Goal: Task Accomplishment & Management: Manage account settings

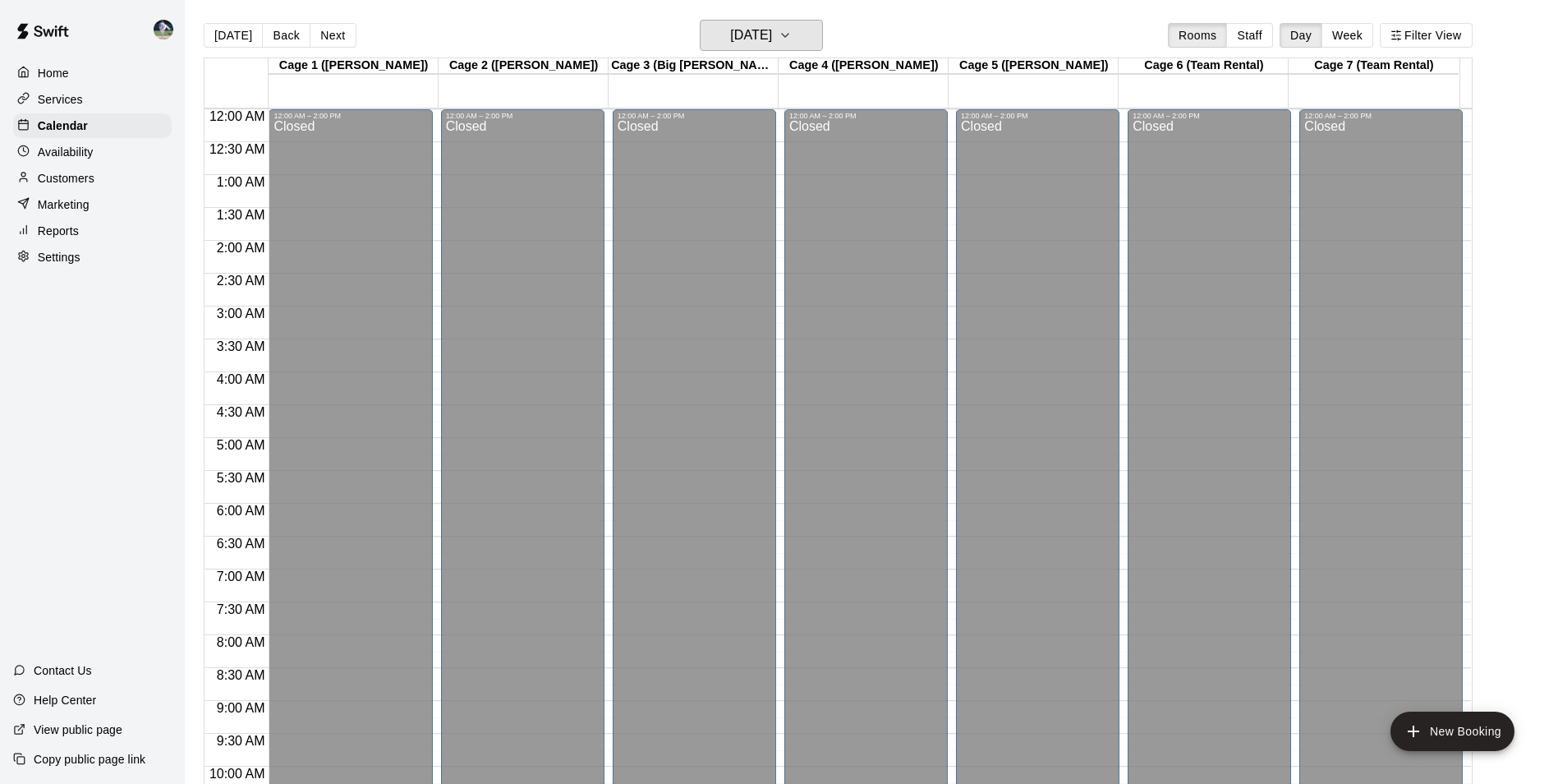
scroll to position [835, 0]
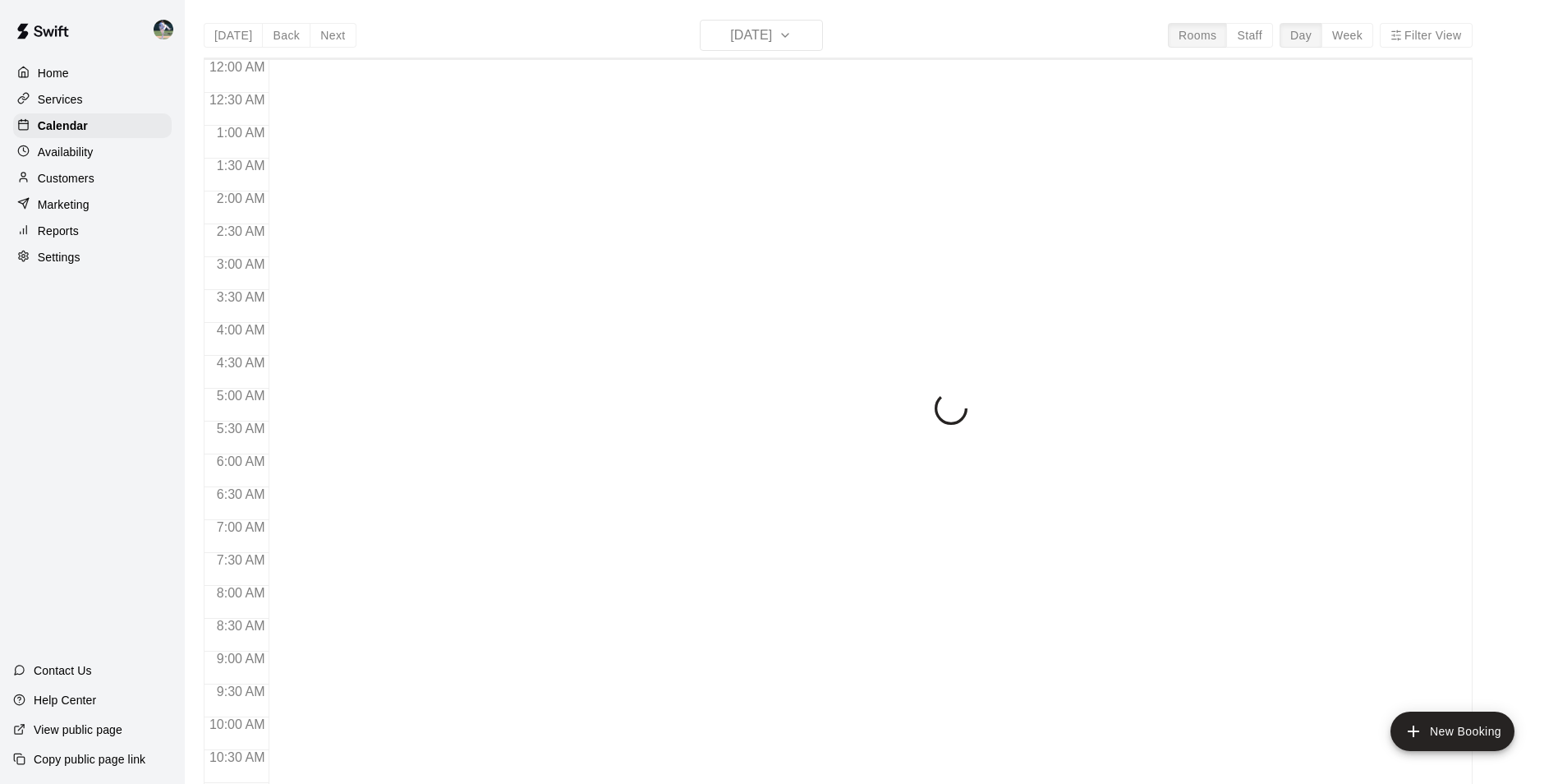
scroll to position [835, 0]
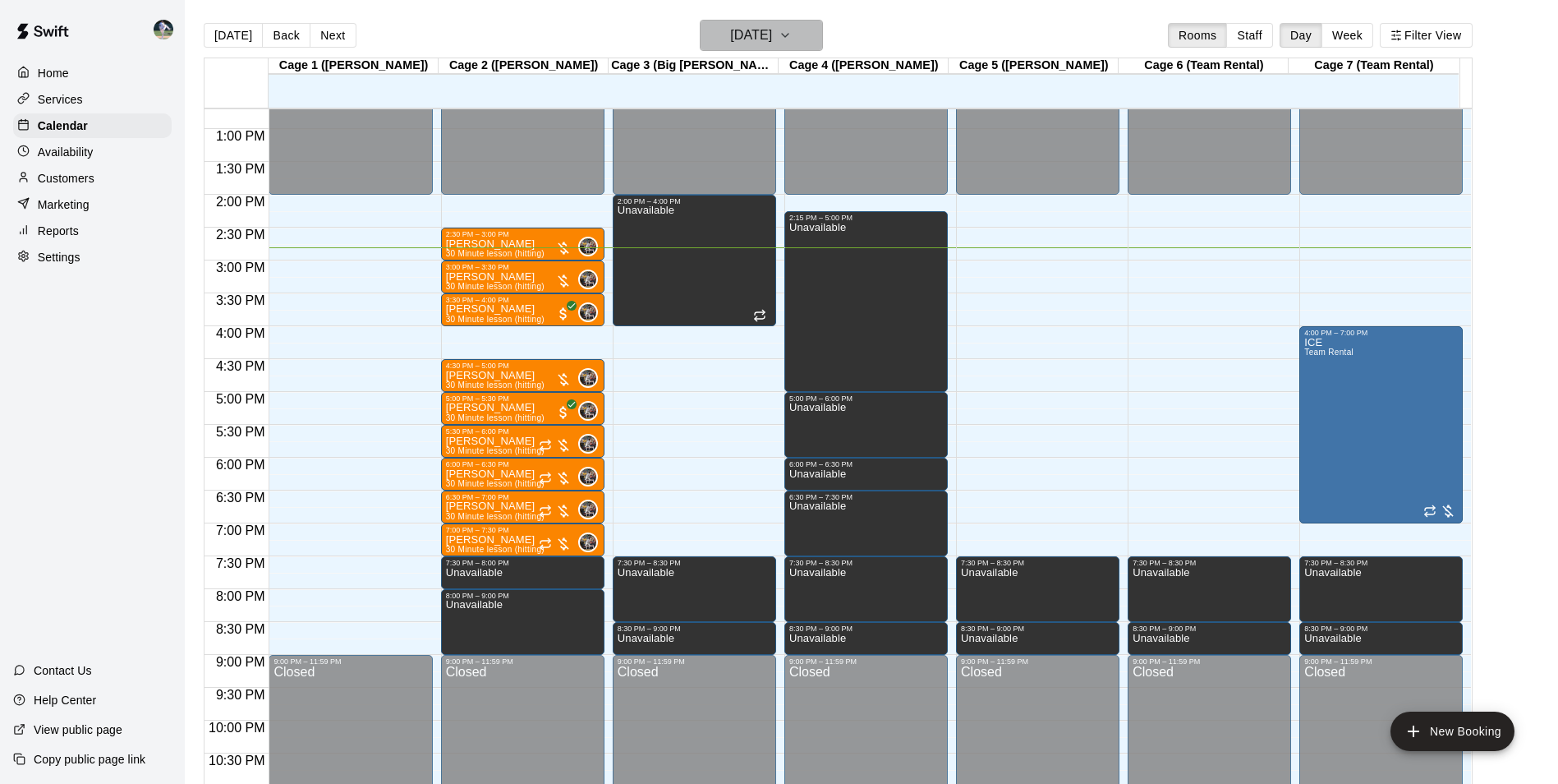
click at [772, 31] on h6 "[DATE]" at bounding box center [751, 35] width 42 height 23
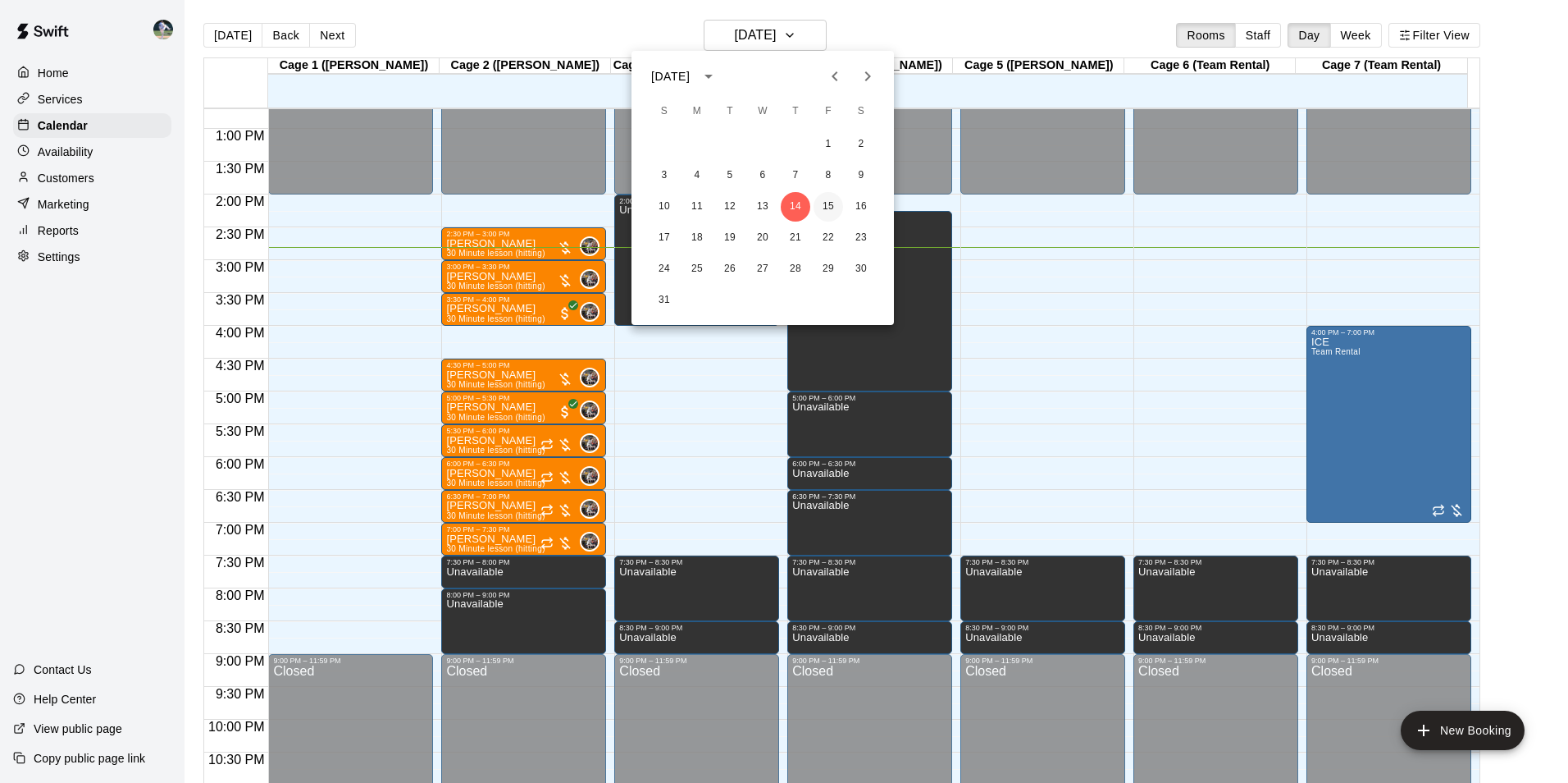
click at [827, 201] on button "15" at bounding box center [828, 207] width 29 height 30
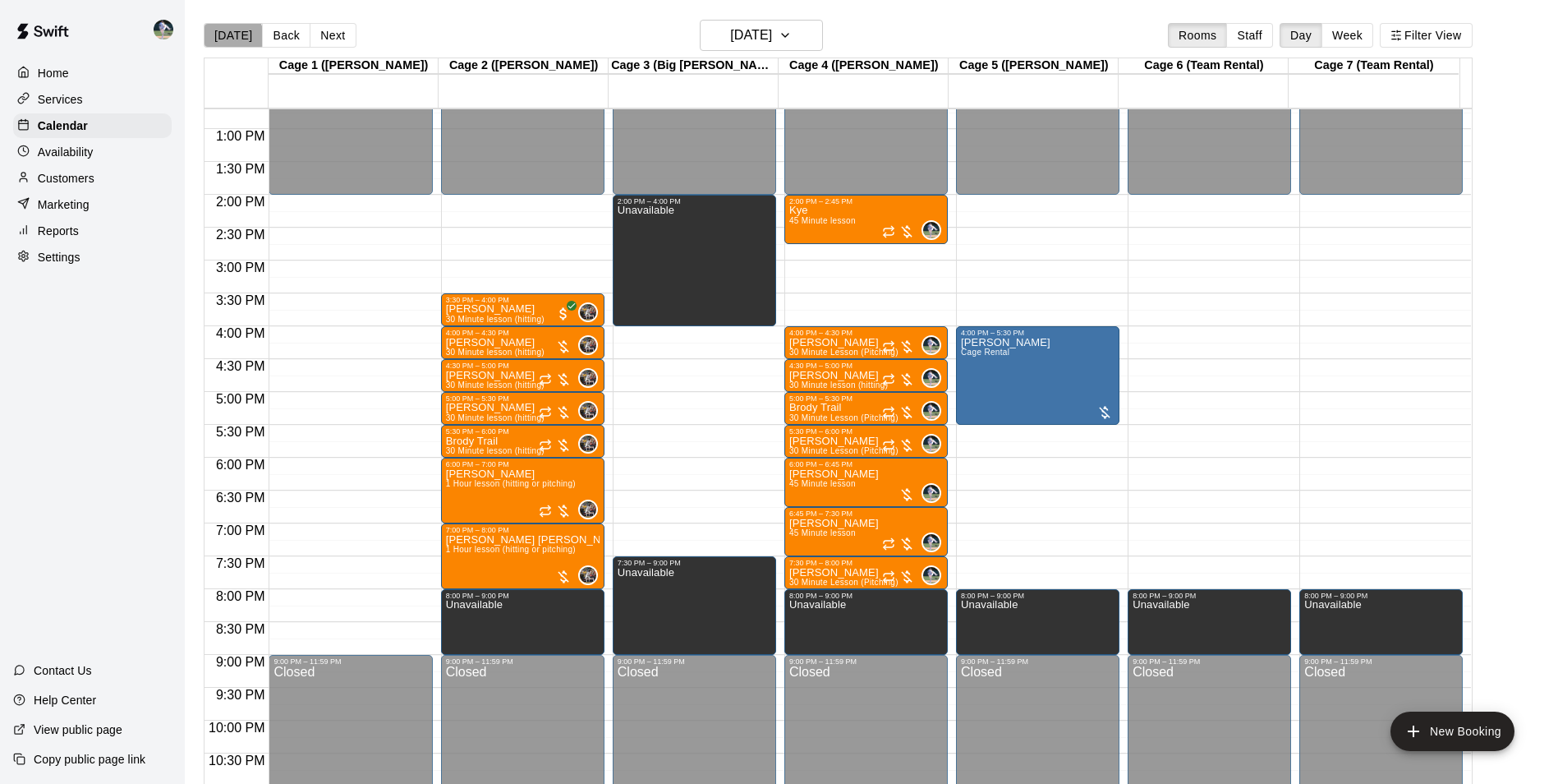
click at [233, 35] on button "[DATE]" at bounding box center [234, 35] width 59 height 25
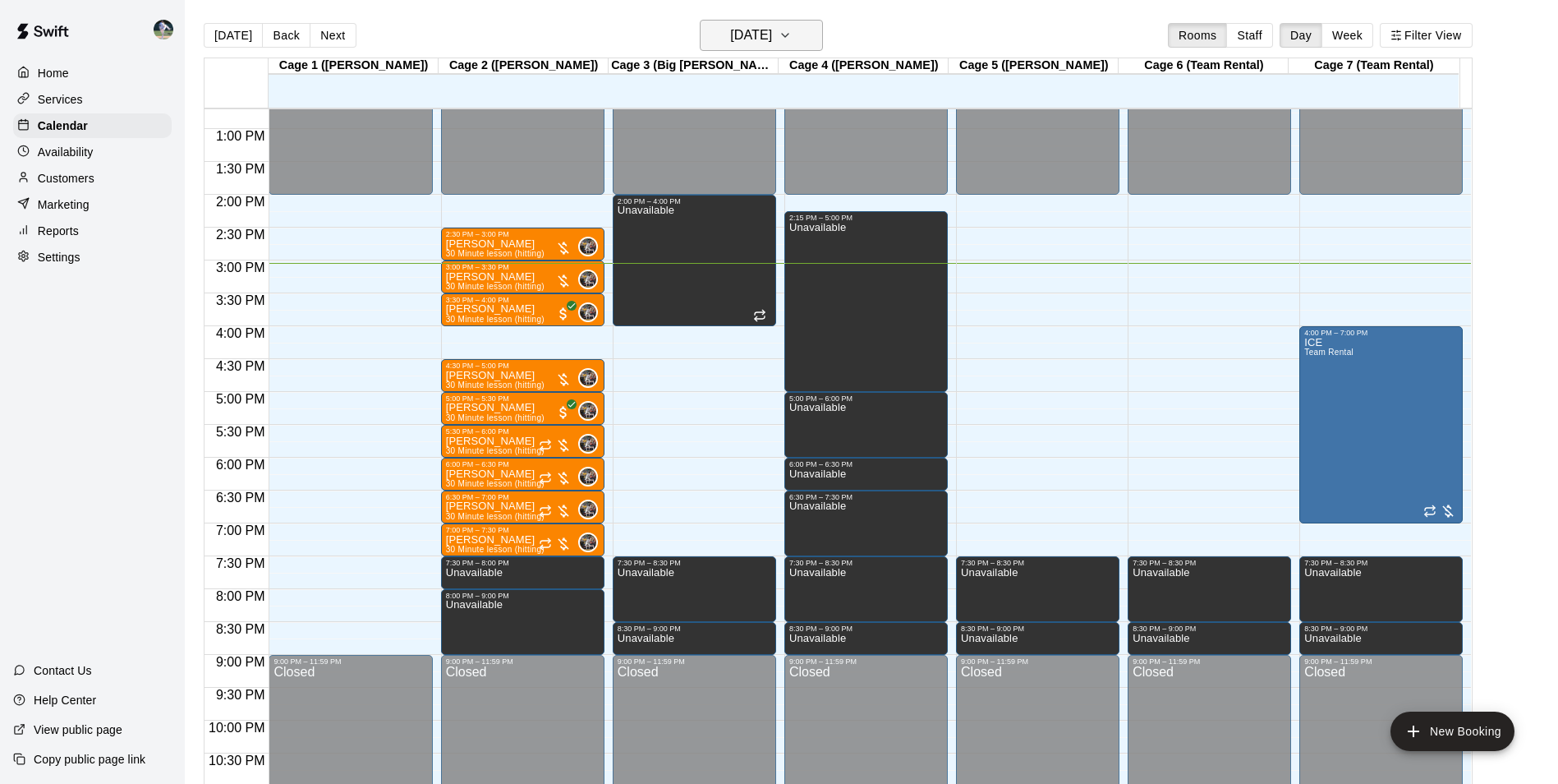
click at [756, 30] on h6 "[DATE]" at bounding box center [751, 35] width 42 height 23
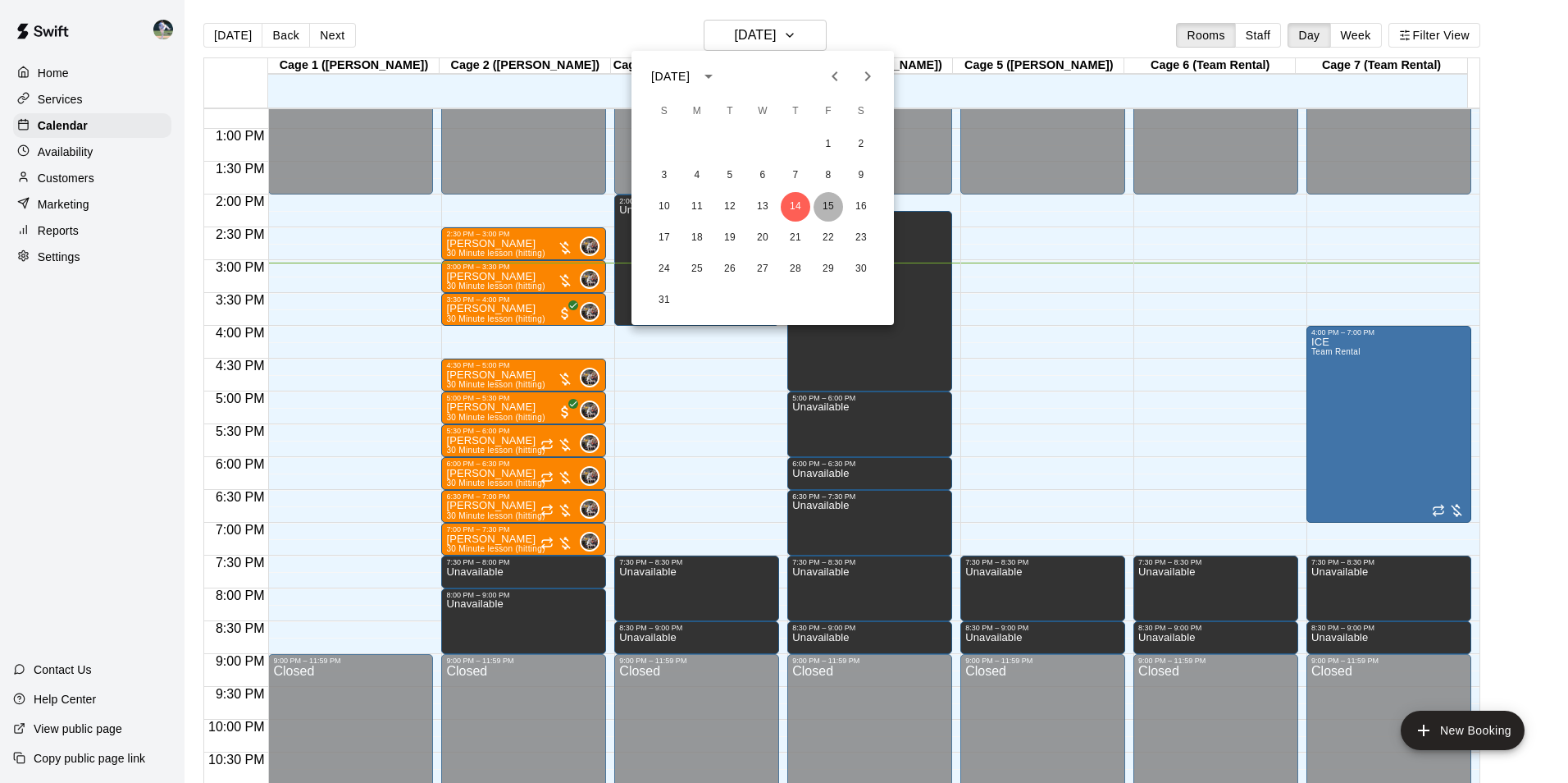
click at [827, 204] on button "15" at bounding box center [828, 207] width 29 height 30
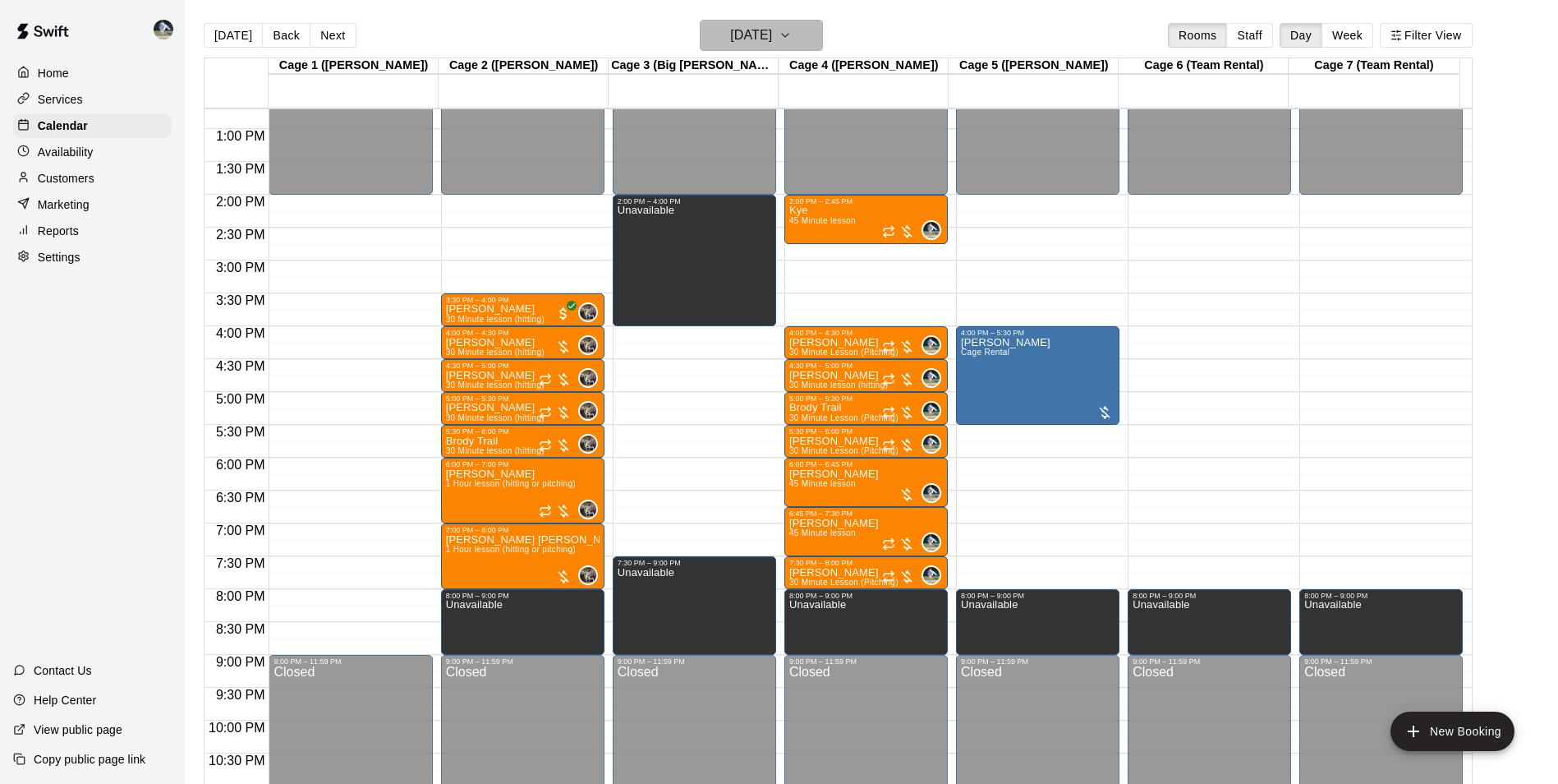
click at [759, 33] on h6 "[DATE]" at bounding box center [751, 35] width 42 height 23
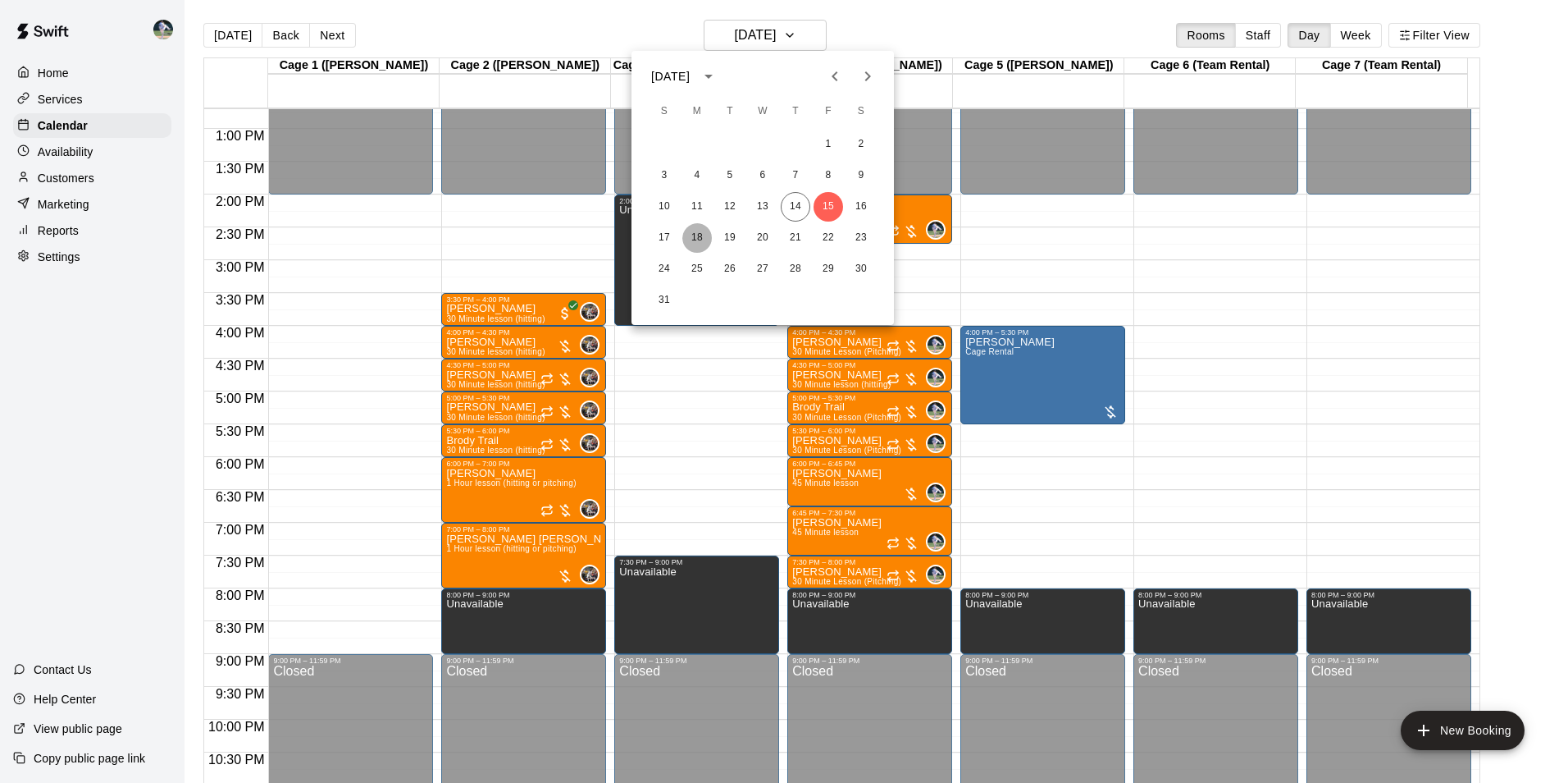
click at [698, 236] on button "18" at bounding box center [697, 238] width 29 height 30
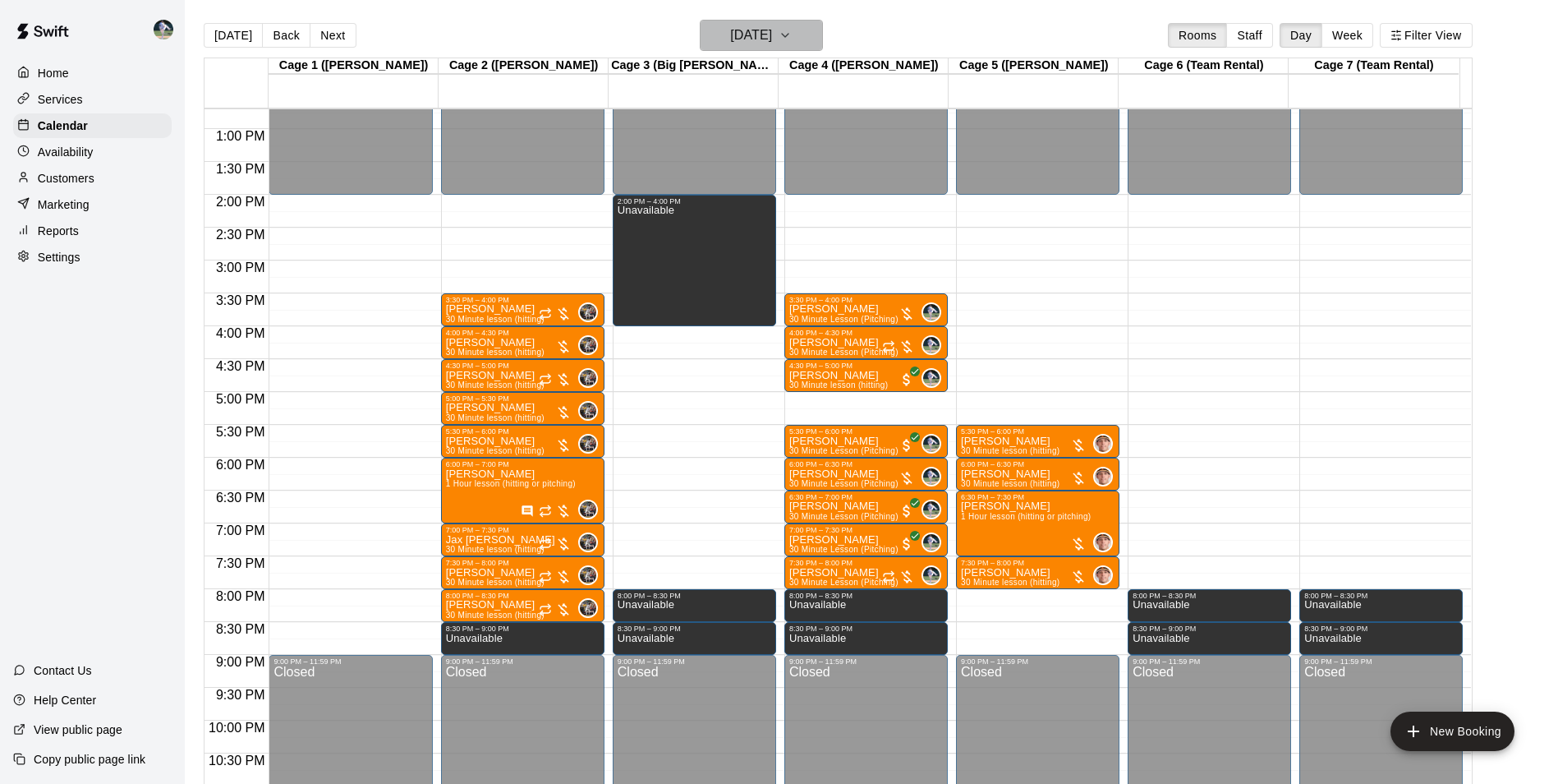
click at [747, 42] on h6 "[DATE]" at bounding box center [751, 35] width 42 height 23
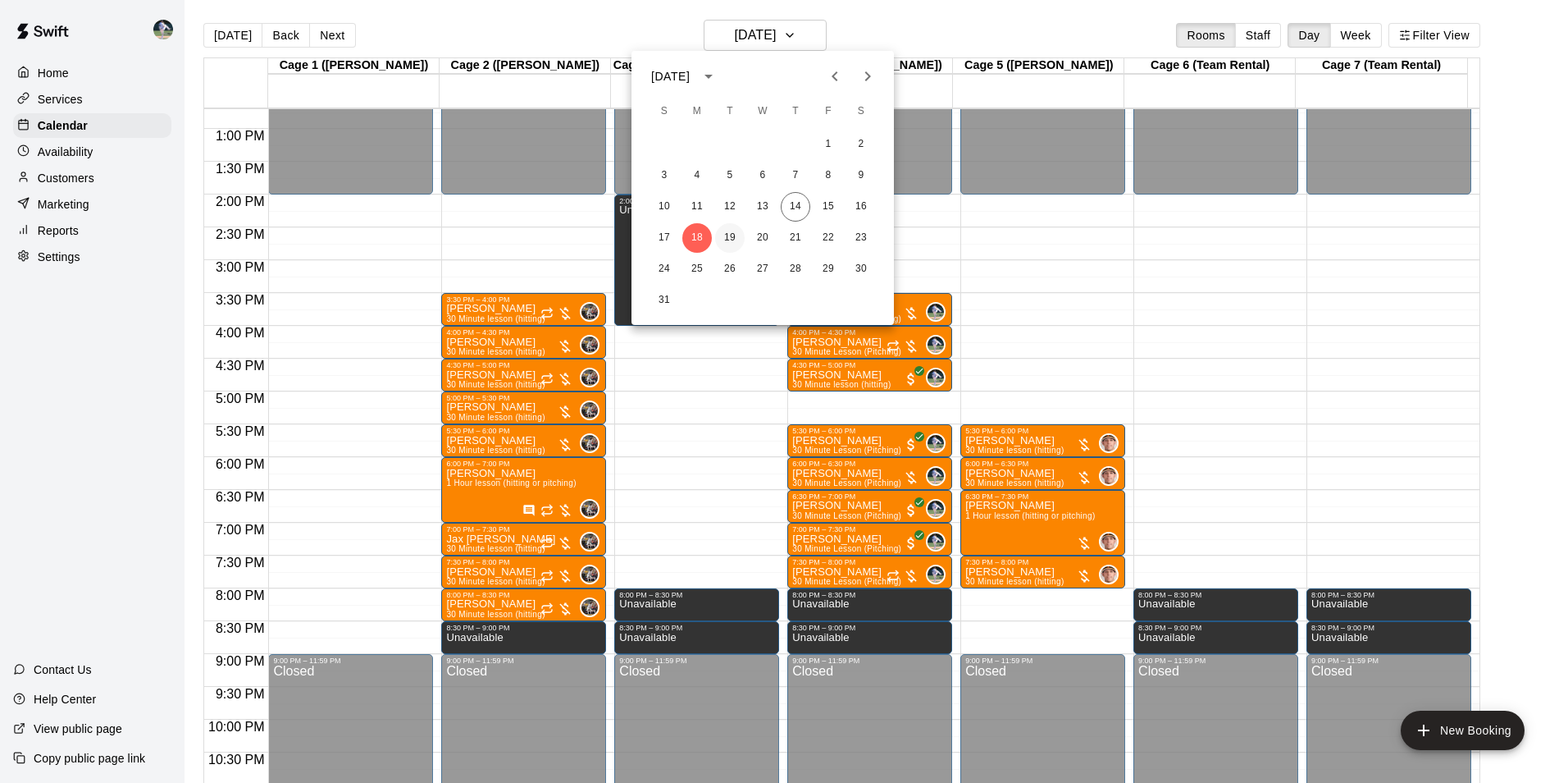
click at [726, 234] on button "19" at bounding box center [730, 238] width 29 height 30
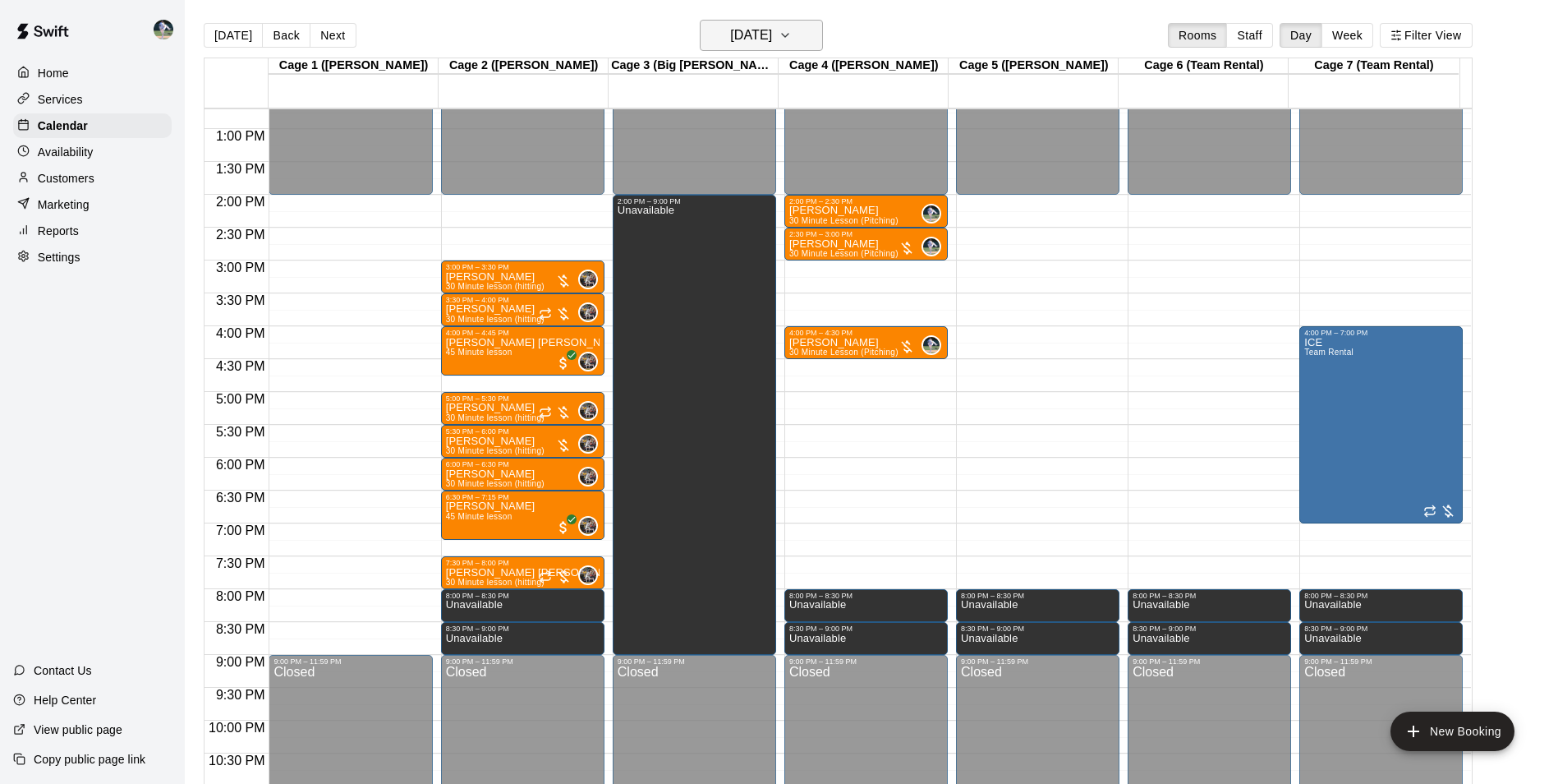
click at [751, 31] on h6 "[DATE]" at bounding box center [751, 35] width 42 height 23
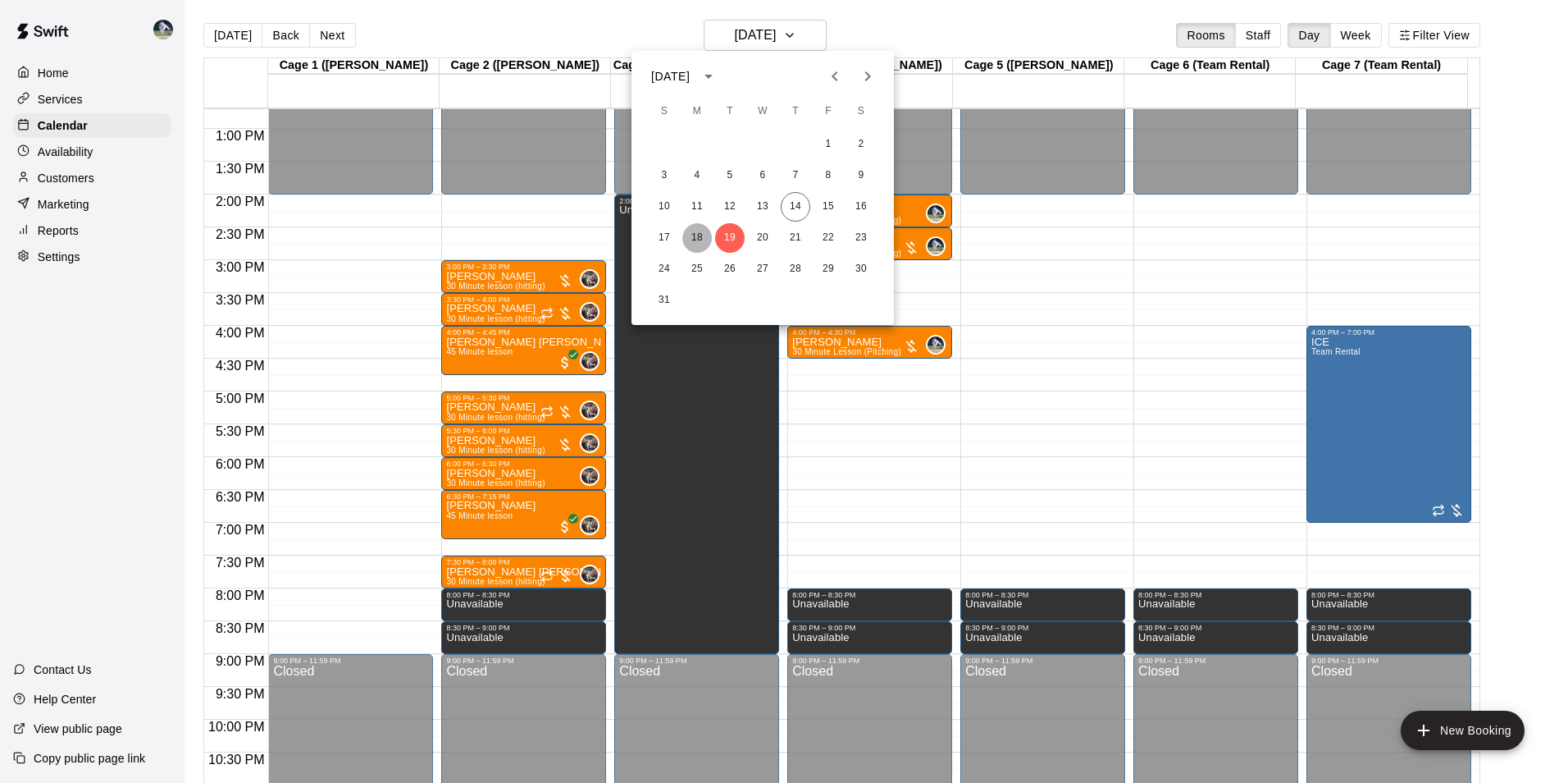
click at [698, 234] on button "18" at bounding box center [697, 238] width 29 height 30
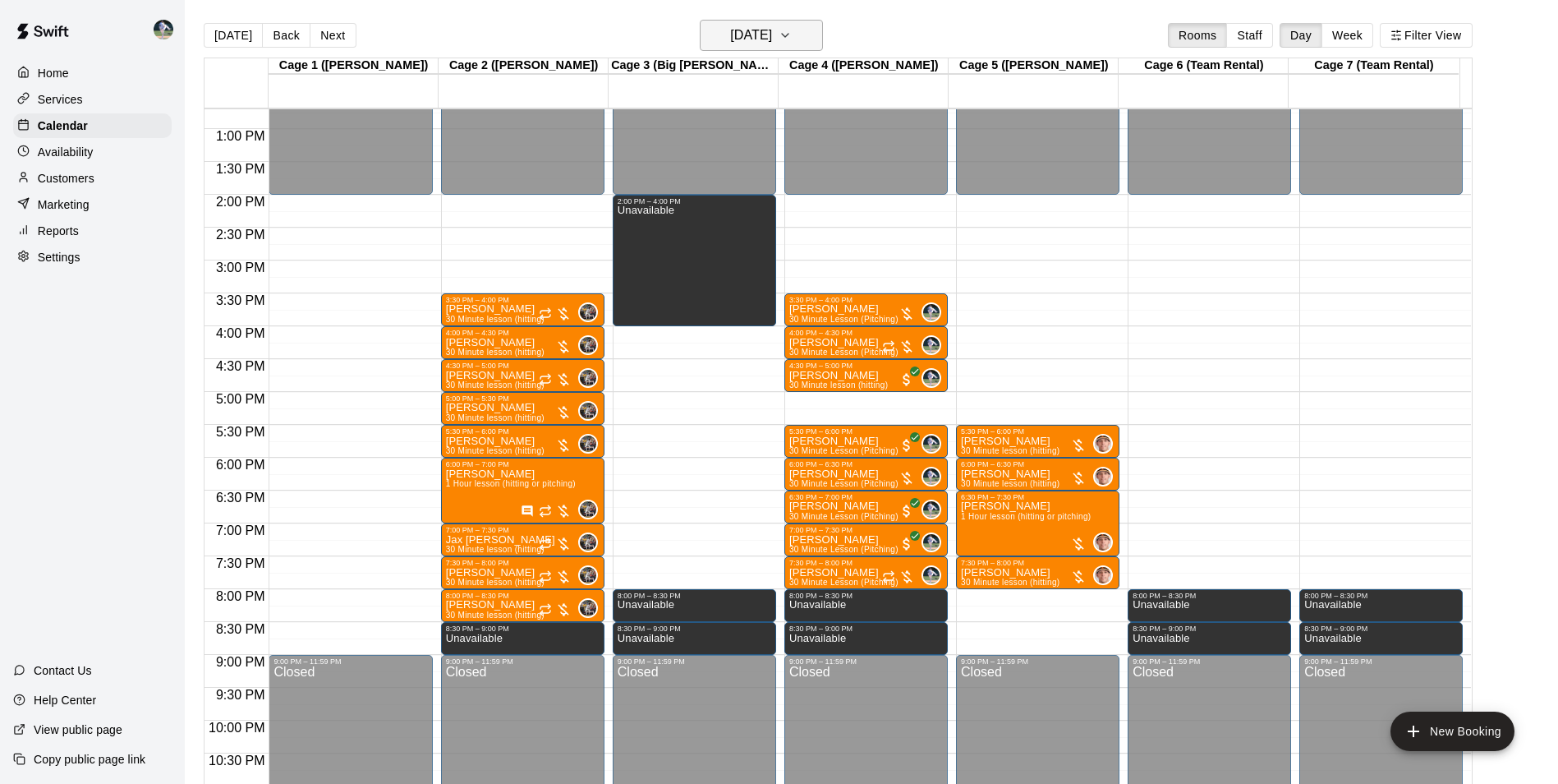
click at [765, 33] on h6 "[DATE]" at bounding box center [751, 35] width 42 height 23
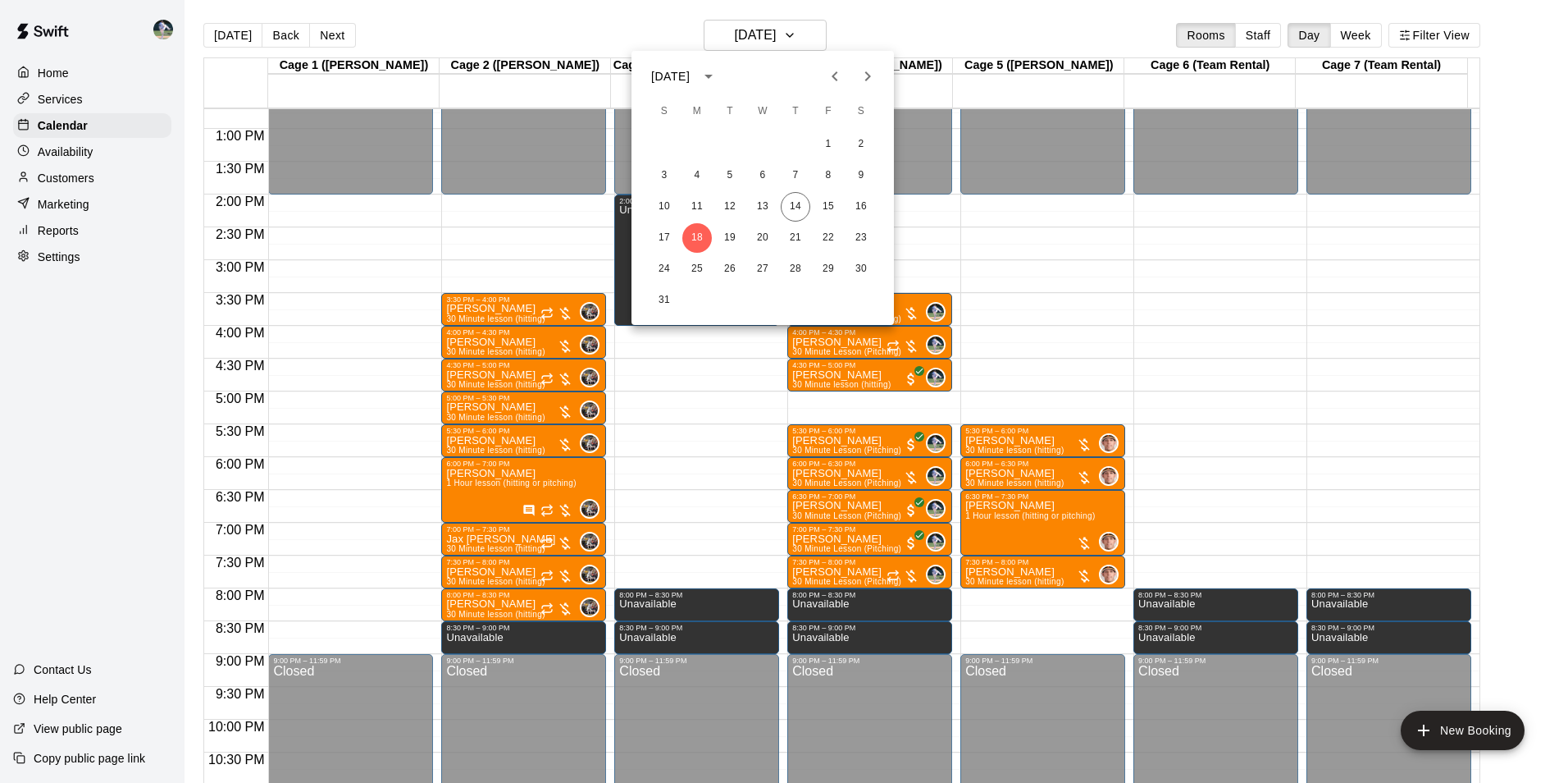
click at [230, 35] on div at bounding box center [784, 391] width 1568 height 783
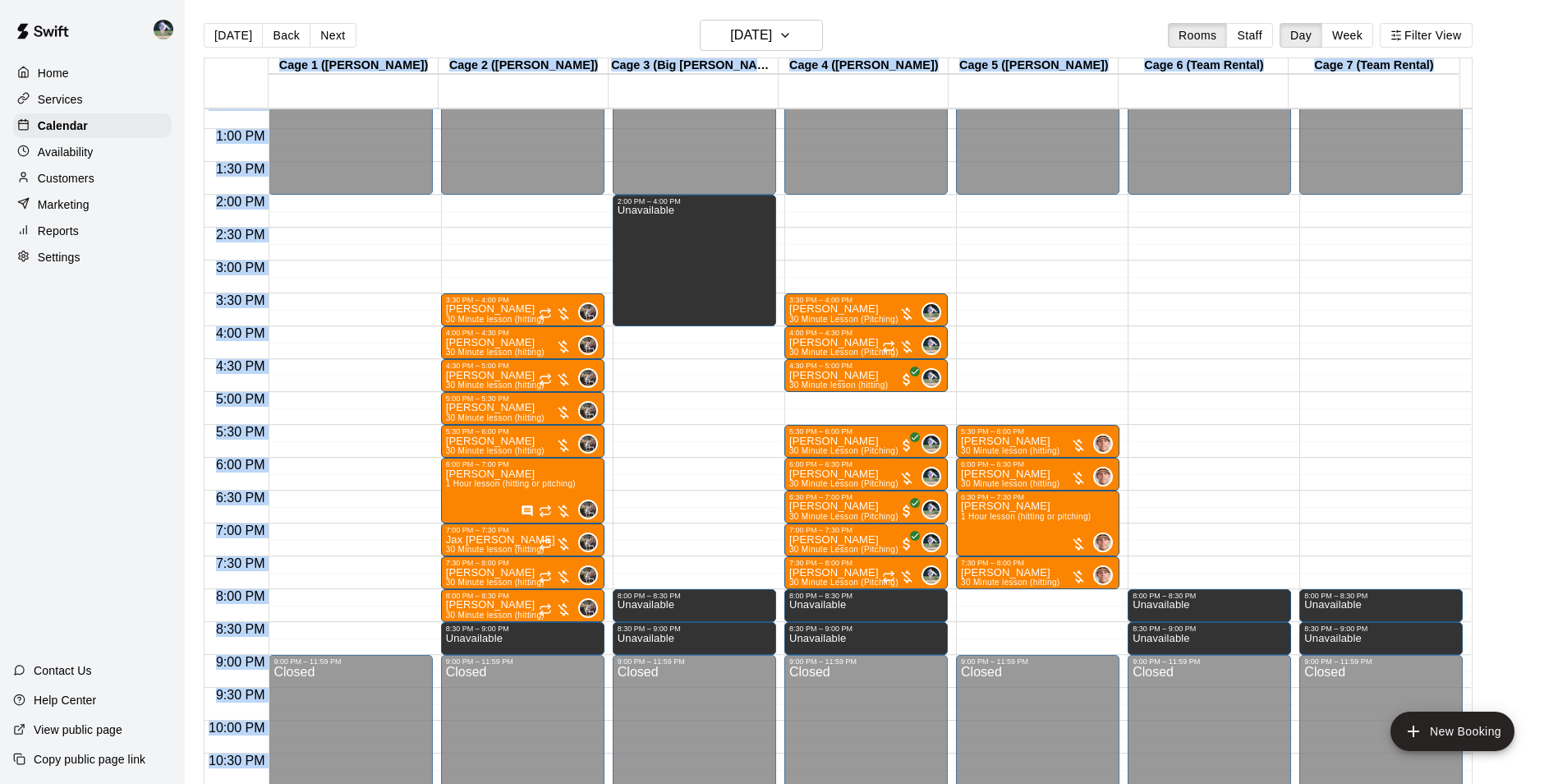
drag, startPoint x: 585, startPoint y: 443, endPoint x: 719, endPoint y: 572, distance: 186.0
click at [599, 539] on div "[DATE] Back [DATE][DATE] Rooms Staff Day Week Filter View Cage 1 ([PERSON_NAME]…" at bounding box center [839, 411] width 1269 height 784
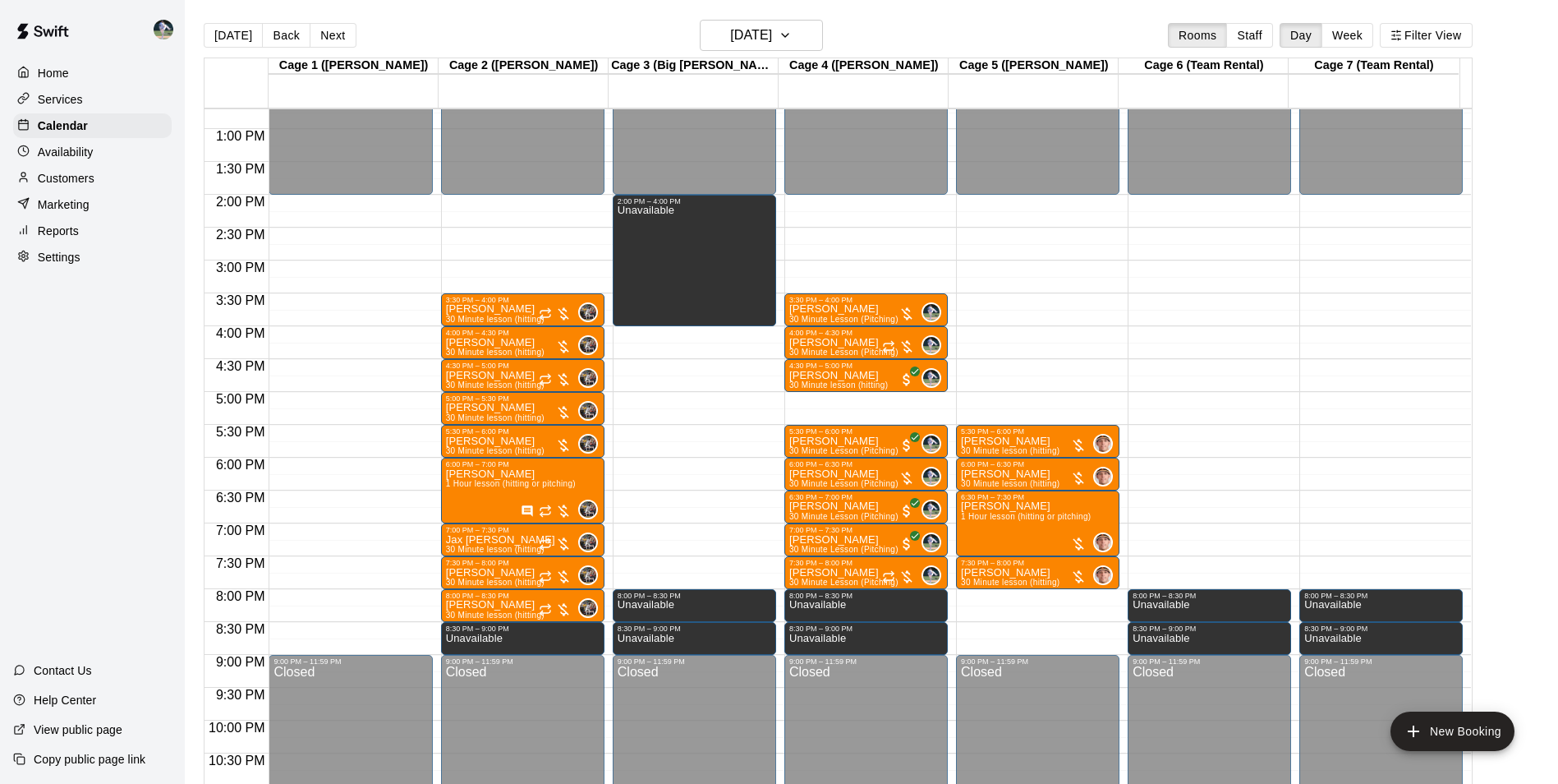
click at [393, 10] on main "[DATE] Back [DATE][DATE] Rooms Staff Day Week Filter View Cage 1 ([PERSON_NAME]…" at bounding box center [871, 404] width 1373 height 810
click at [242, 34] on button "[DATE]" at bounding box center [234, 35] width 59 height 25
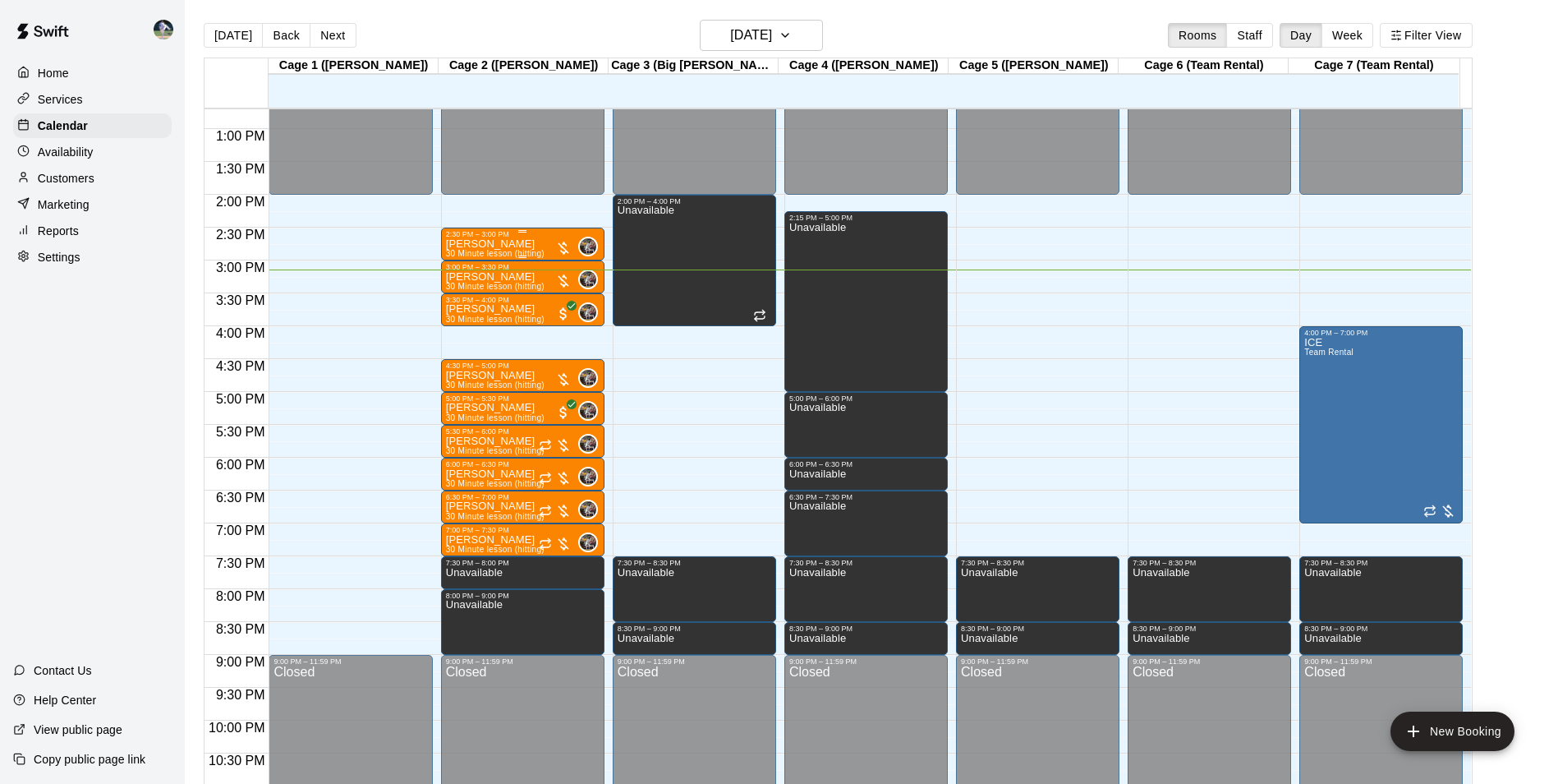
click at [544, 243] on div "[PERSON_NAME] 30 Minute lesson (hitting)" at bounding box center [495, 630] width 99 height 784
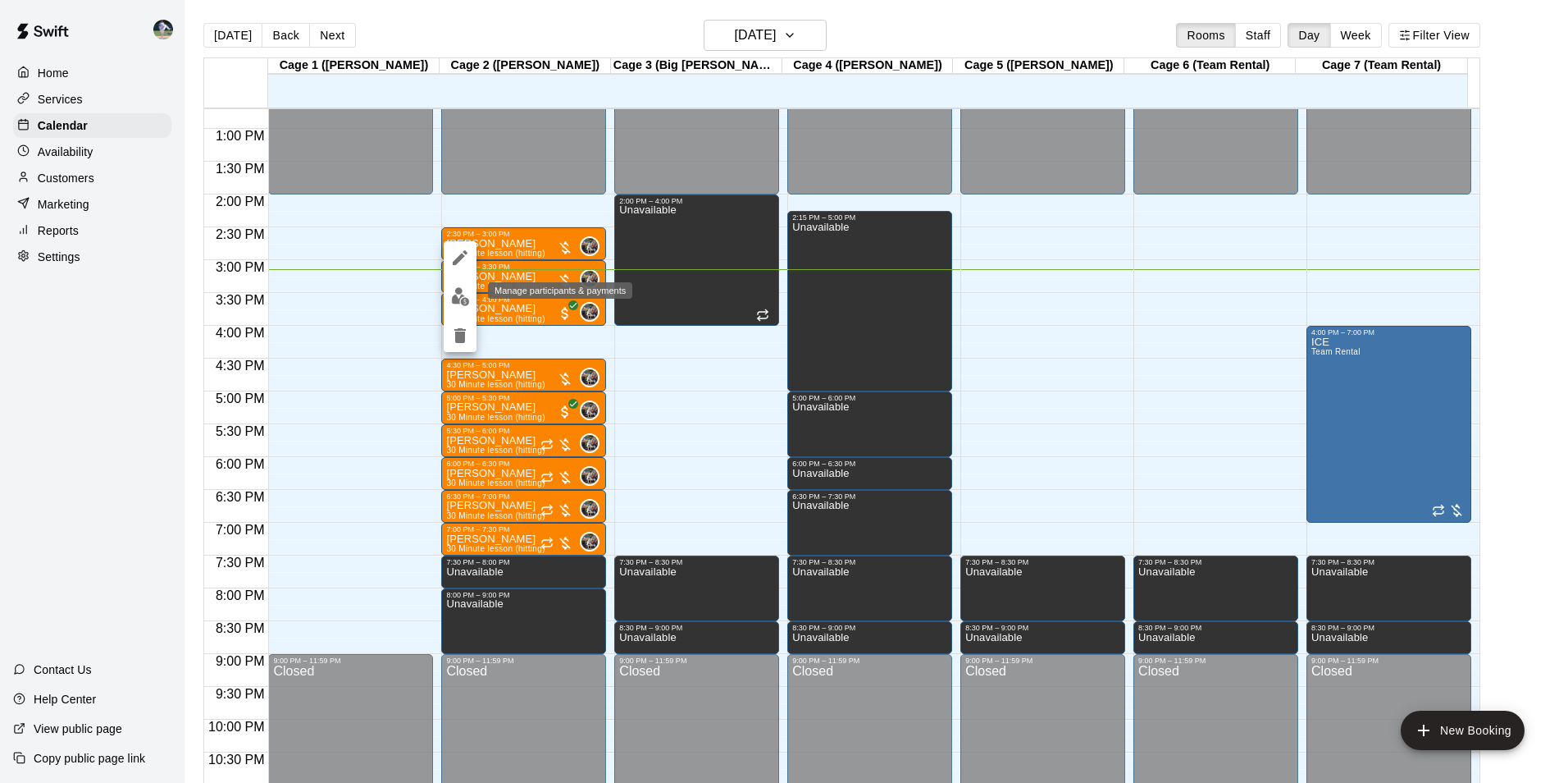
click at [459, 297] on img "edit" at bounding box center [460, 296] width 18 height 18
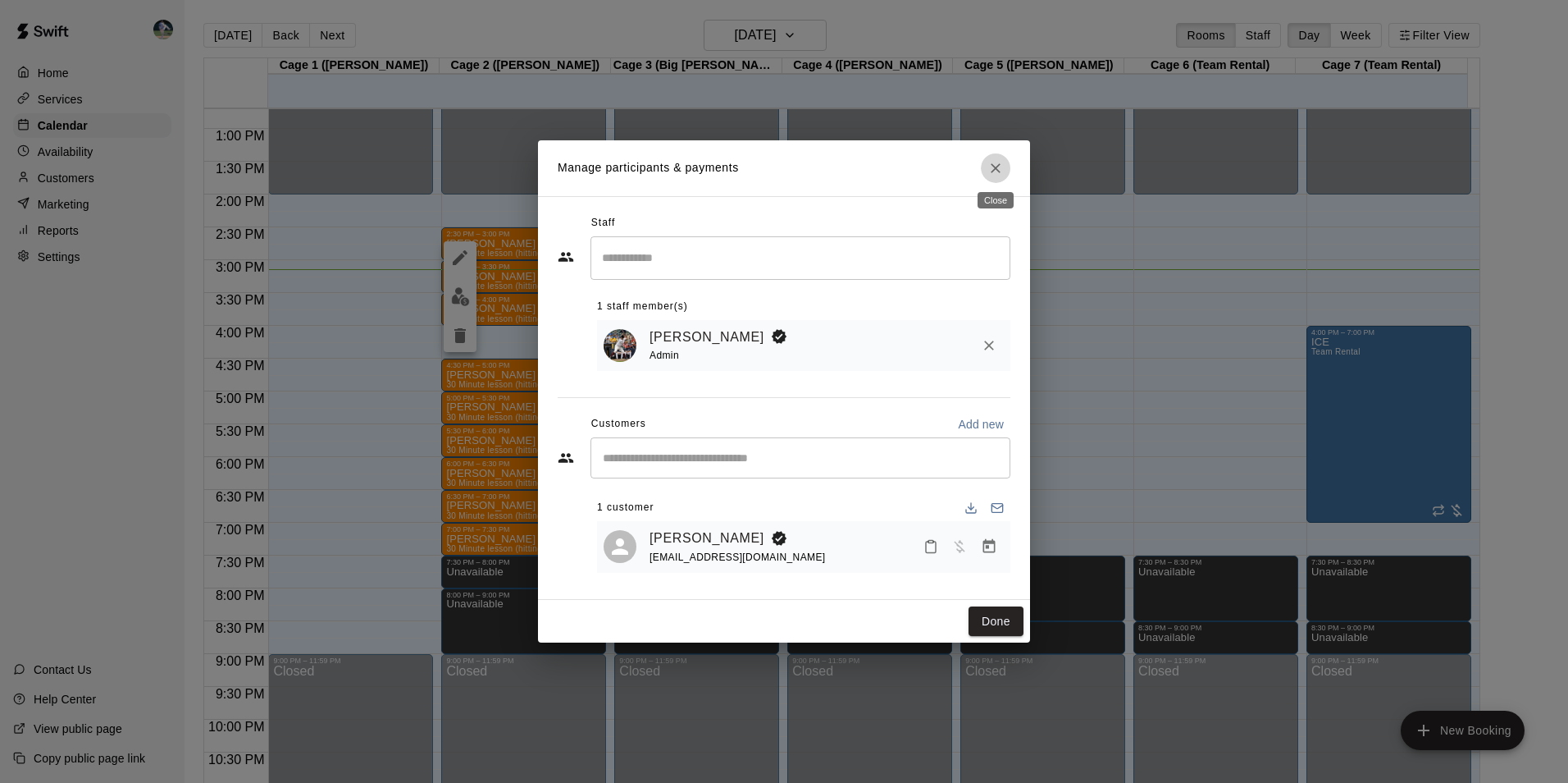
click at [1000, 167] on icon "Close" at bounding box center [996, 168] width 17 height 17
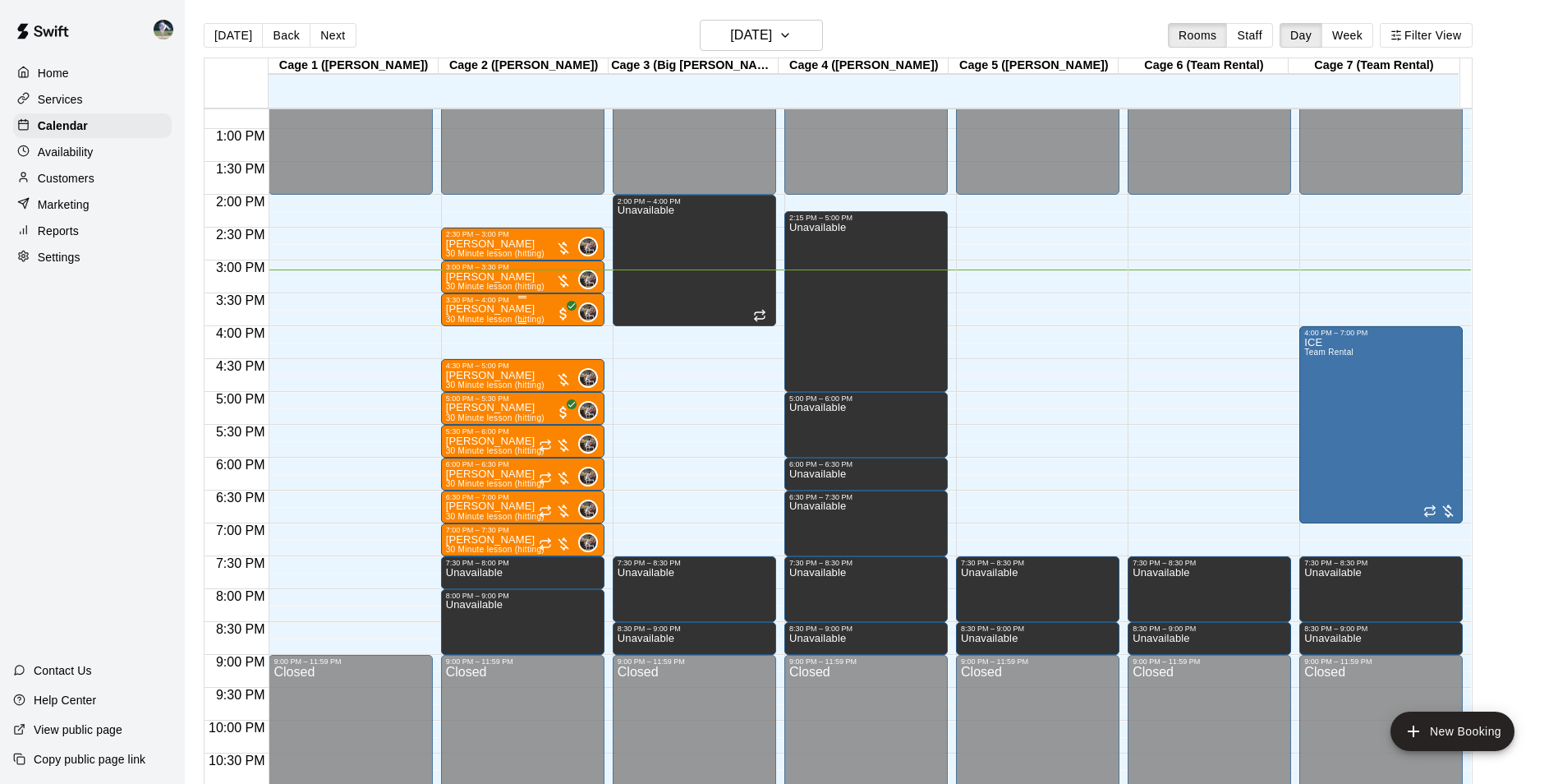
click at [492, 308] on p "[PERSON_NAME]" at bounding box center [495, 308] width 99 height 0
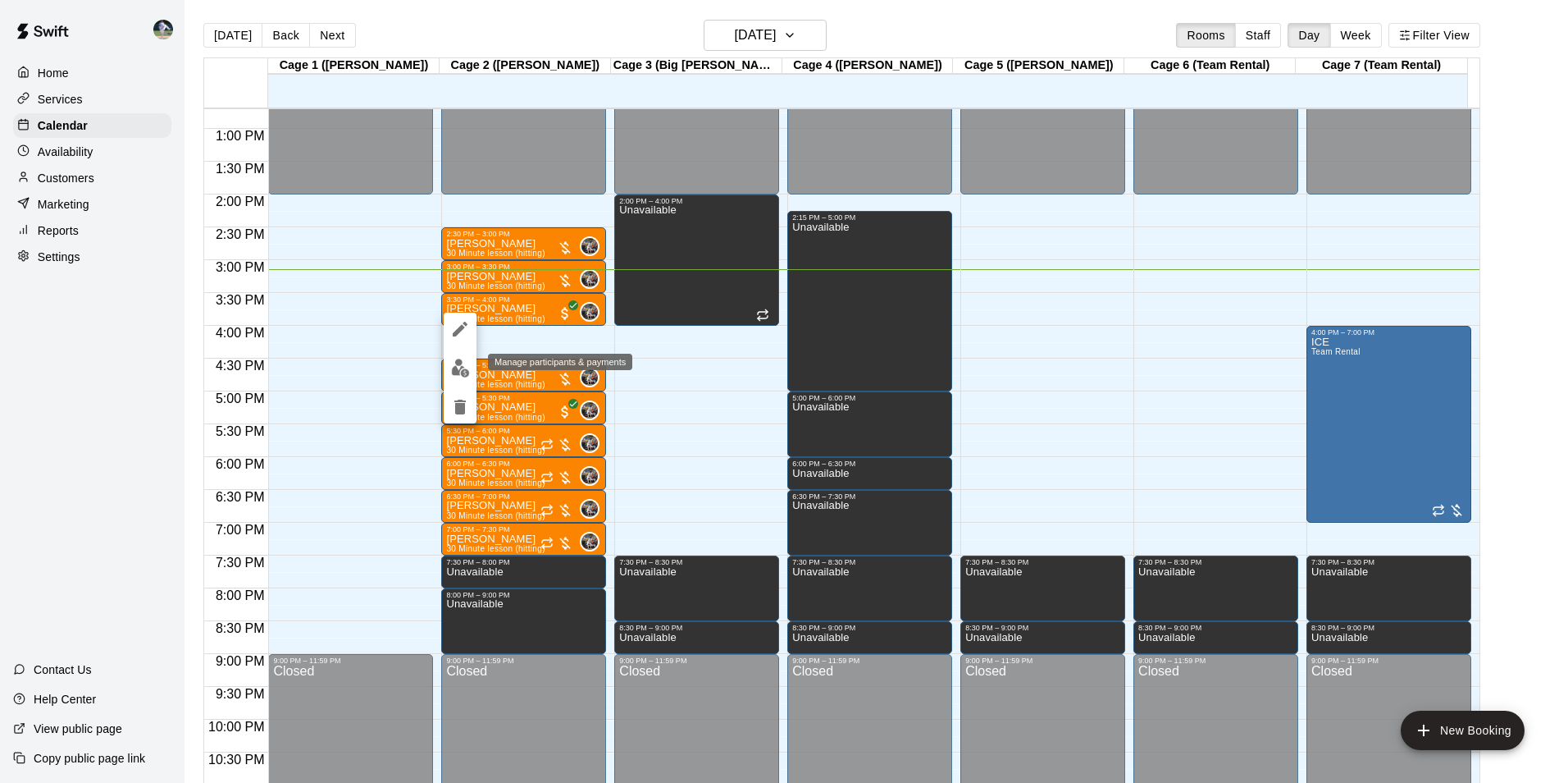
click at [471, 366] on button "edit" at bounding box center [460, 368] width 33 height 32
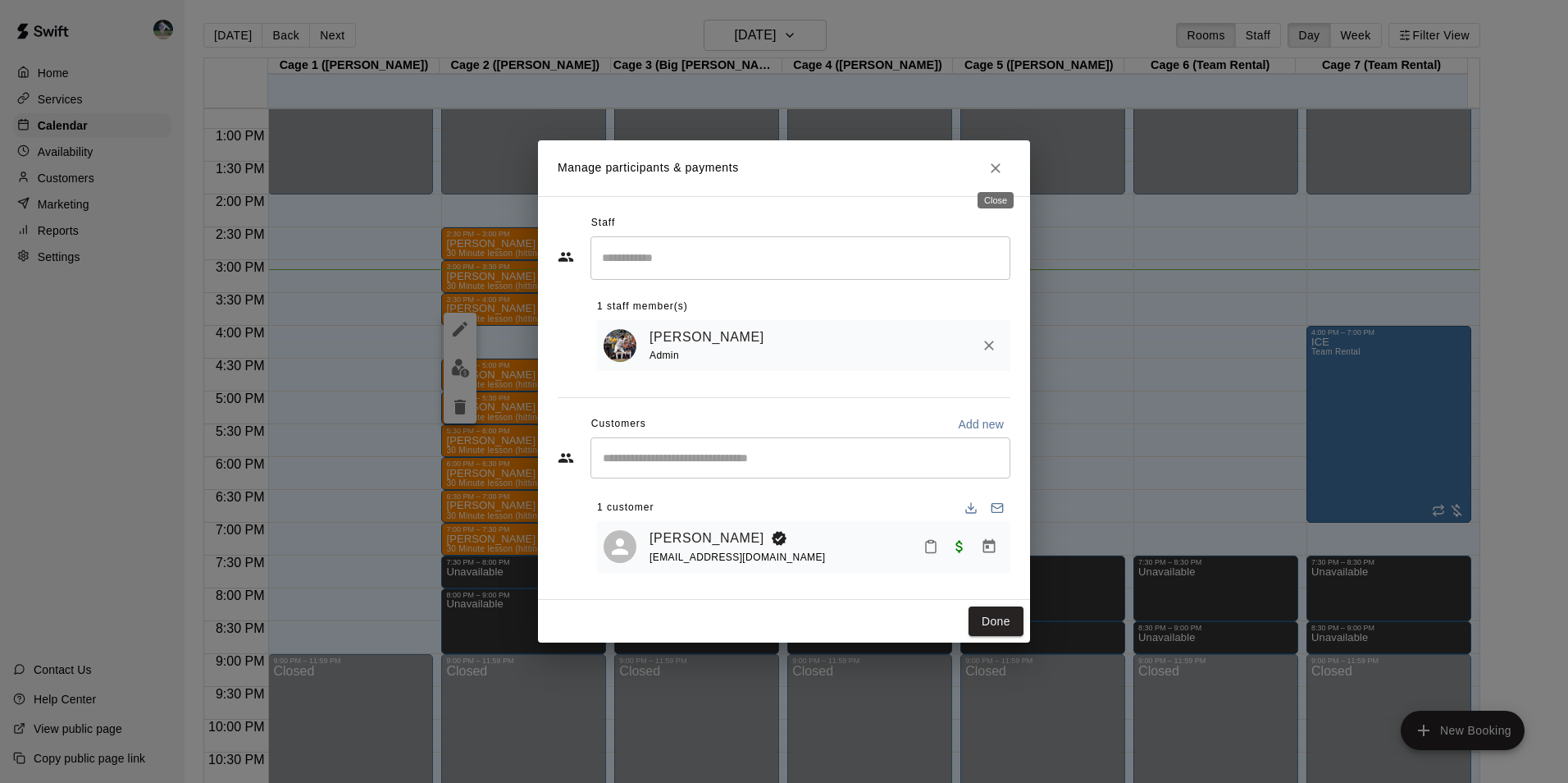
click at [1003, 163] on icon "Close" at bounding box center [996, 168] width 17 height 17
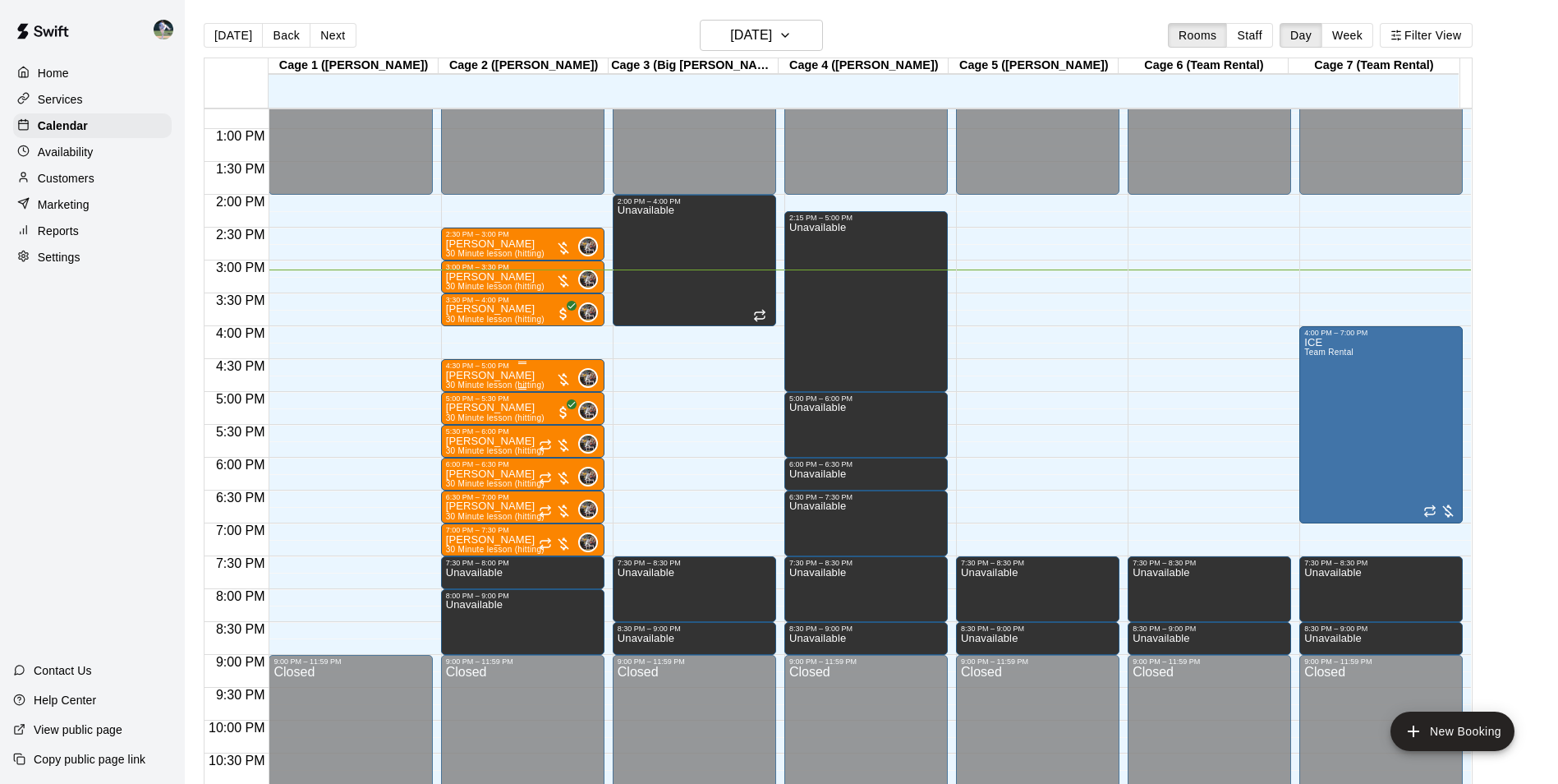
click at [493, 375] on p "[PERSON_NAME]" at bounding box center [495, 375] width 99 height 0
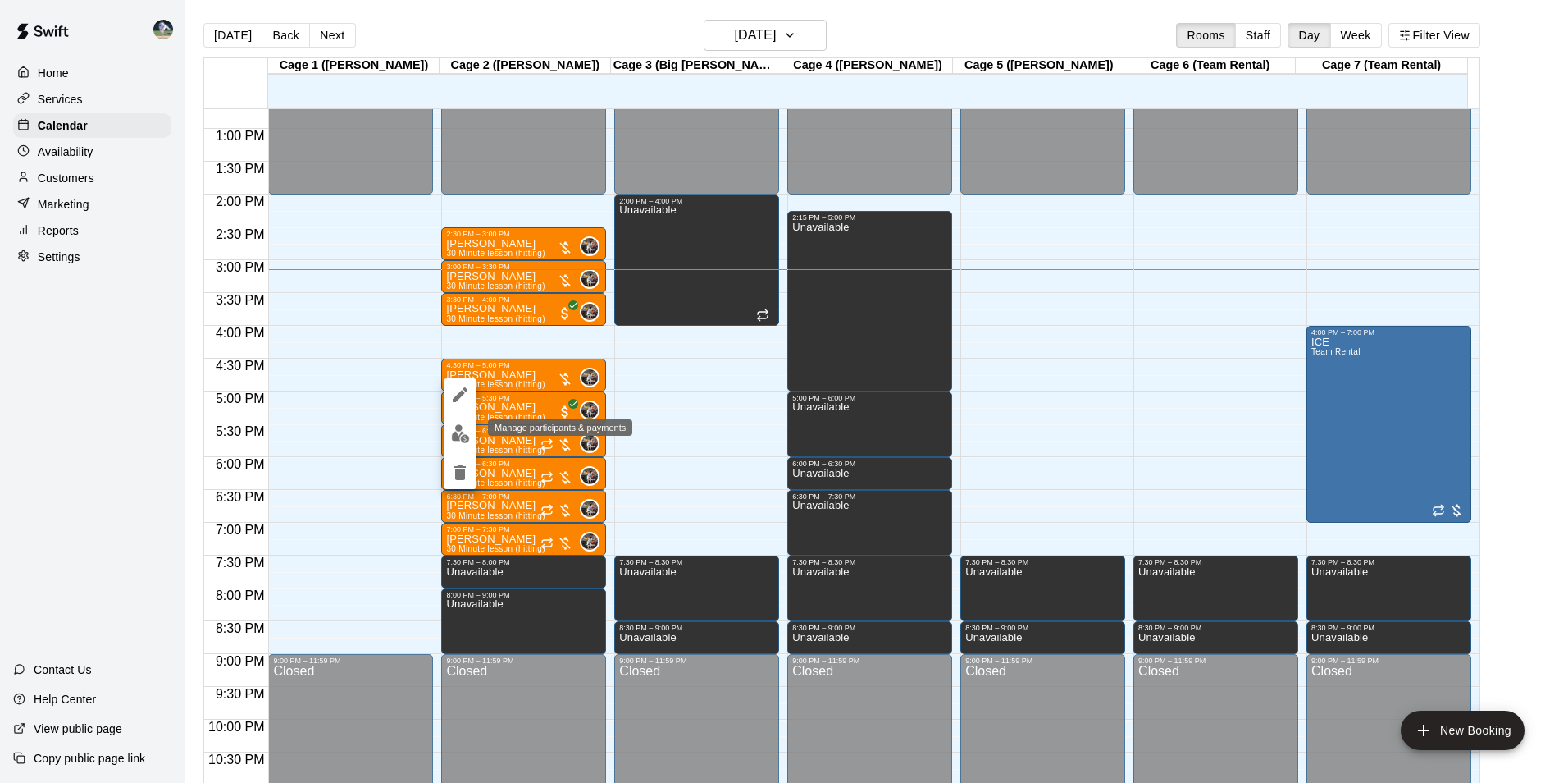
click at [460, 434] on img "edit" at bounding box center [460, 433] width 18 height 18
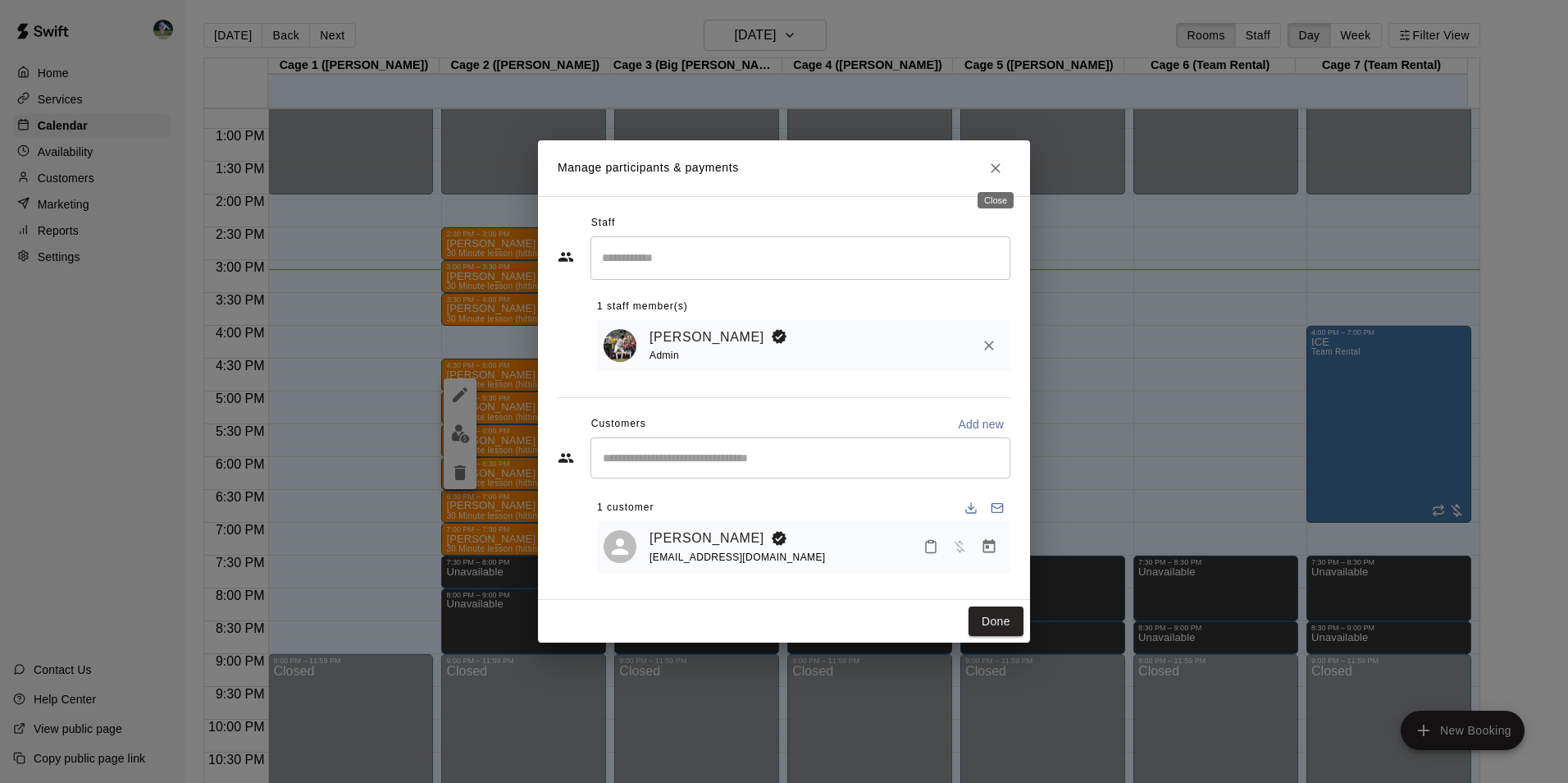
click at [994, 163] on icon "Close" at bounding box center [996, 168] width 10 height 10
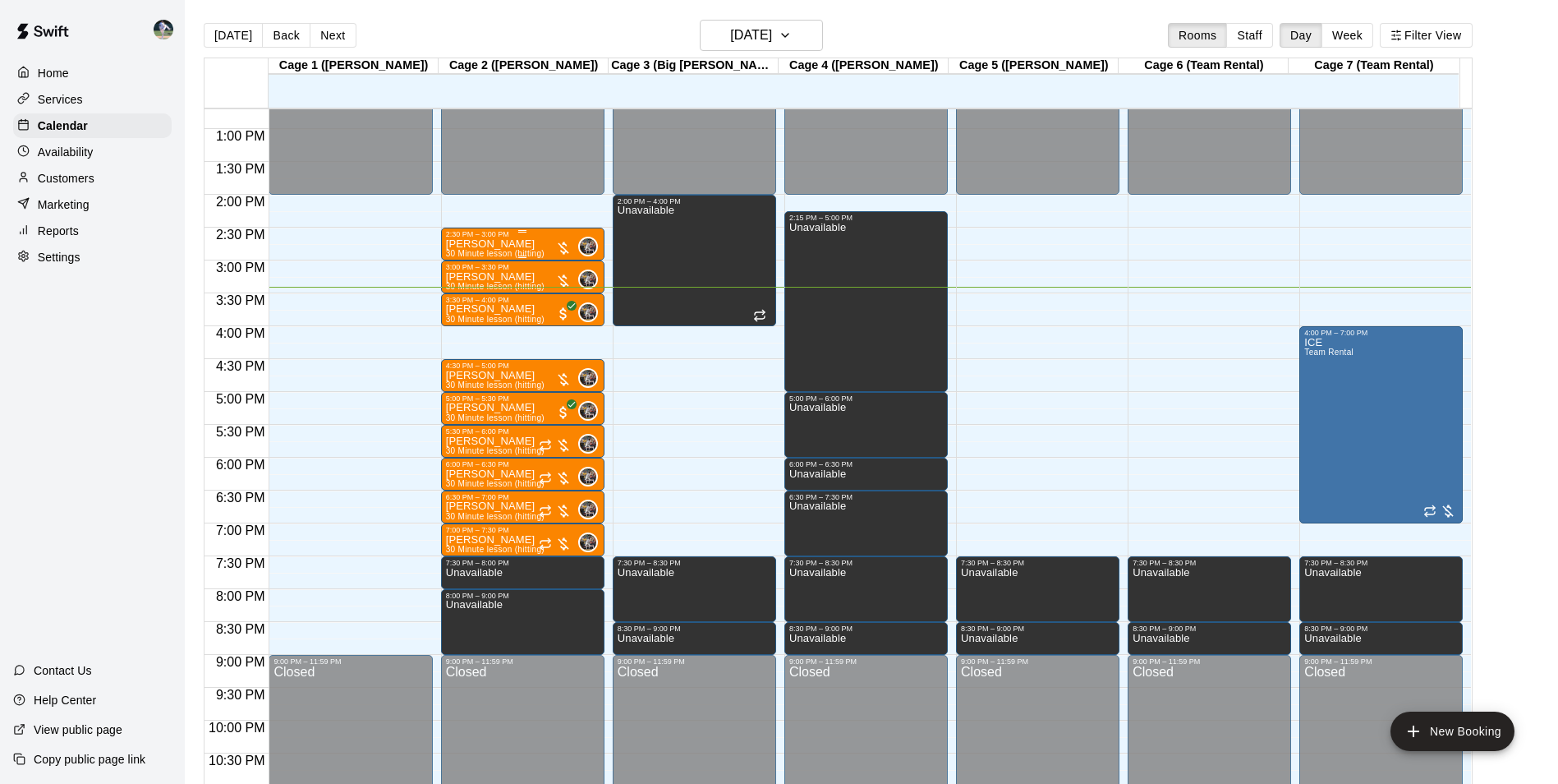
click at [532, 238] on div "2:30 PM – 3:00 PM" at bounding box center [523, 234] width 153 height 8
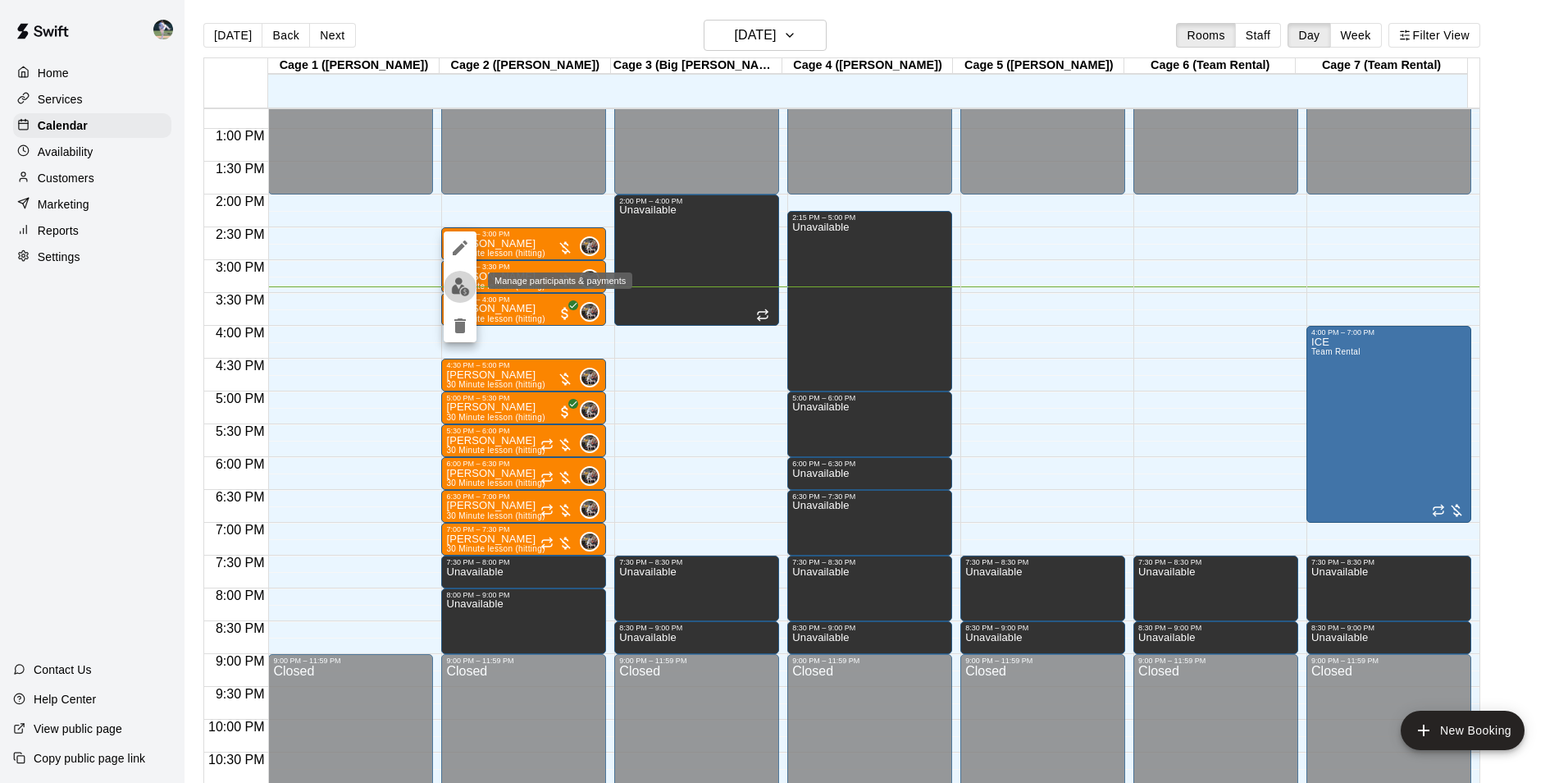
click at [460, 287] on img "edit" at bounding box center [460, 287] width 18 height 18
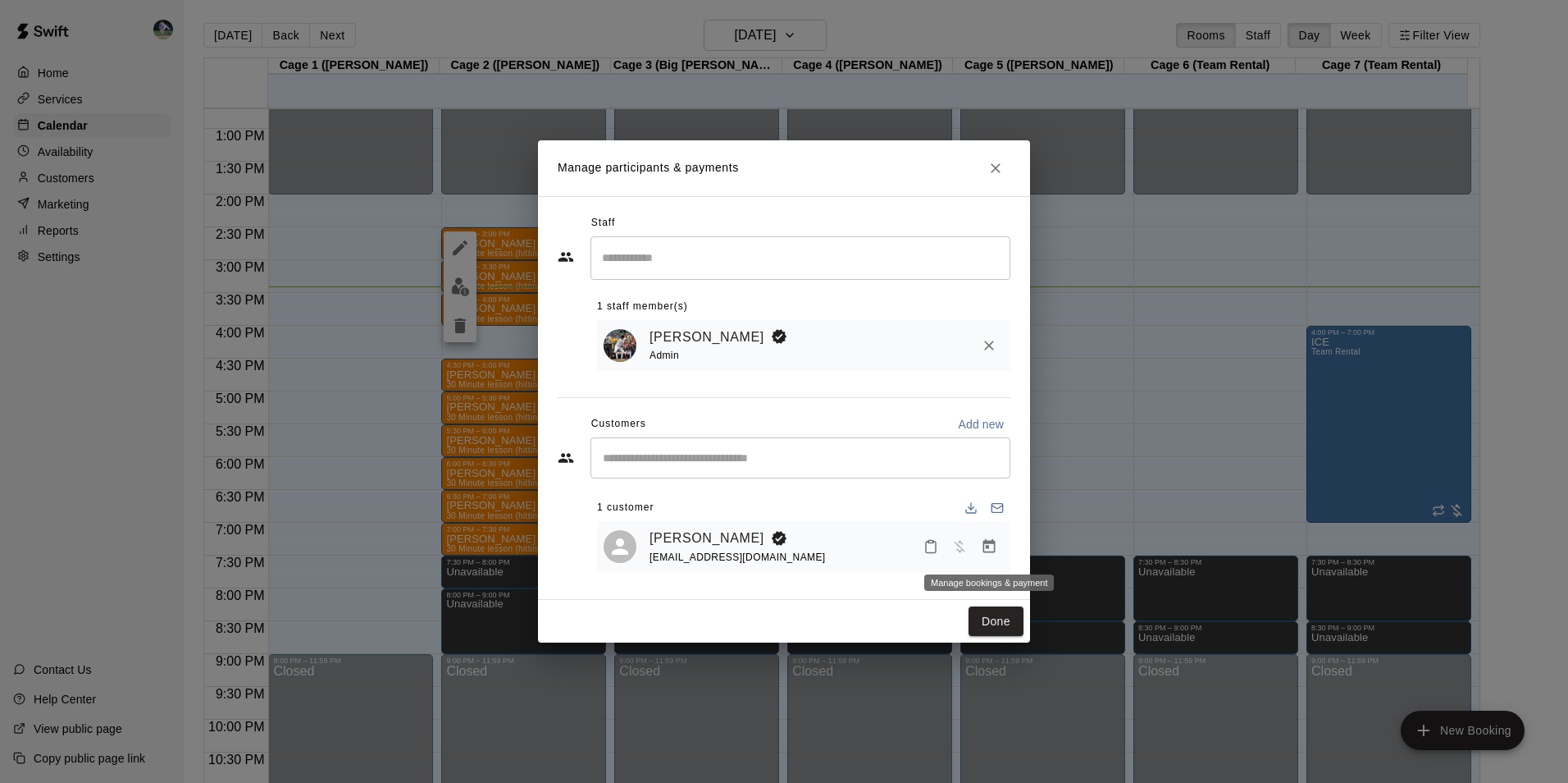
click at [986, 542] on icon "Manage bookings & payment" at bounding box center [989, 545] width 12 height 14
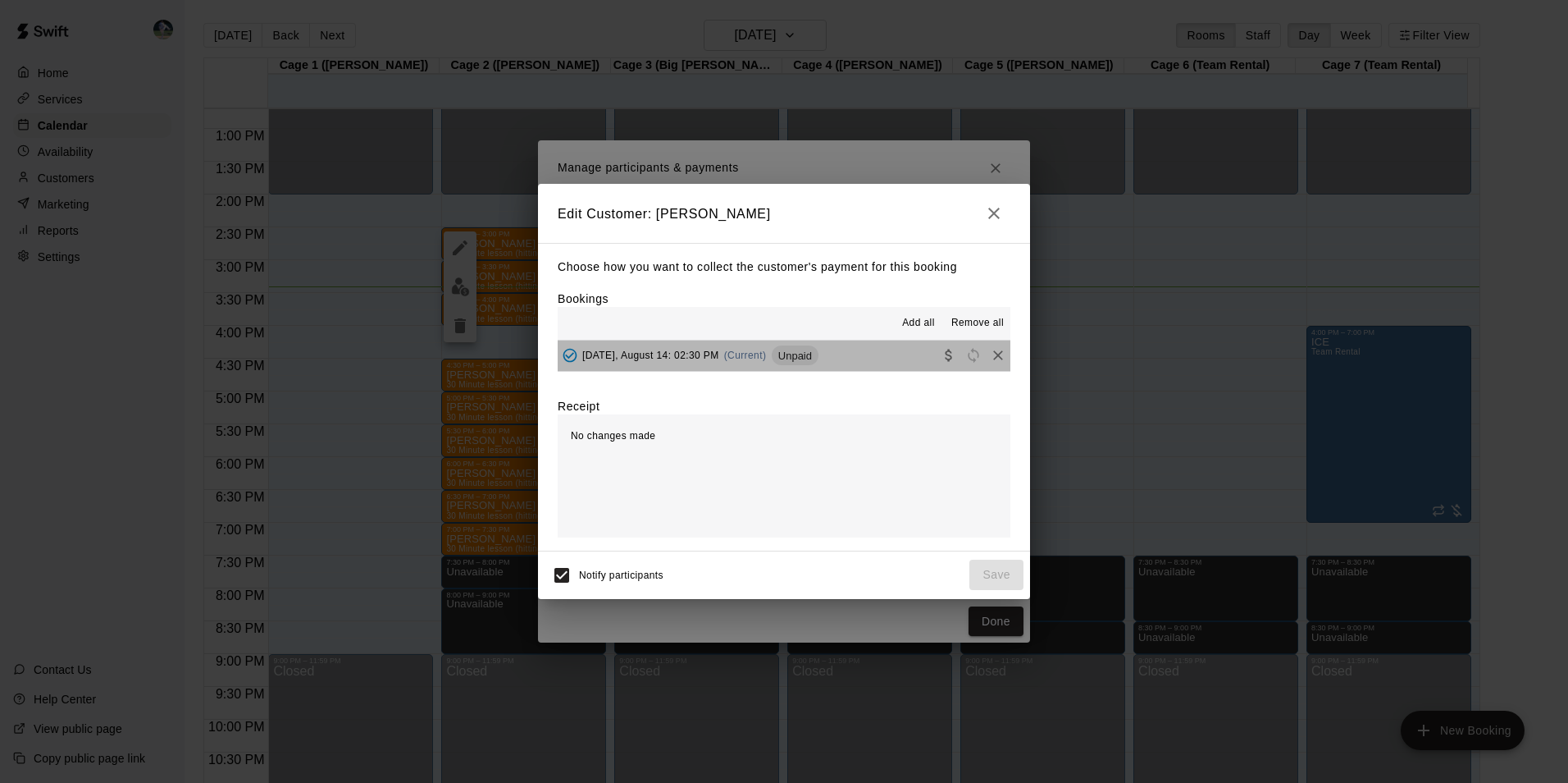
click at [829, 357] on button "[DATE], August 14: 02:30 PM (Current) Unpaid" at bounding box center [784, 355] width 453 height 30
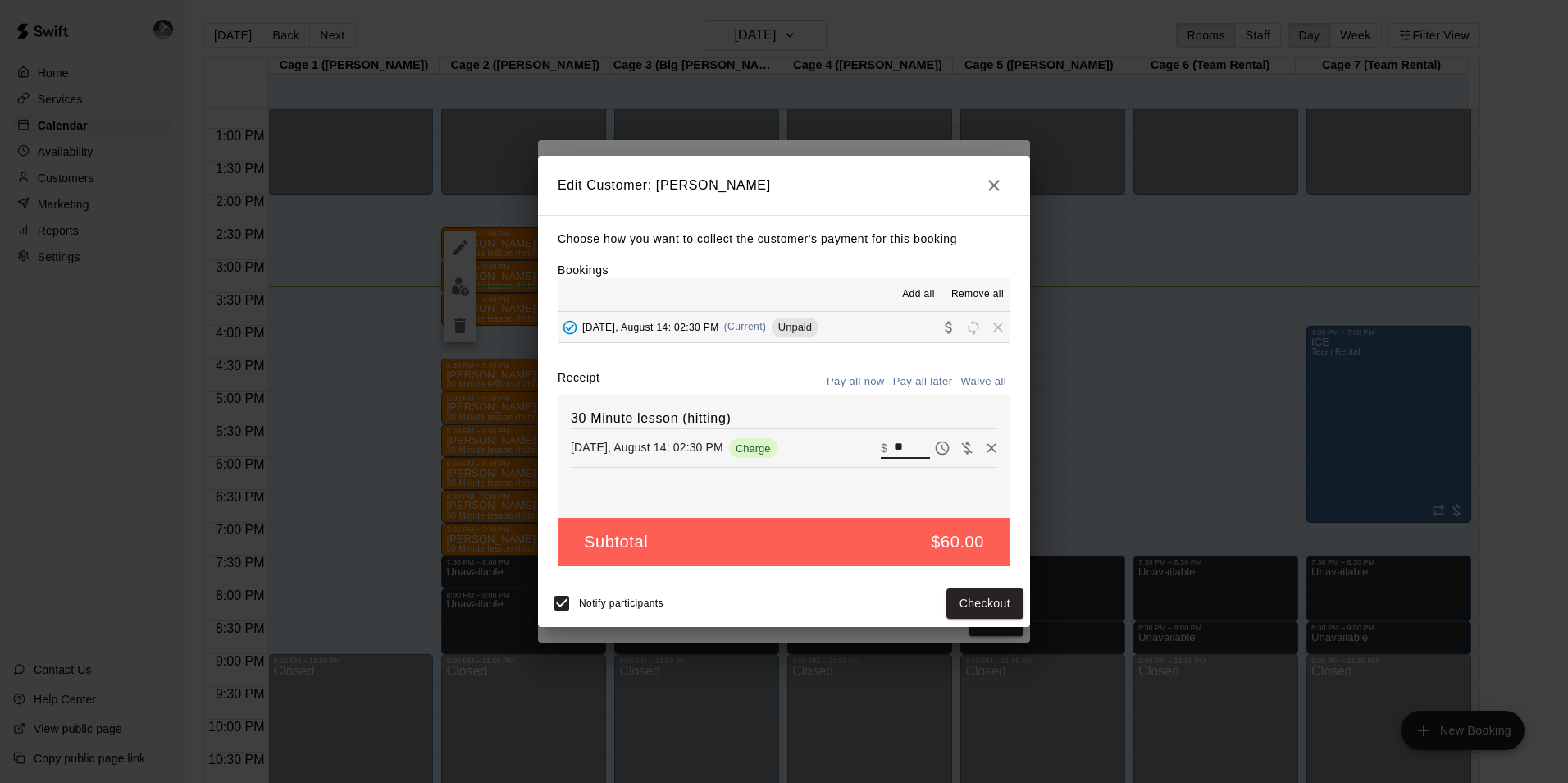
click at [902, 445] on input "**" at bounding box center [912, 447] width 36 height 21
type input "*"
type input "**"
click at [961, 605] on button "Checkout" at bounding box center [984, 603] width 77 height 30
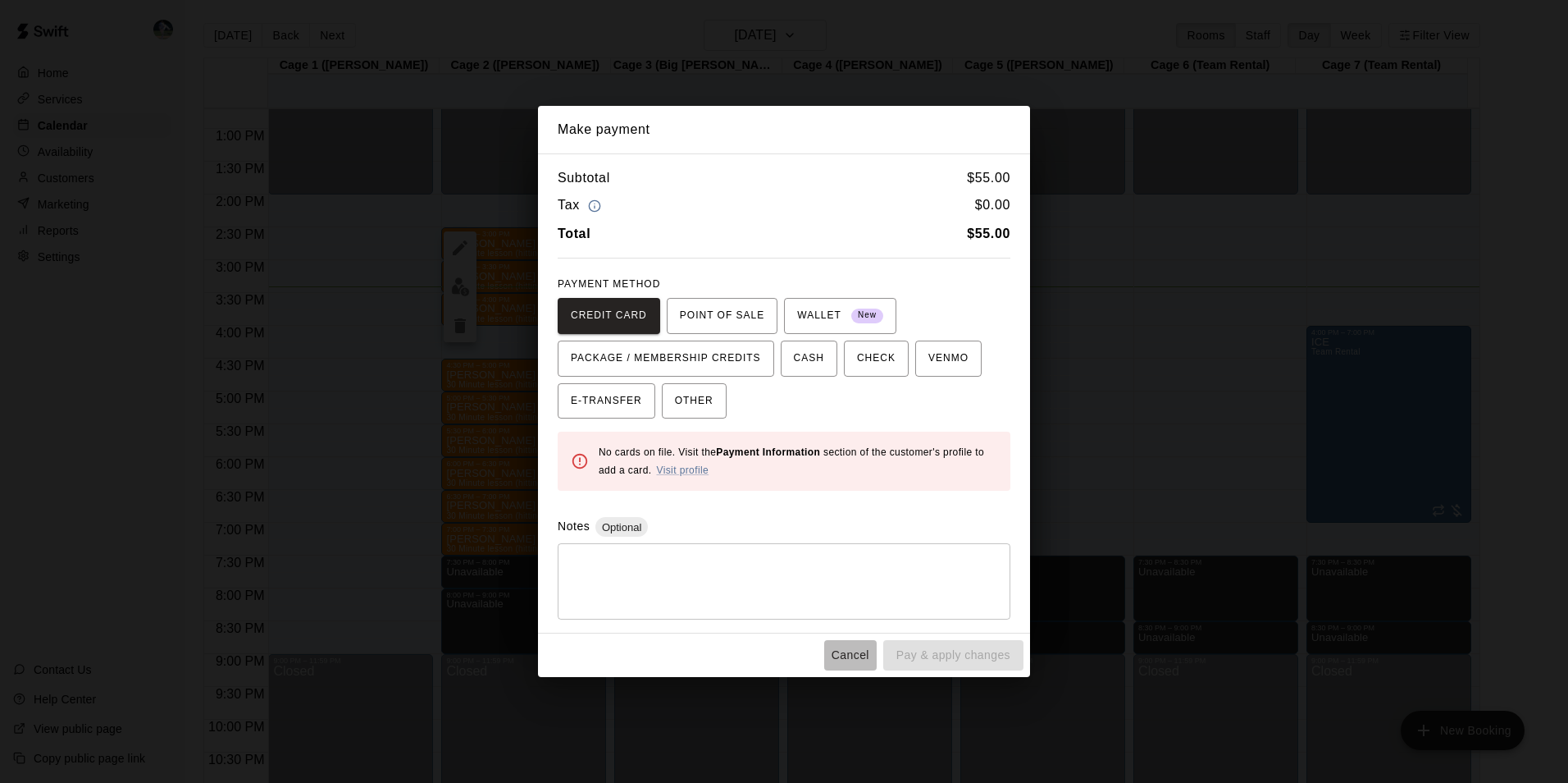
click at [842, 649] on button "Cancel" at bounding box center [850, 655] width 53 height 30
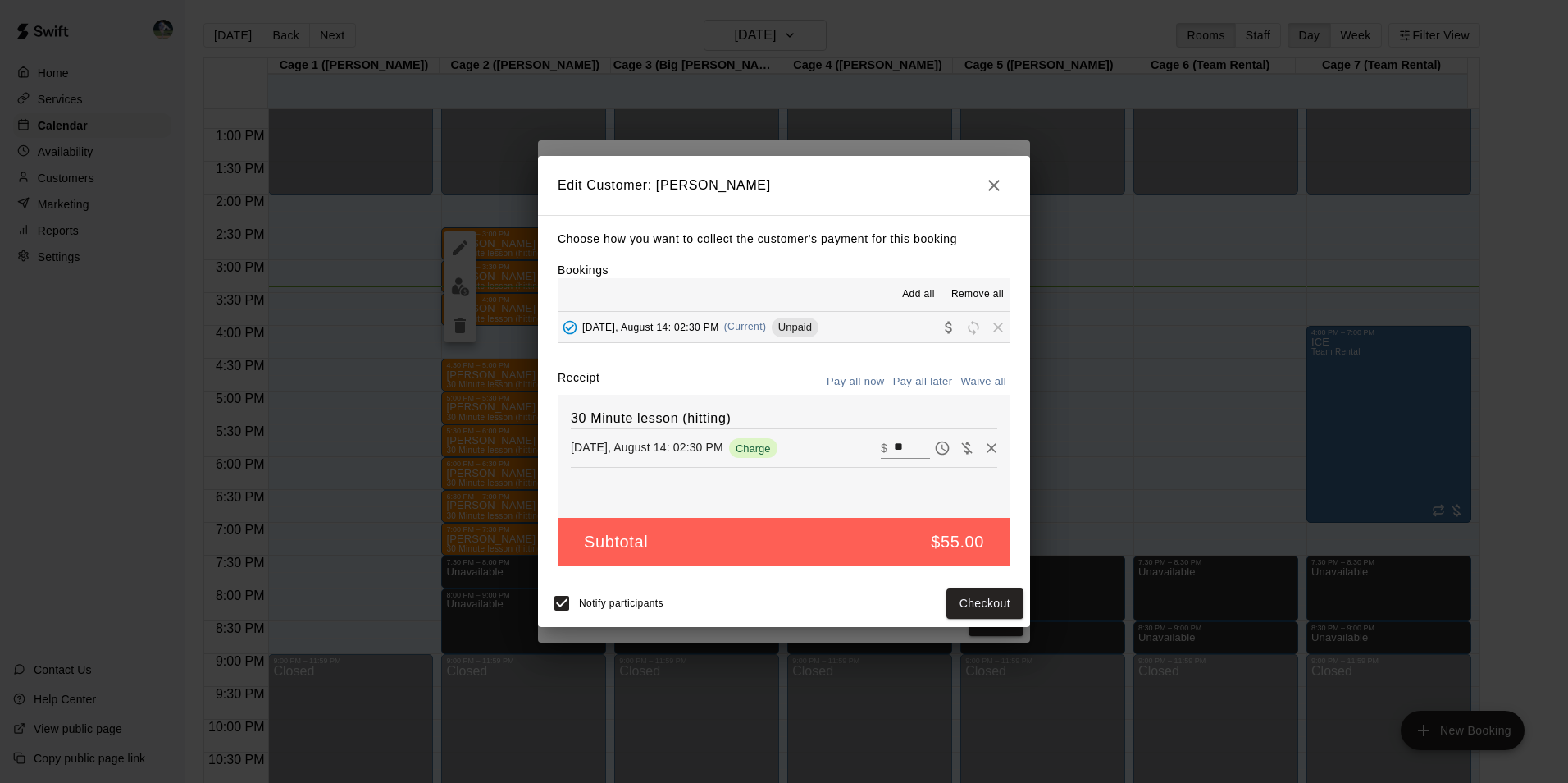
click at [996, 180] on icon "button" at bounding box center [993, 184] width 19 height 19
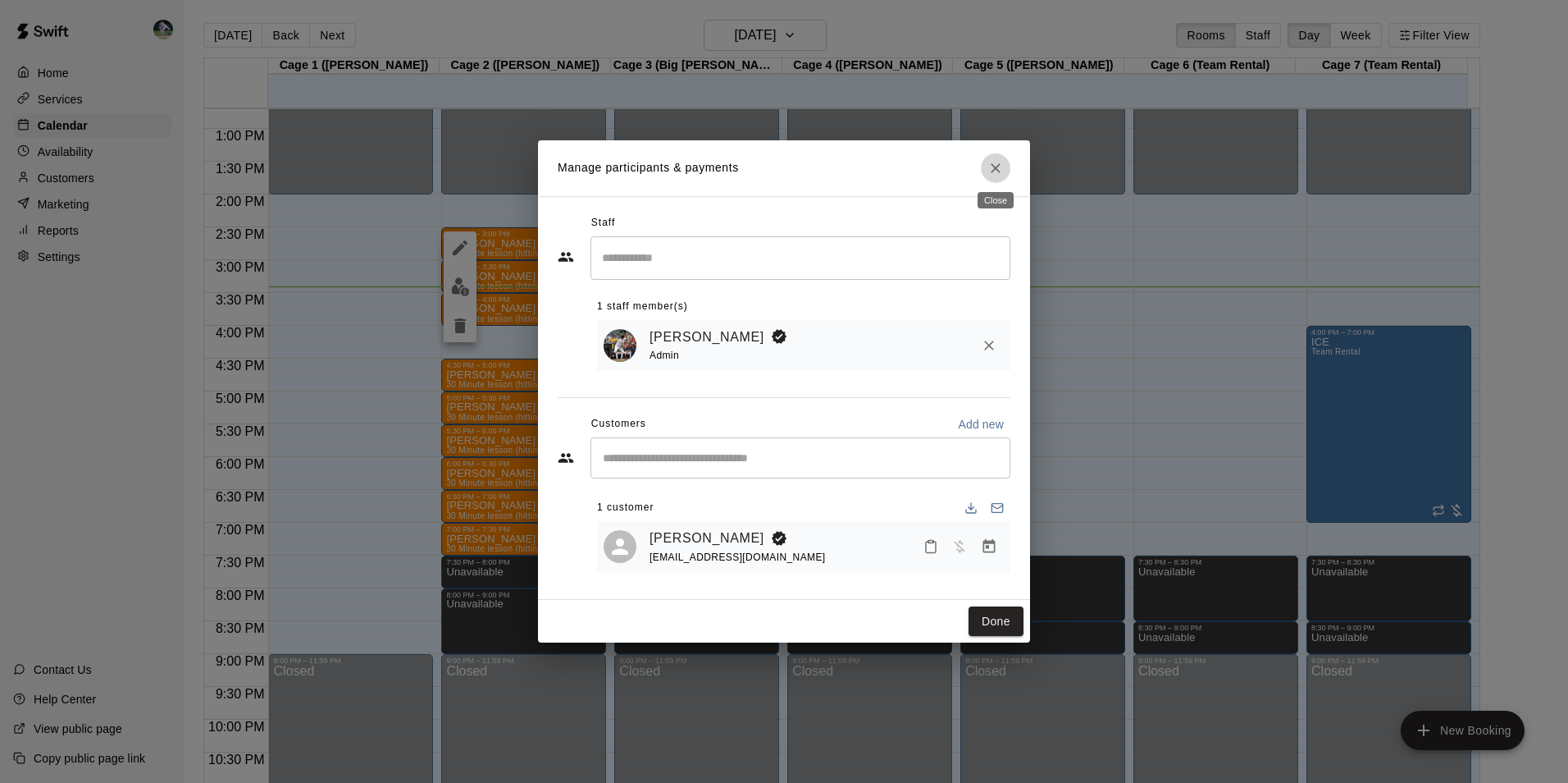
click at [991, 167] on icon "Close" at bounding box center [996, 168] width 17 height 17
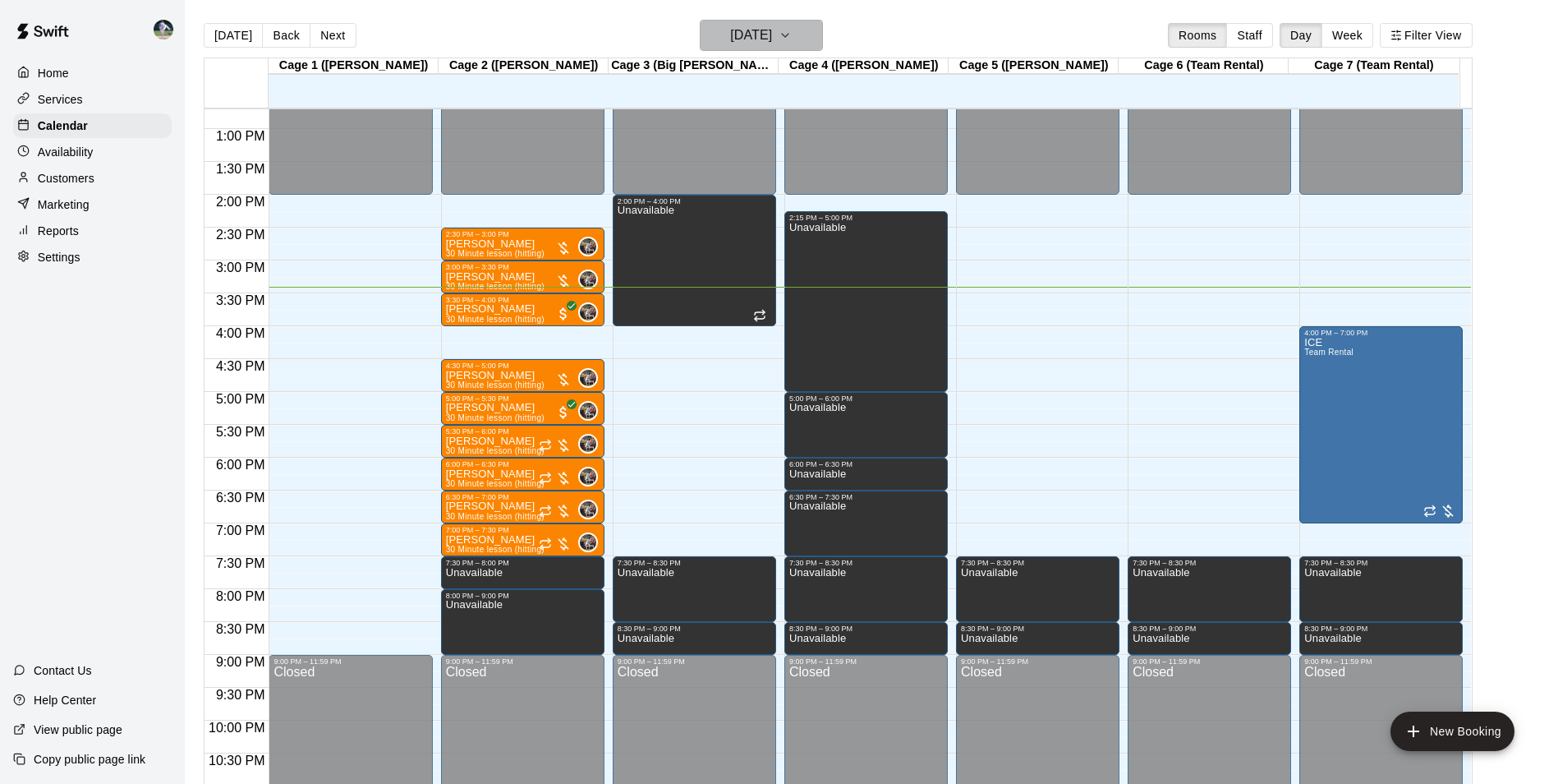
click at [765, 35] on h6 "[DATE]" at bounding box center [751, 35] width 42 height 23
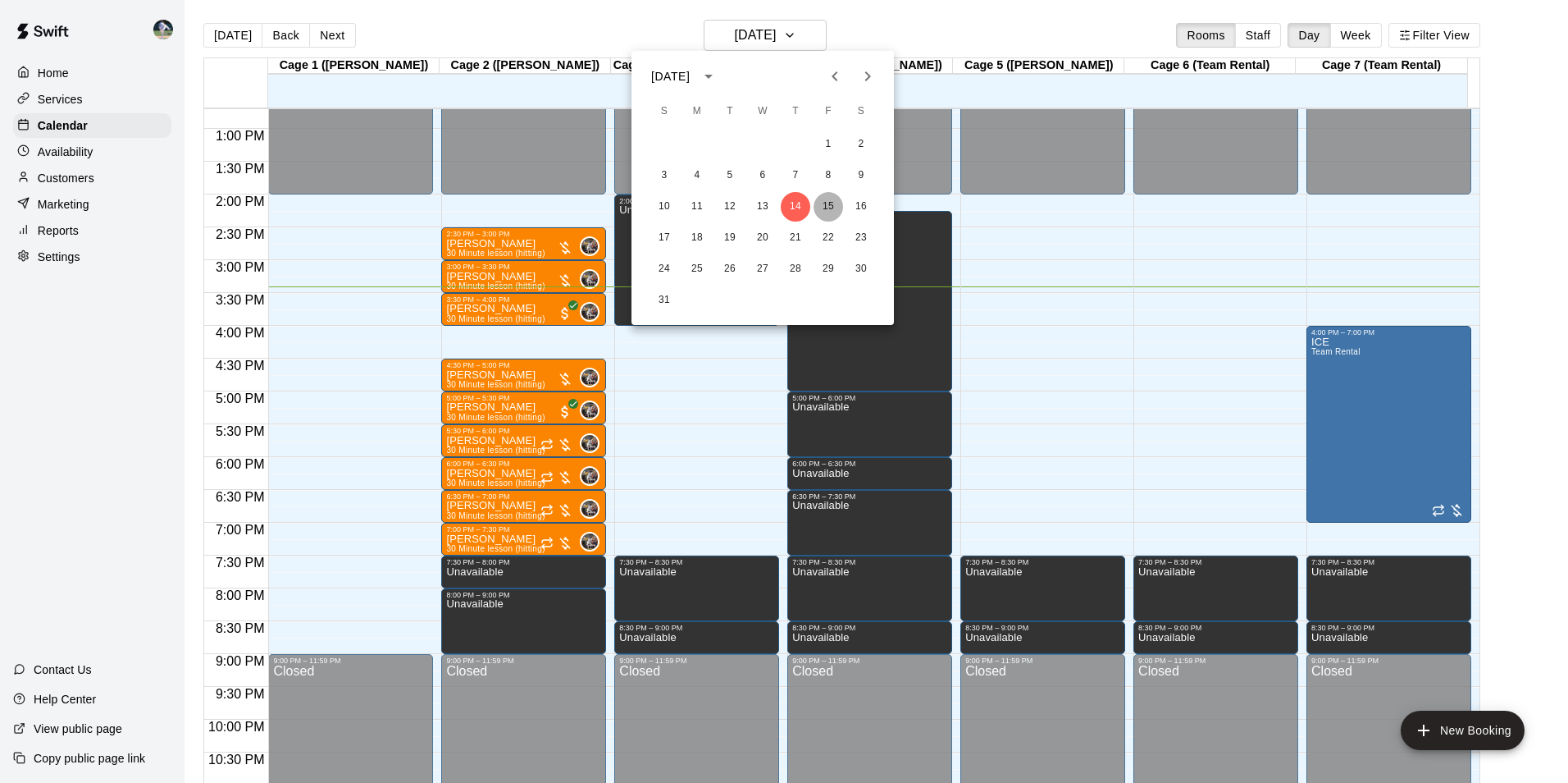
click at [828, 203] on button "15" at bounding box center [828, 207] width 29 height 30
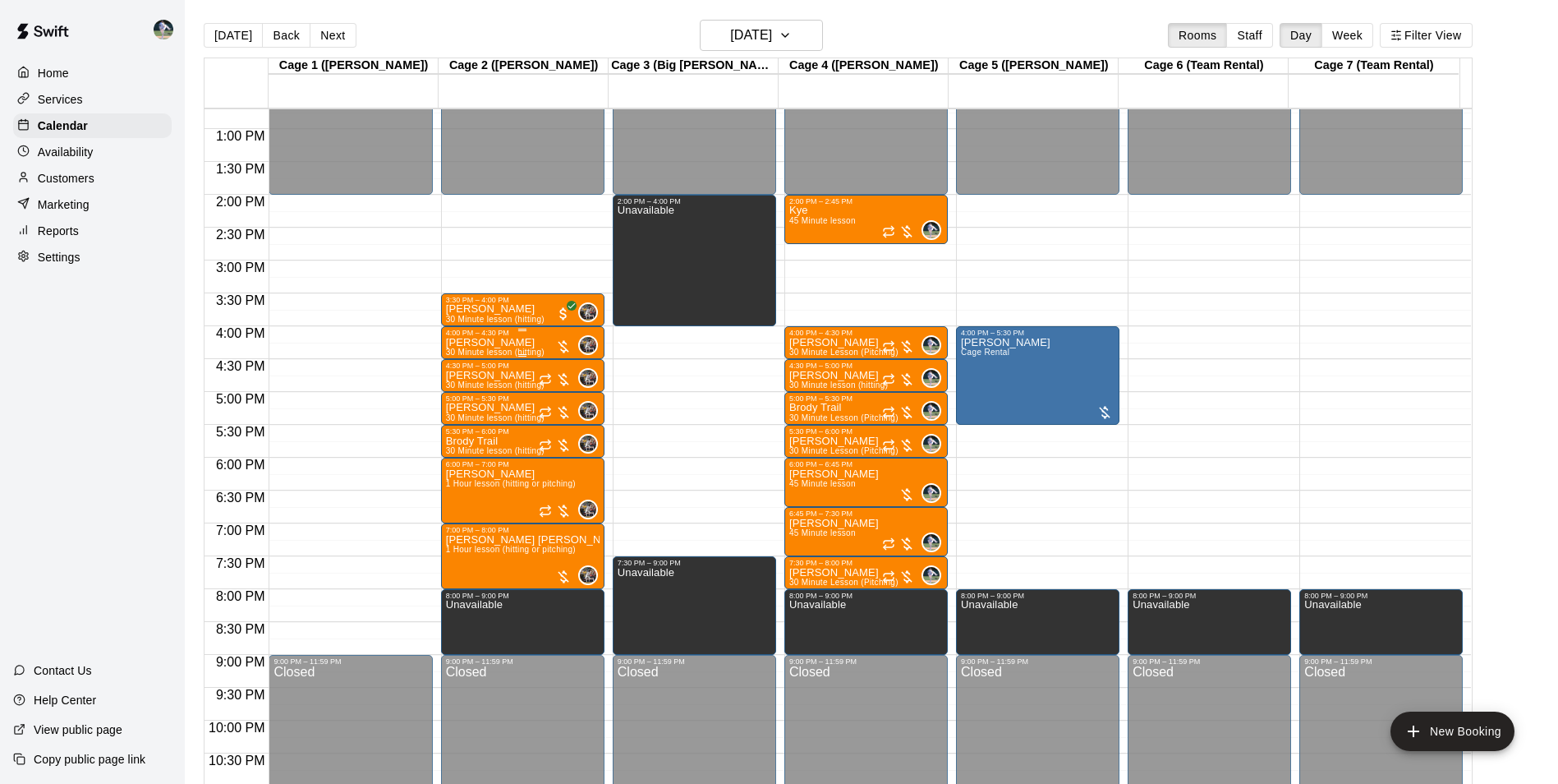
click at [511, 344] on div "[PERSON_NAME] 30 Minute lesson (hitting)" at bounding box center [495, 729] width 99 height 784
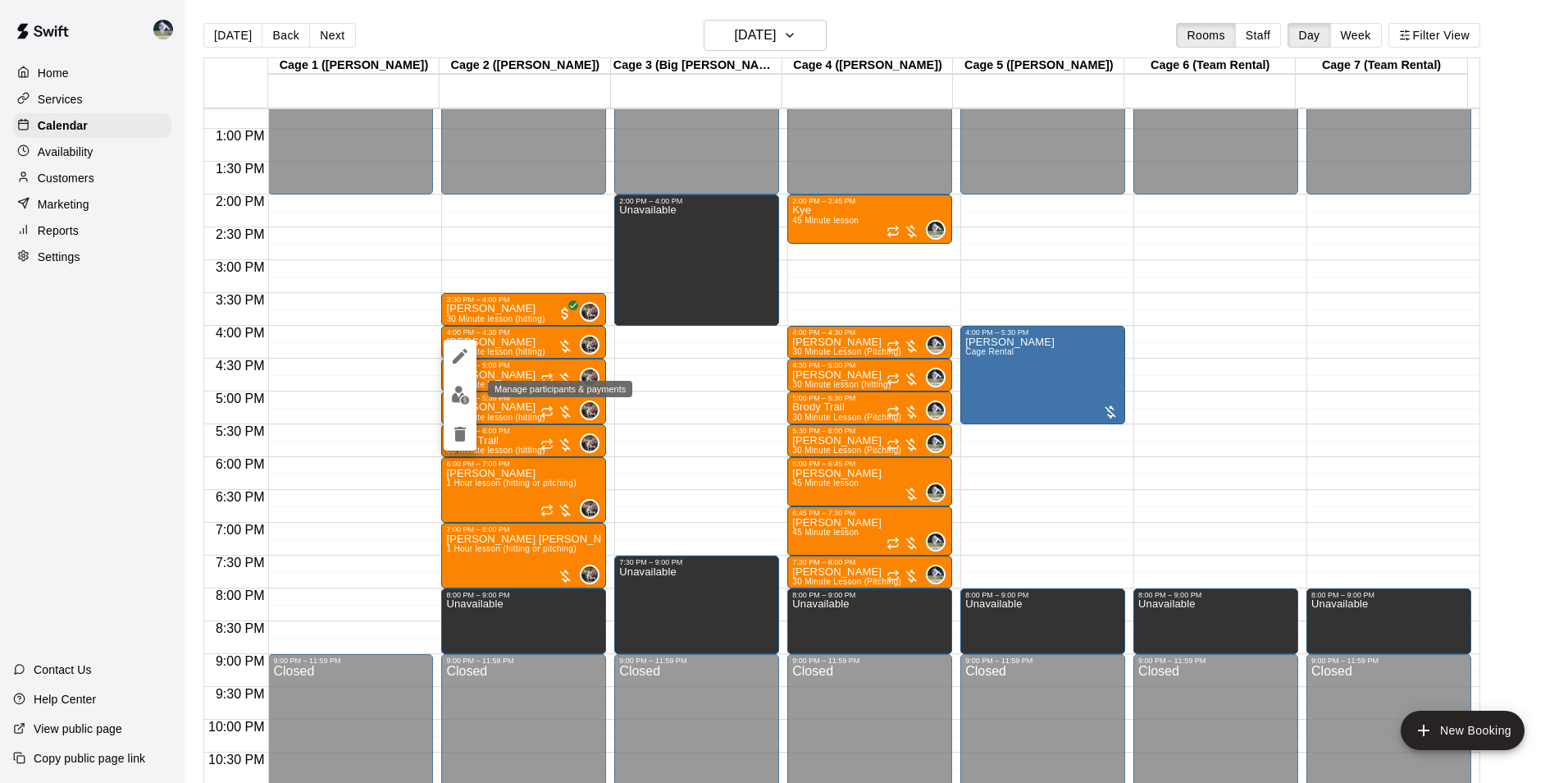
click at [459, 397] on img "edit" at bounding box center [460, 395] width 18 height 18
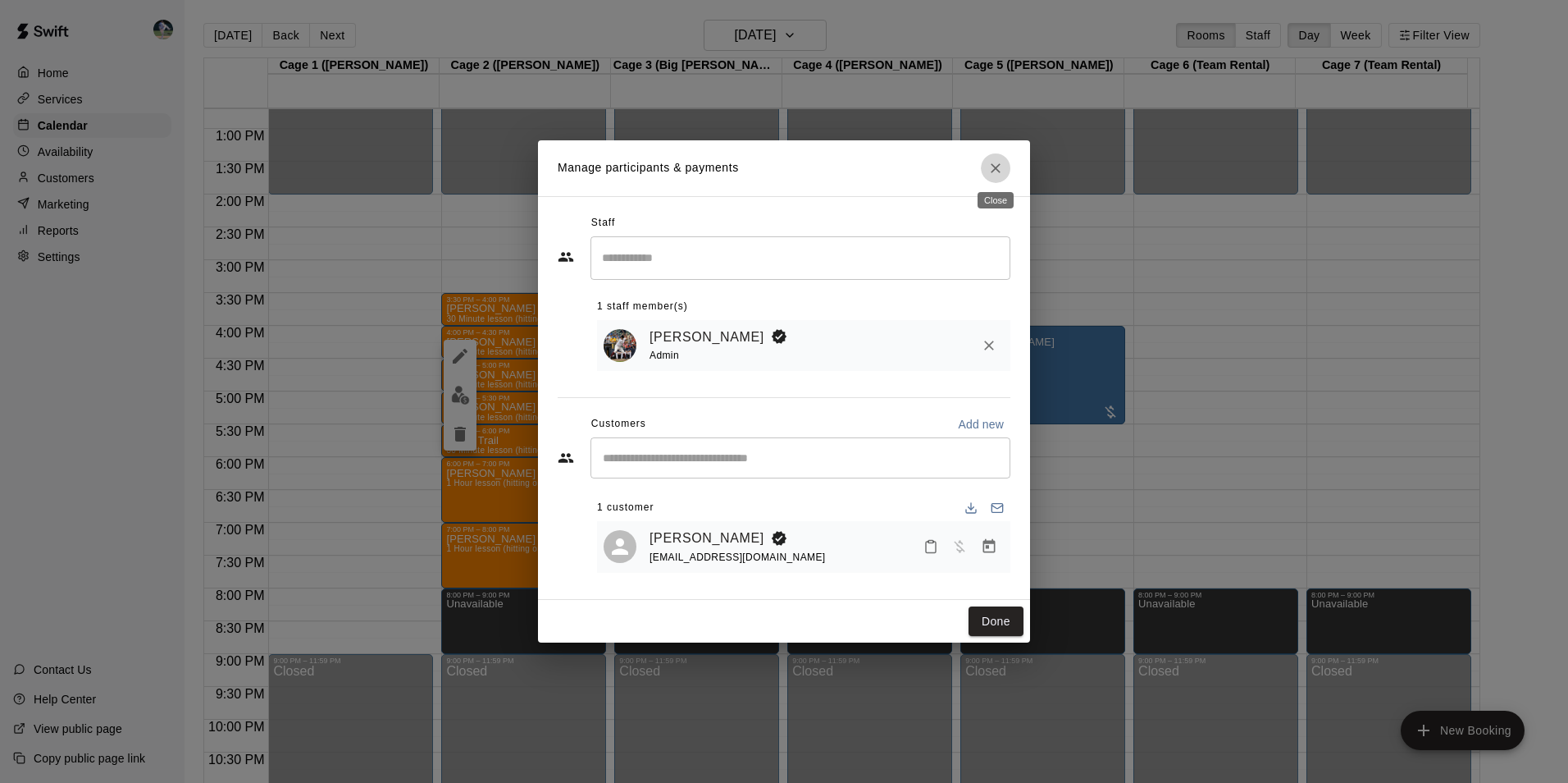
click at [992, 160] on icon "Close" at bounding box center [996, 168] width 17 height 17
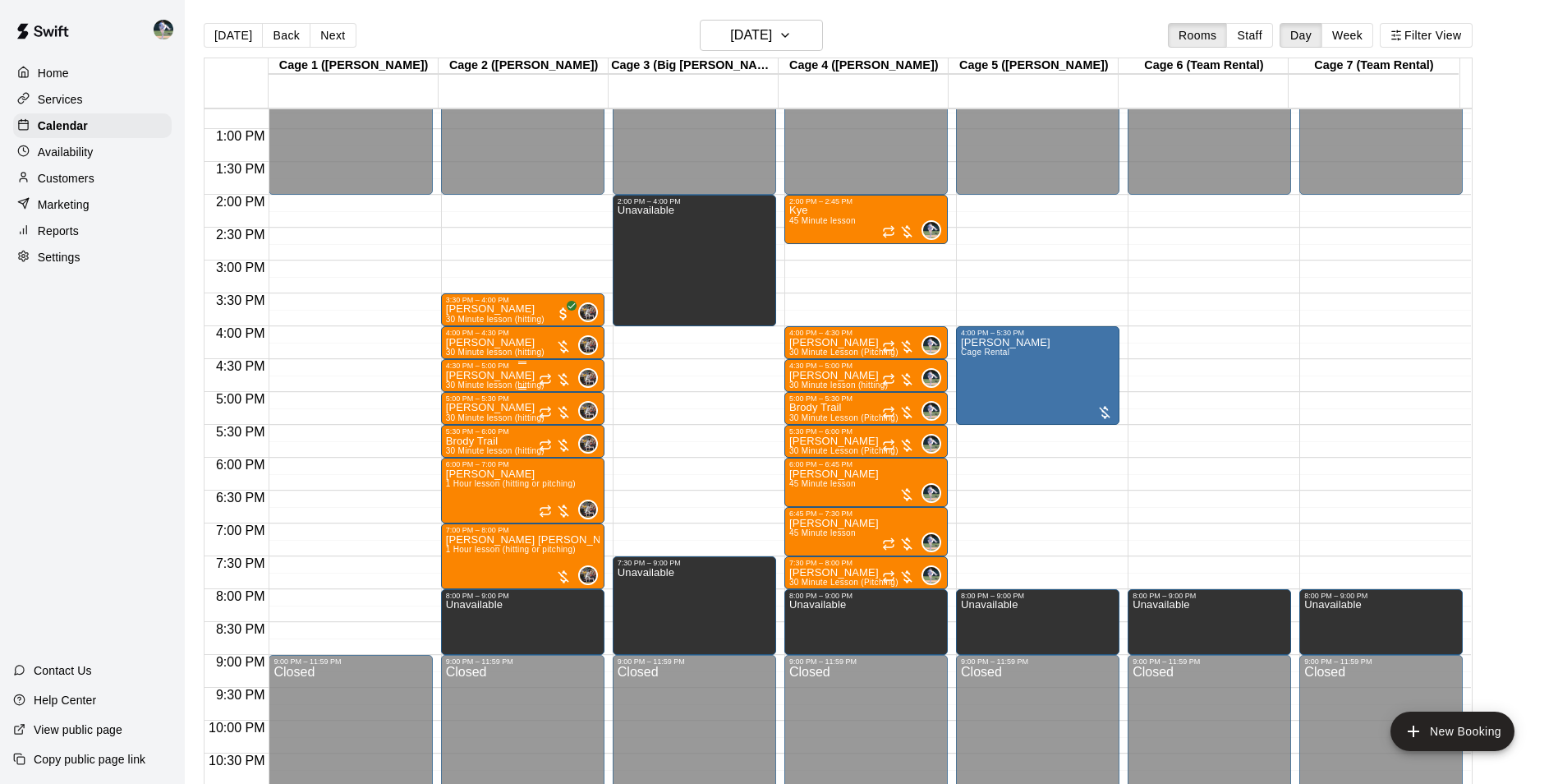
click at [477, 375] on p "[PERSON_NAME]" at bounding box center [495, 375] width 99 height 0
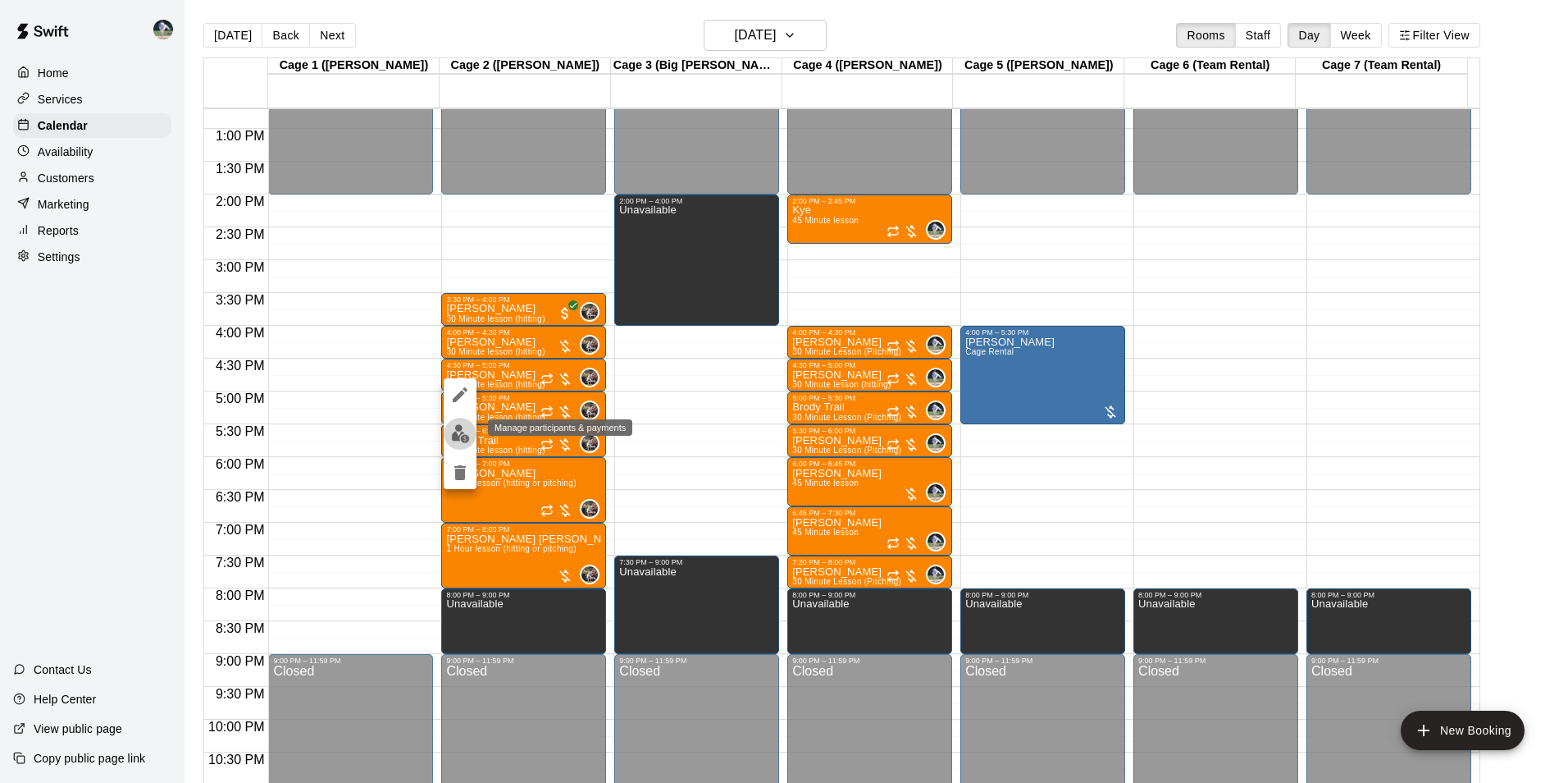
click at [461, 434] on img "edit" at bounding box center [460, 433] width 18 height 18
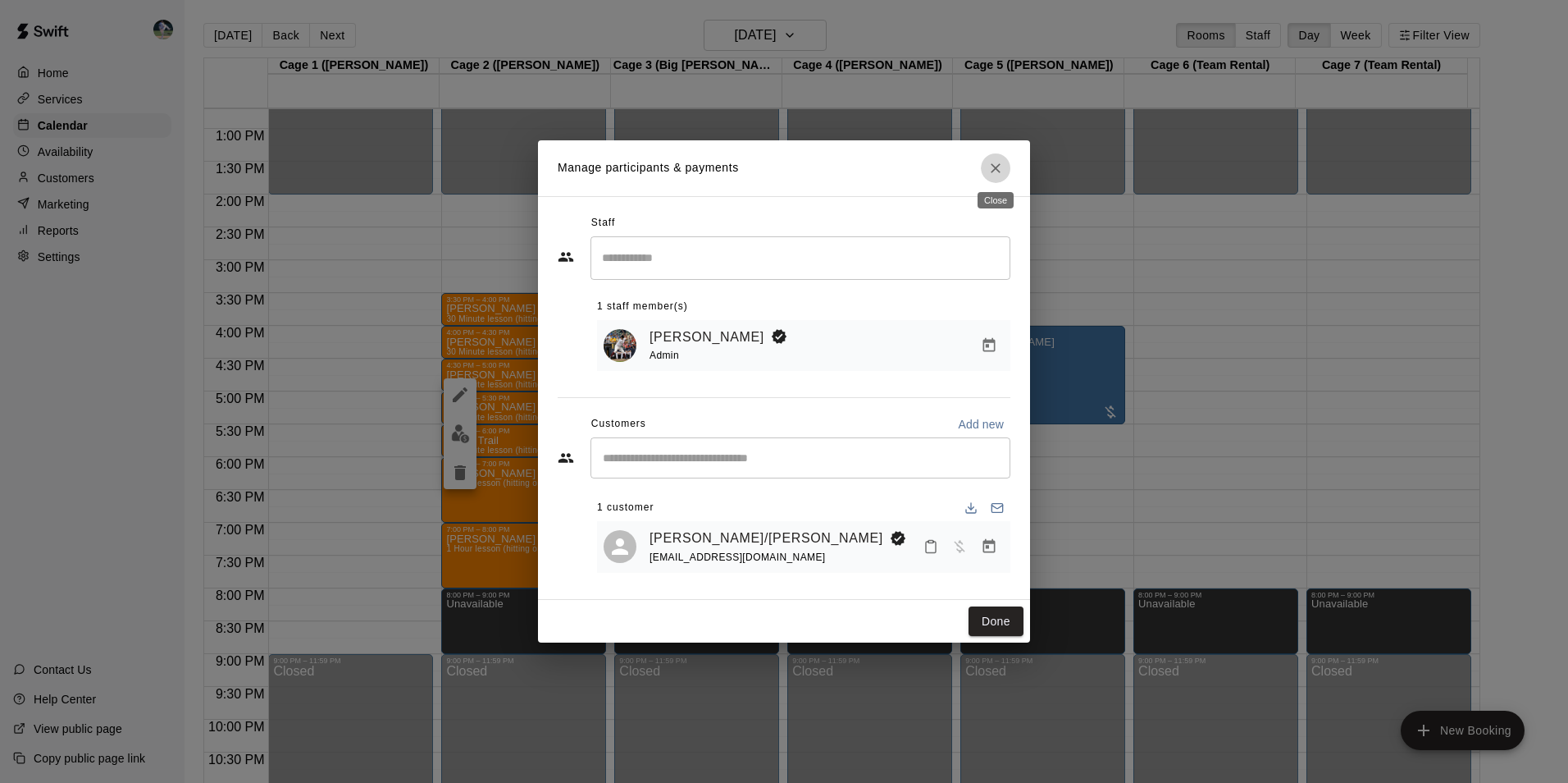
click at [995, 160] on icon "Close" at bounding box center [996, 168] width 17 height 17
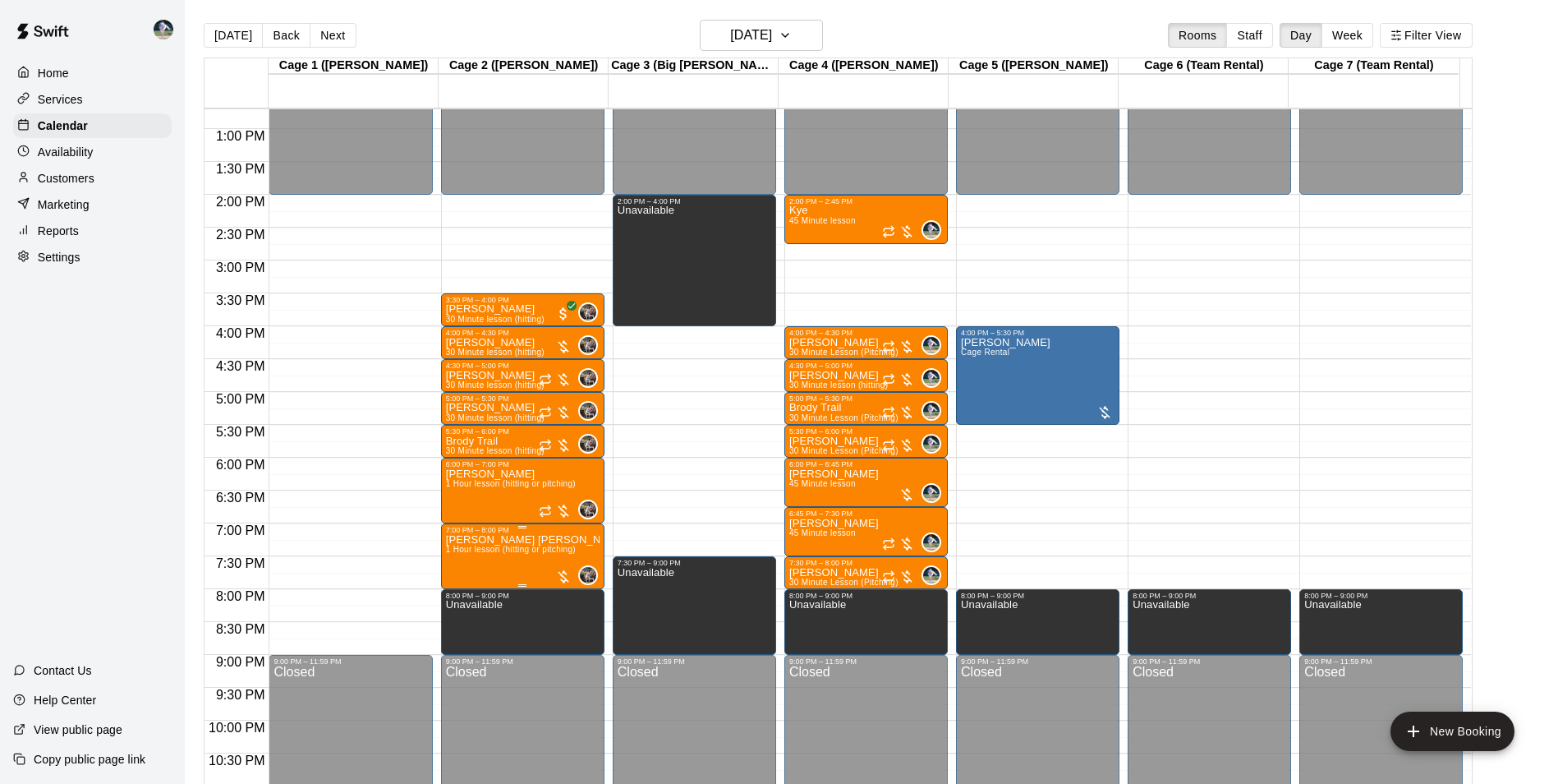
click at [471, 547] on span "1 Hour lesson (hitting or pitching)" at bounding box center [511, 549] width 130 height 9
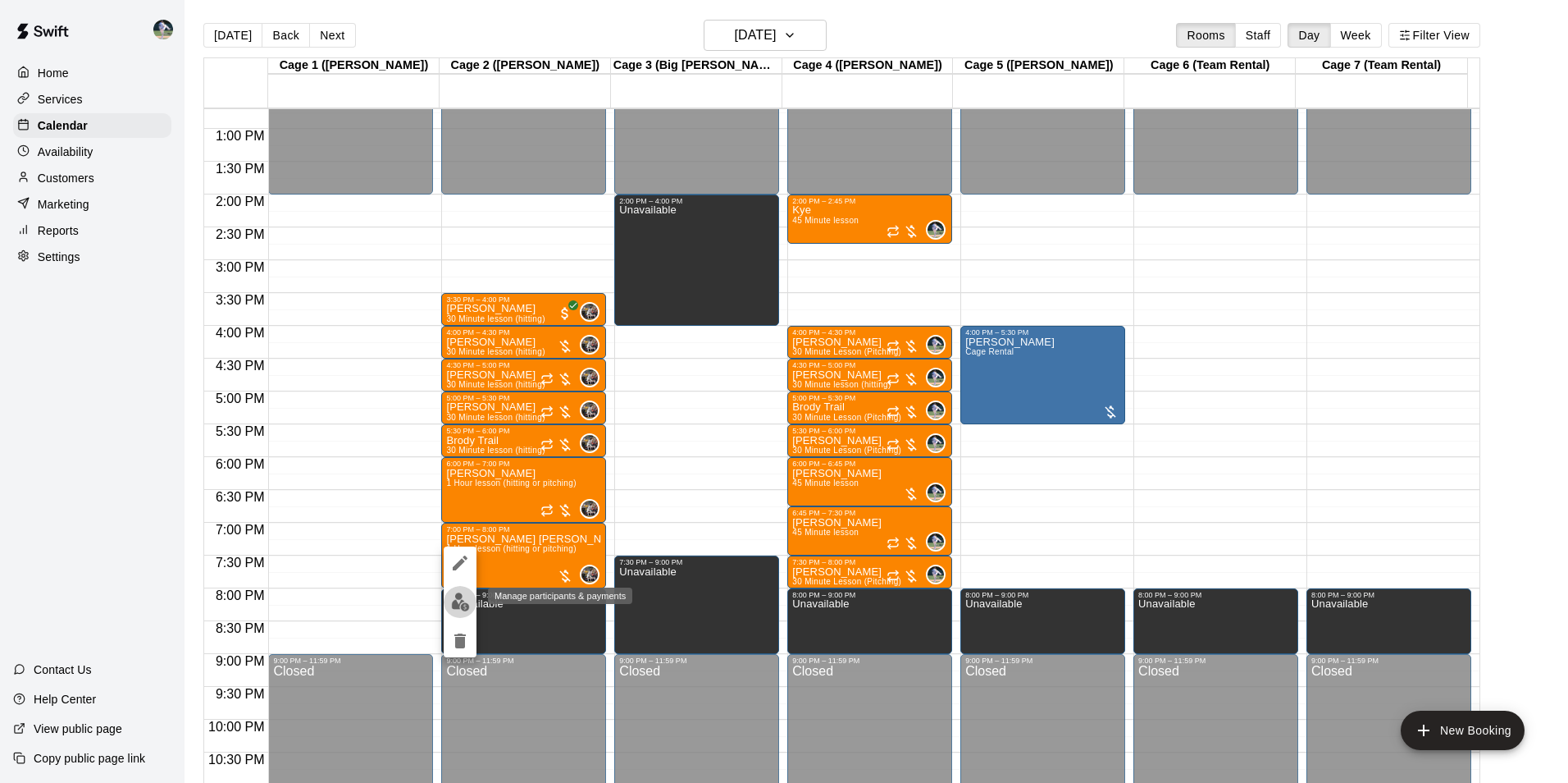
click at [466, 599] on img "edit" at bounding box center [460, 601] width 18 height 18
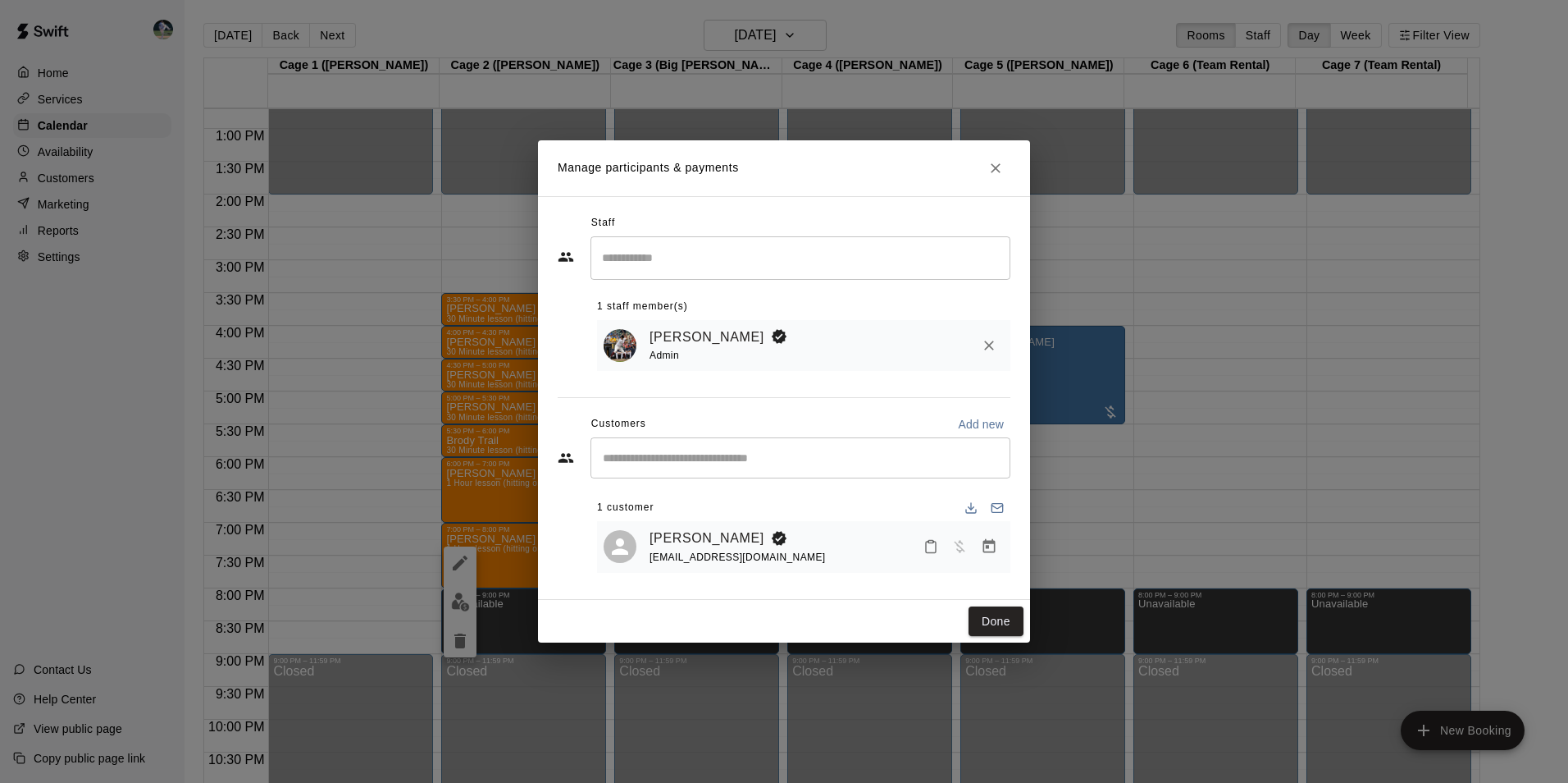
click at [998, 163] on icon "Close" at bounding box center [996, 168] width 10 height 10
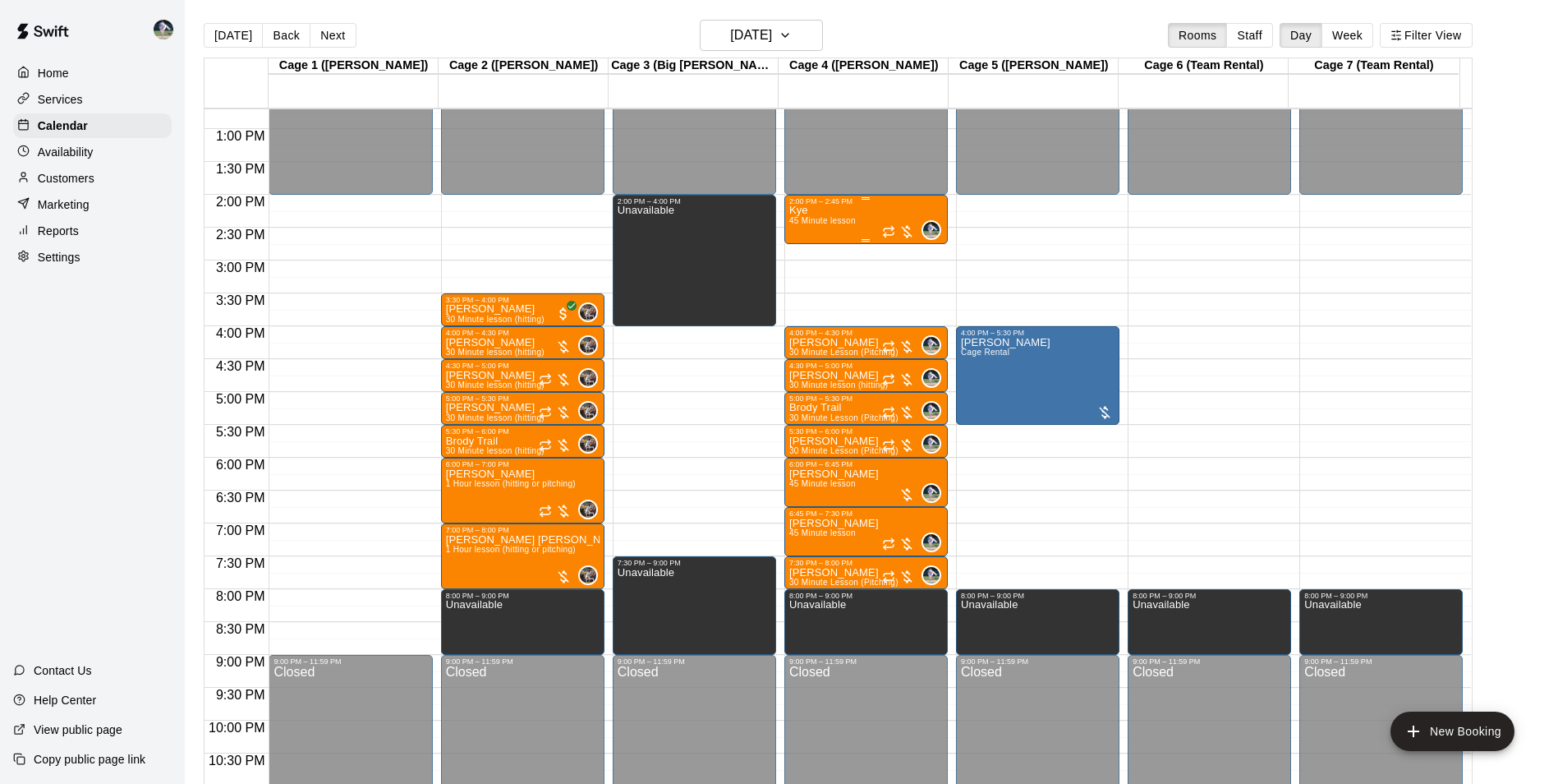
click at [842, 219] on span "45 Minute lesson" at bounding box center [823, 221] width 66 height 9
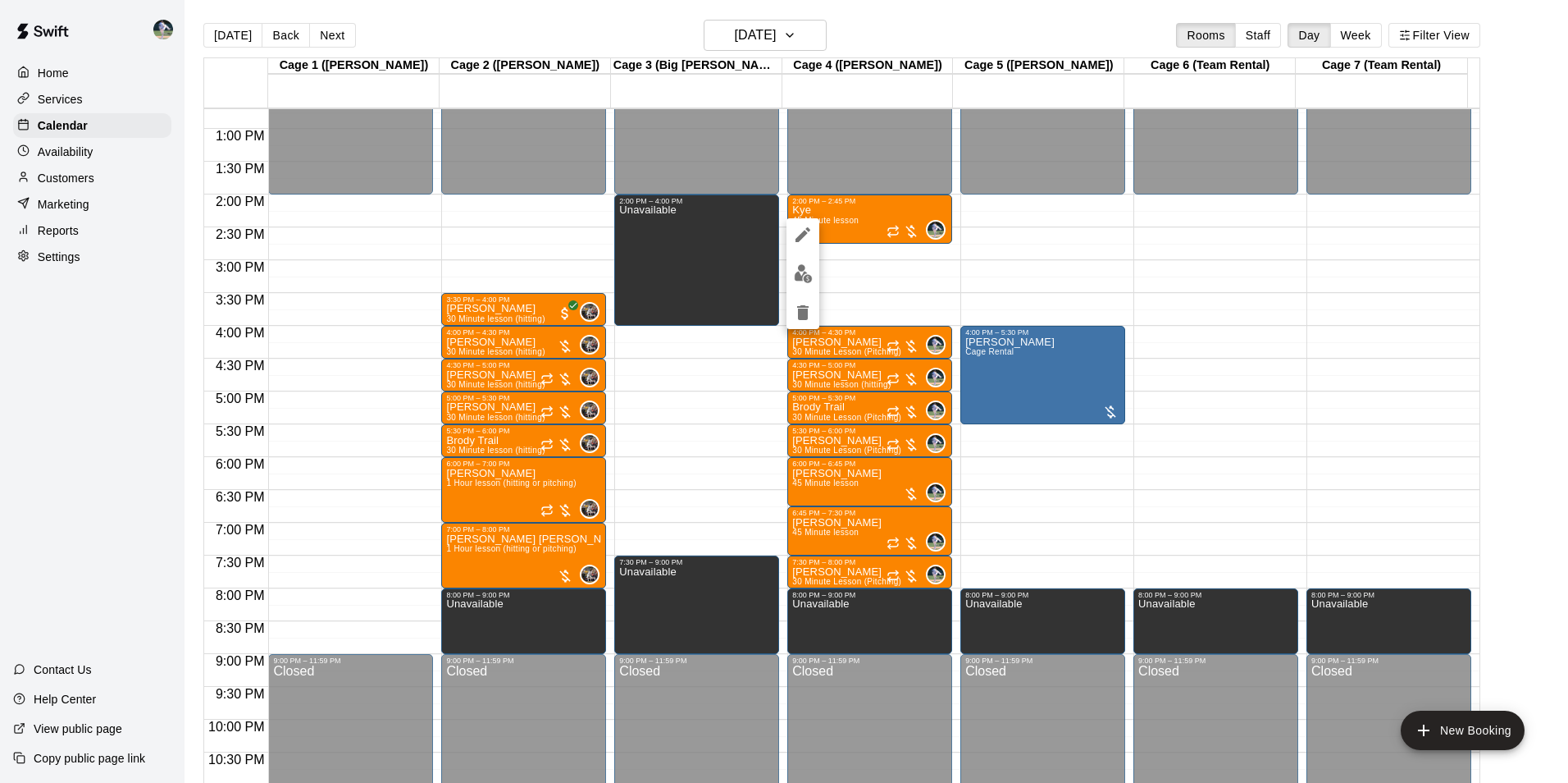
click at [947, 23] on div at bounding box center [784, 391] width 1568 height 783
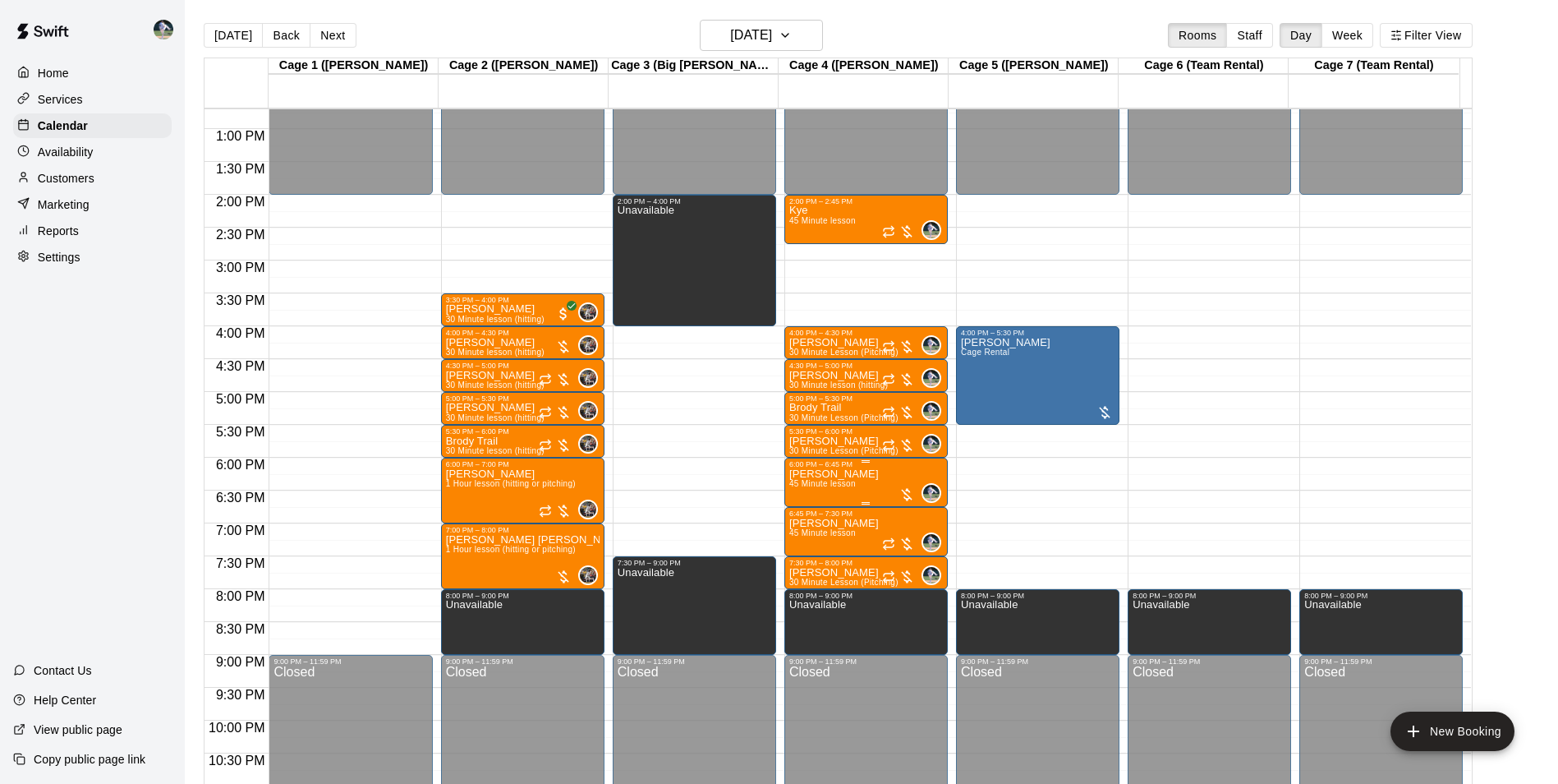
click at [844, 484] on span "45 Minute lesson" at bounding box center [823, 484] width 66 height 9
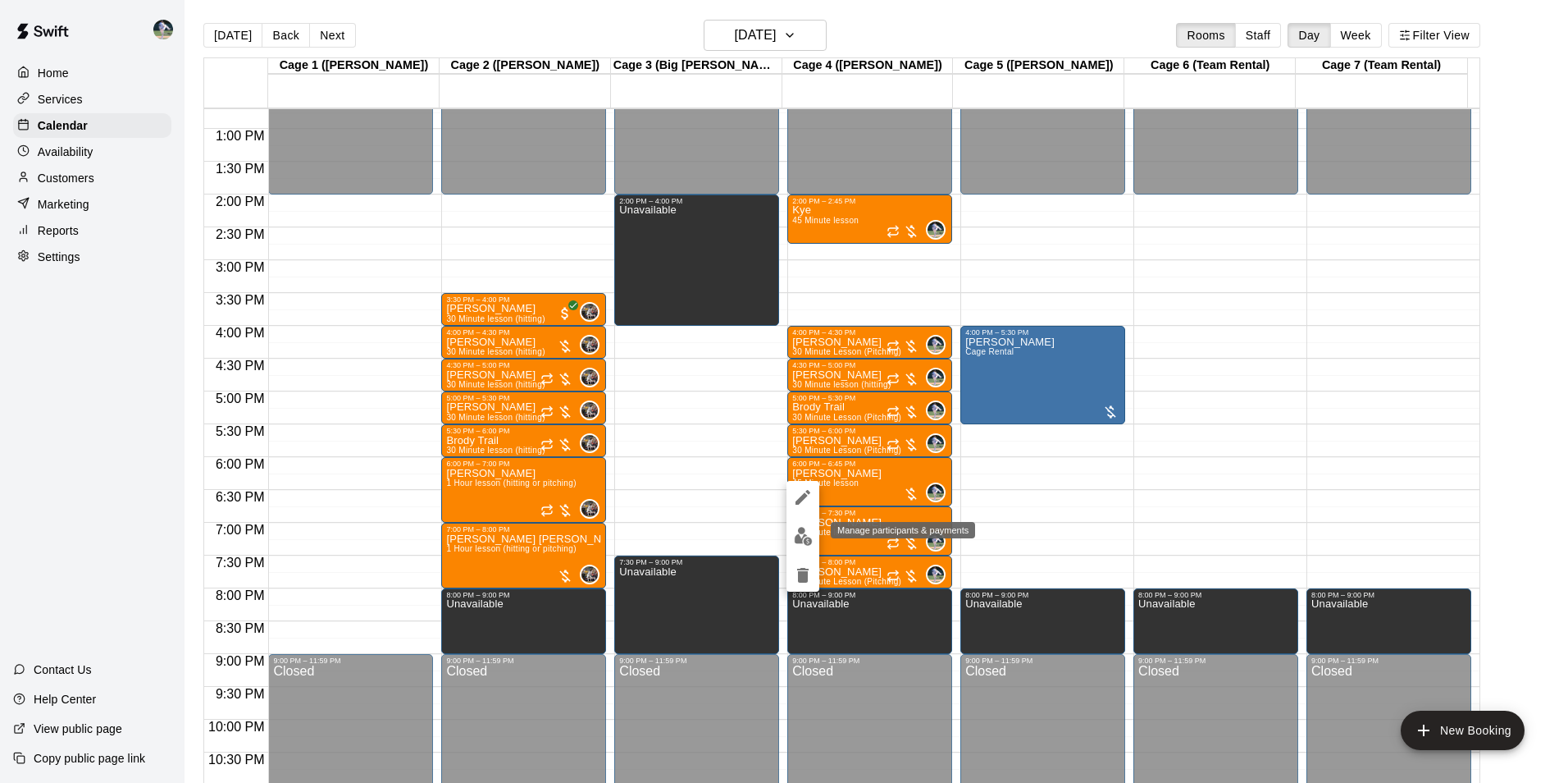
click at [801, 531] on img "edit" at bounding box center [803, 536] width 18 height 18
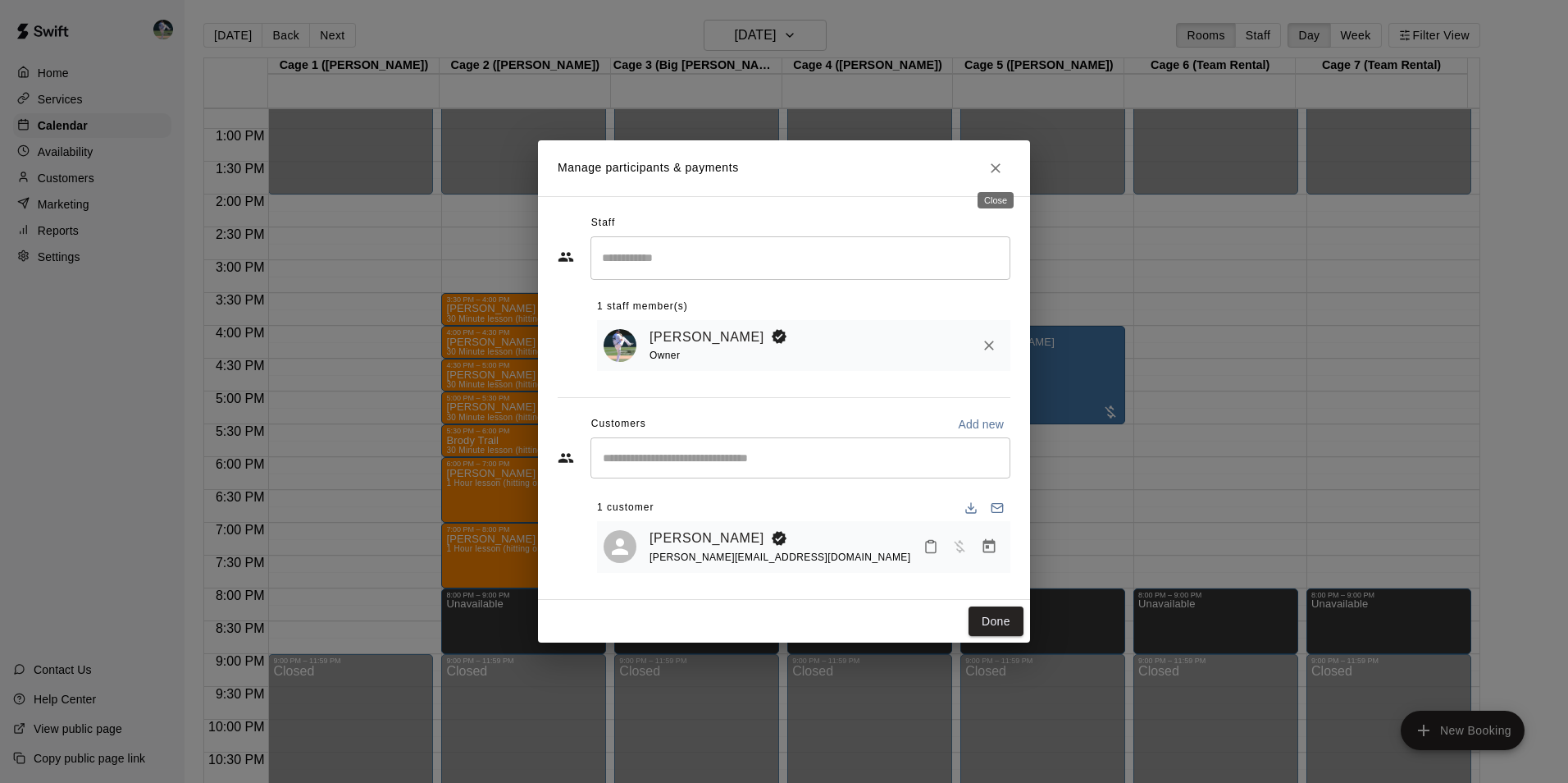
click at [988, 163] on icon "Close" at bounding box center [996, 168] width 17 height 17
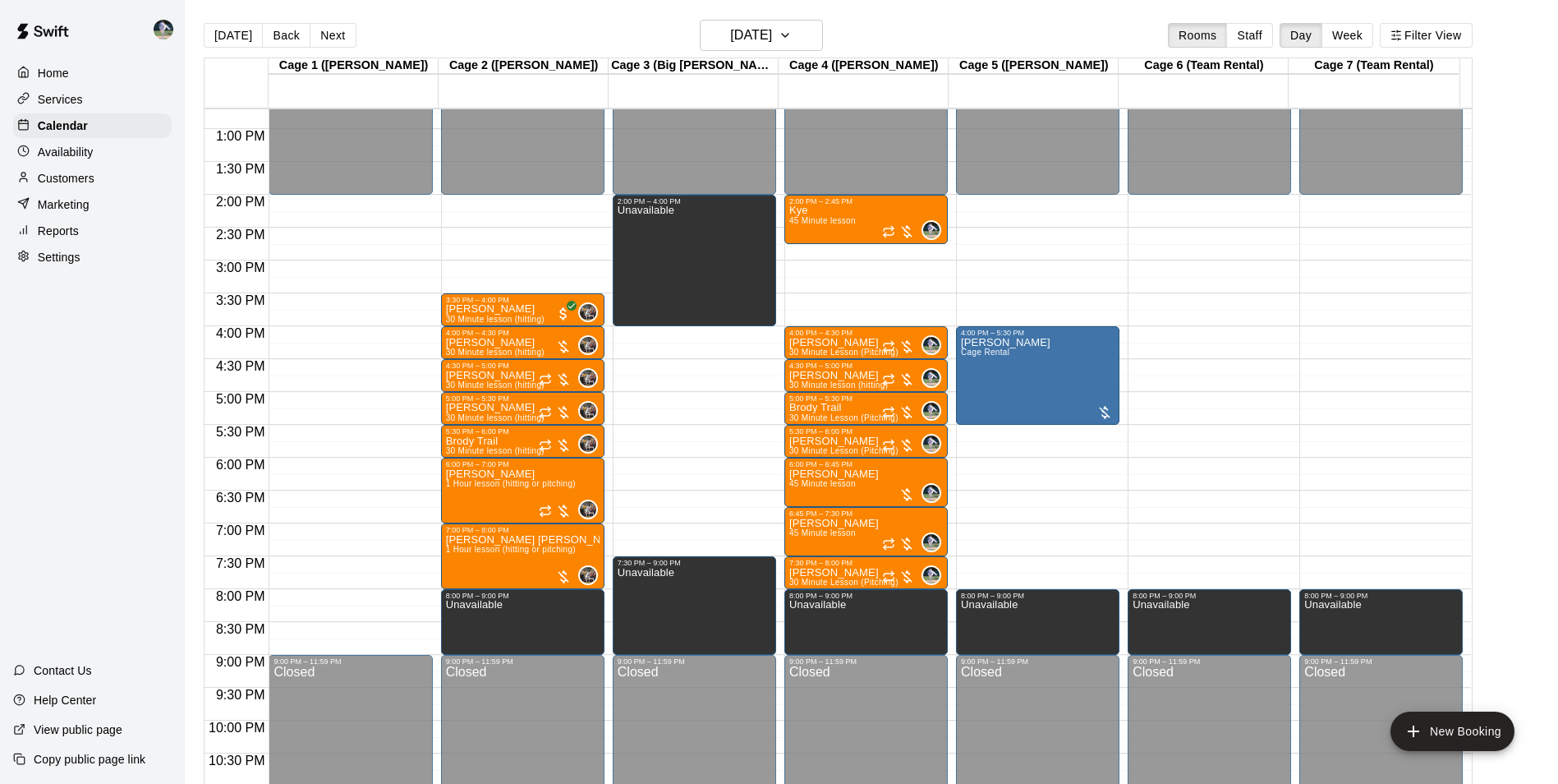
click at [747, 15] on main "[DATE] Back [DATE][DATE] Rooms Staff Day Week Filter View Cage 1 ([PERSON_NAME]…" at bounding box center [871, 404] width 1373 height 810
click at [746, 27] on h6 "[DATE]" at bounding box center [751, 35] width 42 height 23
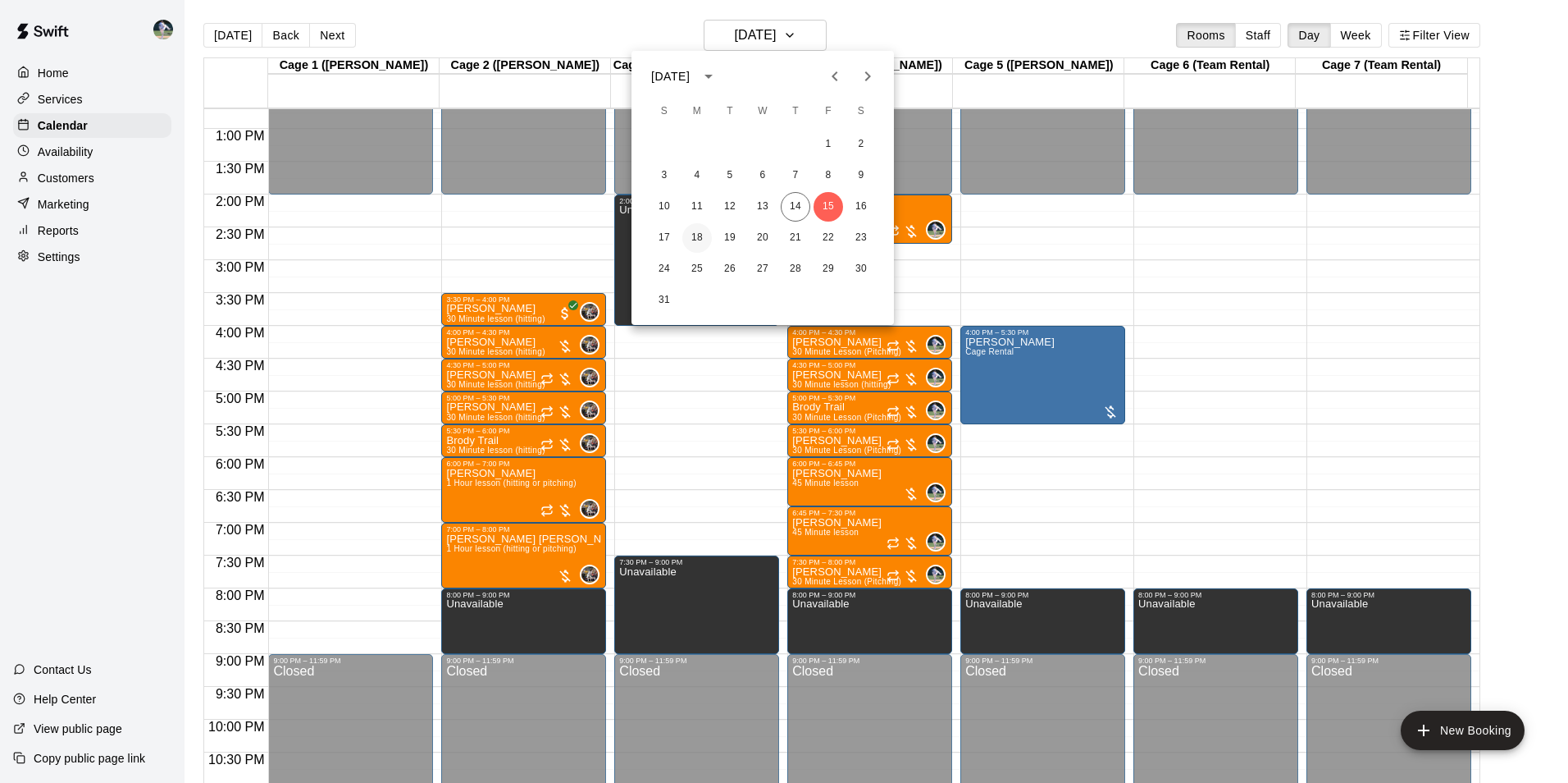
click at [696, 236] on button "18" at bounding box center [697, 238] width 29 height 30
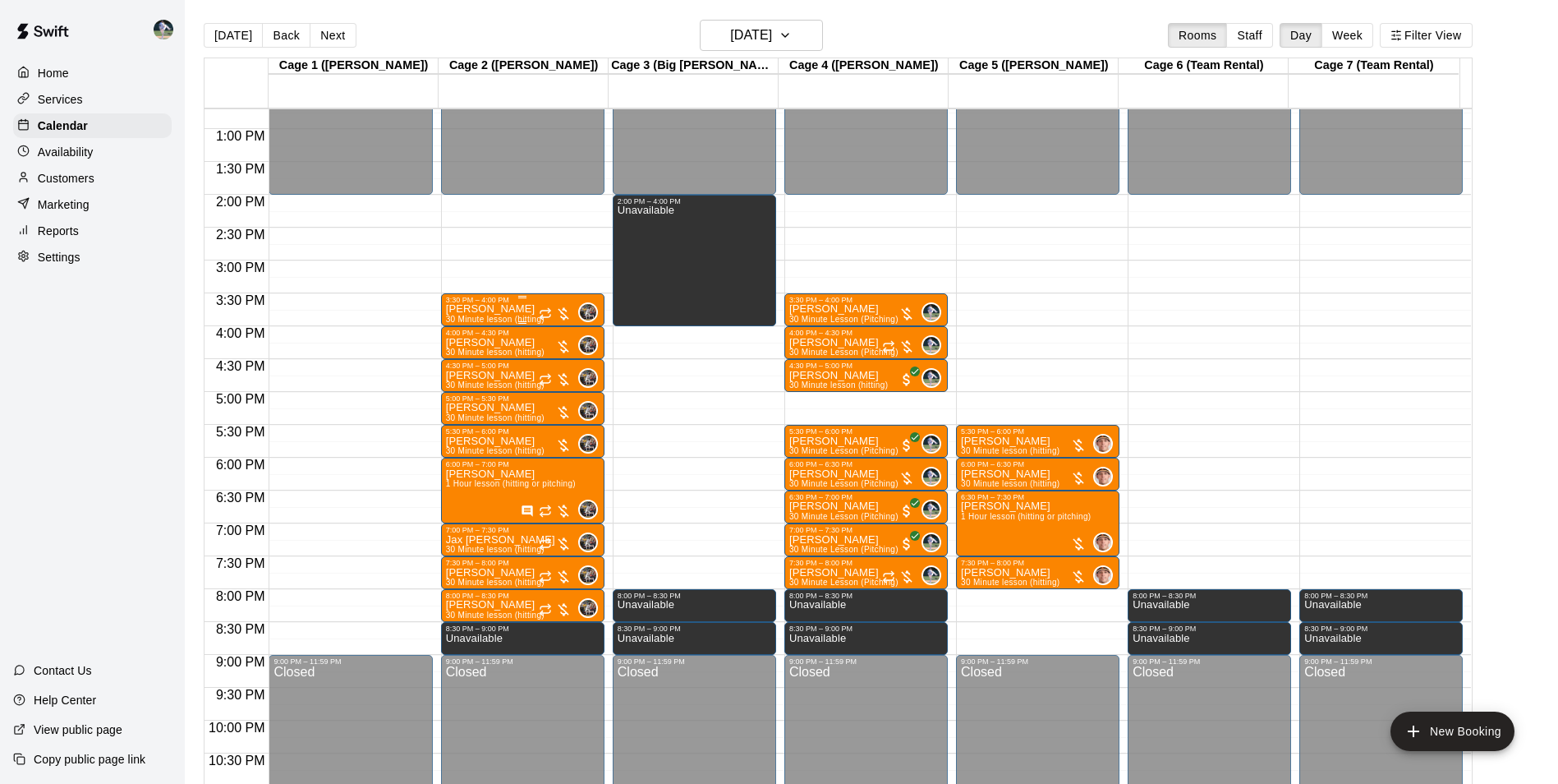
click at [488, 308] on p "[PERSON_NAME]" at bounding box center [495, 308] width 99 height 0
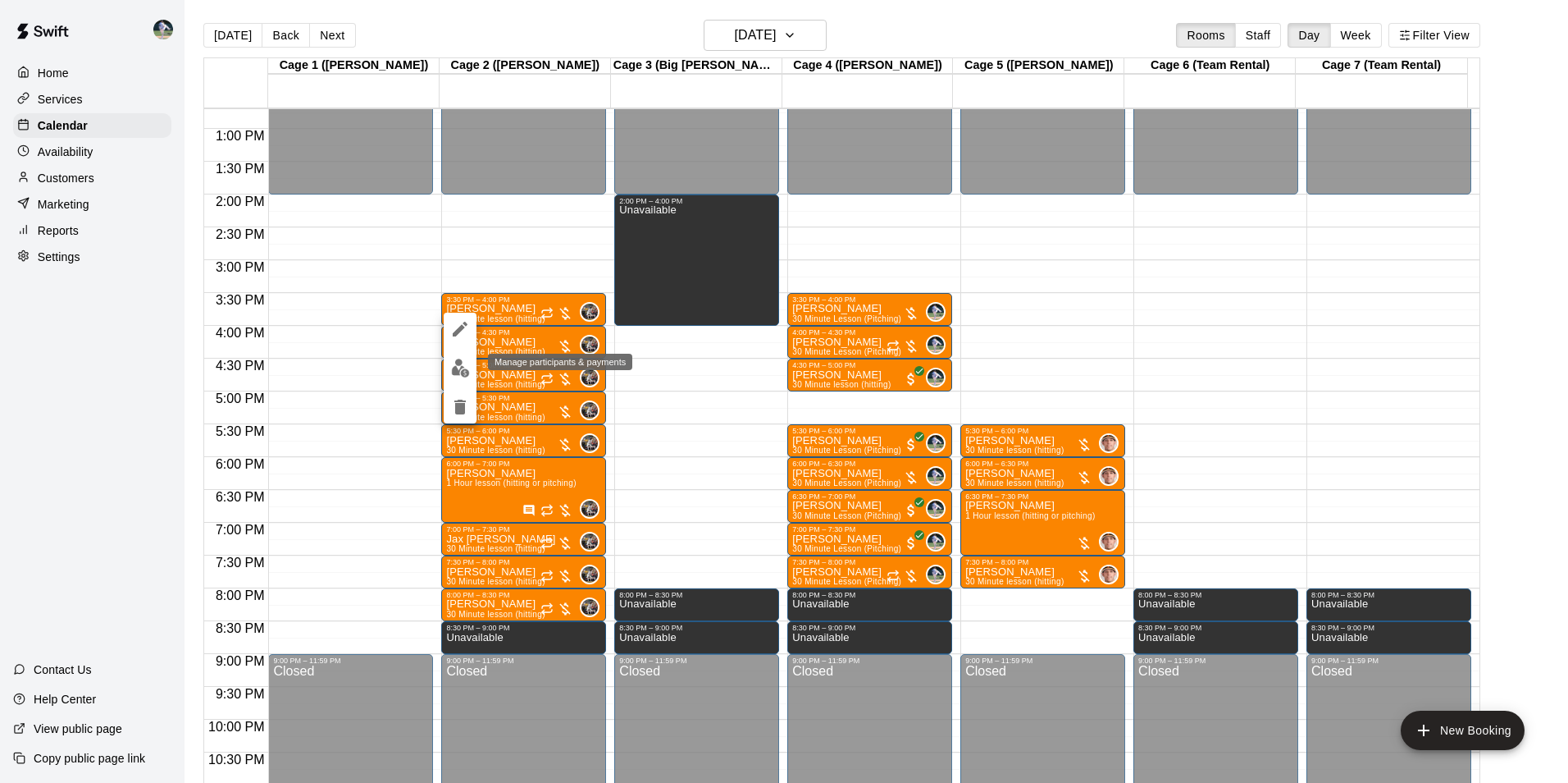
click at [464, 362] on img "edit" at bounding box center [460, 368] width 18 height 18
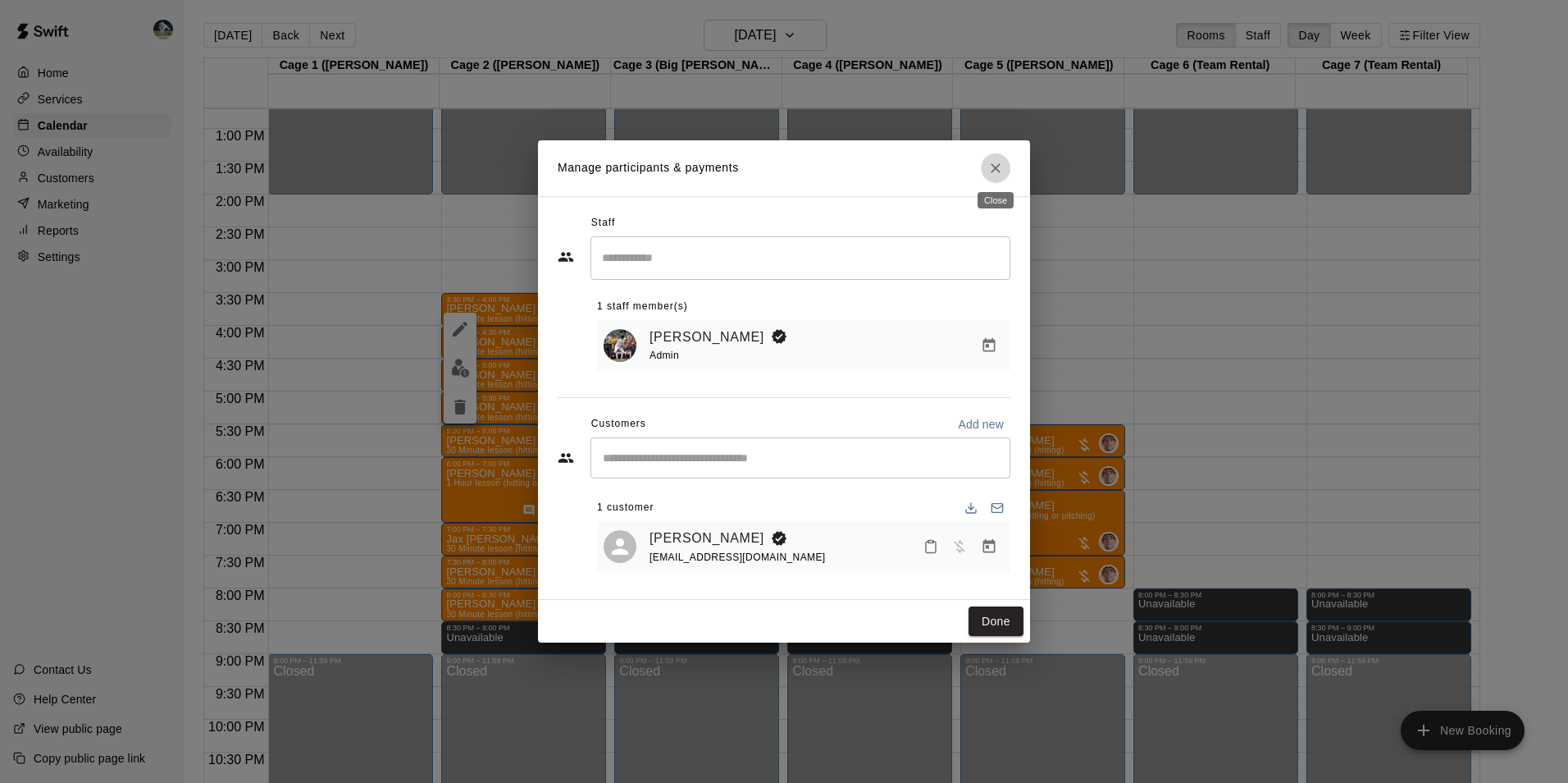
click at [1002, 166] on icon "Close" at bounding box center [996, 168] width 17 height 17
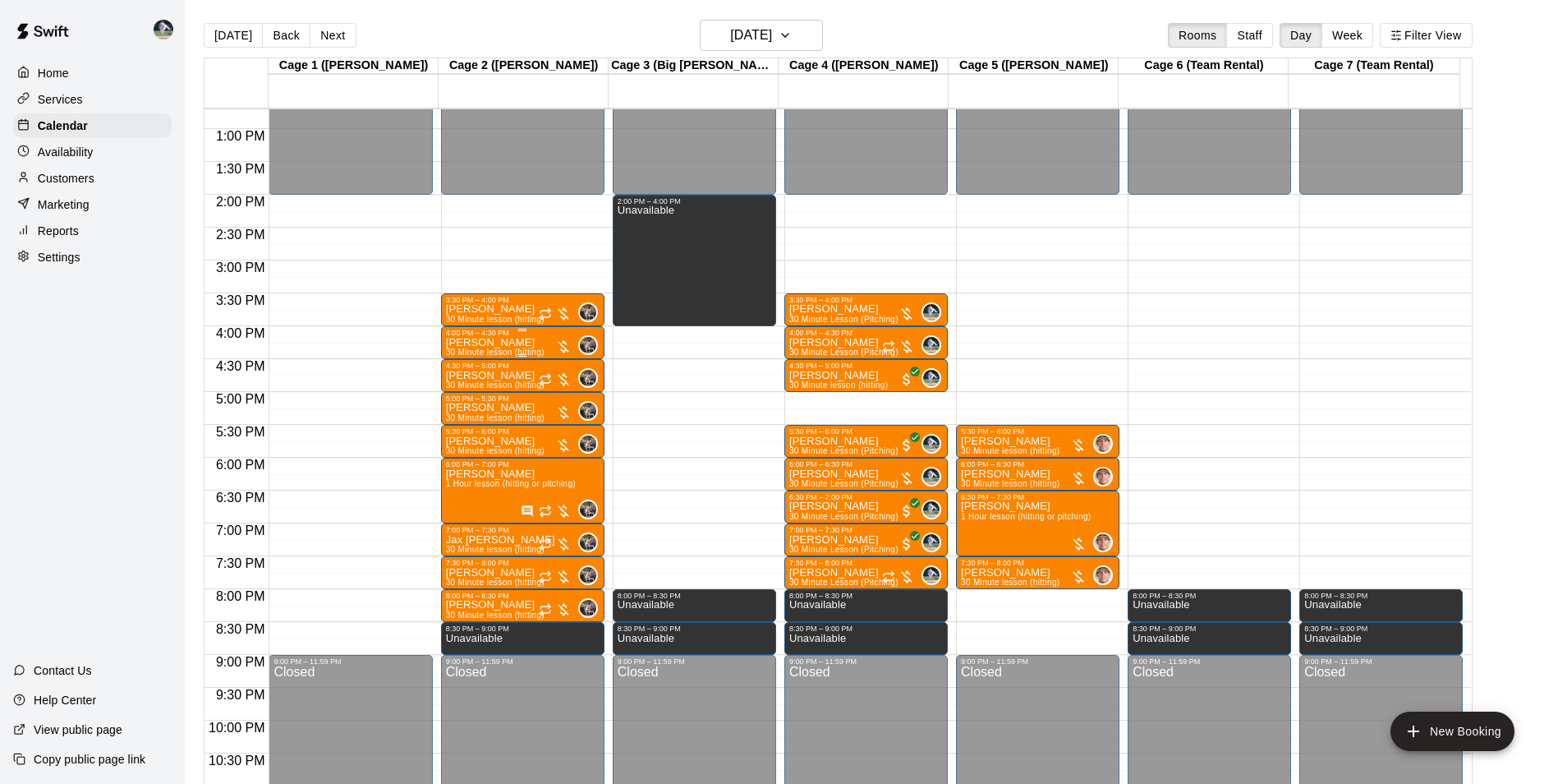
click at [499, 343] on p "[PERSON_NAME]" at bounding box center [495, 343] width 99 height 0
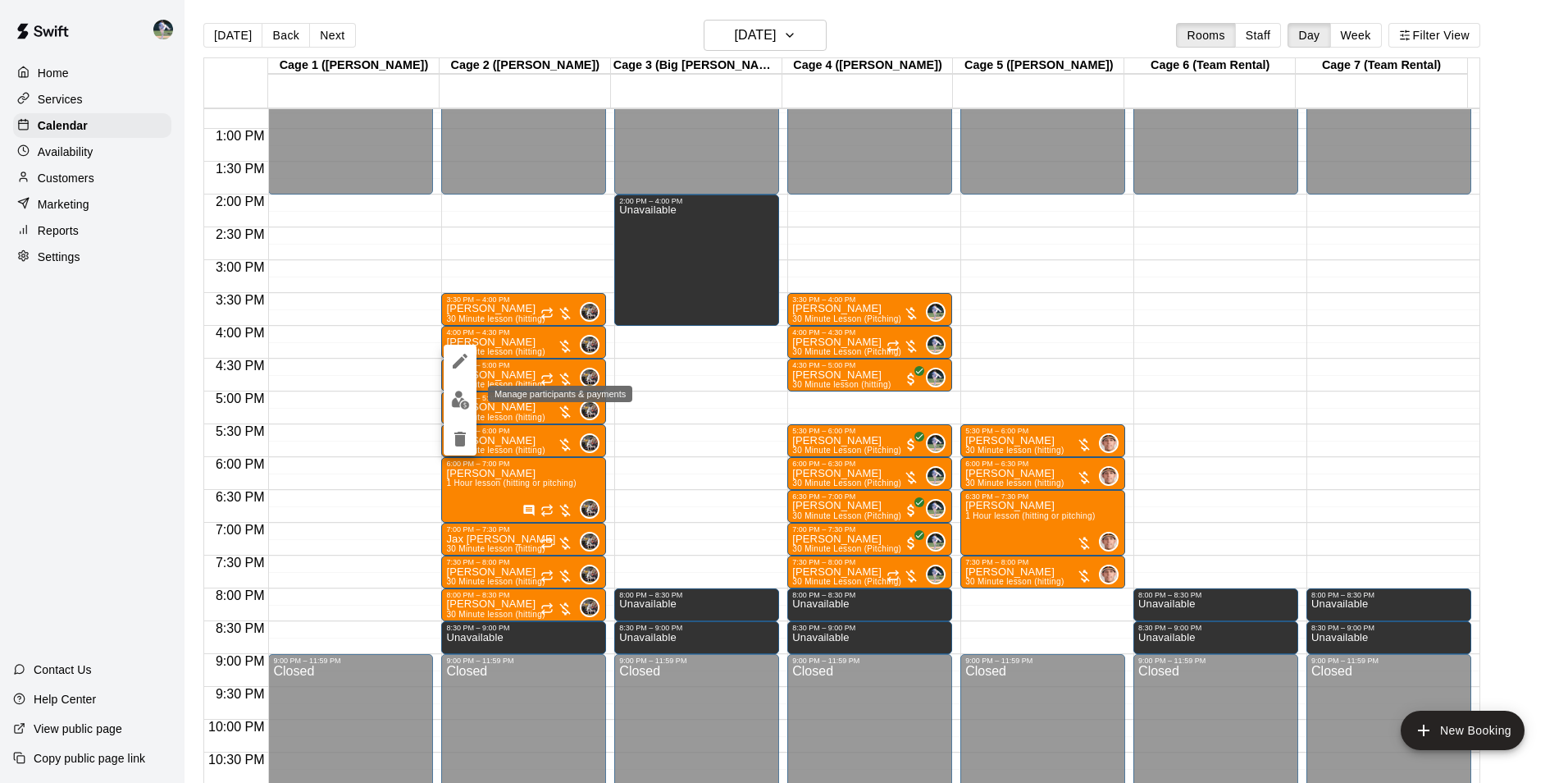
click at [460, 399] on img "edit" at bounding box center [460, 399] width 18 height 18
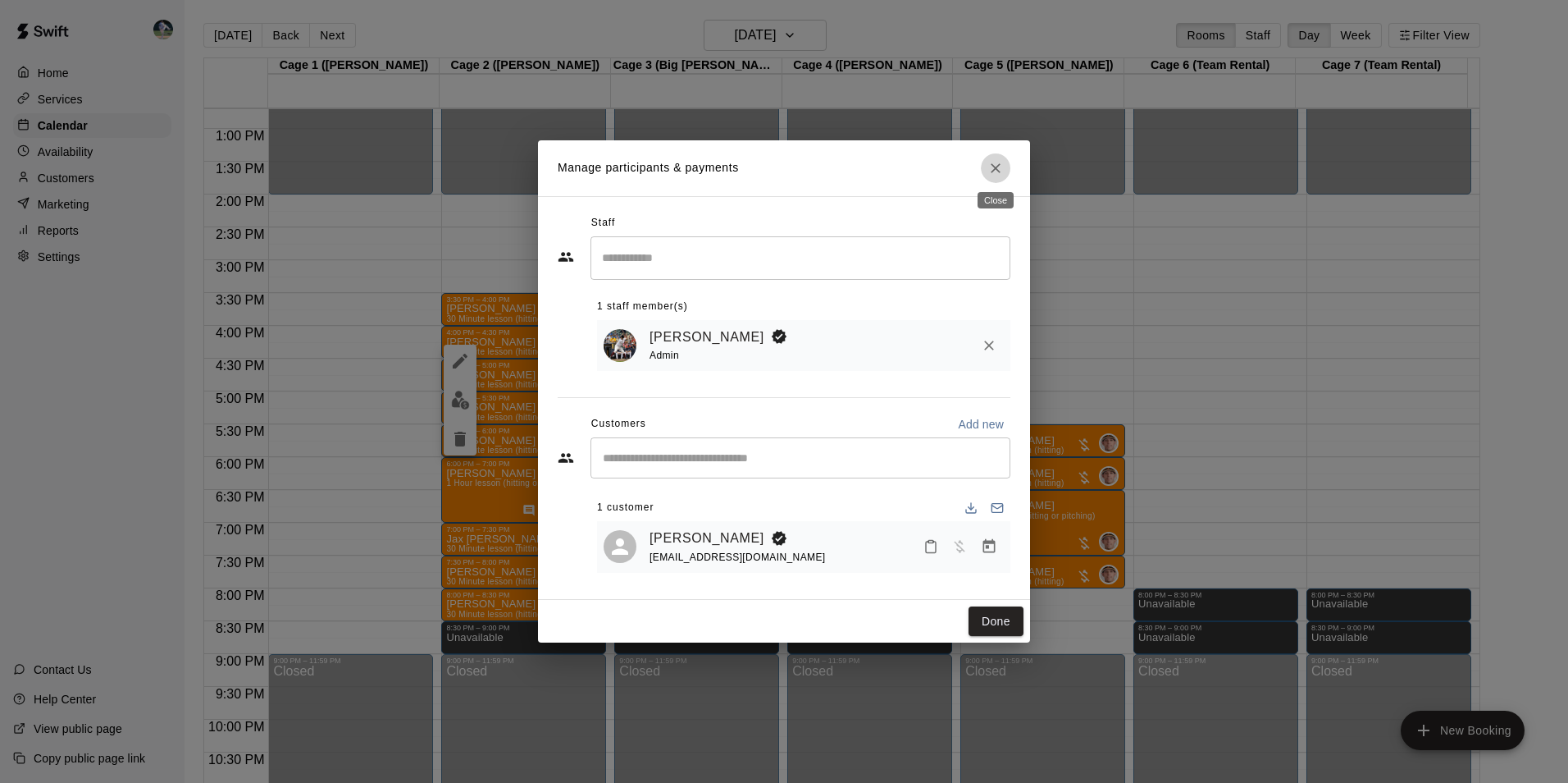
click at [992, 164] on icon "Close" at bounding box center [996, 168] width 17 height 17
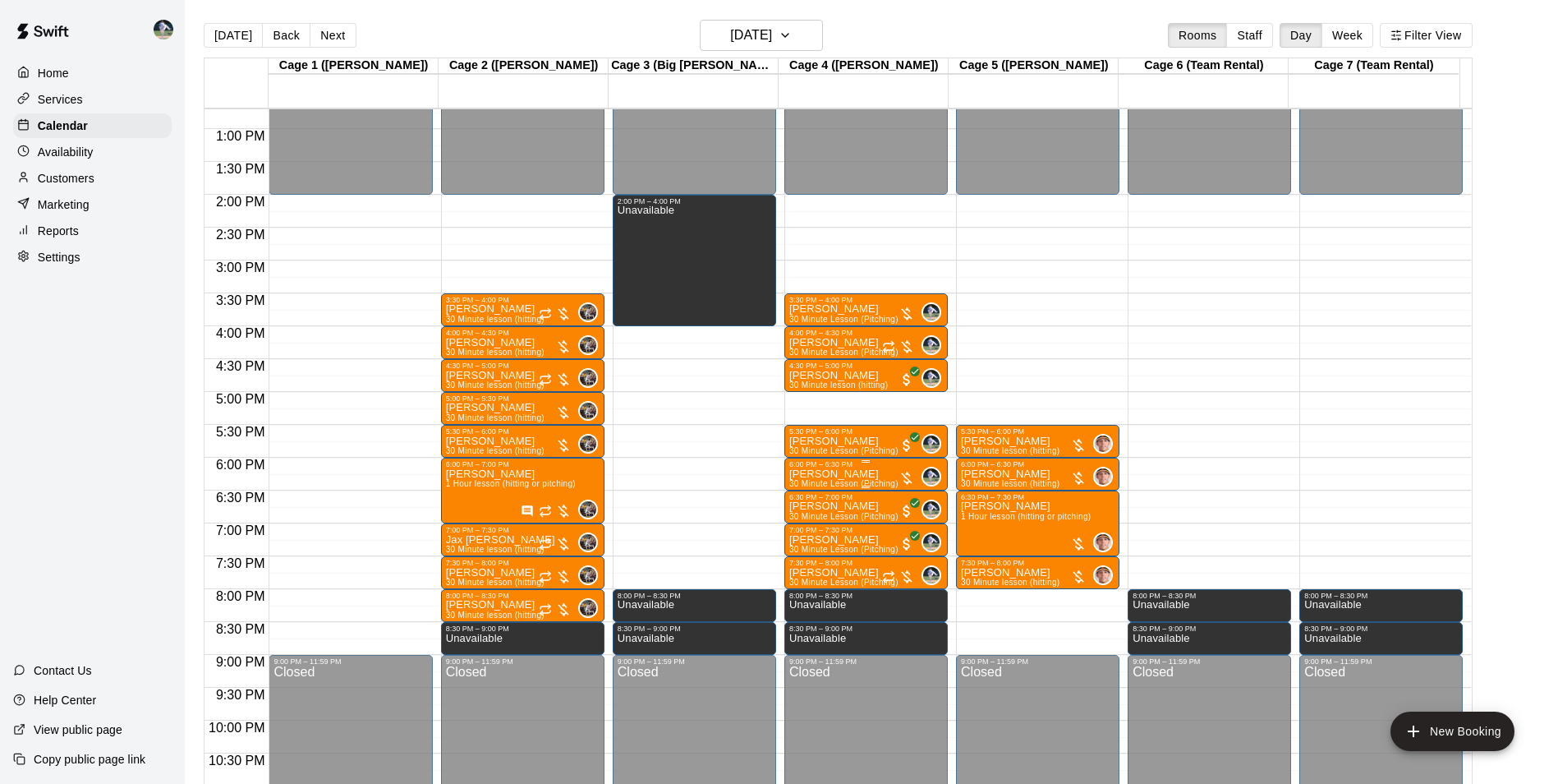
click at [854, 468] on div "6:00 PM – 6:30 PM" at bounding box center [866, 464] width 153 height 8
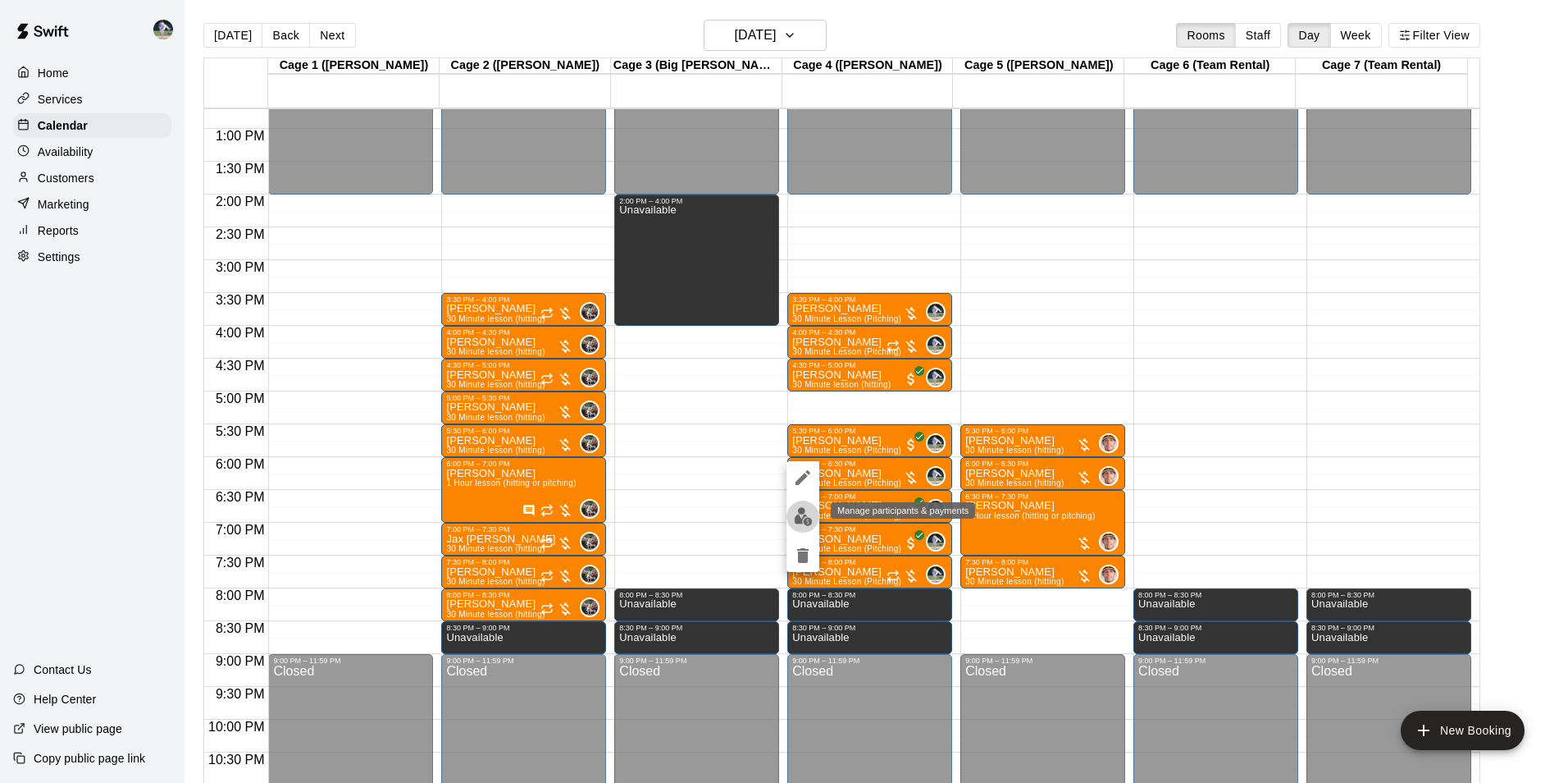
click at [805, 510] on img "edit" at bounding box center [803, 516] width 18 height 18
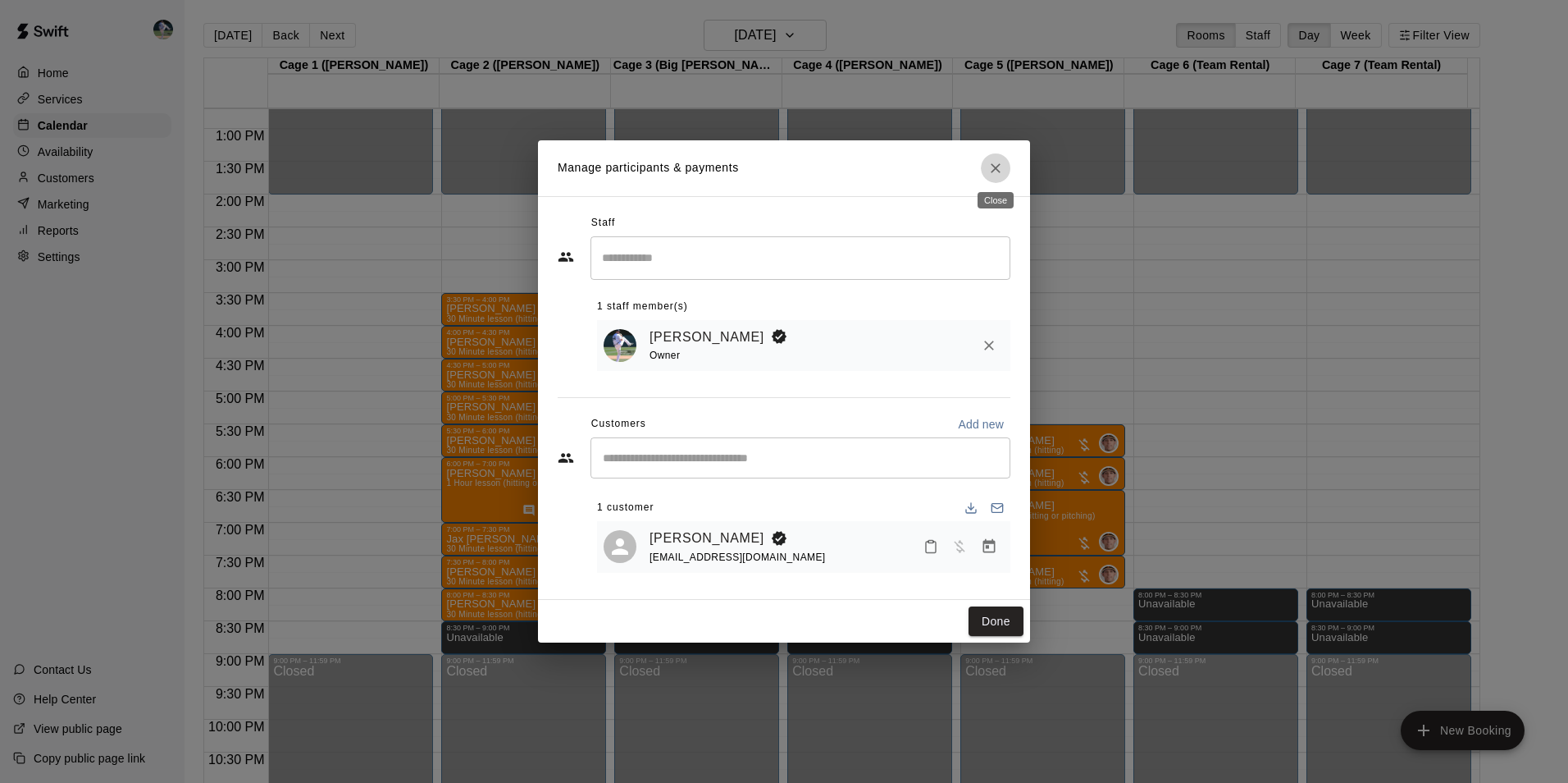
click at [997, 168] on icon "Close" at bounding box center [996, 168] width 10 height 10
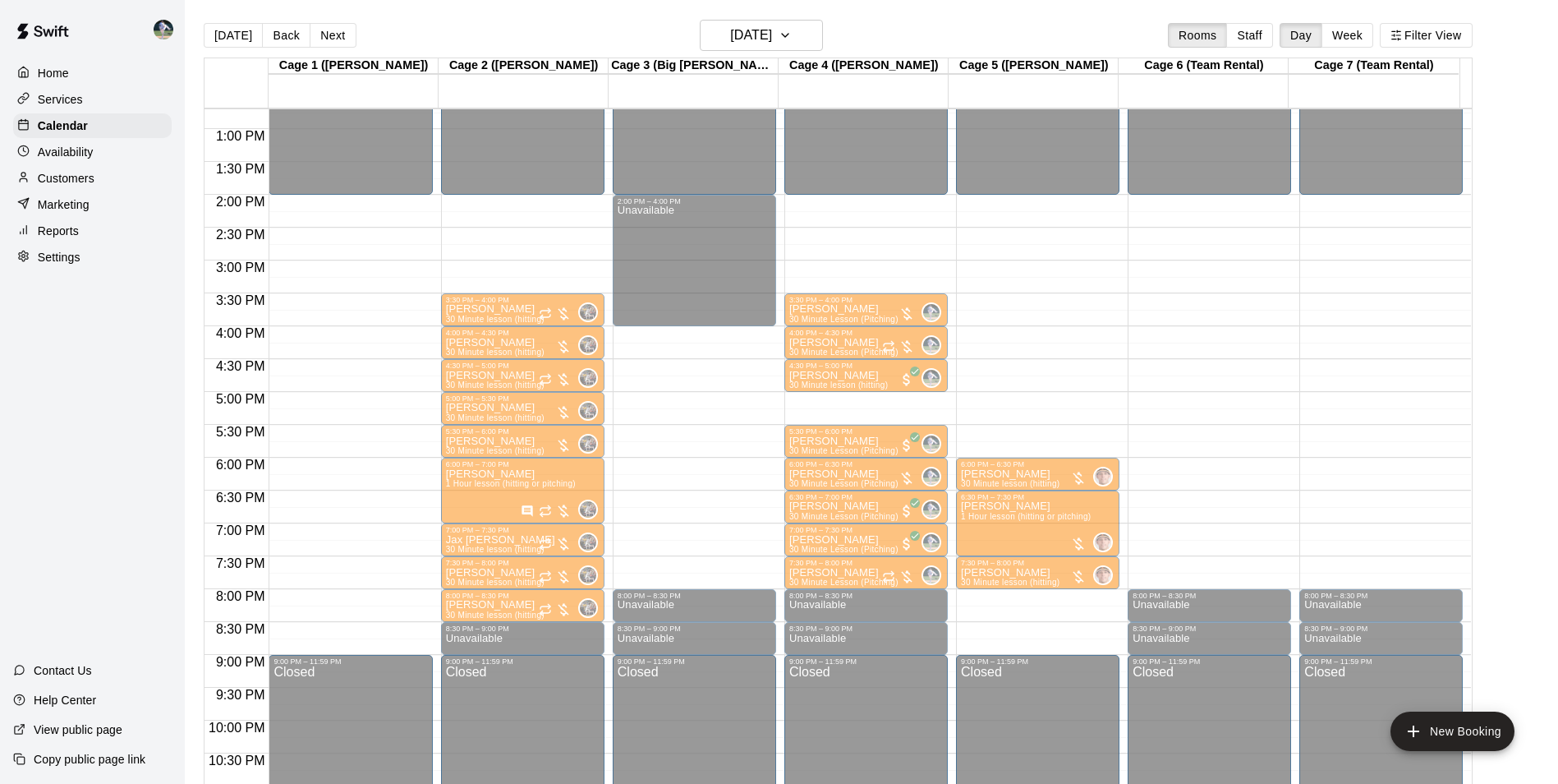
click at [1003, 435] on div "5:30 PM – 6:00 PM" at bounding box center [1038, 431] width 153 height 8
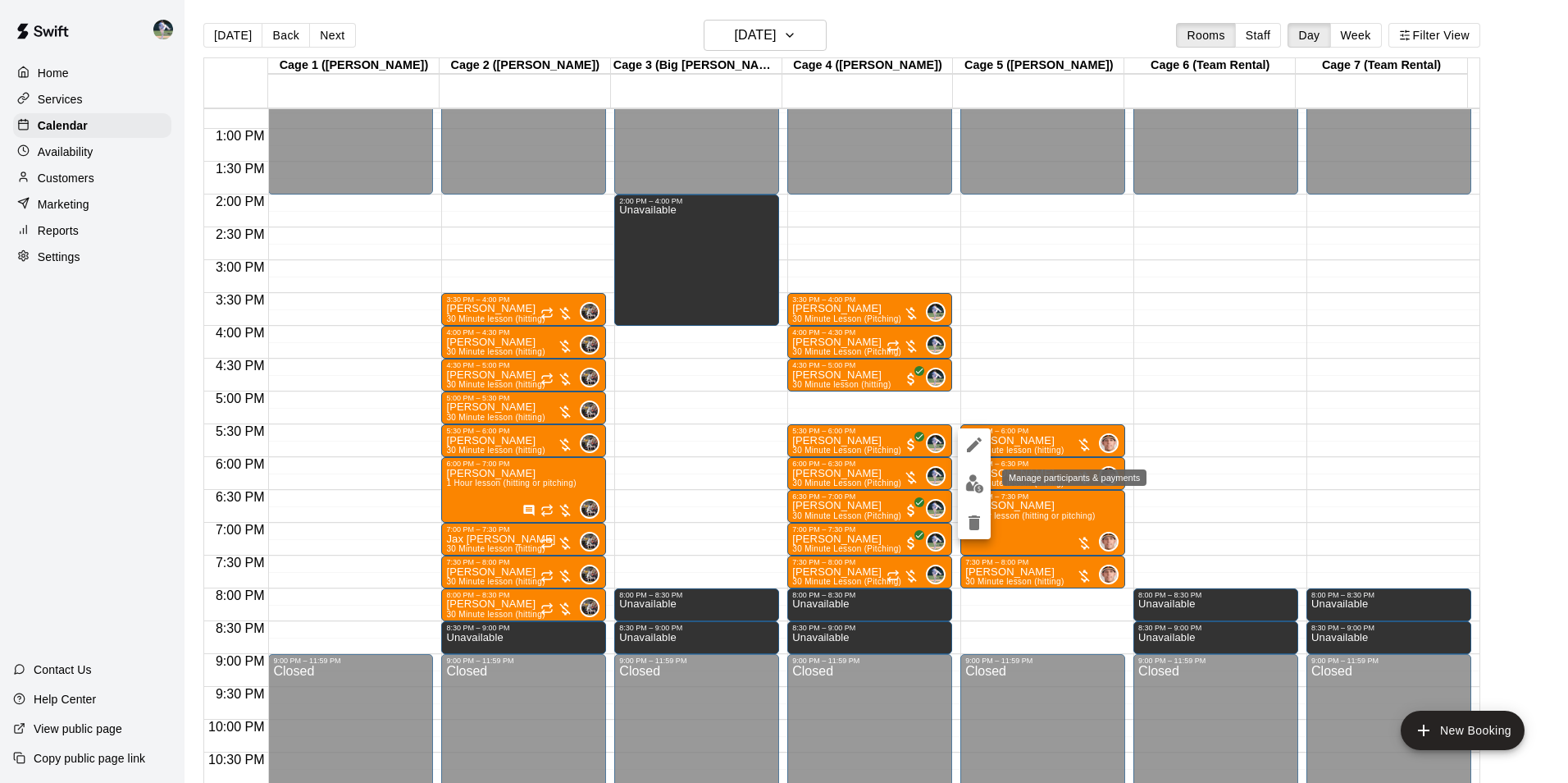
click at [970, 485] on img "edit" at bounding box center [974, 483] width 18 height 18
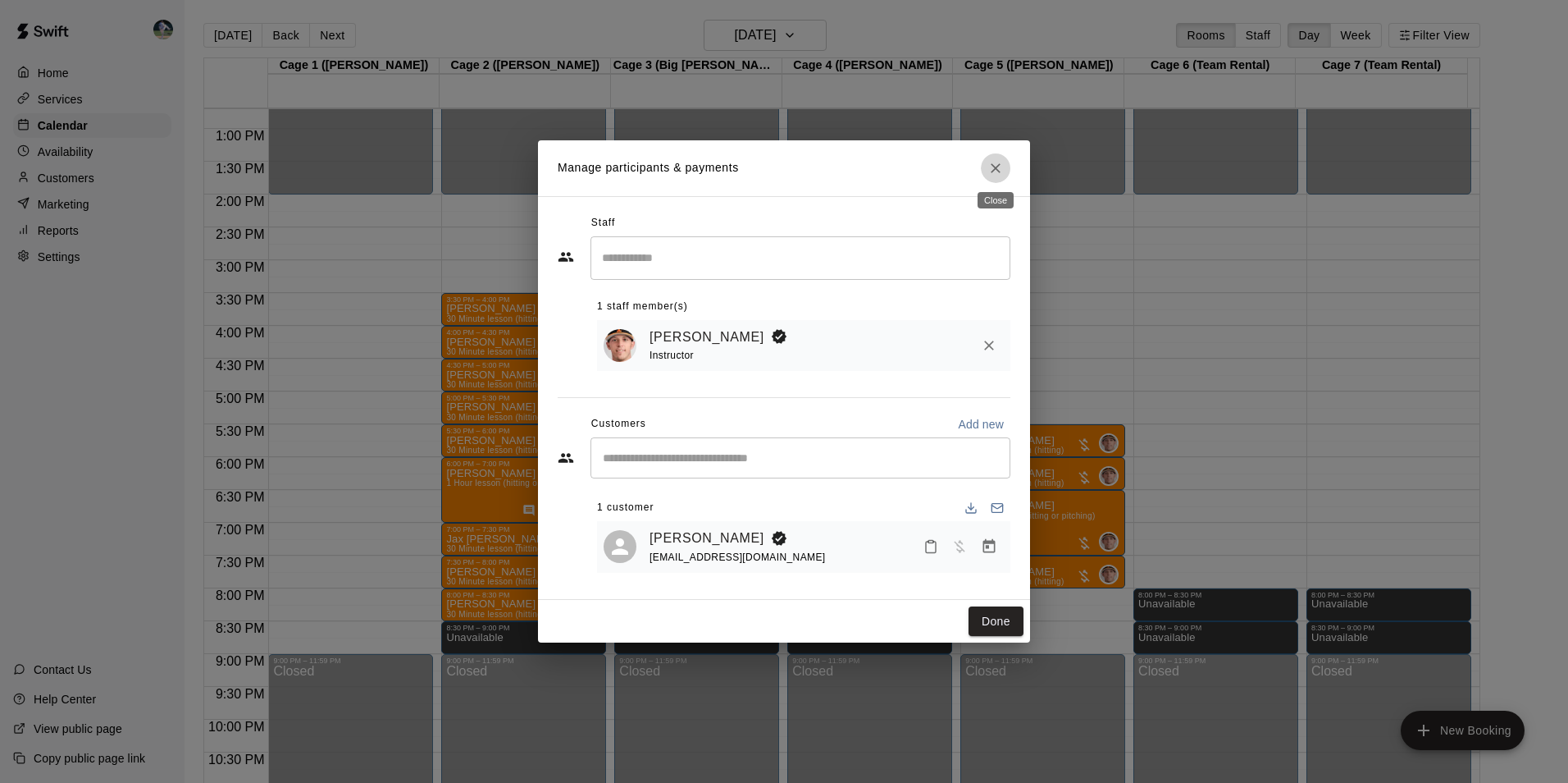
click at [994, 166] on icon "Close" at bounding box center [996, 168] width 17 height 17
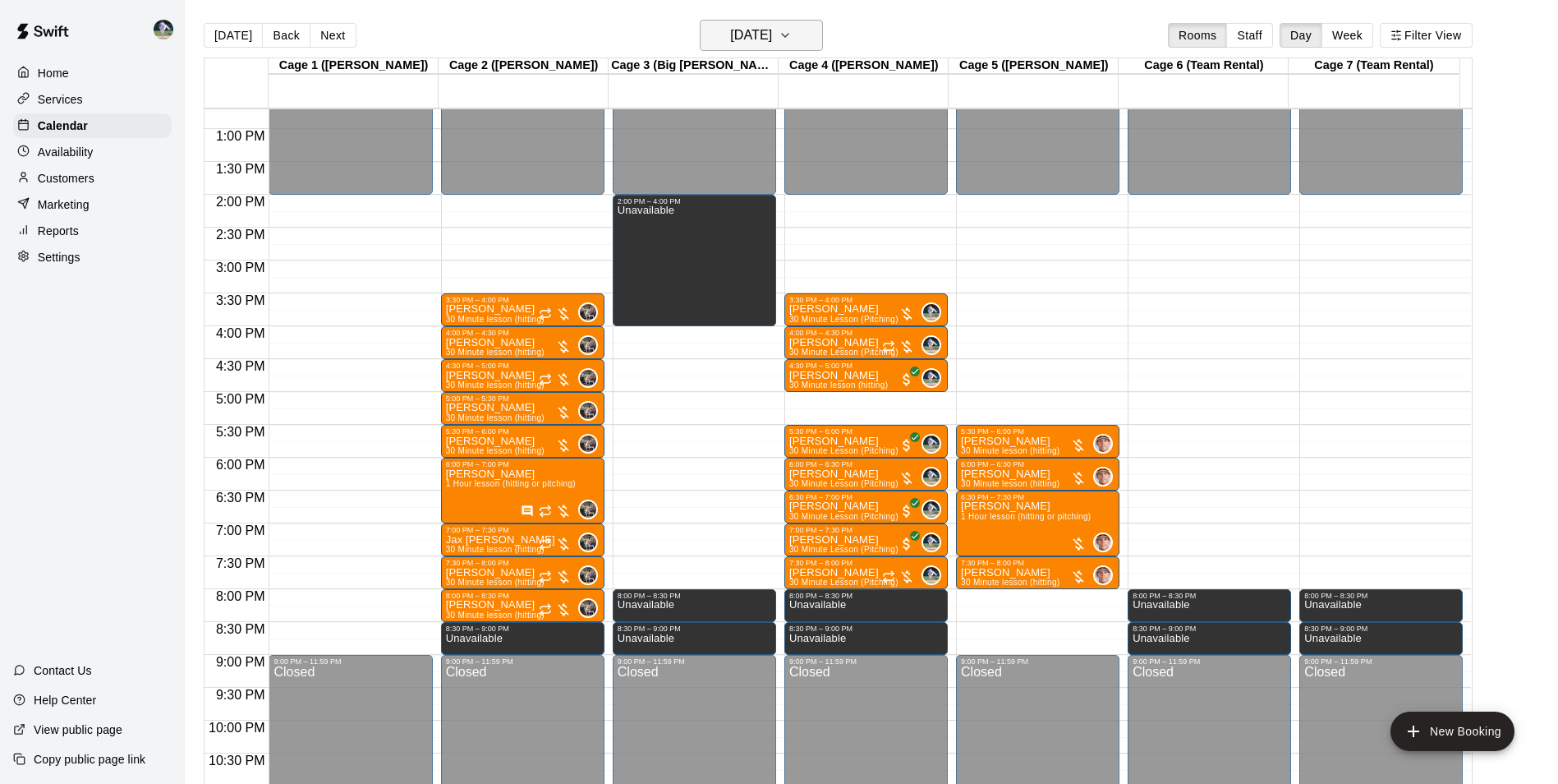
click at [745, 38] on h6 "[DATE]" at bounding box center [751, 35] width 42 height 23
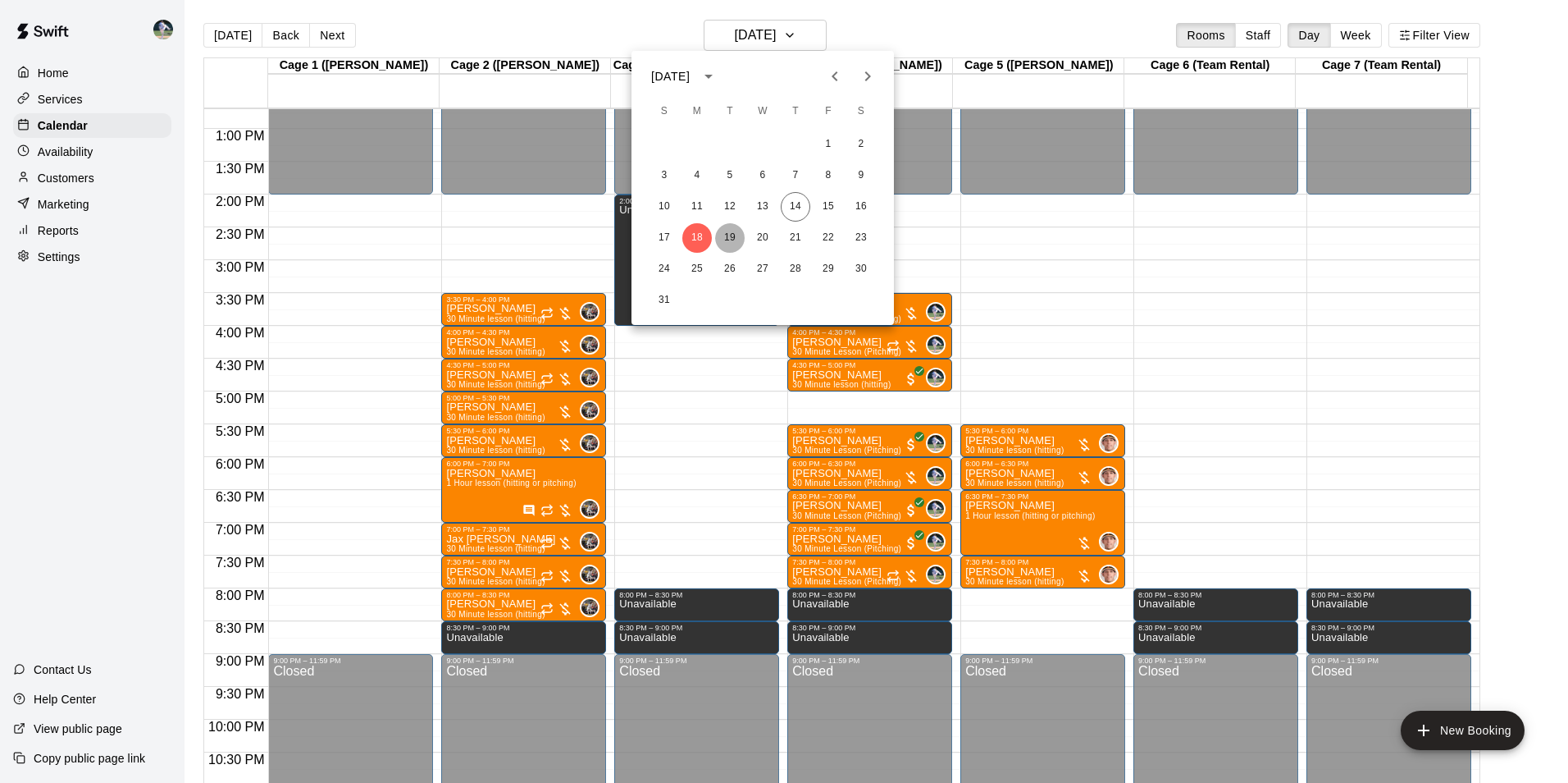
click at [728, 236] on button "19" at bounding box center [730, 238] width 29 height 30
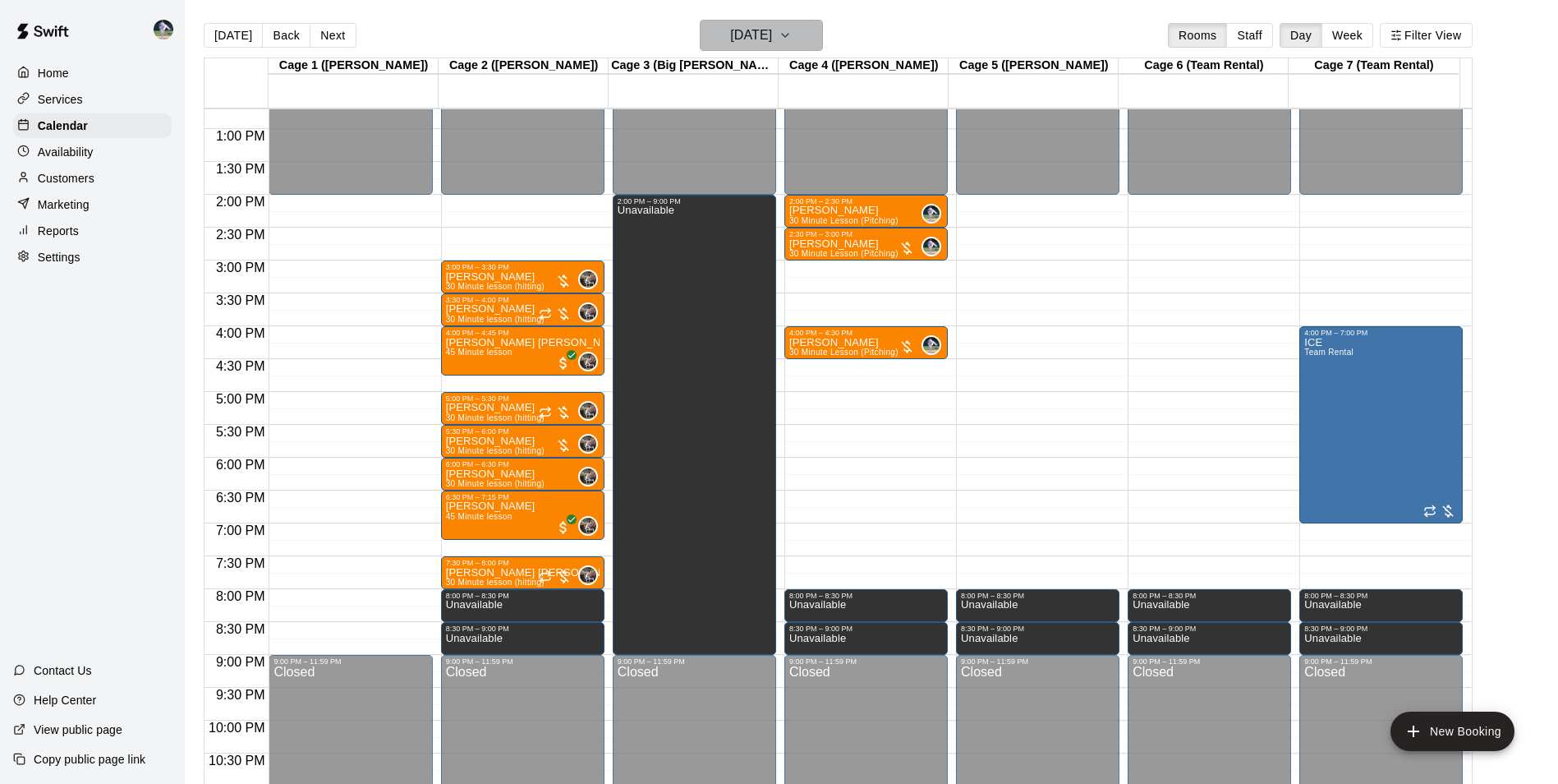
click at [746, 32] on h6 "[DATE]" at bounding box center [751, 35] width 42 height 23
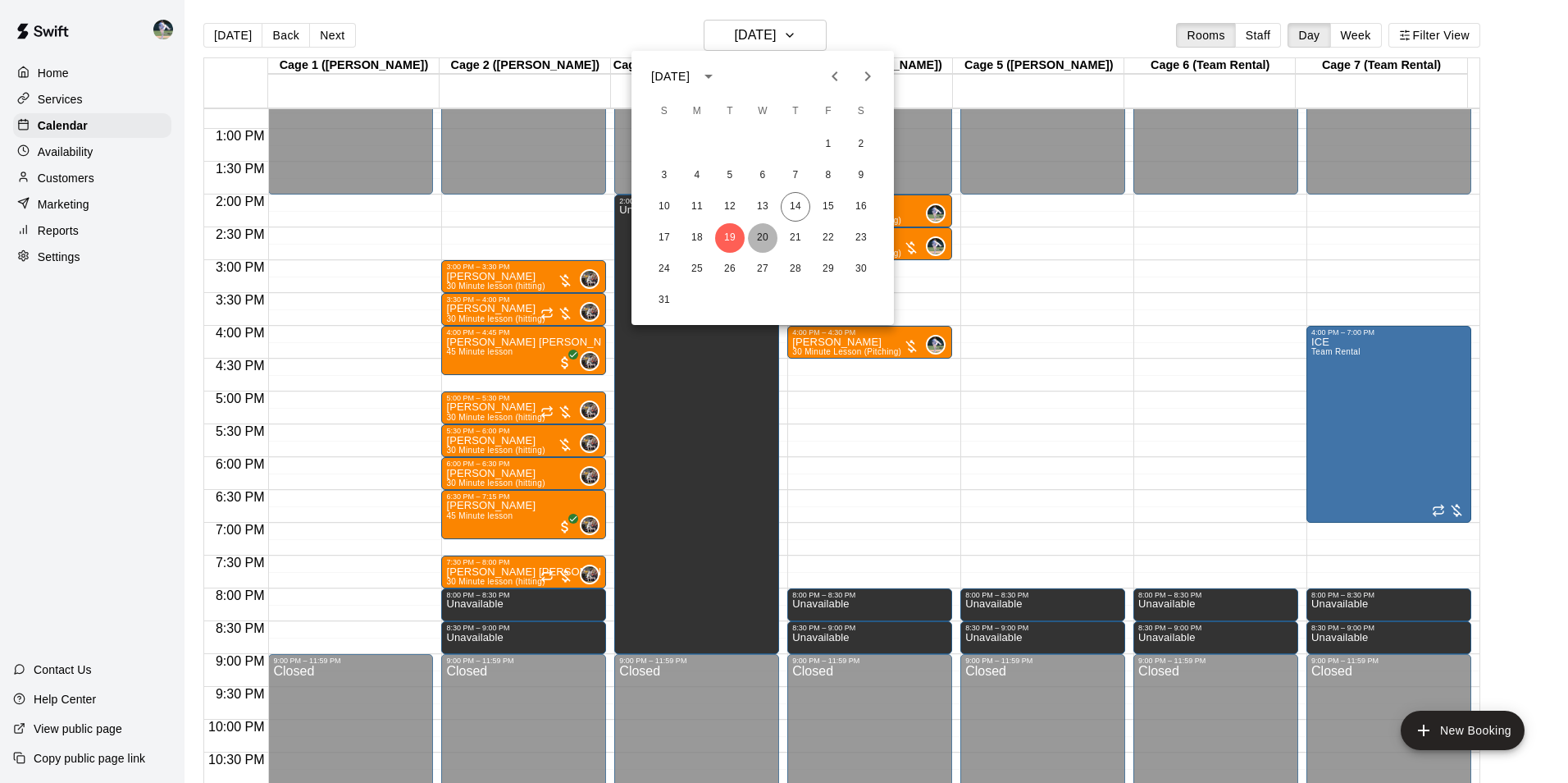
click at [767, 239] on button "20" at bounding box center [762, 238] width 29 height 30
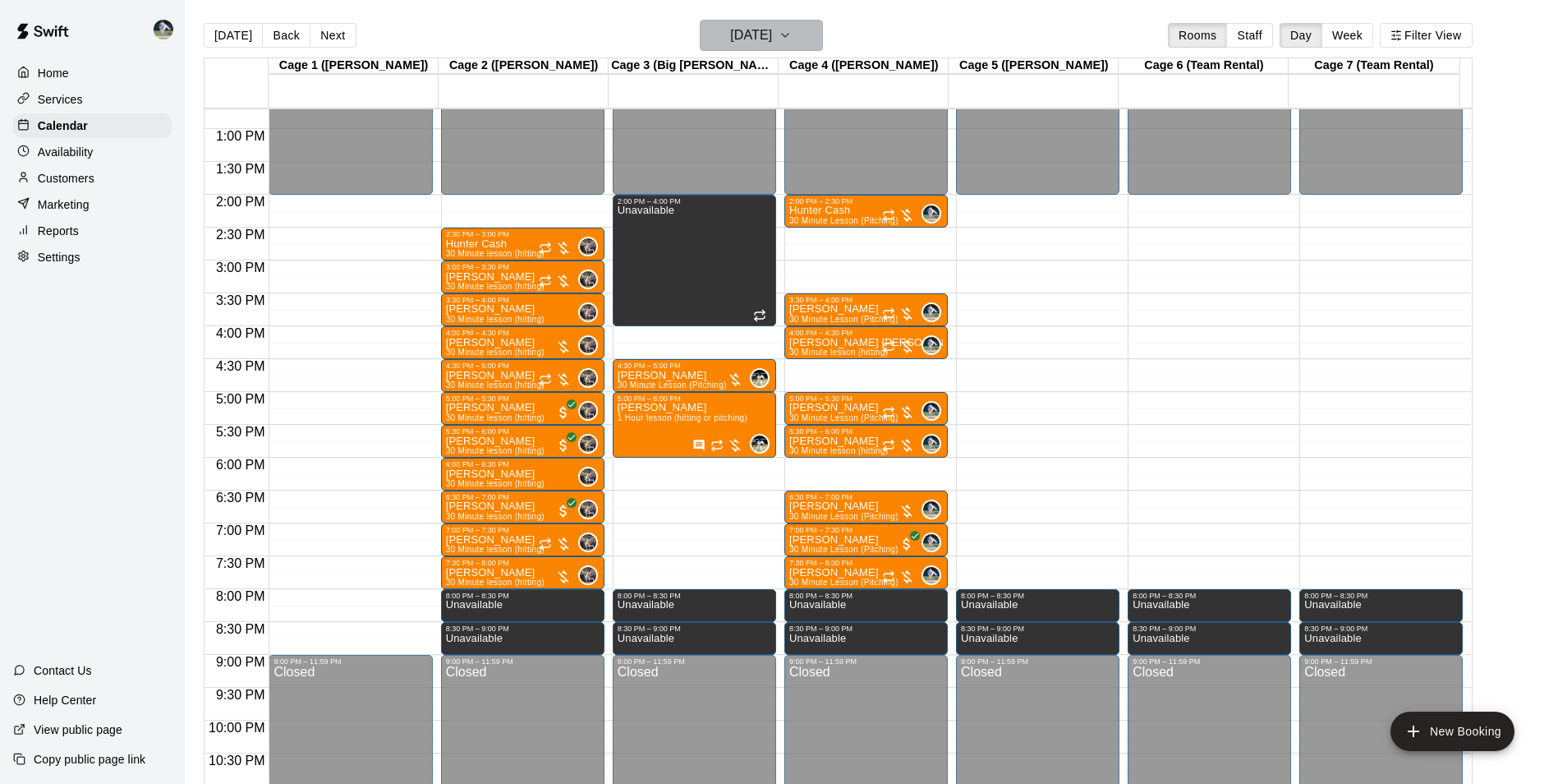
click at [772, 30] on h6 "[DATE]" at bounding box center [751, 35] width 42 height 23
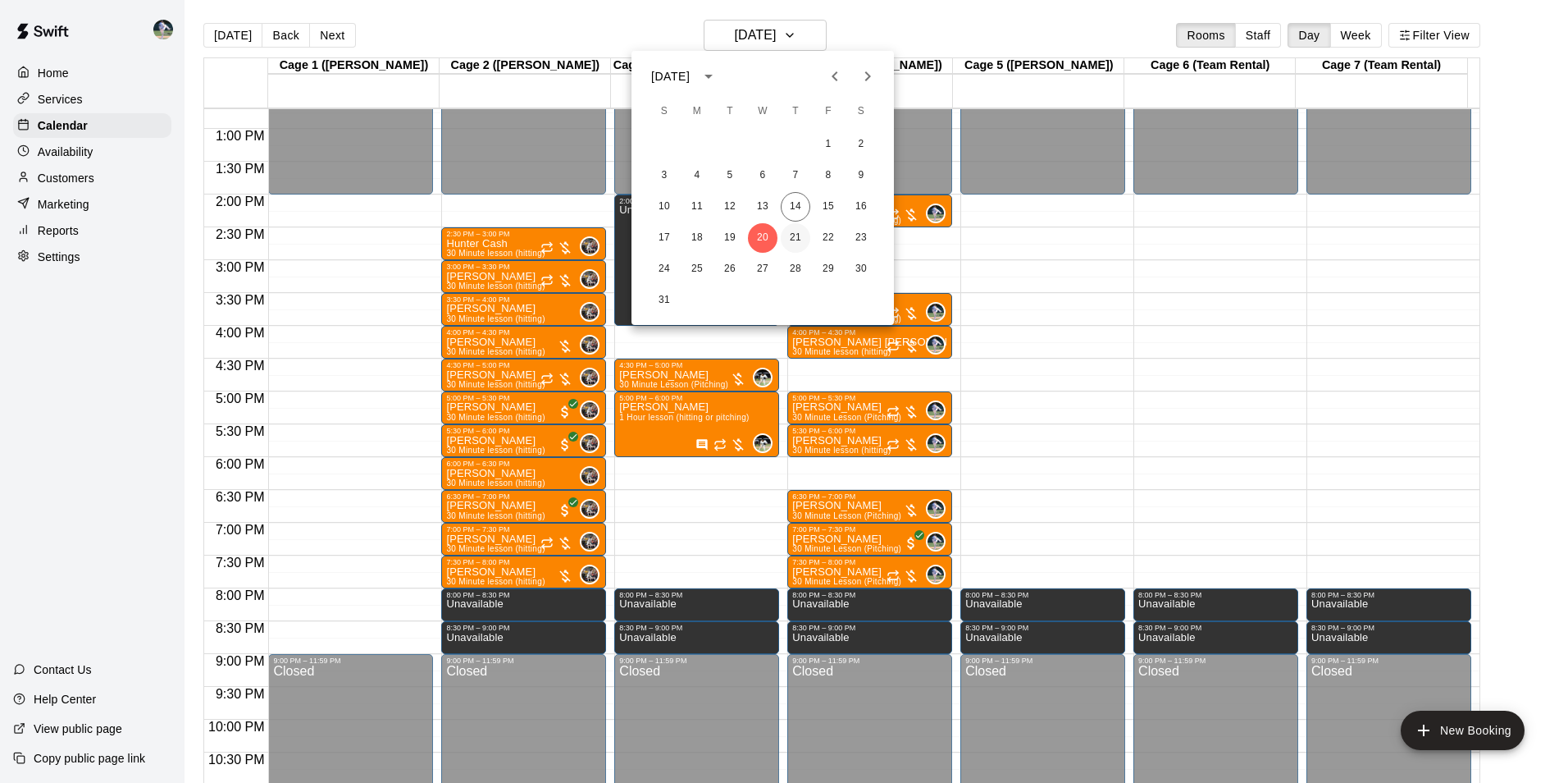
click at [798, 238] on button "21" at bounding box center [796, 238] width 29 height 30
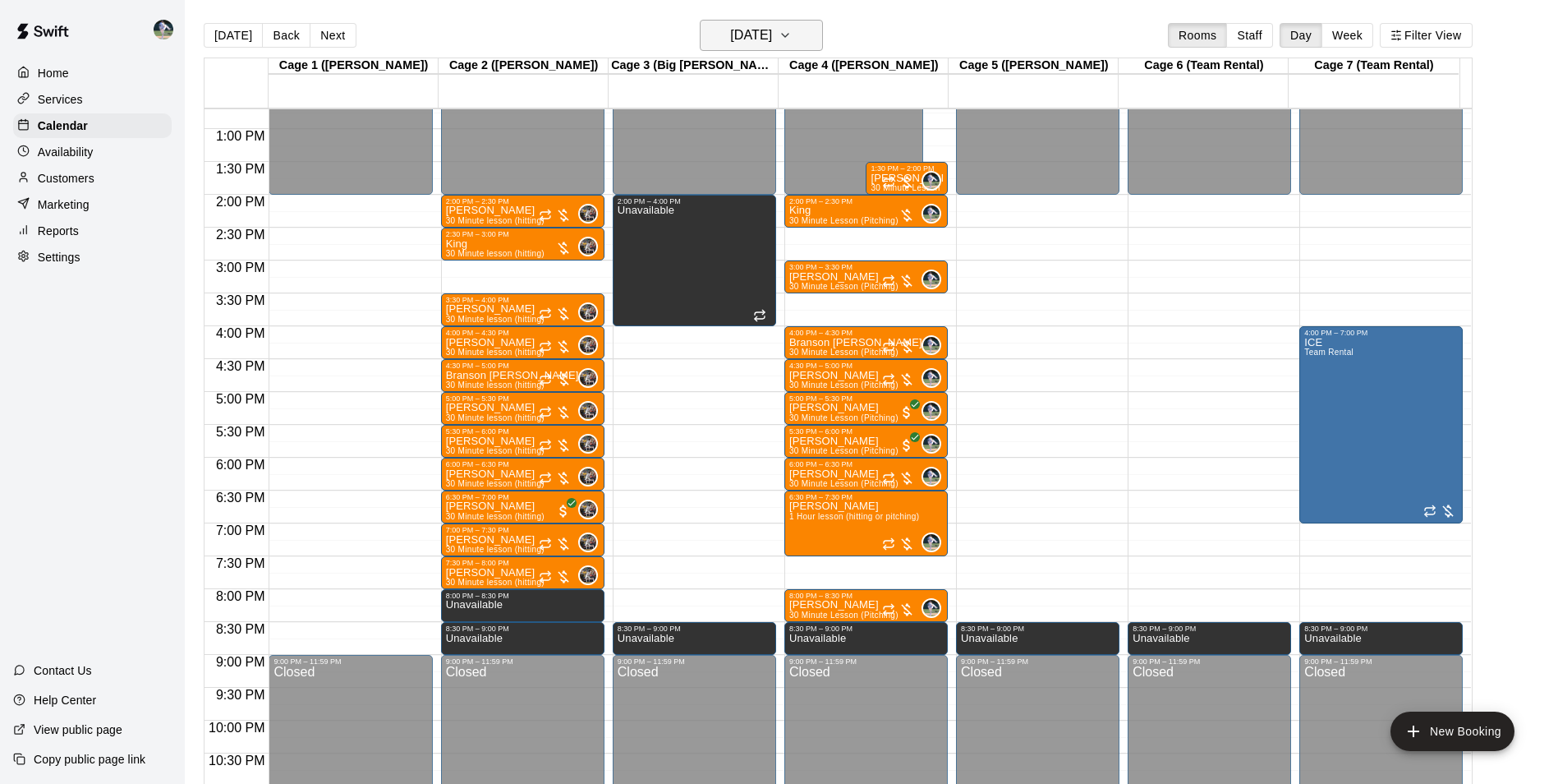
click at [736, 36] on h6 "[DATE]" at bounding box center [751, 35] width 42 height 23
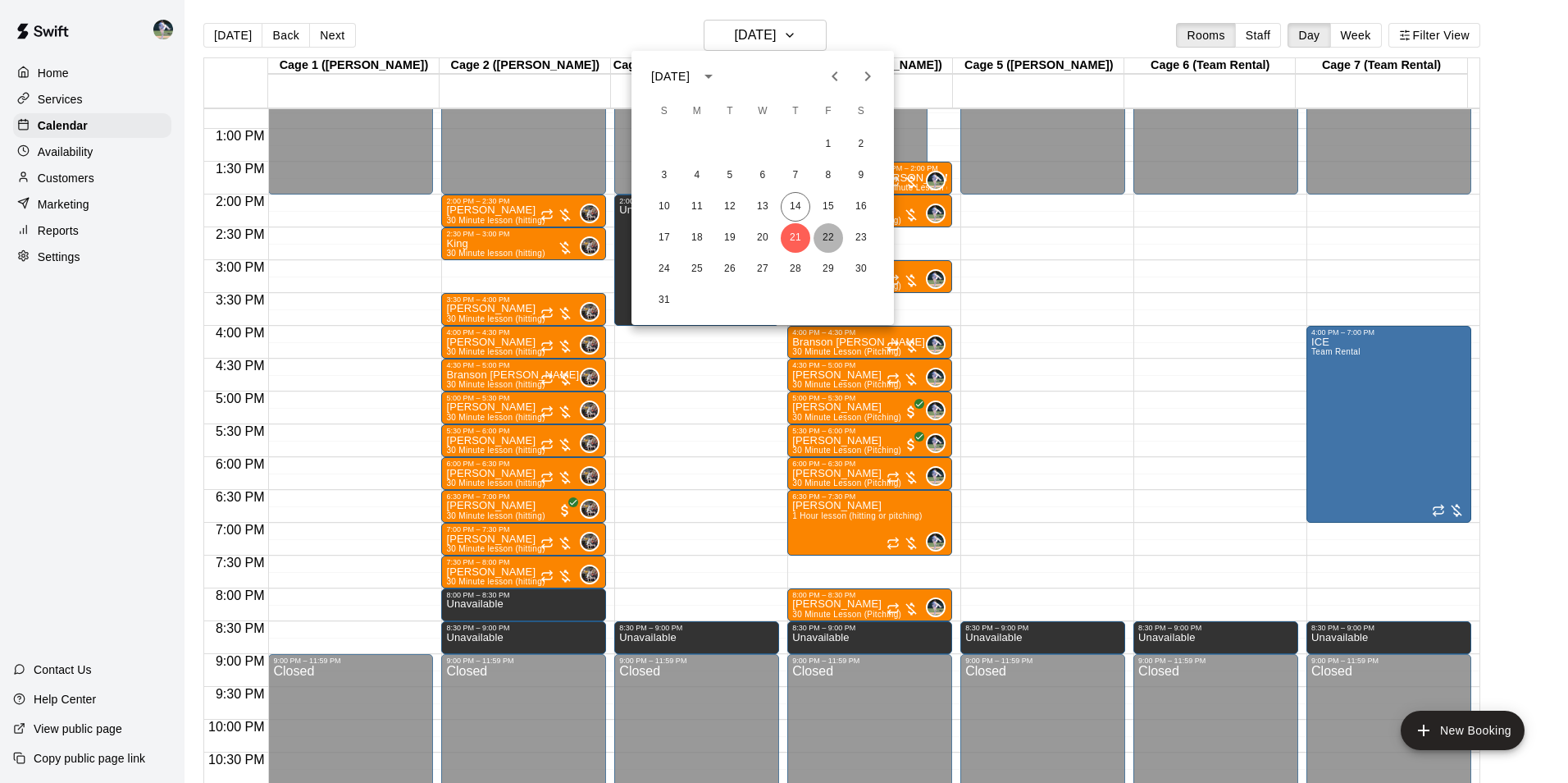
click at [827, 236] on button "22" at bounding box center [828, 238] width 29 height 30
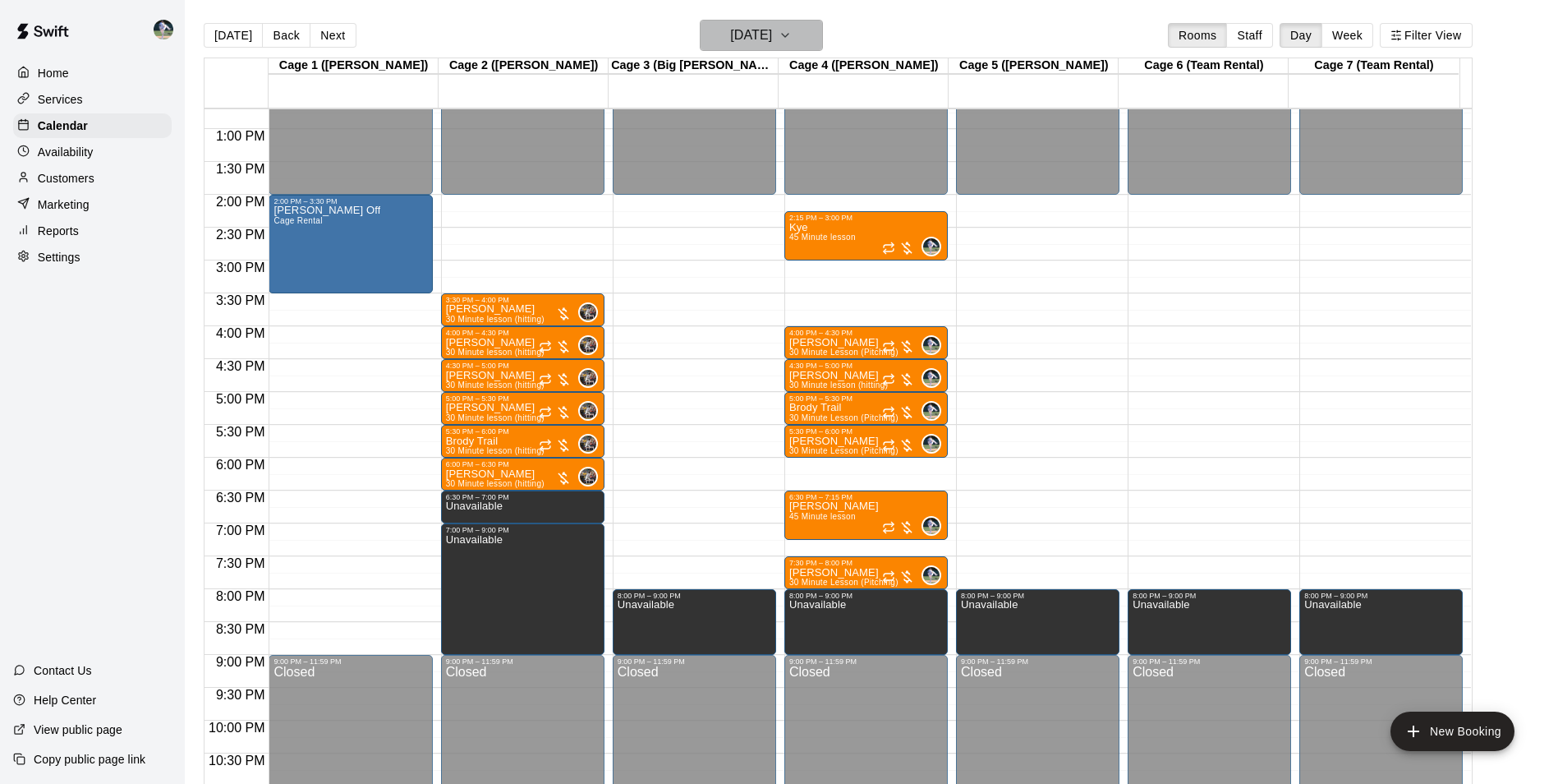
click at [734, 38] on h6 "[DATE]" at bounding box center [751, 35] width 42 height 23
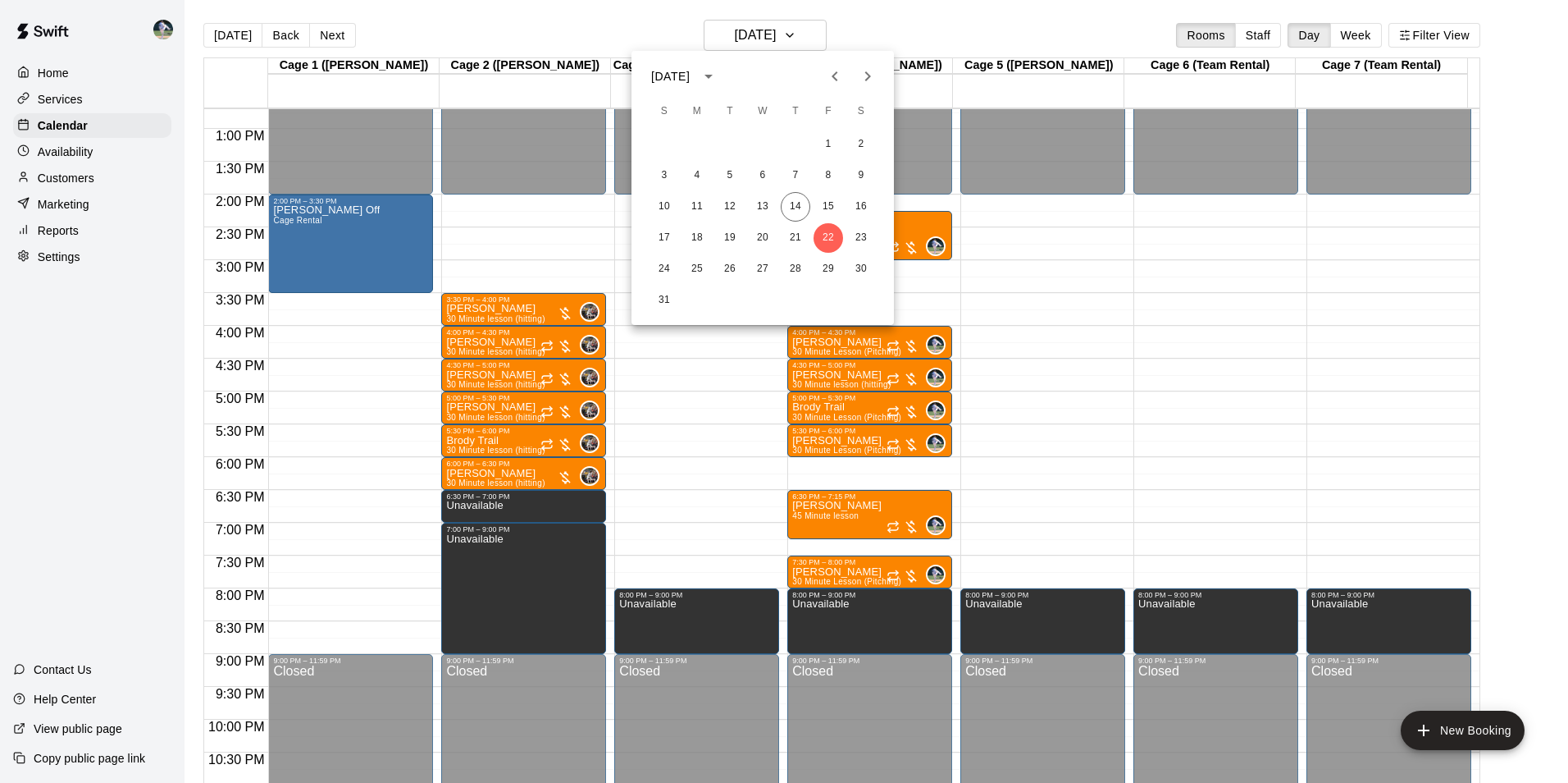
click at [241, 36] on div at bounding box center [784, 391] width 1568 height 783
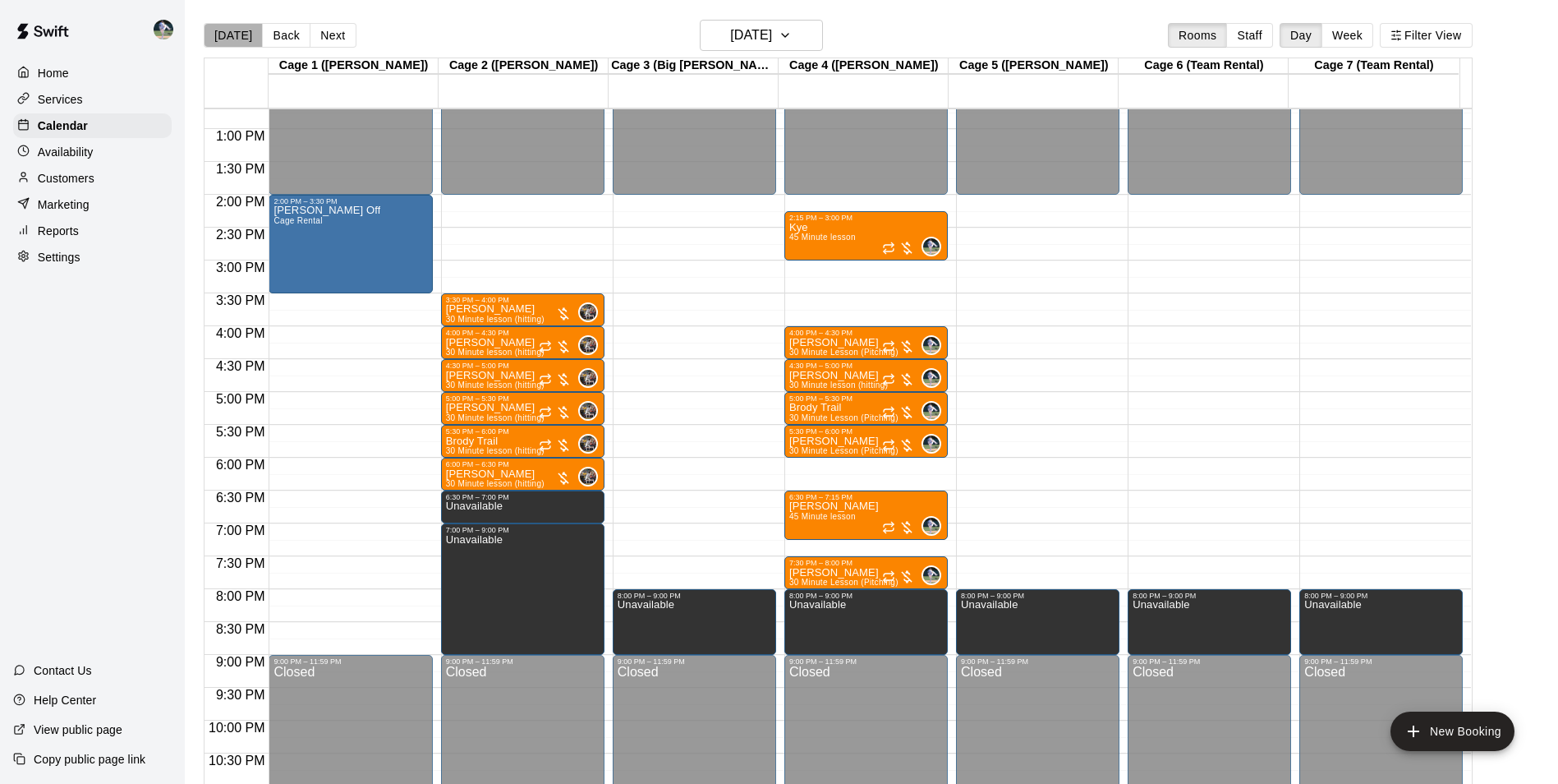
click at [241, 36] on button "[DATE]" at bounding box center [234, 35] width 59 height 25
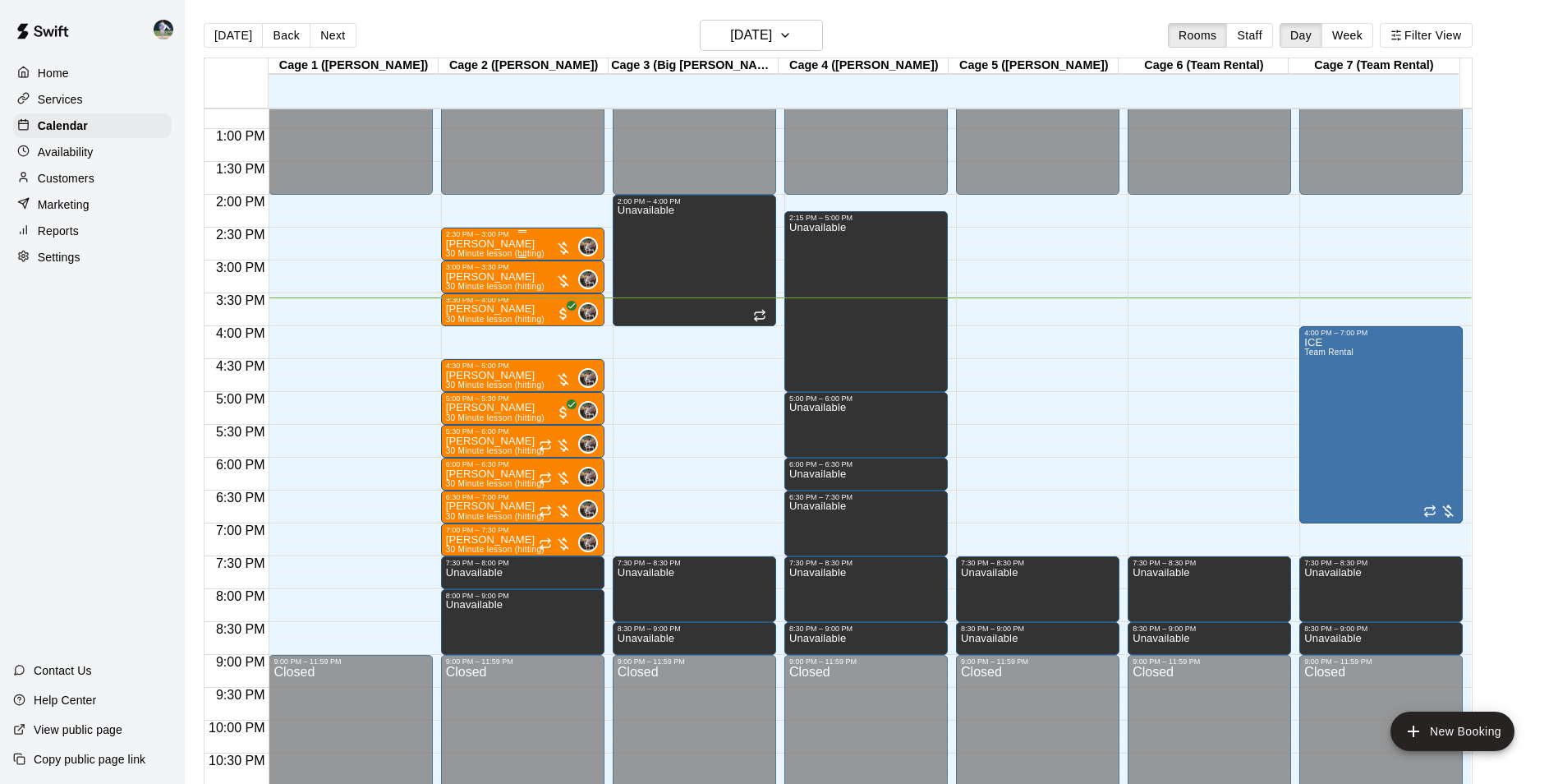
click at [513, 244] on p "[PERSON_NAME]" at bounding box center [495, 244] width 99 height 0
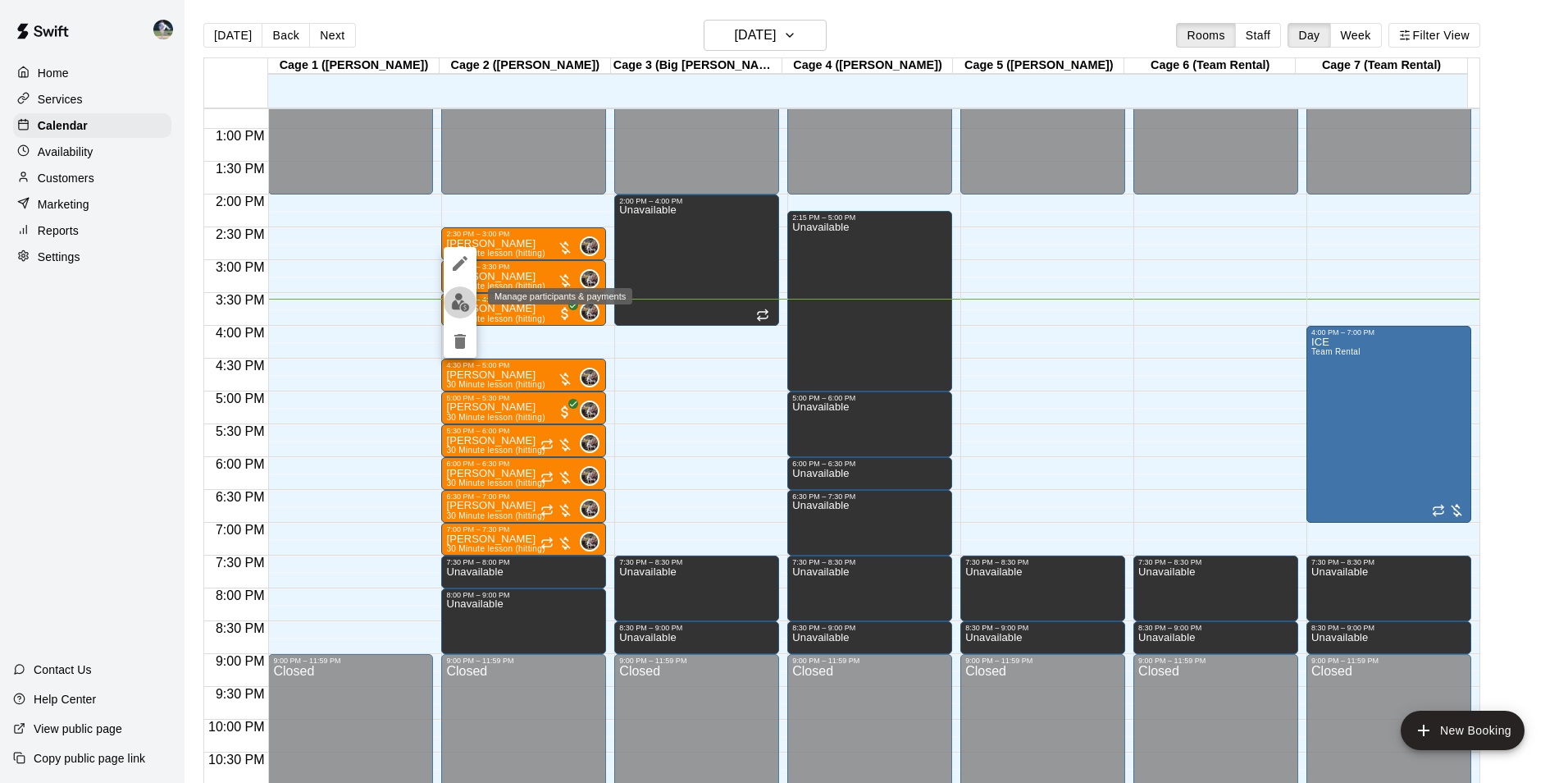
click at [456, 300] on img "edit" at bounding box center [460, 303] width 18 height 18
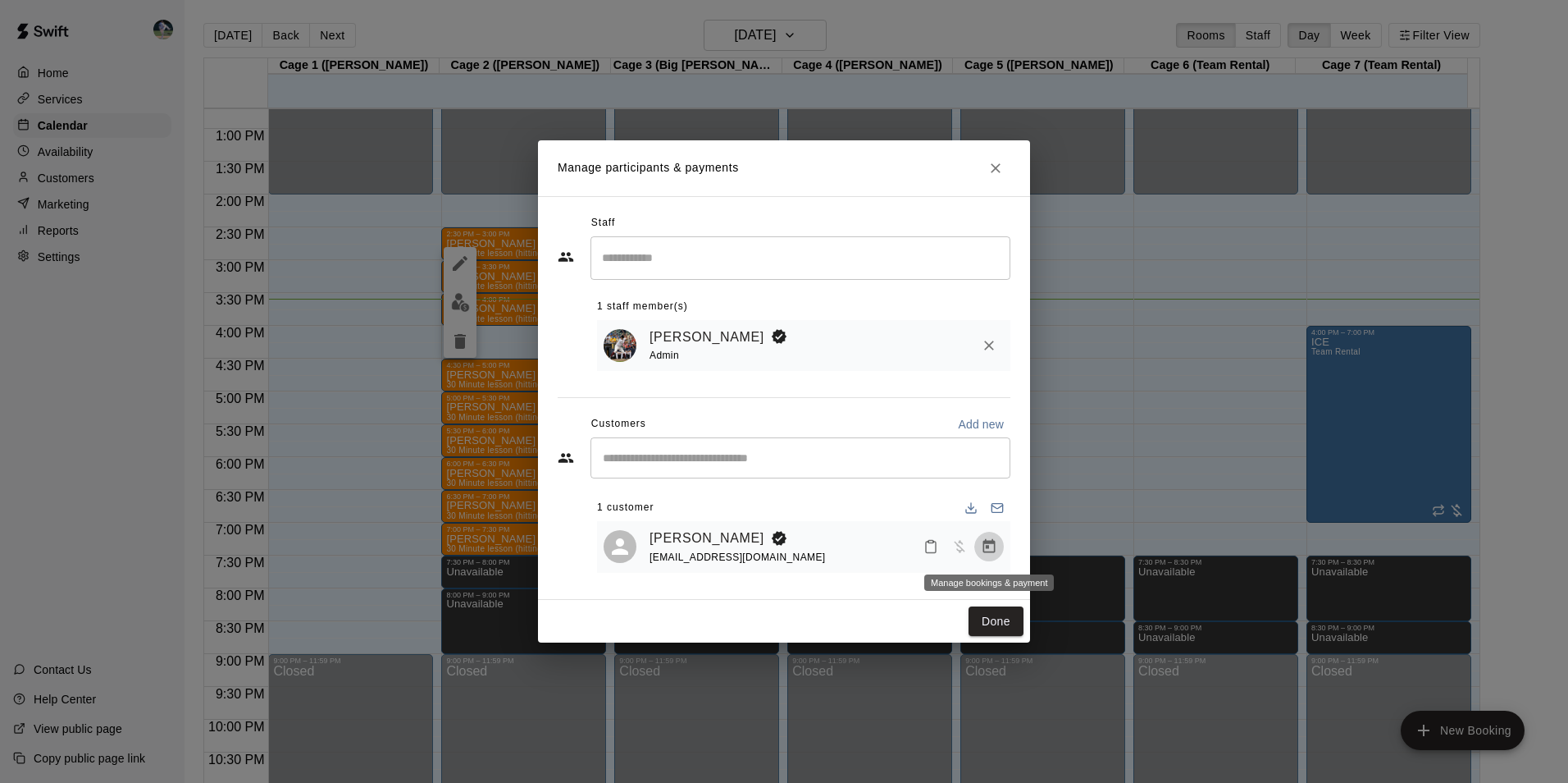
click at [998, 542] on button "Manage bookings & payment" at bounding box center [989, 546] width 29 height 30
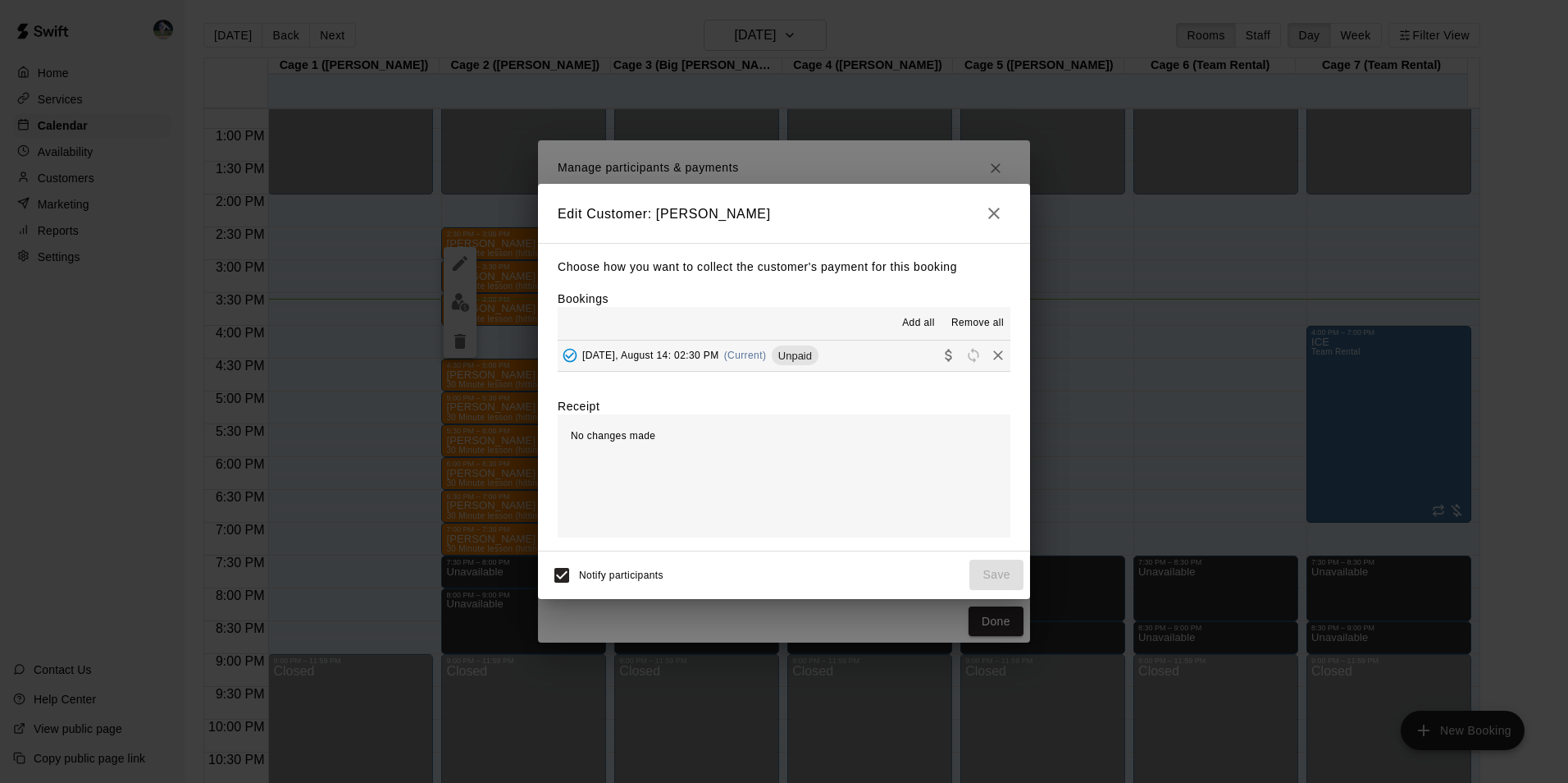
click at [872, 354] on button "[DATE], August 14: 02:30 PM (Current) Unpaid" at bounding box center [784, 355] width 453 height 30
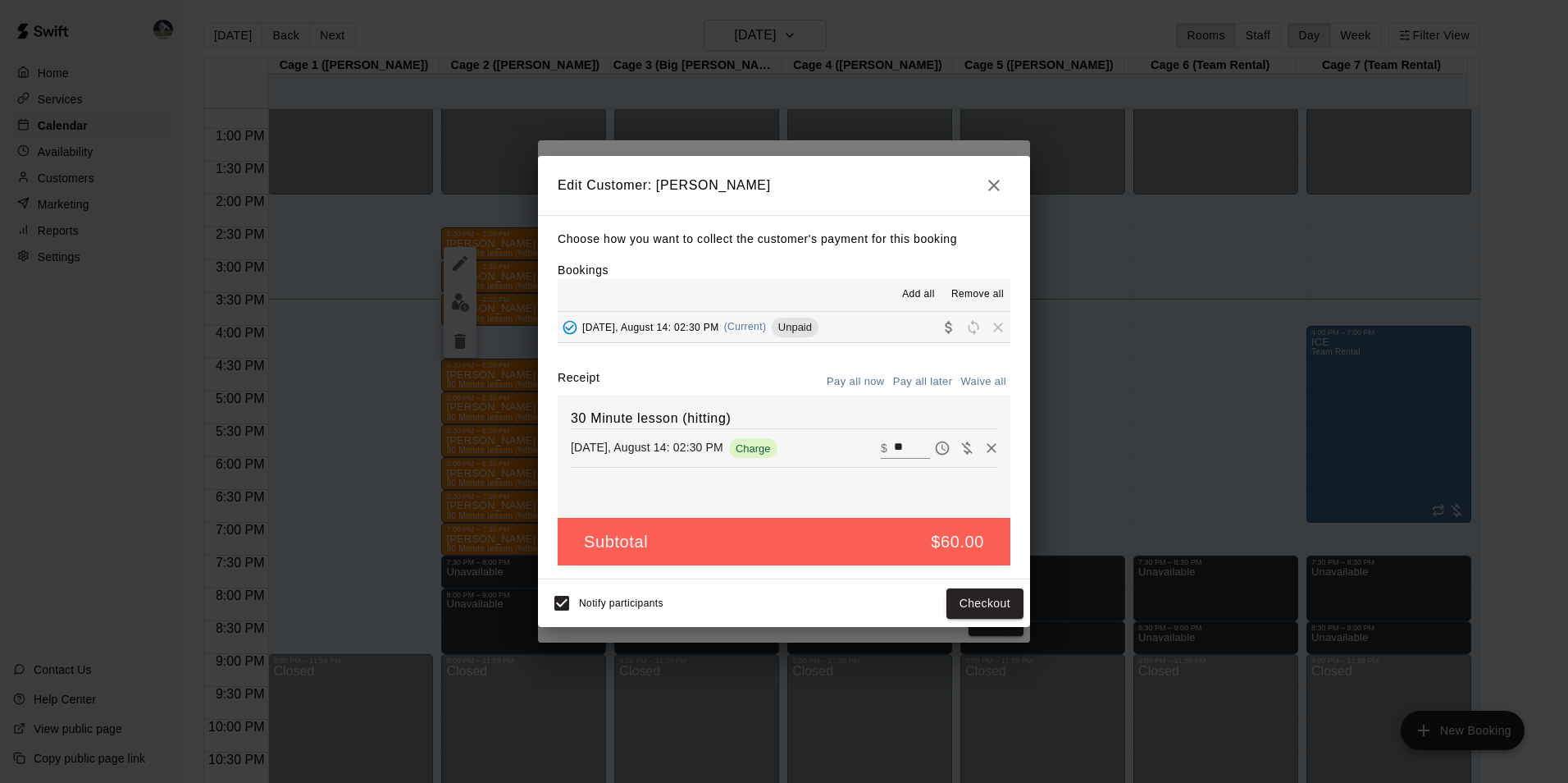
click at [903, 449] on input "**" at bounding box center [912, 447] width 36 height 21
type input "*"
type input "**"
click at [981, 594] on button "Checkout" at bounding box center [984, 603] width 77 height 30
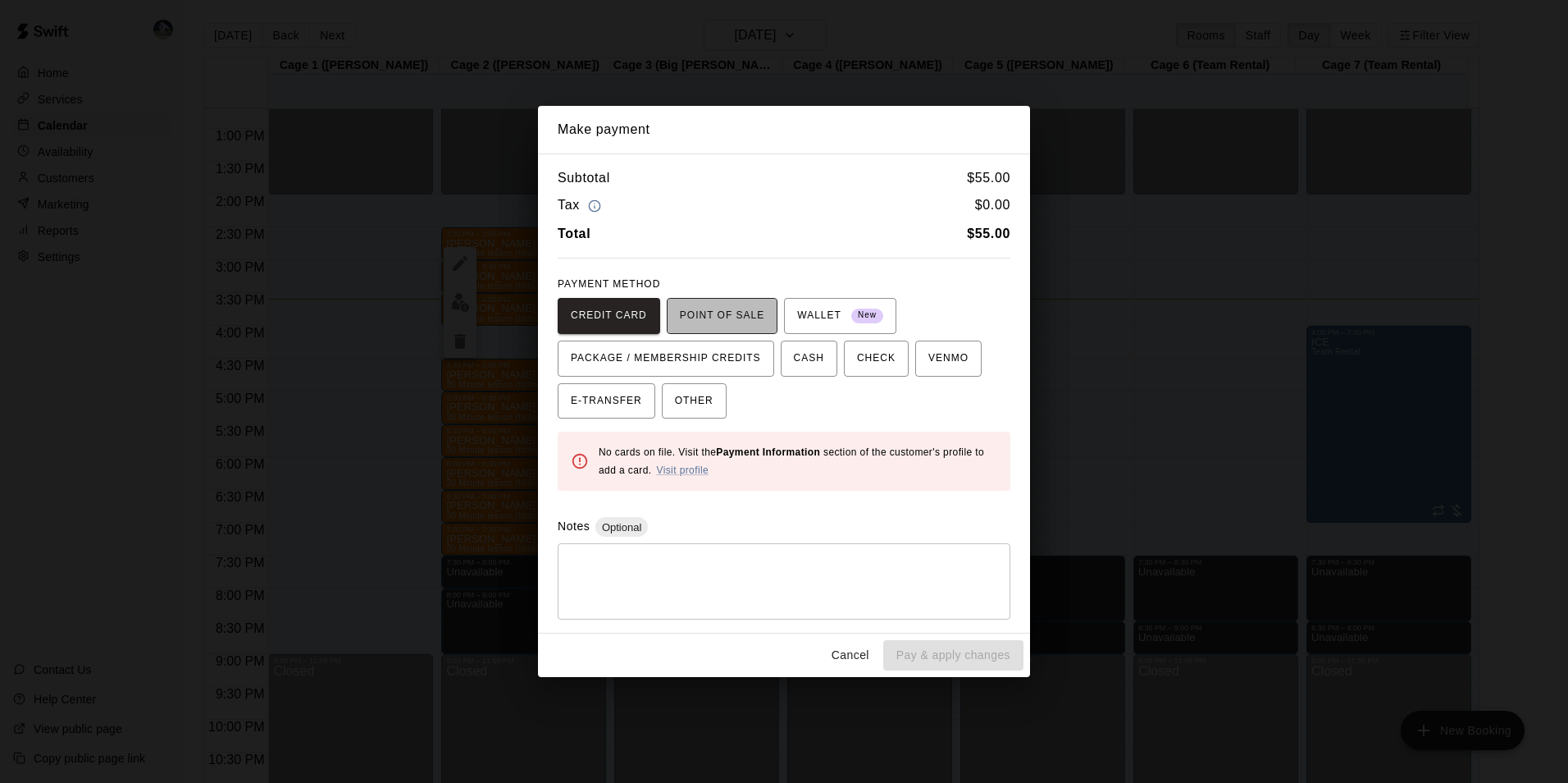
click at [734, 308] on span "POINT OF SALE" at bounding box center [722, 315] width 85 height 26
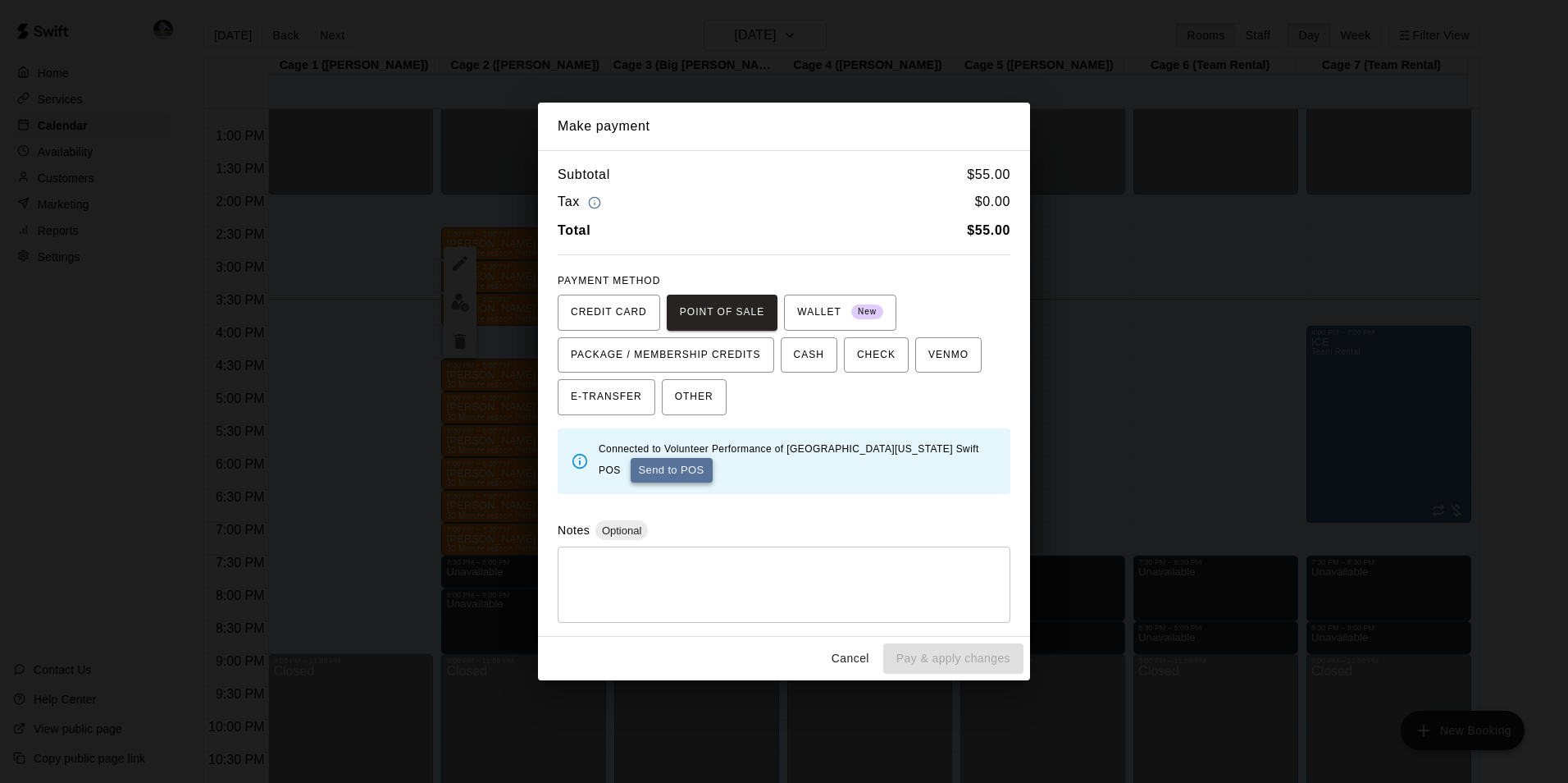
click at [646, 467] on button "Send to POS" at bounding box center [671, 469] width 82 height 25
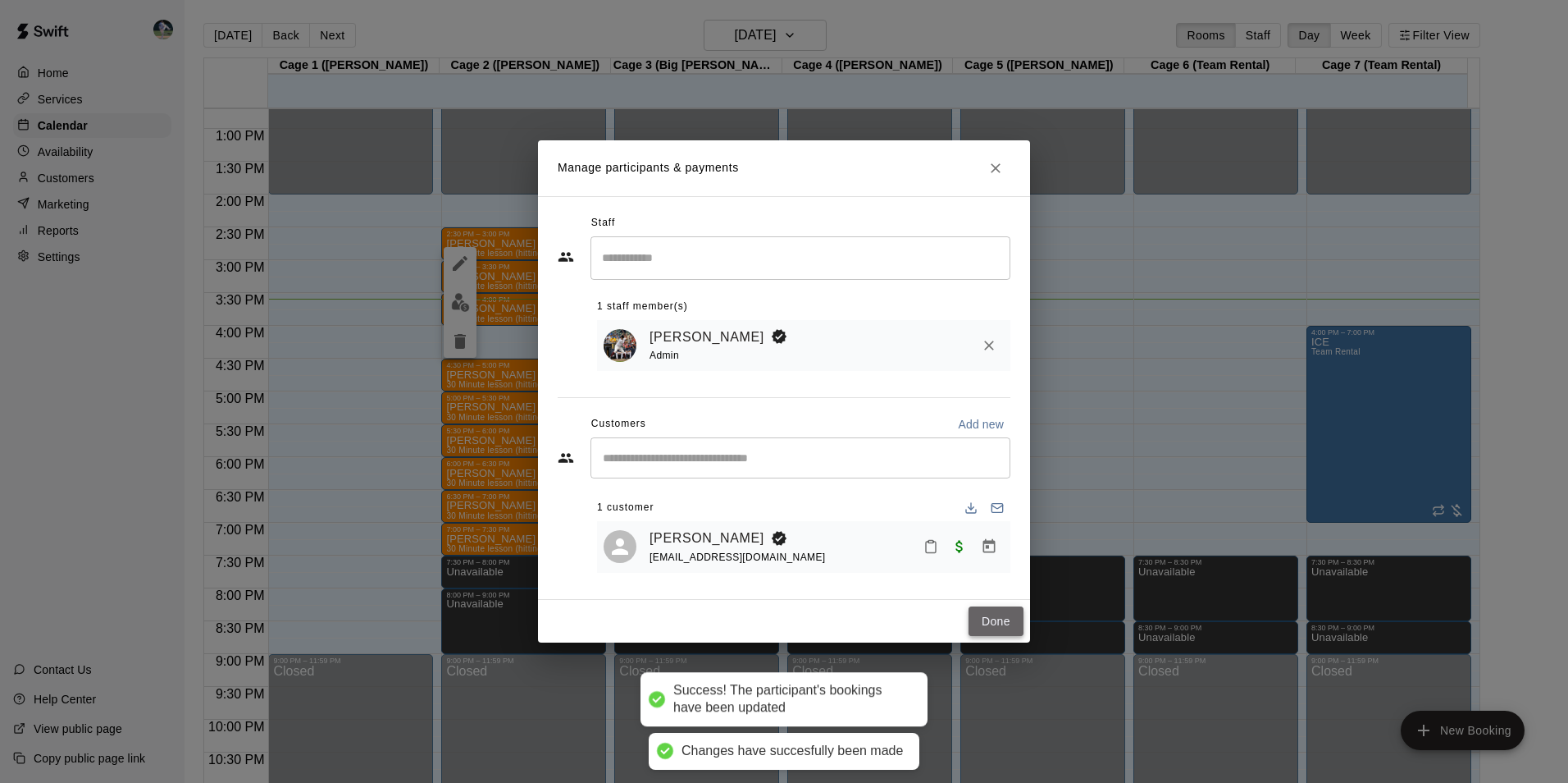
click at [998, 625] on button "Done" at bounding box center [996, 621] width 55 height 30
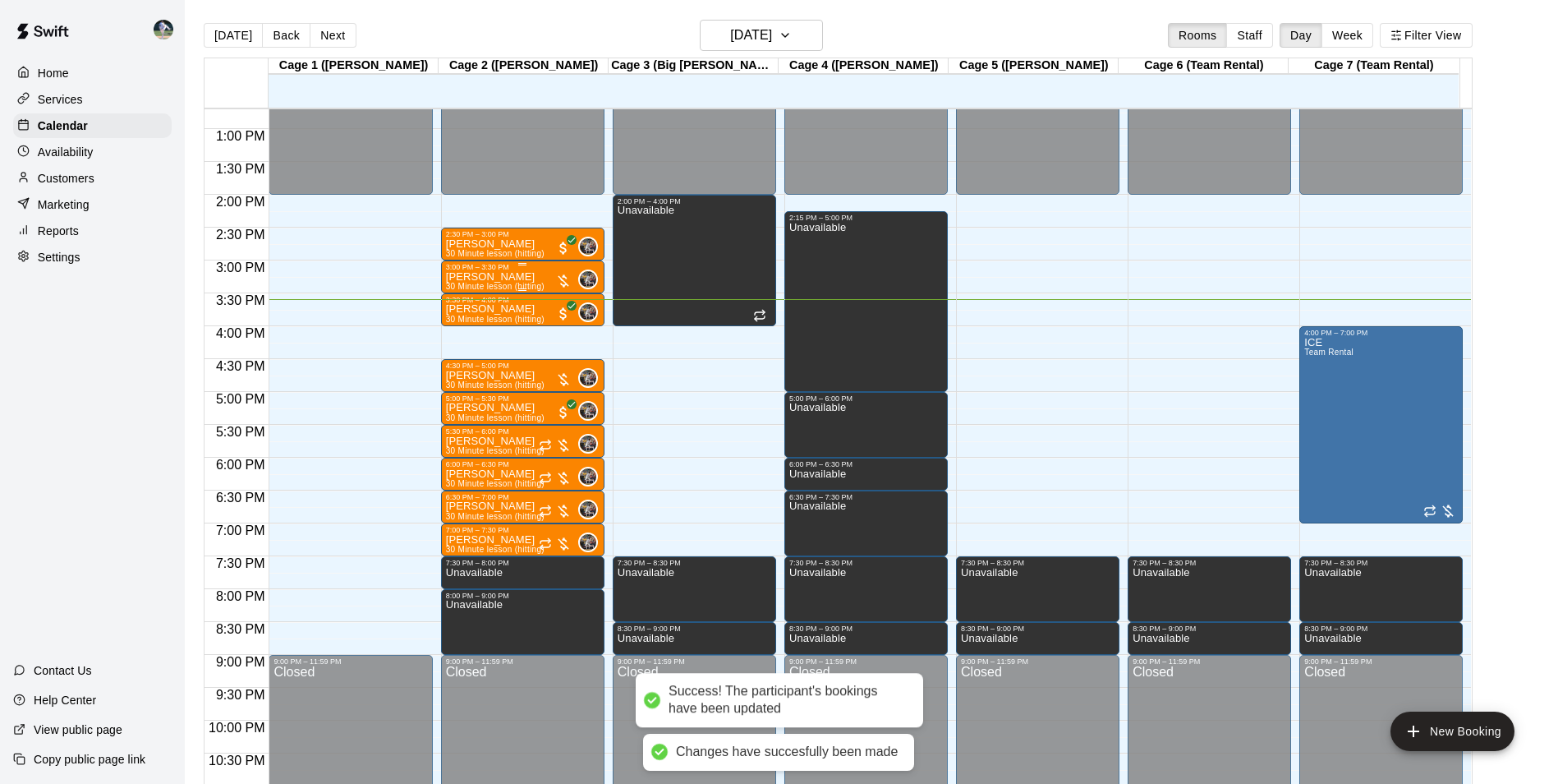
click at [516, 276] on div "[PERSON_NAME] 30 Minute lesson (hitting)" at bounding box center [495, 663] width 99 height 784
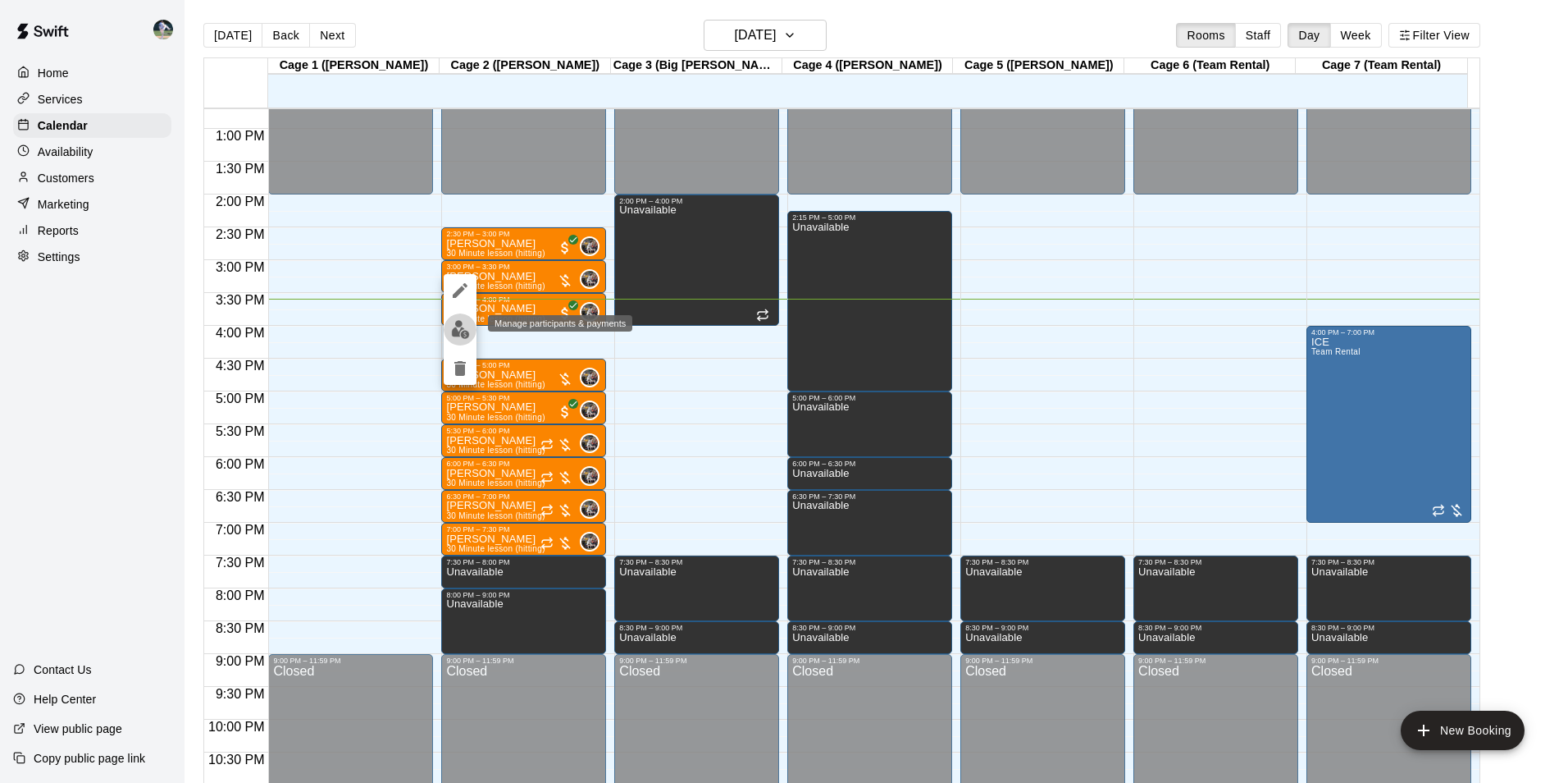
click at [460, 329] on img "edit" at bounding box center [460, 329] width 18 height 18
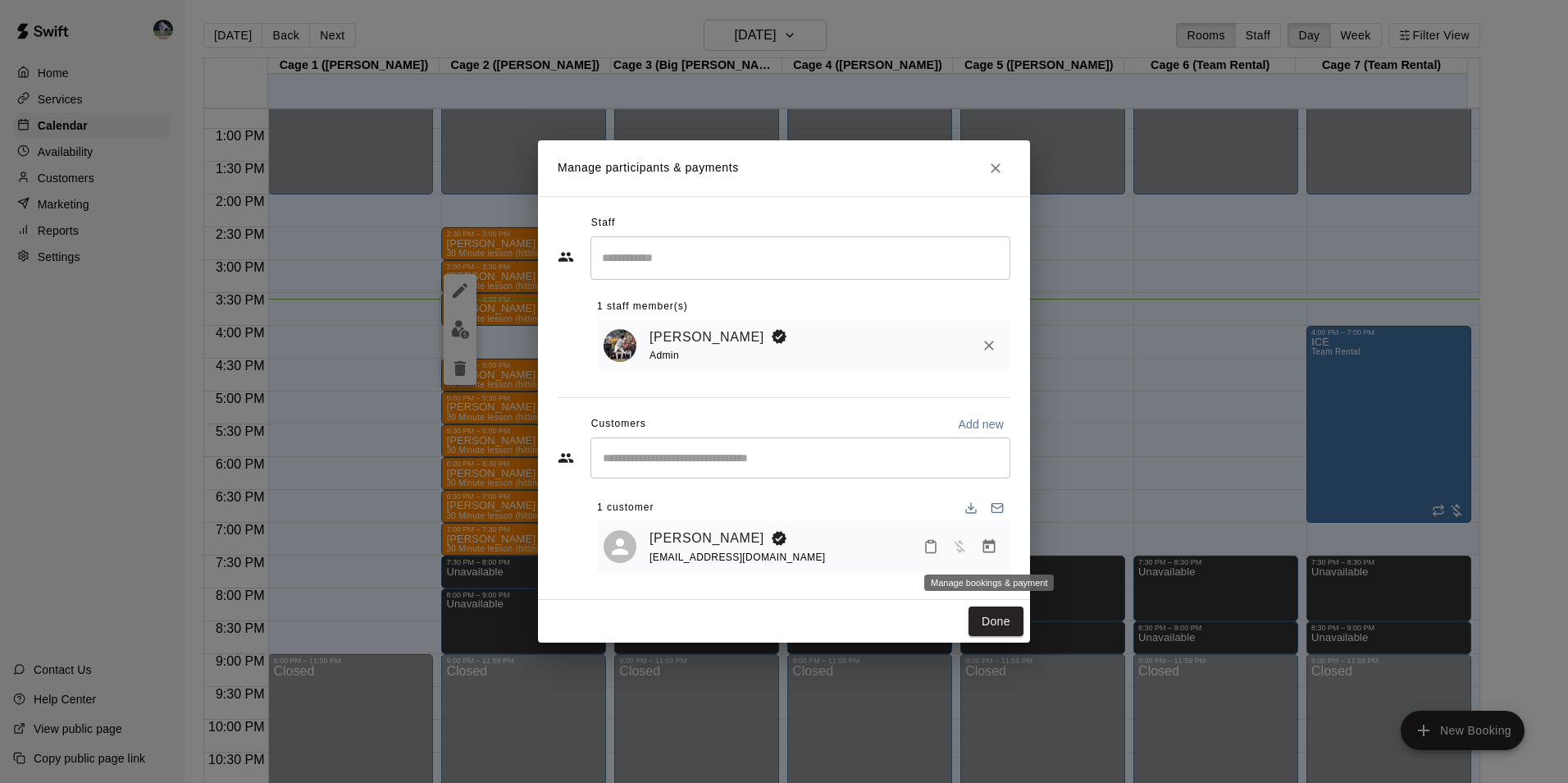
click at [982, 546] on icon "Manage bookings & payment" at bounding box center [989, 547] width 17 height 17
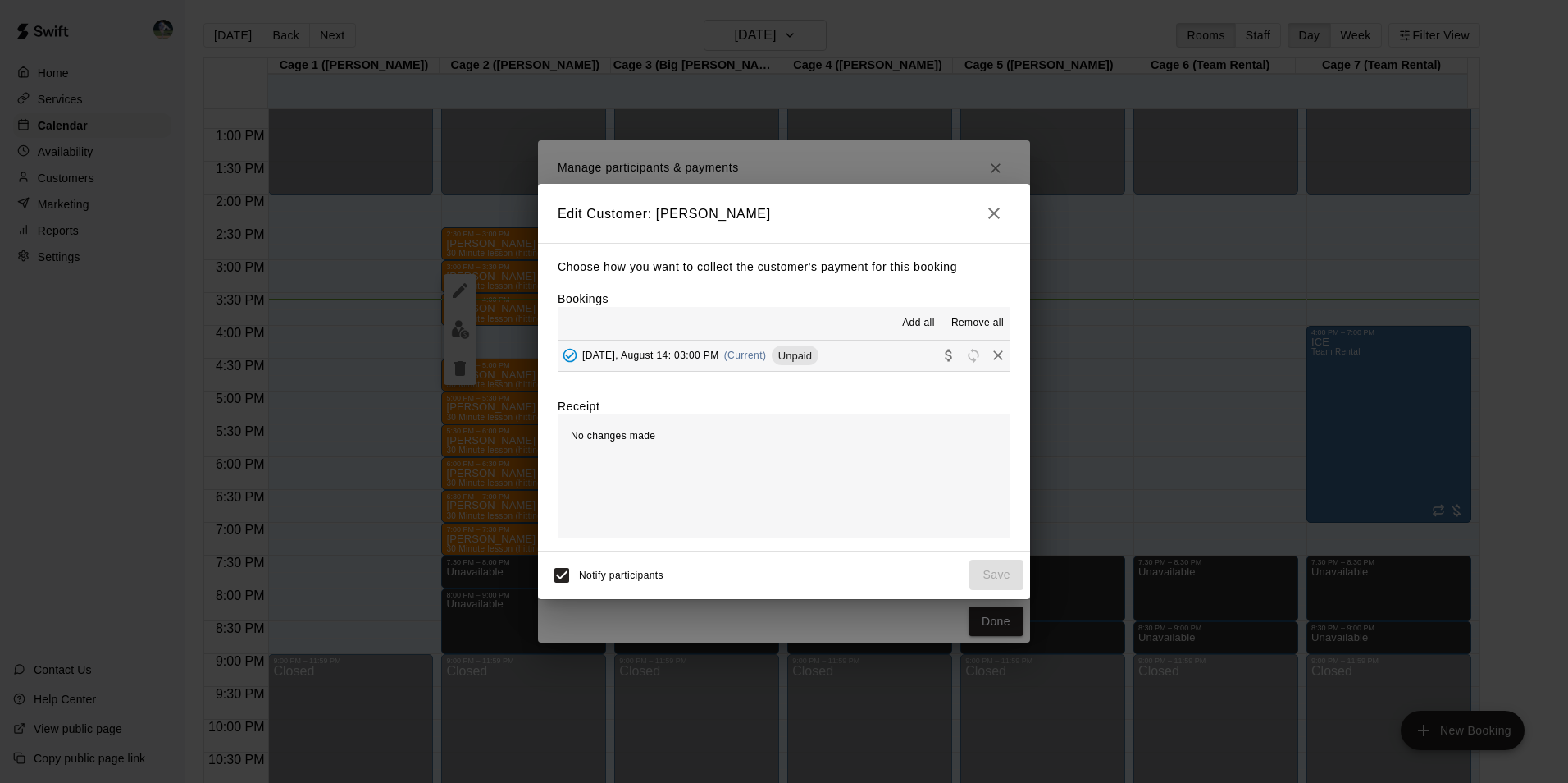
click at [850, 352] on button "[DATE], August 14: 03:00 PM (Current) Unpaid" at bounding box center [784, 355] width 453 height 30
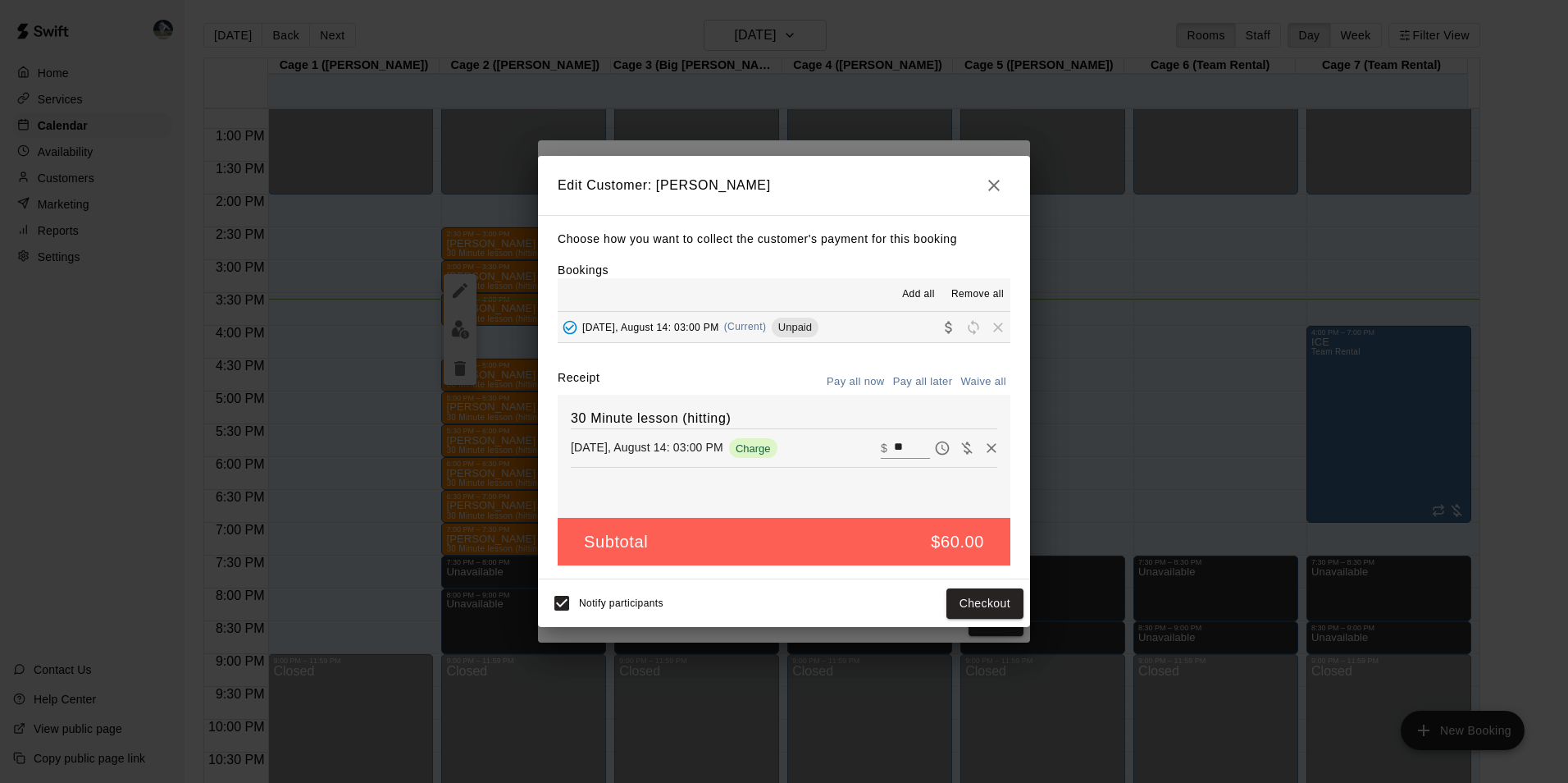
click at [895, 445] on input "**" at bounding box center [912, 447] width 36 height 21
type input "*"
type input "**"
click at [1005, 608] on button "Checkout" at bounding box center [984, 603] width 77 height 30
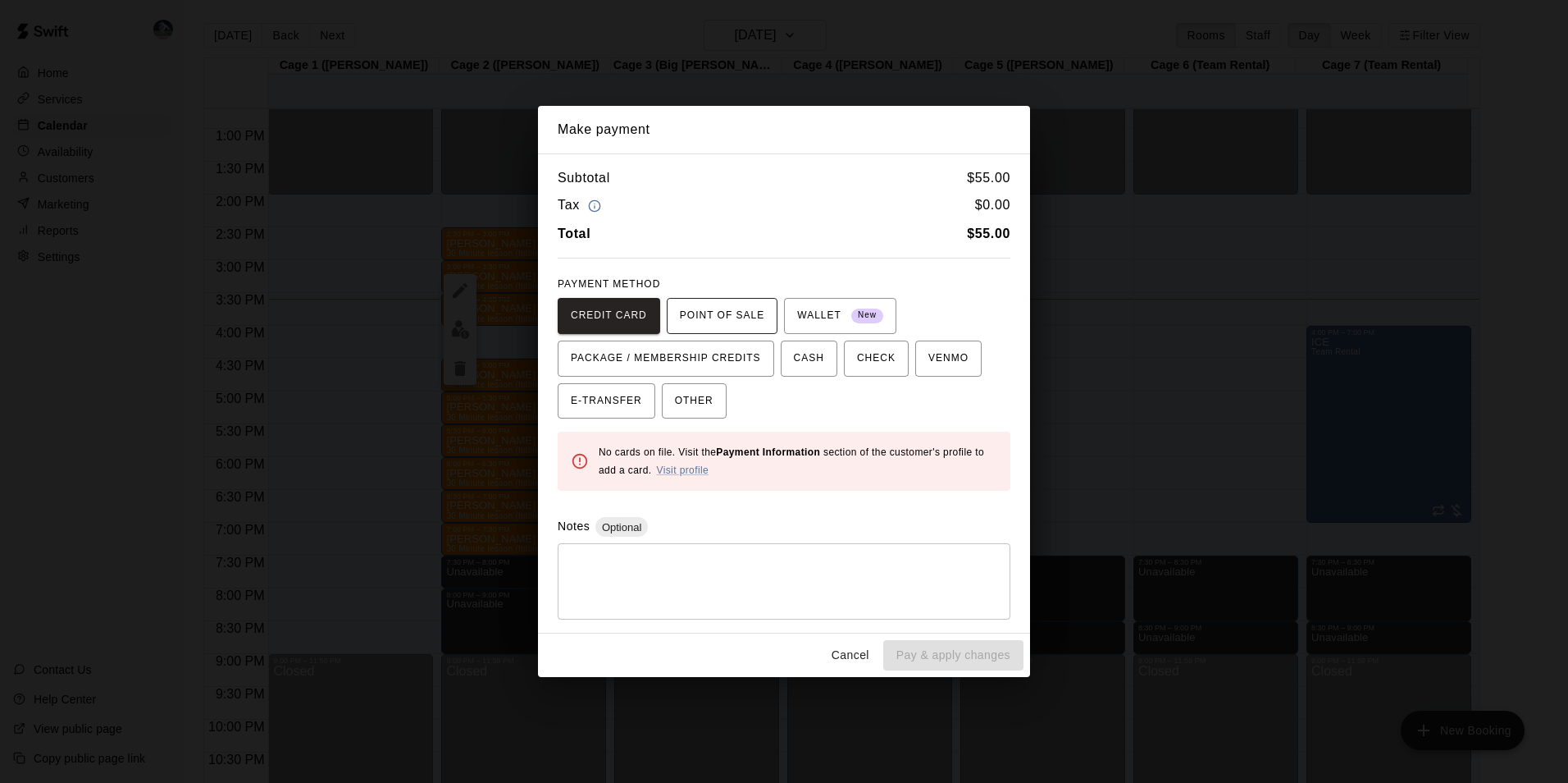
click at [749, 309] on span "POINT OF SALE" at bounding box center [722, 315] width 85 height 26
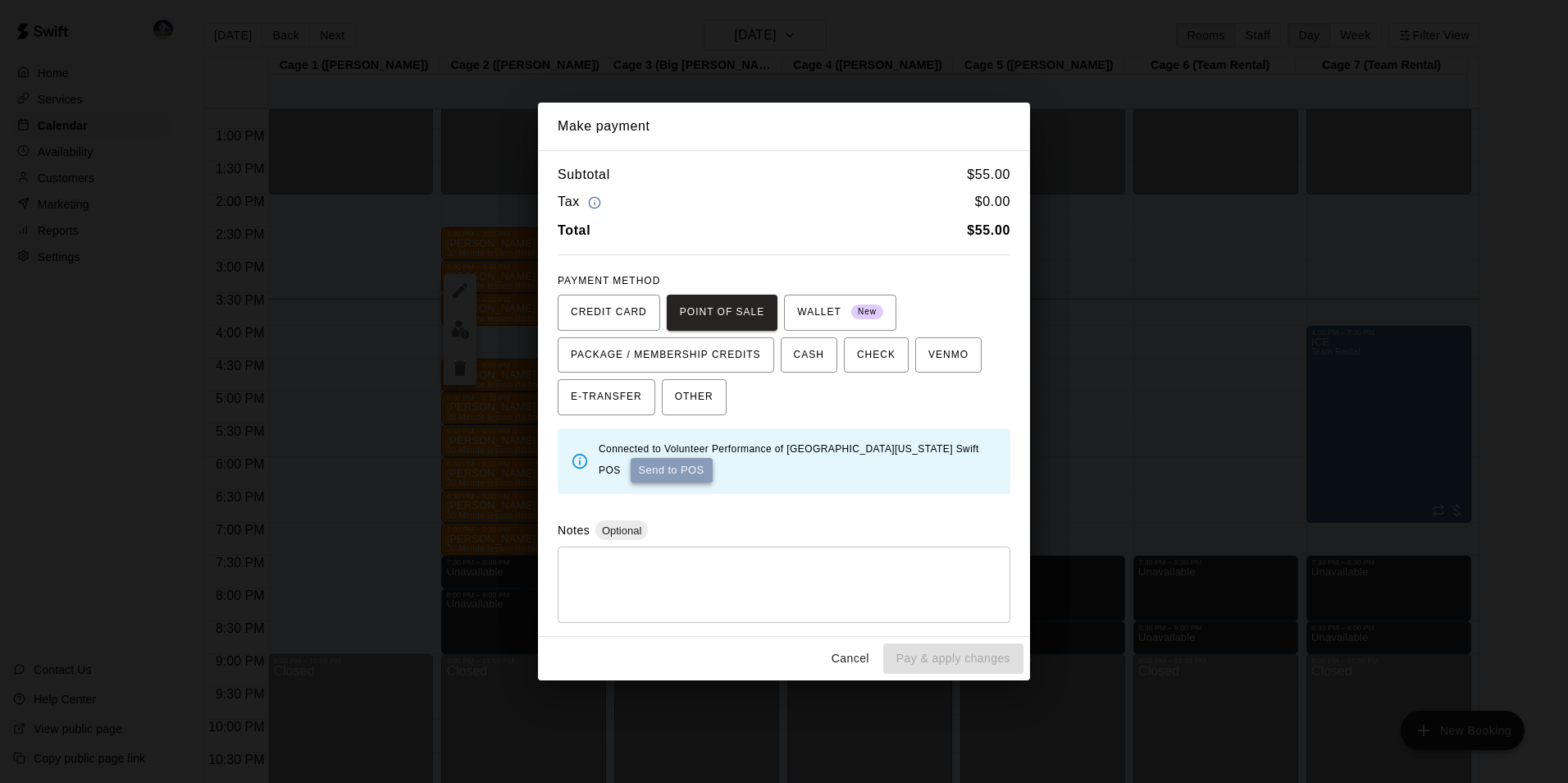
click at [661, 474] on button "Send to POS" at bounding box center [671, 469] width 82 height 25
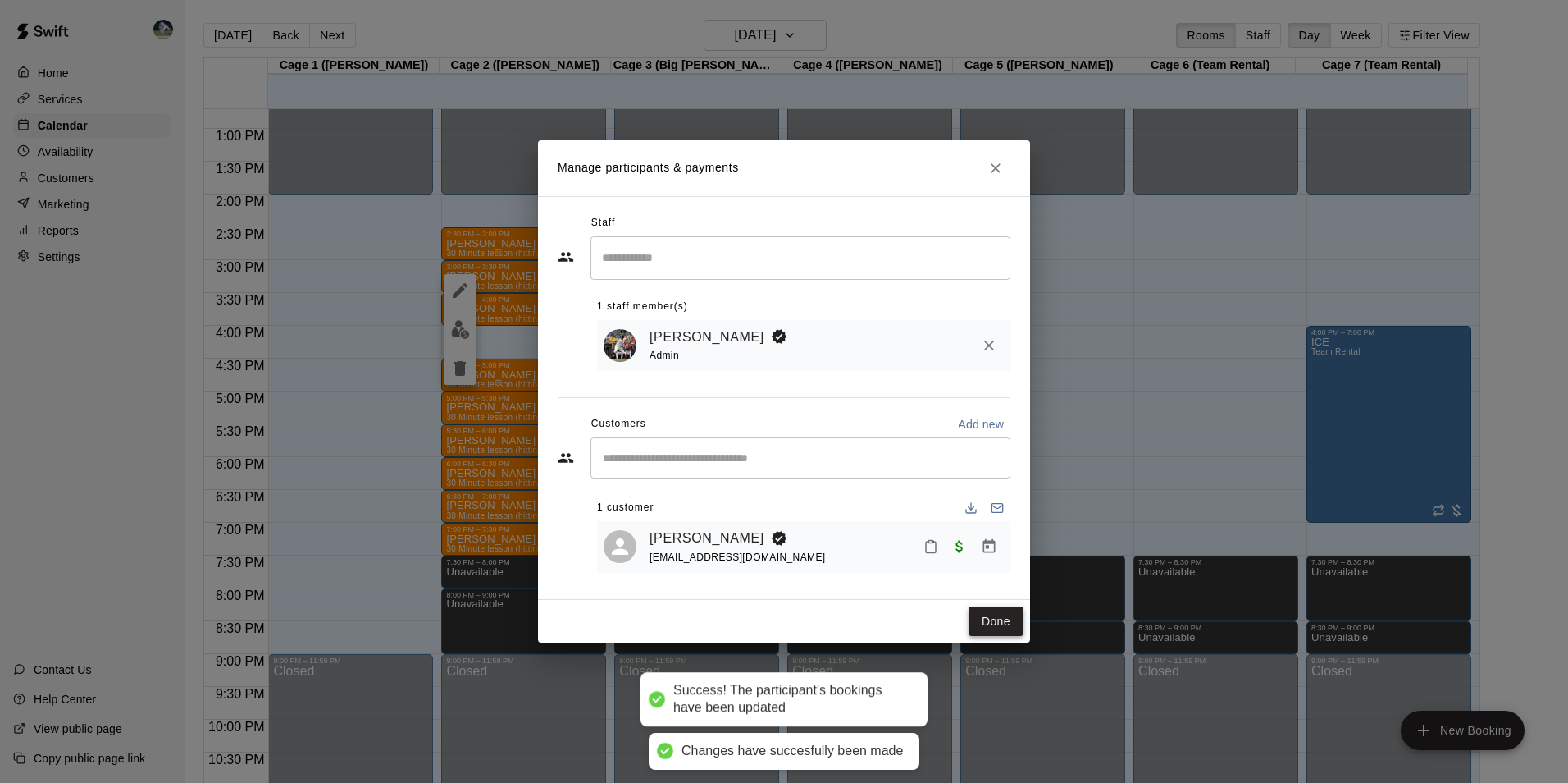
click at [992, 613] on button "Done" at bounding box center [996, 621] width 55 height 30
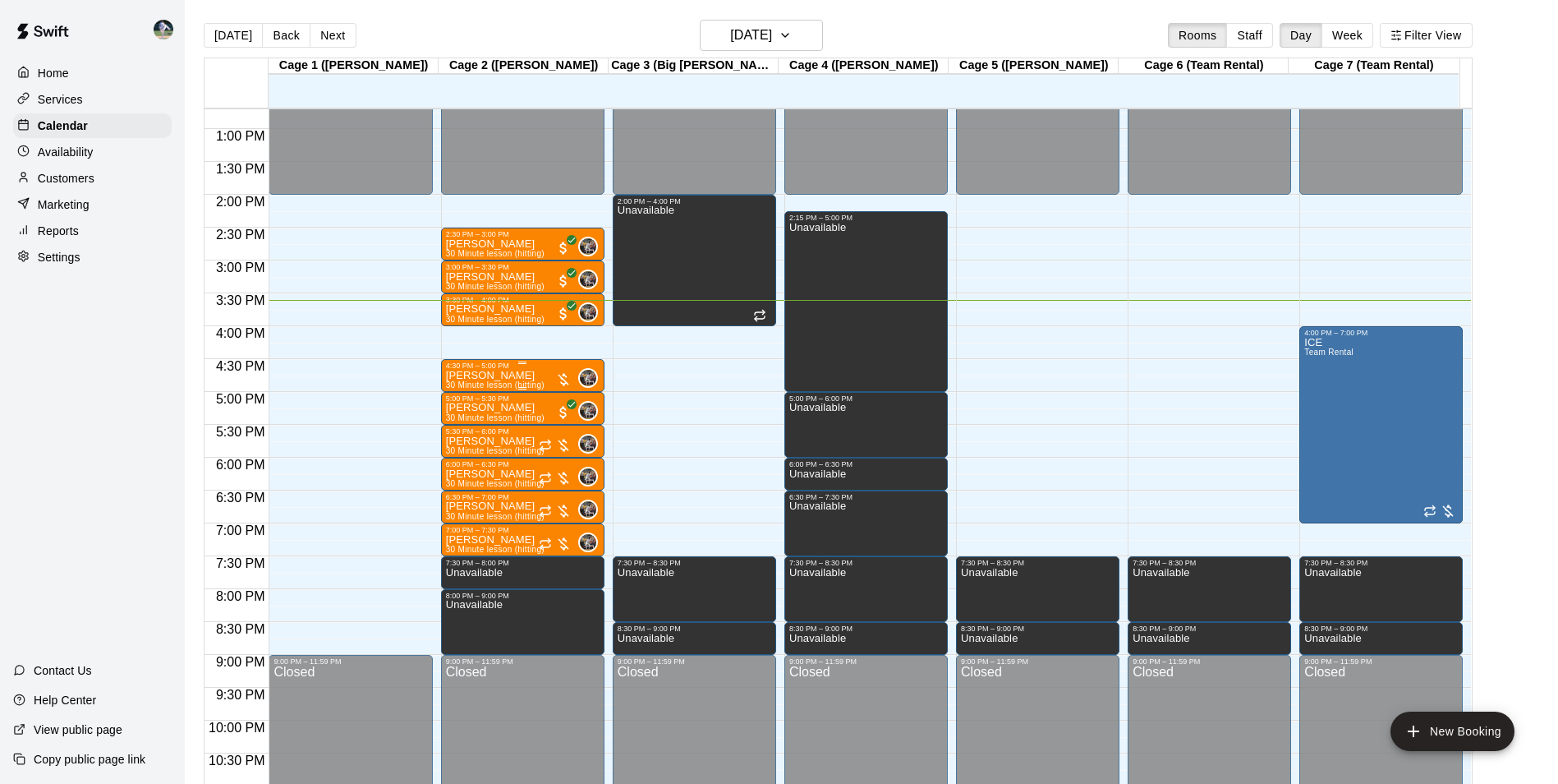
click at [501, 375] on p "[PERSON_NAME]" at bounding box center [495, 375] width 99 height 0
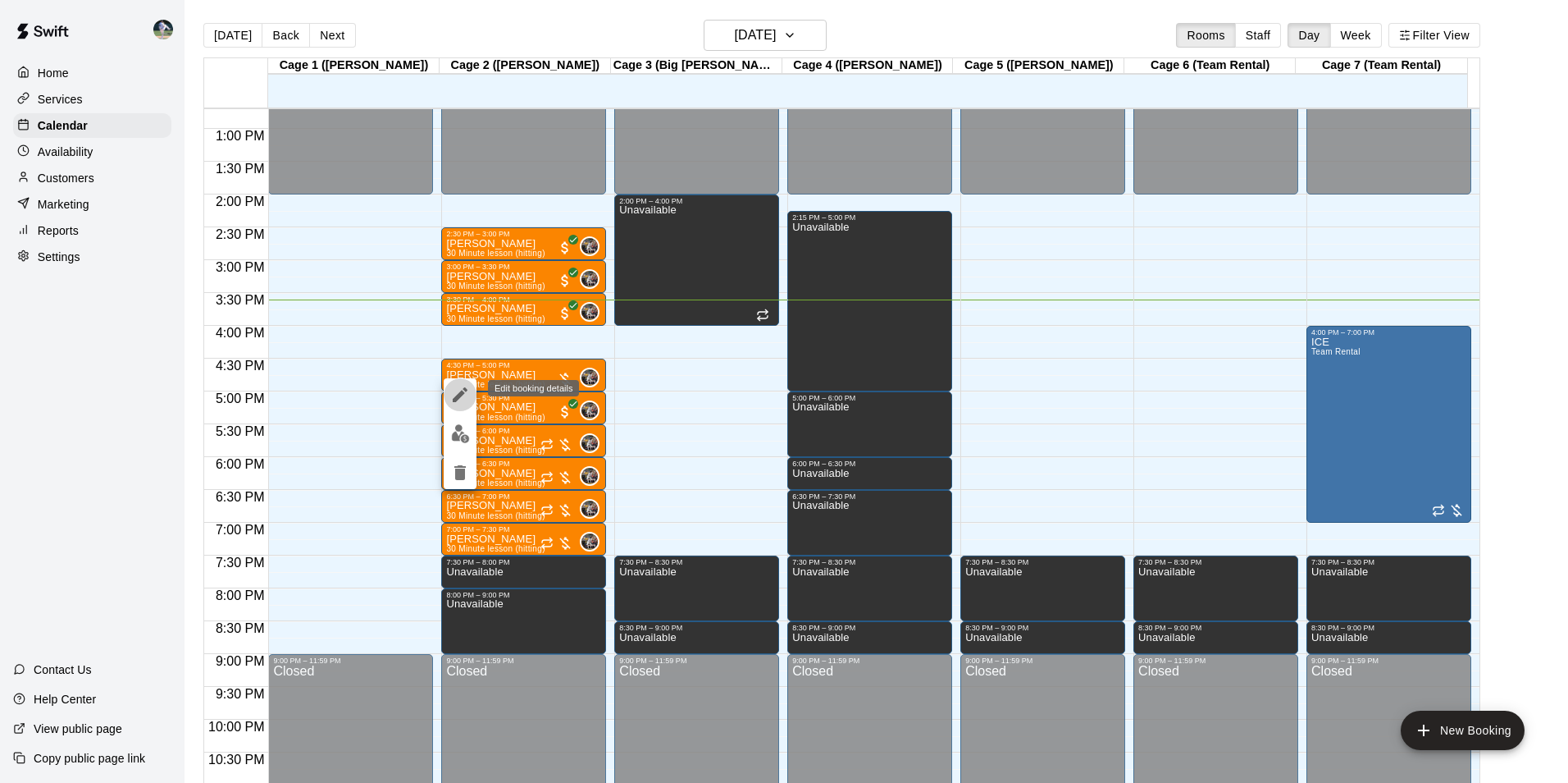
click at [454, 393] on icon "edit" at bounding box center [459, 394] width 19 height 19
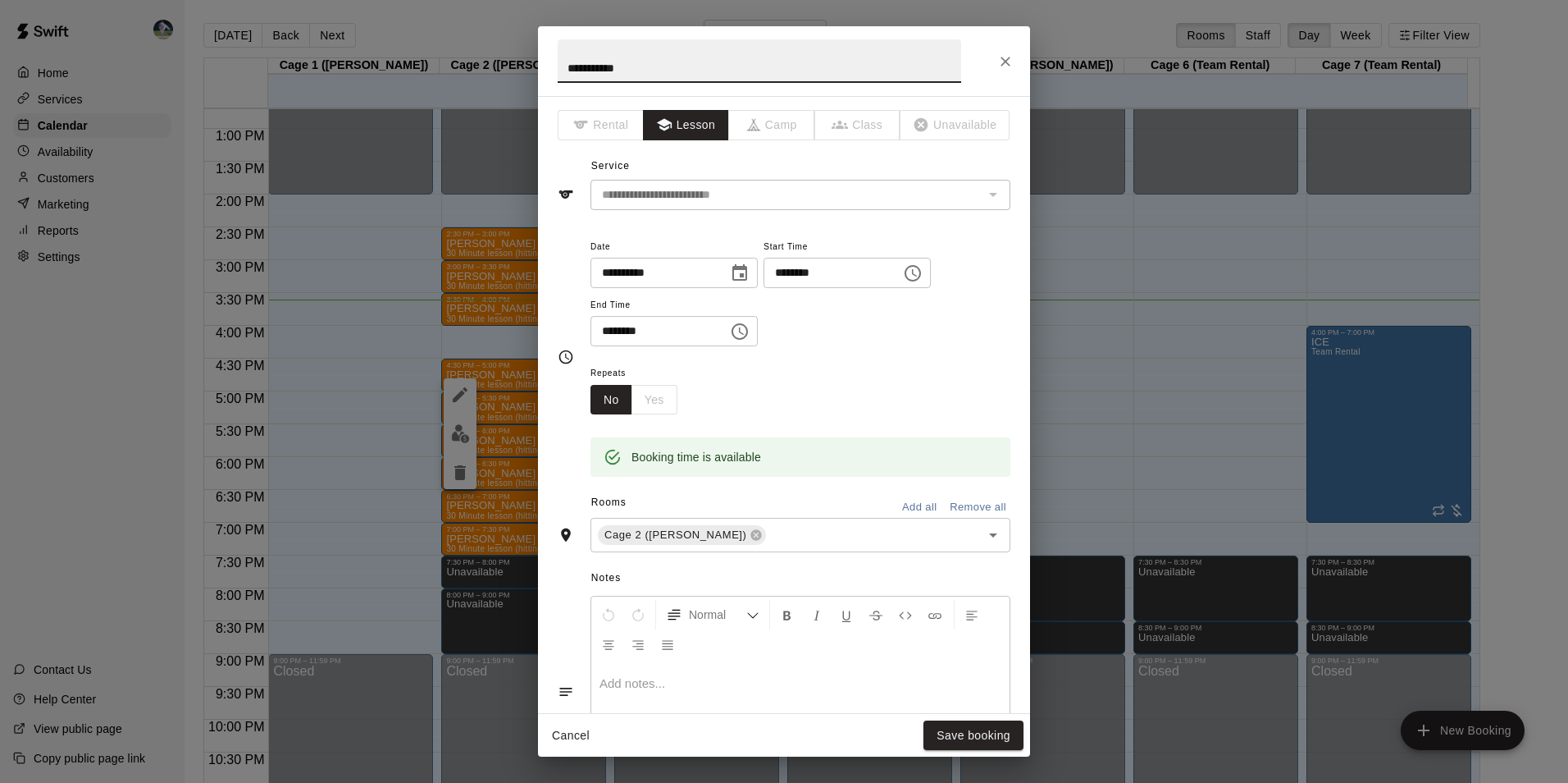
click at [603, 66] on input "**********" at bounding box center [760, 61] width 404 height 43
type input "**********"
click at [968, 730] on button "Save booking" at bounding box center [973, 735] width 100 height 30
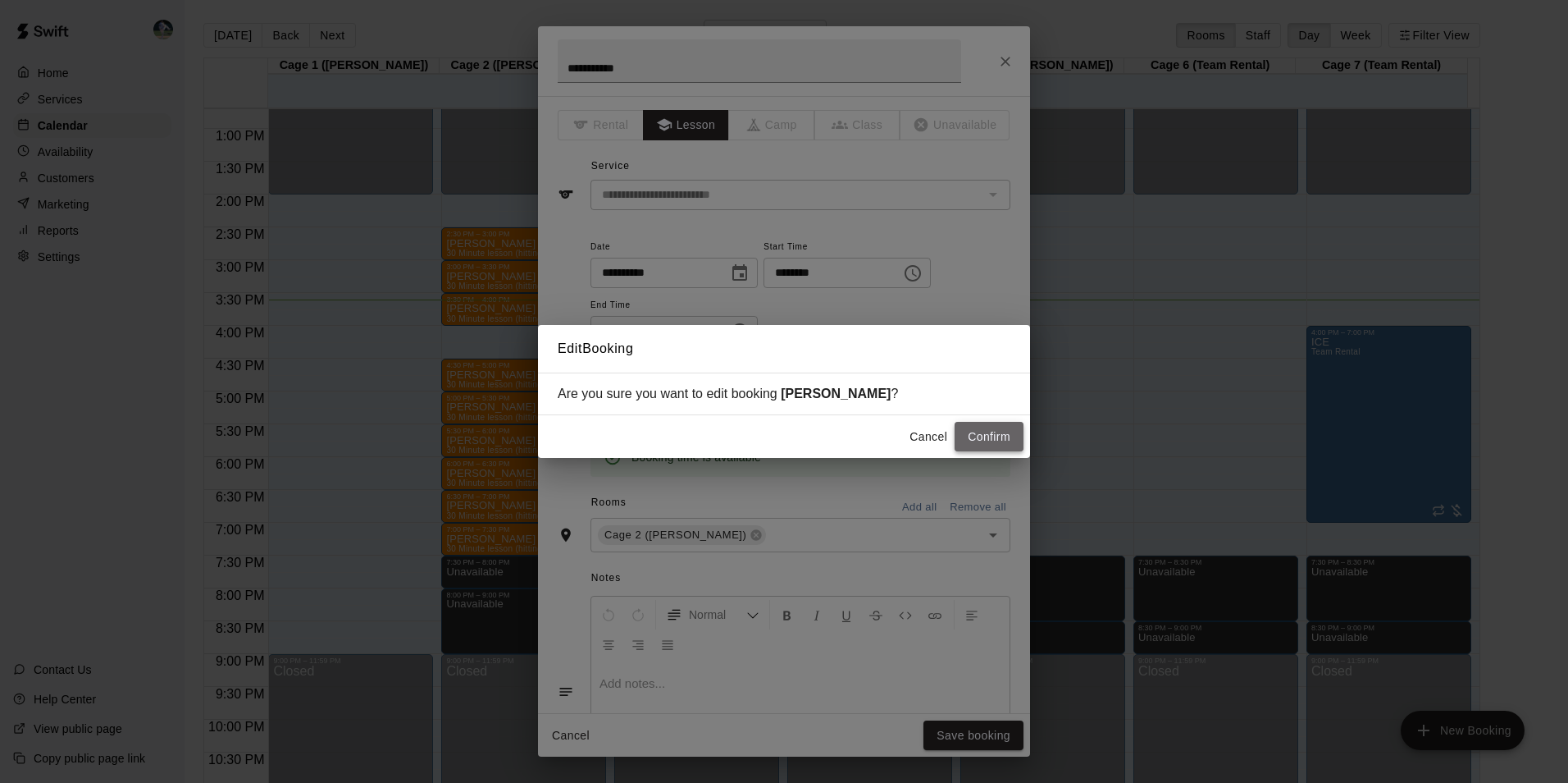
click at [972, 440] on button "Confirm" at bounding box center [988, 436] width 69 height 30
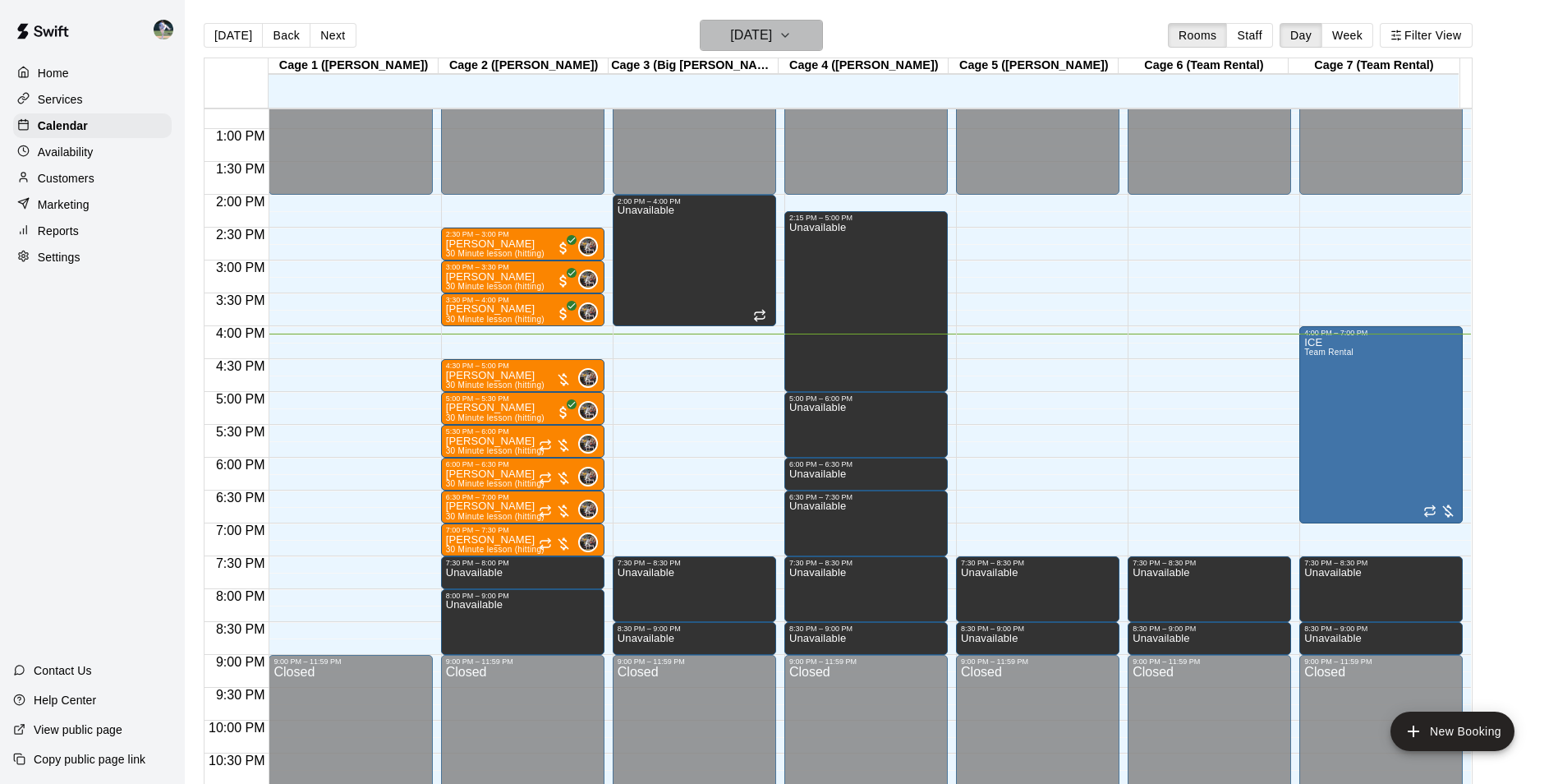
click at [734, 32] on h6 "[DATE]" at bounding box center [751, 35] width 42 height 23
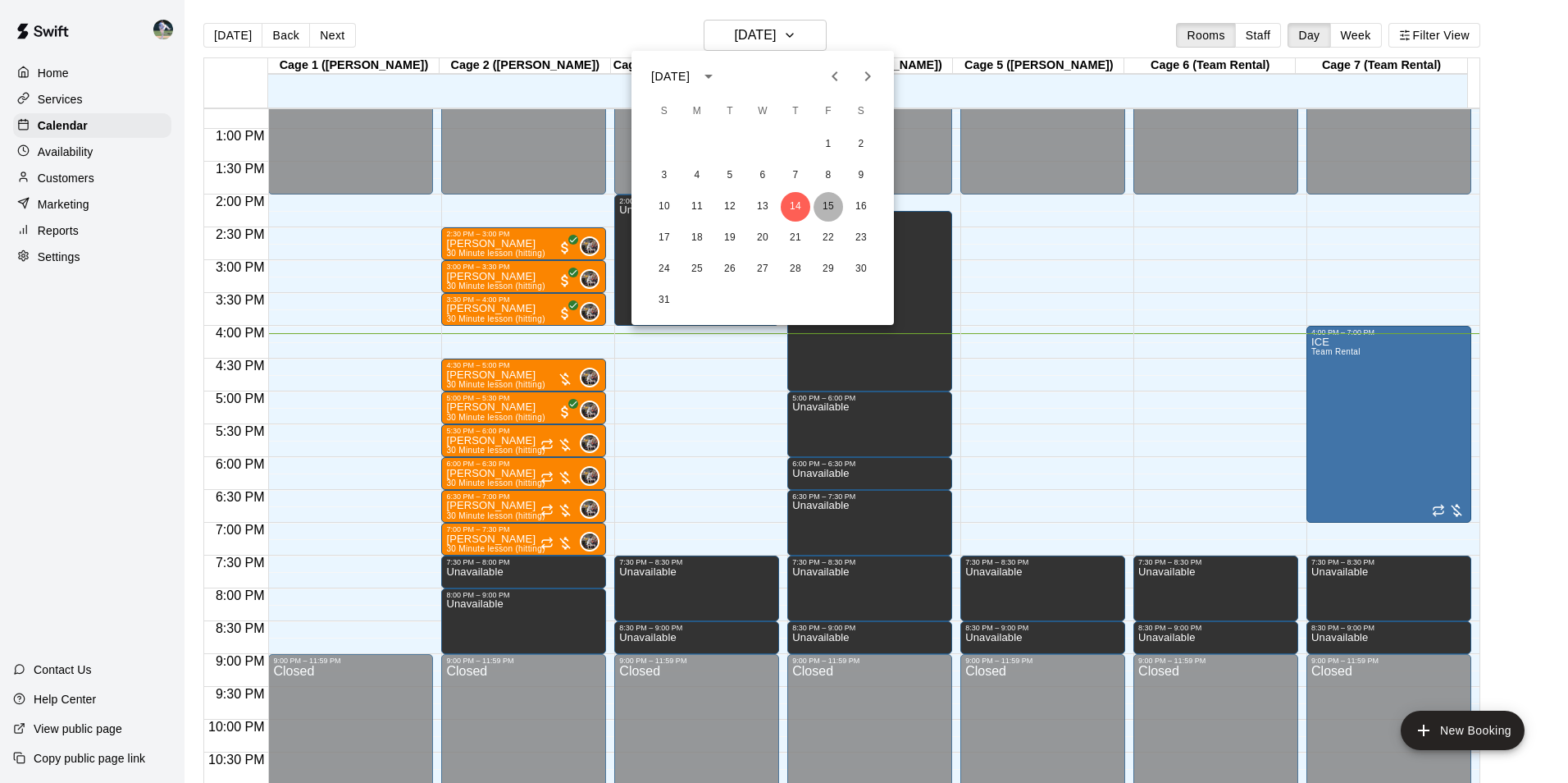
click at [831, 206] on button "15" at bounding box center [828, 207] width 29 height 30
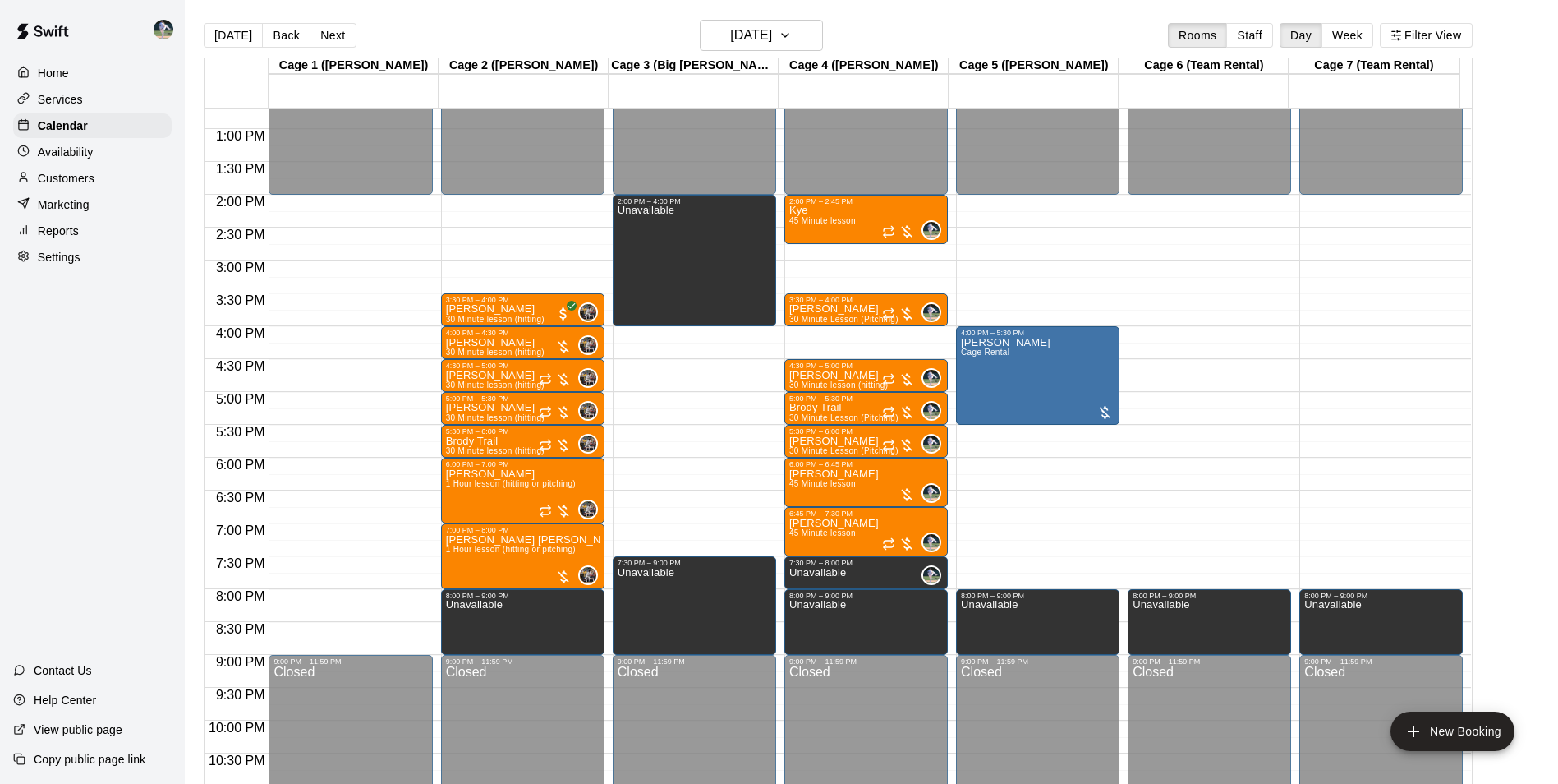
click at [800, 338] on div "12:00 AM – 2:00 PM Closed 2:00 PM – 2:45 PM Kye 45 Minute lesson 0 3:30 PM – 4:…" at bounding box center [865, 64] width 163 height 1577
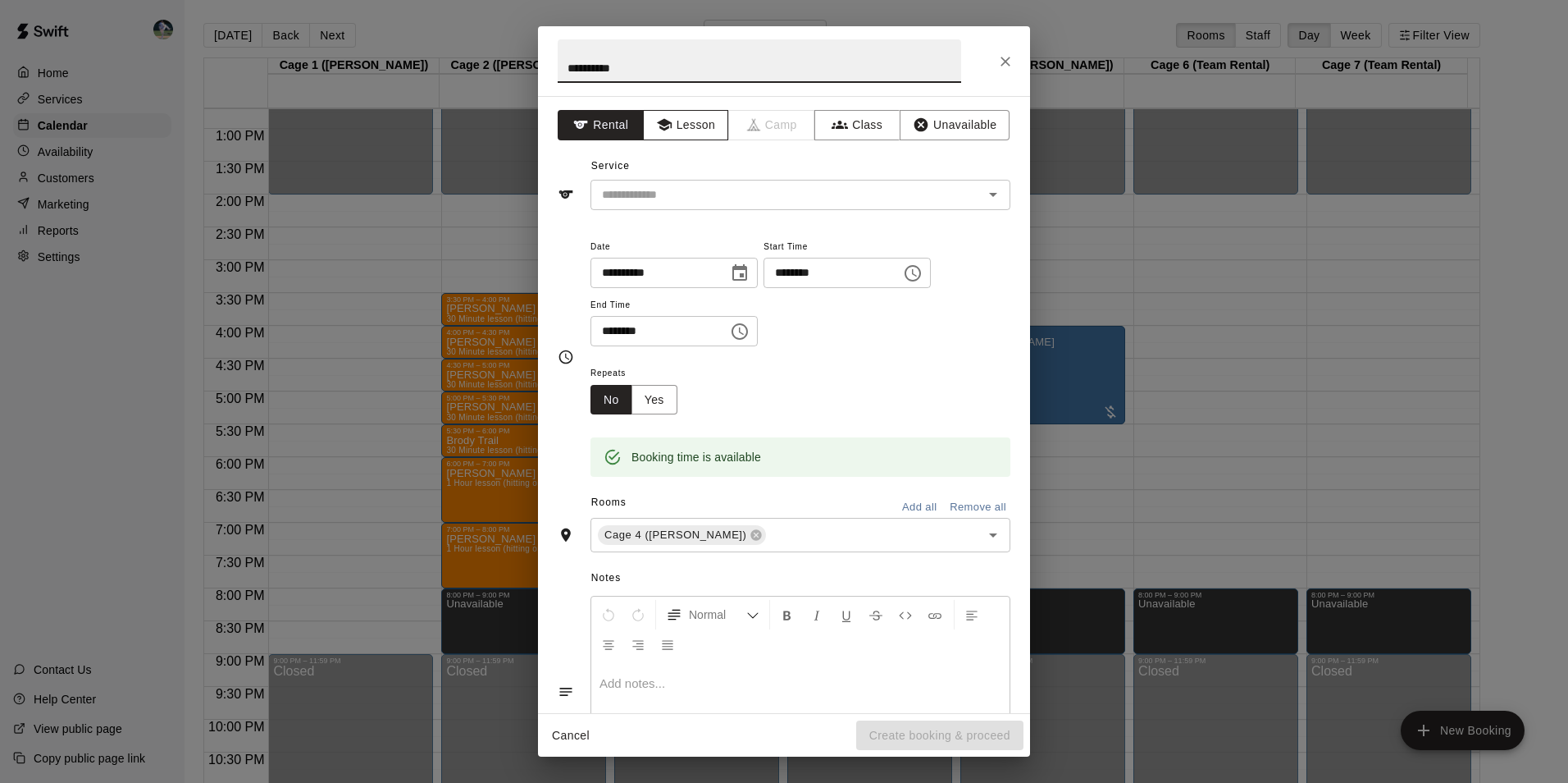
type input "**********"
click at [665, 120] on icon "button" at bounding box center [665, 125] width 17 height 17
click at [691, 182] on div "​" at bounding box center [799, 195] width 419 height 30
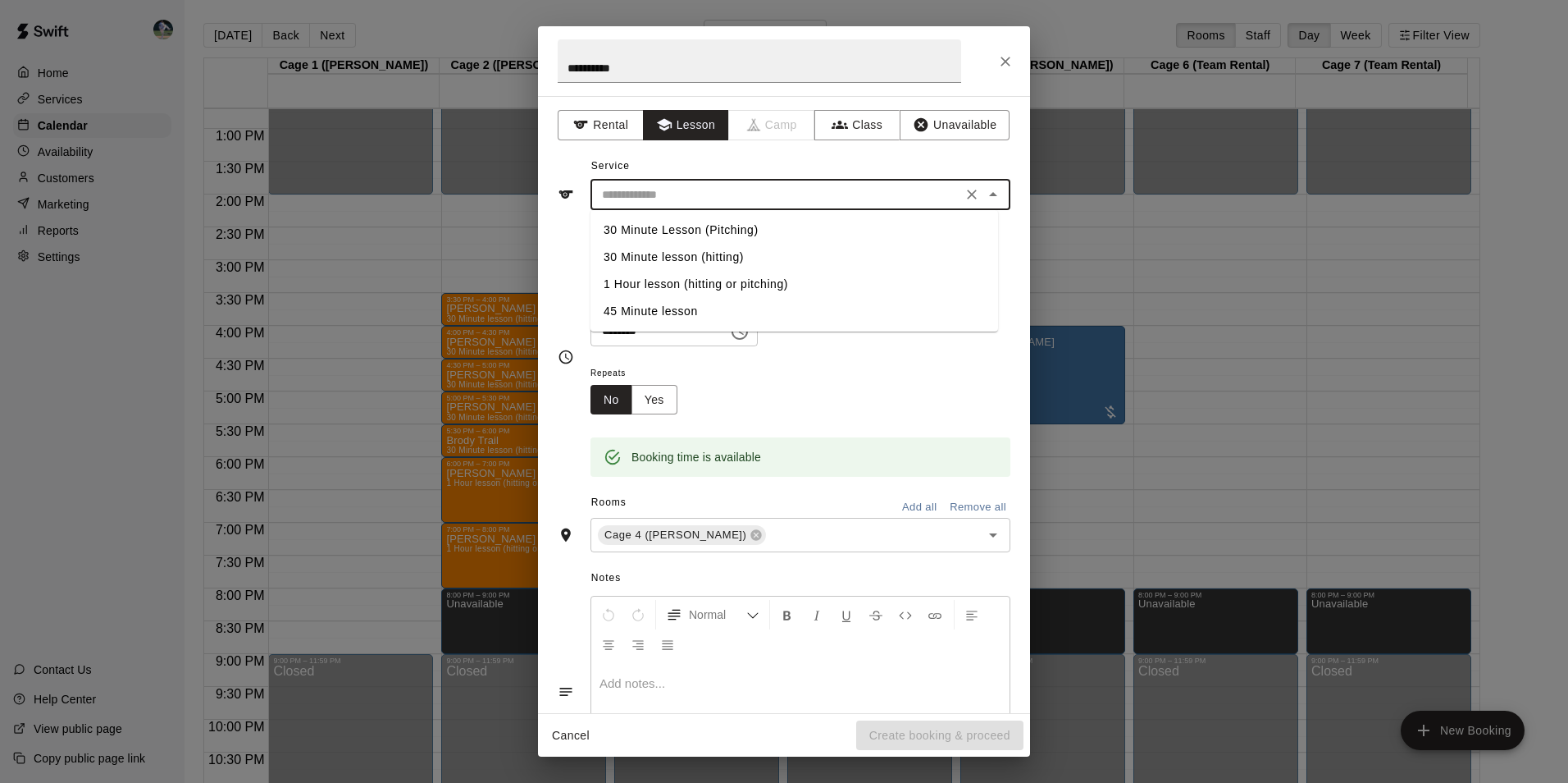
click at [707, 226] on li "30 Minute Lesson (Pitching)" at bounding box center [794, 230] width 407 height 27
type input "**********"
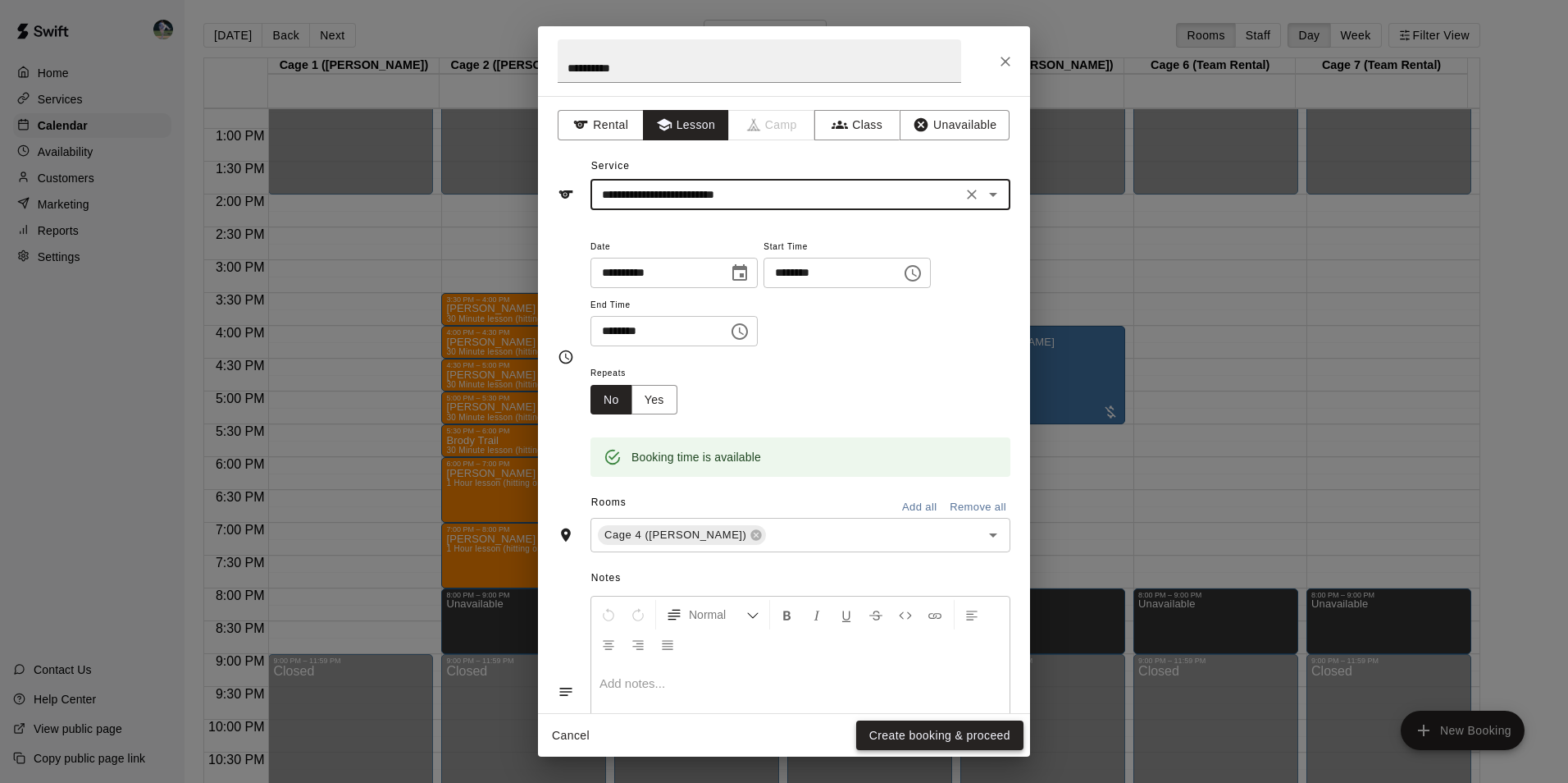
click at [897, 726] on button "Create booking & proceed" at bounding box center [939, 735] width 167 height 30
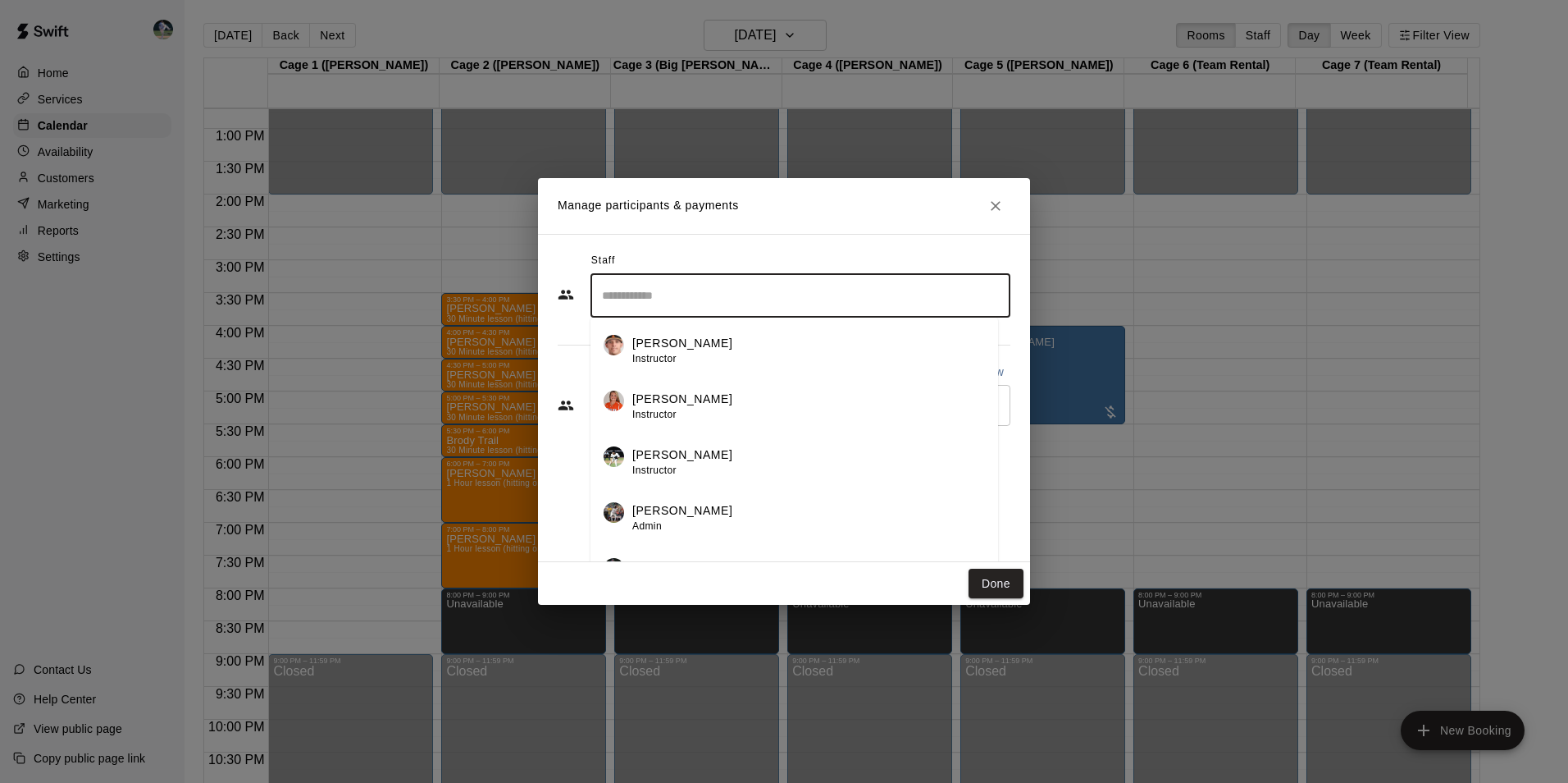
click at [642, 292] on input "Search staff" at bounding box center [799, 295] width 405 height 29
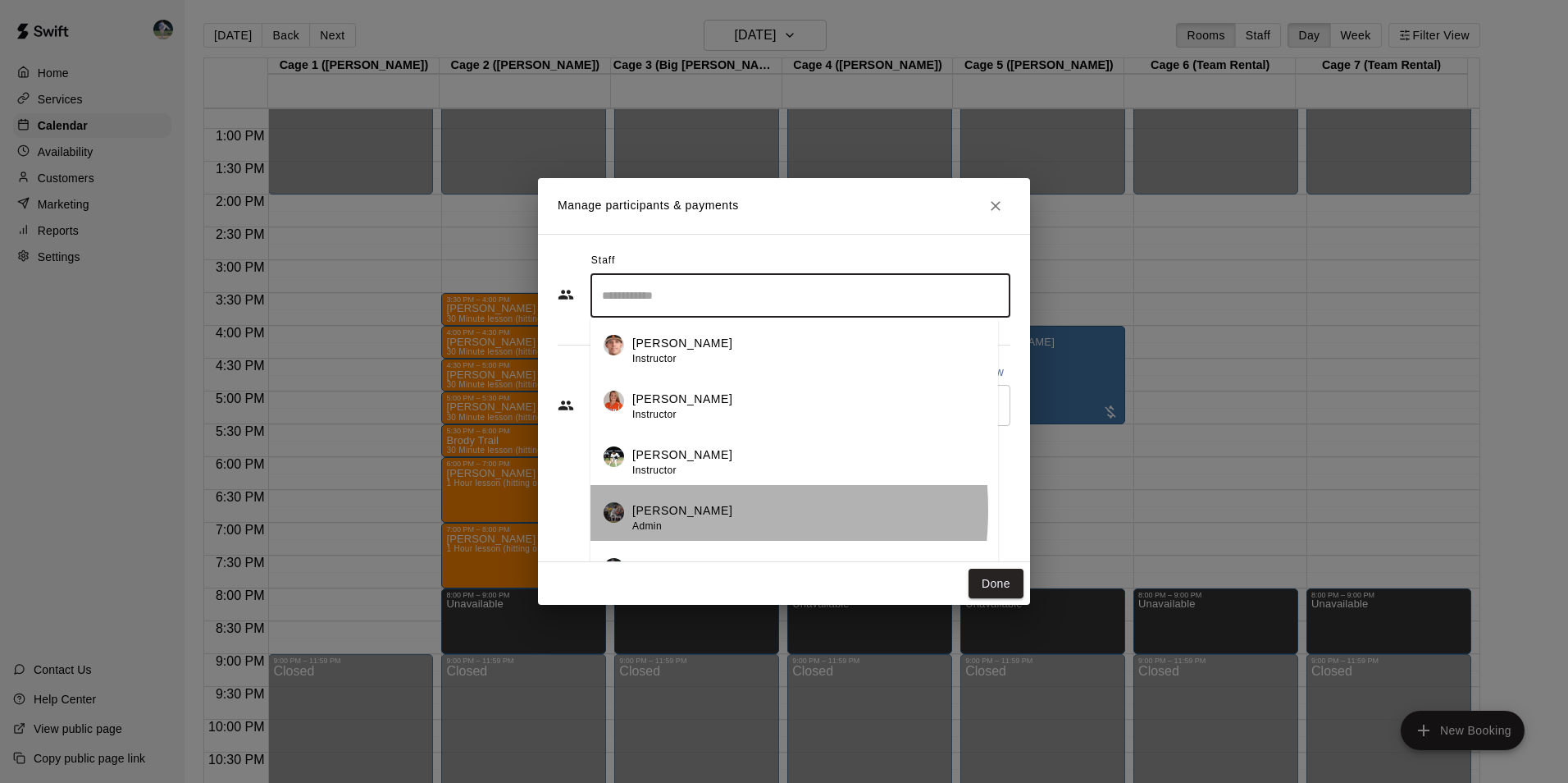
click at [655, 509] on p "[PERSON_NAME]" at bounding box center [682, 510] width 100 height 18
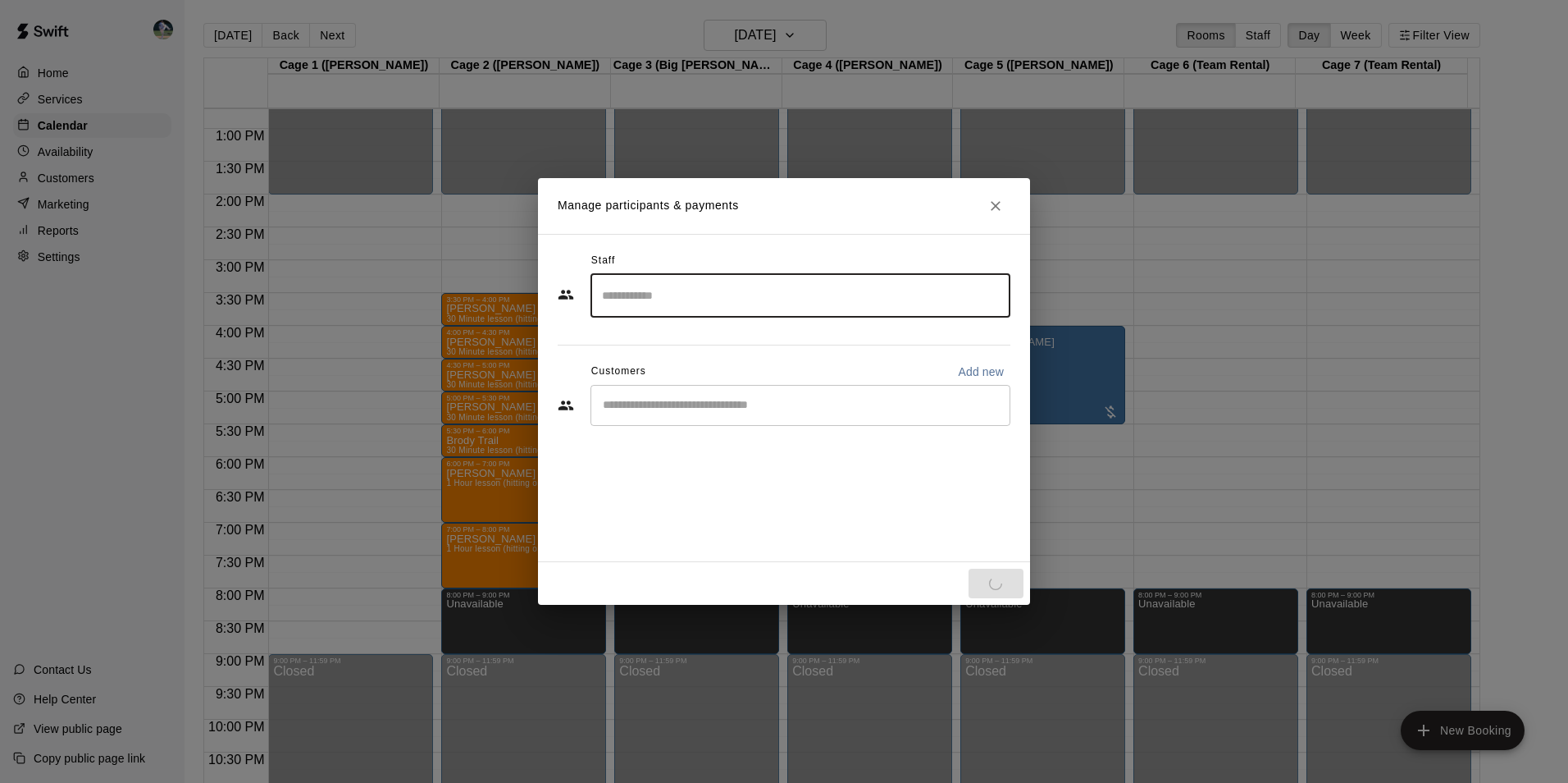
click at [674, 401] on input "Start typing to search customers..." at bounding box center [799, 406] width 405 height 17
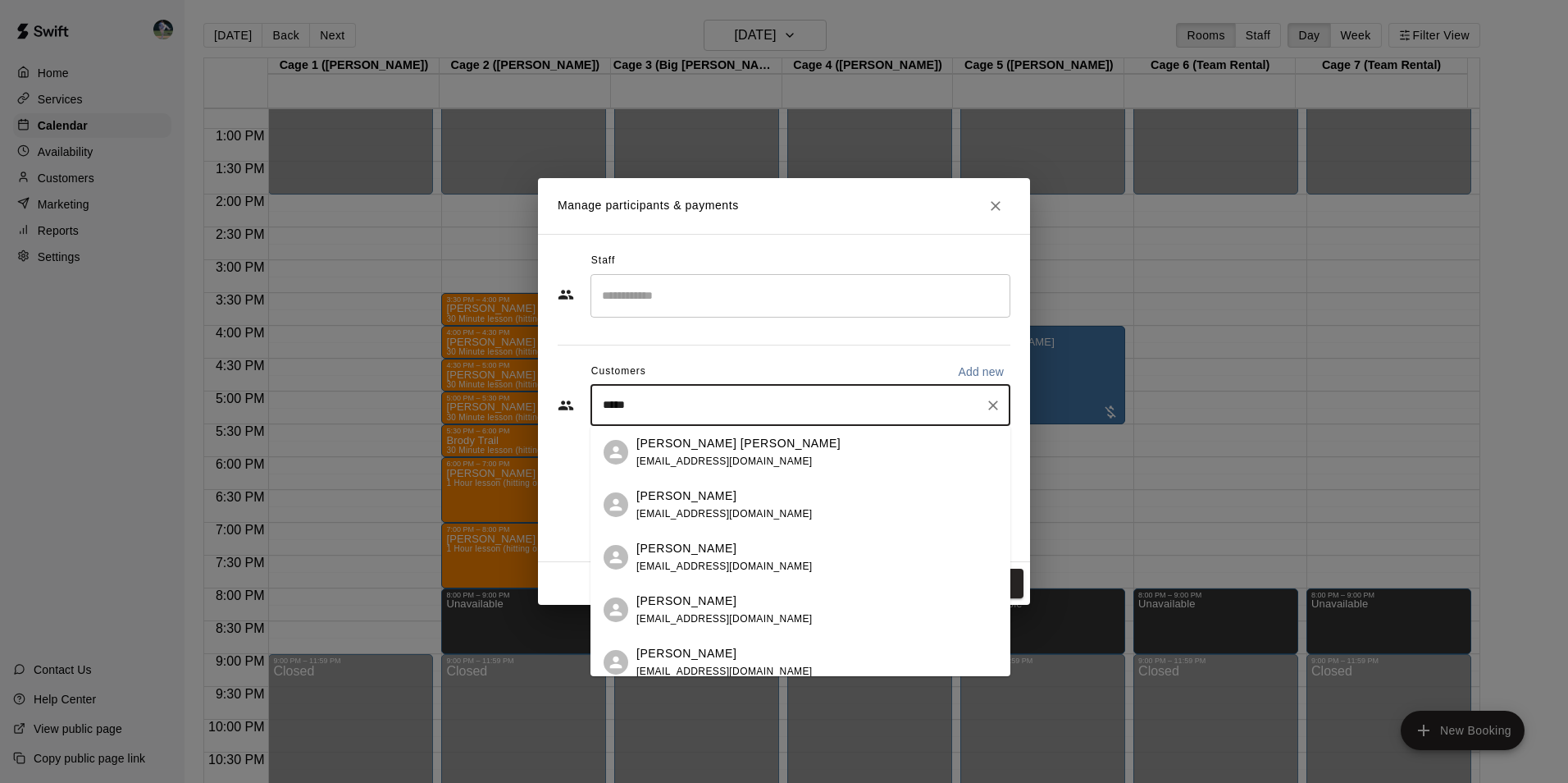
type input "******"
click at [723, 459] on span "[EMAIL_ADDRESS][DOMAIN_NAME]" at bounding box center [724, 461] width 176 height 11
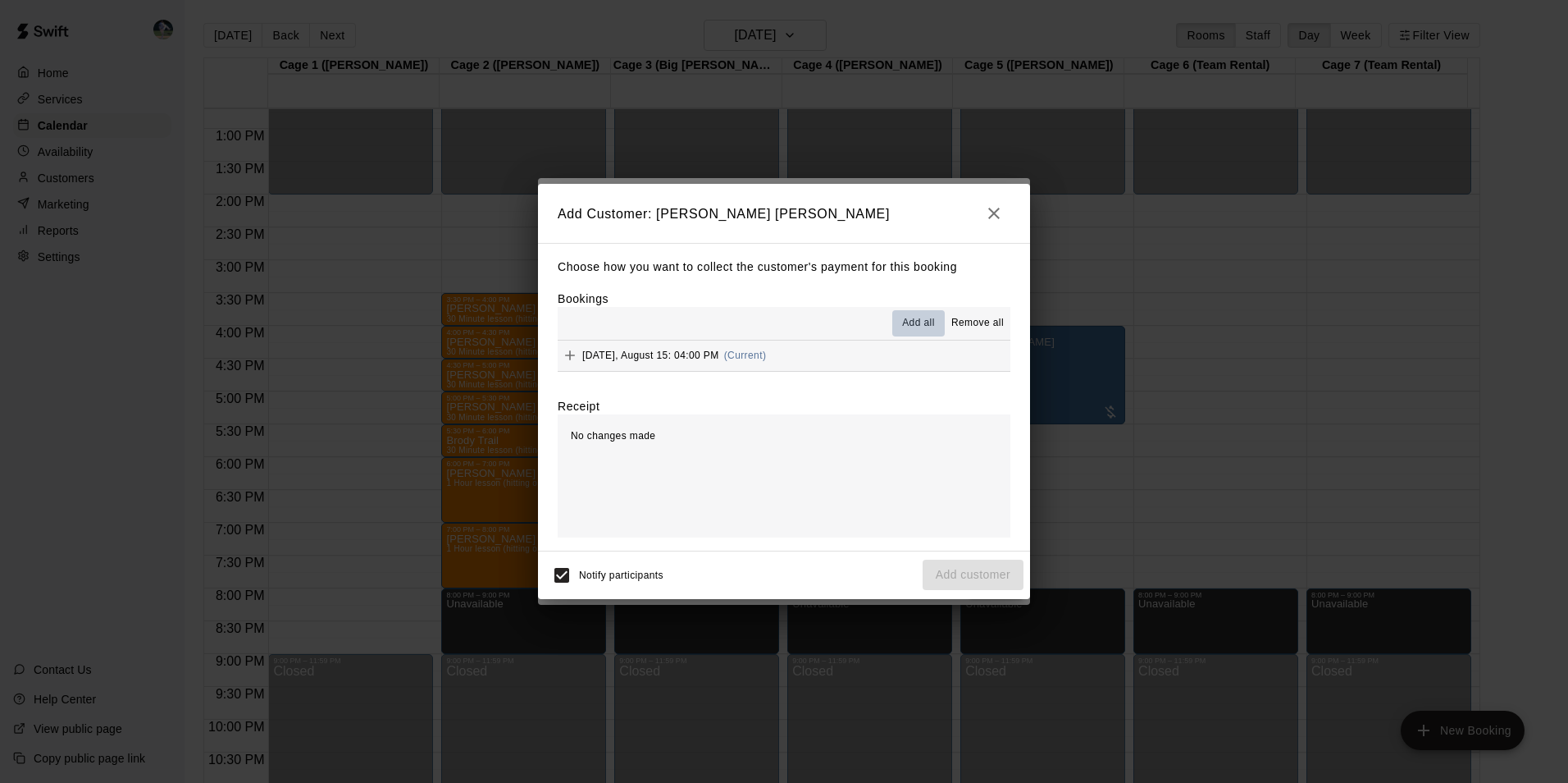
click at [916, 323] on span "Add all" at bounding box center [918, 324] width 33 height 17
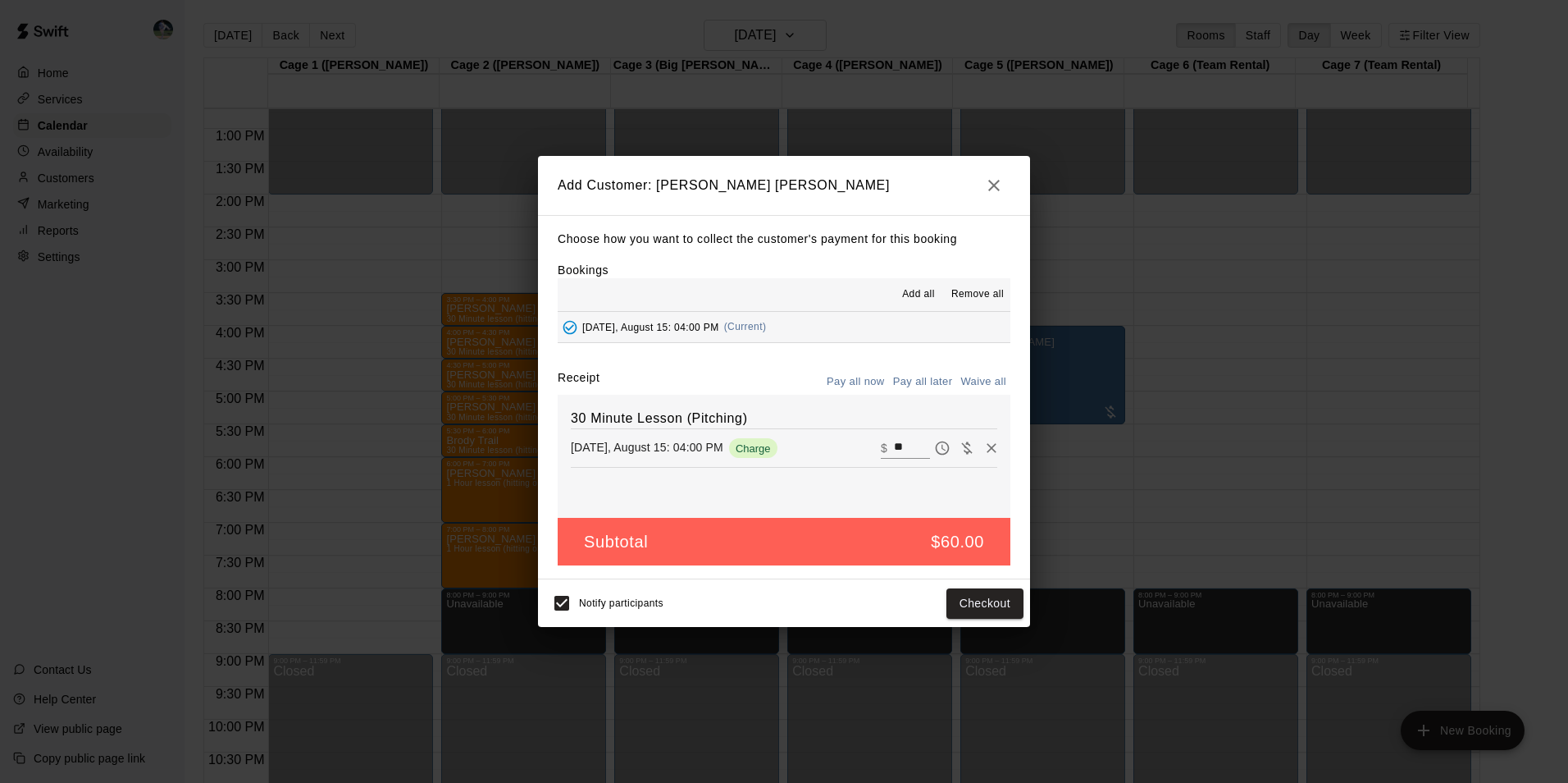
click at [914, 380] on button "Pay all later" at bounding box center [923, 382] width 68 height 26
click at [944, 606] on button "Add customer" at bounding box center [973, 603] width 100 height 30
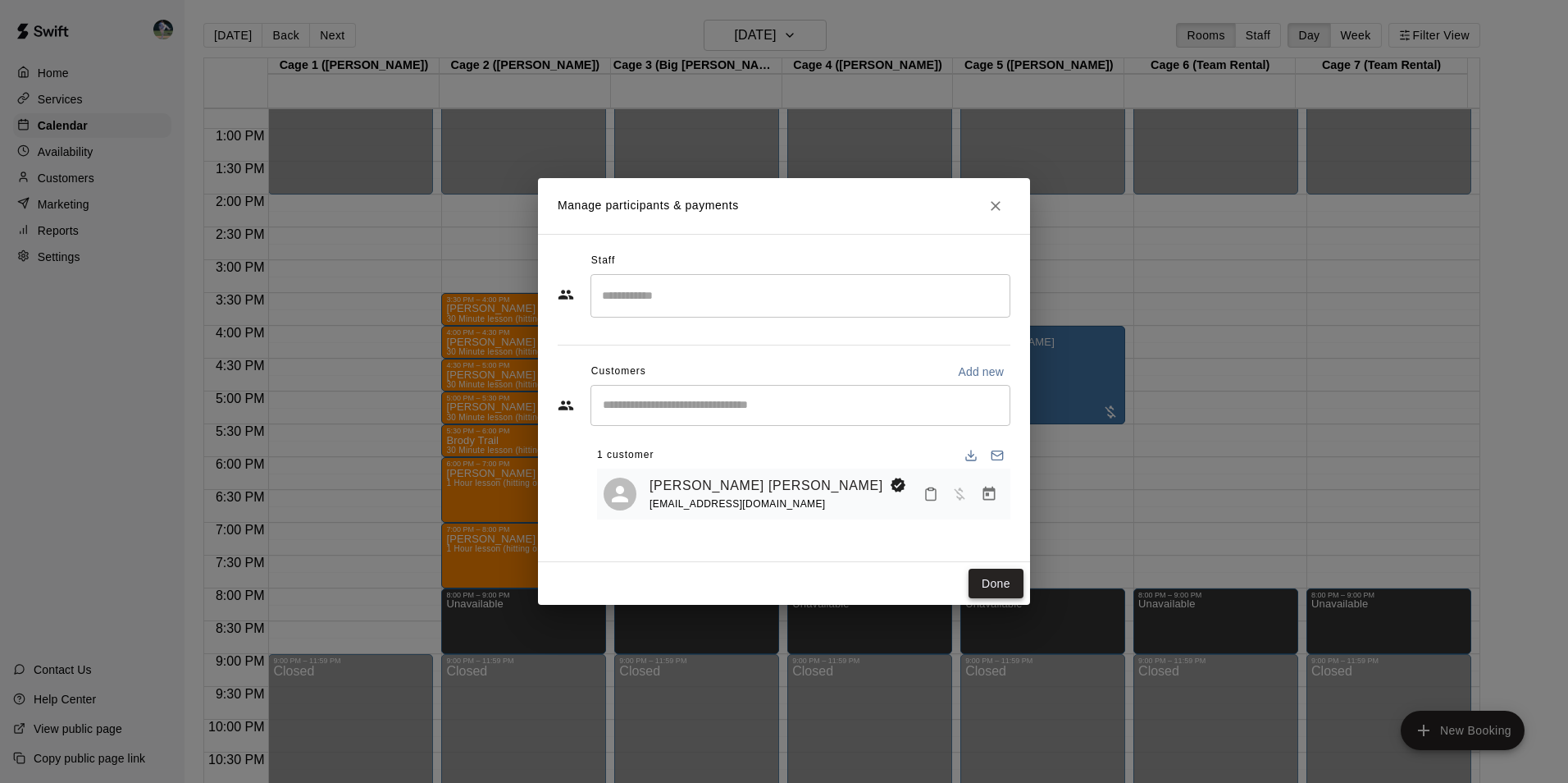
click at [991, 583] on button "Done" at bounding box center [996, 583] width 55 height 30
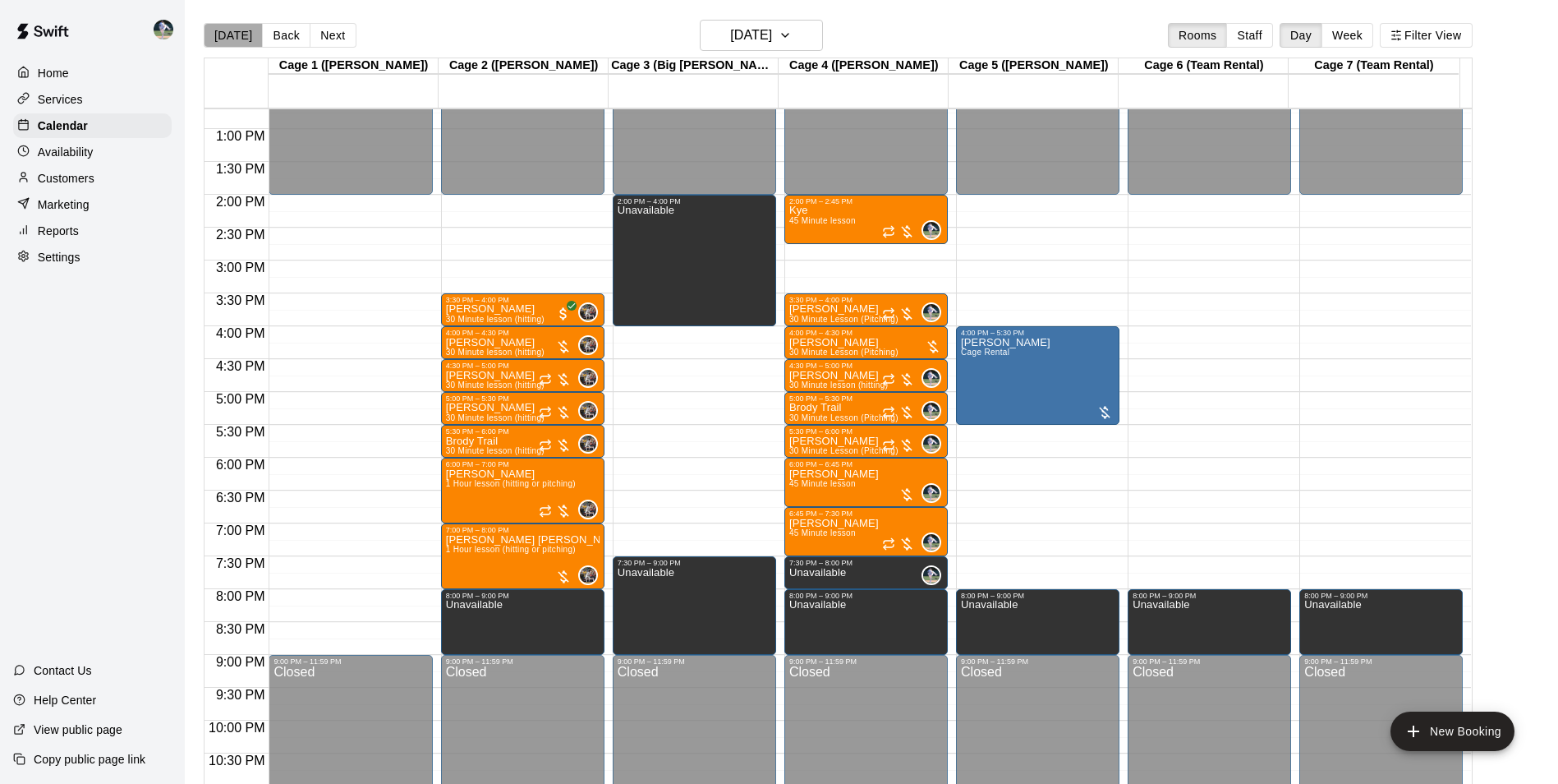
click at [235, 34] on button "[DATE]" at bounding box center [234, 35] width 59 height 25
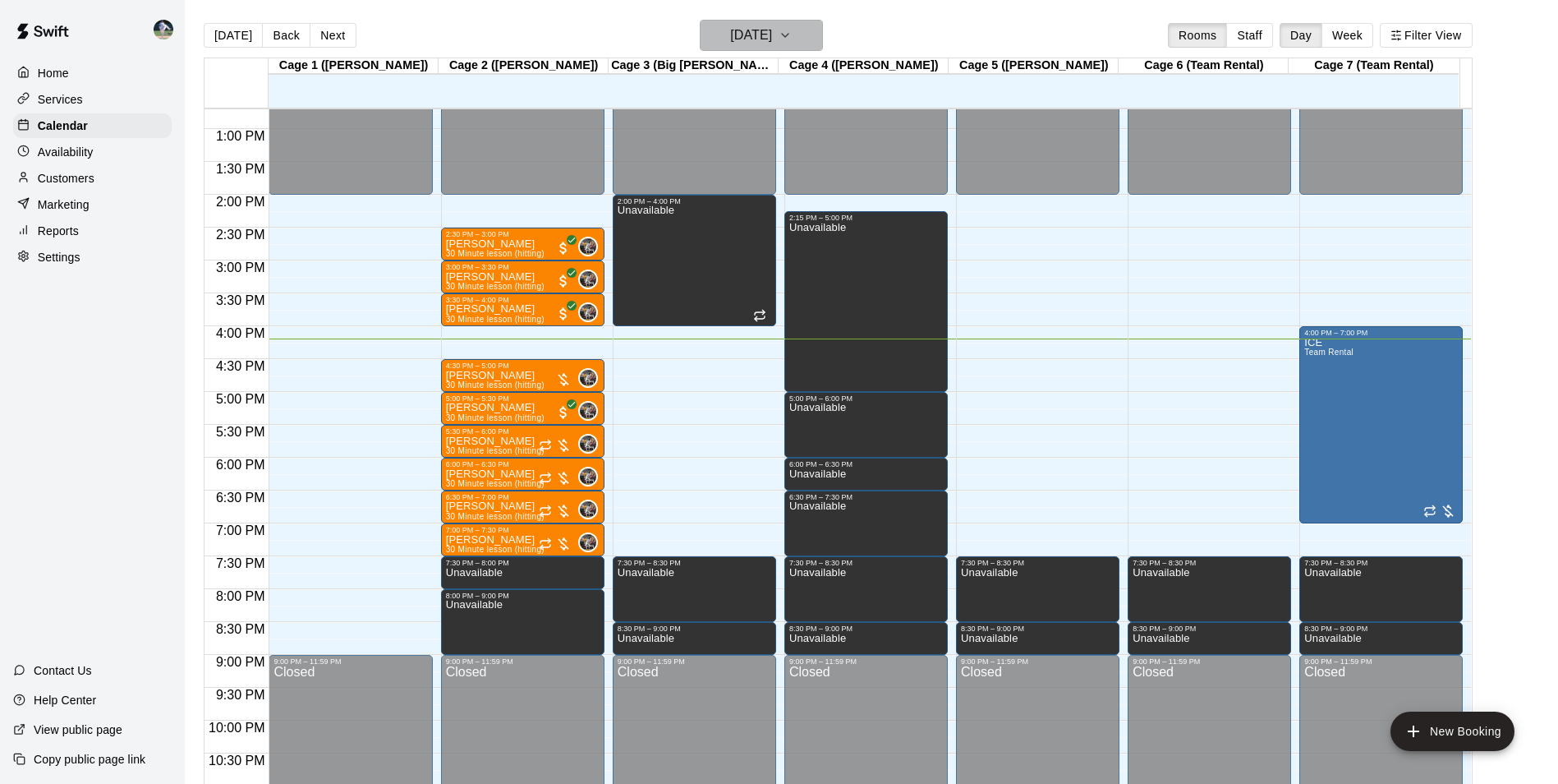
click at [741, 40] on h6 "[DATE]" at bounding box center [751, 35] width 42 height 23
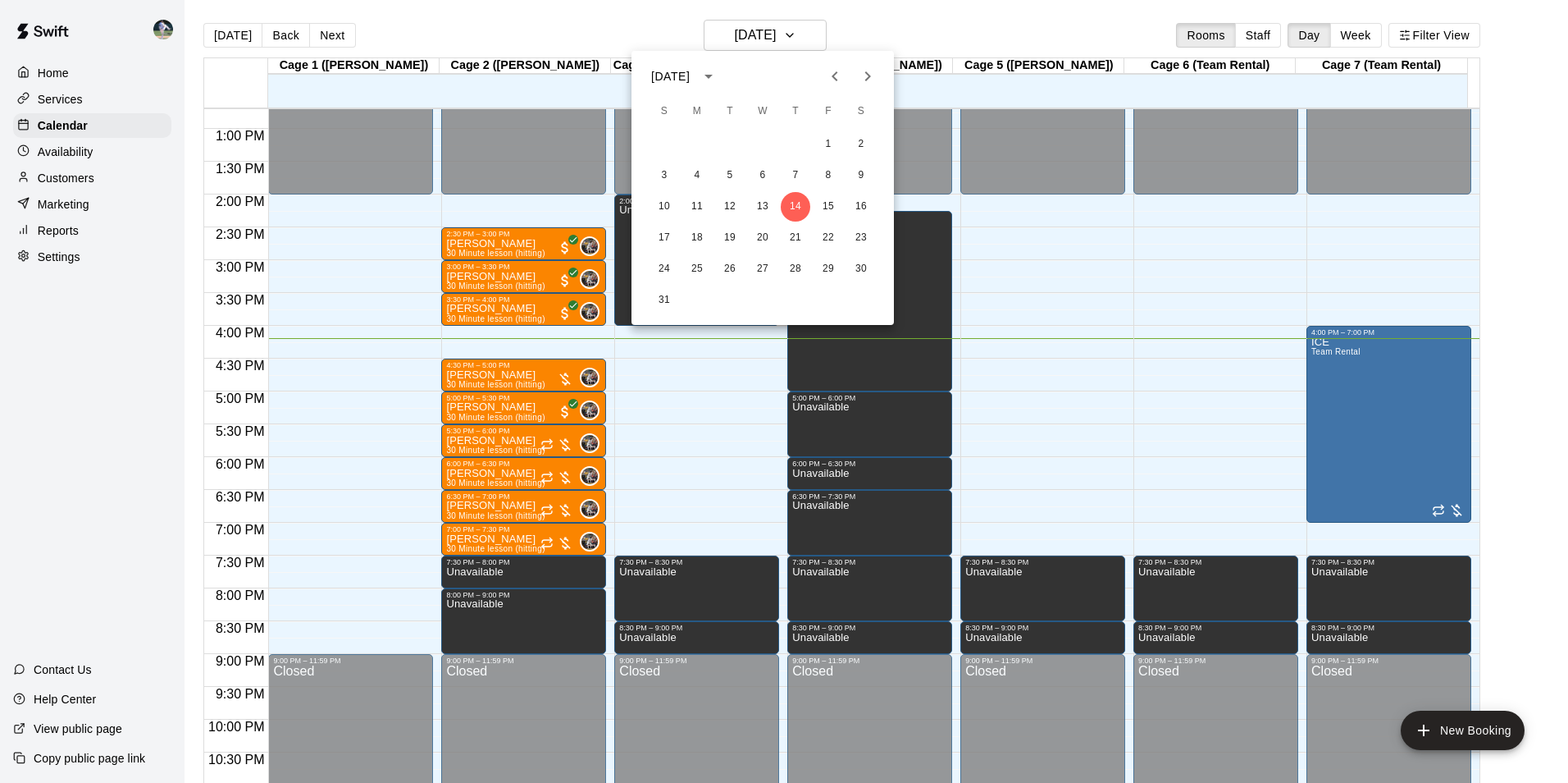
click at [772, 39] on div at bounding box center [784, 391] width 1568 height 783
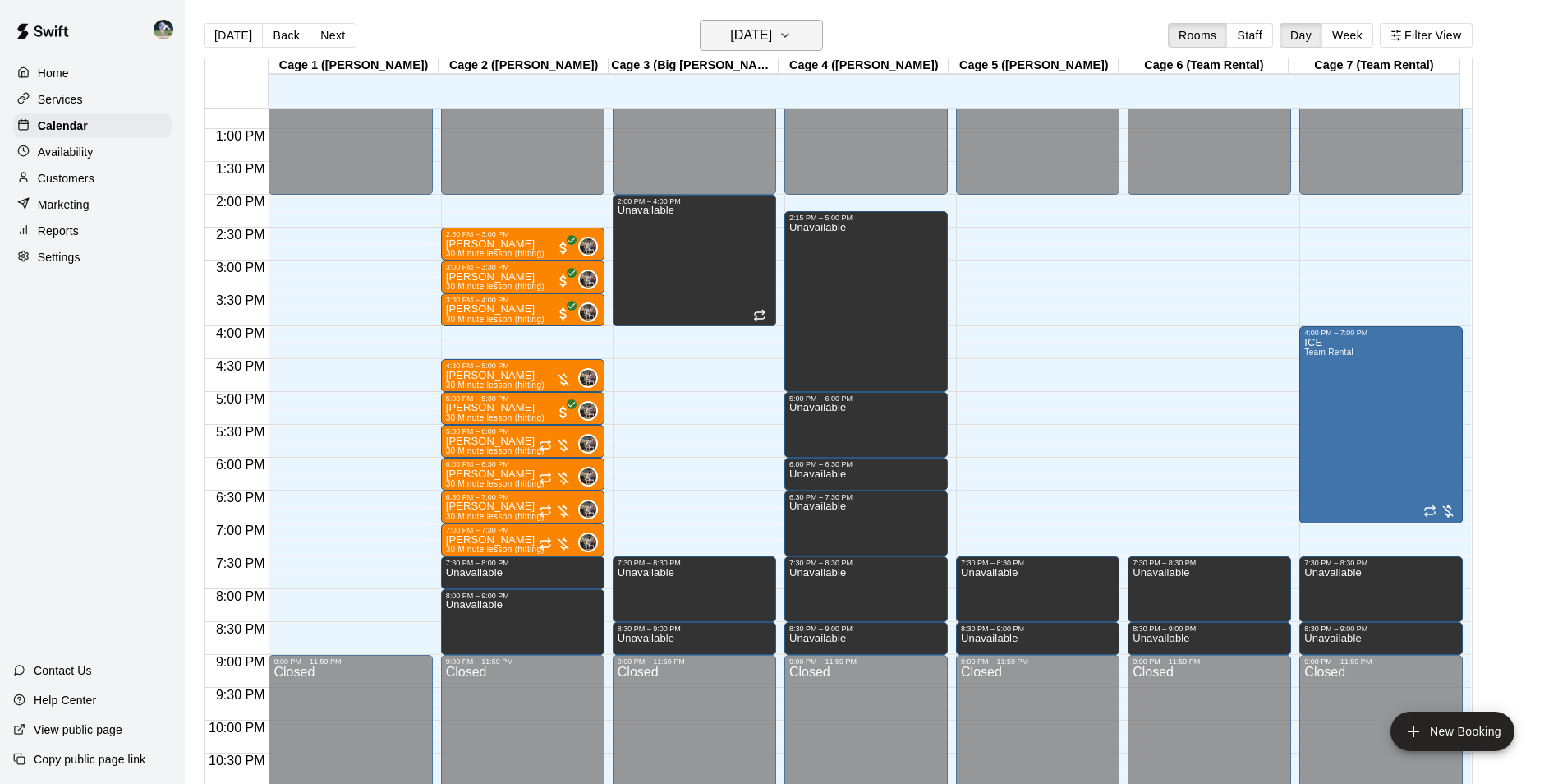
click at [771, 33] on h6 "[DATE]" at bounding box center [751, 35] width 42 height 23
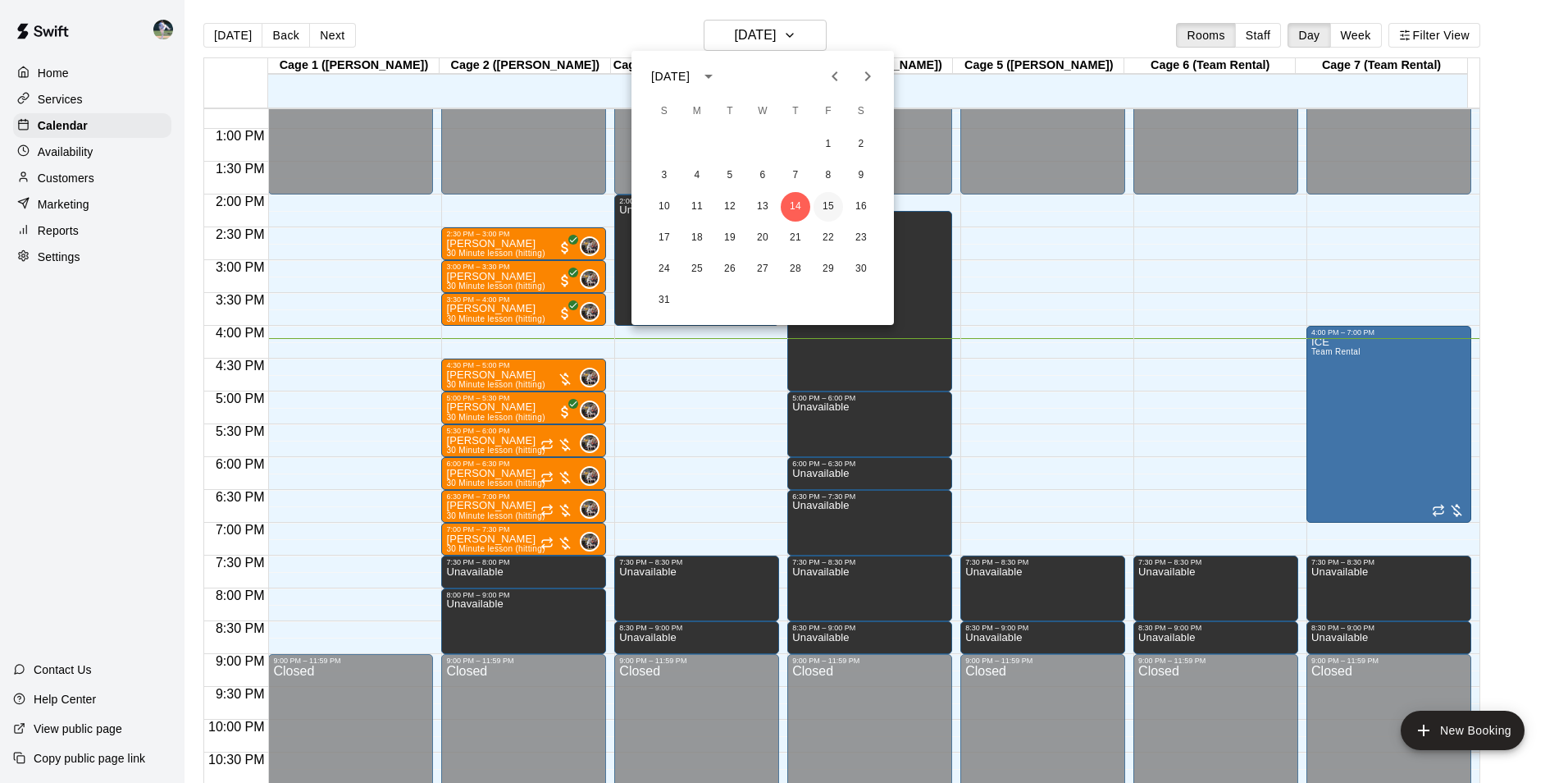
click at [828, 204] on button "15" at bounding box center [828, 207] width 29 height 30
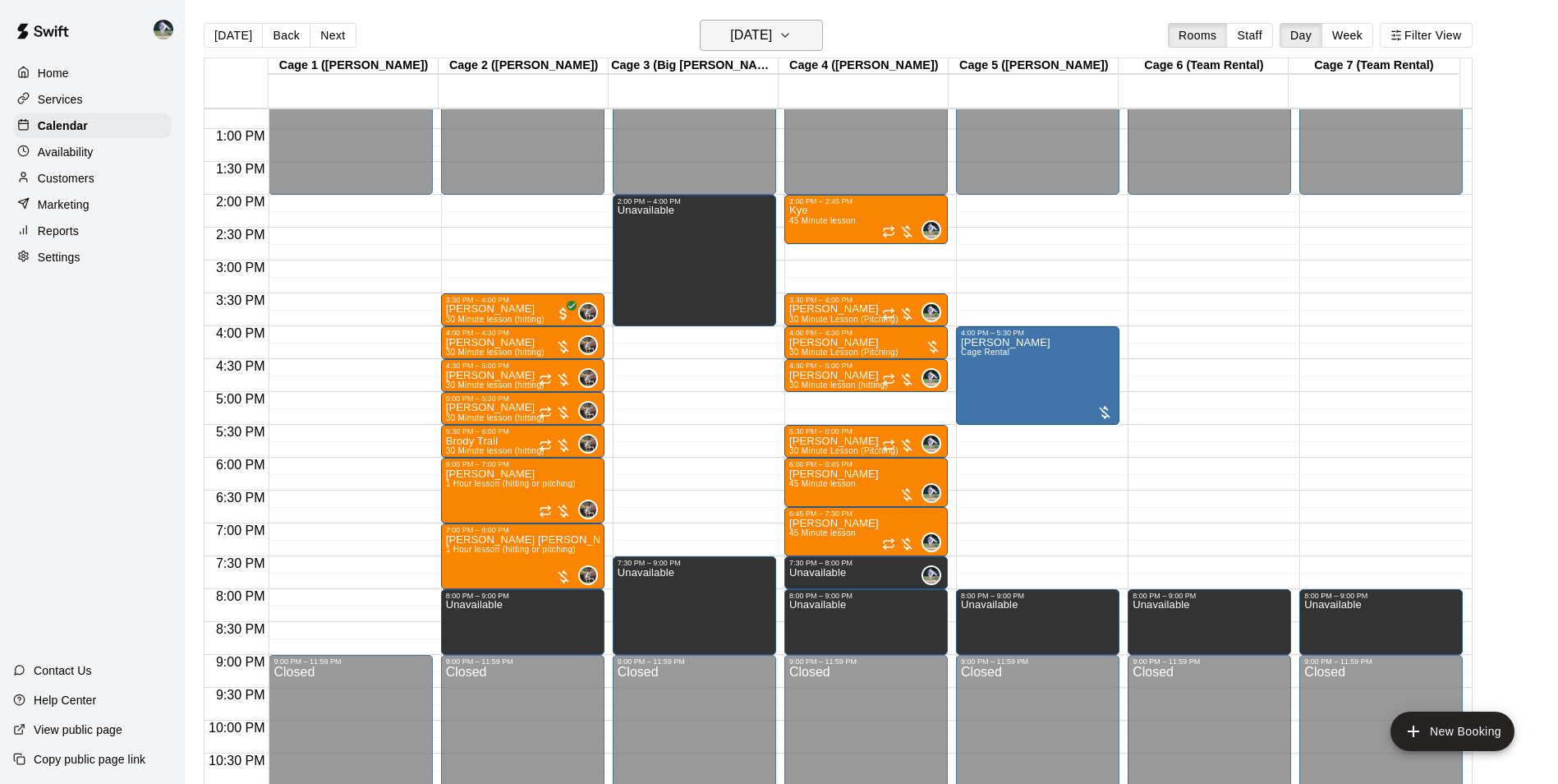
click at [732, 42] on h6 "[DATE]" at bounding box center [751, 35] width 42 height 23
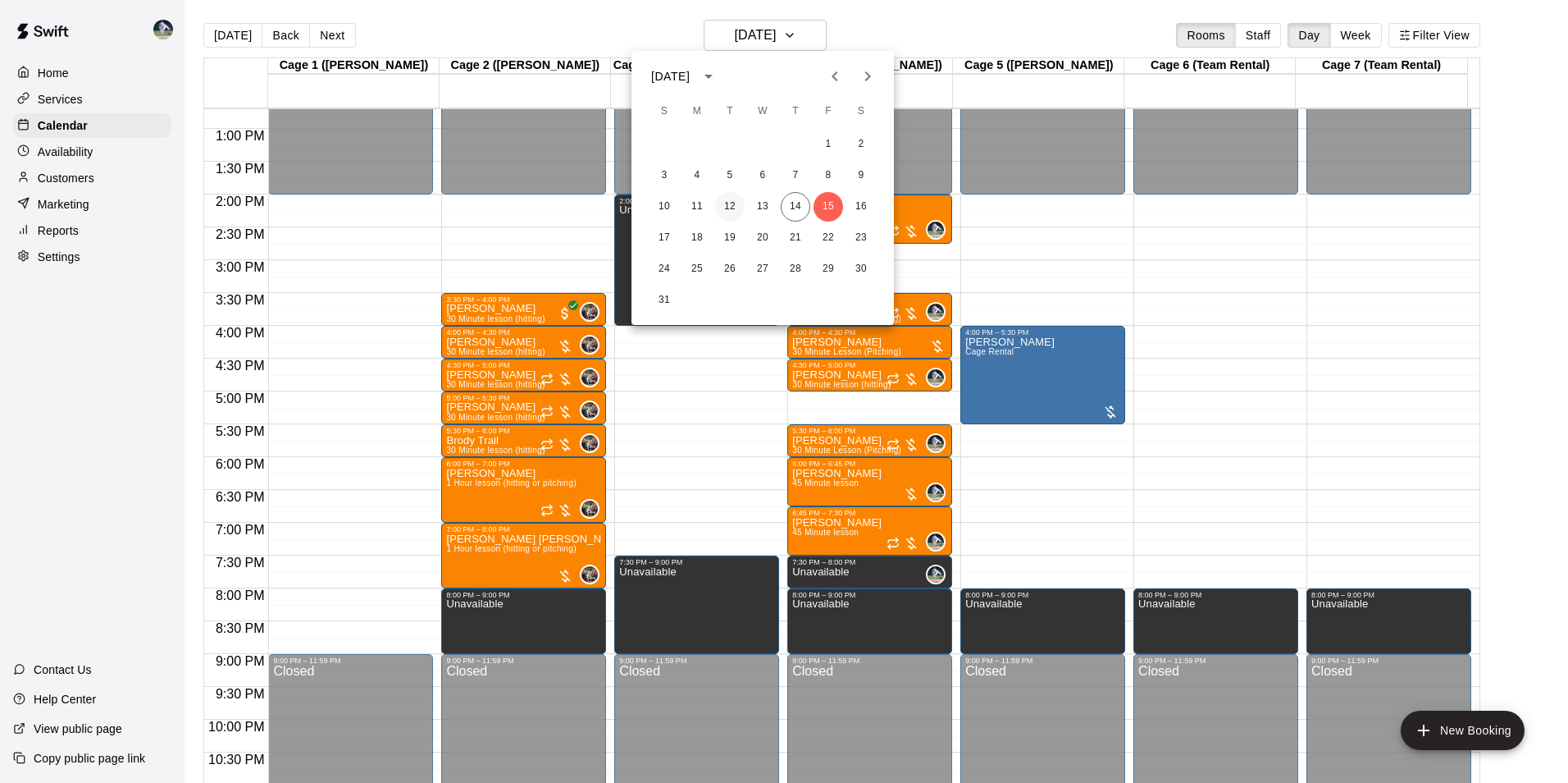
click at [729, 202] on button "12" at bounding box center [730, 207] width 29 height 30
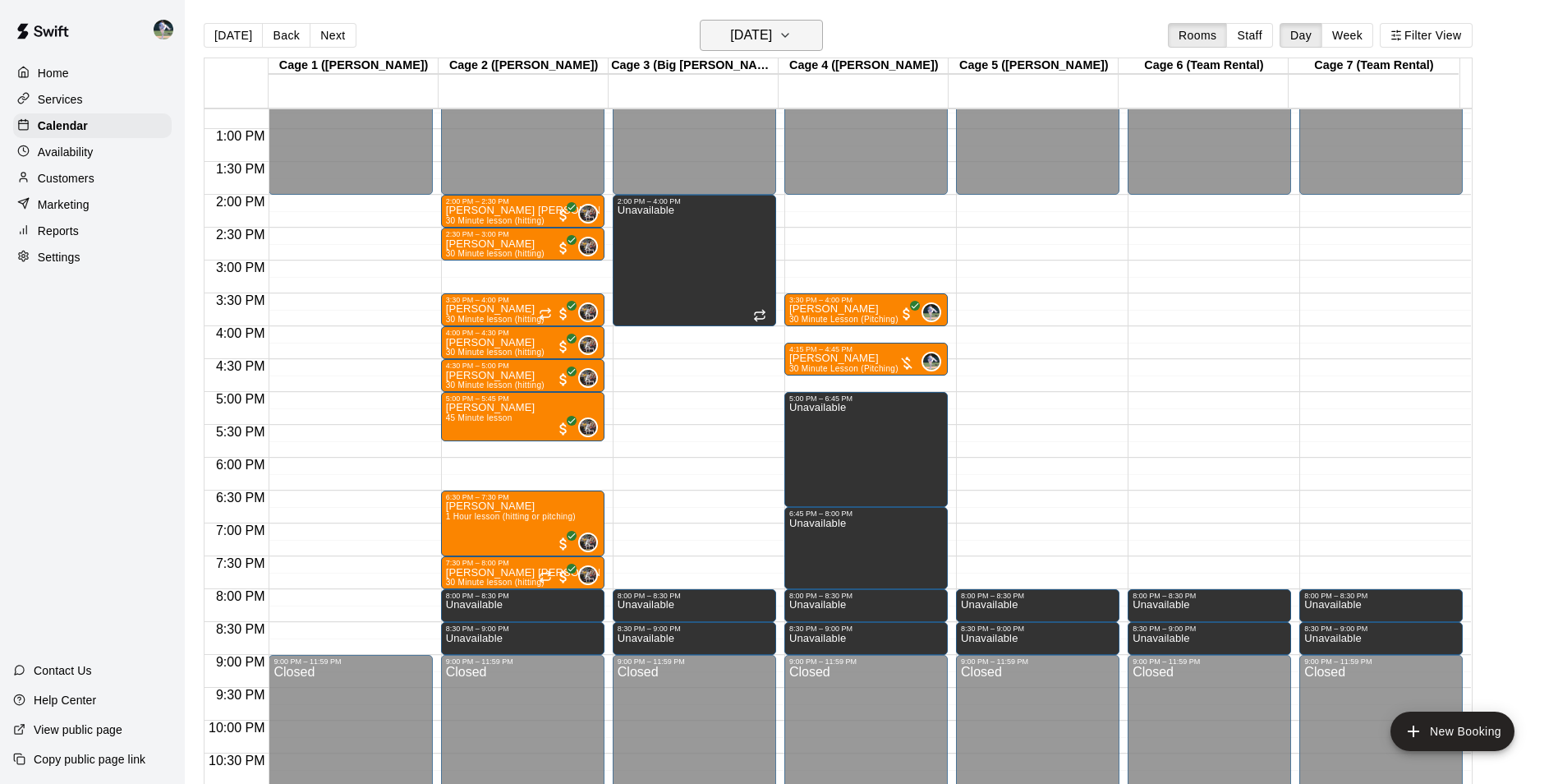
click at [742, 30] on h6 "[DATE]" at bounding box center [751, 35] width 42 height 23
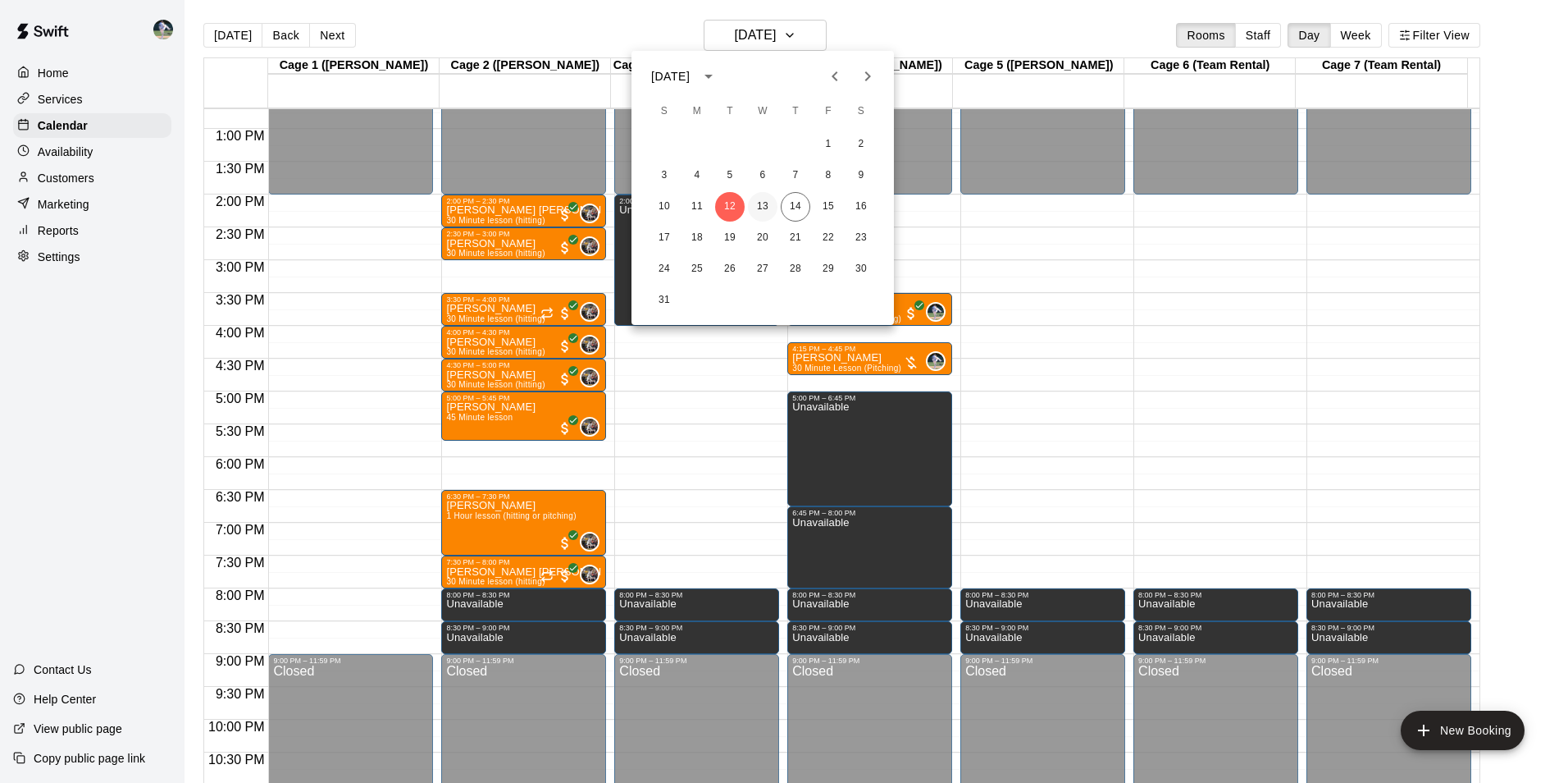
click at [762, 204] on button "13" at bounding box center [762, 207] width 29 height 30
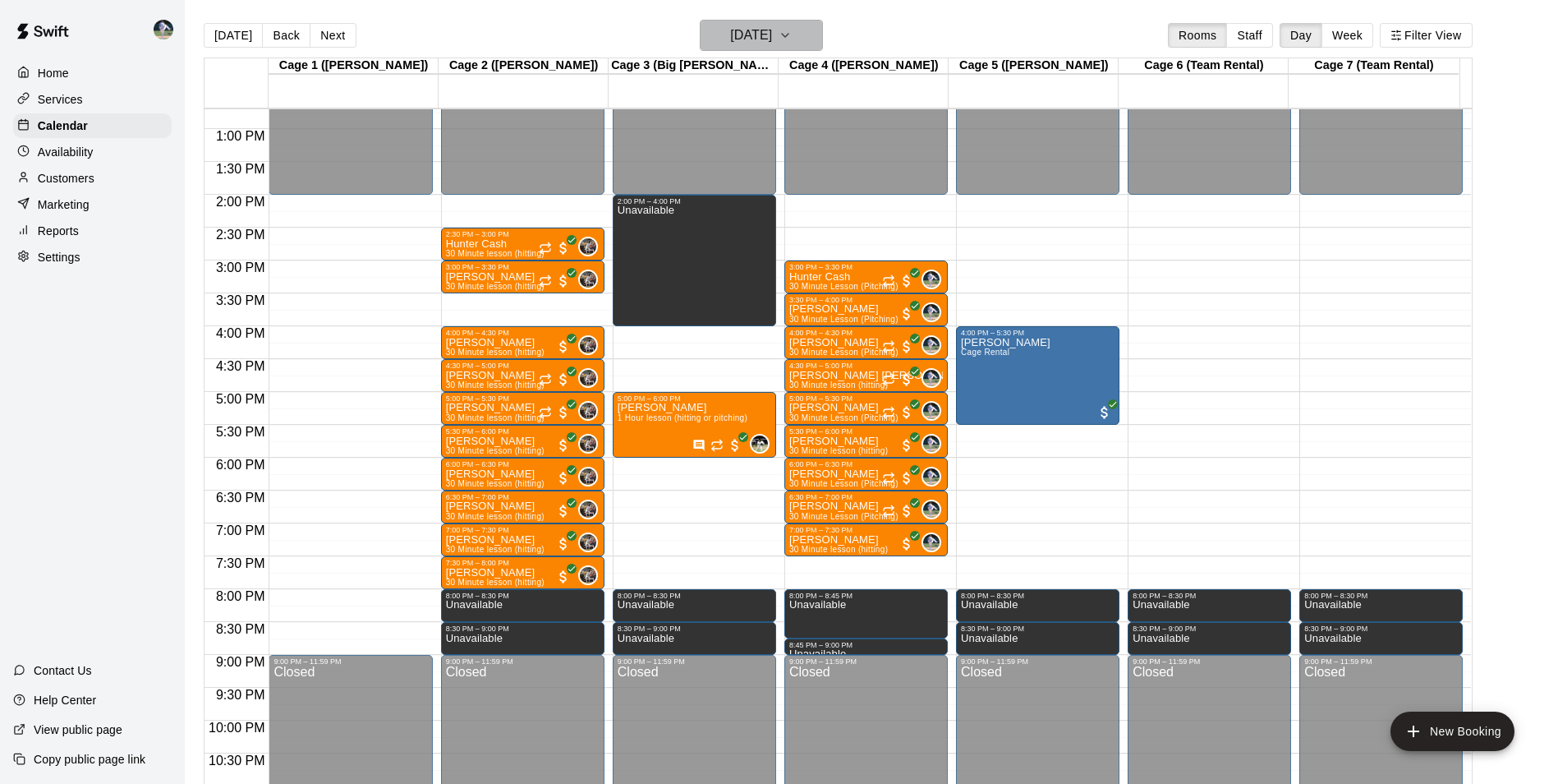
click at [731, 31] on h6 "[DATE]" at bounding box center [751, 35] width 42 height 23
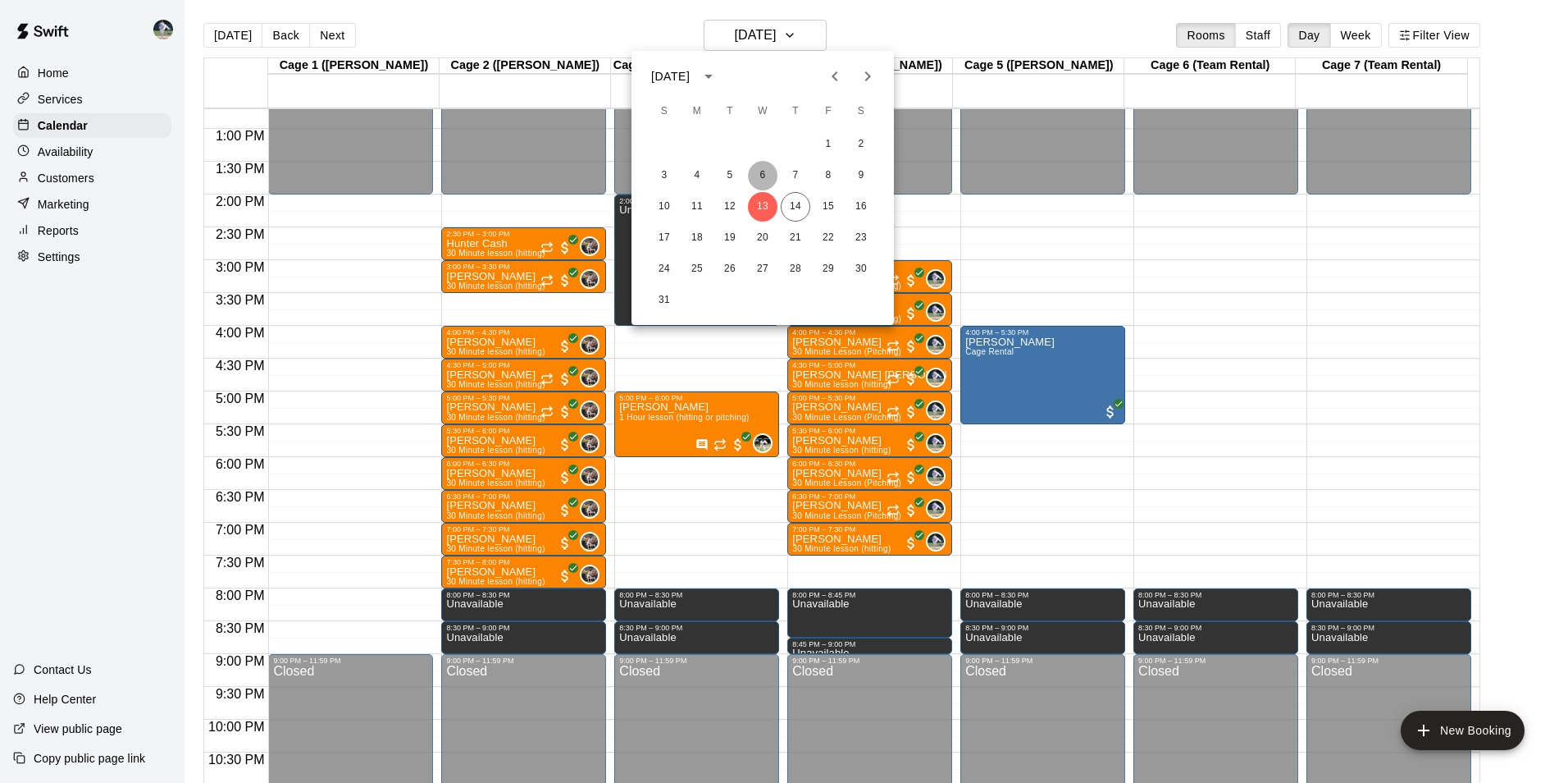
click at [759, 172] on button "6" at bounding box center [762, 175] width 29 height 30
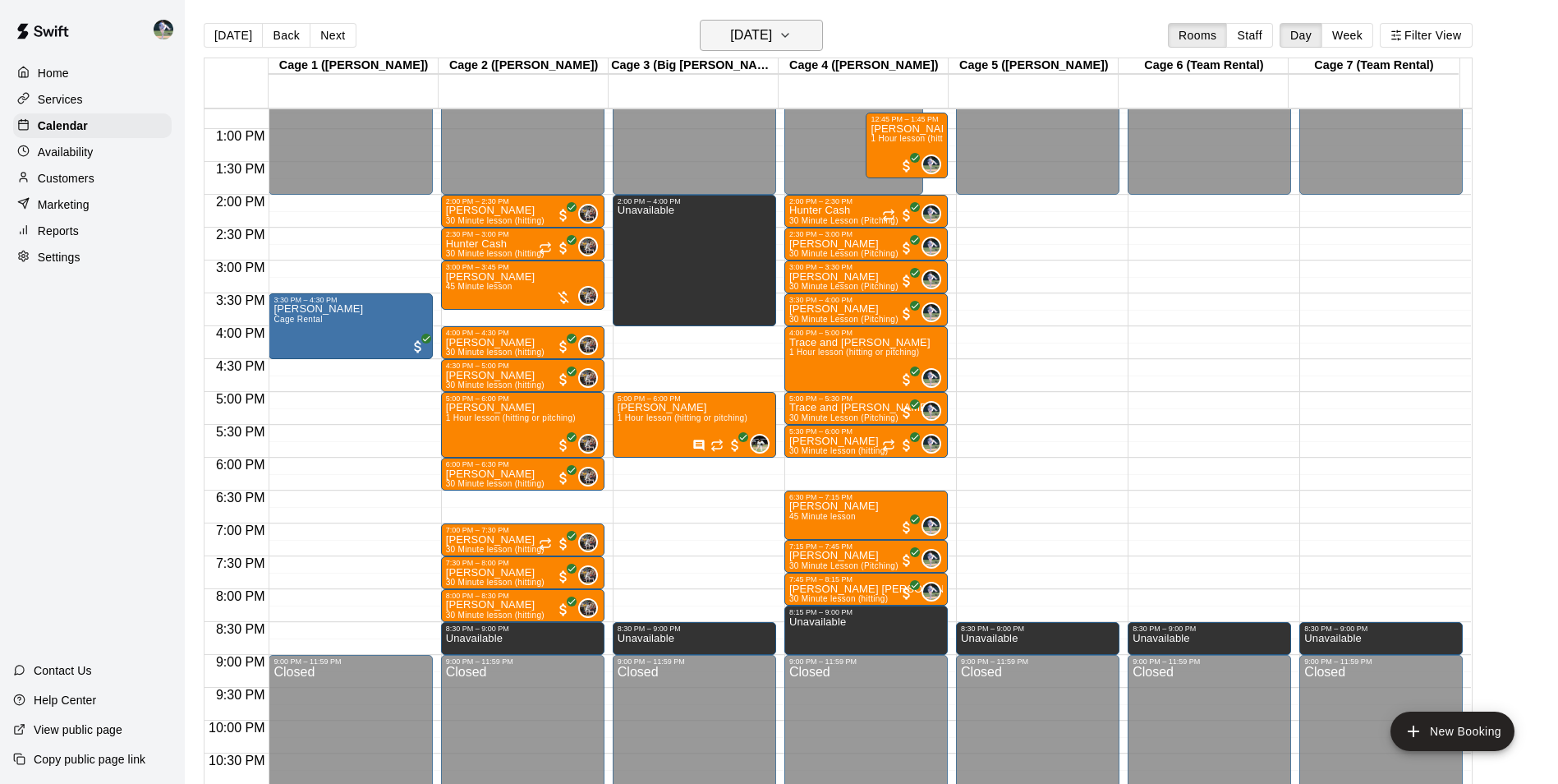
click at [757, 33] on h6 "[DATE]" at bounding box center [751, 35] width 42 height 23
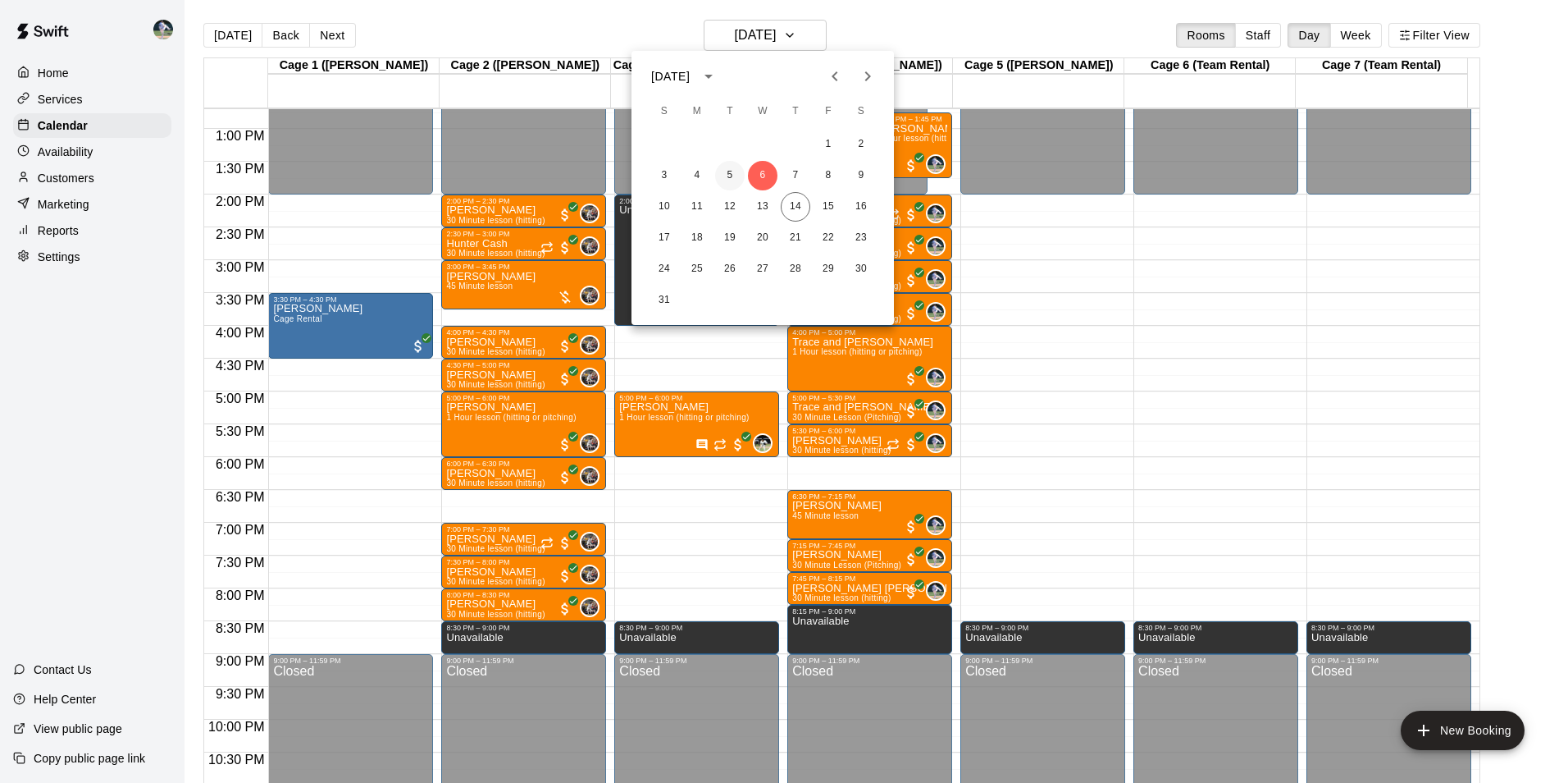
click at [726, 173] on button "5" at bounding box center [730, 175] width 29 height 30
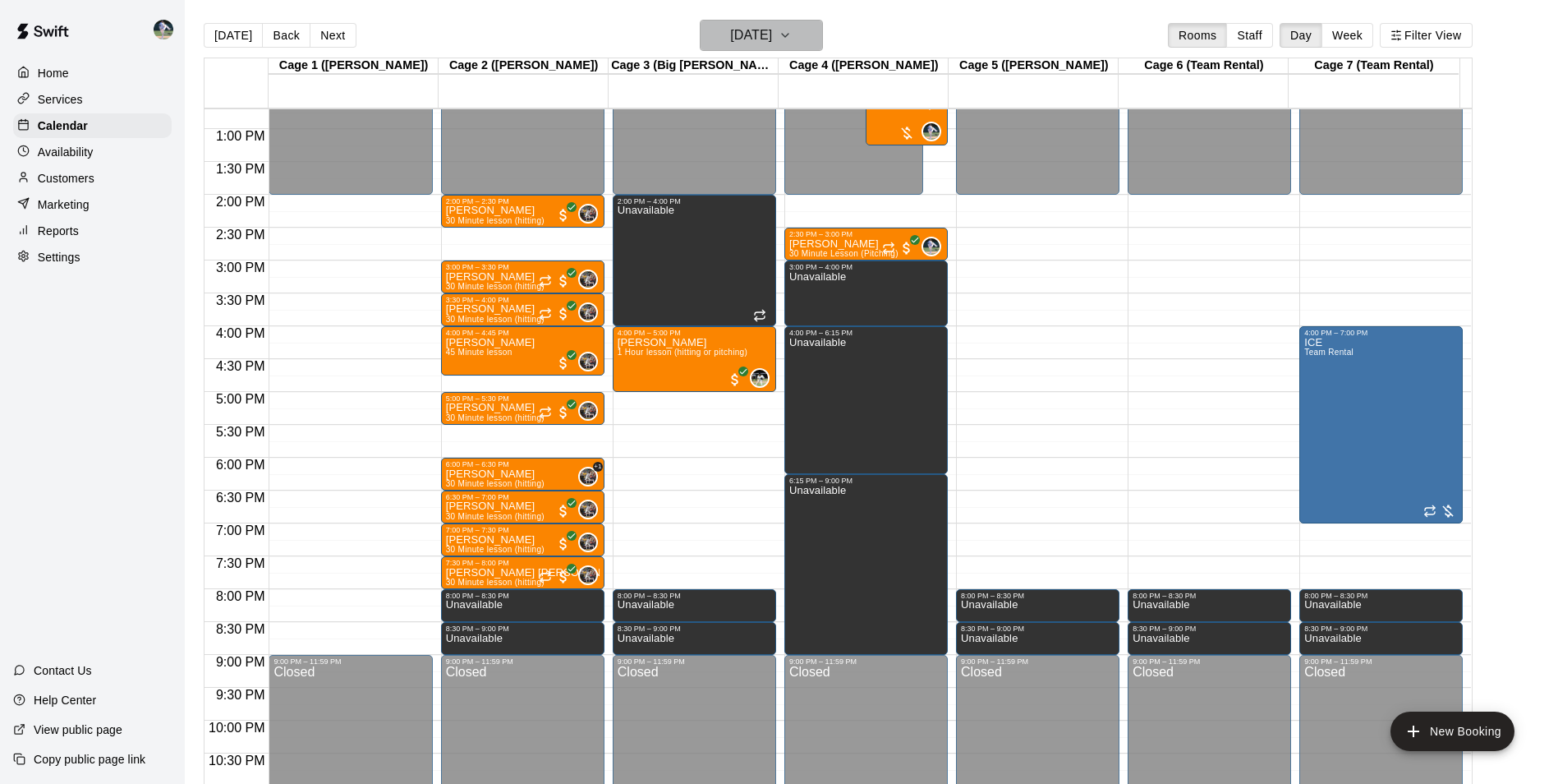
click at [733, 31] on h6 "[DATE]" at bounding box center [751, 35] width 42 height 23
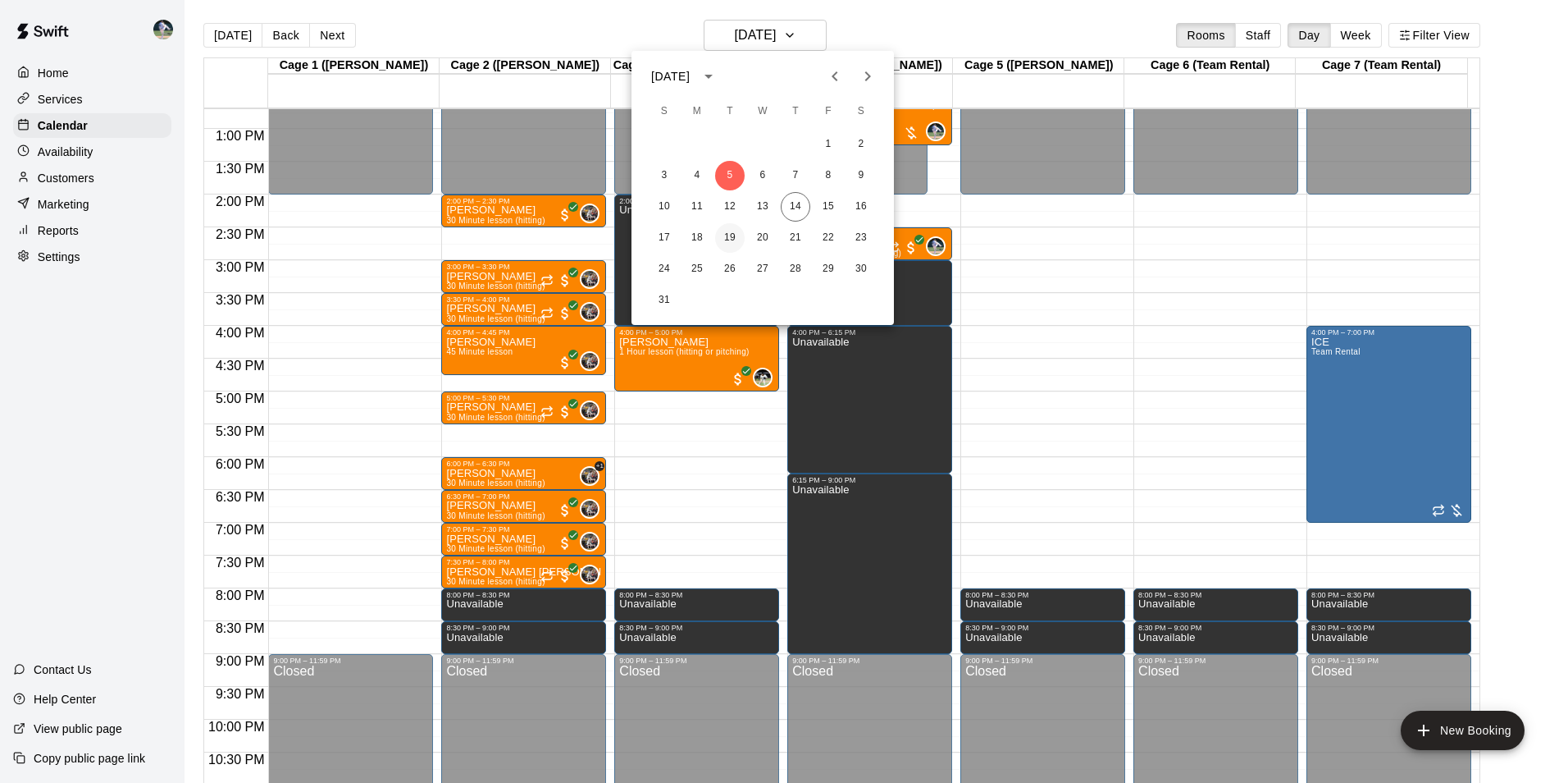
click at [725, 240] on button "19" at bounding box center [730, 238] width 29 height 30
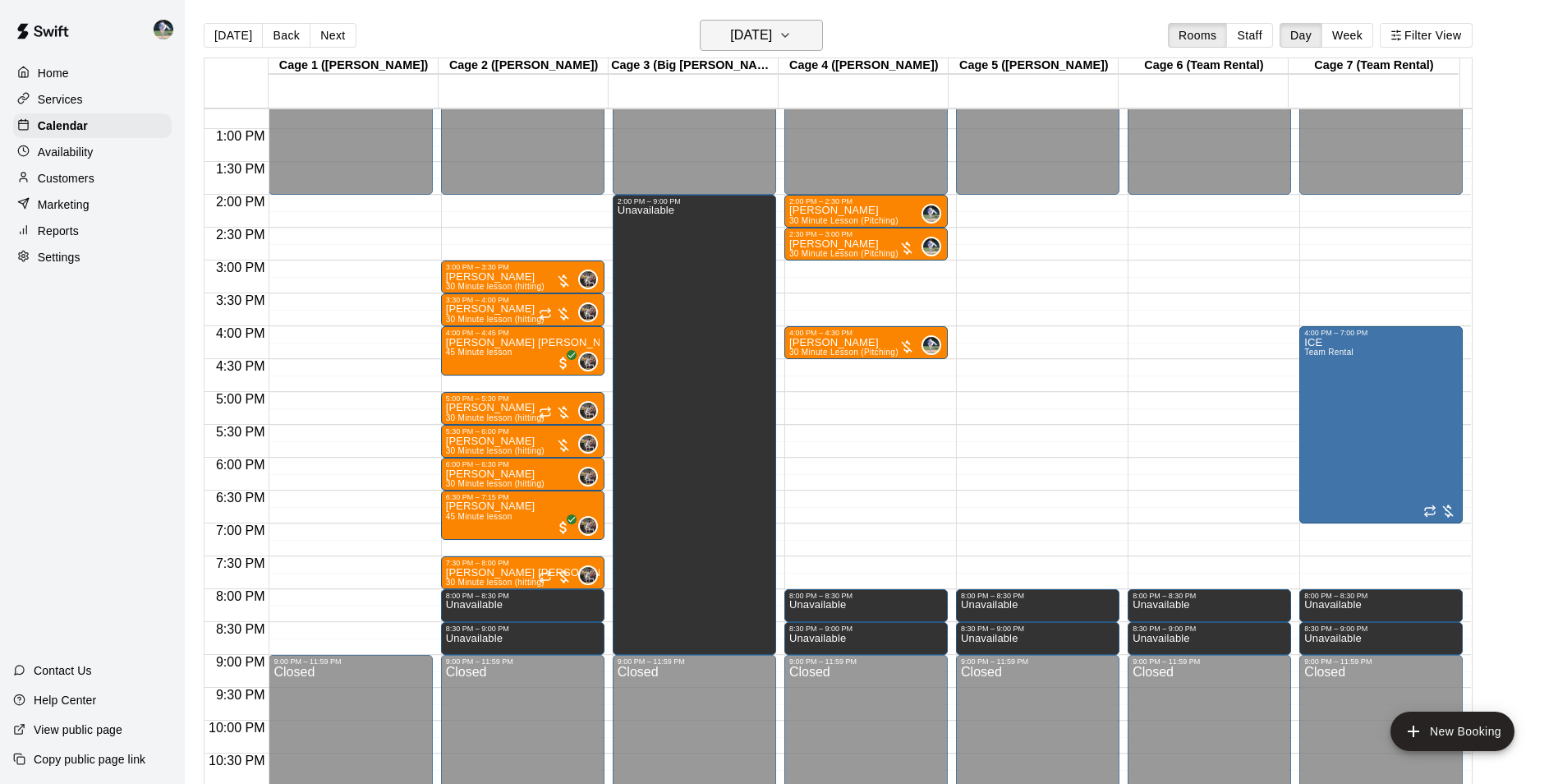
click at [736, 33] on h6 "[DATE]" at bounding box center [751, 35] width 42 height 23
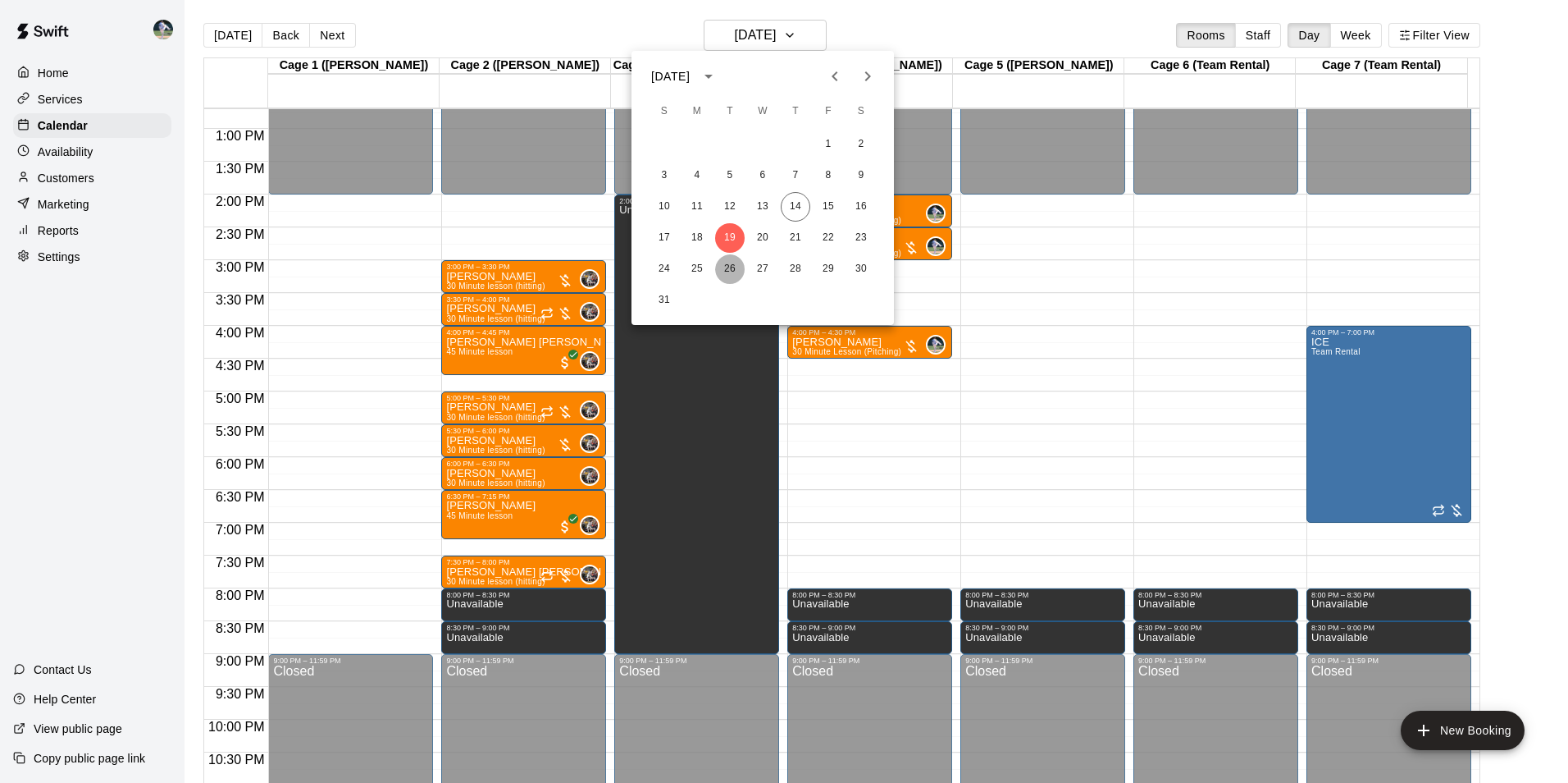
click at [733, 270] on button "26" at bounding box center [730, 269] width 29 height 30
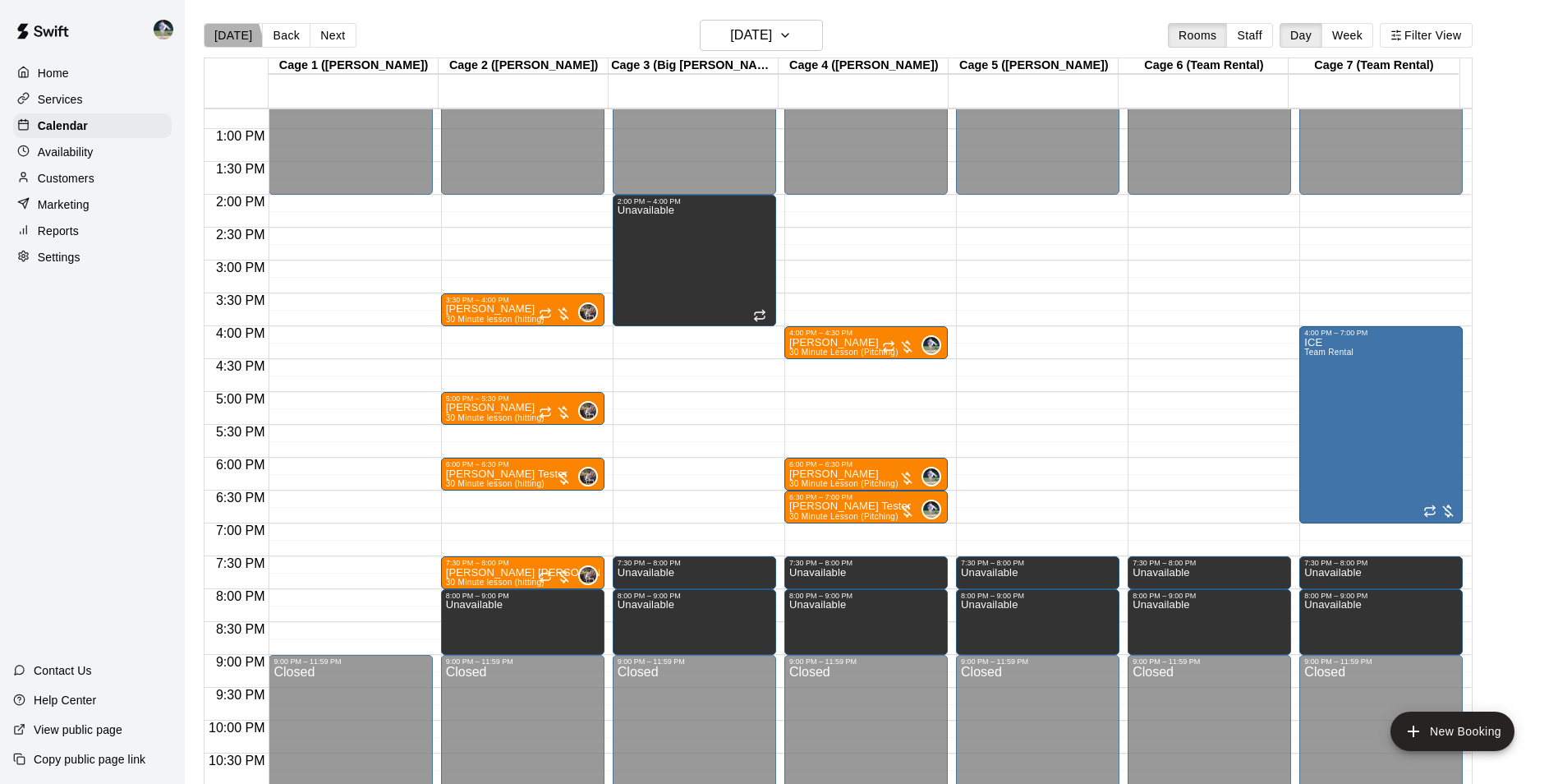
click at [205, 44] on button "[DATE]" at bounding box center [234, 35] width 59 height 25
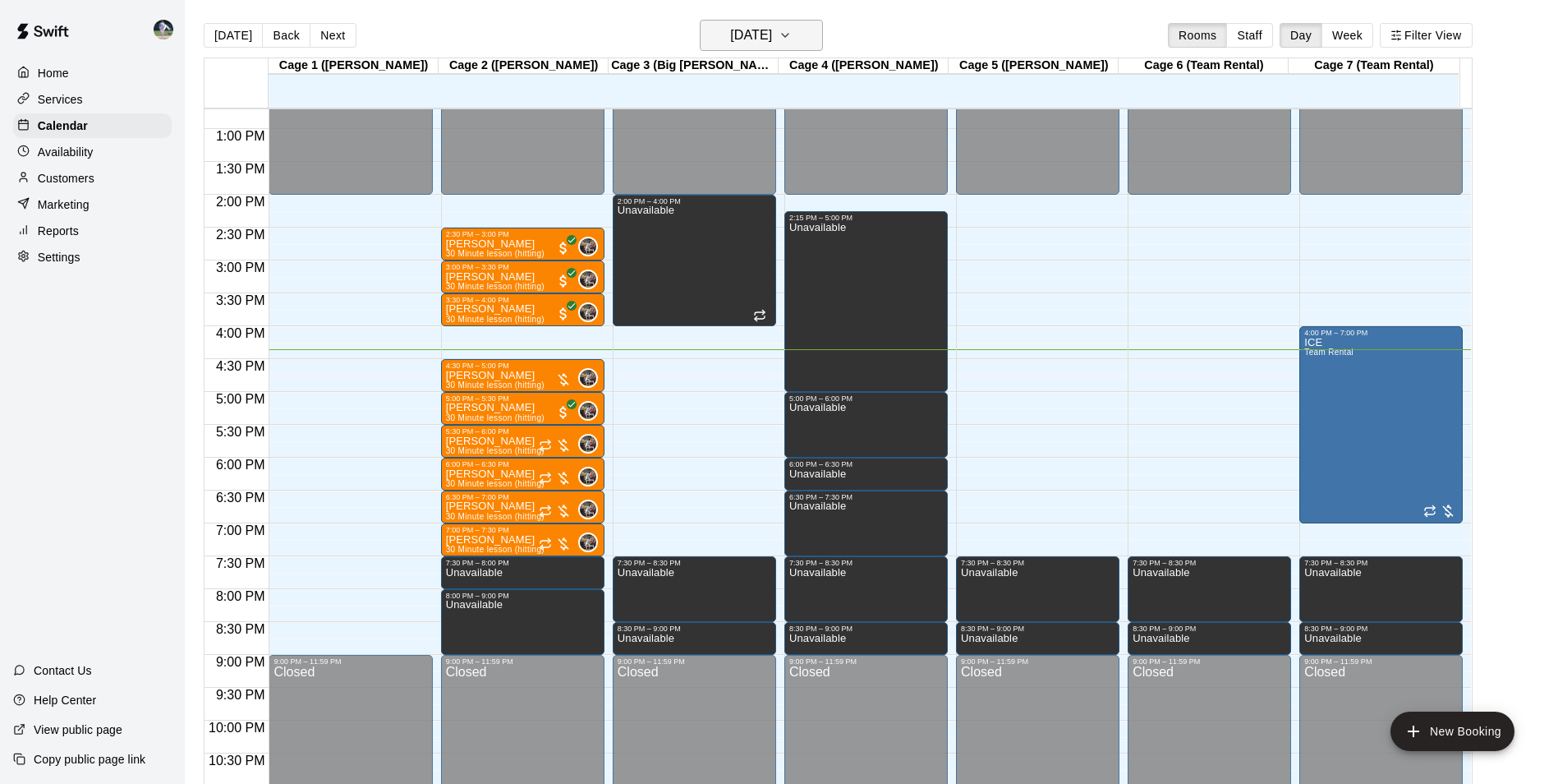
click at [772, 30] on h6 "[DATE]" at bounding box center [751, 35] width 42 height 23
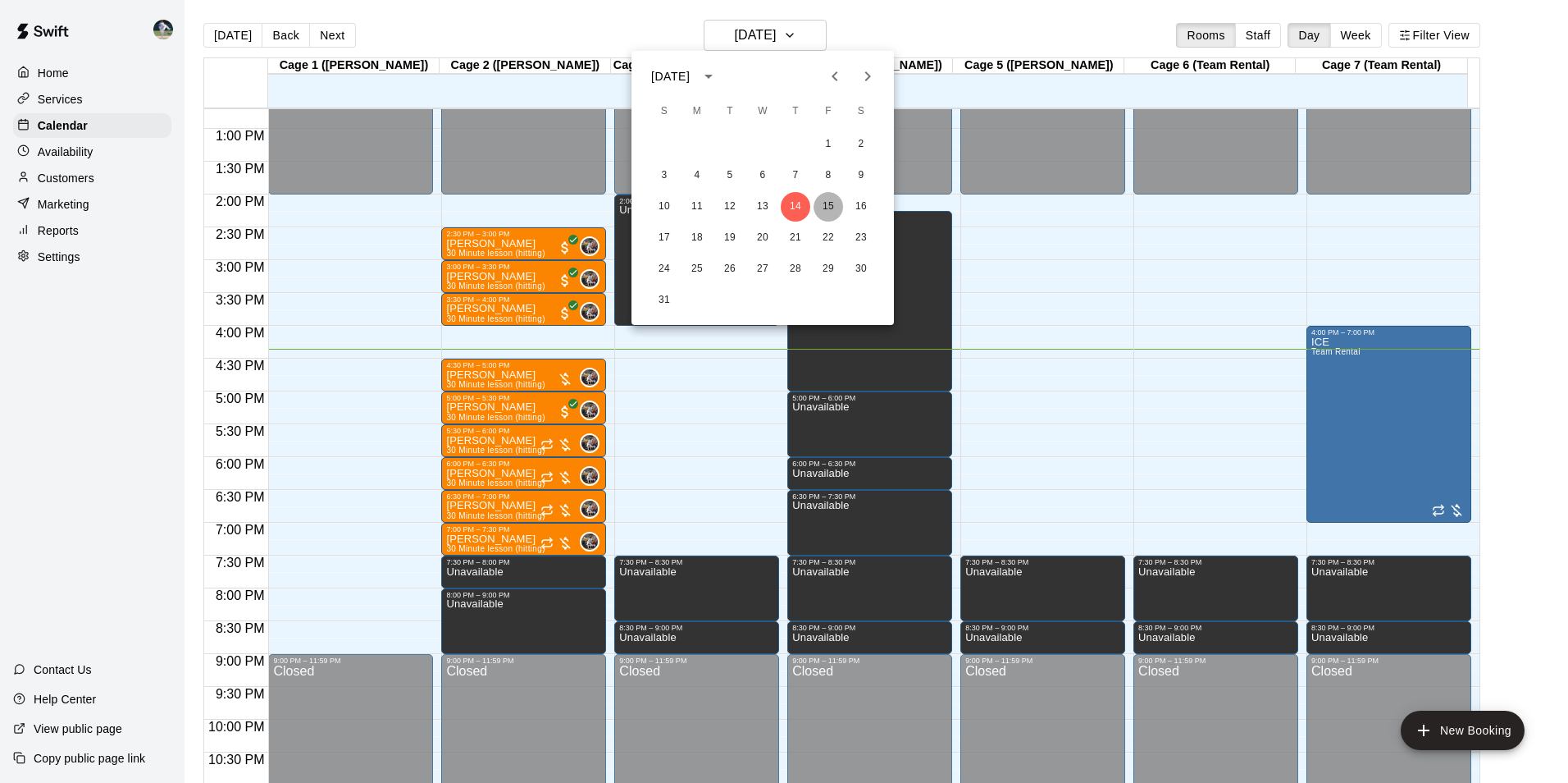
click at [830, 208] on button "15" at bounding box center [828, 207] width 29 height 30
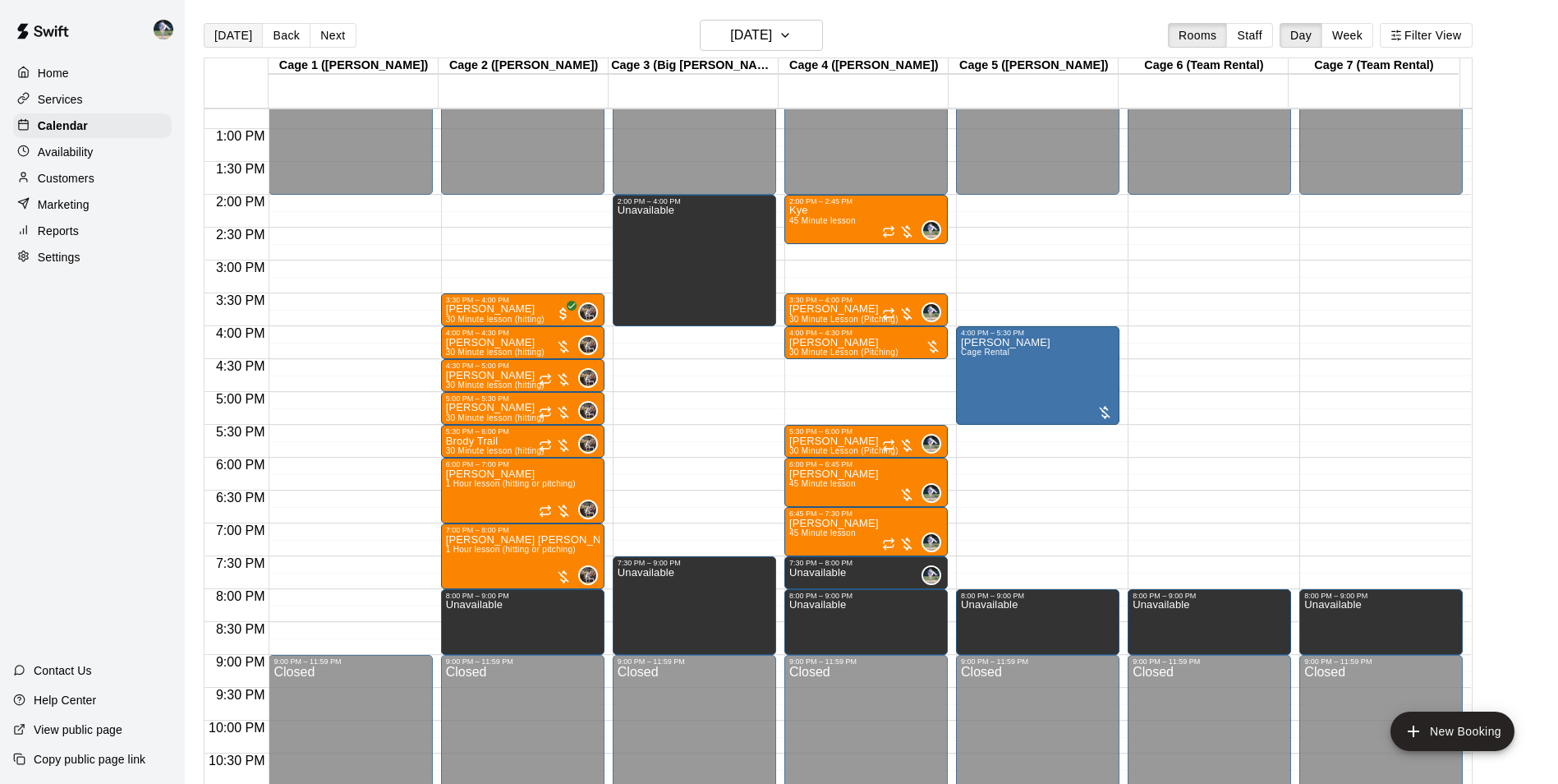
click at [223, 32] on button "[DATE]" at bounding box center [234, 35] width 59 height 25
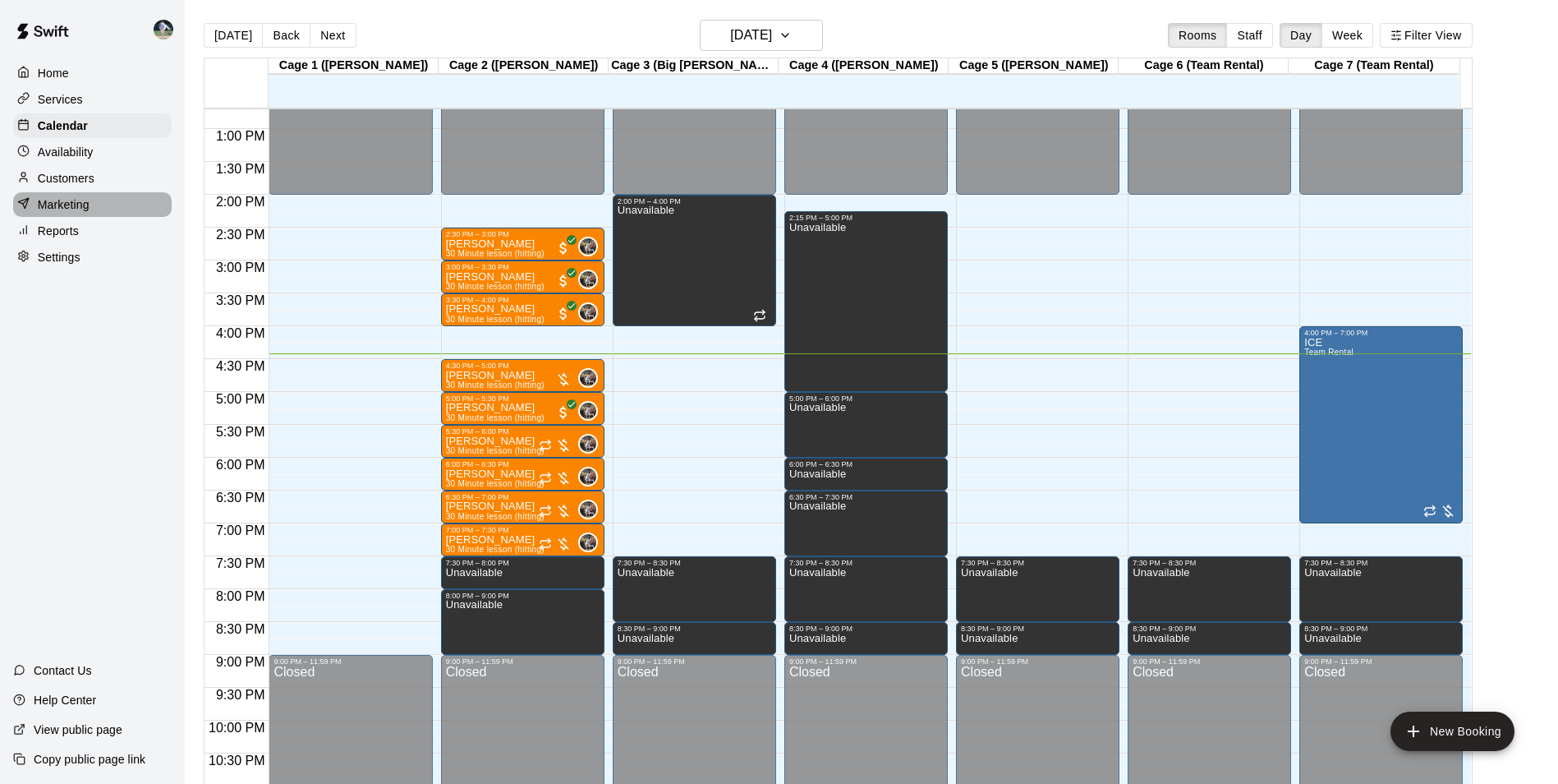
click at [44, 212] on p "Marketing" at bounding box center [64, 205] width 52 height 17
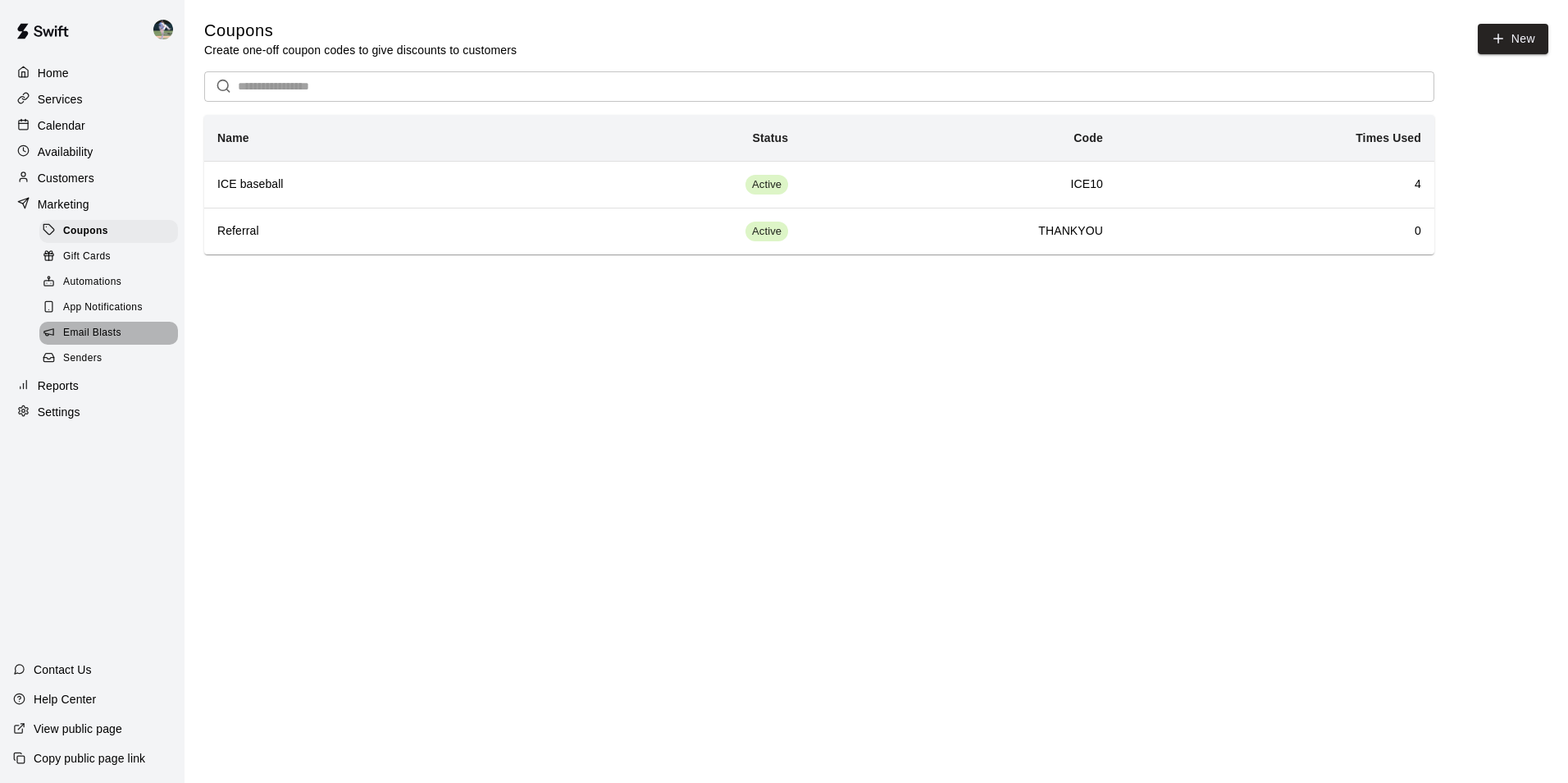
click at [112, 332] on div "Email Blasts" at bounding box center [109, 333] width 138 height 23
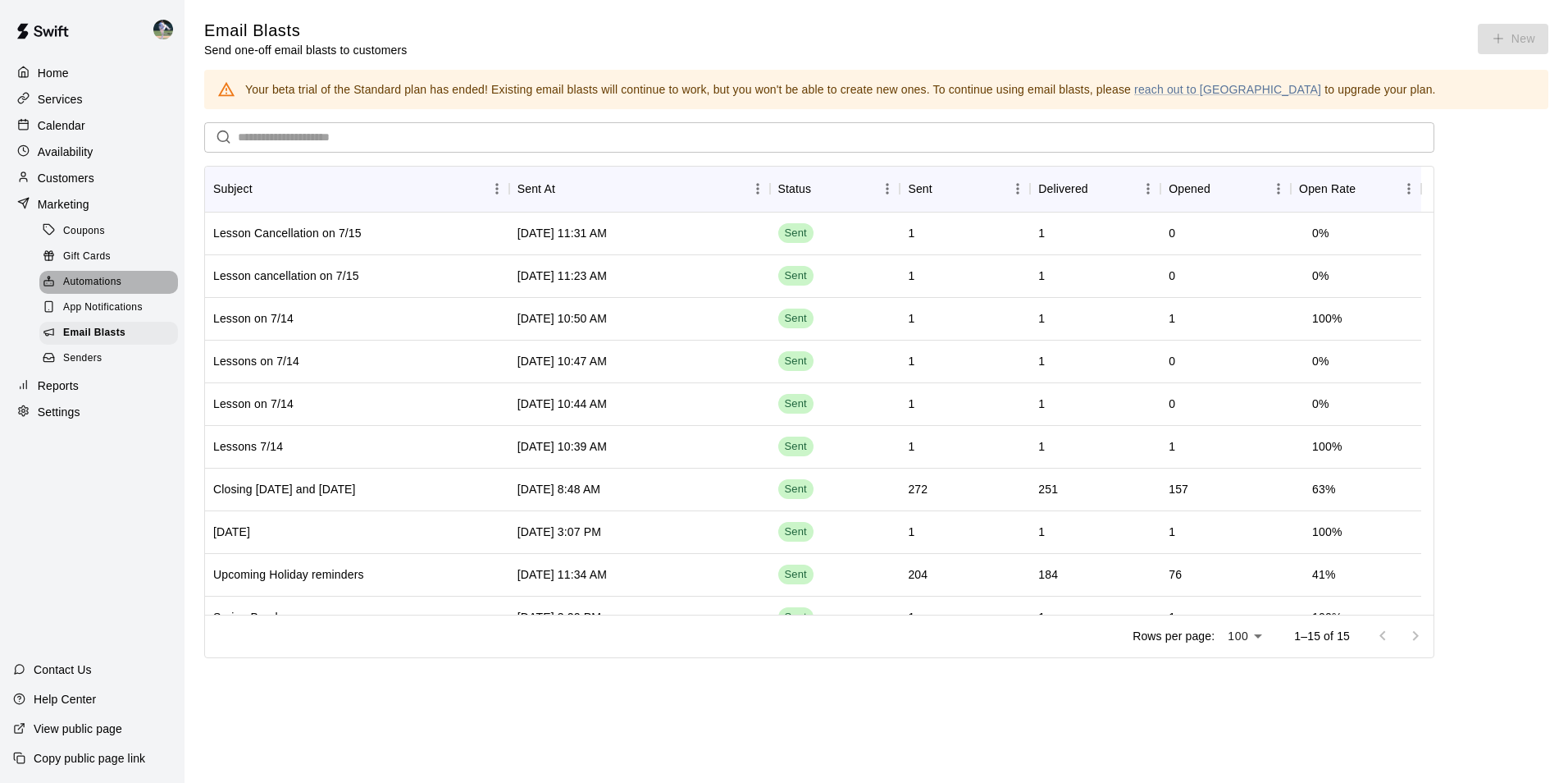
click at [92, 285] on span "Automations" at bounding box center [91, 282] width 58 height 17
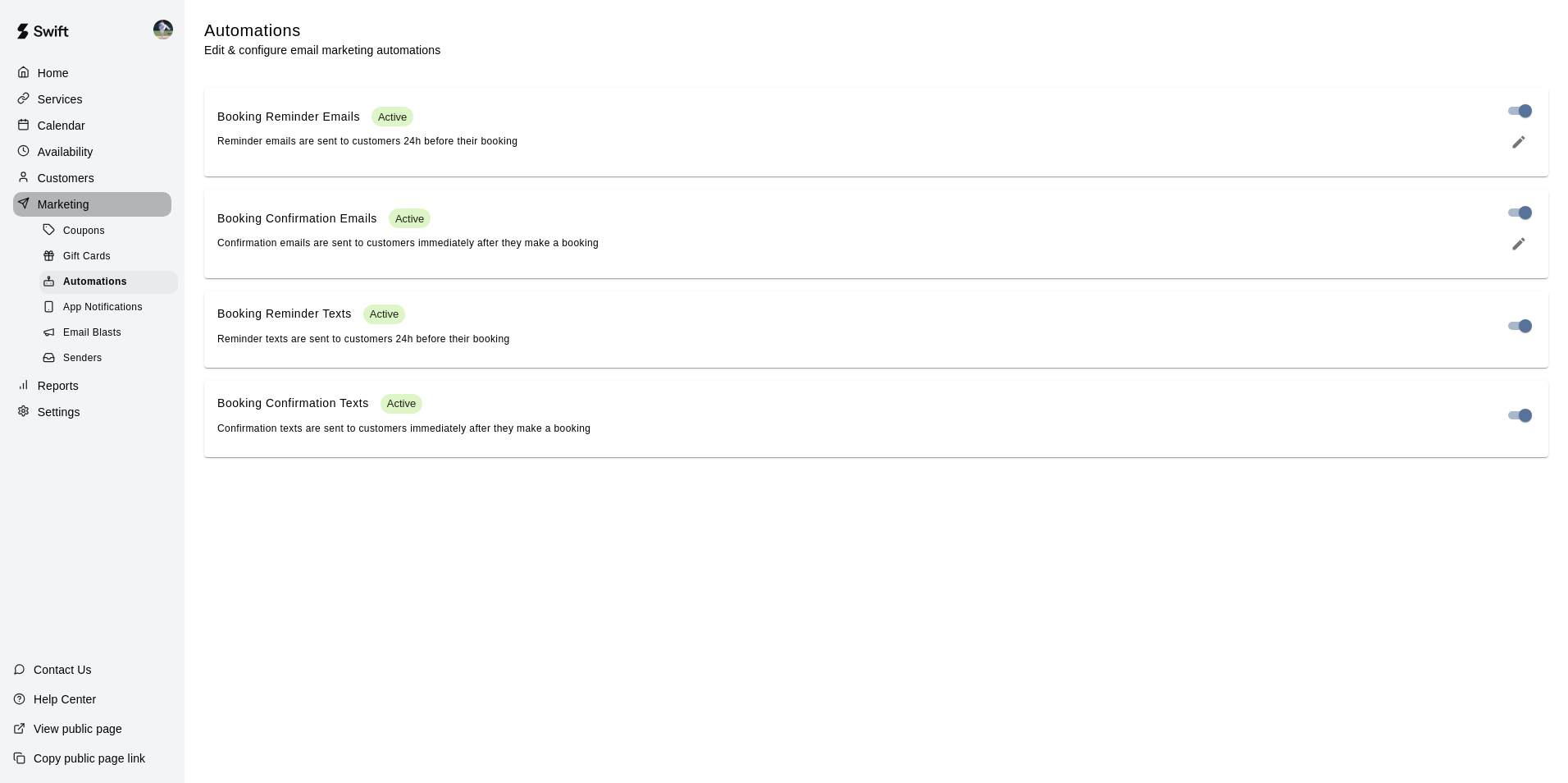
click at [60, 209] on p "Marketing" at bounding box center [64, 205] width 52 height 17
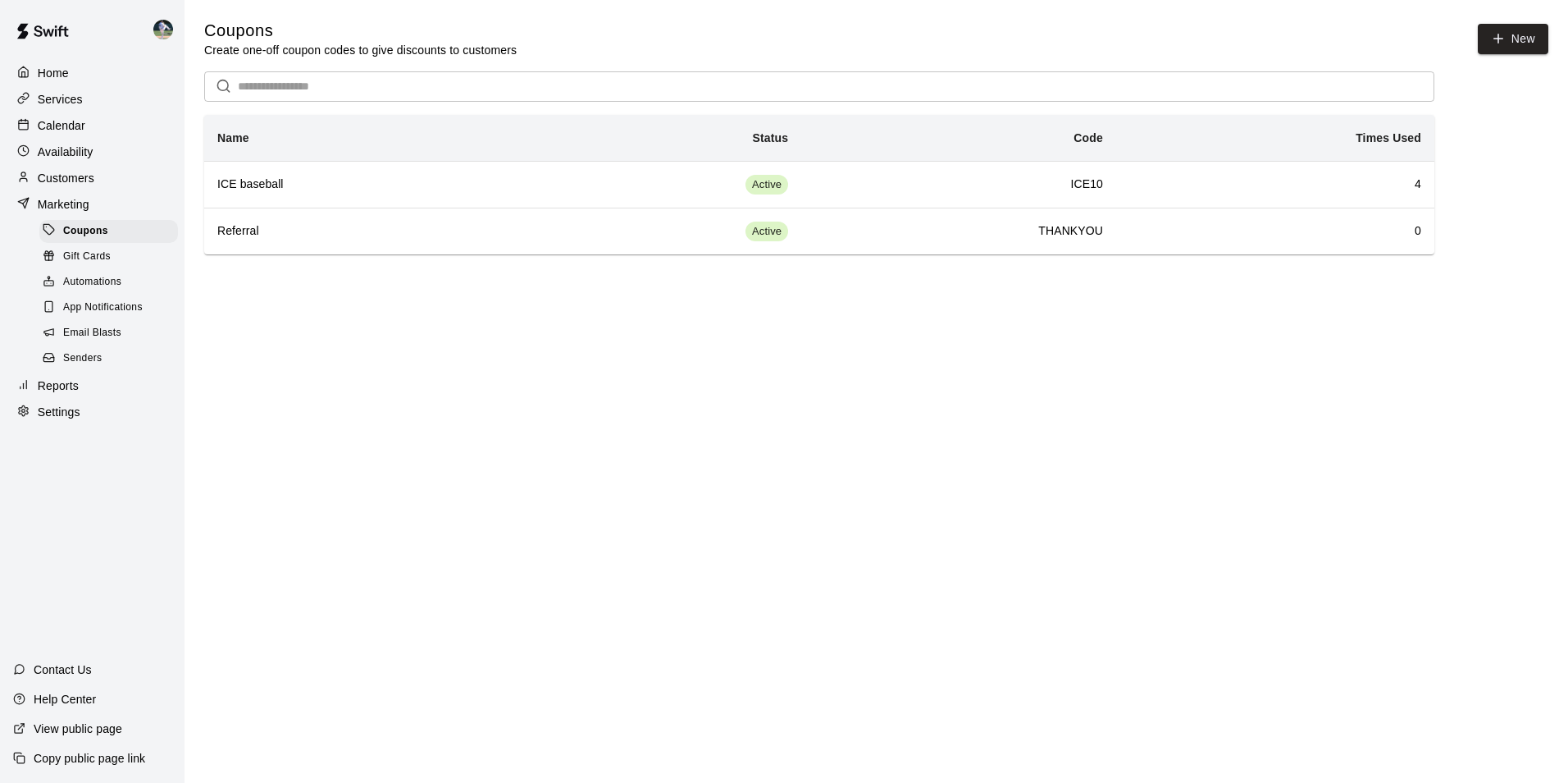
click at [81, 319] on div "App Notifications" at bounding box center [109, 307] width 138 height 23
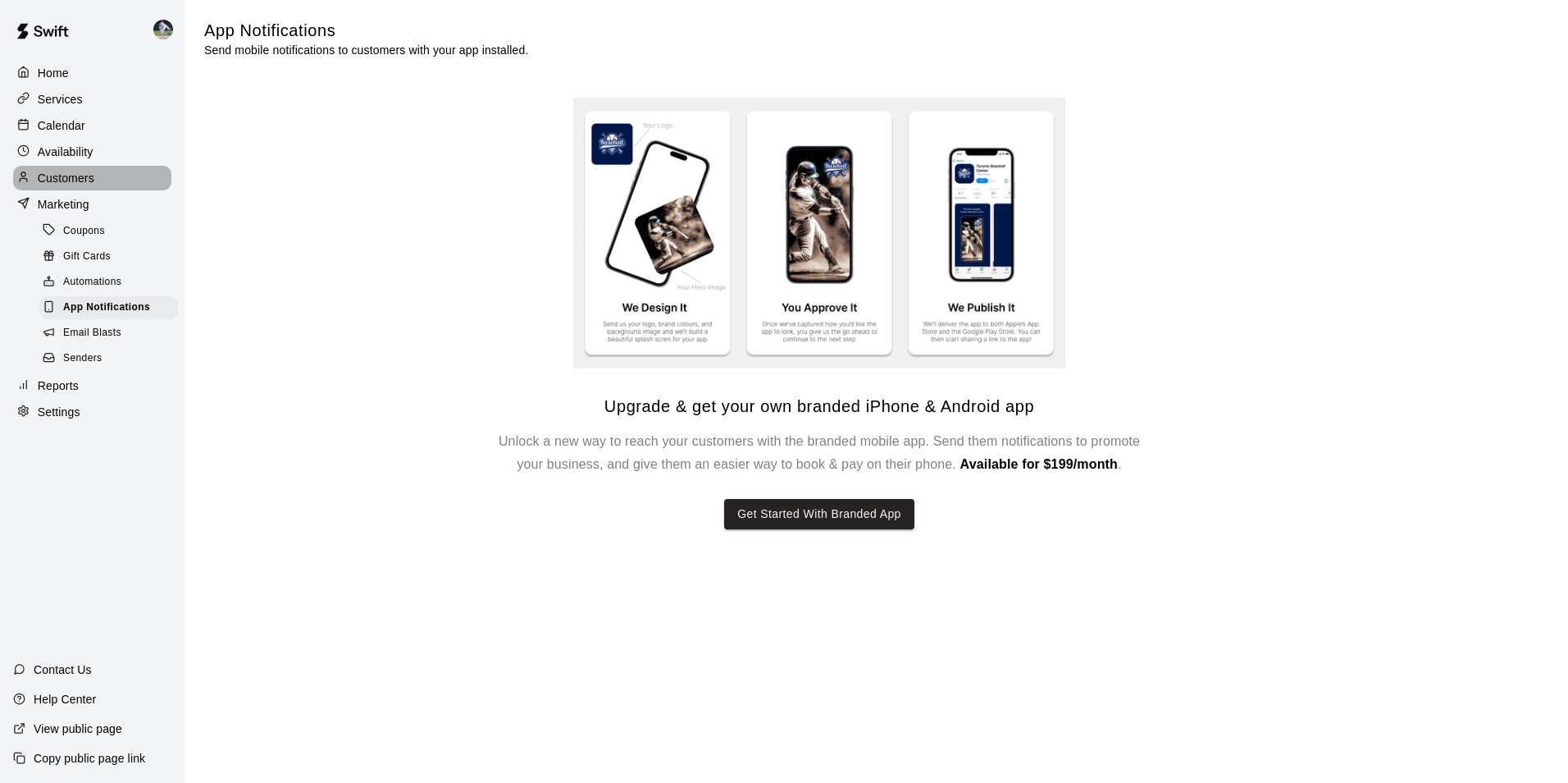
click at [75, 182] on p "Customers" at bounding box center [65, 178] width 56 height 17
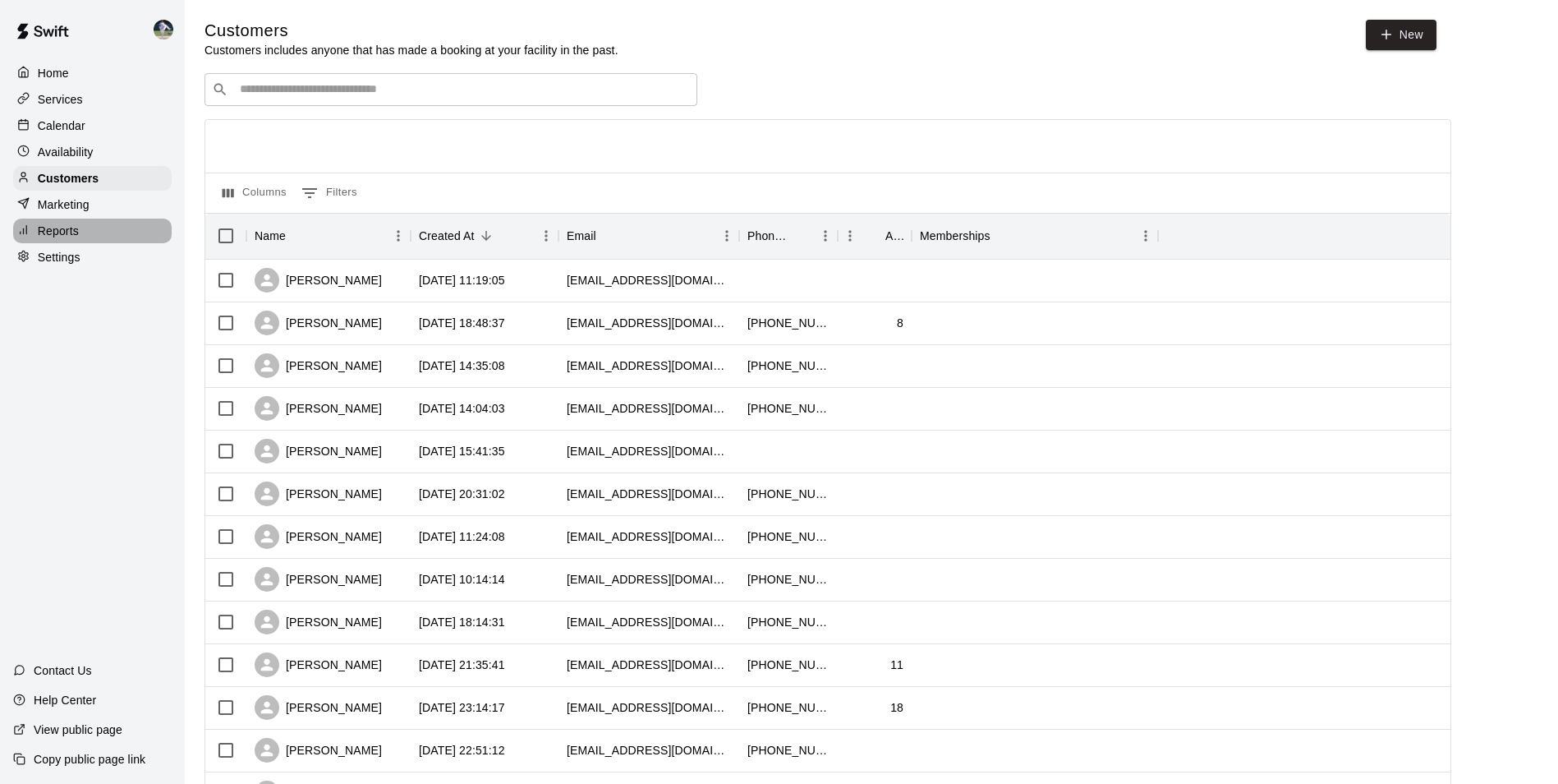
click at [79, 233] on div "Reports" at bounding box center [92, 231] width 159 height 25
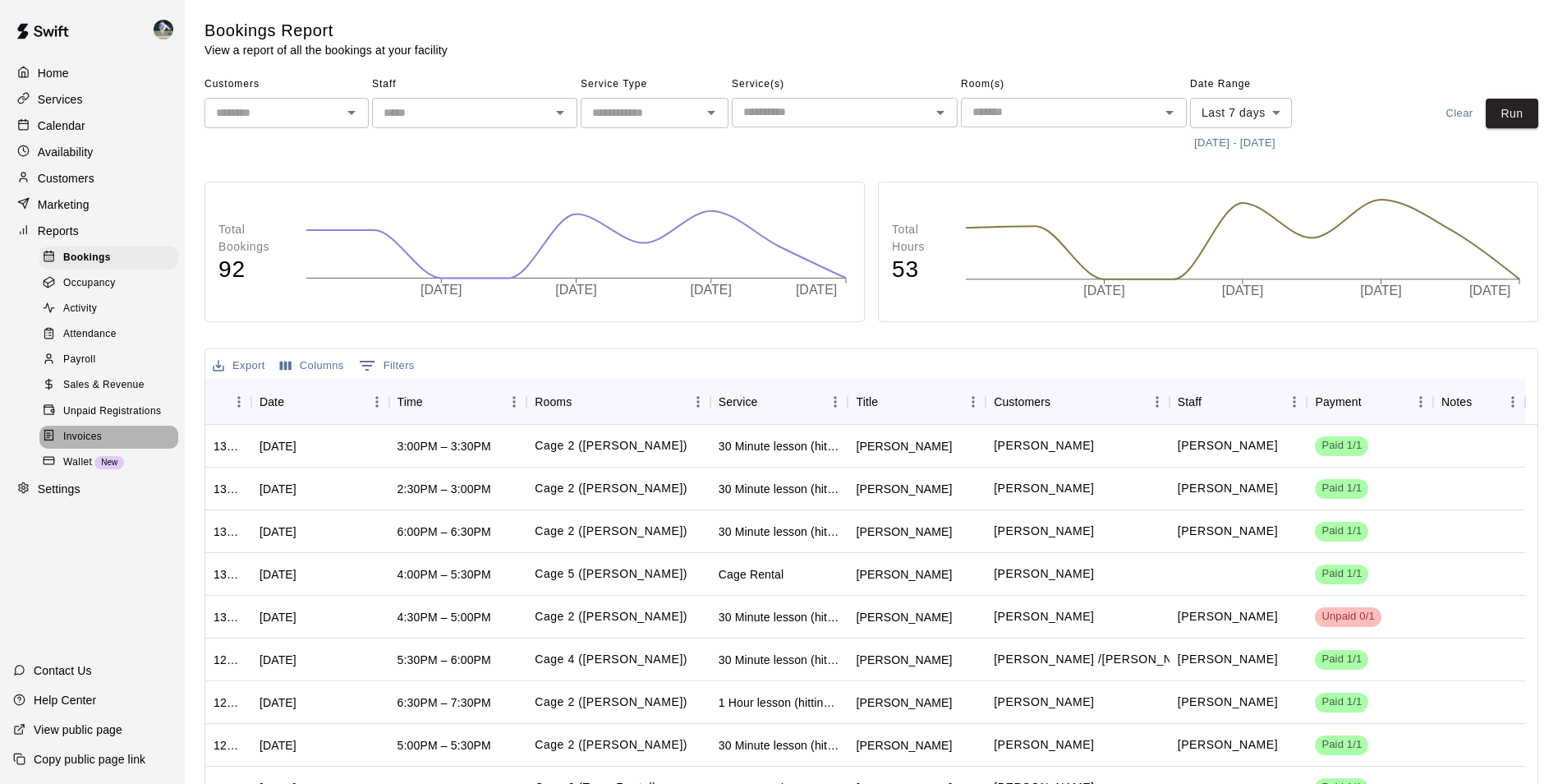
click at [57, 442] on div at bounding box center [53, 436] width 20 height 16
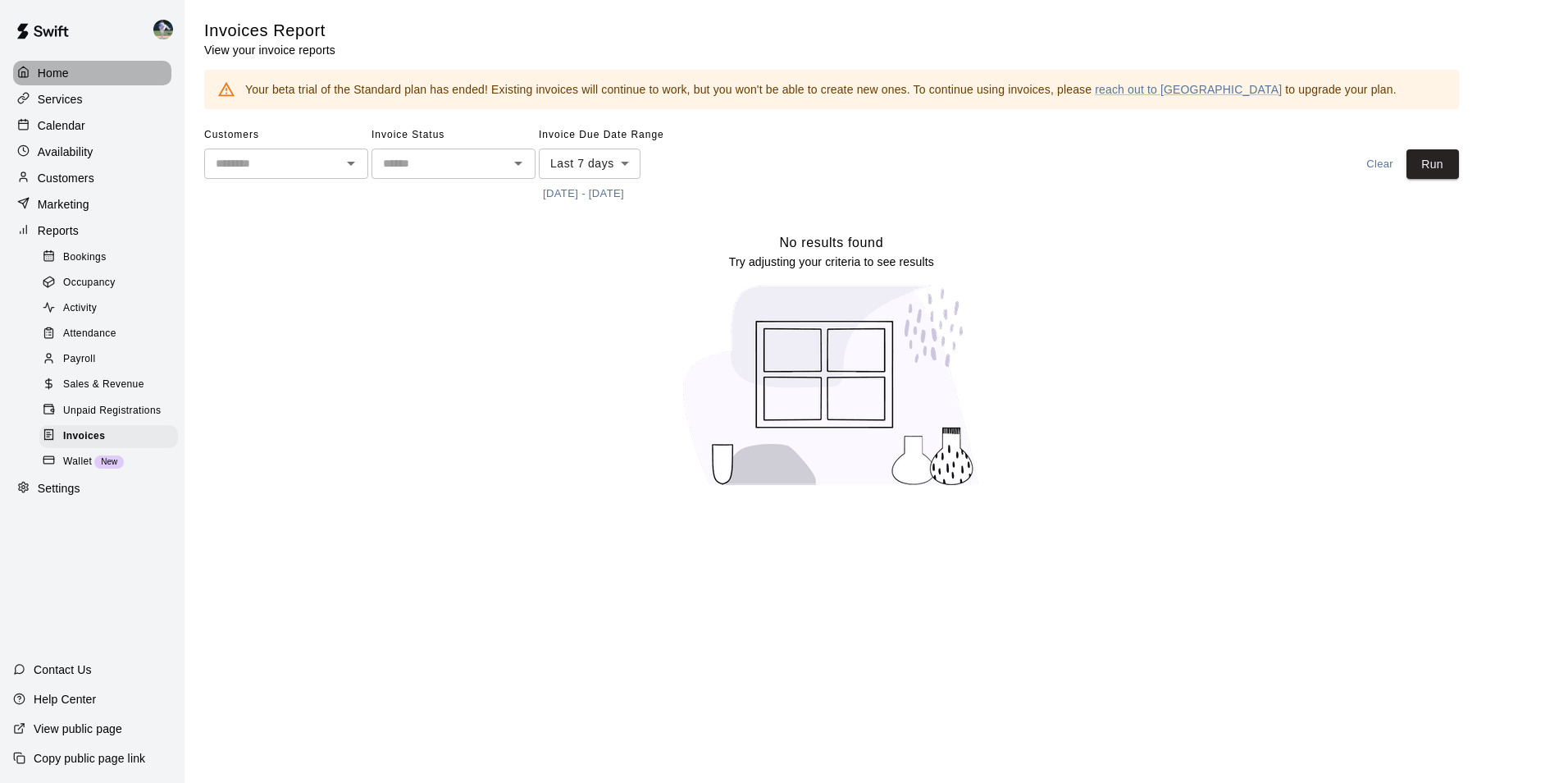
click at [49, 83] on div "Home" at bounding box center [92, 73] width 159 height 25
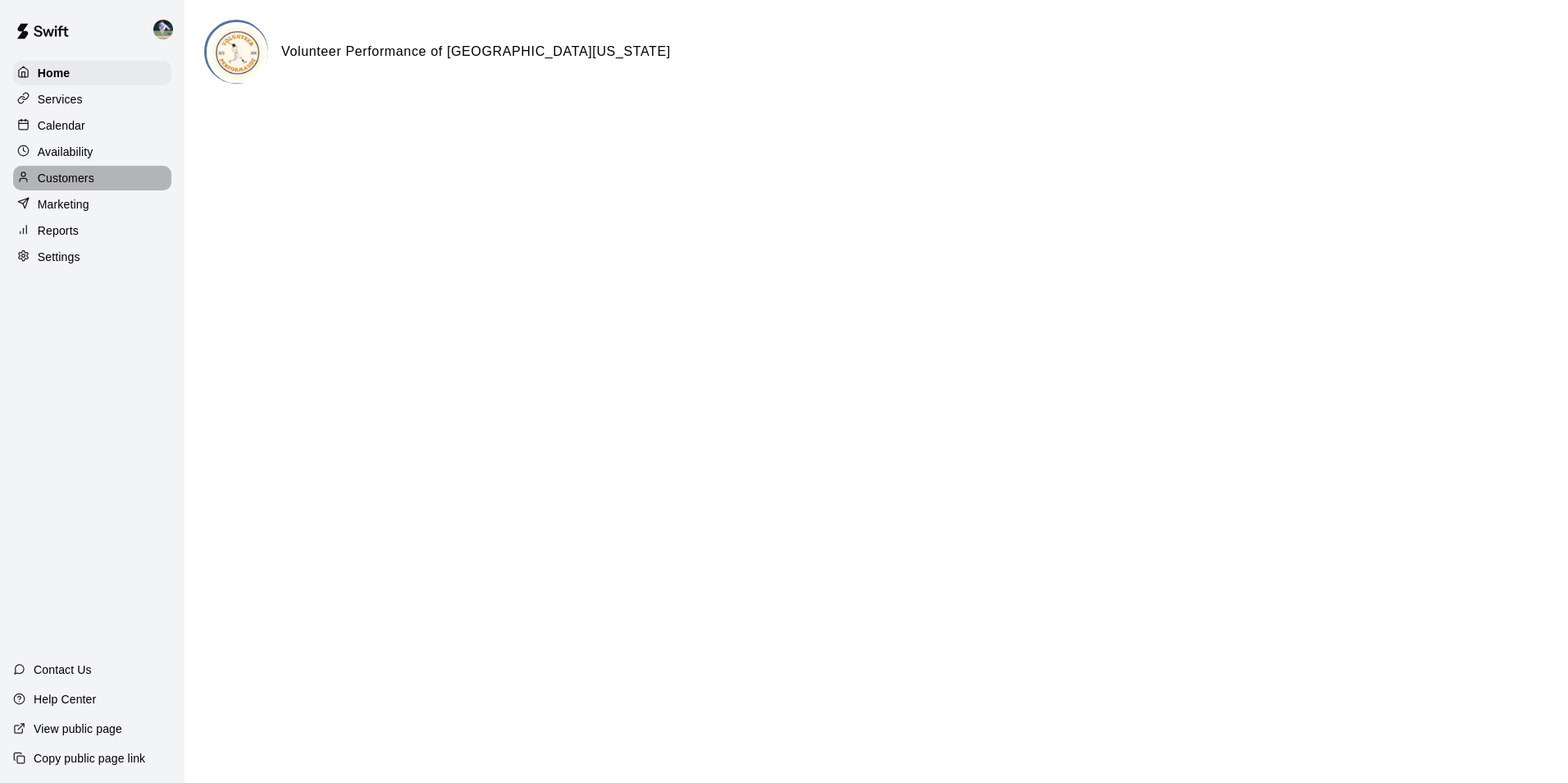
click at [42, 172] on div "Customers" at bounding box center [92, 178] width 159 height 25
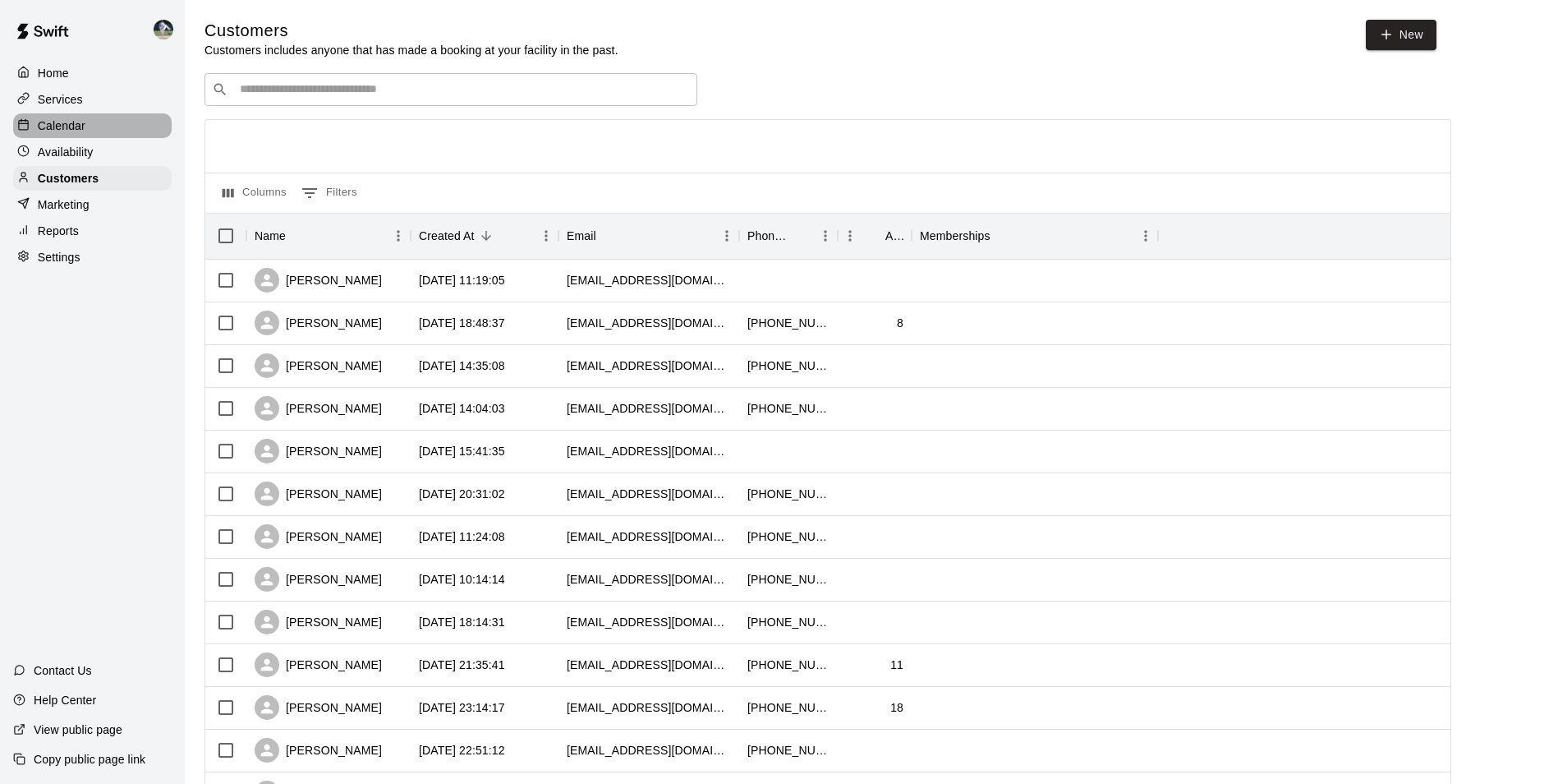
click at [50, 121] on p "Calendar" at bounding box center [62, 126] width 48 height 17
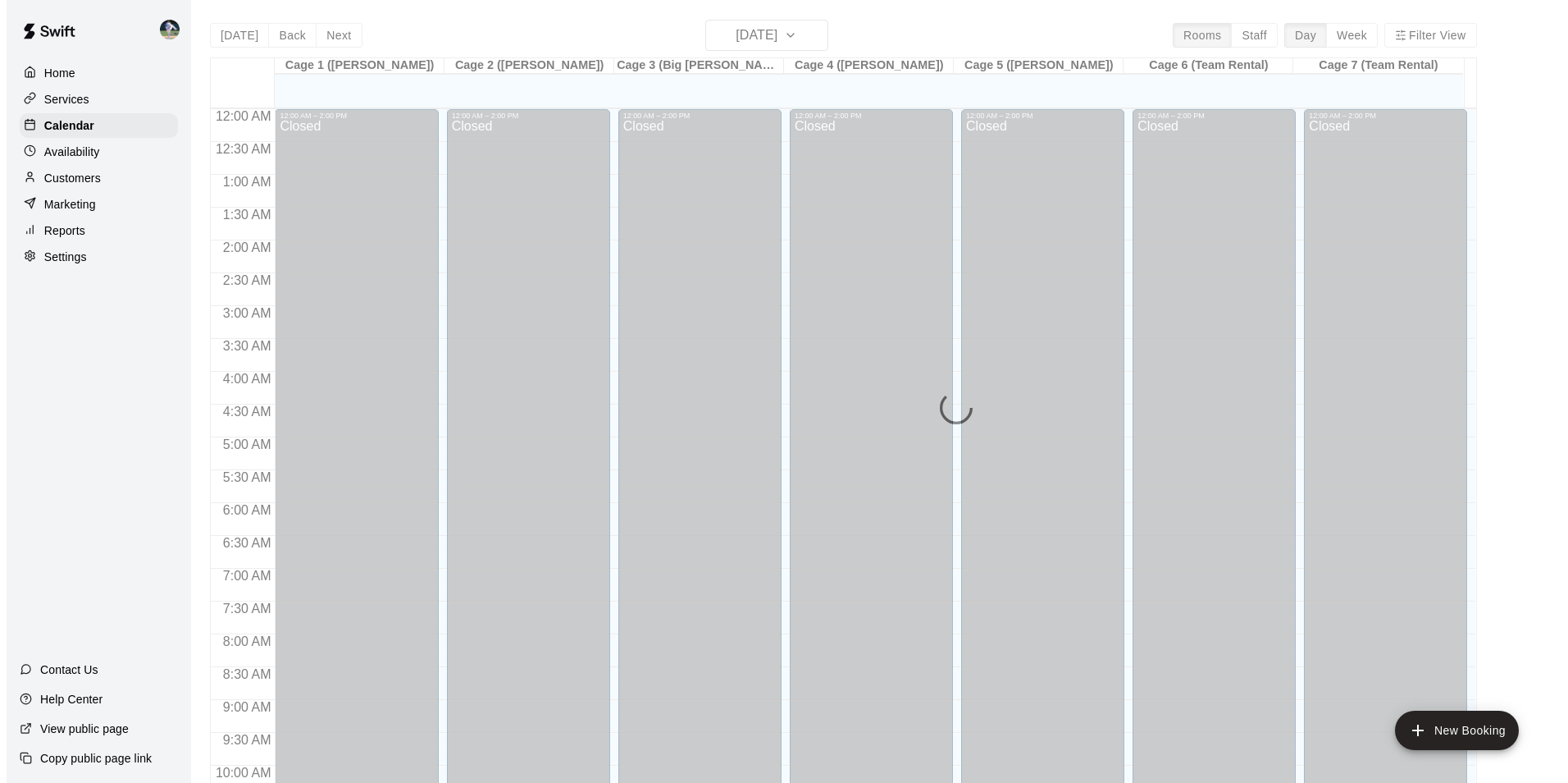
scroll to position [834, 0]
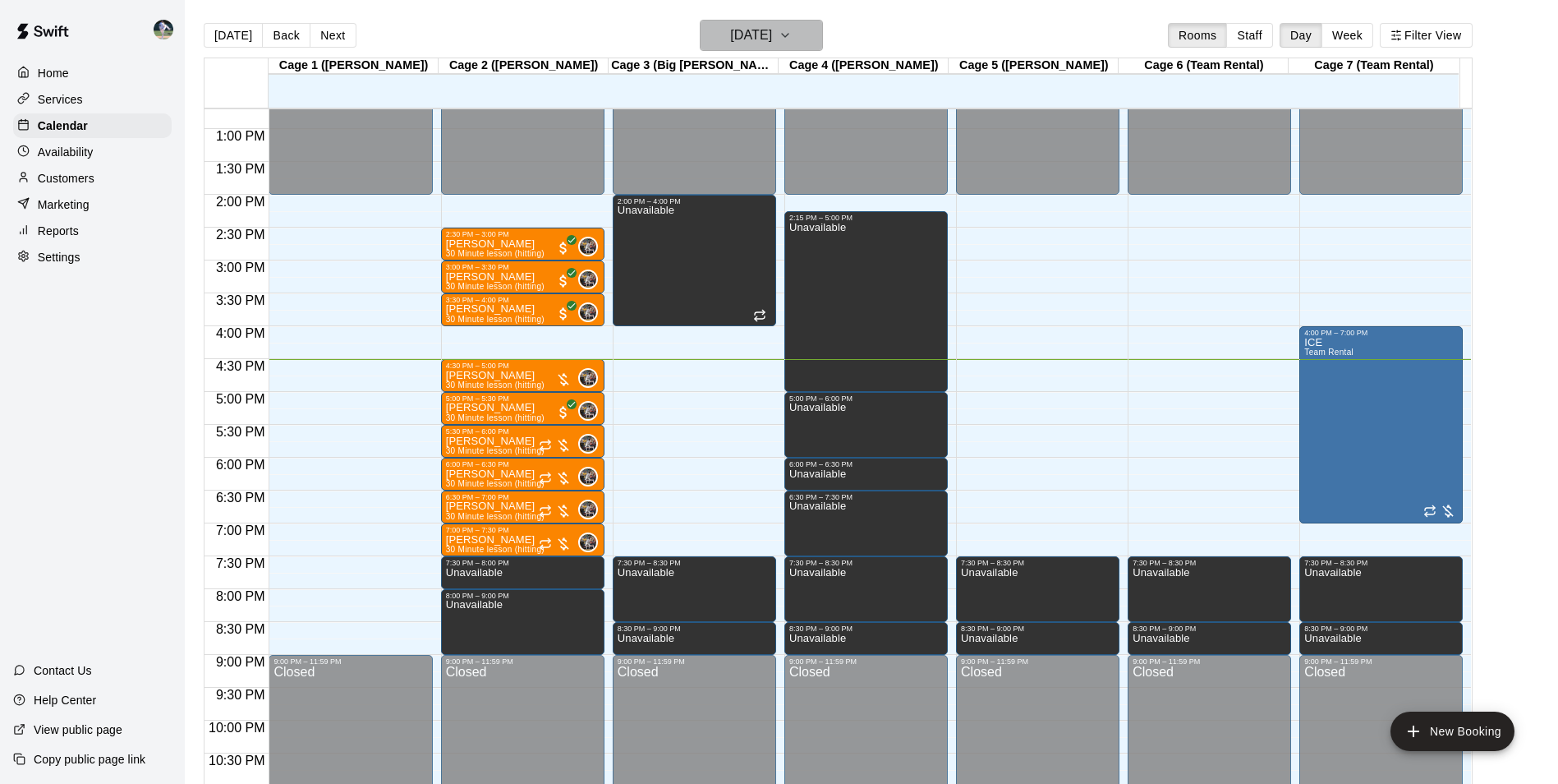
click at [735, 36] on h6 "[DATE]" at bounding box center [751, 35] width 42 height 23
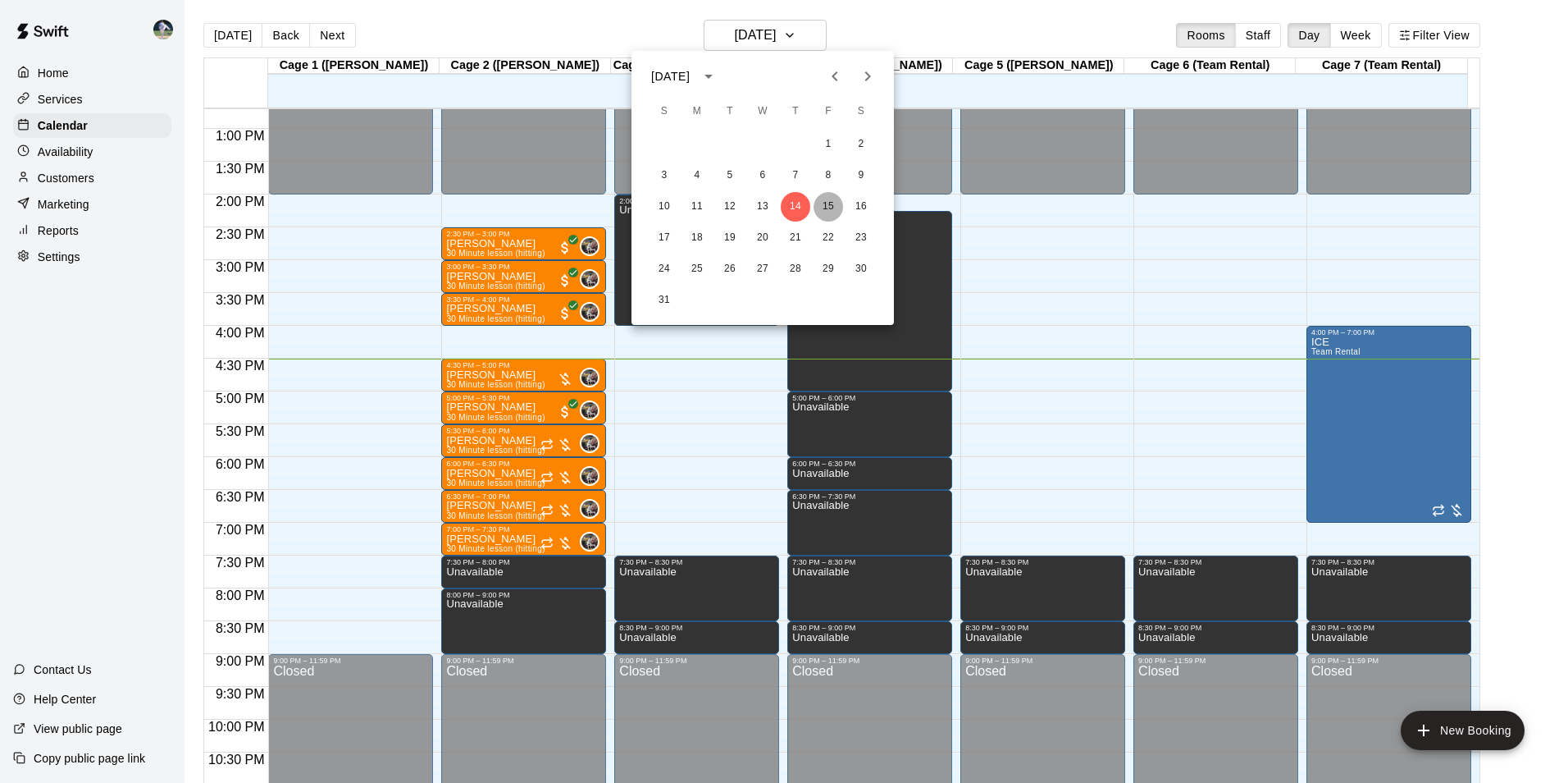
click at [826, 208] on button "15" at bounding box center [828, 207] width 29 height 30
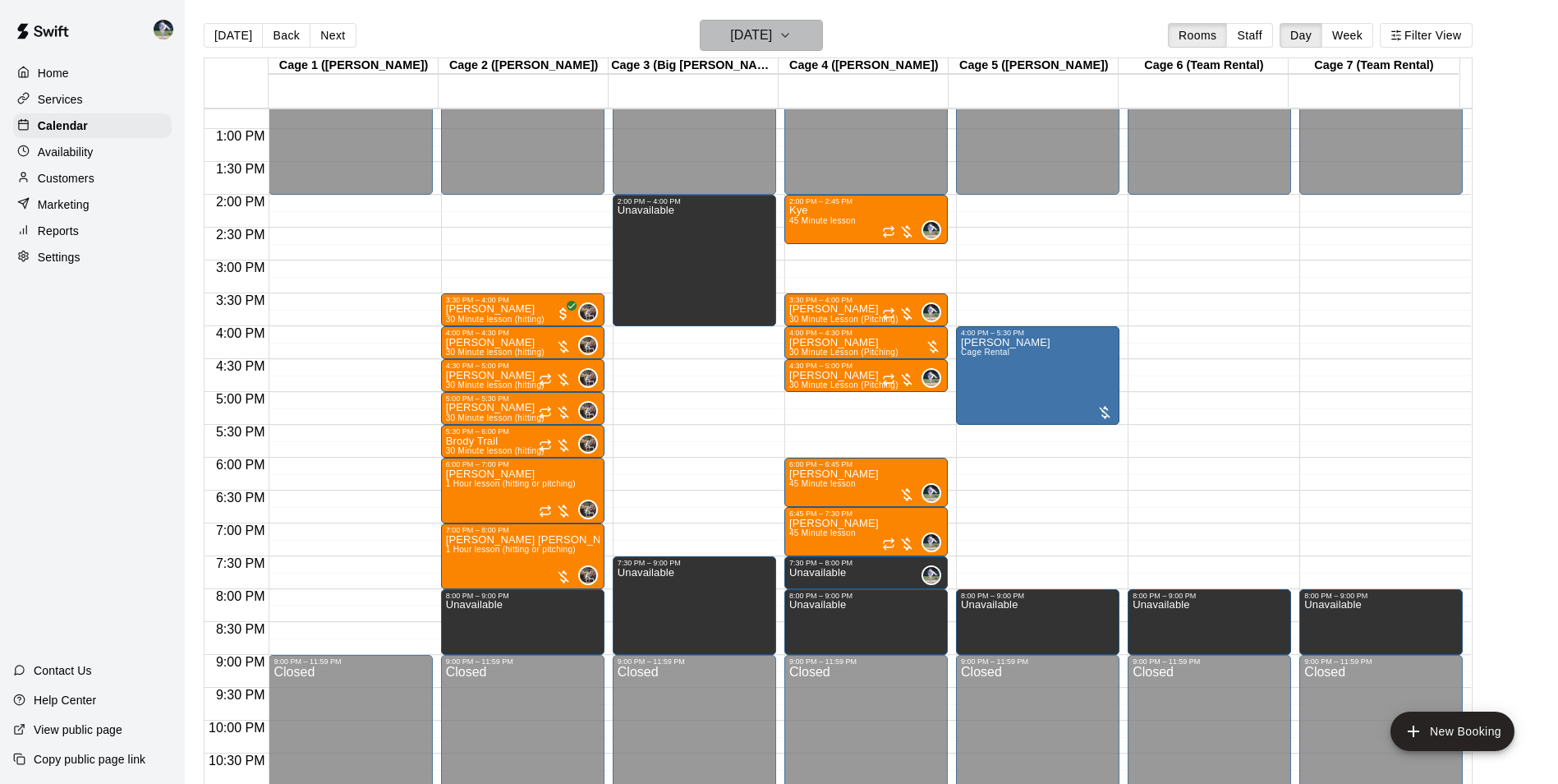
click at [731, 33] on h6 "[DATE]" at bounding box center [751, 35] width 42 height 23
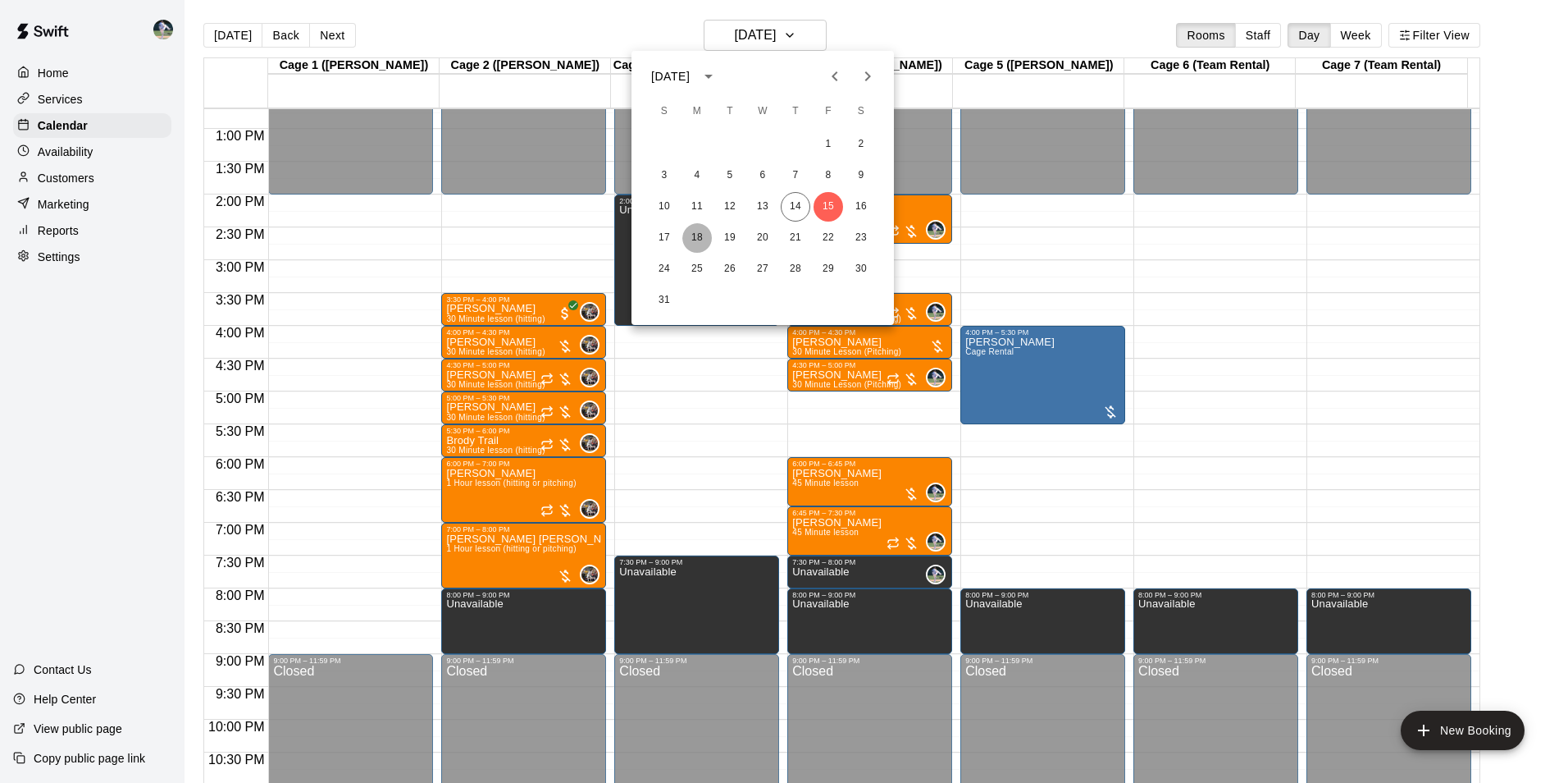
click at [699, 234] on button "18" at bounding box center [697, 238] width 29 height 30
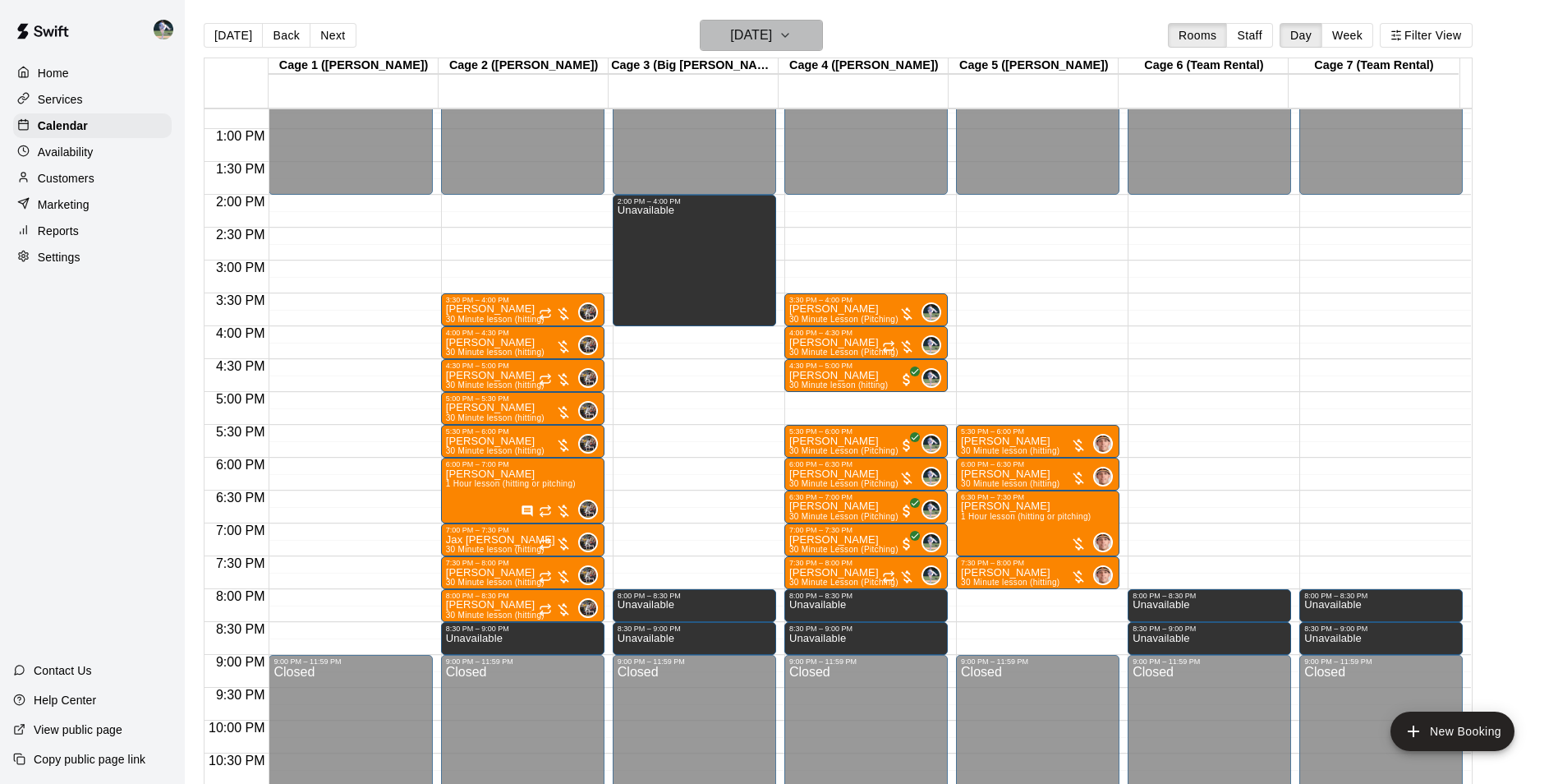
click at [731, 37] on h6 "[DATE]" at bounding box center [751, 35] width 42 height 23
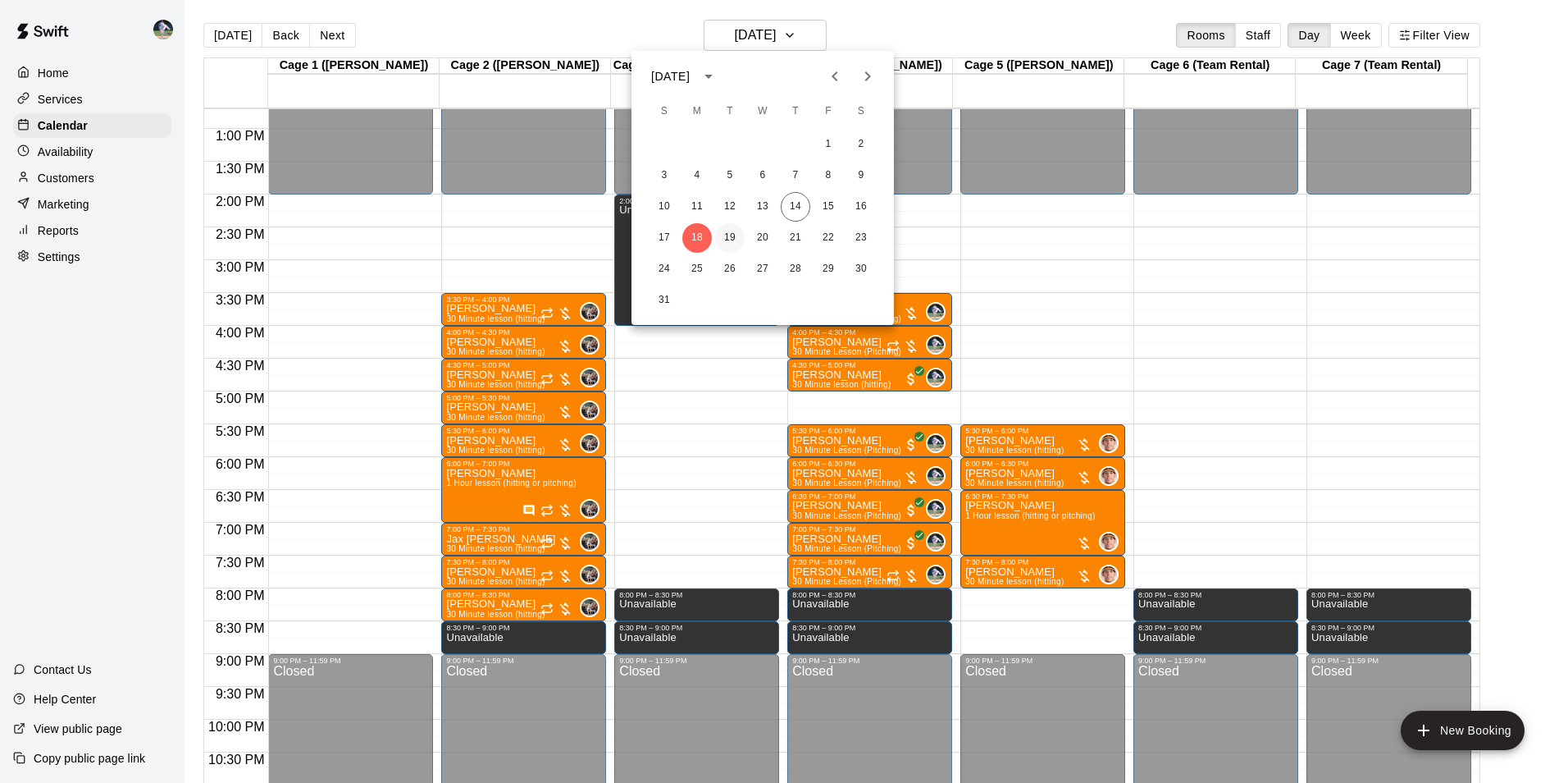
click at [730, 238] on button "19" at bounding box center [730, 238] width 29 height 30
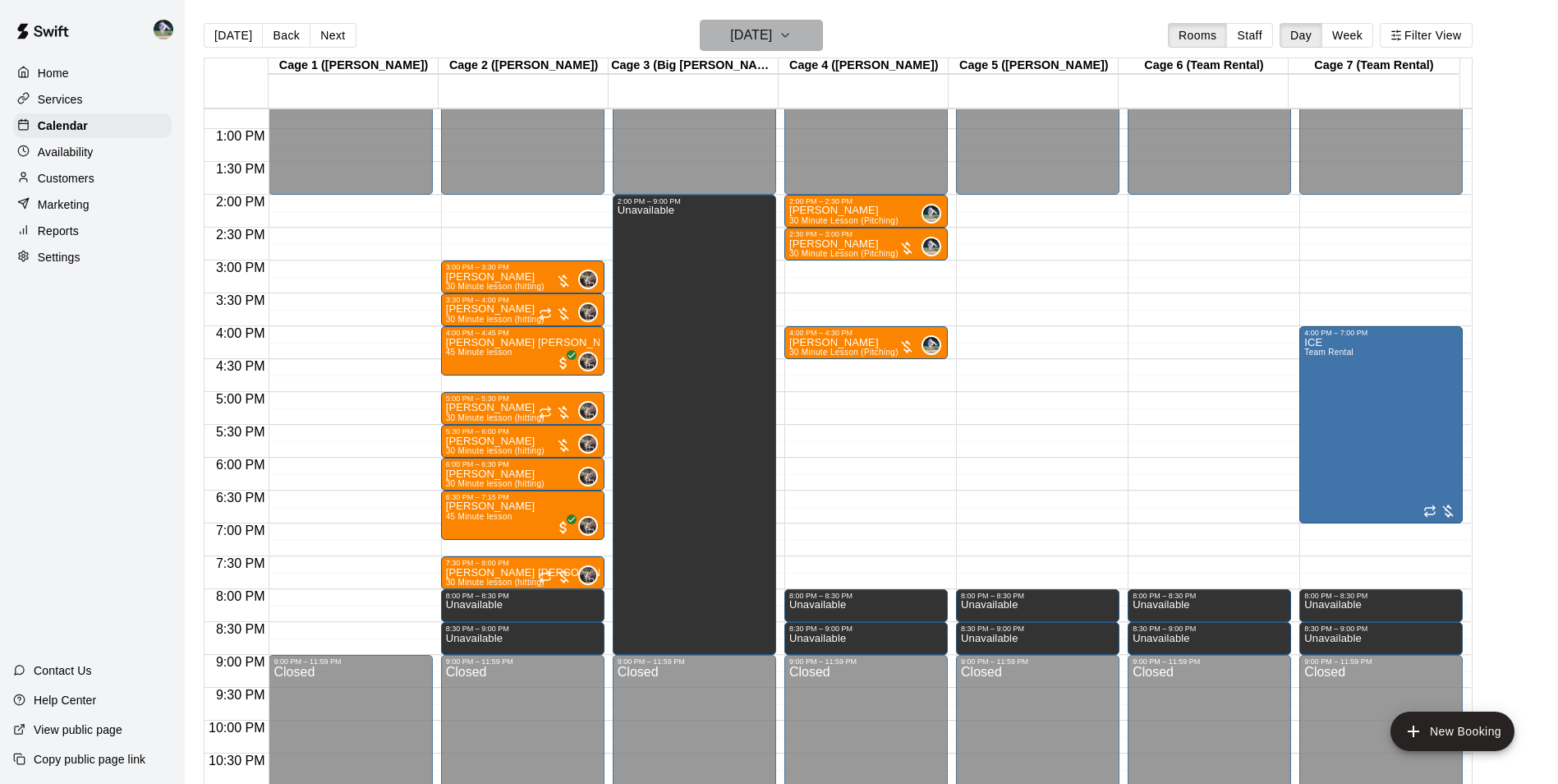
click at [743, 37] on h6 "[DATE]" at bounding box center [751, 35] width 42 height 23
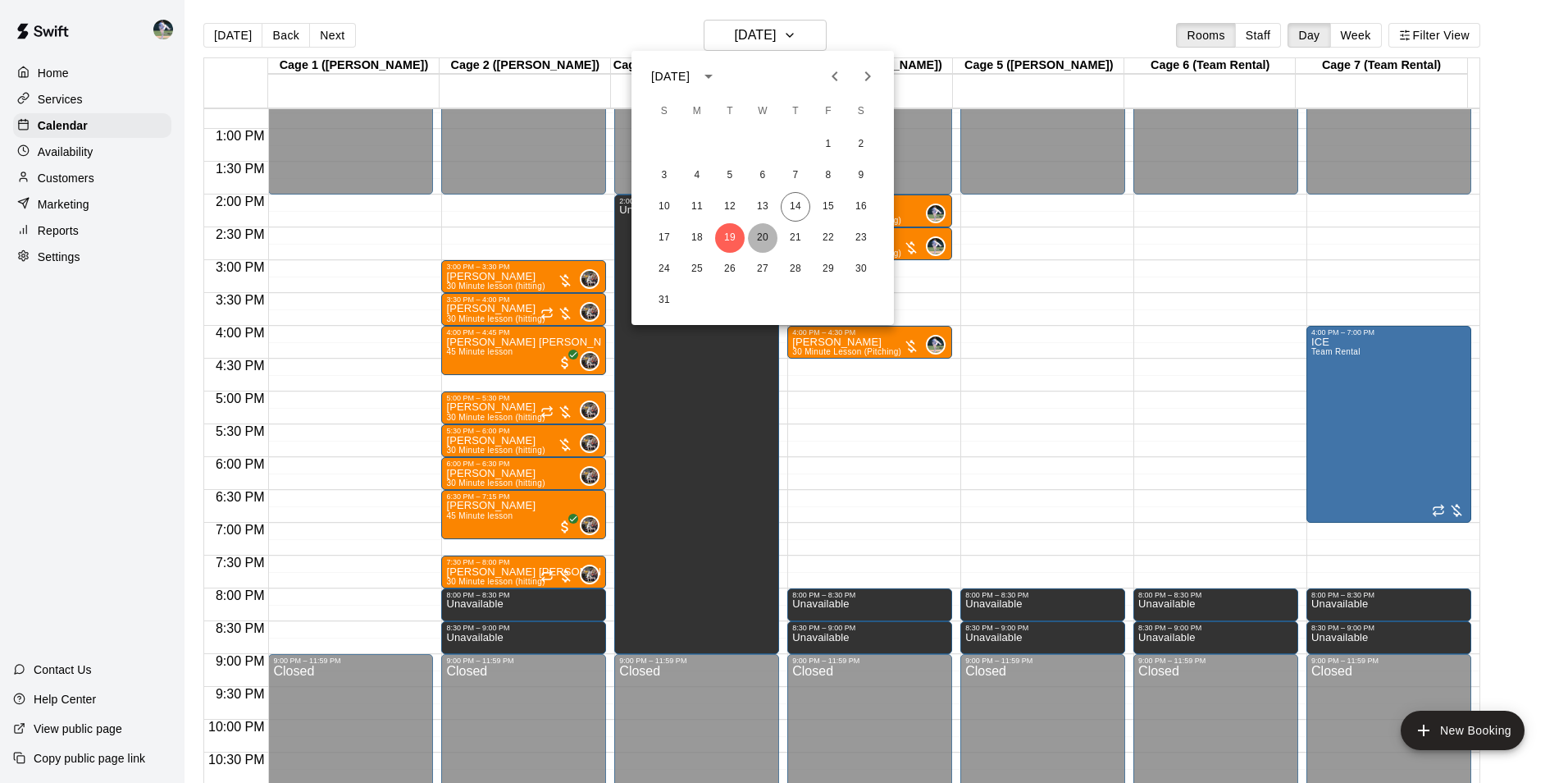
click at [763, 239] on button "20" at bounding box center [762, 238] width 29 height 30
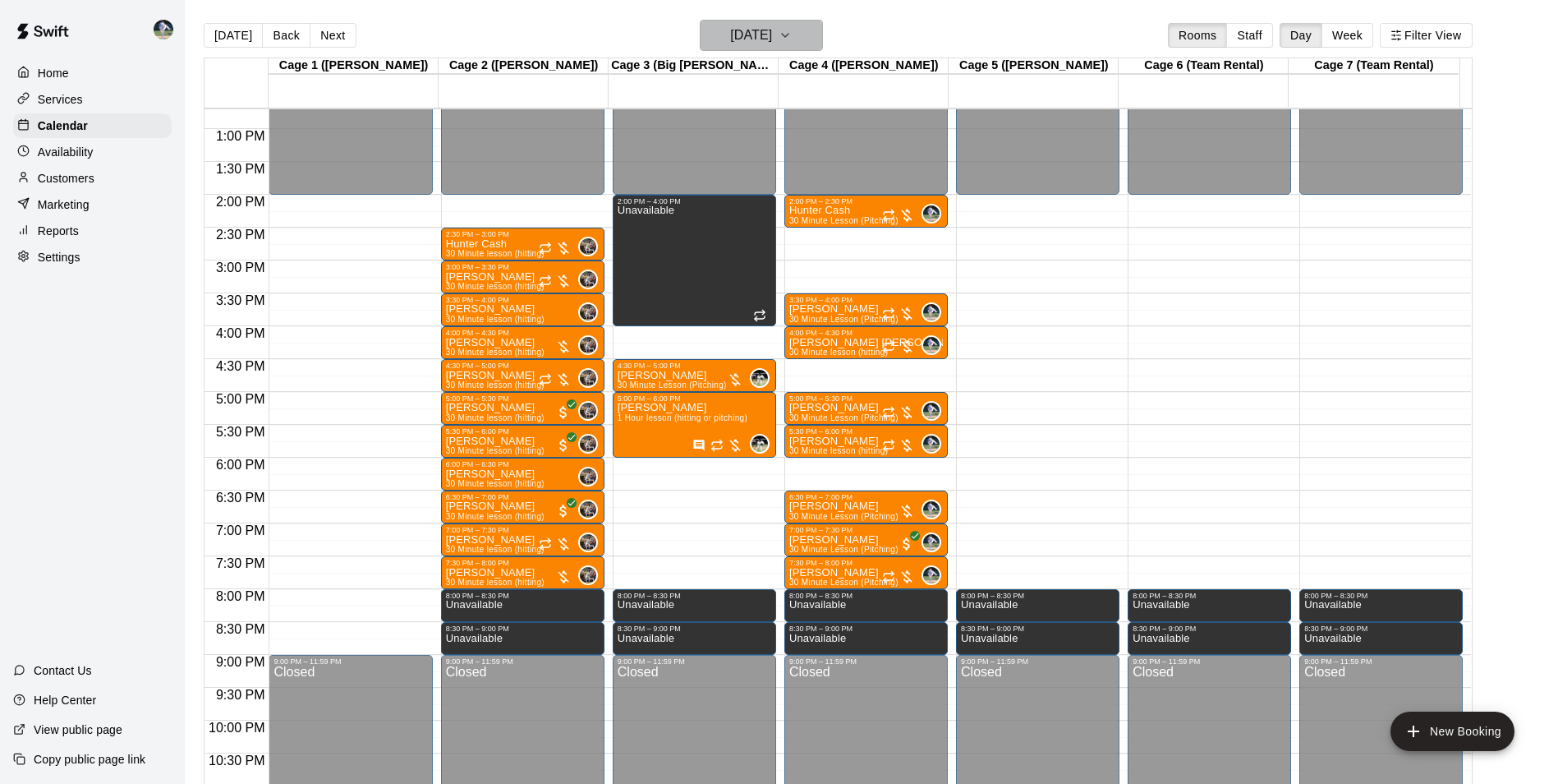
click at [725, 19] on button "[DATE]" at bounding box center [761, 35] width 123 height 31
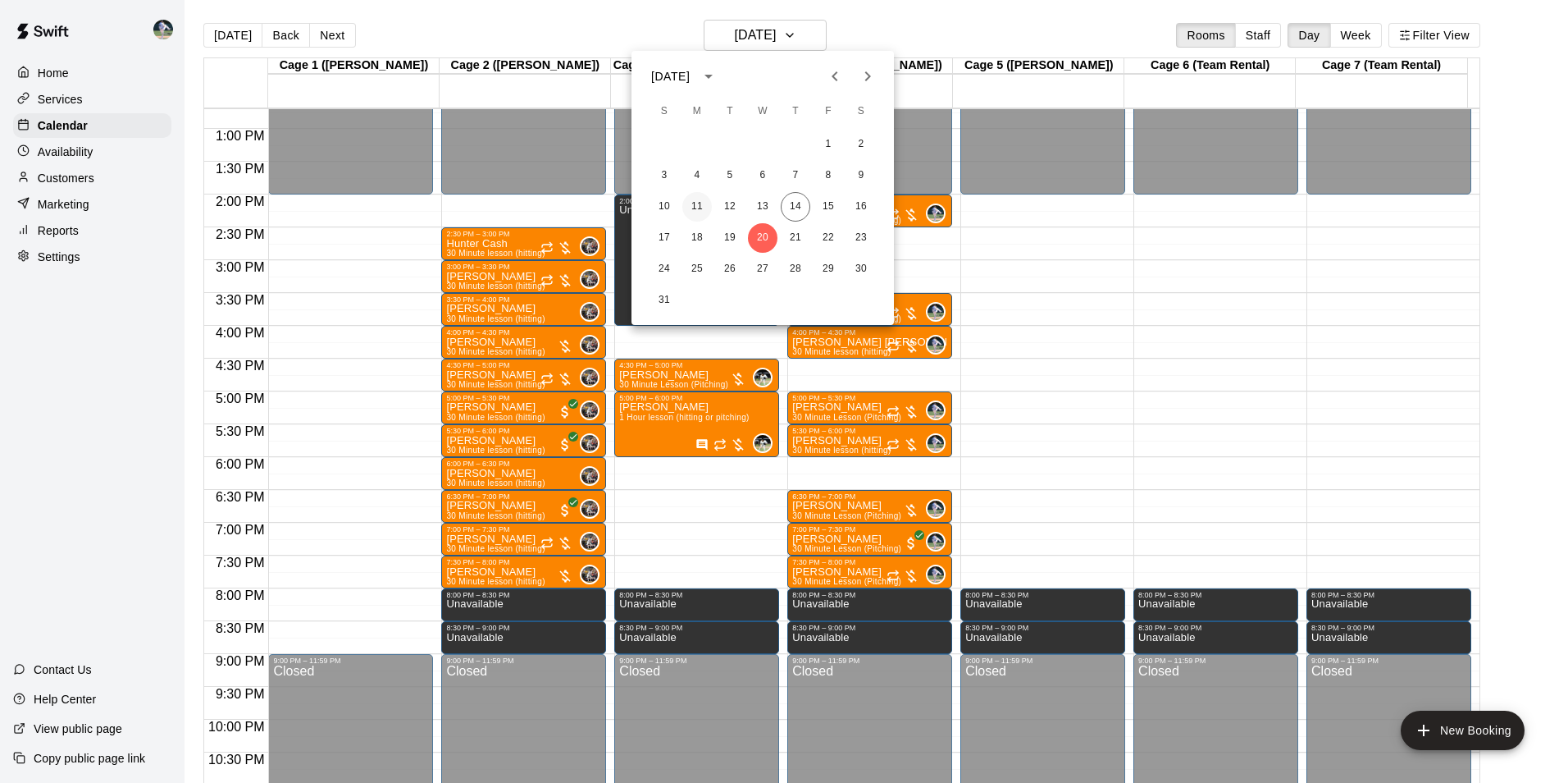
click at [694, 204] on button "11" at bounding box center [697, 207] width 29 height 30
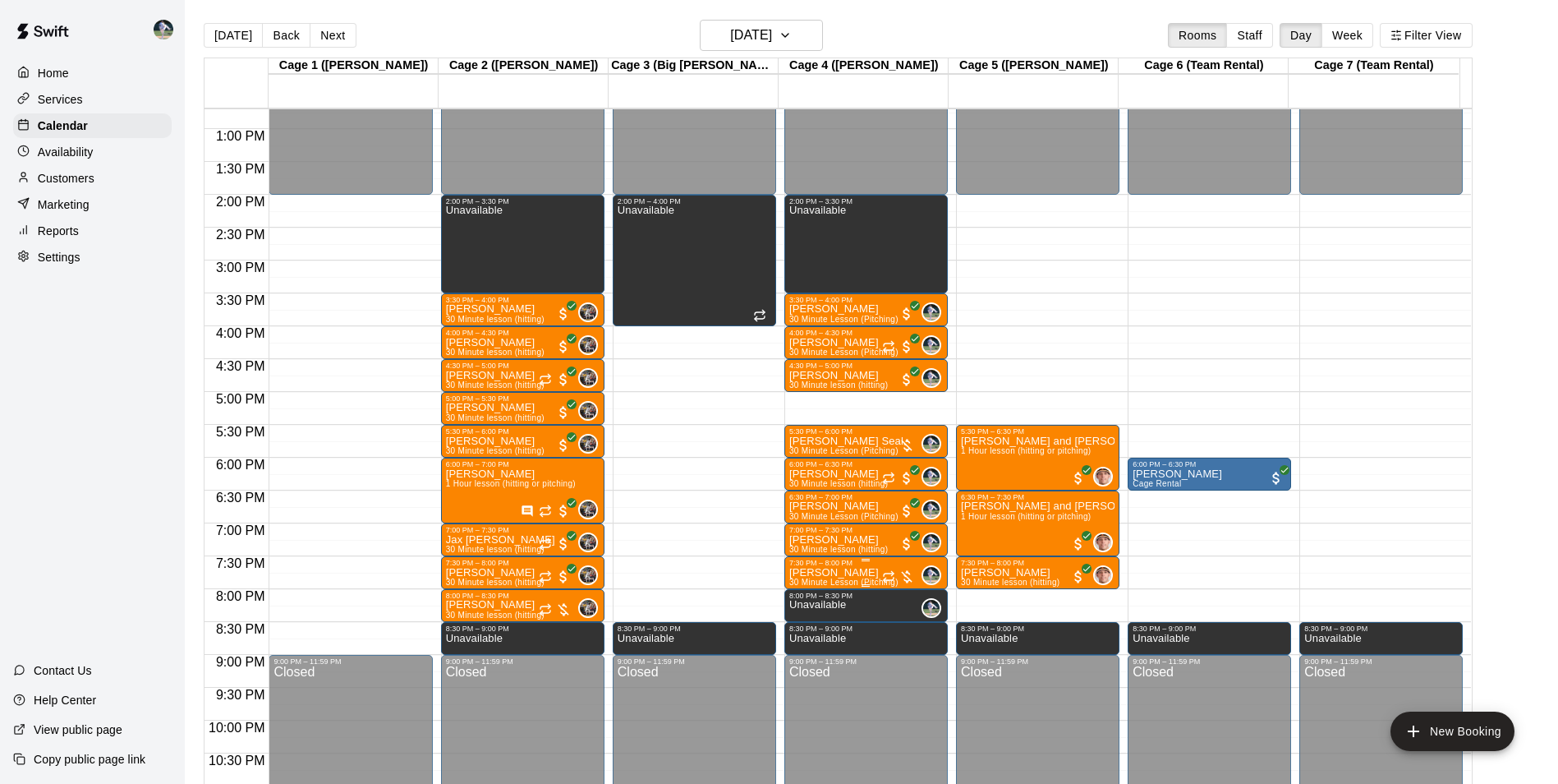
click at [828, 573] on p "[PERSON_NAME]" at bounding box center [844, 573] width 109 height 0
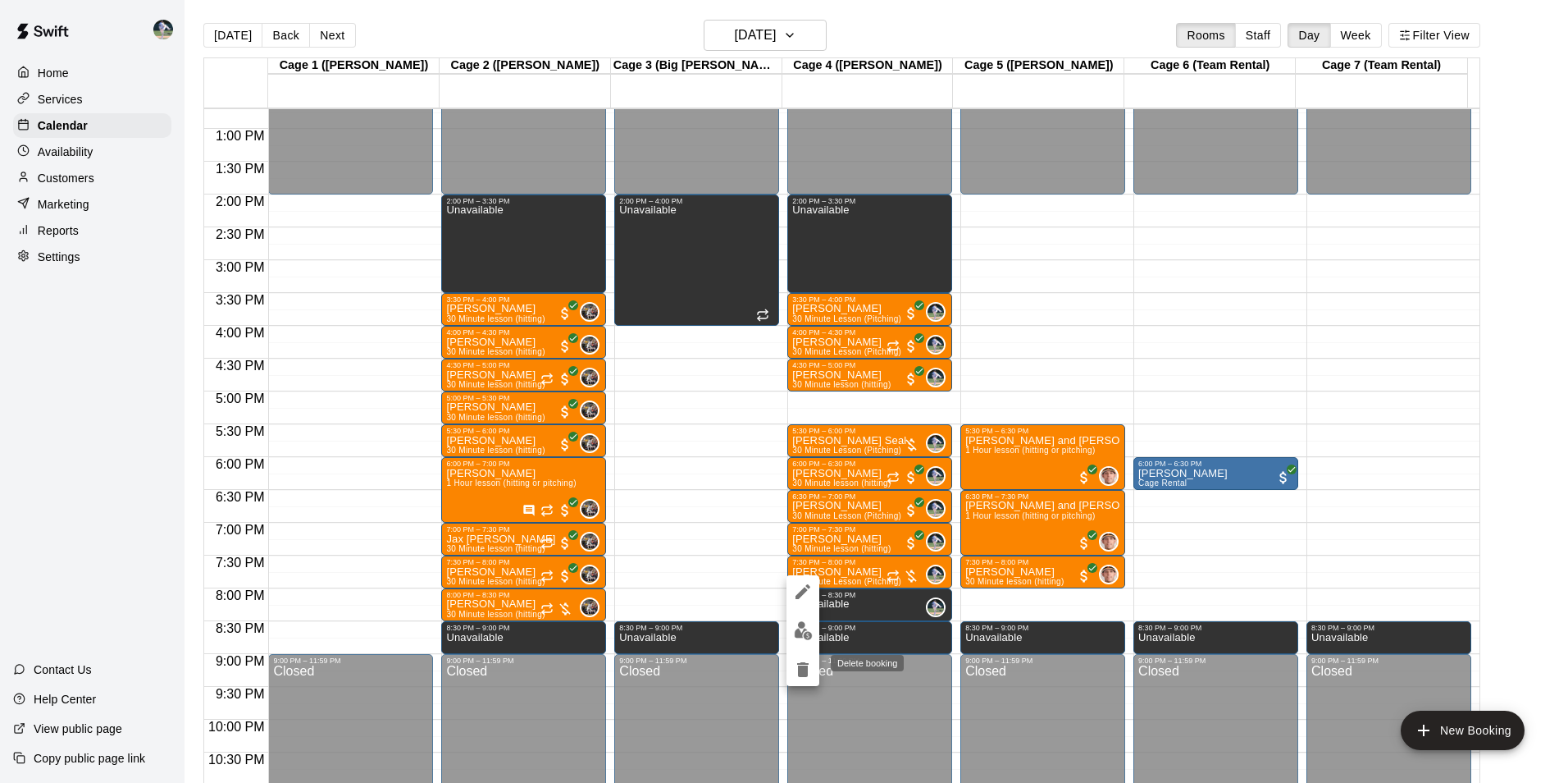
click at [800, 661] on icon "delete" at bounding box center [802, 669] width 19 height 19
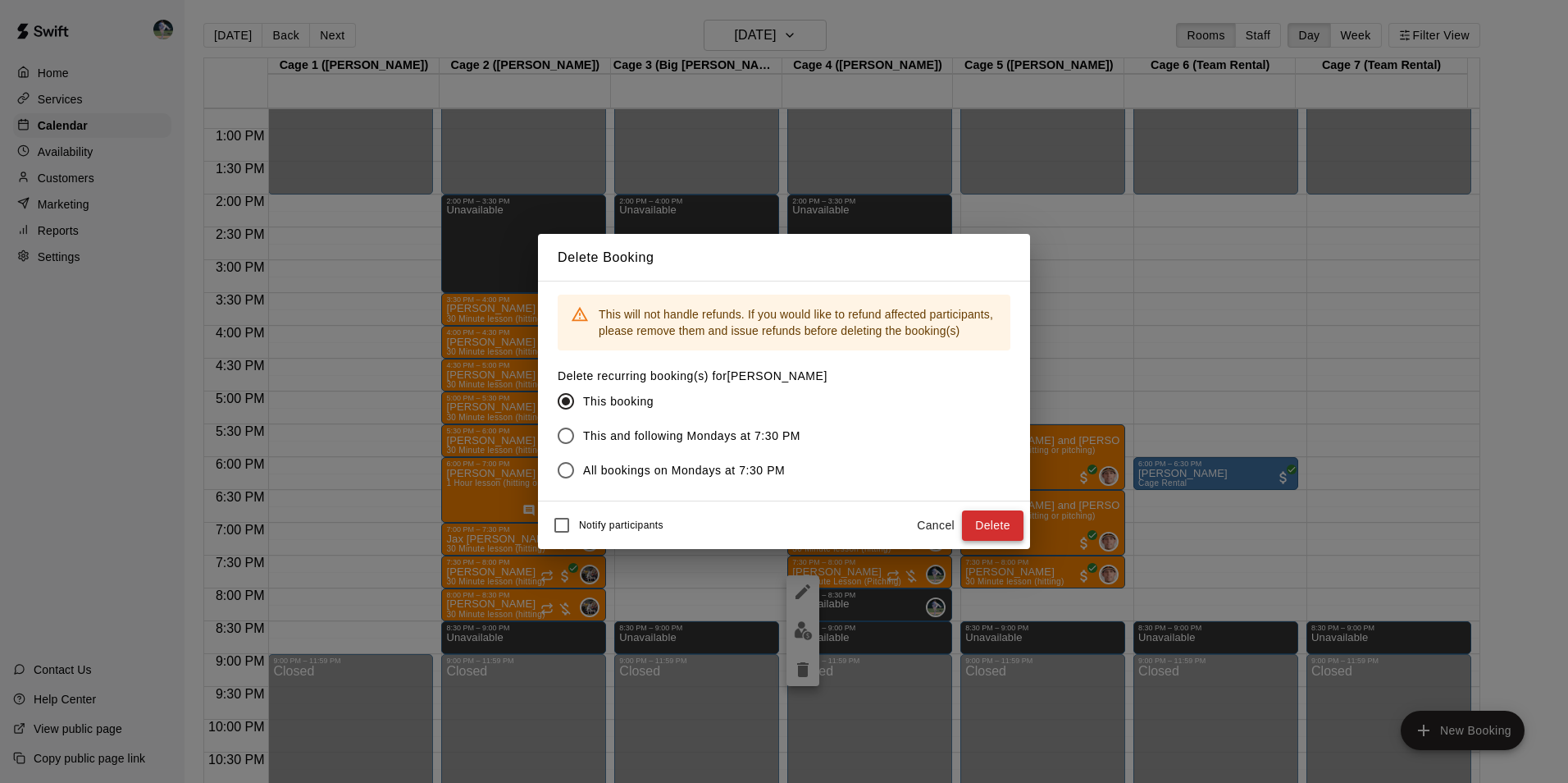
click at [1004, 520] on button "Delete" at bounding box center [992, 525] width 62 height 30
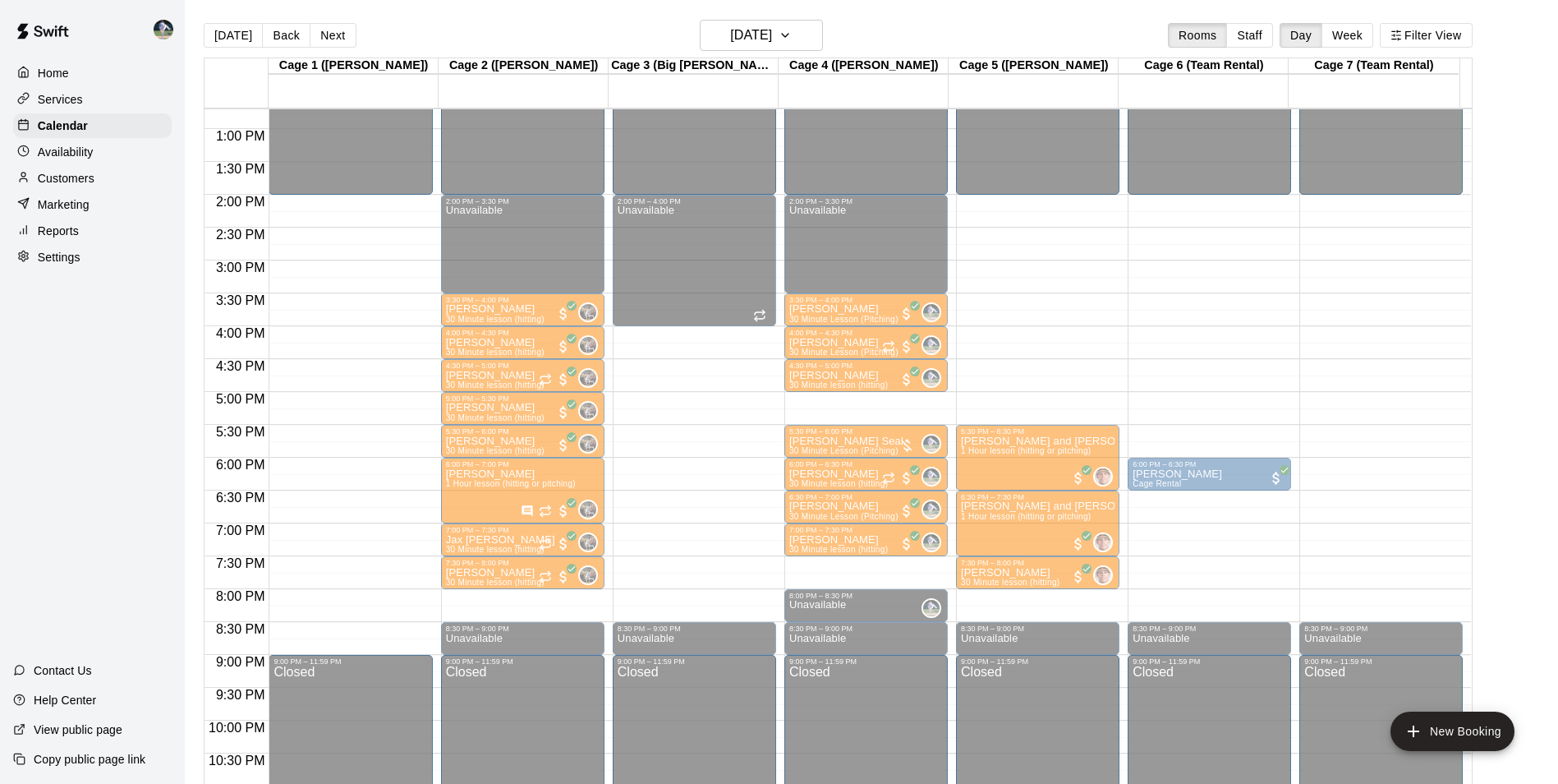
click at [518, 605] on p "[PERSON_NAME]" at bounding box center [495, 605] width 99 height 0
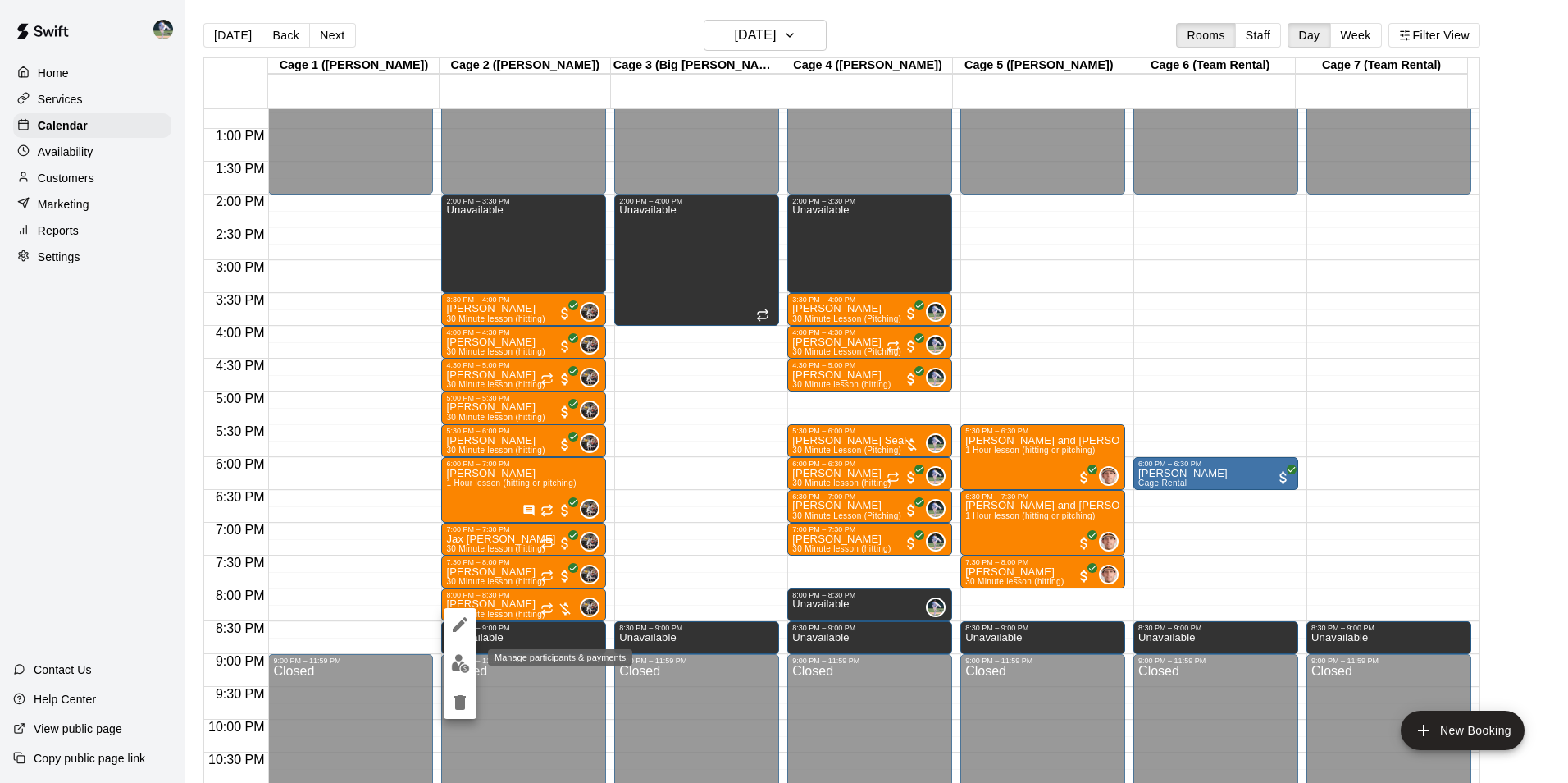
click at [459, 656] on img "edit" at bounding box center [460, 663] width 18 height 18
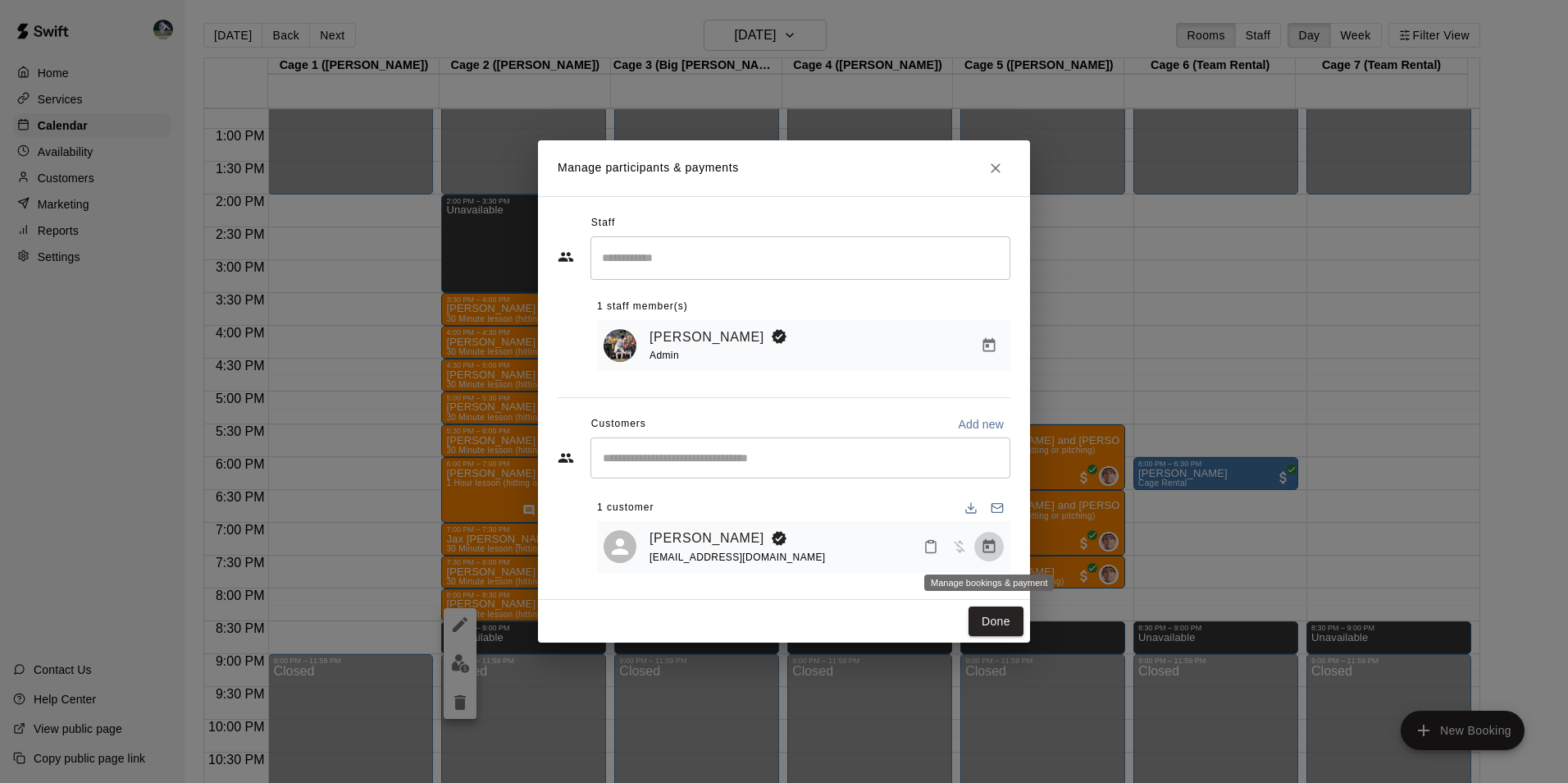
click at [989, 547] on icon "Manage bookings & payment" at bounding box center [989, 545] width 12 height 14
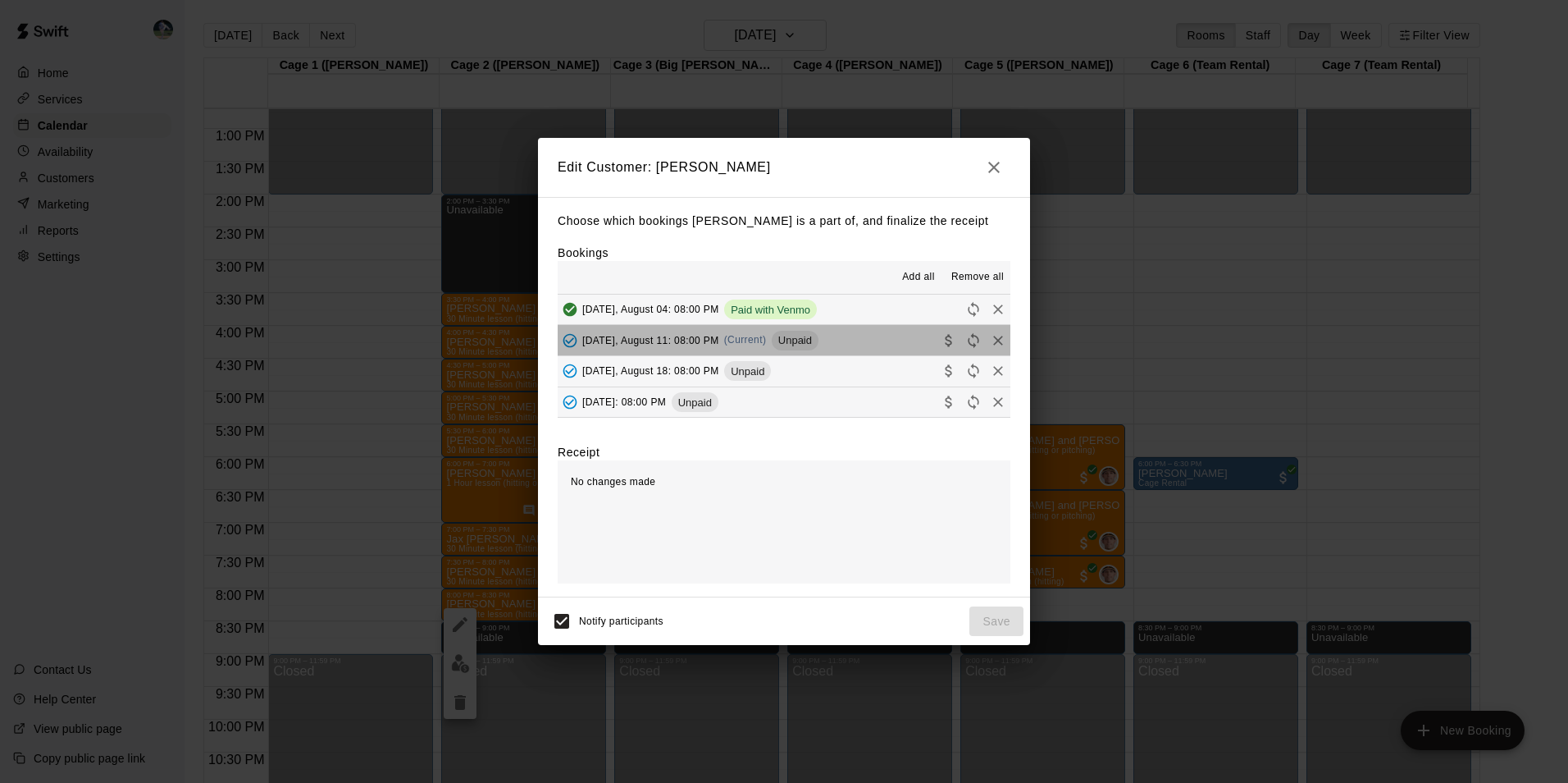
click at [839, 339] on button "[DATE], August 11: 08:00 PM (Current) Unpaid" at bounding box center [784, 339] width 453 height 30
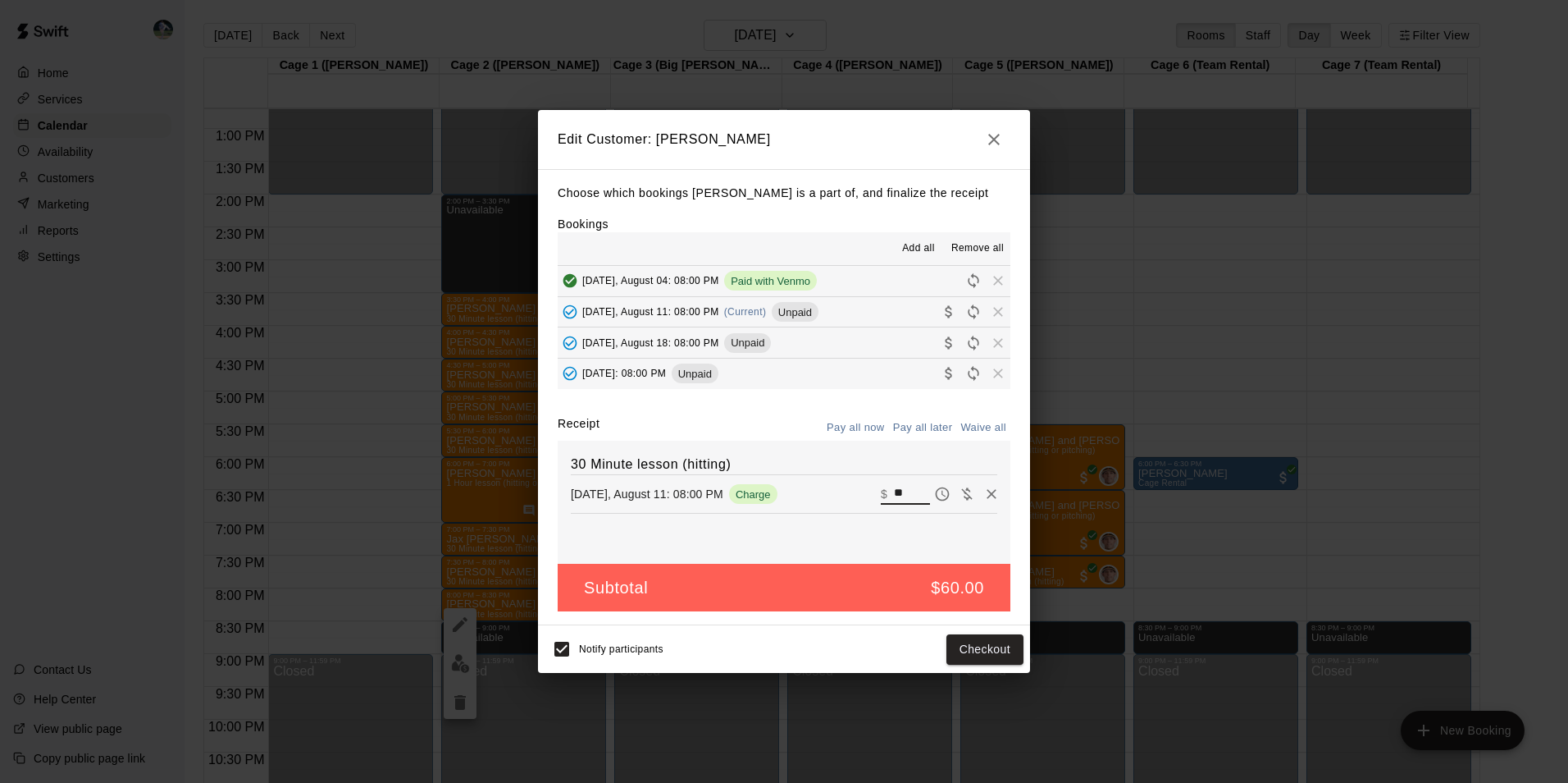
click at [901, 493] on input "**" at bounding box center [912, 493] width 36 height 21
type input "*"
type input "**"
click at [958, 658] on button "Checkout" at bounding box center [984, 649] width 77 height 30
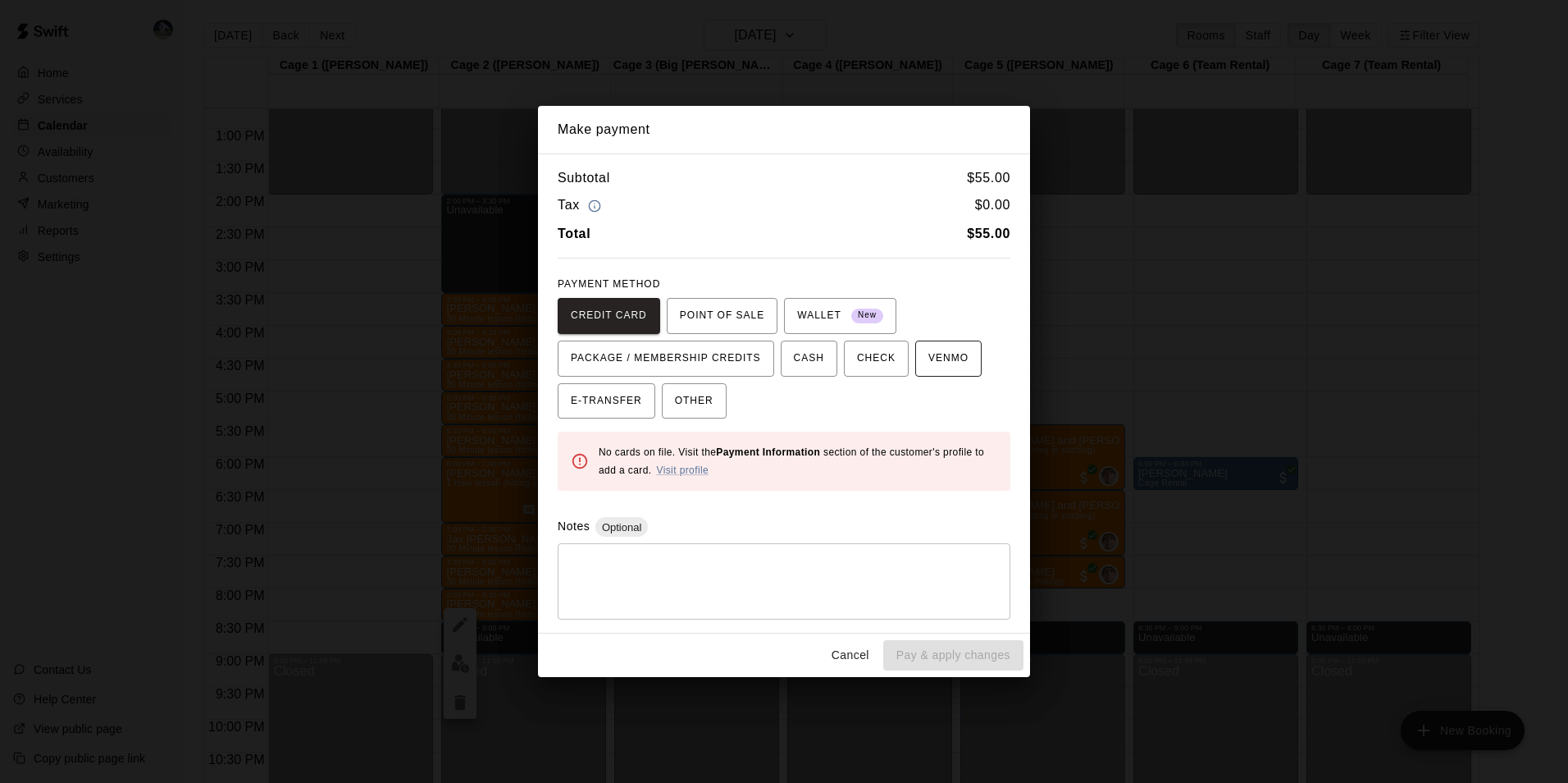
click at [945, 356] on span "VENMO" at bounding box center [949, 358] width 41 height 26
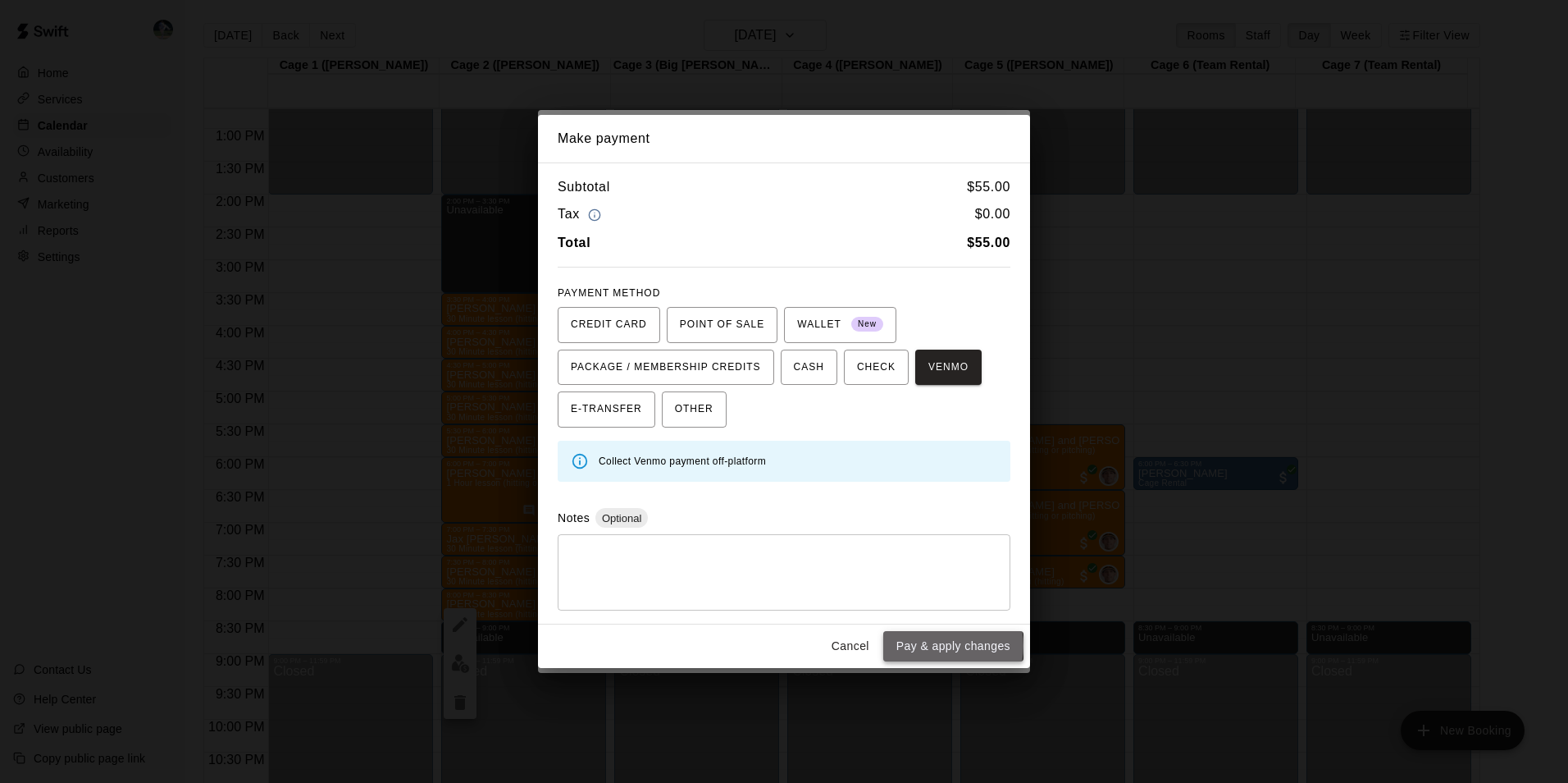
click at [939, 646] on button "Pay & apply changes" at bounding box center [953, 646] width 140 height 30
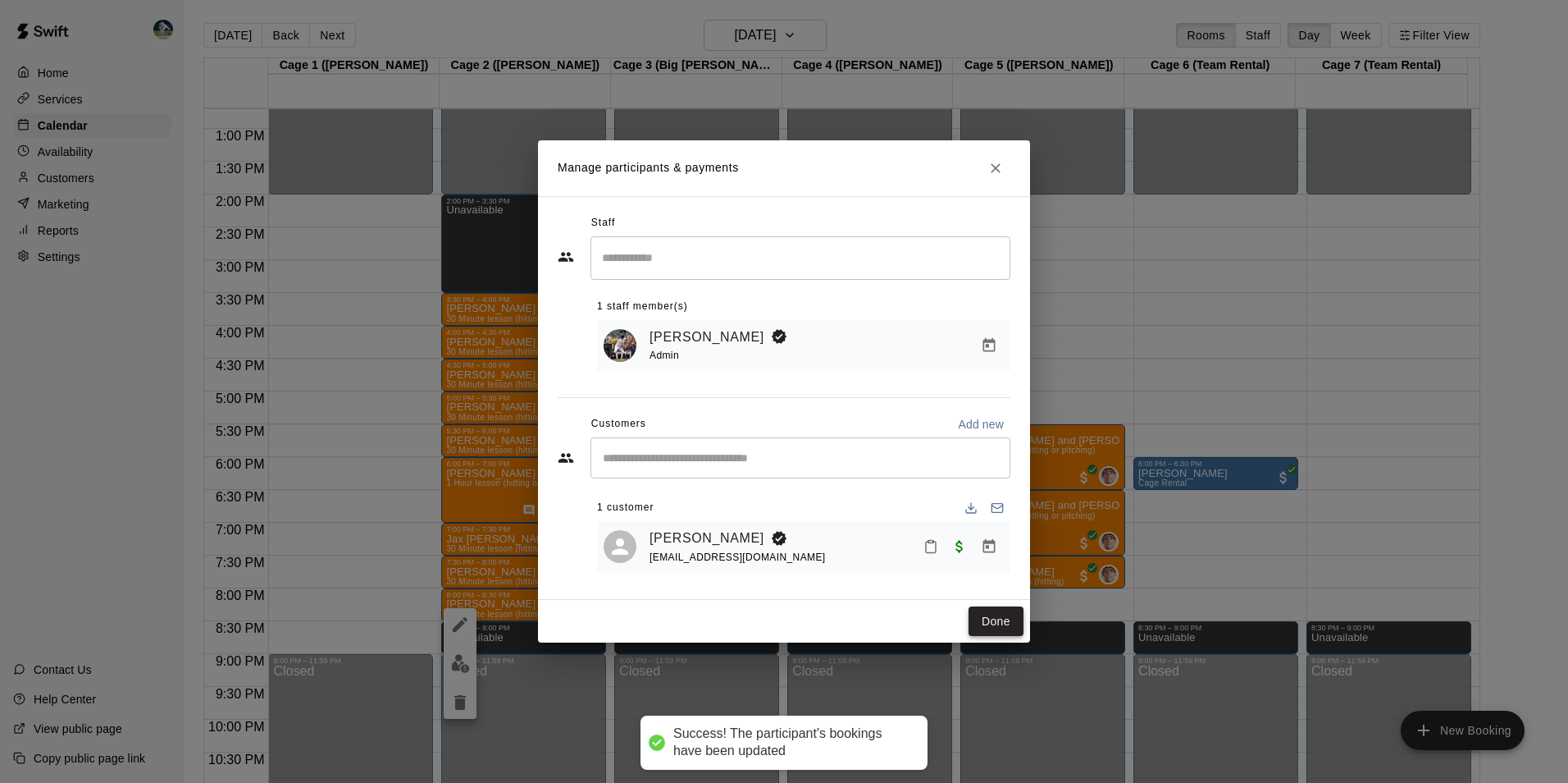
click at [977, 616] on button "Done" at bounding box center [996, 621] width 55 height 30
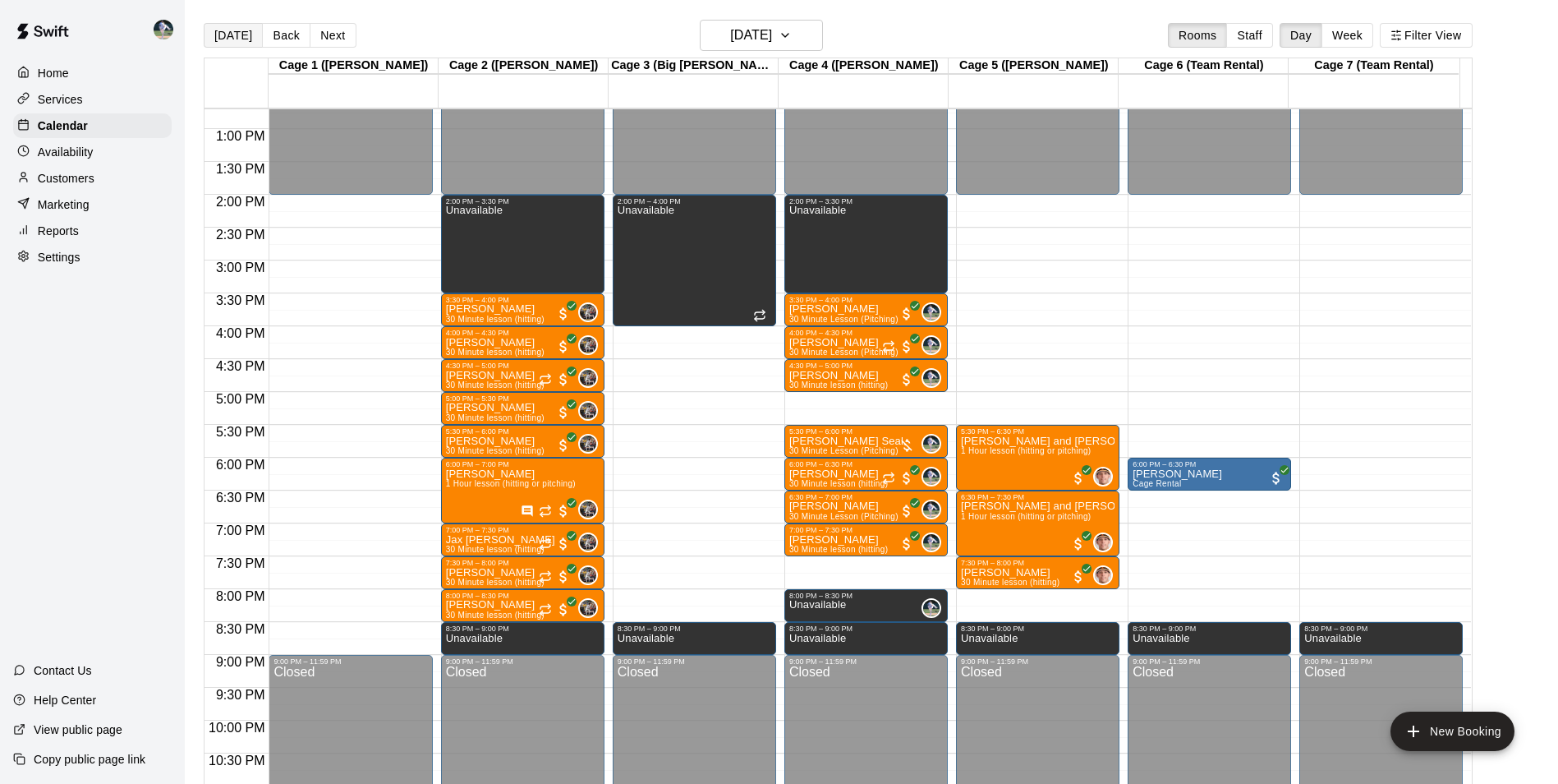
click at [225, 35] on button "[DATE]" at bounding box center [234, 35] width 59 height 25
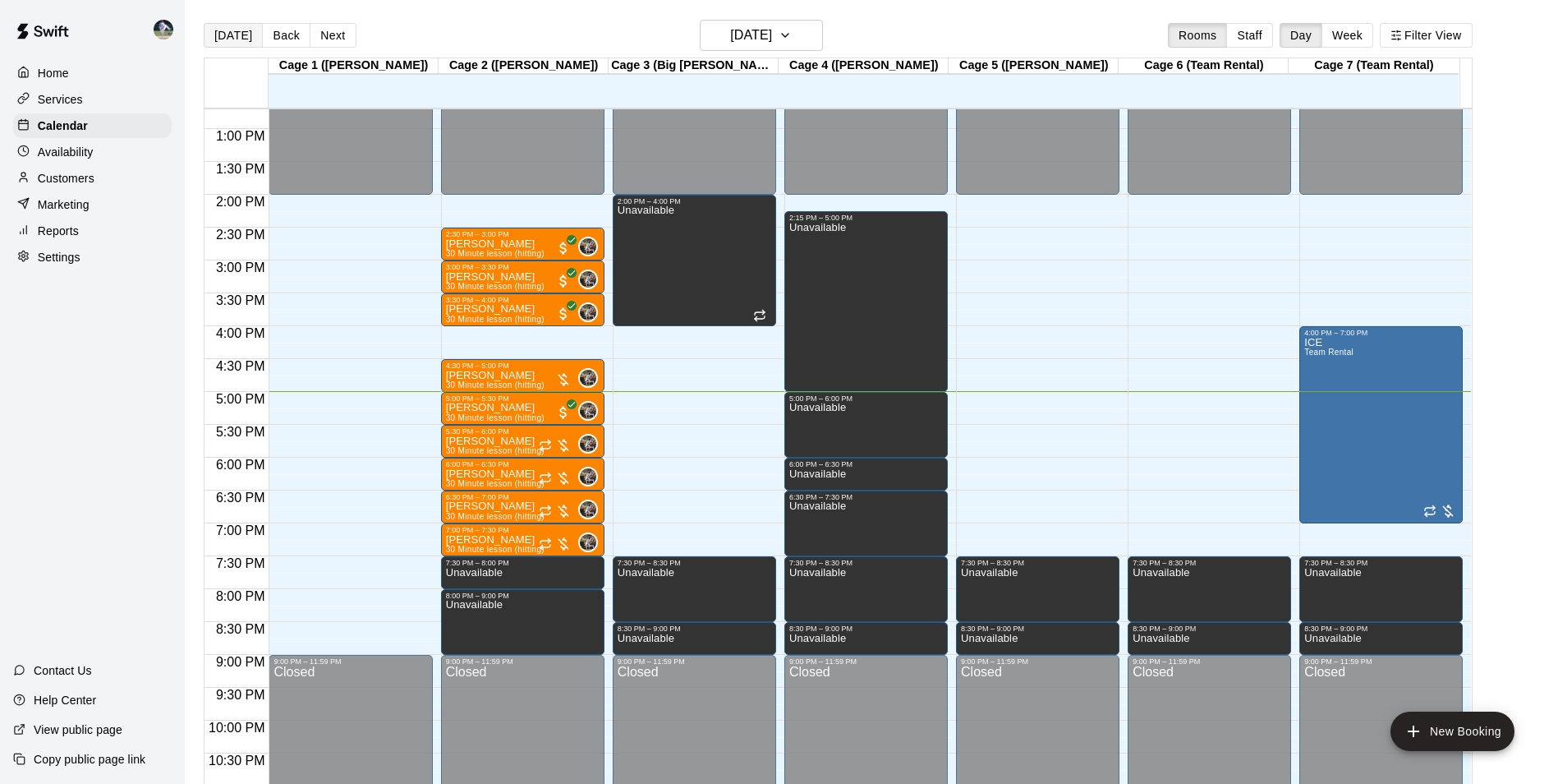
click at [231, 33] on button "[DATE]" at bounding box center [234, 35] width 59 height 25
click at [731, 37] on h6 "[DATE]" at bounding box center [751, 35] width 42 height 23
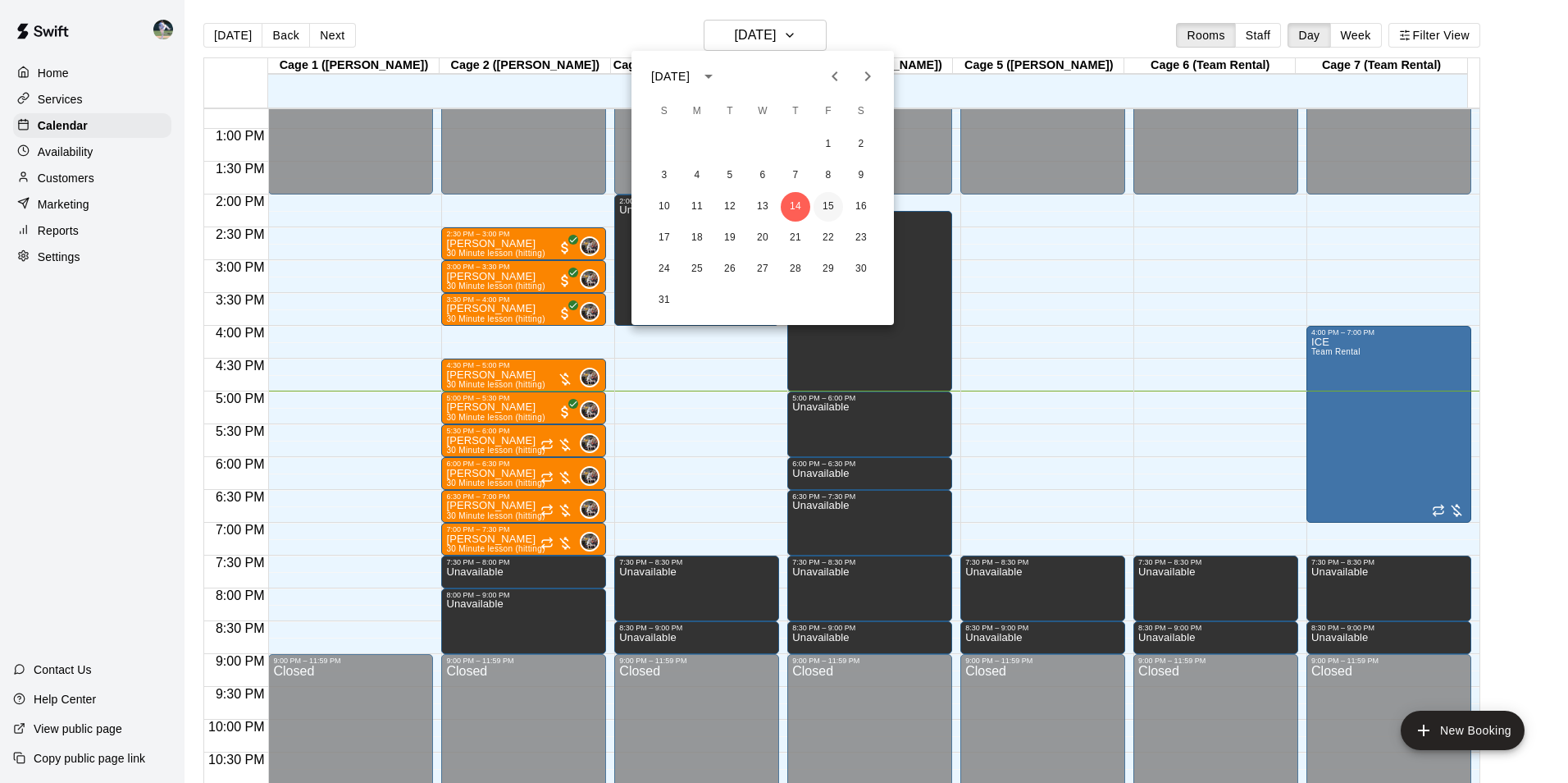
click at [829, 205] on button "15" at bounding box center [828, 207] width 29 height 30
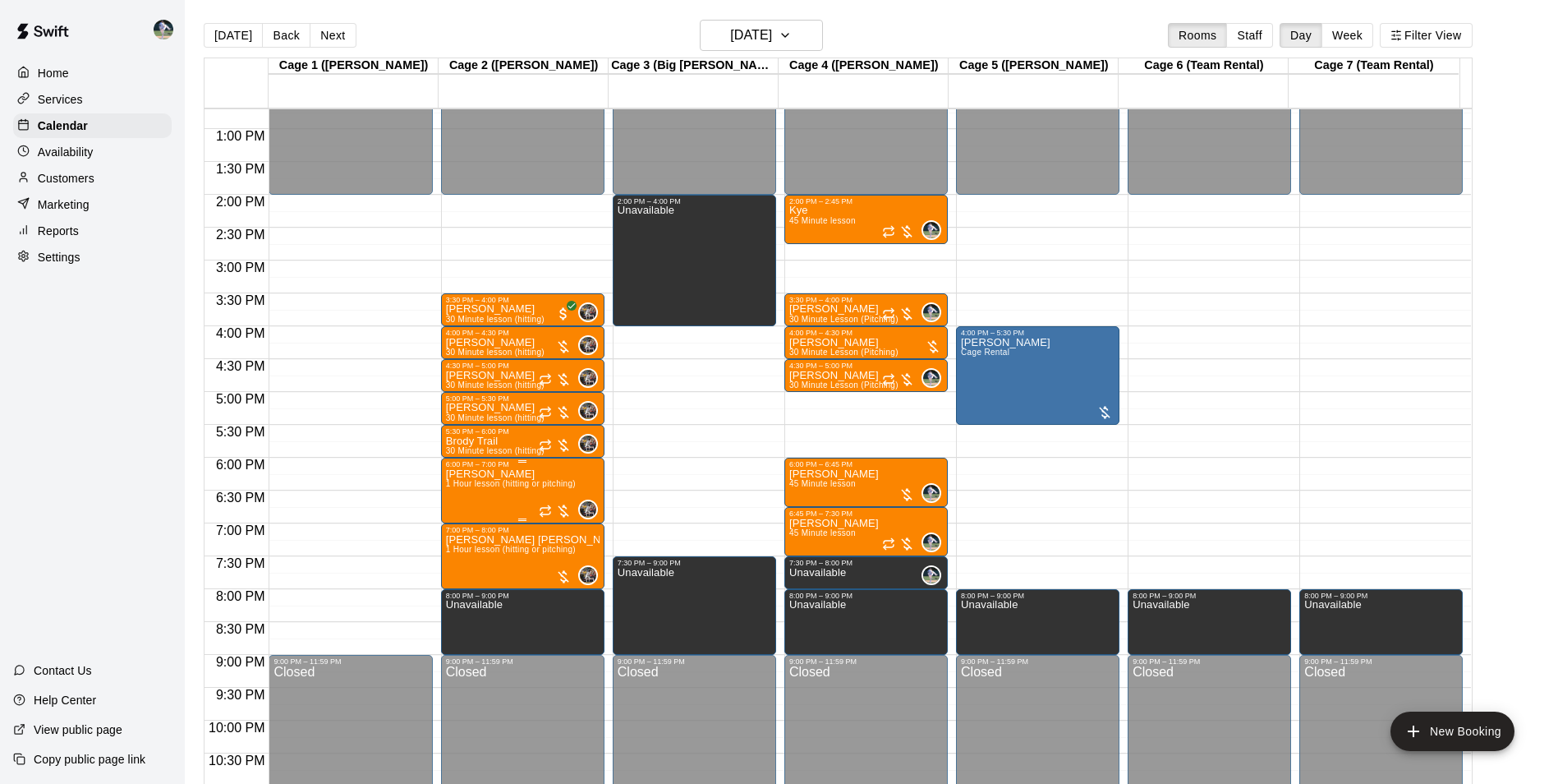
click at [500, 481] on span "1 Hour lesson (hitting or pitching)" at bounding box center [511, 484] width 130 height 9
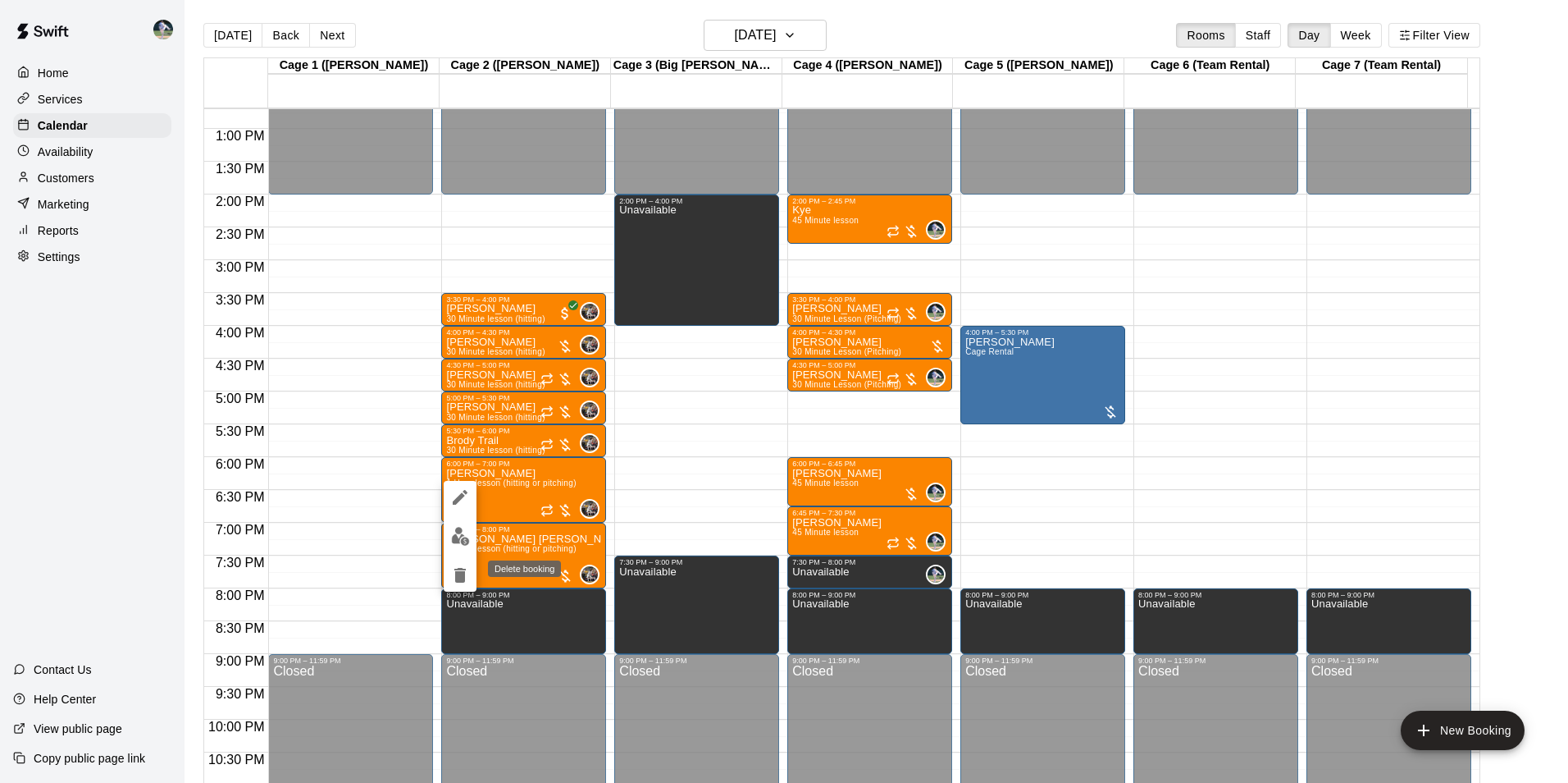
click at [456, 575] on icon "delete" at bounding box center [460, 575] width 11 height 15
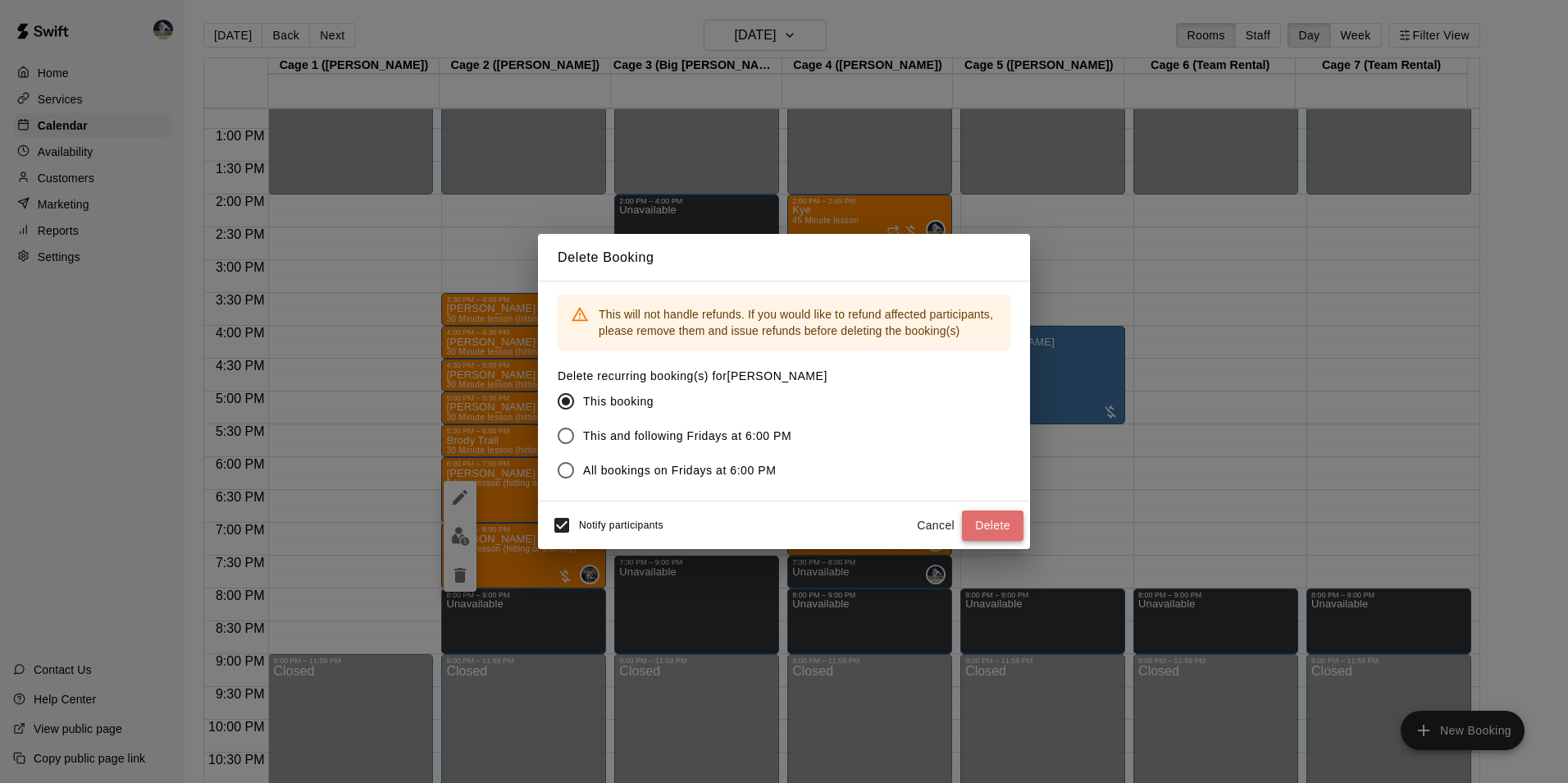
click at [975, 523] on button "Delete" at bounding box center [992, 525] width 62 height 30
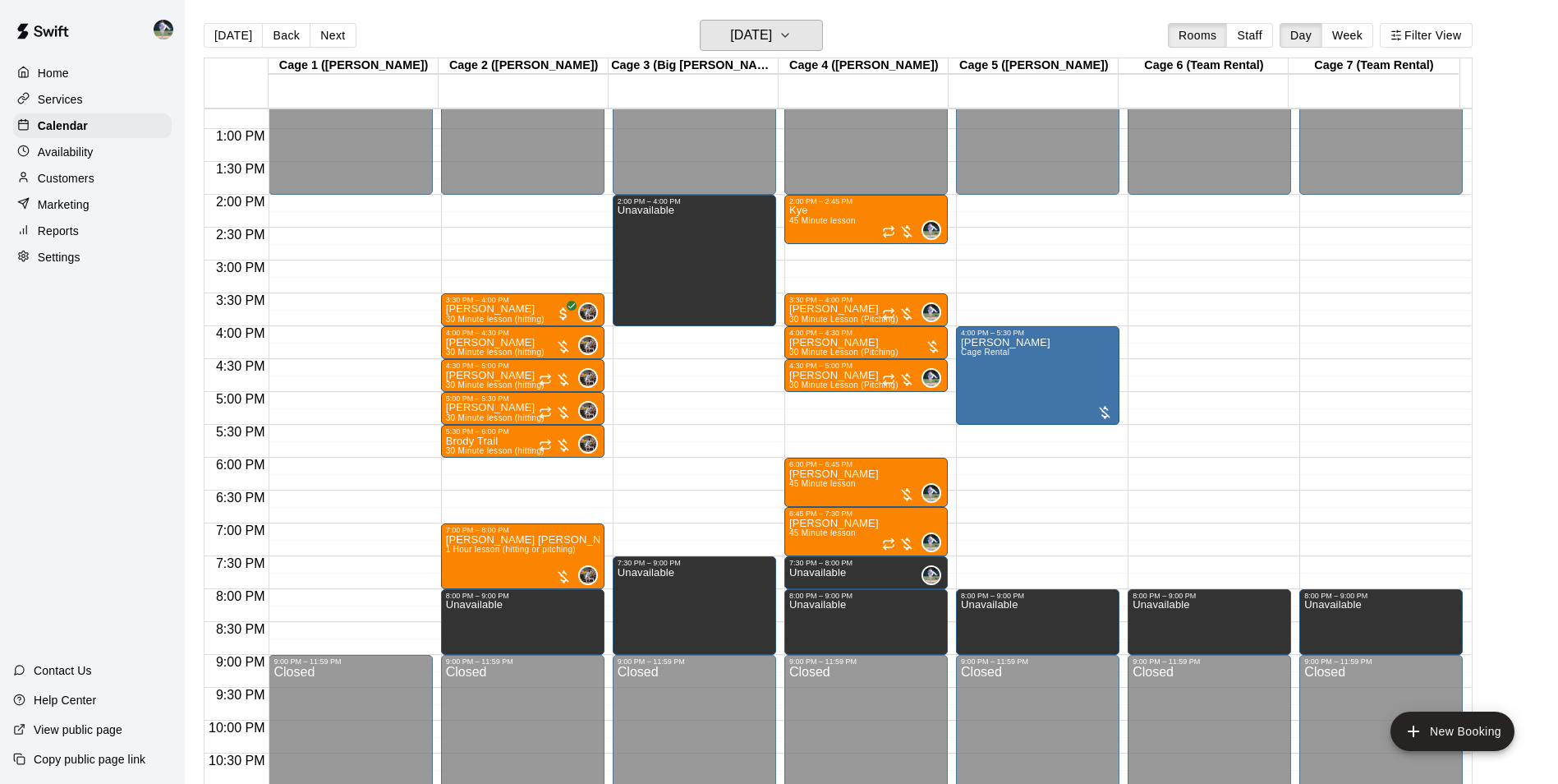
click at [741, 34] on h6 "[DATE]" at bounding box center [751, 35] width 42 height 23
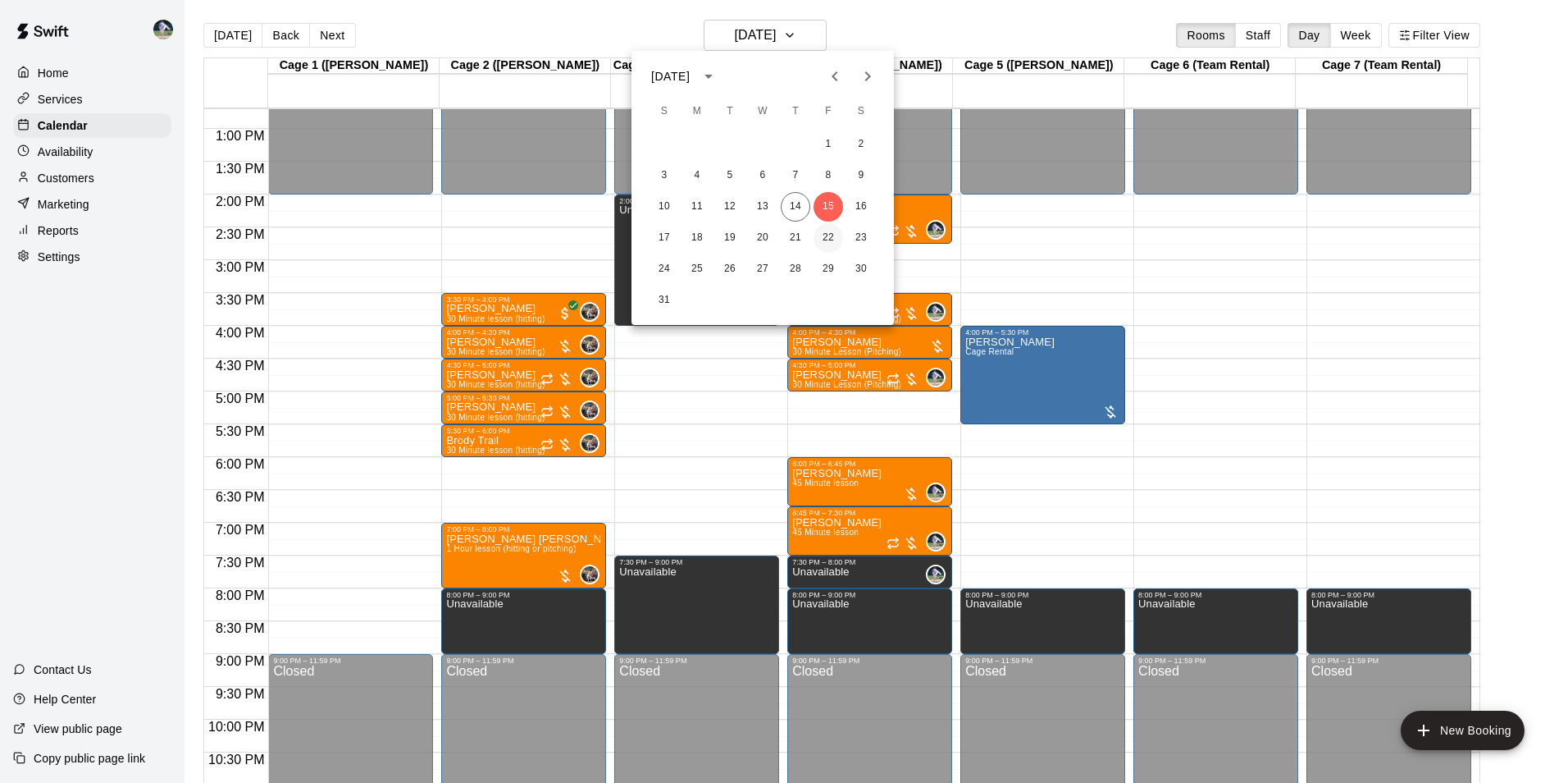
click at [827, 236] on button "22" at bounding box center [828, 238] width 29 height 30
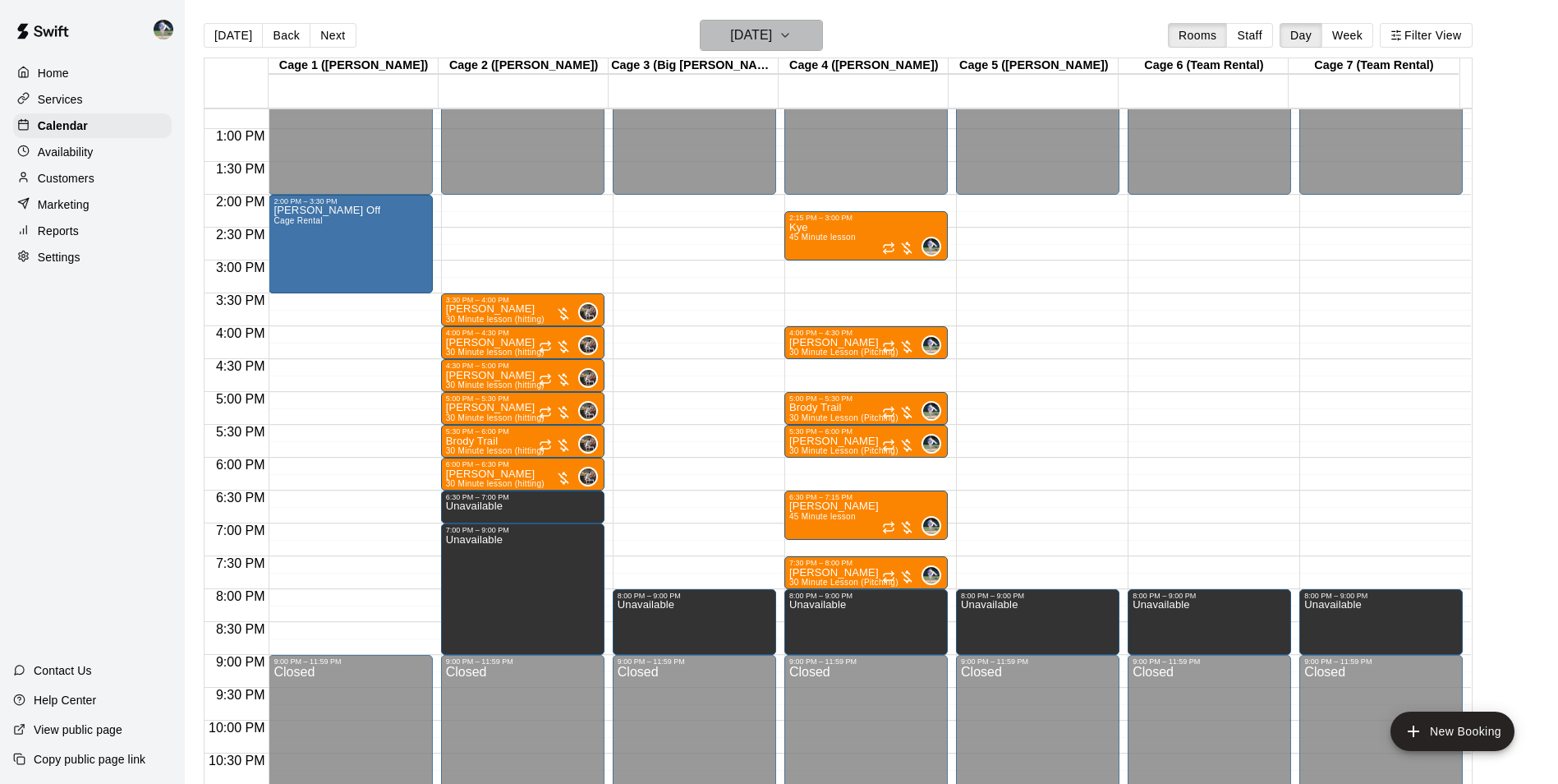
click at [747, 21] on button "[DATE]" at bounding box center [761, 35] width 123 height 31
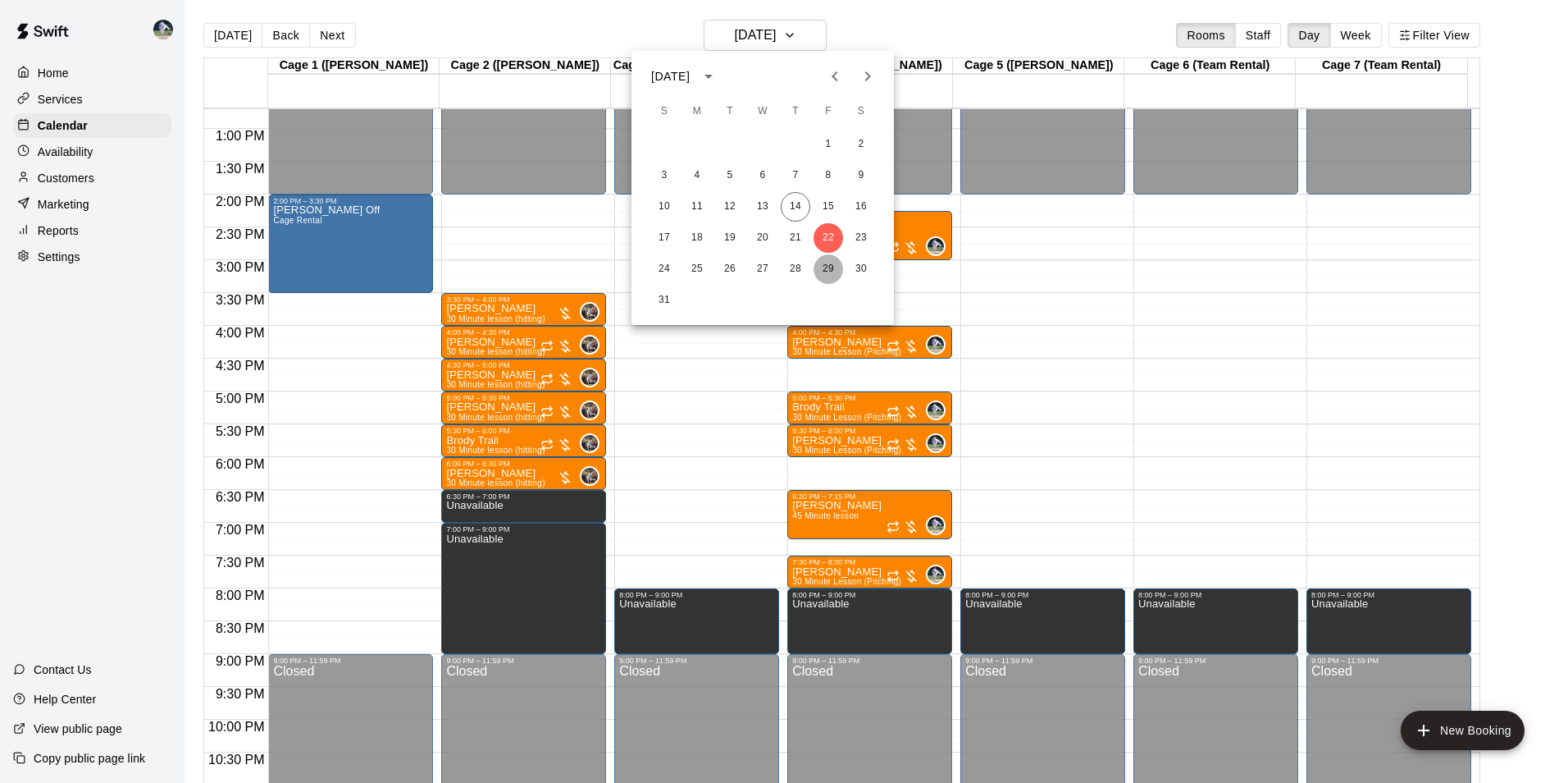
click at [827, 270] on button "29" at bounding box center [828, 269] width 29 height 30
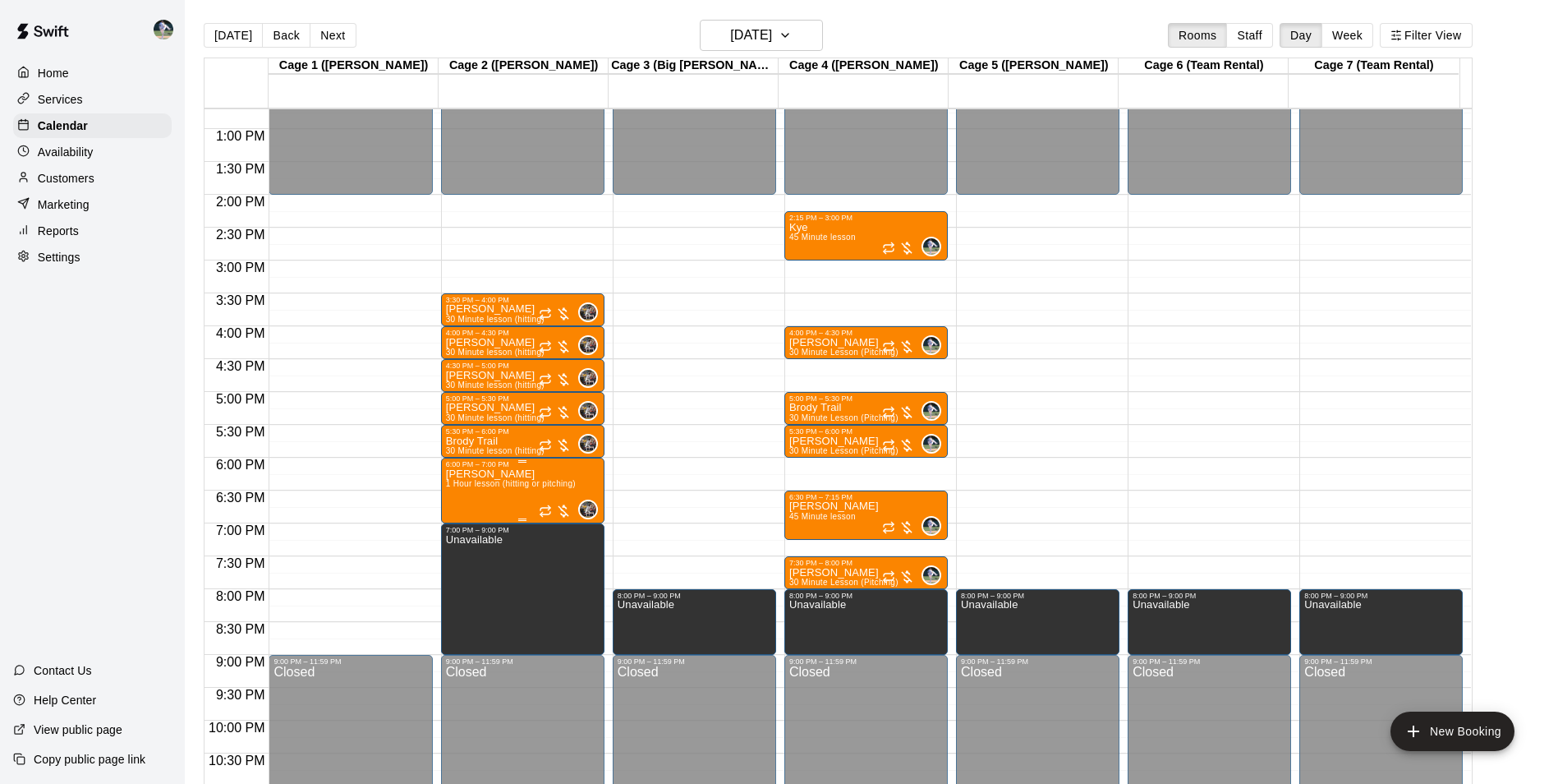
click at [500, 483] on span "1 Hour lesson (hitting or pitching)" at bounding box center [511, 484] width 130 height 9
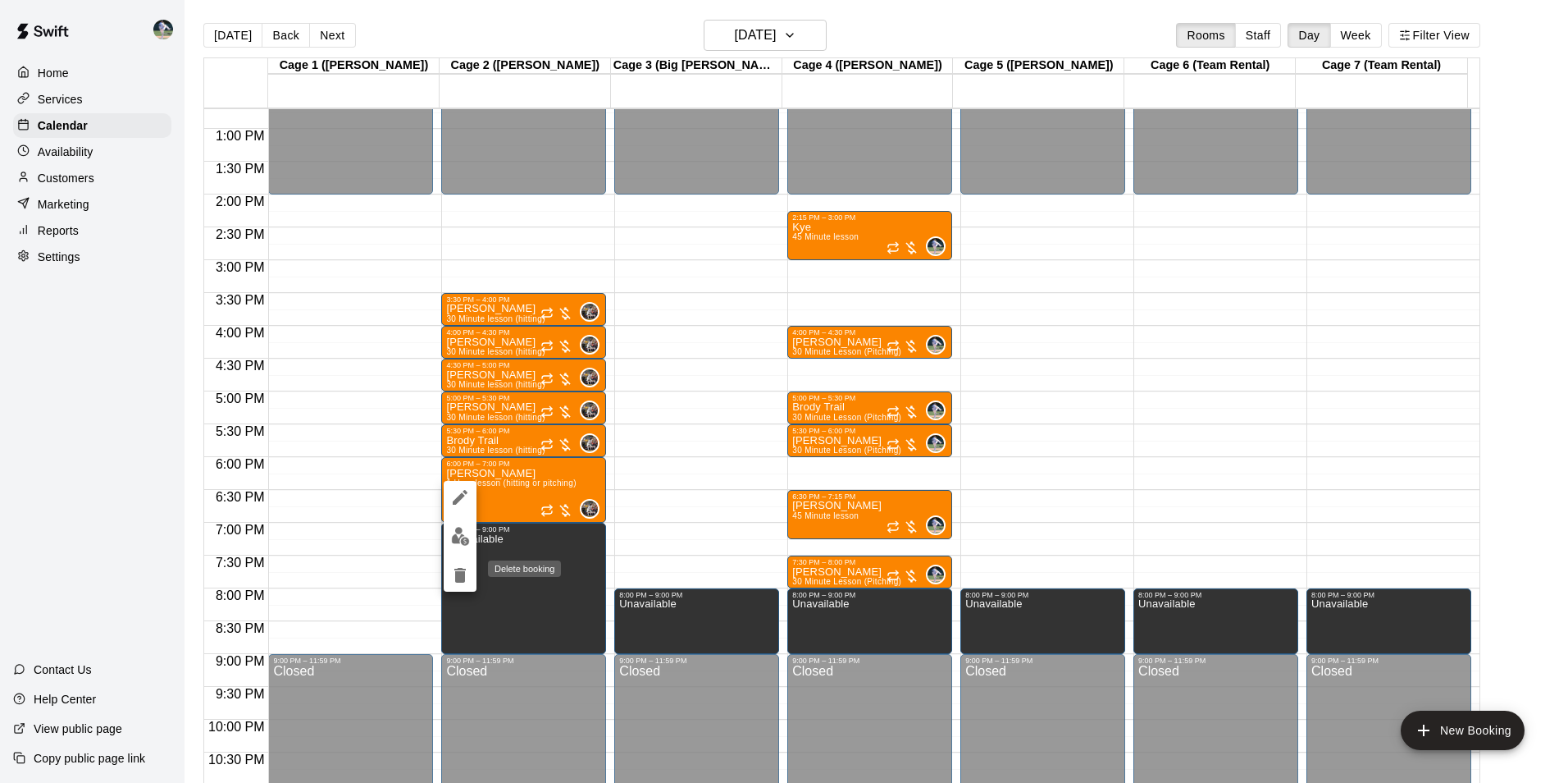
click at [462, 573] on icon "delete" at bounding box center [460, 575] width 11 height 15
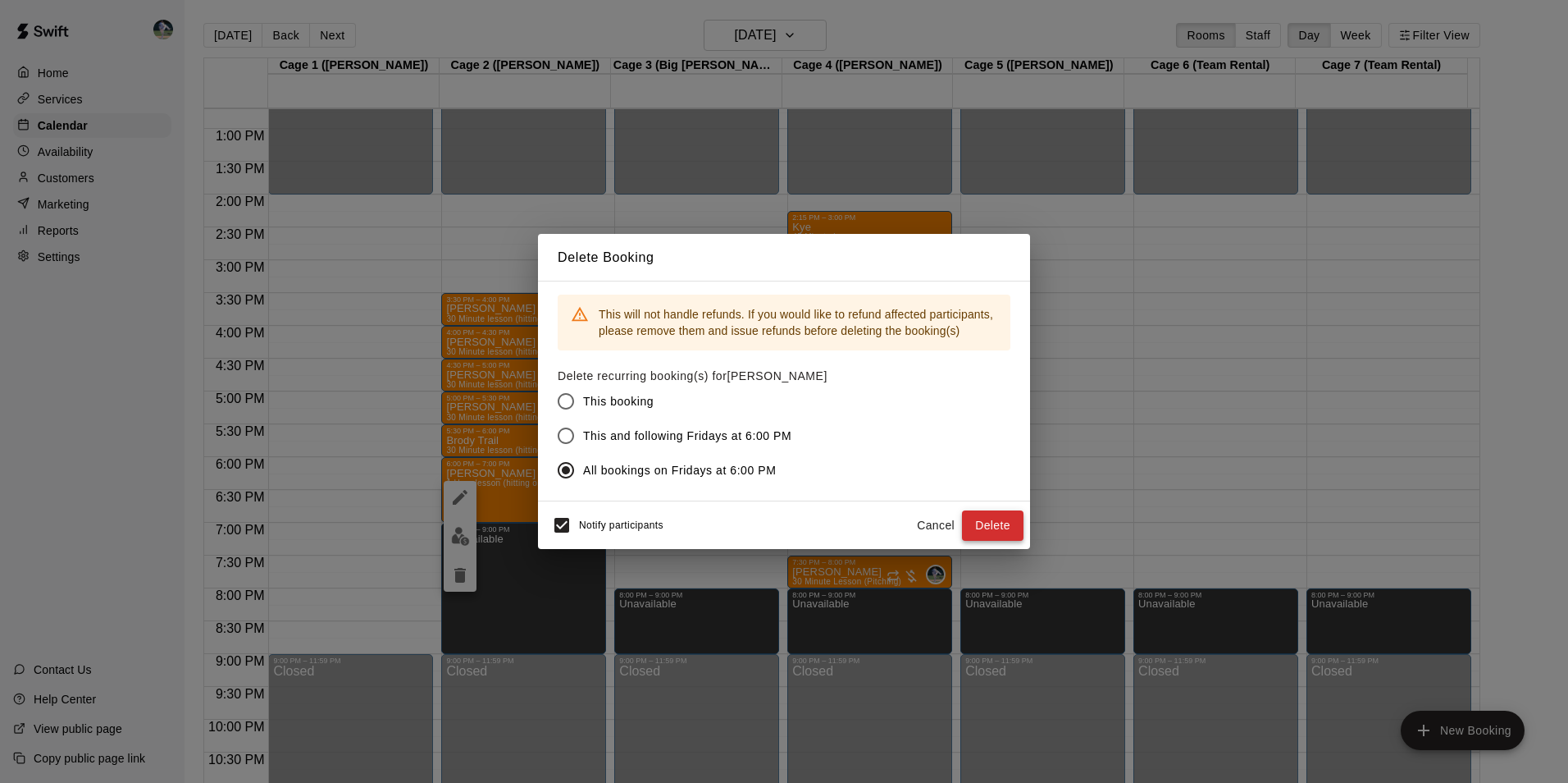
click at [976, 521] on button "Delete" at bounding box center [992, 525] width 62 height 30
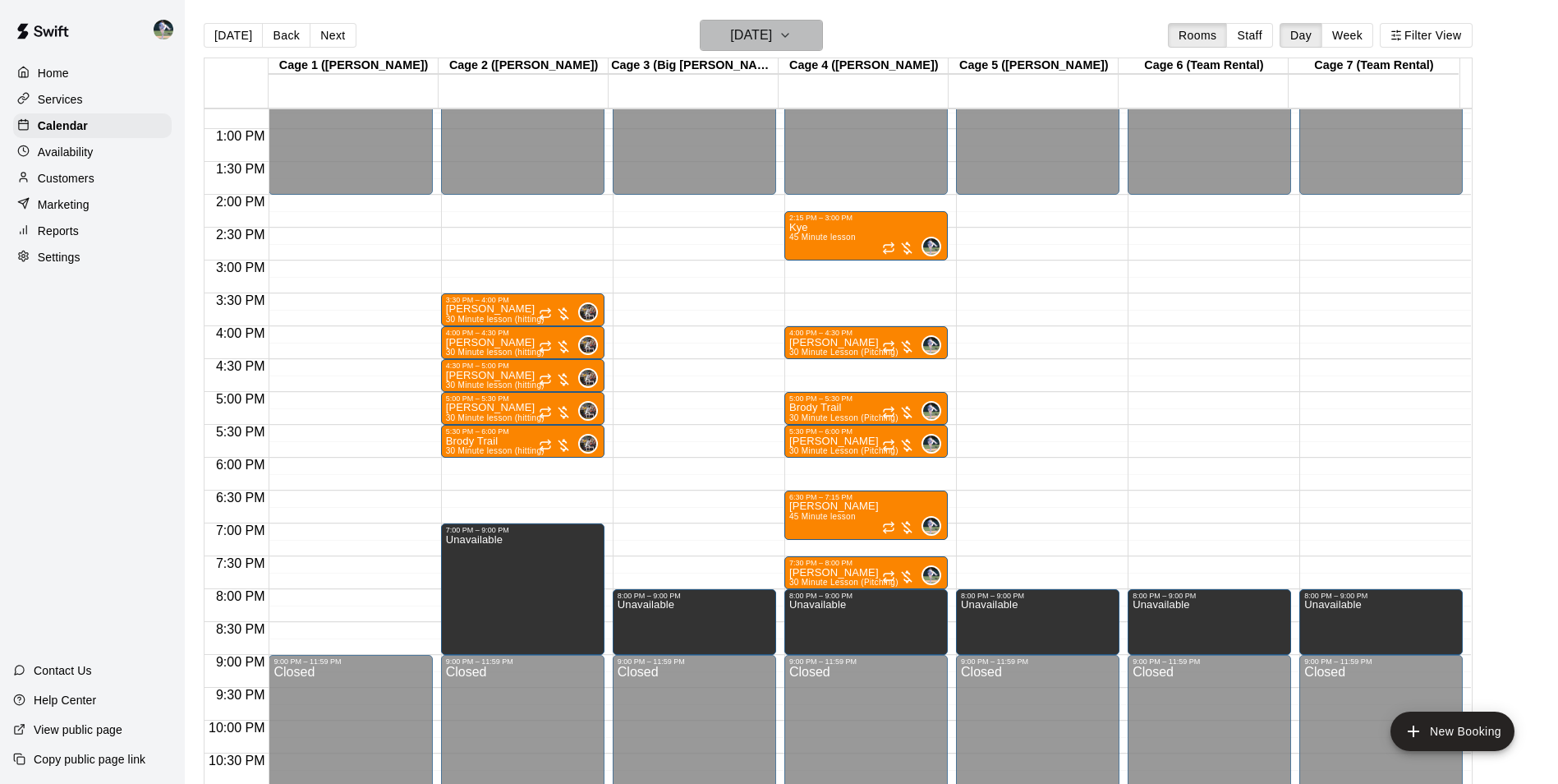
click at [754, 29] on h6 "[DATE]" at bounding box center [751, 35] width 42 height 23
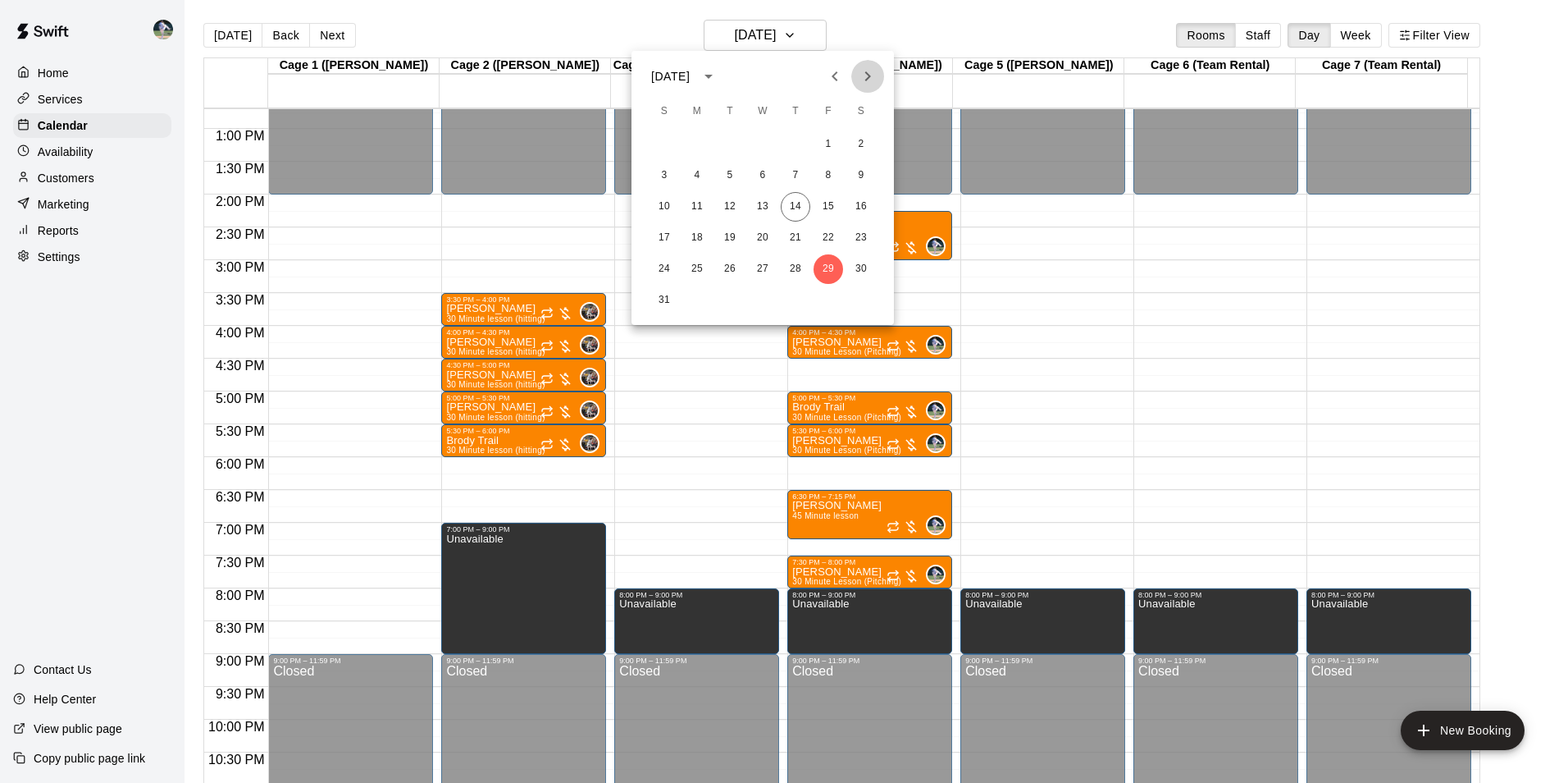
click at [866, 77] on icon "Next month" at bounding box center [867, 76] width 19 height 19
click at [826, 135] on button "5" at bounding box center [828, 145] width 29 height 30
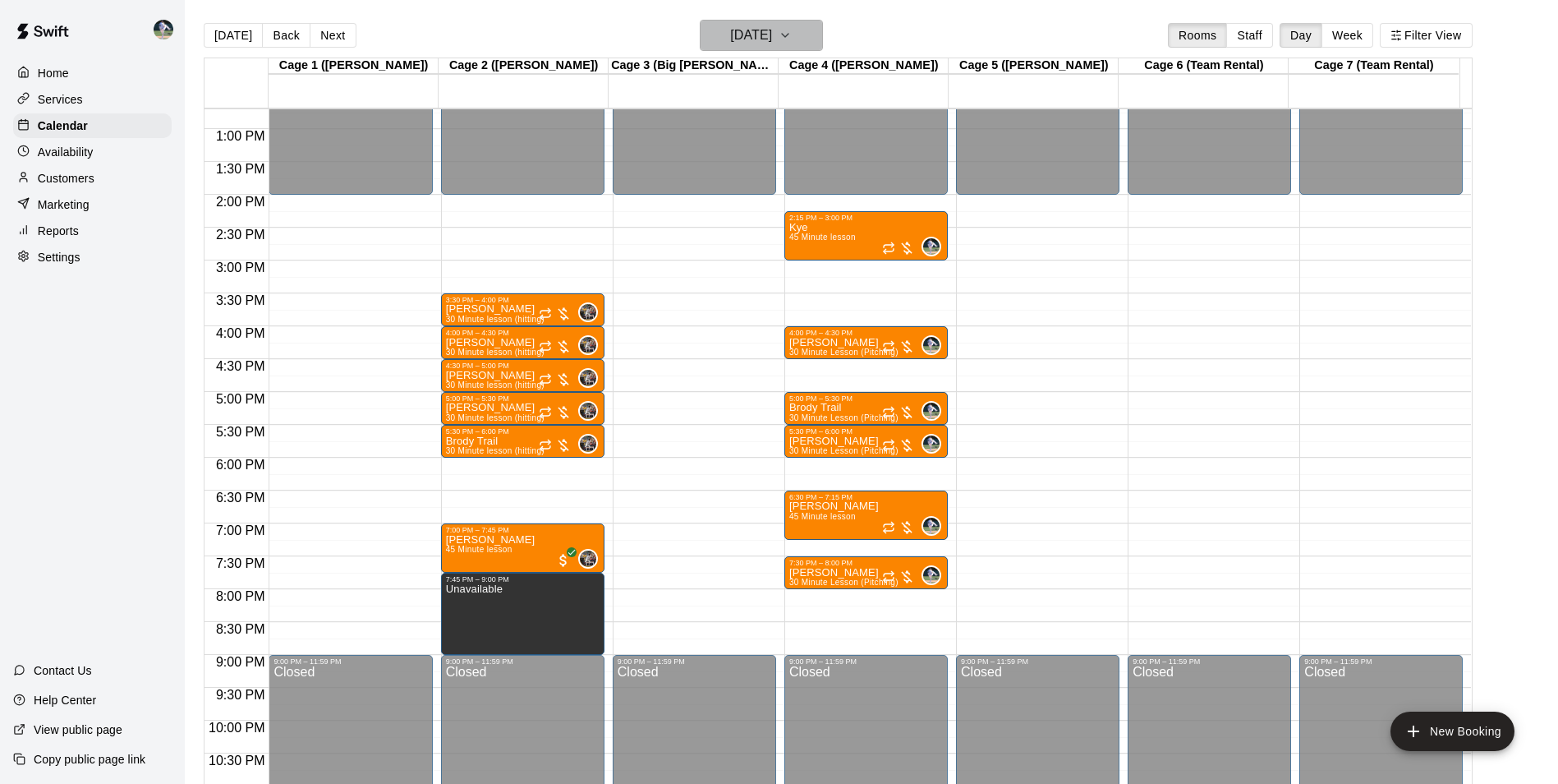
click at [772, 37] on h6 "[DATE]" at bounding box center [751, 35] width 42 height 23
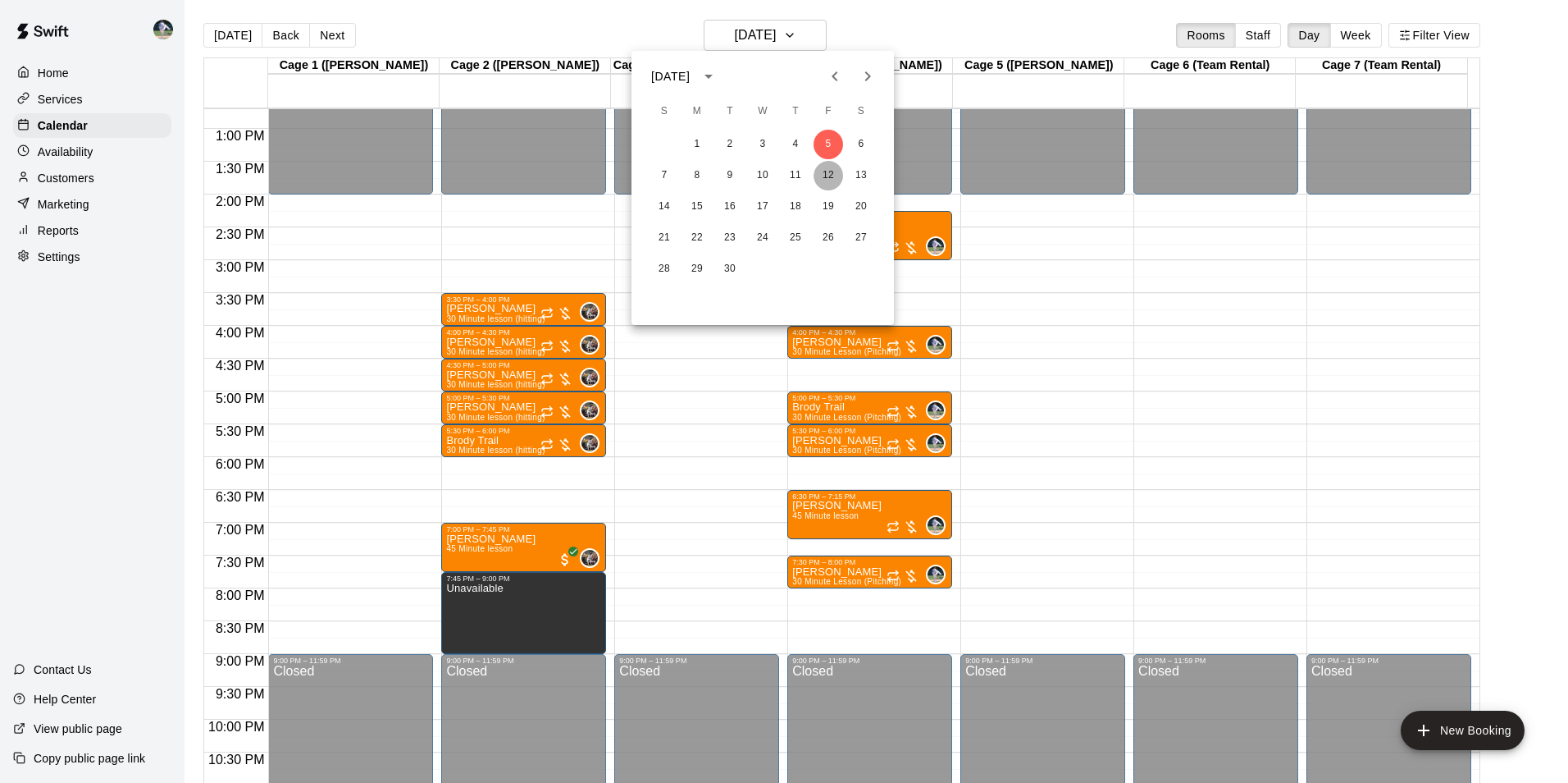
click at [827, 174] on button "12" at bounding box center [828, 175] width 29 height 30
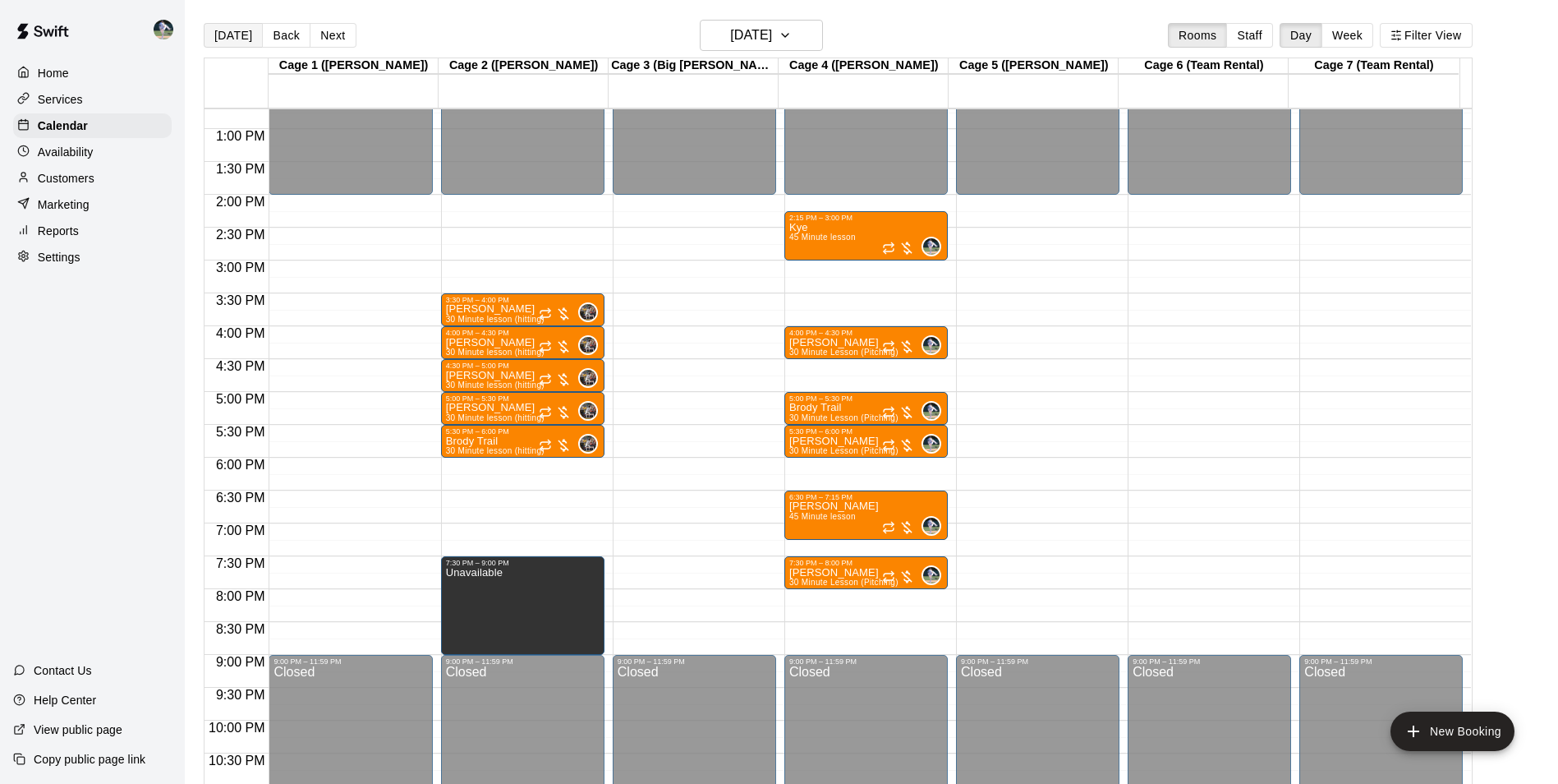
click at [232, 30] on button "[DATE]" at bounding box center [234, 35] width 59 height 25
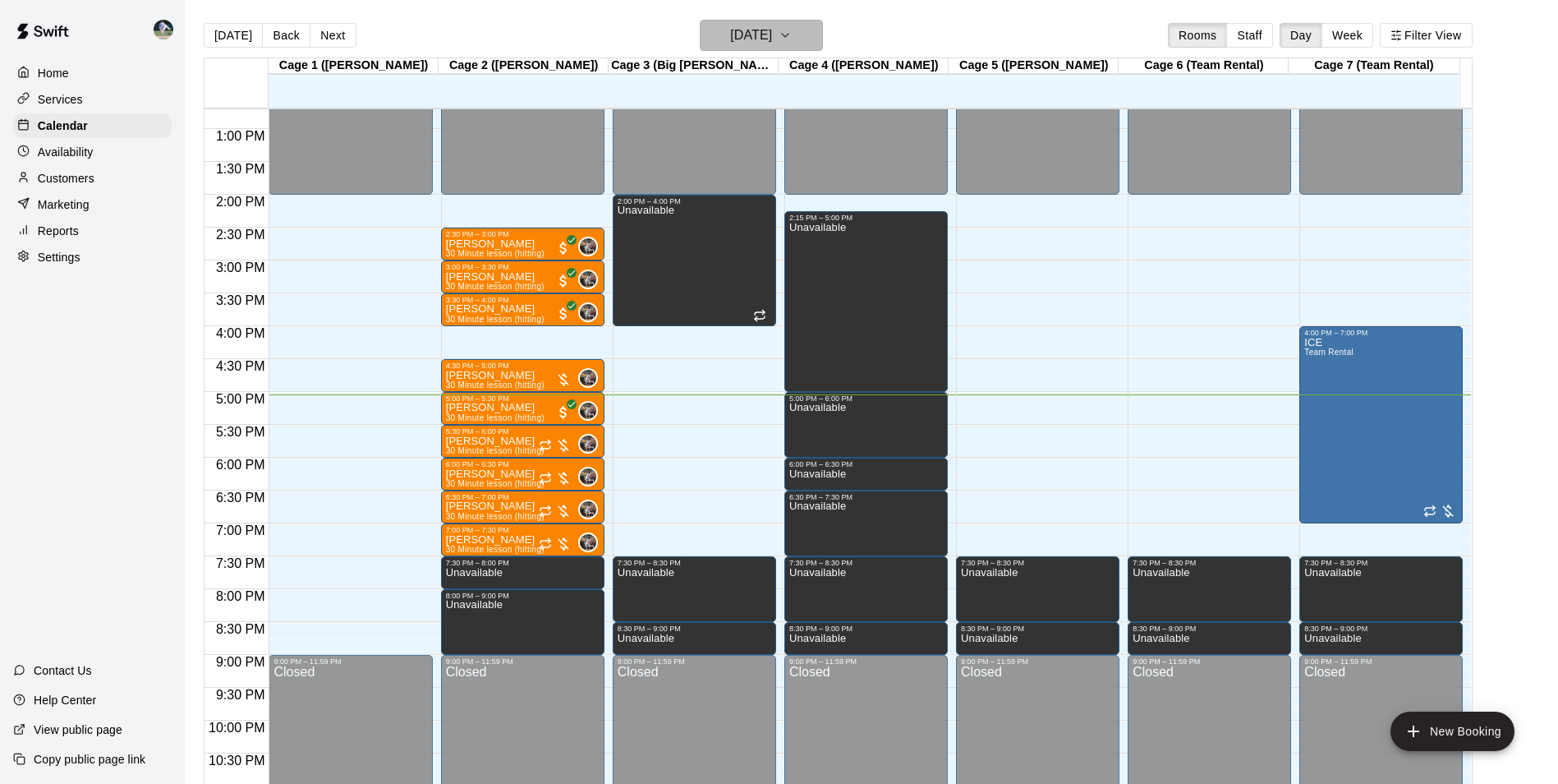
click at [740, 37] on h6 "[DATE]" at bounding box center [751, 35] width 42 height 23
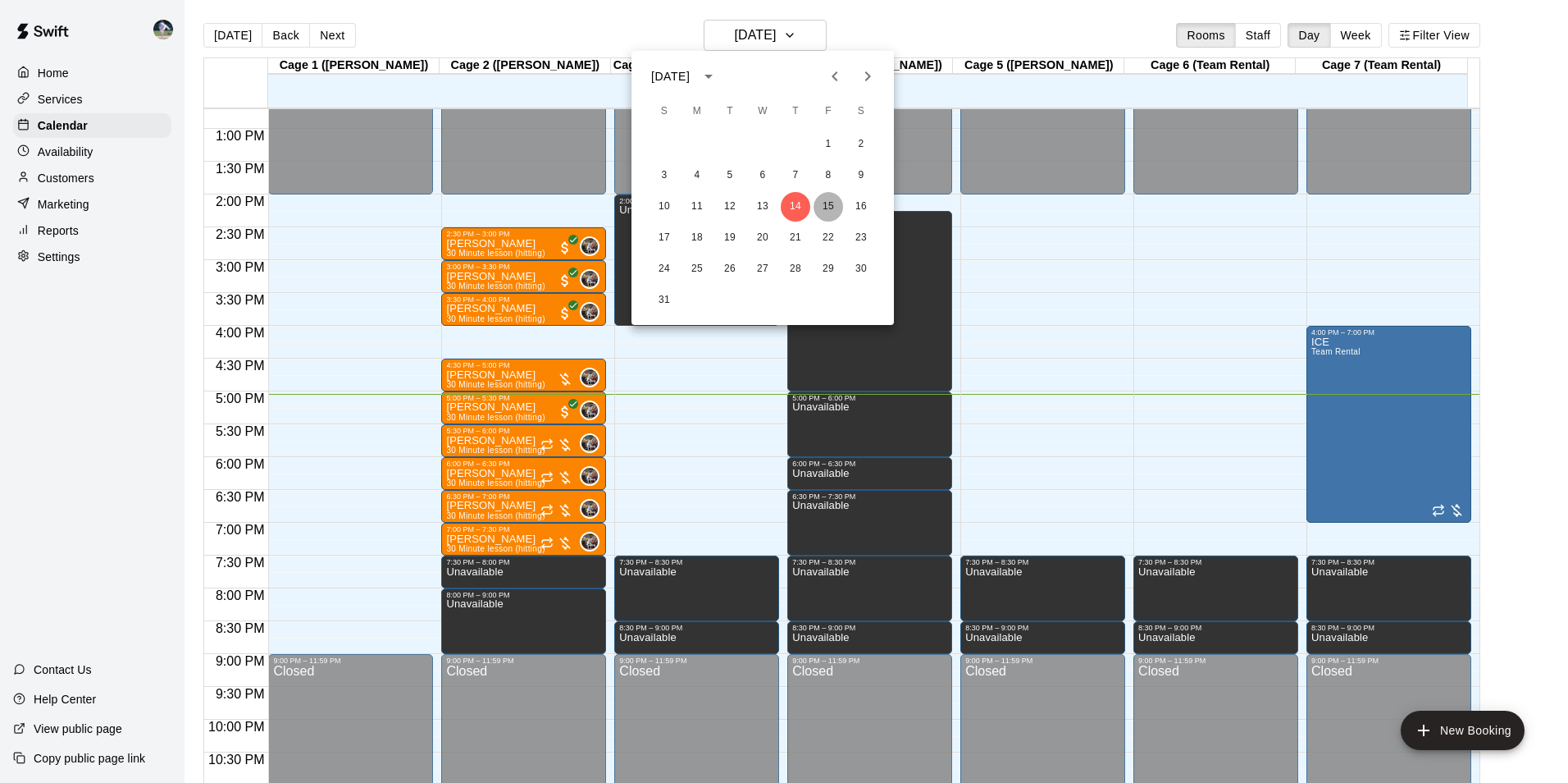
click at [825, 204] on button "15" at bounding box center [828, 207] width 29 height 30
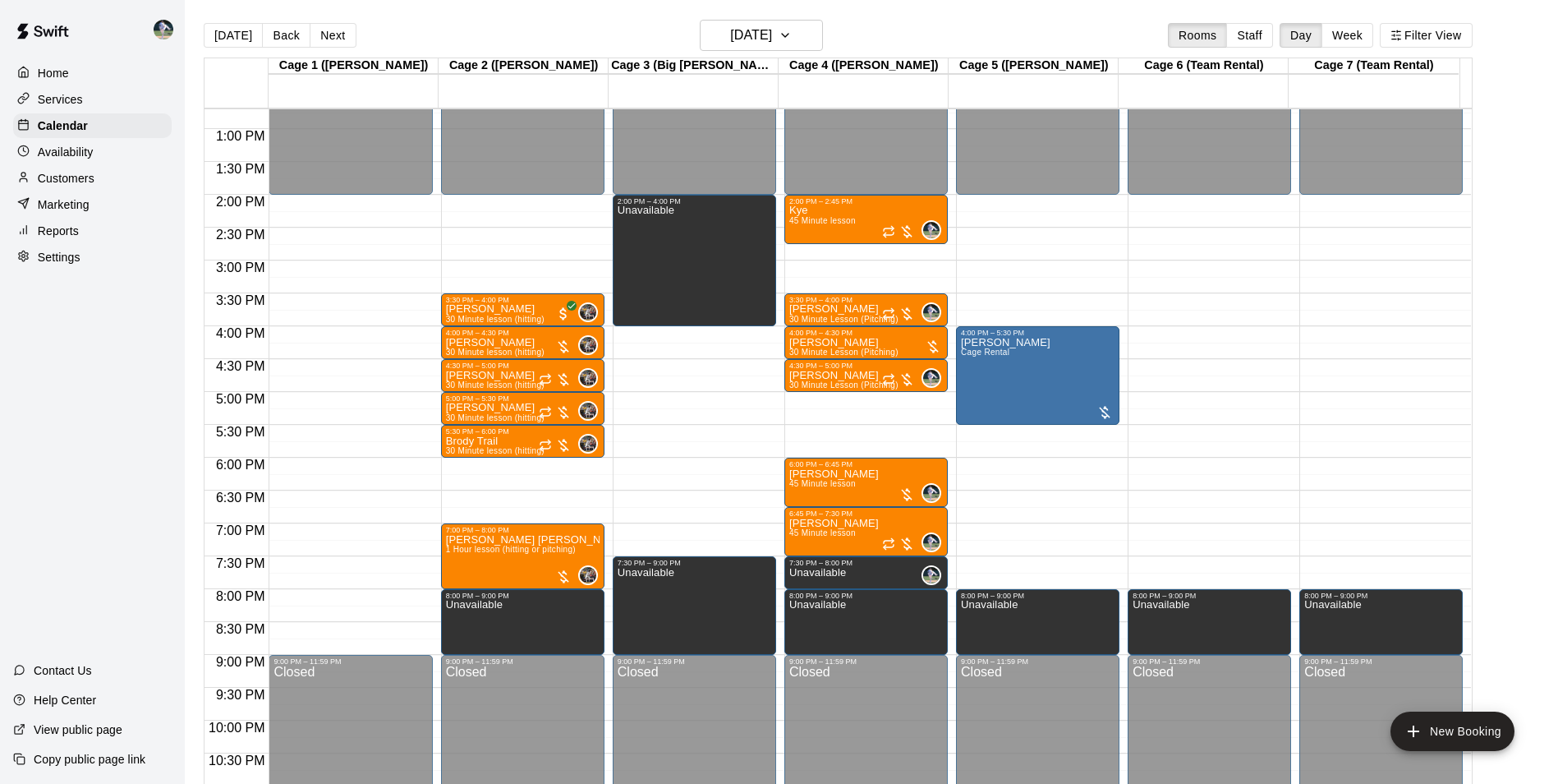
click at [496, 464] on div "12:00 AM – 2:00 PM Closed 3:30 PM – 4:00 PM [PERSON_NAME] 30 Minute lesson (hit…" at bounding box center [523, 64] width 163 height 1577
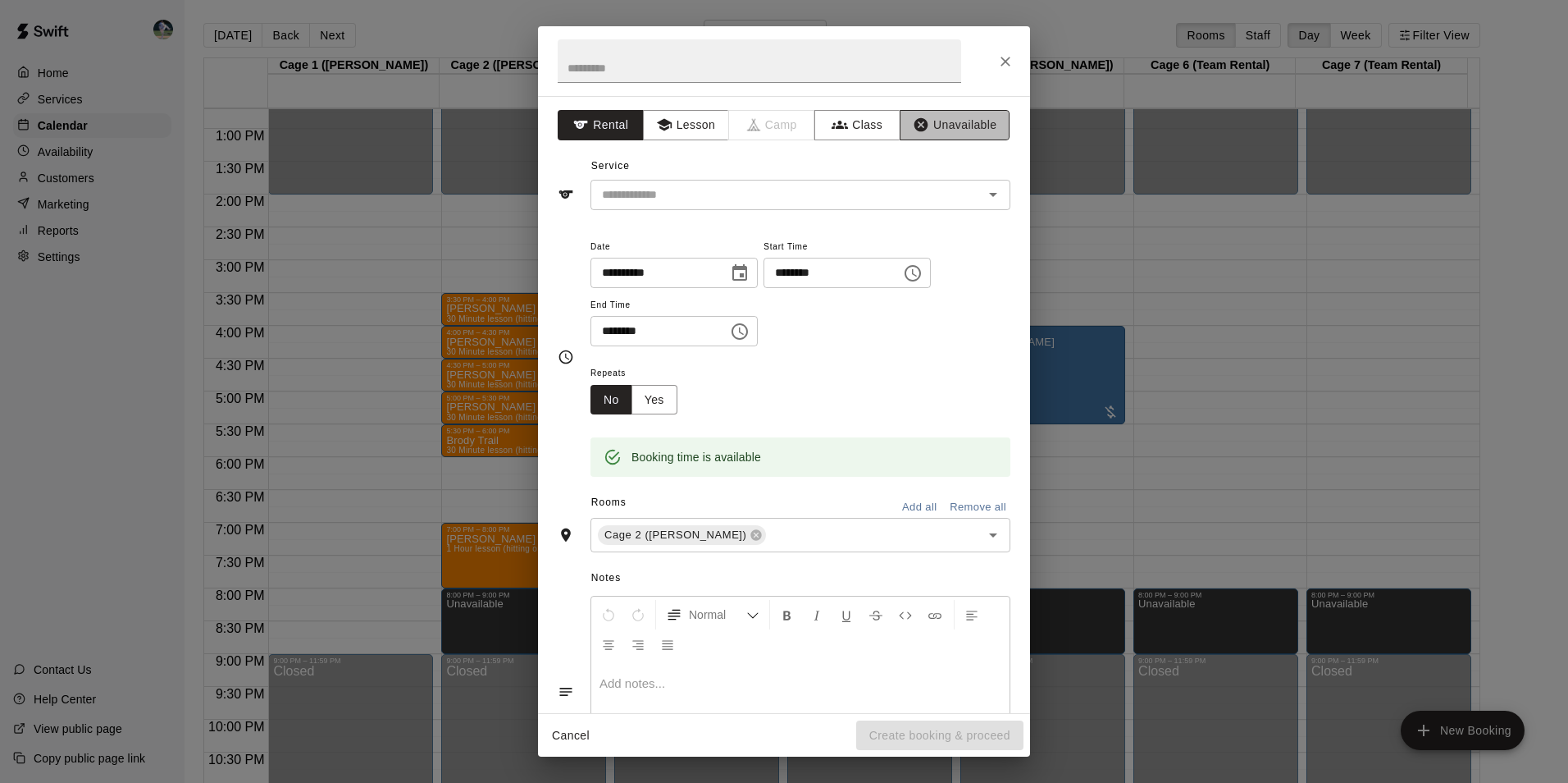
click at [945, 123] on button "Unavailable" at bounding box center [954, 125] width 110 height 30
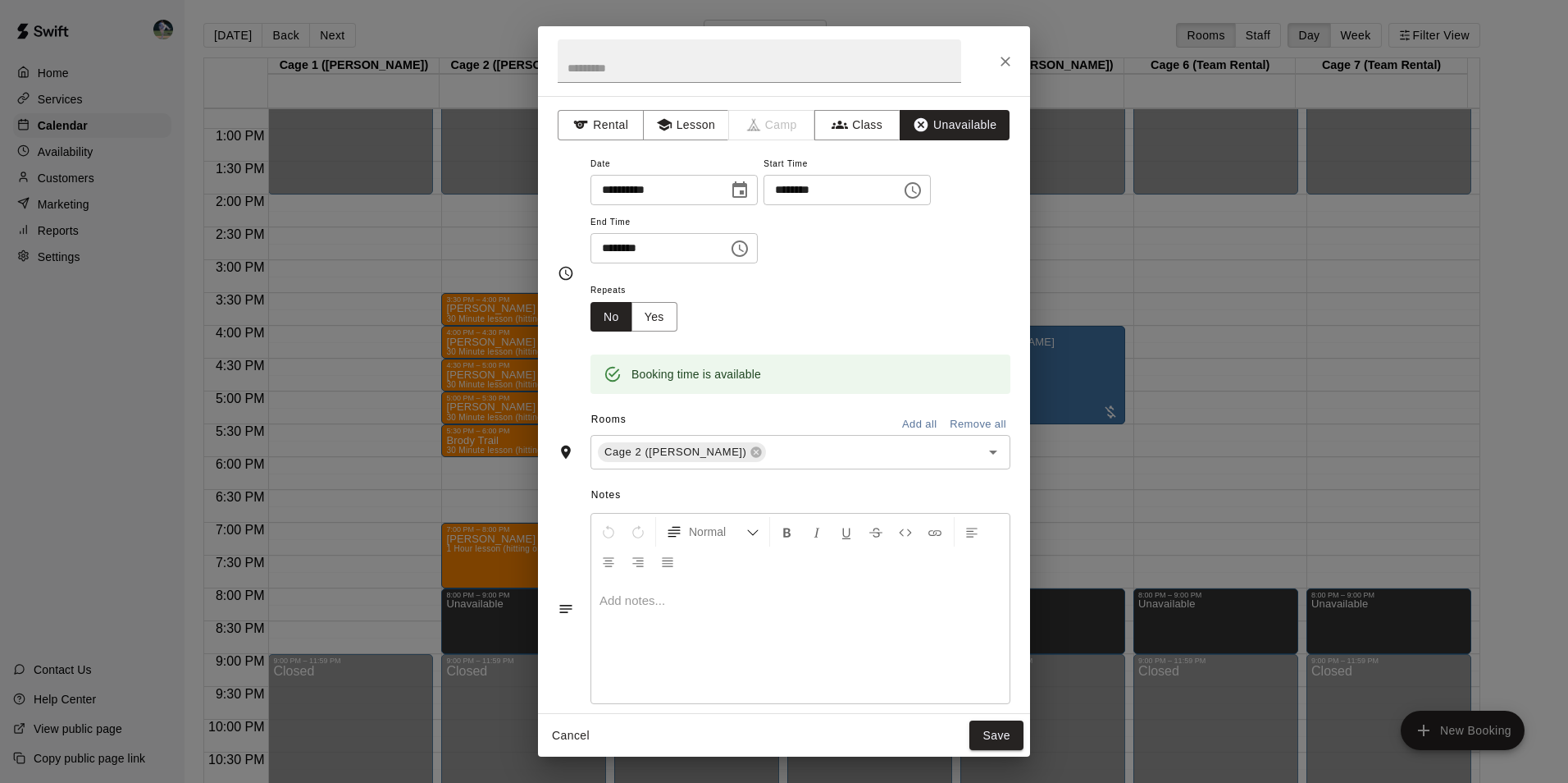
click at [749, 248] on icon "Choose time, selected time is 6:30 PM" at bounding box center [739, 248] width 19 height 19
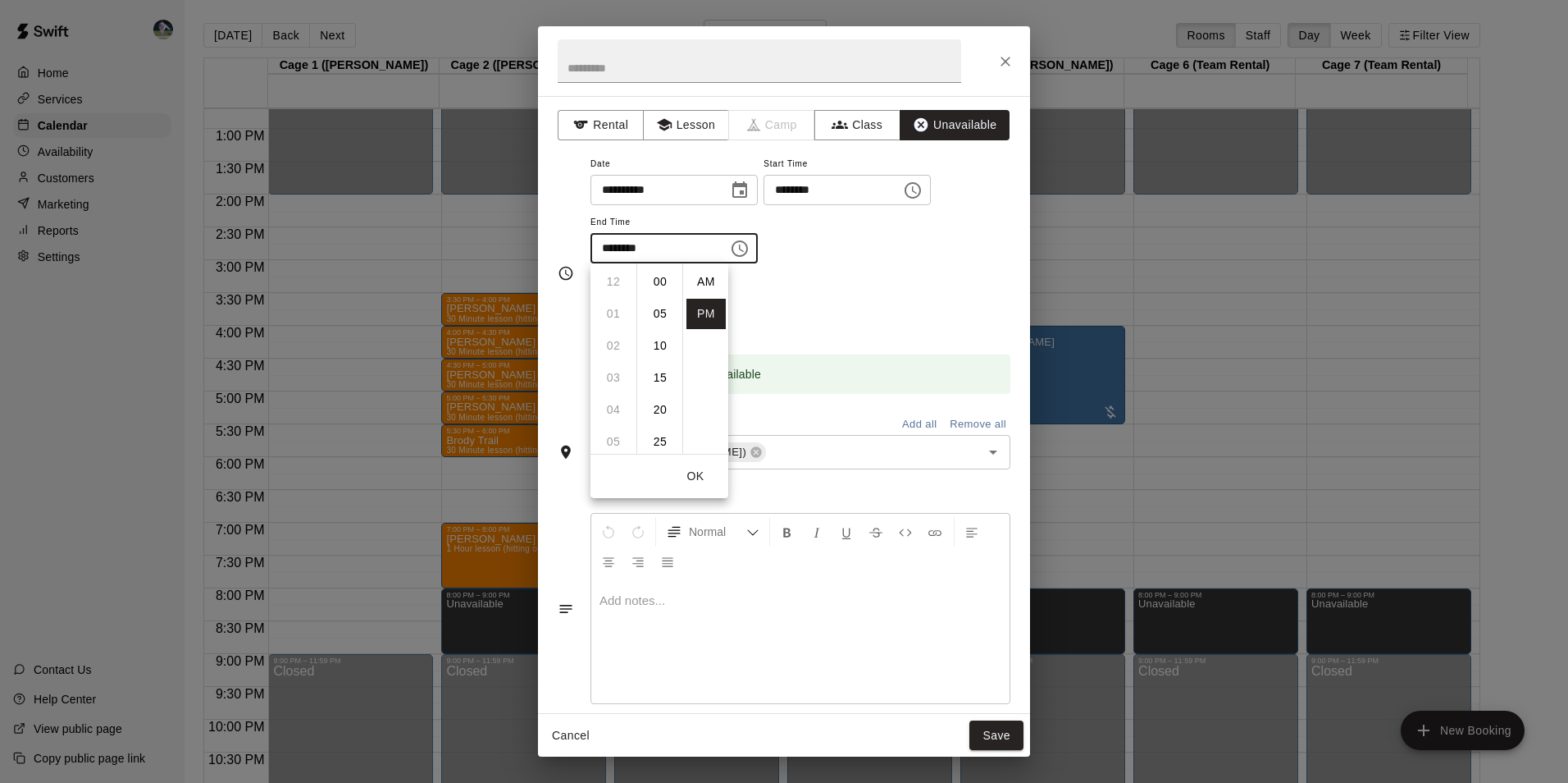
scroll to position [30, 0]
click at [614, 308] on li "07" at bounding box center [613, 314] width 40 height 30
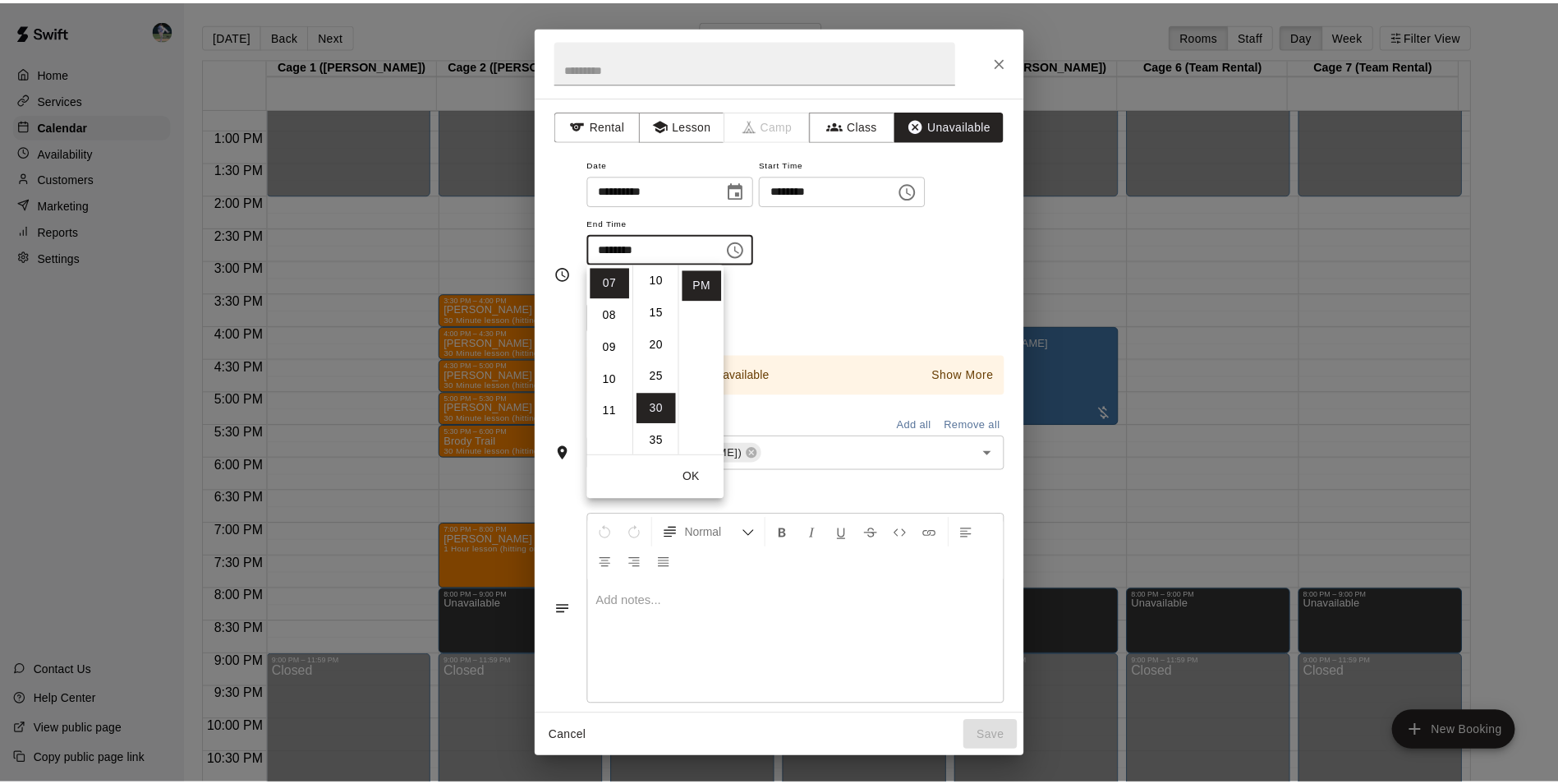
scroll to position [0, 0]
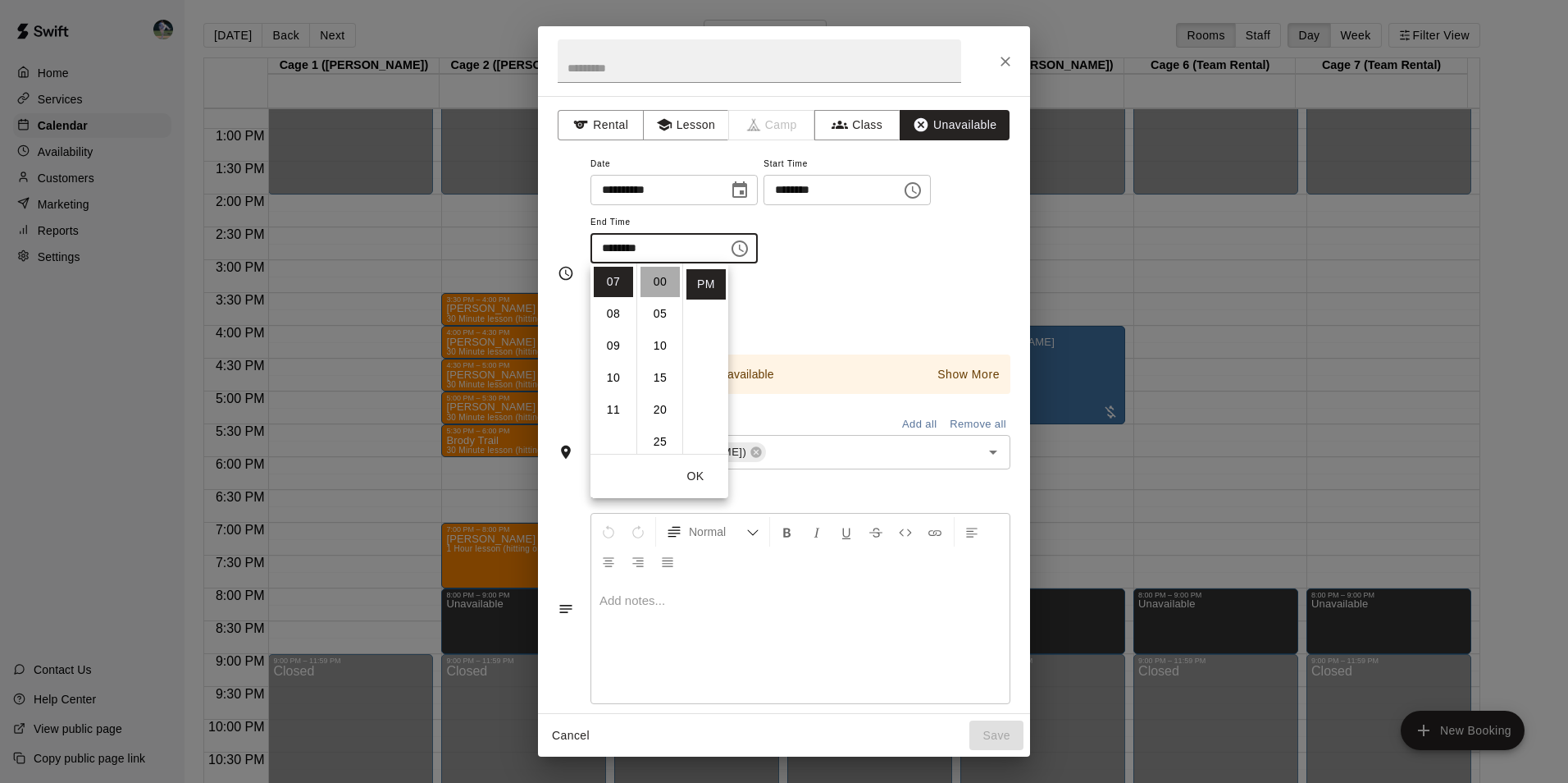
click at [662, 282] on li "00" at bounding box center [660, 281] width 40 height 30
type input "********"
click at [992, 740] on button "Save" at bounding box center [996, 735] width 54 height 30
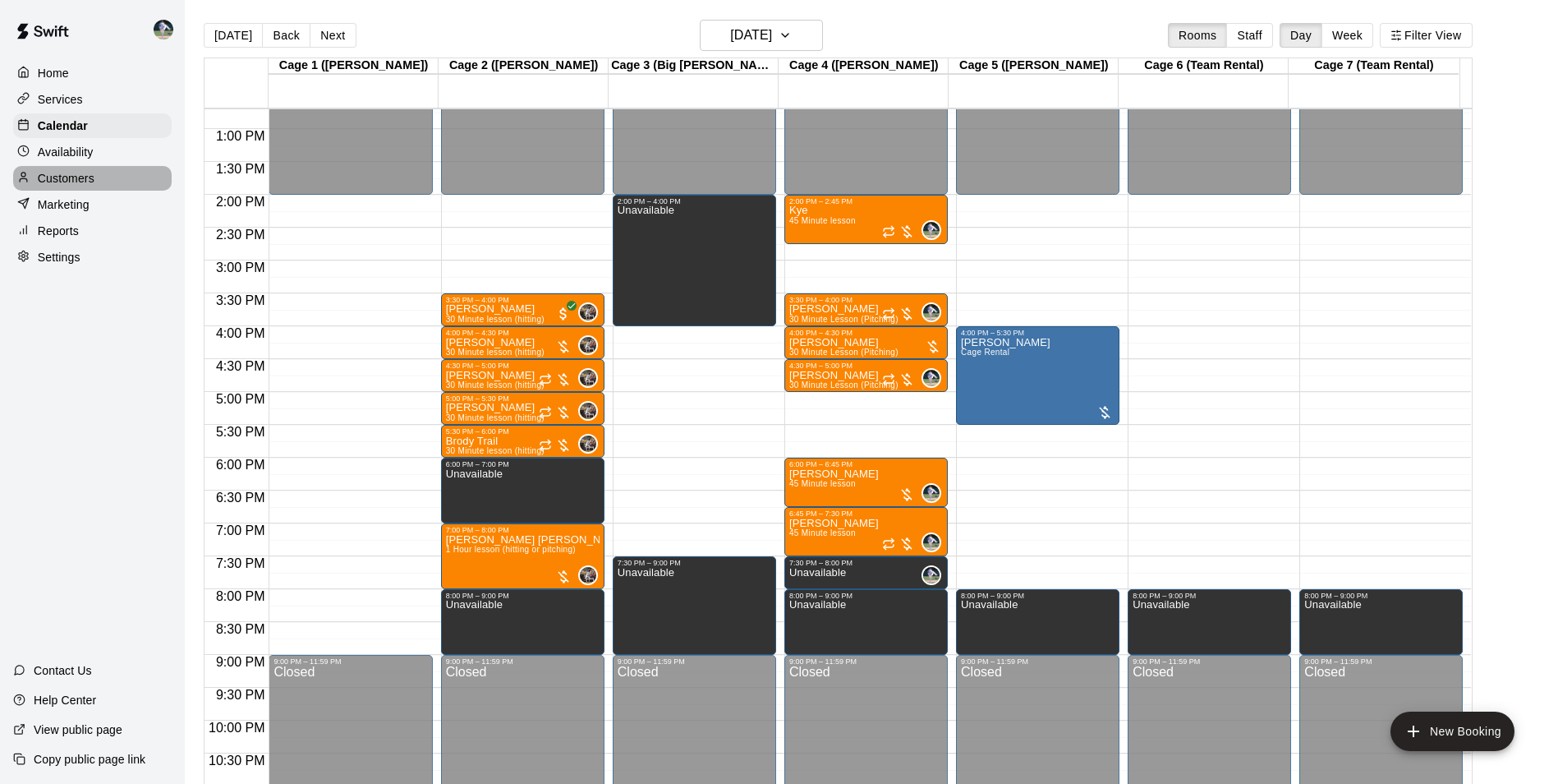
click at [117, 178] on div "Customers" at bounding box center [92, 178] width 159 height 25
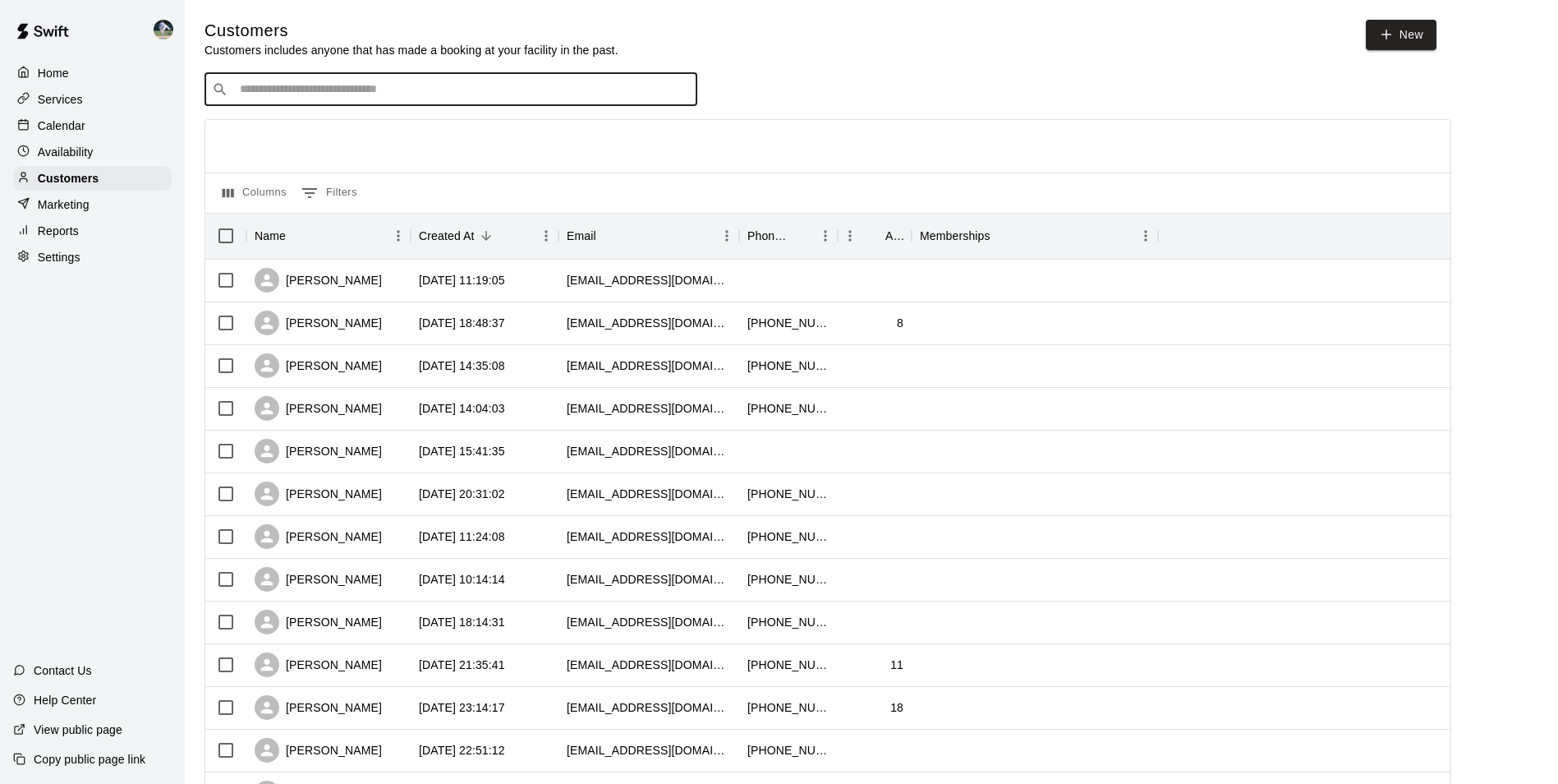
click at [273, 90] on input "Search customers by name or email" at bounding box center [462, 90] width 455 height 17
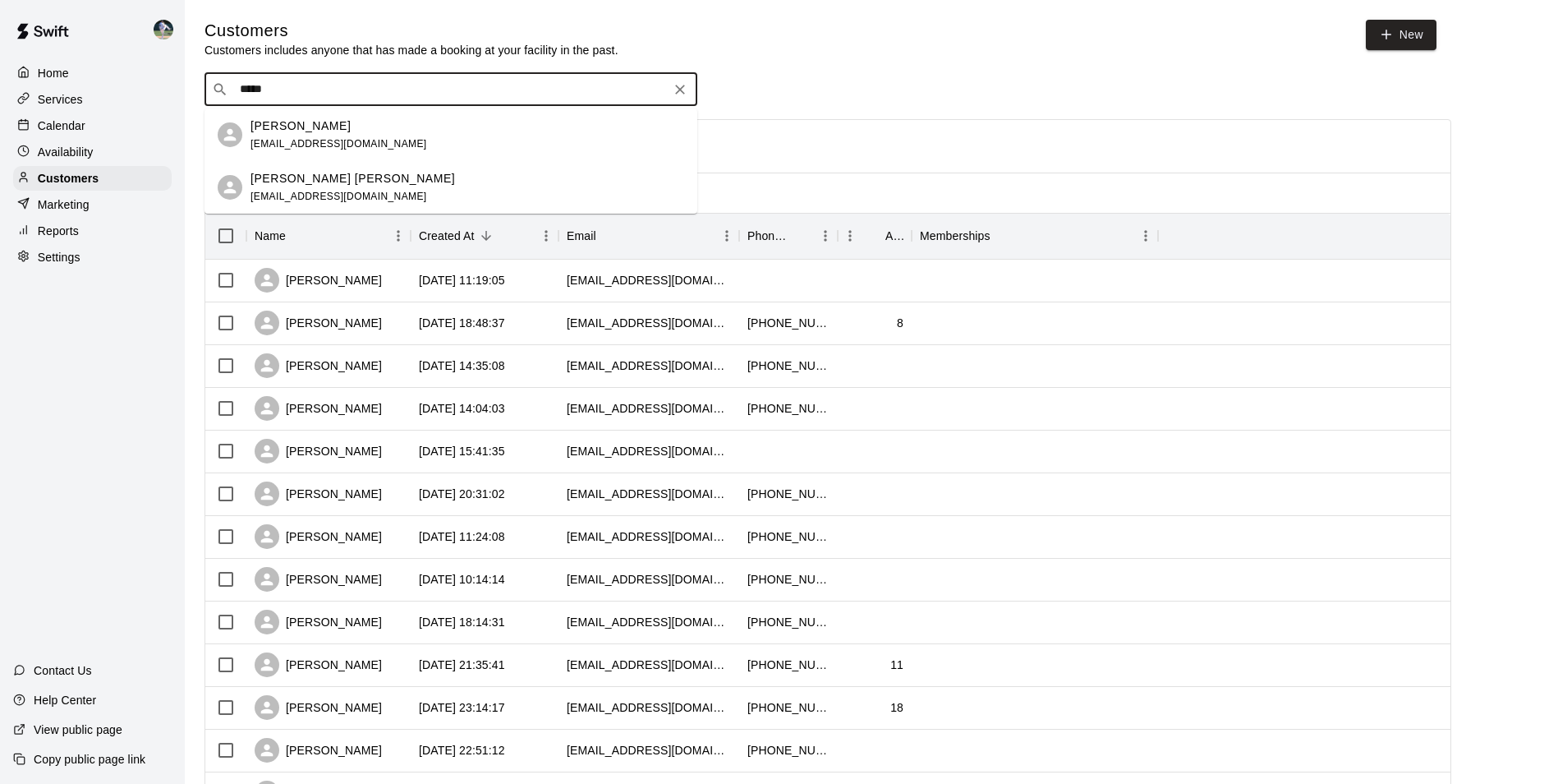
type input "******"
click at [297, 136] on div "[PERSON_NAME] [EMAIL_ADDRESS][DOMAIN_NAME]" at bounding box center [338, 135] width 176 height 35
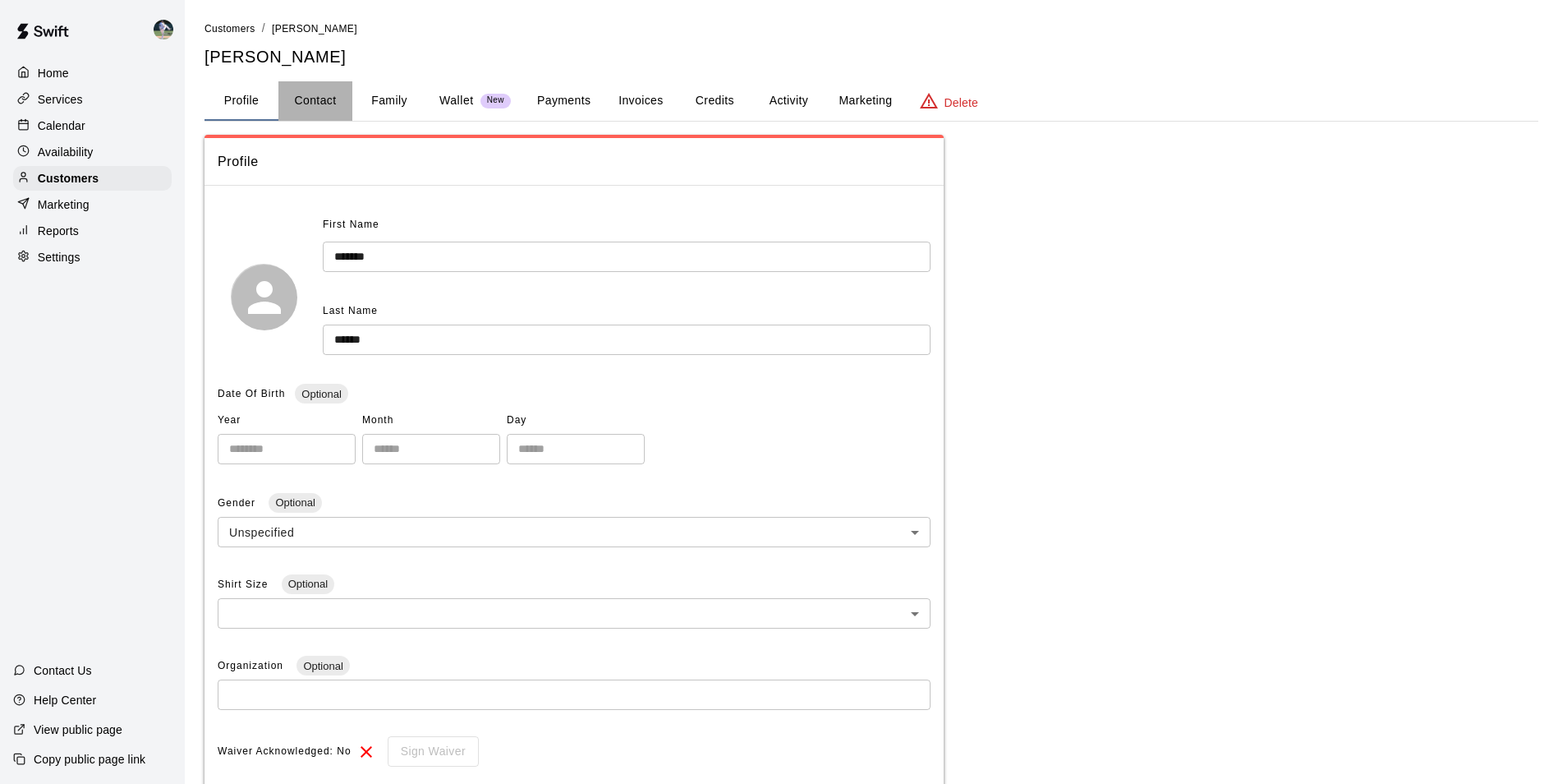
click at [305, 104] on button "Contact" at bounding box center [316, 101] width 74 height 40
select select "**"
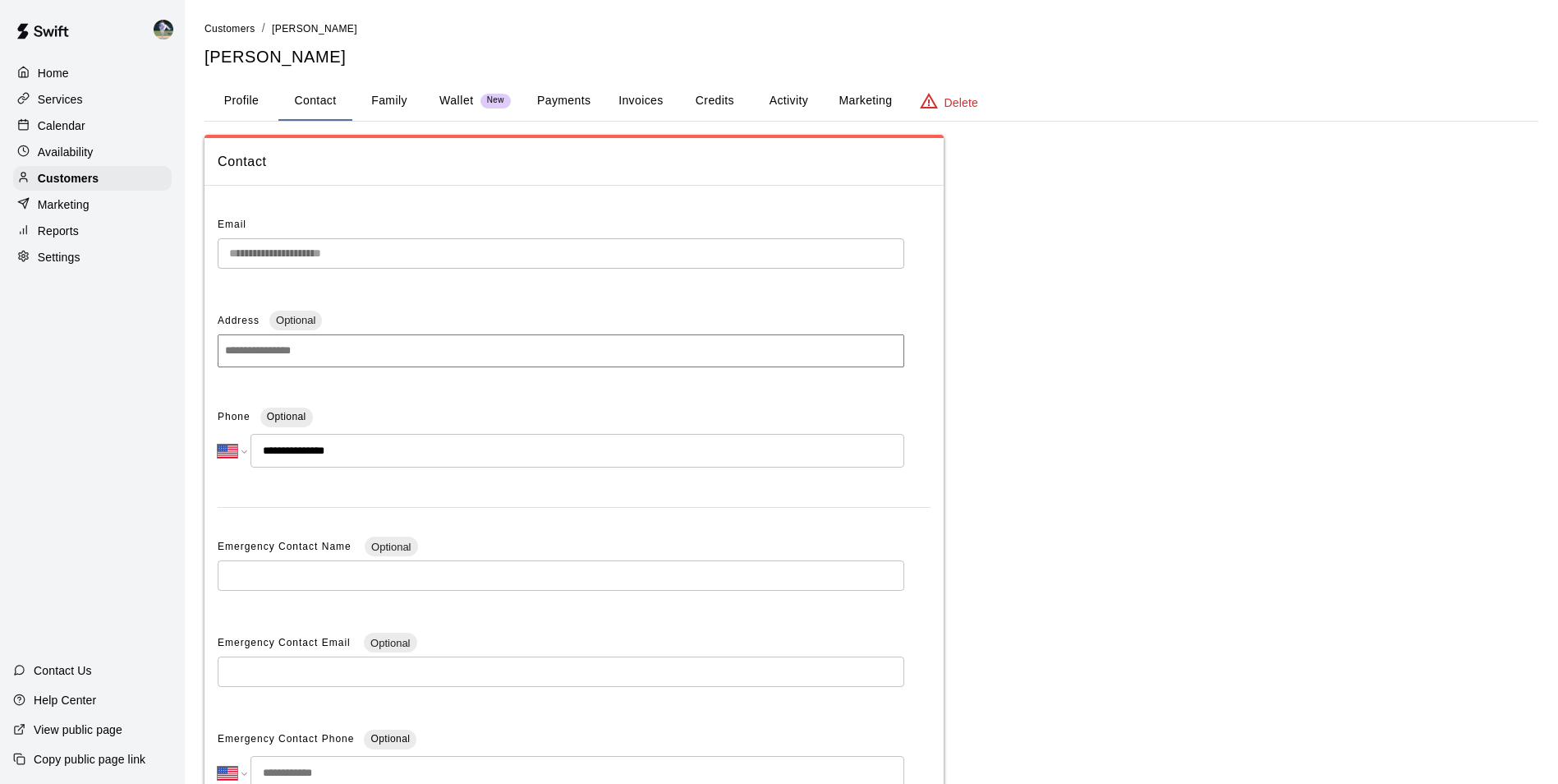
click at [91, 128] on div "Calendar" at bounding box center [92, 126] width 159 height 25
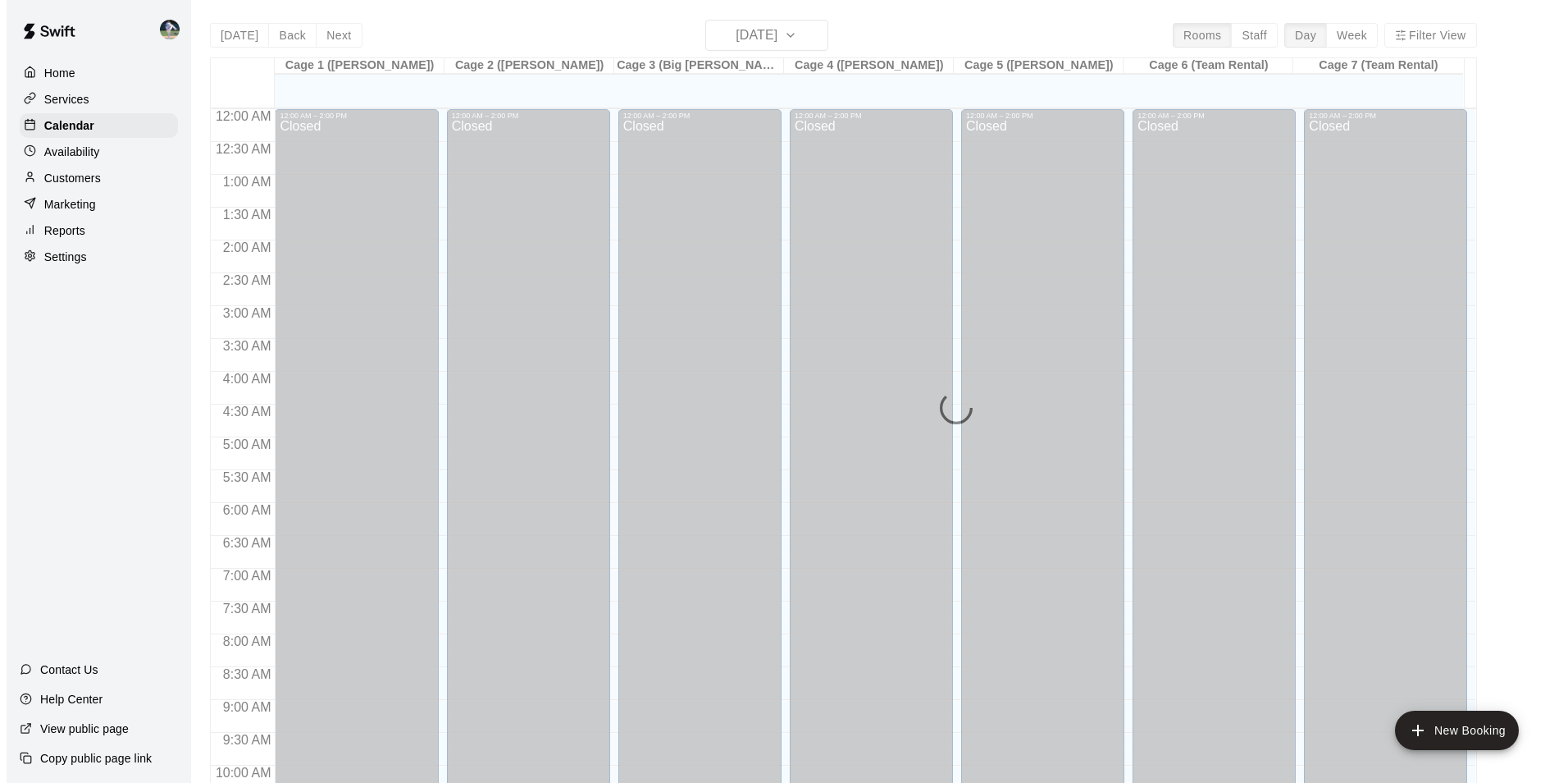
scroll to position [834, 0]
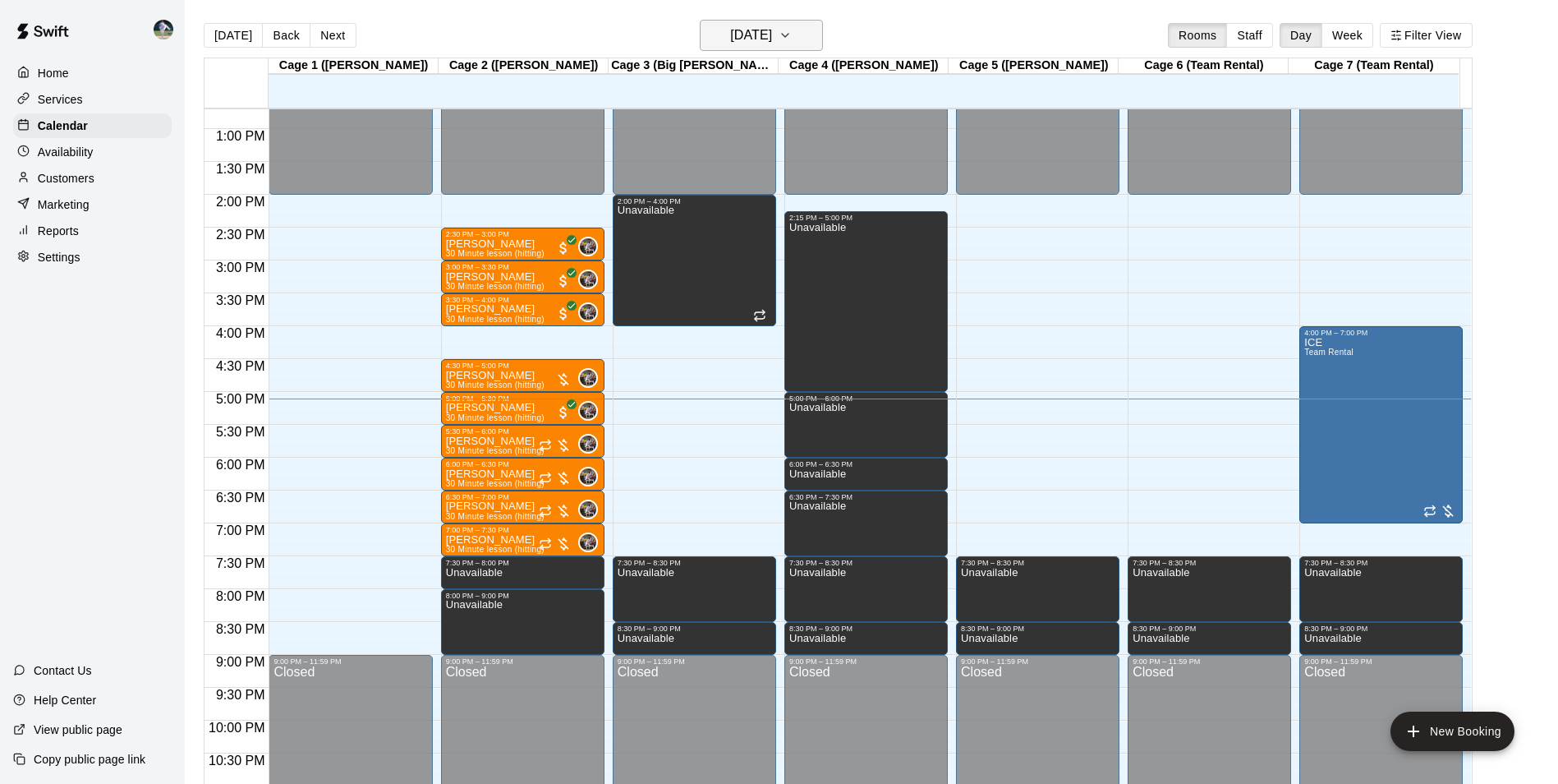
click at [749, 39] on h6 "[DATE]" at bounding box center [751, 35] width 42 height 23
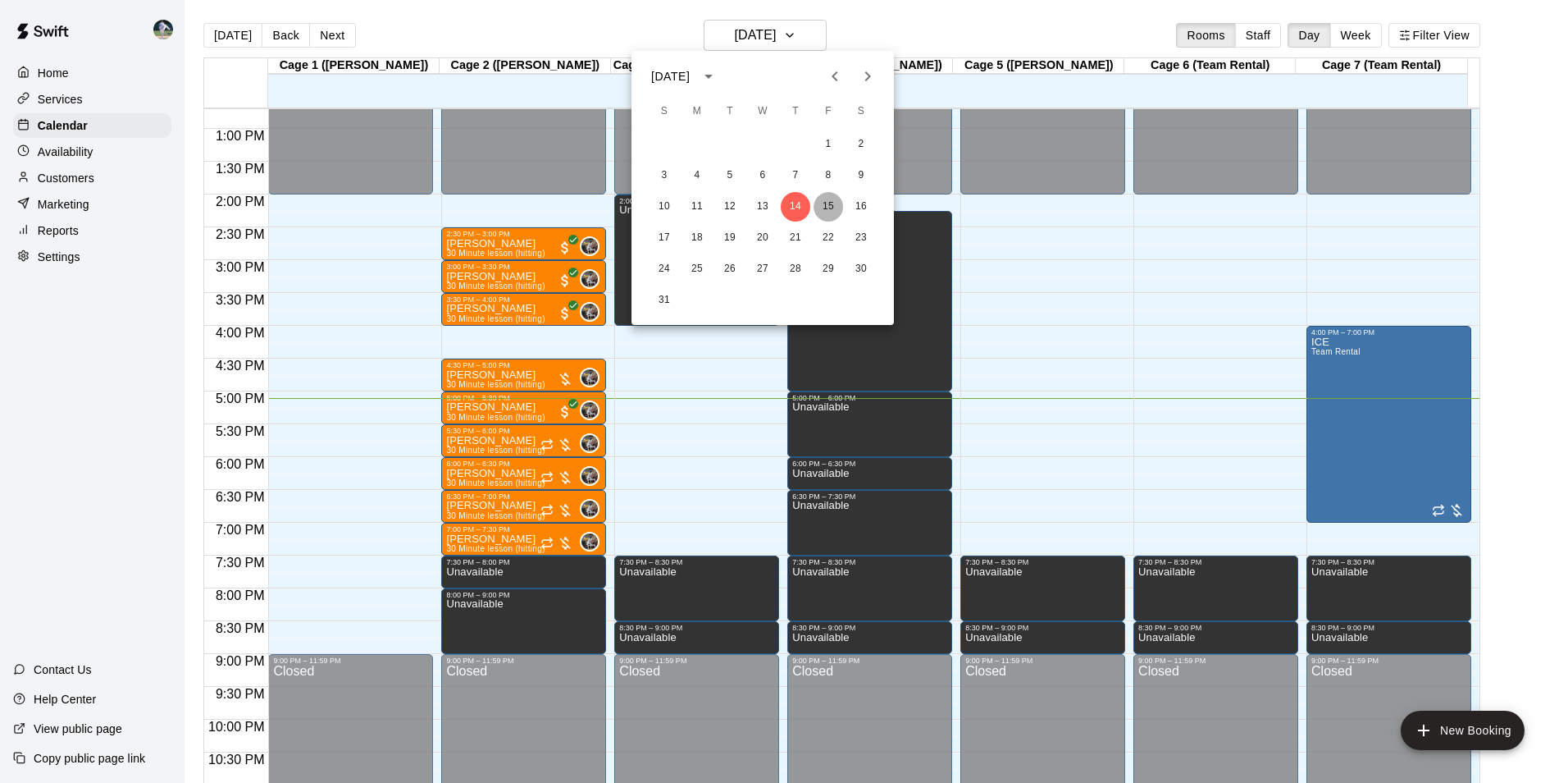
click at [822, 204] on button "15" at bounding box center [828, 207] width 29 height 30
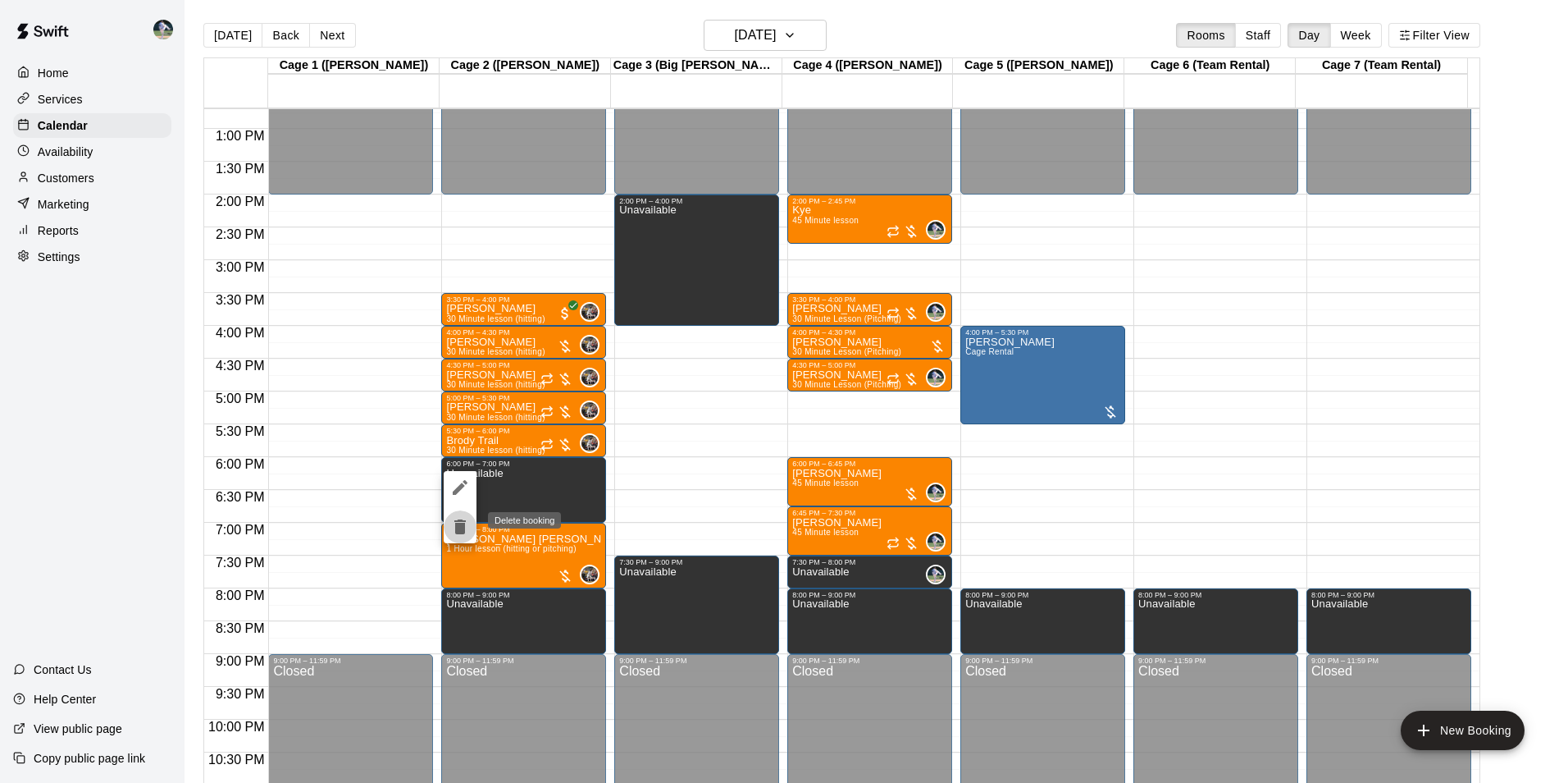
click at [455, 529] on icon "delete" at bounding box center [460, 527] width 11 height 15
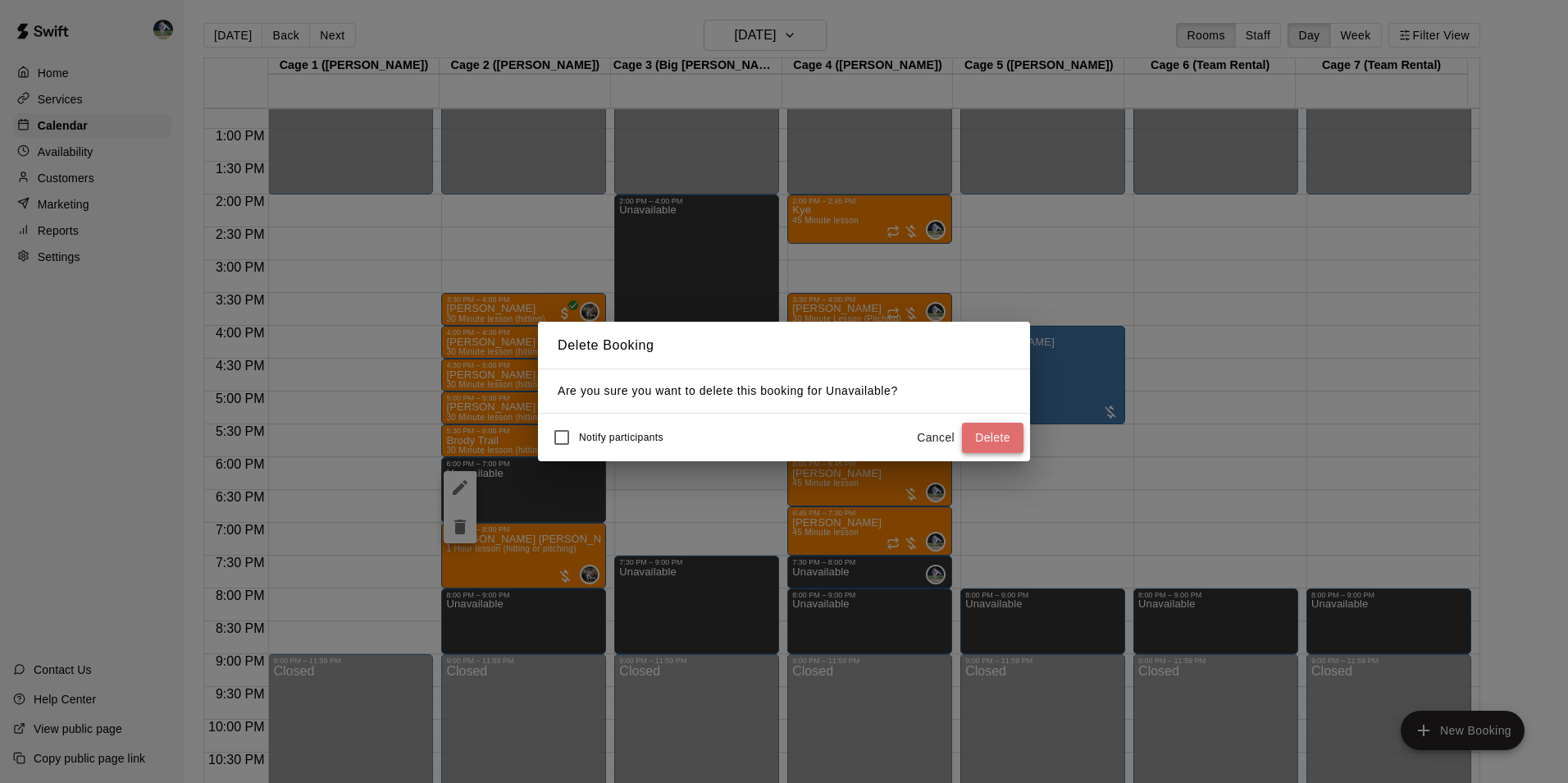
click at [987, 440] on button "Delete" at bounding box center [992, 437] width 62 height 30
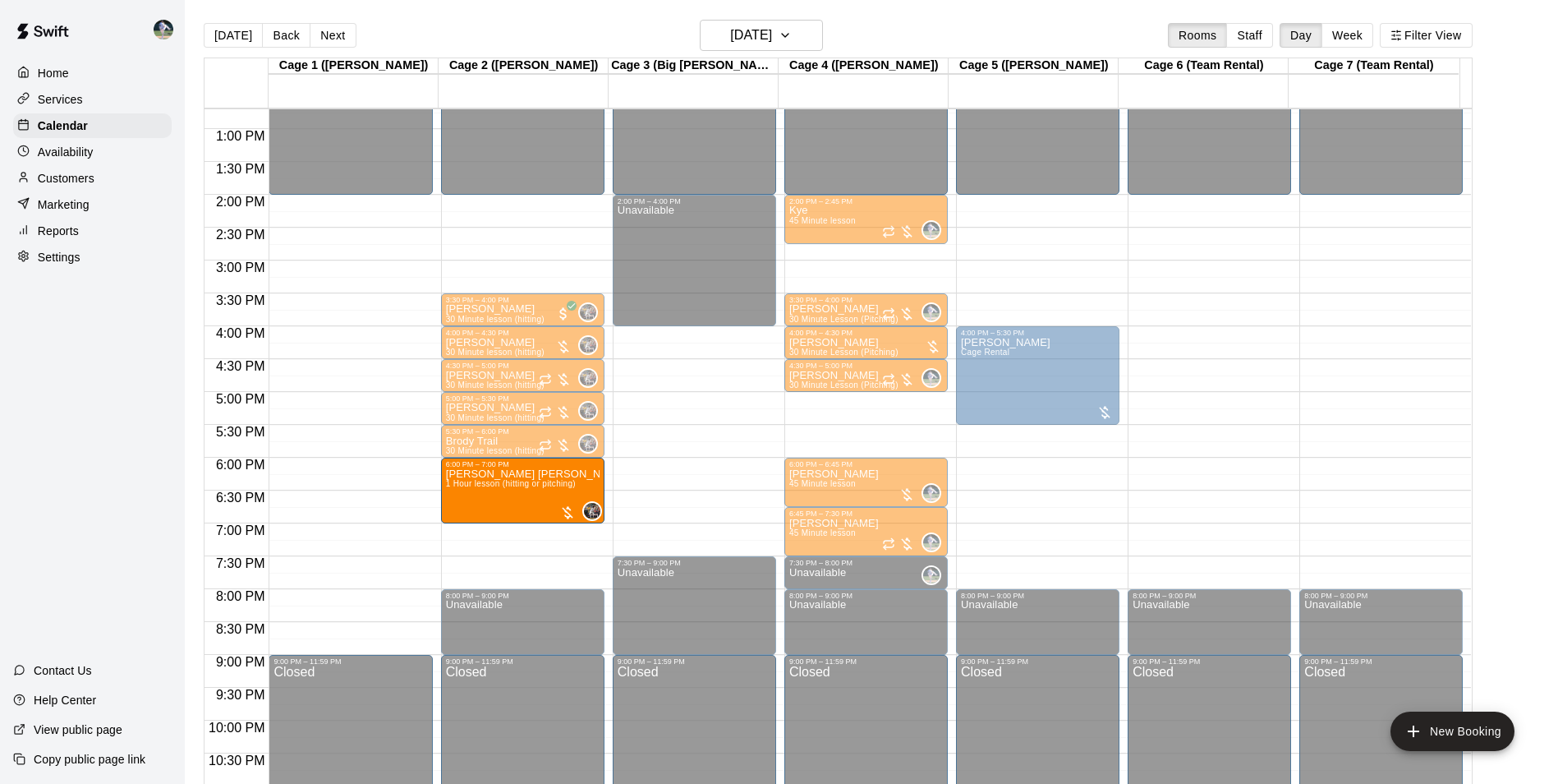
drag, startPoint x: 514, startPoint y: 549, endPoint x: 511, endPoint y: 489, distance: 60.1
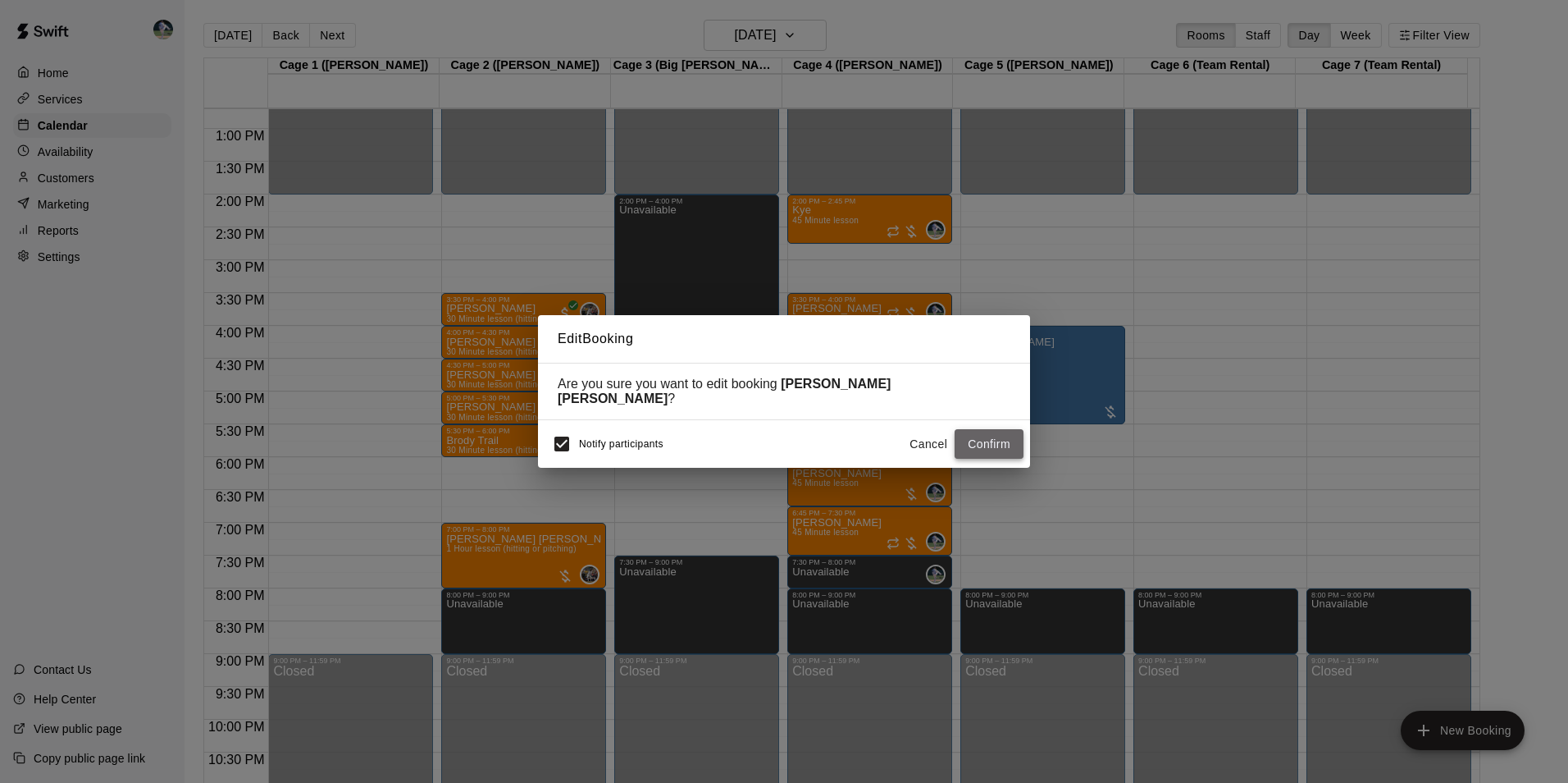
click at [966, 435] on button "Confirm" at bounding box center [988, 444] width 69 height 30
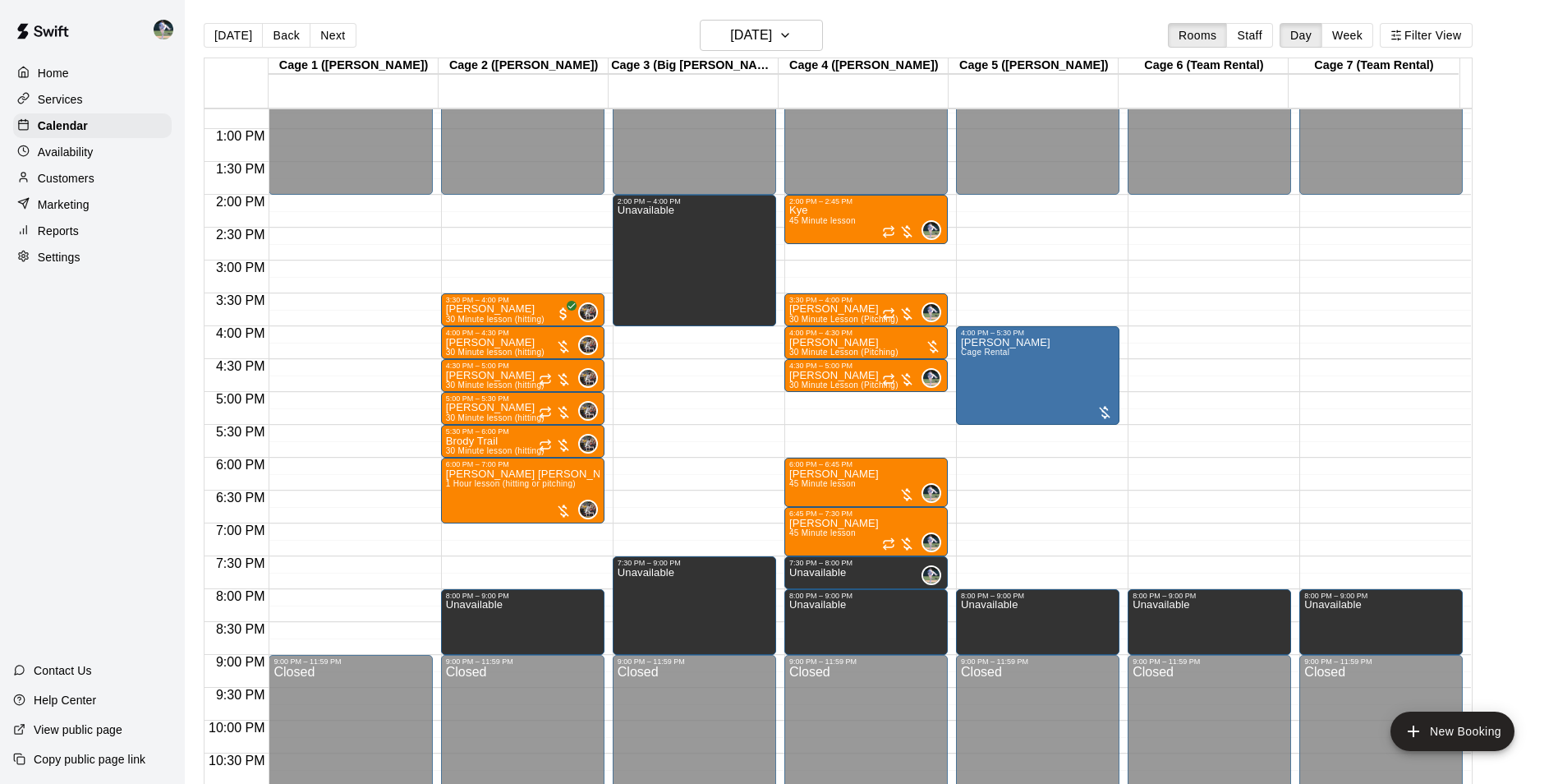
click at [527, 529] on div "12:00 AM – 2:00 PM Closed 3:30 PM – 4:00 PM [PERSON_NAME] 30 Minute lesson (hit…" at bounding box center [523, 64] width 163 height 1577
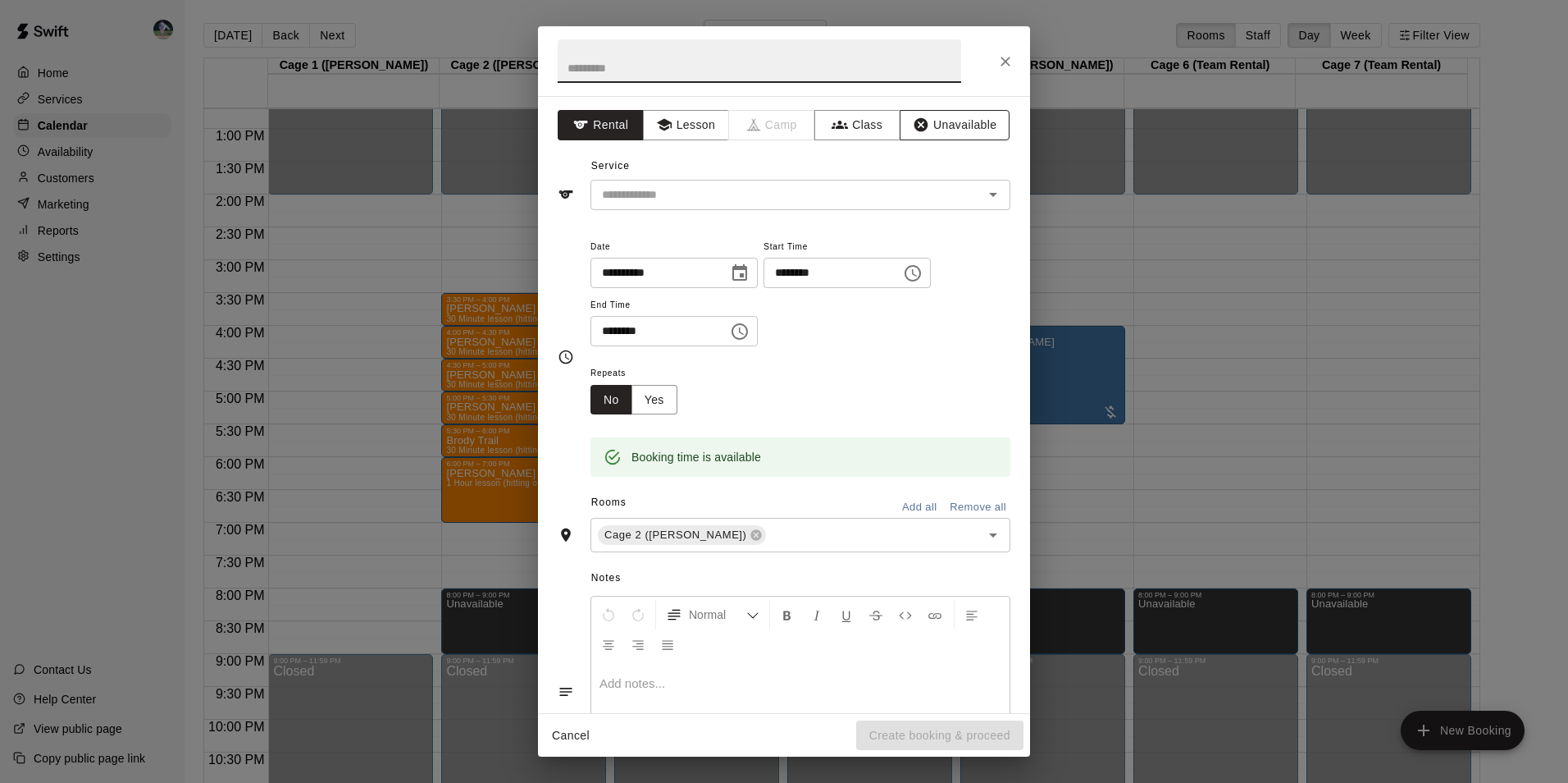
click at [943, 112] on button "Unavailable" at bounding box center [954, 125] width 110 height 30
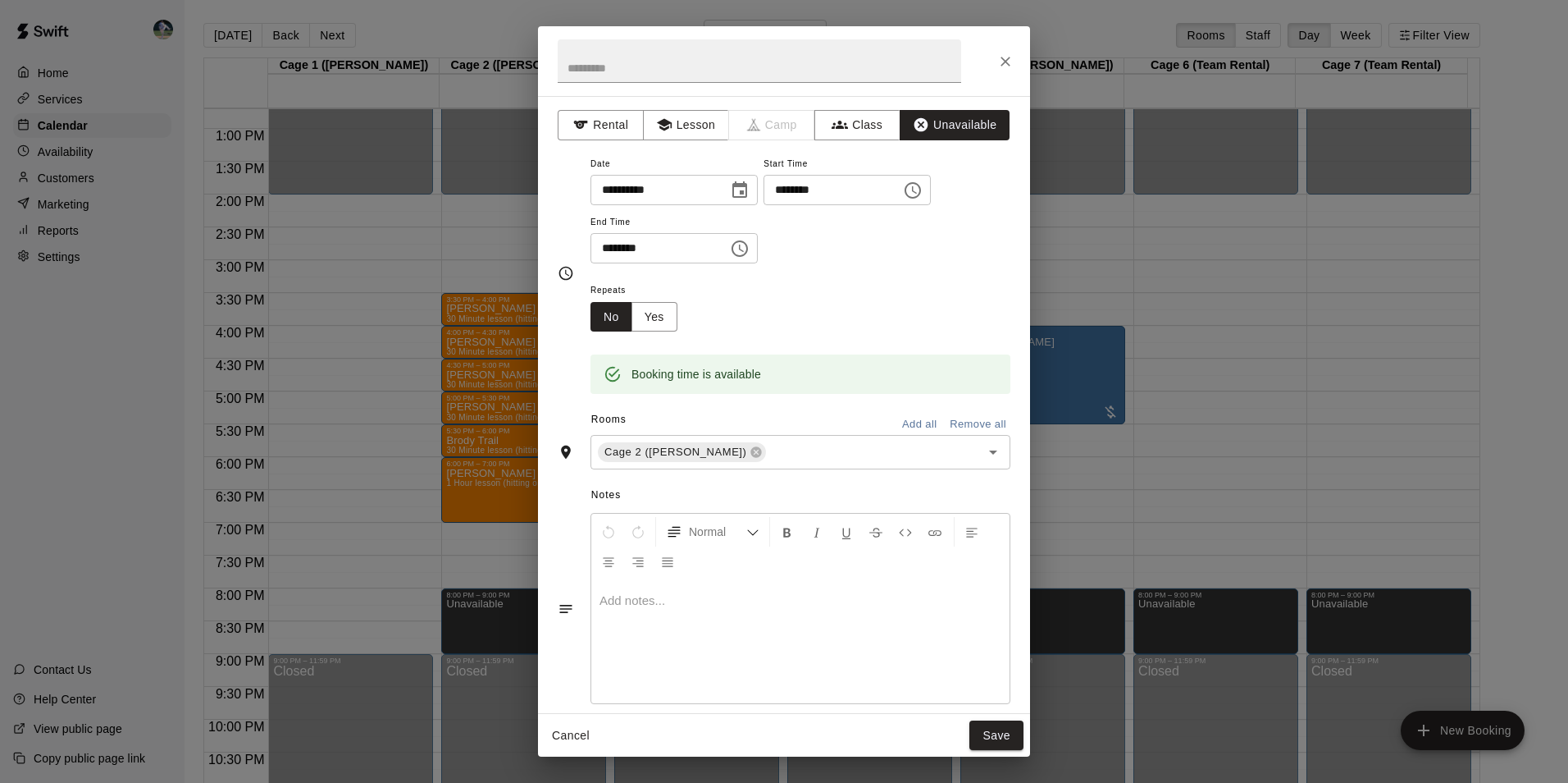
click at [749, 247] on icon "Choose time, selected time is 7:30 PM" at bounding box center [739, 248] width 19 height 19
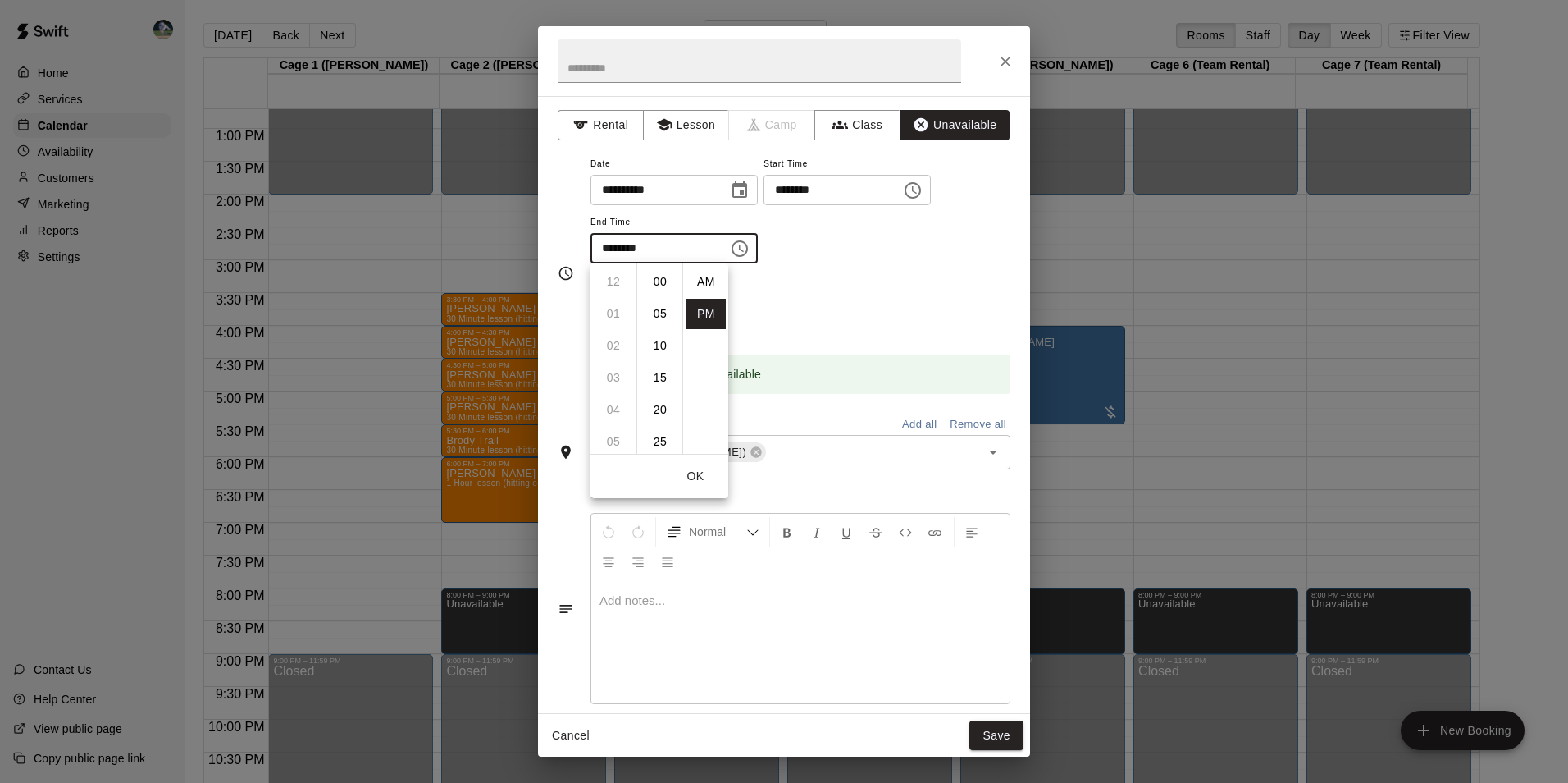
scroll to position [30, 0]
click at [619, 345] on li "09" at bounding box center [613, 345] width 40 height 30
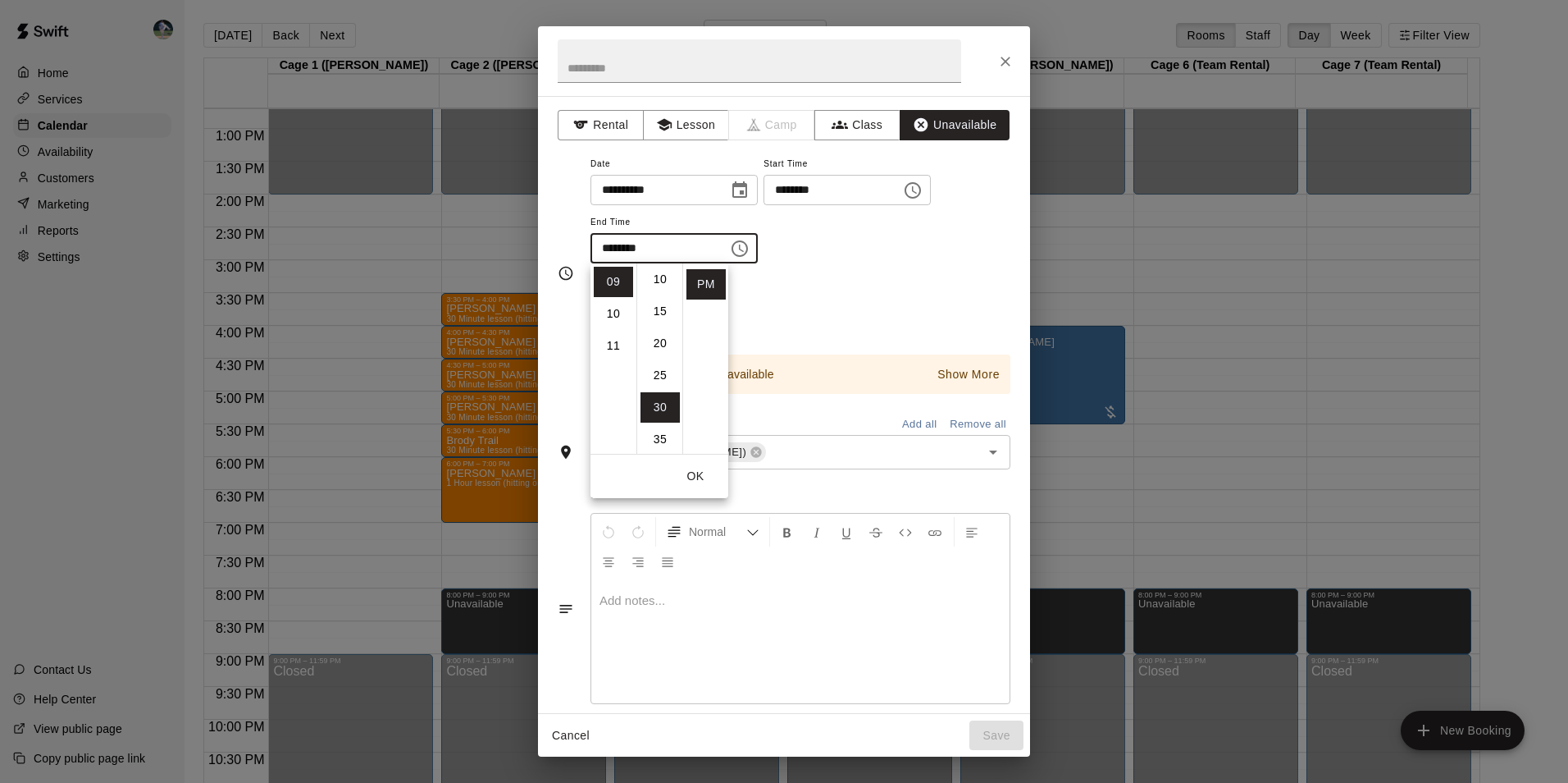
scroll to position [0, 0]
click at [662, 275] on li "00" at bounding box center [660, 281] width 40 height 30
click at [694, 285] on li "PM" at bounding box center [706, 284] width 40 height 30
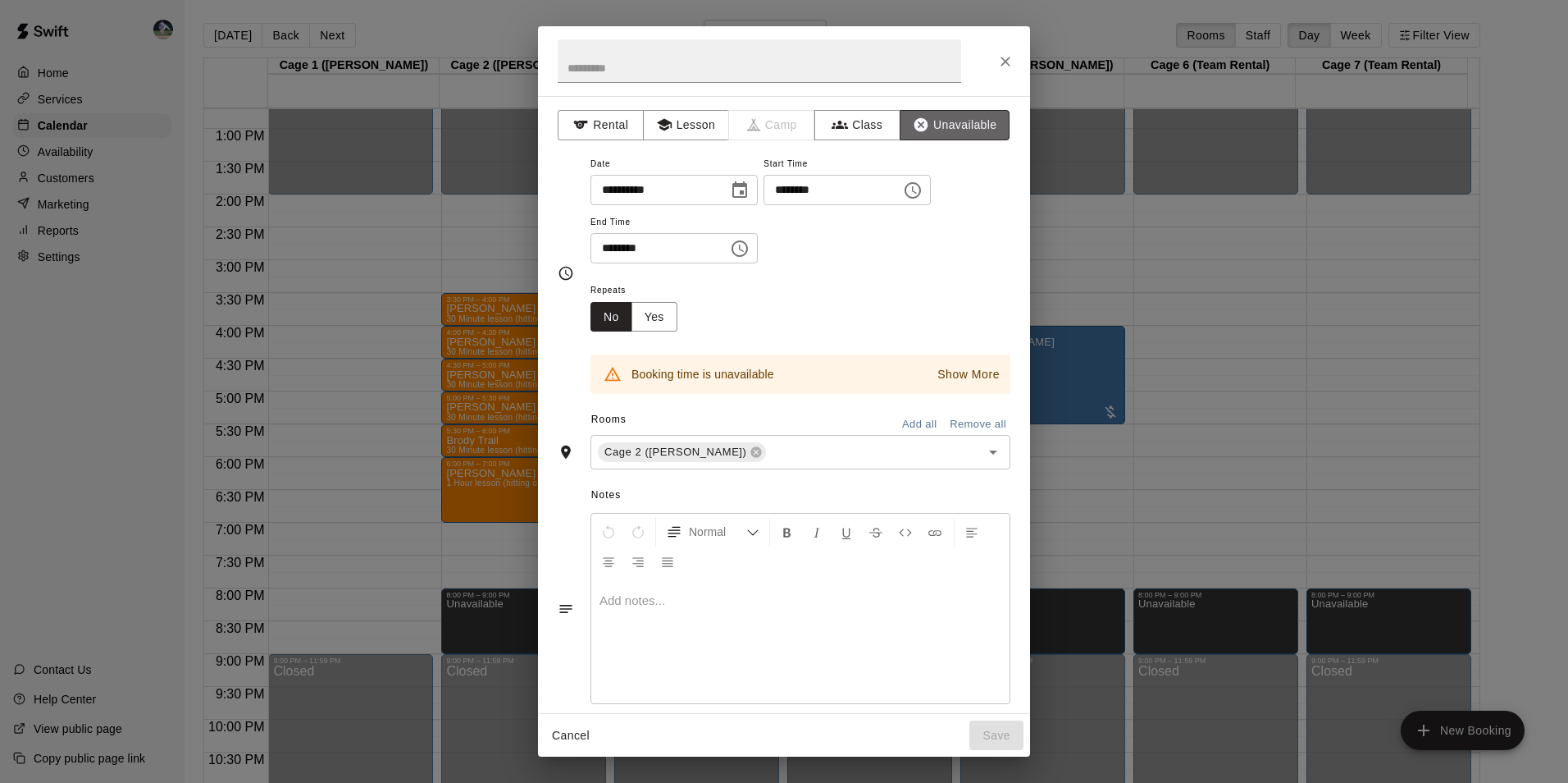
click at [937, 123] on button "Unavailable" at bounding box center [954, 125] width 110 height 30
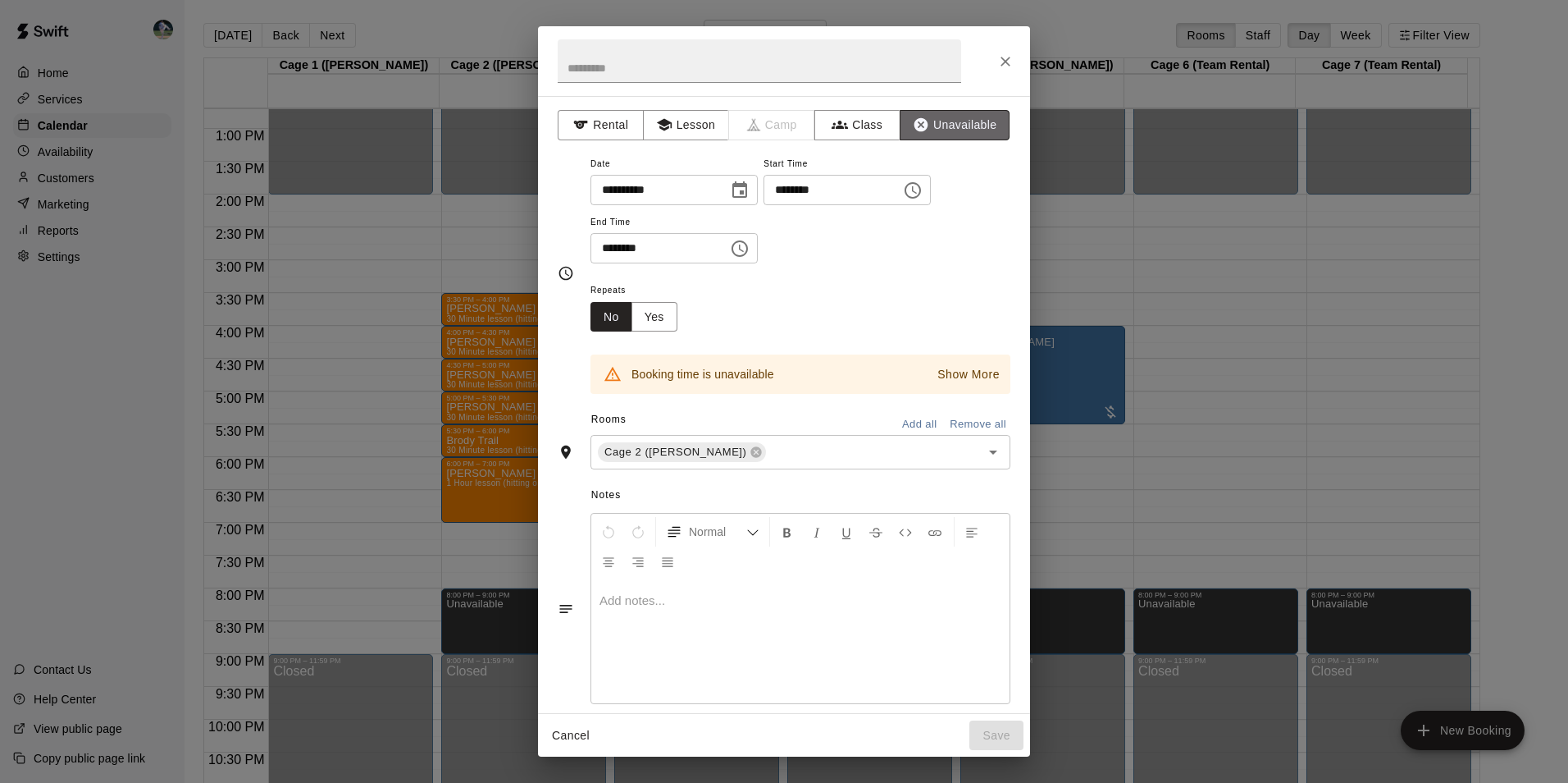
click at [937, 123] on button "Unavailable" at bounding box center [954, 125] width 110 height 30
click at [744, 250] on icon "Choose time, selected time is 9:00 PM" at bounding box center [740, 248] width 5 height 7
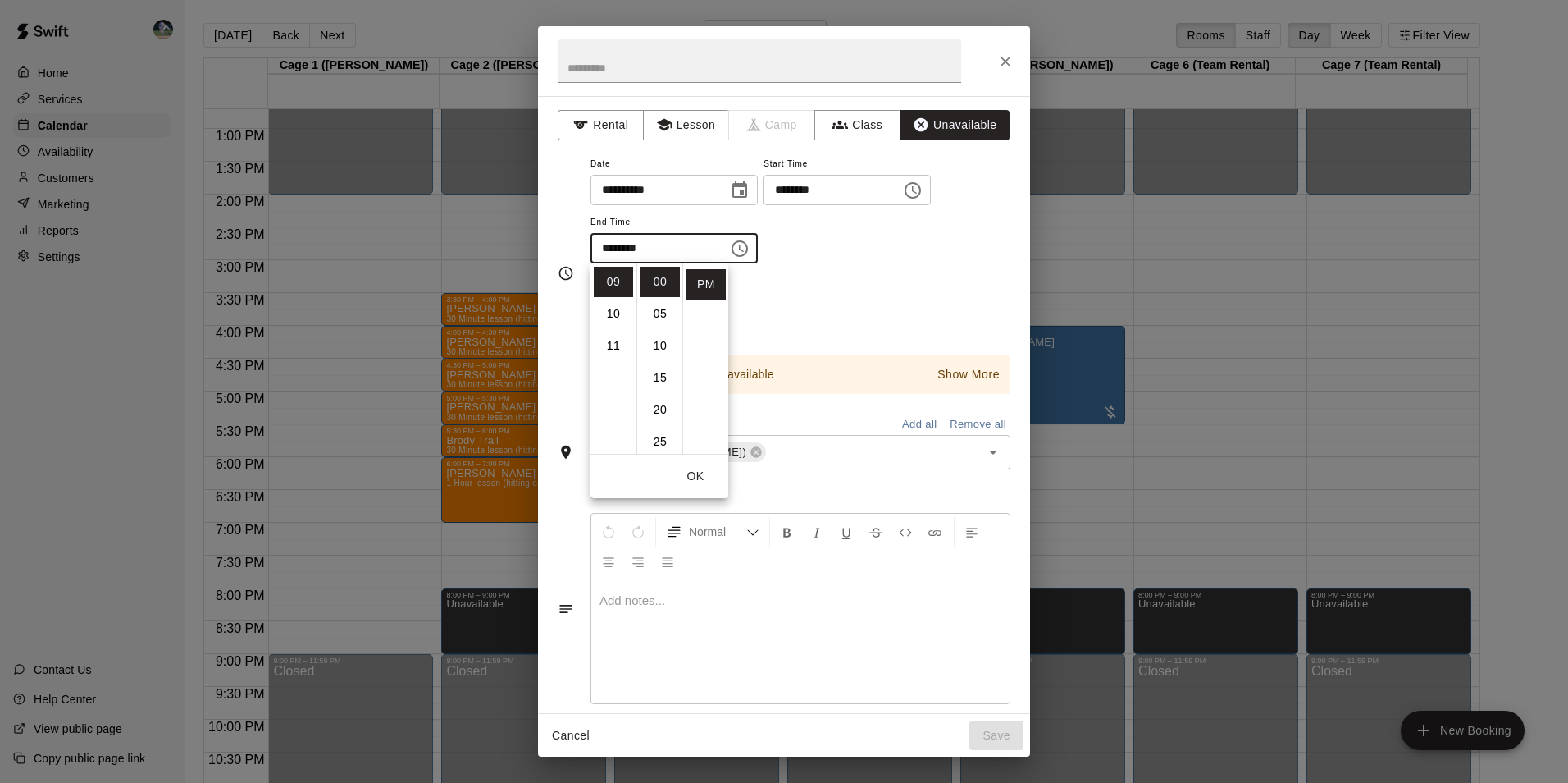
scroll to position [233, 0]
click at [615, 300] on li "08" at bounding box center [613, 304] width 40 height 30
type input "********"
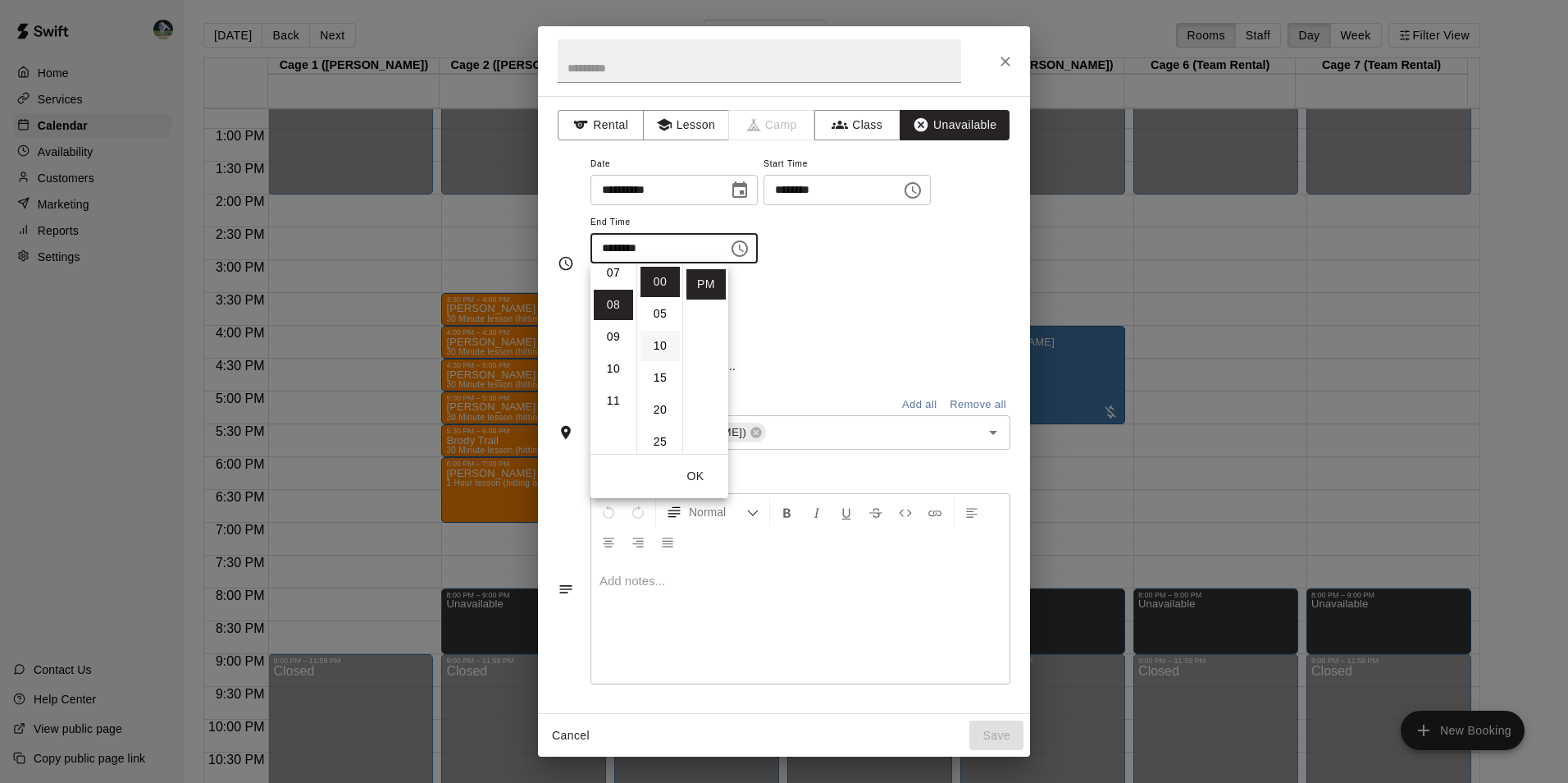
scroll to position [256, 0]
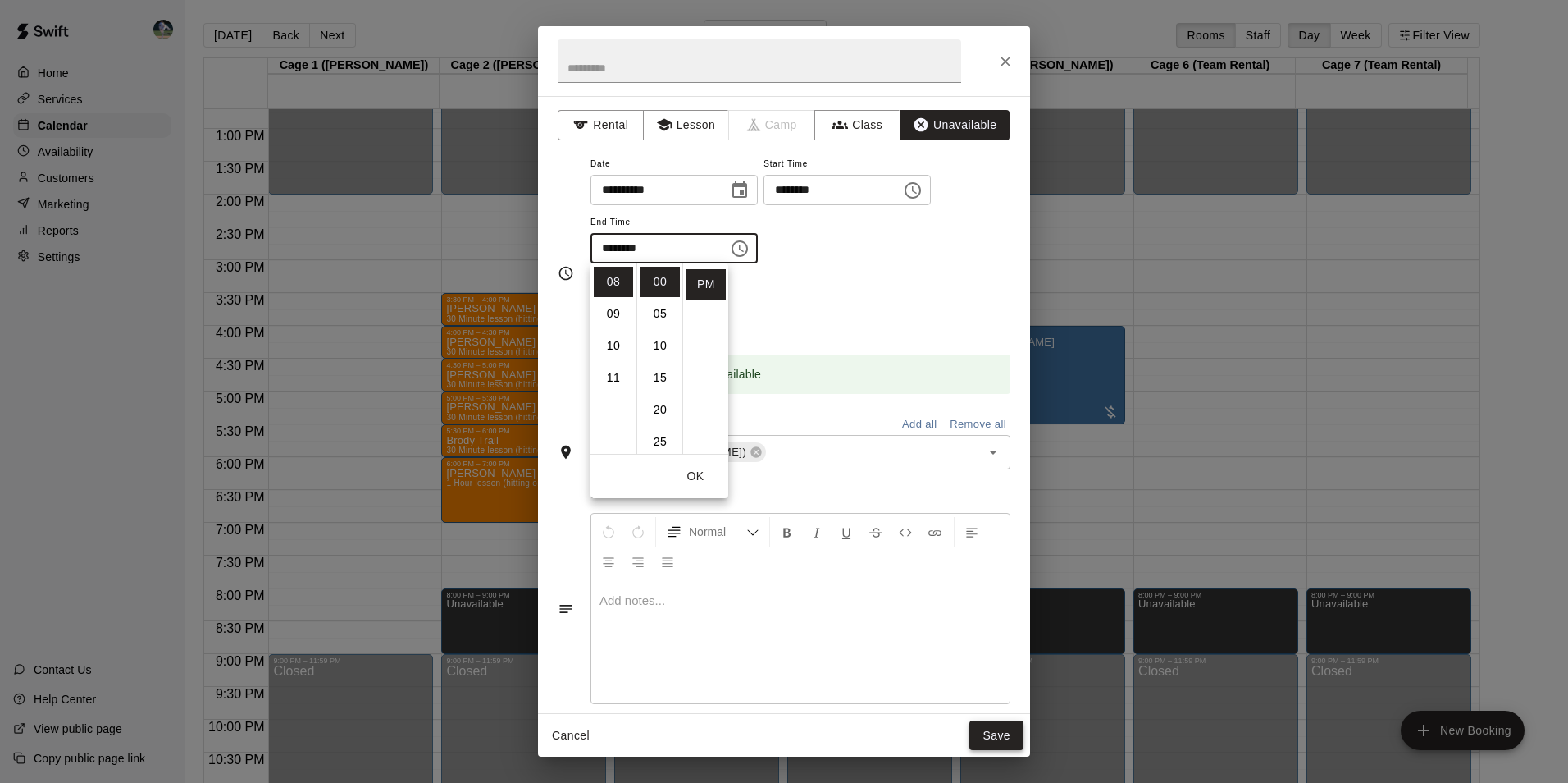
click at [991, 736] on button "Save" at bounding box center [996, 735] width 54 height 30
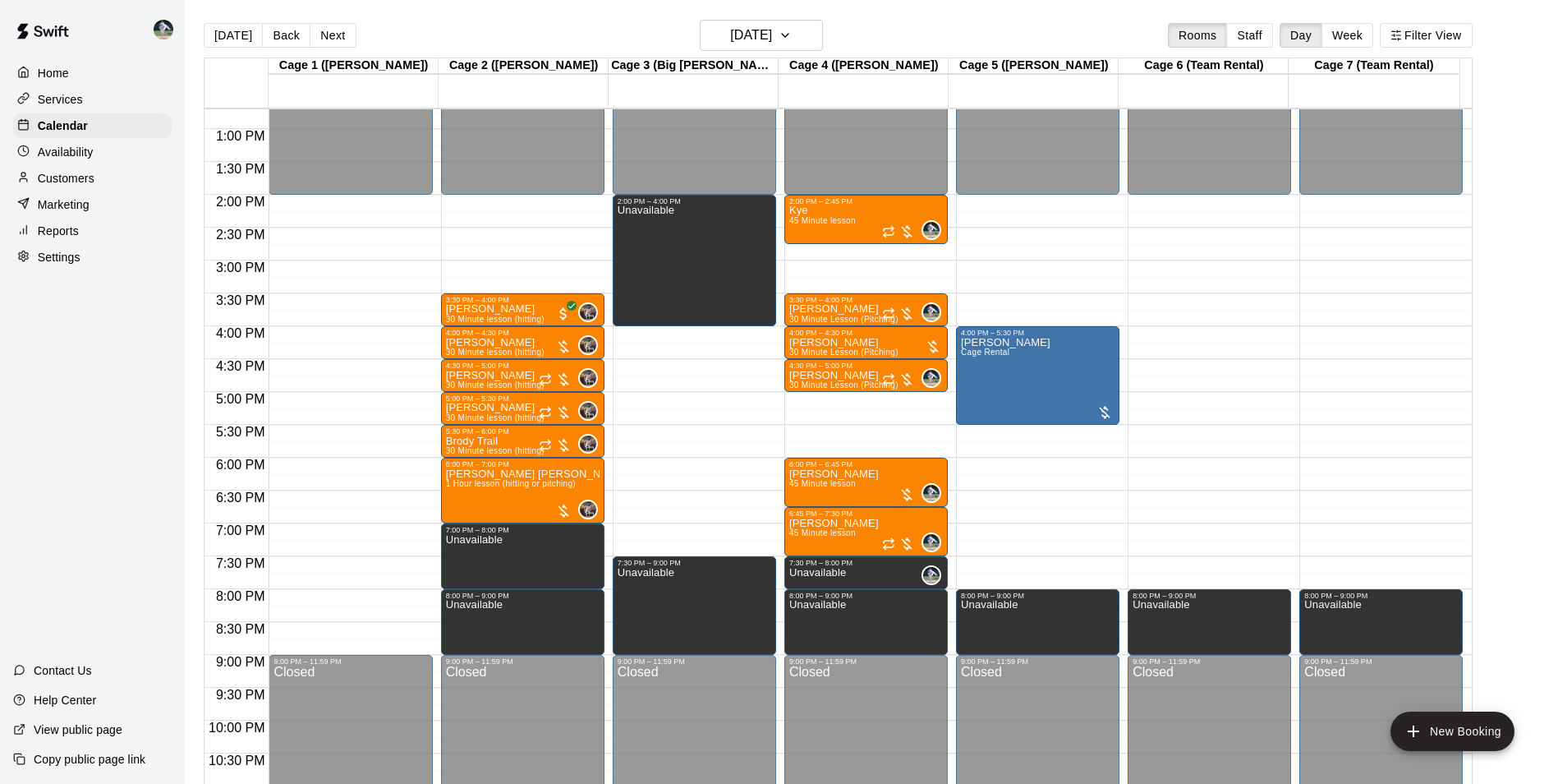
click at [1023, 530] on div "12:00 AM – 2:00 PM Closed 4:00 PM – 5:30 PM [PERSON_NAME] Rental 8:00 PM – 9:00…" at bounding box center [1037, 64] width 163 height 1577
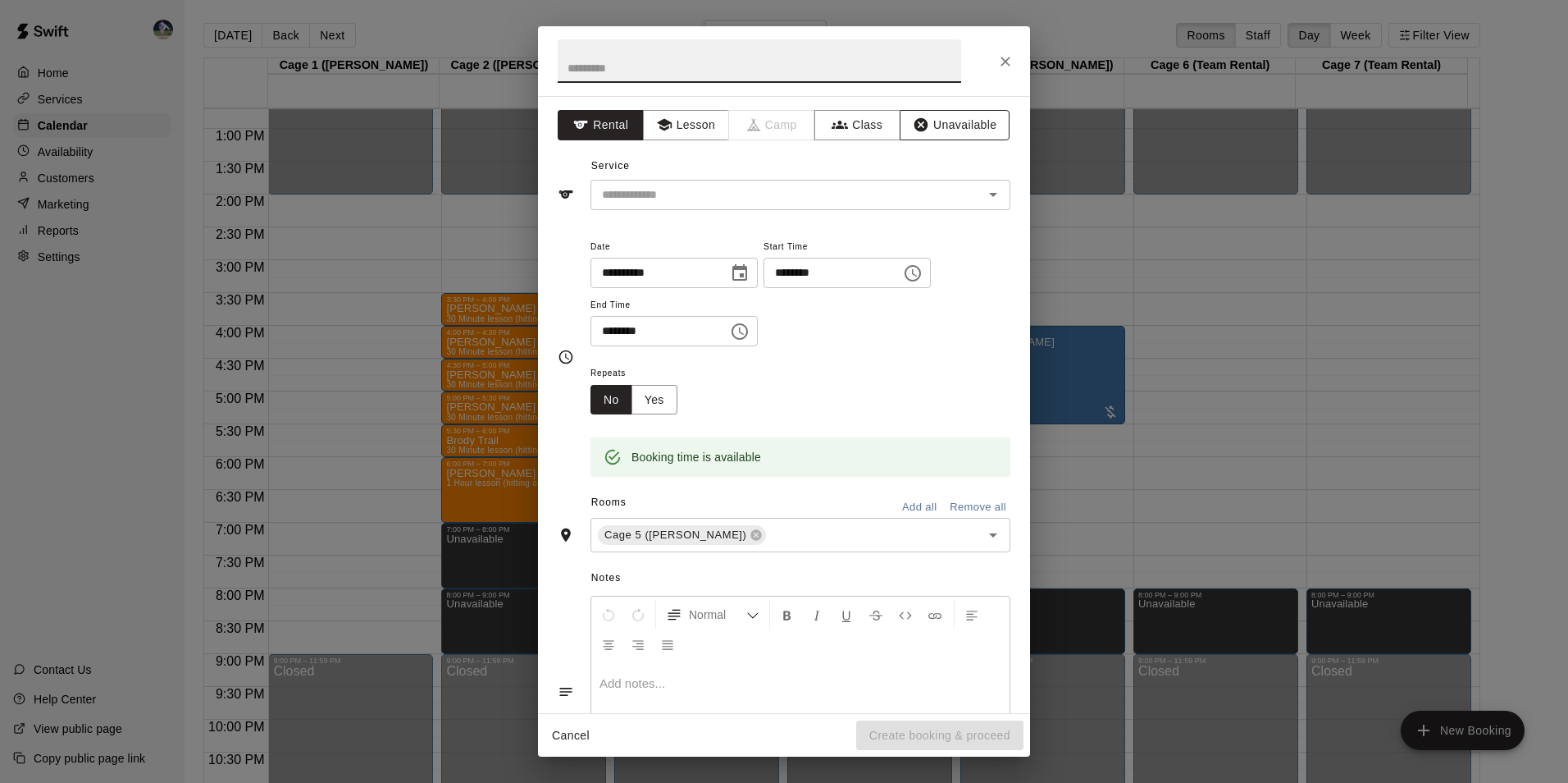
click at [953, 121] on button "Unavailable" at bounding box center [954, 125] width 110 height 30
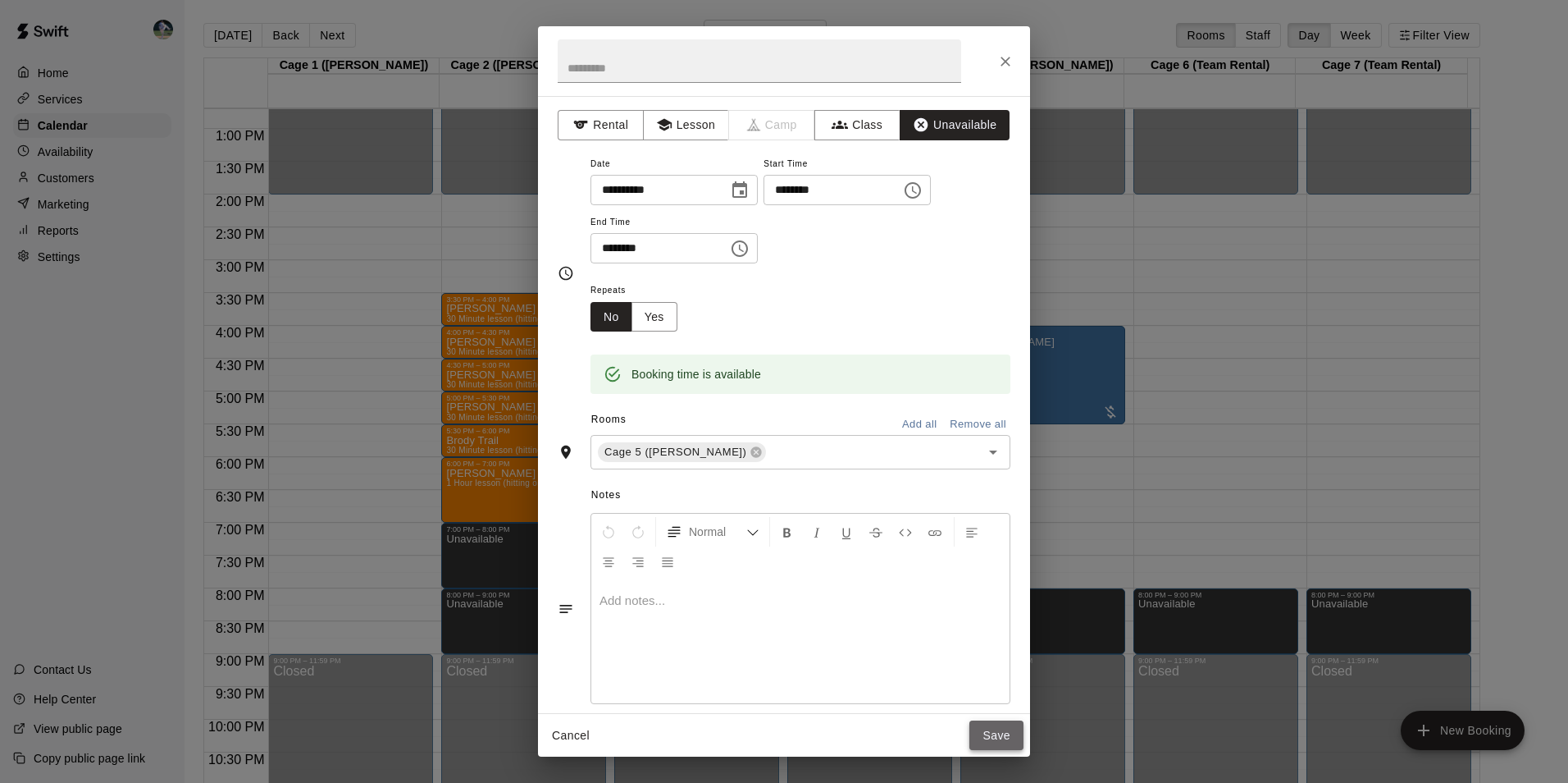
click at [998, 728] on button "Save" at bounding box center [996, 735] width 54 height 30
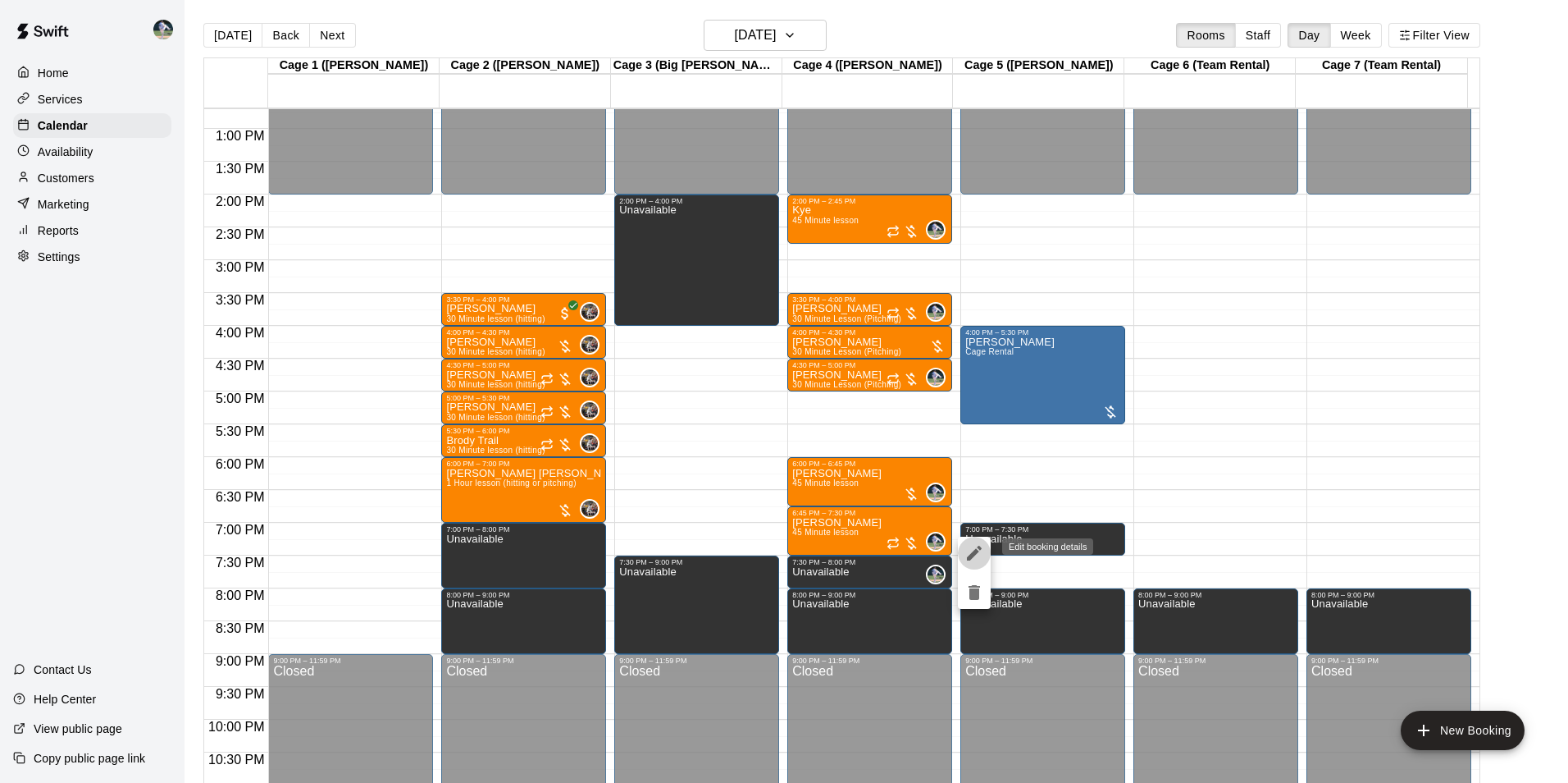
click at [973, 549] on icon "edit" at bounding box center [973, 552] width 19 height 19
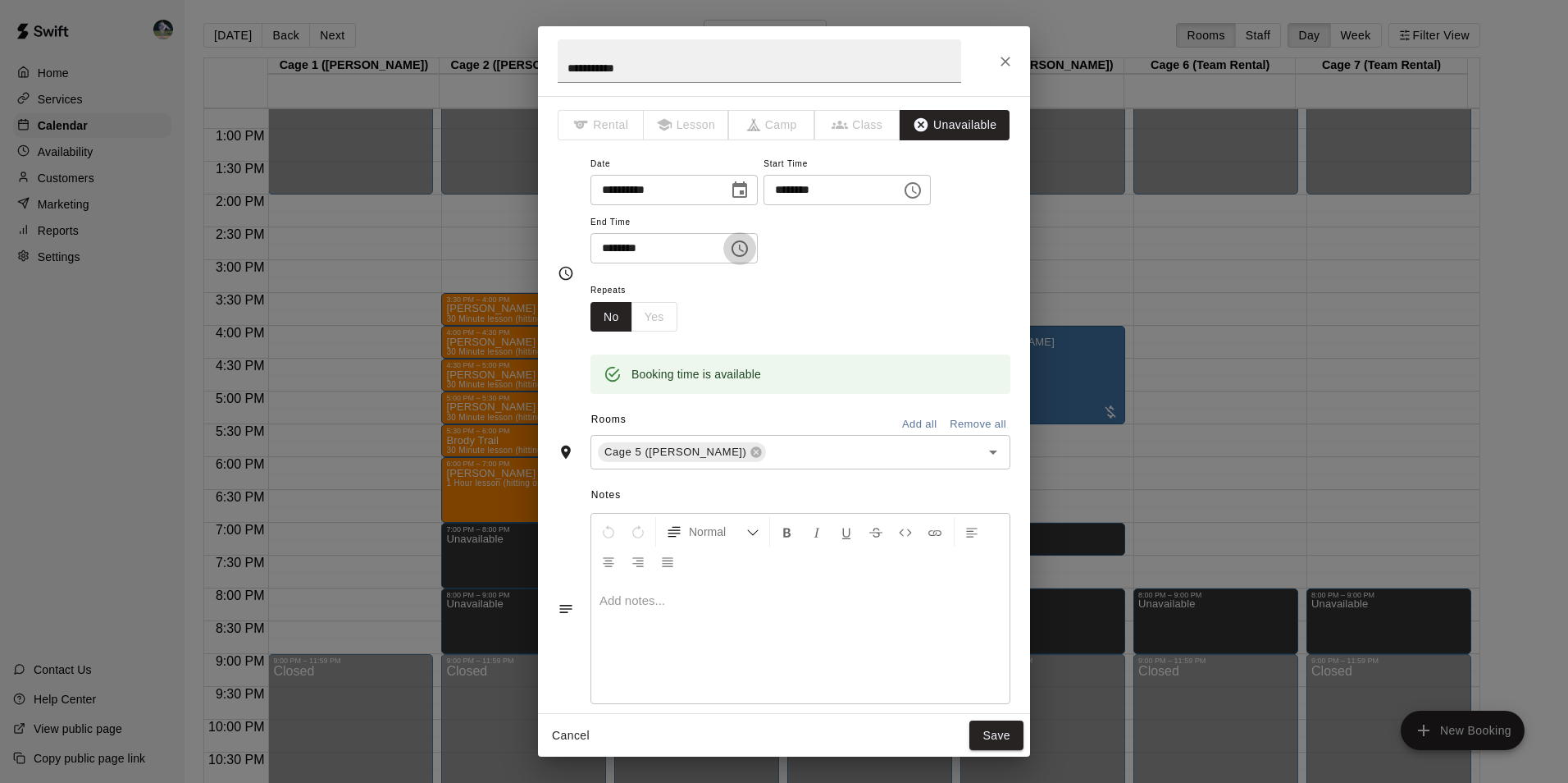
drag, startPoint x: 750, startPoint y: 248, endPoint x: 744, endPoint y: 314, distance: 66.3
click at [749, 249] on icon "Choose time, selected time is 7:30 PM" at bounding box center [739, 248] width 19 height 19
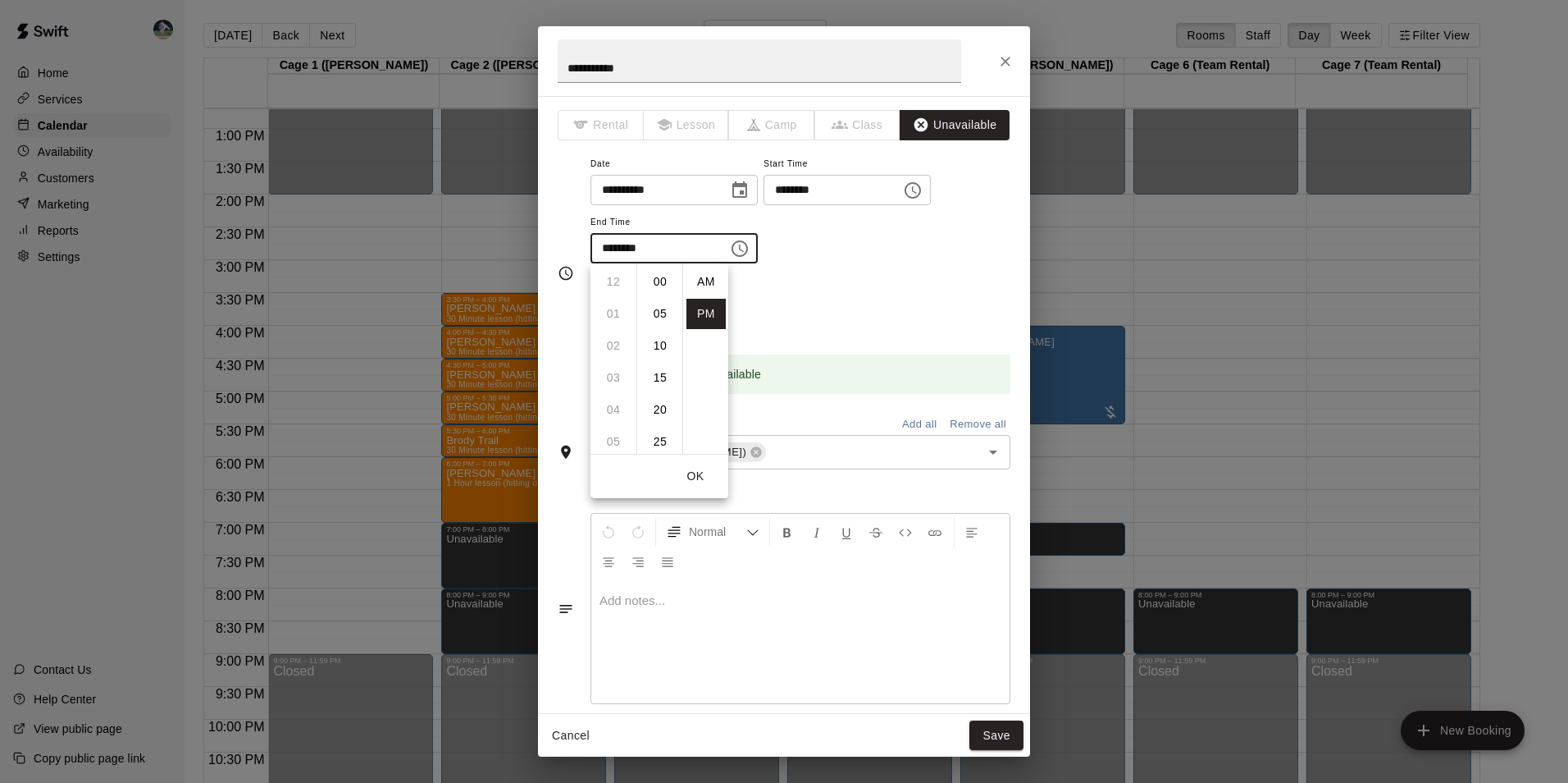
scroll to position [30, 0]
click at [614, 312] on li "08" at bounding box center [613, 314] width 40 height 30
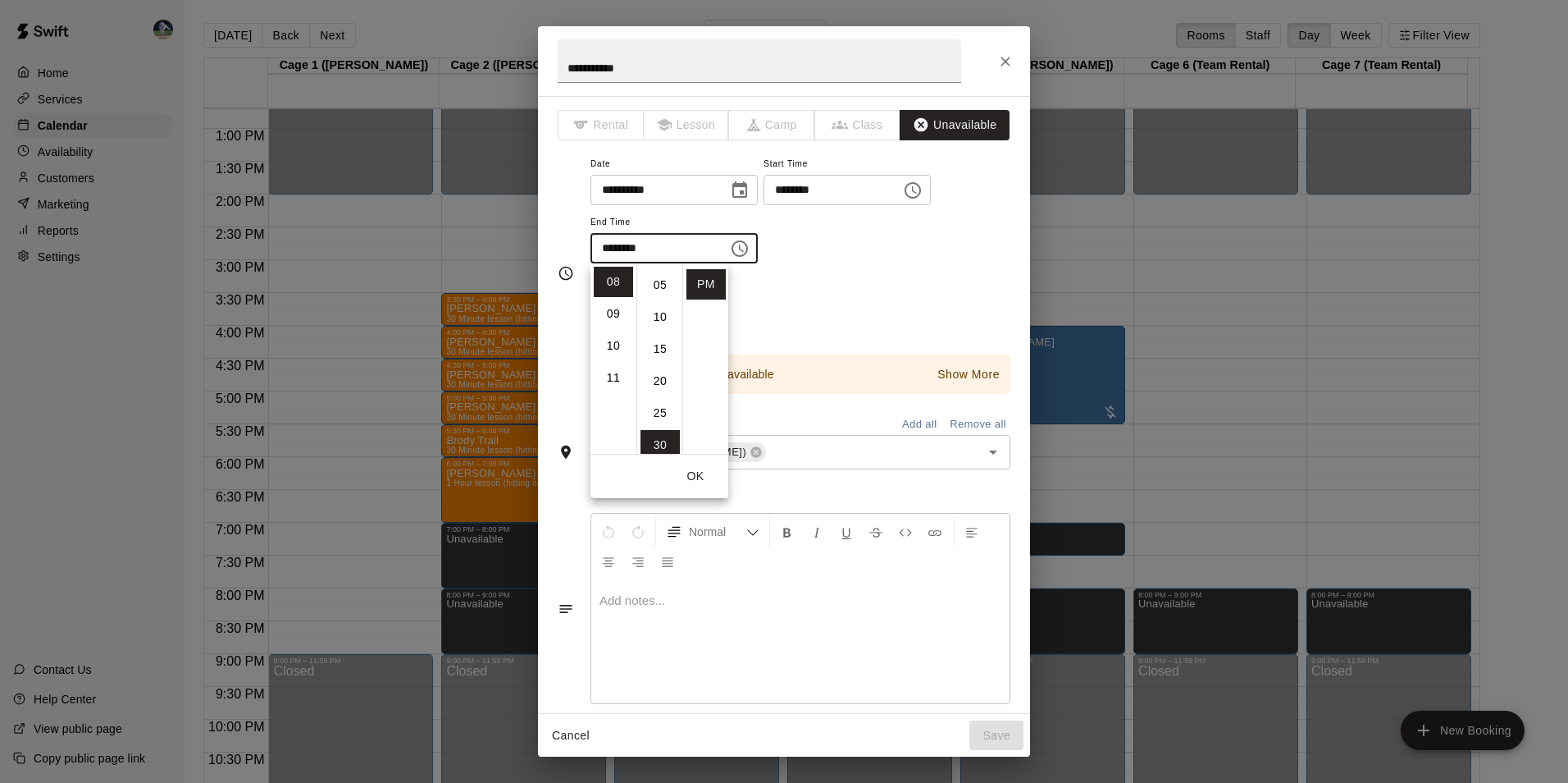
scroll to position [0, 0]
click at [663, 278] on li "00" at bounding box center [660, 281] width 40 height 30
type input "********"
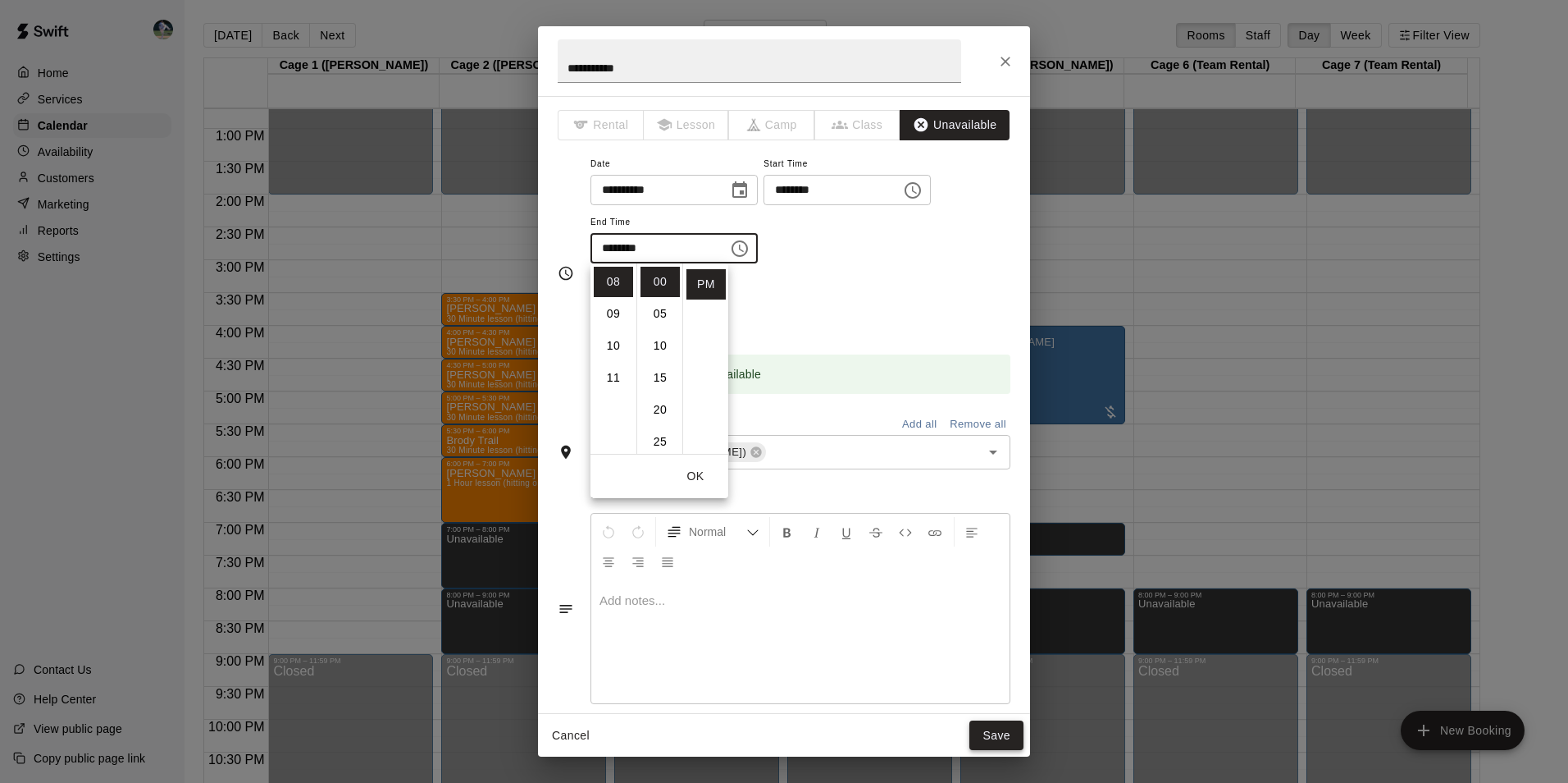
click at [1001, 733] on button "Save" at bounding box center [996, 735] width 54 height 30
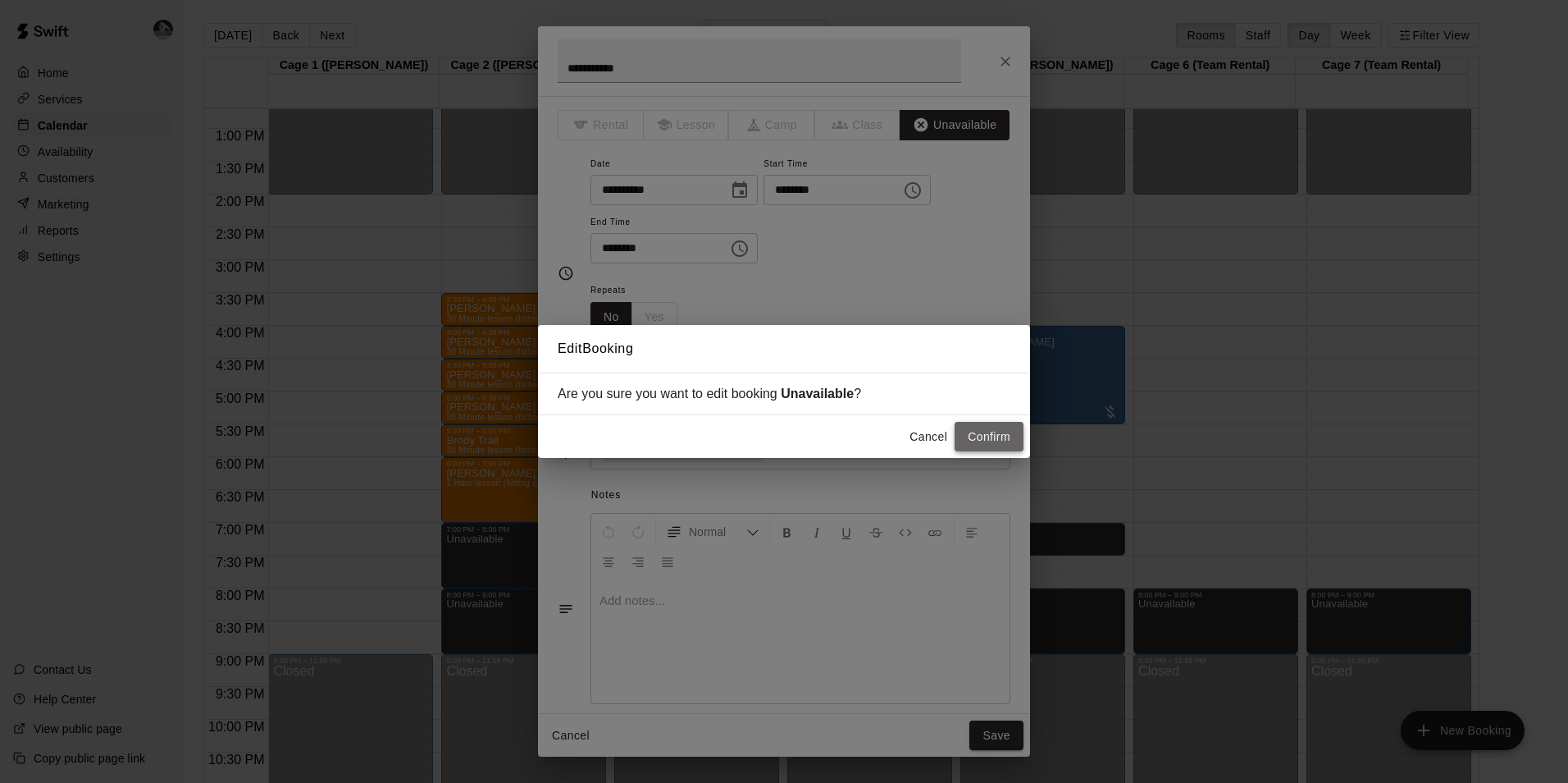
click at [980, 431] on button "Confirm" at bounding box center [988, 436] width 69 height 30
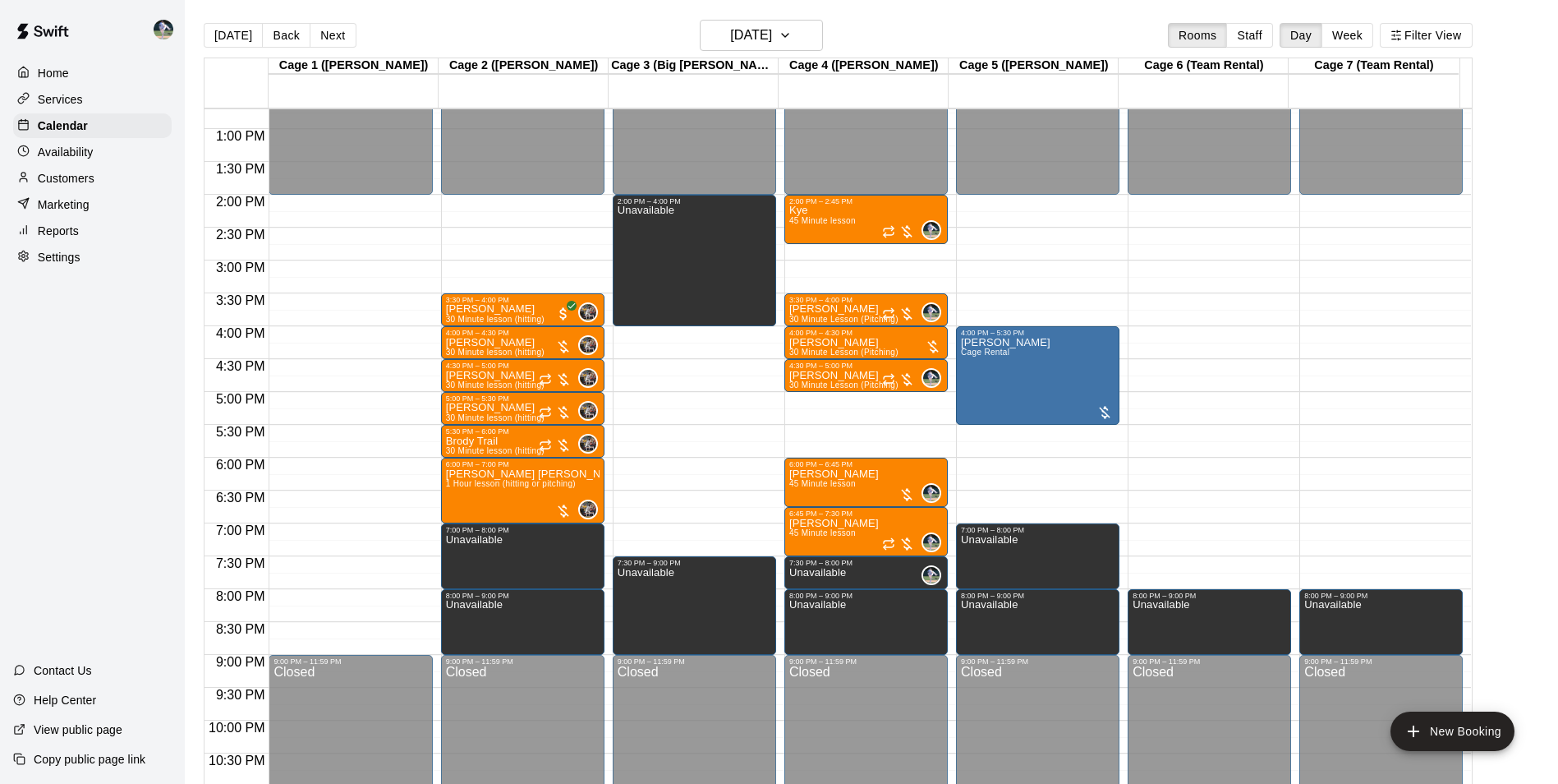
click at [1195, 529] on div "12:00 AM – 2:00 PM Closed 8:00 PM – 9:00 PM Unavailable 9:00 PM – 11:59 PM Clos…" at bounding box center [1209, 64] width 163 height 1577
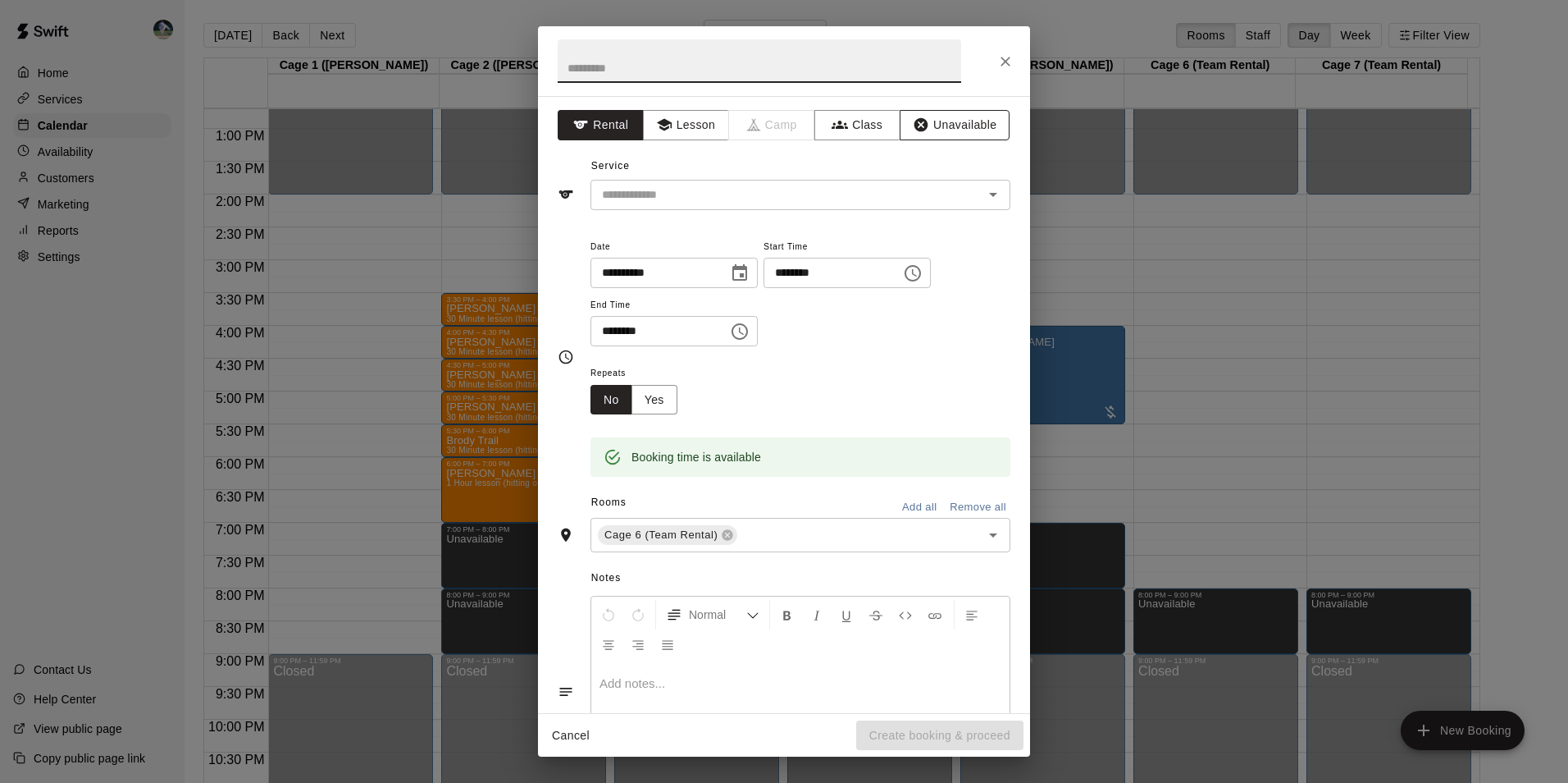
click at [968, 123] on button "Unavailable" at bounding box center [954, 125] width 110 height 30
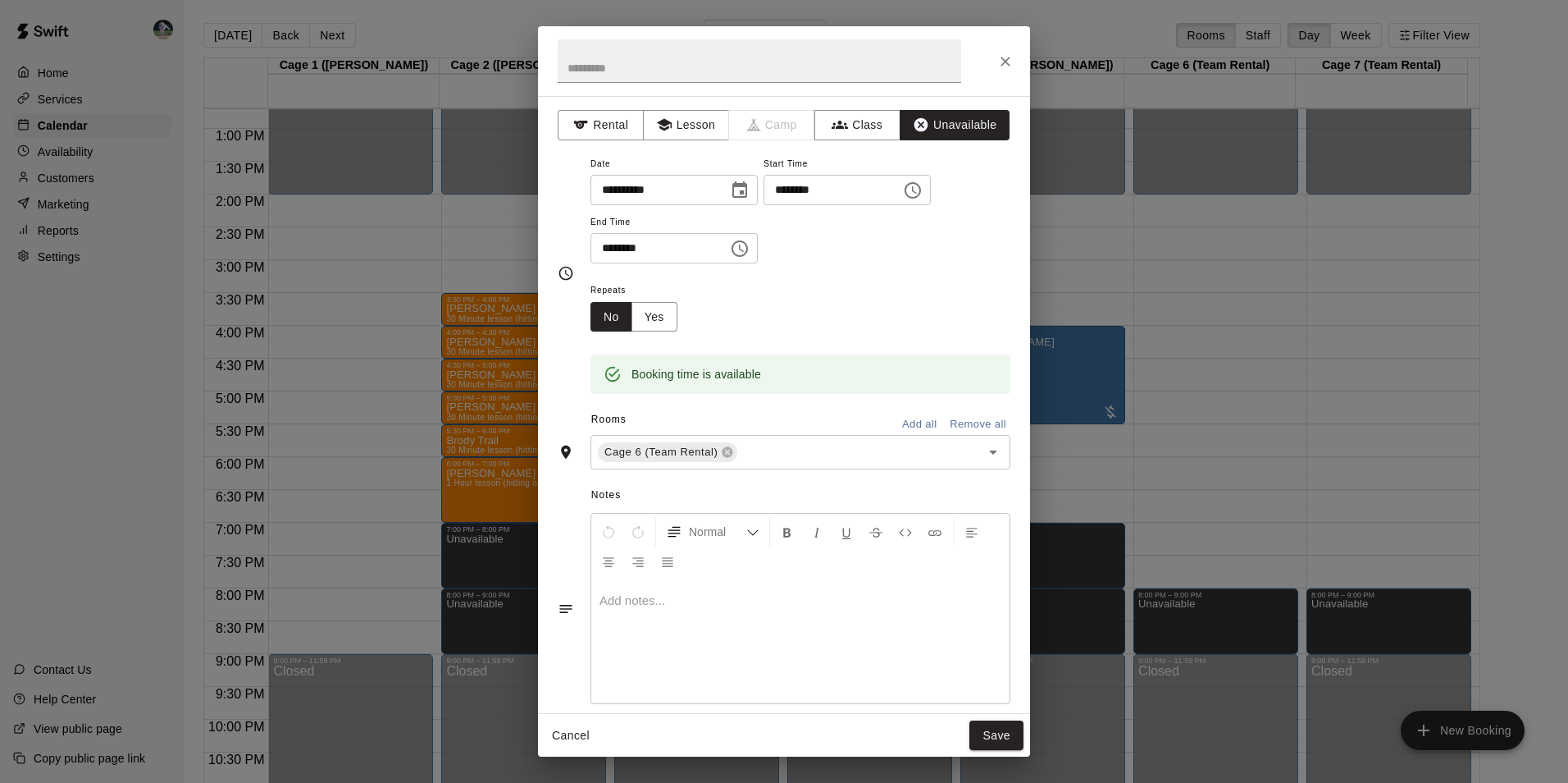
click at [749, 247] on icon "Choose time, selected time is 7:30 PM" at bounding box center [739, 248] width 19 height 19
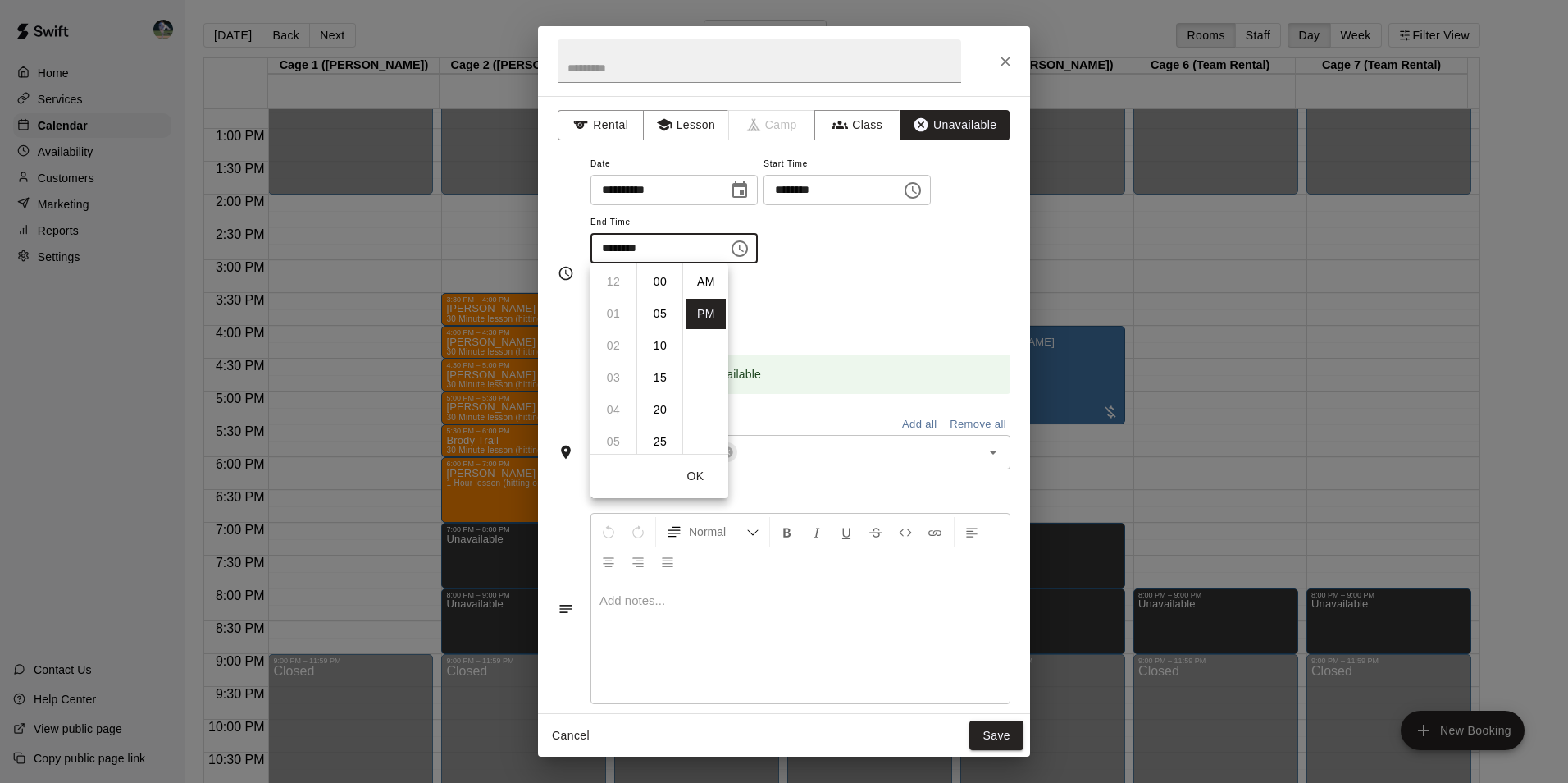
scroll to position [30, 0]
click at [616, 311] on li "08" at bounding box center [613, 314] width 40 height 30
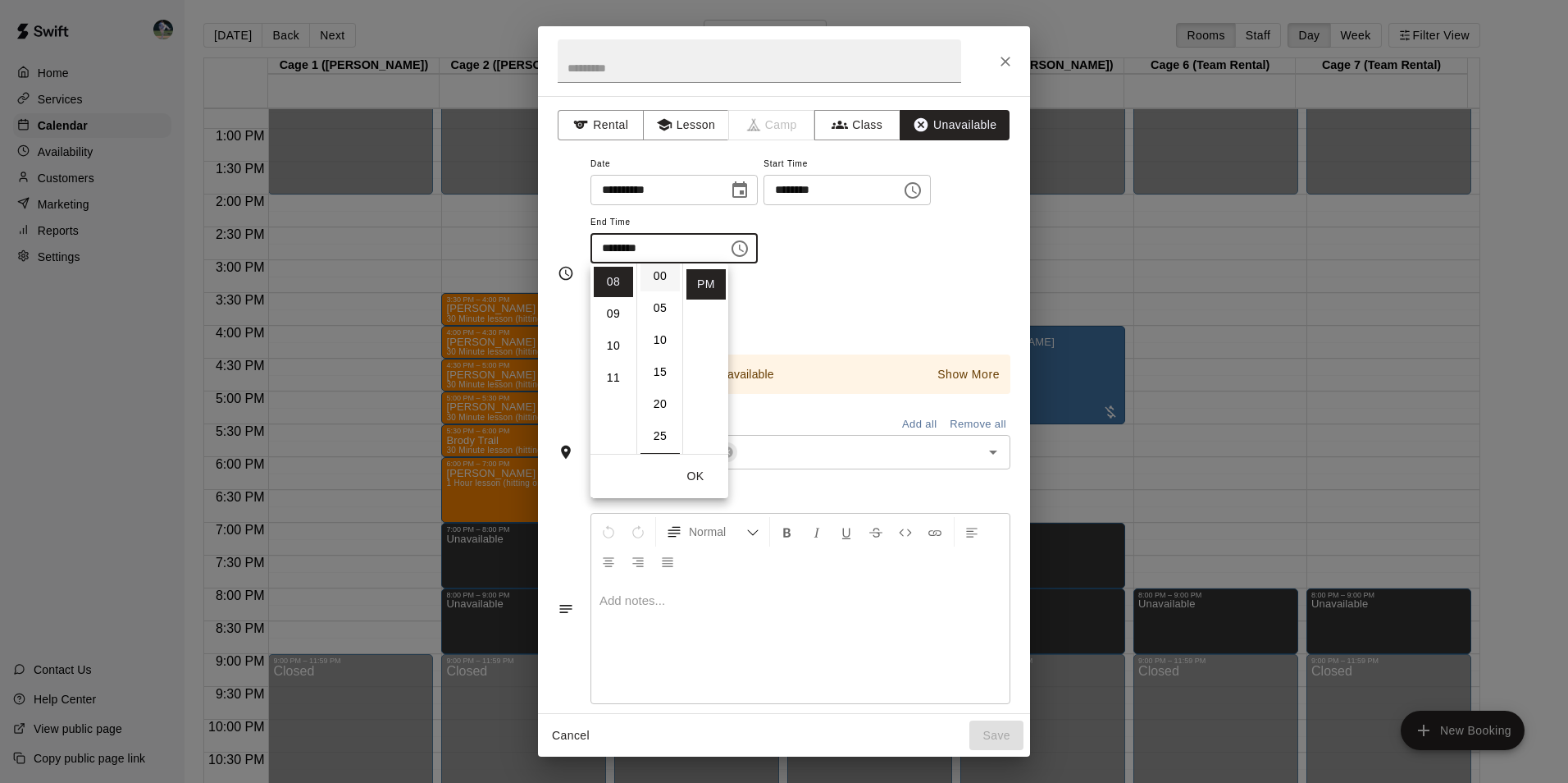
scroll to position [0, 0]
click at [666, 268] on li "00" at bounding box center [660, 281] width 40 height 30
type input "********"
click at [989, 733] on button "Save" at bounding box center [996, 735] width 54 height 30
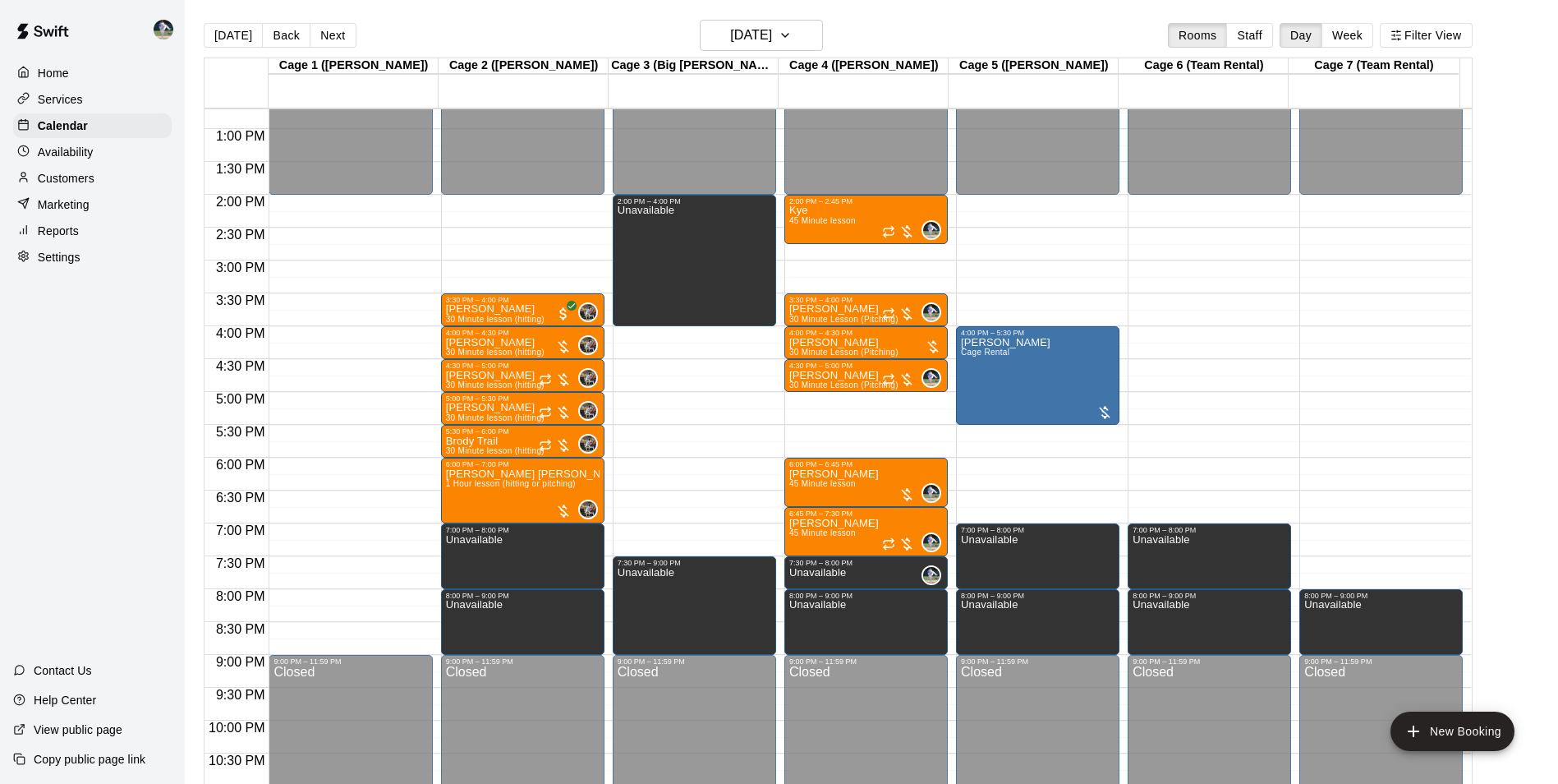
click at [1353, 532] on div "12:00 AM – 2:00 PM Closed 8:00 PM – 9:00 PM Unavailable 9:00 PM – 11:59 PM Clos…" at bounding box center [1381, 64] width 163 height 1577
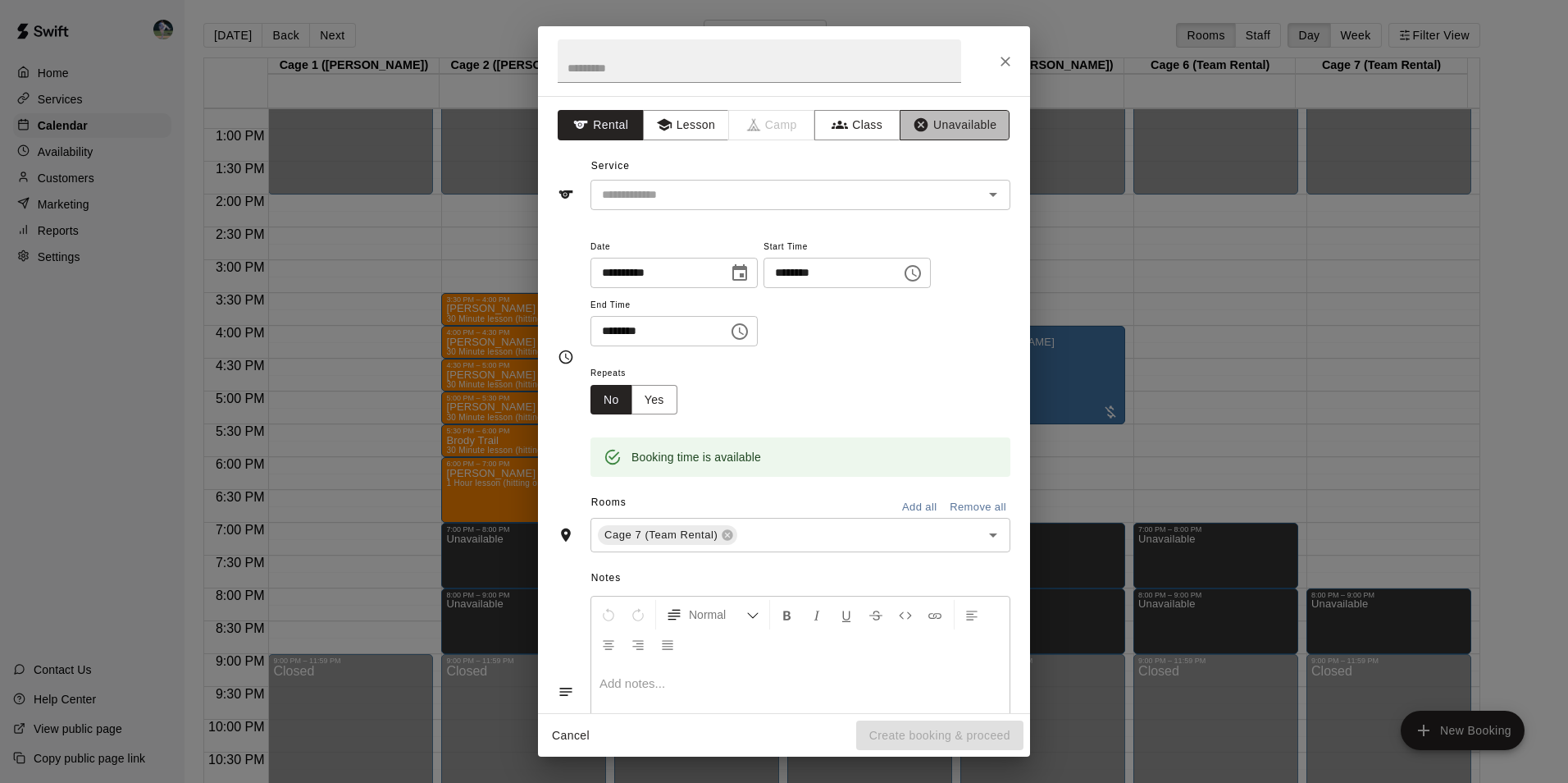
click at [938, 121] on button "Unavailable" at bounding box center [954, 125] width 110 height 30
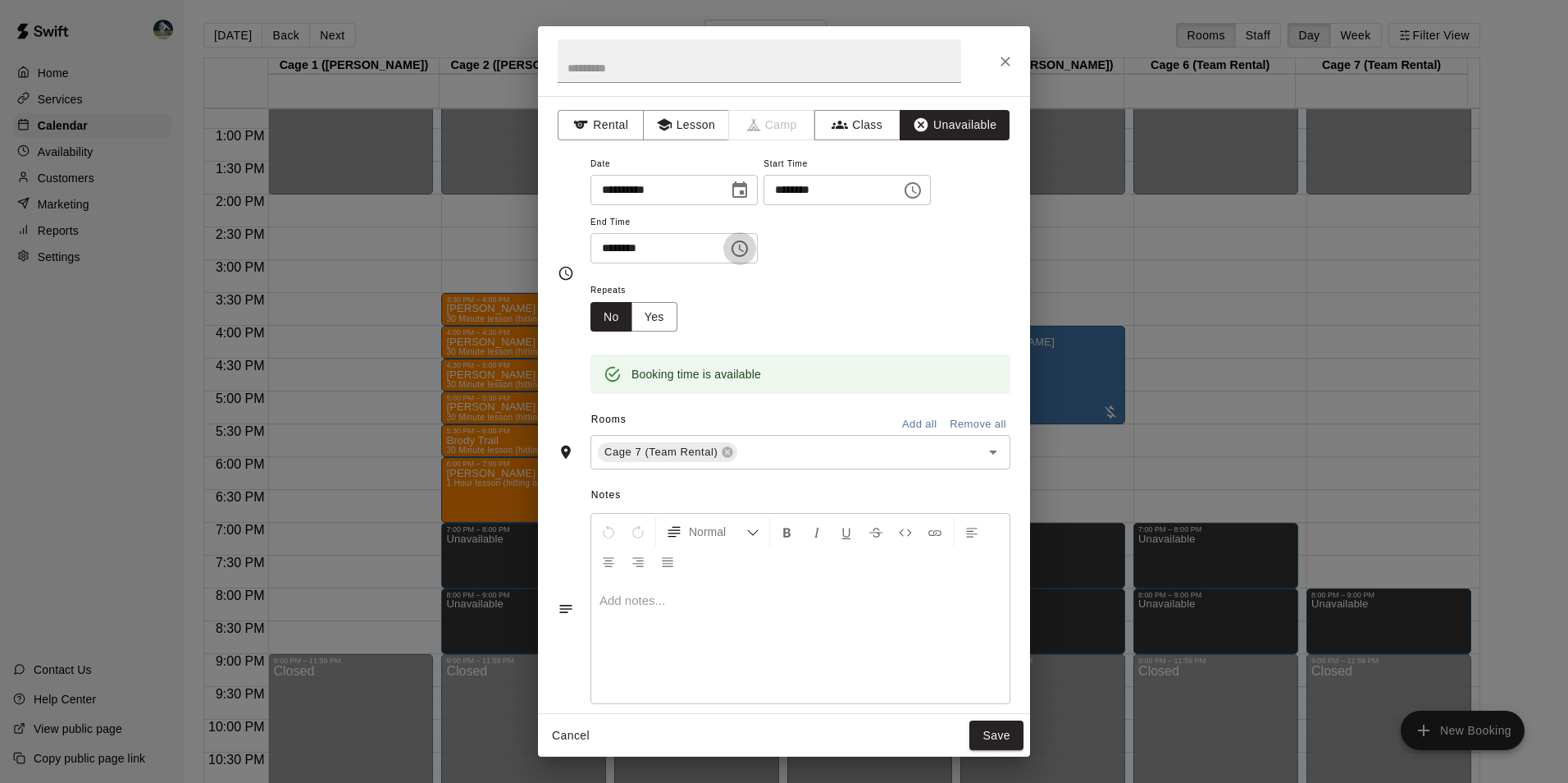
click at [749, 251] on icon "Choose time, selected time is 7:30 PM" at bounding box center [739, 248] width 19 height 19
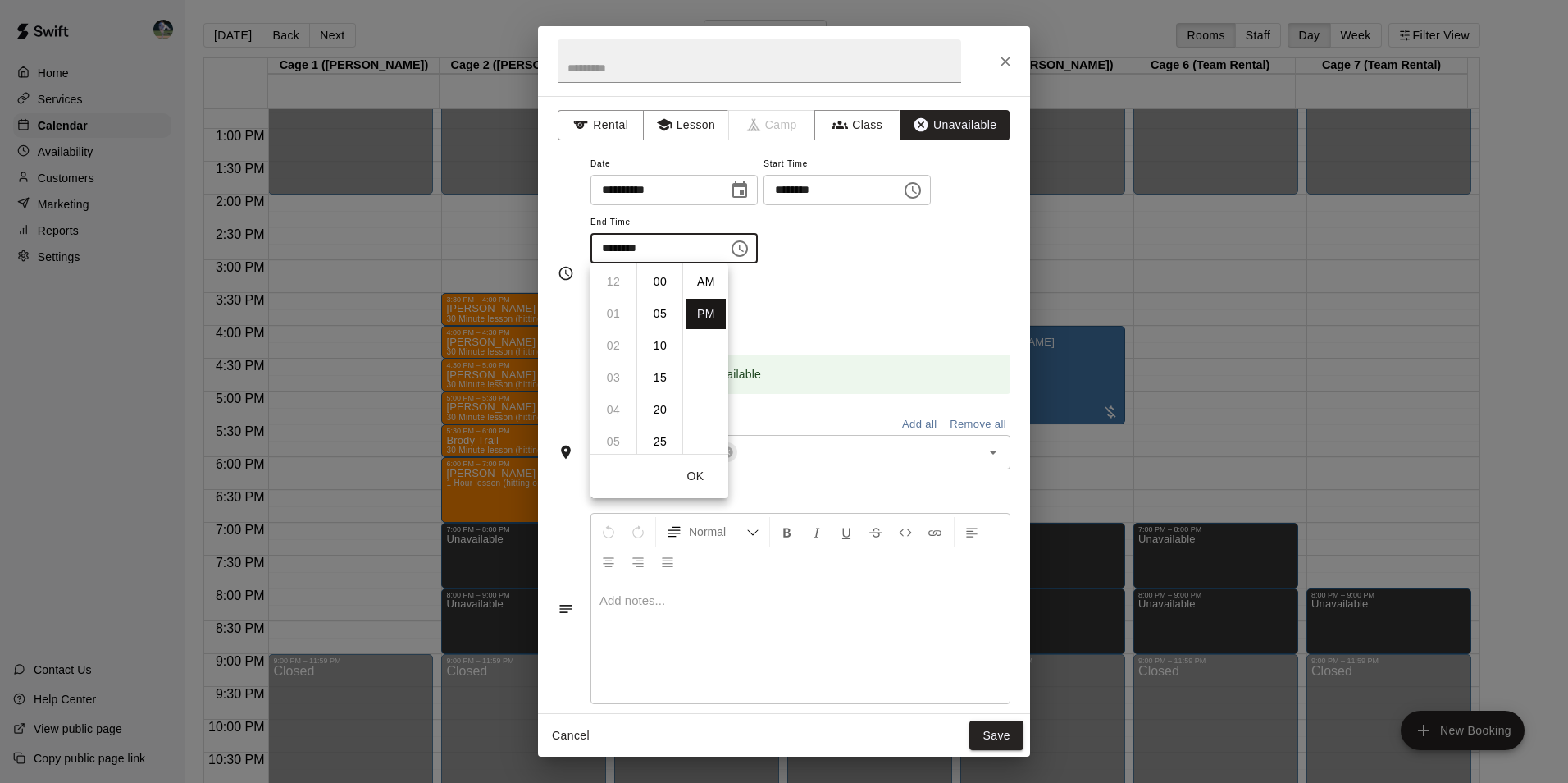
scroll to position [30, 0]
click at [611, 311] on li "08" at bounding box center [613, 314] width 40 height 30
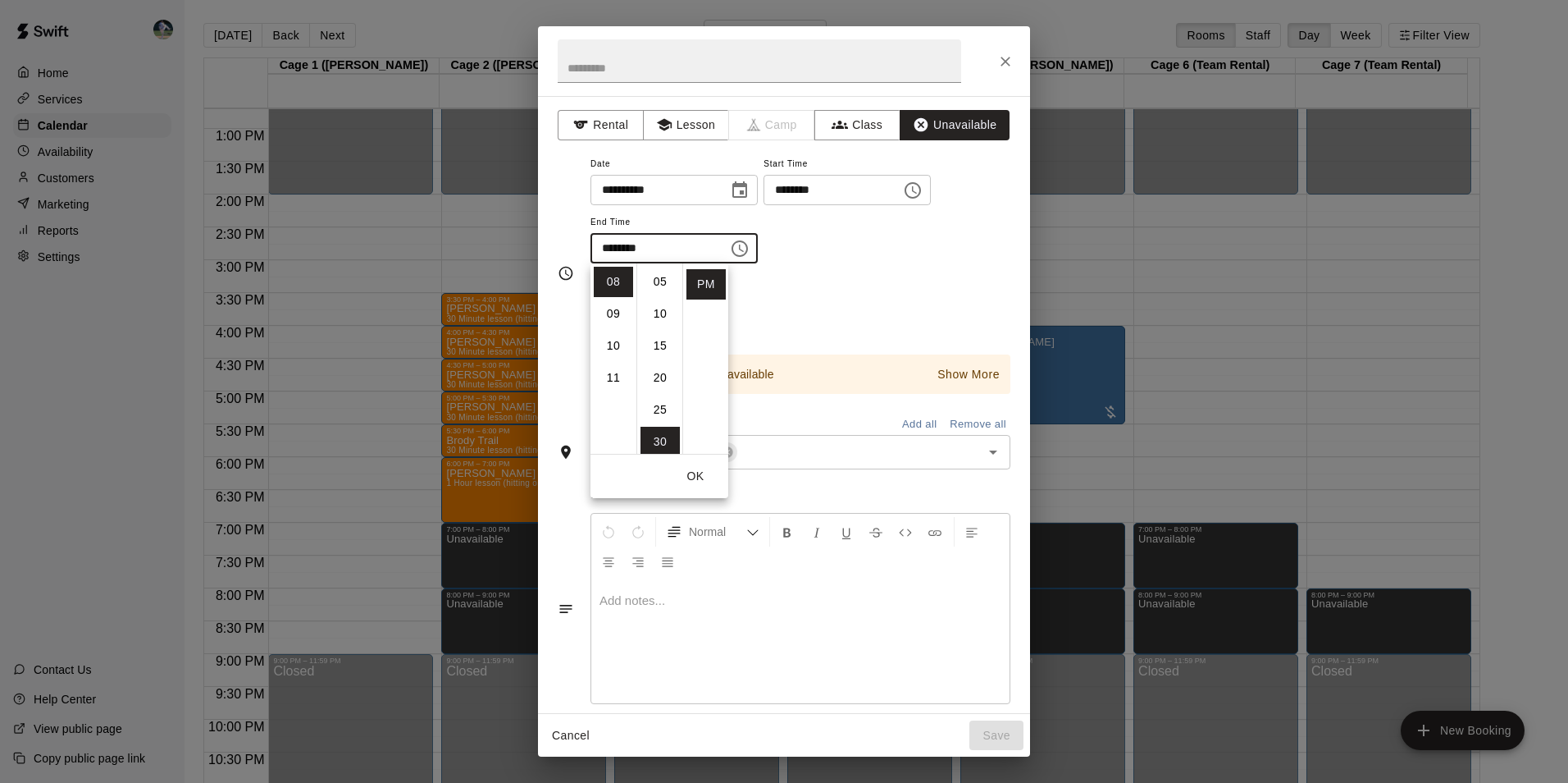
scroll to position [0, 0]
click at [661, 274] on li "00" at bounding box center [660, 281] width 40 height 30
type input "********"
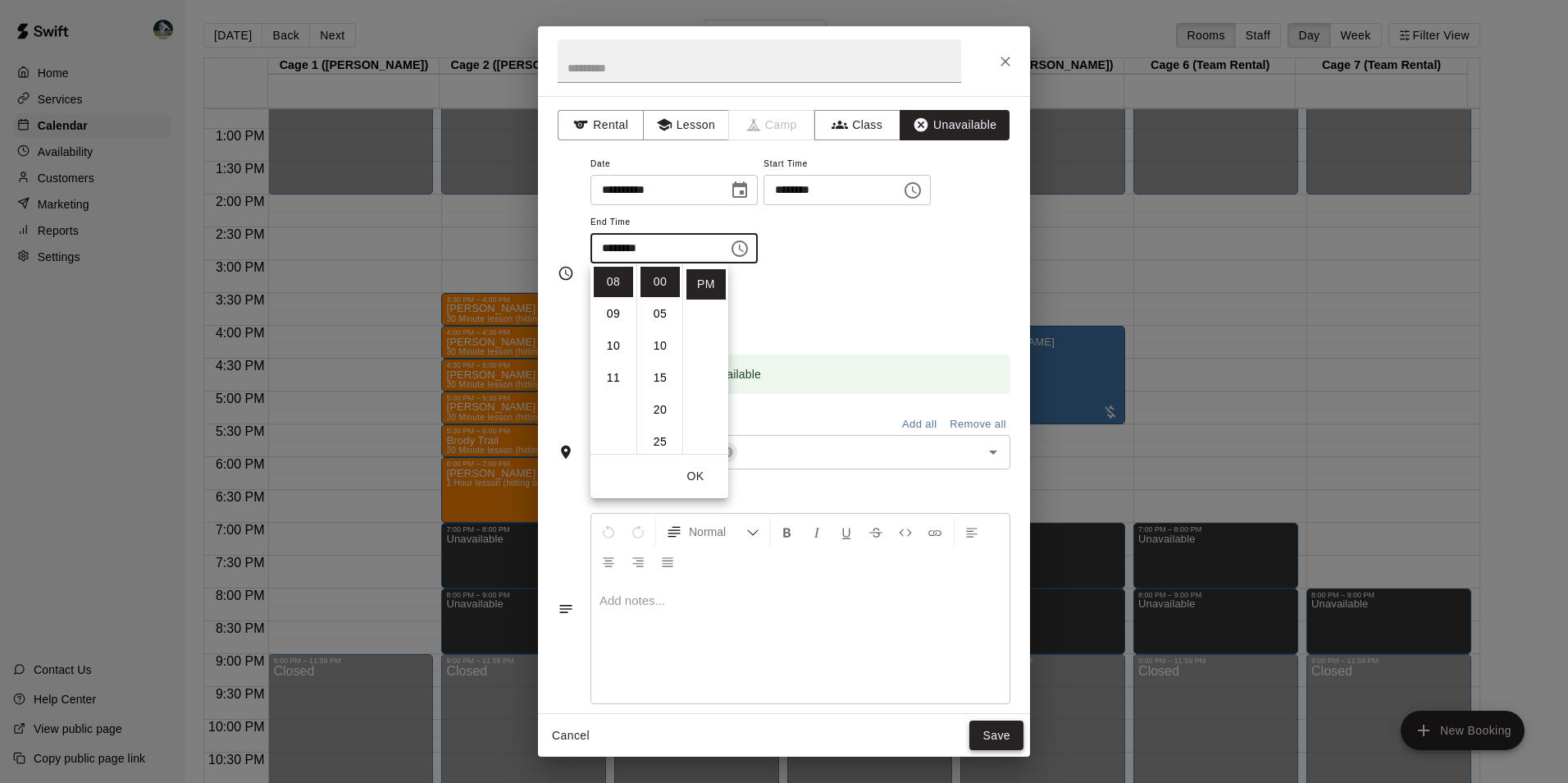
click at [1002, 731] on button "Save" at bounding box center [996, 735] width 54 height 30
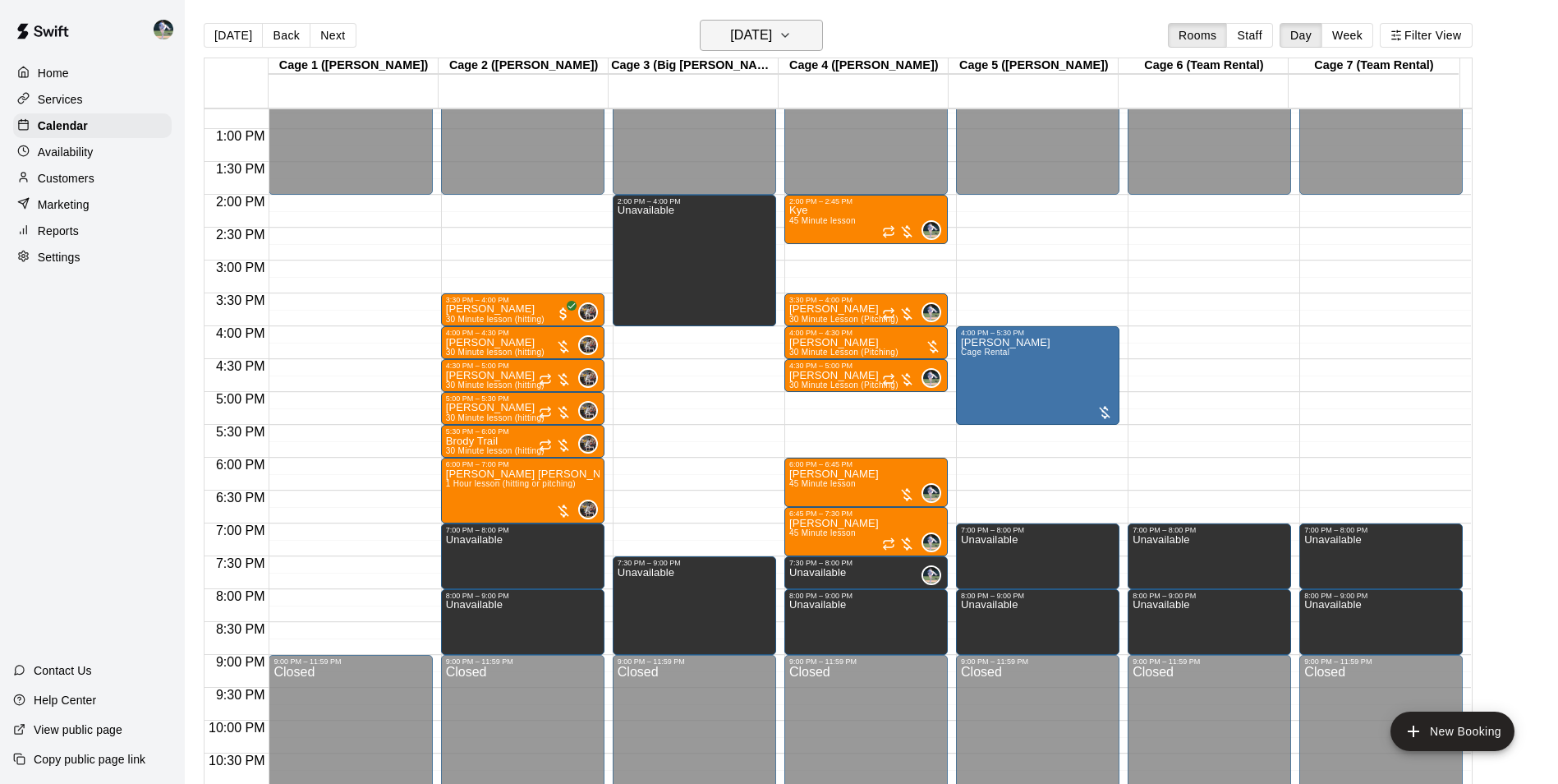
click at [742, 27] on h6 "[DATE]" at bounding box center [751, 35] width 42 height 23
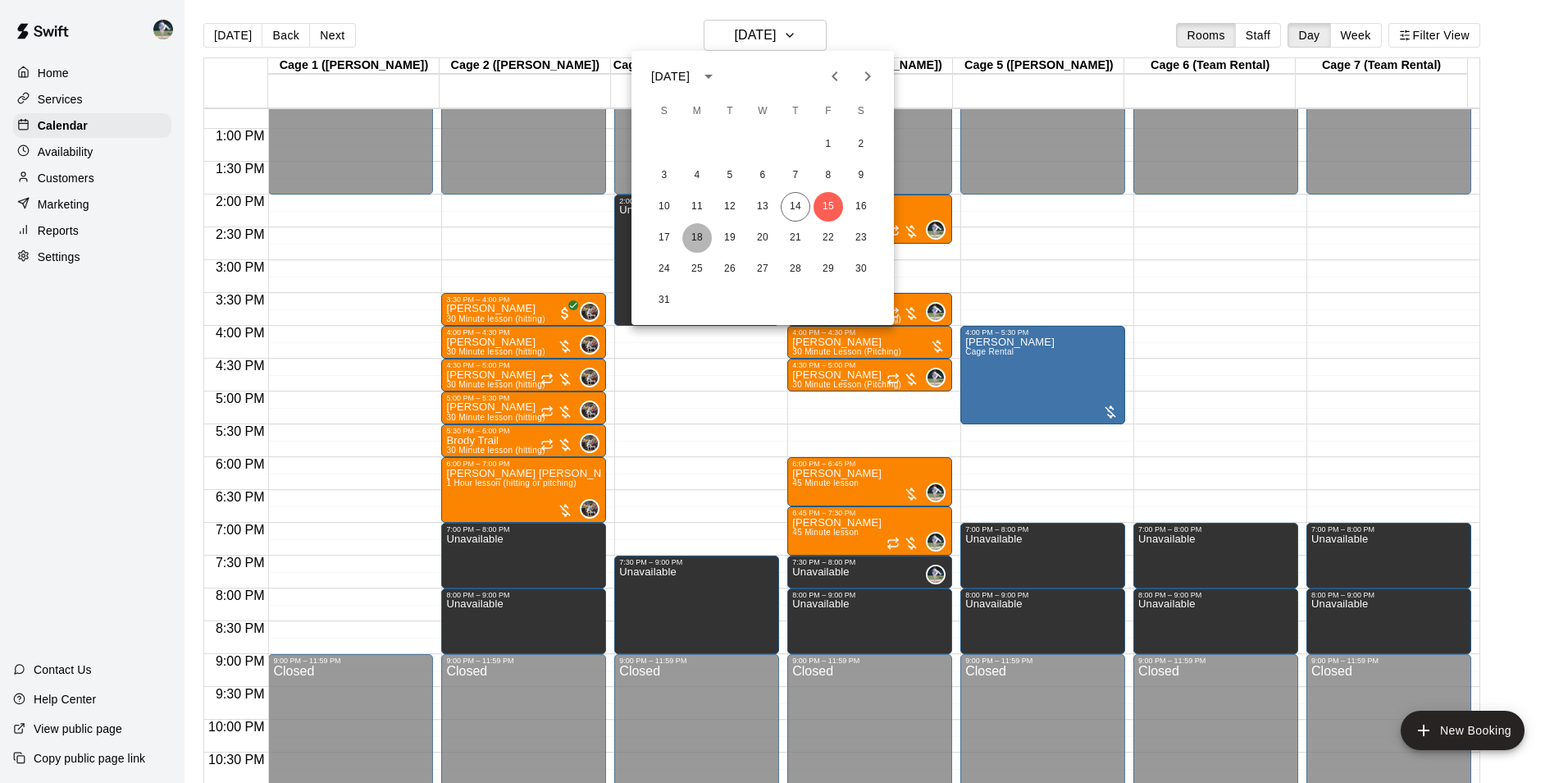
click at [700, 233] on button "18" at bounding box center [697, 238] width 29 height 30
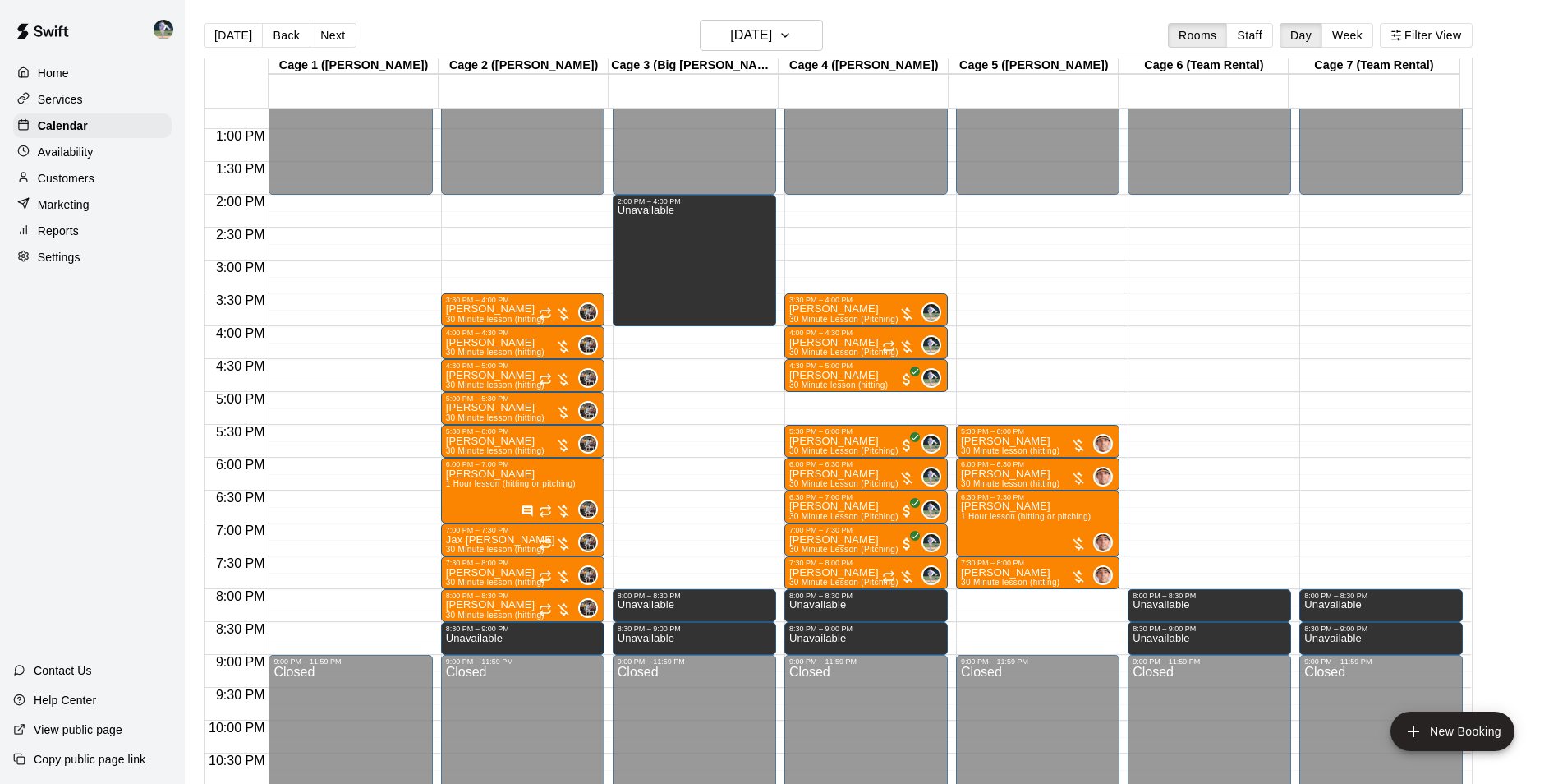
click at [1022, 597] on div "12:00 AM – 2:00 PM Closed 5:30 PM – 6:00 PM [PERSON_NAME] 30 Minute lesson (hit…" at bounding box center [1037, 64] width 163 height 1577
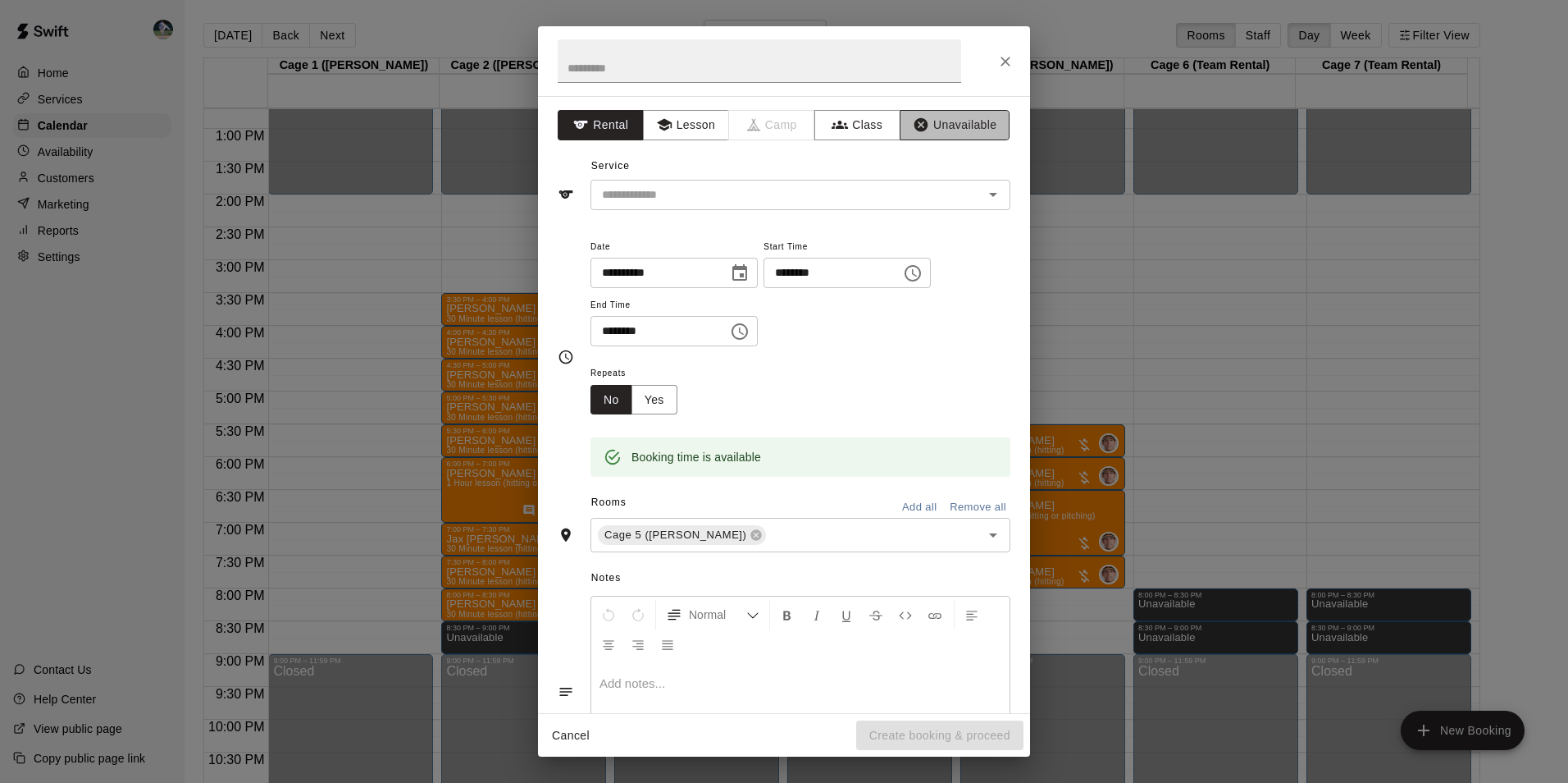
click at [937, 119] on button "Unavailable" at bounding box center [954, 125] width 110 height 30
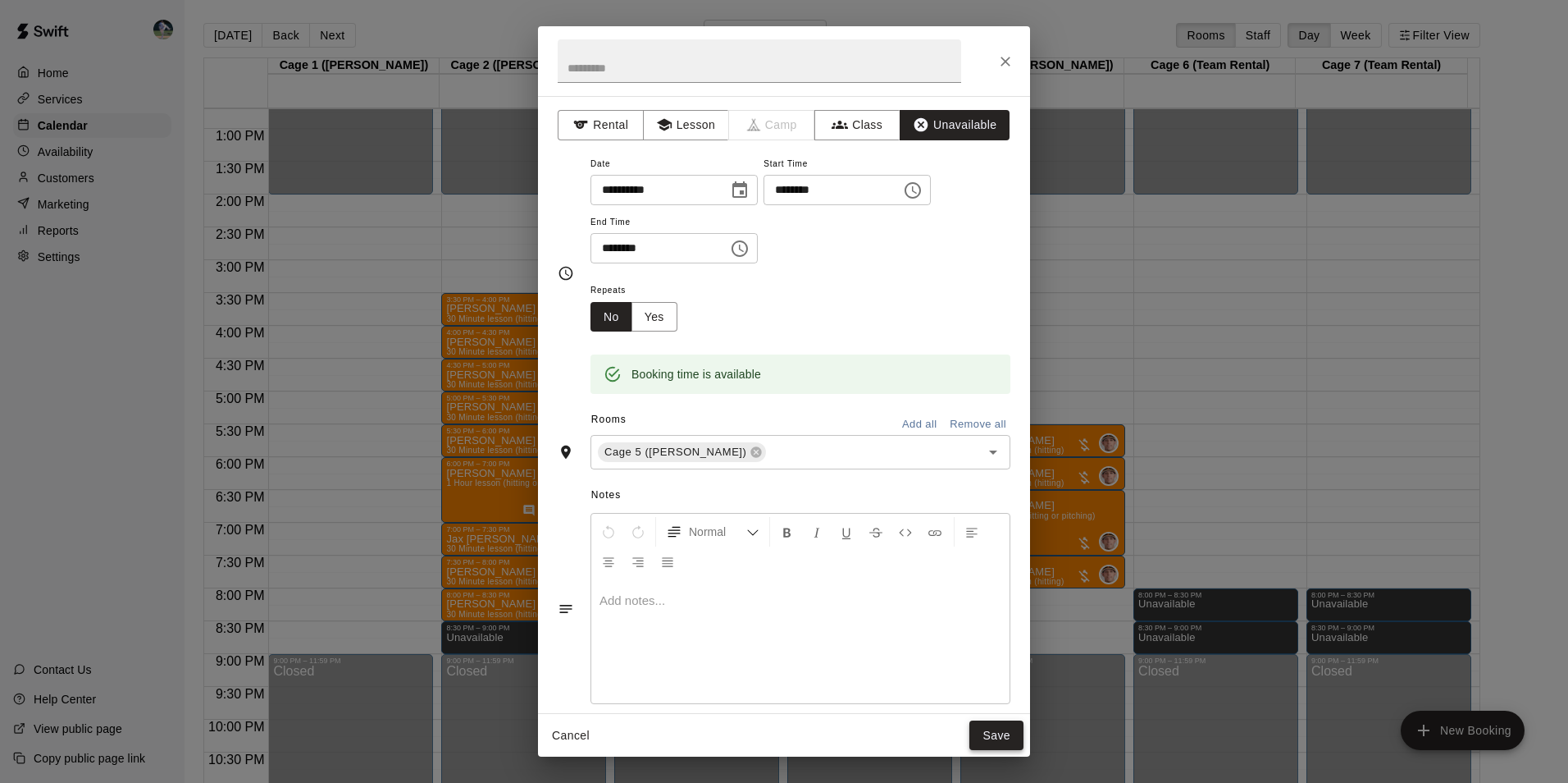
click at [983, 726] on button "Save" at bounding box center [996, 735] width 54 height 30
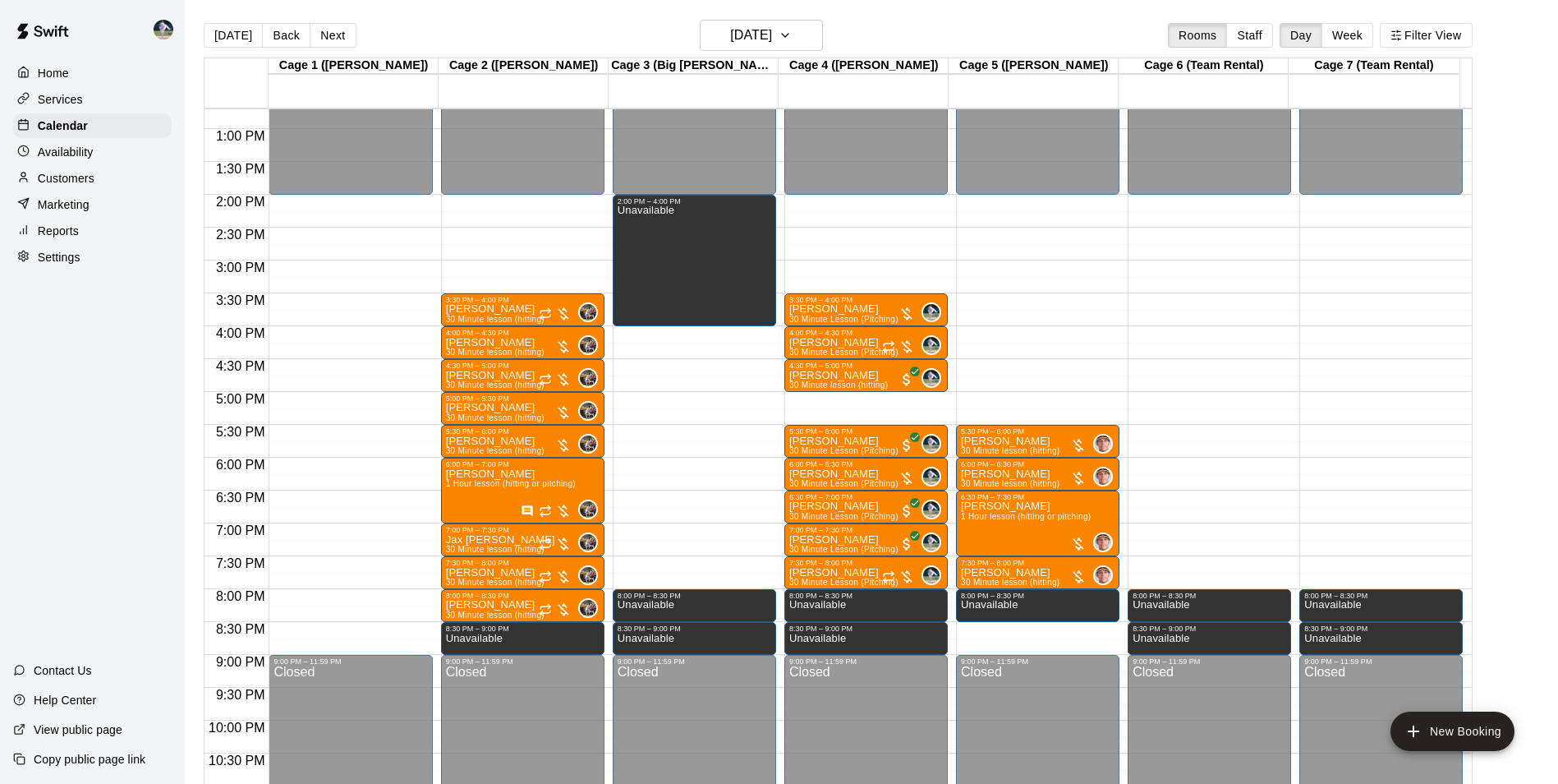
click at [1036, 630] on div "12:00 AM – 2:00 PM Closed 5:30 PM – 6:00 PM [PERSON_NAME] 30 Minute lesson (hit…" at bounding box center [1037, 64] width 163 height 1577
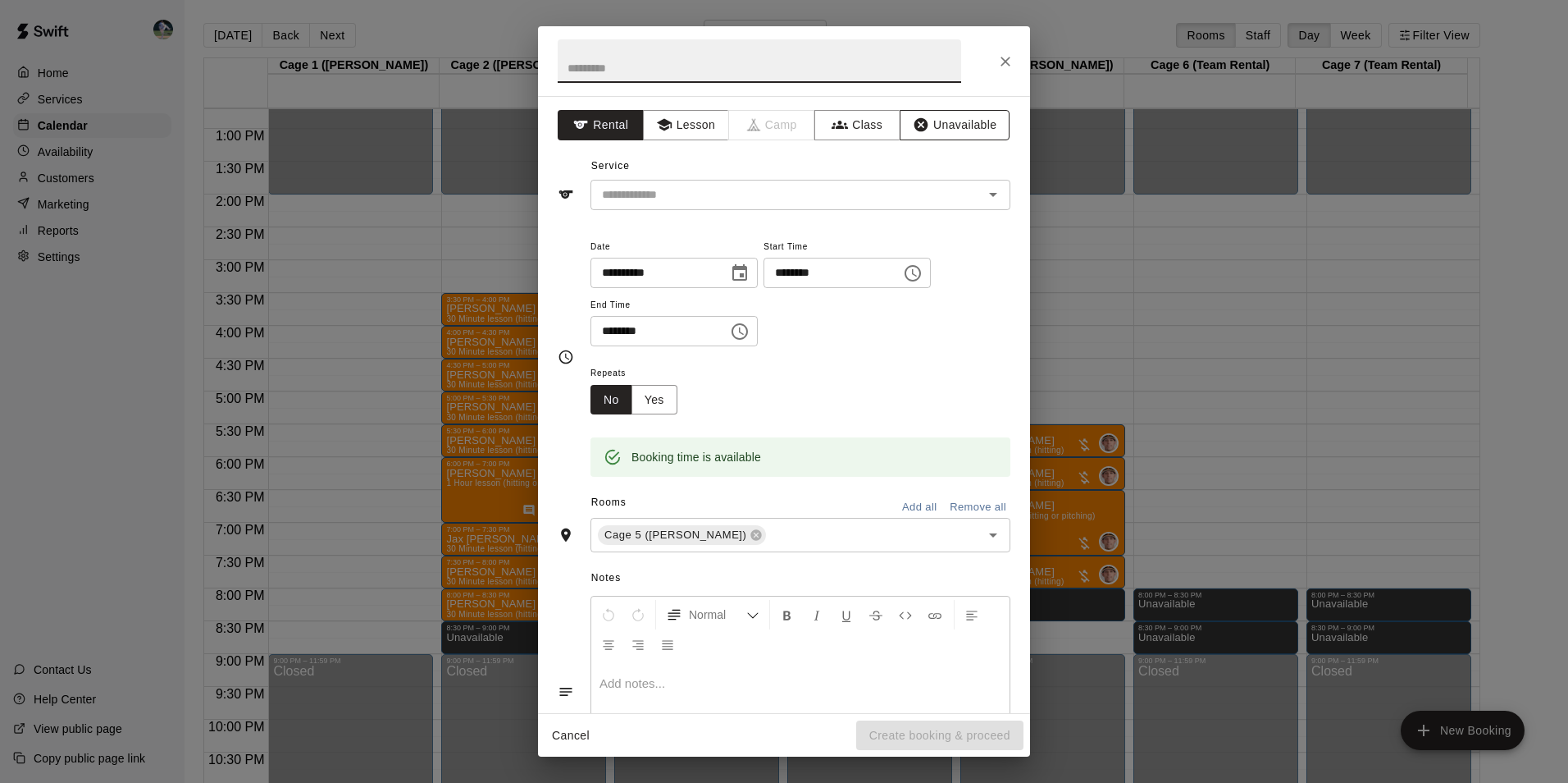
click at [938, 124] on button "Unavailable" at bounding box center [954, 125] width 110 height 30
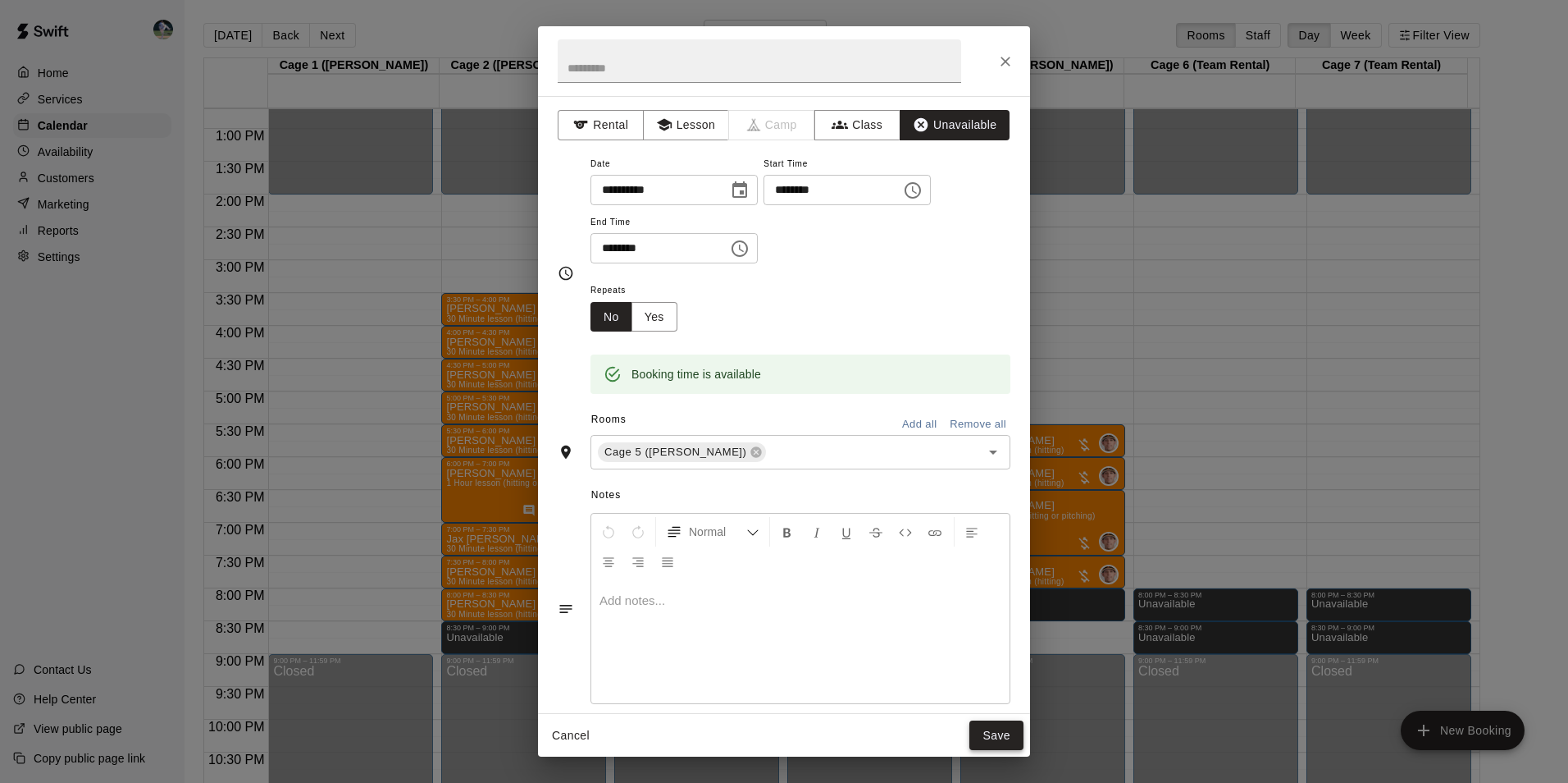
click at [1005, 737] on button "Save" at bounding box center [996, 735] width 54 height 30
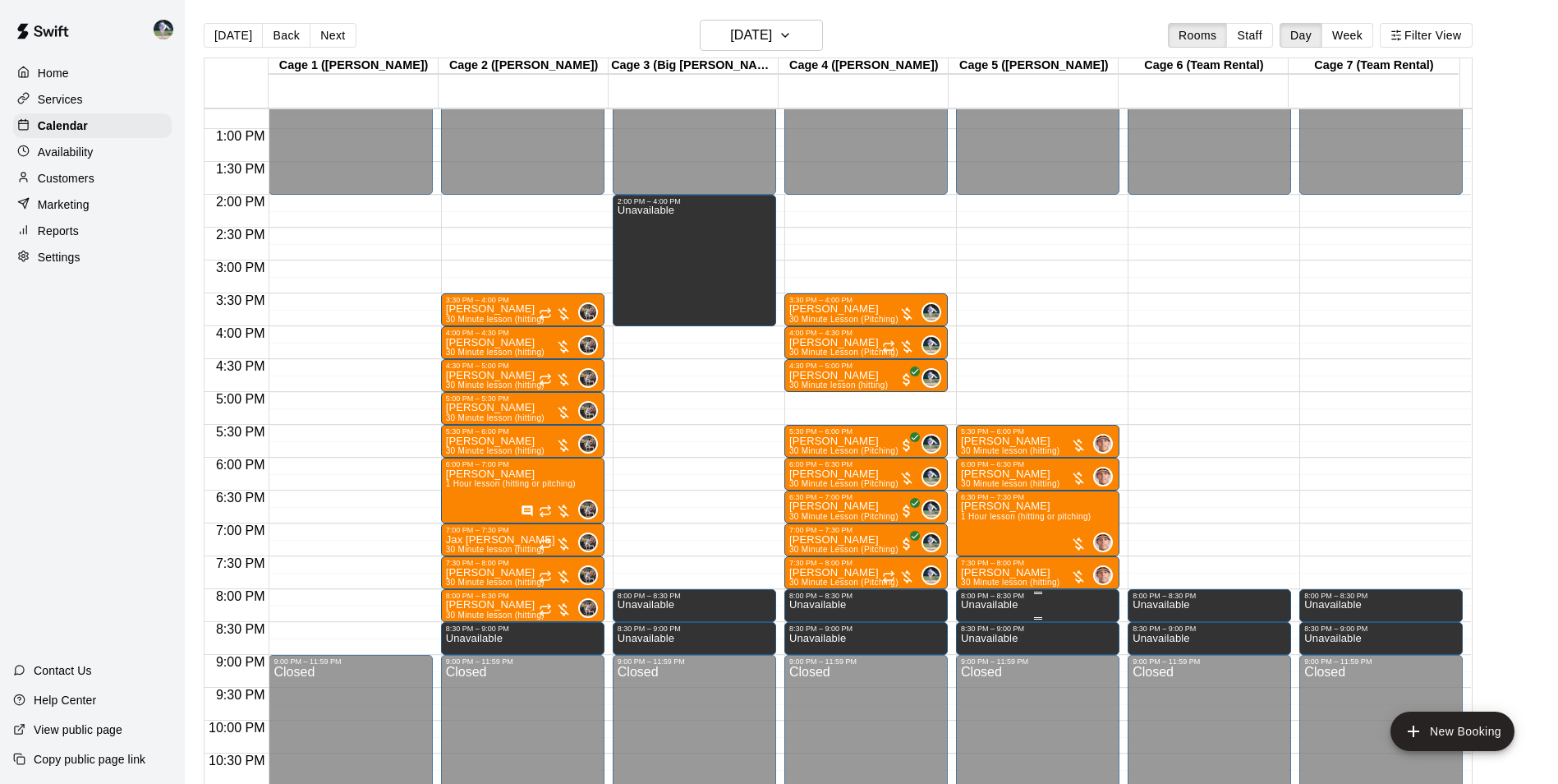
click at [1020, 599] on div "8:00 PM – 8:30 PM" at bounding box center [1038, 595] width 153 height 8
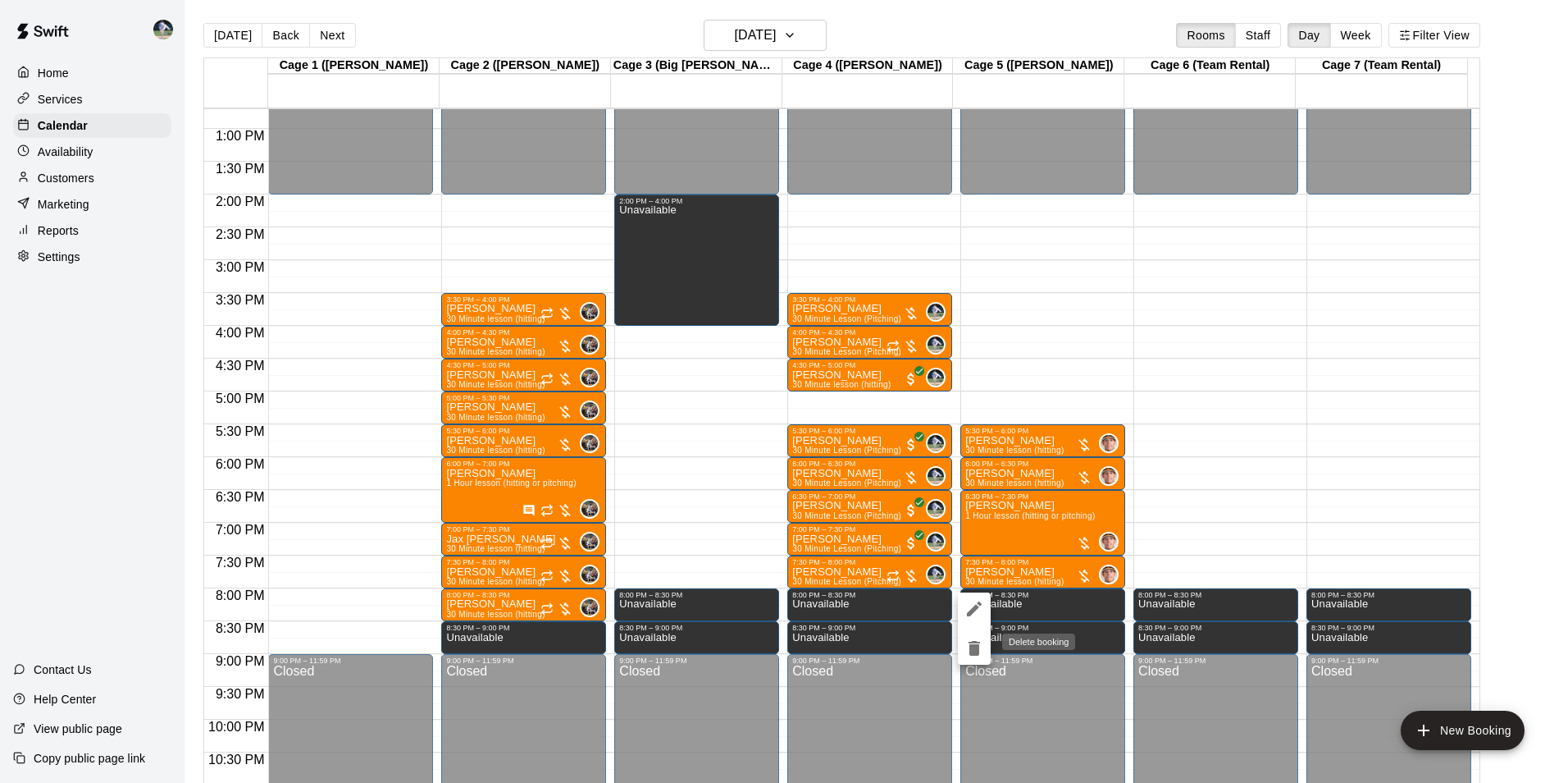
click at [969, 643] on icon "delete" at bounding box center [973, 648] width 11 height 15
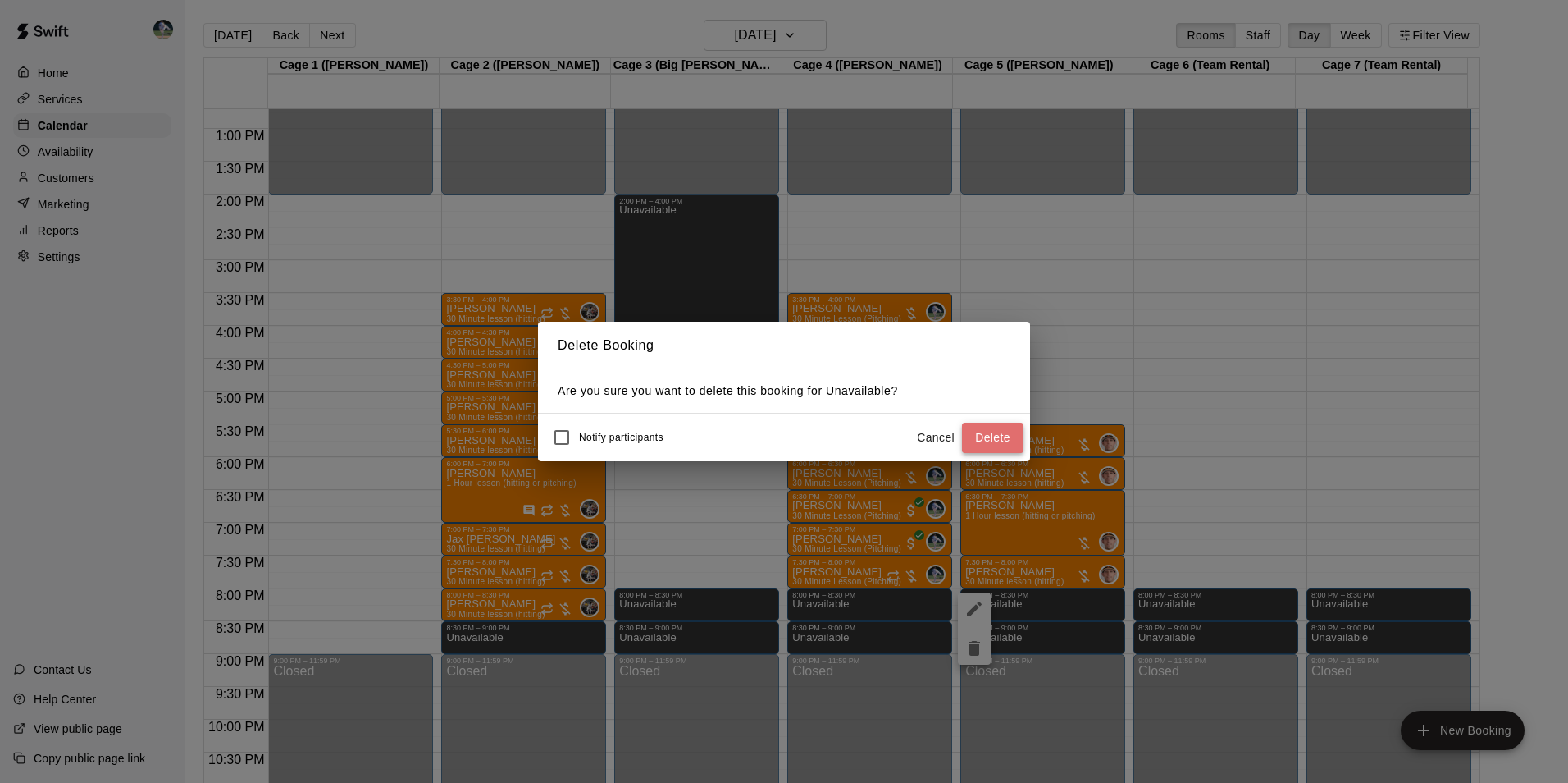
click at [986, 434] on button "Delete" at bounding box center [992, 437] width 62 height 30
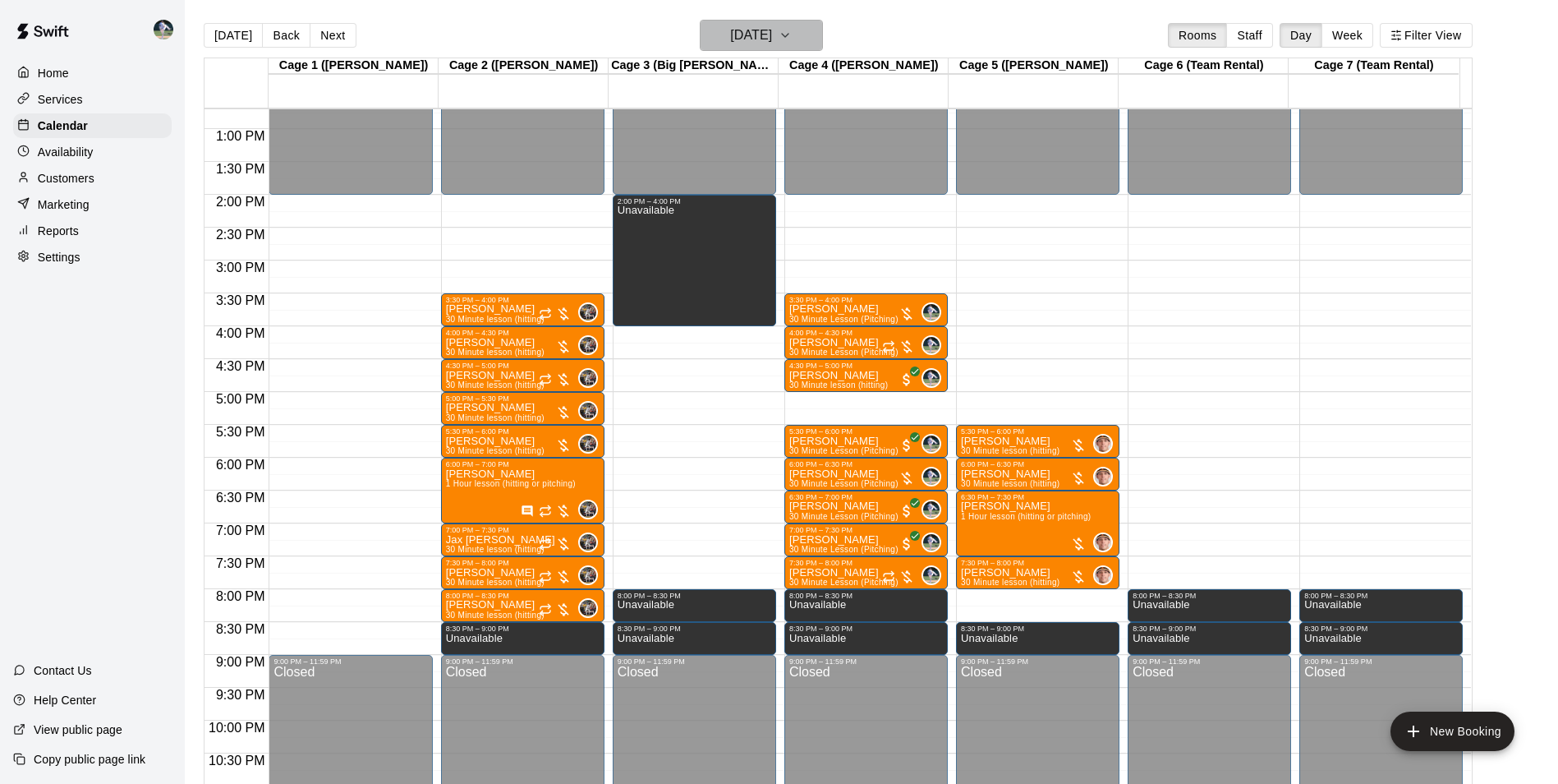
click at [767, 37] on h6 "[DATE]" at bounding box center [751, 35] width 42 height 23
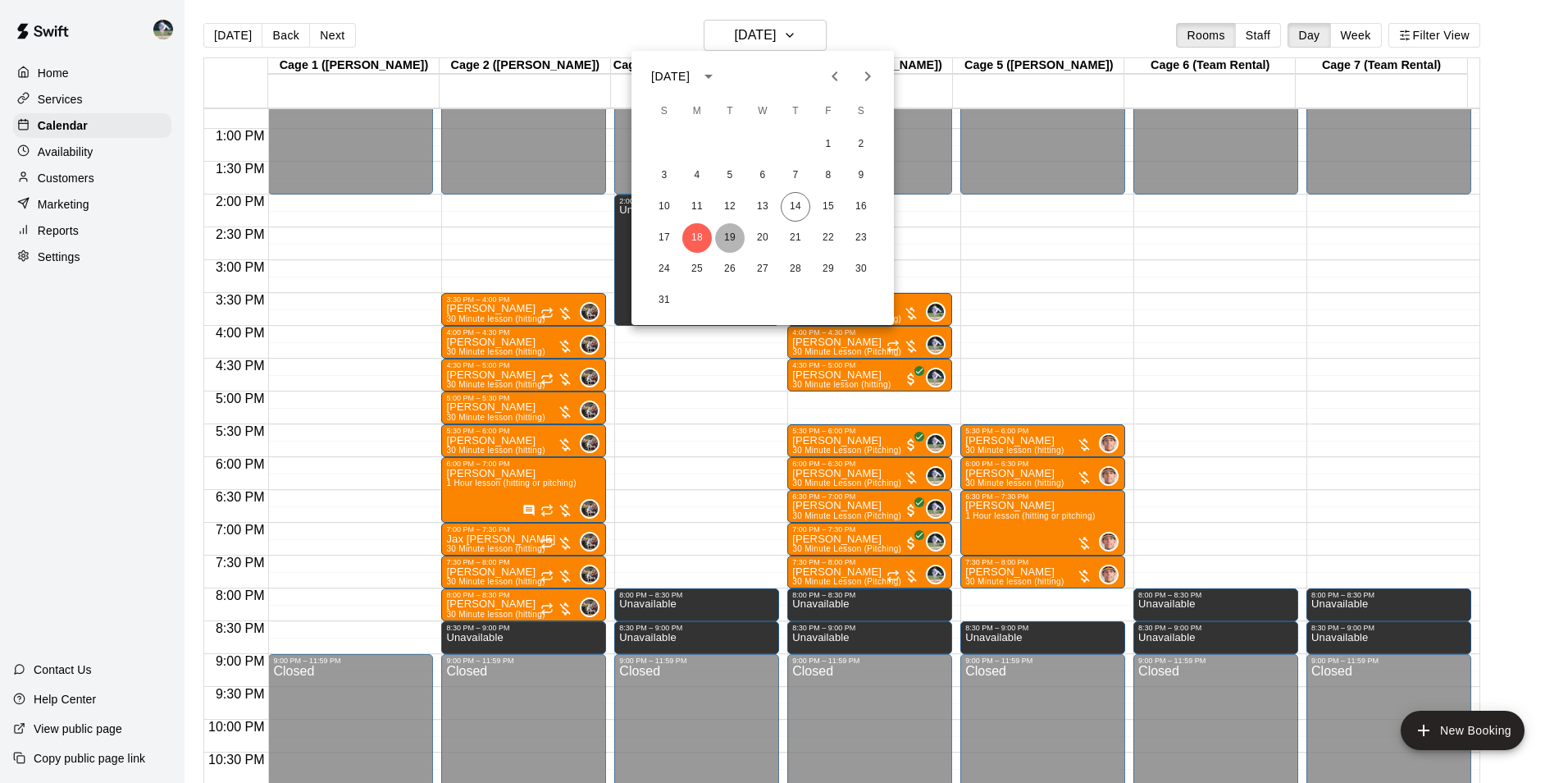
click at [730, 235] on button "19" at bounding box center [730, 238] width 29 height 30
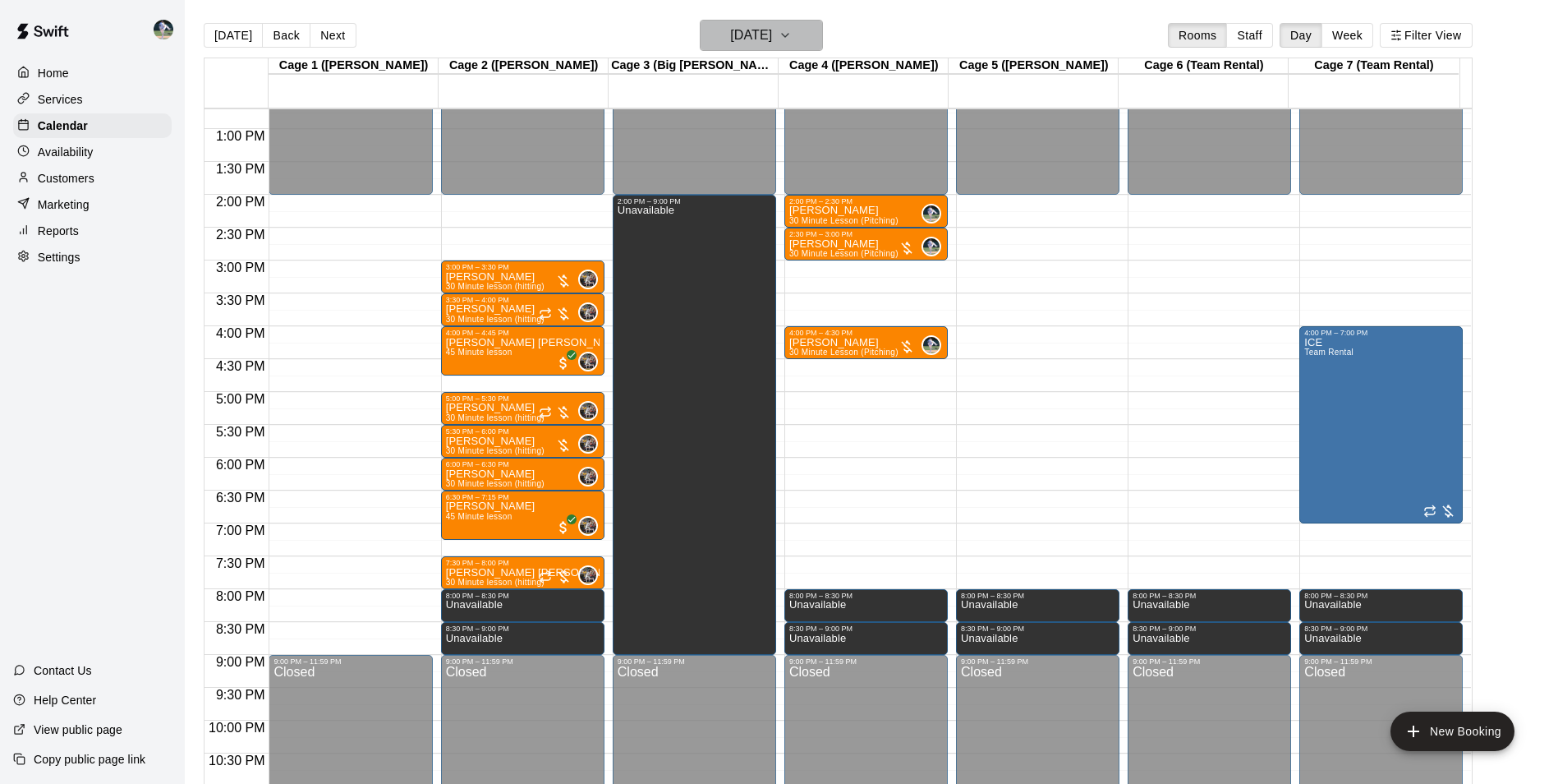
click at [750, 35] on h6 "[DATE]" at bounding box center [751, 35] width 42 height 23
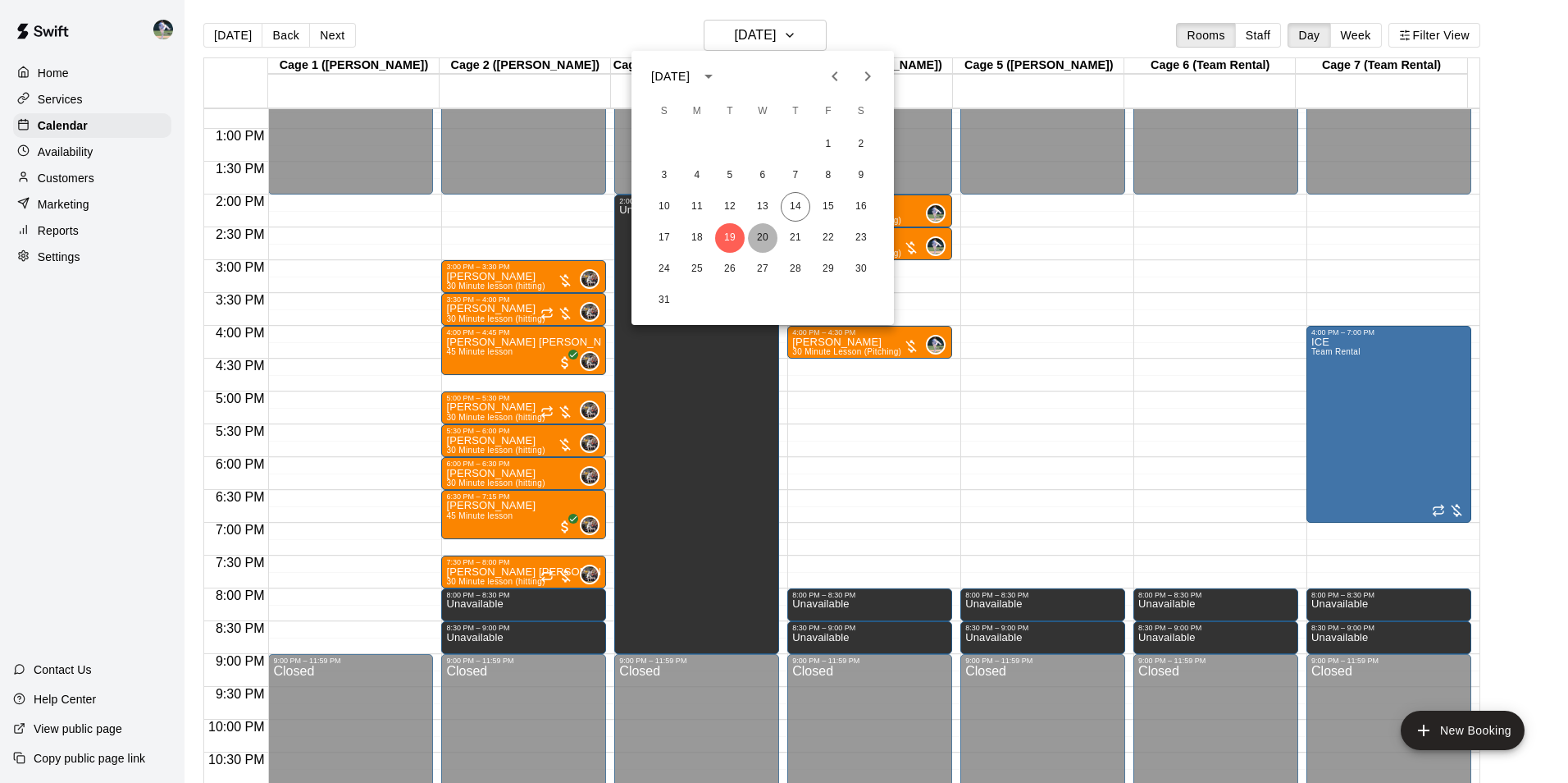
click at [760, 235] on button "20" at bounding box center [762, 238] width 29 height 30
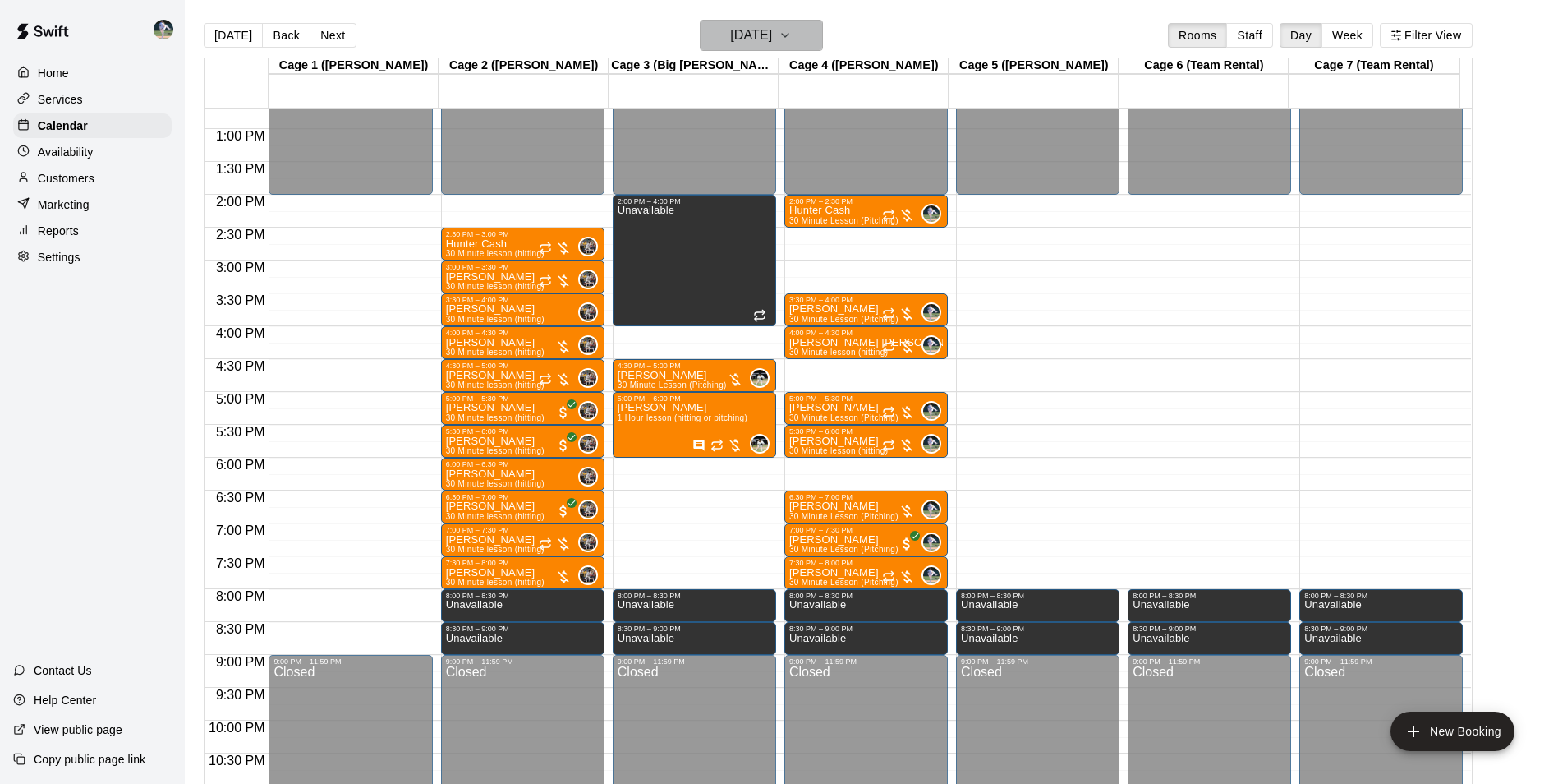
click at [753, 35] on h6 "[DATE]" at bounding box center [751, 35] width 42 height 23
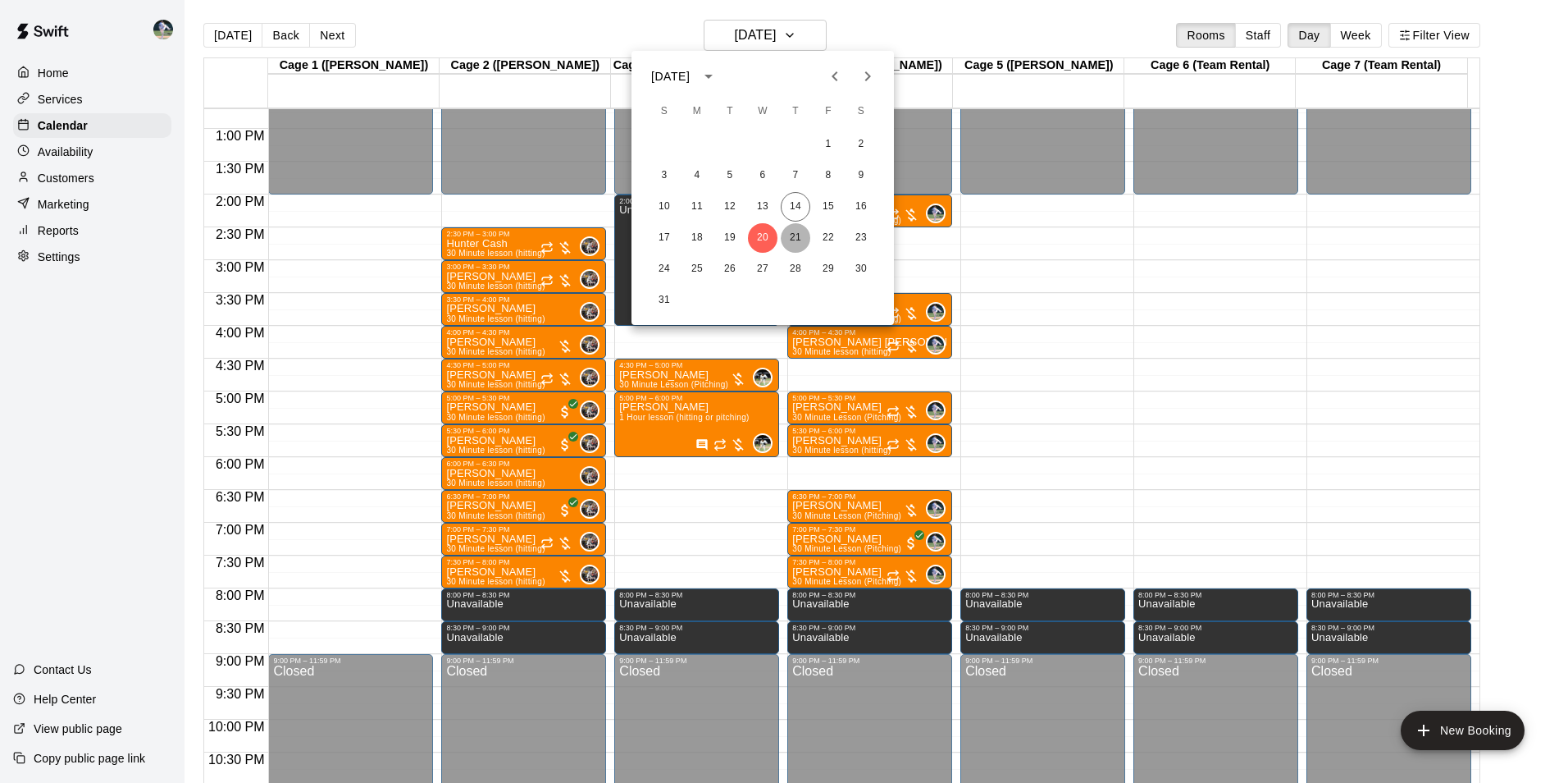
click at [795, 236] on button "21" at bounding box center [796, 238] width 29 height 30
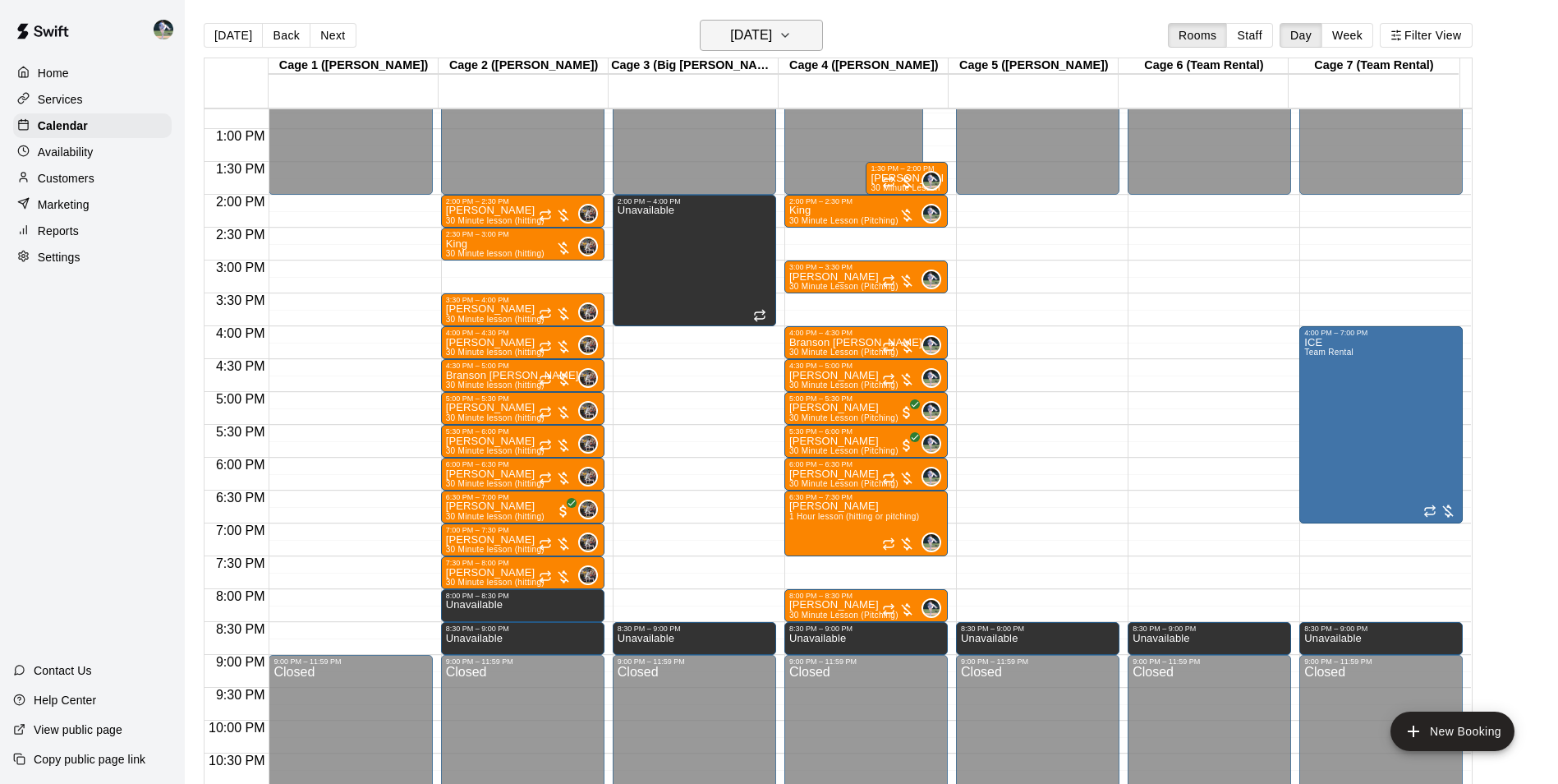
click at [757, 35] on h6 "[DATE]" at bounding box center [751, 35] width 42 height 23
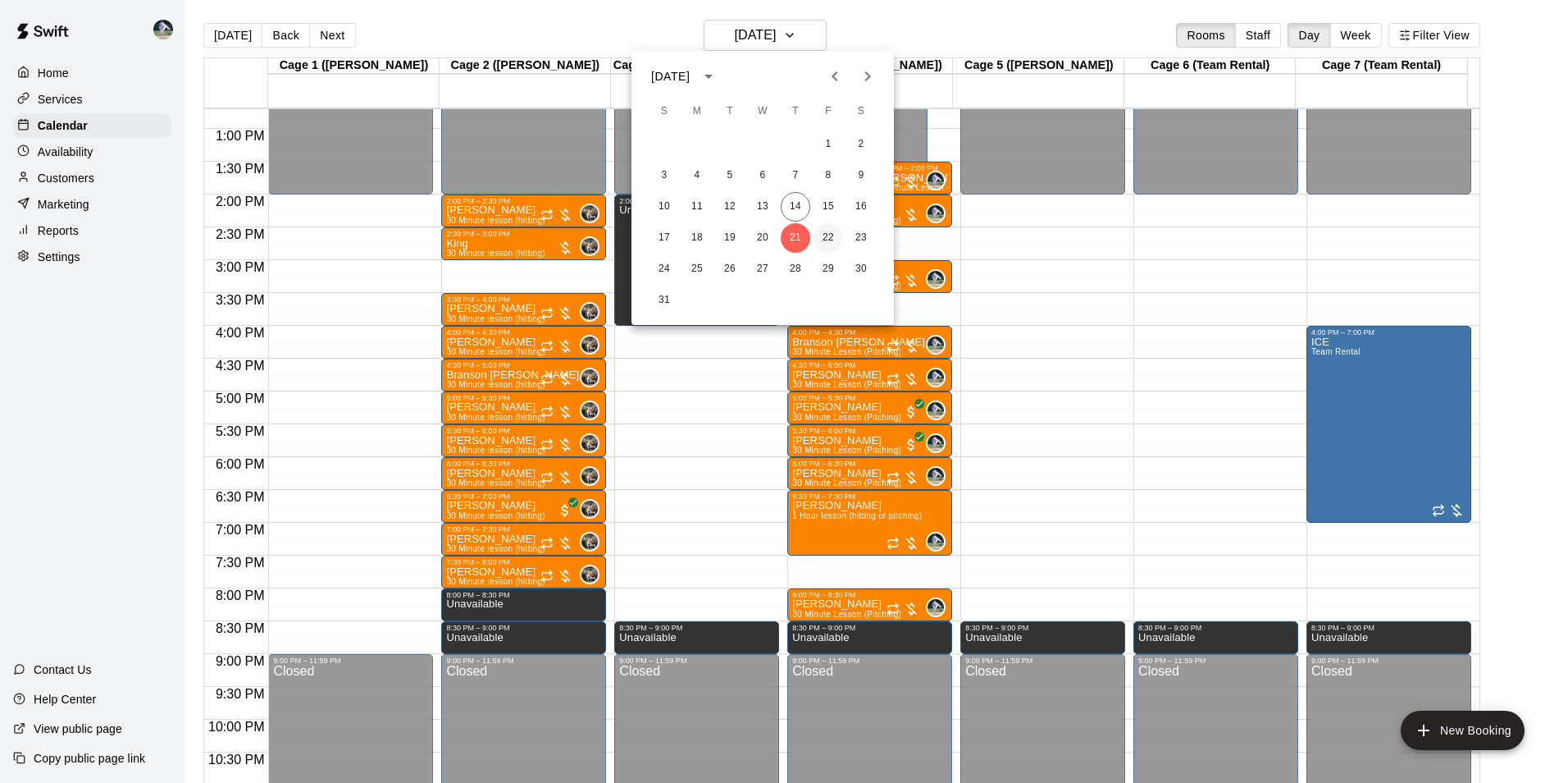
click at [822, 234] on button "22" at bounding box center [828, 238] width 29 height 30
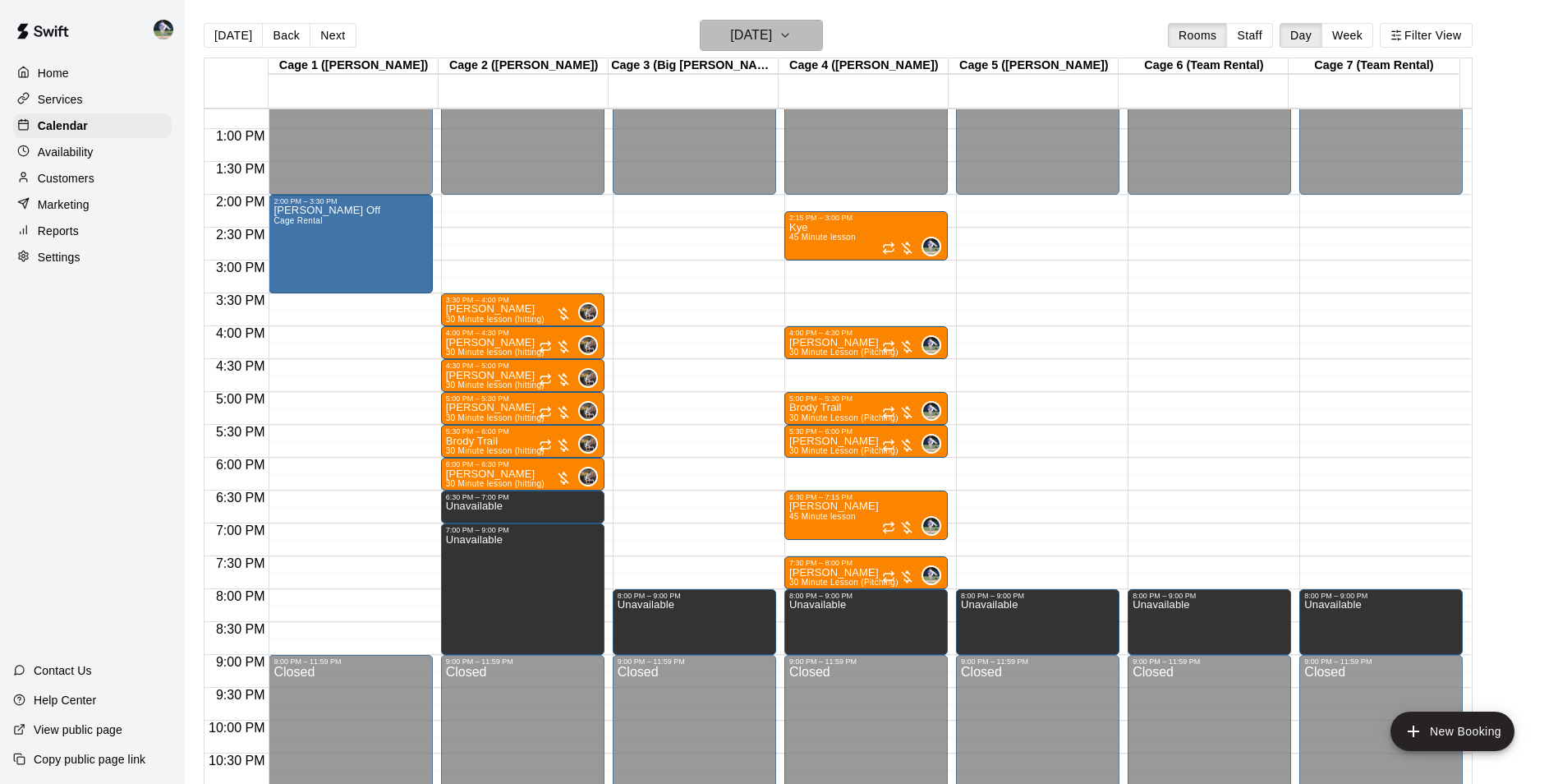
click at [746, 24] on h6 "[DATE]" at bounding box center [751, 35] width 42 height 23
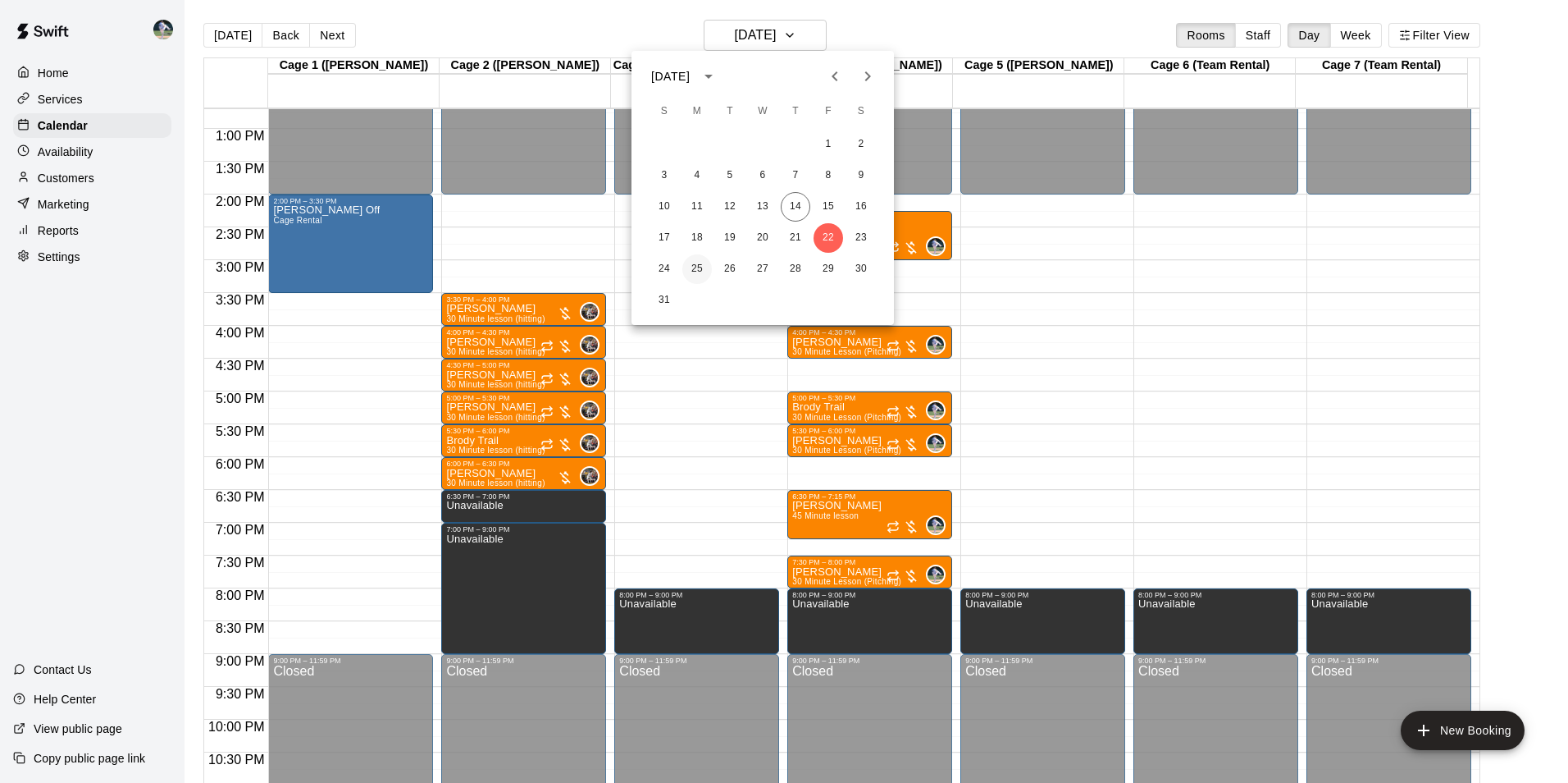
click at [696, 267] on button "25" at bounding box center [697, 269] width 29 height 30
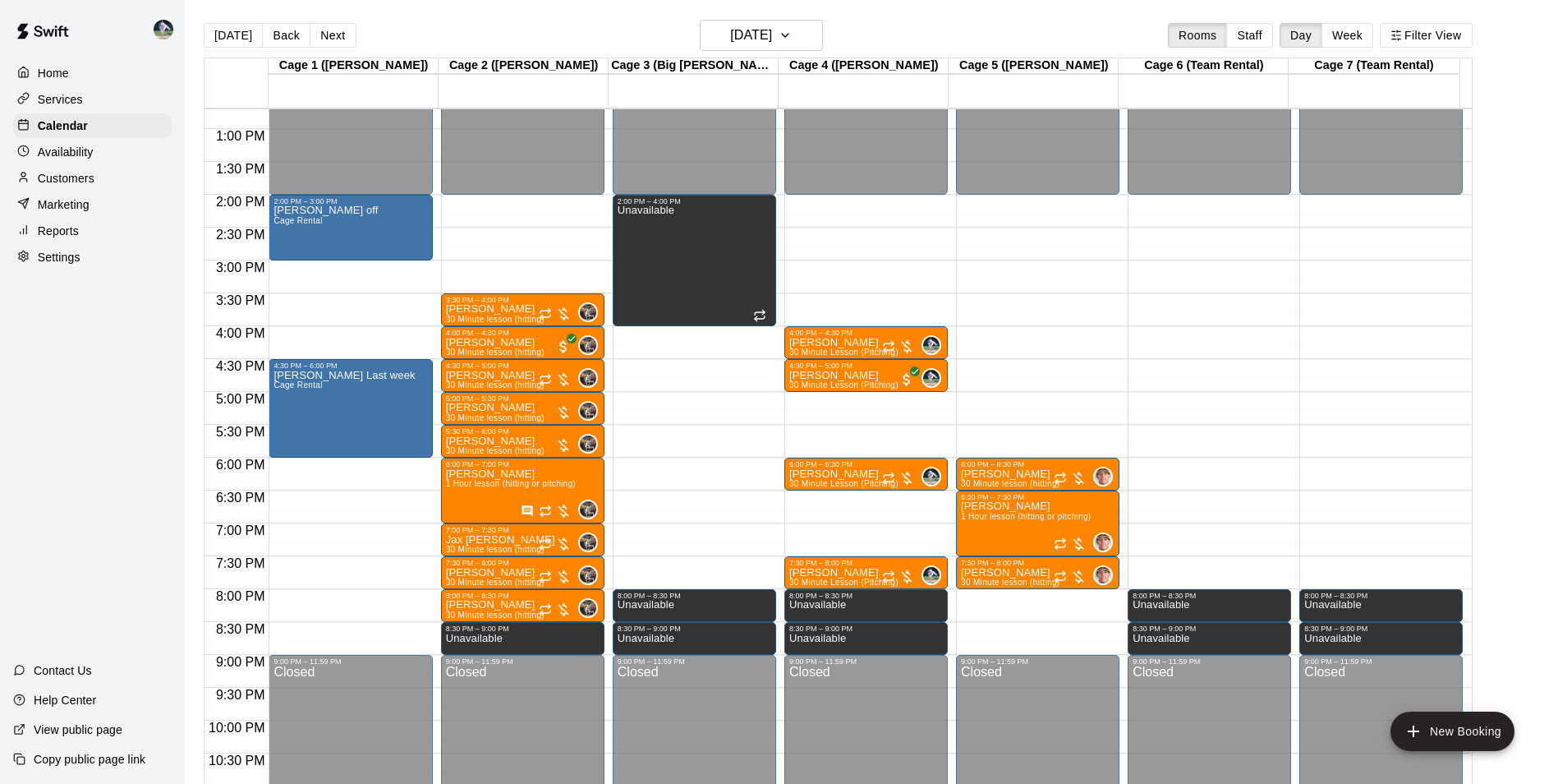
click at [1008, 635] on div "12:00 AM – 2:00 PM Closed 6:00 PM – 6:30 PM [PERSON_NAME] 30 Minute lesson (hit…" at bounding box center [1037, 64] width 163 height 1577
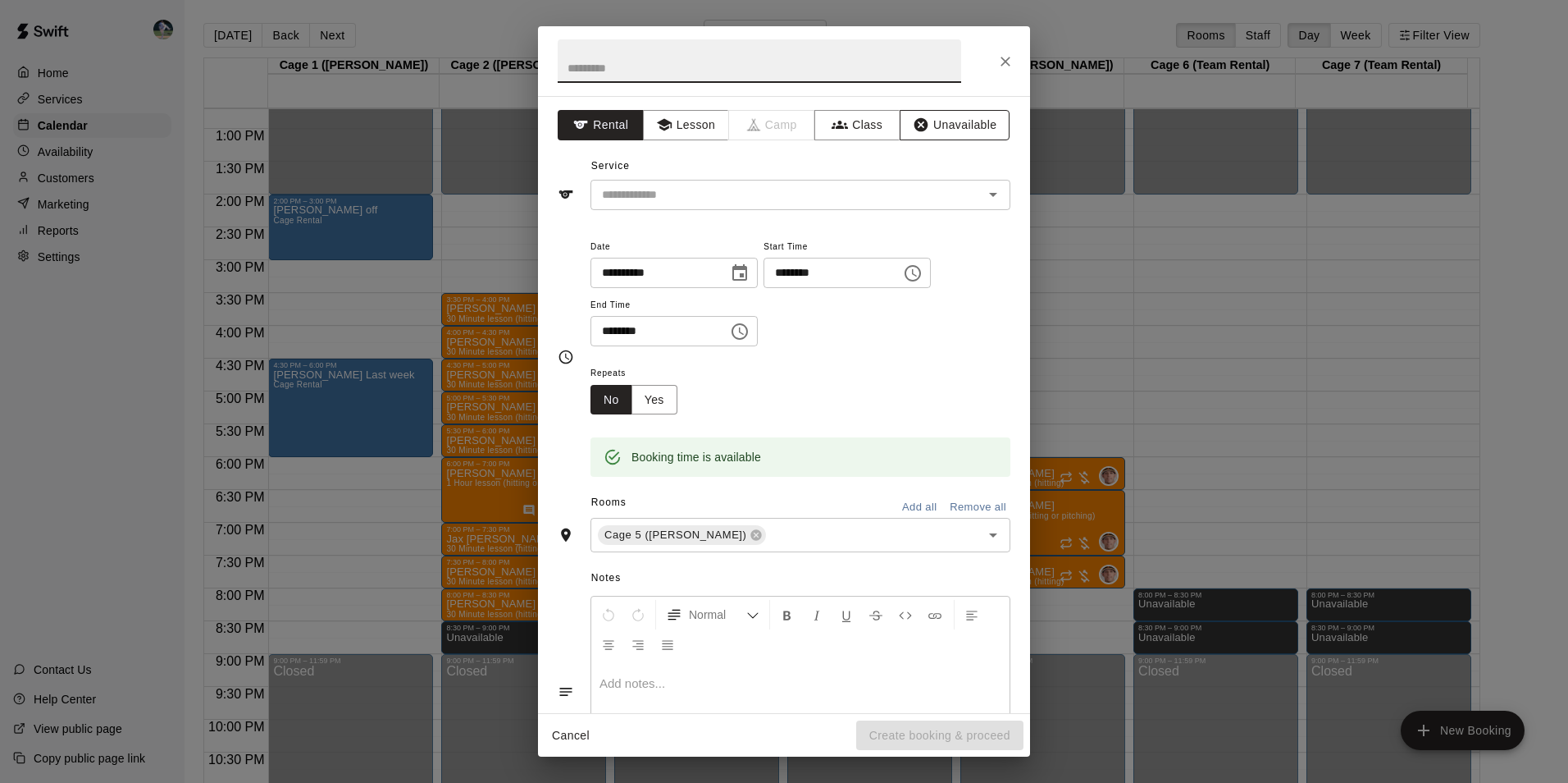
click at [927, 125] on button "Unavailable" at bounding box center [954, 125] width 110 height 30
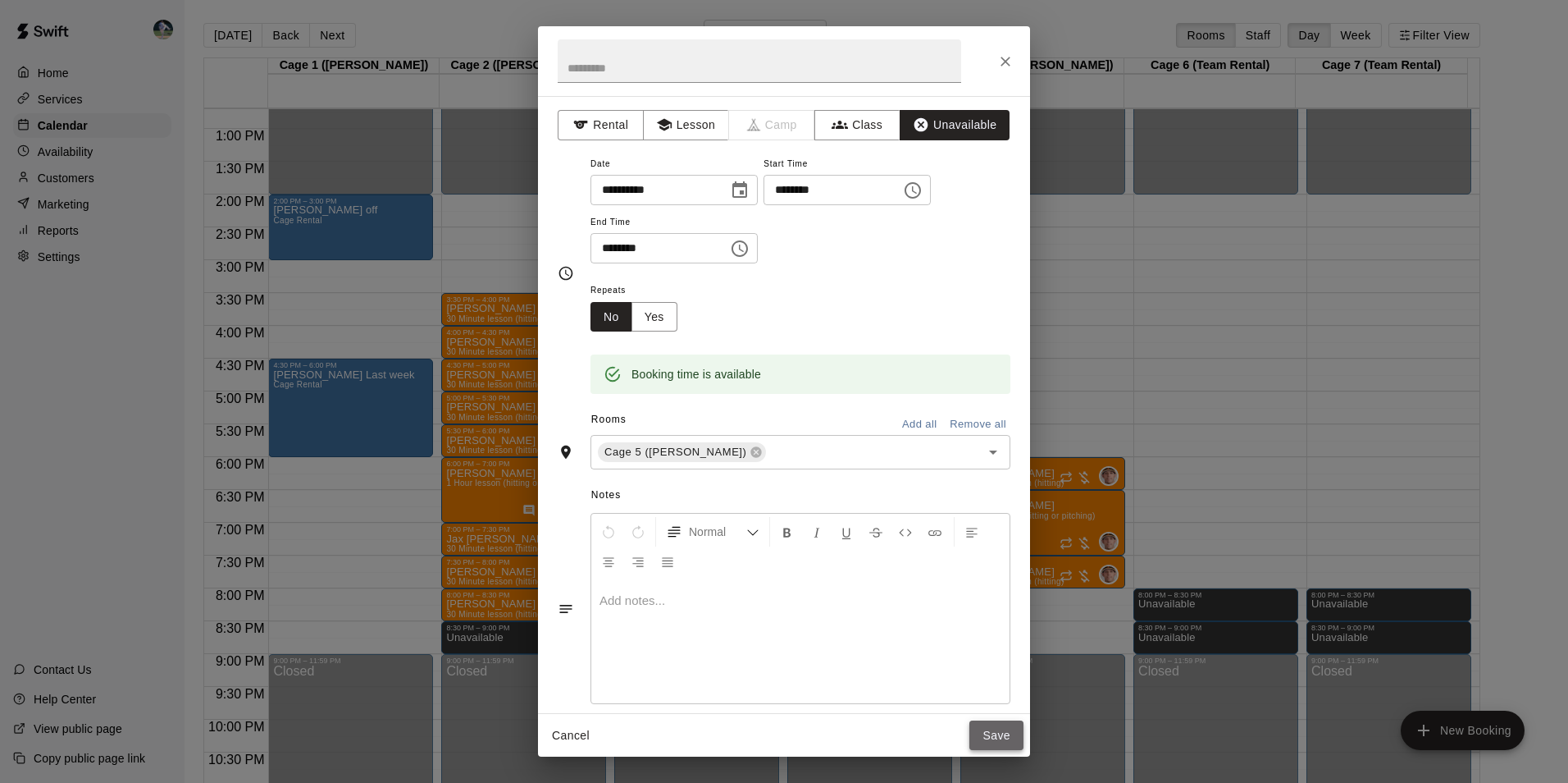
click at [998, 732] on button "Save" at bounding box center [996, 735] width 54 height 30
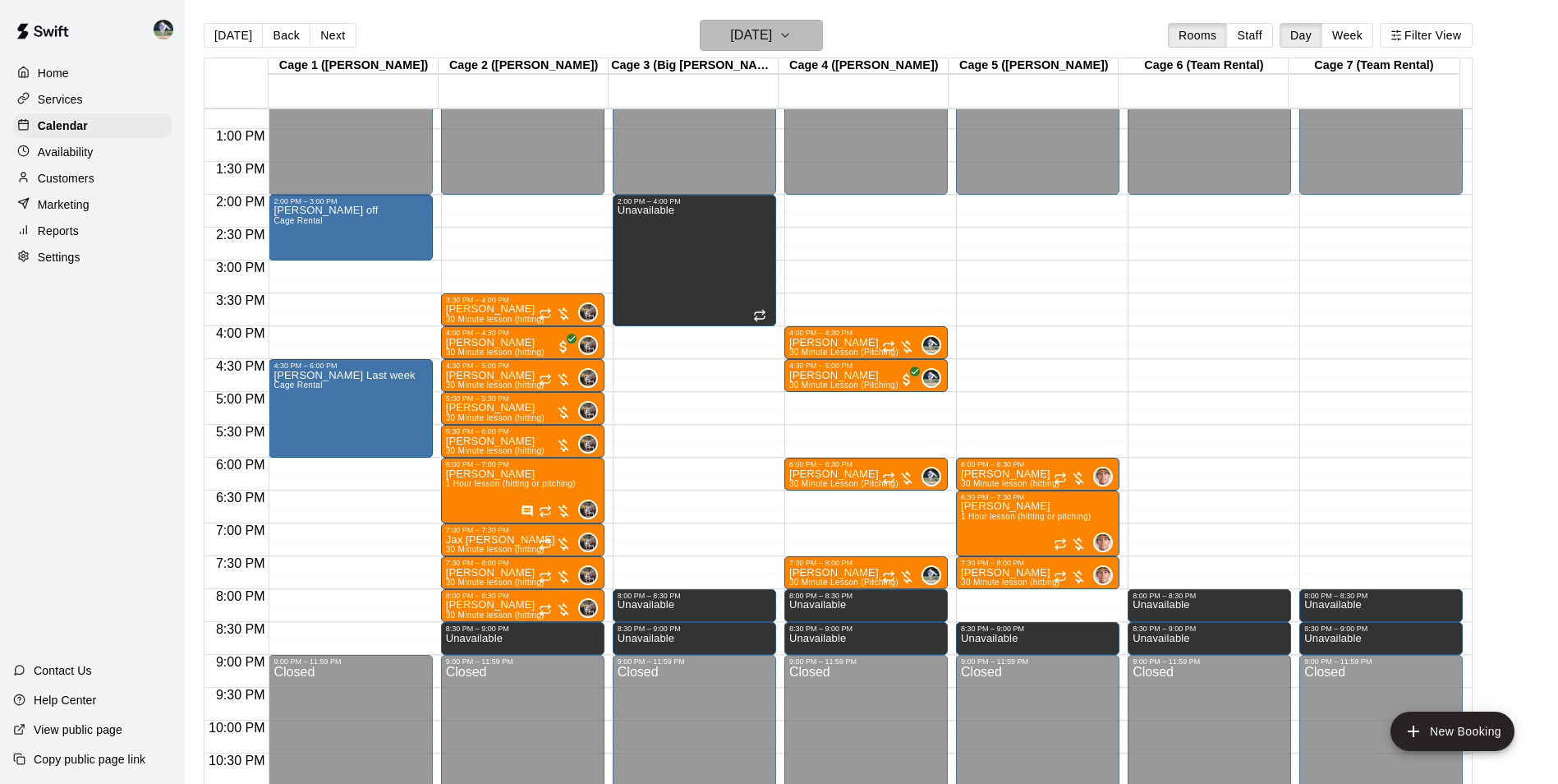
click at [742, 36] on h6 "[DATE]" at bounding box center [751, 35] width 42 height 23
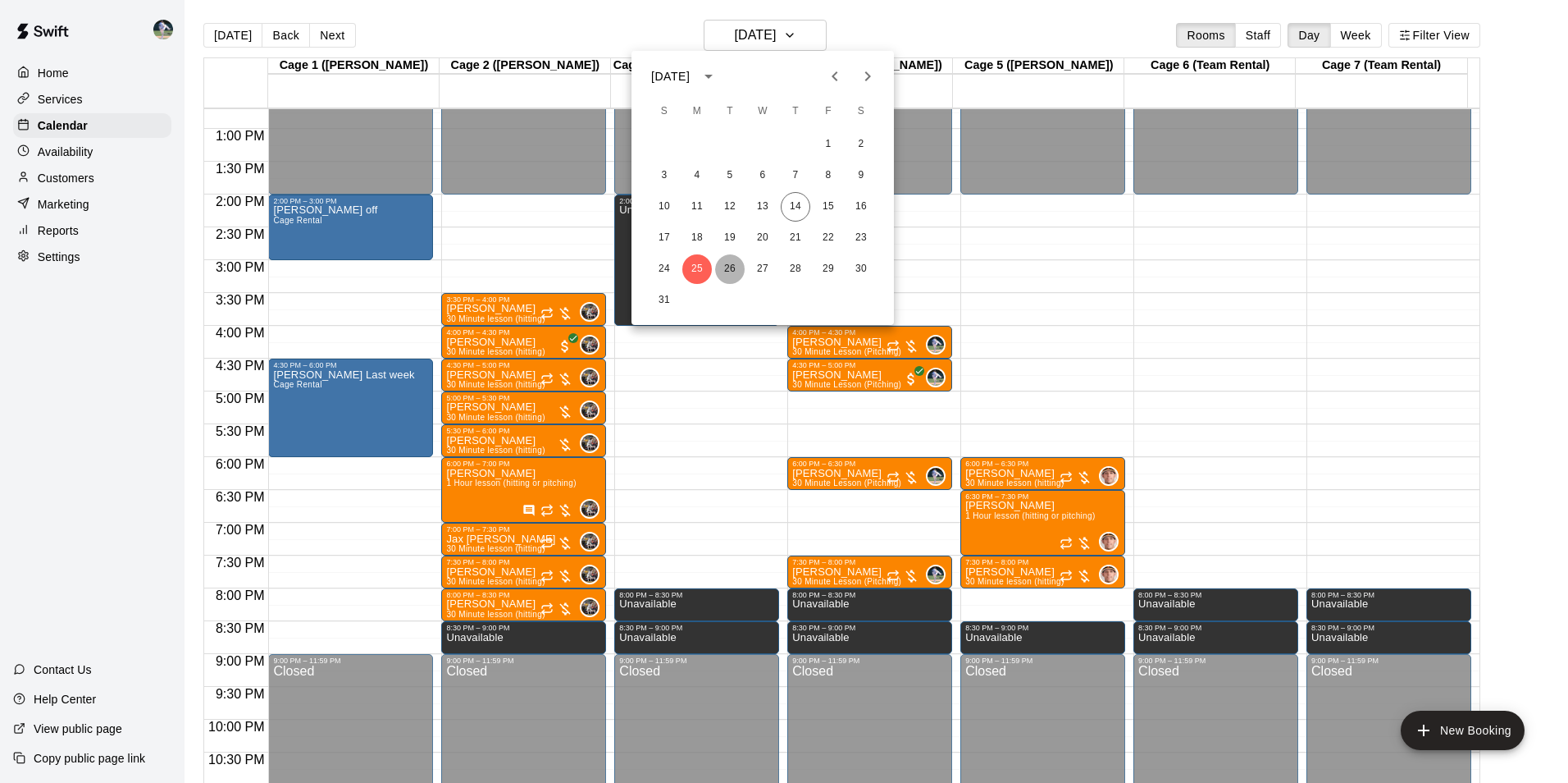
click at [728, 266] on button "26" at bounding box center [730, 269] width 29 height 30
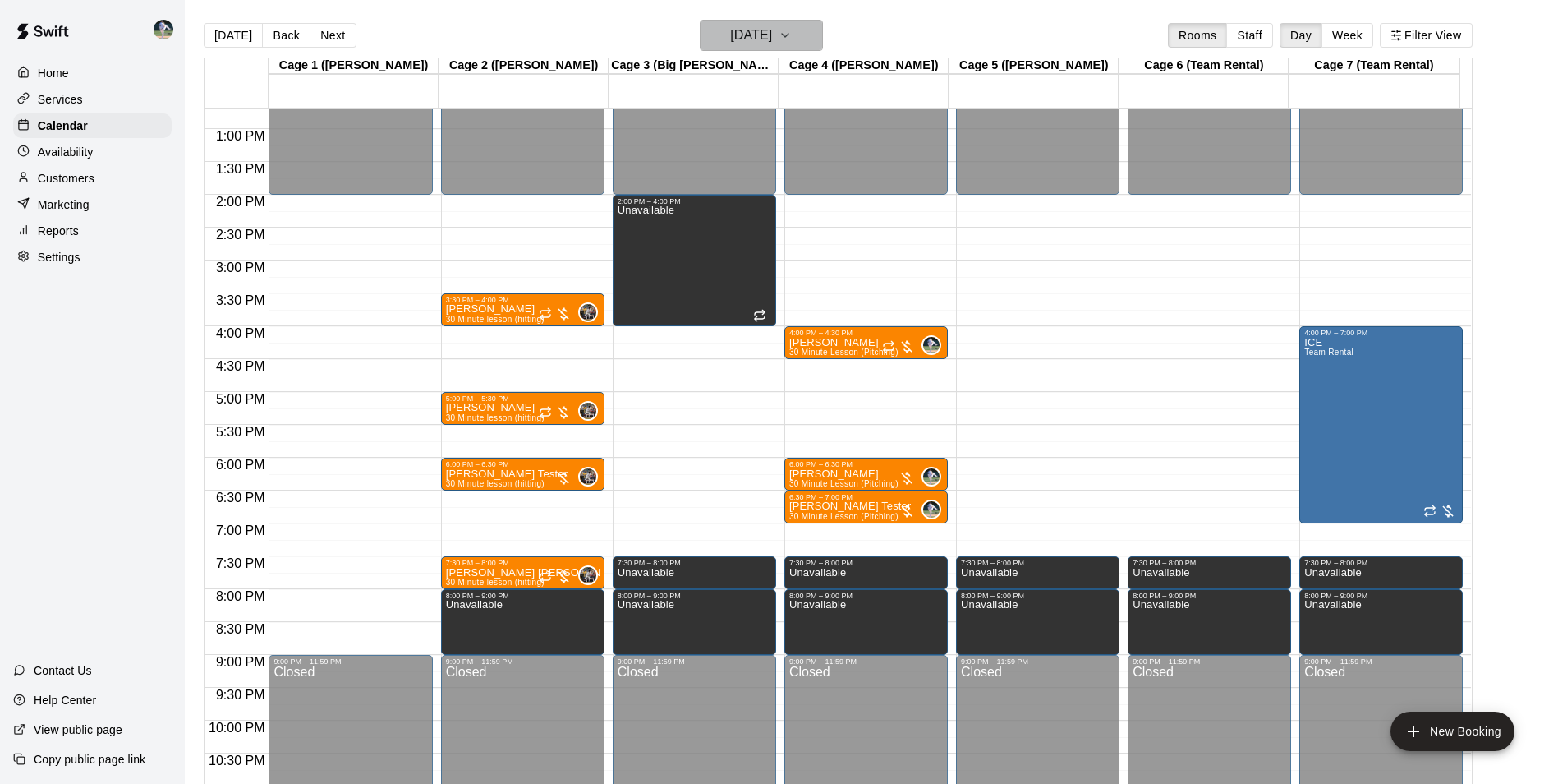
click at [733, 35] on h6 "[DATE]" at bounding box center [751, 35] width 42 height 23
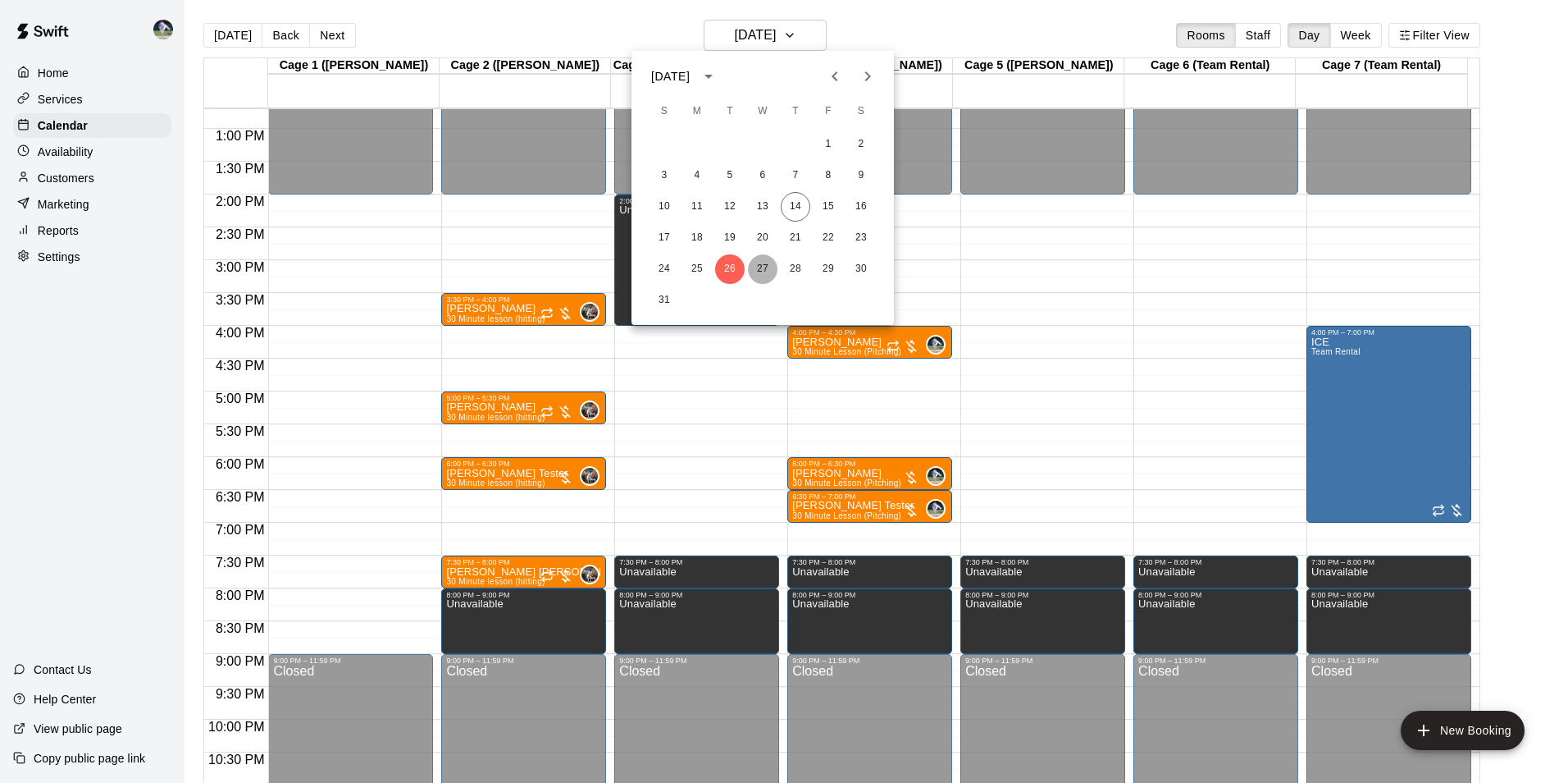
click at [759, 272] on button "27" at bounding box center [762, 269] width 29 height 30
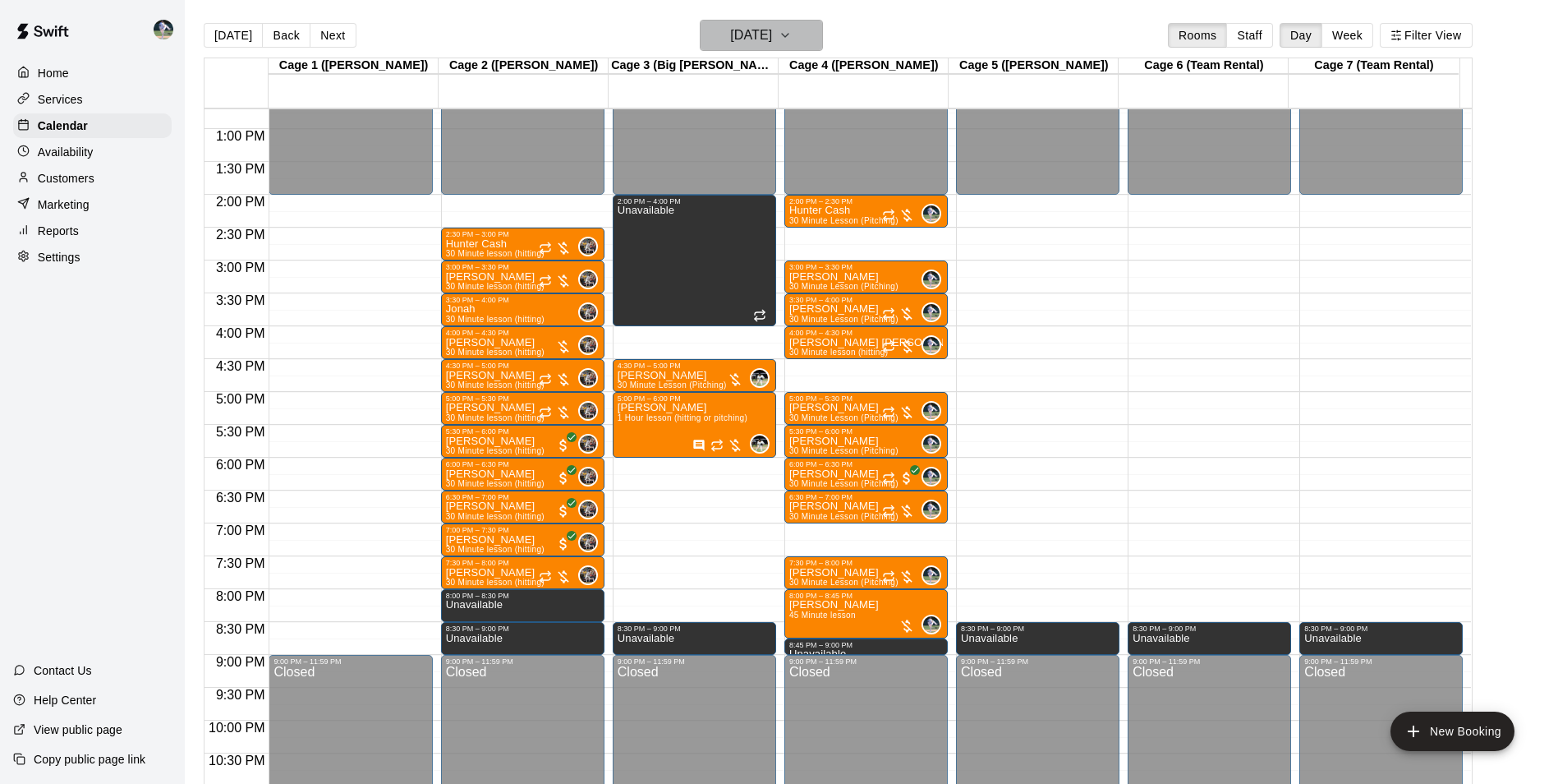
click at [765, 39] on h6 "[DATE]" at bounding box center [751, 35] width 42 height 23
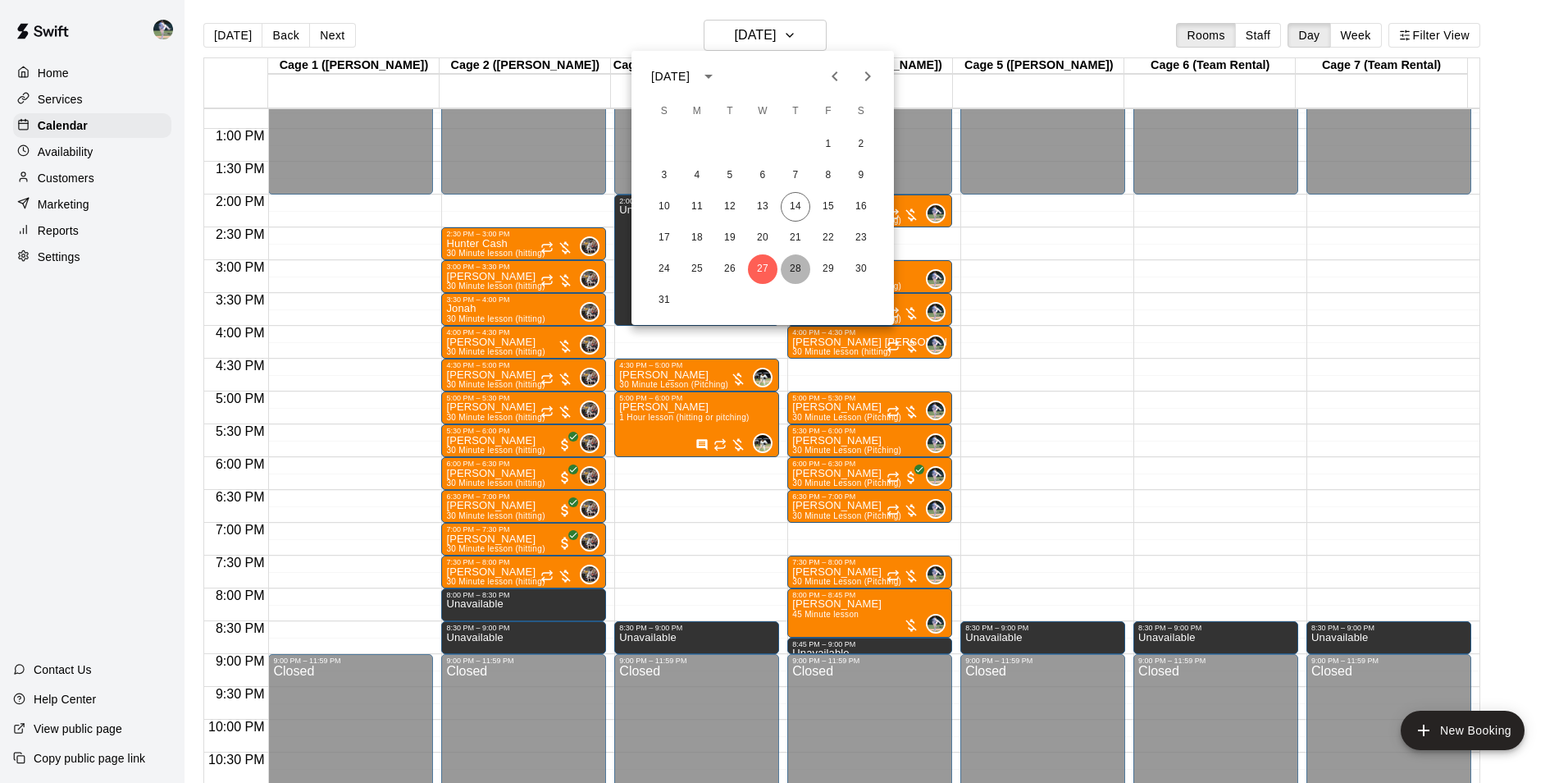
click at [794, 265] on button "28" at bounding box center [796, 269] width 29 height 30
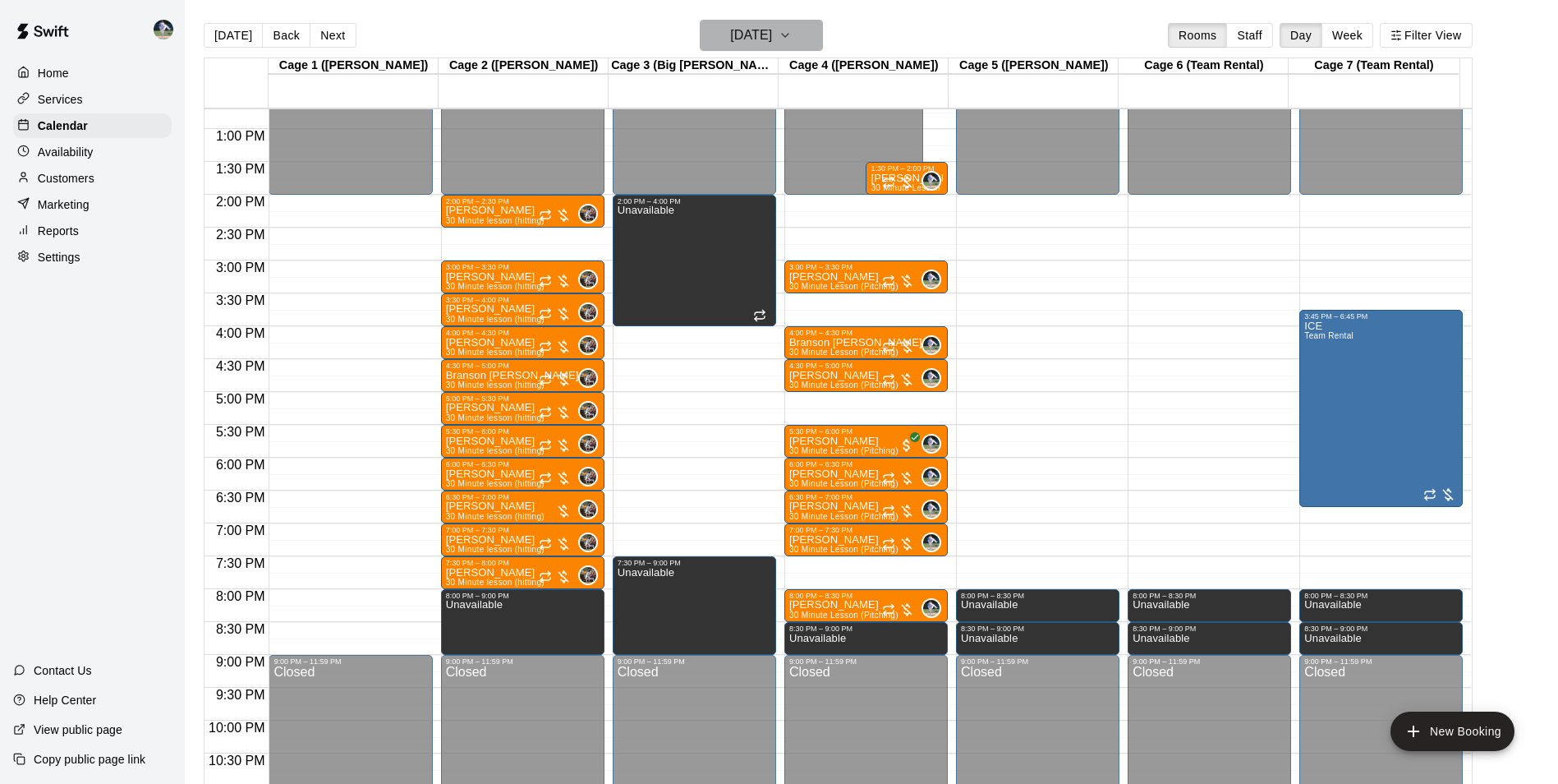
click at [766, 38] on h6 "[DATE]" at bounding box center [751, 35] width 42 height 23
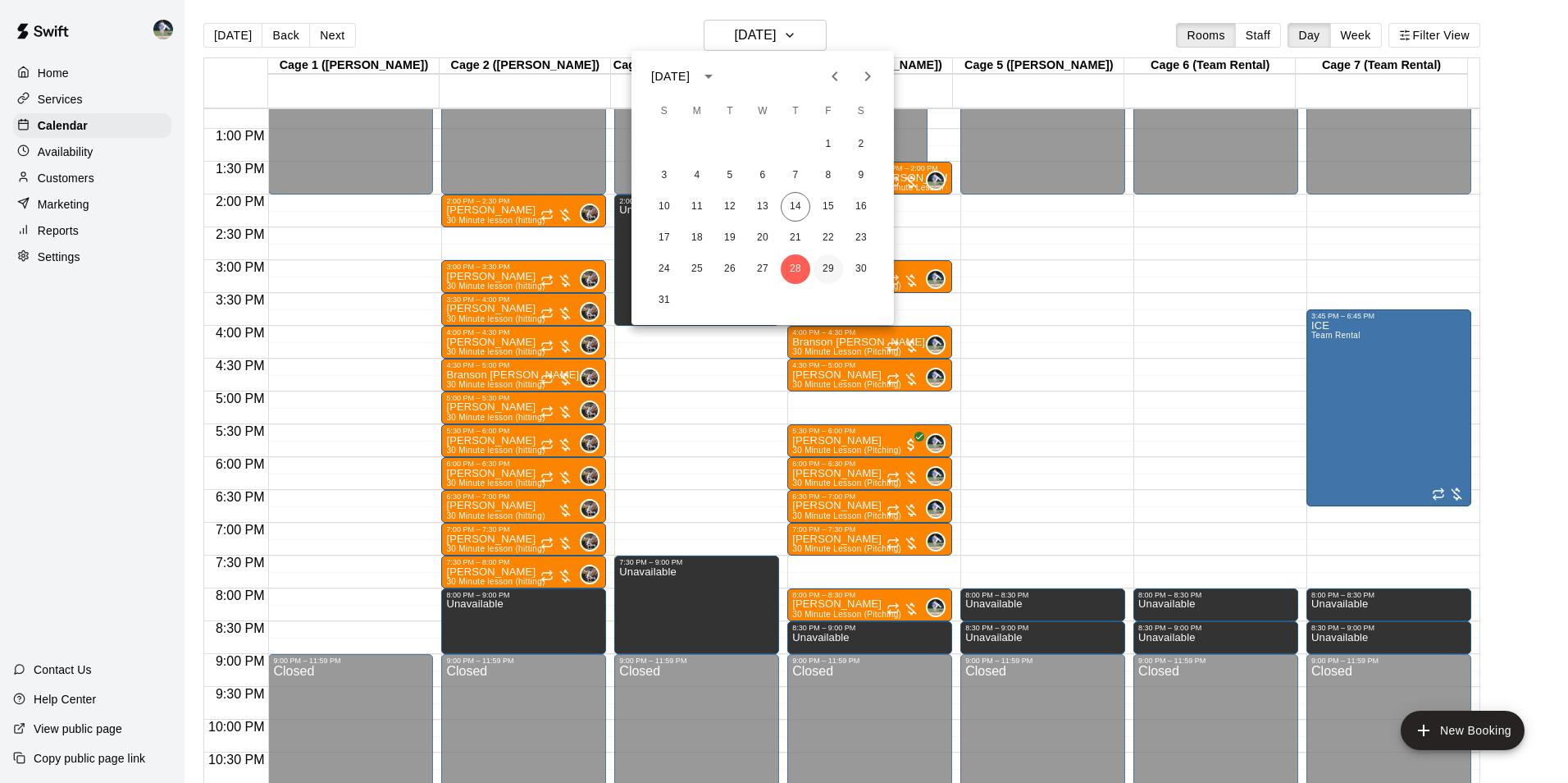
click at [831, 268] on button "29" at bounding box center [828, 269] width 29 height 30
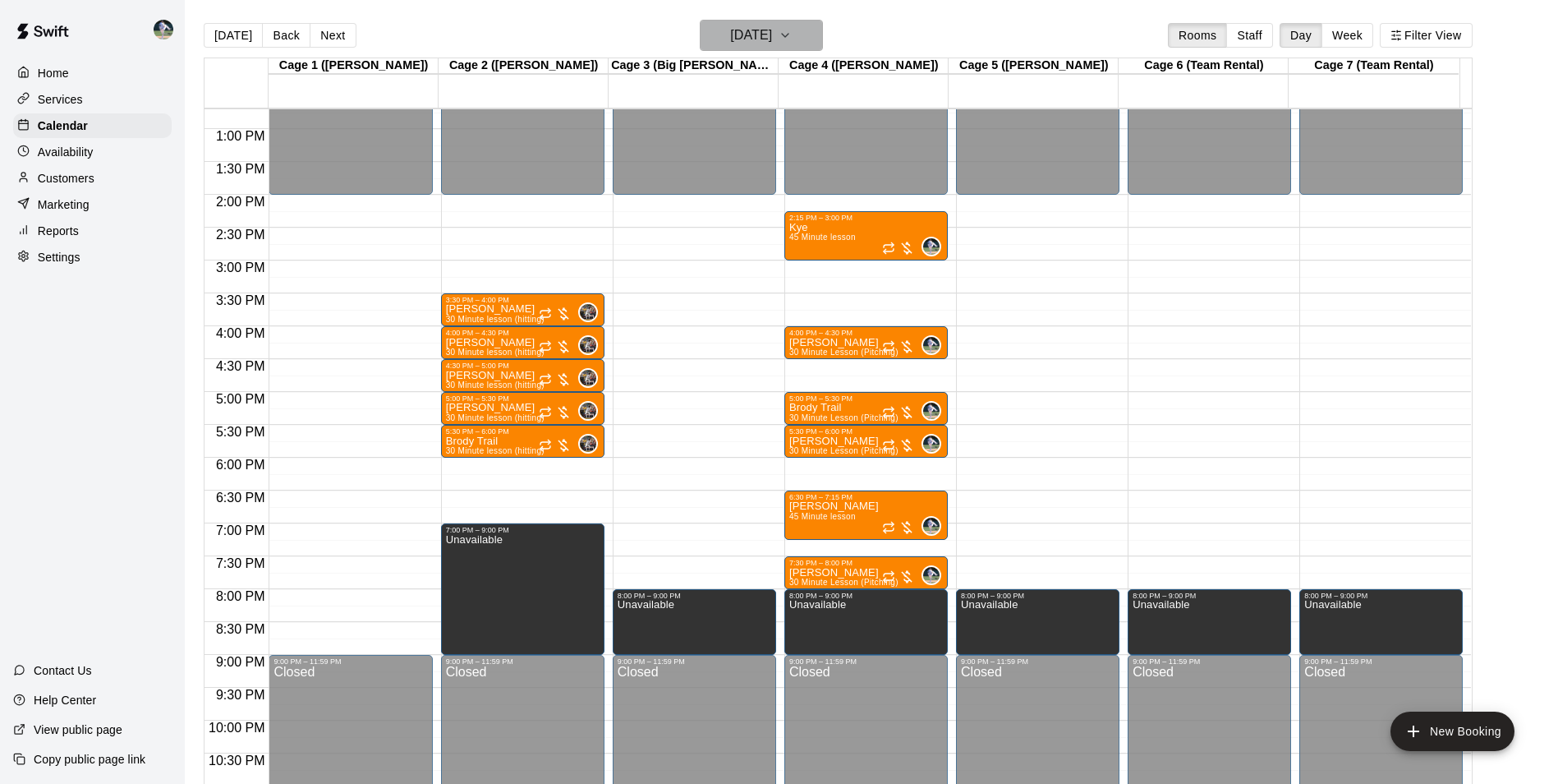
click at [772, 40] on h6 "[DATE]" at bounding box center [751, 35] width 42 height 23
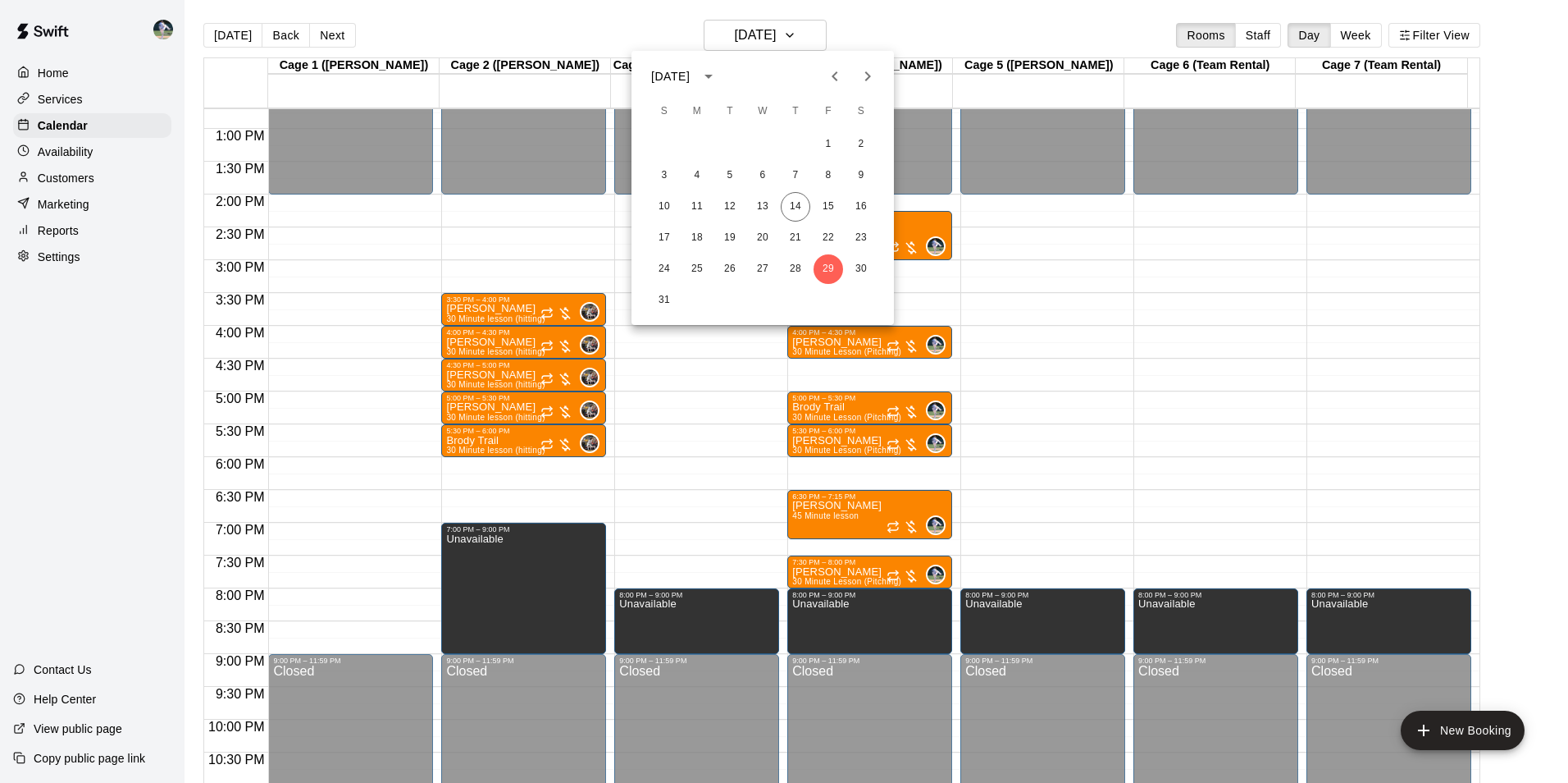
click at [238, 31] on div at bounding box center [784, 391] width 1568 height 783
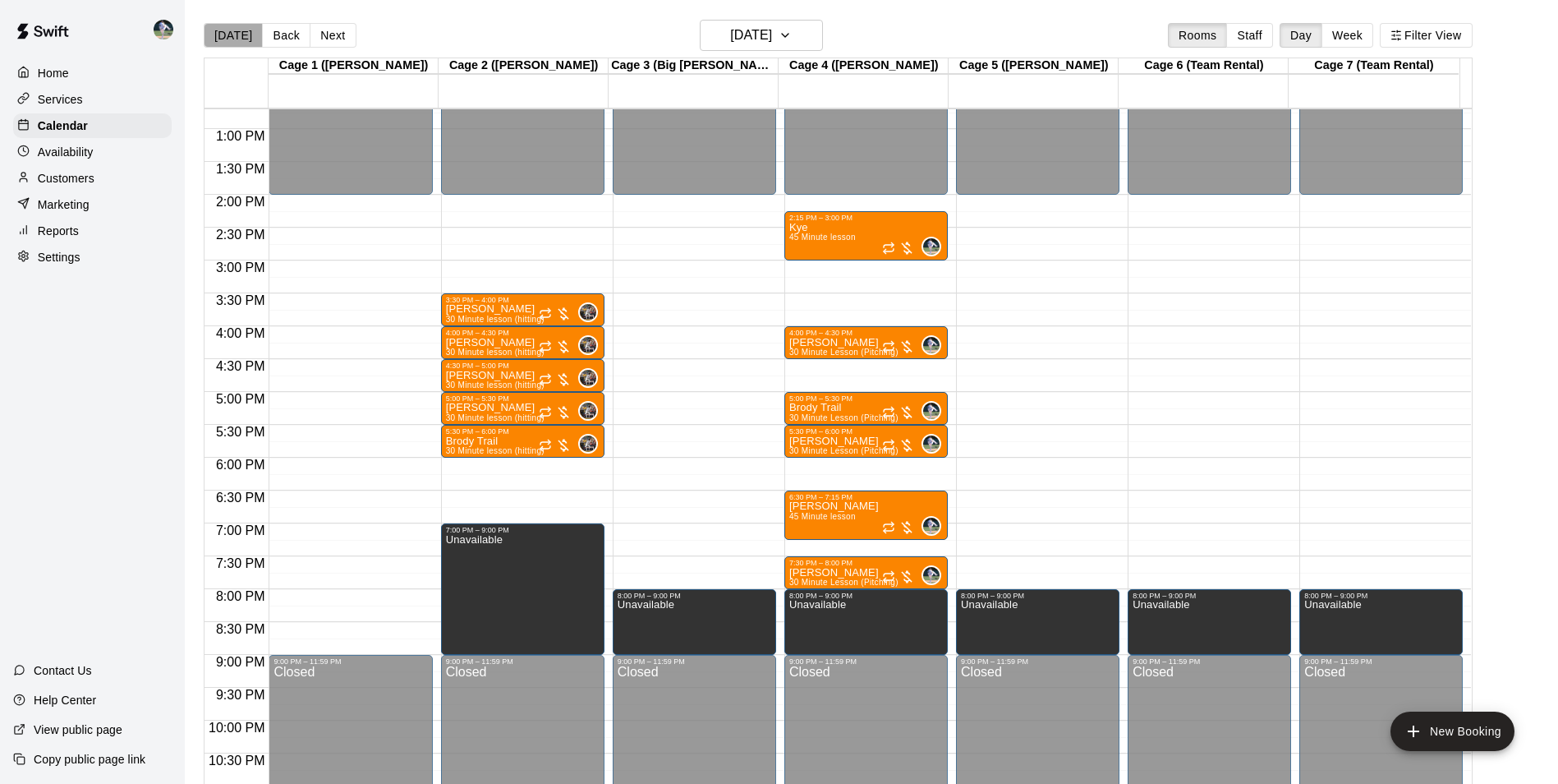
click at [241, 33] on button "[DATE]" at bounding box center [234, 35] width 59 height 25
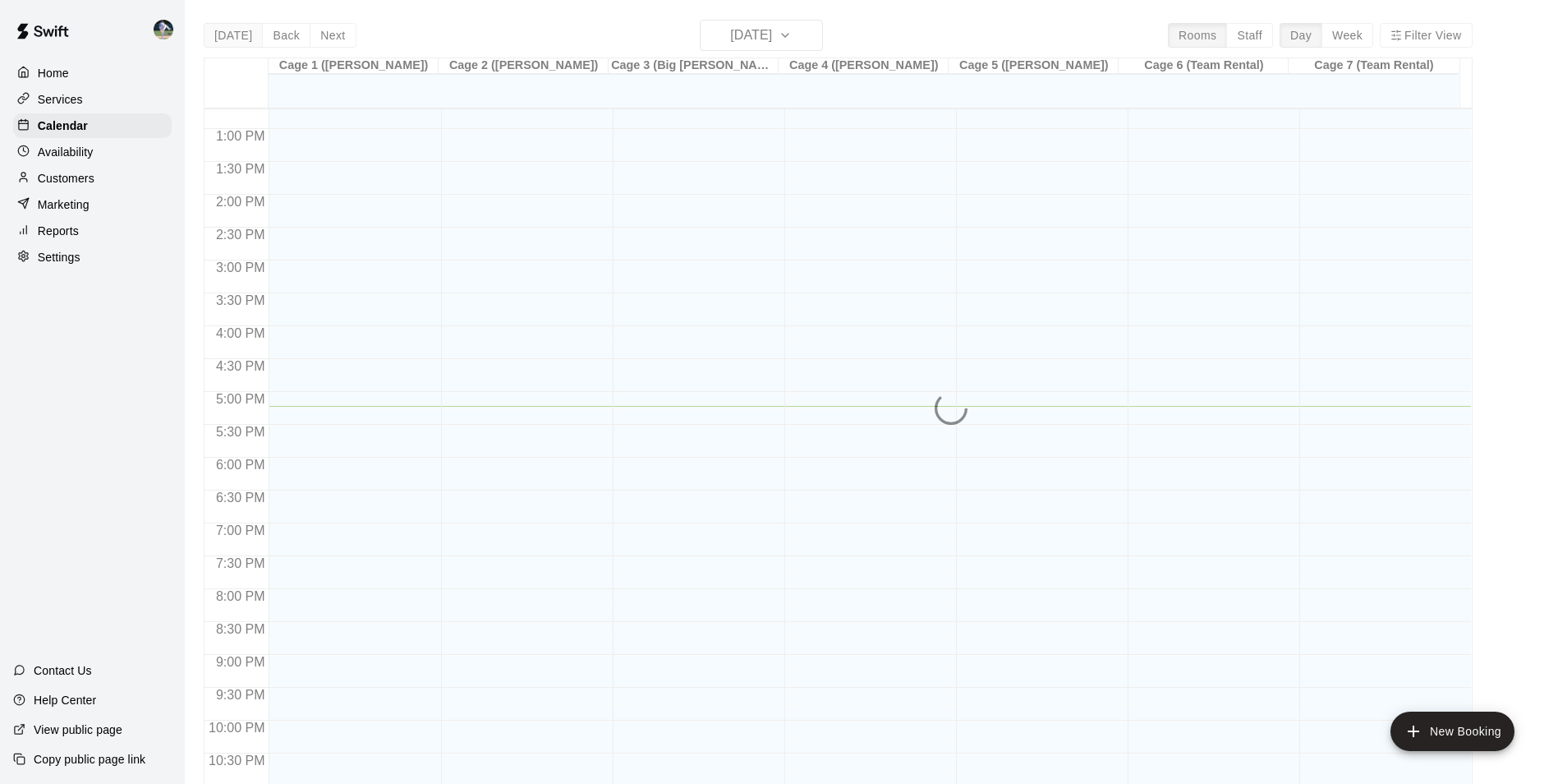
click at [241, 33] on div "[DATE] Back [DATE][DATE] Rooms Staff Day Week Filter View Cage 1 ([PERSON_NAME]…" at bounding box center [839, 411] width 1269 height 784
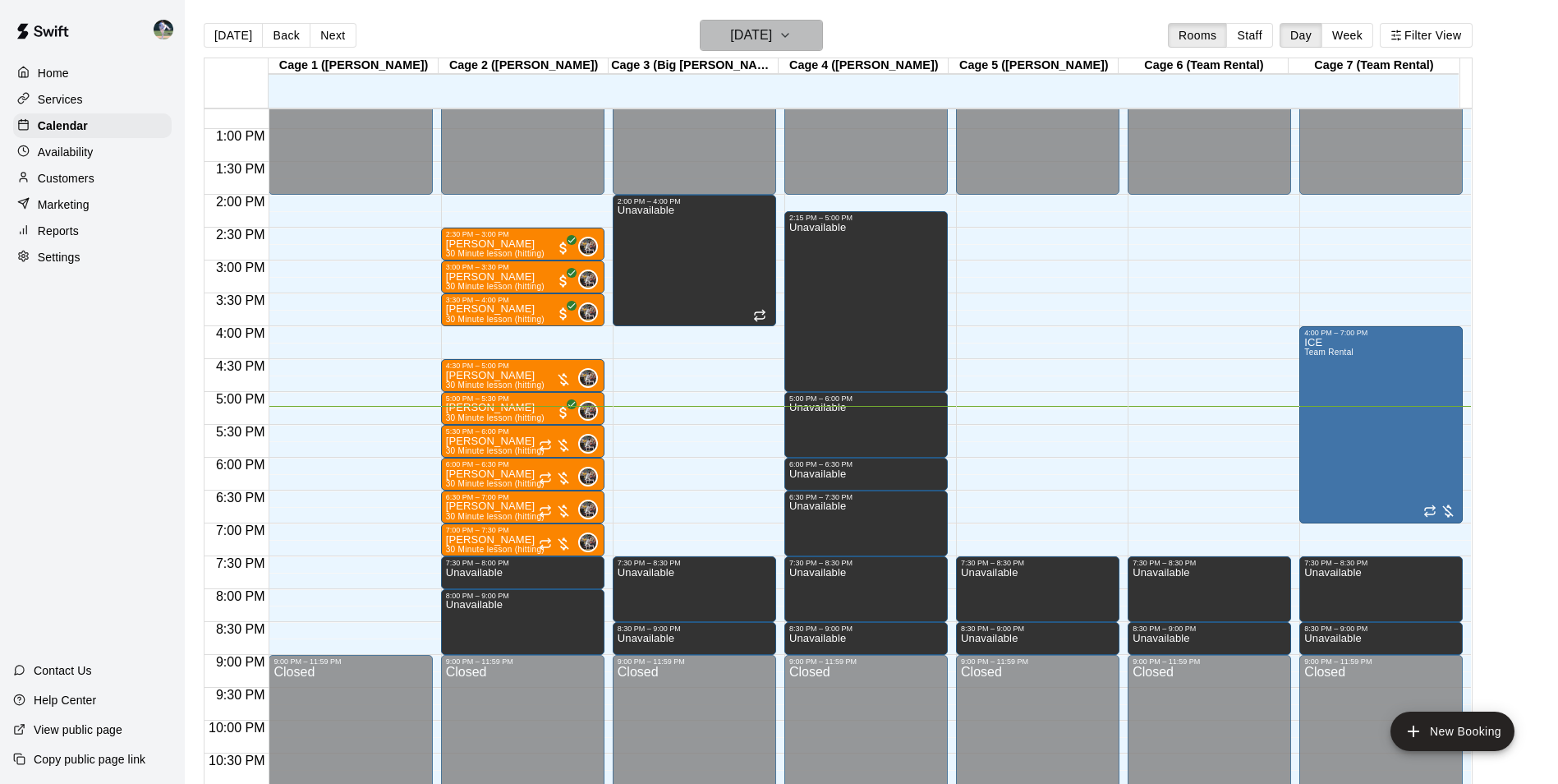
click at [772, 33] on h6 "[DATE]" at bounding box center [751, 35] width 42 height 23
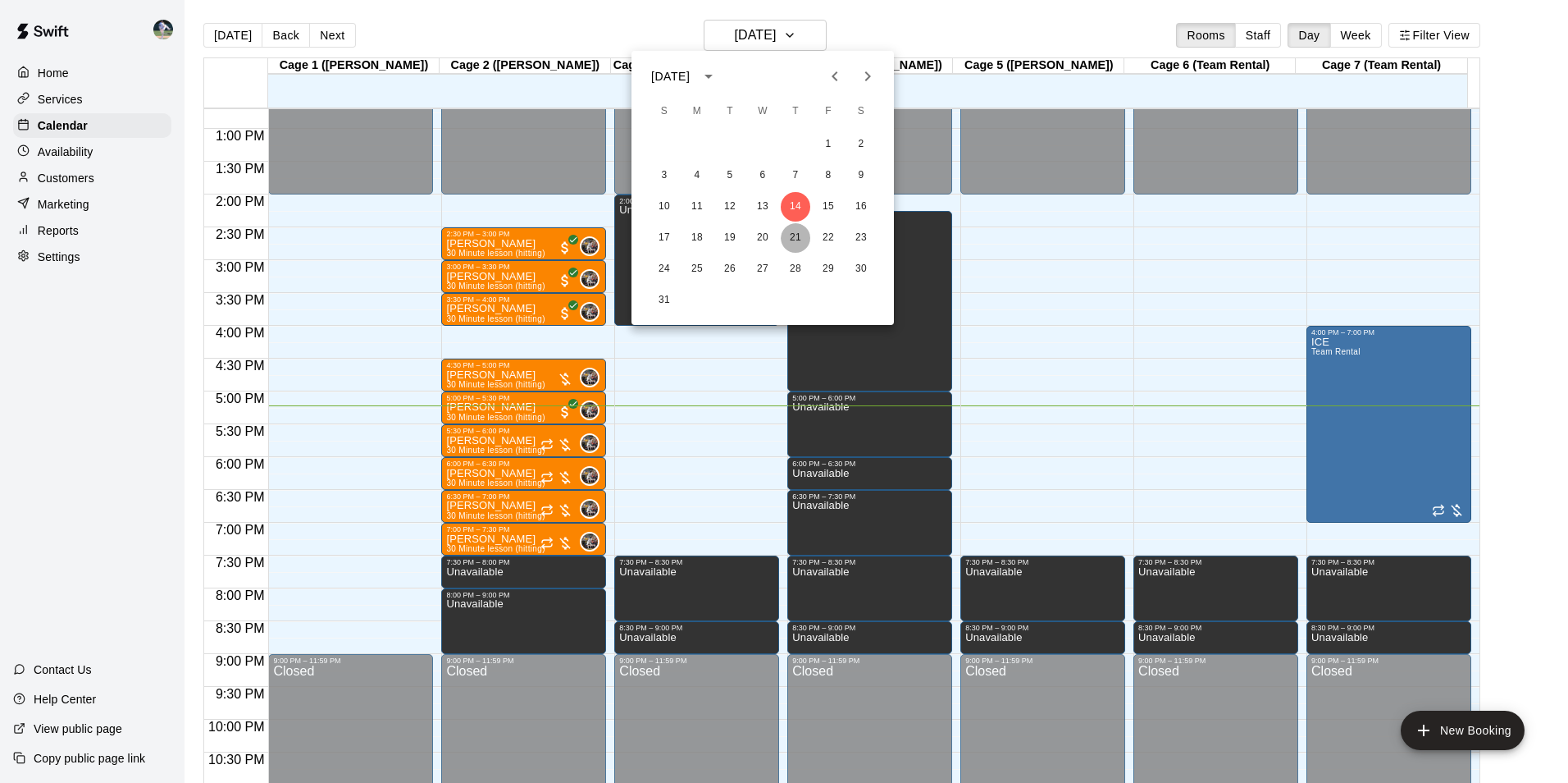
click at [794, 236] on button "21" at bounding box center [796, 238] width 29 height 30
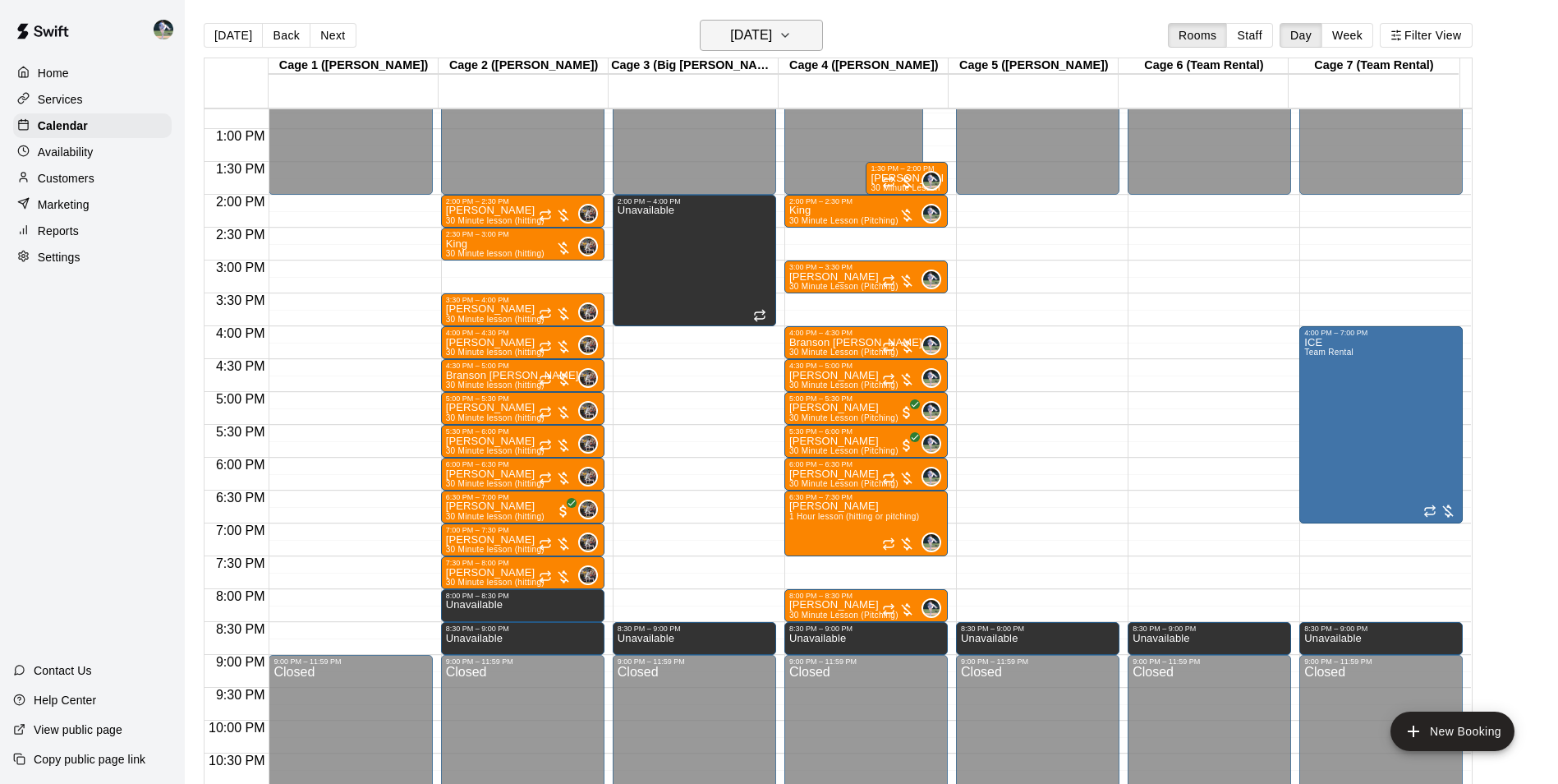
click at [772, 40] on h6 "[DATE]" at bounding box center [751, 35] width 42 height 23
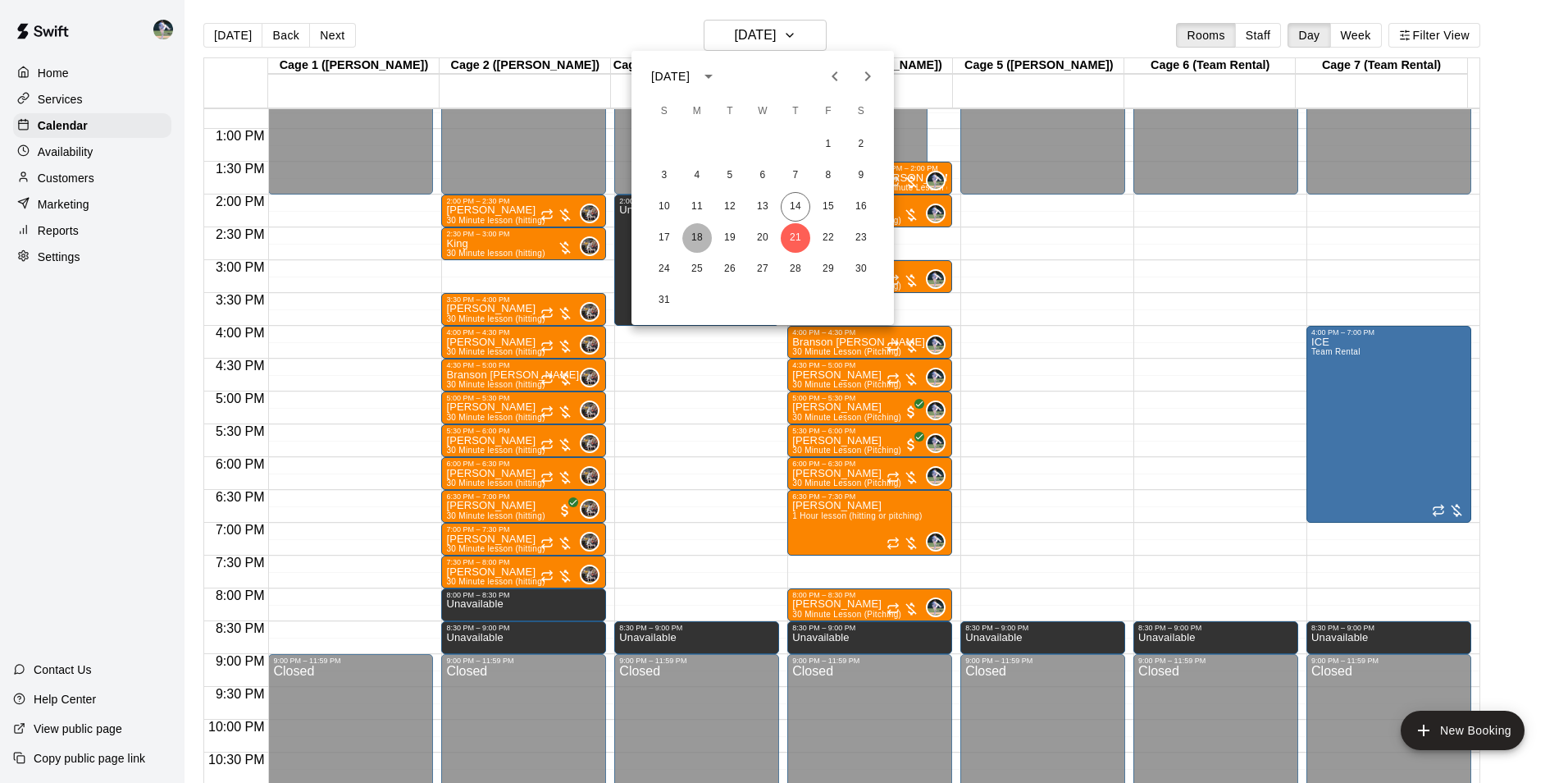
click at [694, 237] on button "18" at bounding box center [697, 238] width 29 height 30
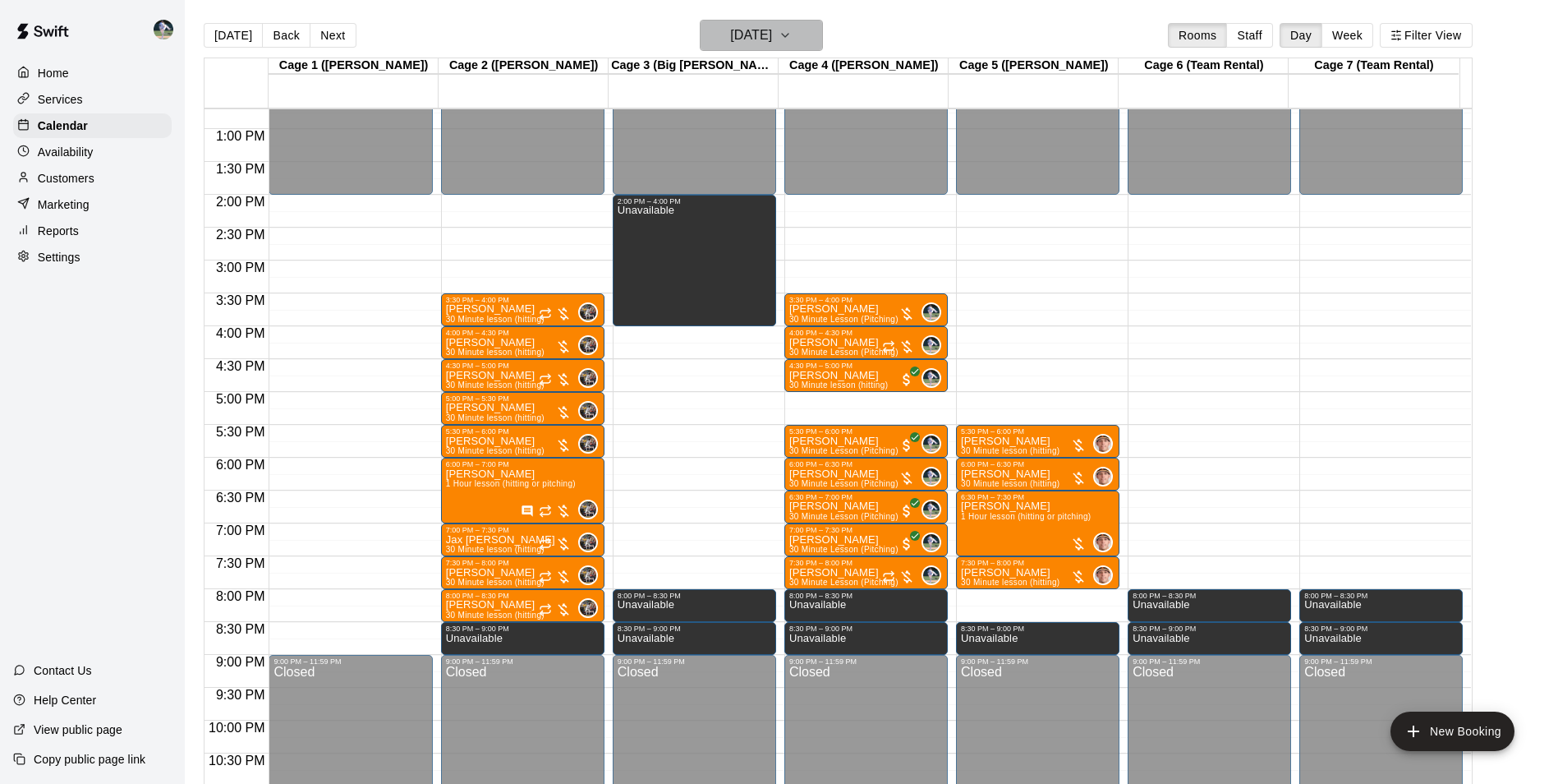
click at [763, 31] on h6 "[DATE]" at bounding box center [751, 35] width 42 height 23
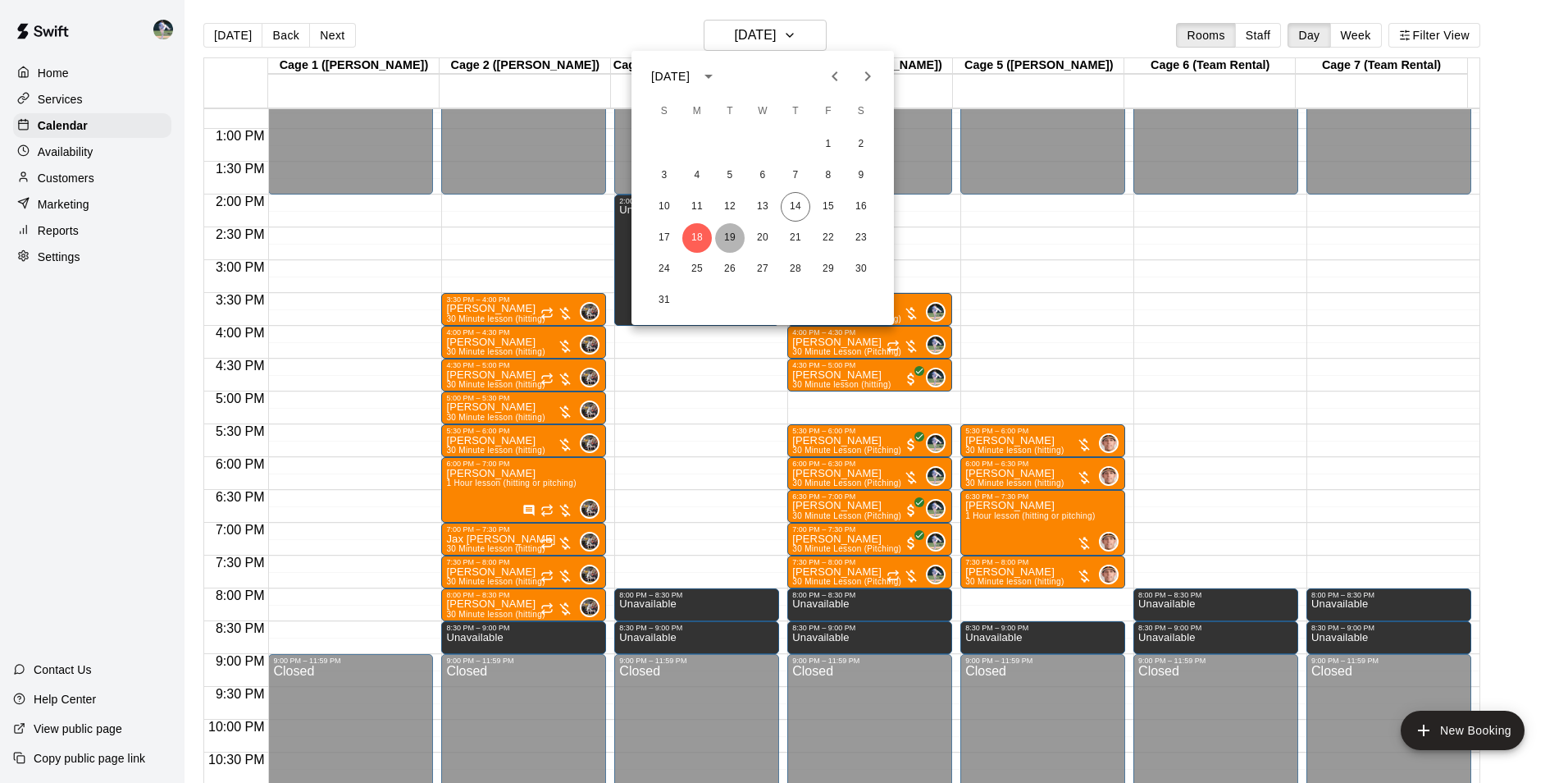
click at [730, 233] on button "19" at bounding box center [730, 238] width 29 height 30
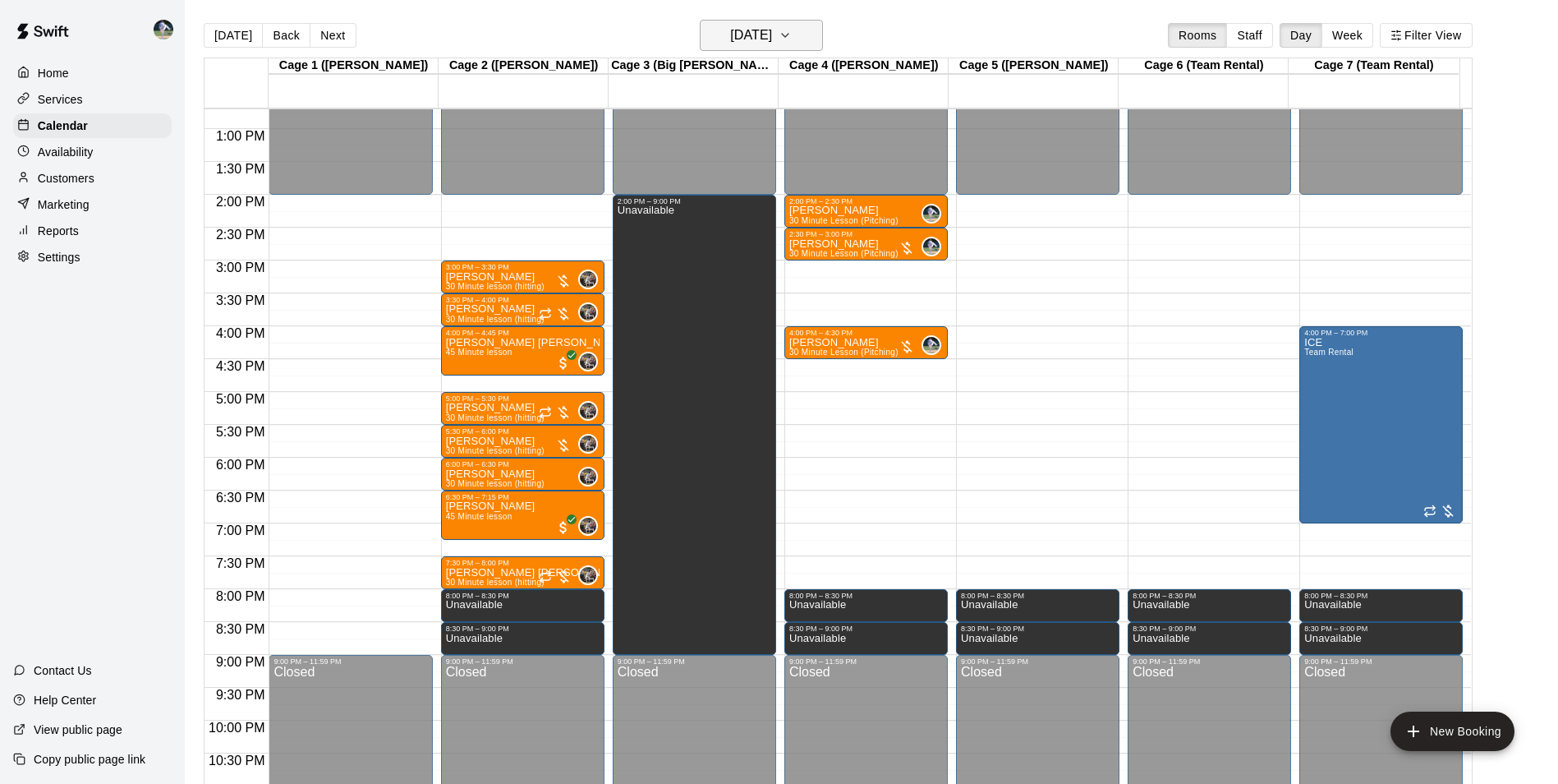
click at [765, 35] on h6 "[DATE]" at bounding box center [751, 35] width 42 height 23
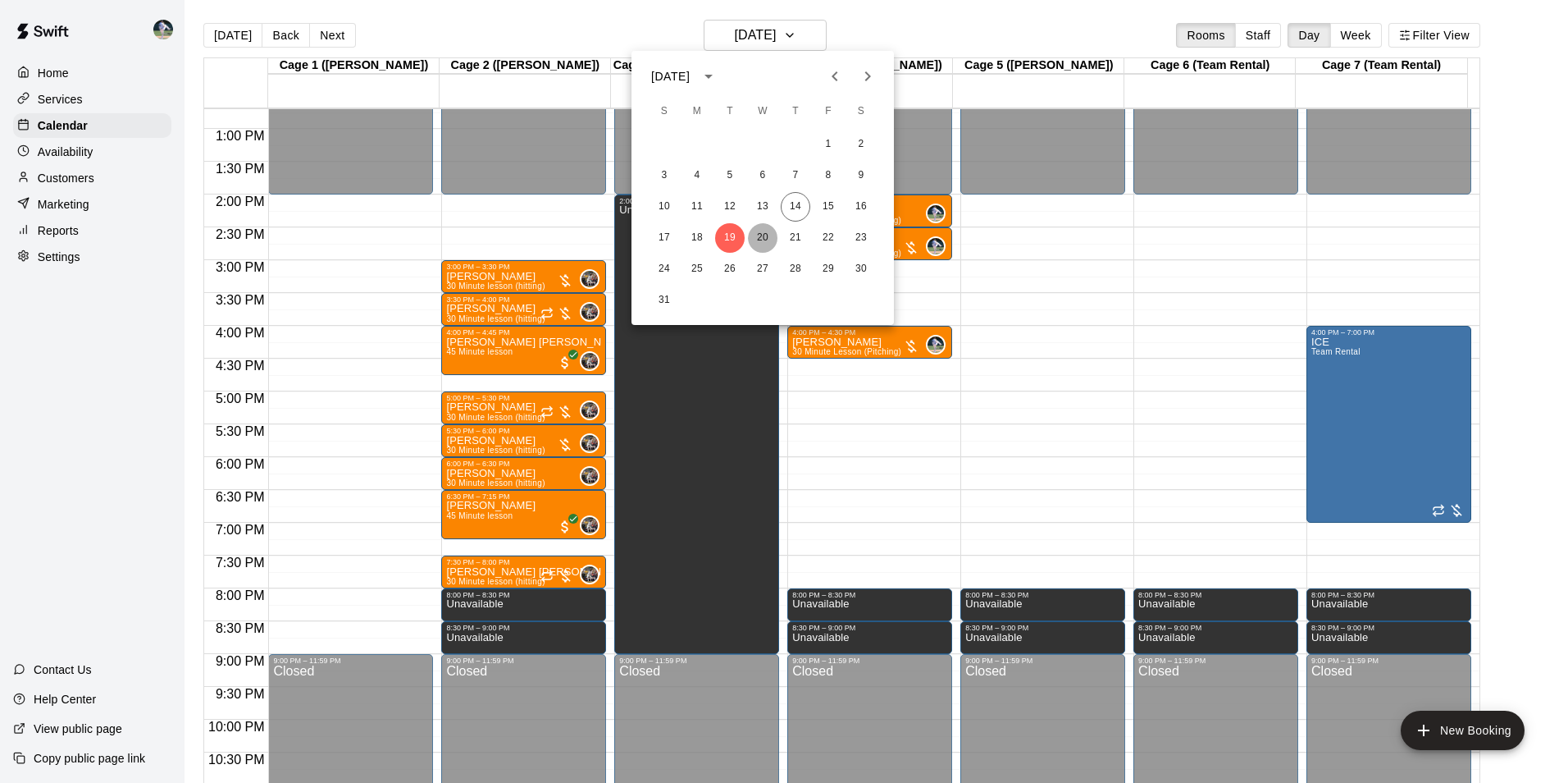
click at [761, 231] on button "20" at bounding box center [762, 238] width 29 height 30
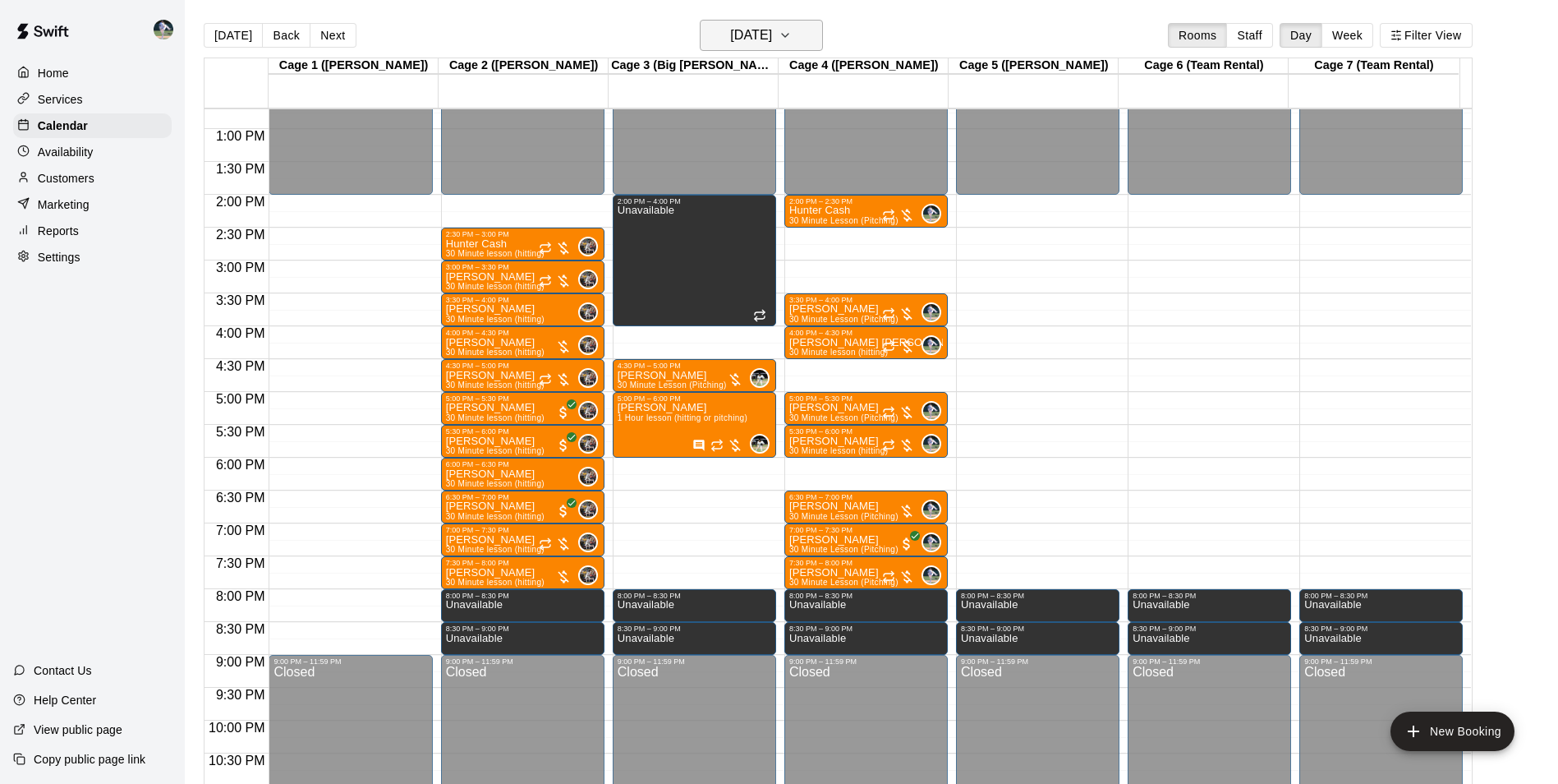
click at [740, 30] on h6 "[DATE]" at bounding box center [751, 35] width 42 height 23
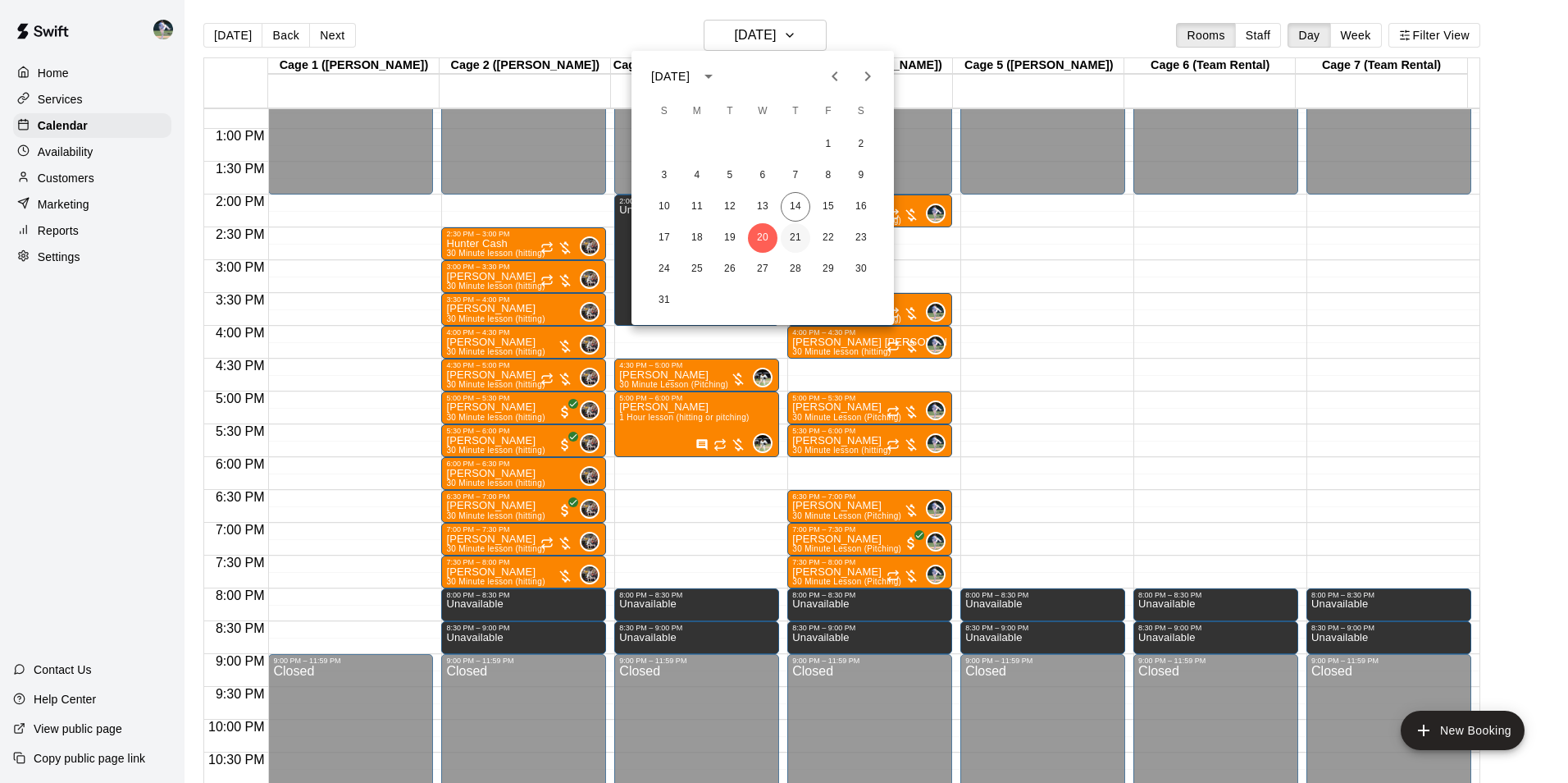
click at [797, 237] on button "21" at bounding box center [796, 238] width 29 height 30
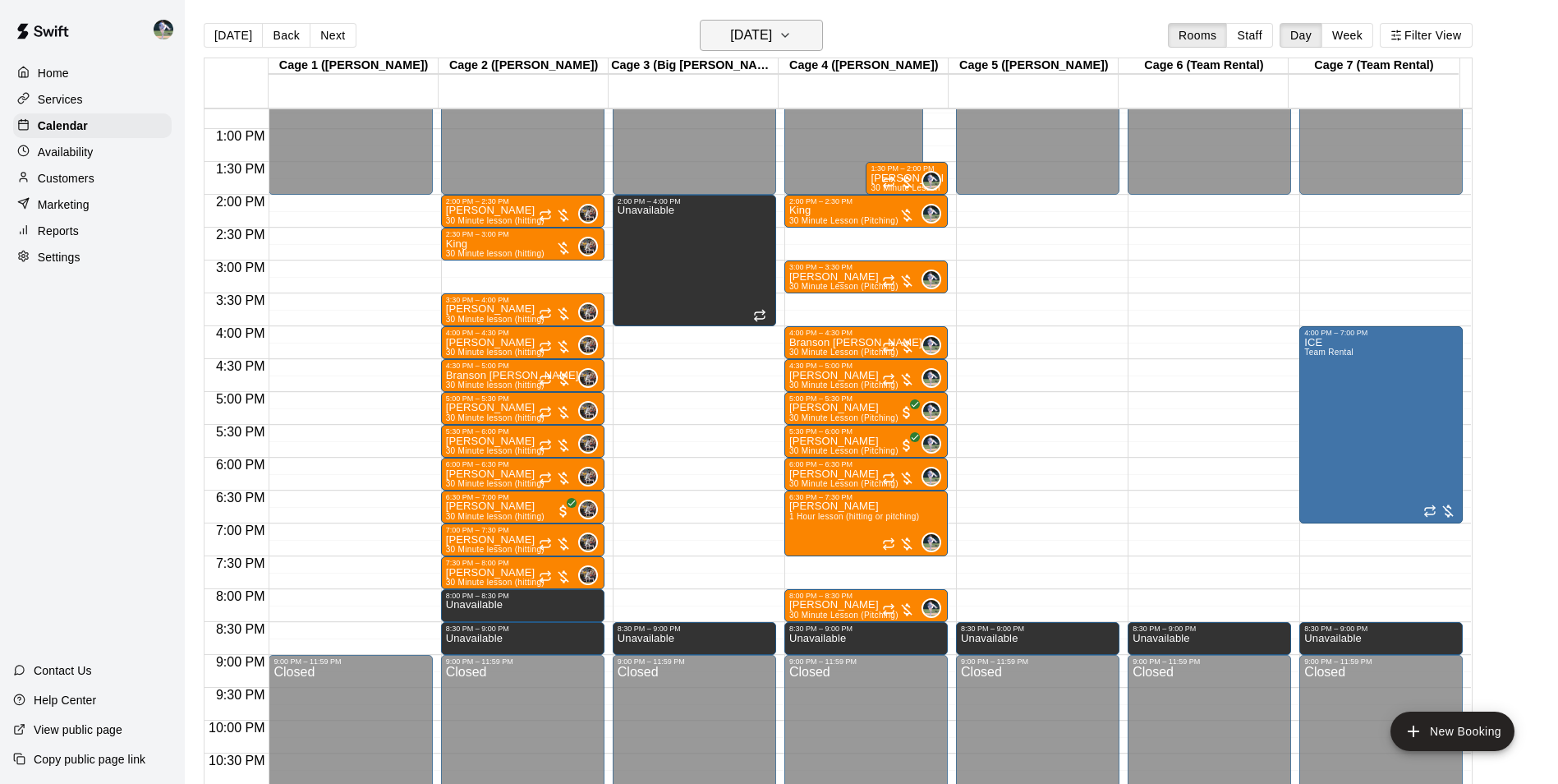
click at [743, 30] on h6 "[DATE]" at bounding box center [751, 35] width 42 height 23
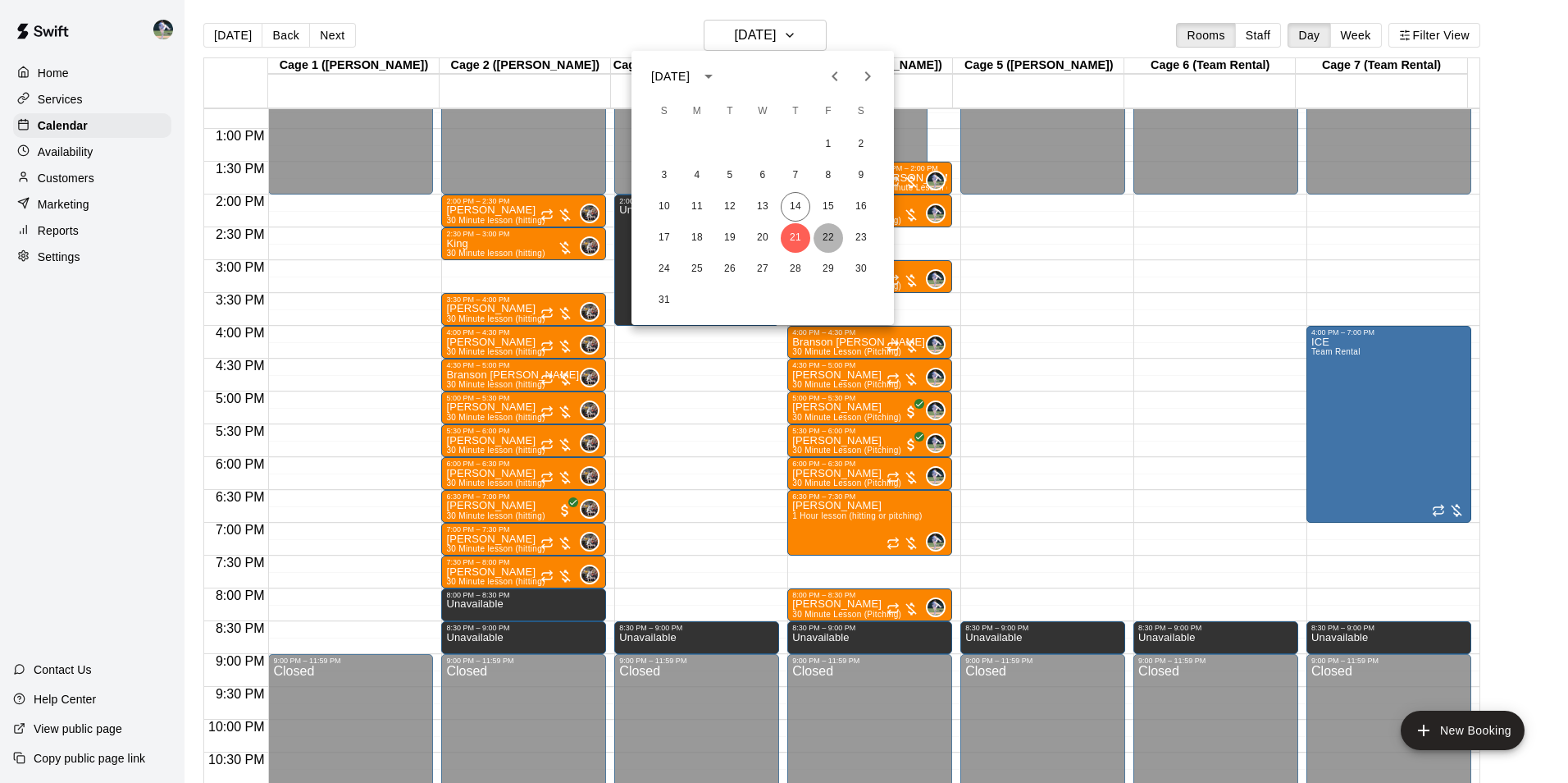
click at [822, 231] on button "22" at bounding box center [828, 238] width 29 height 30
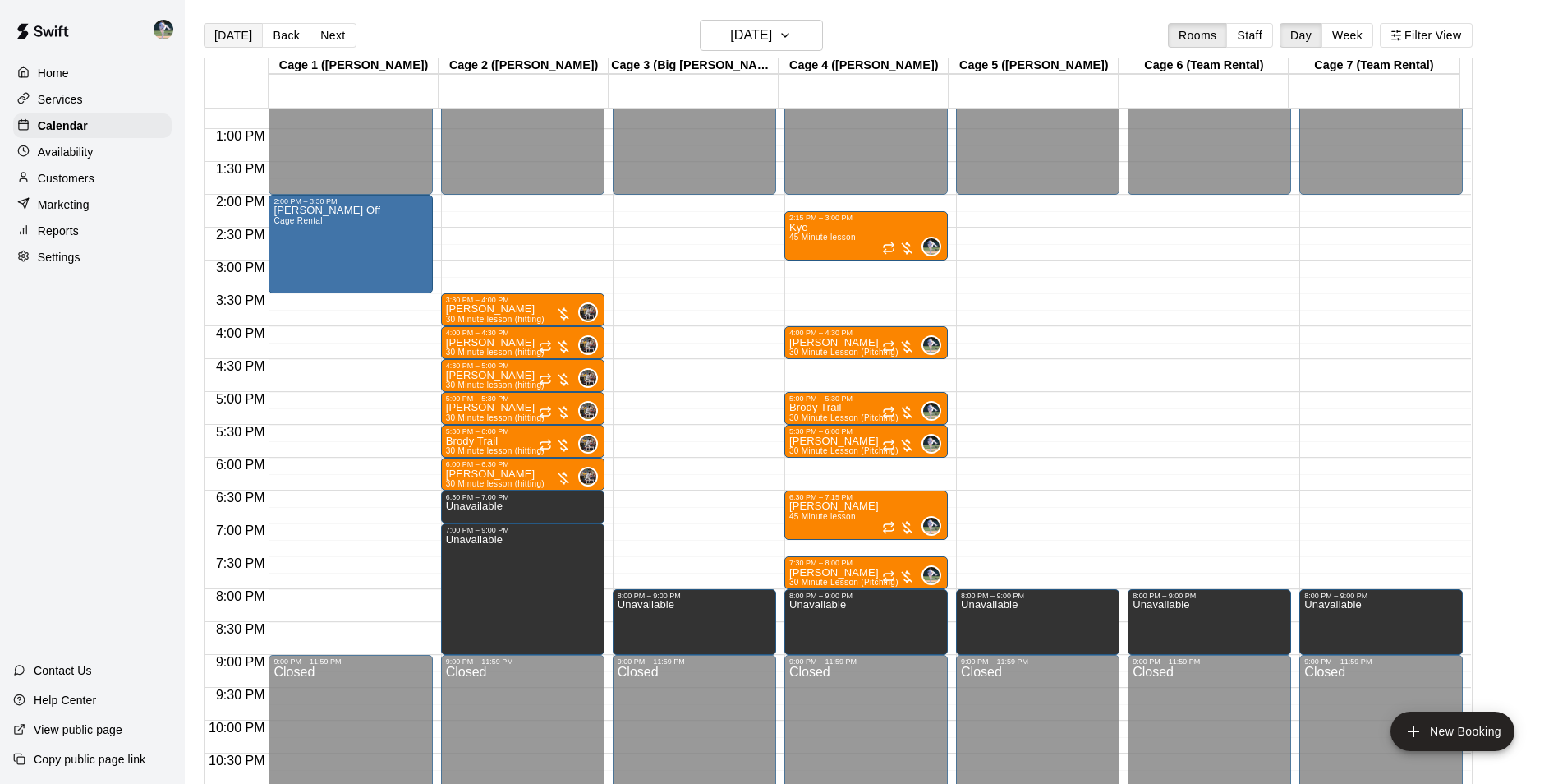
click at [234, 31] on button "[DATE]" at bounding box center [234, 35] width 59 height 25
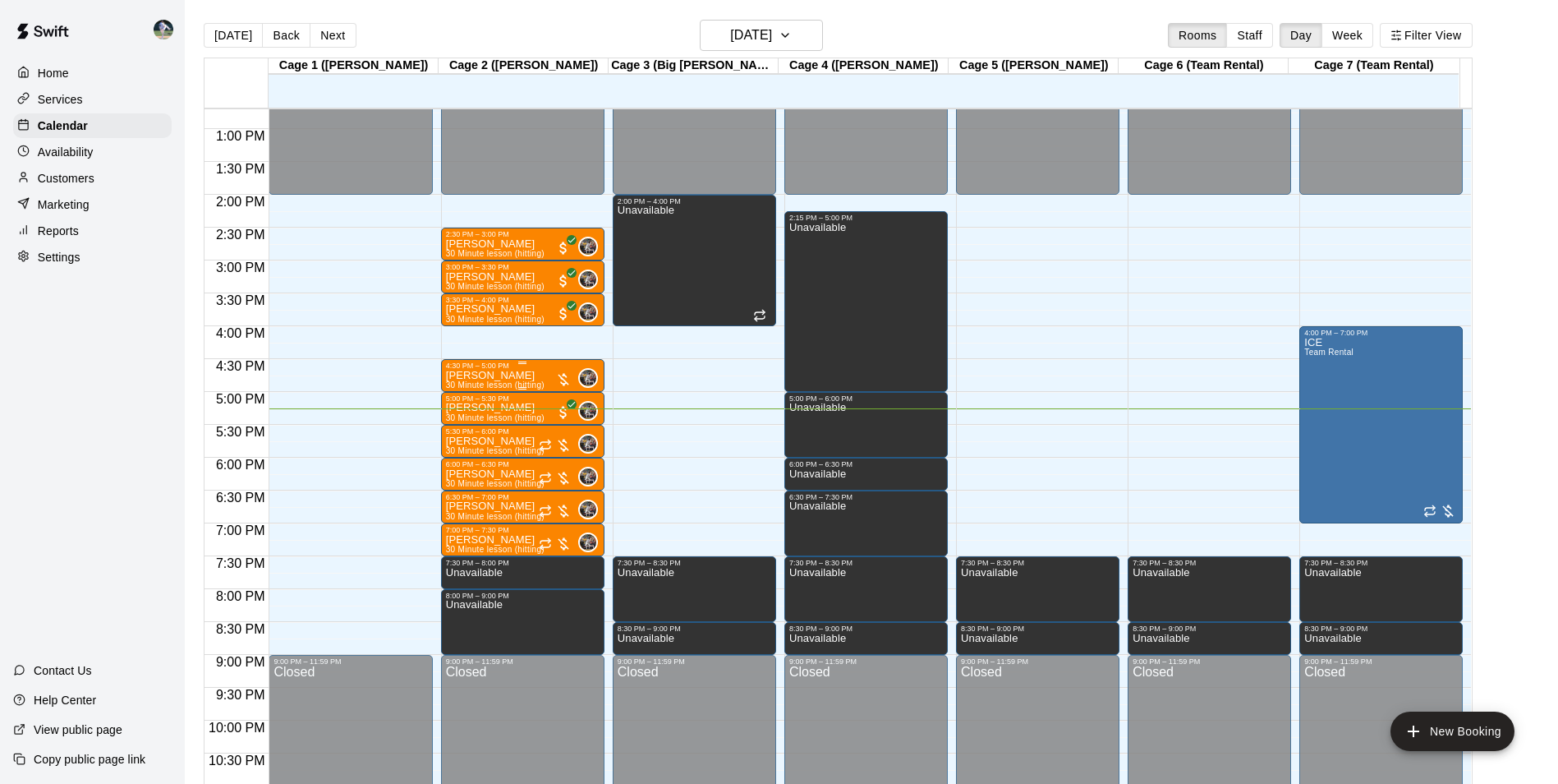
click at [513, 369] on div "4:30 PM – 5:00 PM" at bounding box center [523, 365] width 153 height 8
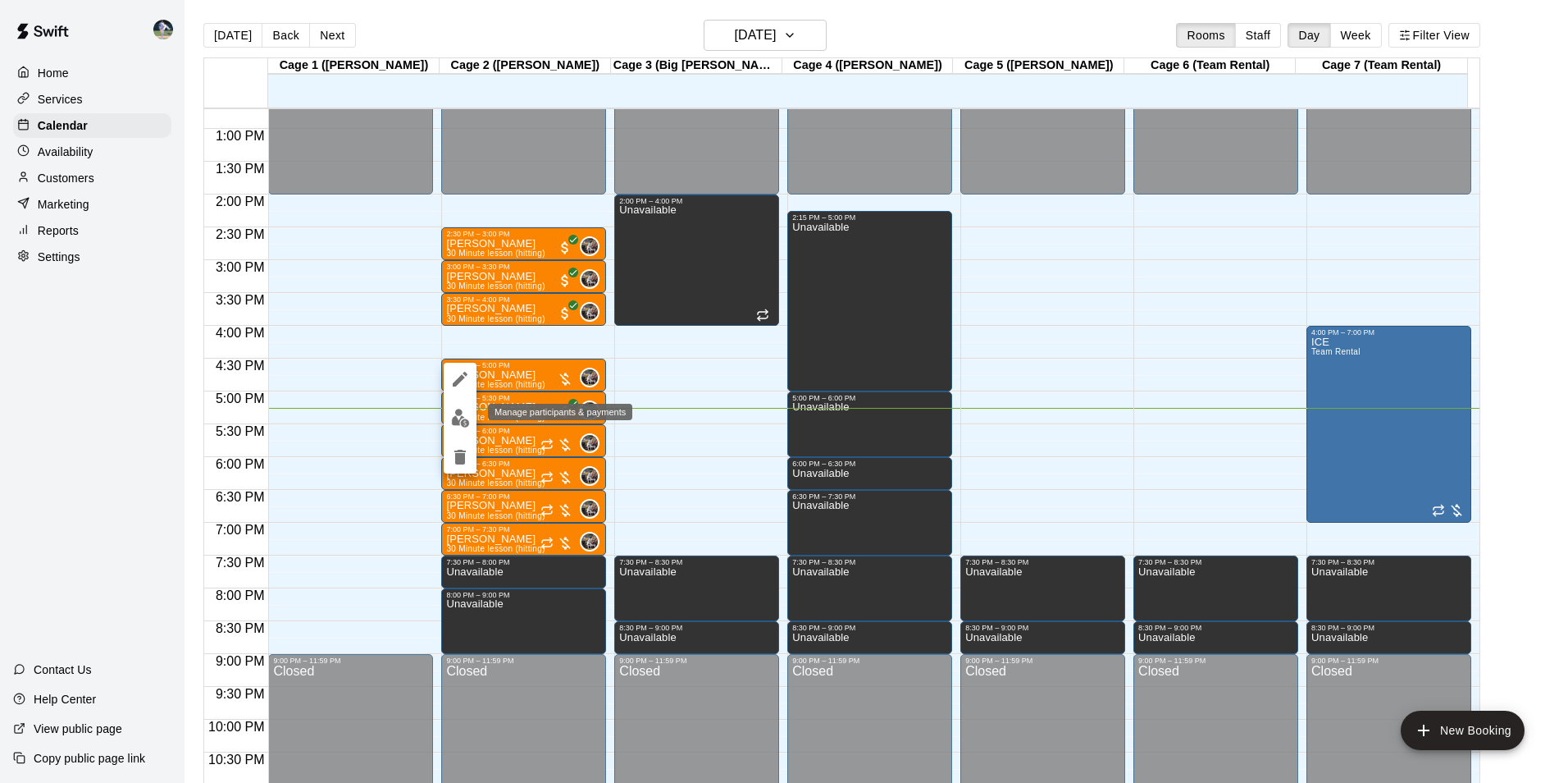
click at [456, 420] on img "edit" at bounding box center [460, 418] width 18 height 18
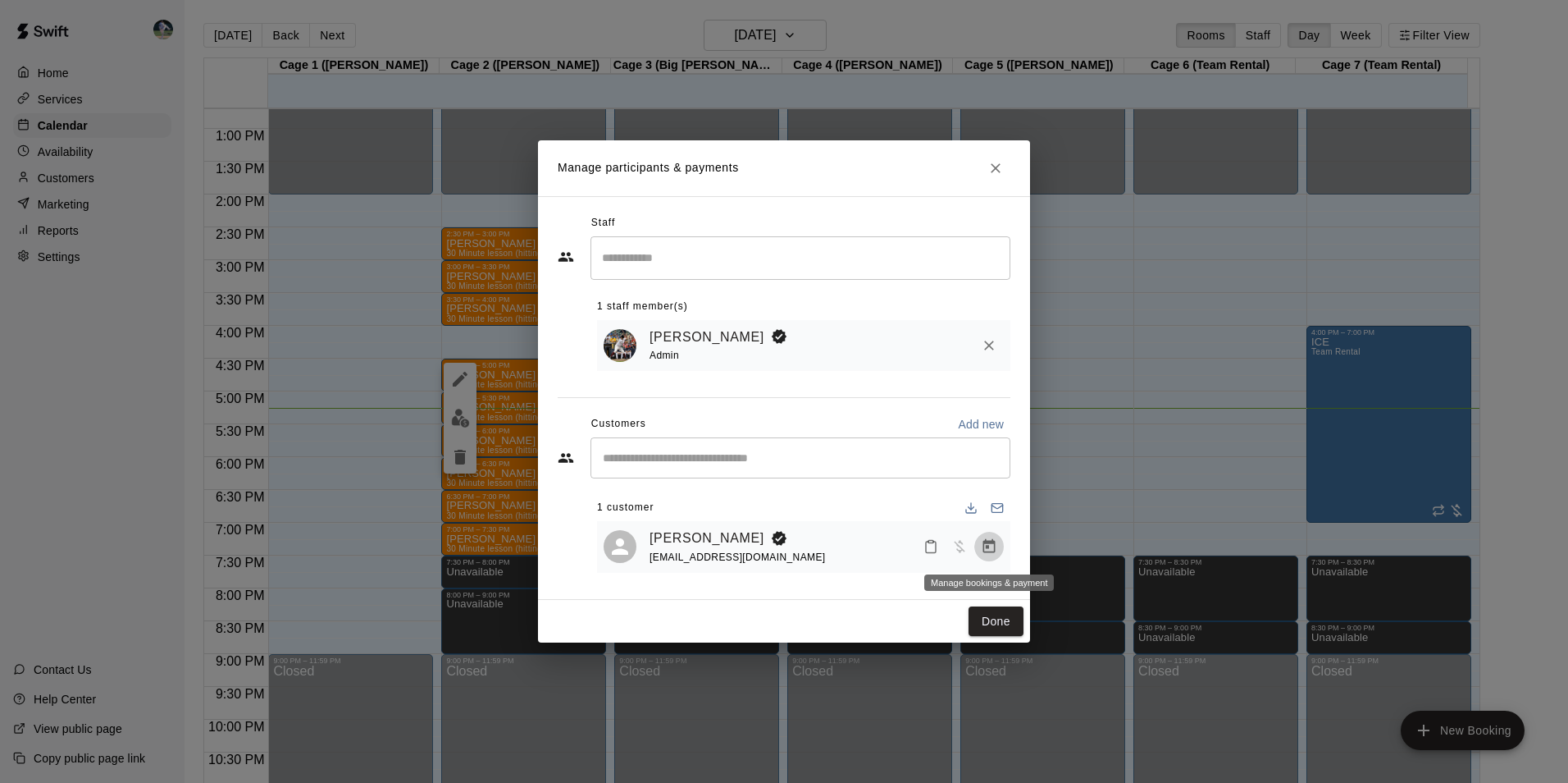
click at [984, 543] on icon "Manage bookings & payment" at bounding box center [989, 545] width 12 height 14
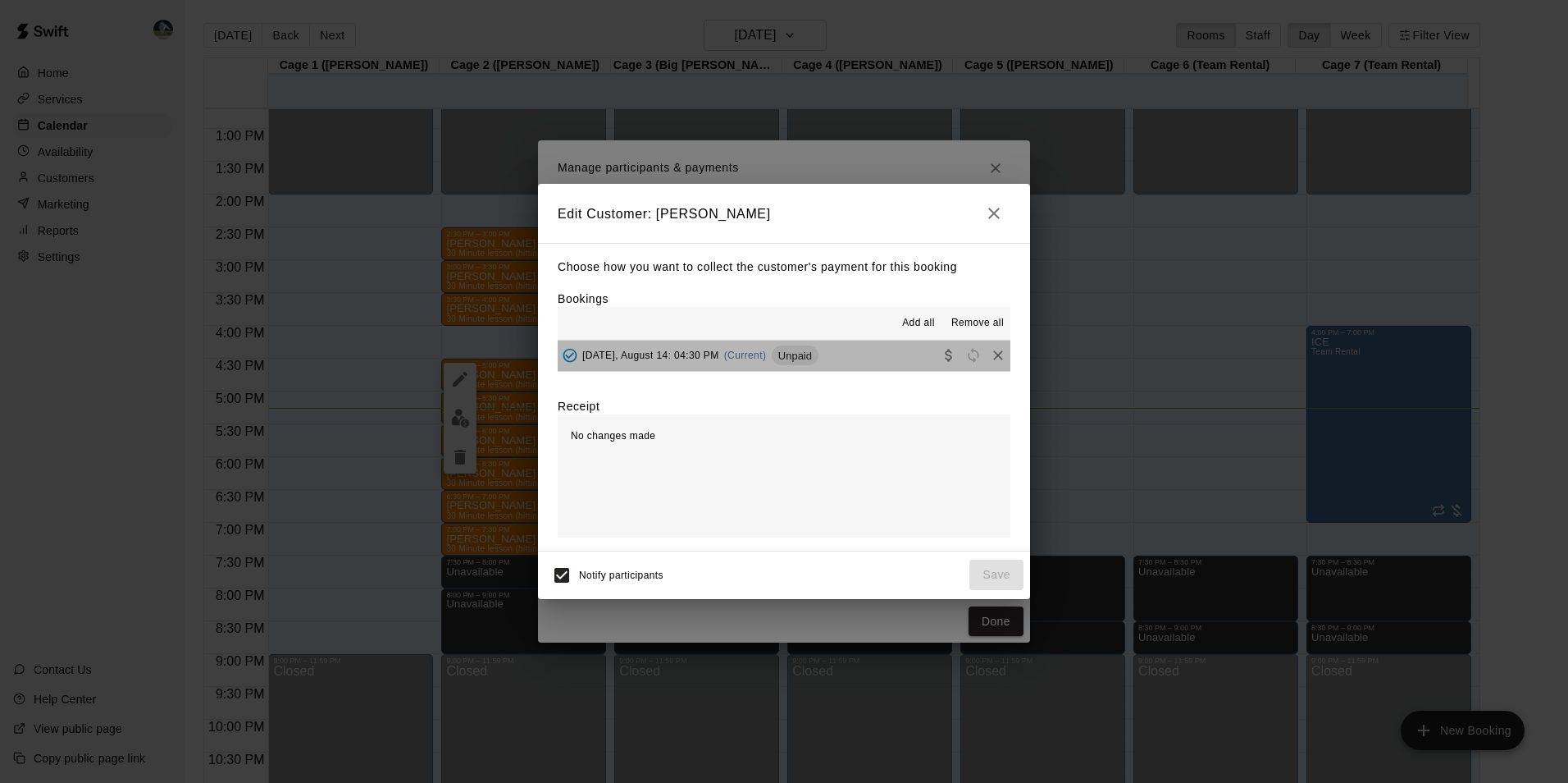
click at [902, 348] on button "[DATE], August 14: 04:30 PM (Current) Unpaid" at bounding box center [784, 355] width 453 height 30
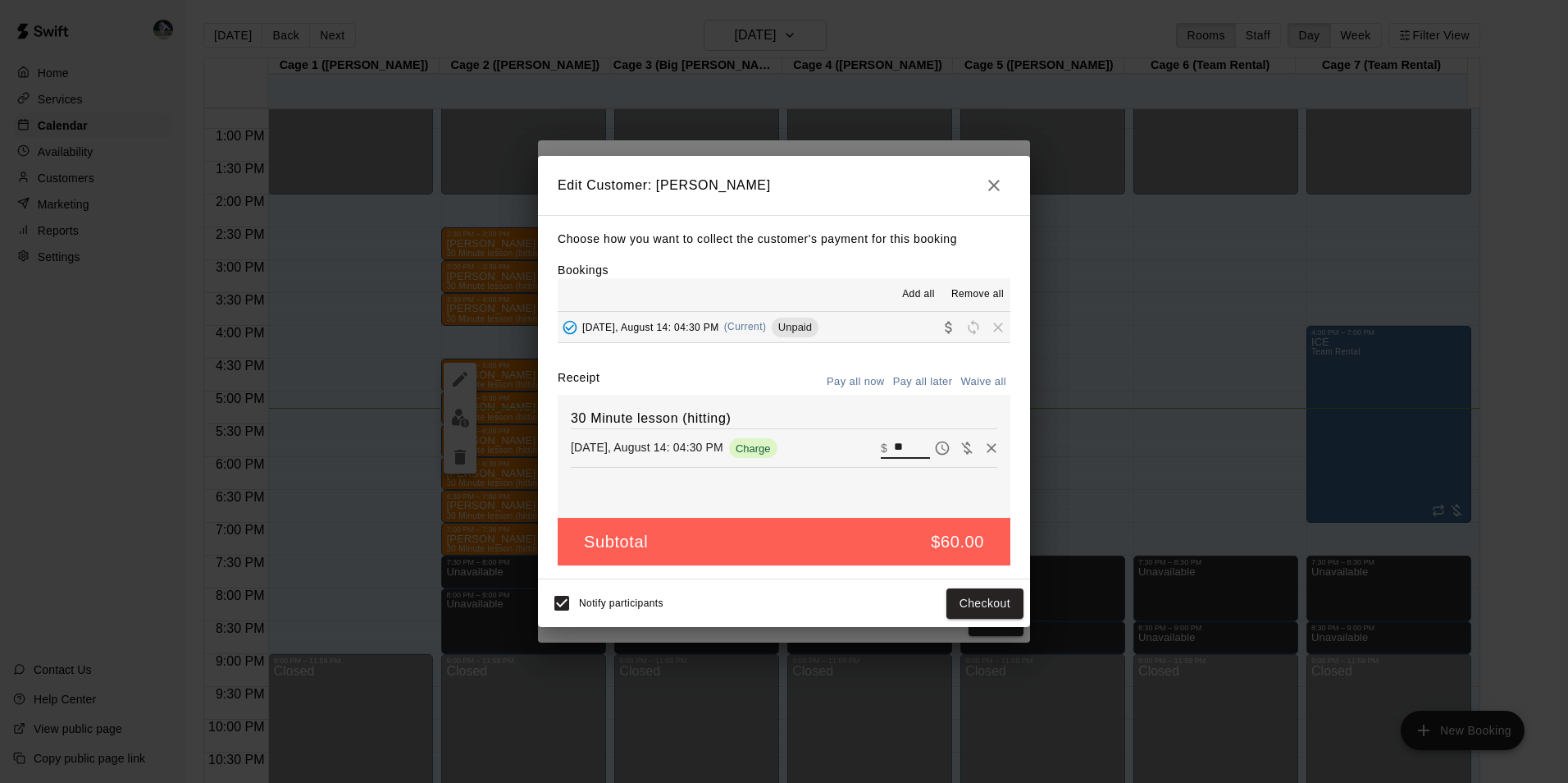
click at [905, 445] on input "**" at bounding box center [912, 447] width 36 height 21
type input "*"
type input "**"
click at [968, 598] on button "Checkout" at bounding box center [984, 603] width 77 height 30
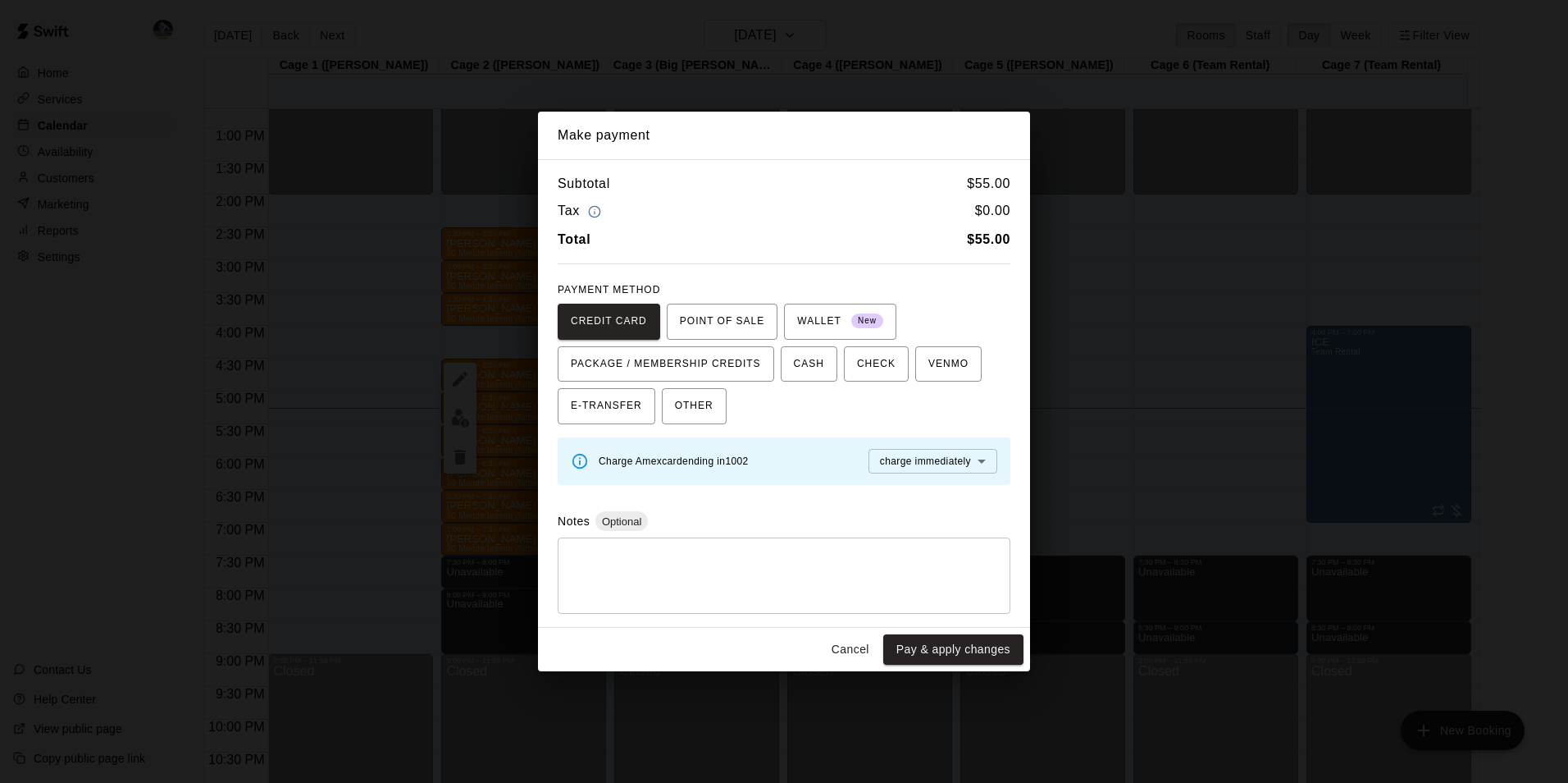
click at [924, 462] on body "Home Services Calendar Availability Customers Marketing Reports Settings Contac…" at bounding box center [784, 404] width 1568 height 809
click at [924, 486] on span "charge immediately" at bounding box center [925, 493] width 91 height 17
click at [942, 640] on button "Pay & apply changes" at bounding box center [953, 649] width 140 height 30
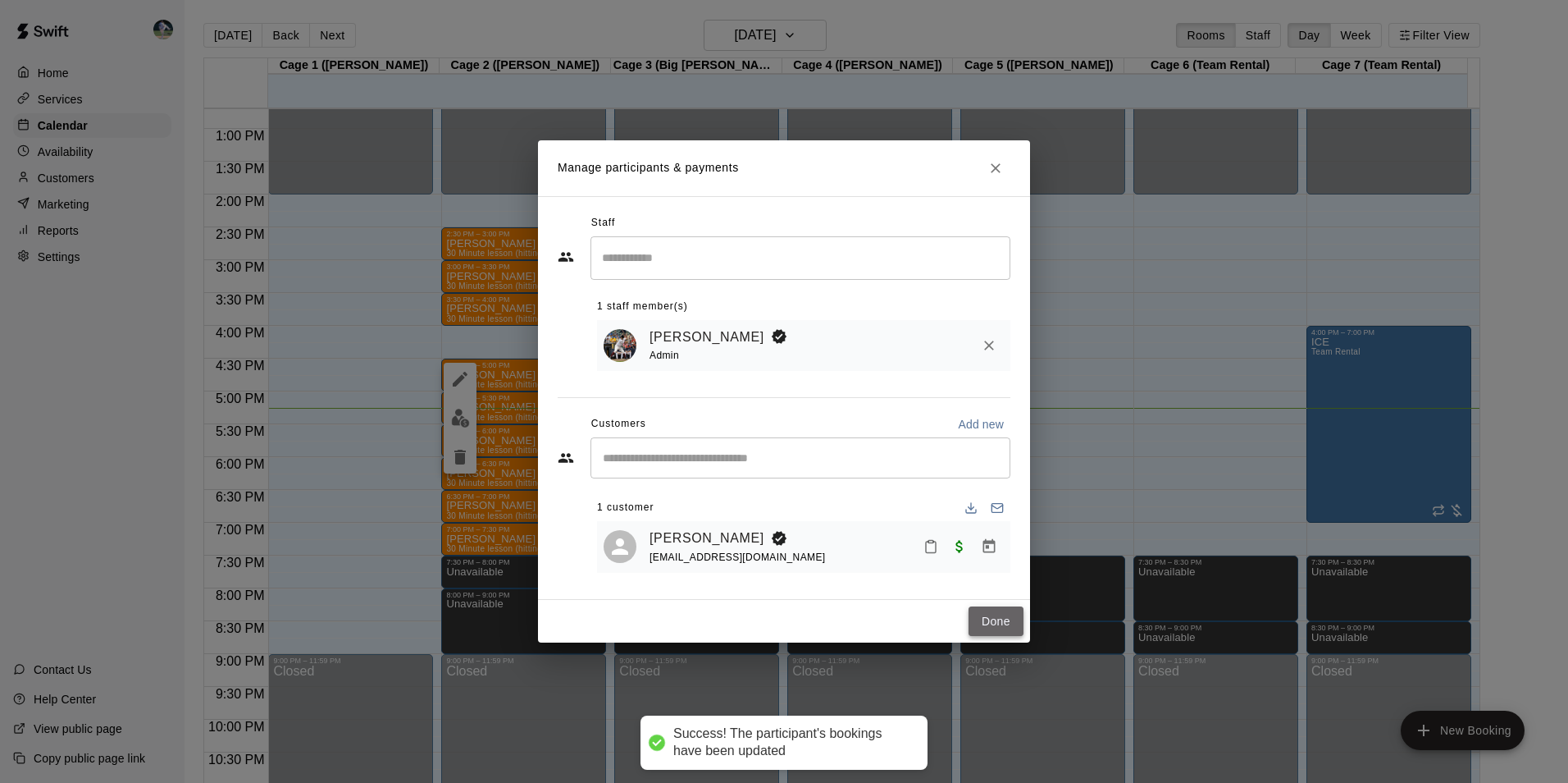
click at [998, 620] on button "Done" at bounding box center [996, 621] width 55 height 30
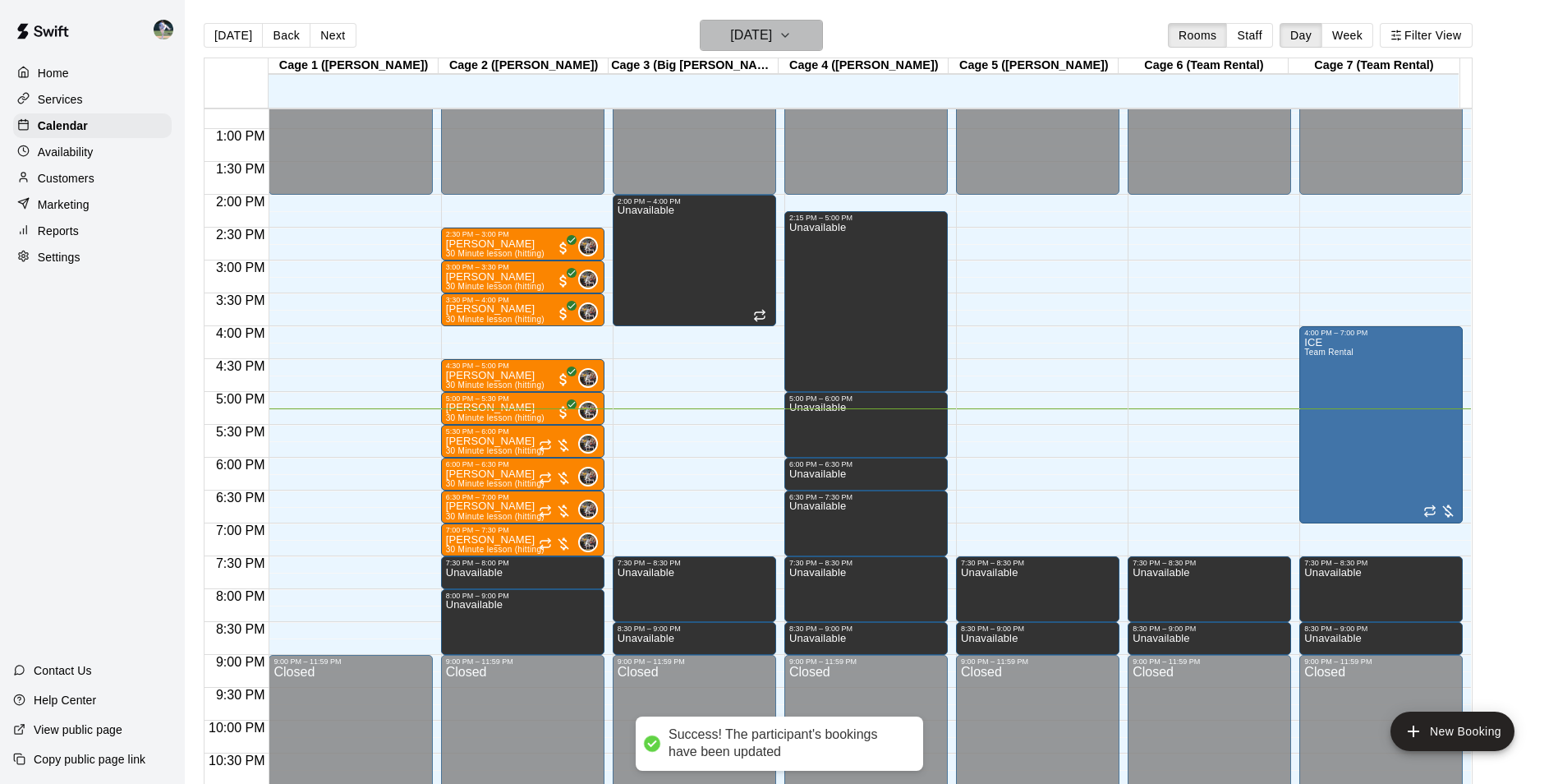
click at [765, 31] on h6 "[DATE]" at bounding box center [751, 35] width 42 height 23
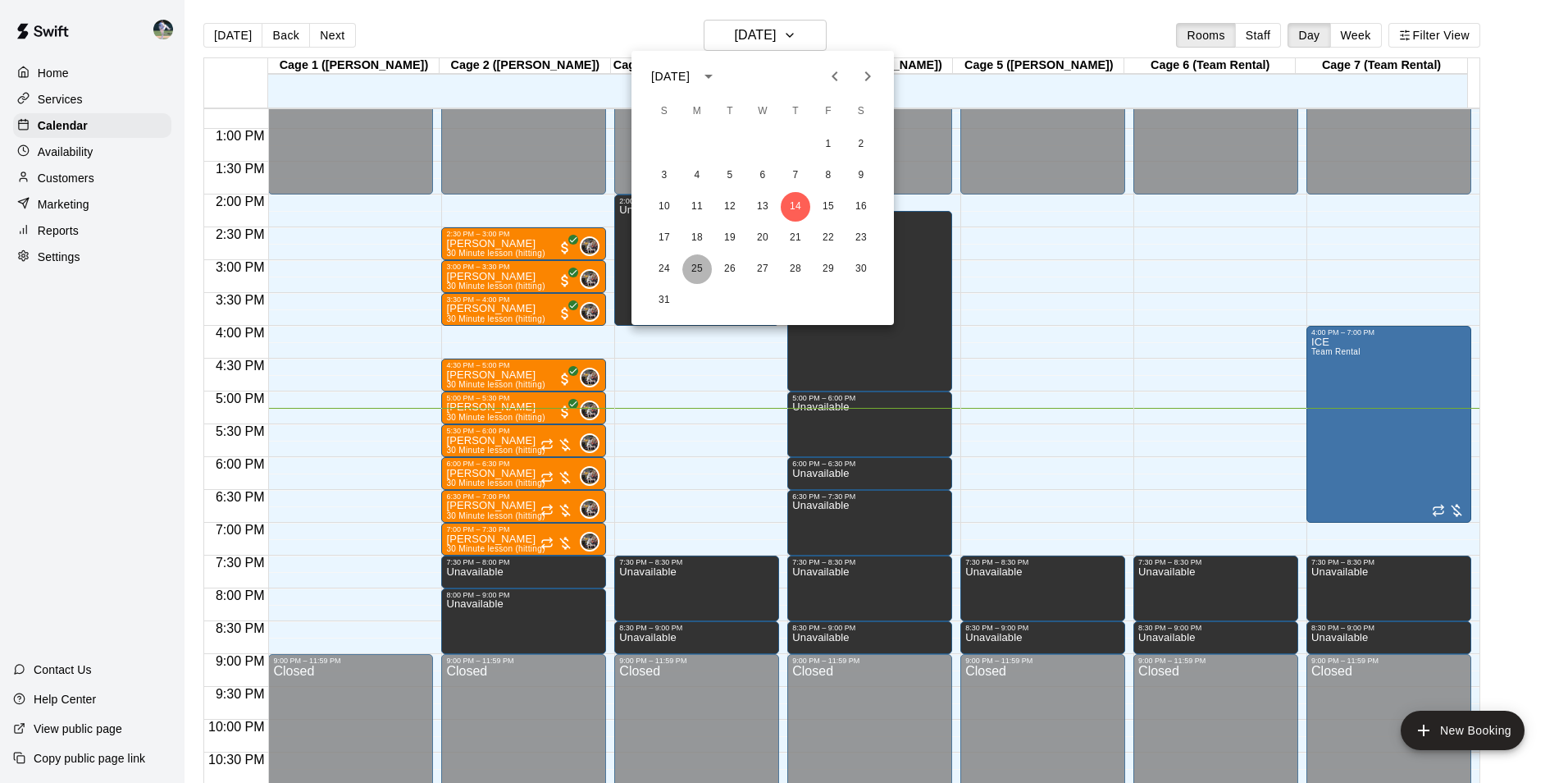
click at [693, 269] on button "25" at bounding box center [697, 269] width 29 height 30
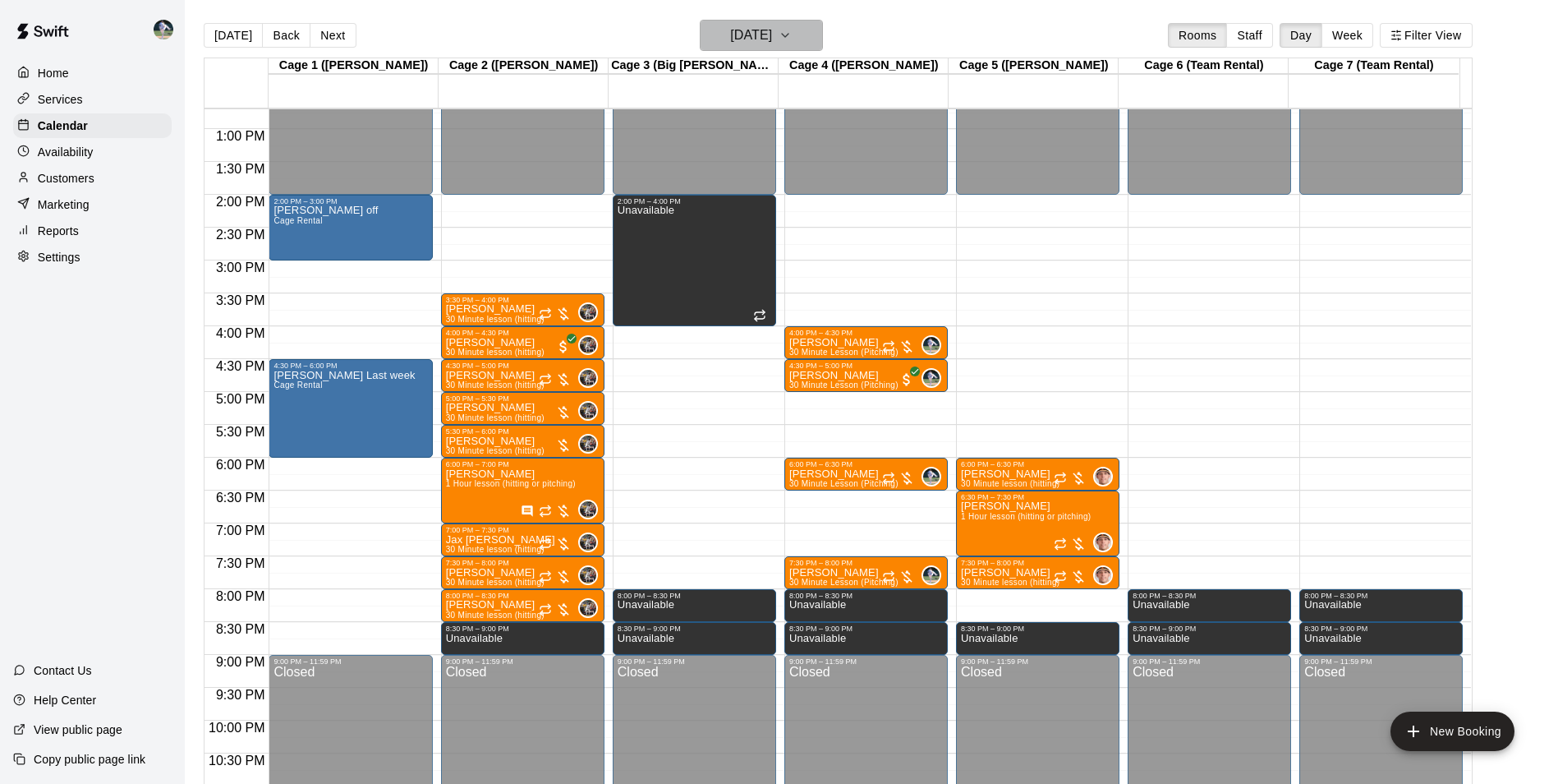
click at [732, 33] on h6 "[DATE]" at bounding box center [751, 35] width 42 height 23
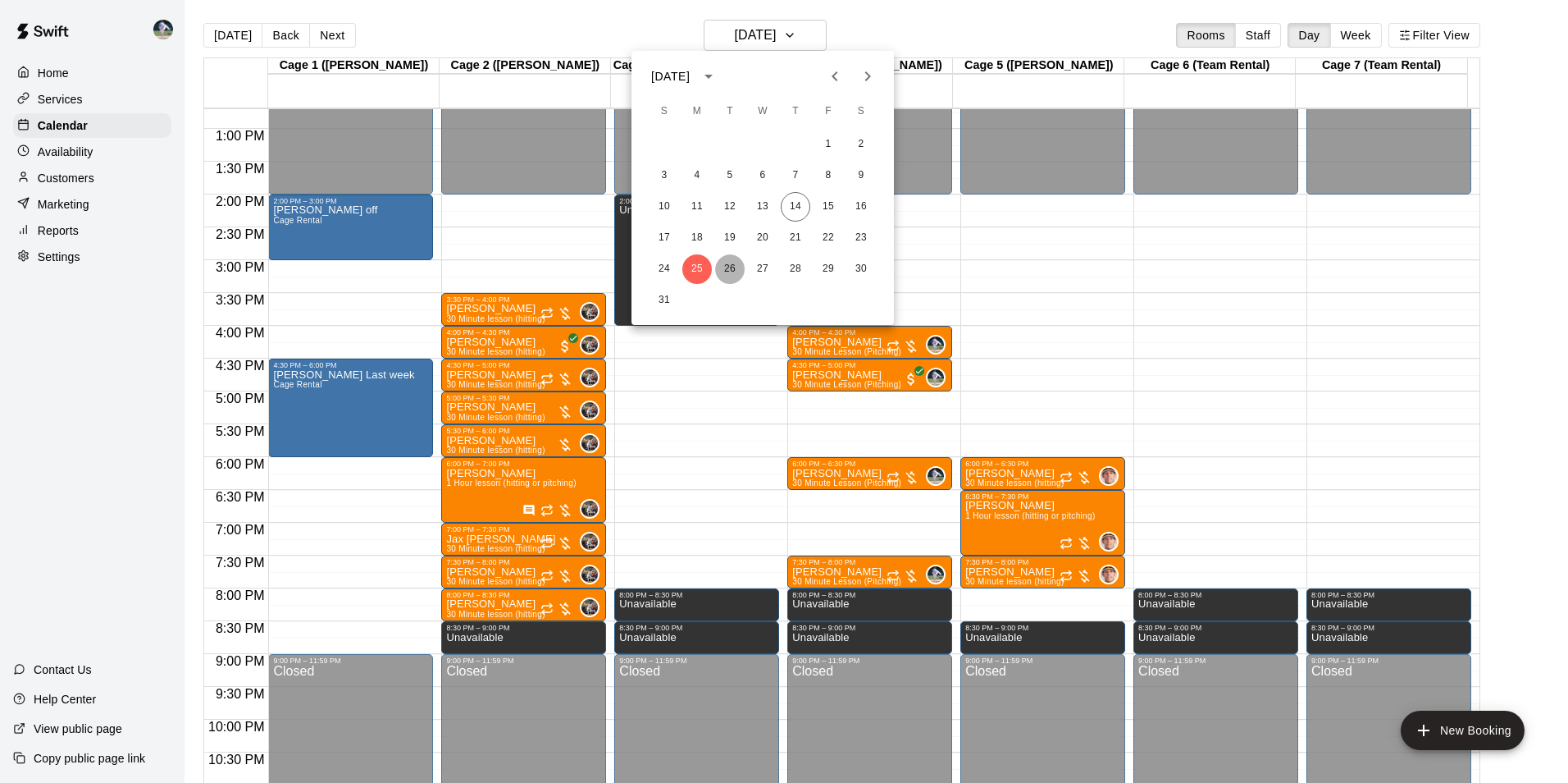
click at [730, 267] on button "26" at bounding box center [730, 269] width 29 height 30
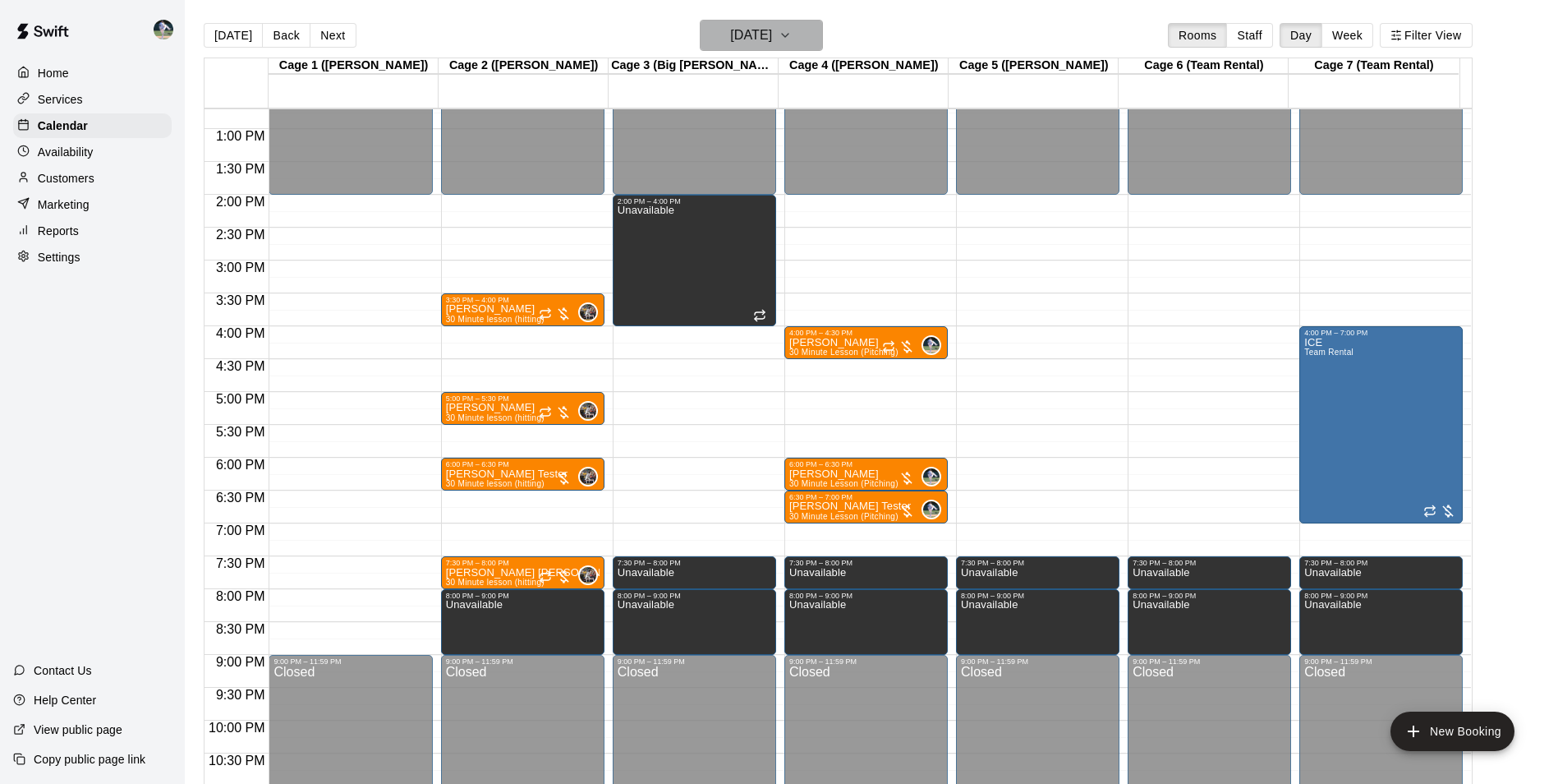
click at [758, 38] on h6 "[DATE]" at bounding box center [751, 35] width 42 height 23
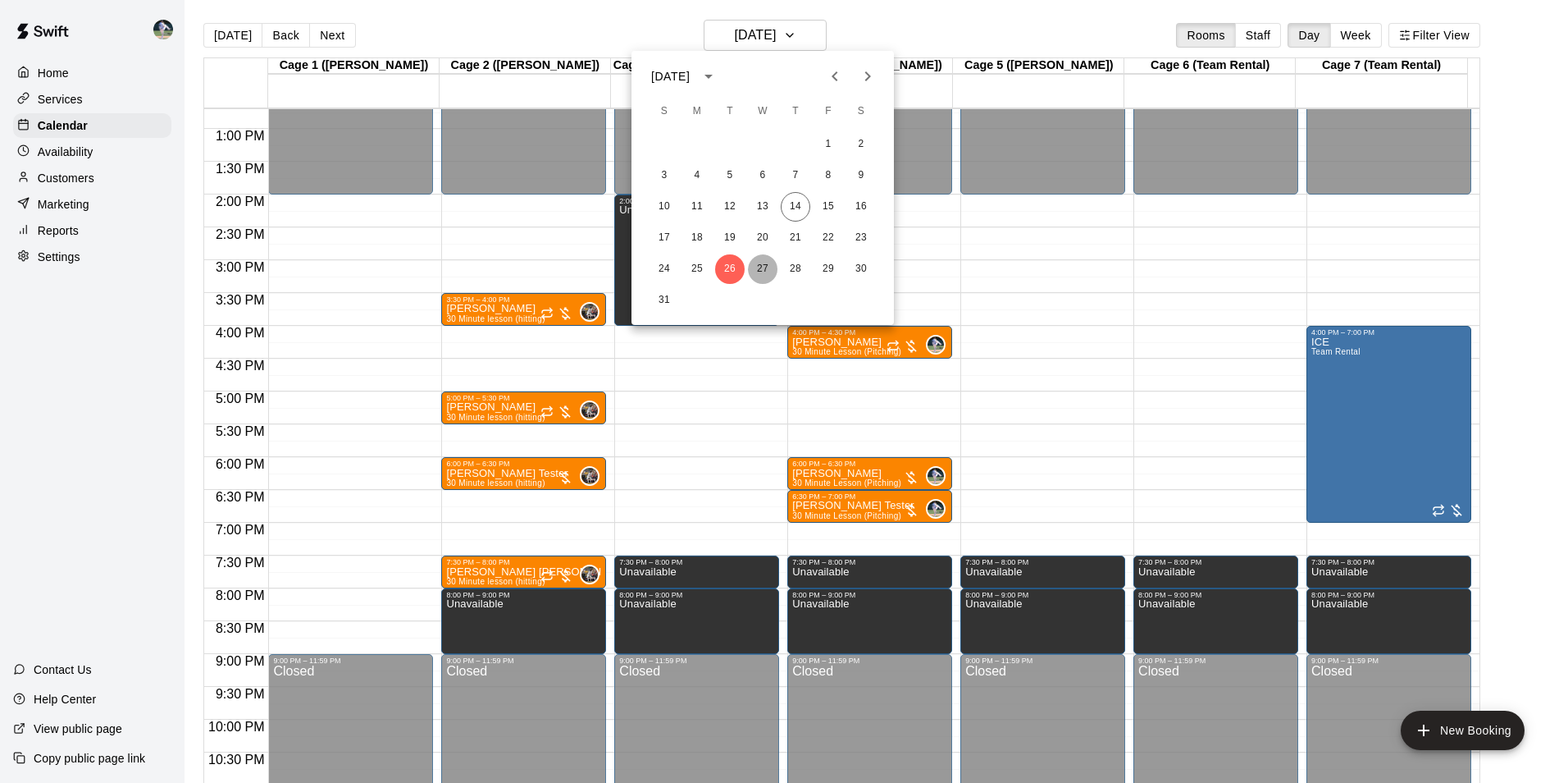
click at [765, 264] on button "27" at bounding box center [762, 269] width 29 height 30
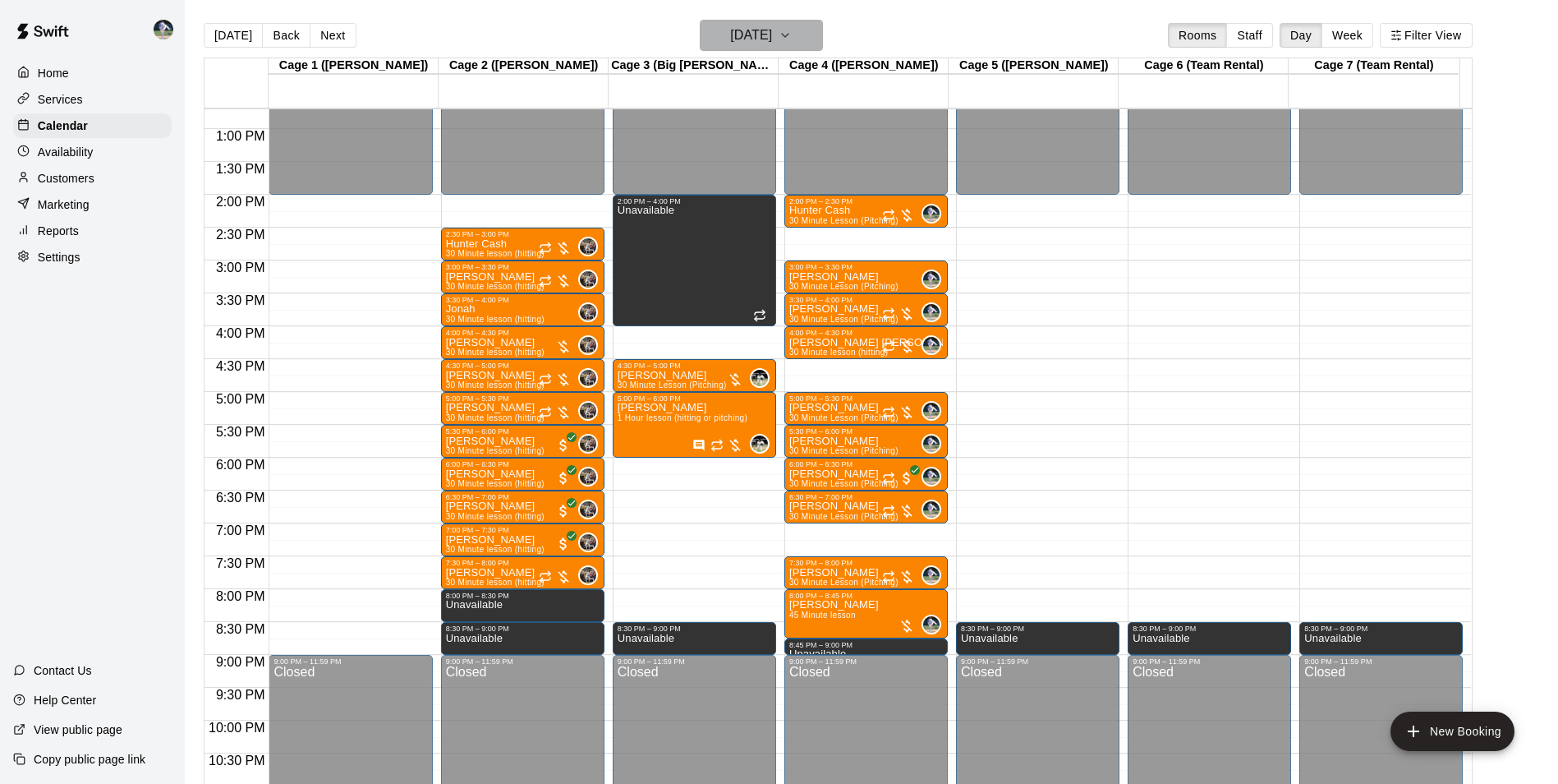
click at [769, 34] on h6 "[DATE]" at bounding box center [751, 35] width 42 height 23
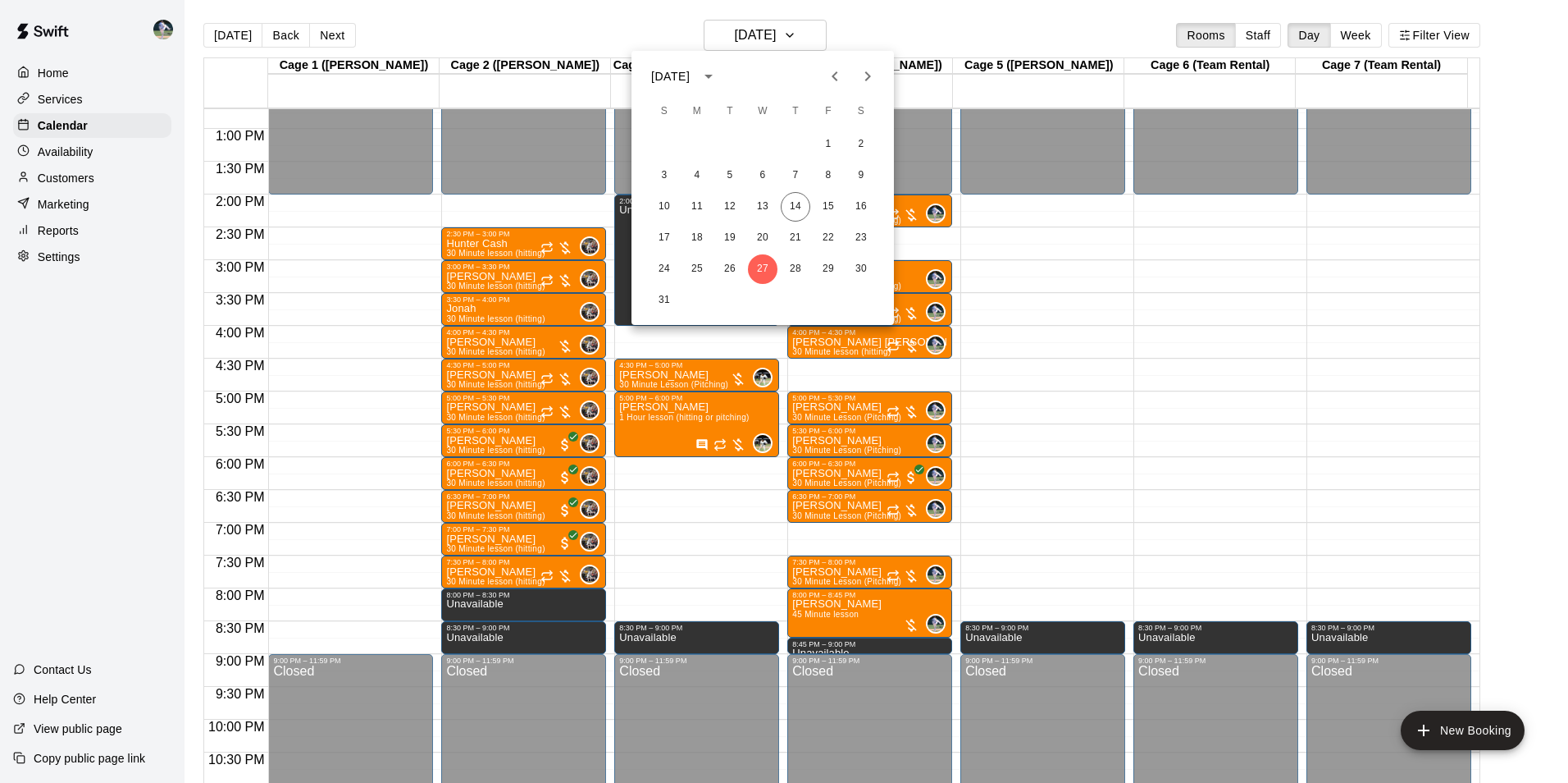
click at [762, 37] on div at bounding box center [784, 391] width 1568 height 783
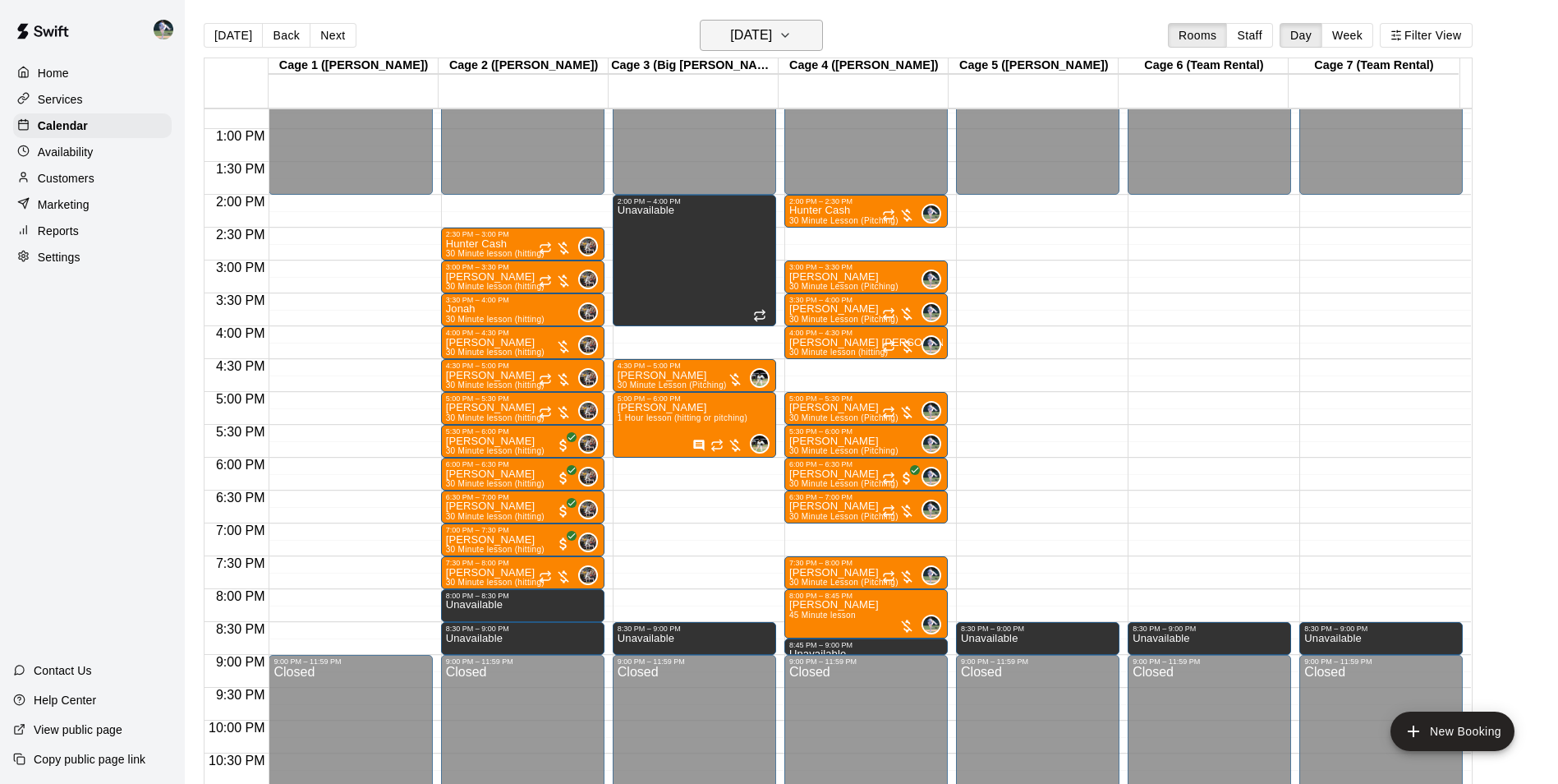
click at [755, 30] on h6 "[DATE]" at bounding box center [751, 35] width 42 height 23
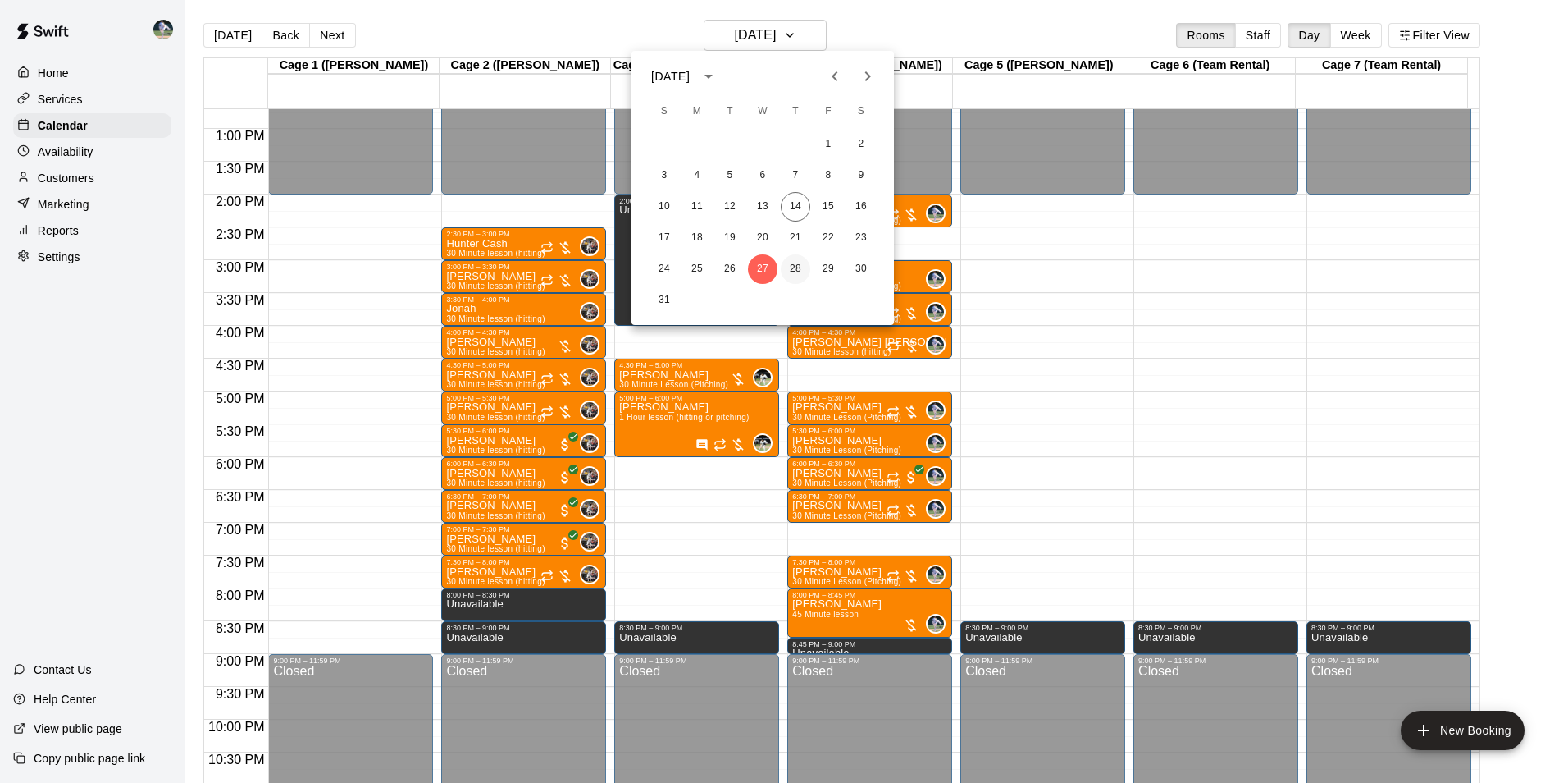
click at [798, 264] on button "28" at bounding box center [796, 269] width 29 height 30
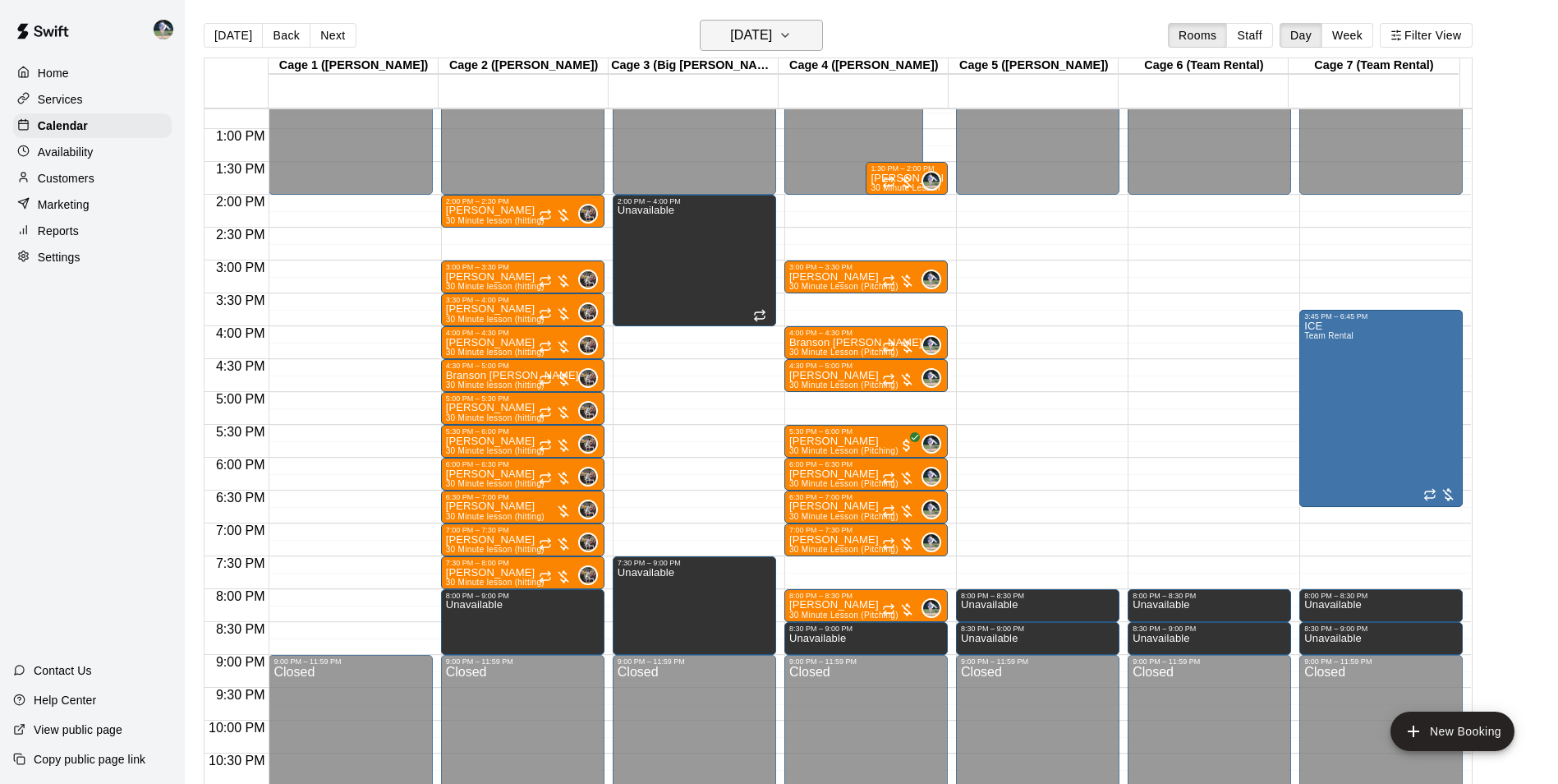
click at [760, 41] on h6 "[DATE]" at bounding box center [751, 35] width 42 height 23
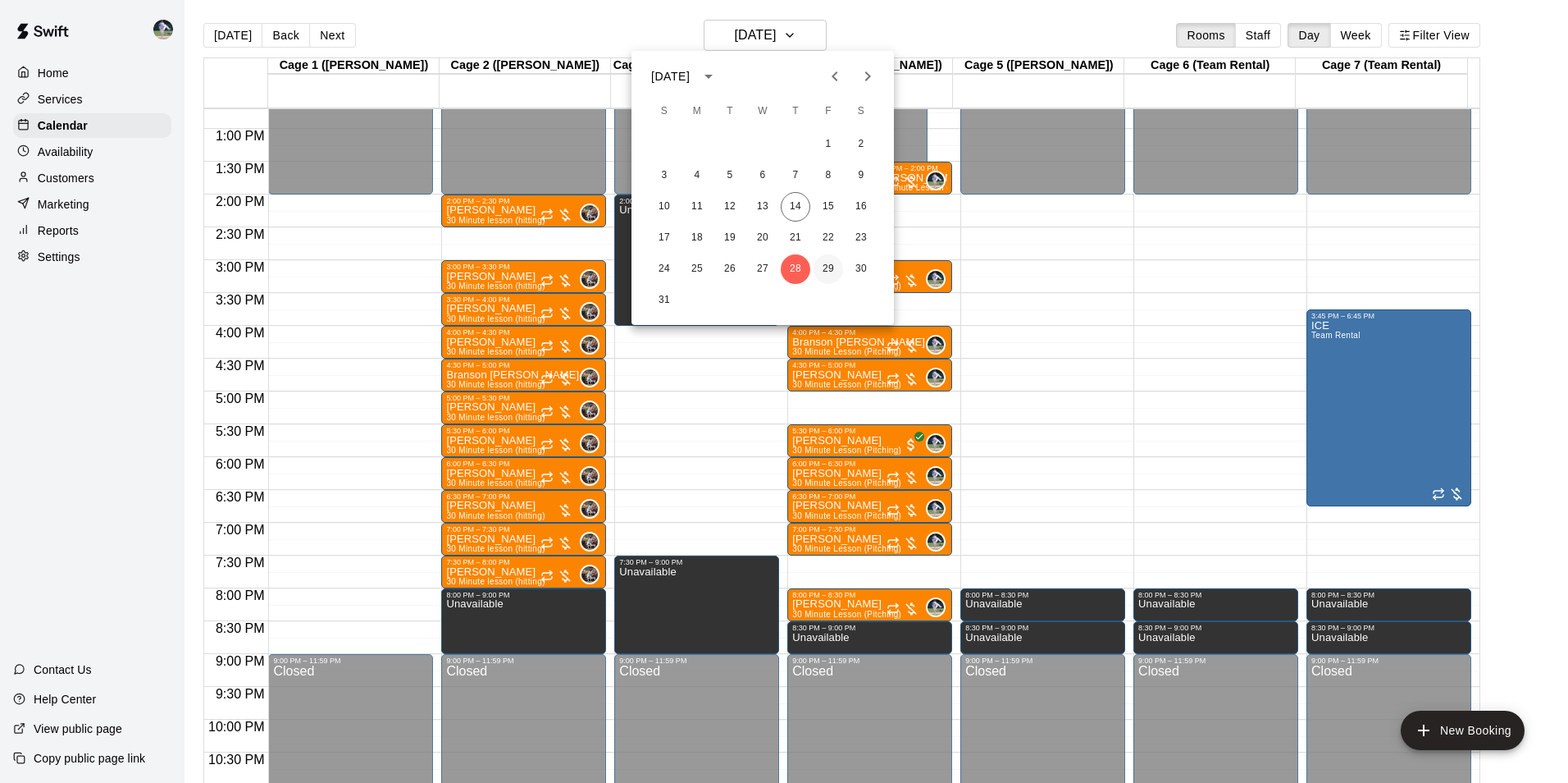
click at [827, 267] on button "29" at bounding box center [828, 269] width 29 height 30
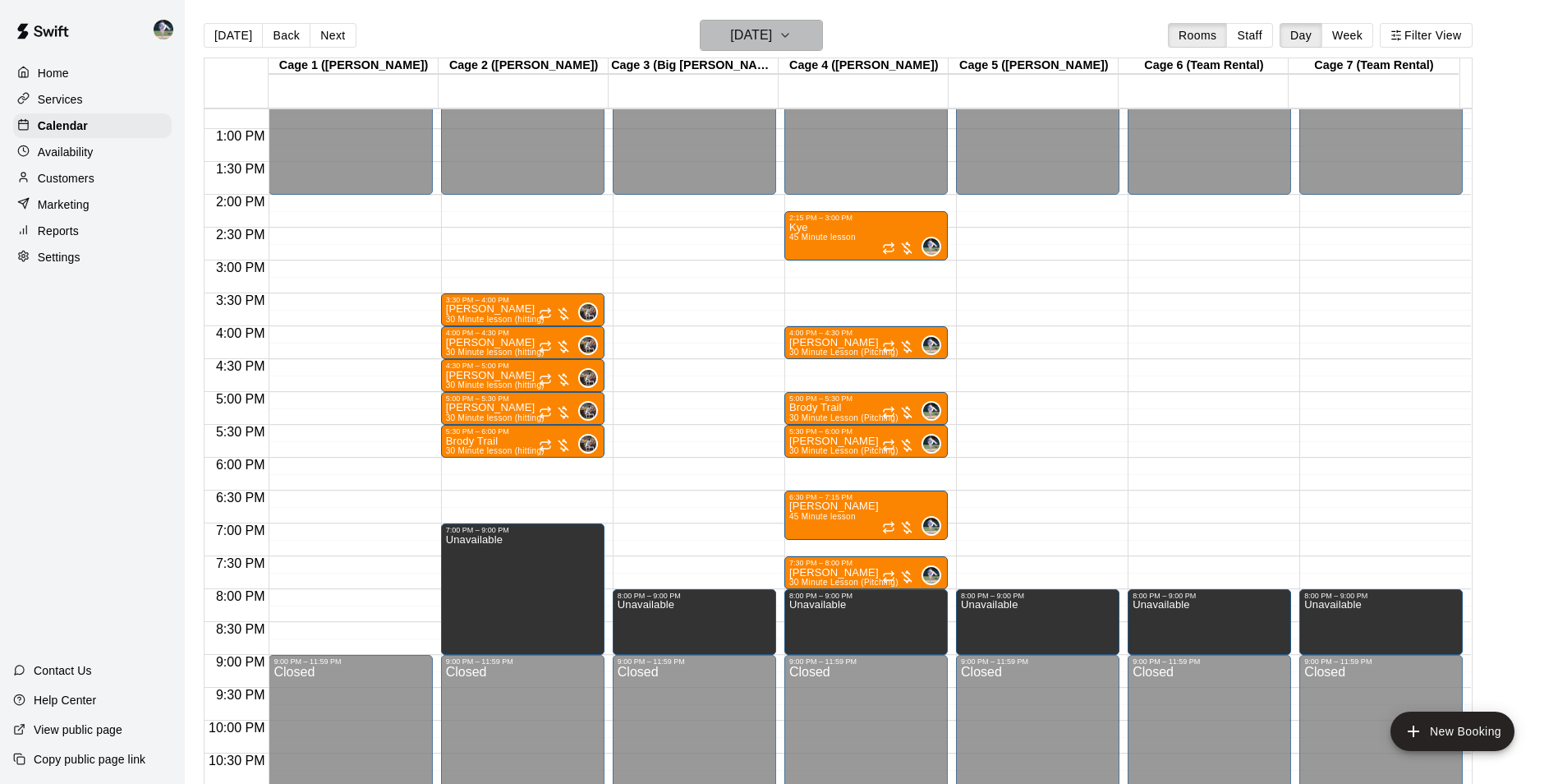
click at [767, 41] on h6 "[DATE]" at bounding box center [751, 35] width 42 height 23
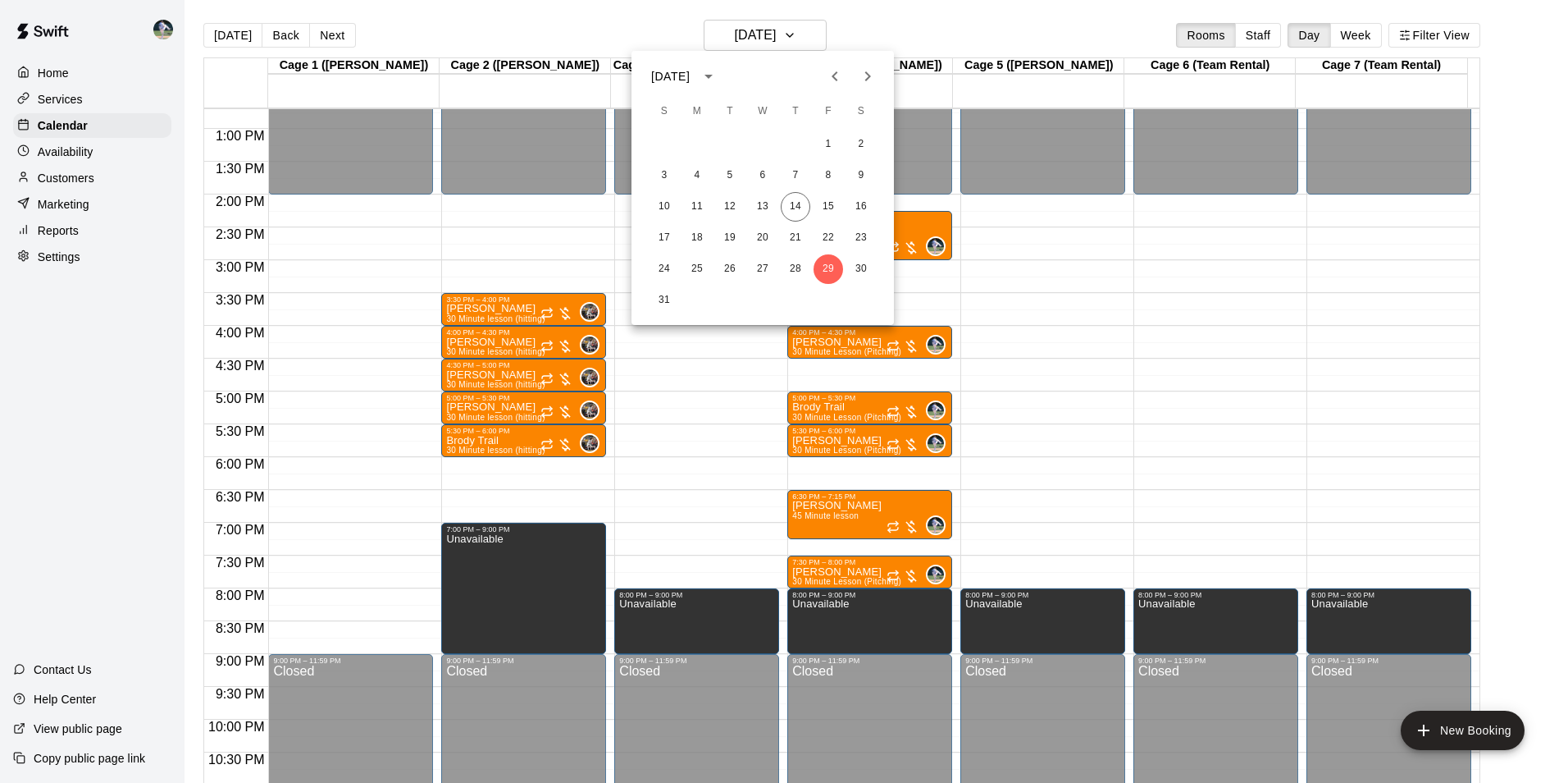
click at [867, 78] on icon "Next month" at bounding box center [867, 76] width 6 height 10
click at [696, 142] on button "1" at bounding box center [697, 145] width 29 height 30
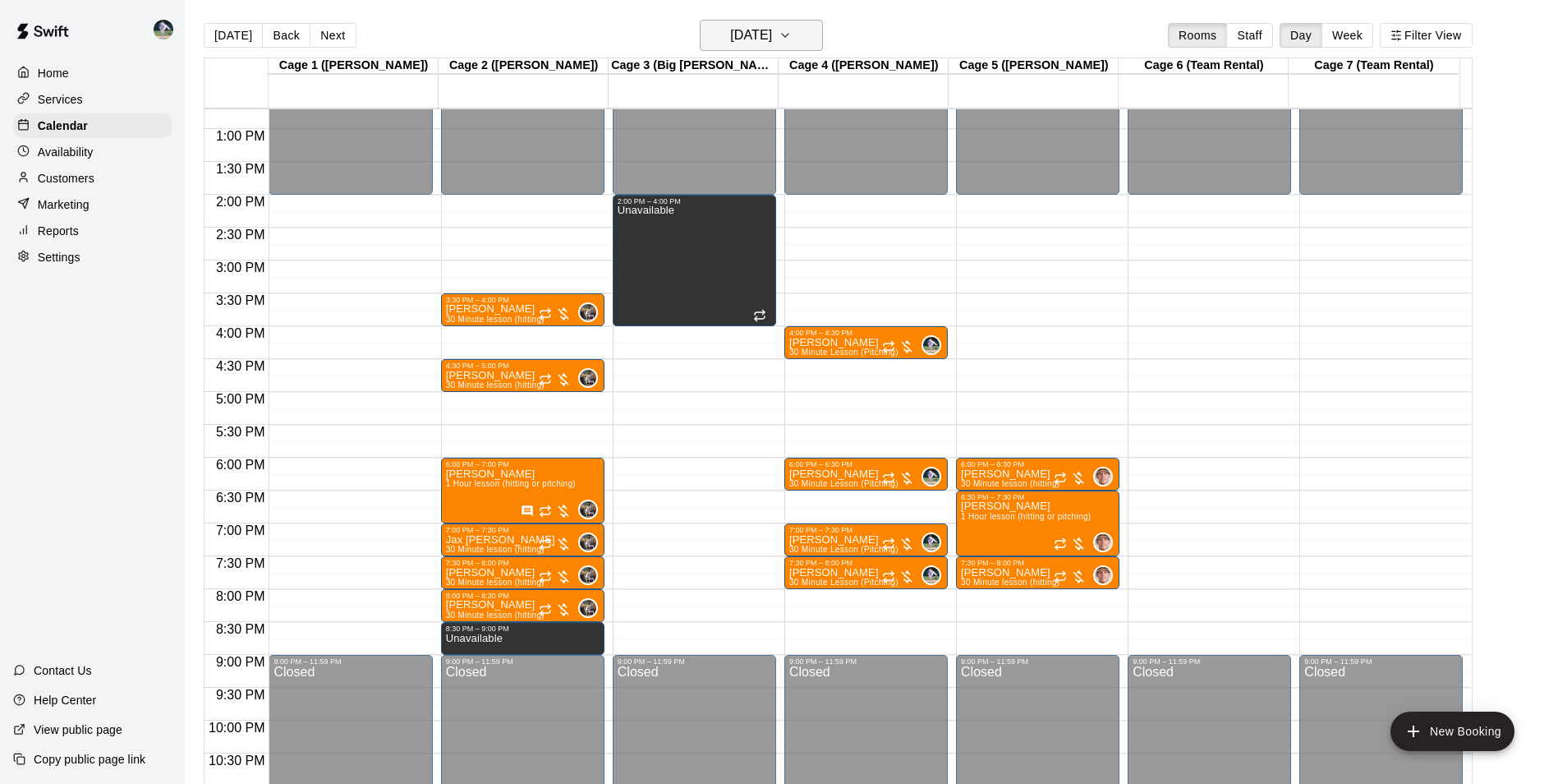
click at [732, 30] on h6 "[DATE]" at bounding box center [751, 35] width 42 height 23
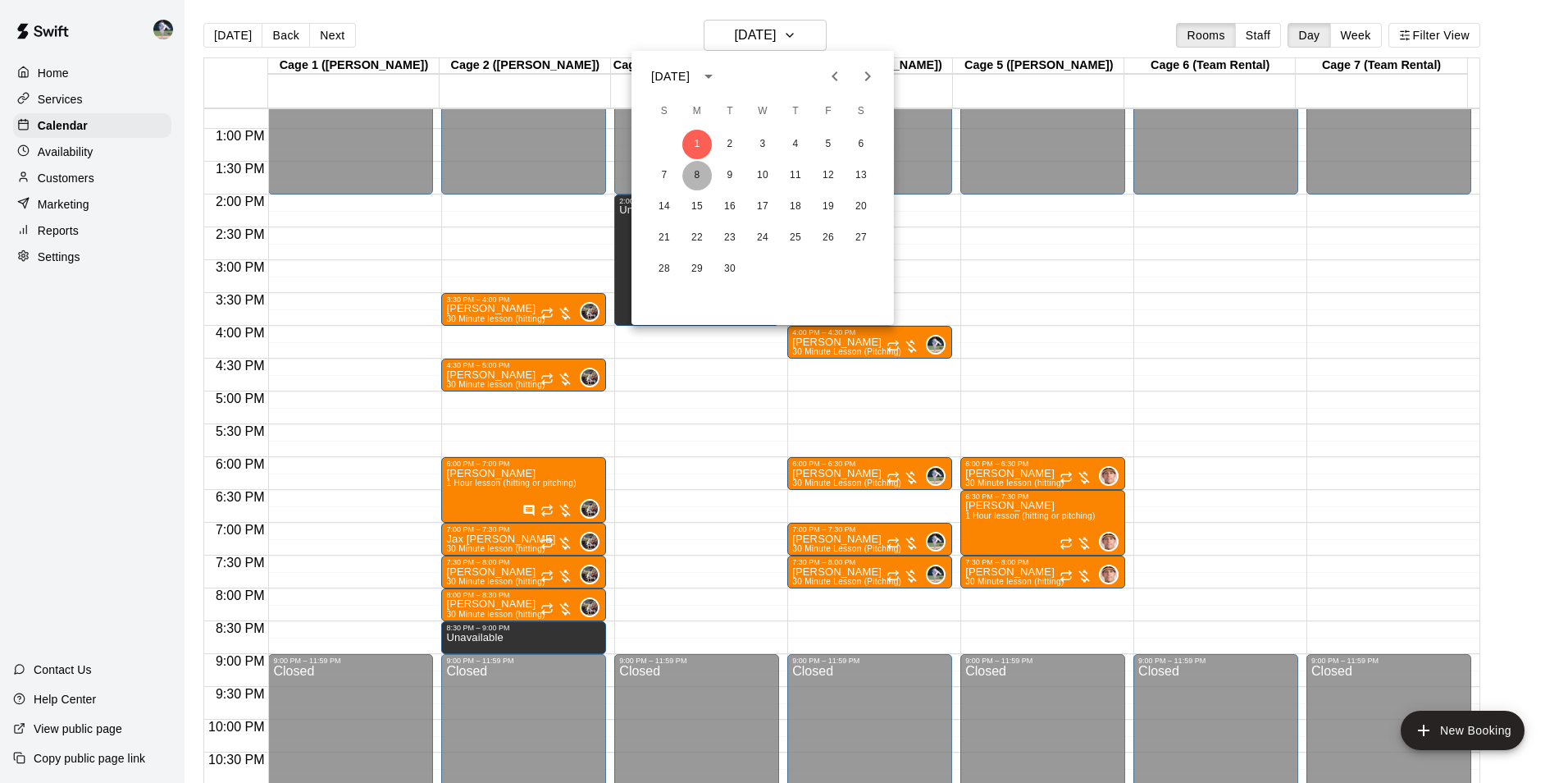
click at [699, 171] on button "8" at bounding box center [697, 175] width 29 height 30
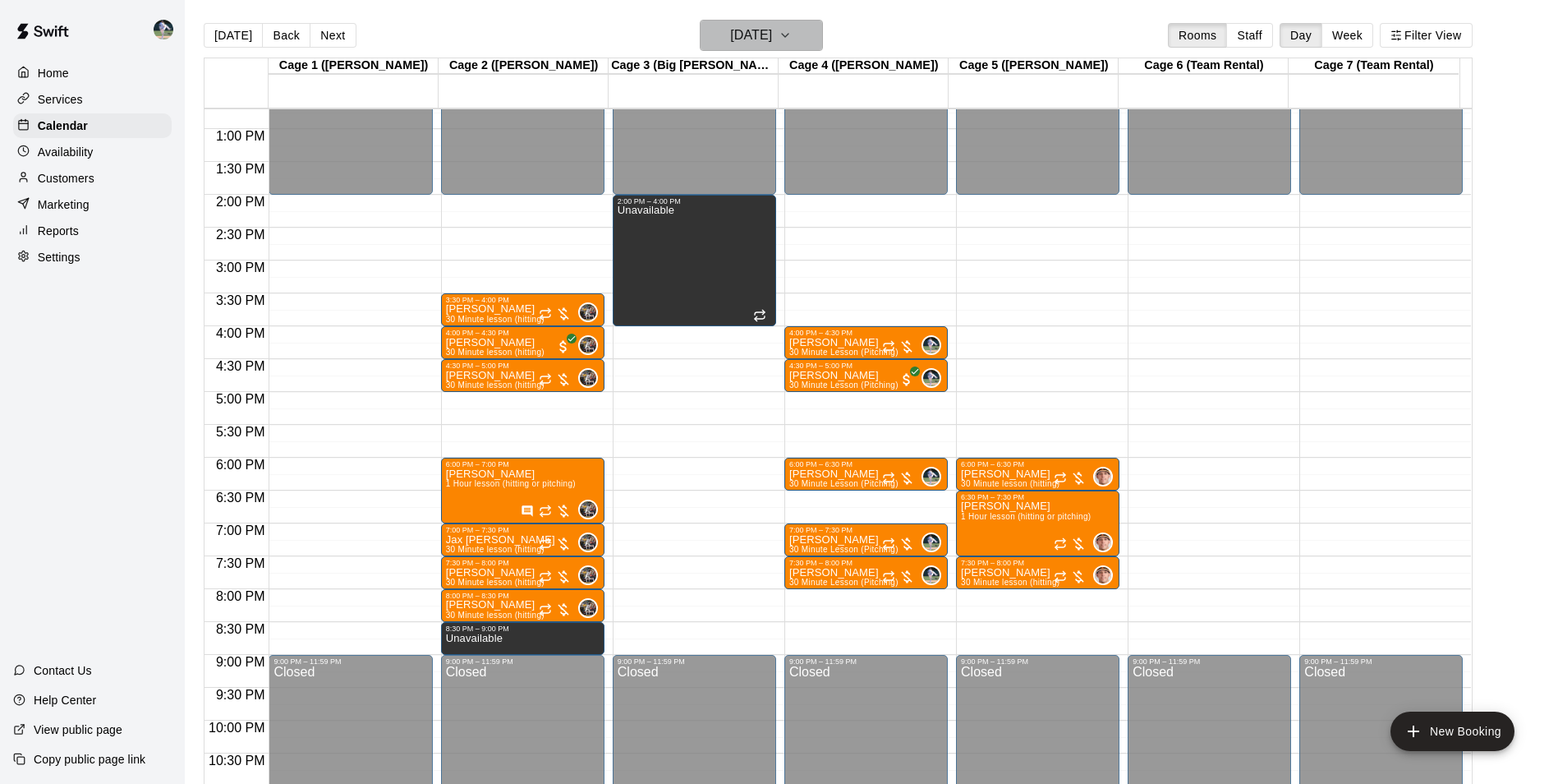
click at [731, 41] on h6 "[DATE]" at bounding box center [751, 35] width 42 height 23
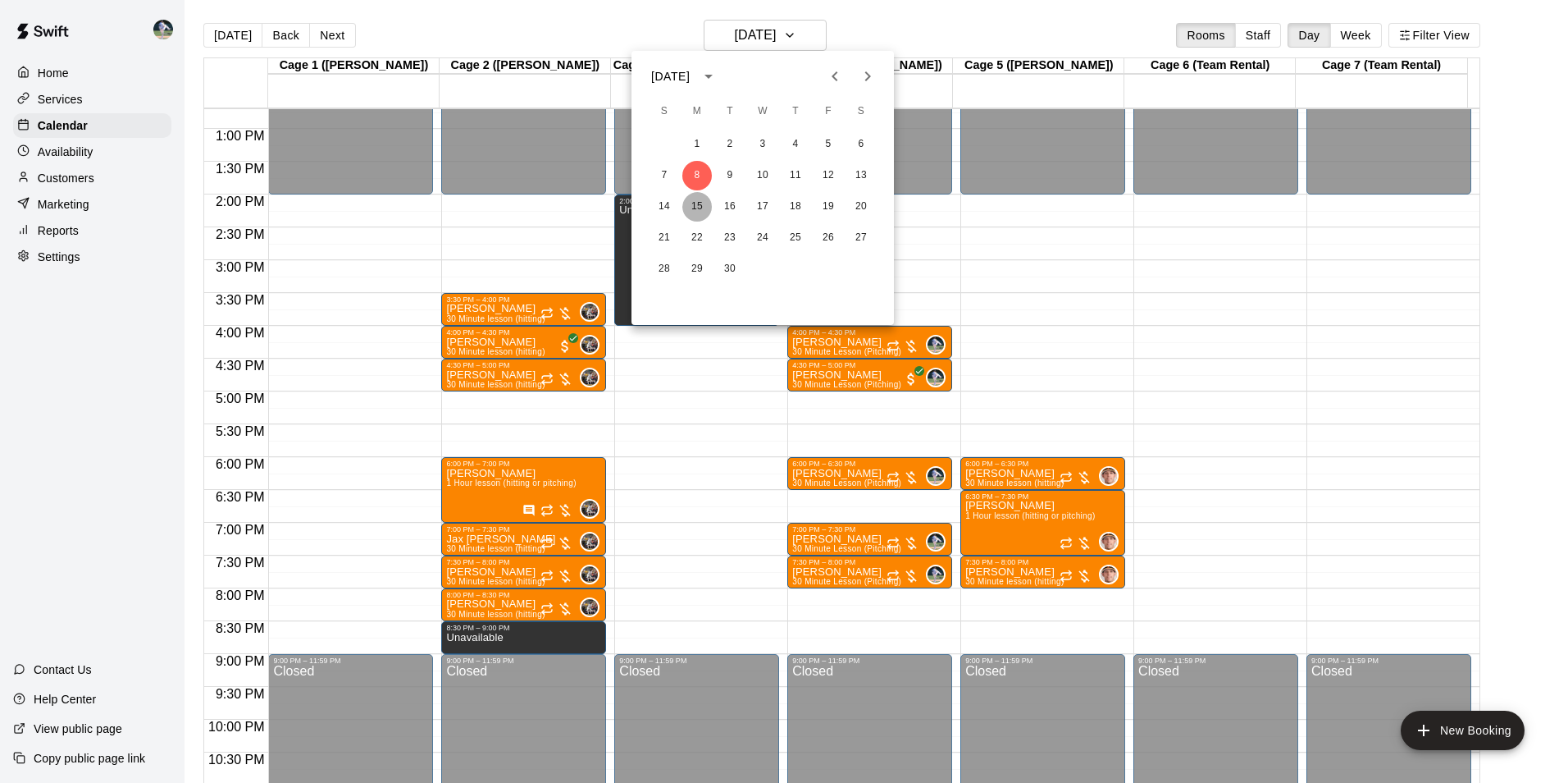
click at [699, 211] on button "15" at bounding box center [697, 207] width 29 height 30
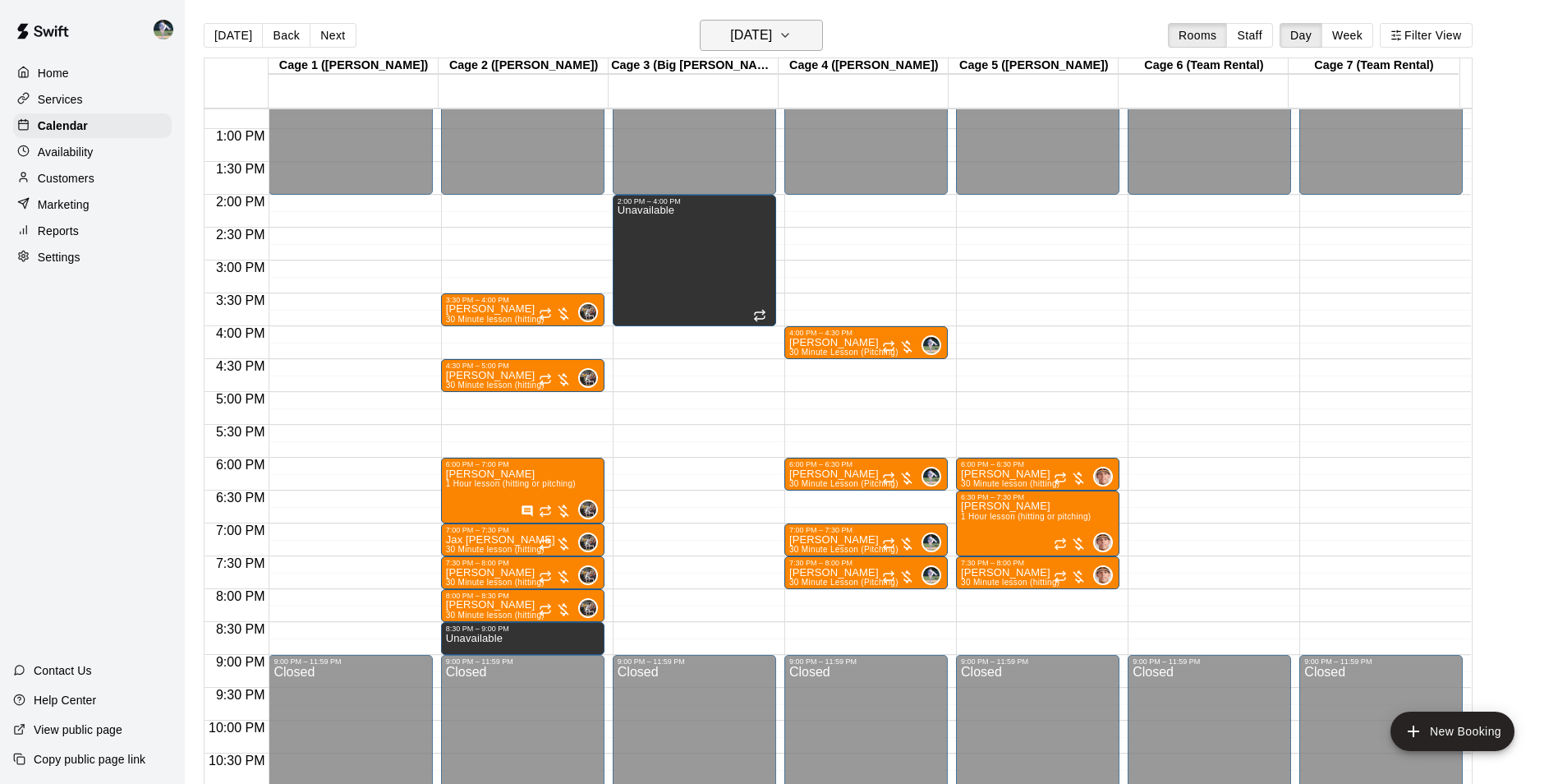
click at [744, 41] on h6 "[DATE]" at bounding box center [751, 35] width 42 height 23
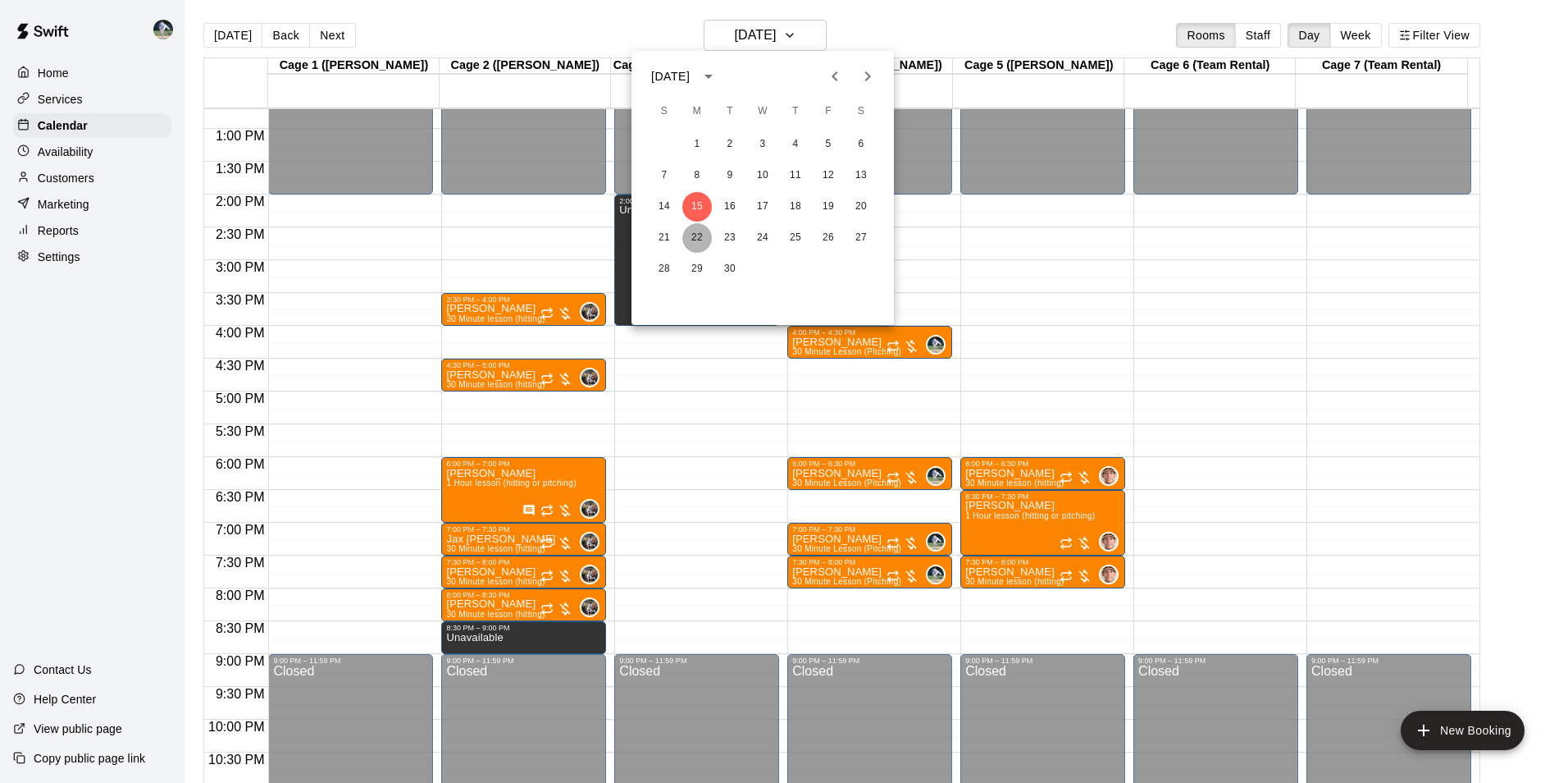
click at [699, 234] on button "22" at bounding box center [697, 238] width 29 height 30
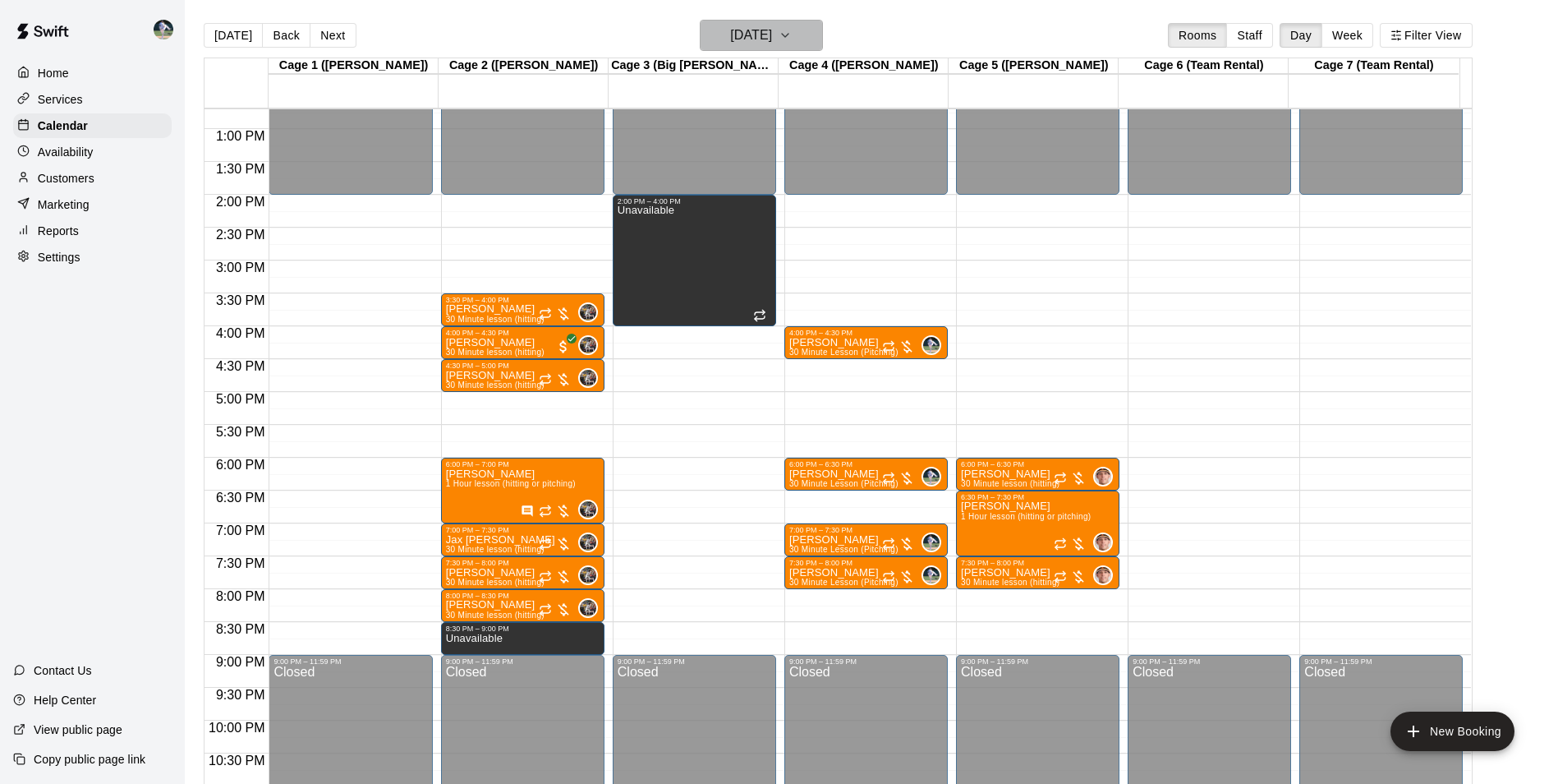
click at [748, 41] on h6 "[DATE]" at bounding box center [751, 35] width 42 height 23
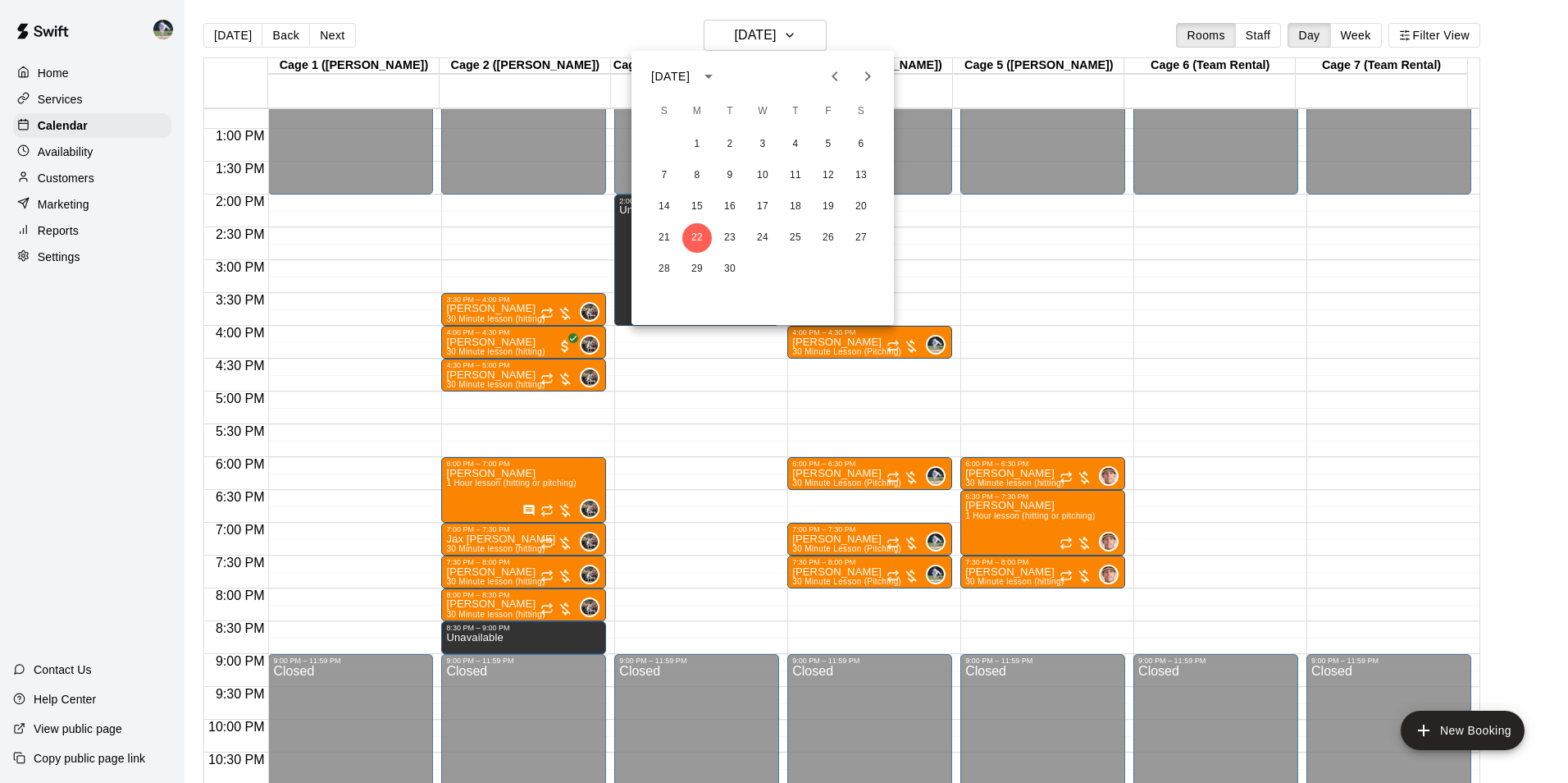
drag, startPoint x: 725, startPoint y: 27, endPoint x: 731, endPoint y: 42, distance: 16.2
click at [725, 28] on div at bounding box center [784, 391] width 1568 height 783
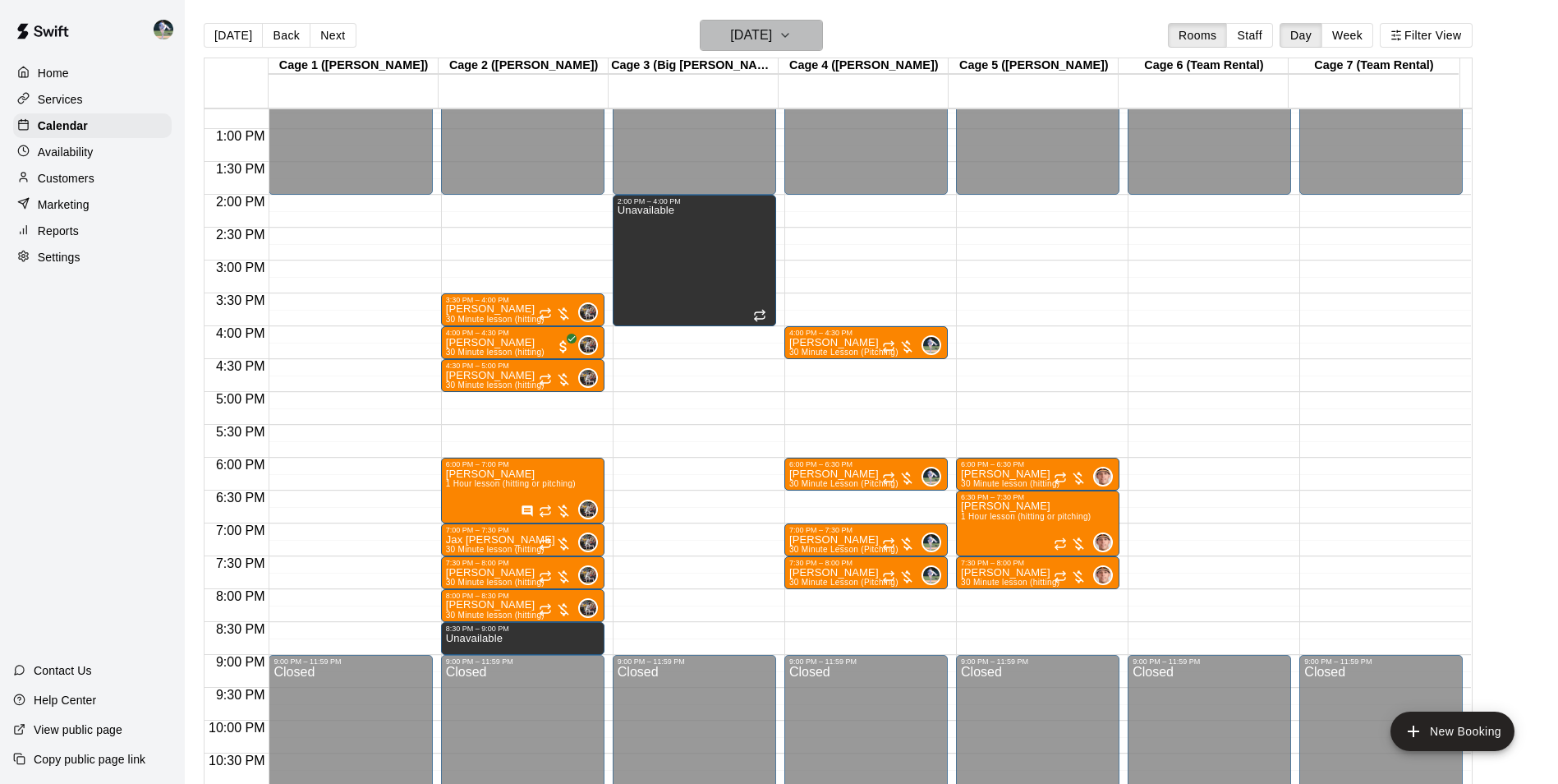
click at [737, 28] on h6 "[DATE]" at bounding box center [751, 35] width 42 height 23
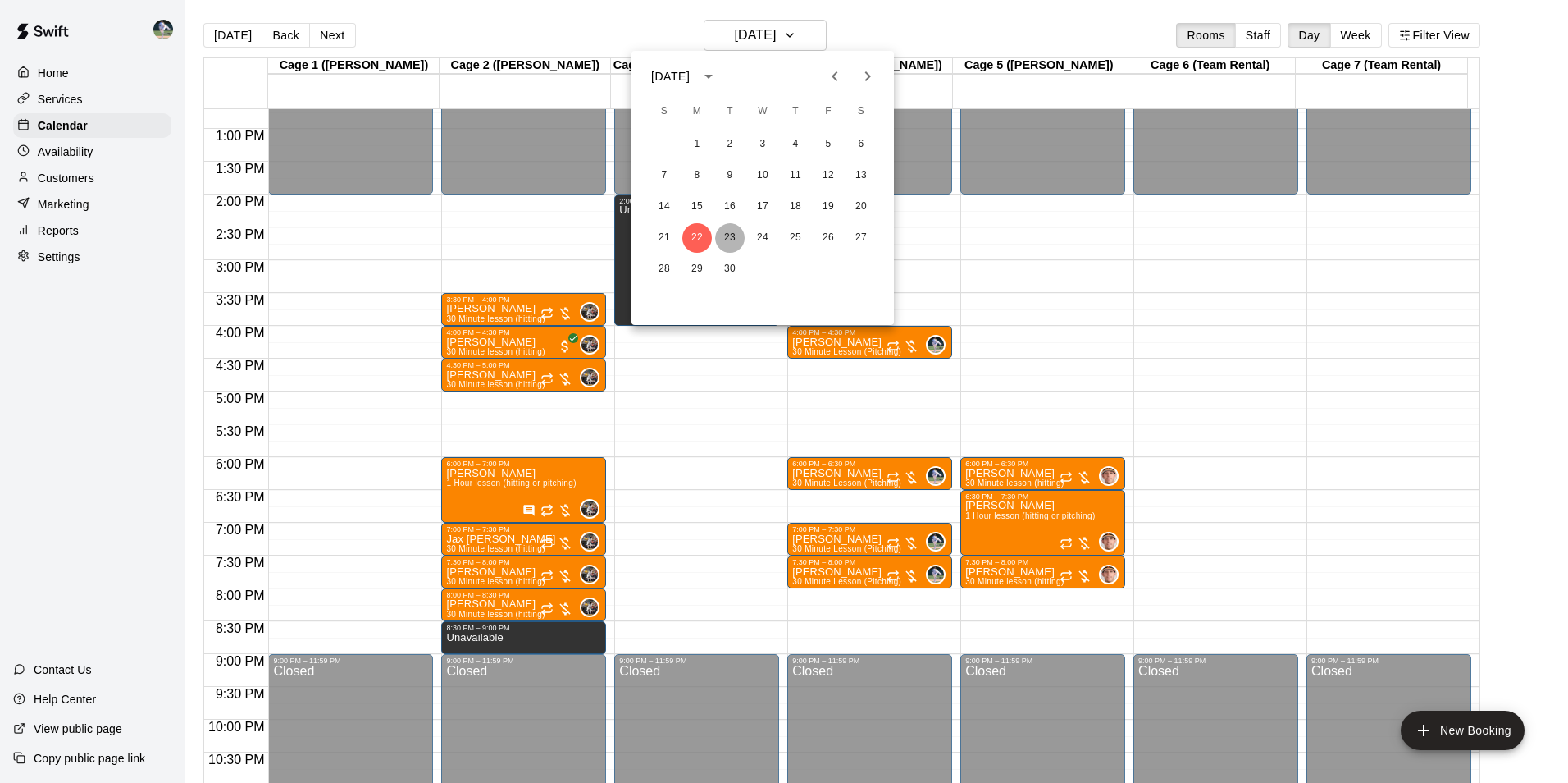
click at [727, 231] on button "23" at bounding box center [730, 238] width 29 height 30
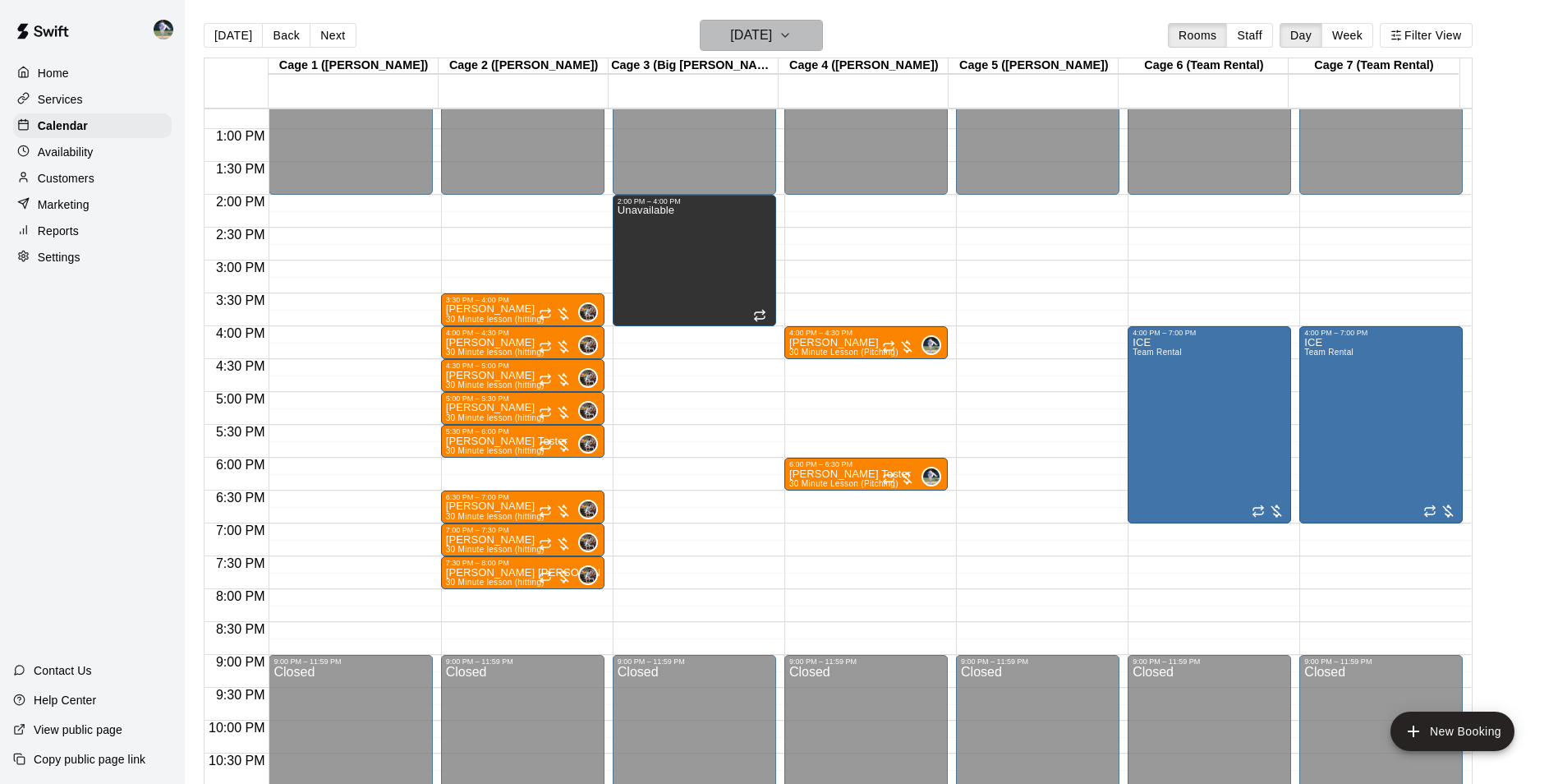
click at [743, 40] on h6 "[DATE]" at bounding box center [751, 35] width 42 height 23
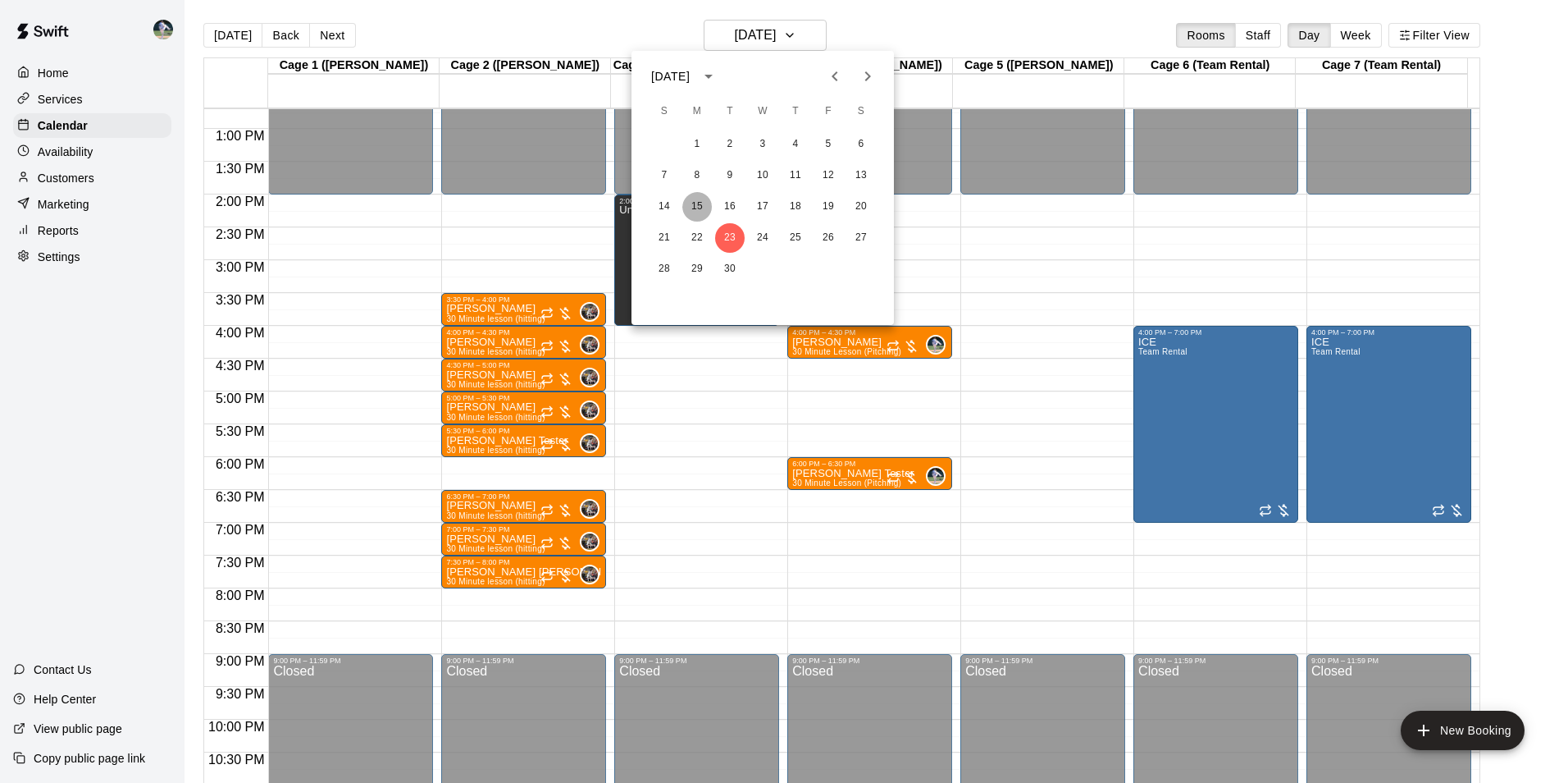
click at [693, 201] on button "15" at bounding box center [697, 207] width 29 height 30
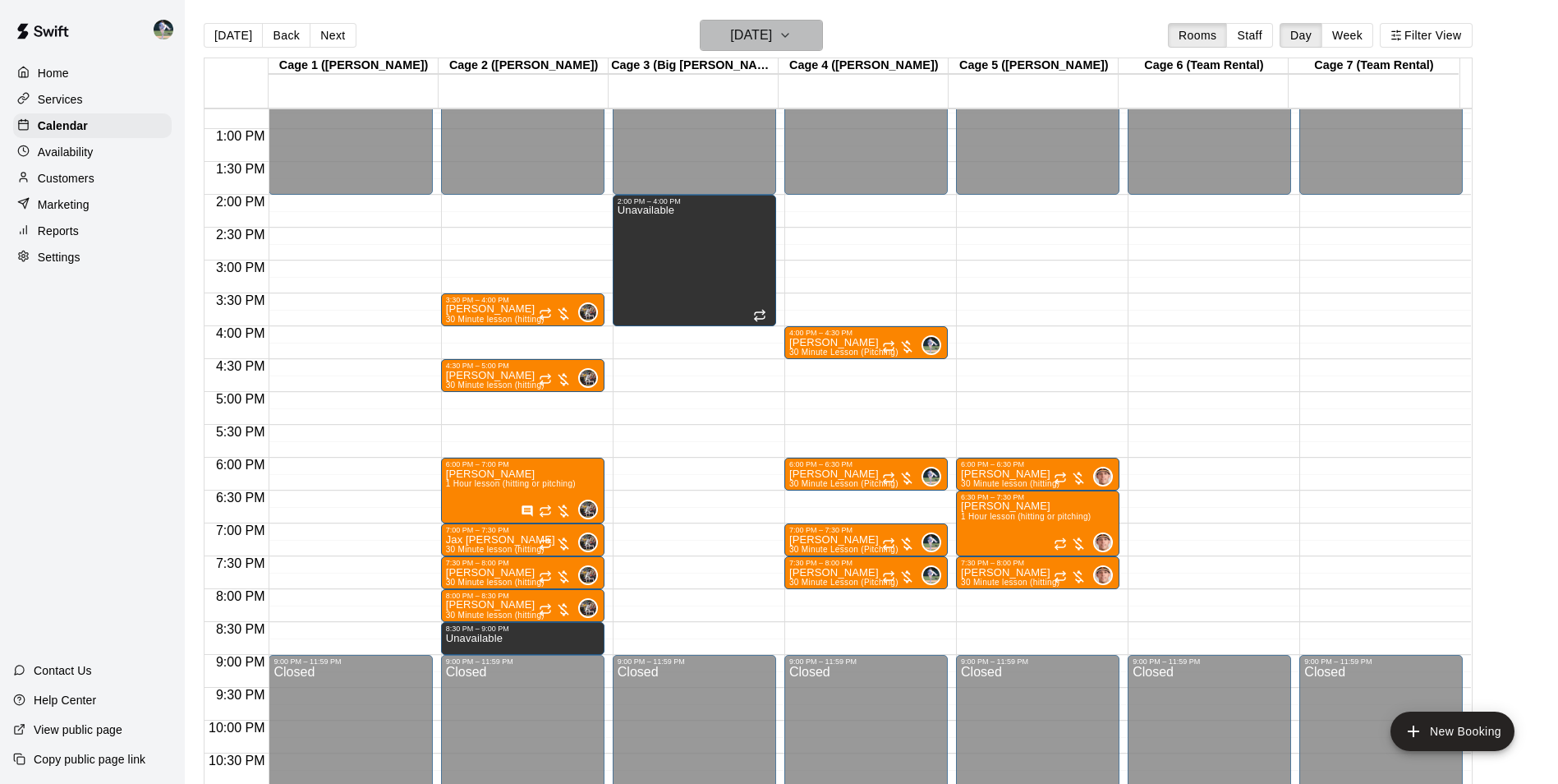
click at [732, 26] on h6 "[DATE]" at bounding box center [751, 35] width 42 height 23
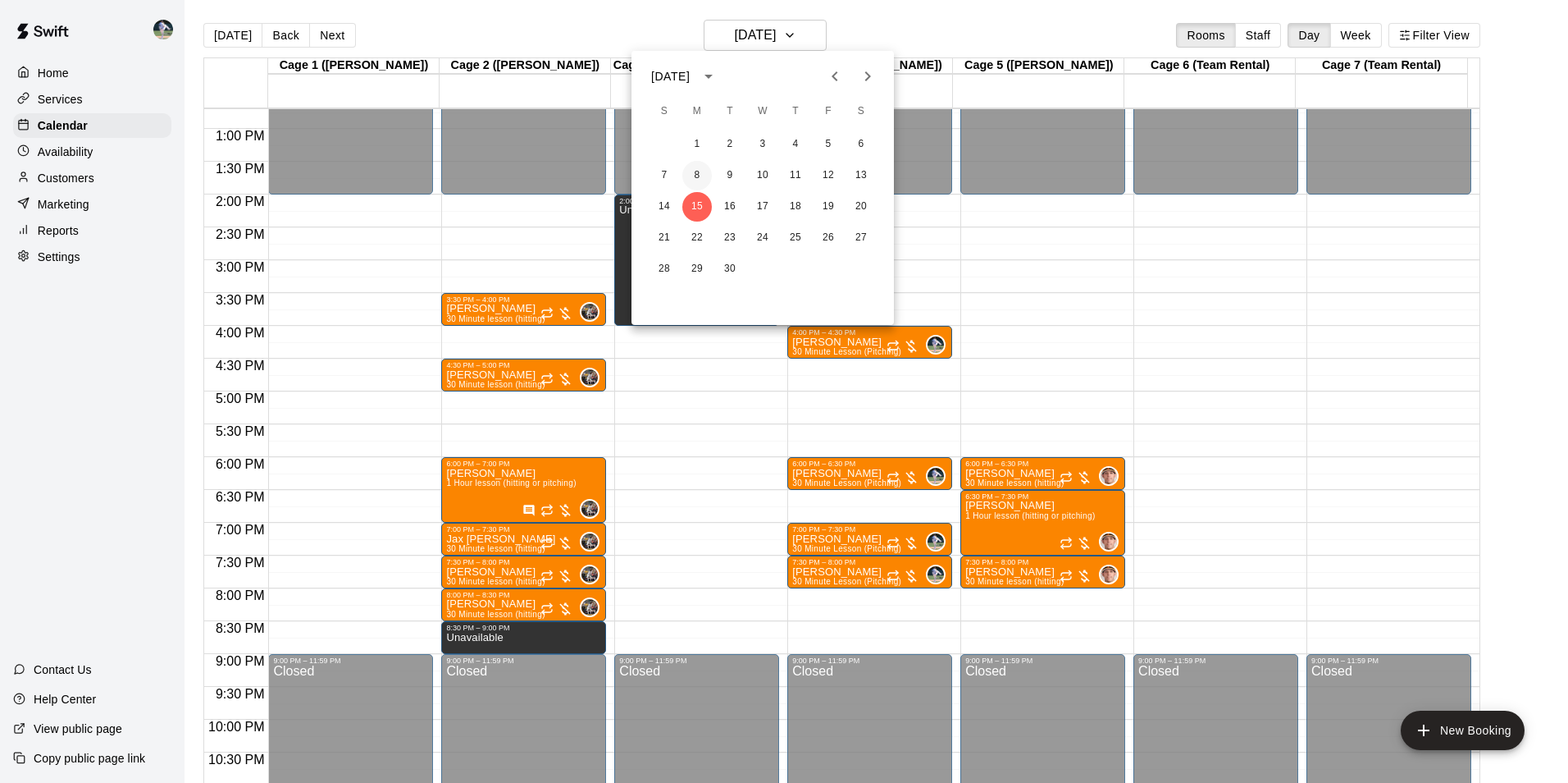
click at [699, 172] on button "8" at bounding box center [697, 175] width 29 height 30
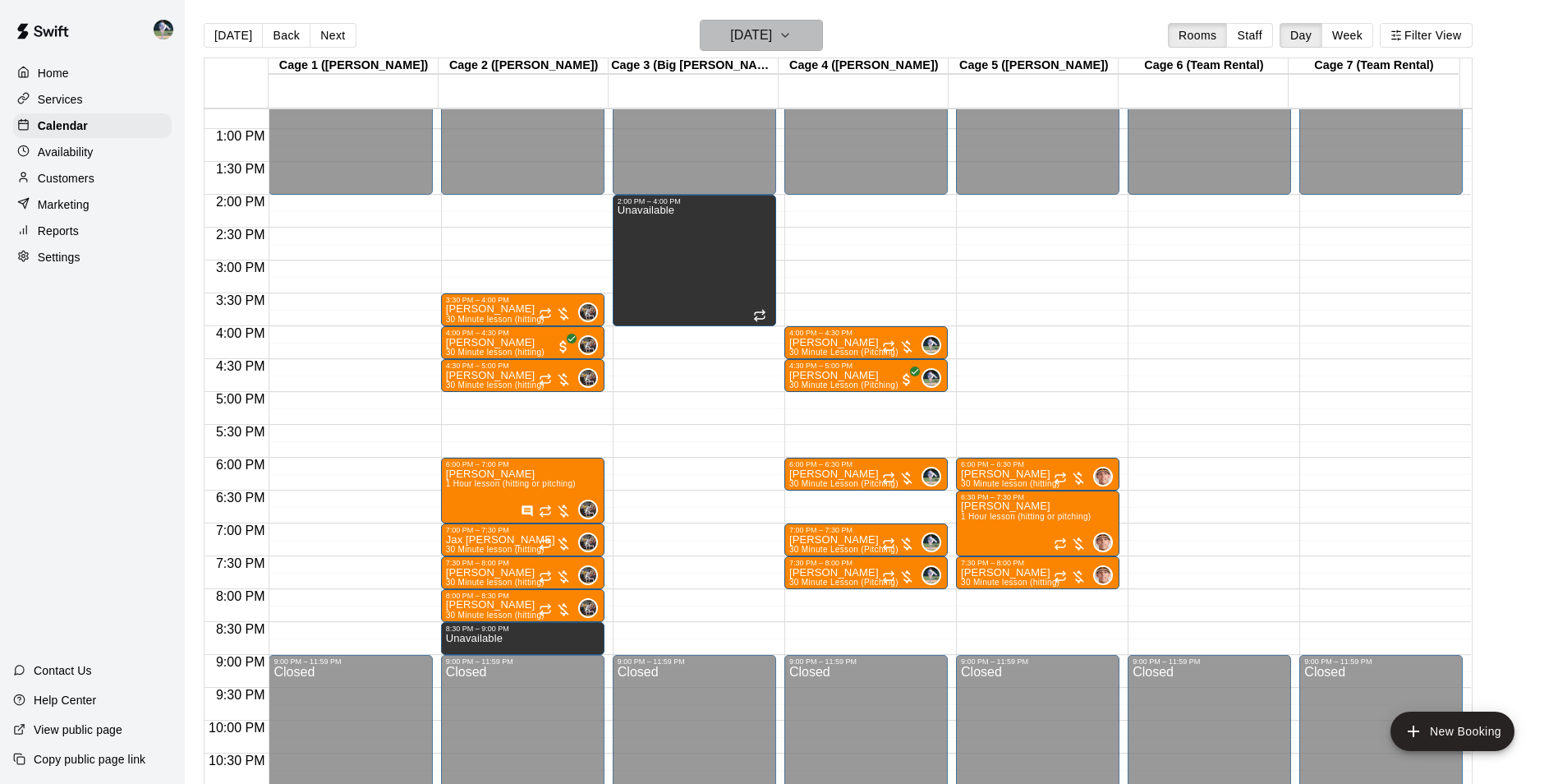
click at [734, 32] on h6 "[DATE]" at bounding box center [751, 35] width 42 height 23
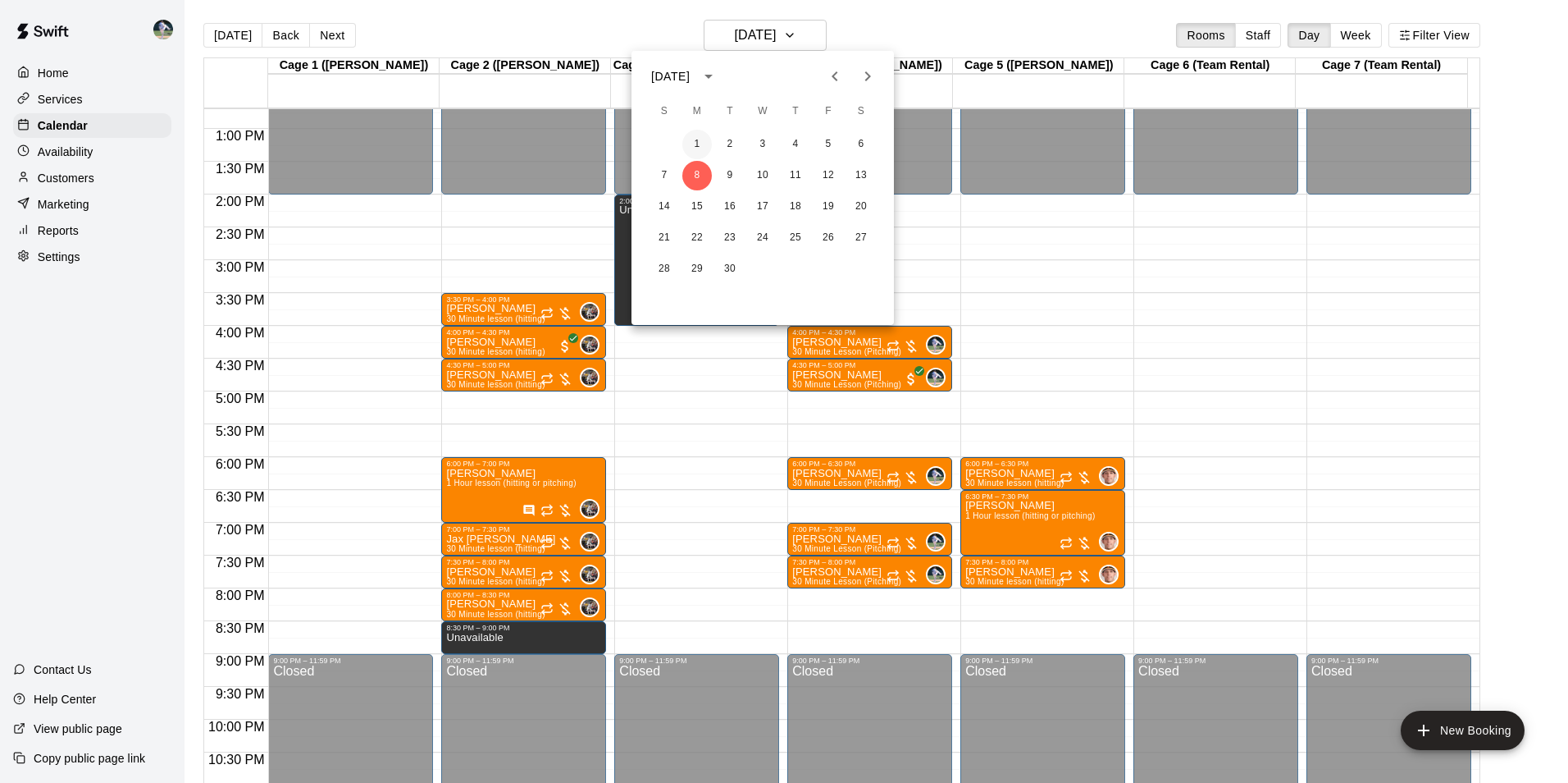
click at [697, 138] on button "1" at bounding box center [697, 145] width 29 height 30
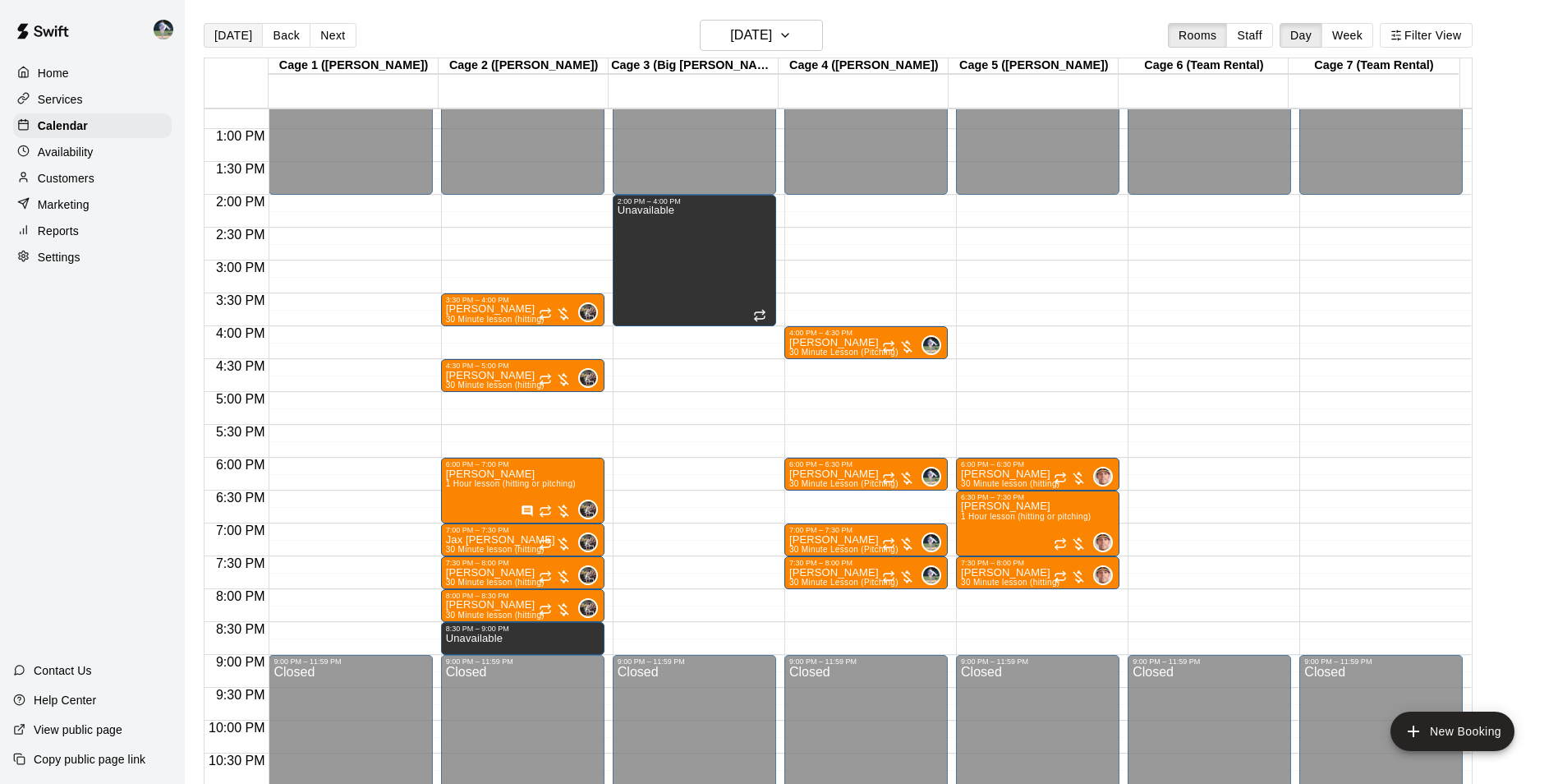
click at [230, 30] on button "[DATE]" at bounding box center [234, 35] width 59 height 25
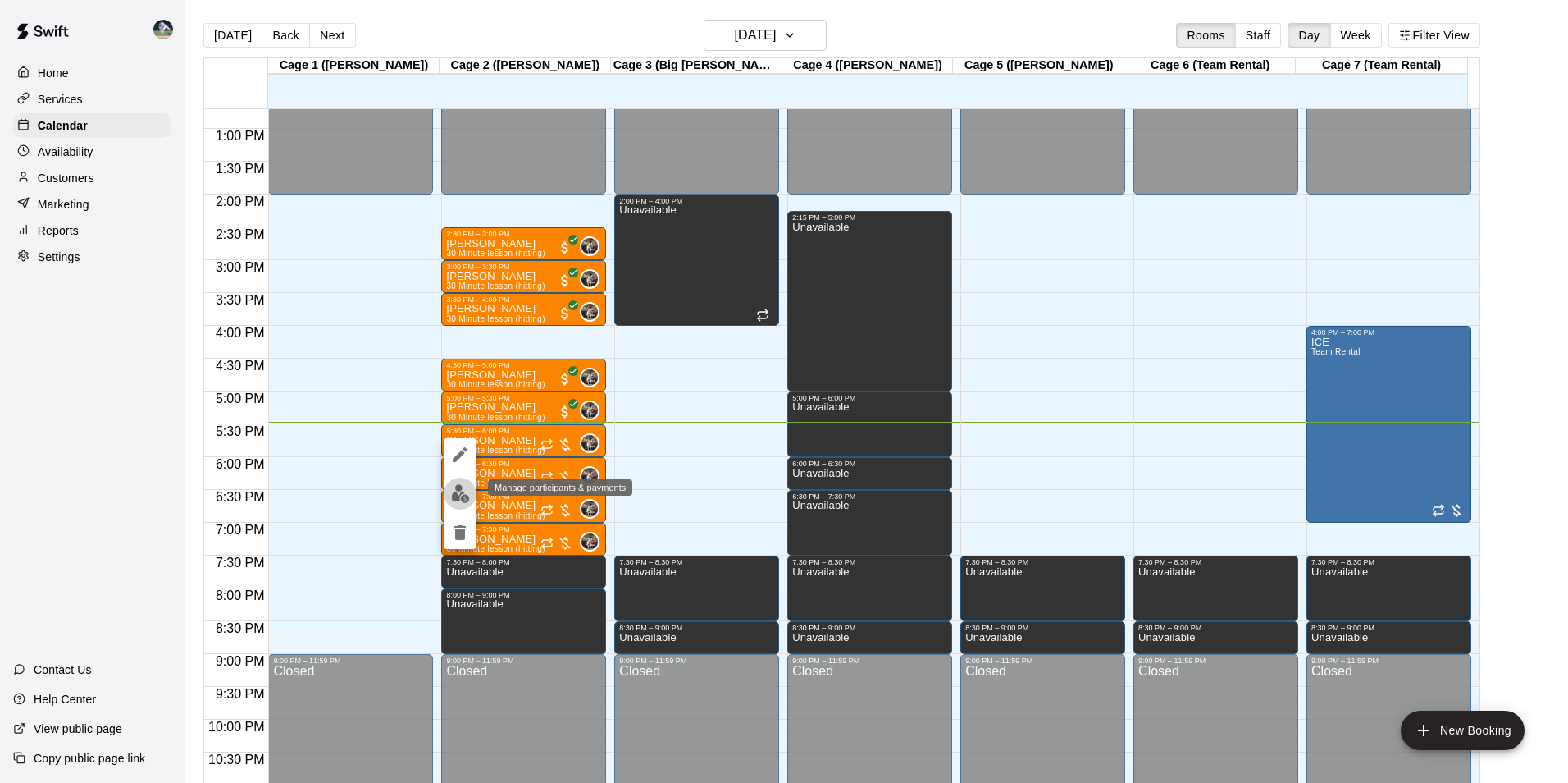
click at [464, 489] on img "edit" at bounding box center [460, 493] width 18 height 18
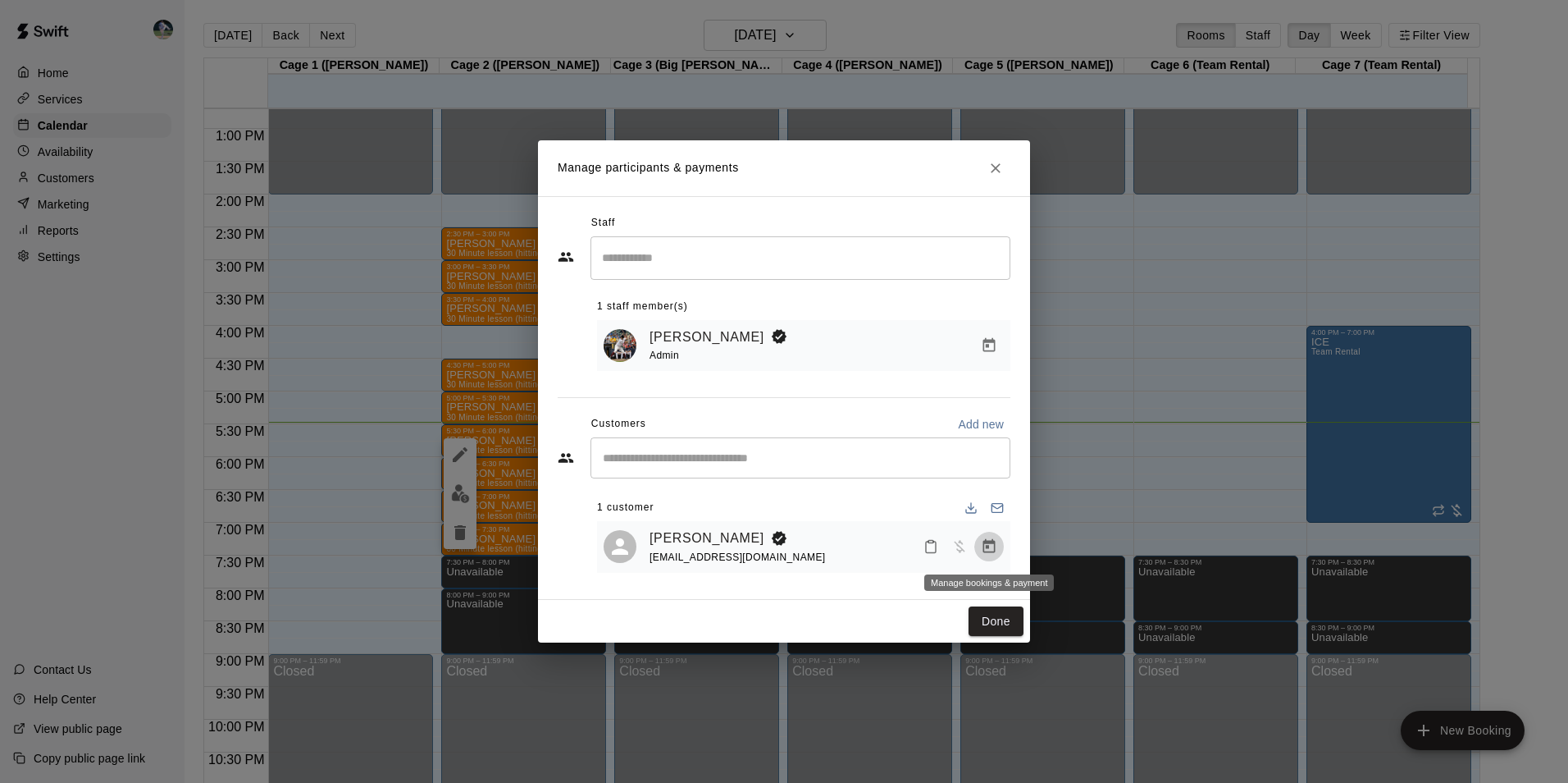
click at [988, 545] on icon "Manage bookings & payment" at bounding box center [989, 545] width 12 height 14
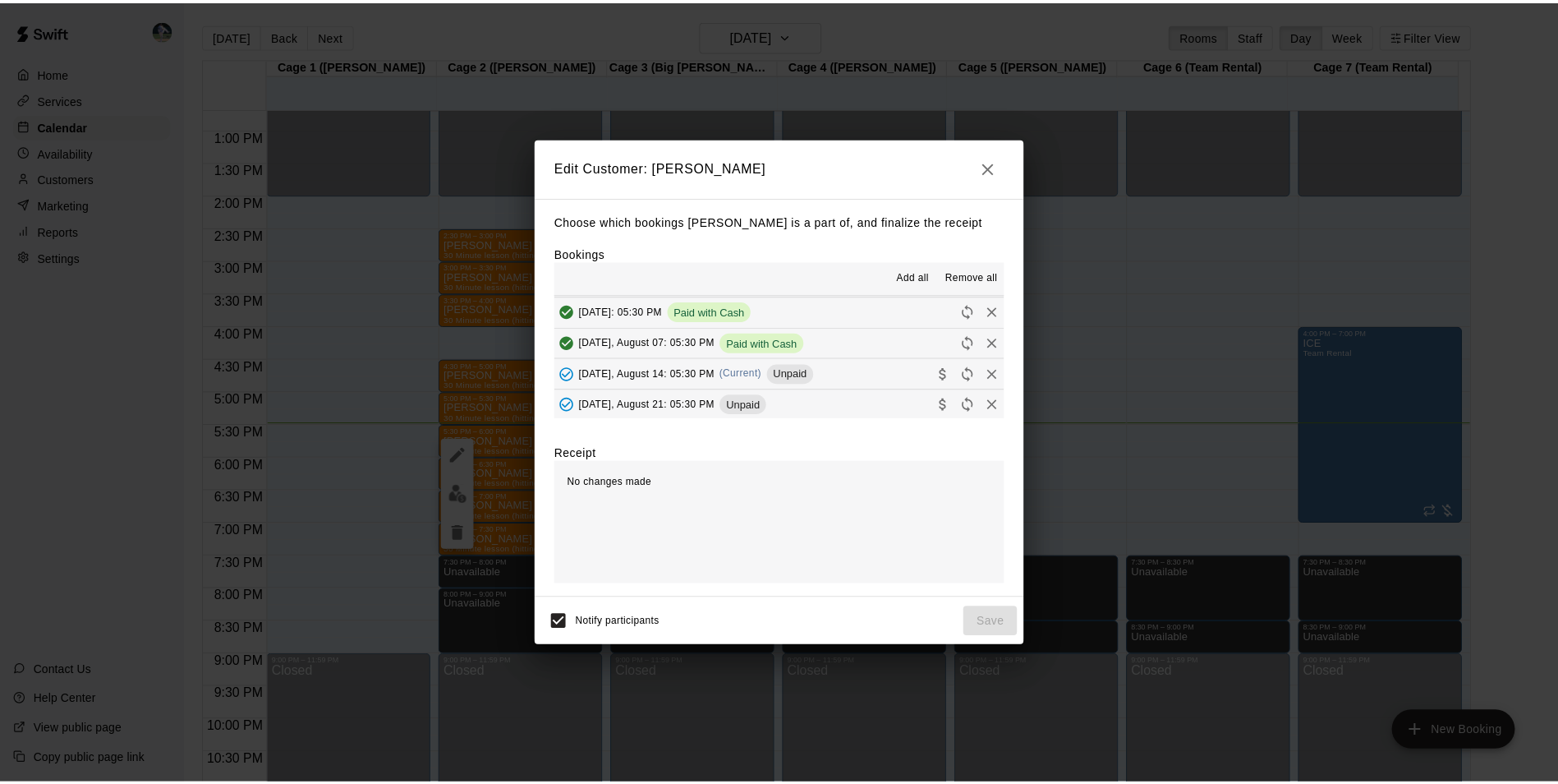
scroll to position [82, 0]
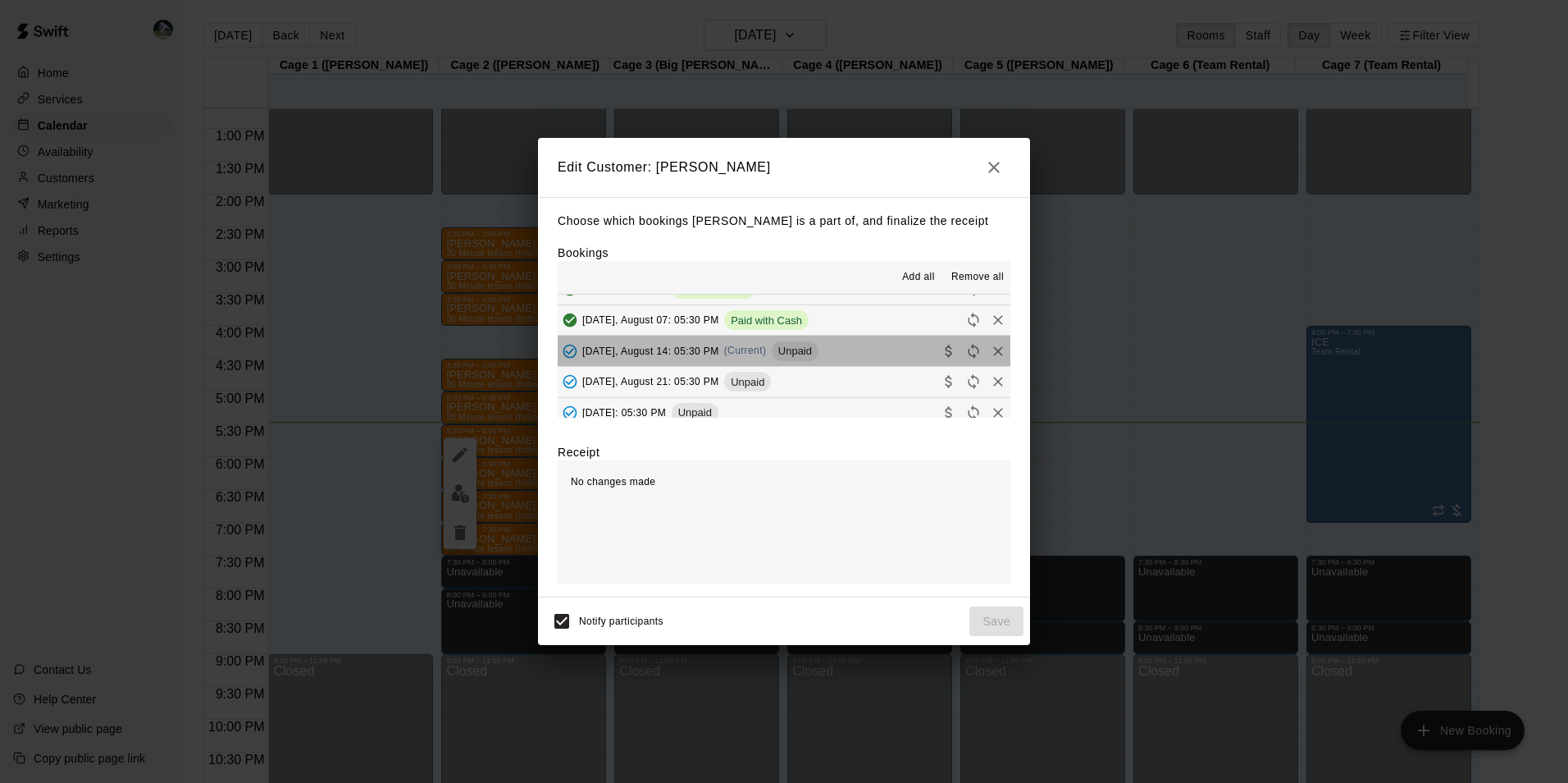
click at [842, 350] on button "[DATE], August 14: 05:30 PM (Current) Unpaid" at bounding box center [784, 350] width 453 height 30
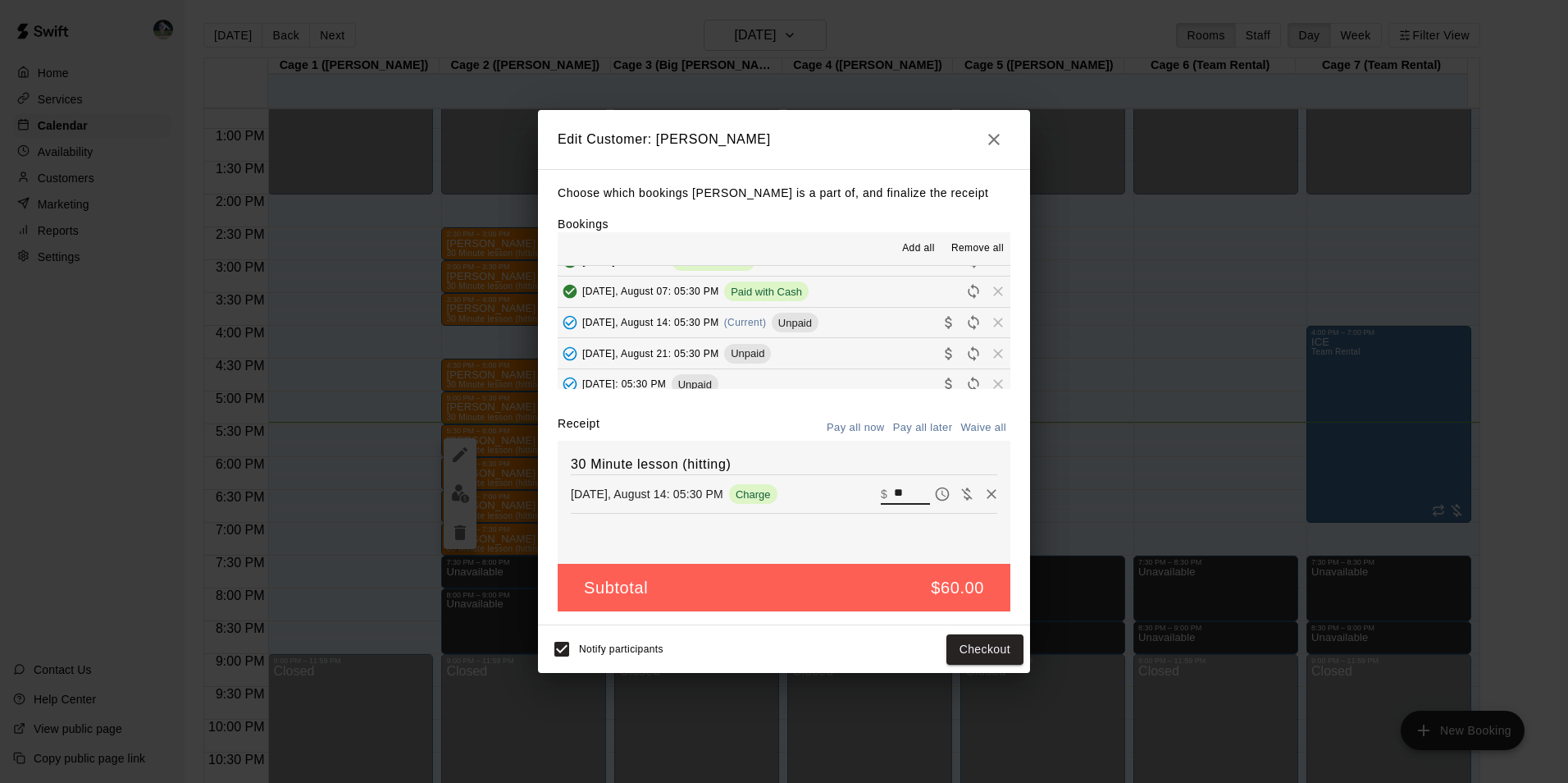
click at [902, 496] on input "**" at bounding box center [912, 493] width 36 height 21
type input "*"
type input "**"
click at [960, 645] on button "Checkout" at bounding box center [984, 649] width 77 height 30
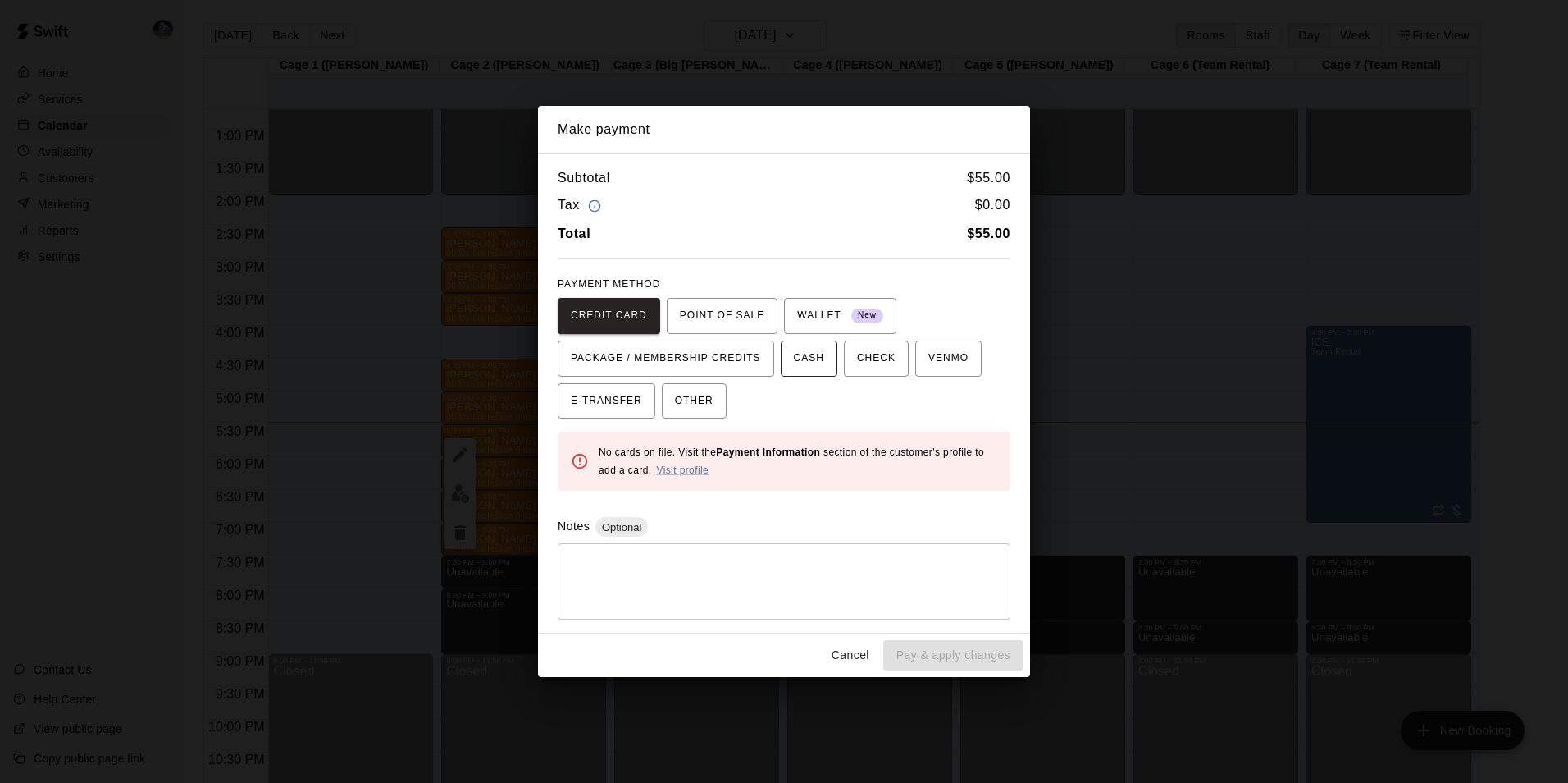
click at [798, 355] on span "CASH" at bounding box center [808, 358] width 30 height 26
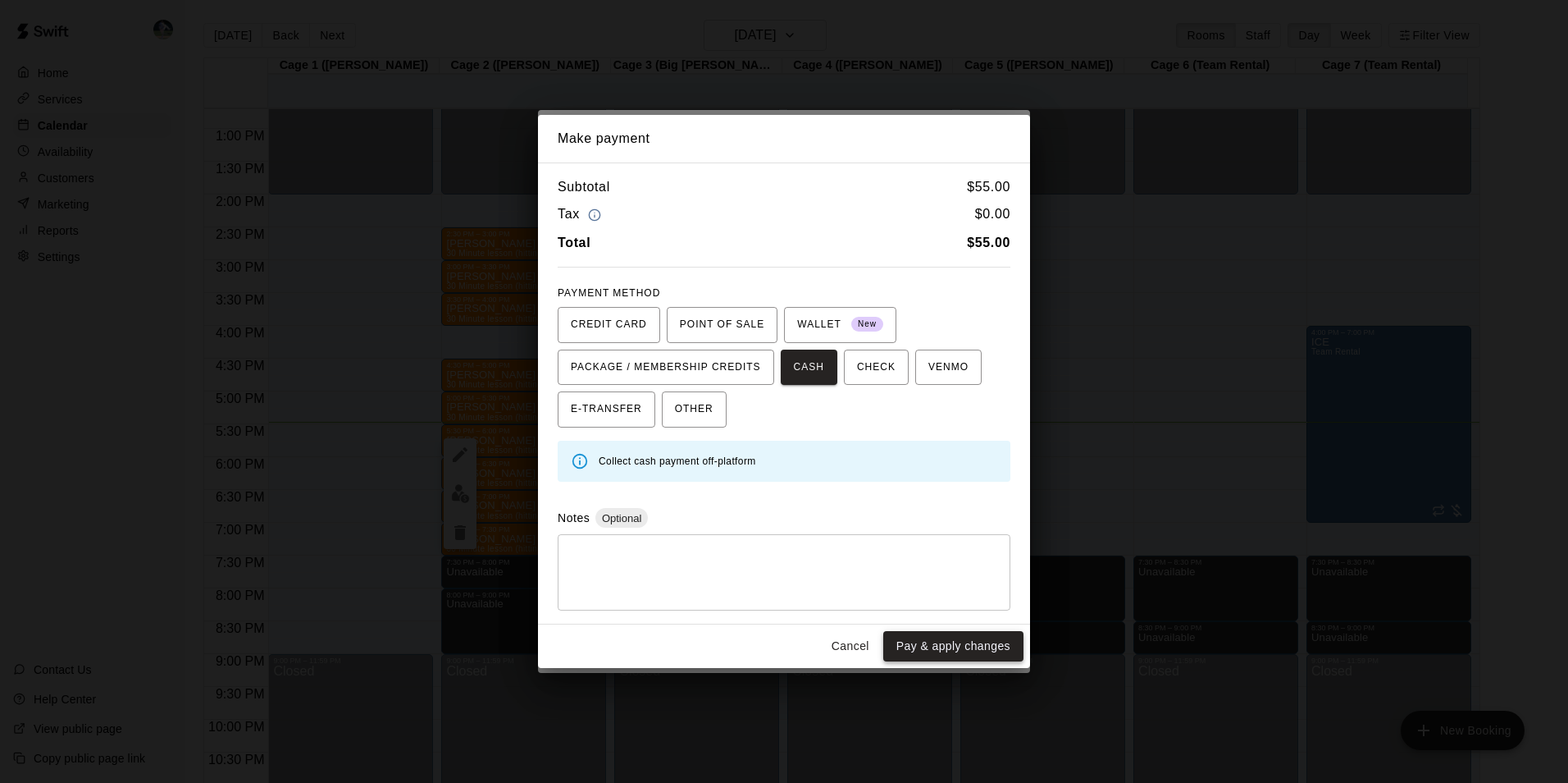
click at [905, 645] on button "Pay & apply changes" at bounding box center [953, 646] width 140 height 30
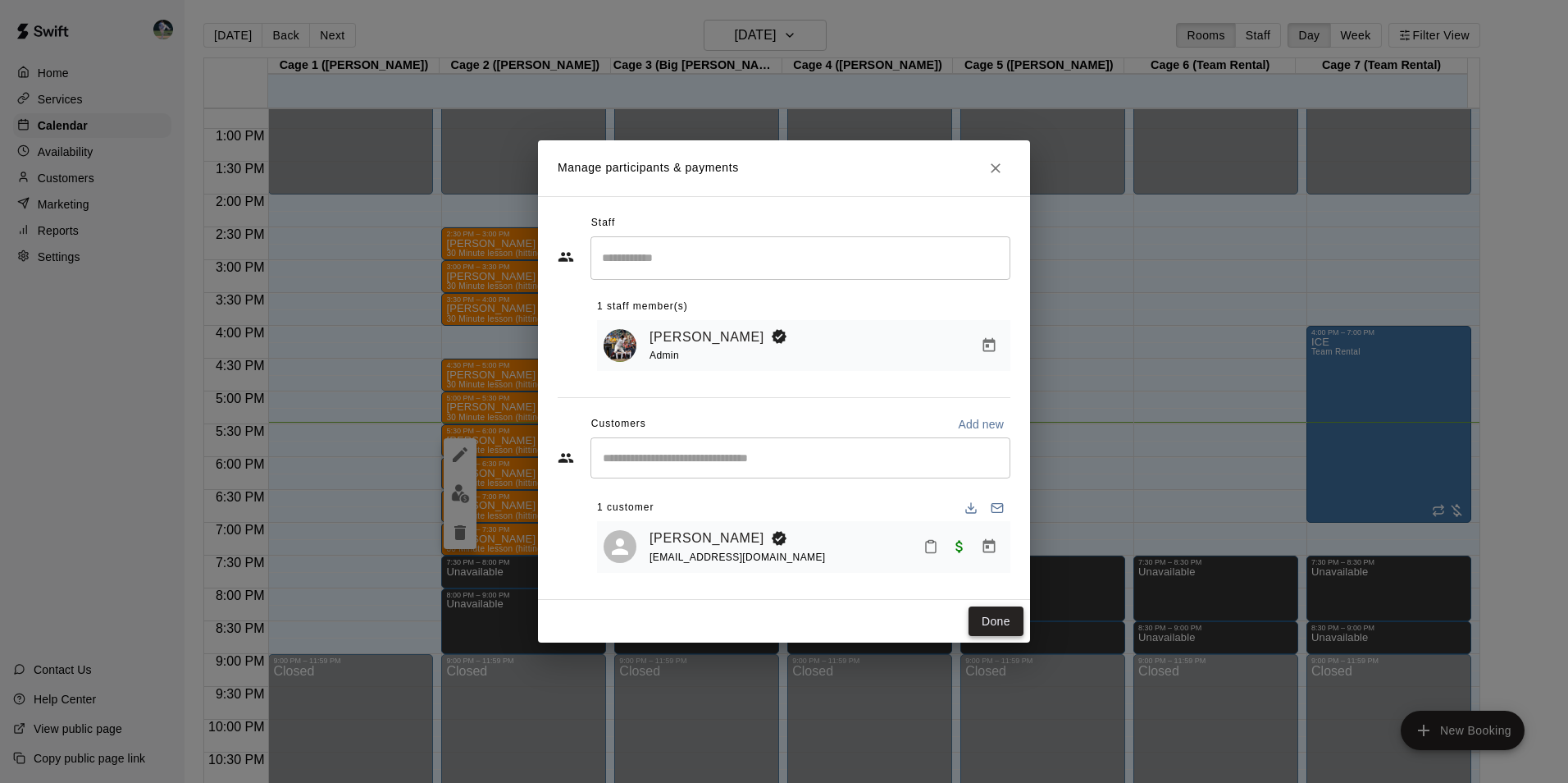
click at [998, 616] on button "Done" at bounding box center [996, 621] width 55 height 30
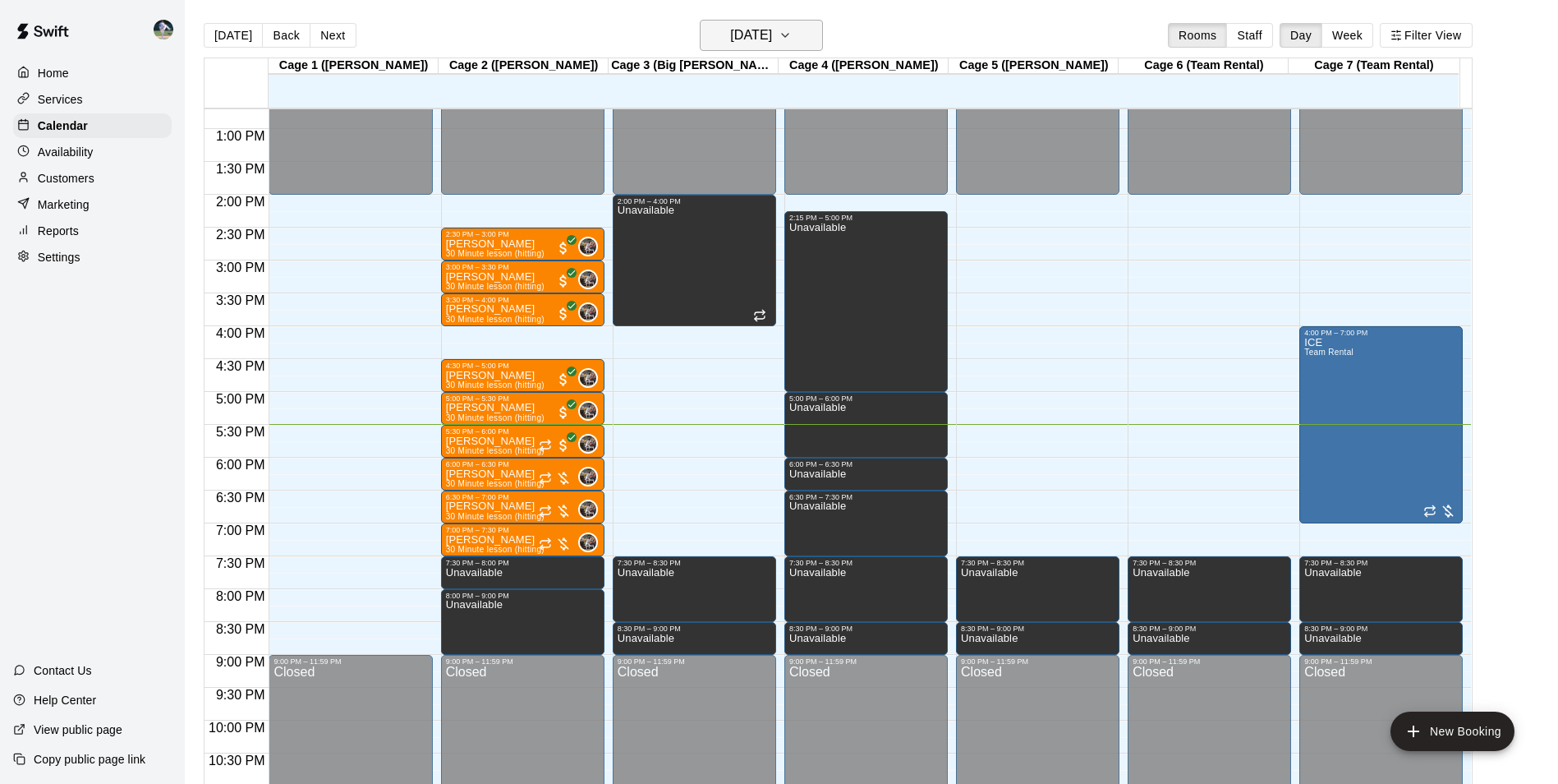
click at [754, 35] on h6 "[DATE]" at bounding box center [751, 35] width 42 height 23
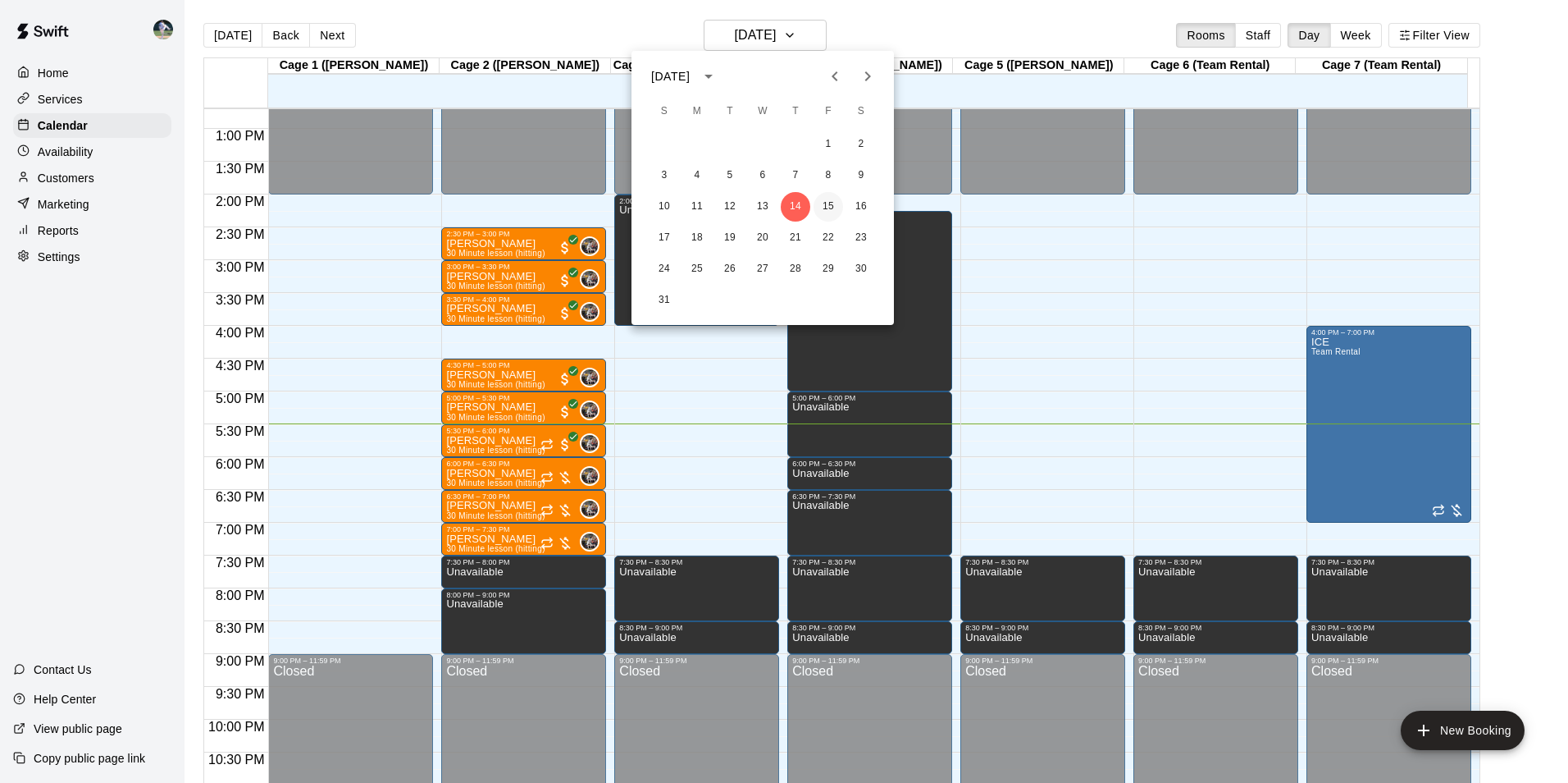
click at [824, 202] on button "15" at bounding box center [828, 207] width 29 height 30
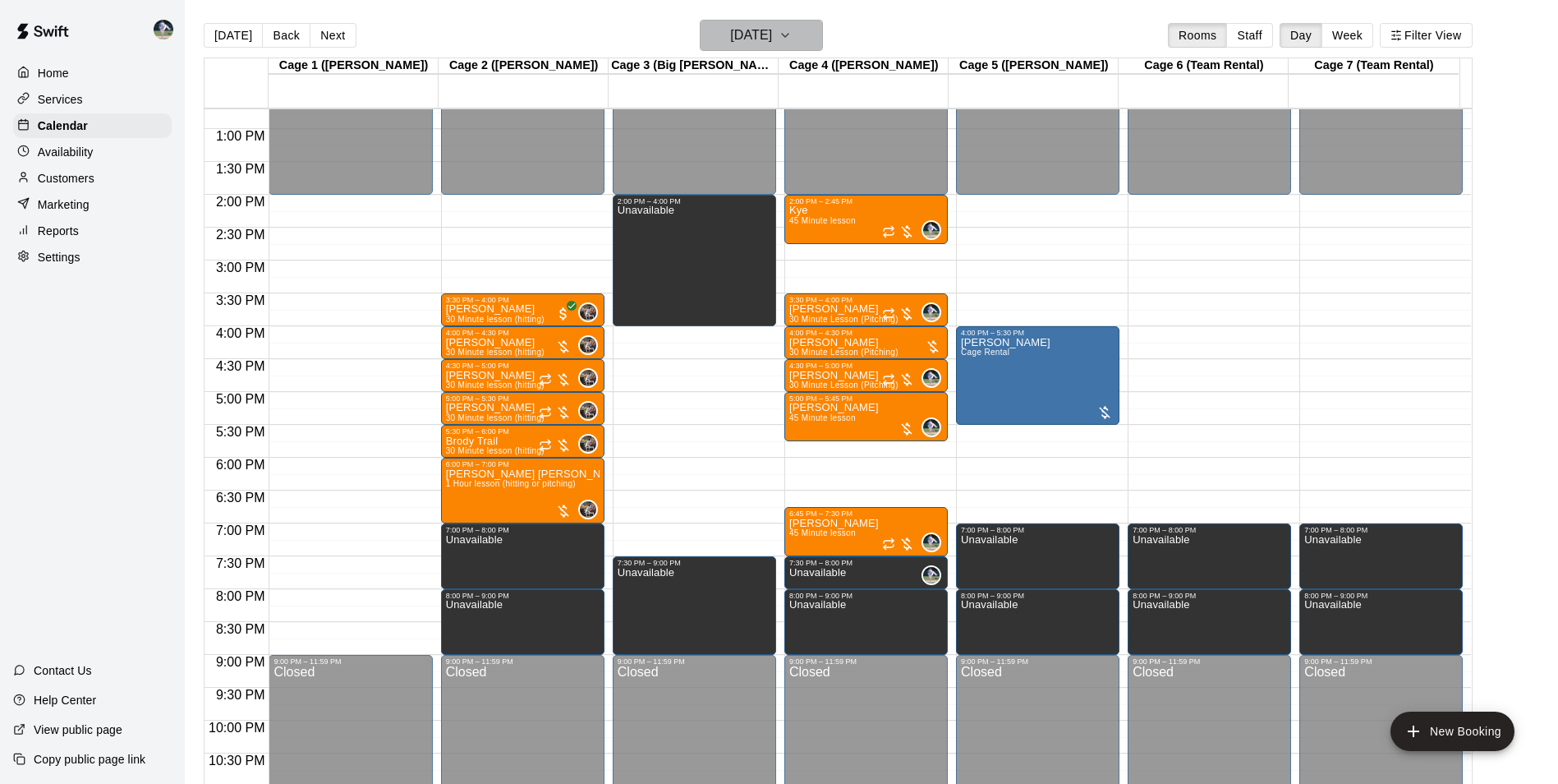
click at [721, 23] on button "[DATE]" at bounding box center [761, 35] width 123 height 31
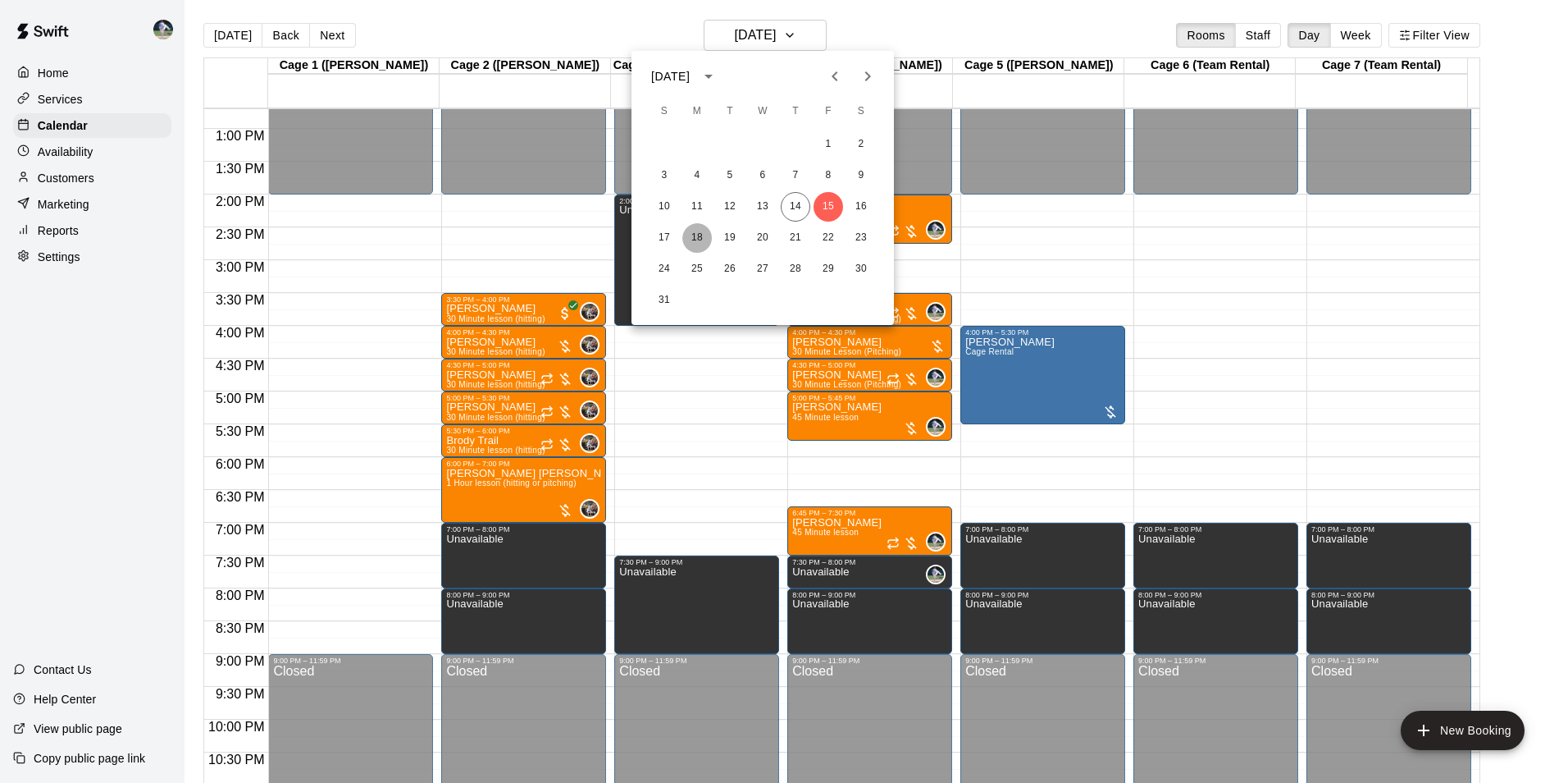
click at [694, 241] on button "18" at bounding box center [697, 238] width 29 height 30
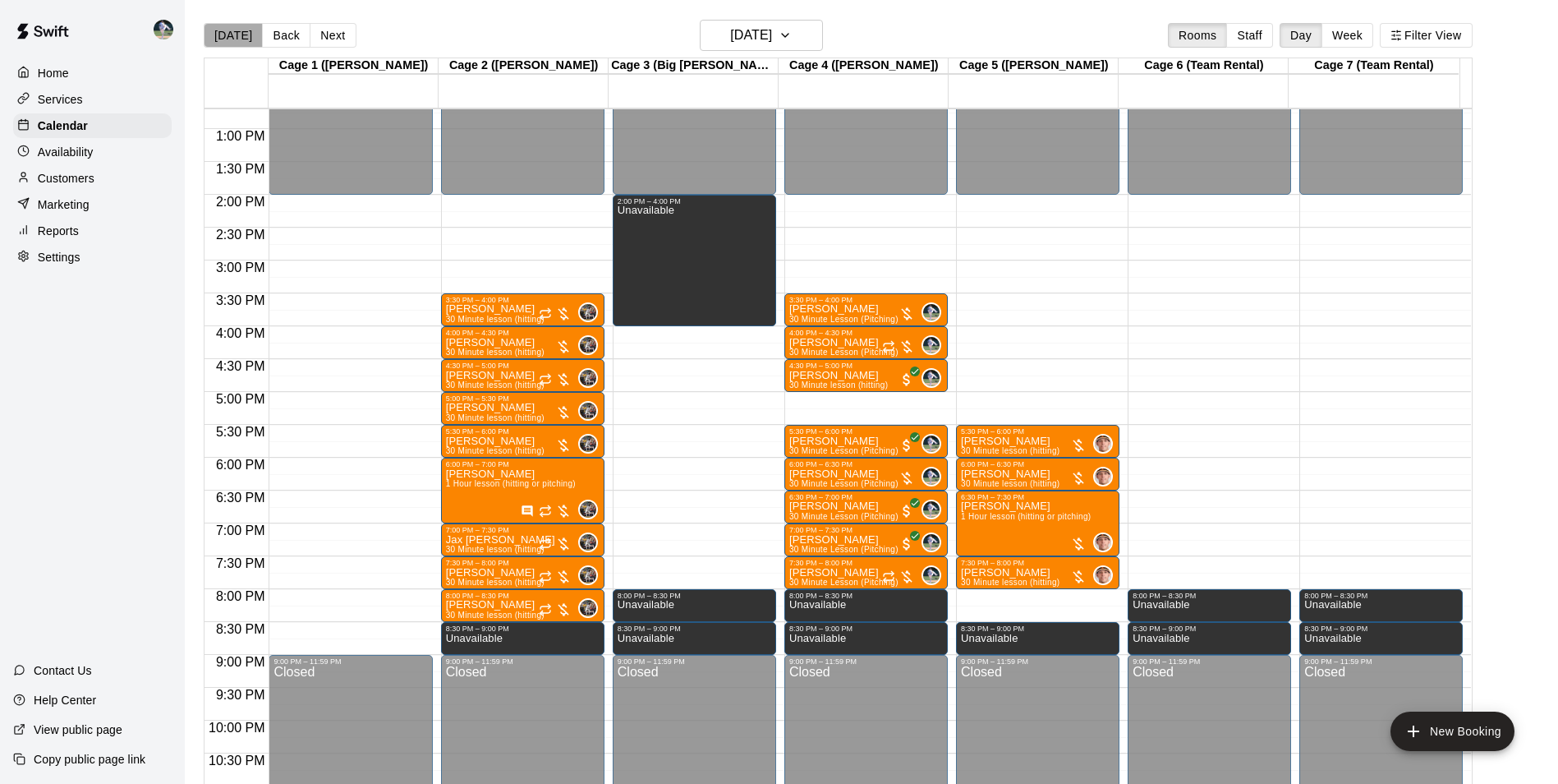
click at [239, 38] on button "[DATE]" at bounding box center [234, 35] width 59 height 25
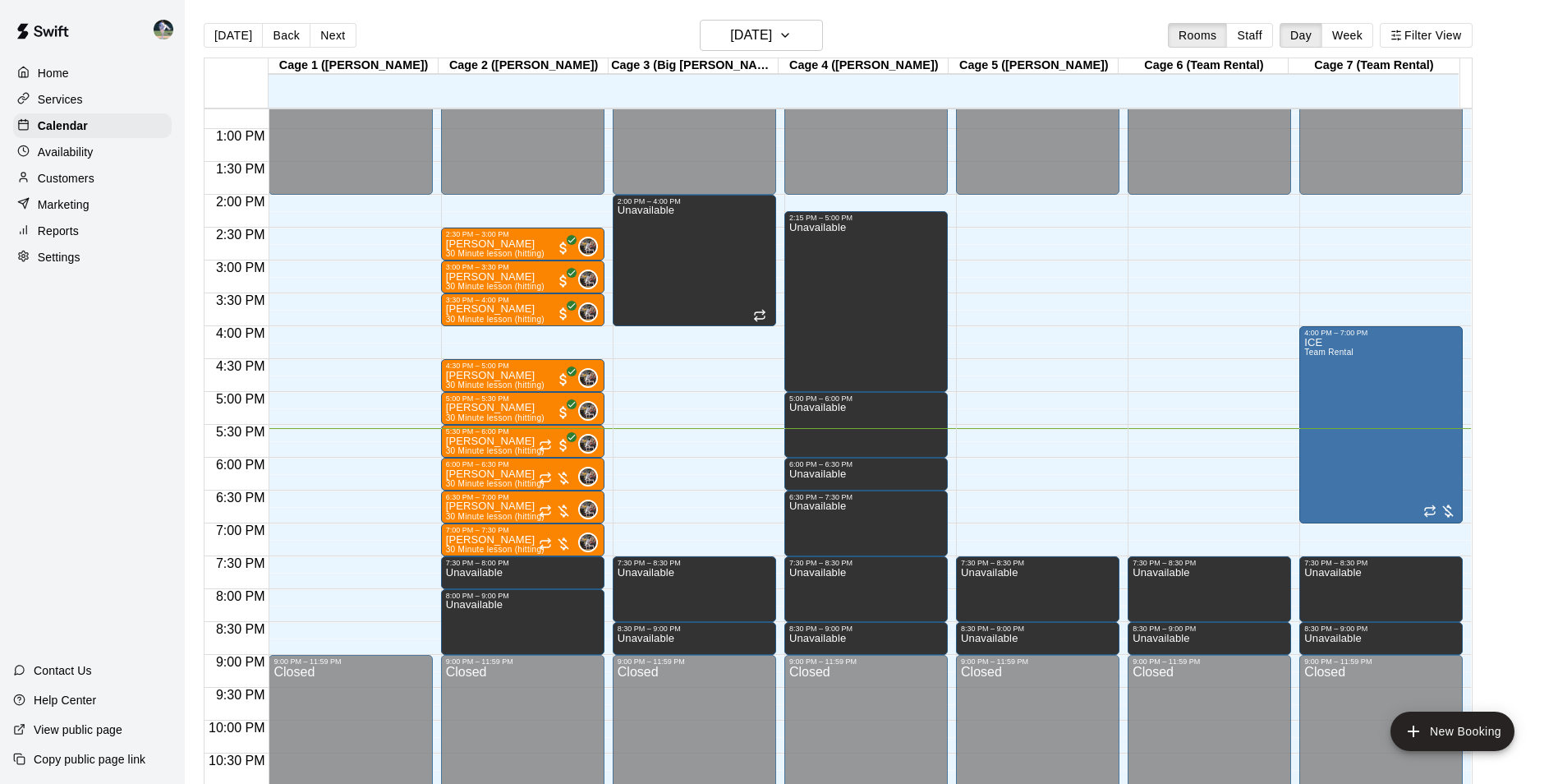
drag, startPoint x: 534, startPoint y: 43, endPoint x: 570, endPoint y: 47, distance: 36.2
click at [546, 47] on div "[DATE] Back [DATE][DATE] Rooms Staff Day Week Filter View" at bounding box center [839, 38] width 1269 height 38
click at [734, 38] on h6 "[DATE]" at bounding box center [751, 35] width 42 height 23
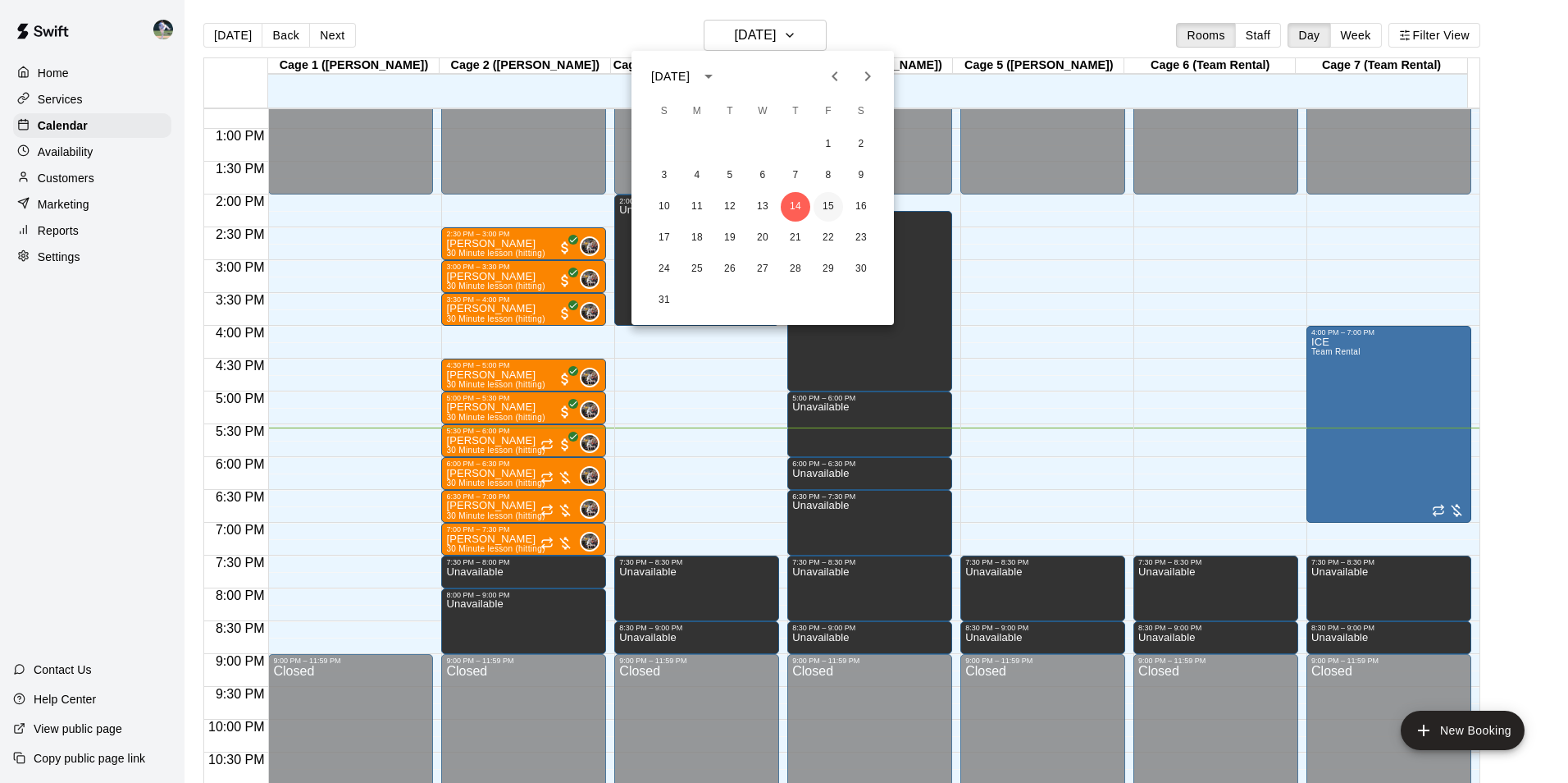
click at [827, 204] on button "15" at bounding box center [828, 207] width 29 height 30
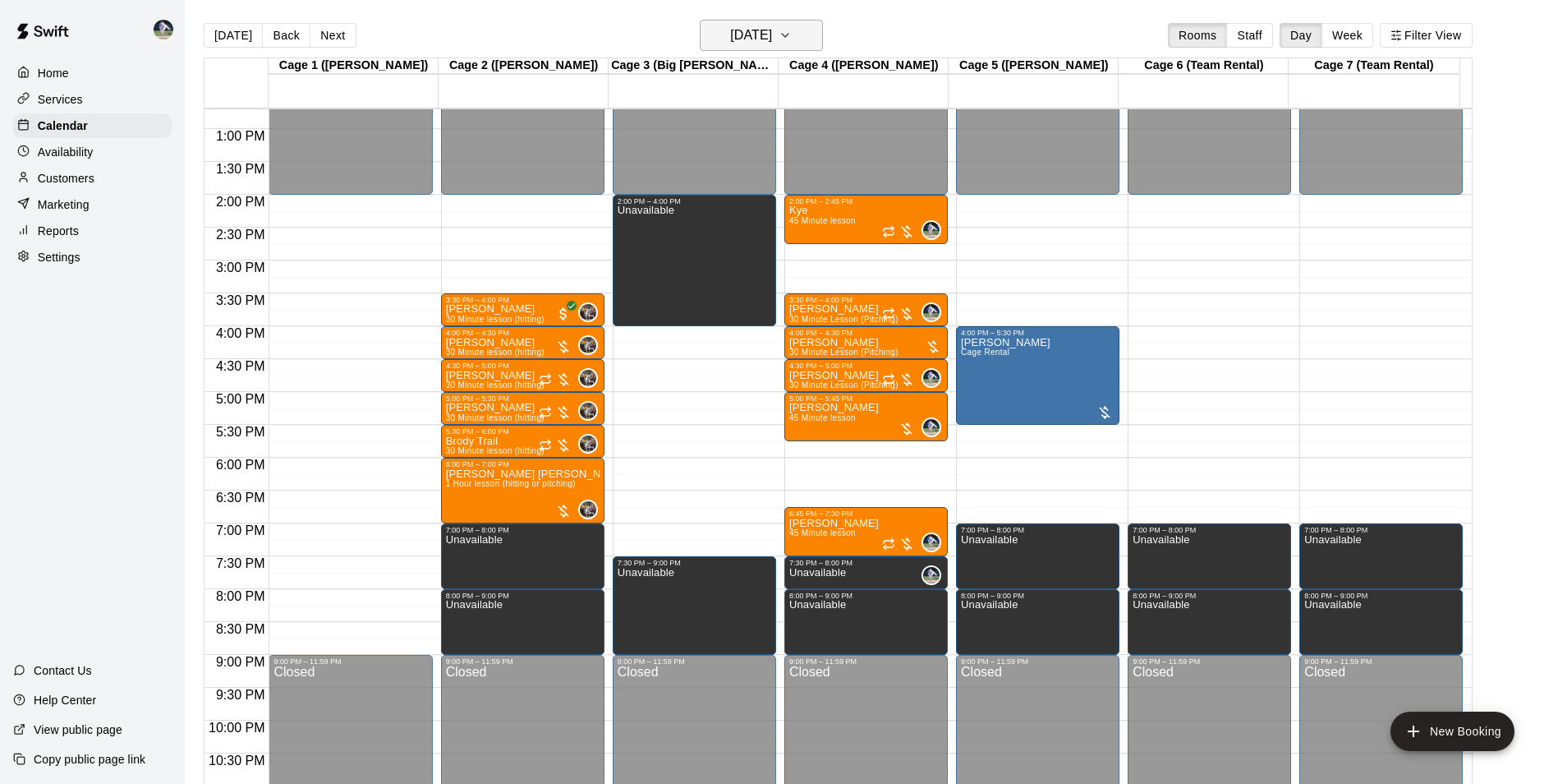
click at [741, 32] on h6 "[DATE]" at bounding box center [751, 35] width 42 height 23
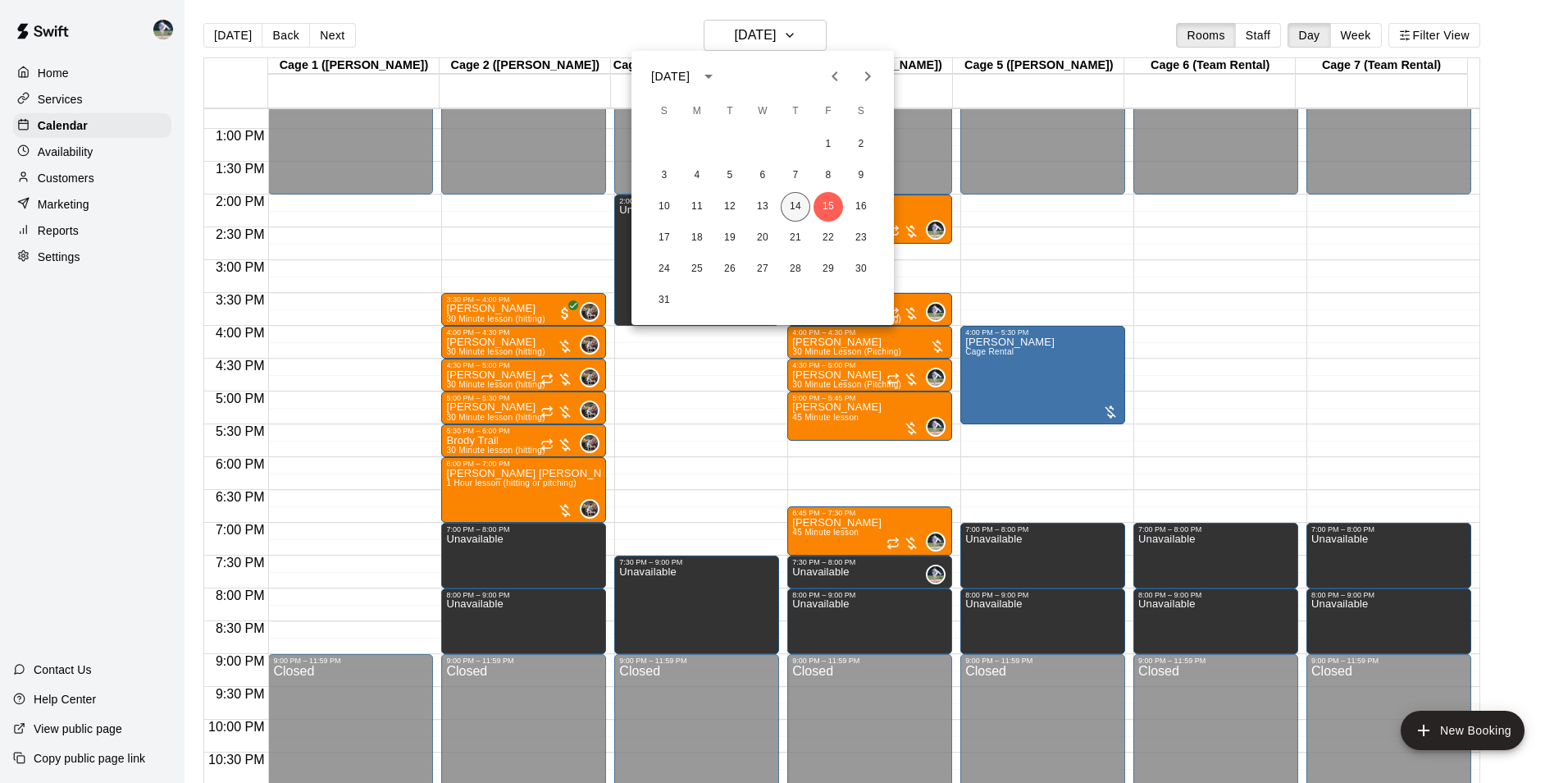
click at [790, 204] on button "14" at bounding box center [796, 207] width 29 height 30
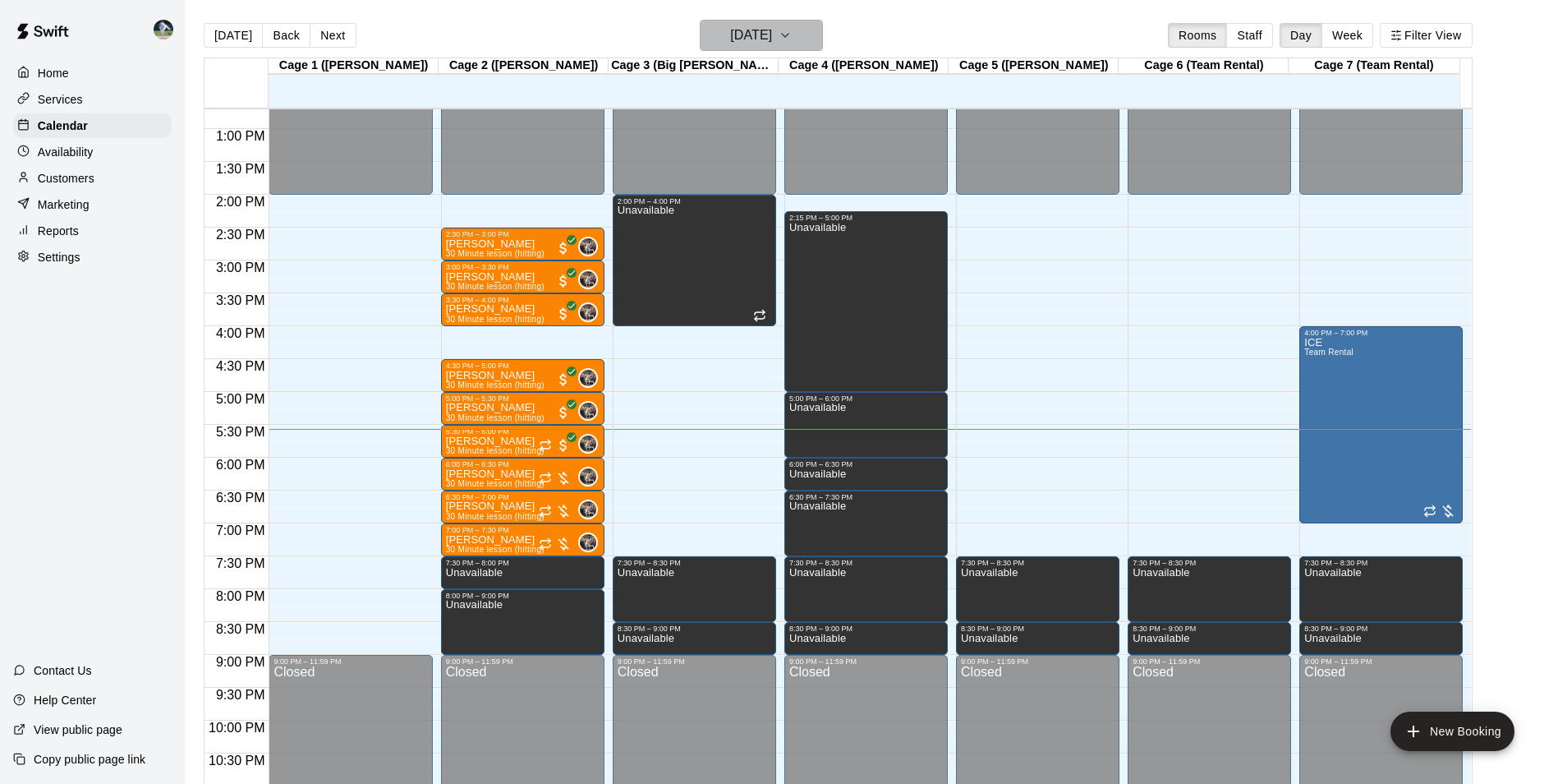
click at [753, 36] on h6 "[DATE]" at bounding box center [751, 35] width 42 height 23
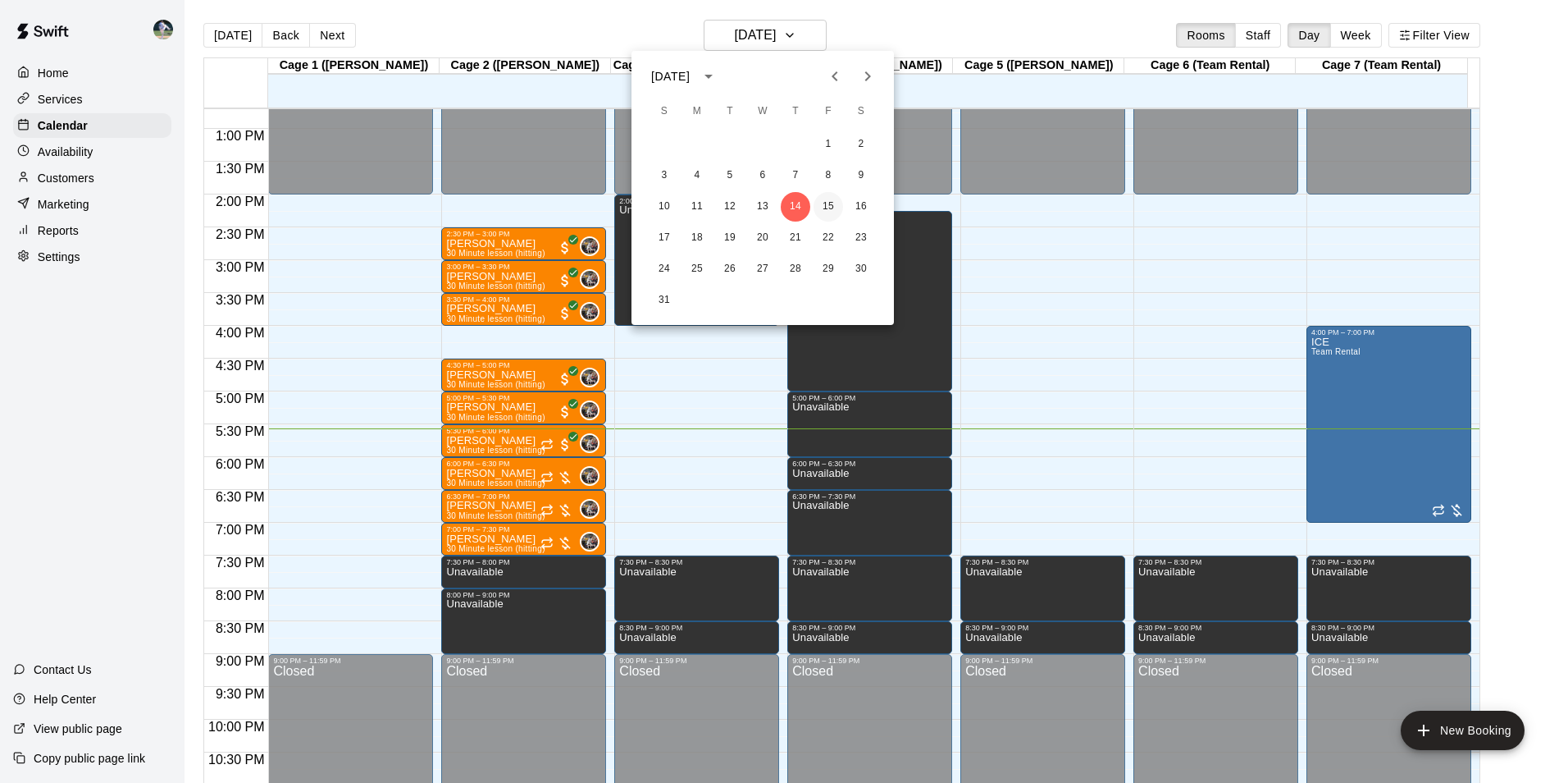
click at [825, 205] on button "15" at bounding box center [828, 207] width 29 height 30
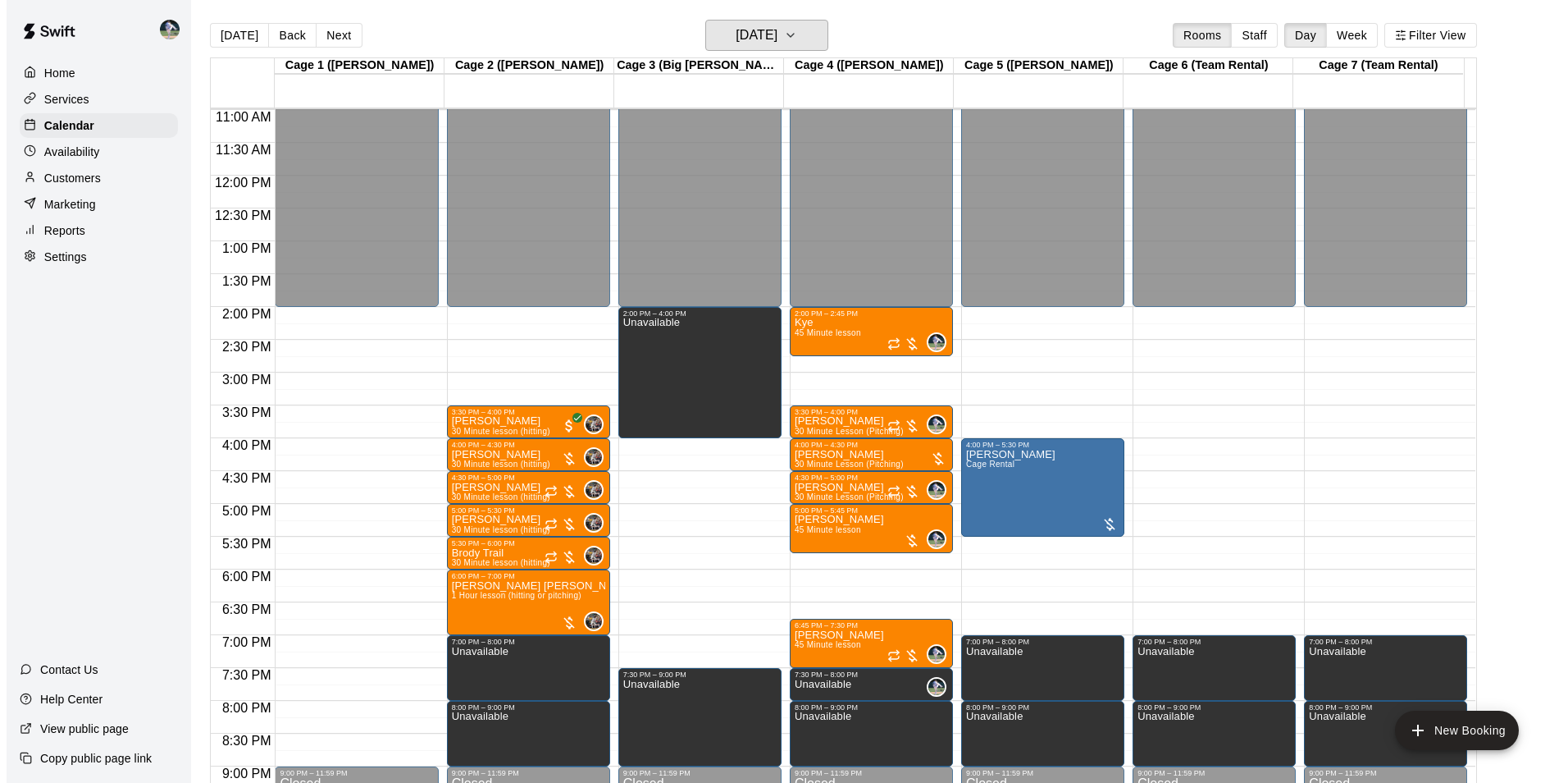
scroll to position [670, 0]
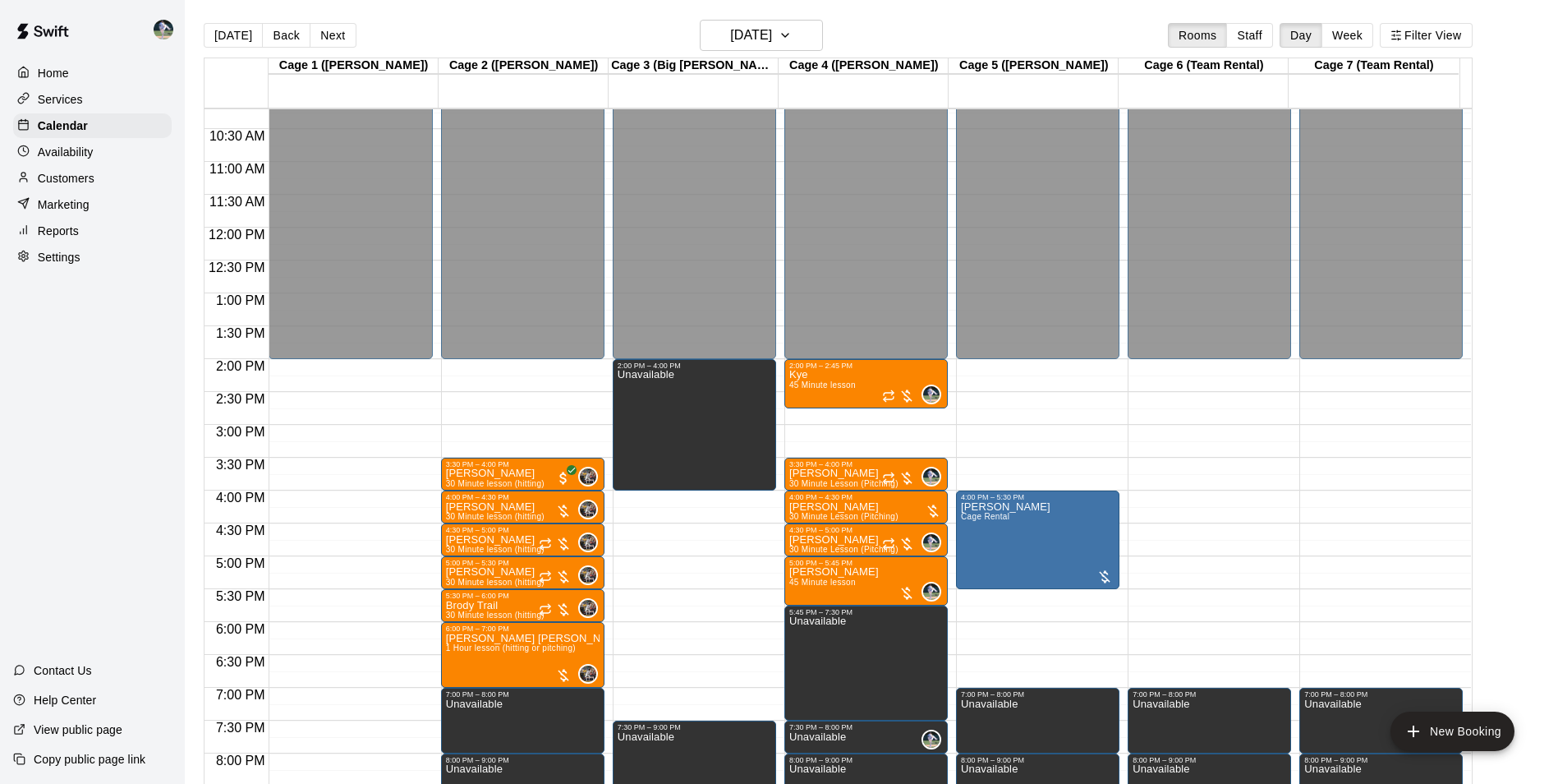
click at [951, 300] on div at bounding box center [870, 302] width 171 height 17
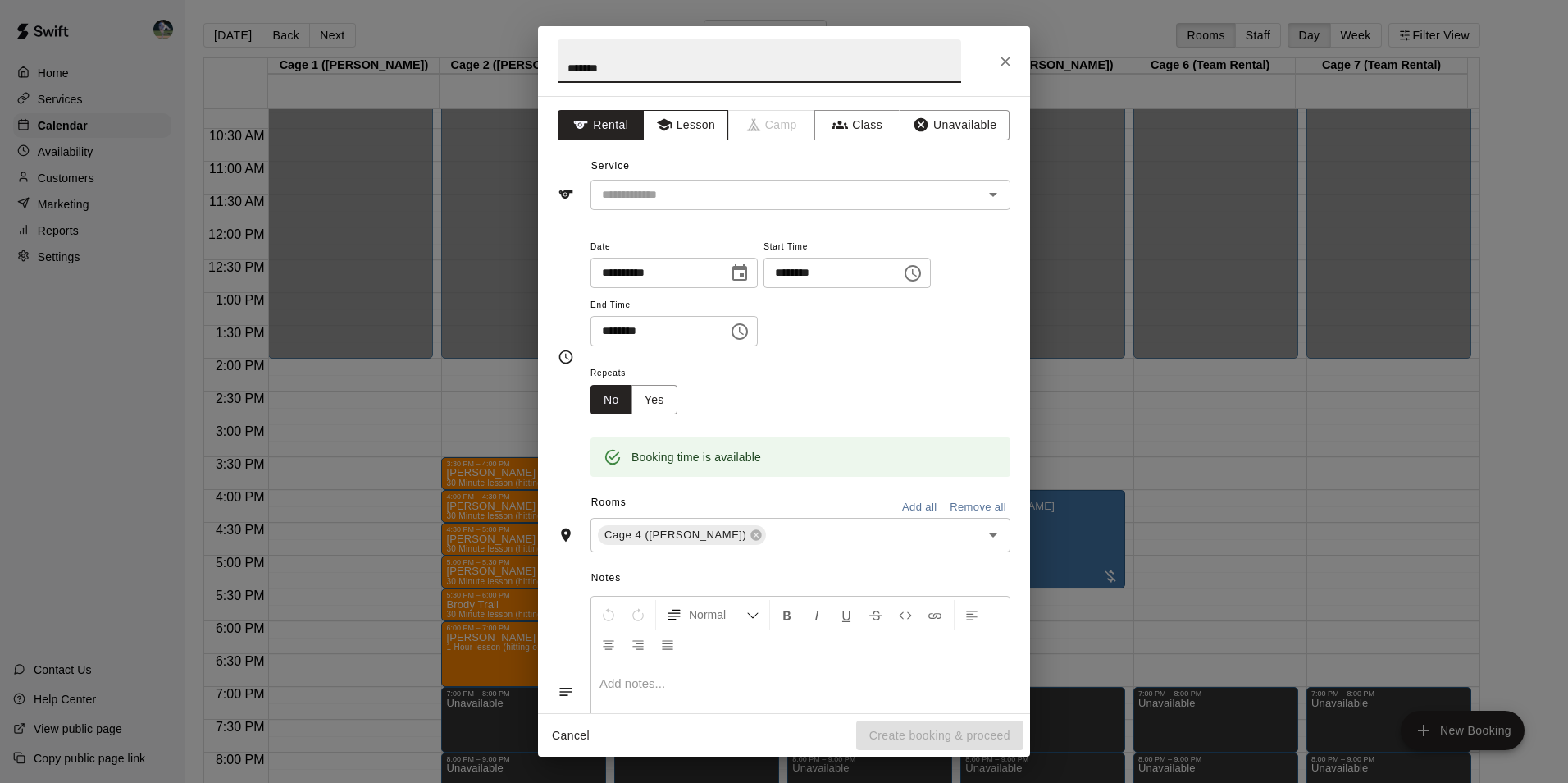
type input "*******"
click at [679, 125] on button "Lesson" at bounding box center [685, 125] width 86 height 30
click at [690, 193] on input "text" at bounding box center [776, 195] width 361 height 20
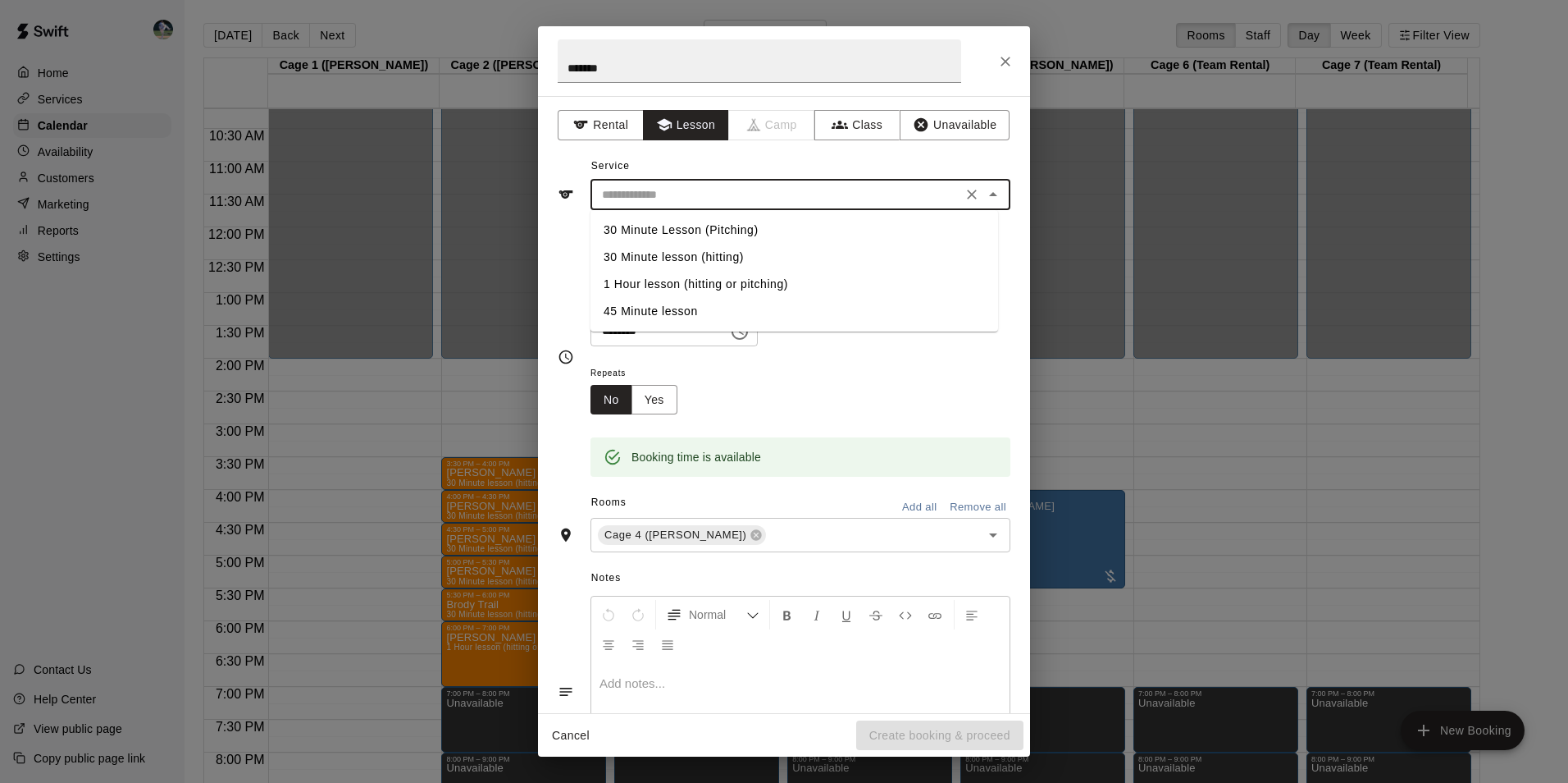
click at [711, 225] on li "30 Minute Lesson (Pitching)" at bounding box center [794, 230] width 407 height 27
type input "**********"
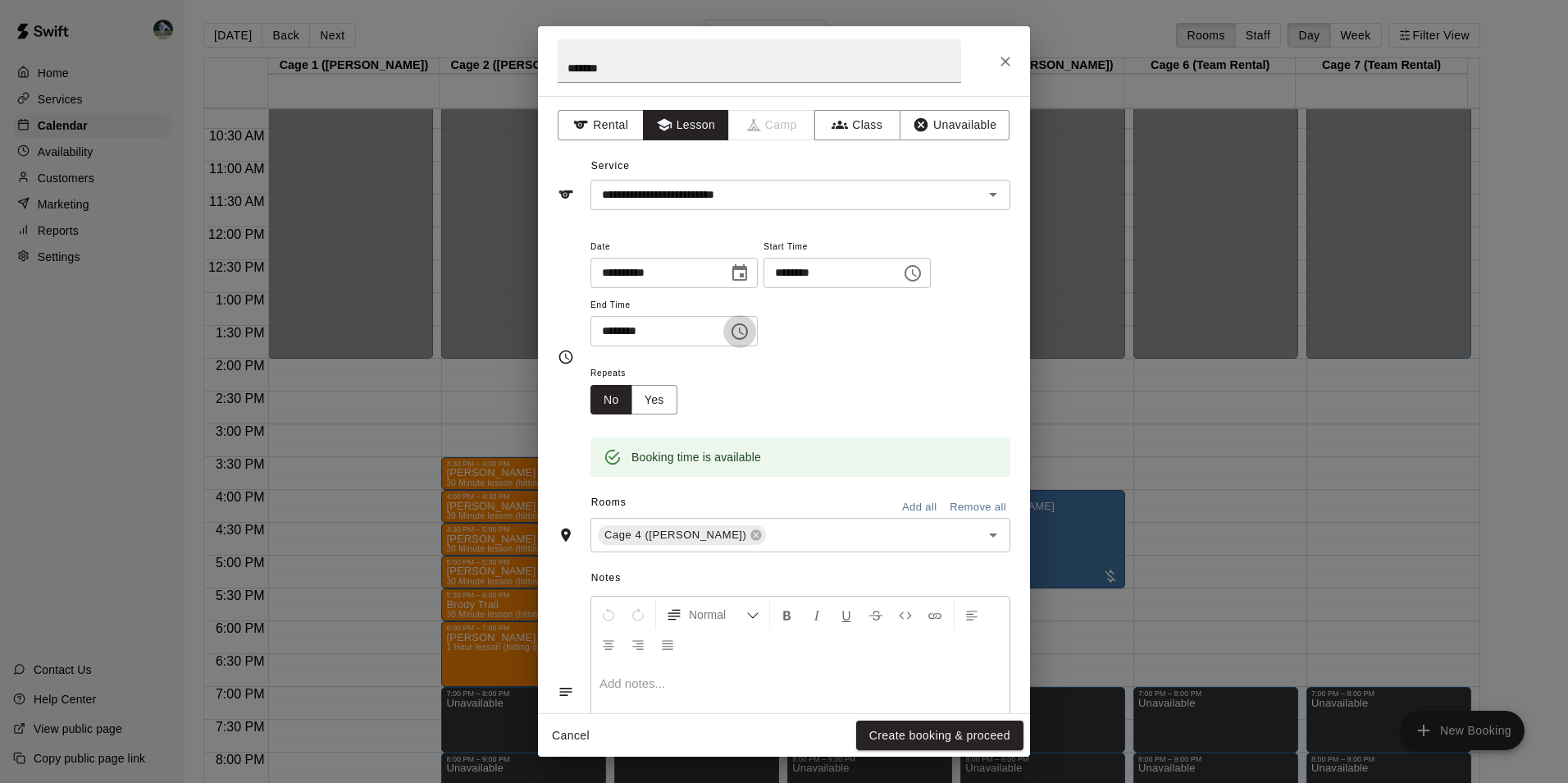
click at [749, 328] on icon "Choose time, selected time is 1:30 PM" at bounding box center [739, 331] width 19 height 19
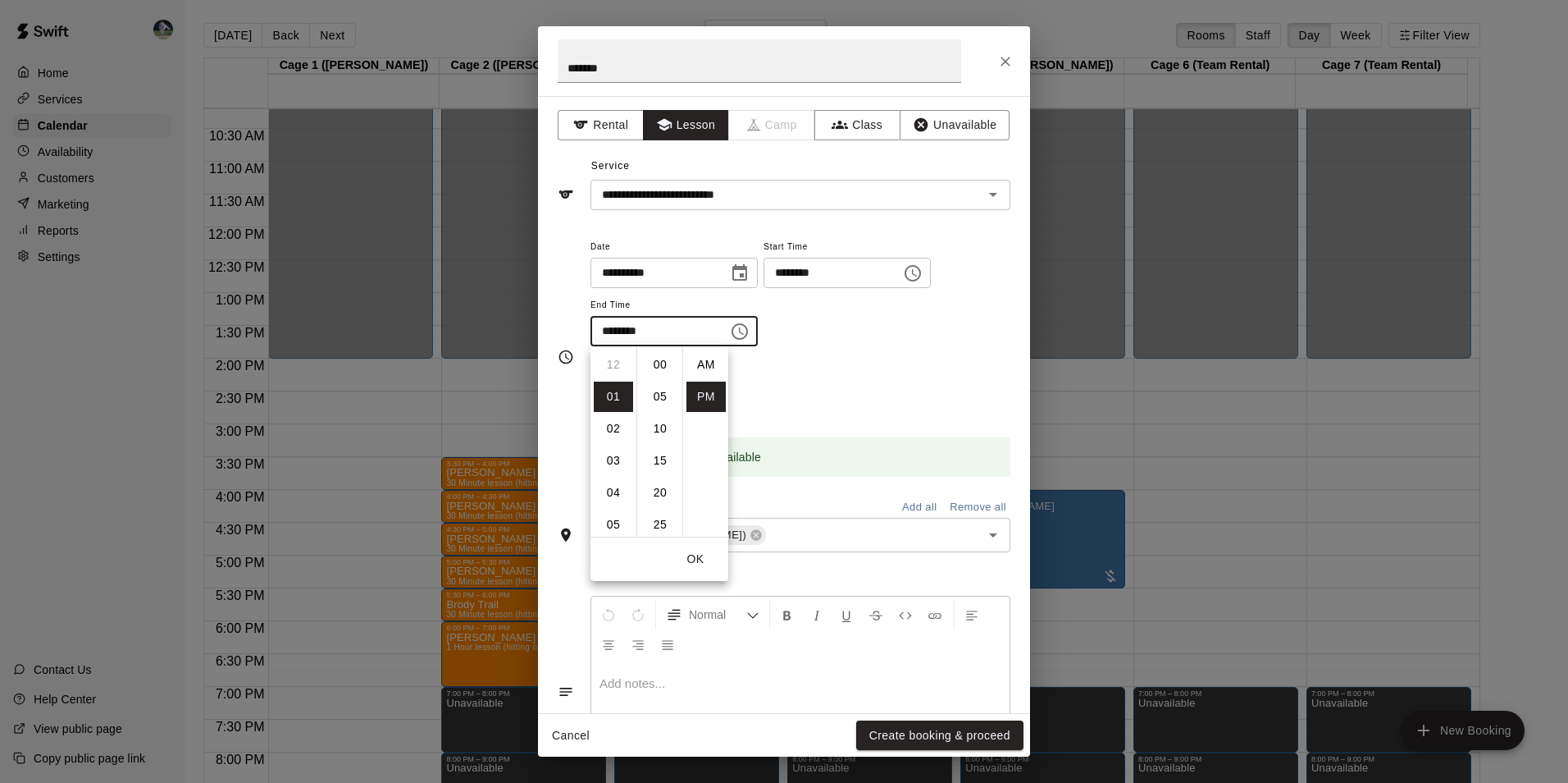
scroll to position [30, 0]
click at [619, 397] on li "02" at bounding box center [613, 397] width 40 height 30
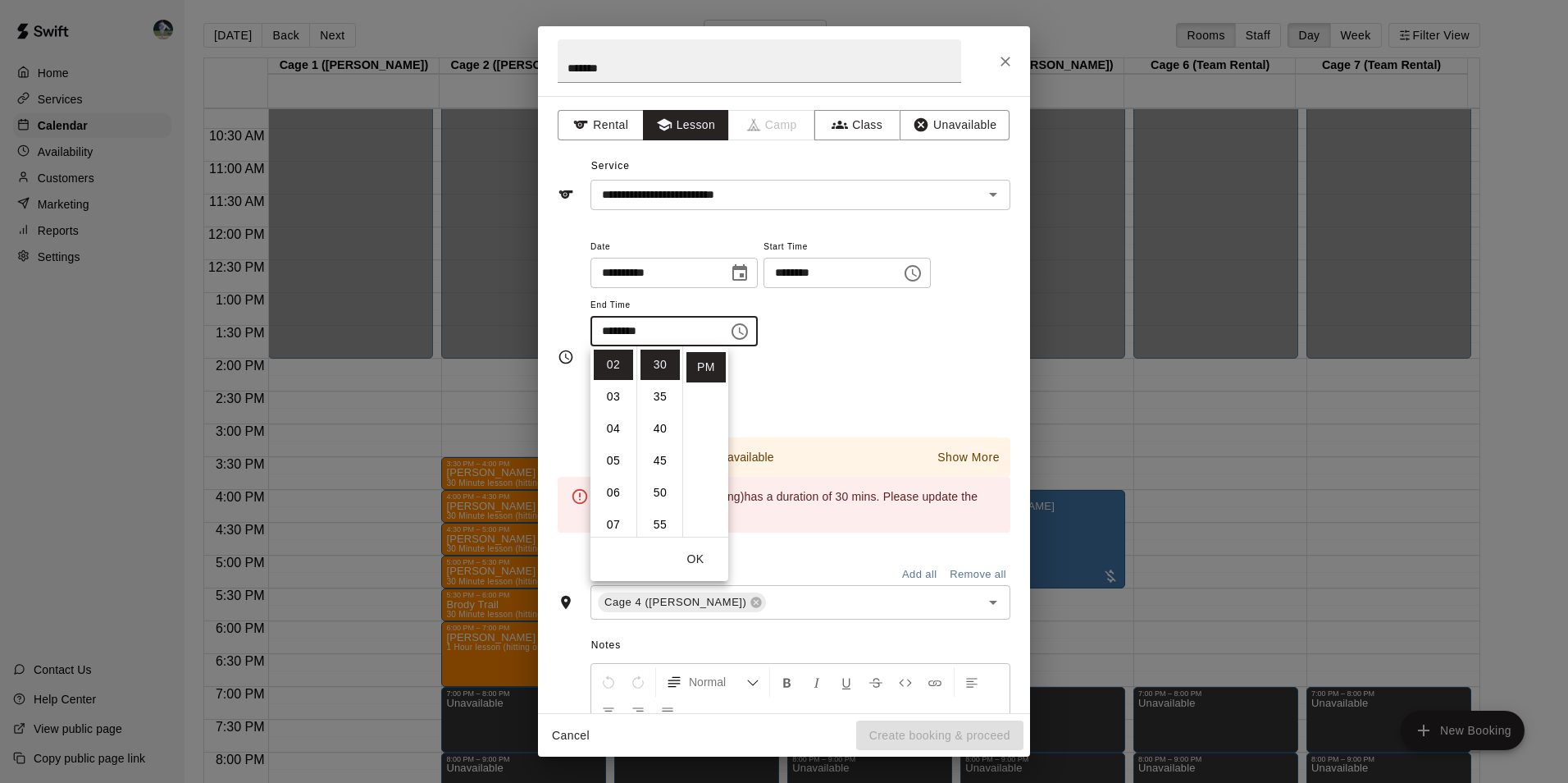
scroll to position [0, 0]
click at [666, 357] on li "00" at bounding box center [660, 364] width 40 height 30
type input "********"
click at [701, 368] on li "PM" at bounding box center [706, 367] width 40 height 30
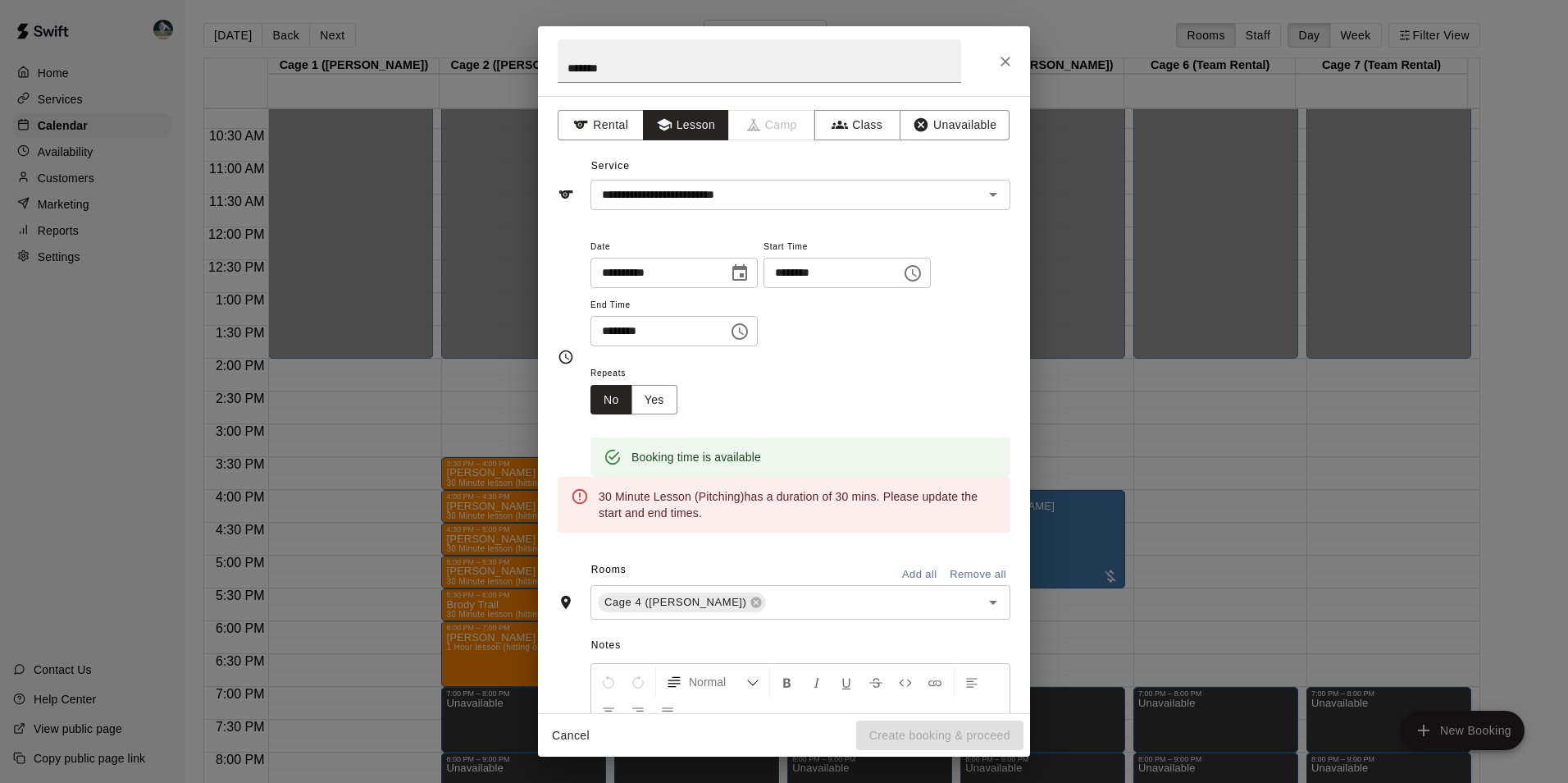
click at [882, 364] on div "Repeats No Yes" at bounding box center [799, 388] width 419 height 52
click at [765, 189] on input "**********" at bounding box center [776, 195] width 361 height 20
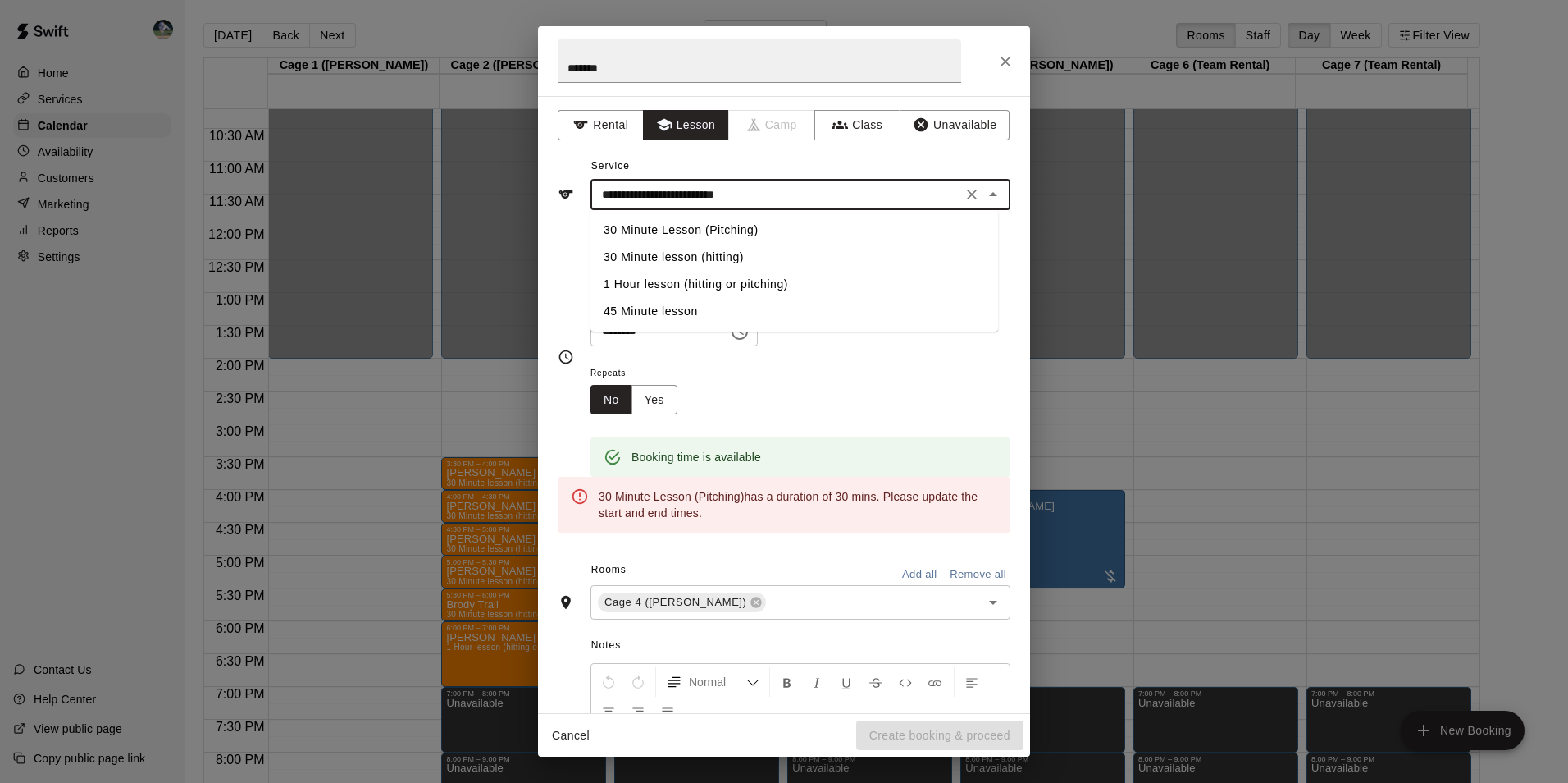
click at [726, 282] on li "1 Hour lesson (hitting or pitching)" at bounding box center [794, 284] width 407 height 27
type input "**********"
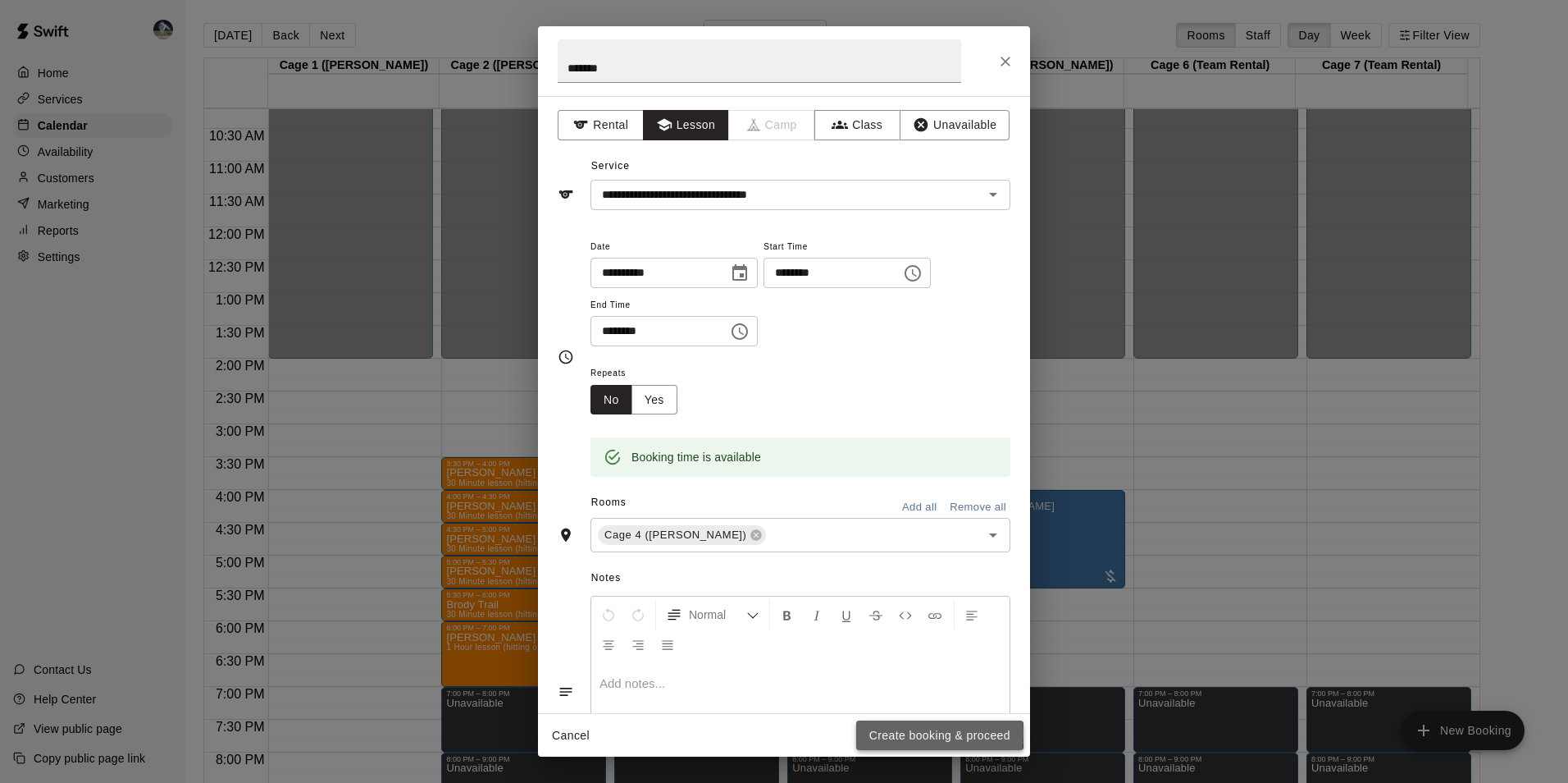
click at [885, 732] on button "Create booking & proceed" at bounding box center [939, 735] width 167 height 30
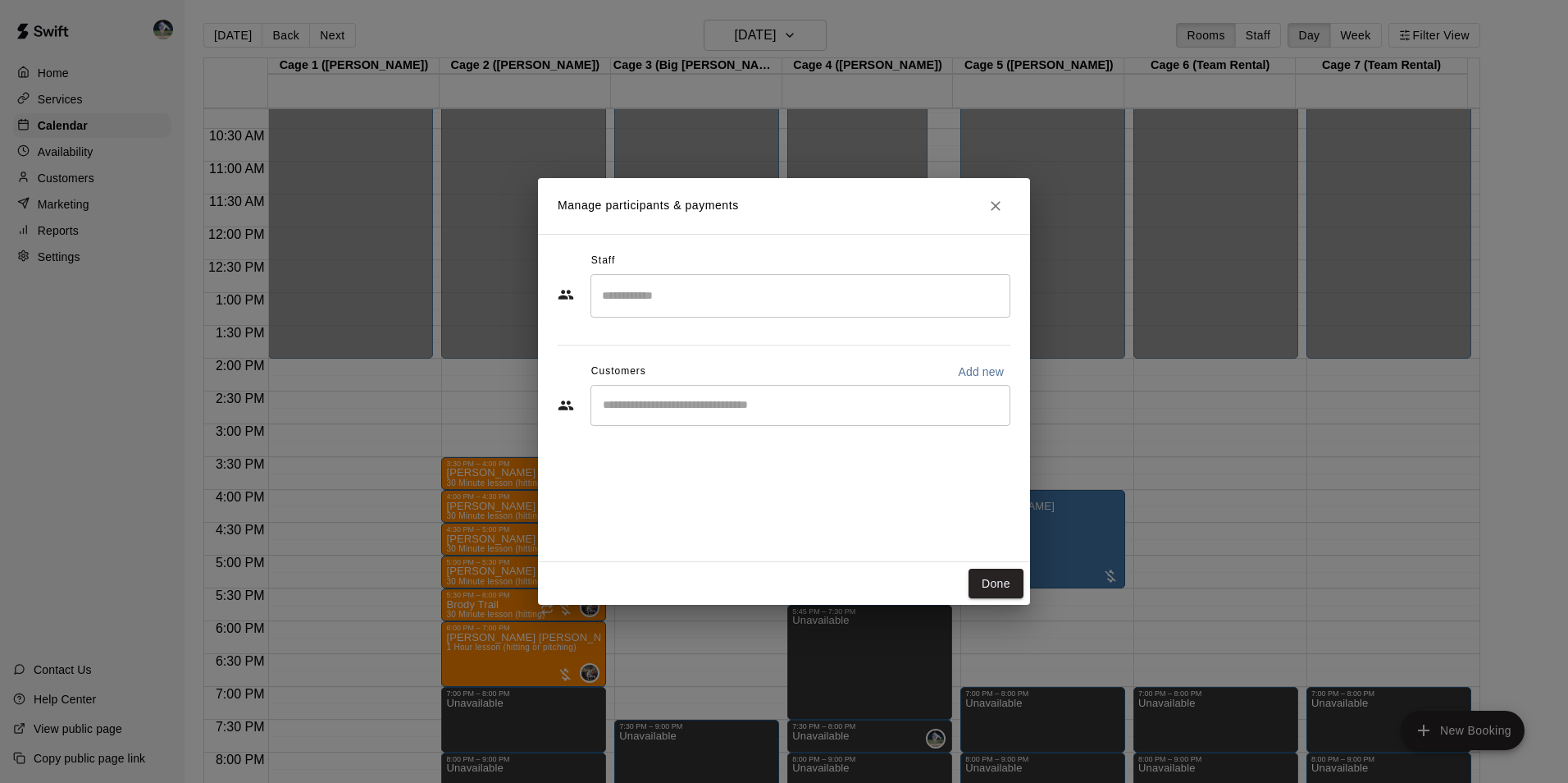
click at [677, 301] on input "Search staff" at bounding box center [799, 295] width 405 height 29
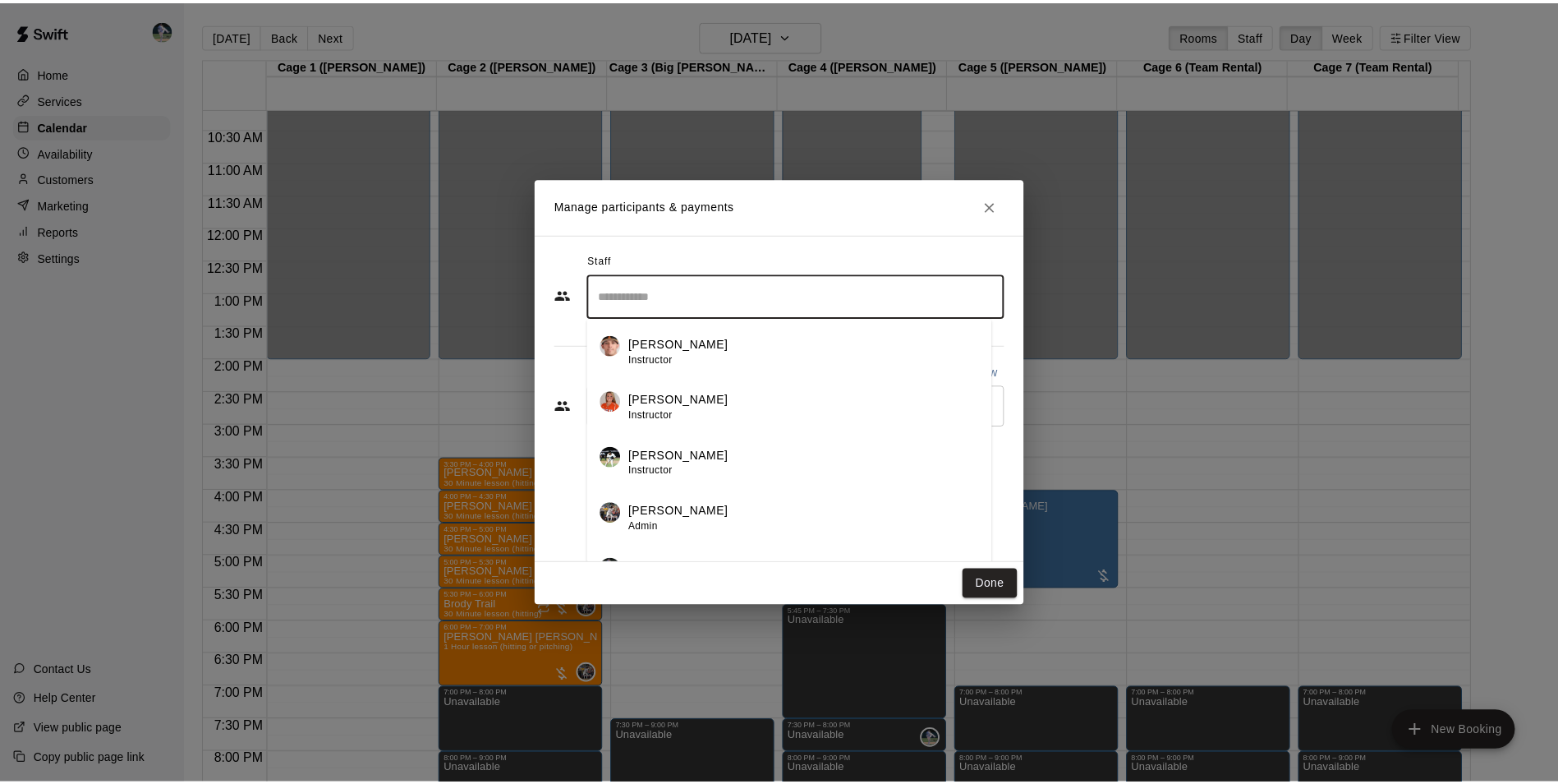
scroll to position [29, 0]
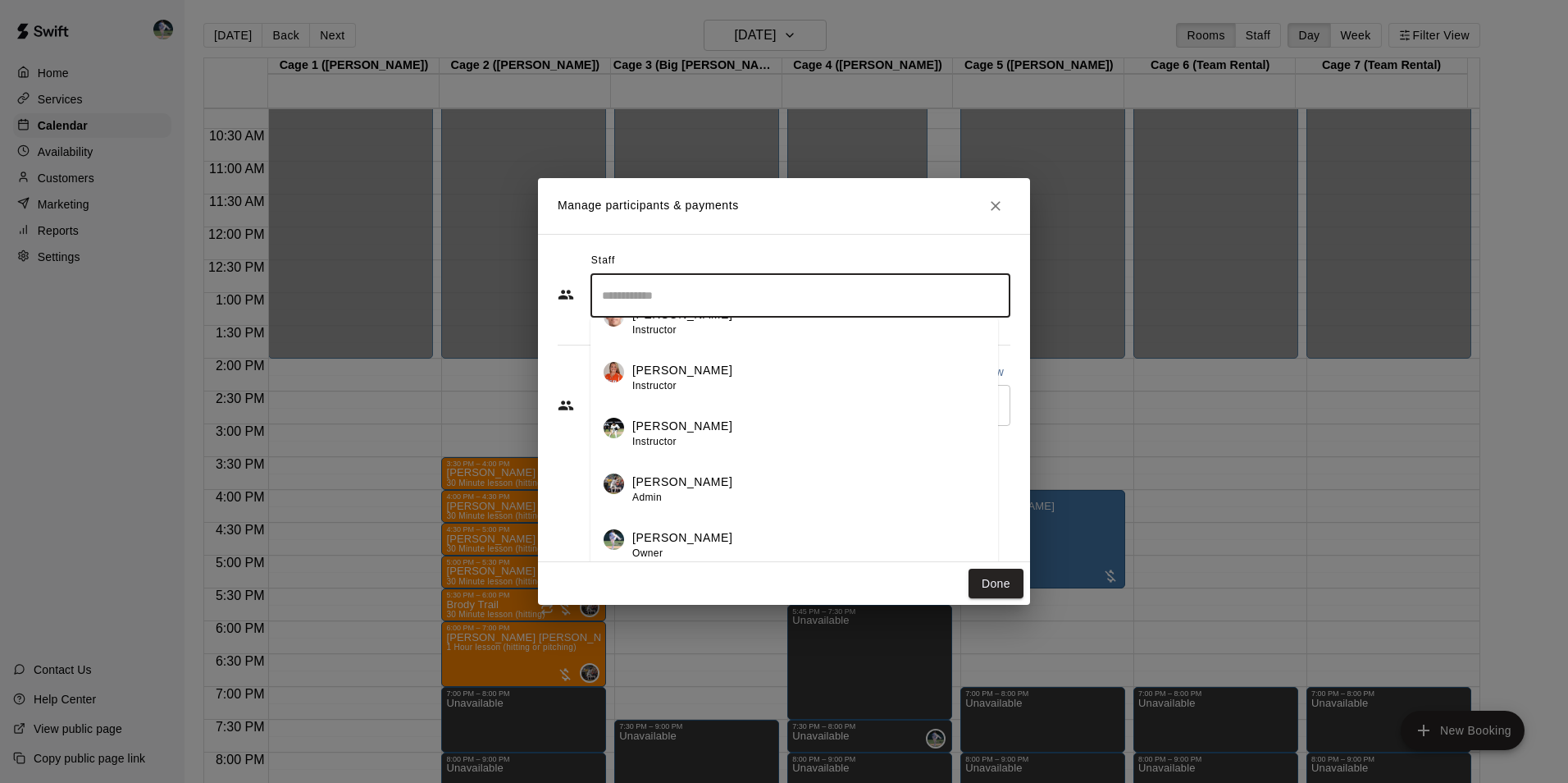
click at [683, 531] on p "[PERSON_NAME]" at bounding box center [682, 538] width 100 height 18
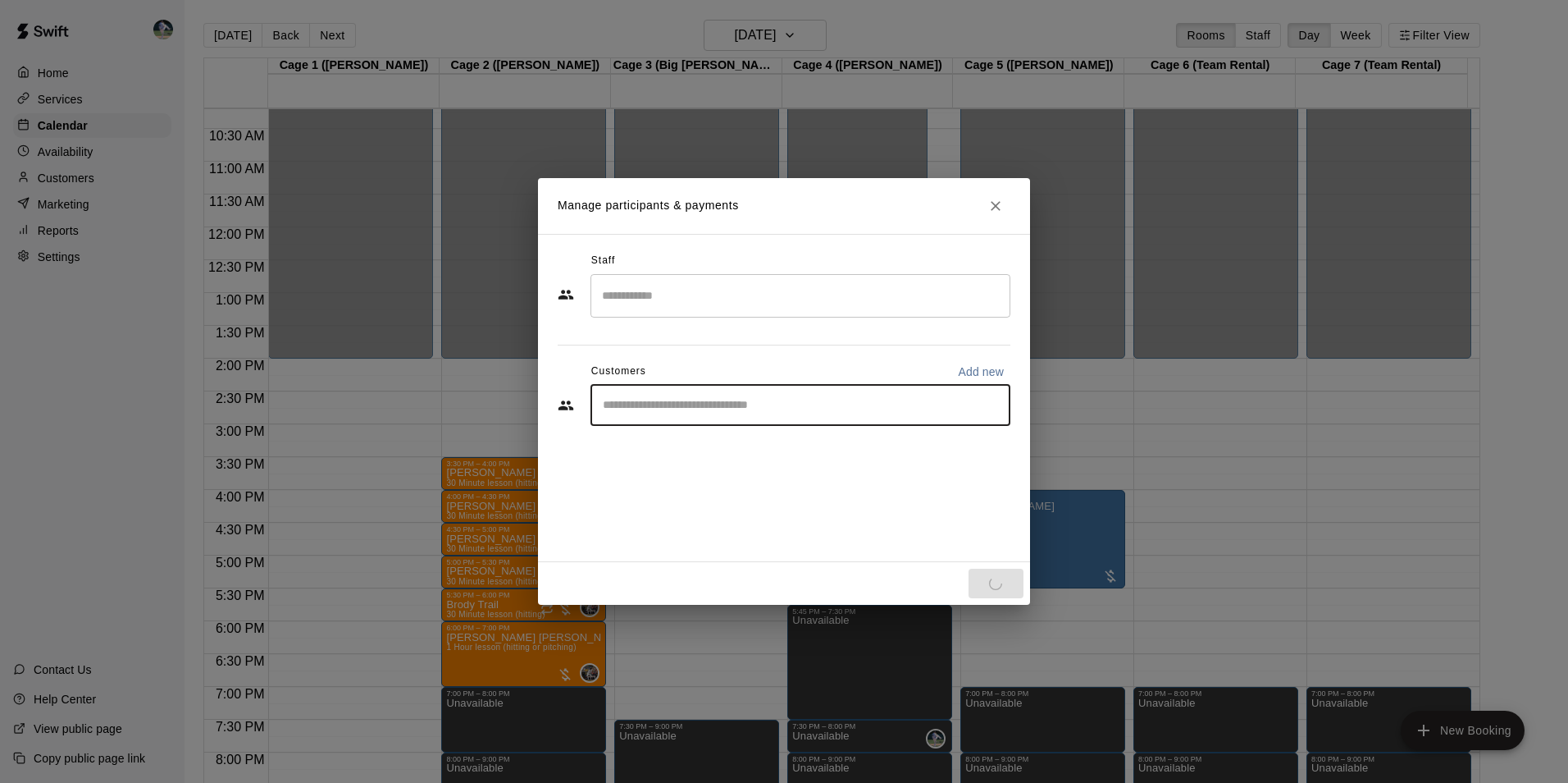
click at [679, 405] on input "Start typing to search customers..." at bounding box center [799, 406] width 405 height 17
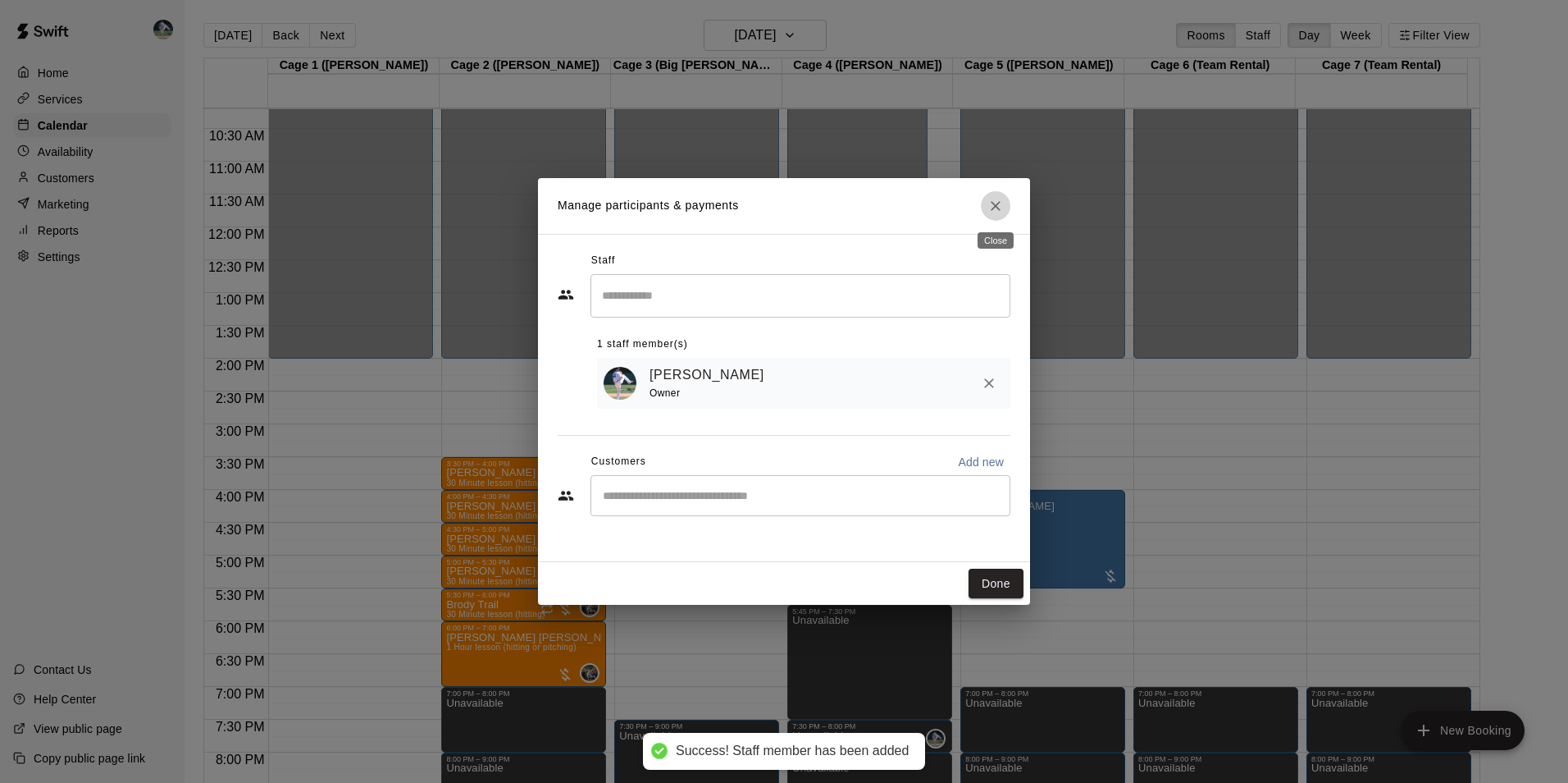
click at [998, 201] on icon "Close" at bounding box center [996, 206] width 17 height 17
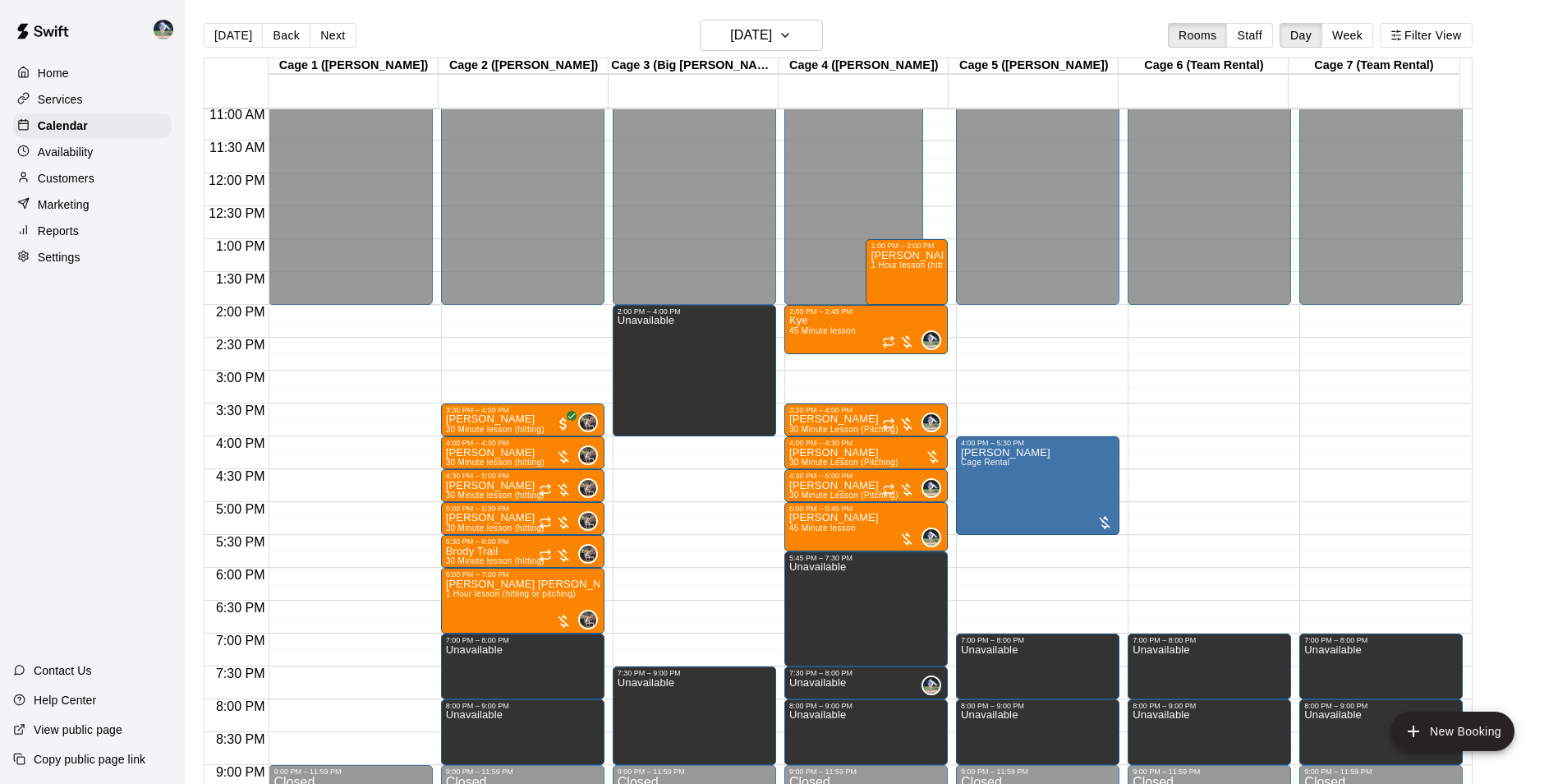
scroll to position [753, 0]
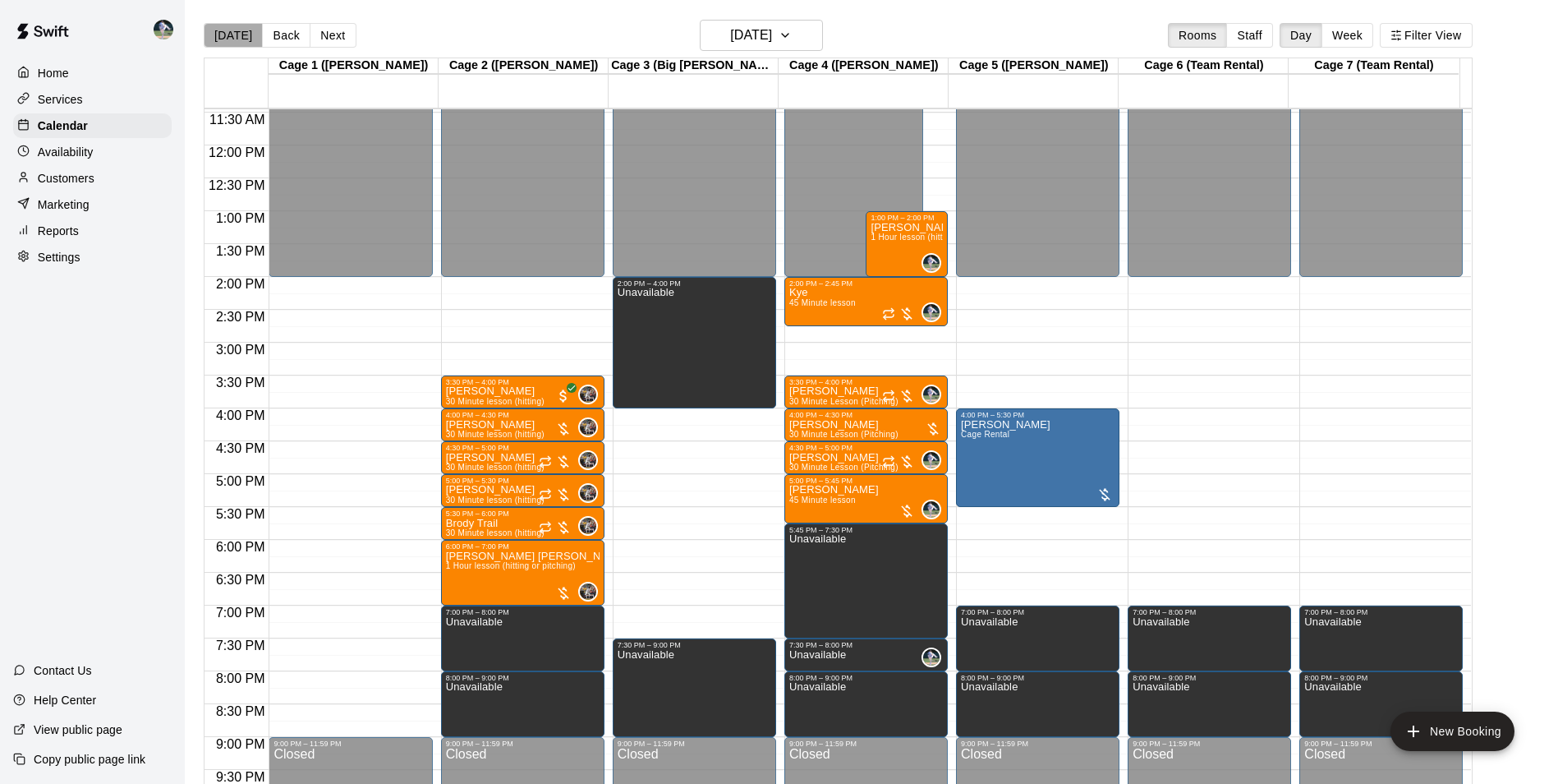
click at [241, 29] on button "[DATE]" at bounding box center [234, 35] width 59 height 25
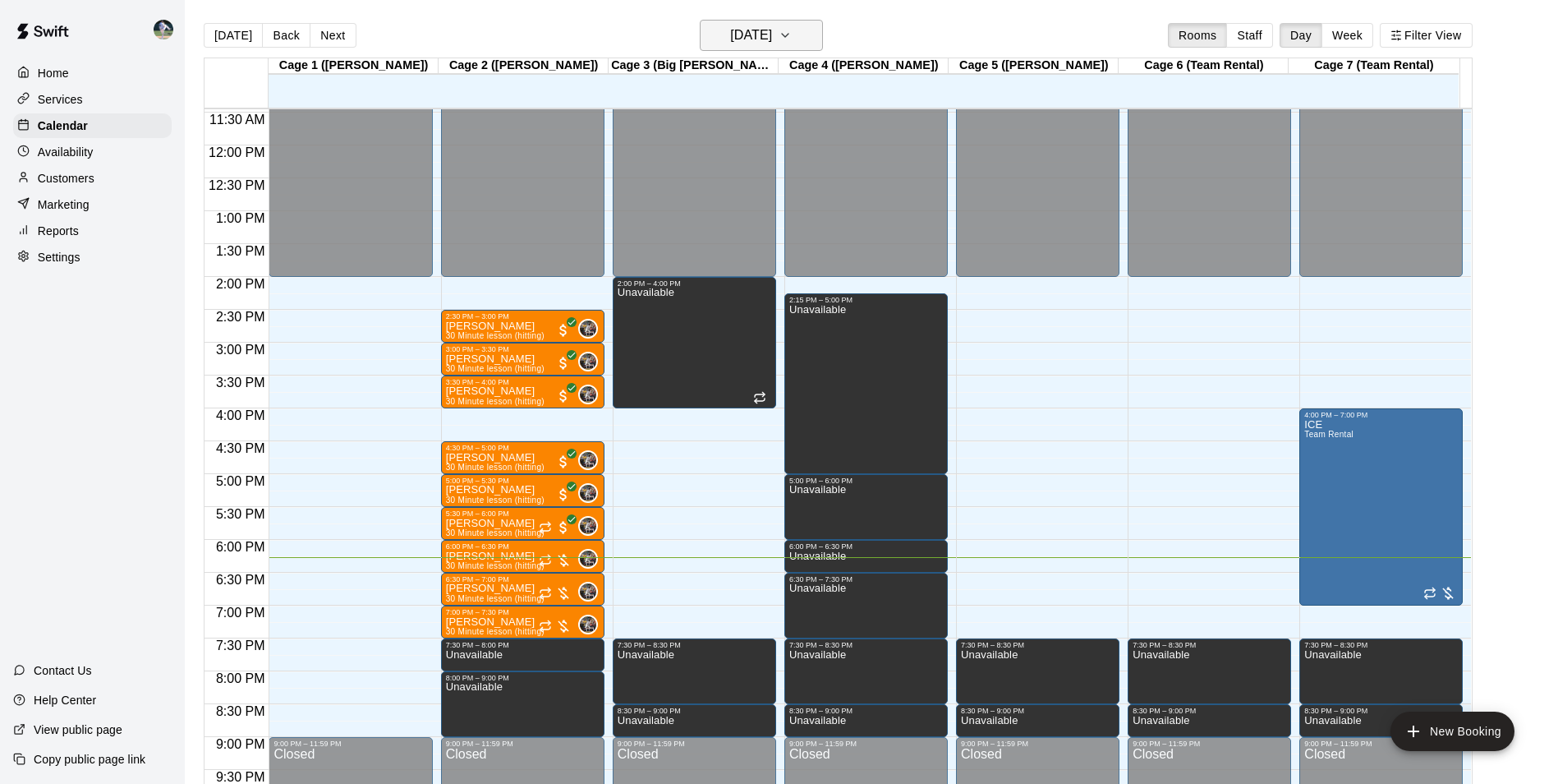
click at [755, 29] on h6 "[DATE]" at bounding box center [751, 35] width 42 height 23
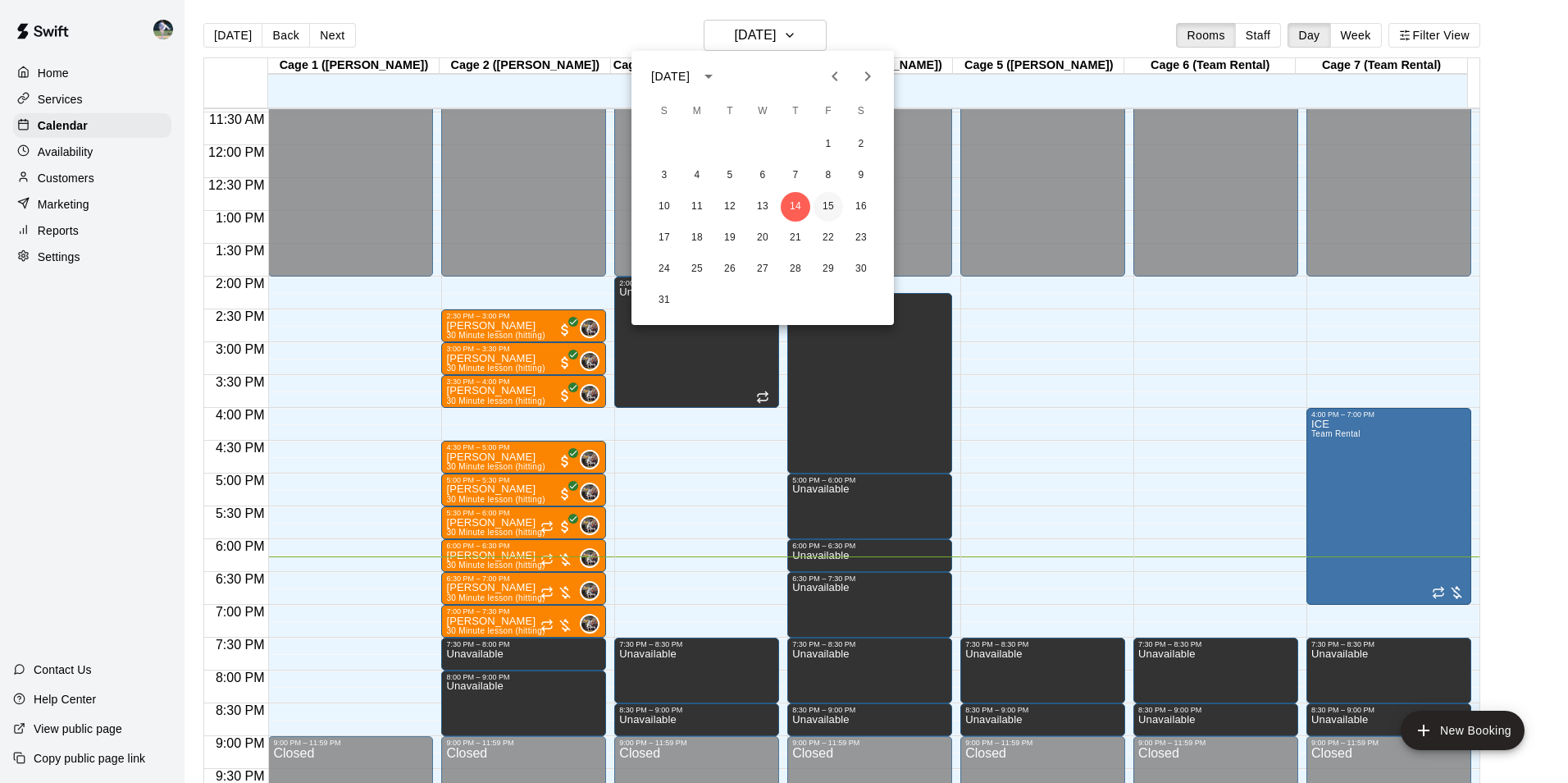
click at [828, 205] on button "15" at bounding box center [828, 207] width 29 height 30
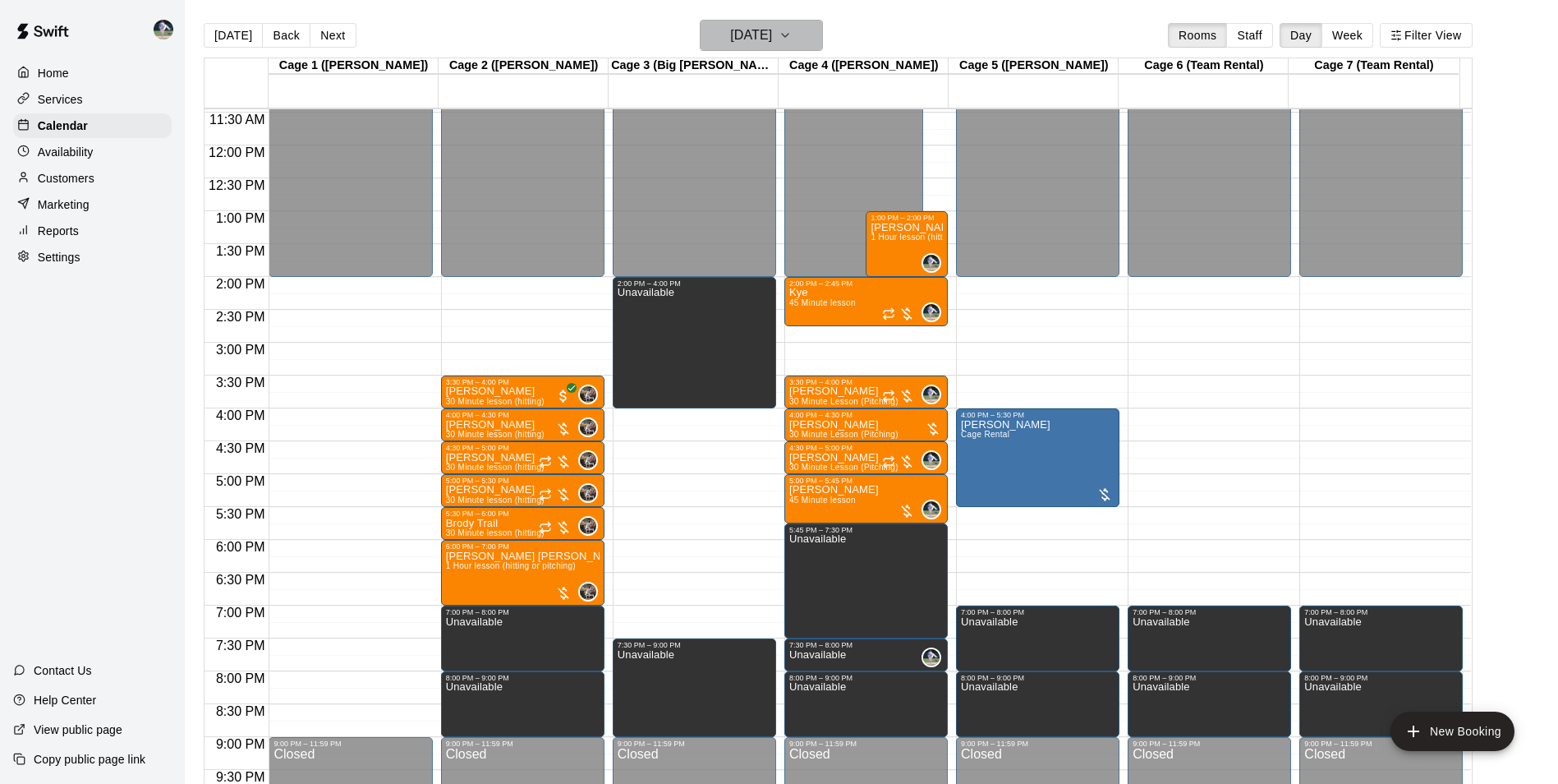
click at [769, 30] on h6 "[DATE]" at bounding box center [751, 35] width 42 height 23
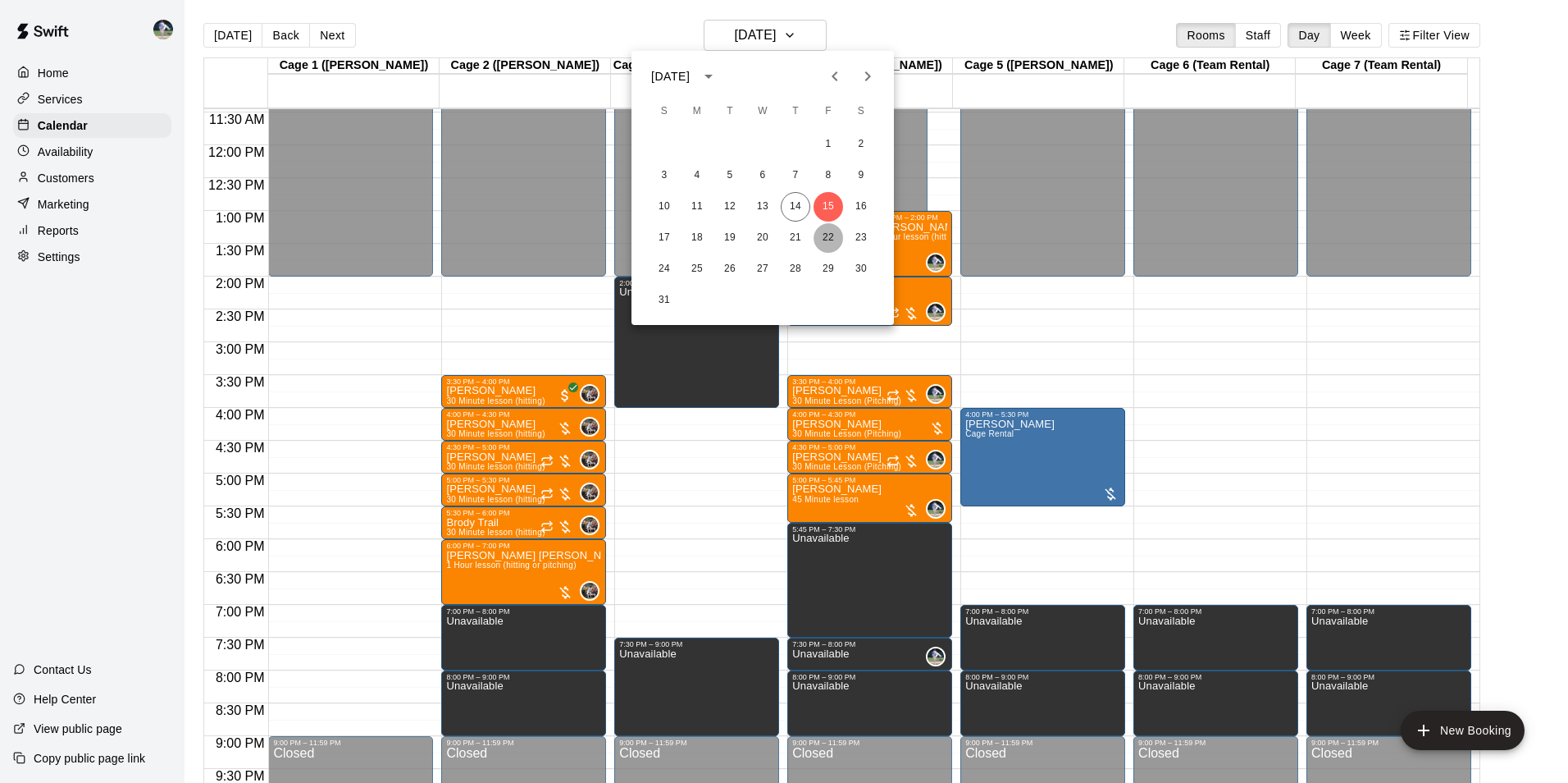
click at [826, 236] on button "22" at bounding box center [828, 238] width 29 height 30
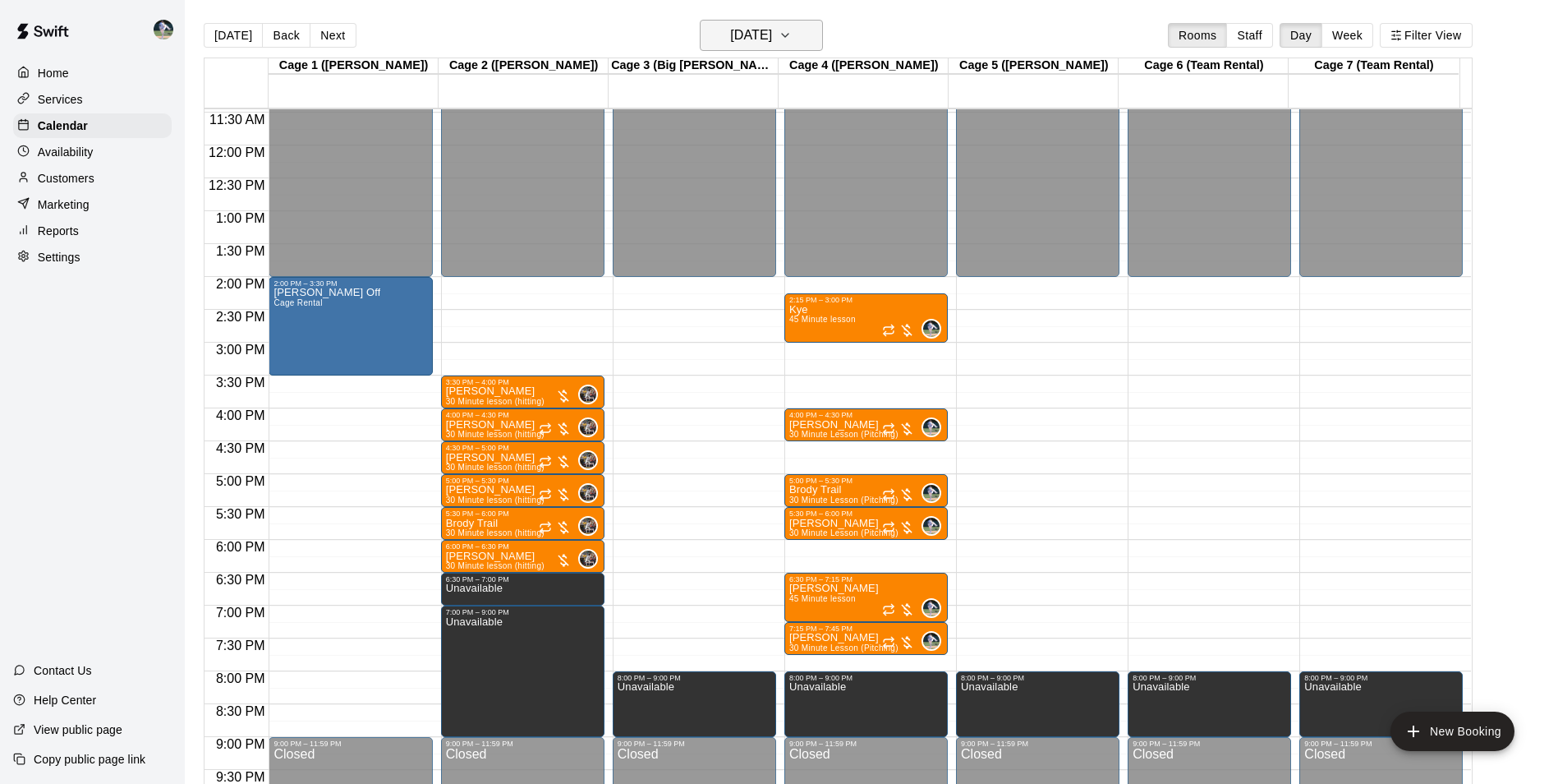
click at [755, 24] on h6 "[DATE]" at bounding box center [751, 35] width 42 height 23
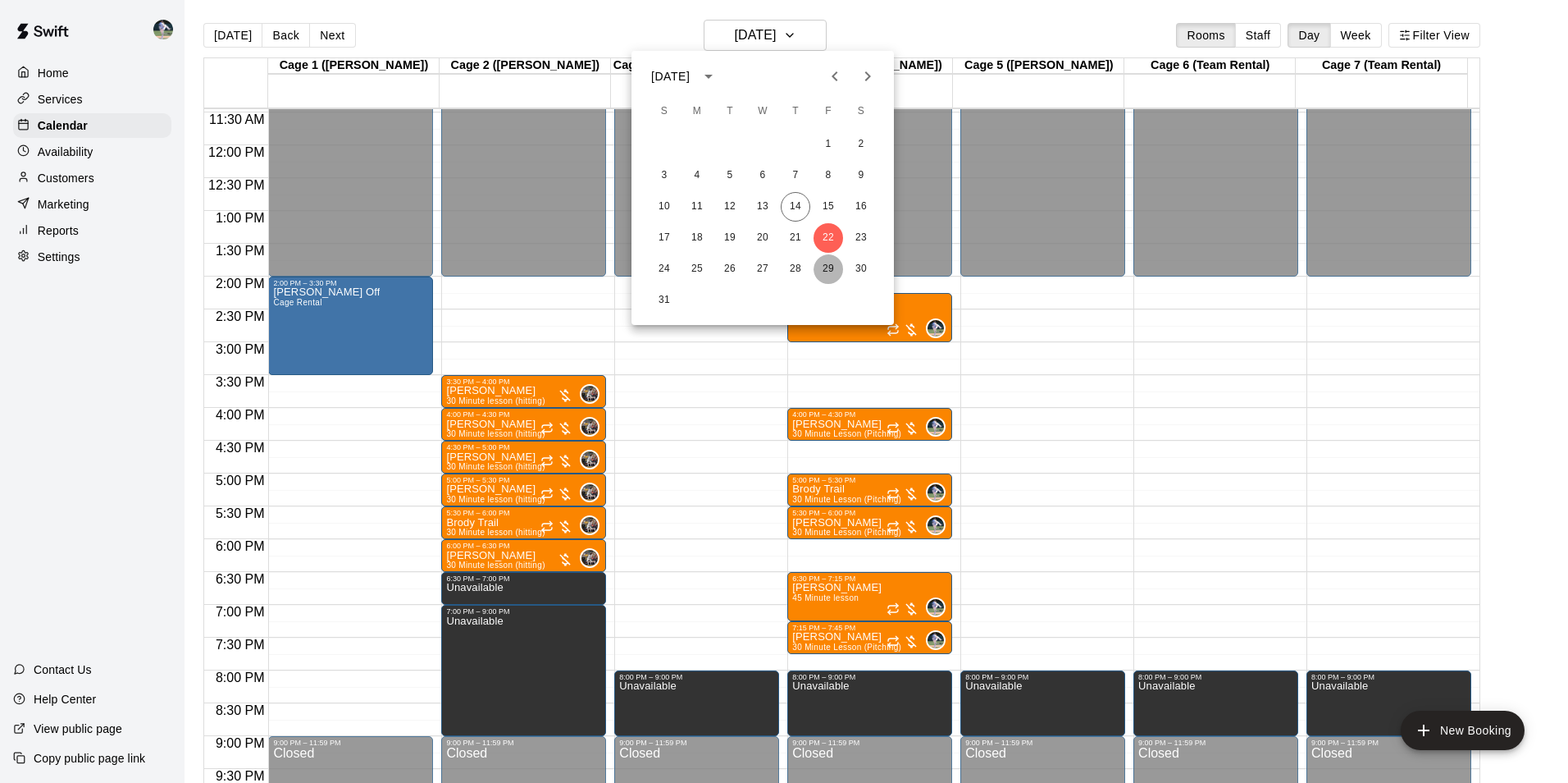
click at [826, 270] on button "29" at bounding box center [828, 269] width 29 height 30
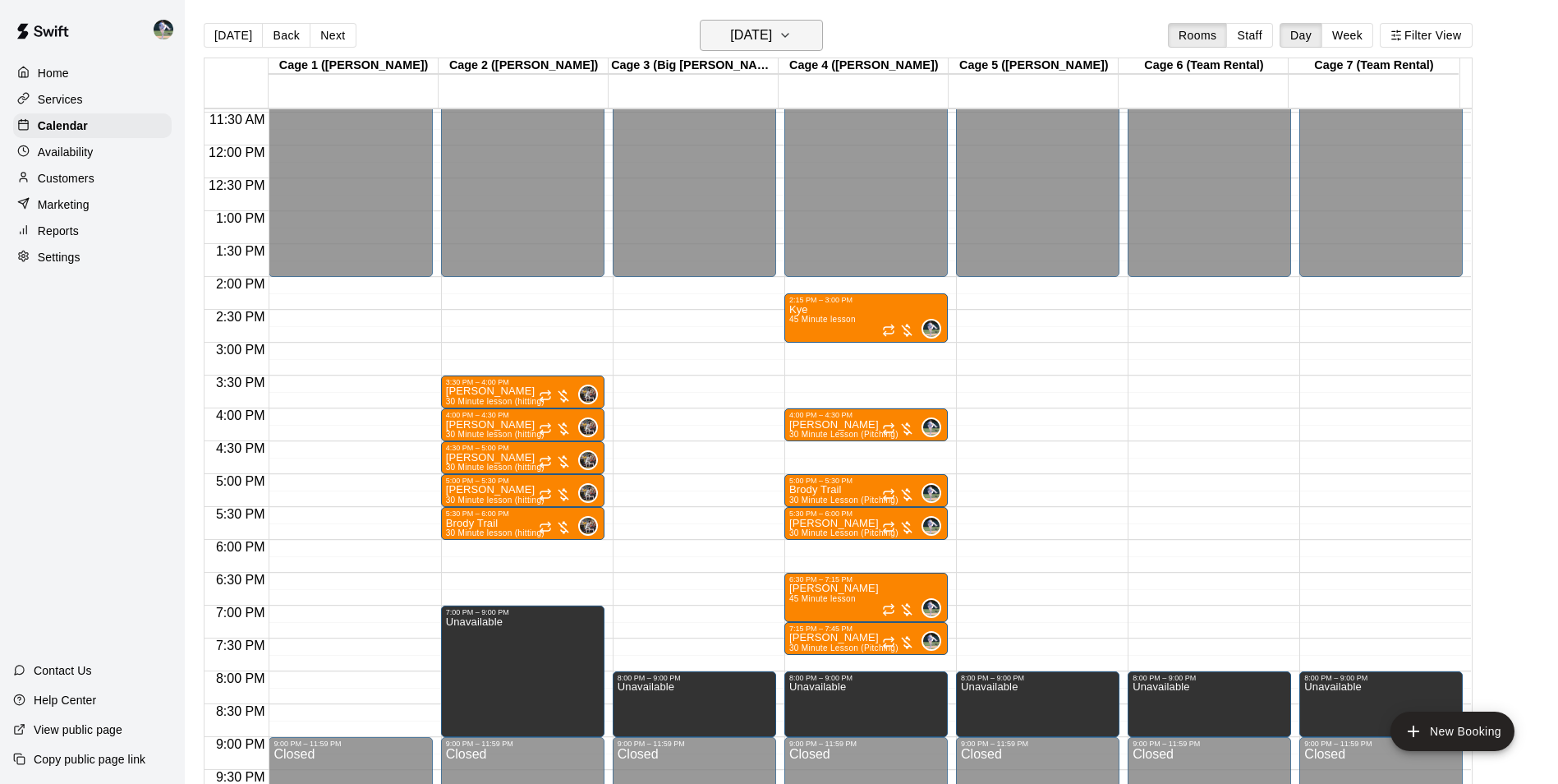
click at [744, 30] on h6 "[DATE]" at bounding box center [751, 35] width 42 height 23
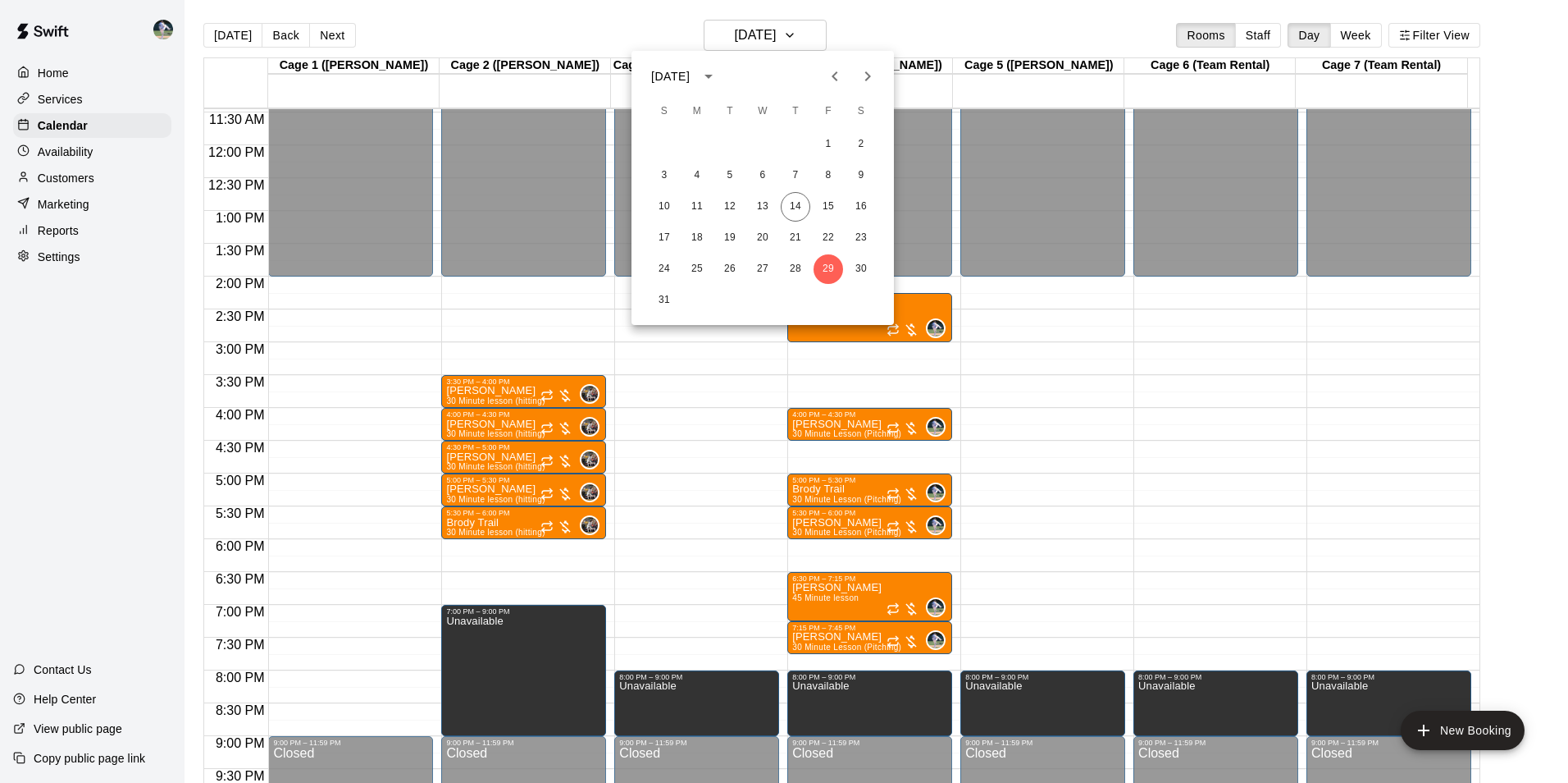
click at [865, 77] on icon "Next month" at bounding box center [867, 76] width 19 height 19
click at [827, 141] on button "5" at bounding box center [828, 145] width 29 height 30
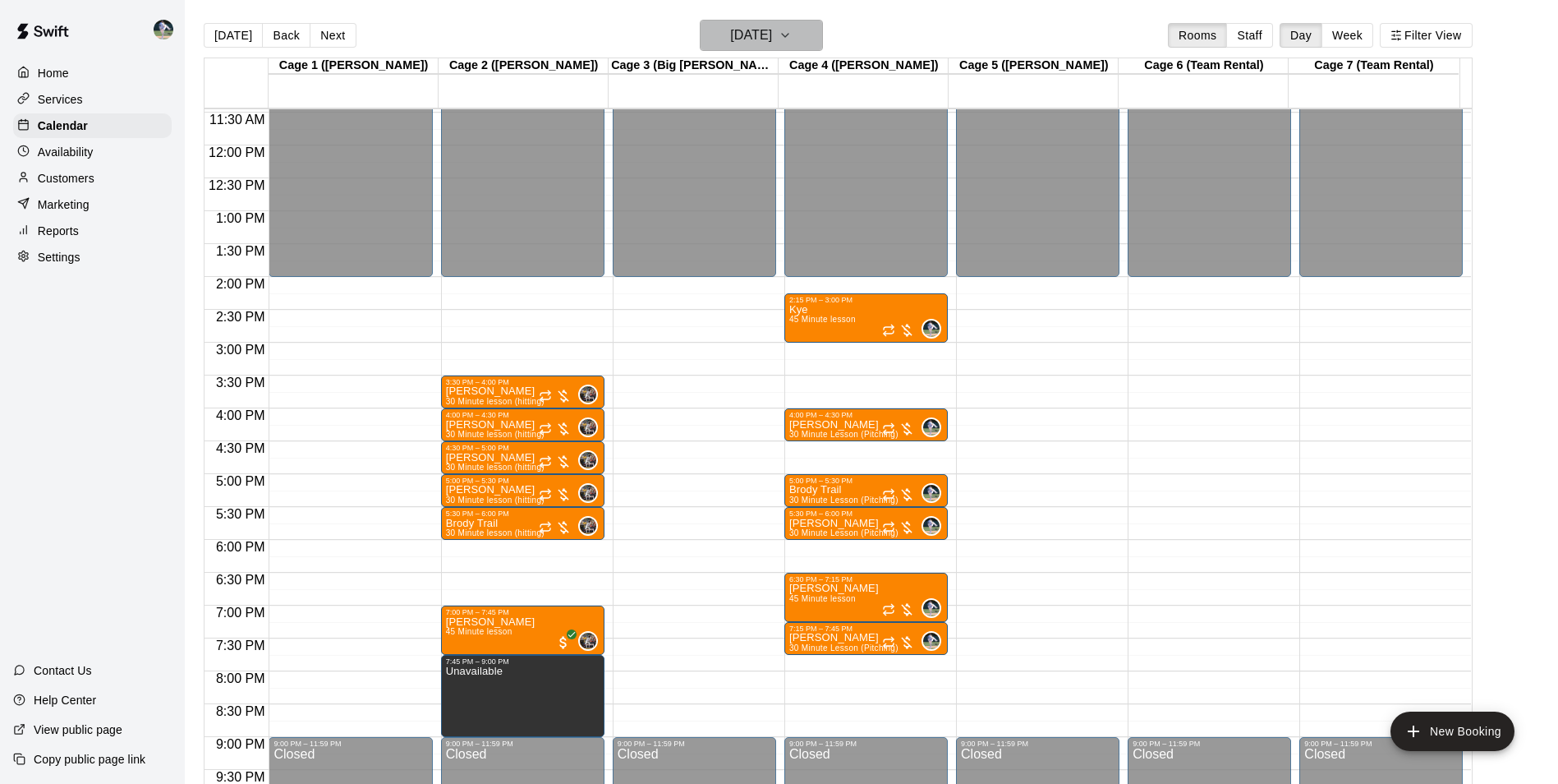
click at [772, 42] on h6 "[DATE]" at bounding box center [751, 35] width 42 height 23
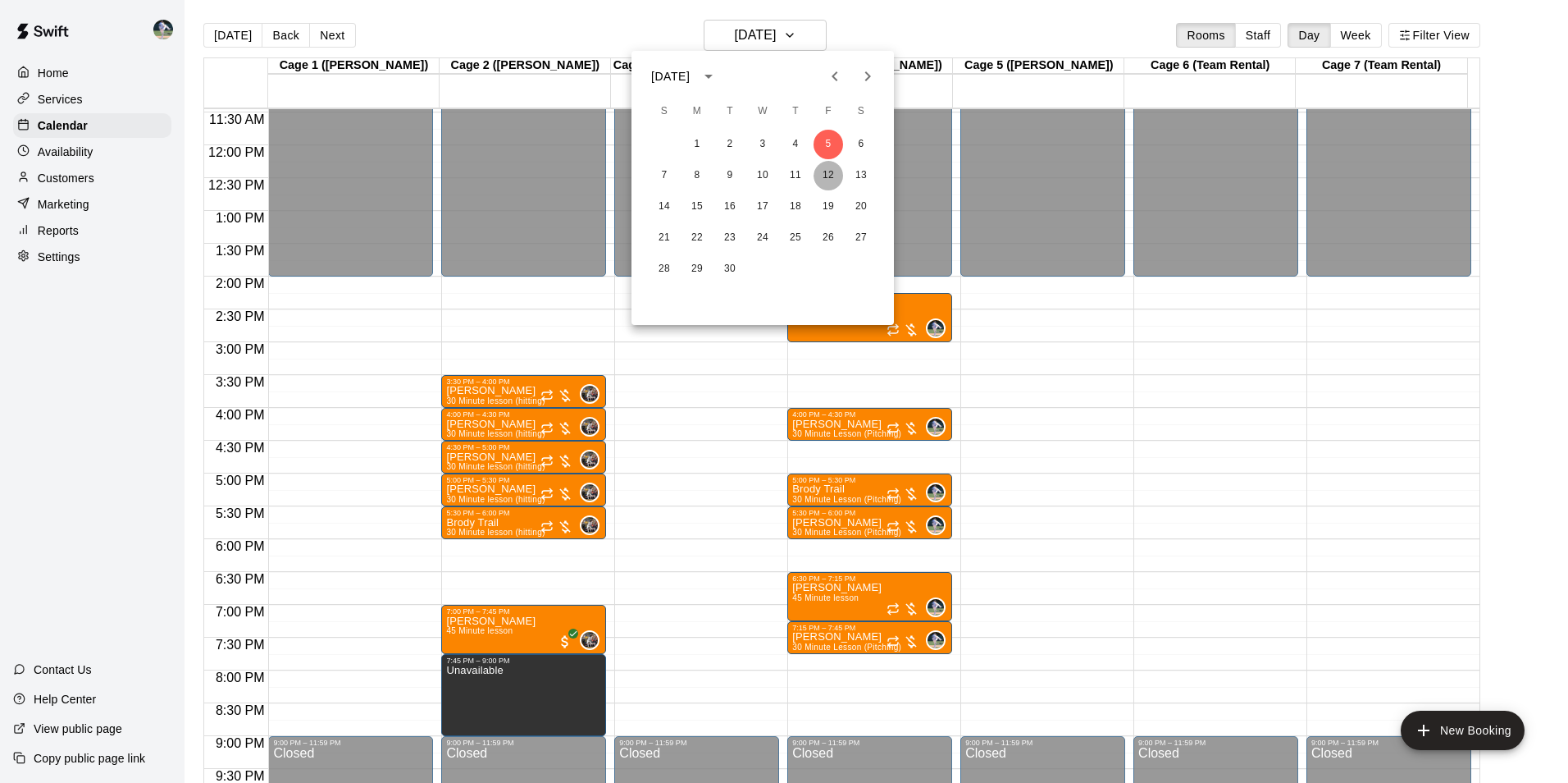
click at [827, 177] on button "12" at bounding box center [828, 175] width 29 height 30
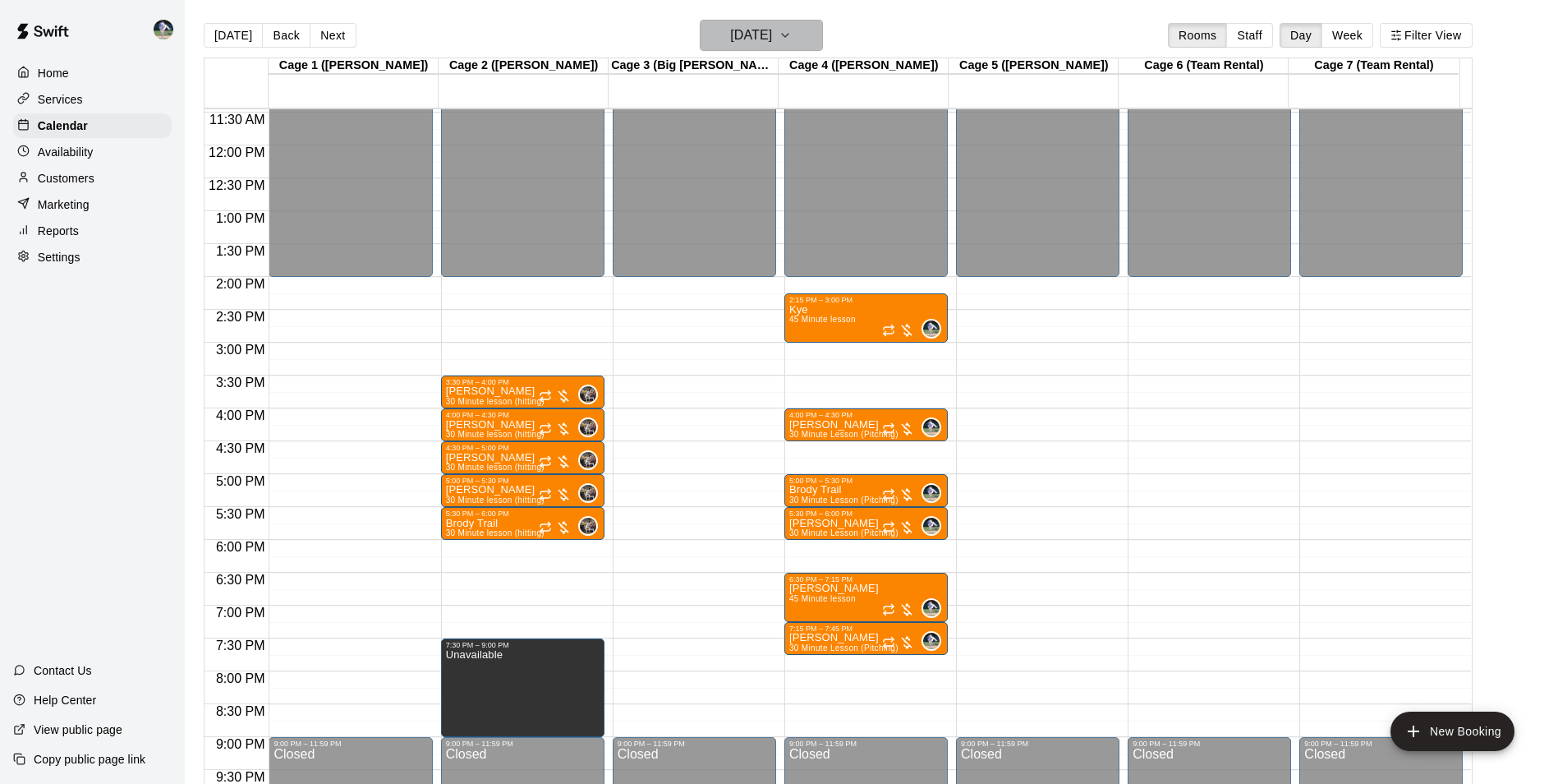
click at [772, 41] on h6 "[DATE]" at bounding box center [751, 35] width 42 height 23
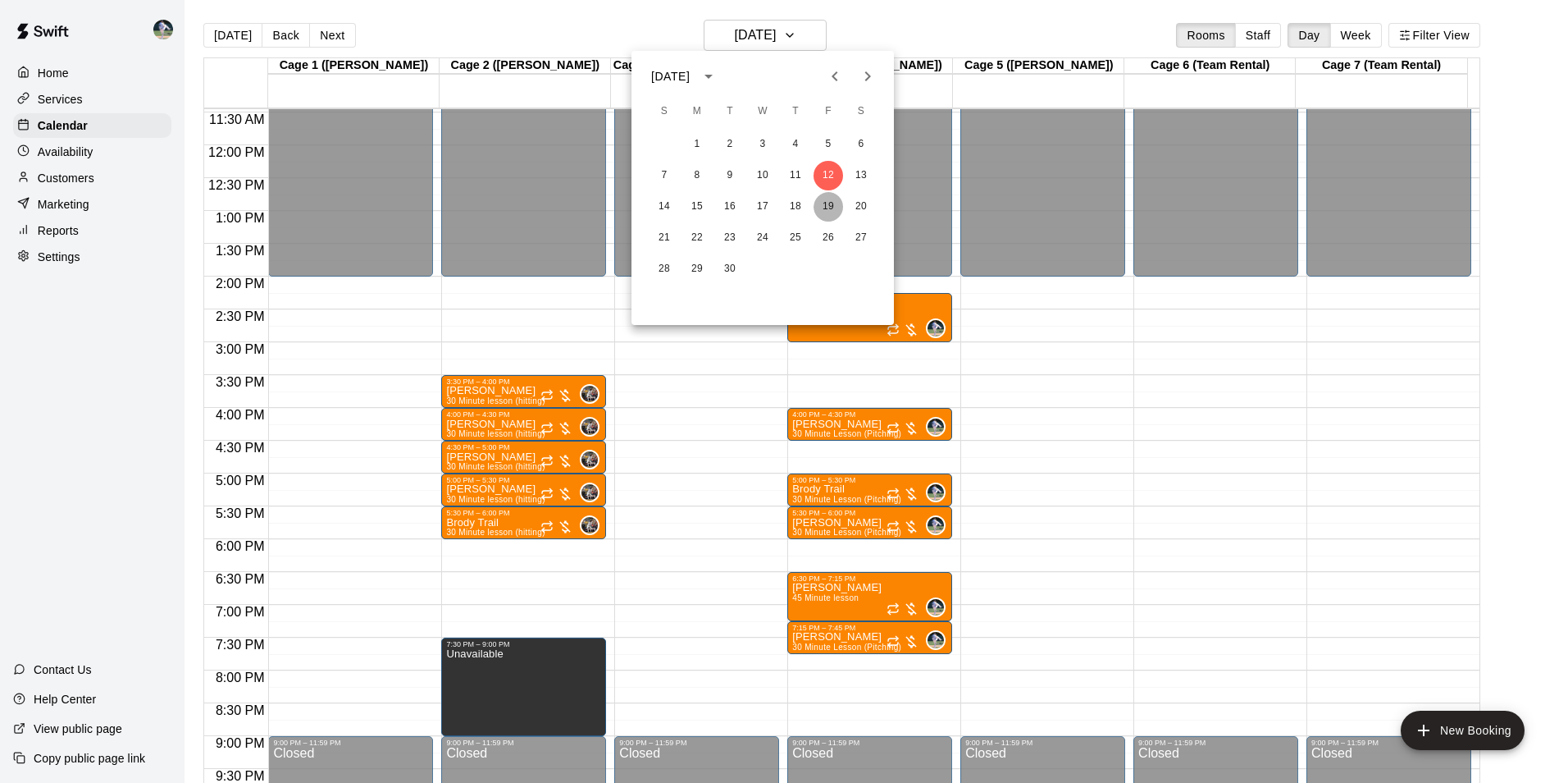
click at [828, 207] on button "19" at bounding box center [828, 207] width 29 height 30
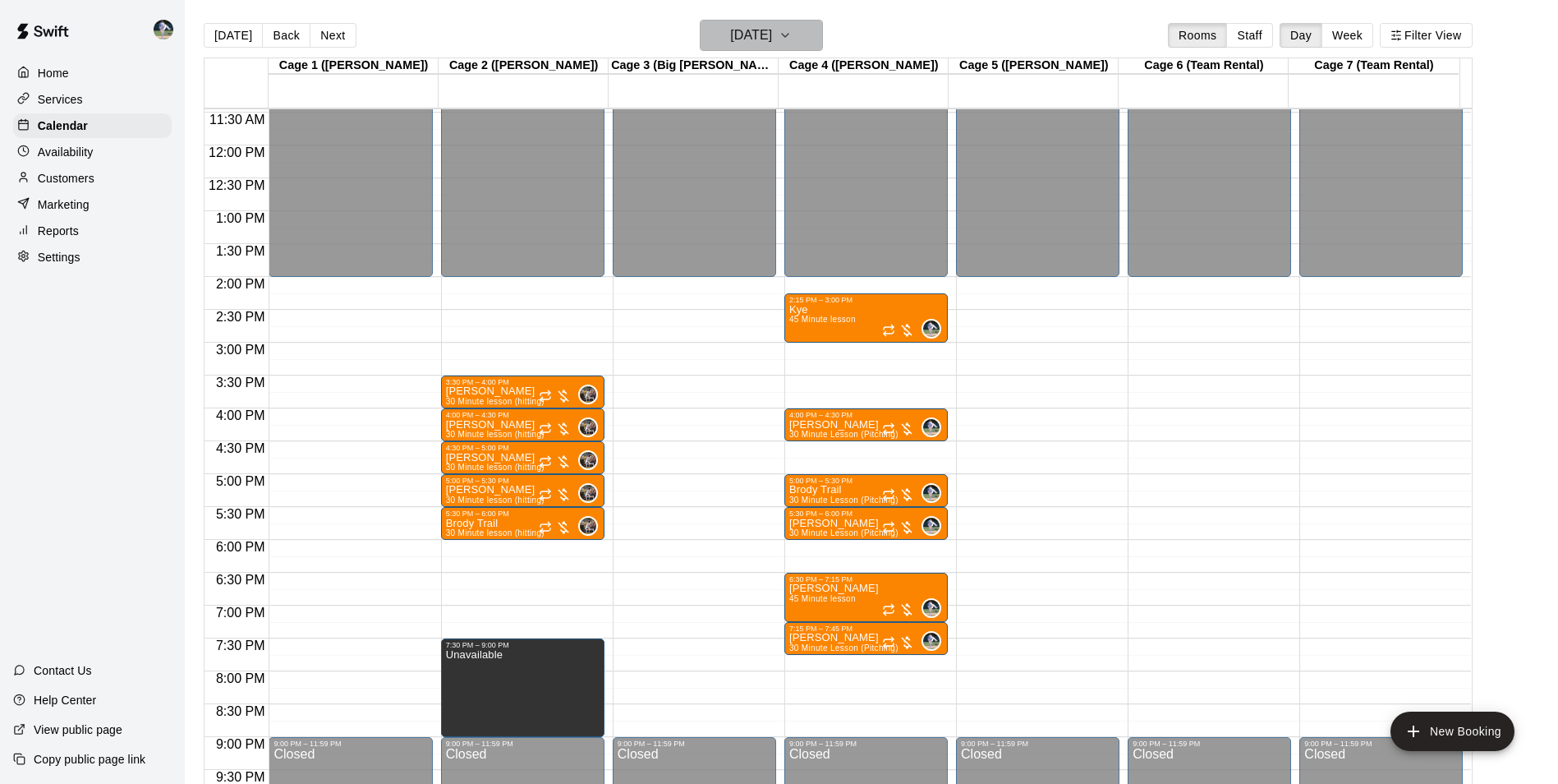
click at [762, 39] on h6 "[DATE]" at bounding box center [751, 35] width 42 height 23
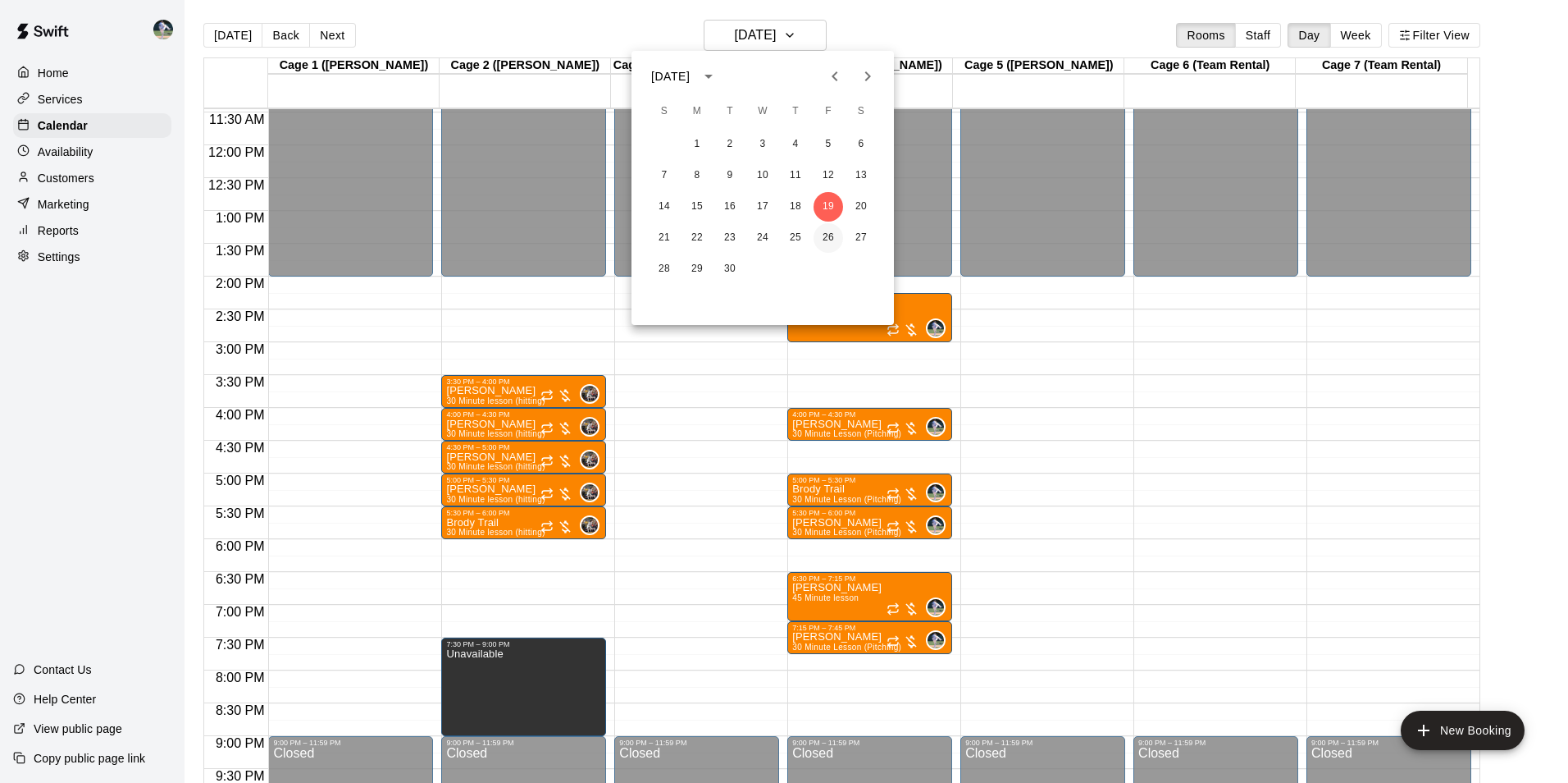
click at [824, 236] on button "26" at bounding box center [828, 238] width 29 height 30
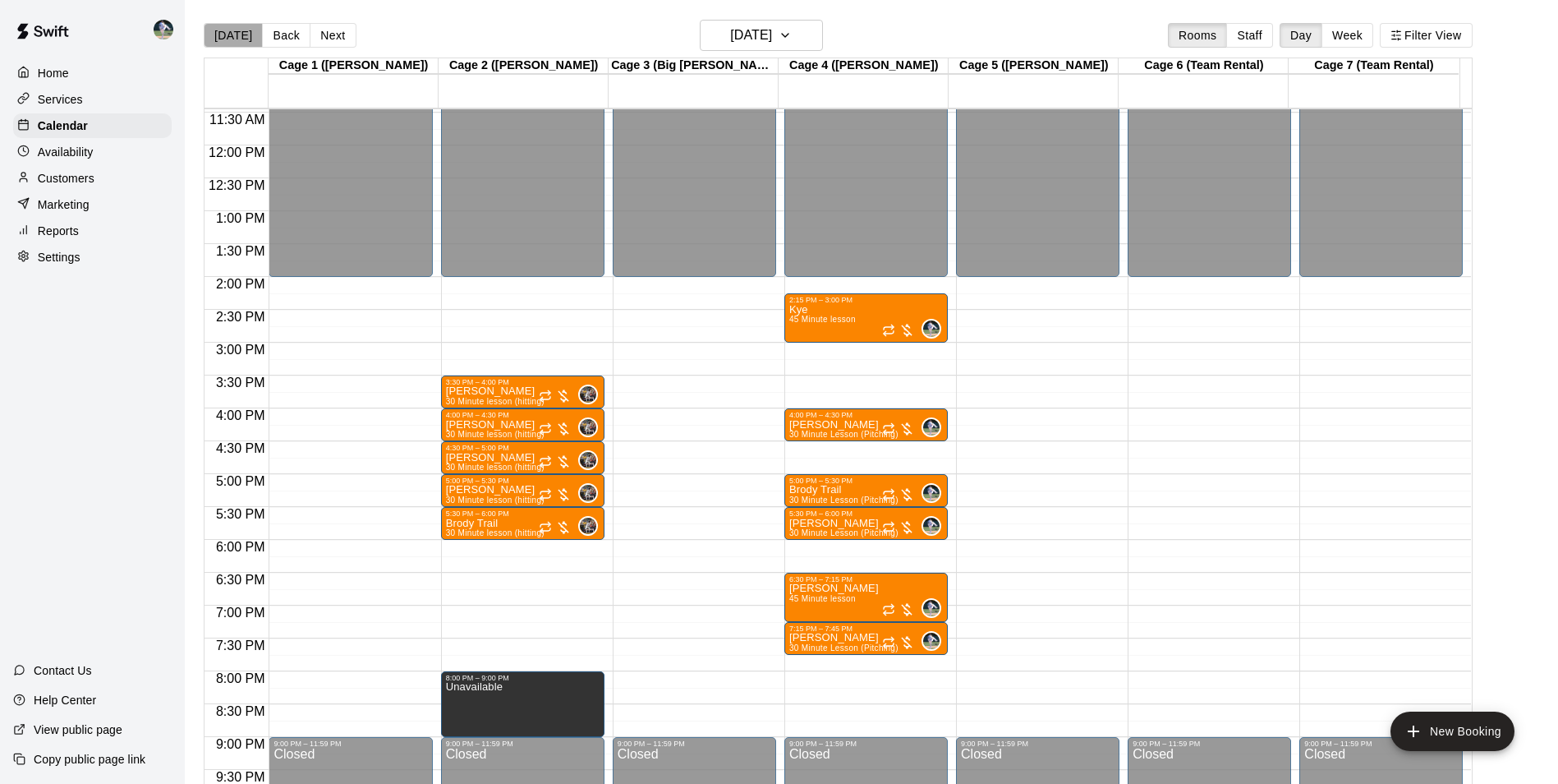
click at [242, 37] on button "[DATE]" at bounding box center [234, 35] width 59 height 25
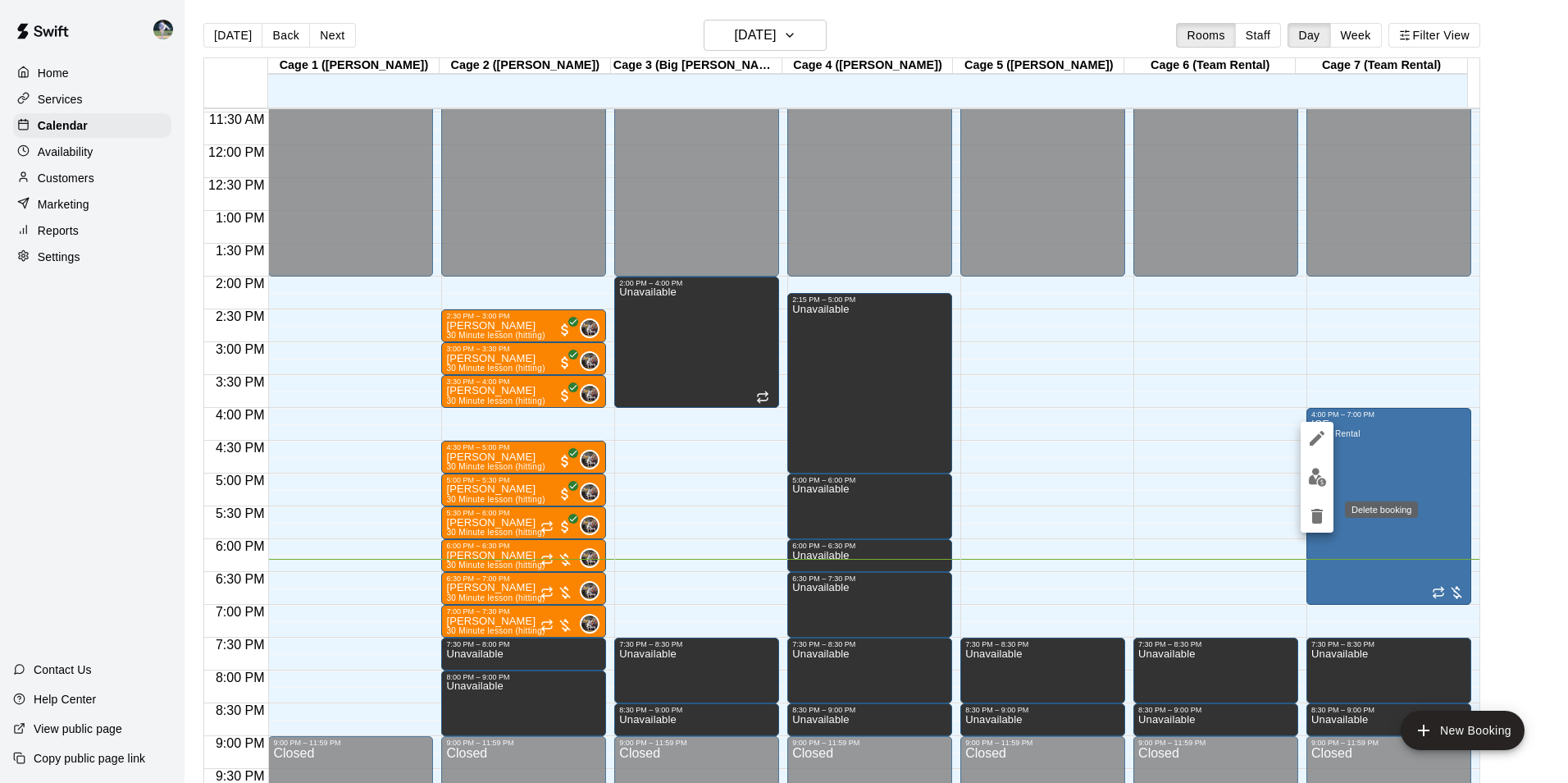
click at [1317, 516] on icon "delete" at bounding box center [1316, 516] width 11 height 15
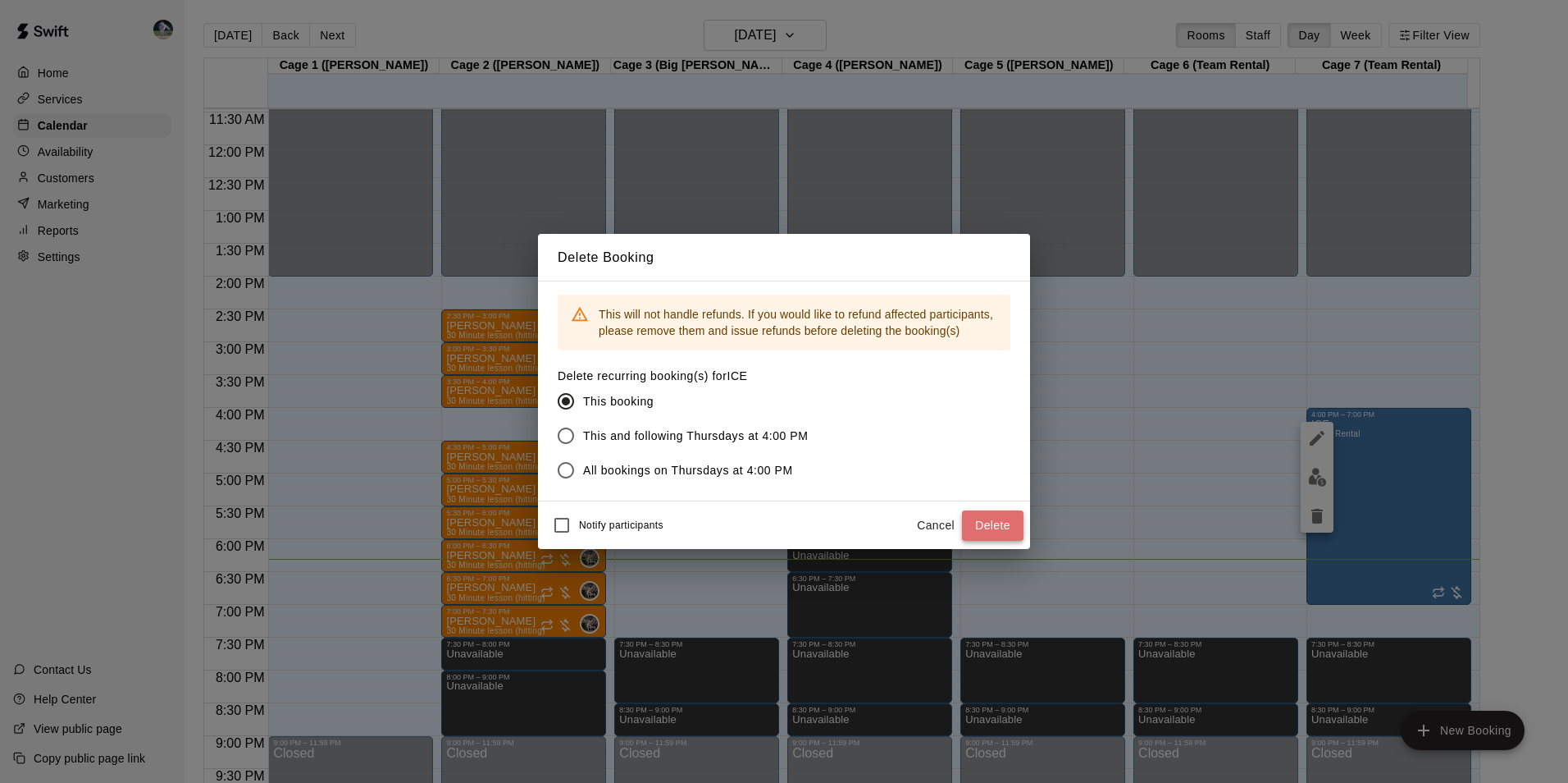
click at [977, 516] on button "Delete" at bounding box center [992, 525] width 62 height 30
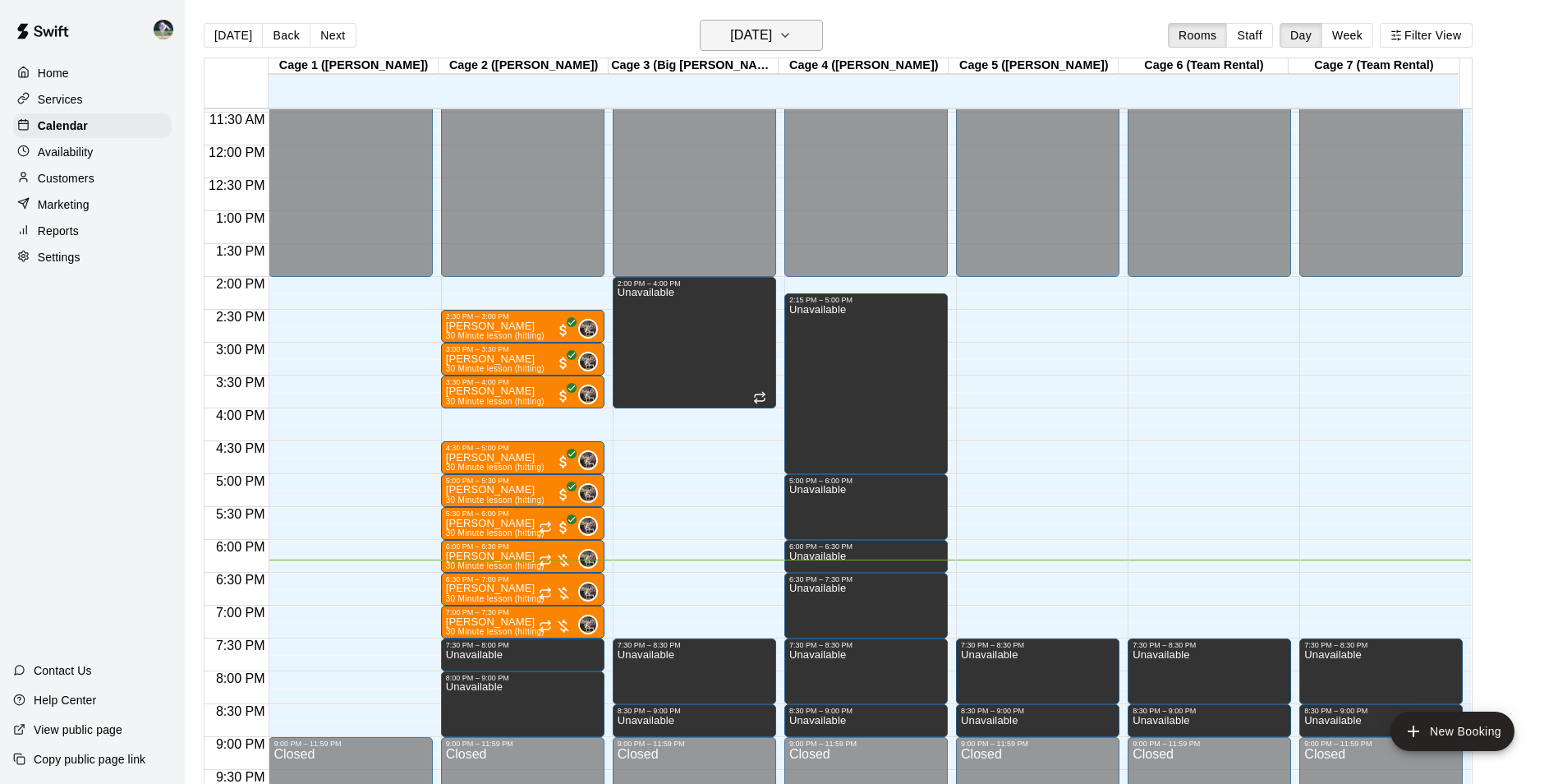
click at [750, 30] on h6 "[DATE]" at bounding box center [751, 35] width 42 height 23
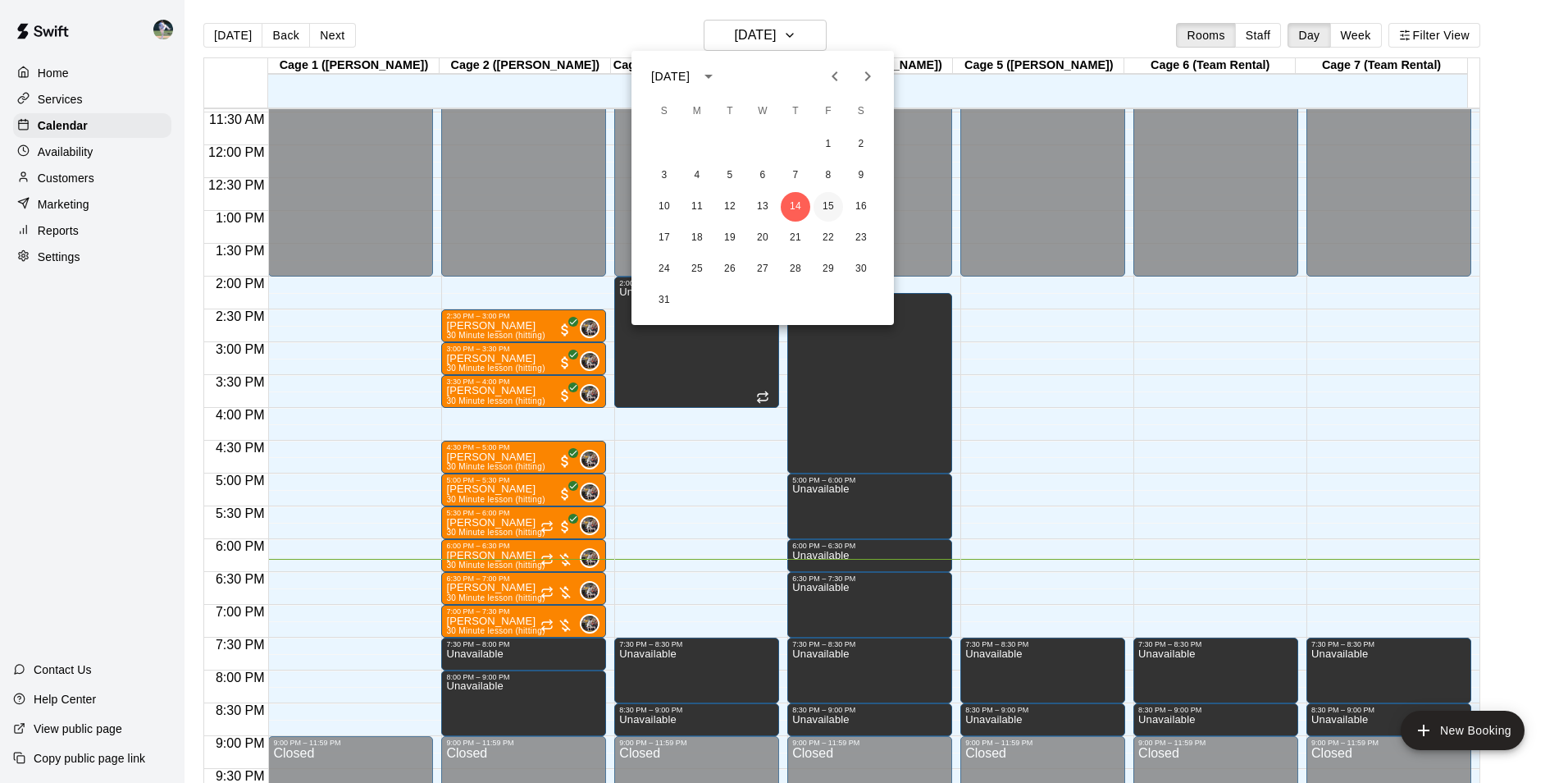
click at [829, 205] on button "15" at bounding box center [828, 207] width 29 height 30
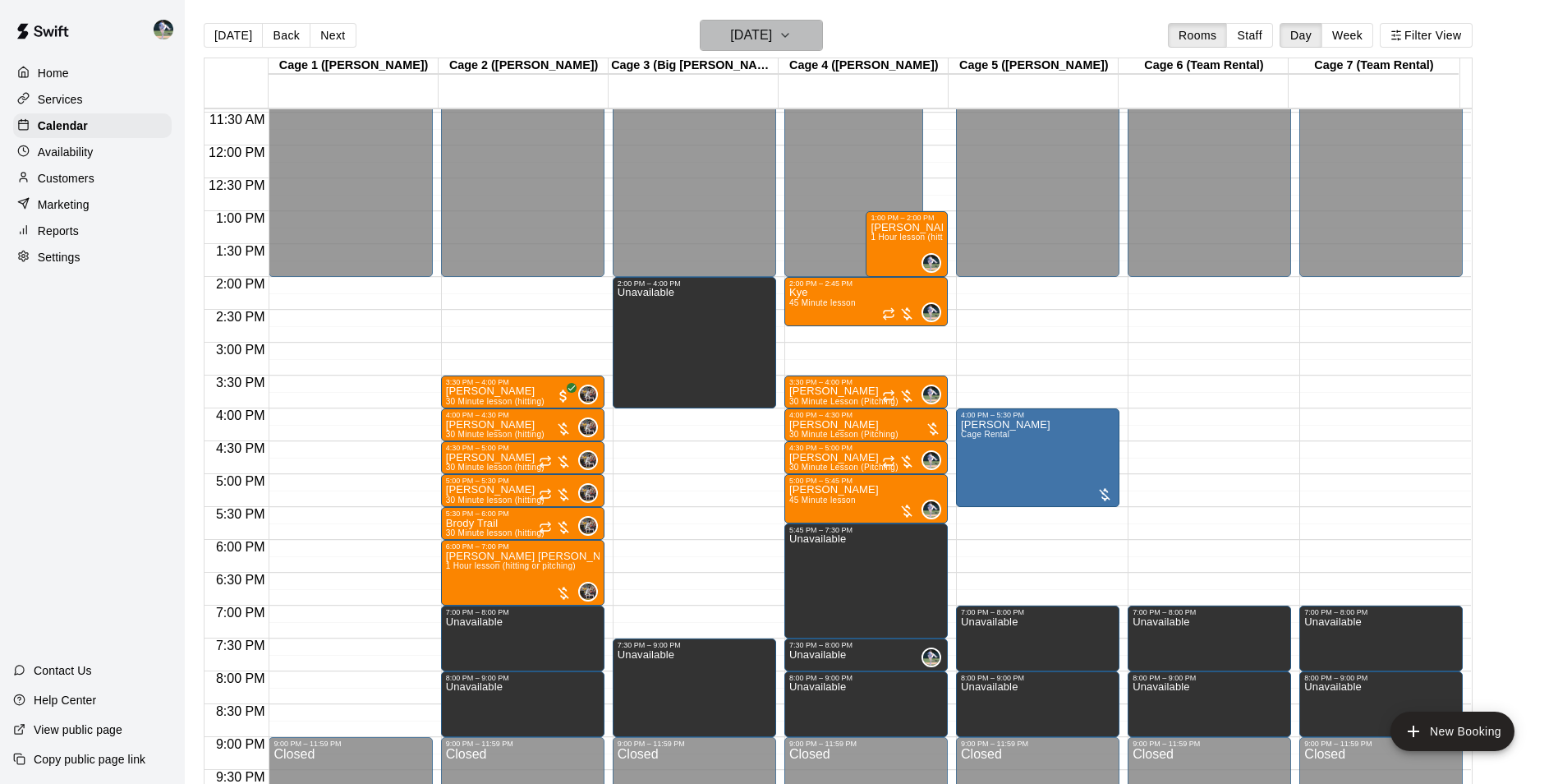
click at [733, 39] on h6 "[DATE]" at bounding box center [751, 35] width 42 height 23
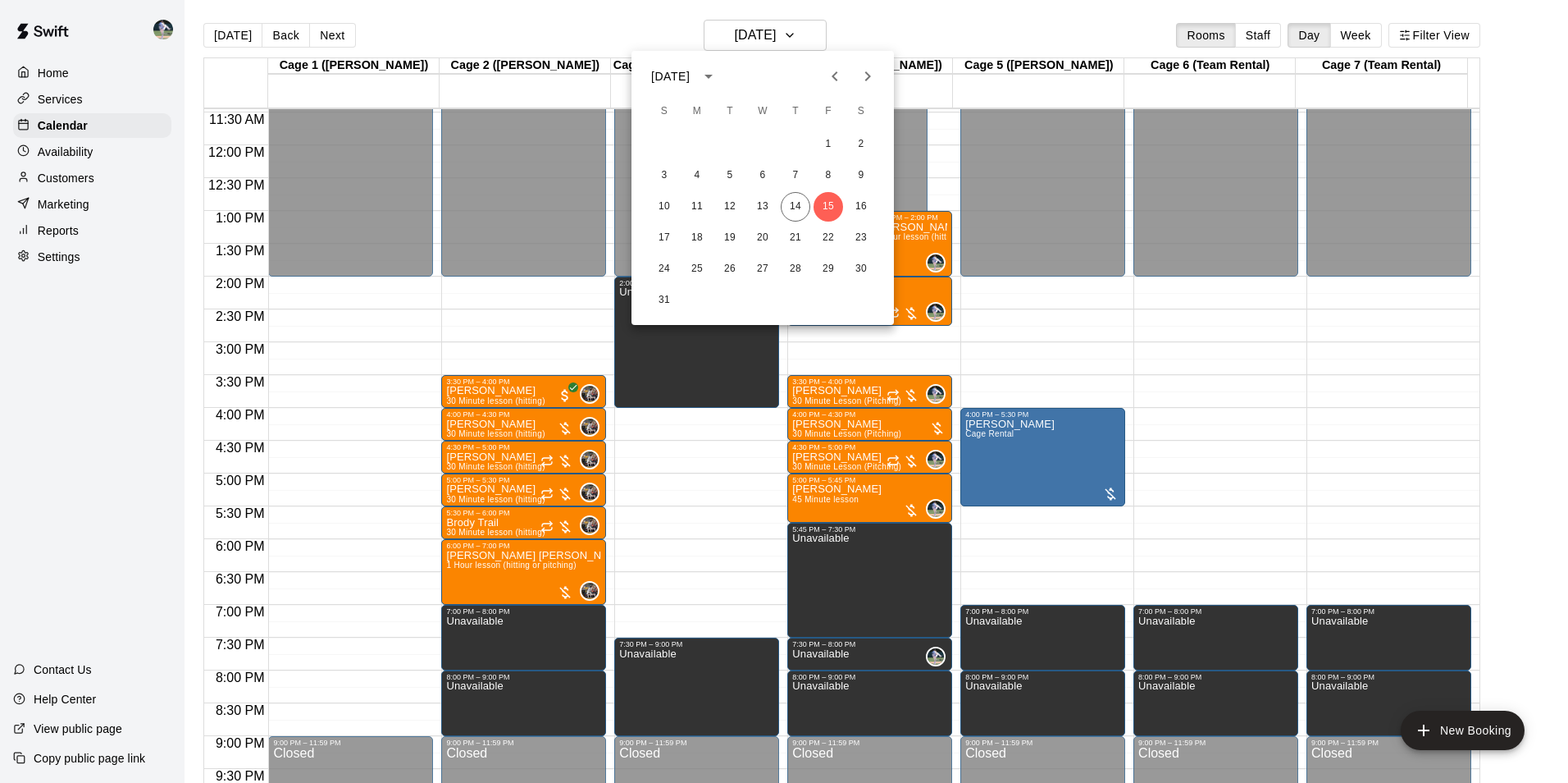
click at [870, 77] on icon "Next month" at bounding box center [867, 76] width 6 height 10
click at [695, 139] on button "1" at bounding box center [697, 145] width 29 height 30
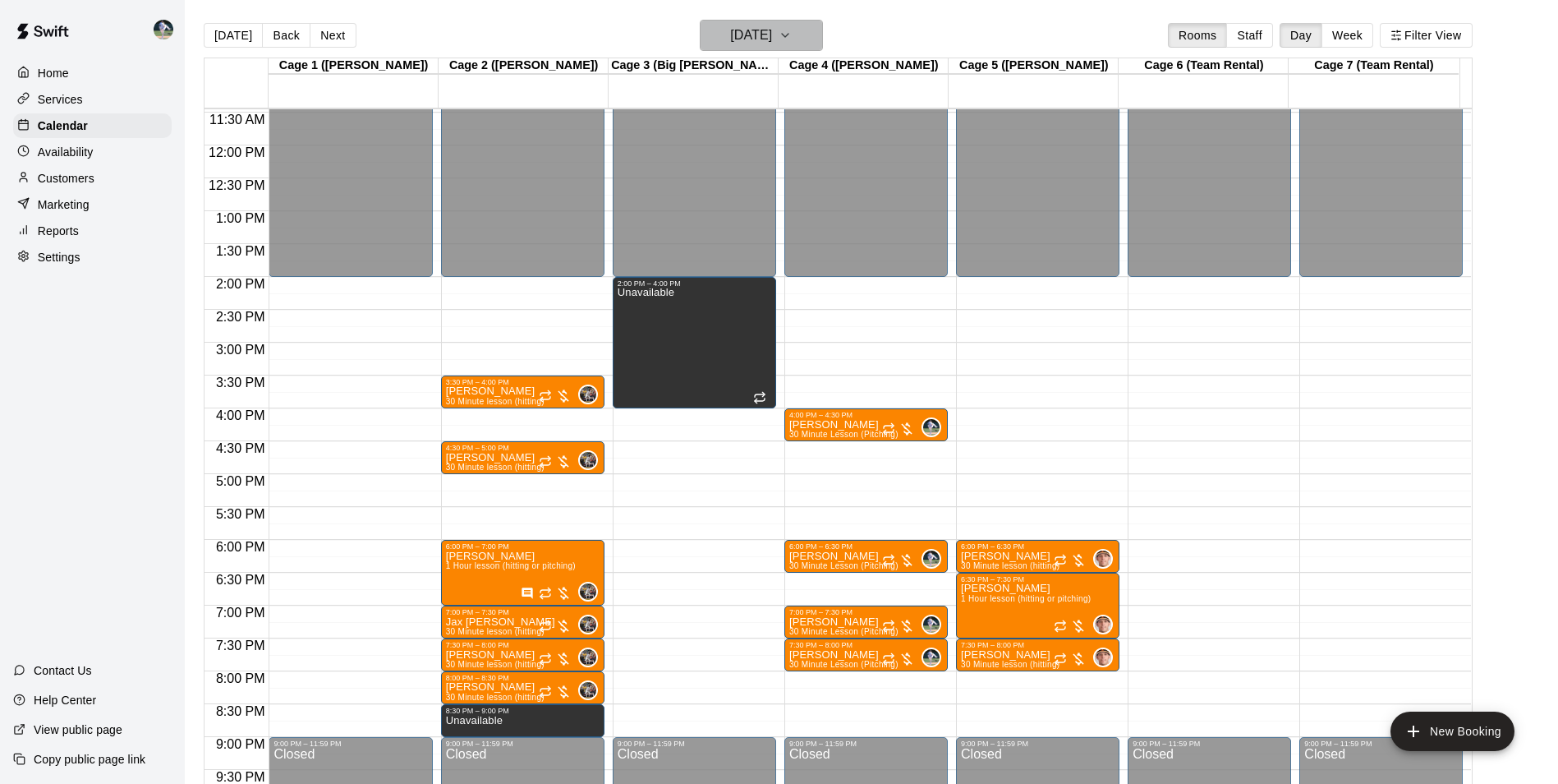
click at [743, 30] on h6 "[DATE]" at bounding box center [751, 35] width 42 height 23
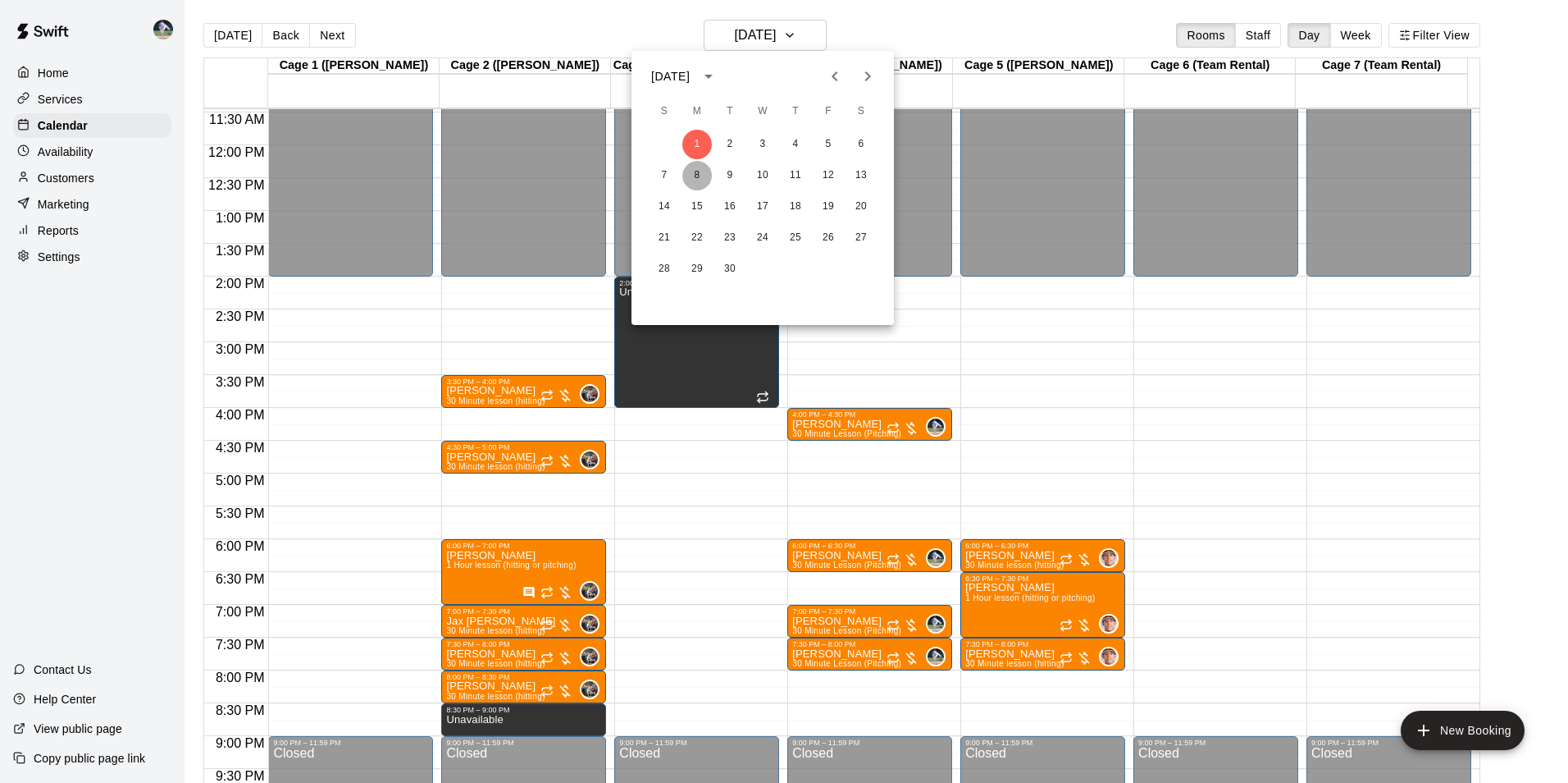
click at [690, 175] on button "8" at bounding box center [697, 175] width 29 height 30
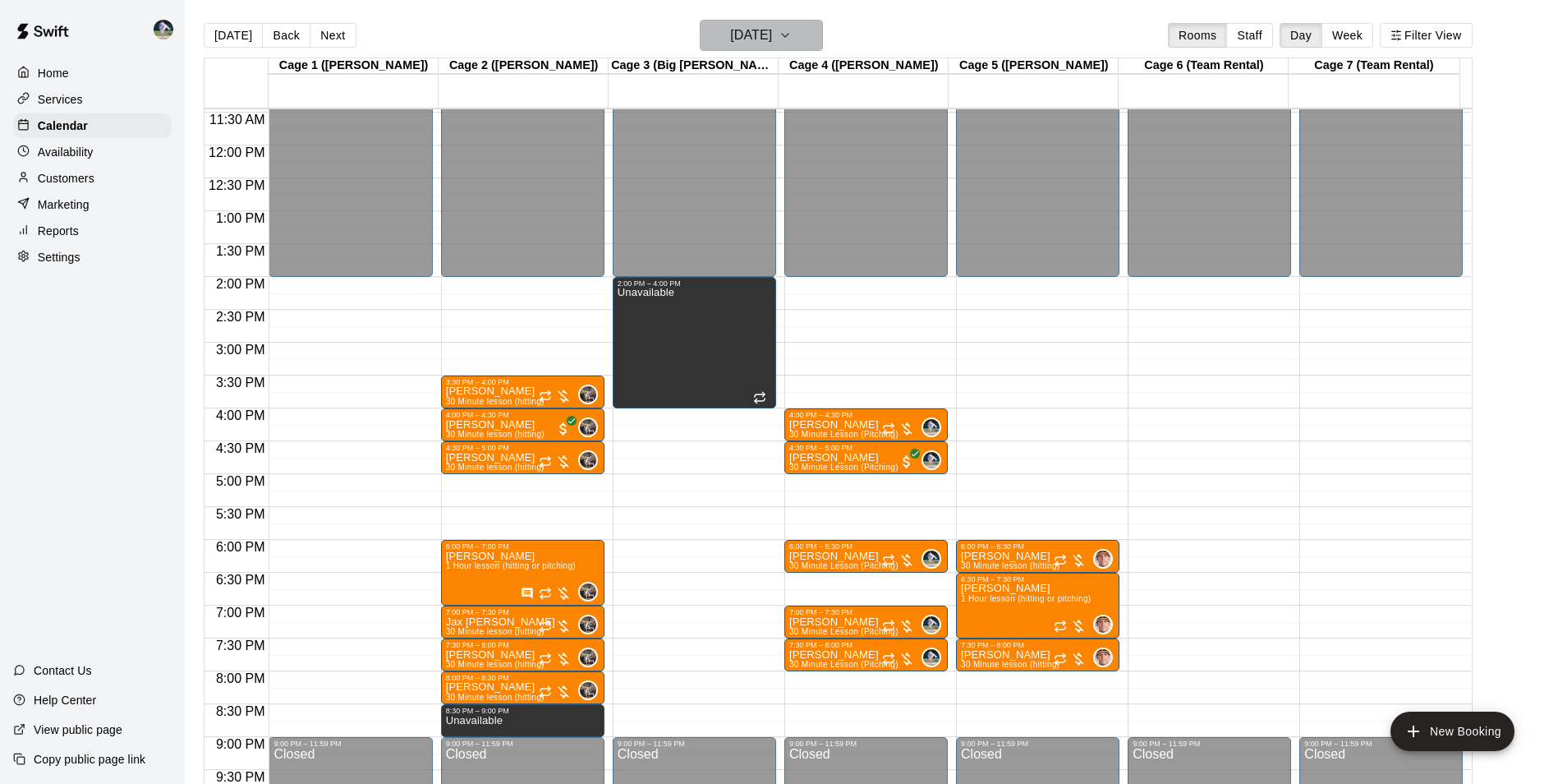
click at [735, 42] on h6 "[DATE]" at bounding box center [751, 35] width 42 height 23
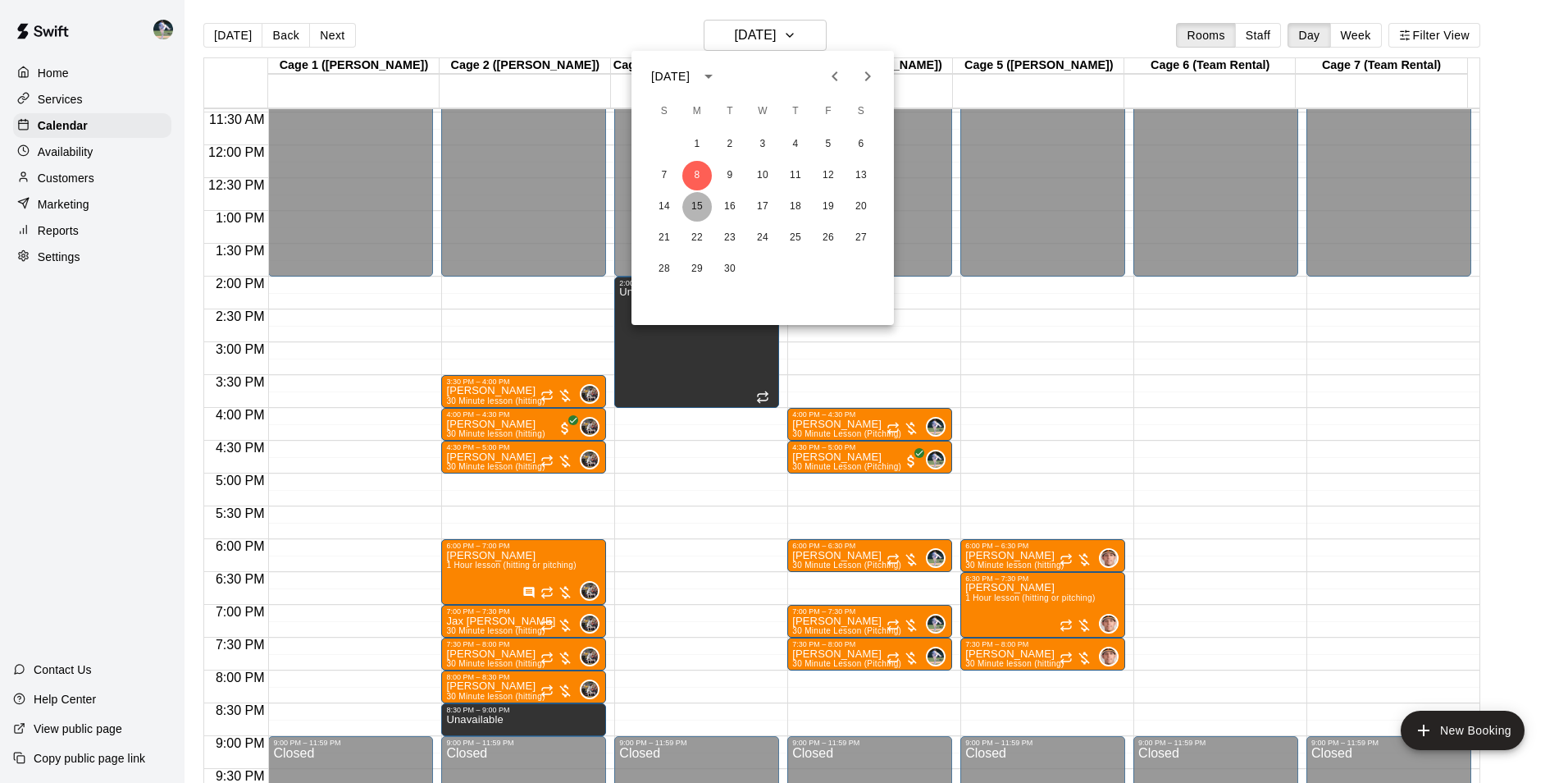
click at [697, 207] on button "15" at bounding box center [697, 207] width 29 height 30
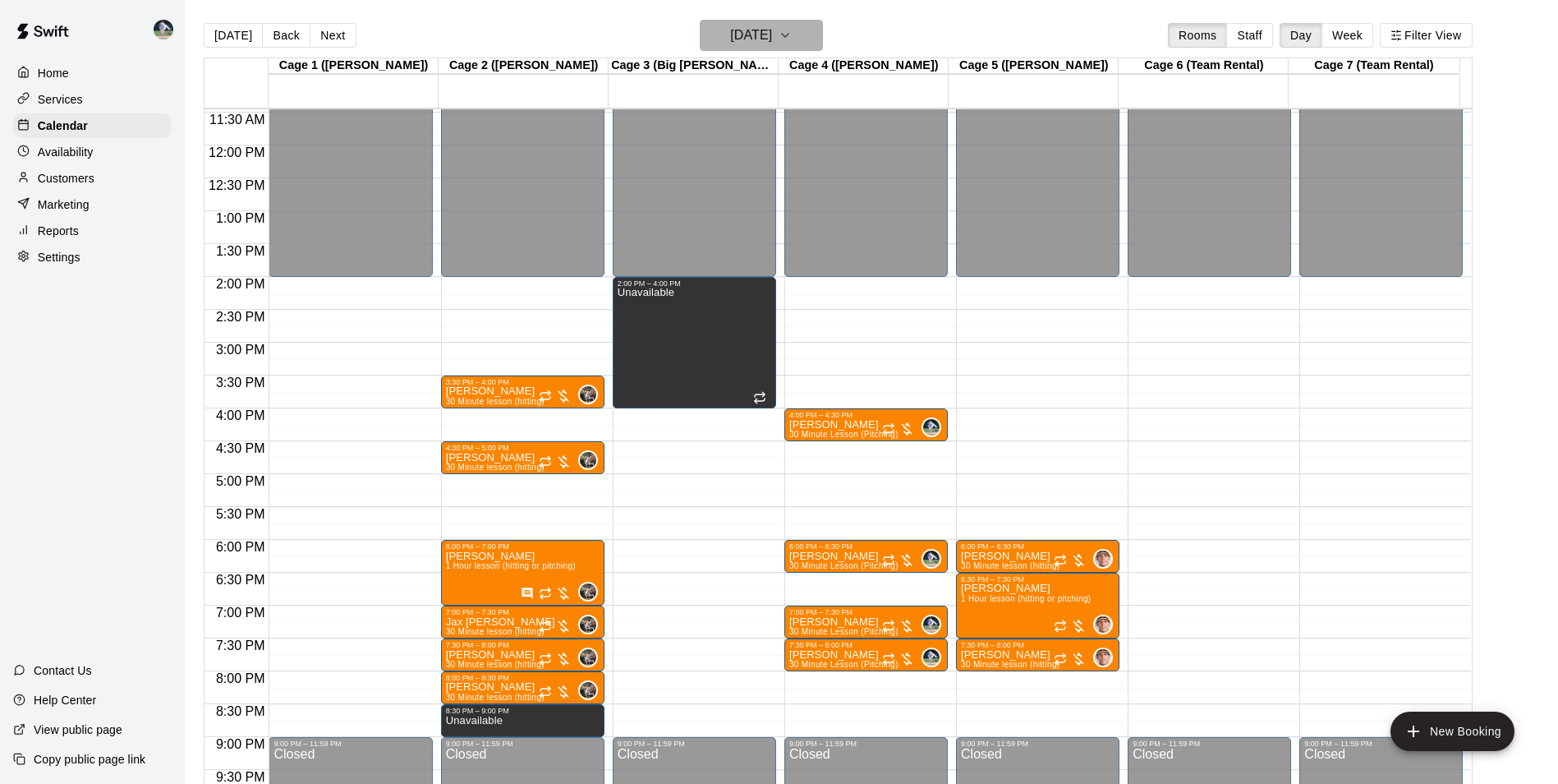
click at [762, 46] on h6 "[DATE]" at bounding box center [751, 35] width 42 height 23
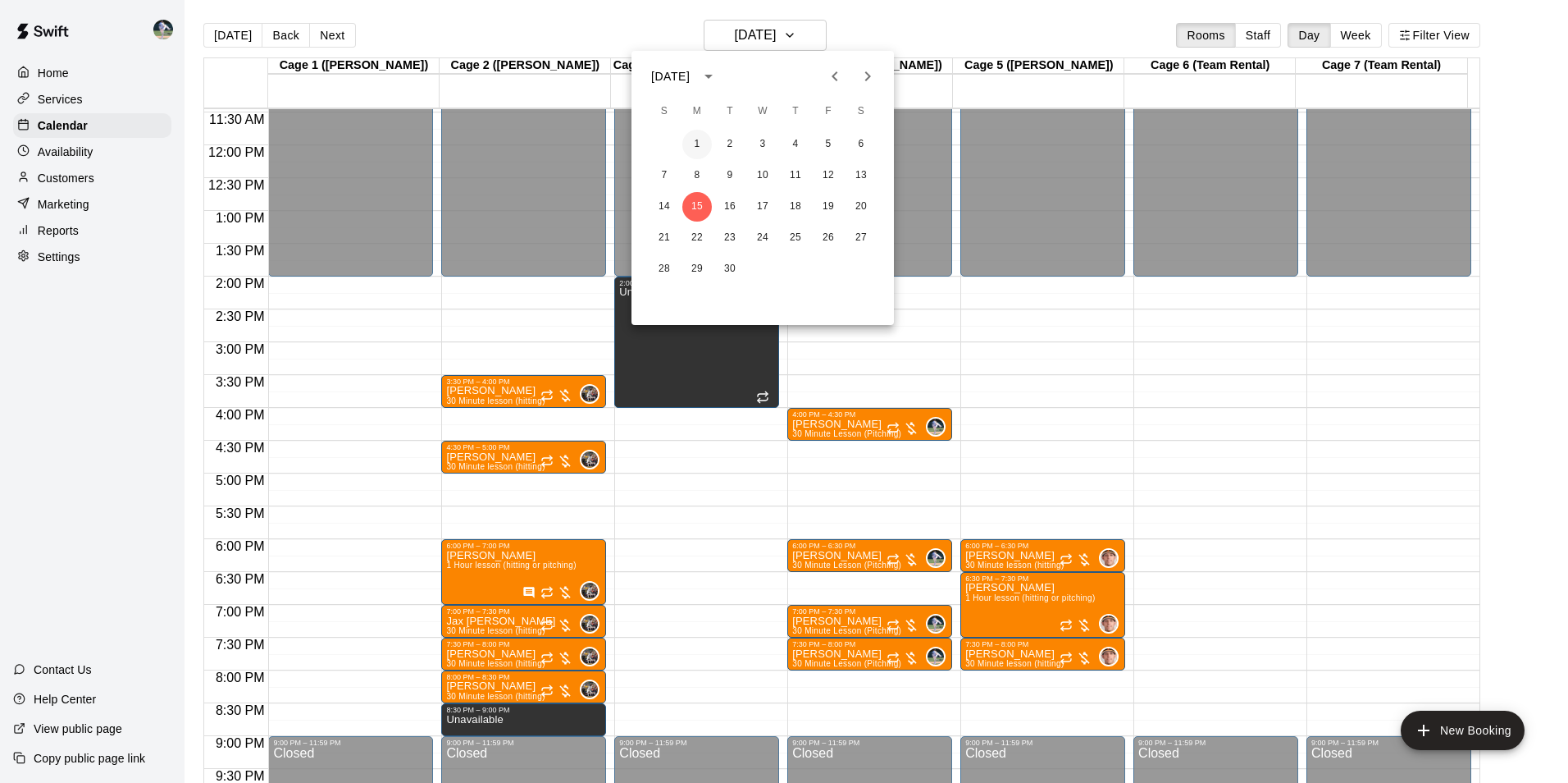
click at [692, 142] on button "1" at bounding box center [697, 145] width 29 height 30
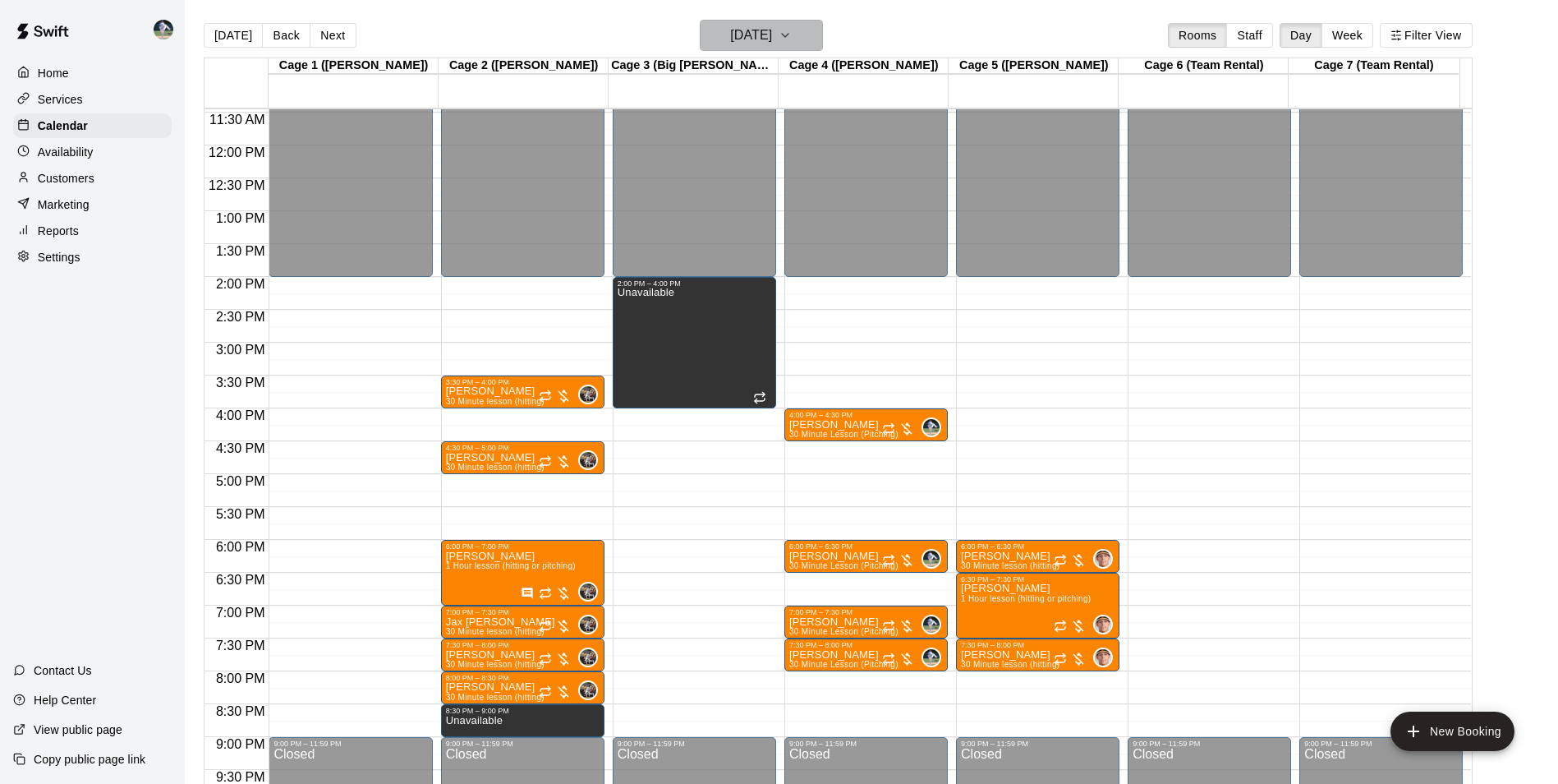
click at [772, 42] on h6 "[DATE]" at bounding box center [751, 35] width 42 height 23
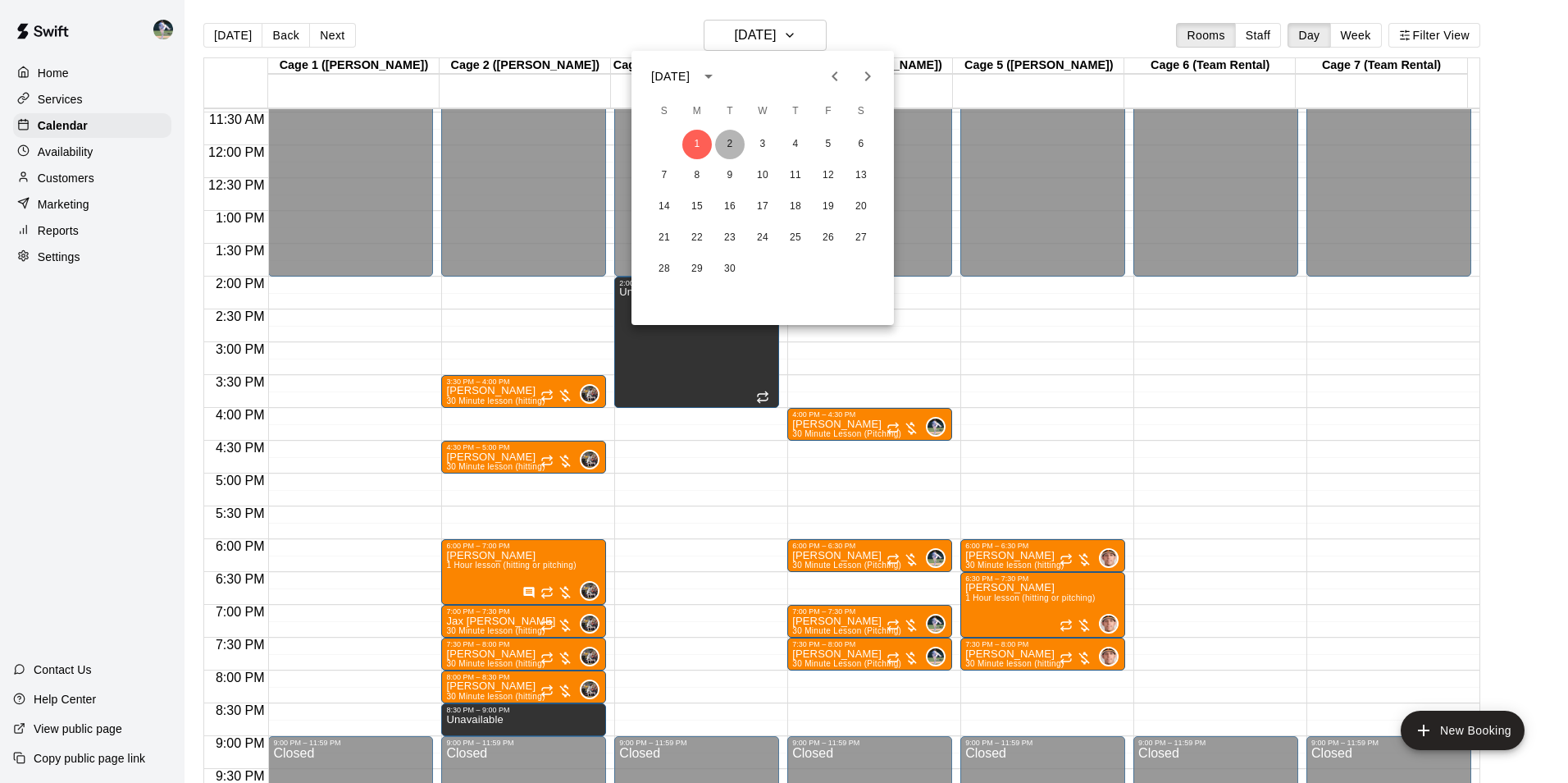
click at [725, 137] on button "2" at bounding box center [730, 145] width 29 height 30
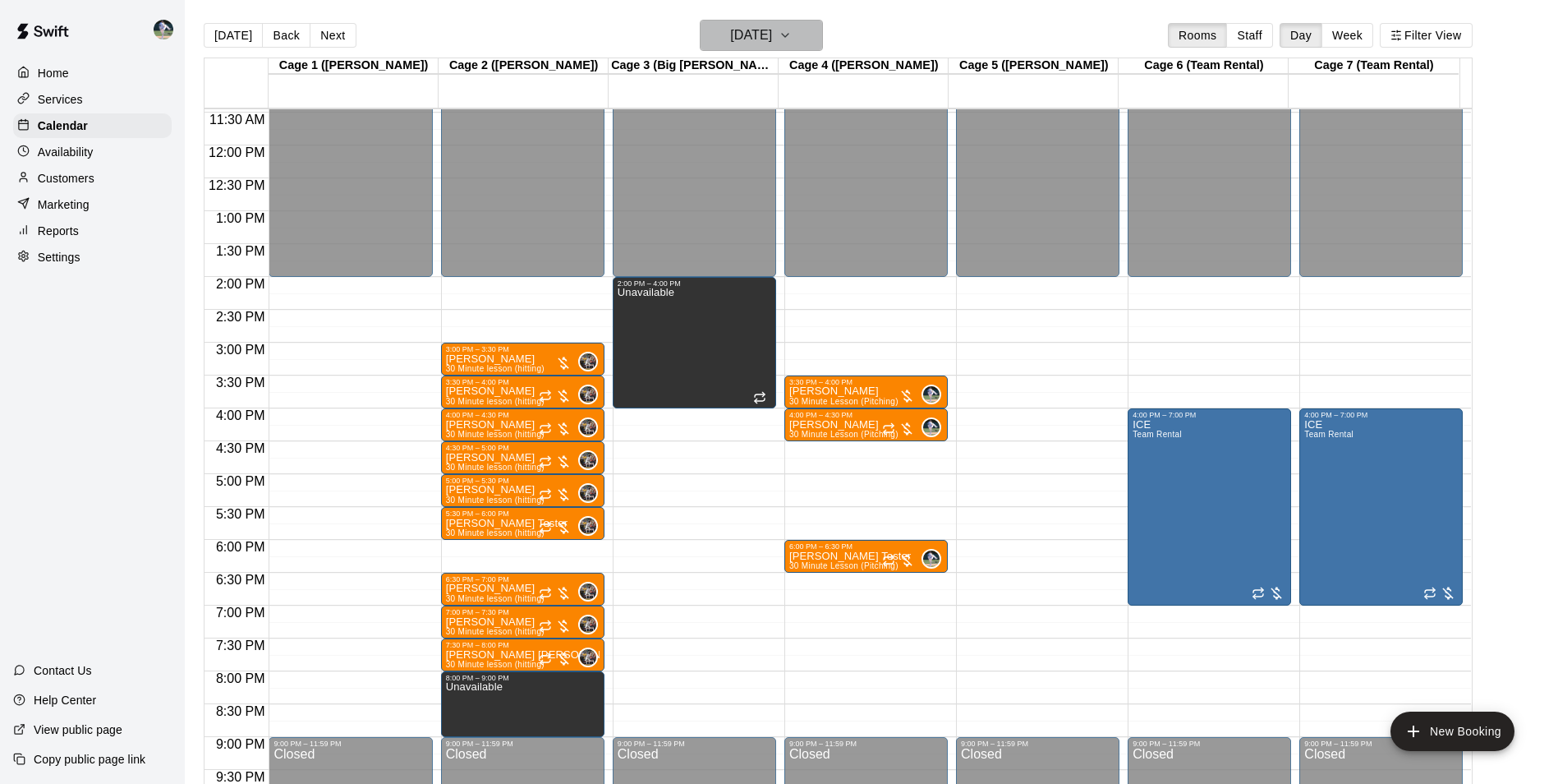
click at [744, 34] on h6 "[DATE]" at bounding box center [751, 35] width 42 height 23
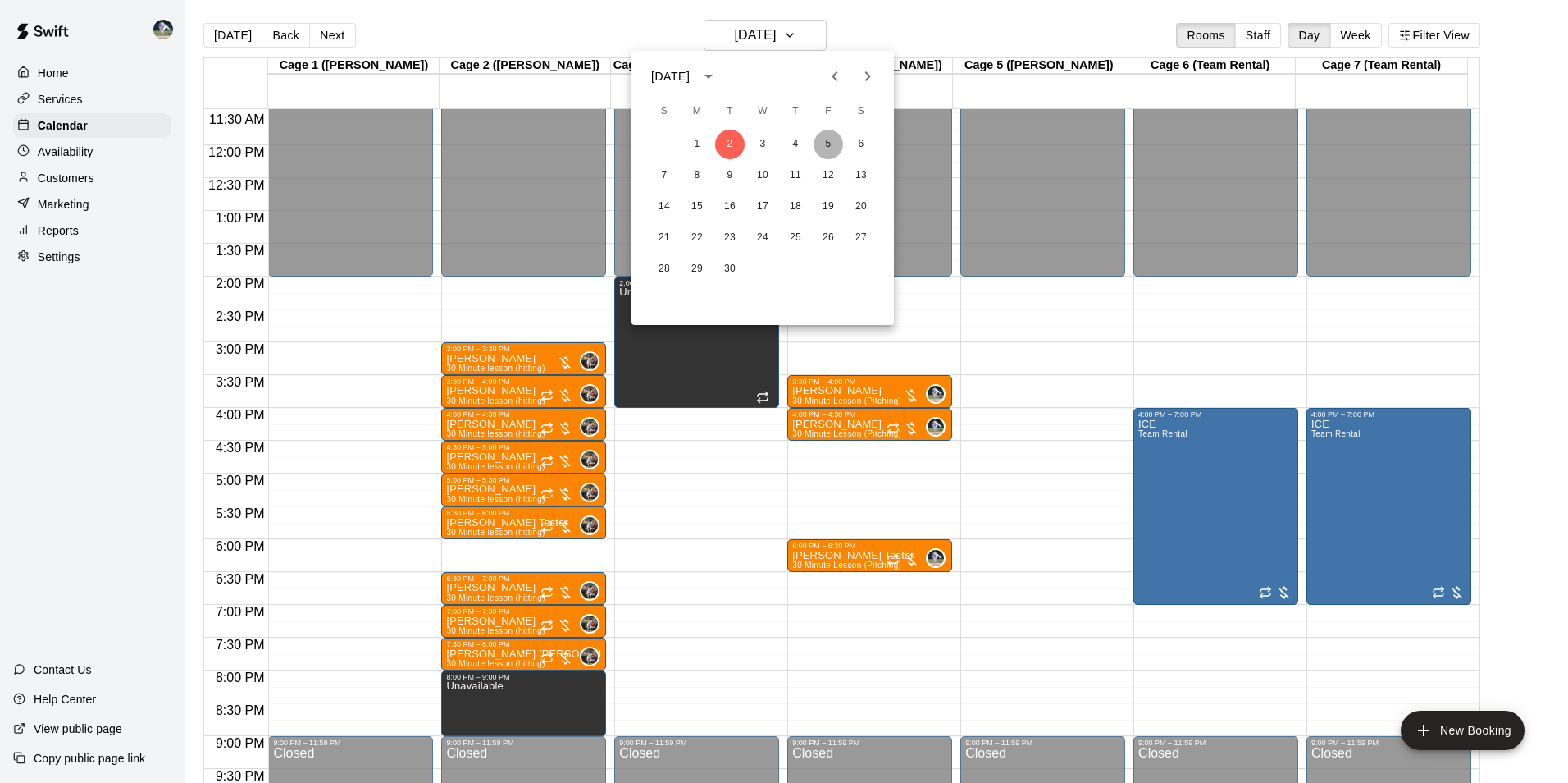
click at [827, 144] on button "5" at bounding box center [828, 145] width 29 height 30
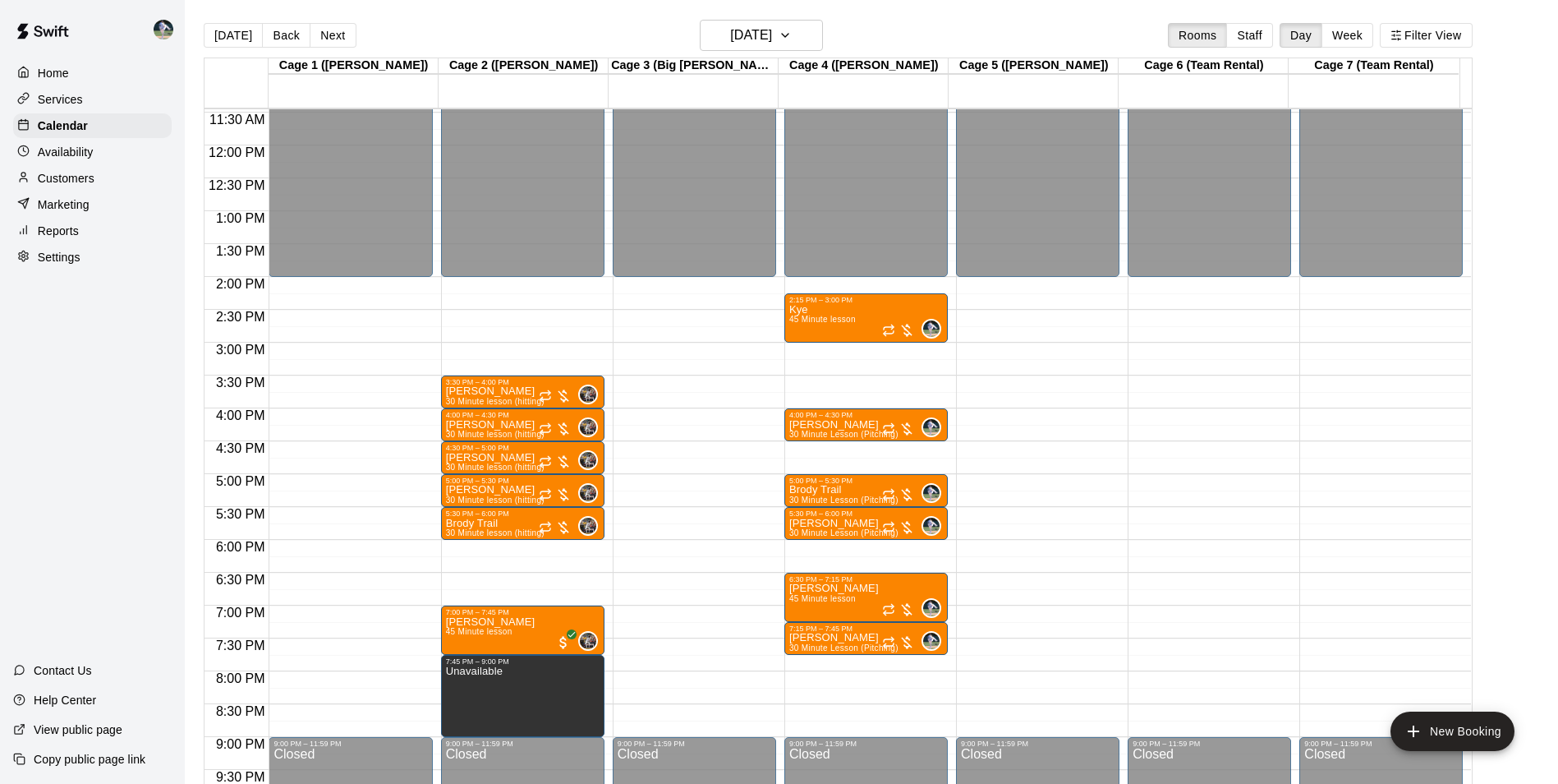
drag, startPoint x: 732, startPoint y: 17, endPoint x: 738, endPoint y: 27, distance: 11.7
click at [733, 18] on main "[DATE] Back [DATE][DATE] Rooms Staff Day Week Filter View Cage 1 ([PERSON_NAME]…" at bounding box center [871, 404] width 1373 height 810
click at [754, 38] on h6 "[DATE]" at bounding box center [751, 35] width 42 height 23
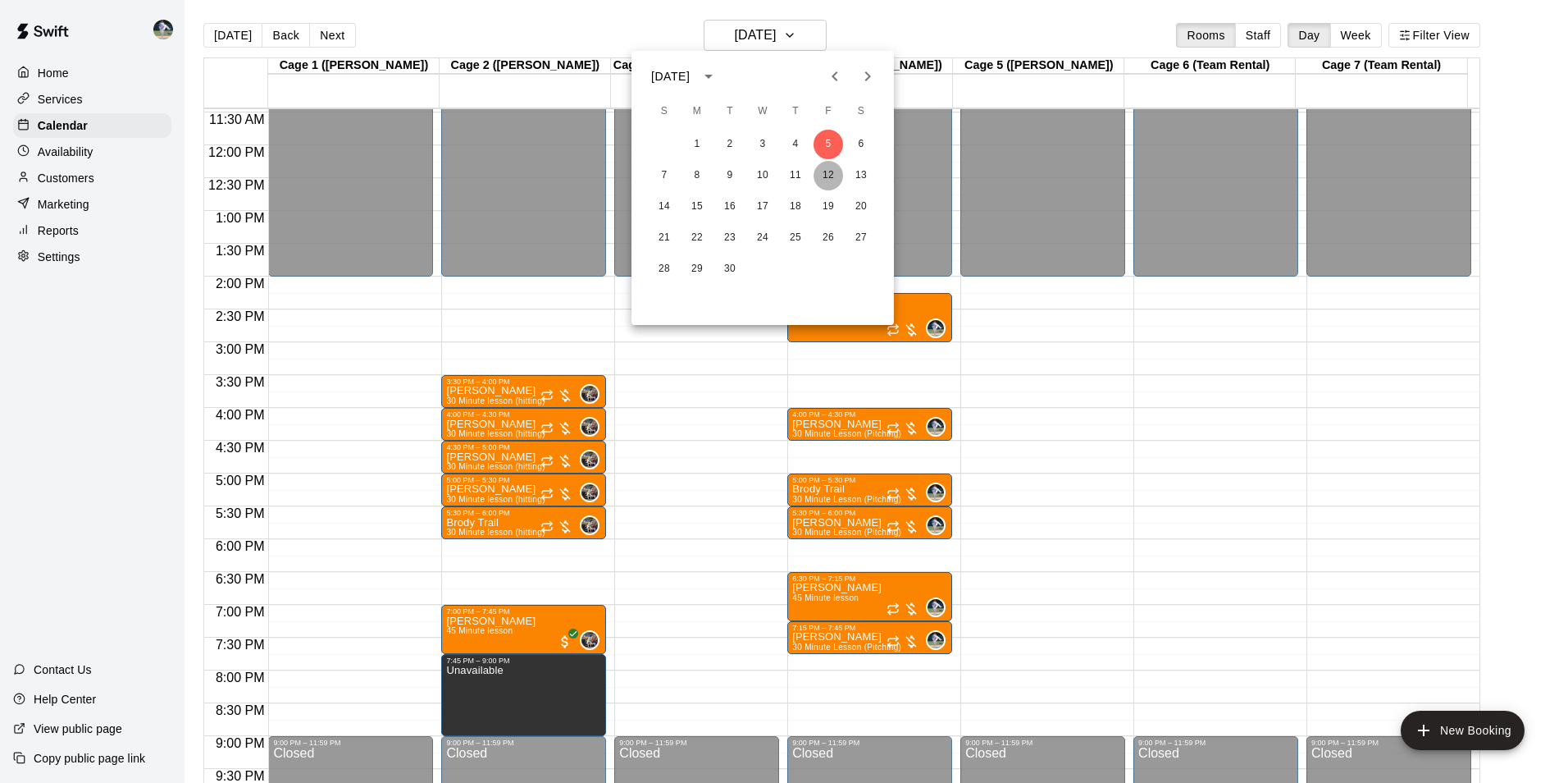
click at [825, 172] on button "12" at bounding box center [828, 175] width 29 height 30
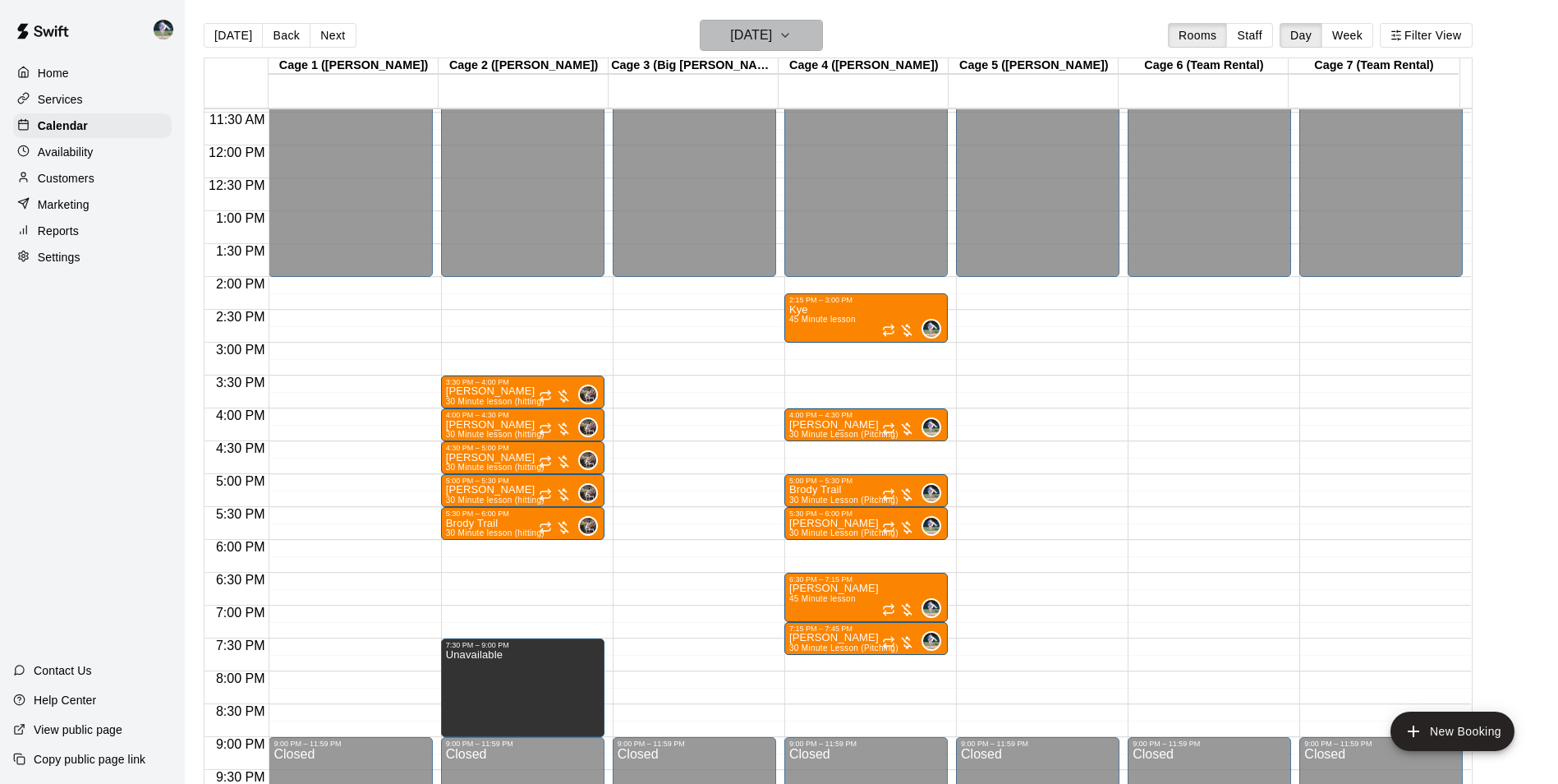
click at [772, 33] on h6 "[DATE]" at bounding box center [751, 35] width 42 height 23
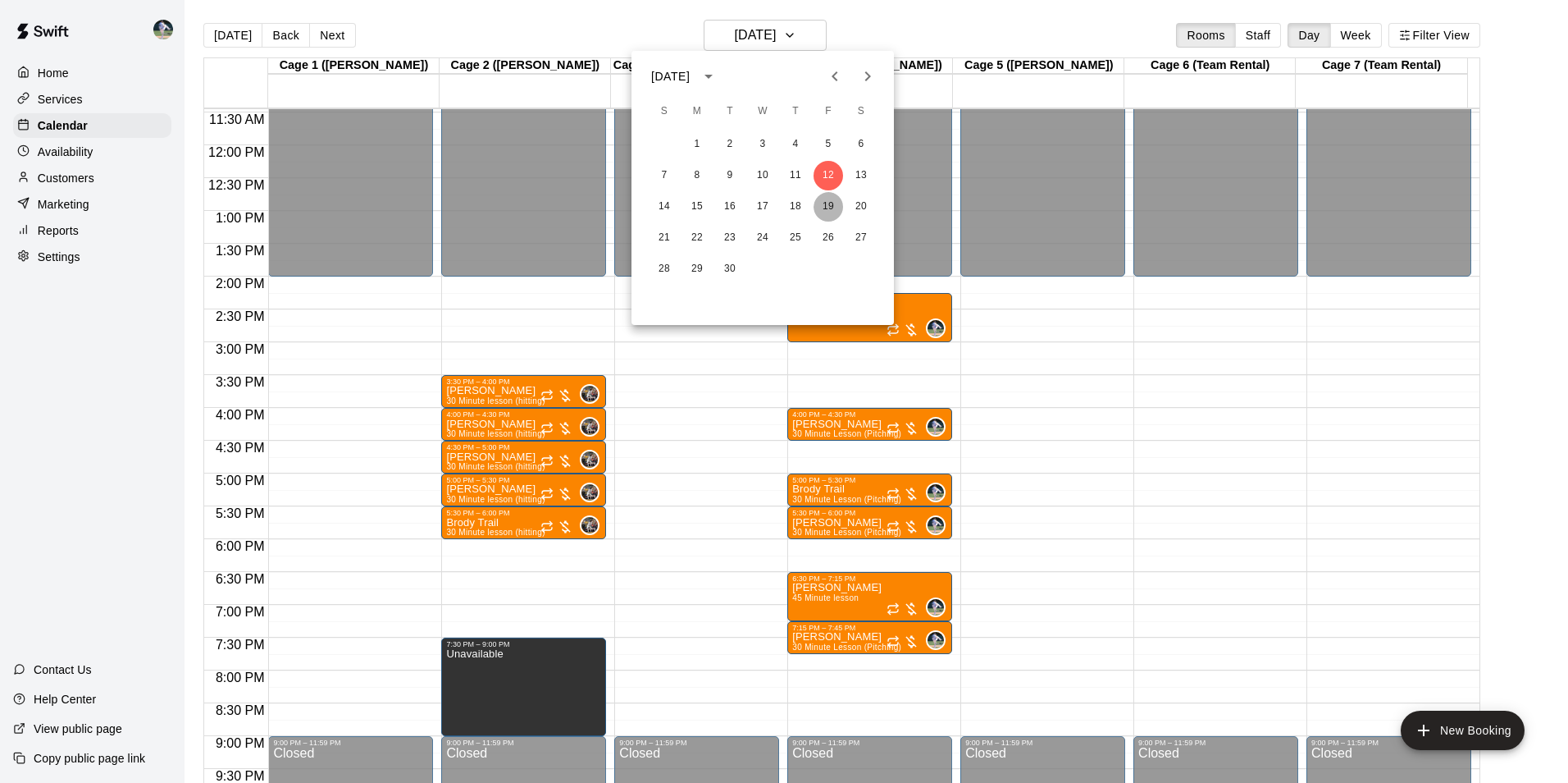
click at [831, 208] on button "19" at bounding box center [828, 207] width 29 height 30
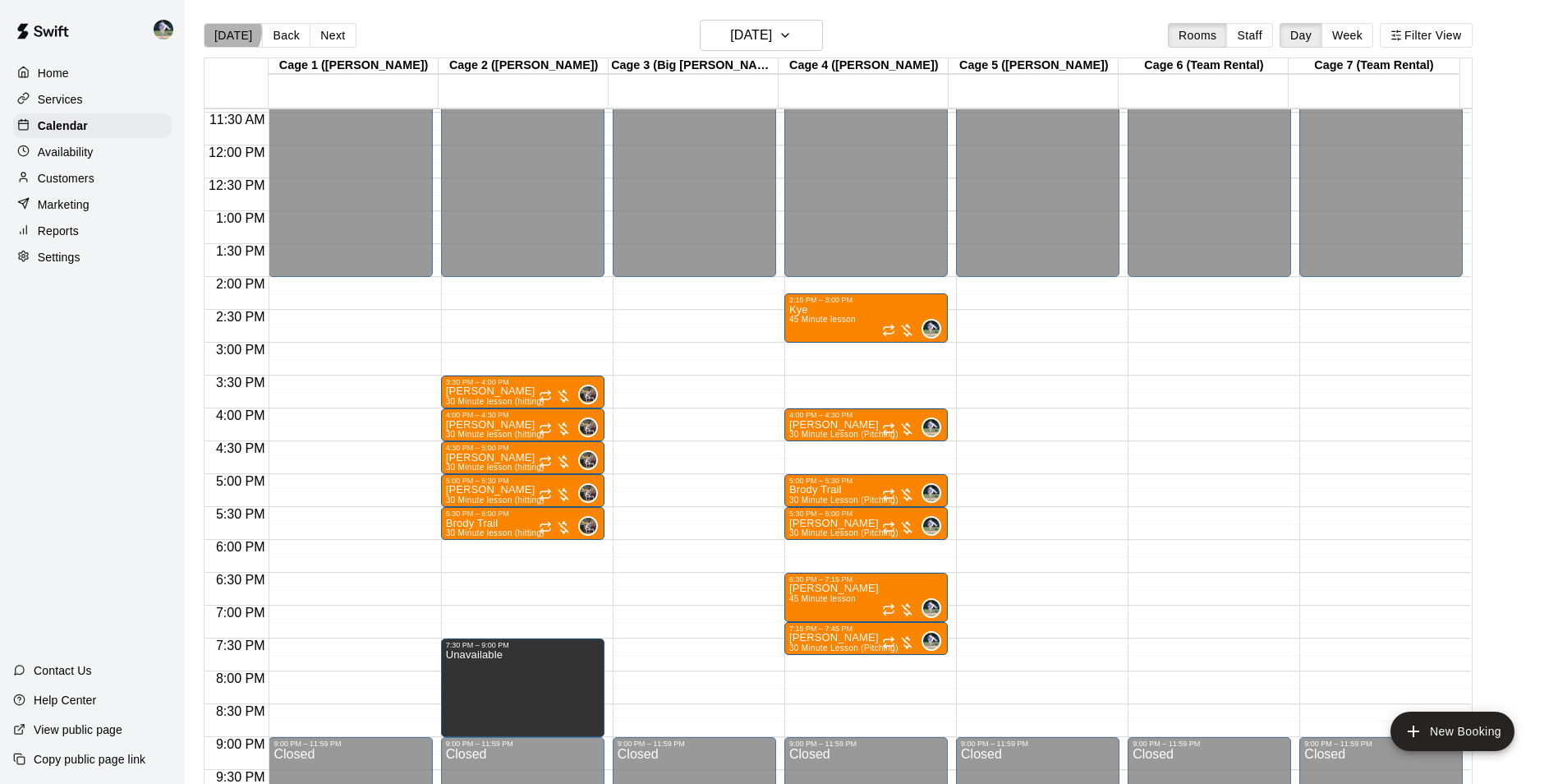
drag, startPoint x: 228, startPoint y: 31, endPoint x: 407, endPoint y: 105, distance: 193.7
click at [229, 32] on button "[DATE]" at bounding box center [234, 35] width 59 height 25
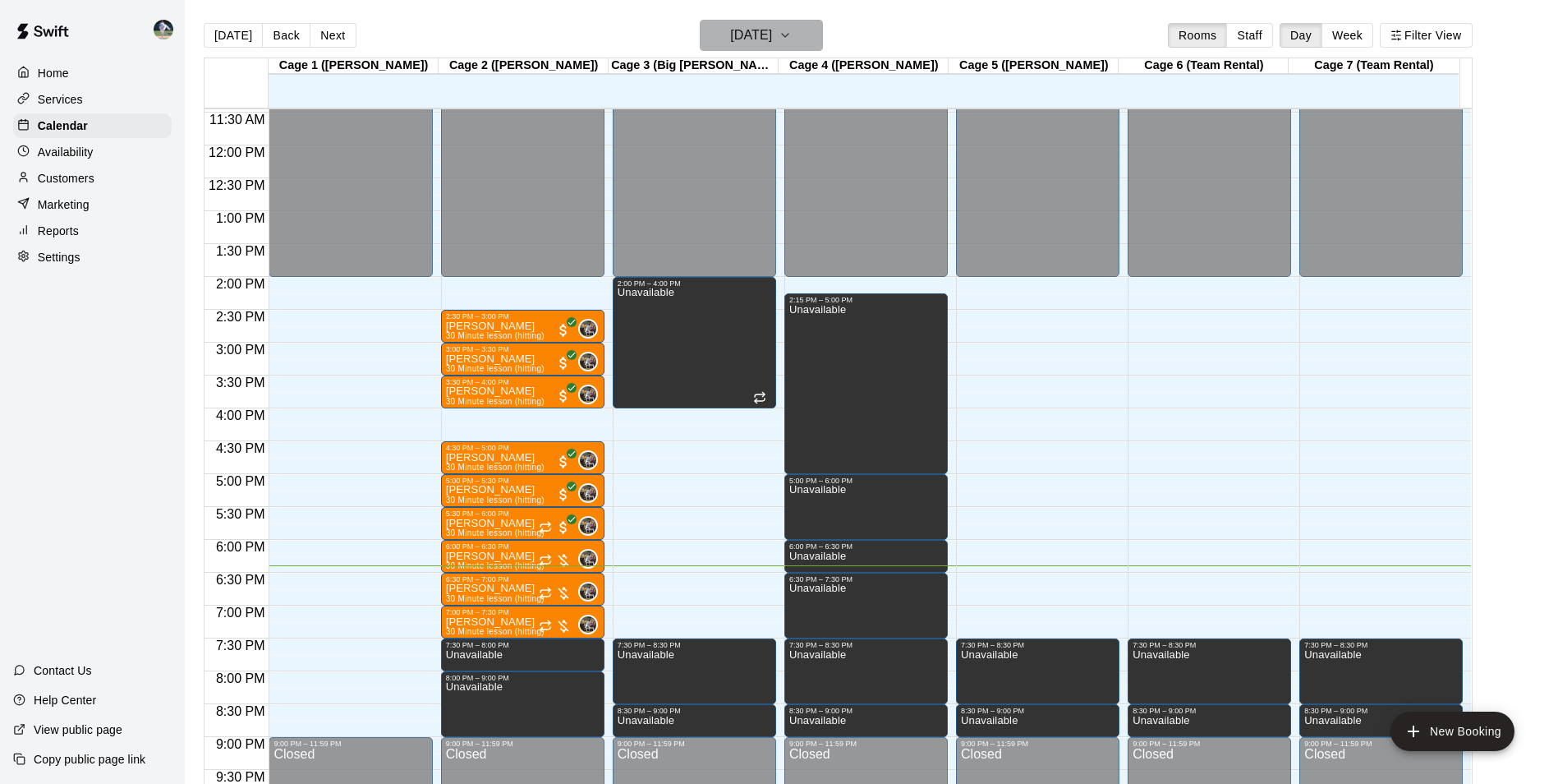
click at [731, 34] on h6 "[DATE]" at bounding box center [751, 35] width 42 height 23
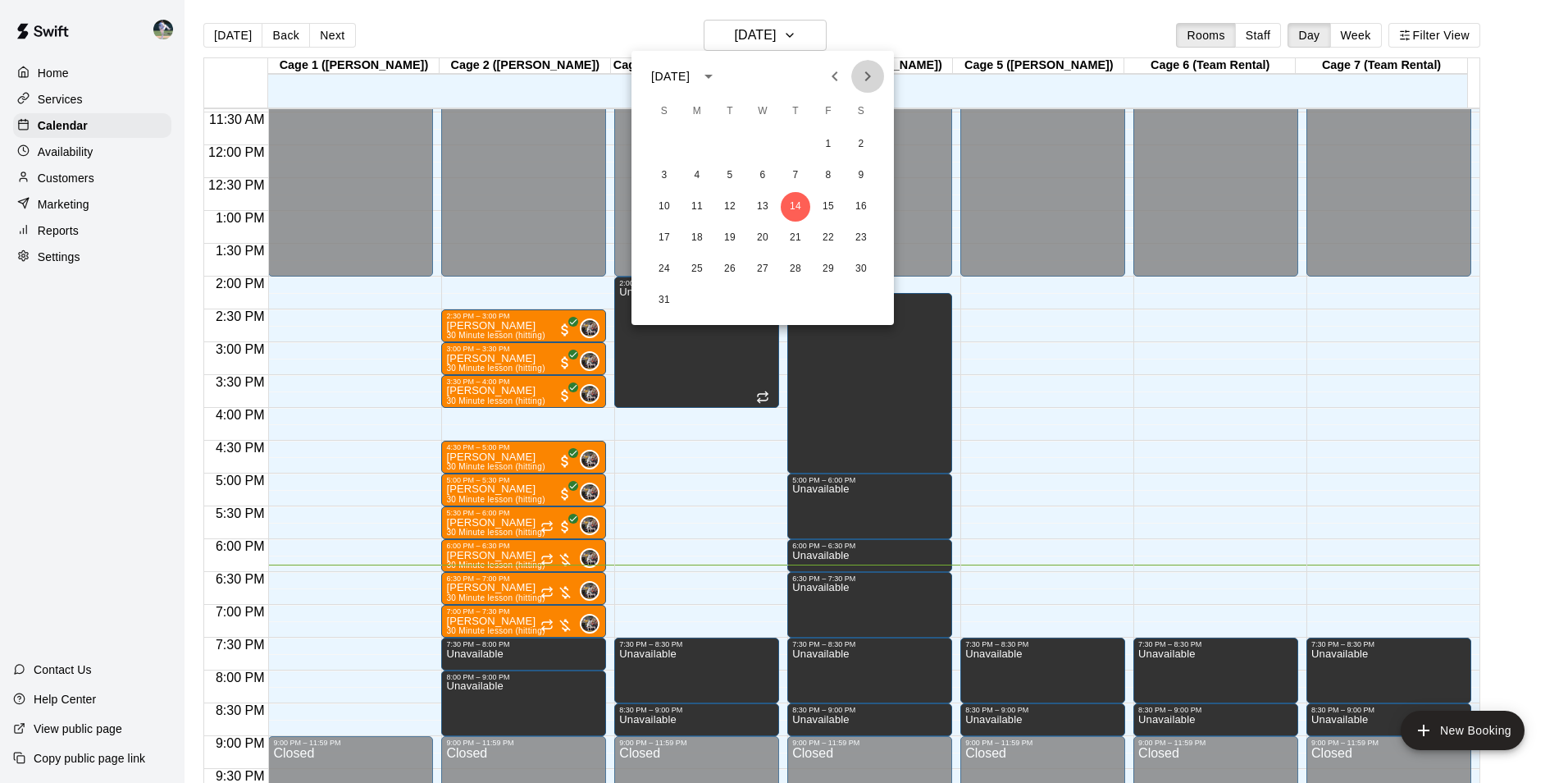
click at [871, 75] on icon "Next month" at bounding box center [867, 76] width 19 height 19
click at [699, 144] on button "1" at bounding box center [697, 145] width 29 height 30
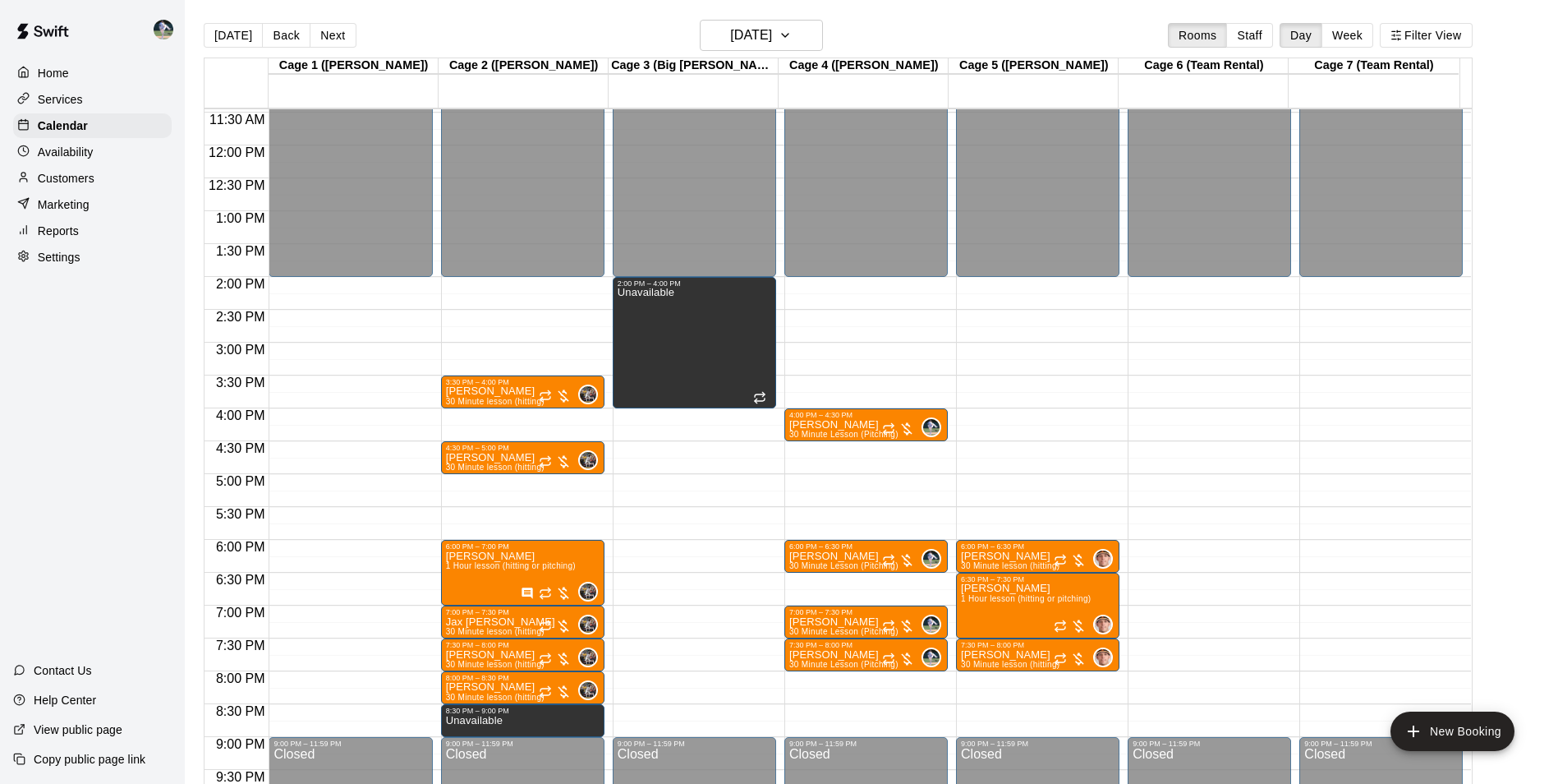
click at [490, 481] on div "12:00 AM – 2:00 PM Closed 3:30 PM – 4:00 PM [PERSON_NAME] 30 Minute lesson (hit…" at bounding box center [523, 146] width 163 height 1577
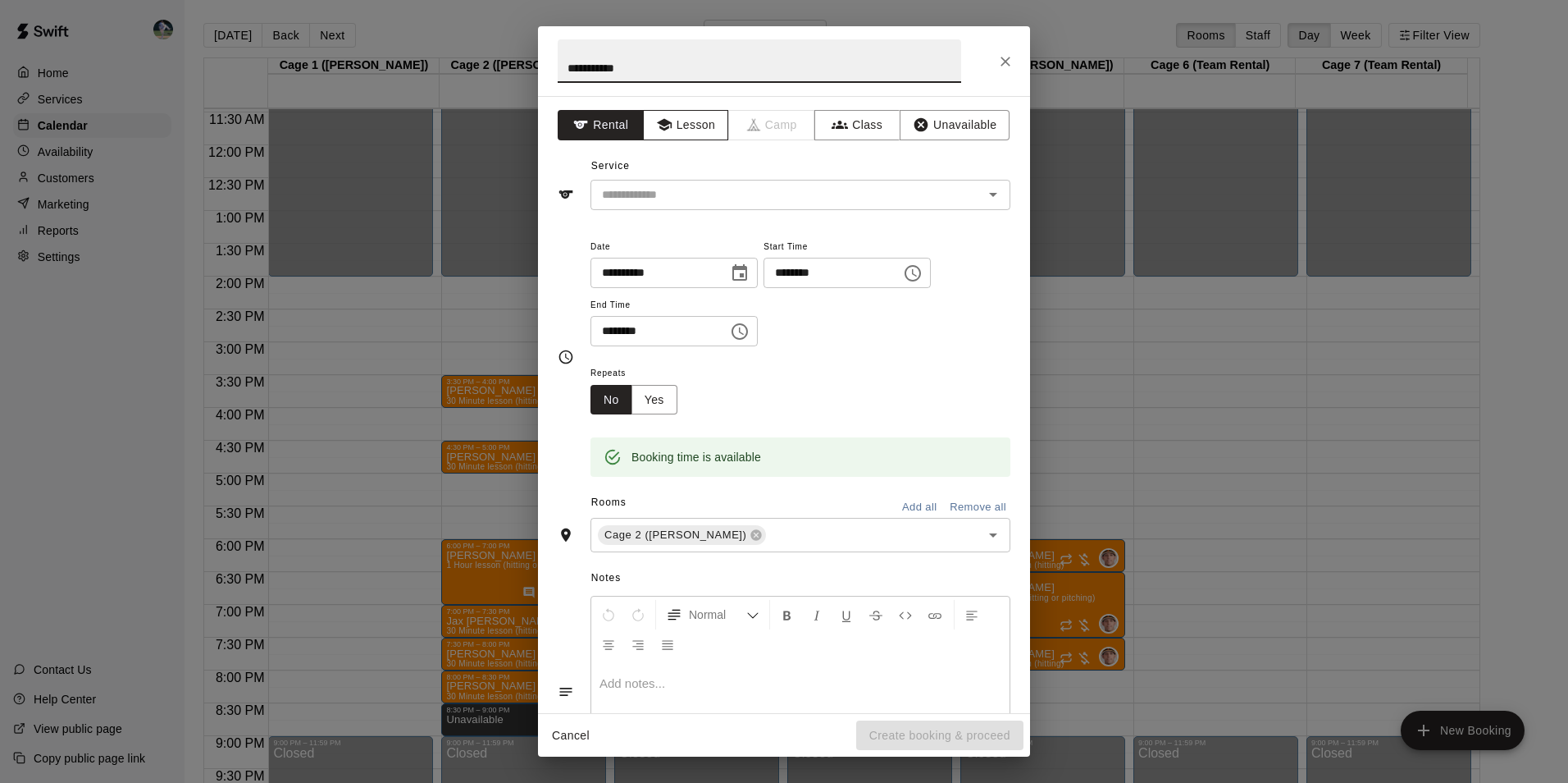
type input "**********"
click at [662, 116] on icon "button" at bounding box center [665, 125] width 17 height 17
click at [667, 182] on div "​" at bounding box center [799, 195] width 419 height 30
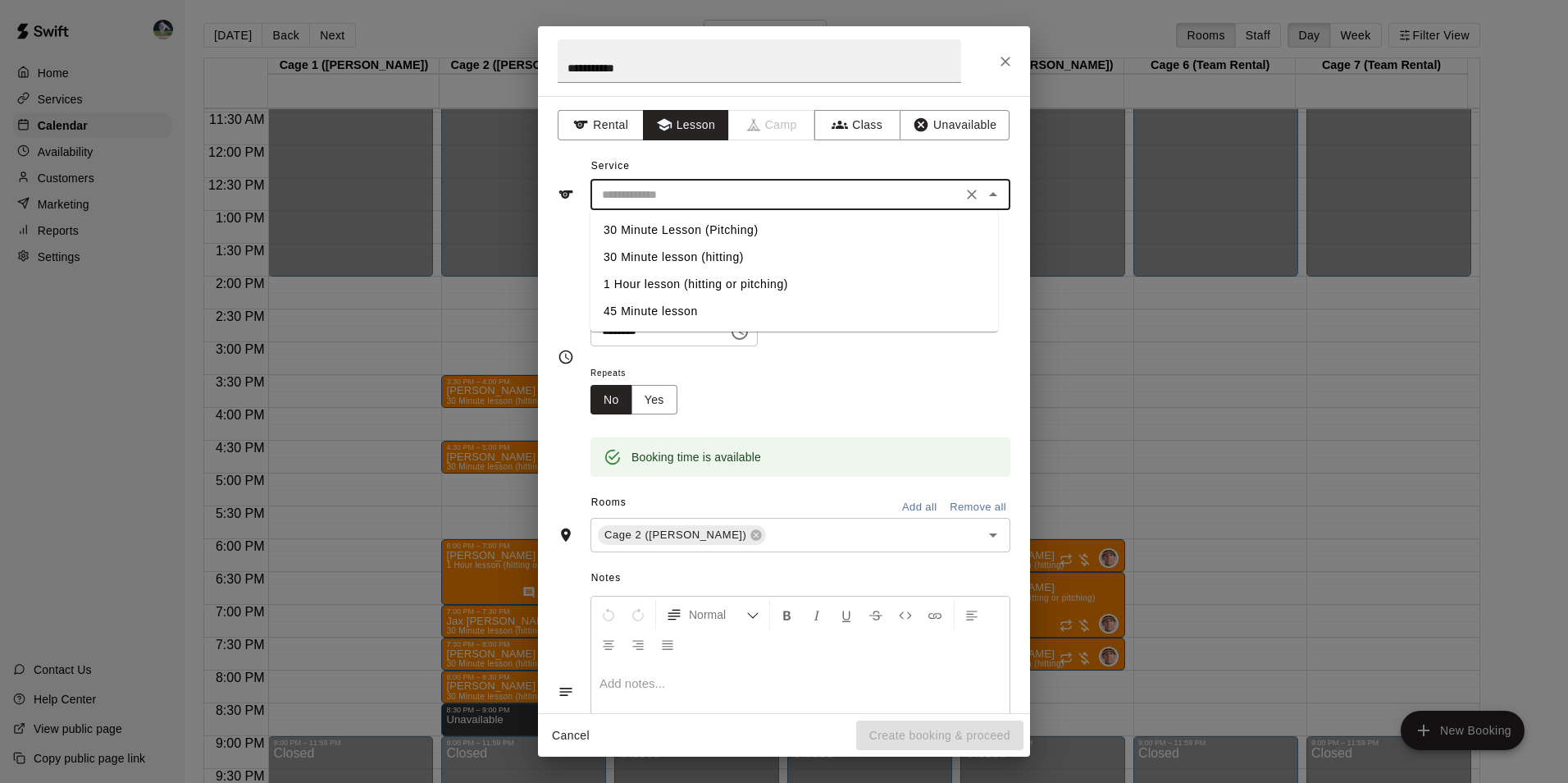
click at [679, 252] on li "30 Minute lesson (hitting)" at bounding box center [794, 256] width 407 height 27
type input "**********"
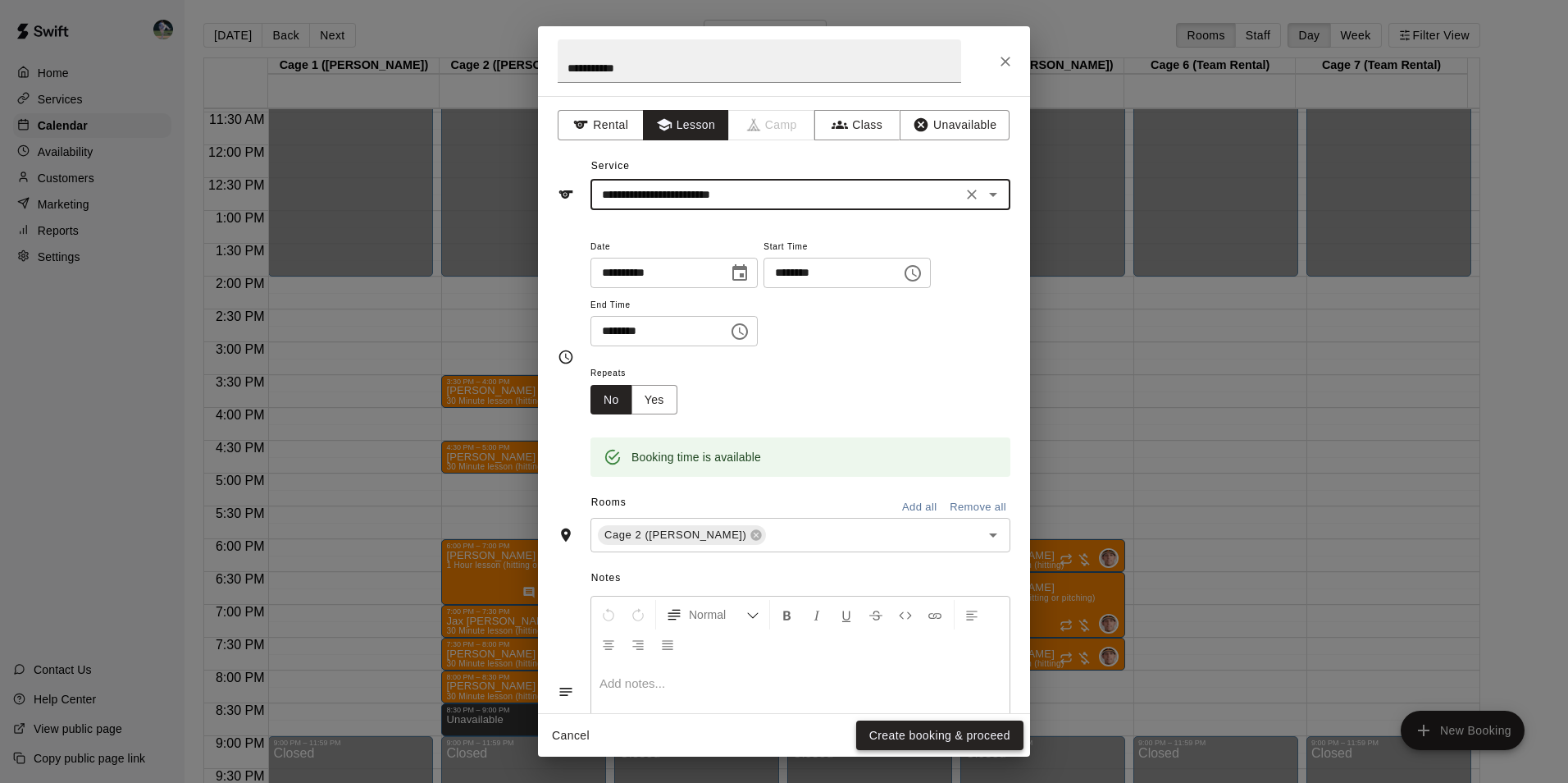
click at [903, 732] on button "Create booking & proceed" at bounding box center [939, 735] width 167 height 30
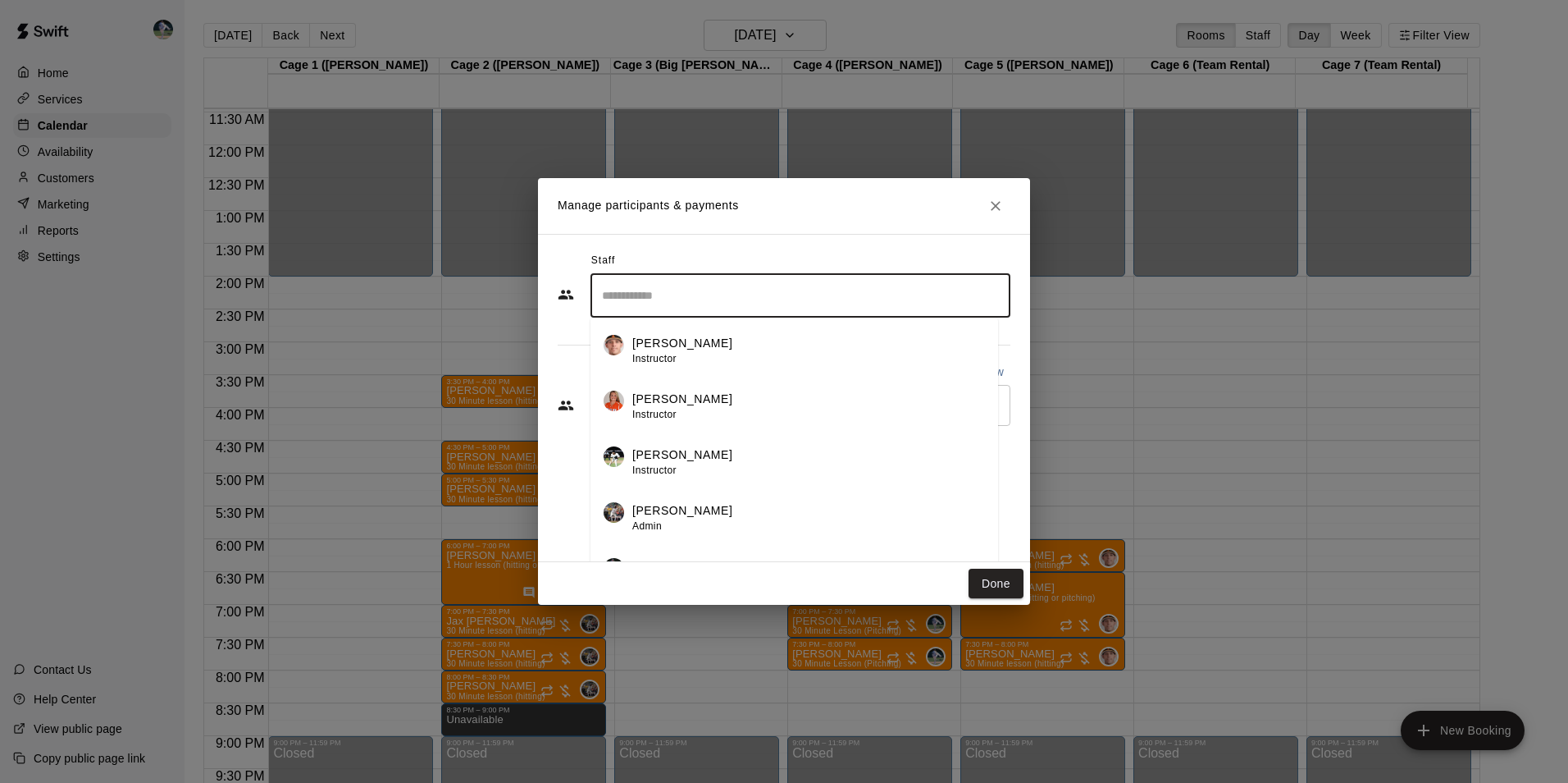
drag, startPoint x: 667, startPoint y: 292, endPoint x: 671, endPoint y: 306, distance: 14.6
click at [667, 294] on input "Search staff" at bounding box center [799, 295] width 405 height 29
click at [678, 516] on p "[PERSON_NAME]" at bounding box center [682, 510] width 100 height 18
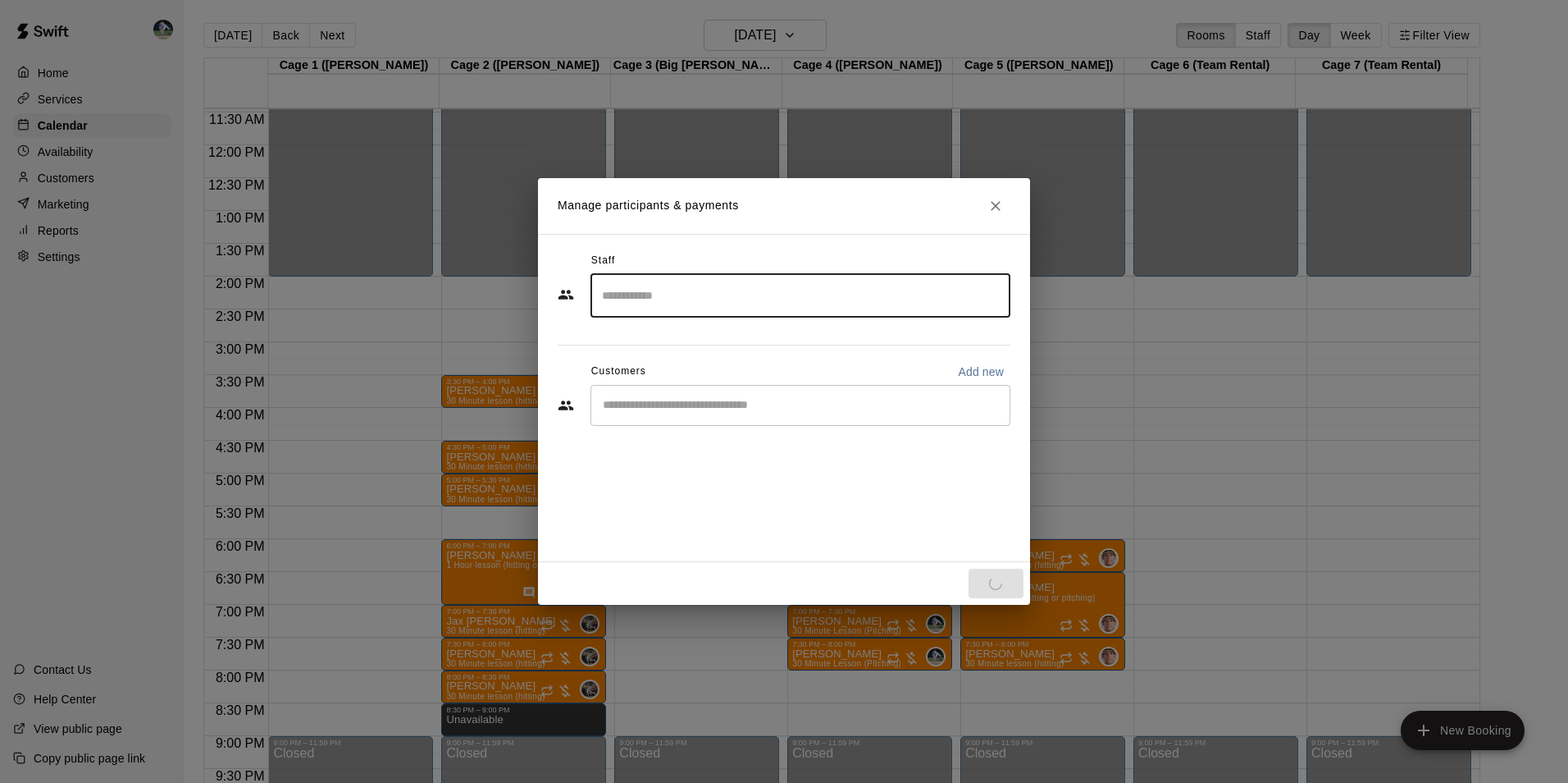
click at [646, 403] on input "Start typing to search customers..." at bounding box center [799, 406] width 405 height 17
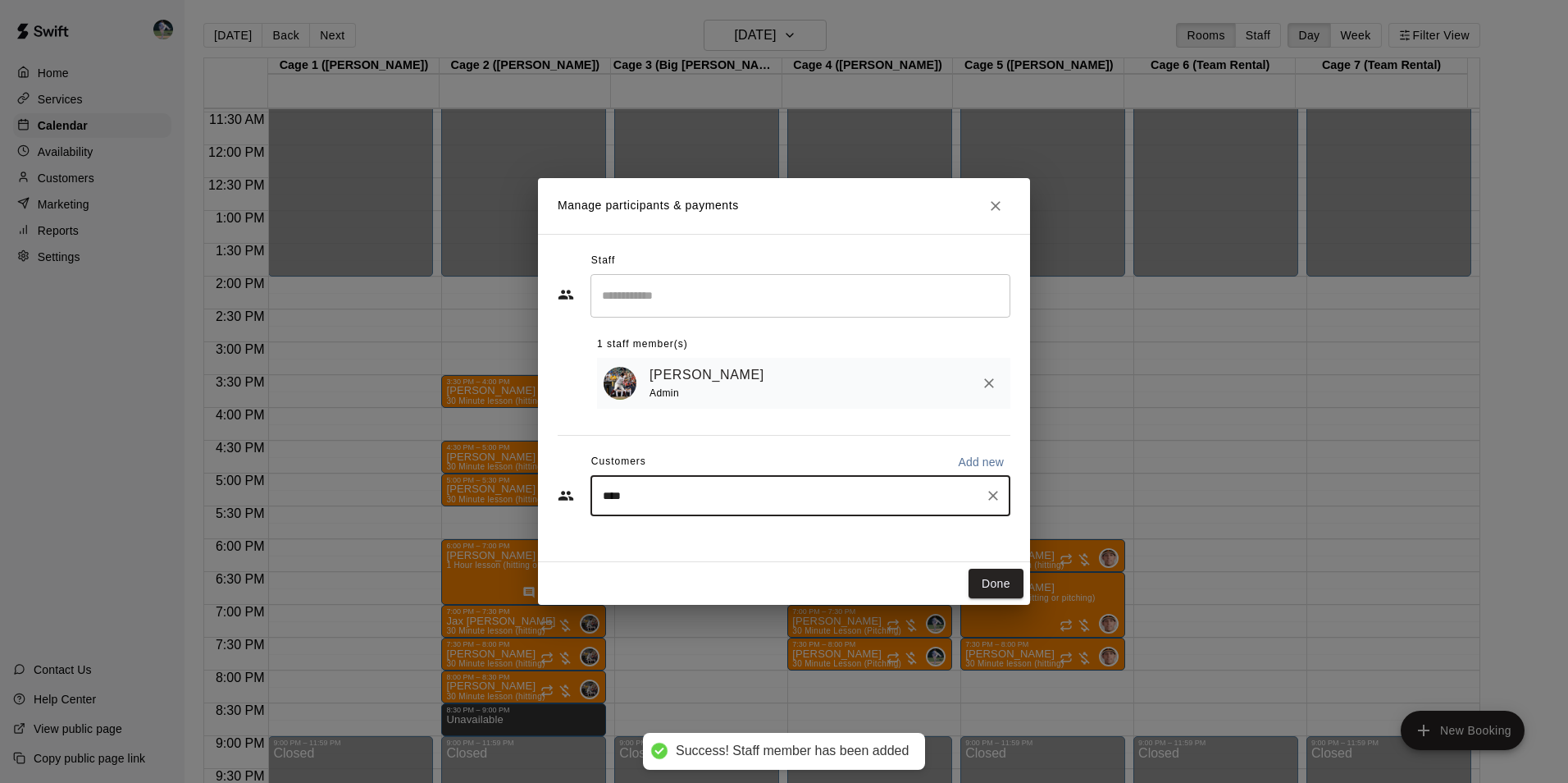
type input "*****"
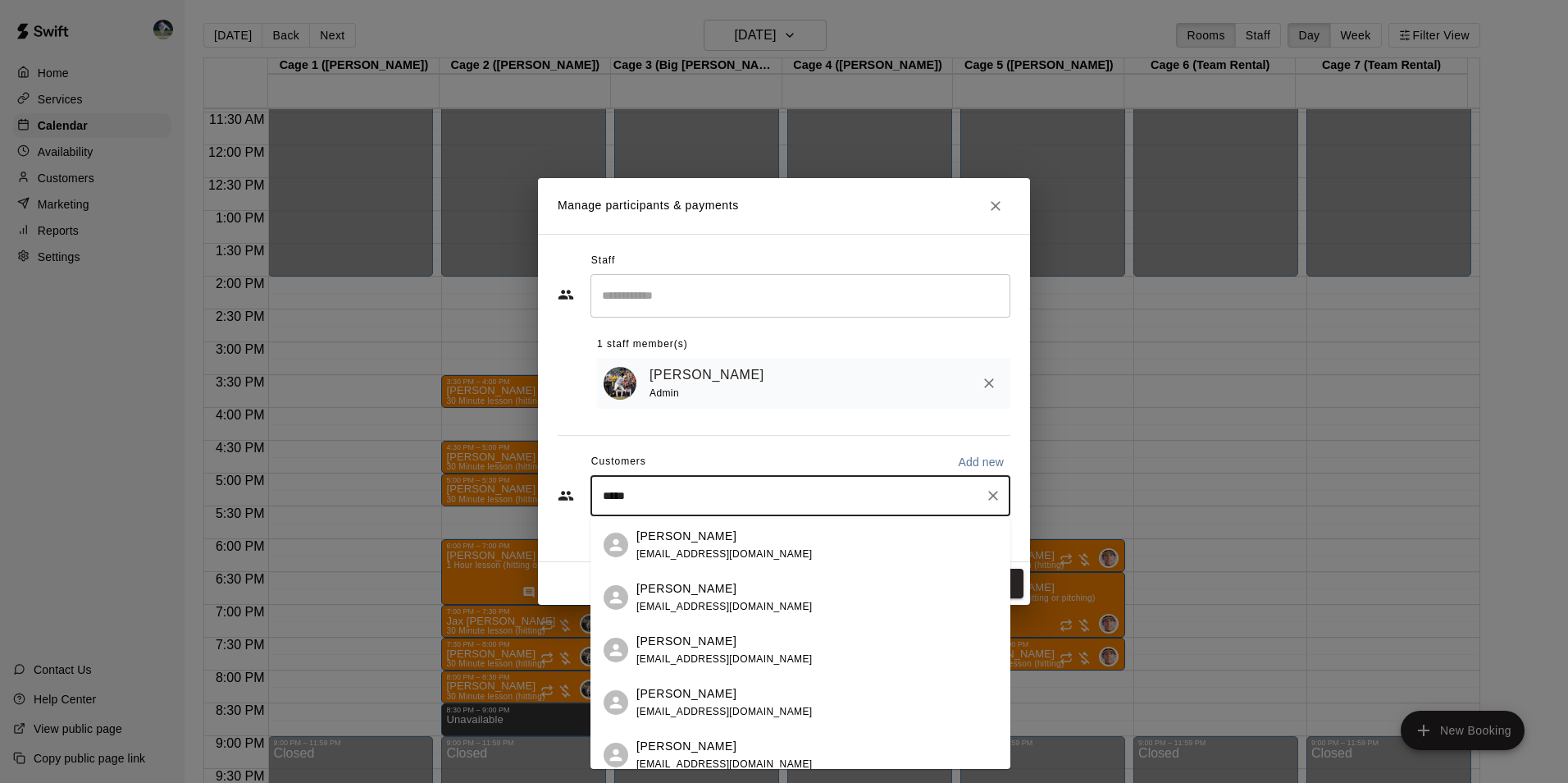
click at [679, 696] on p "[PERSON_NAME]" at bounding box center [686, 694] width 100 height 18
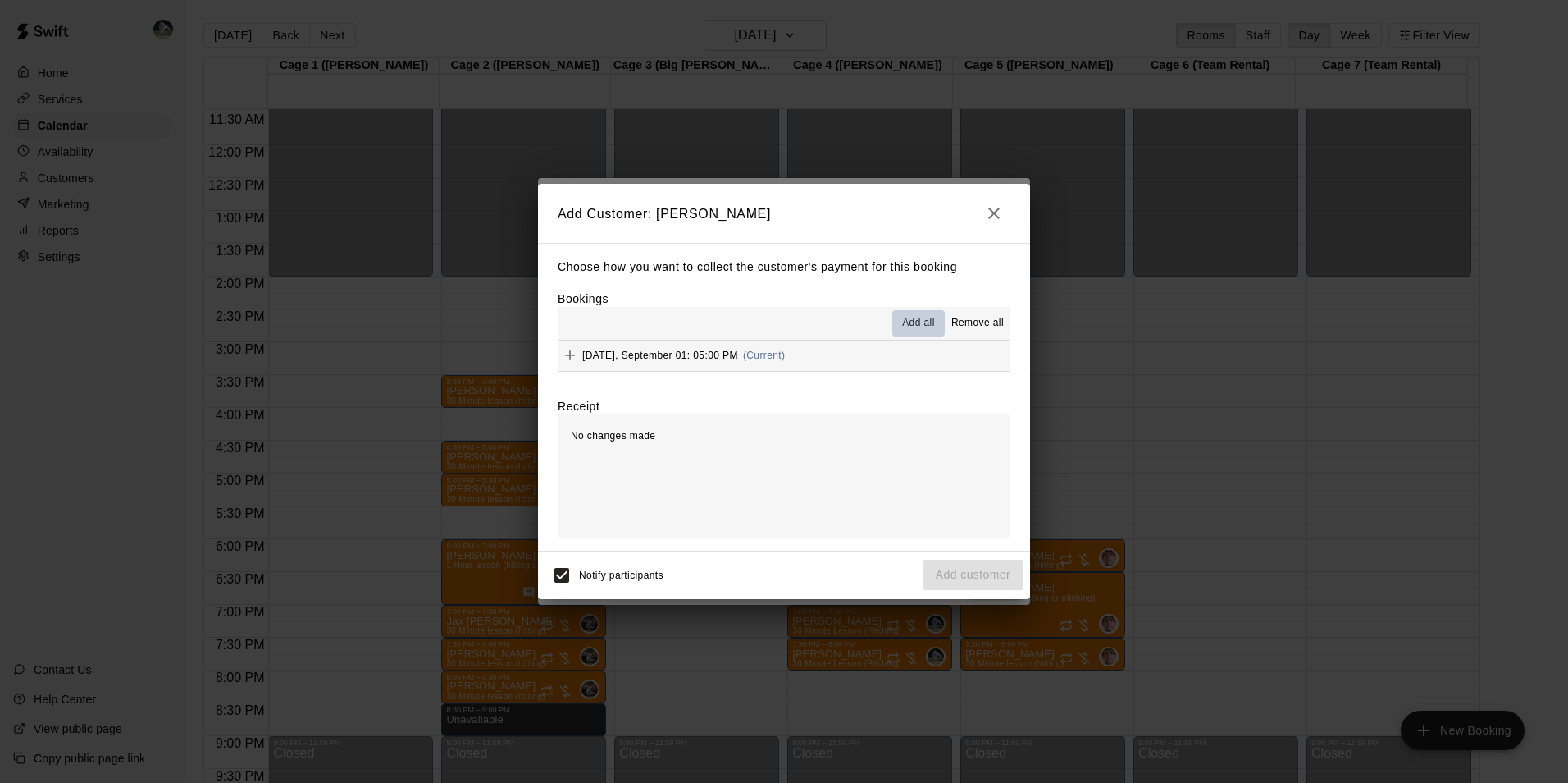
click at [919, 318] on span "Add all" at bounding box center [918, 324] width 33 height 17
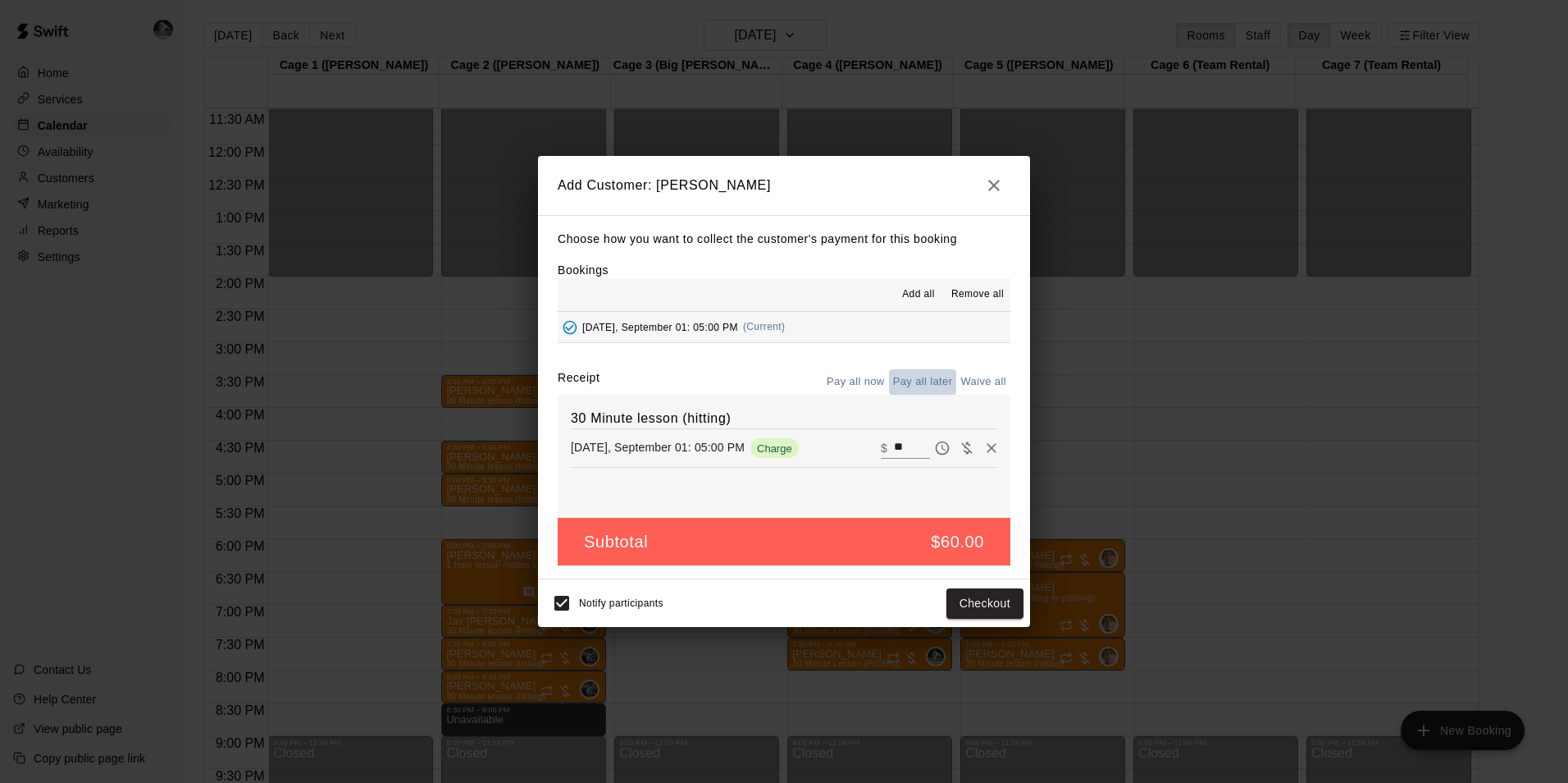
click at [924, 377] on button "Pay all later" at bounding box center [923, 382] width 68 height 26
click at [953, 598] on button "Add customer" at bounding box center [973, 603] width 100 height 30
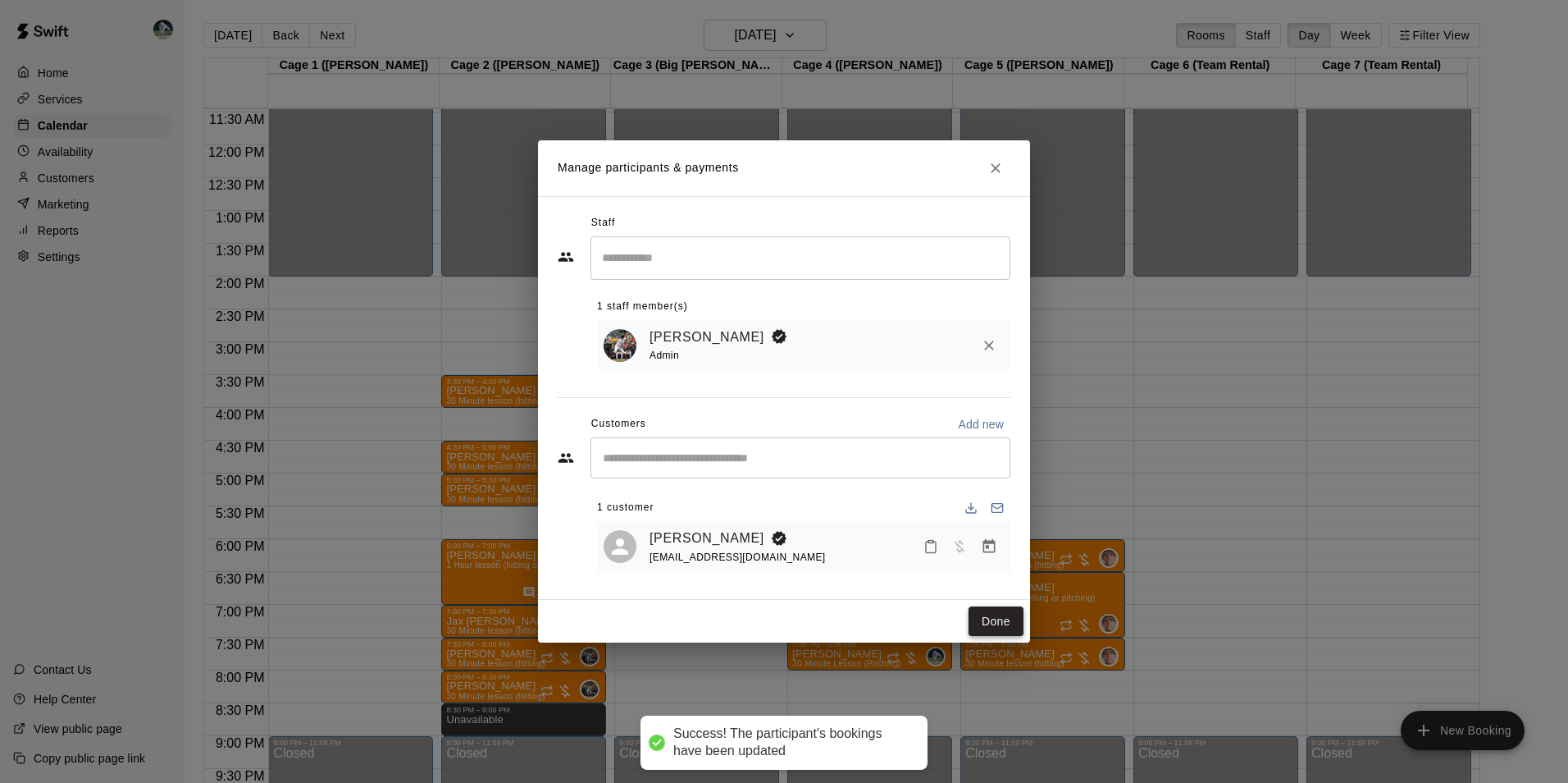
click at [996, 621] on button "Done" at bounding box center [996, 621] width 55 height 30
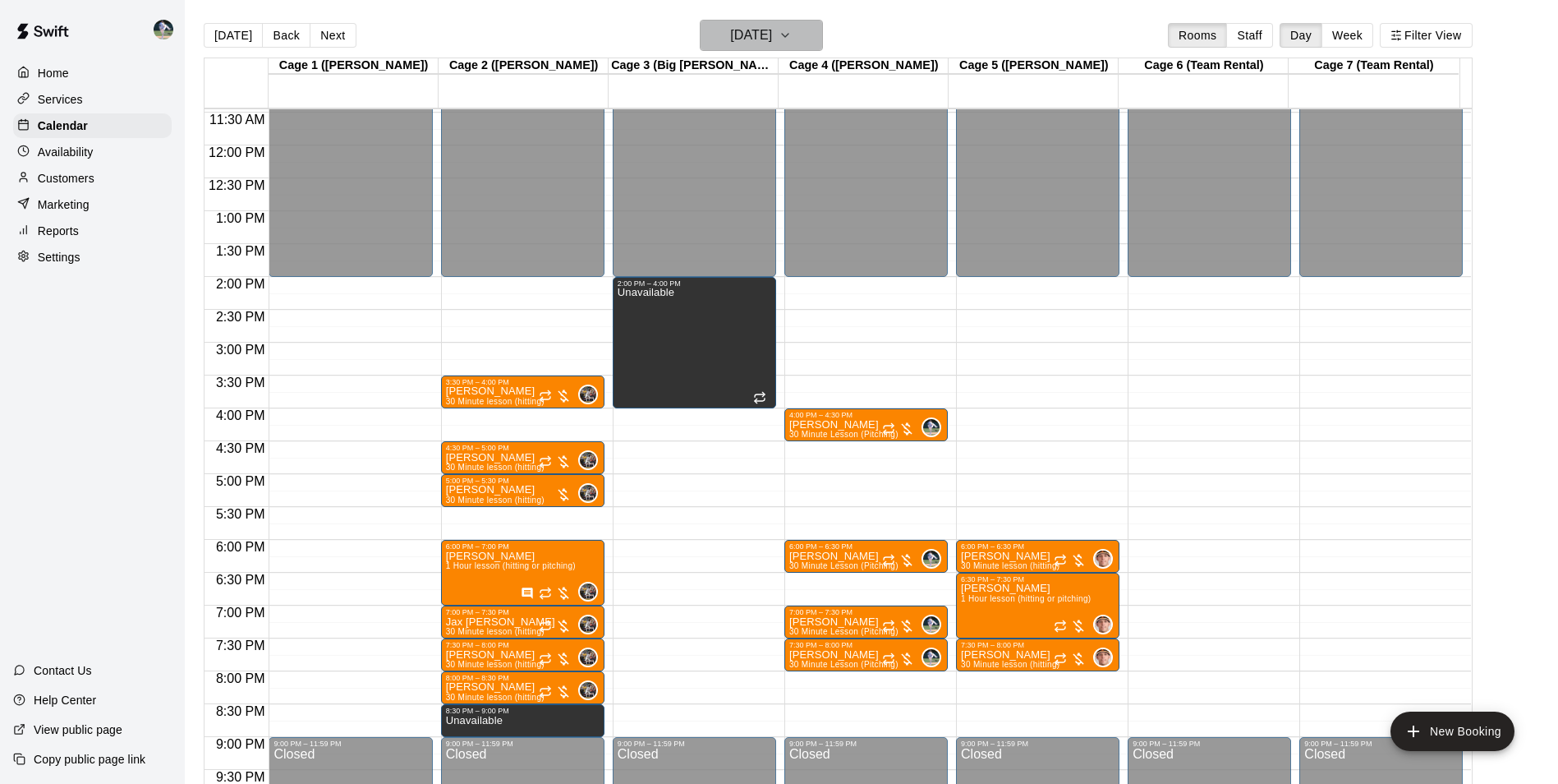
click at [767, 21] on button "[DATE]" at bounding box center [761, 35] width 123 height 31
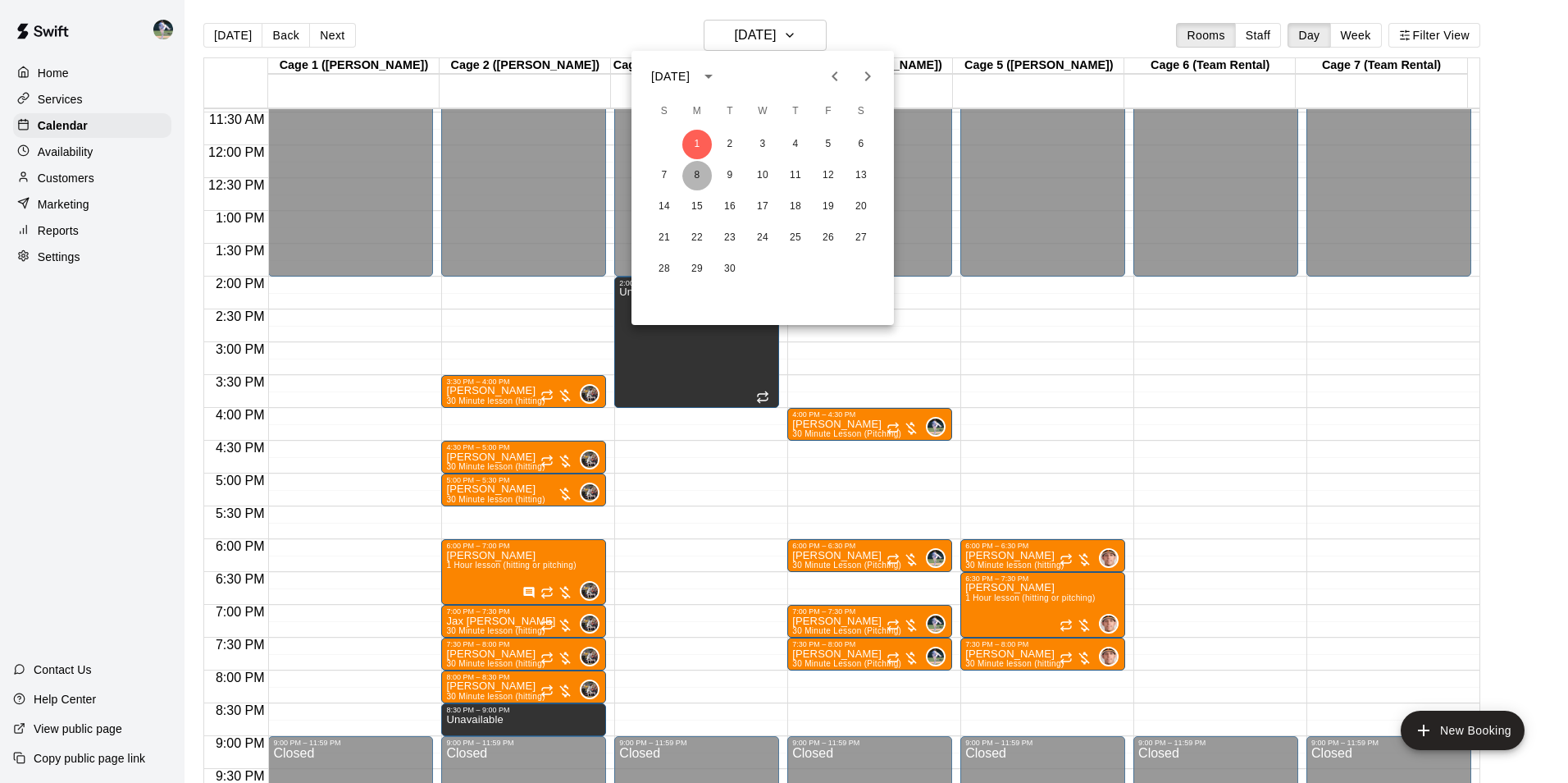
click at [698, 172] on button "8" at bounding box center [697, 175] width 29 height 30
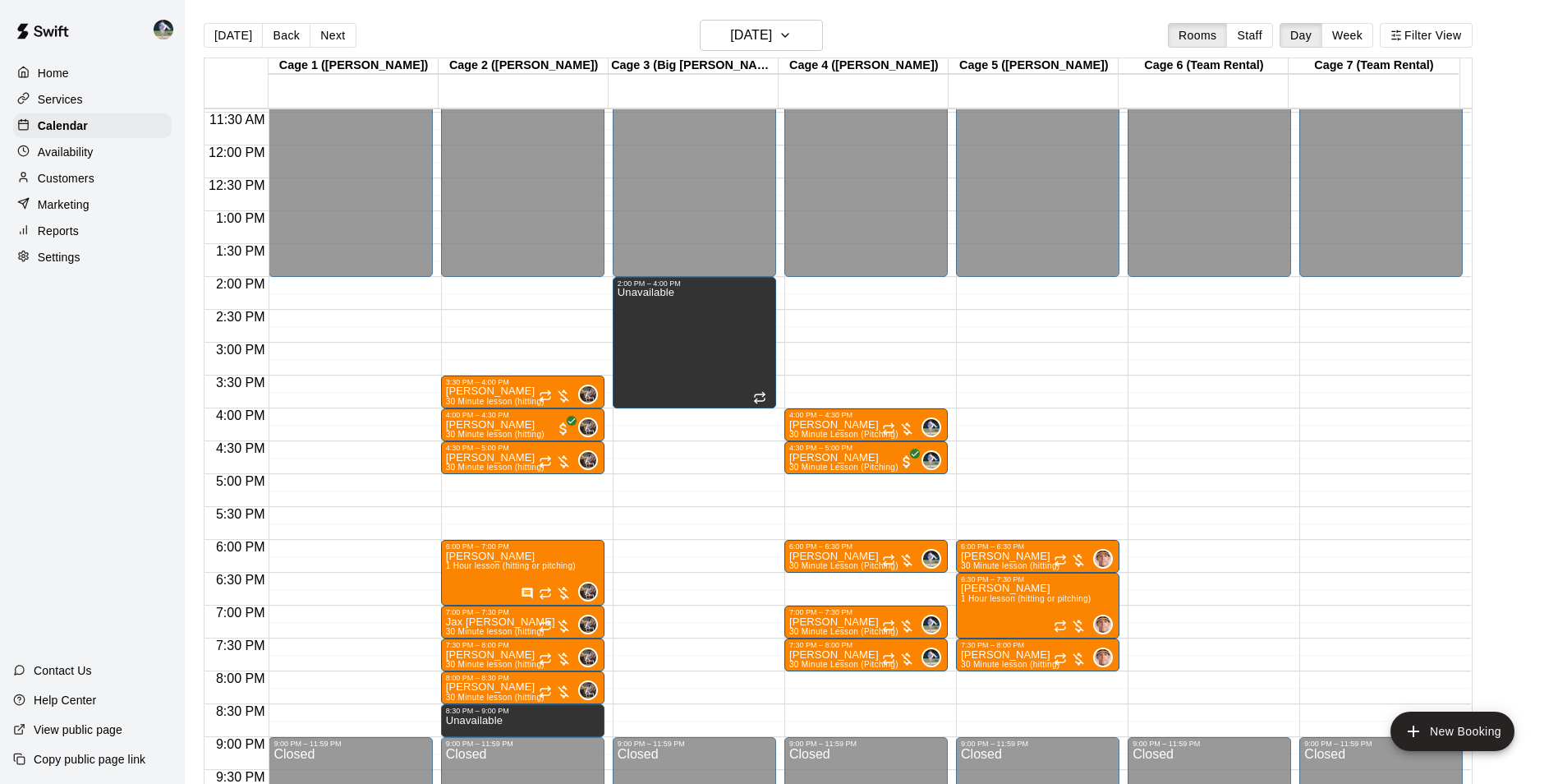
click at [503, 482] on div "12:00 AM – 2:00 PM Closed 3:30 PM – 4:00 PM [PERSON_NAME] 30 Minute lesson (hit…" at bounding box center [523, 146] width 163 height 1577
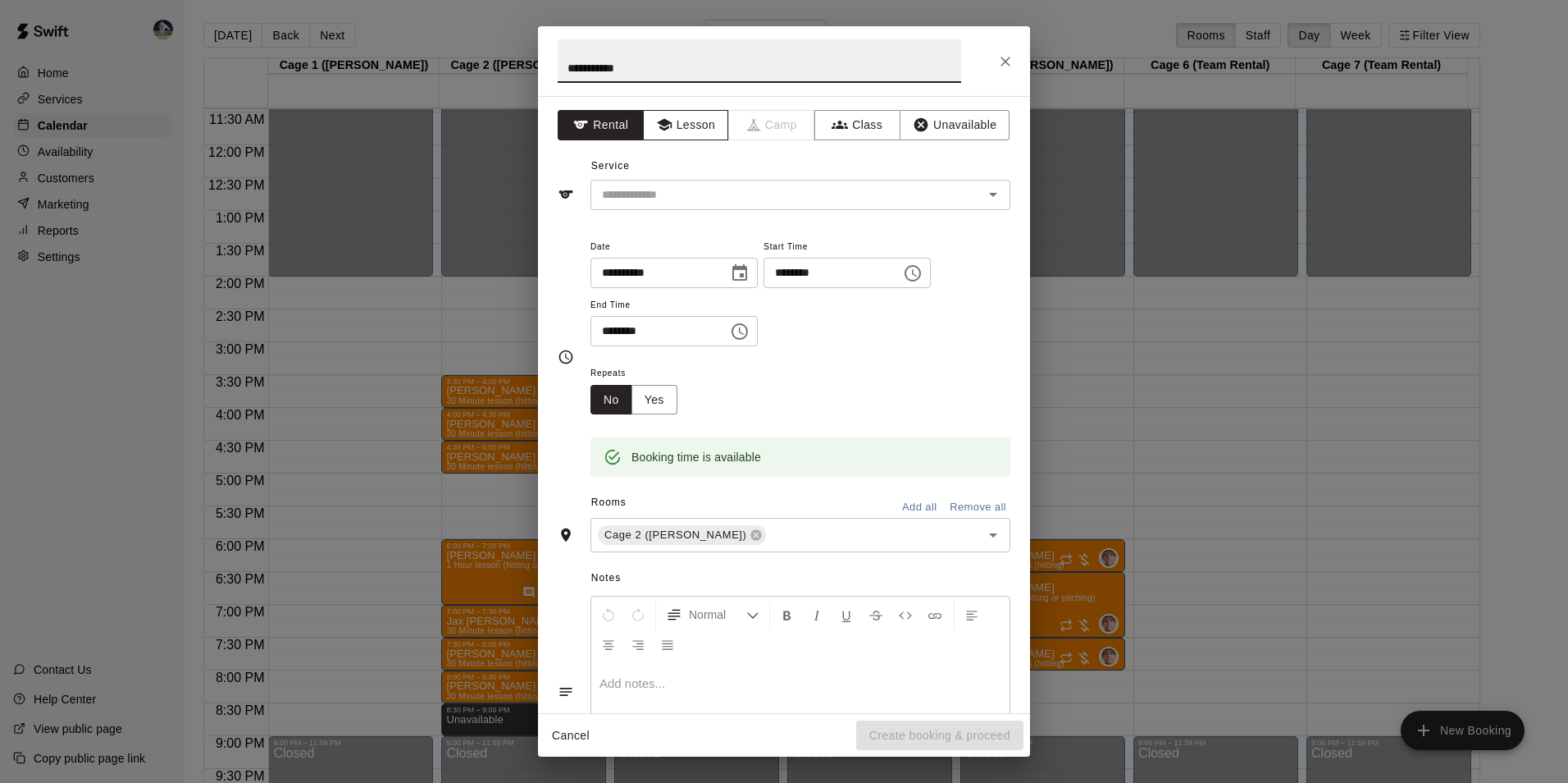
type input "**********"
click at [690, 126] on button "Lesson" at bounding box center [685, 125] width 86 height 30
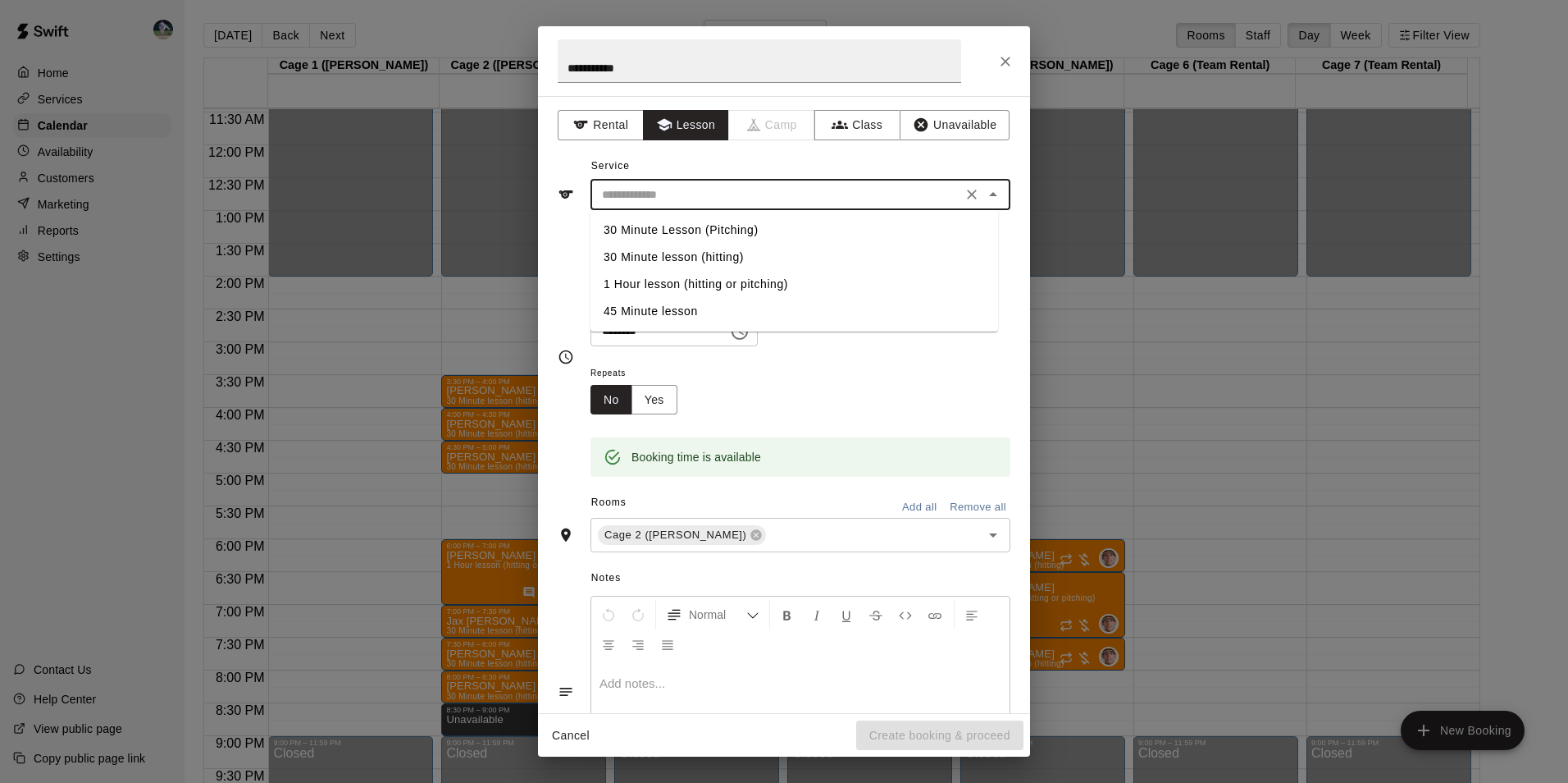
click at [687, 184] on input "text" at bounding box center [776, 195] width 361 height 20
click at [692, 252] on li "30 Minute lesson (hitting)" at bounding box center [794, 256] width 407 height 27
type input "**********"
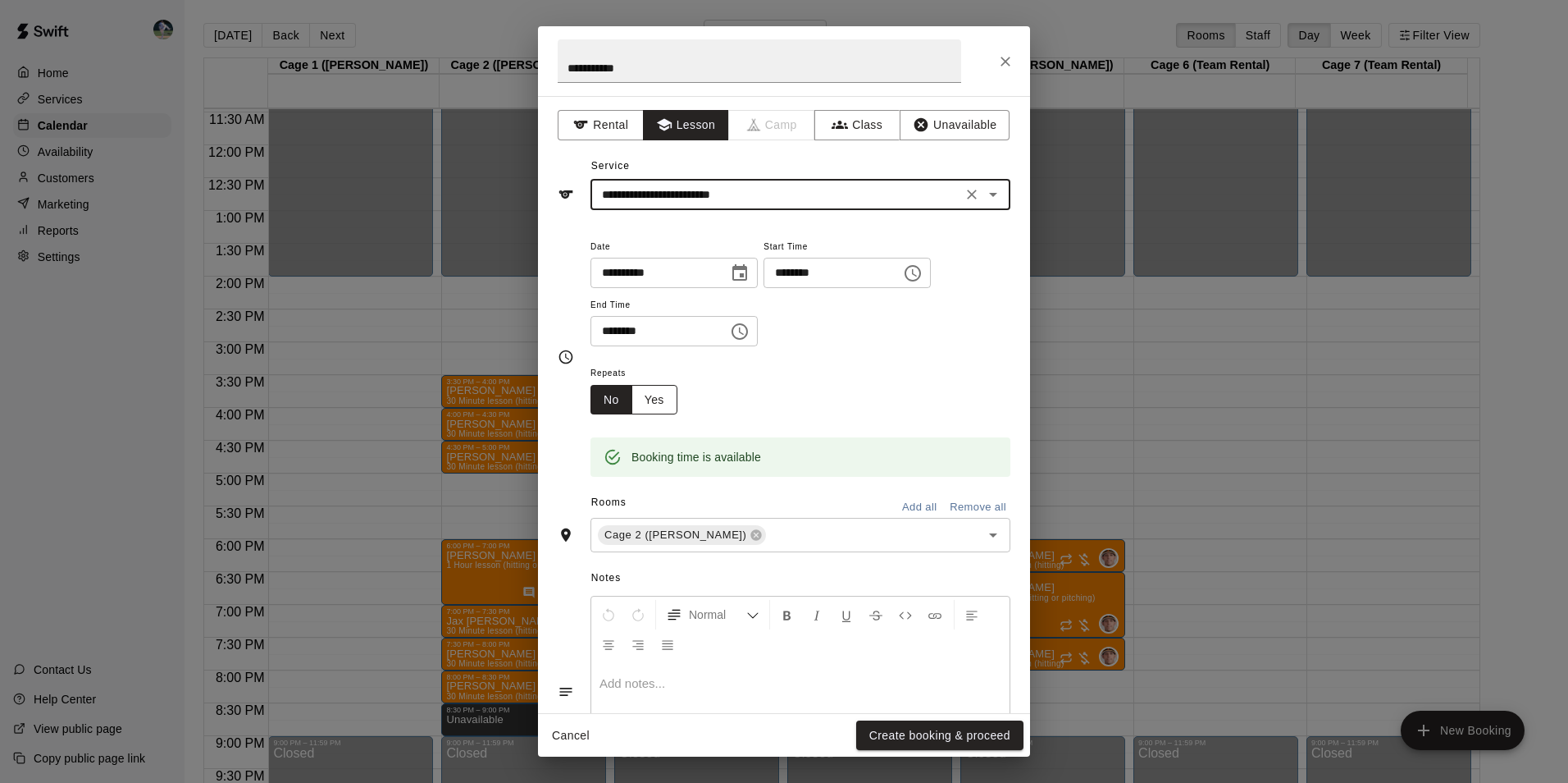
click at [656, 398] on button "Yes" at bounding box center [654, 399] width 46 height 30
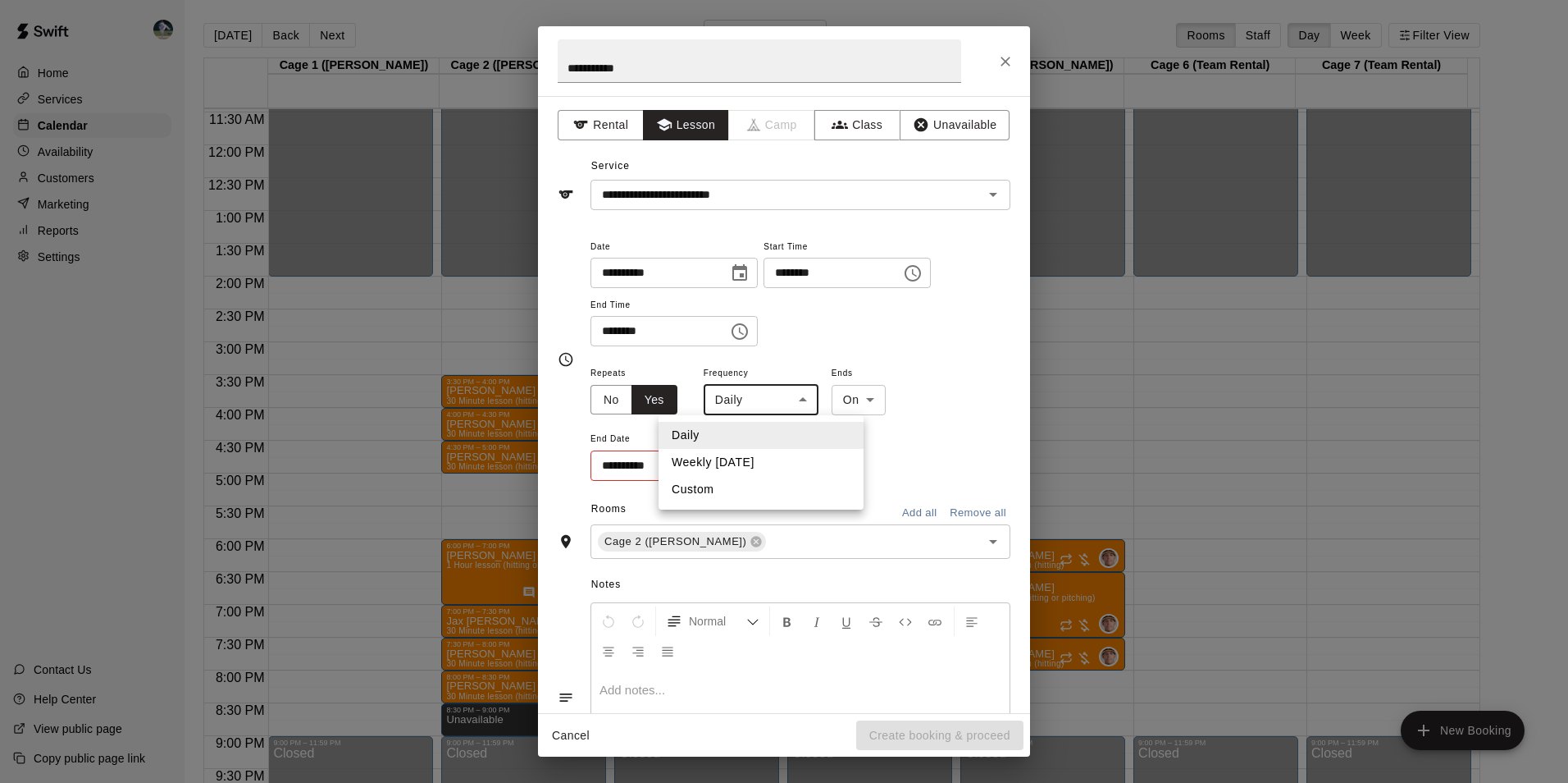
click at [785, 405] on body "Home Services Calendar Availability Customers Marketing Reports Settings Contac…" at bounding box center [784, 404] width 1568 height 809
click at [782, 458] on li "Weekly [DATE]" at bounding box center [760, 462] width 205 height 27
type input "******"
click at [731, 464] on icon "Choose date" at bounding box center [736, 465] width 19 height 19
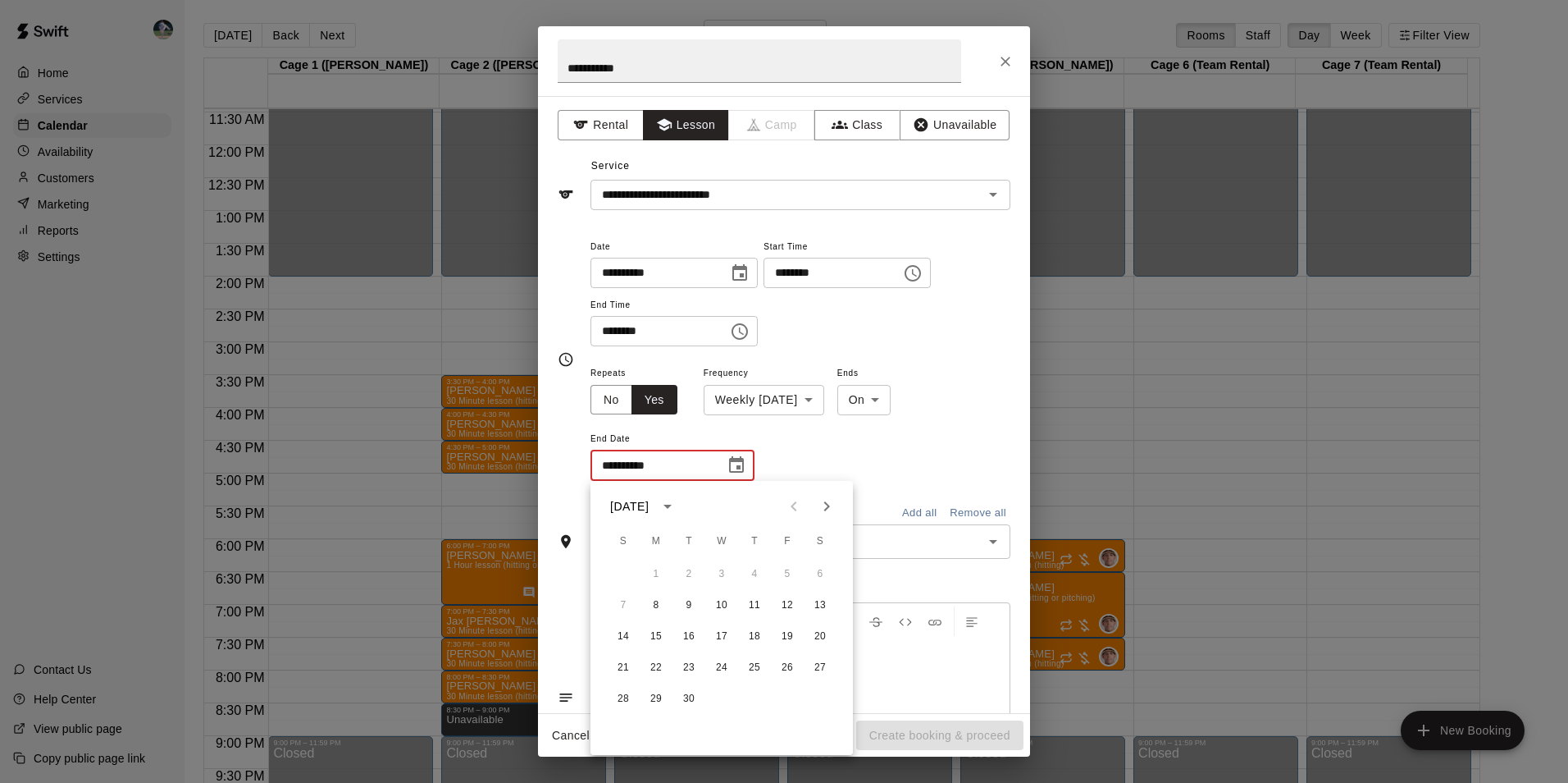
click at [820, 508] on icon "Next month" at bounding box center [826, 505] width 19 height 19
click at [655, 633] on button "12" at bounding box center [656, 636] width 29 height 30
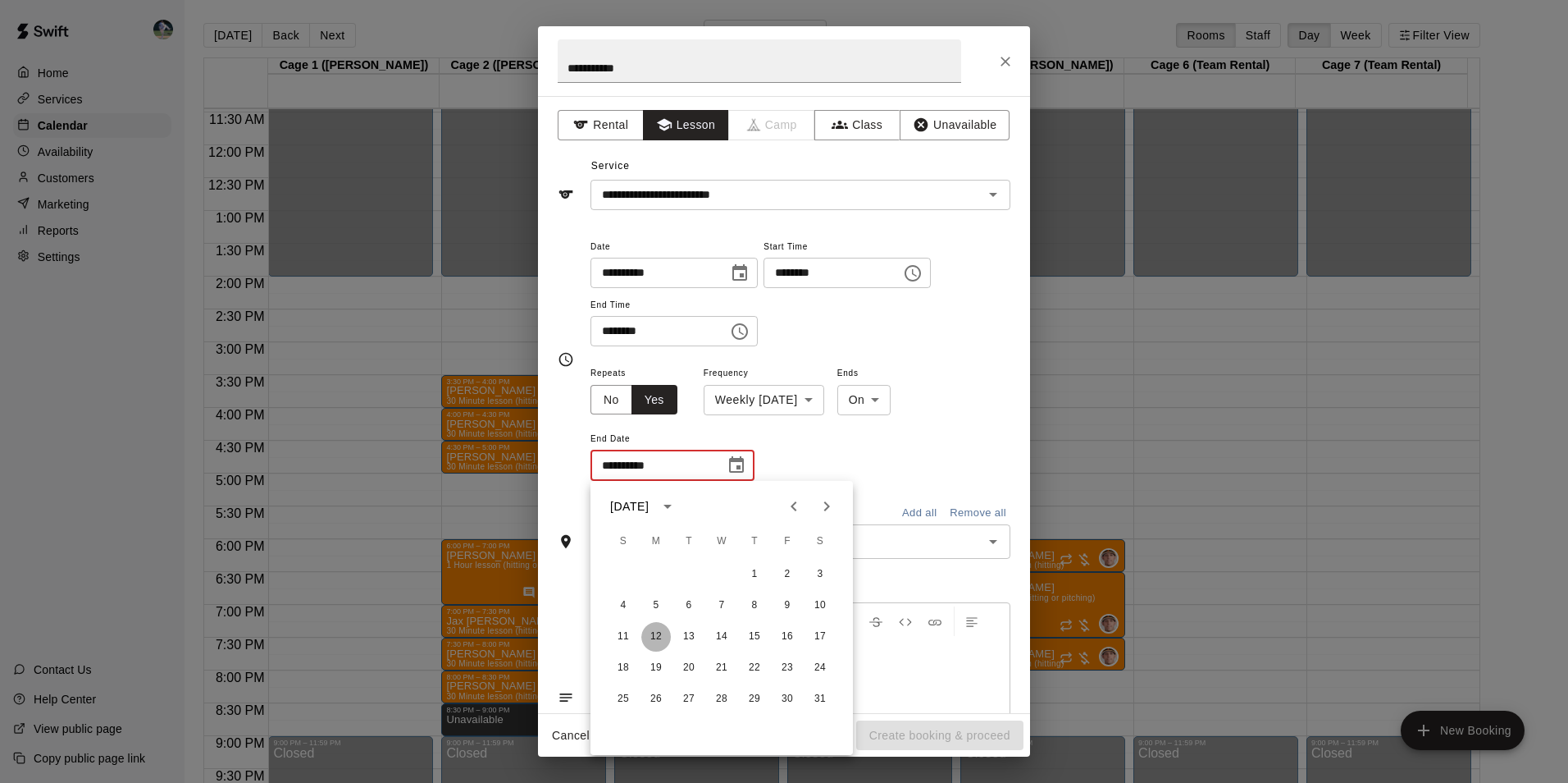
type input "**********"
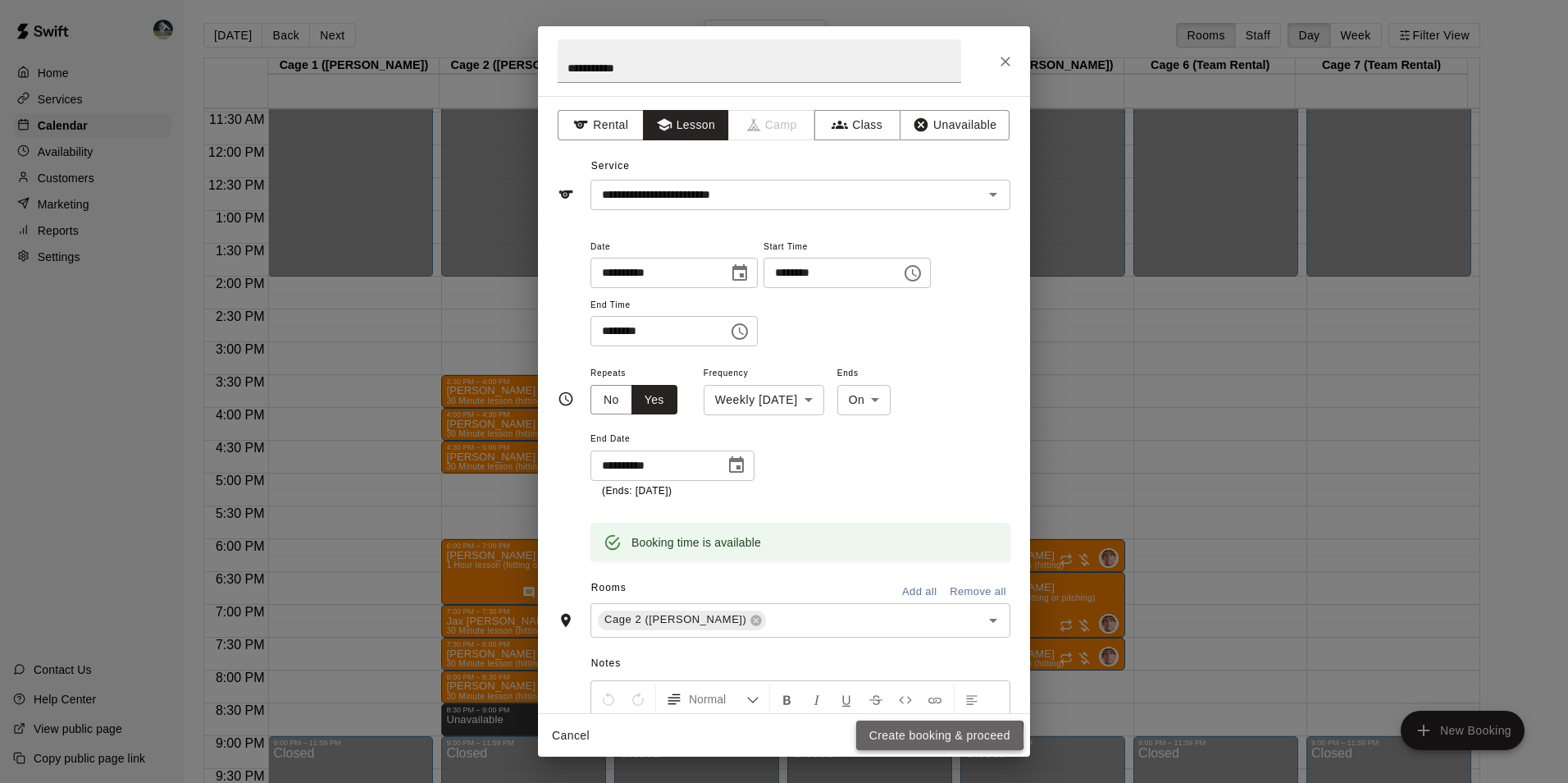
click at [922, 736] on button "Create booking & proceed" at bounding box center [939, 735] width 167 height 30
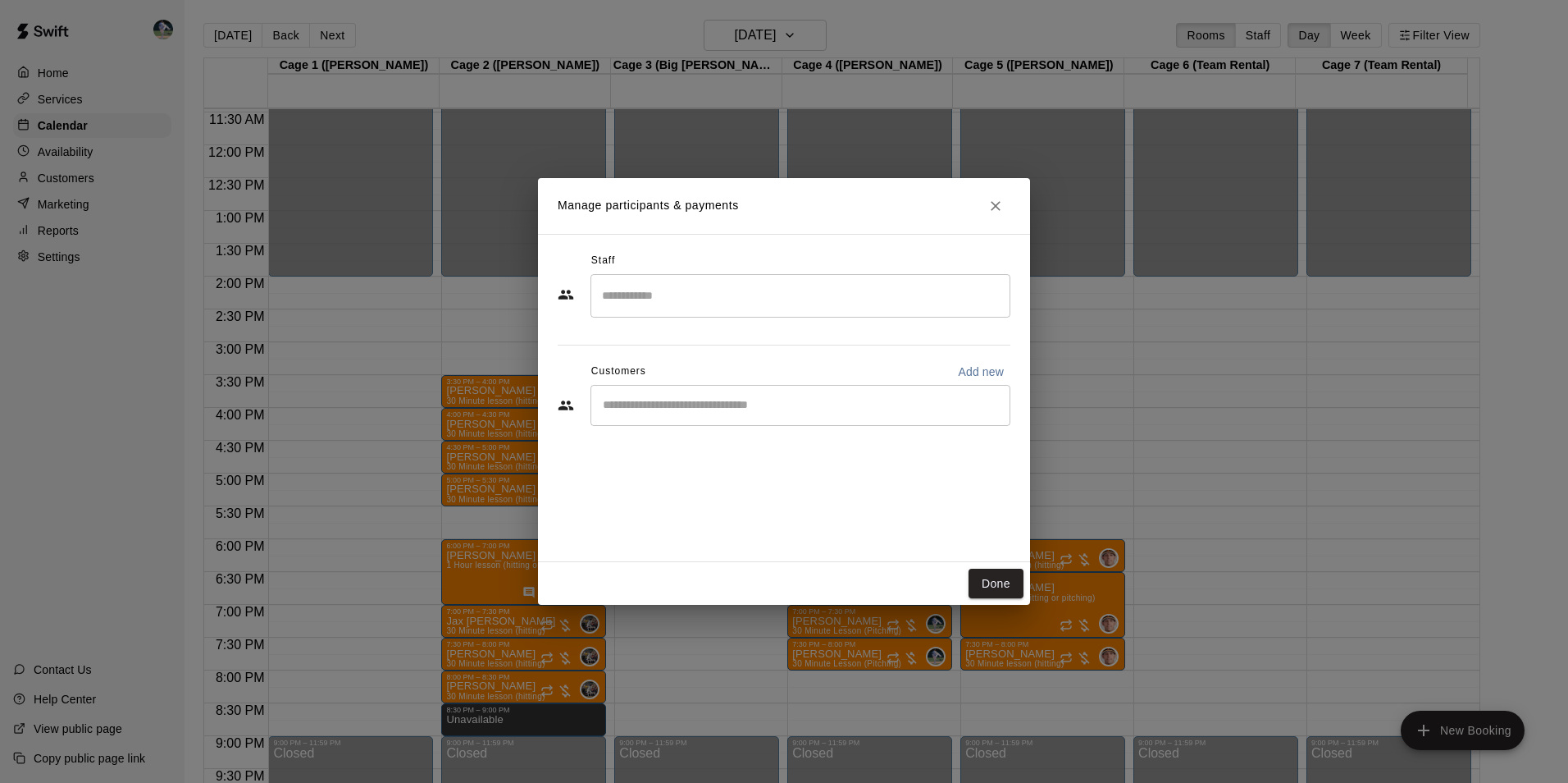
click at [643, 294] on input "Search staff" at bounding box center [799, 295] width 405 height 29
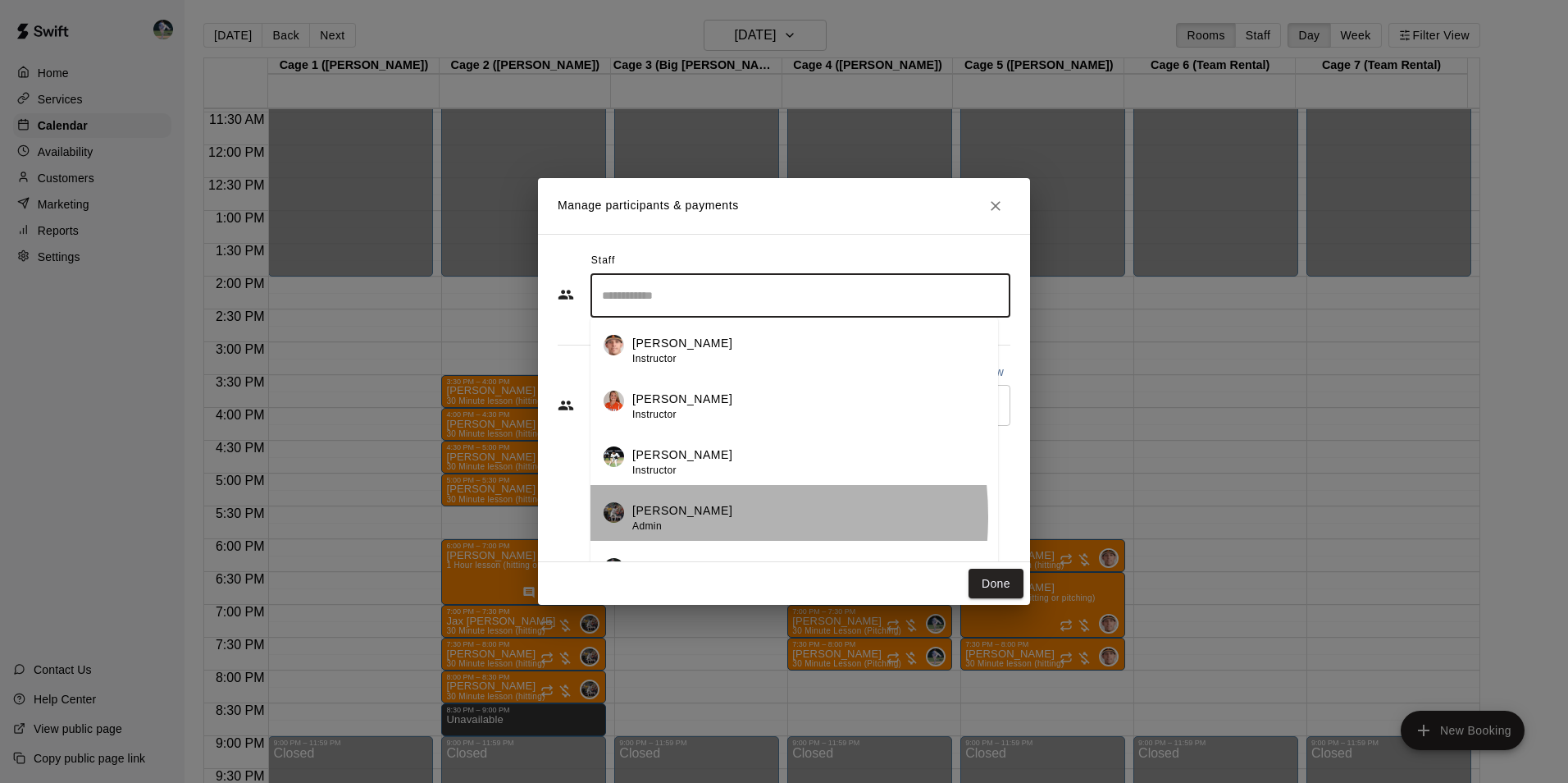
click at [668, 516] on p "[PERSON_NAME]" at bounding box center [682, 510] width 100 height 18
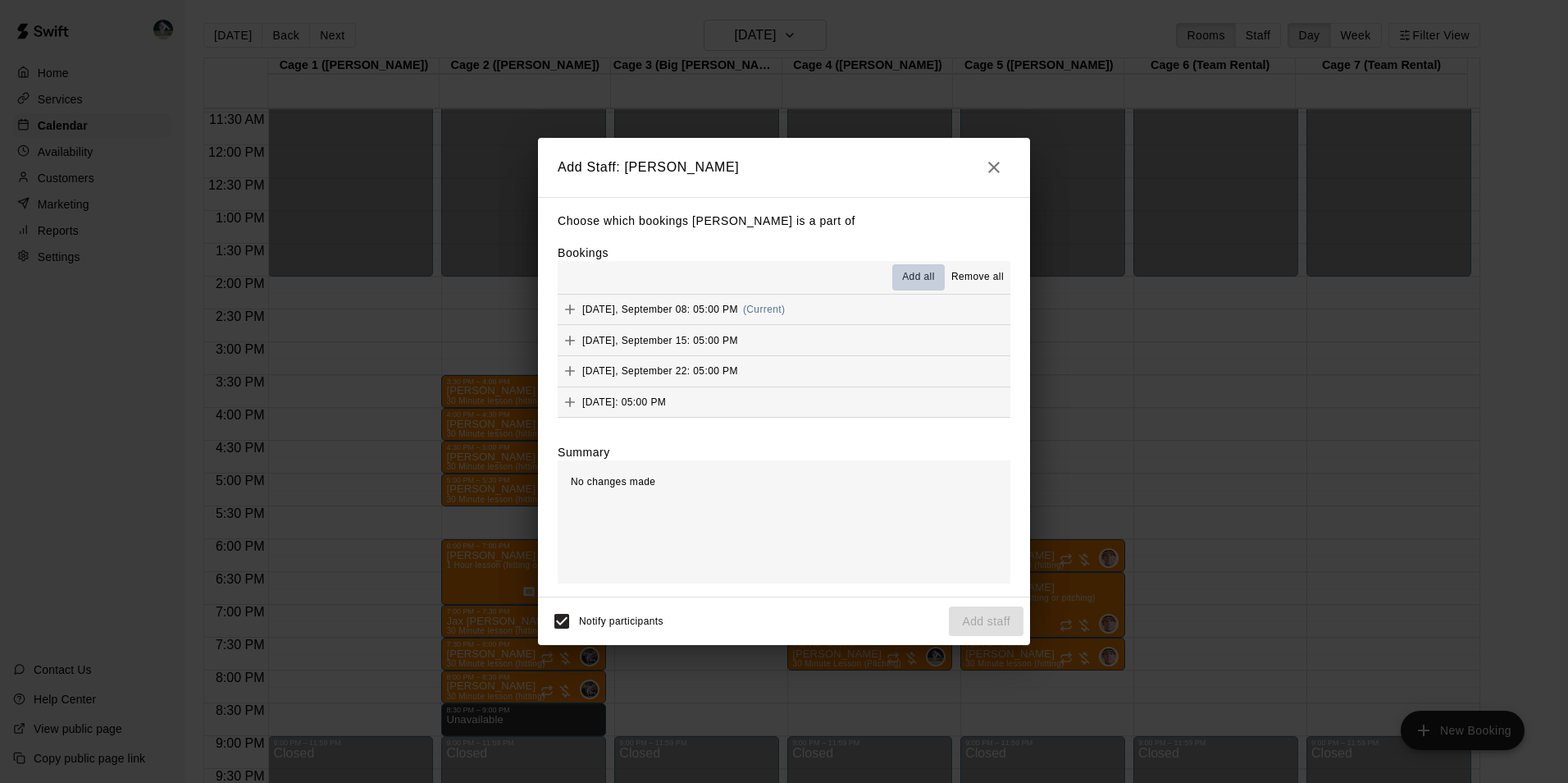
click at [914, 274] on span "Add all" at bounding box center [918, 278] width 33 height 17
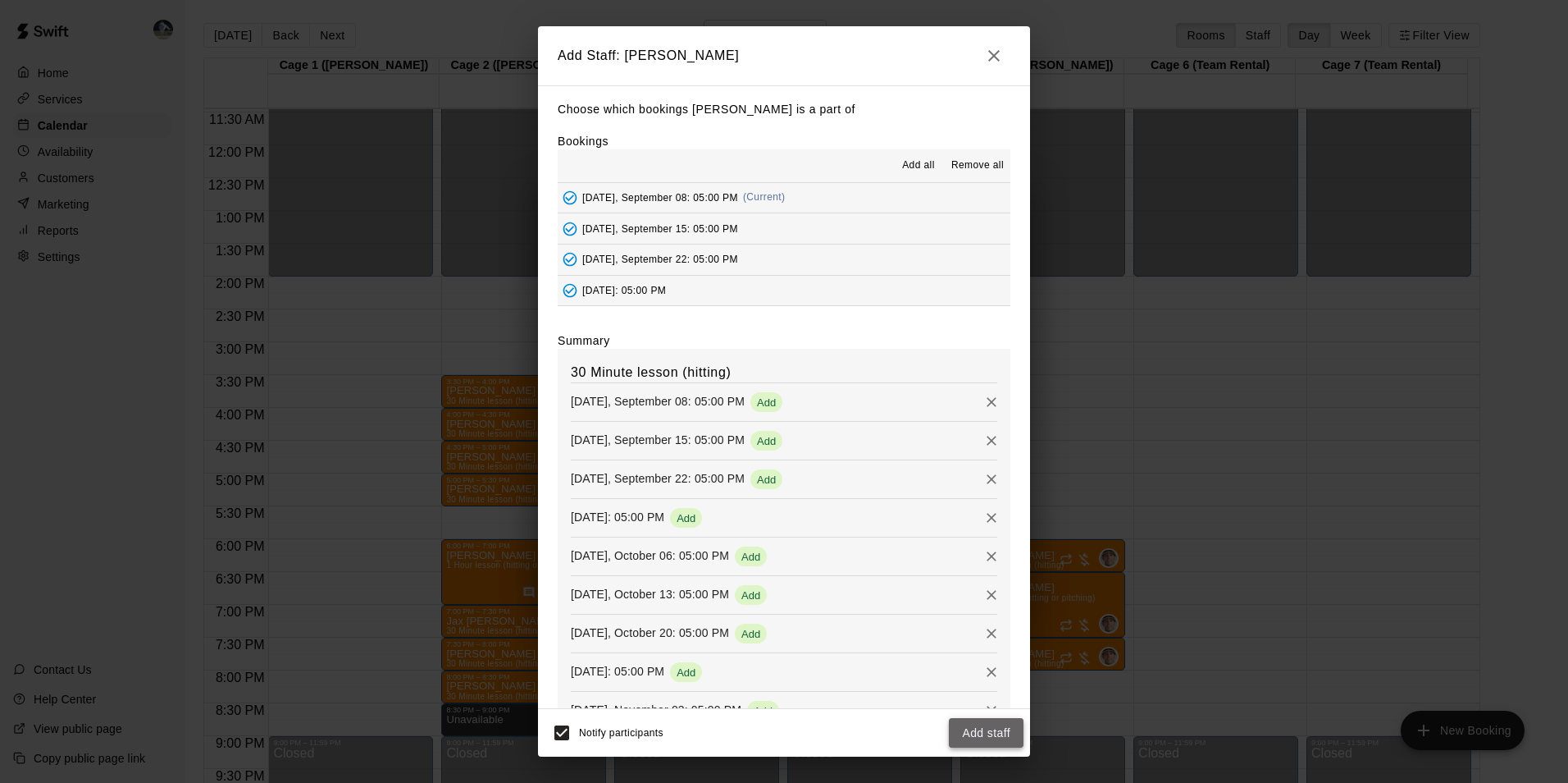
click at [961, 725] on button "Add staff" at bounding box center [985, 732] width 75 height 30
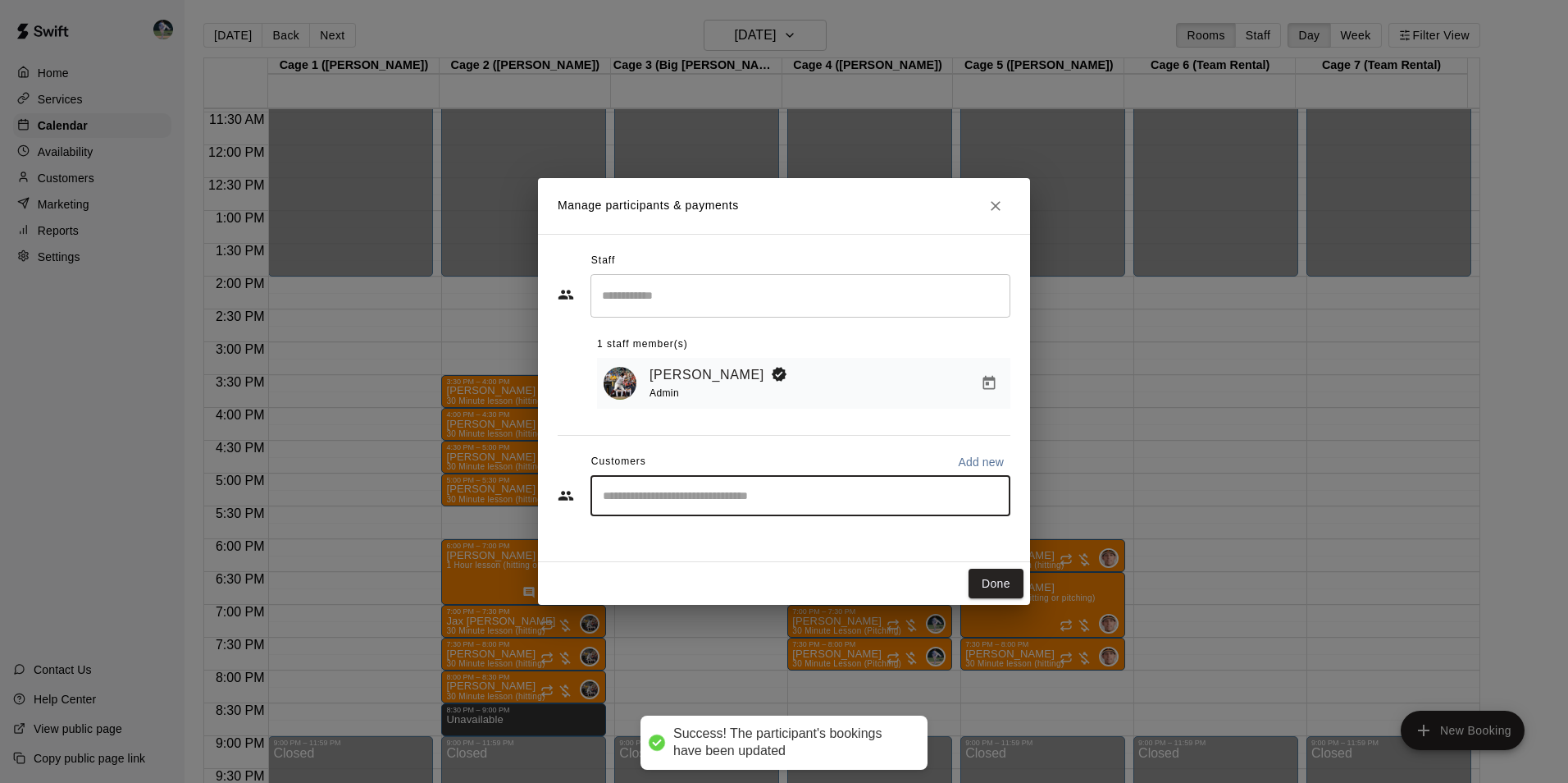
click at [654, 501] on input "Start typing to search customers..." at bounding box center [799, 495] width 405 height 17
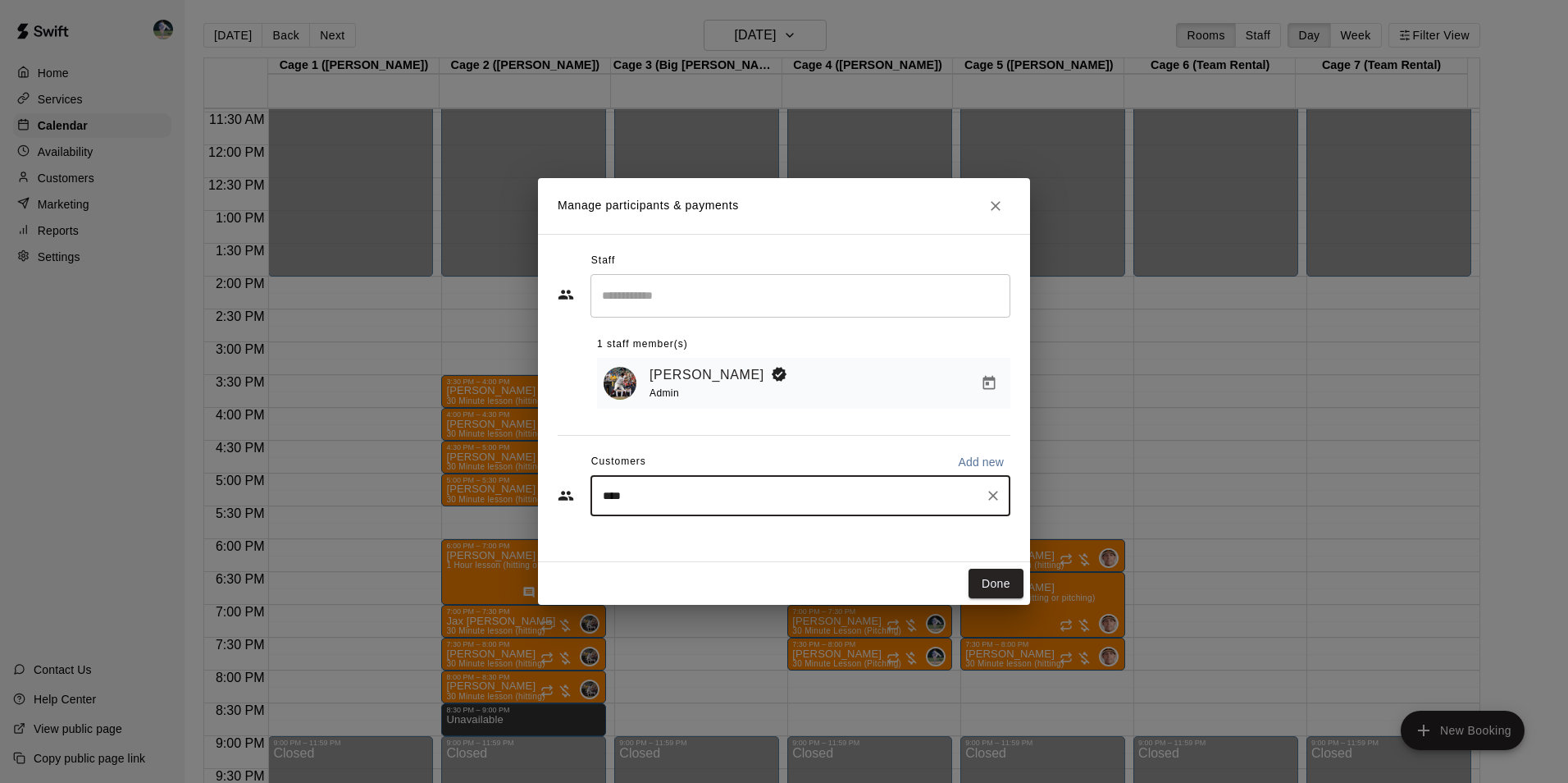
type input "*****"
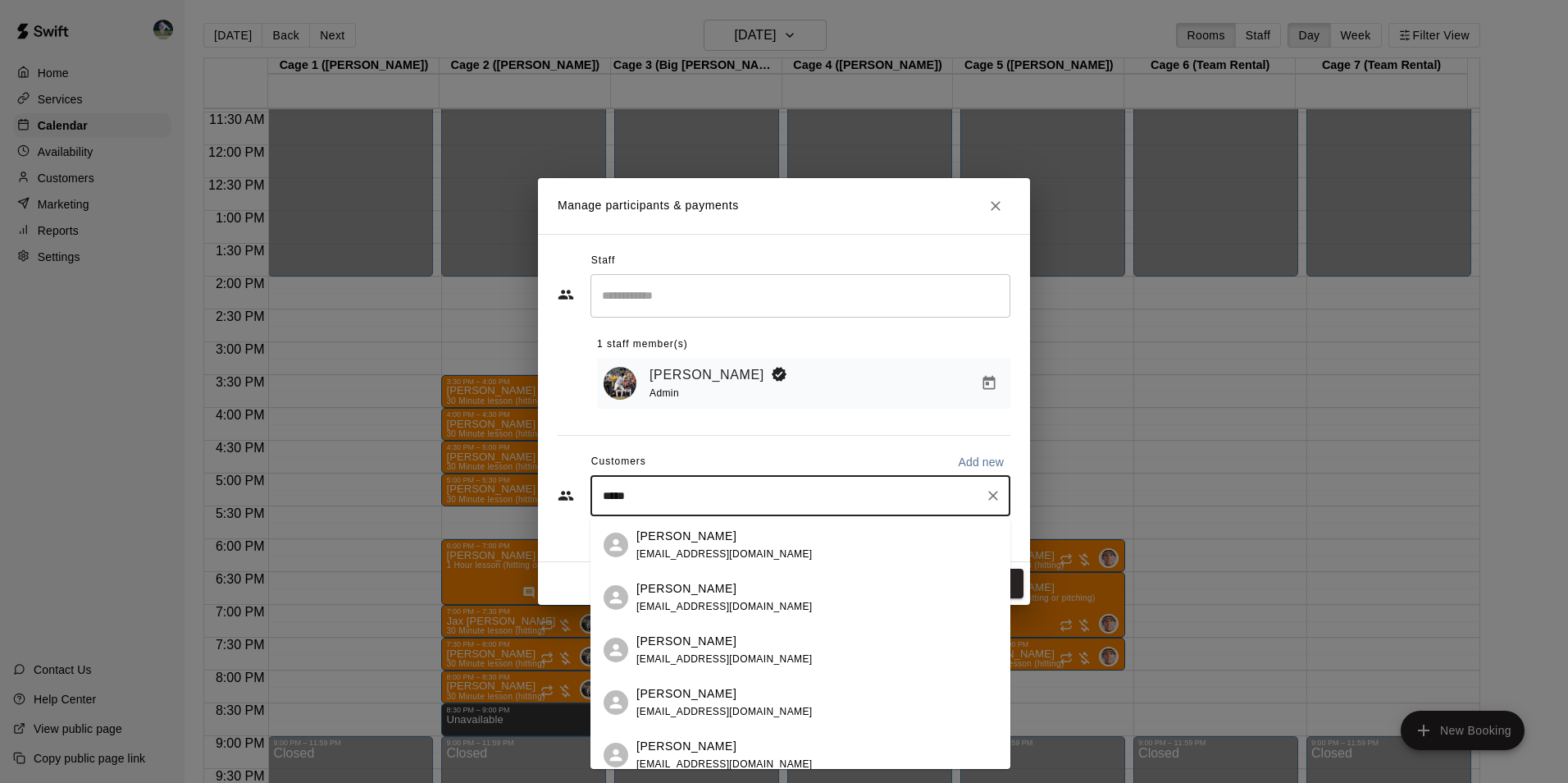
click at [662, 696] on p "[PERSON_NAME]" at bounding box center [686, 694] width 100 height 18
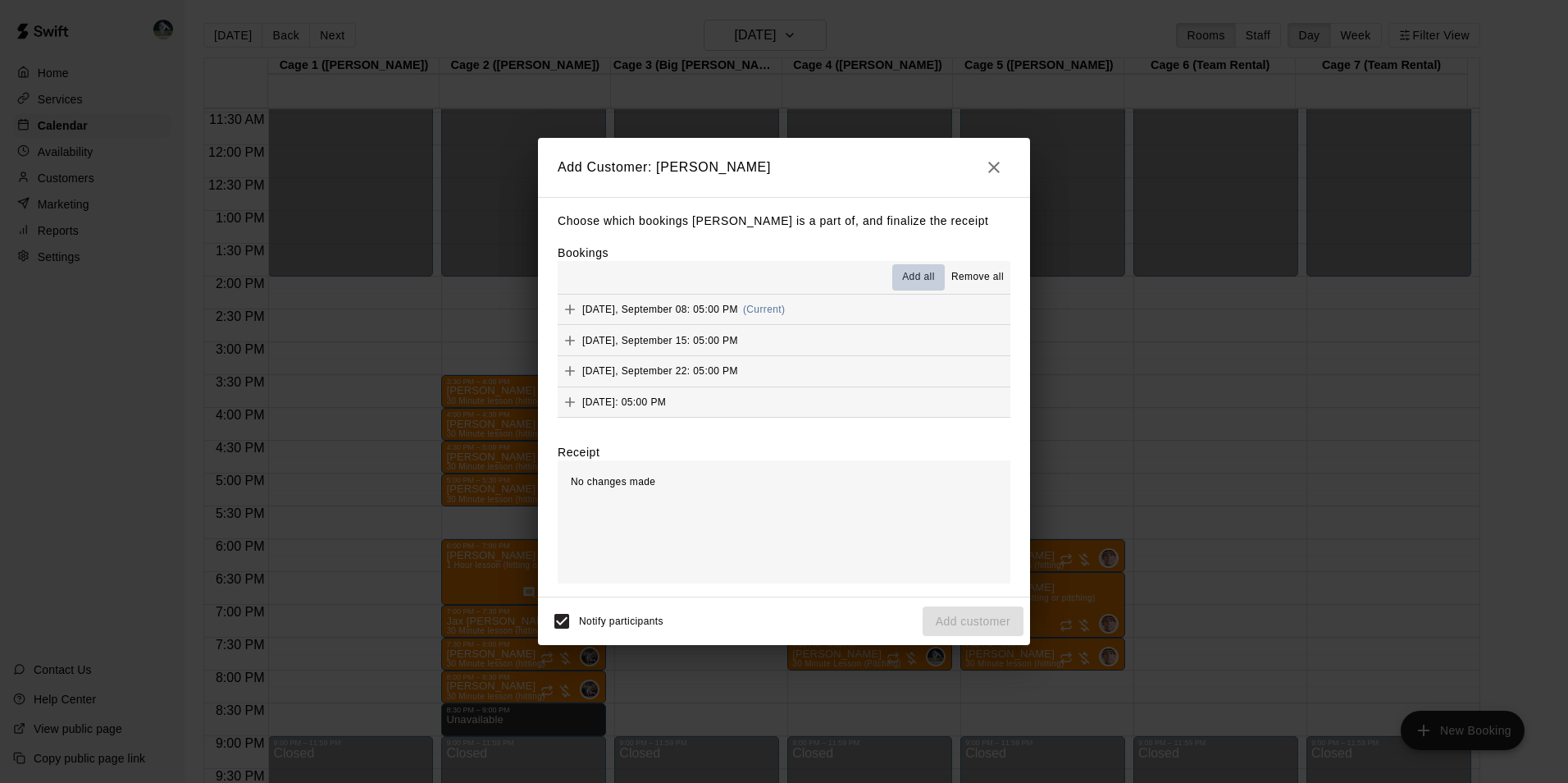
click at [916, 271] on span "Add all" at bounding box center [918, 278] width 33 height 17
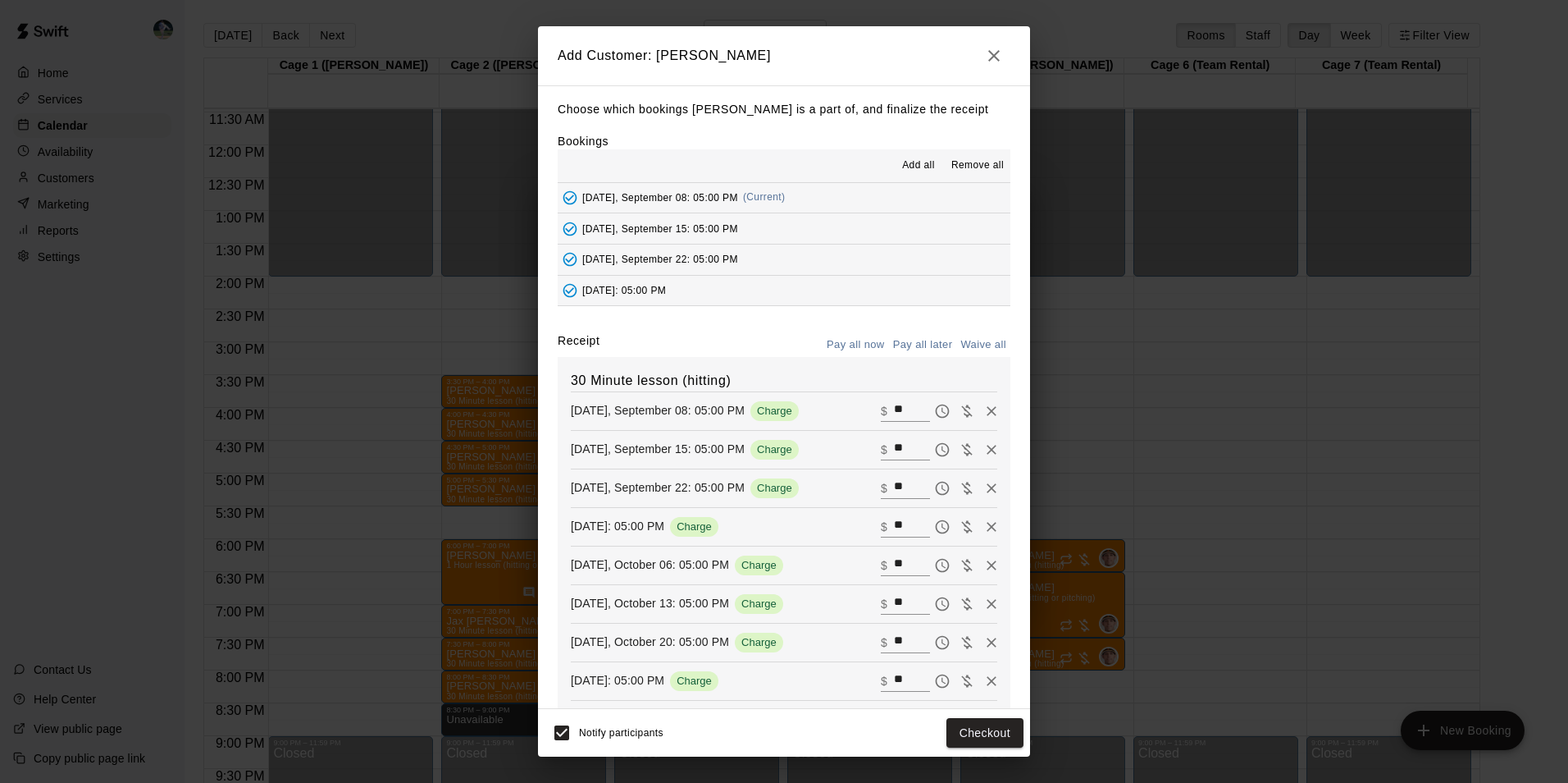
click at [905, 343] on button "Pay all later" at bounding box center [923, 345] width 68 height 26
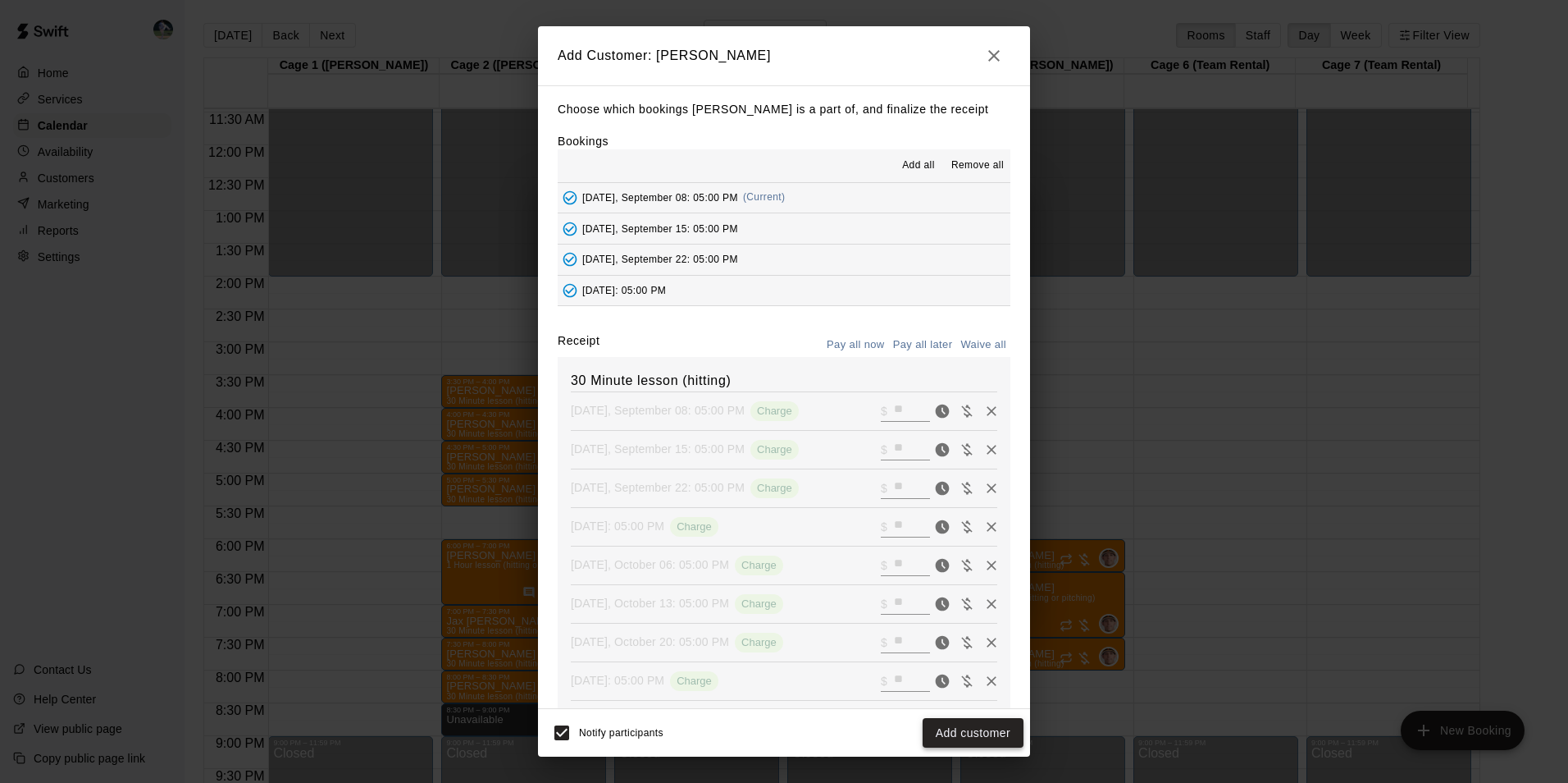
click at [953, 730] on button "Add customer" at bounding box center [973, 732] width 100 height 30
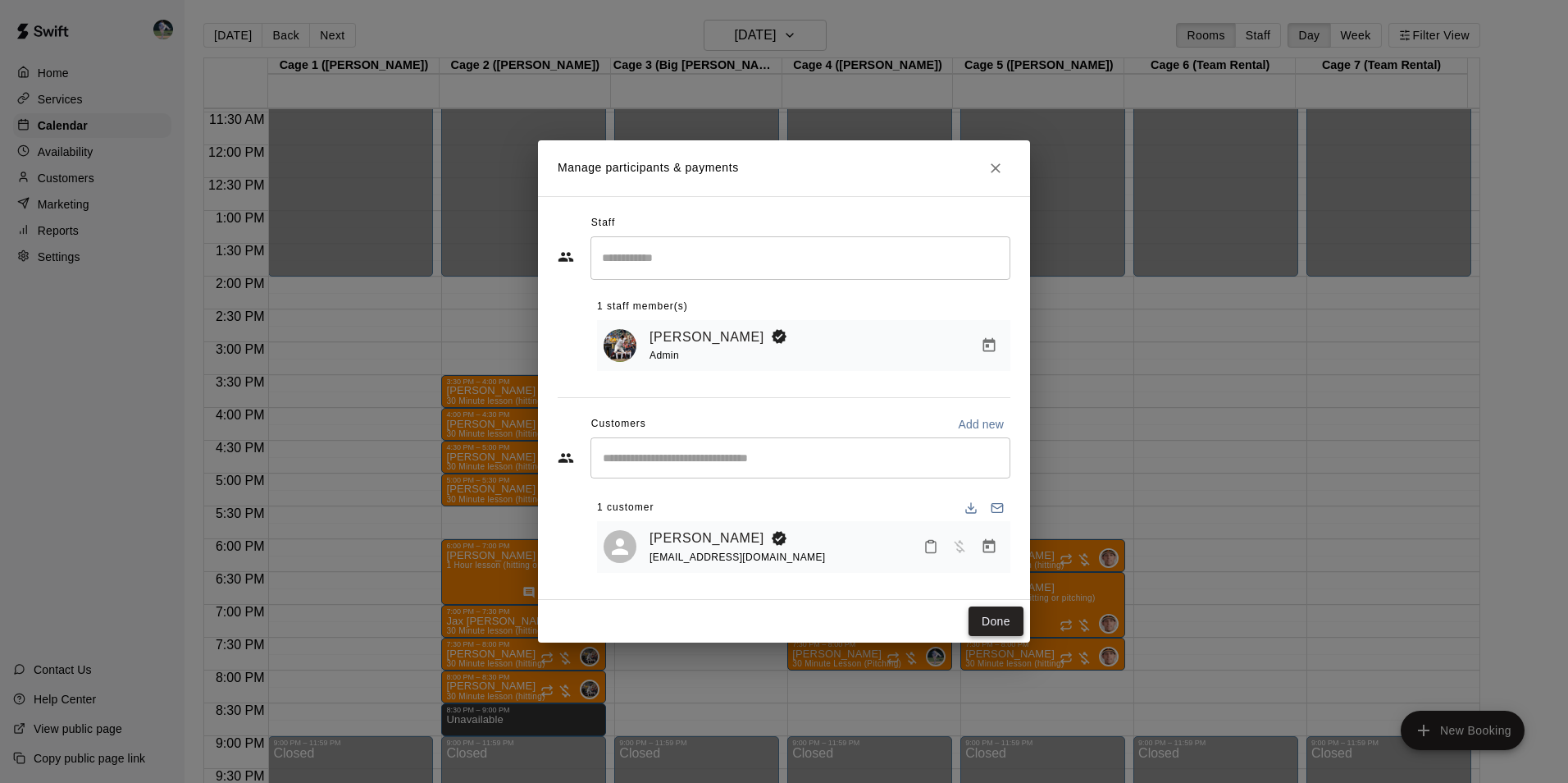
click at [997, 623] on button "Done" at bounding box center [996, 621] width 55 height 30
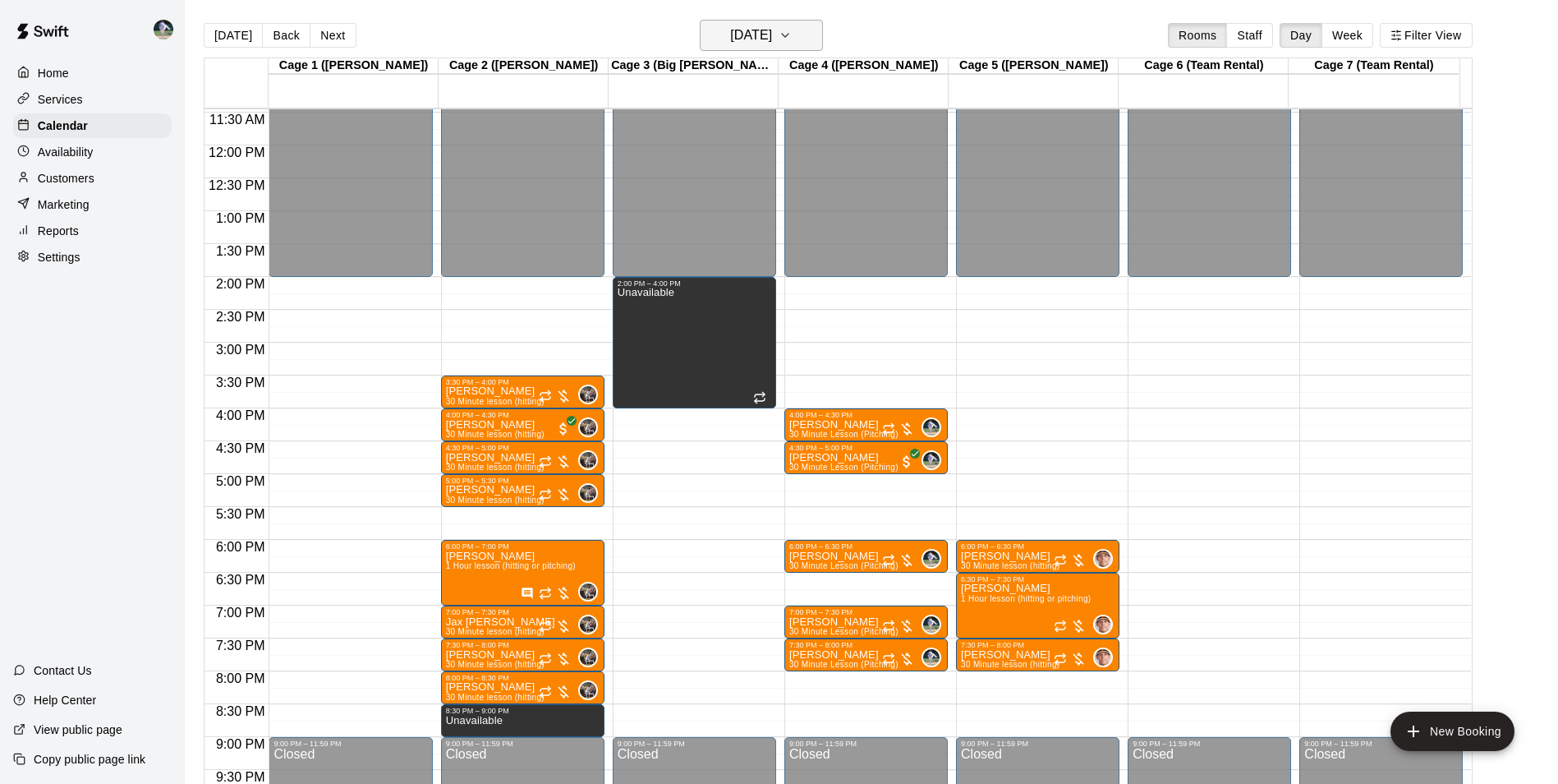
click at [731, 42] on h6 "[DATE]" at bounding box center [751, 35] width 42 height 23
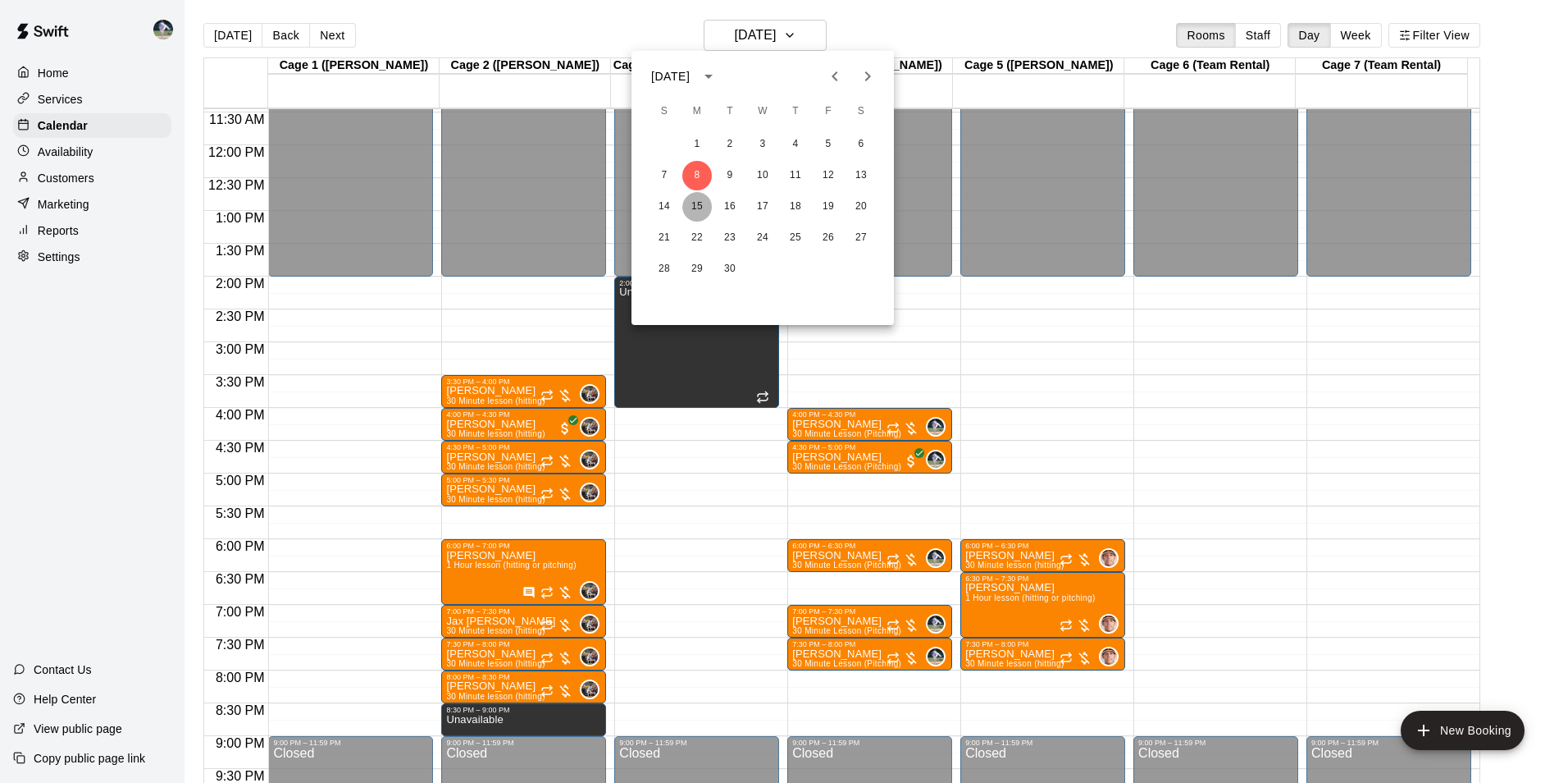
click at [698, 206] on button "15" at bounding box center [697, 207] width 29 height 30
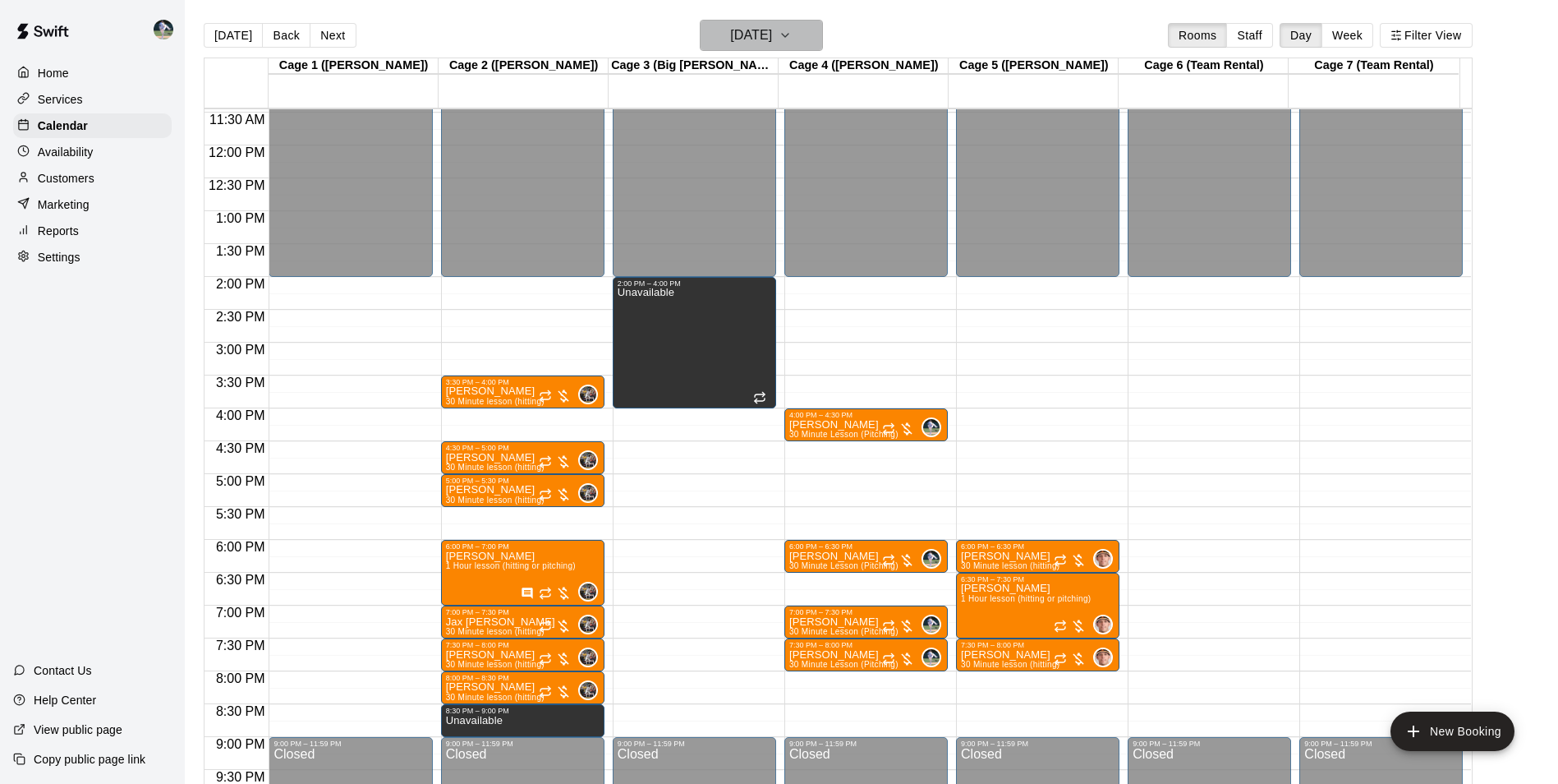
click at [731, 32] on h6 "[DATE]" at bounding box center [751, 35] width 42 height 23
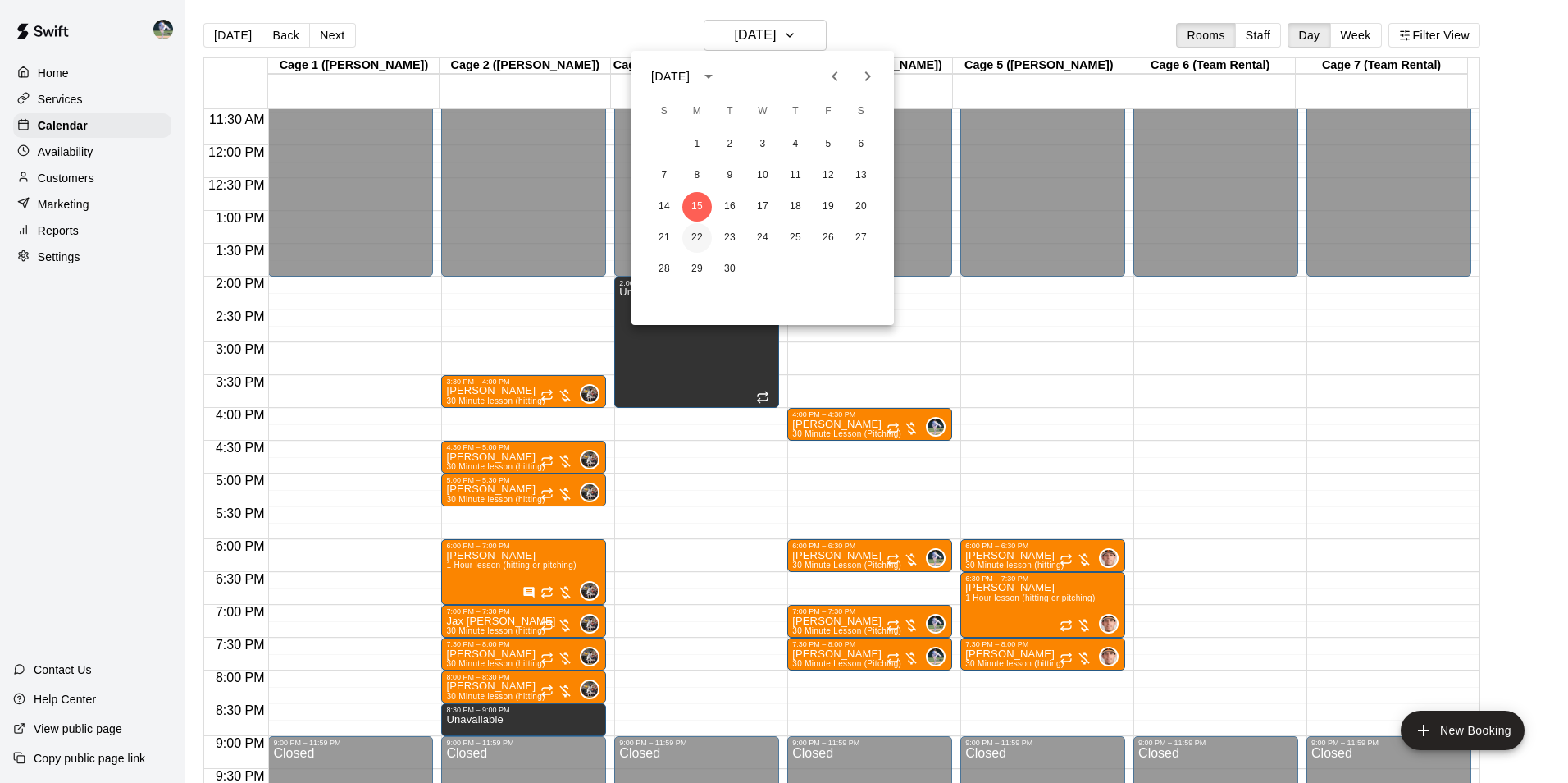
click at [692, 230] on button "22" at bounding box center [697, 238] width 29 height 30
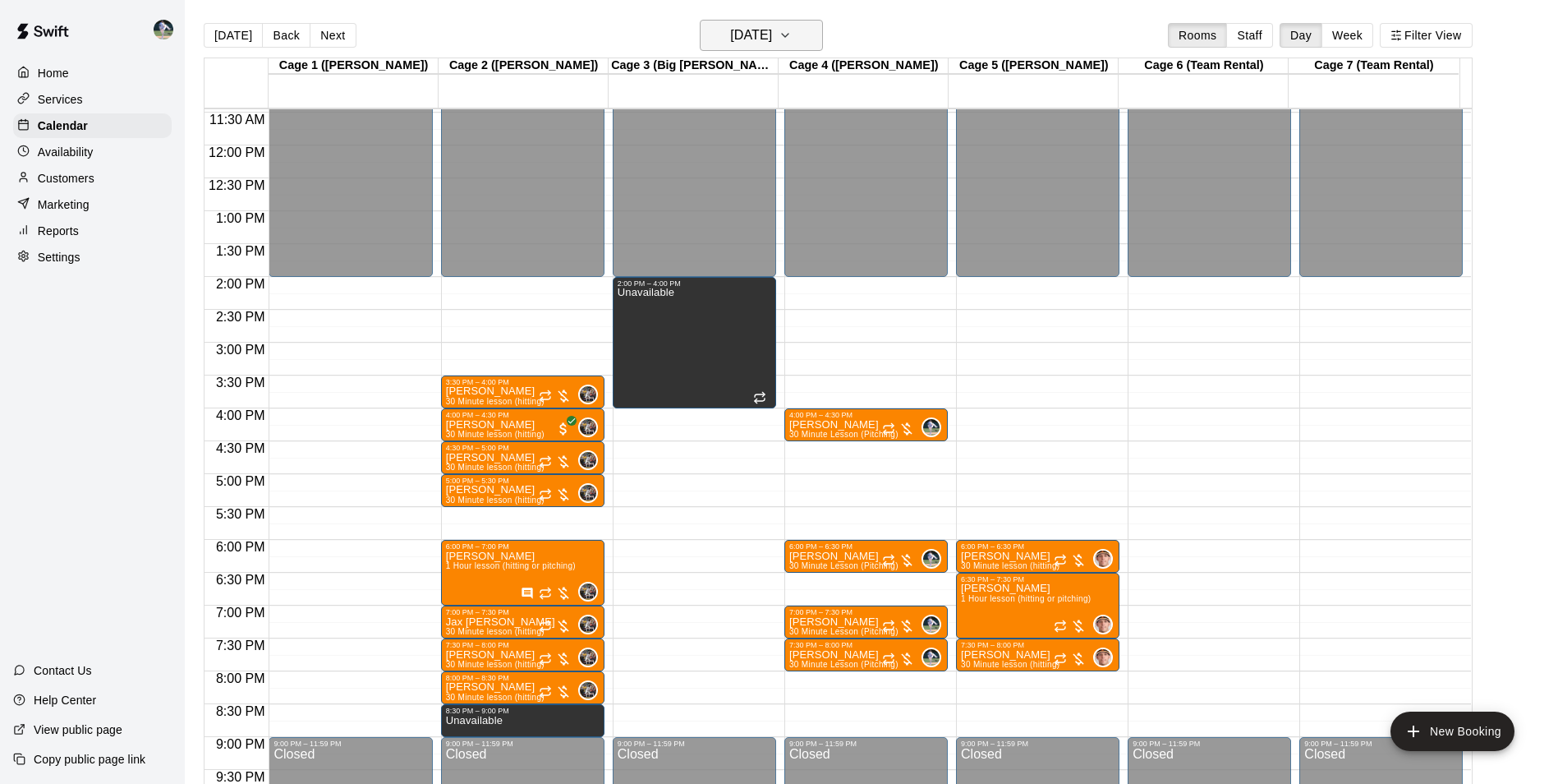
click at [769, 41] on h6 "[DATE]" at bounding box center [751, 35] width 42 height 23
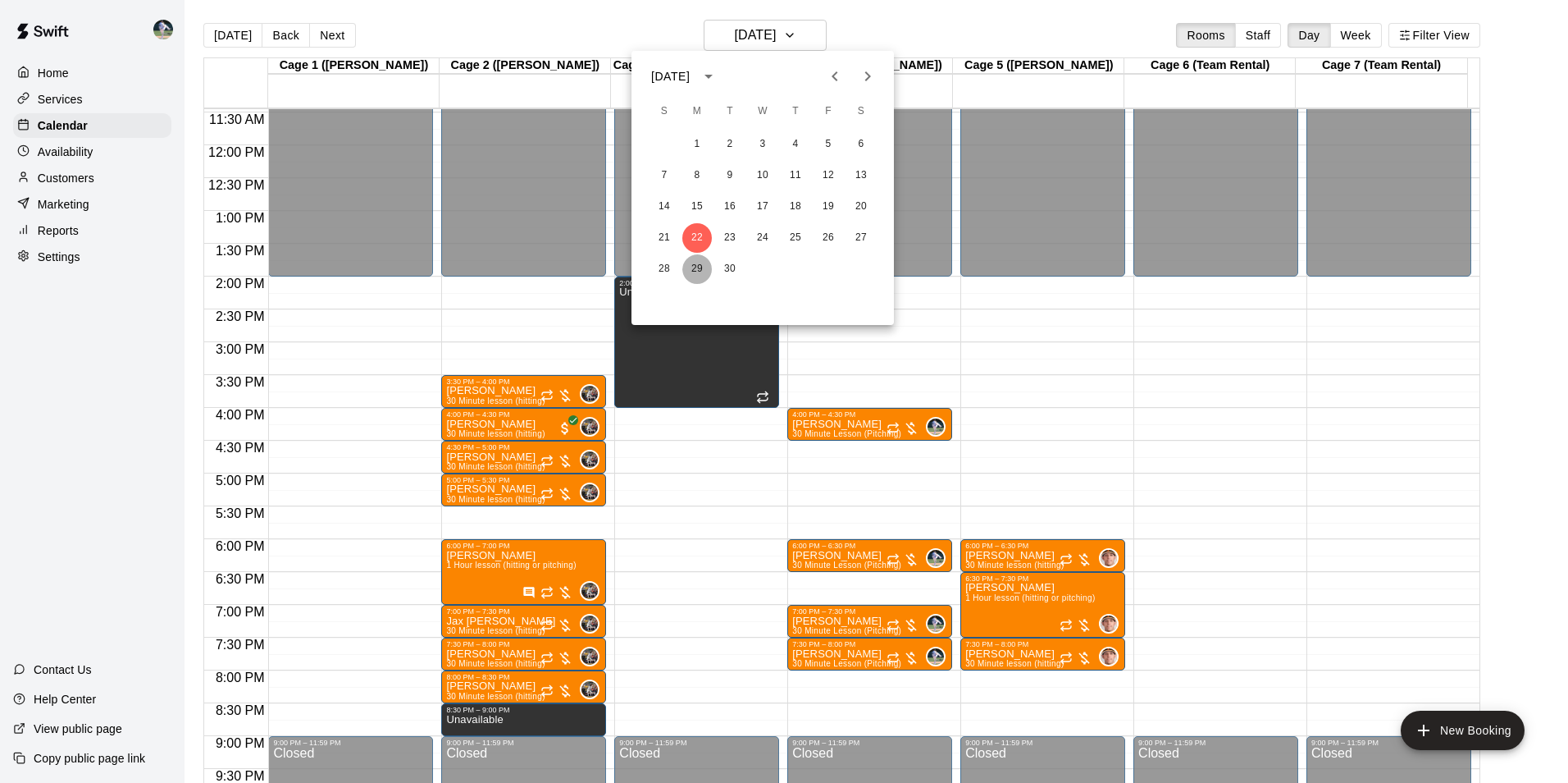
click at [695, 266] on button "29" at bounding box center [697, 269] width 29 height 30
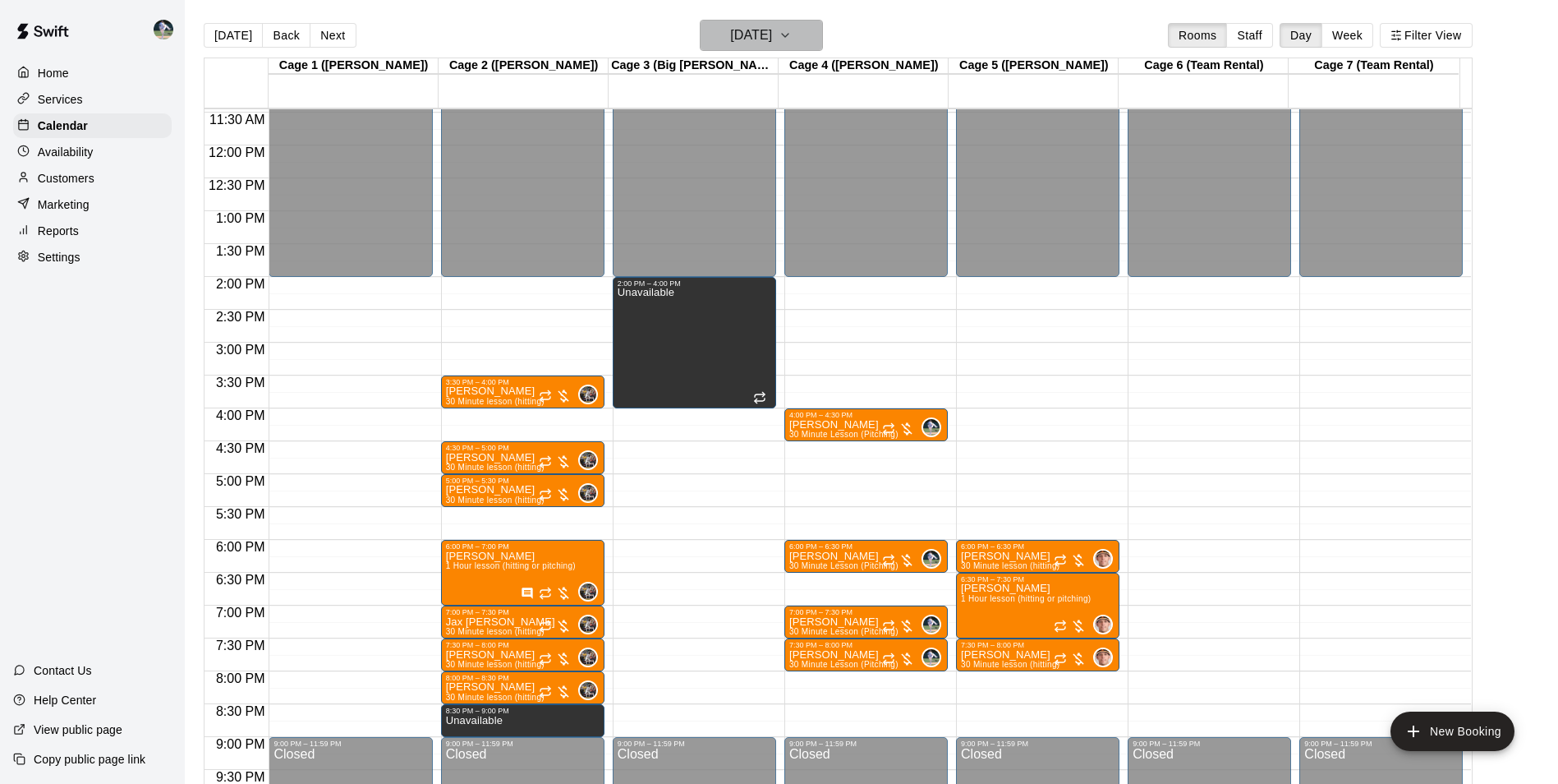
click at [731, 35] on h6 "[DATE]" at bounding box center [751, 35] width 42 height 23
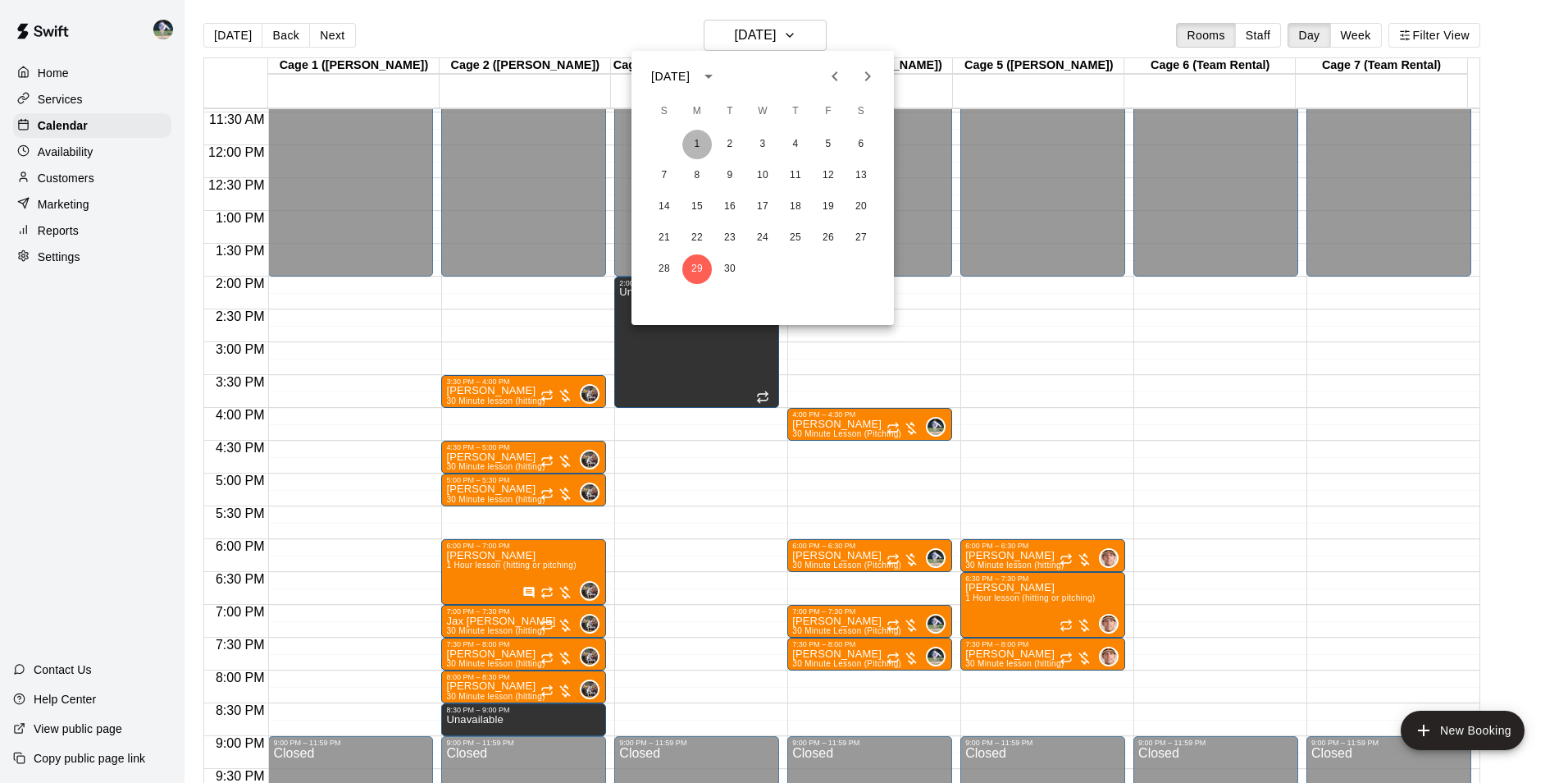
click at [694, 143] on button "1" at bounding box center [697, 145] width 29 height 30
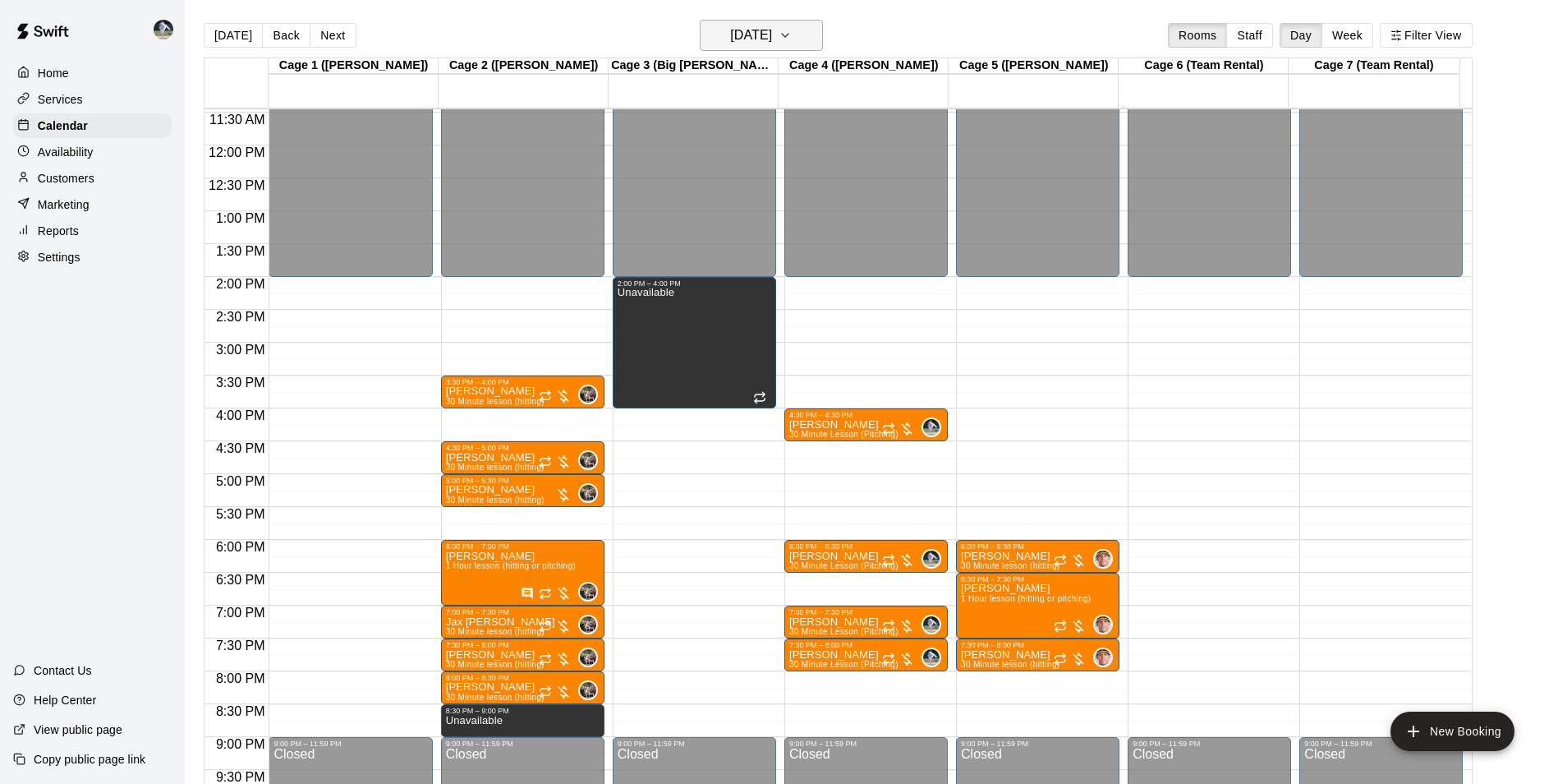
click at [732, 40] on h6 "[DATE]" at bounding box center [751, 35] width 42 height 23
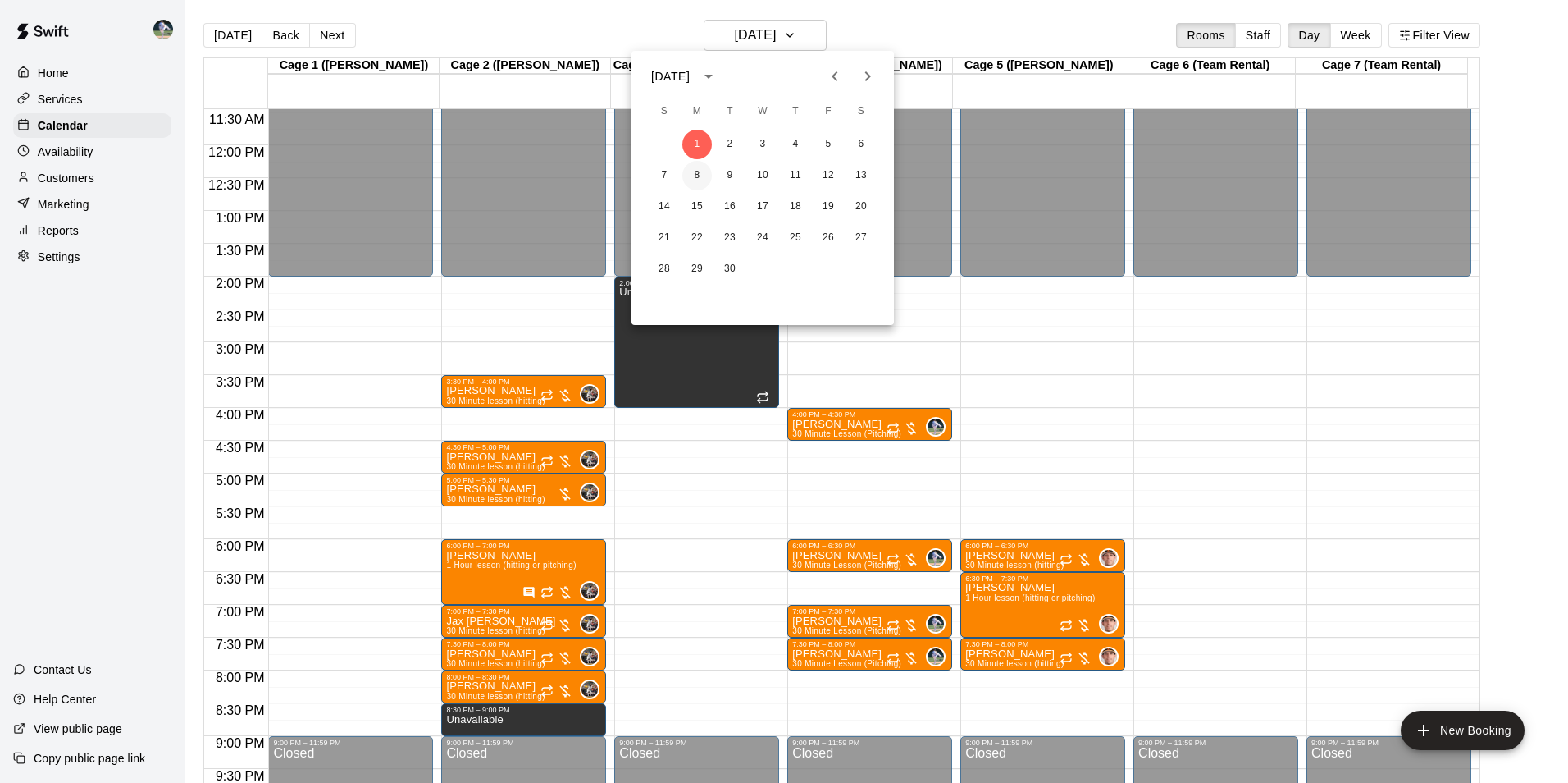
click at [697, 167] on button "8" at bounding box center [697, 175] width 29 height 30
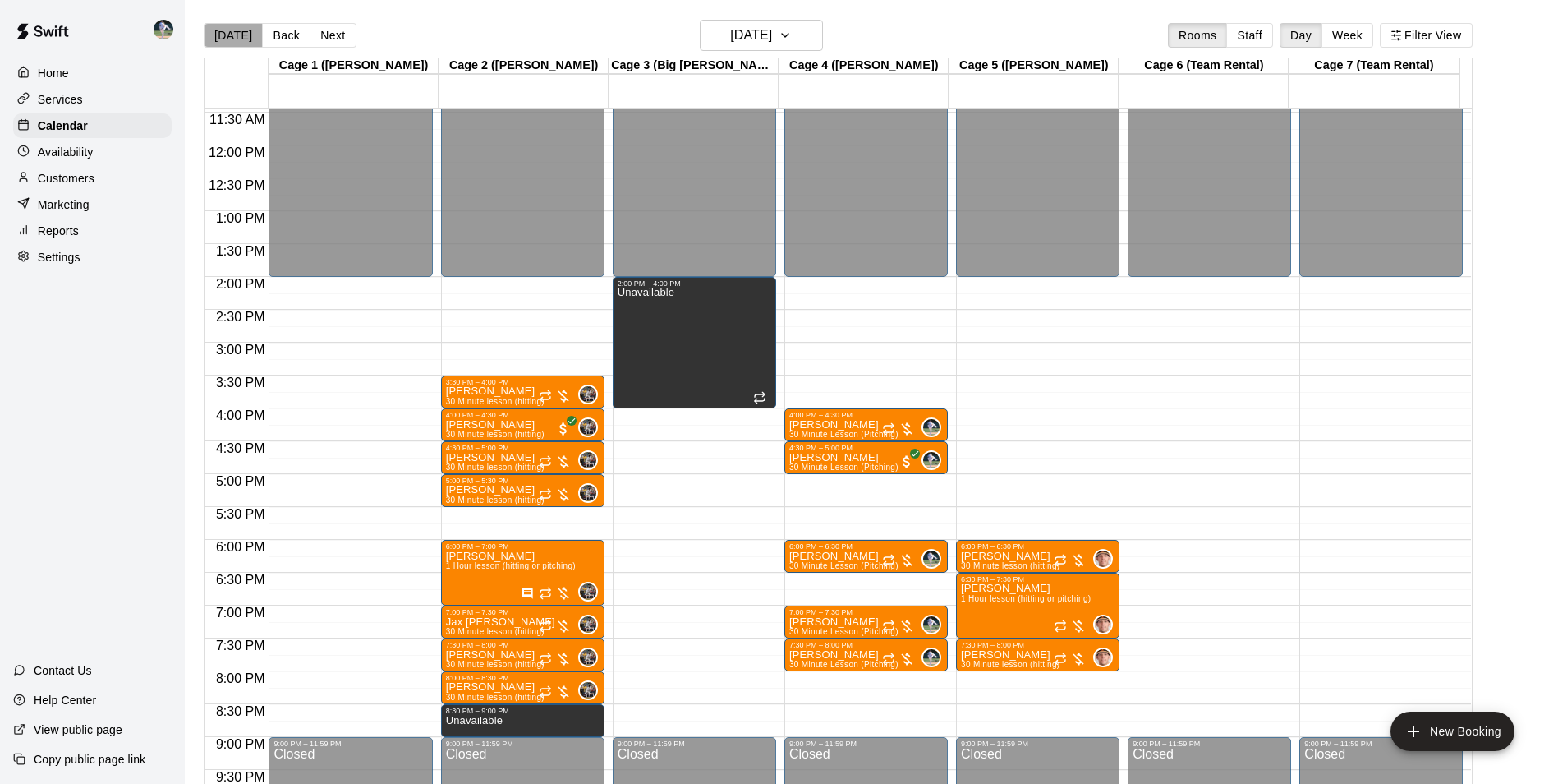
click at [239, 30] on button "[DATE]" at bounding box center [234, 35] width 59 height 25
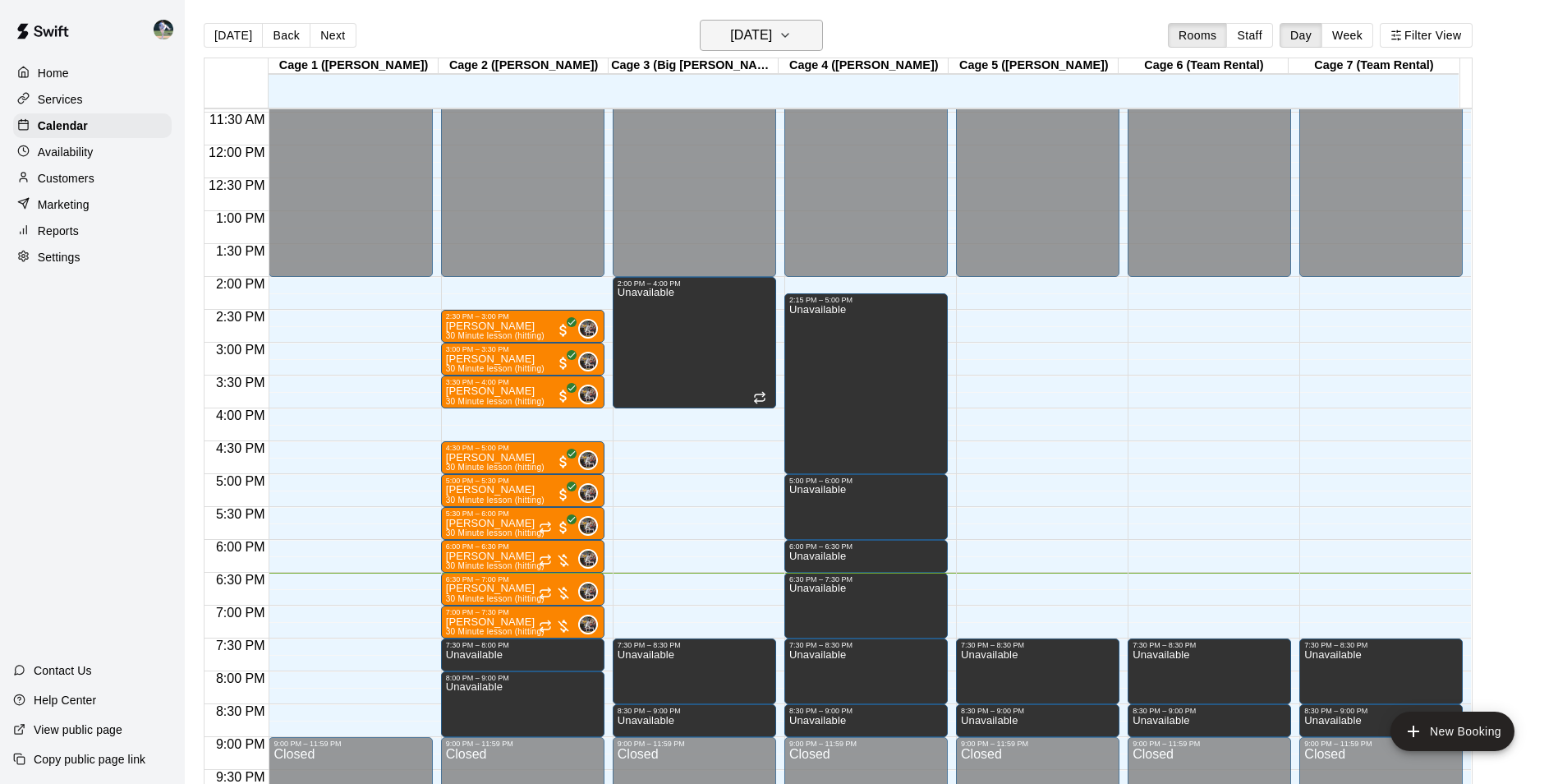
click at [742, 38] on h6 "[DATE]" at bounding box center [751, 35] width 42 height 23
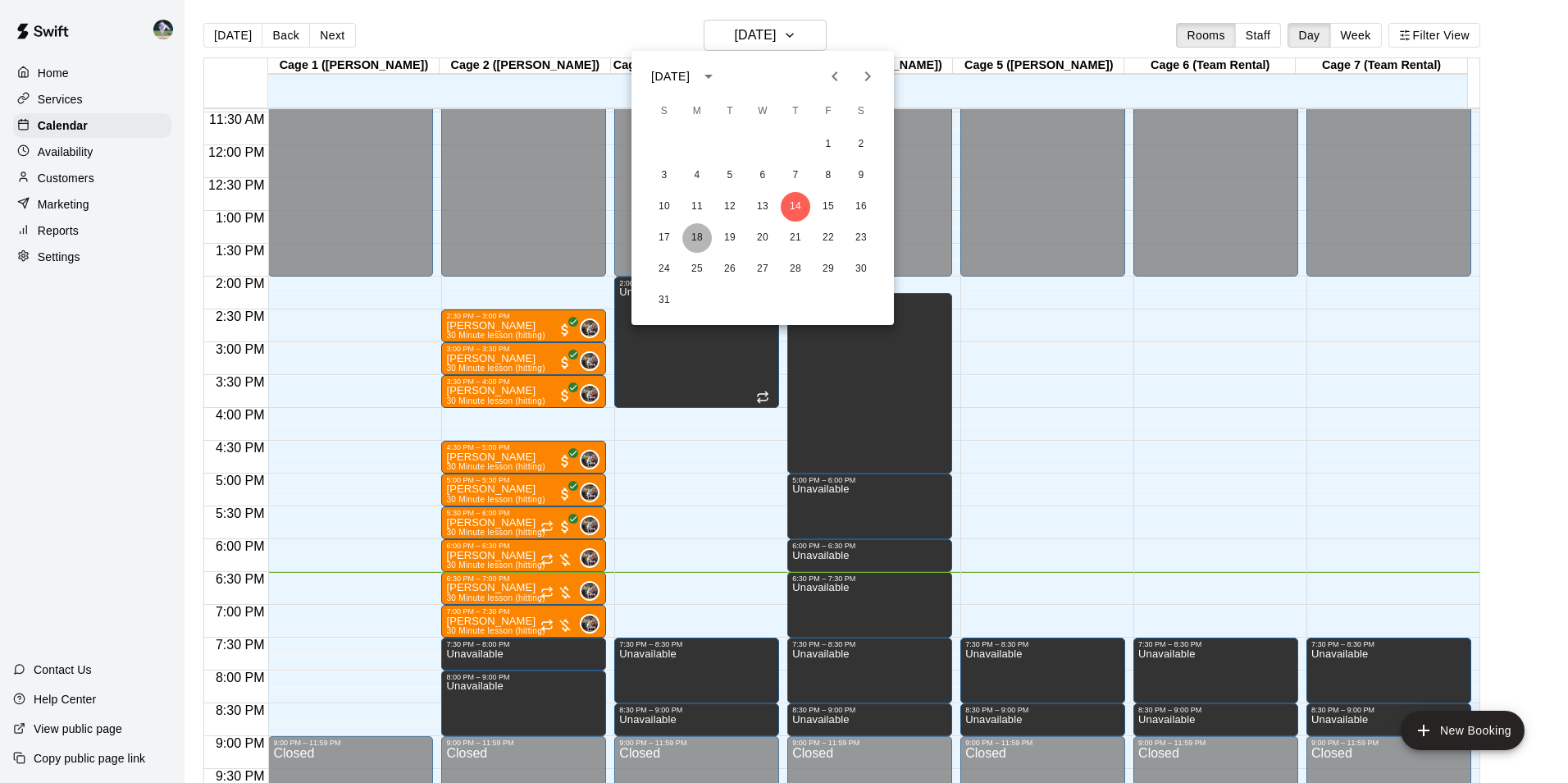
click at [695, 234] on button "18" at bounding box center [697, 238] width 29 height 30
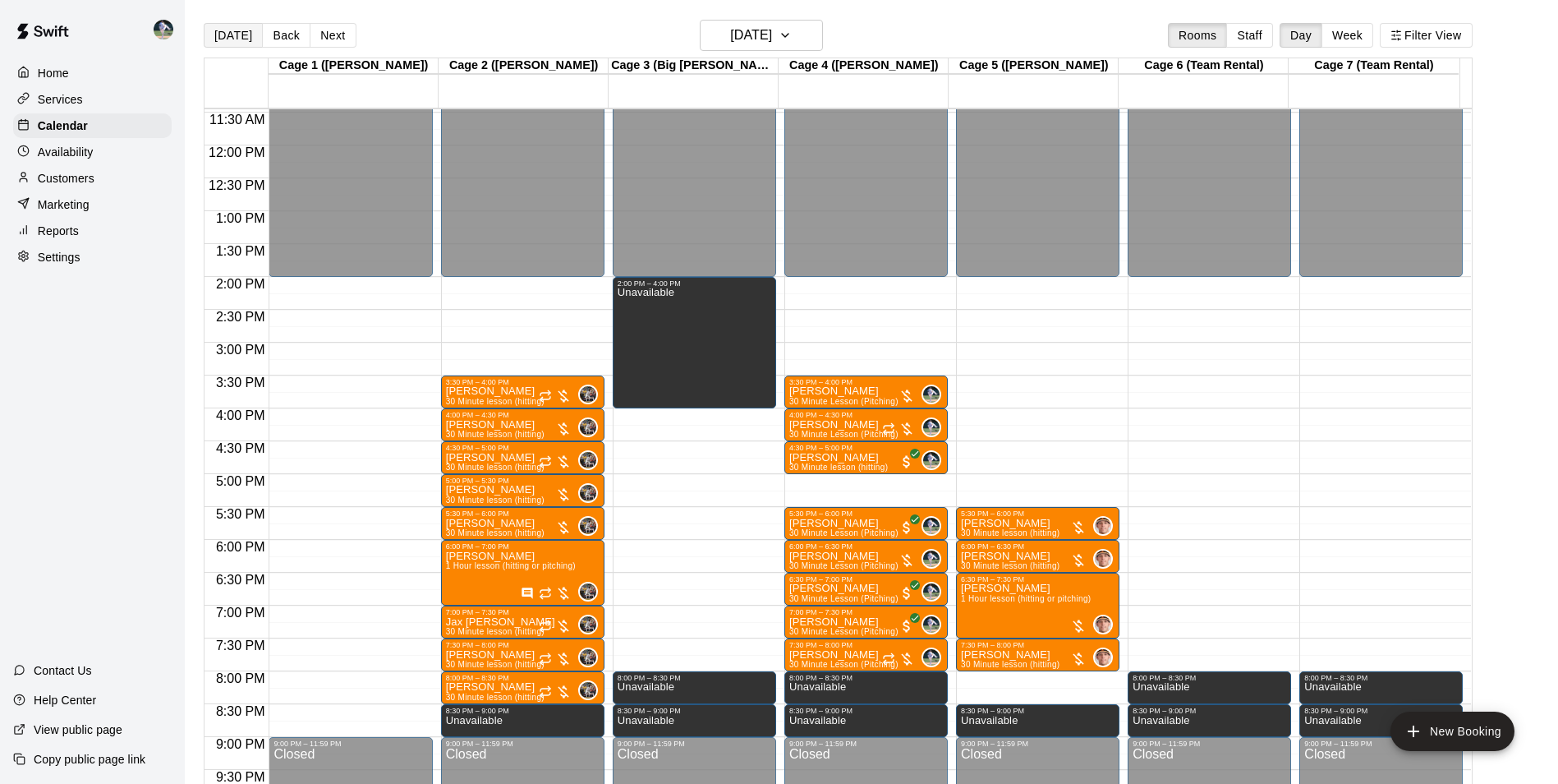
click at [228, 34] on button "[DATE]" at bounding box center [234, 35] width 59 height 25
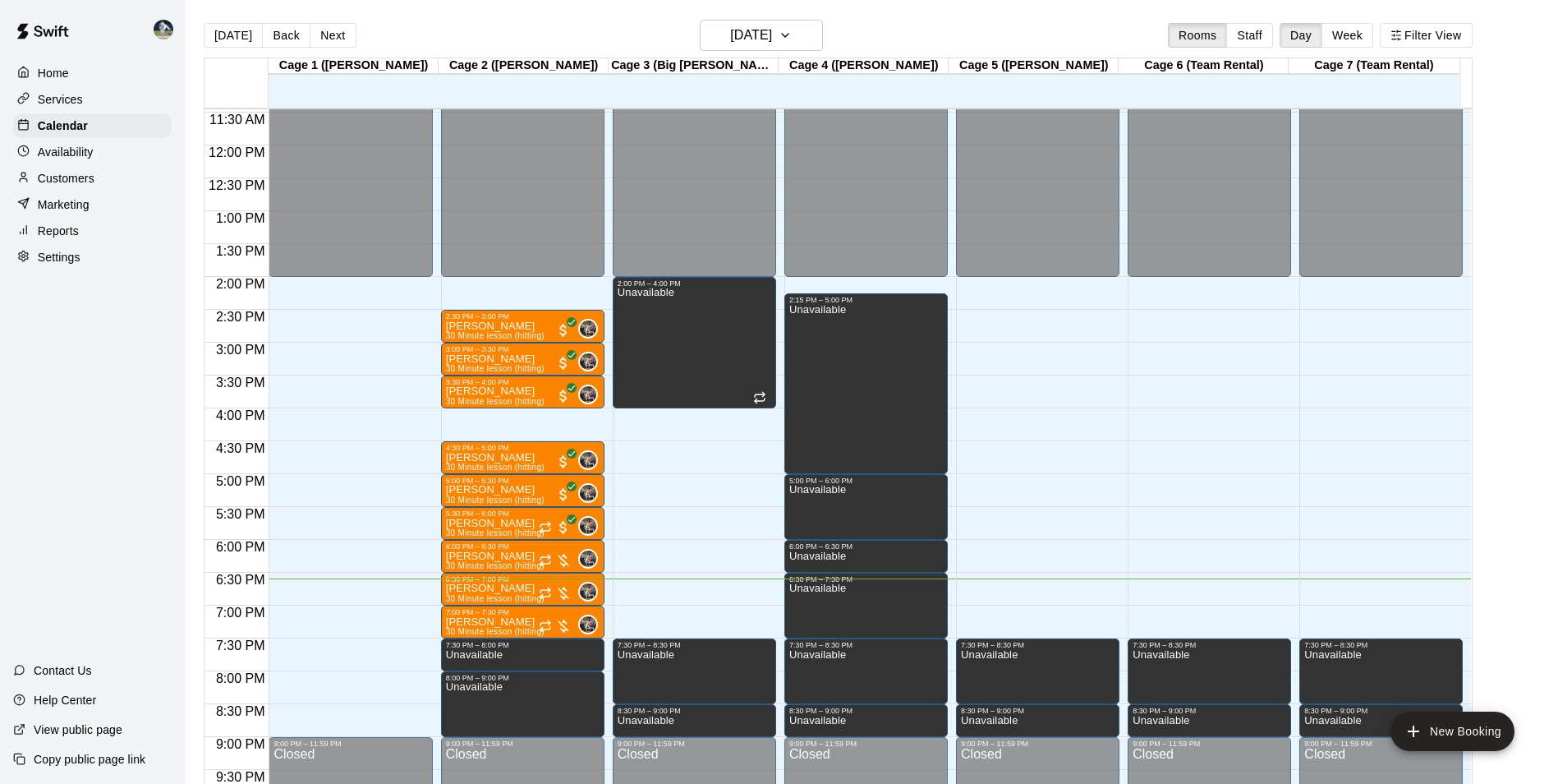
click at [101, 182] on div "Customers" at bounding box center [92, 178] width 159 height 25
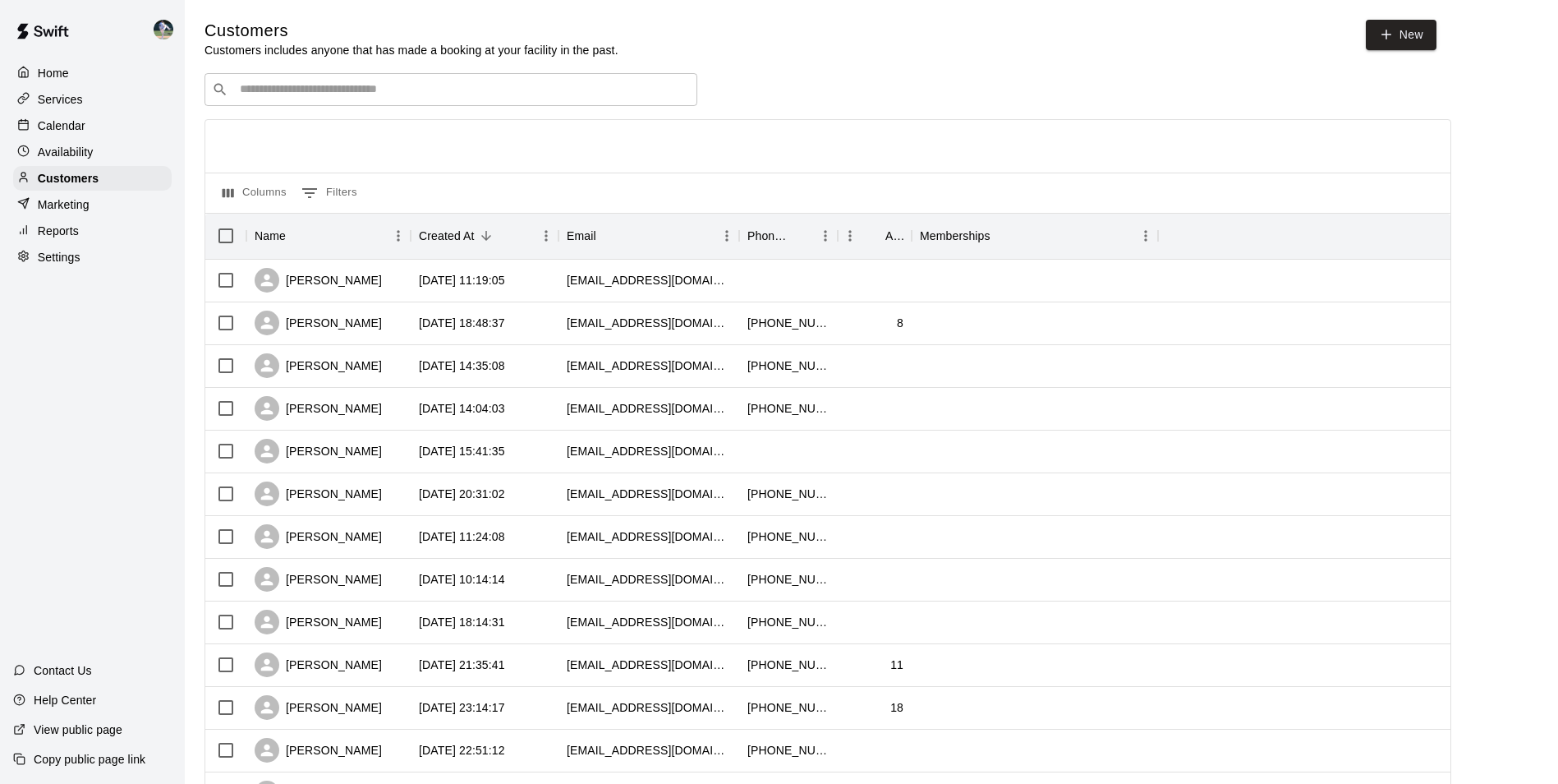
click at [297, 95] on input "Search customers by name or email" at bounding box center [462, 90] width 455 height 17
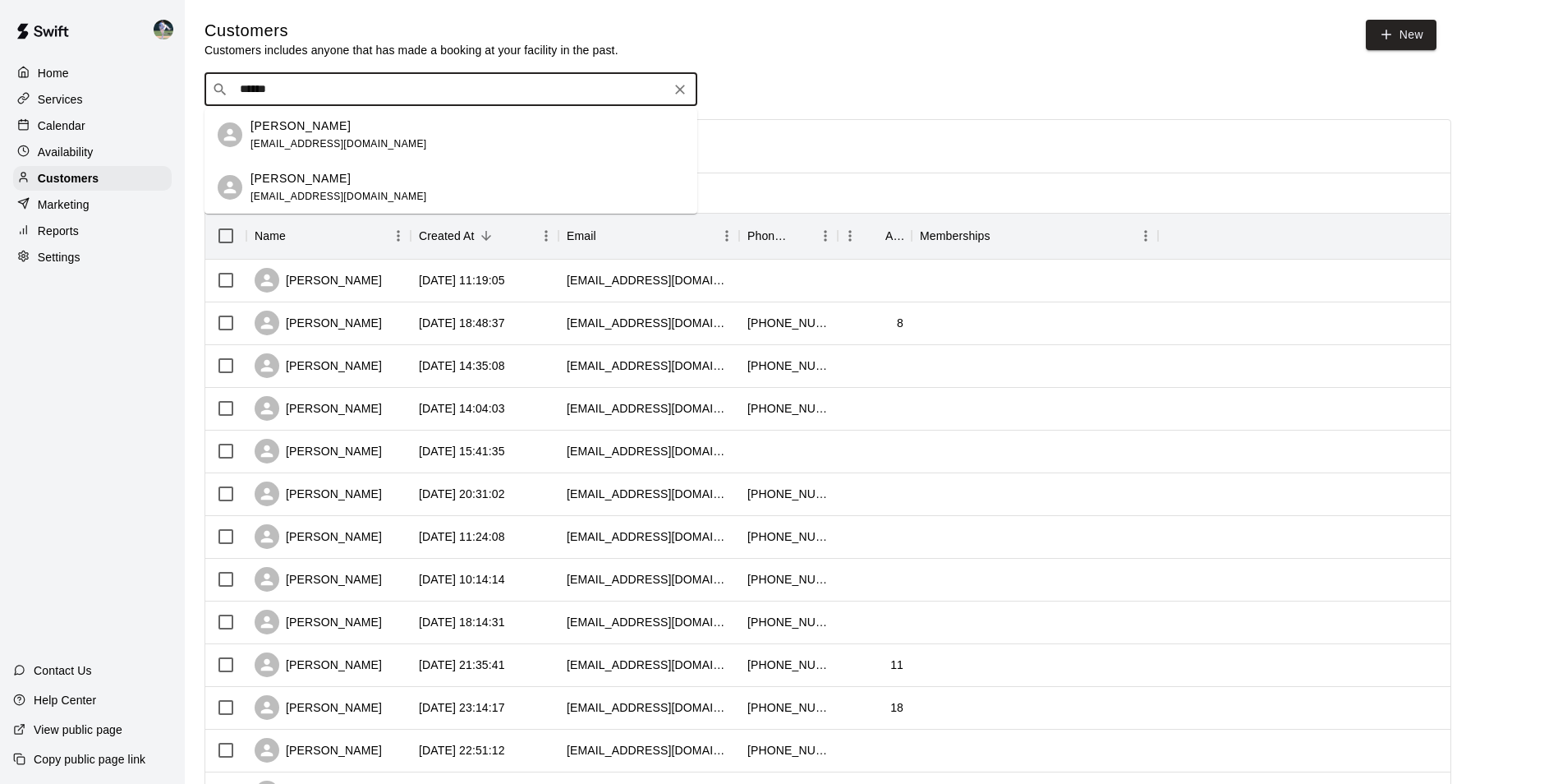
type input "*******"
click at [271, 140] on span "[EMAIL_ADDRESS][DOMAIN_NAME]" at bounding box center [338, 143] width 176 height 11
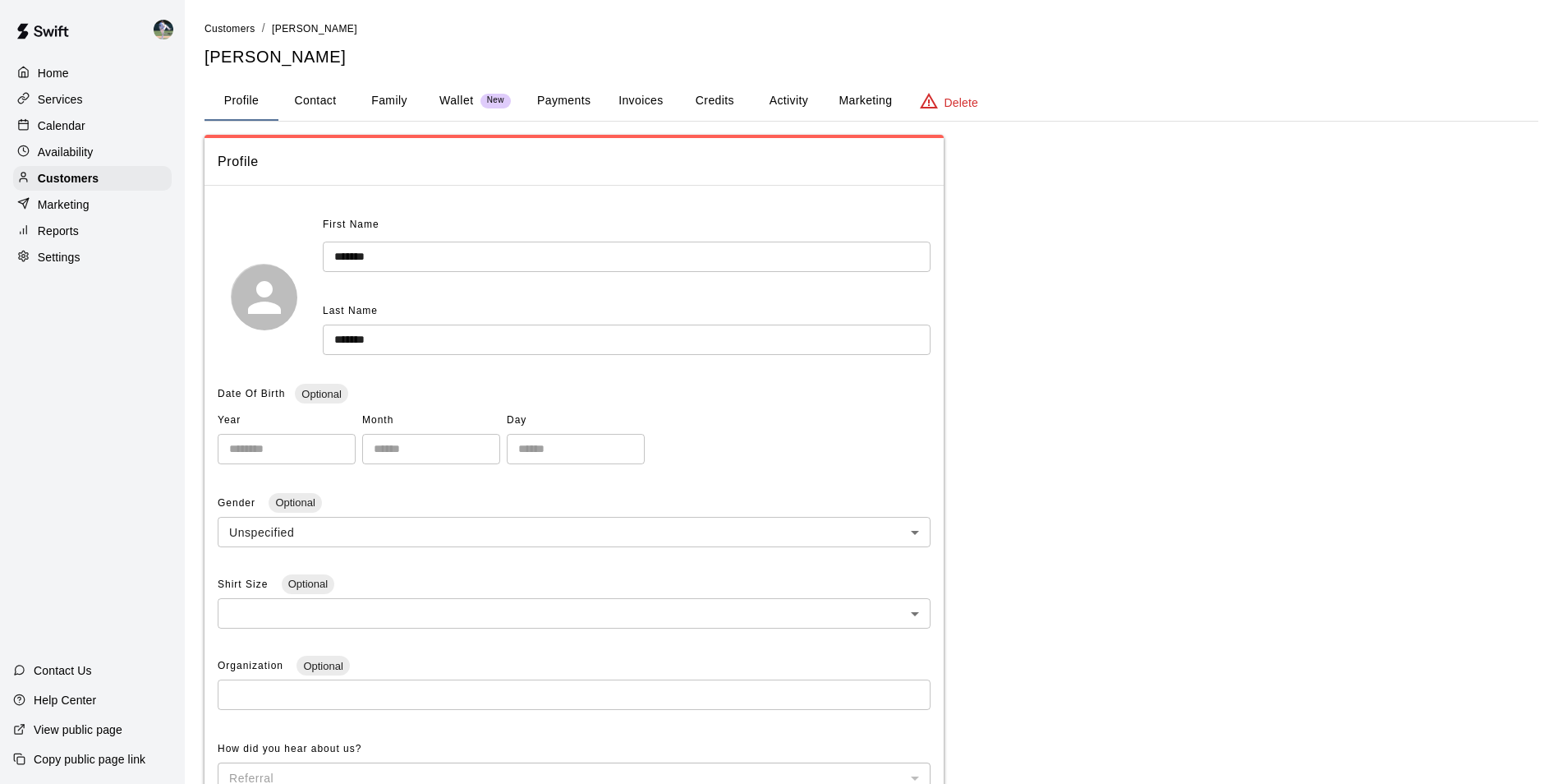
click at [403, 93] on button "Family" at bounding box center [390, 101] width 74 height 40
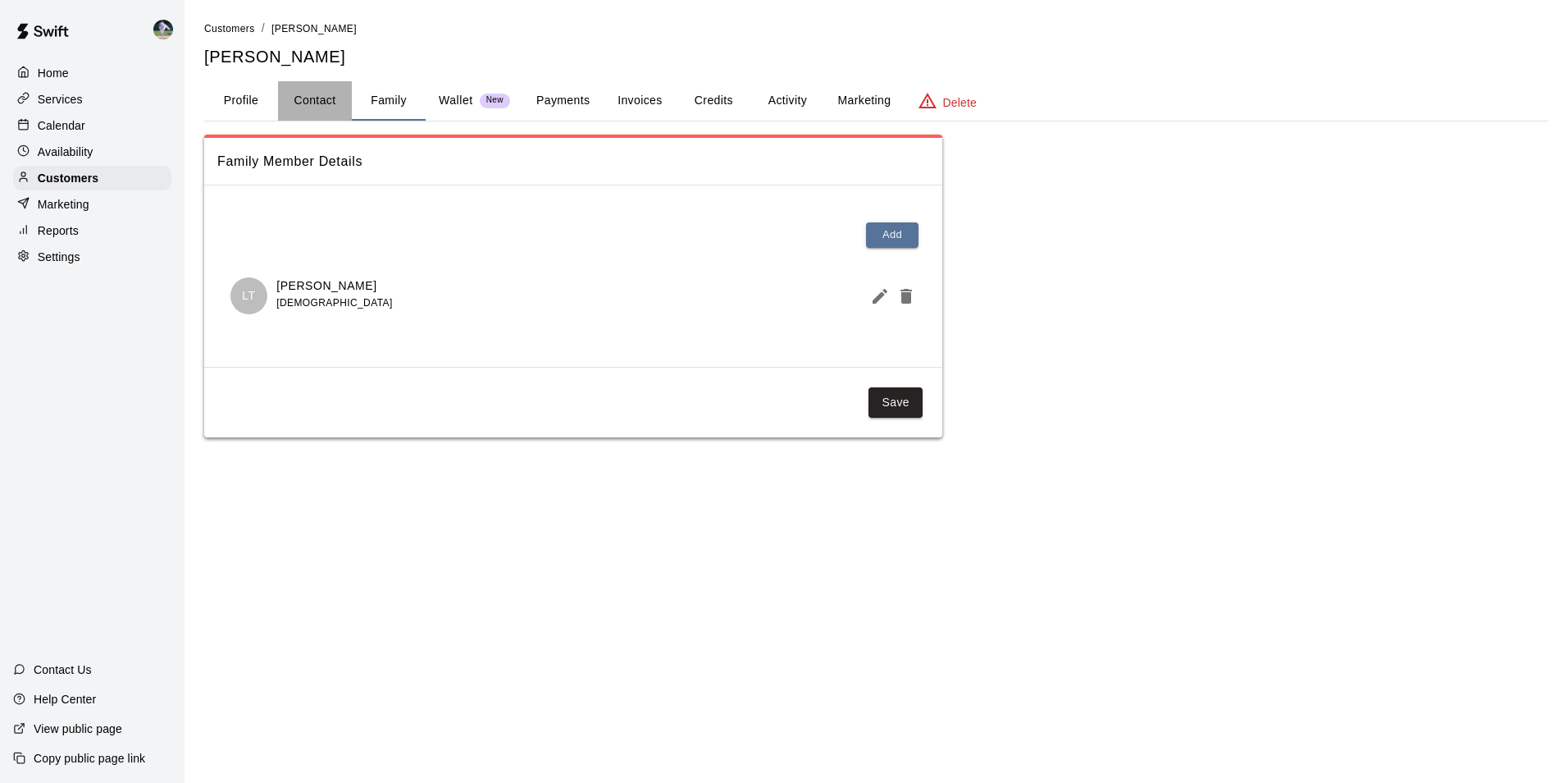
click at [312, 101] on button "Contact" at bounding box center [315, 101] width 74 height 40
select select "**"
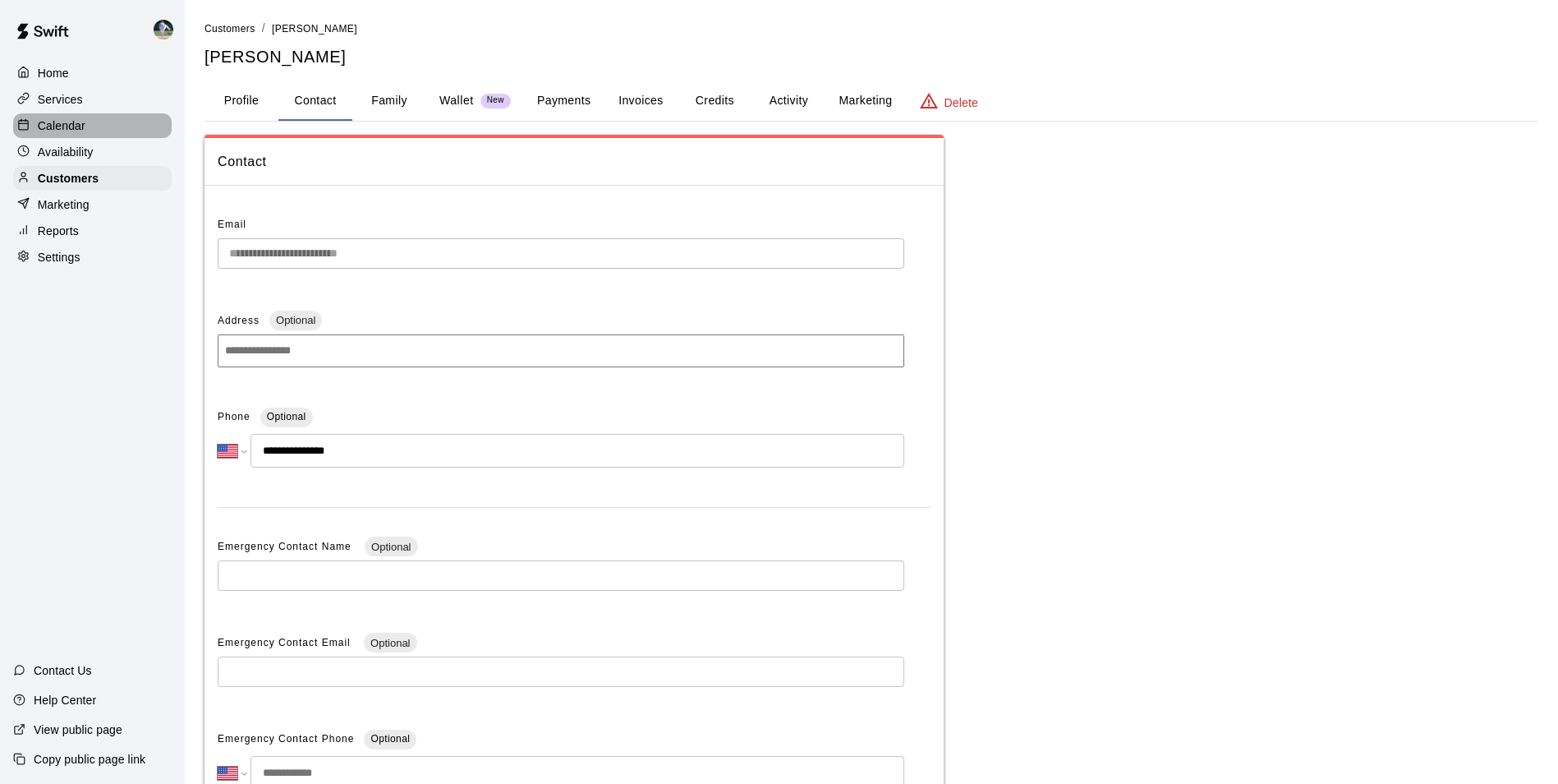
click at [114, 129] on div "Calendar" at bounding box center [92, 126] width 159 height 25
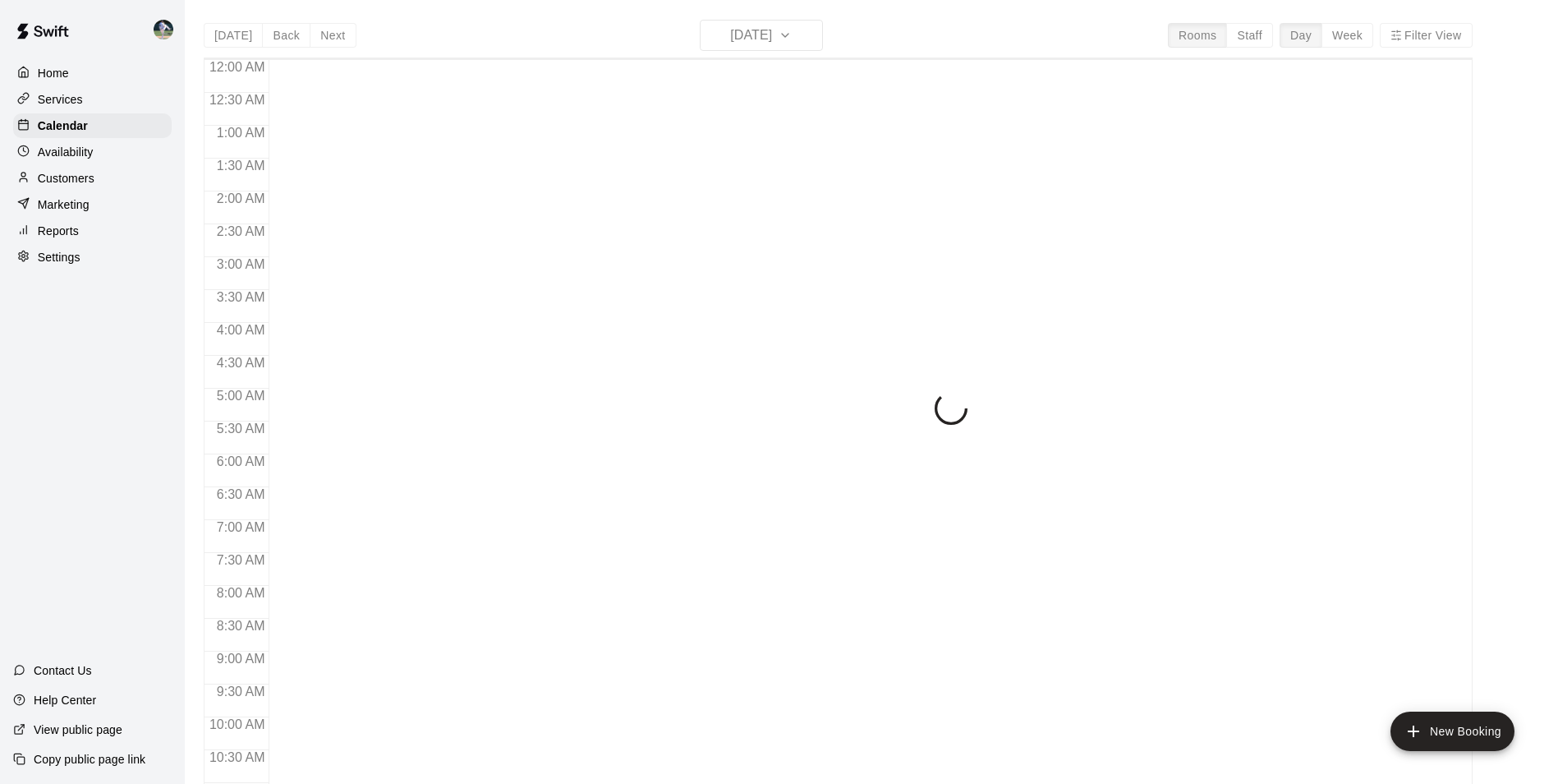
scroll to position [835, 0]
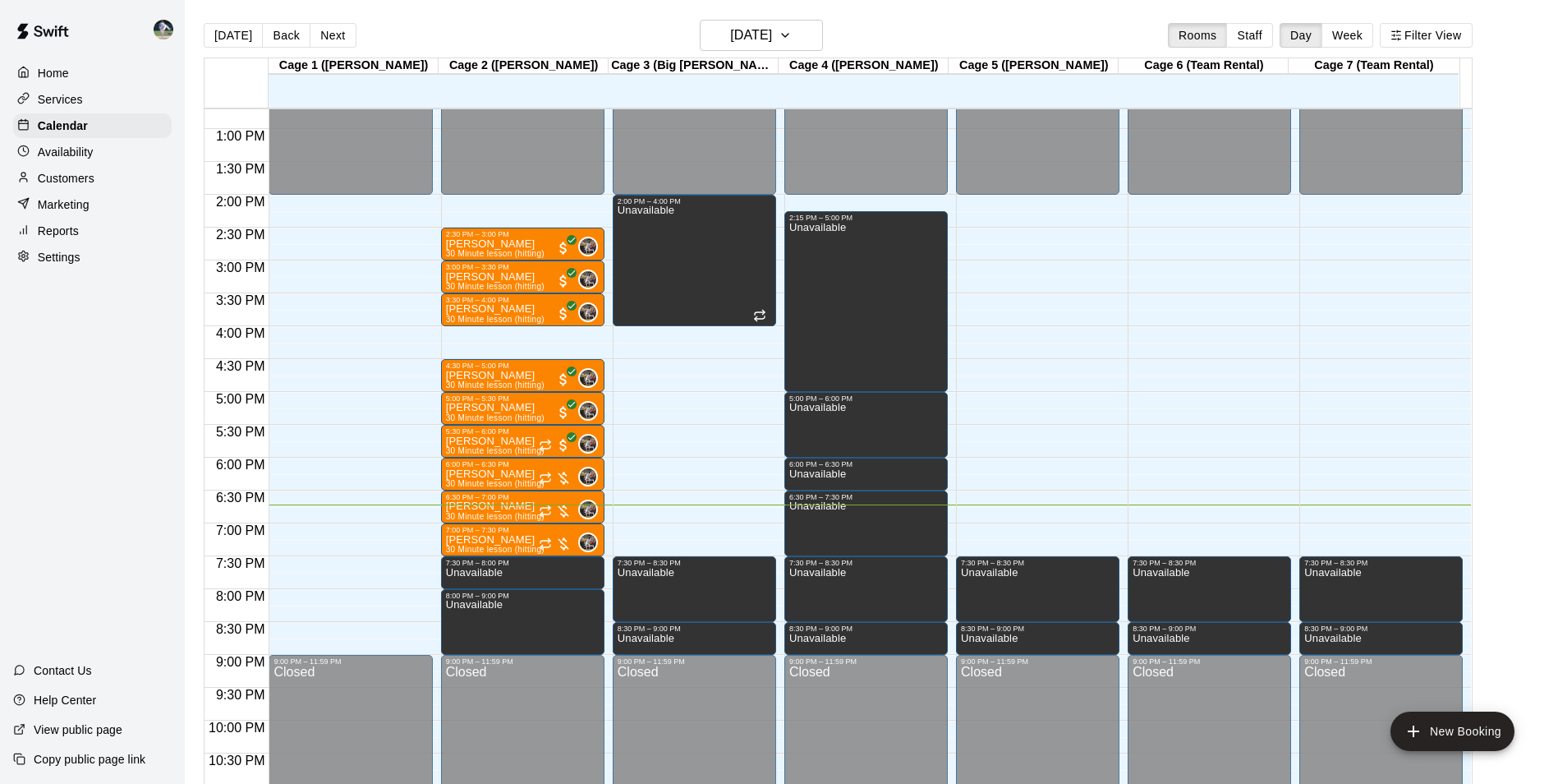
click at [1003, 510] on div "12:00 AM – 2:00 PM Closed 7:30 PM – 8:30 PM Unavailable 8:30 PM – 9:00 PM Unava…" at bounding box center [1037, 64] width 163 height 1577
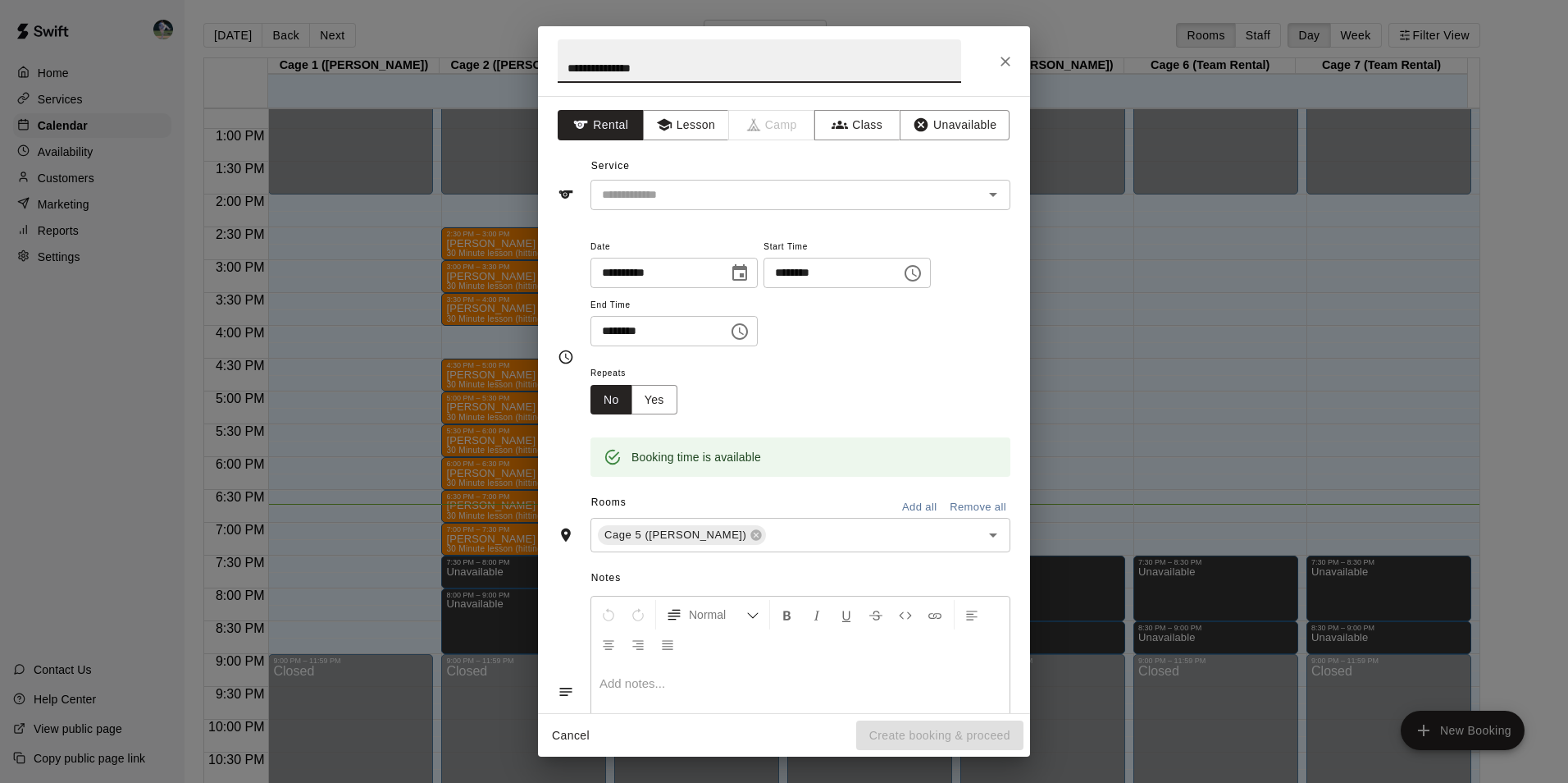
type input "**********"
click at [590, 113] on div "**********" at bounding box center [784, 404] width 492 height 617
click at [593, 122] on button "Rental" at bounding box center [600, 125] width 86 height 30
click at [611, 125] on button "Rental" at bounding box center [600, 125] width 86 height 30
click at [619, 203] on input "text" at bounding box center [776, 195] width 361 height 20
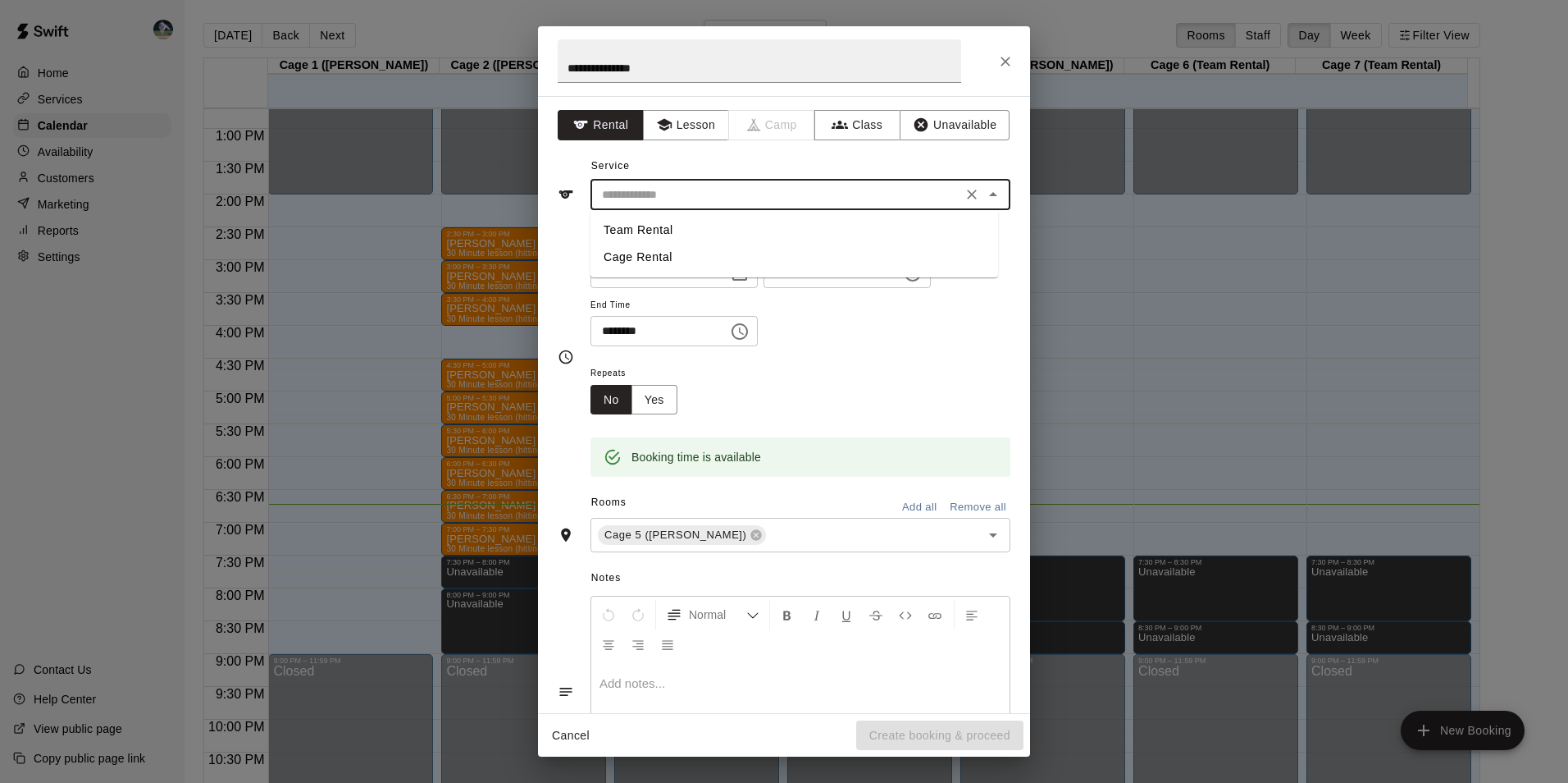
click at [623, 255] on li "Cage Rental" at bounding box center [794, 256] width 407 height 27
type input "**********"
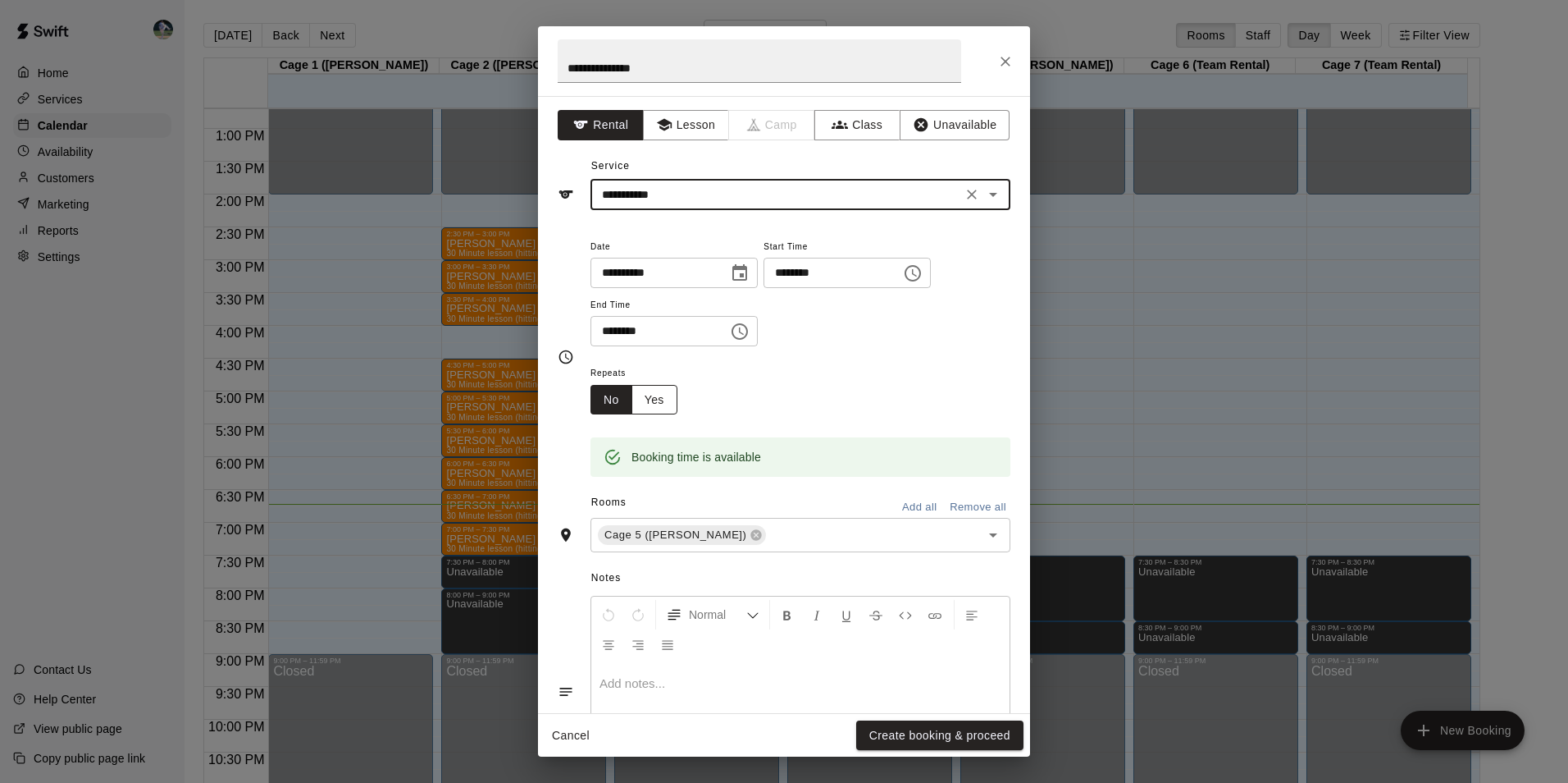
click at [657, 400] on button "Yes" at bounding box center [654, 399] width 46 height 30
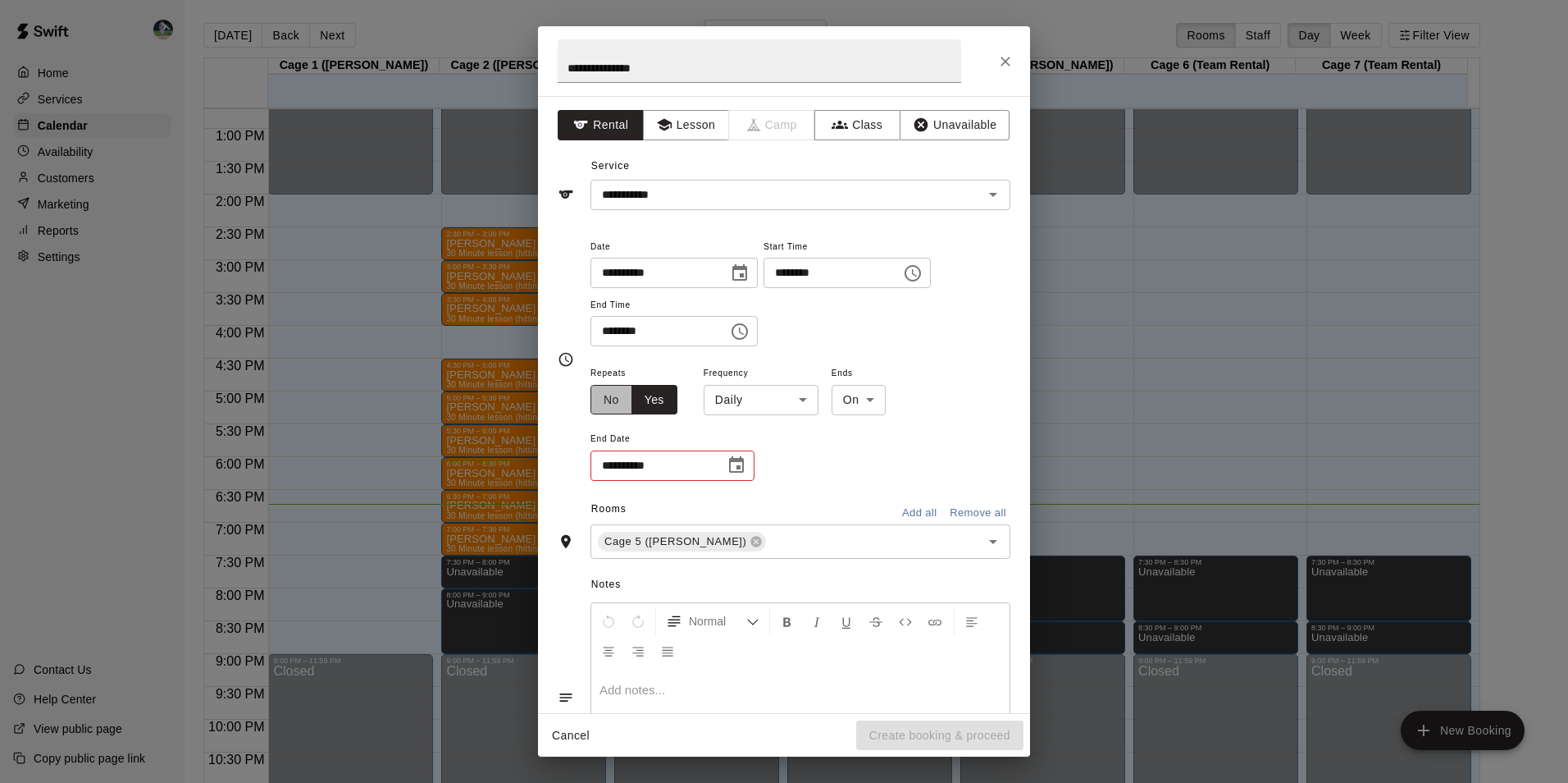
click at [614, 397] on button "No" at bounding box center [610, 399] width 41 height 30
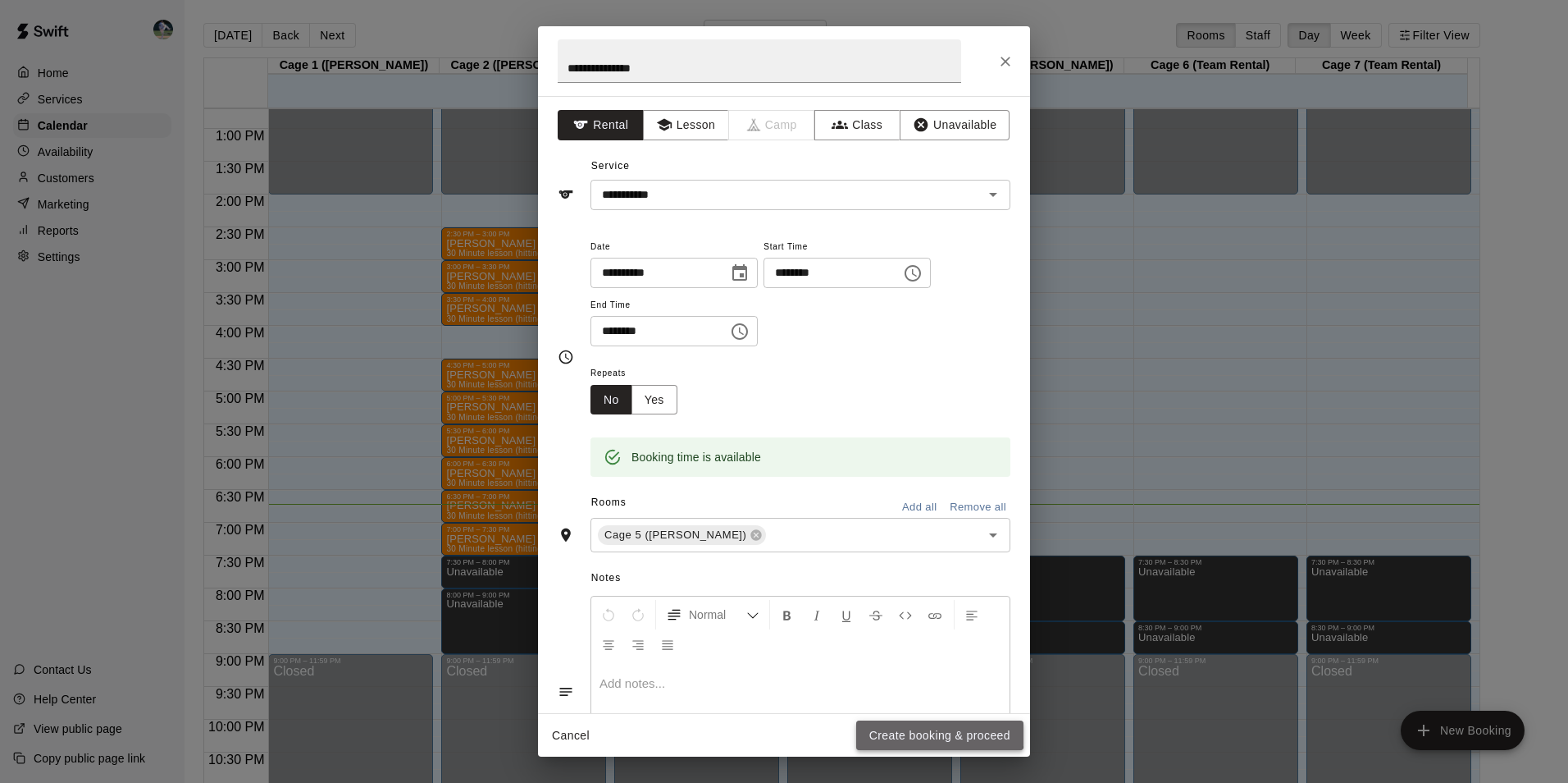
click at [904, 730] on button "Create booking & proceed" at bounding box center [939, 735] width 167 height 30
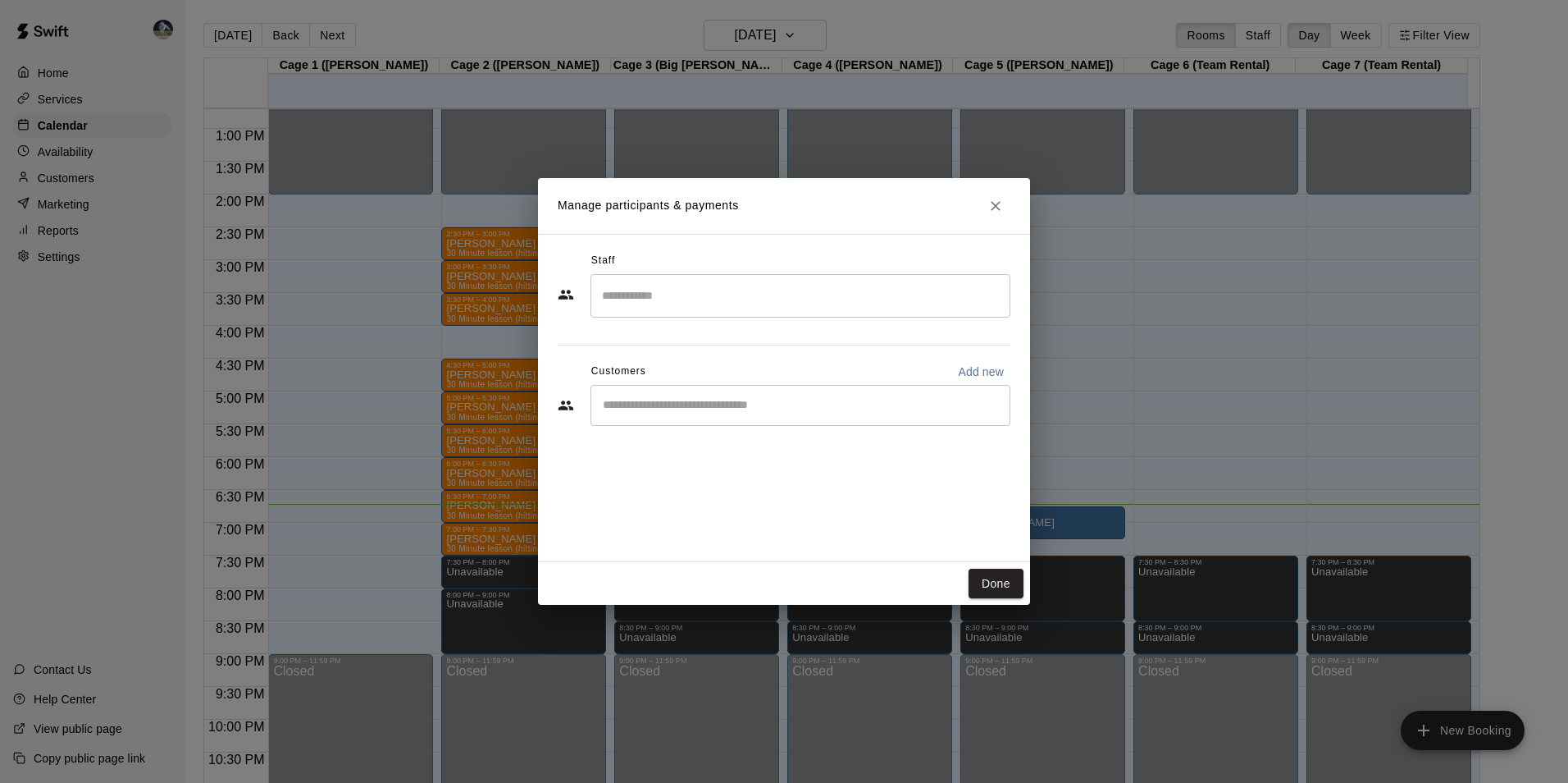
click at [642, 407] on input "Start typing to search customers..." at bounding box center [799, 406] width 405 height 17
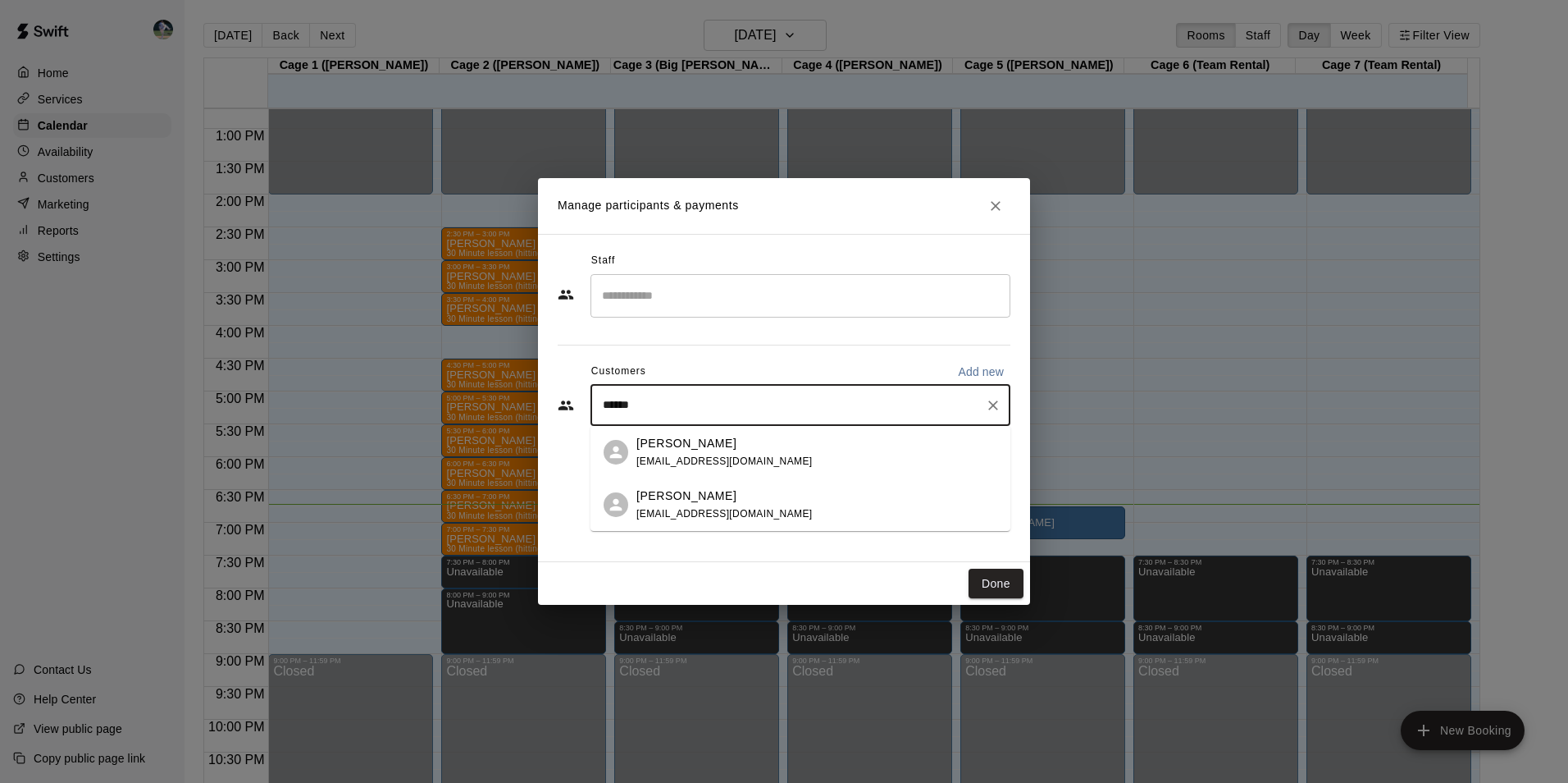
type input "*******"
click at [664, 447] on p "[PERSON_NAME]" at bounding box center [686, 443] width 100 height 18
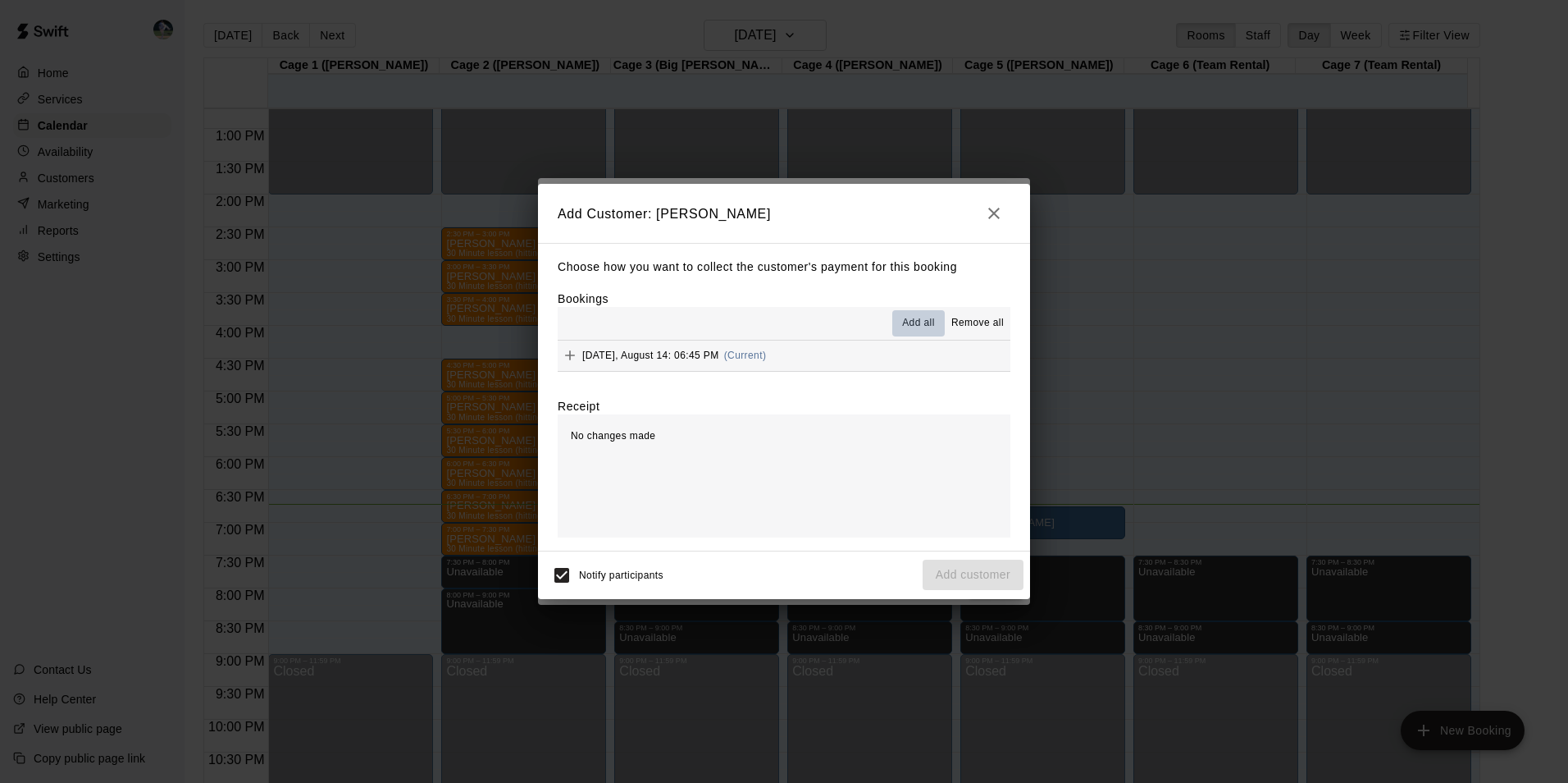
click at [914, 315] on span "Add all" at bounding box center [918, 324] width 33 height 17
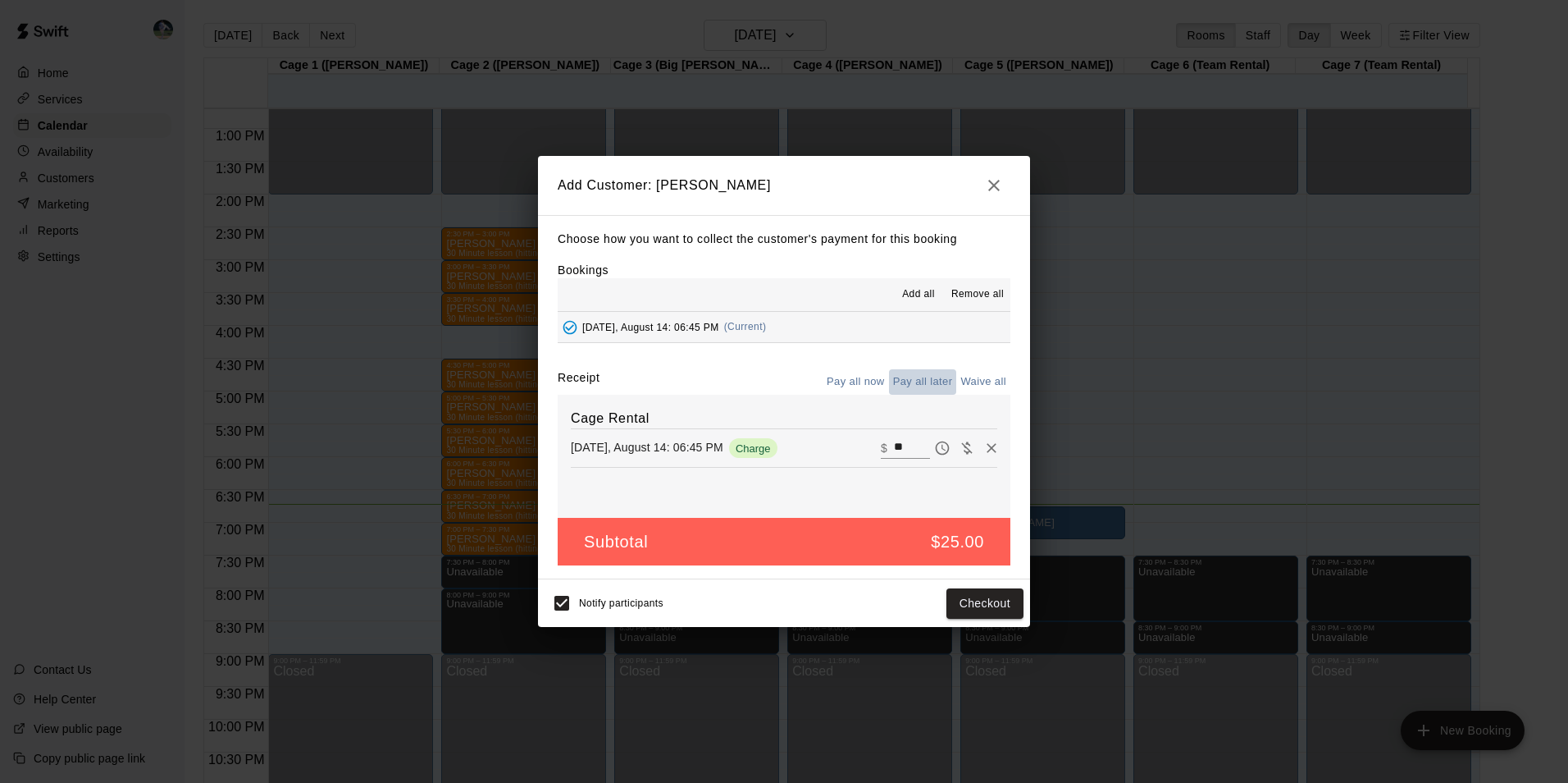
click at [904, 379] on button "Pay all later" at bounding box center [923, 382] width 68 height 26
click at [947, 602] on button "Add customer" at bounding box center [973, 603] width 100 height 30
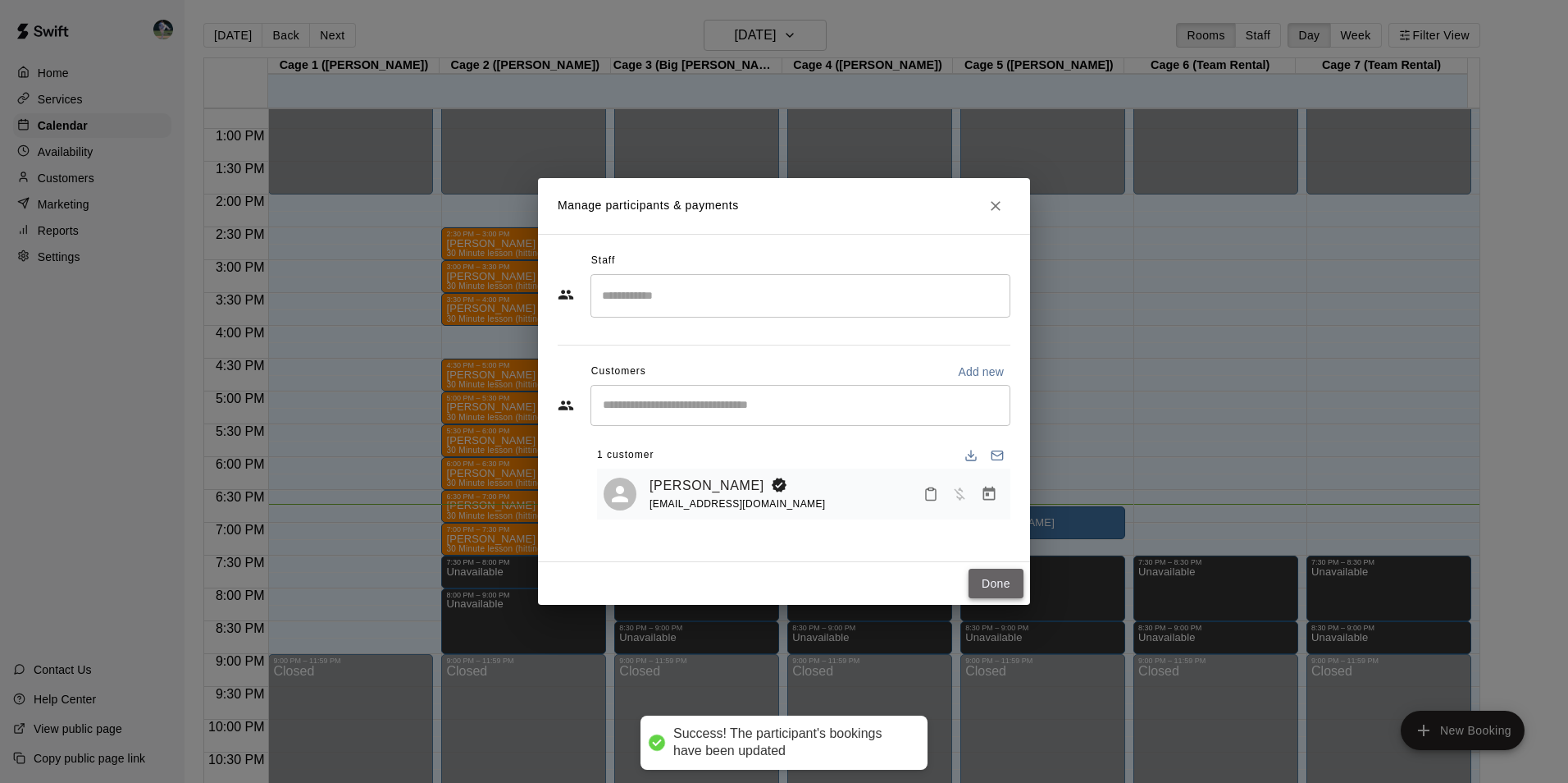
click at [993, 581] on button "Done" at bounding box center [996, 583] width 55 height 30
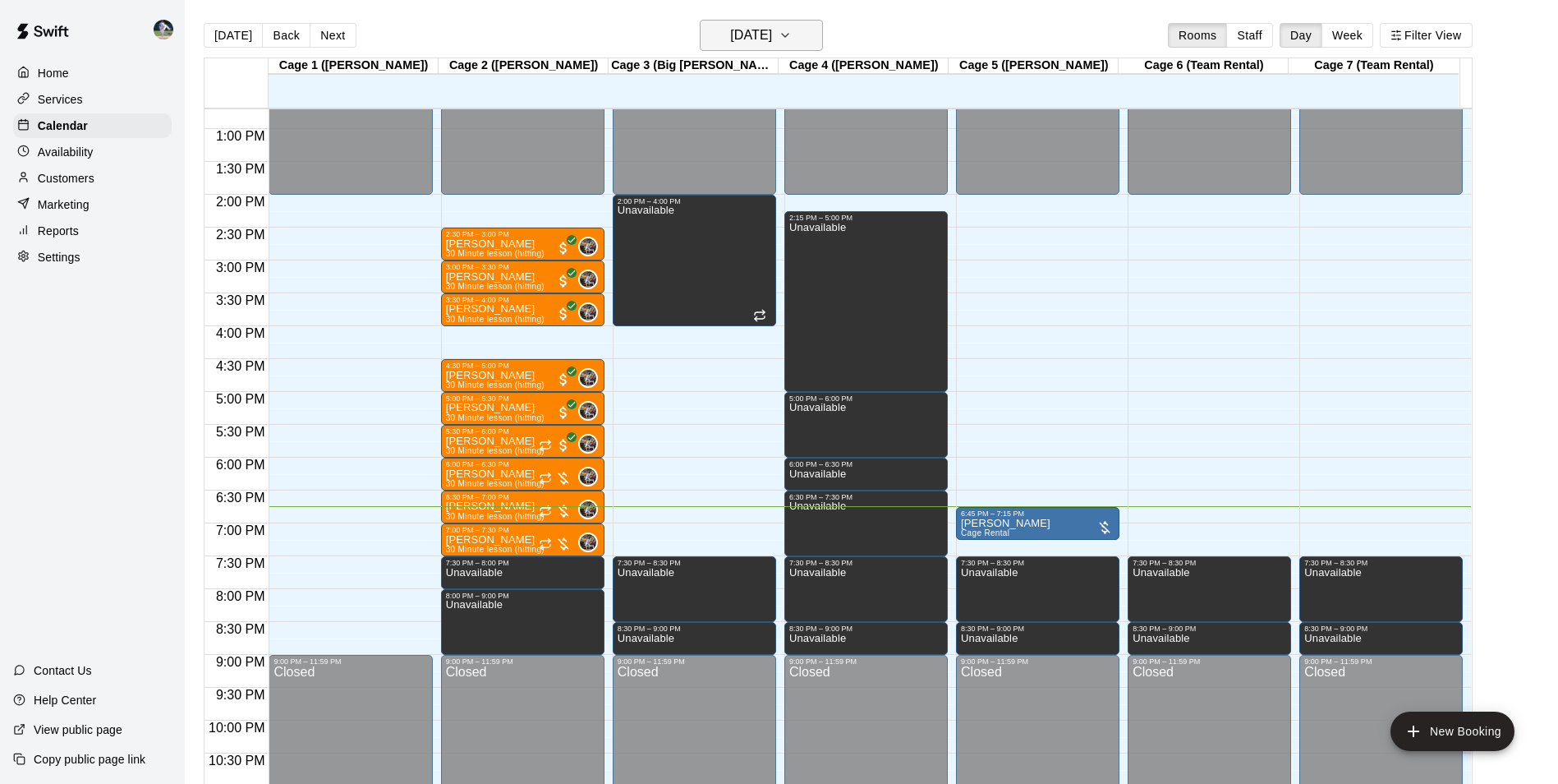
click at [731, 30] on h6 "[DATE]" at bounding box center [751, 35] width 42 height 23
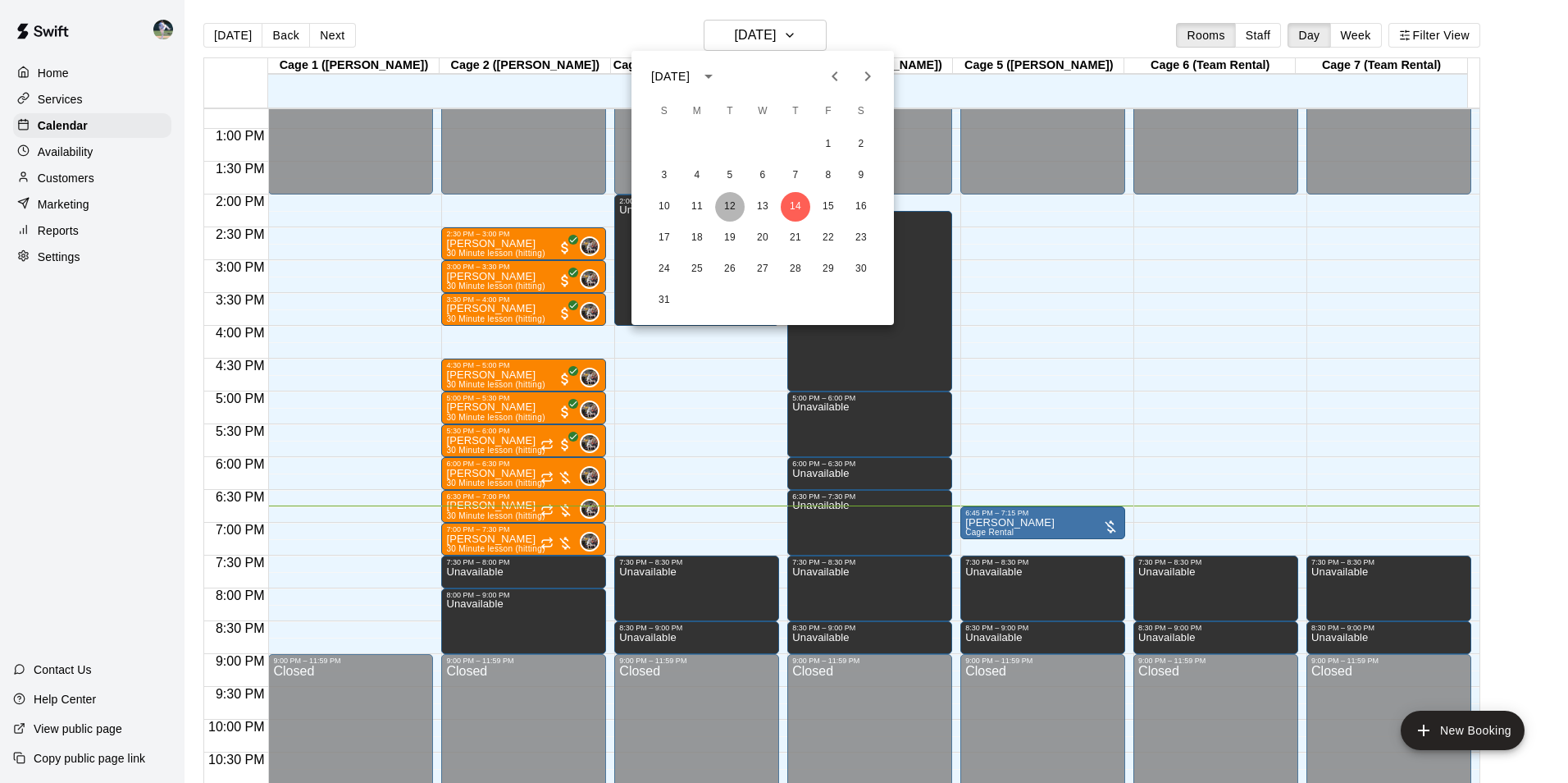
click at [727, 203] on button "12" at bounding box center [730, 207] width 29 height 30
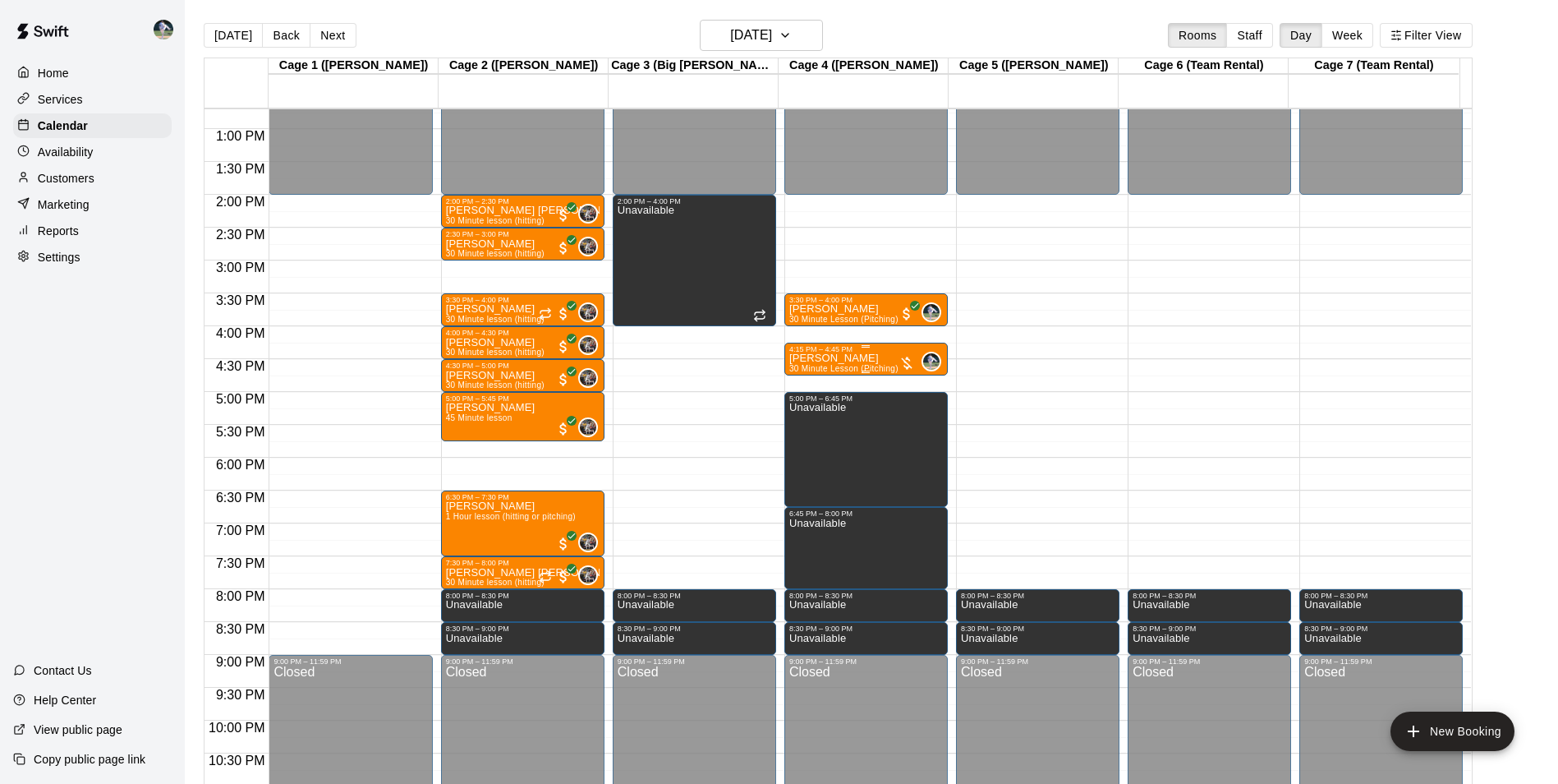
click at [849, 350] on div "4:15 PM – 4:45 PM" at bounding box center [866, 349] width 153 height 8
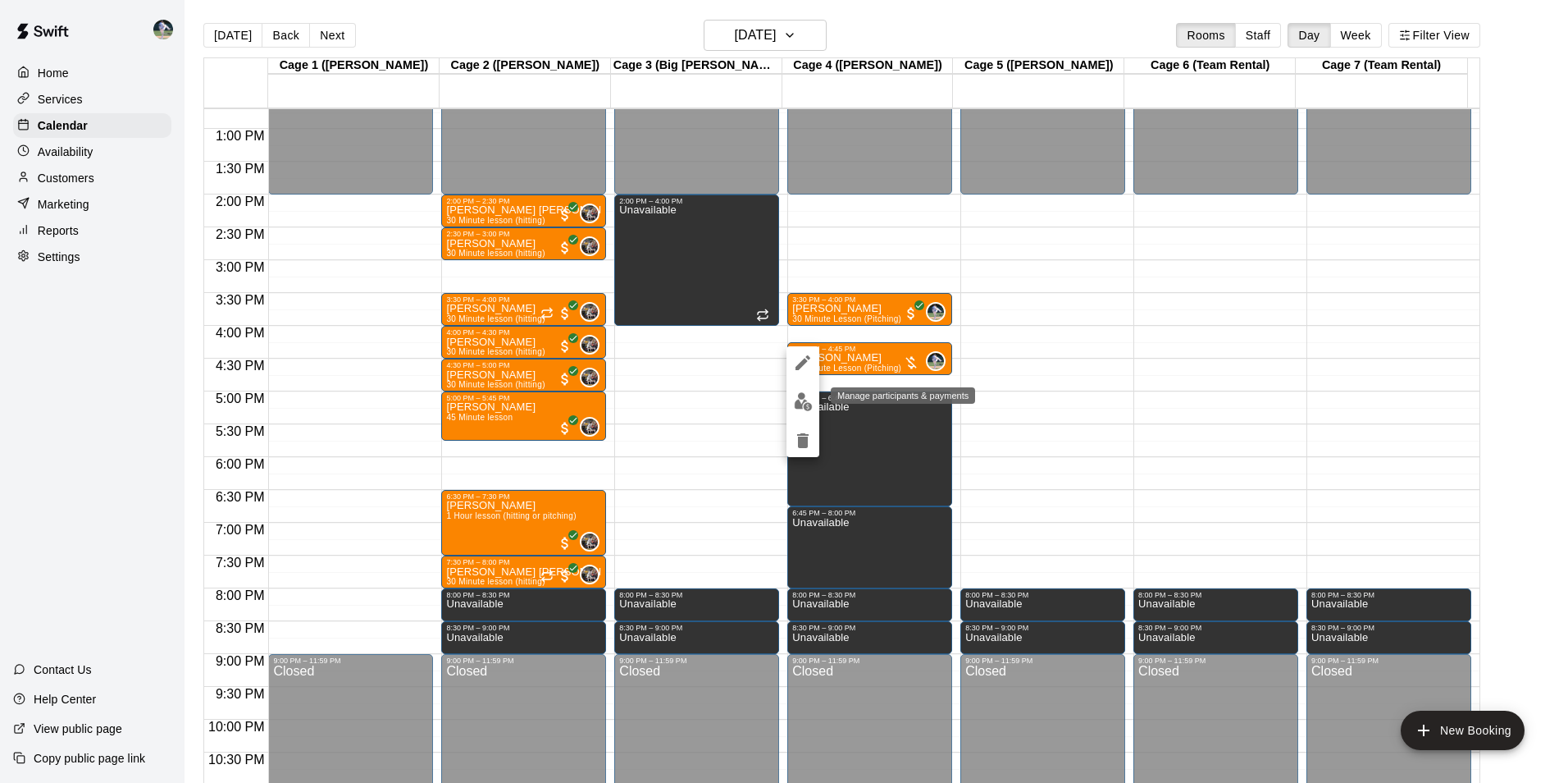
click at [800, 395] on img "edit" at bounding box center [803, 401] width 18 height 18
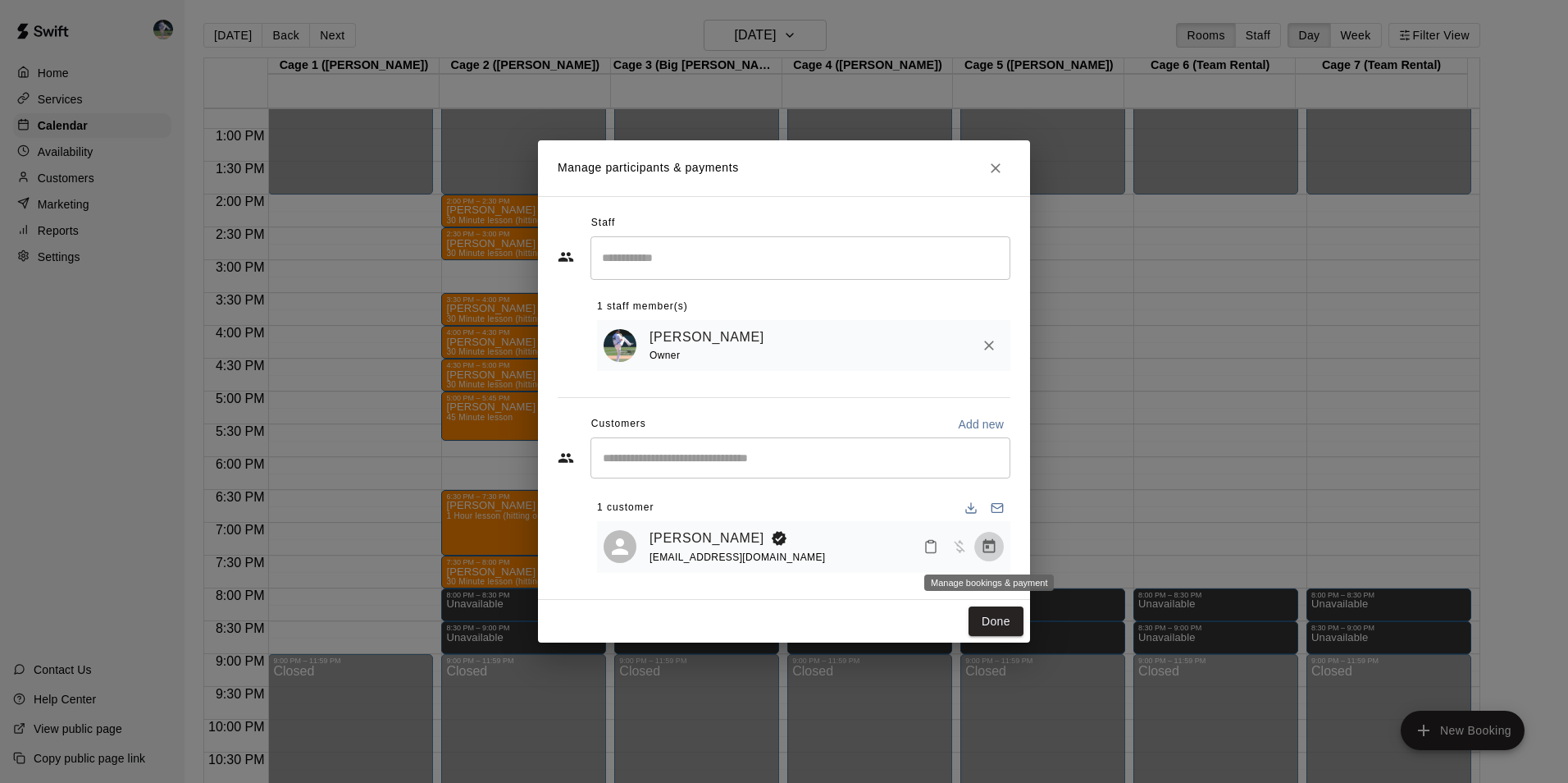
click at [990, 540] on icon "Manage bookings & payment" at bounding box center [989, 547] width 17 height 17
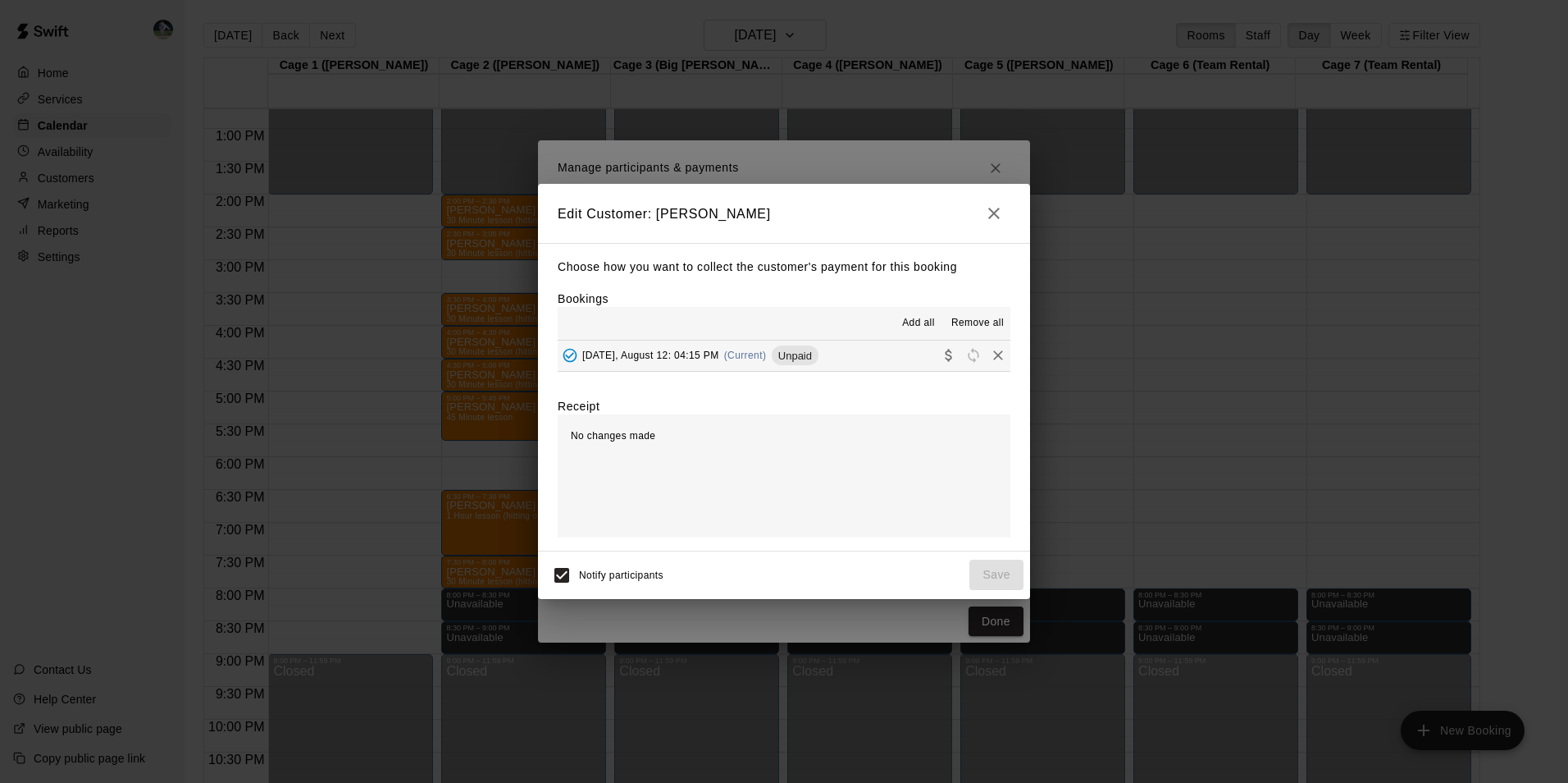
click at [862, 359] on button "[DATE], August 12: 04:15 PM (Current) Unpaid" at bounding box center [784, 355] width 453 height 30
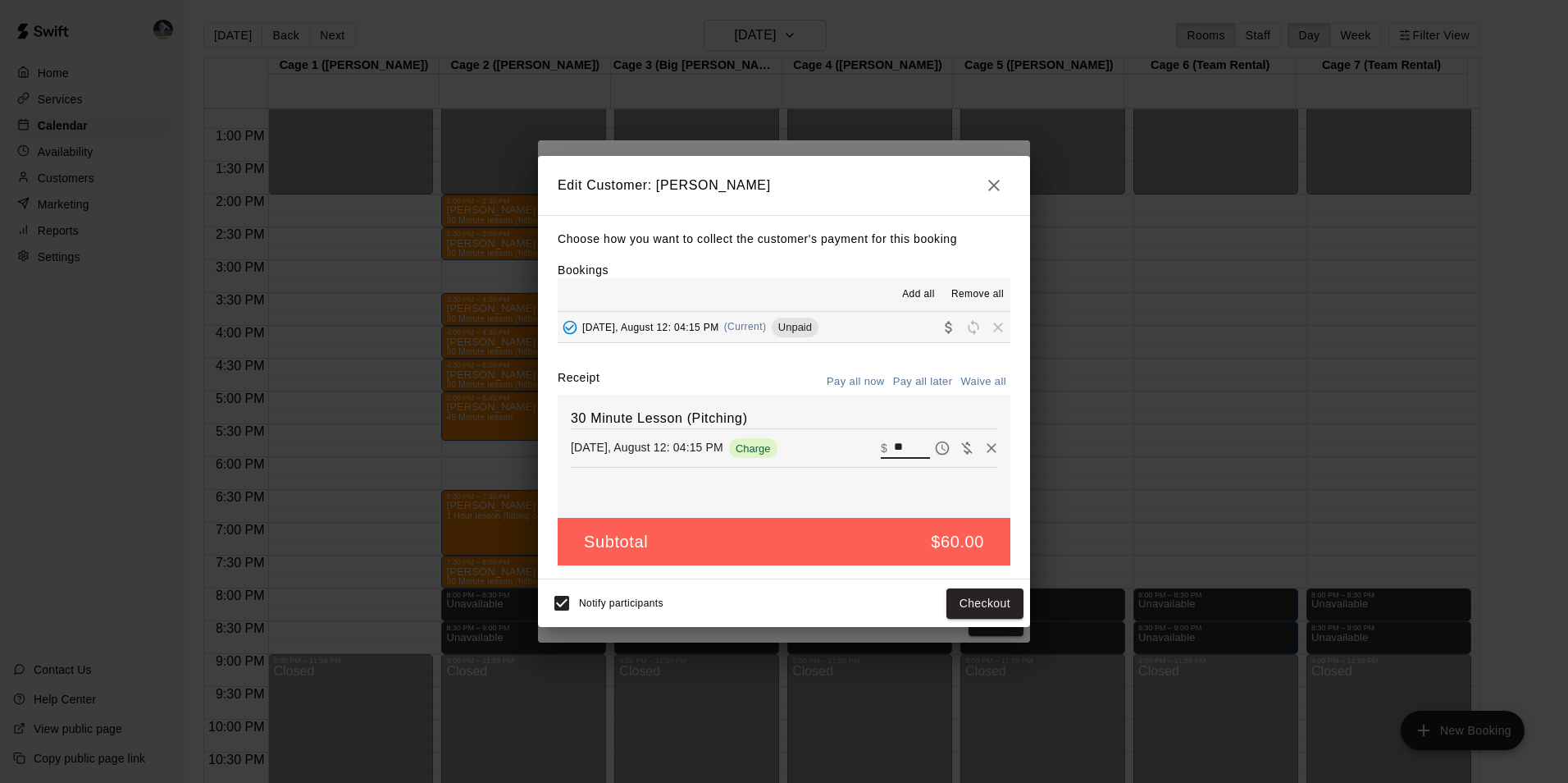
click at [907, 449] on input "**" at bounding box center [912, 447] width 36 height 21
type input "*"
type input "**"
click at [974, 606] on button "Checkout" at bounding box center [984, 603] width 77 height 30
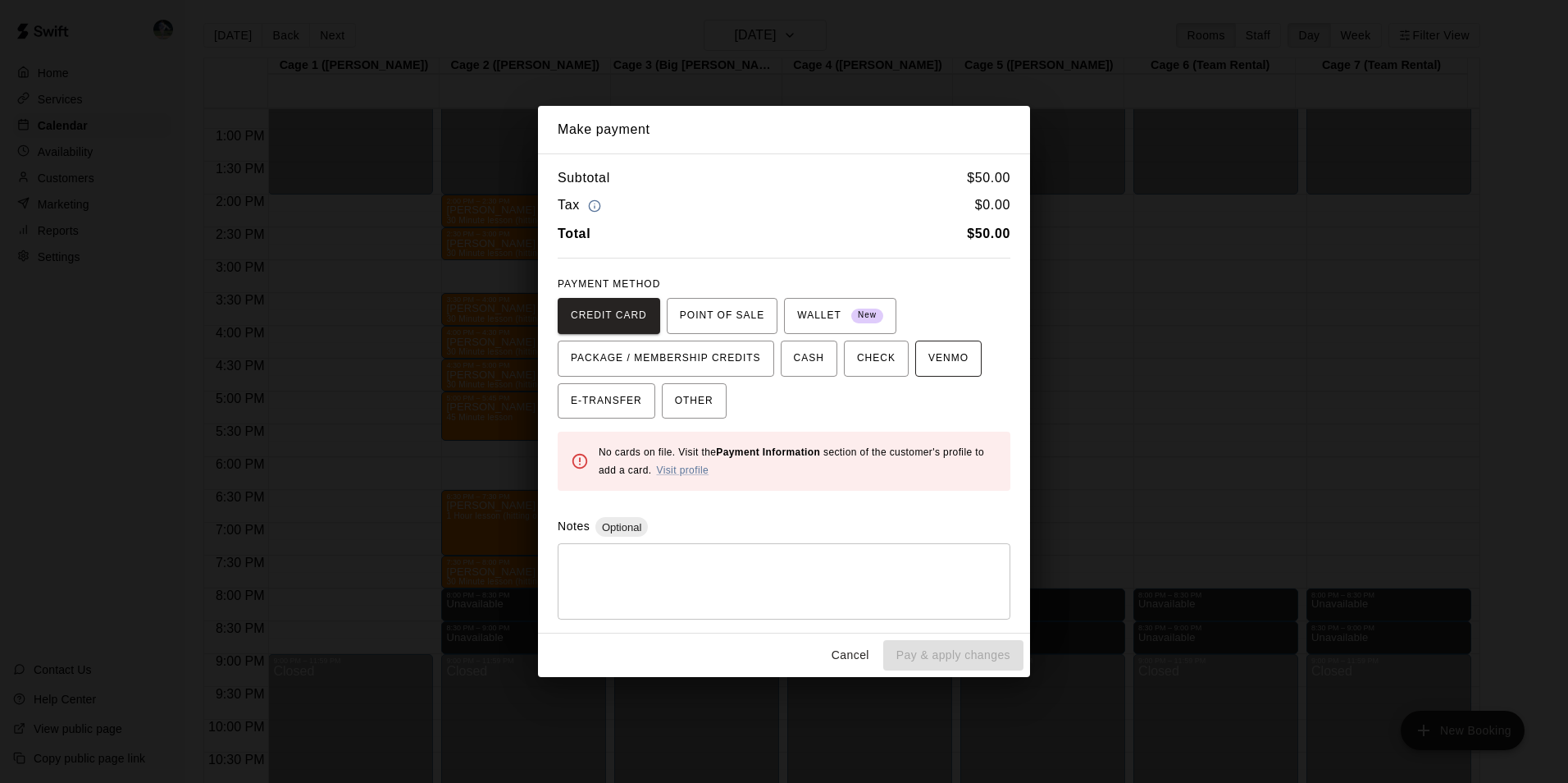
click at [930, 358] on span "VENMO" at bounding box center [949, 358] width 41 height 26
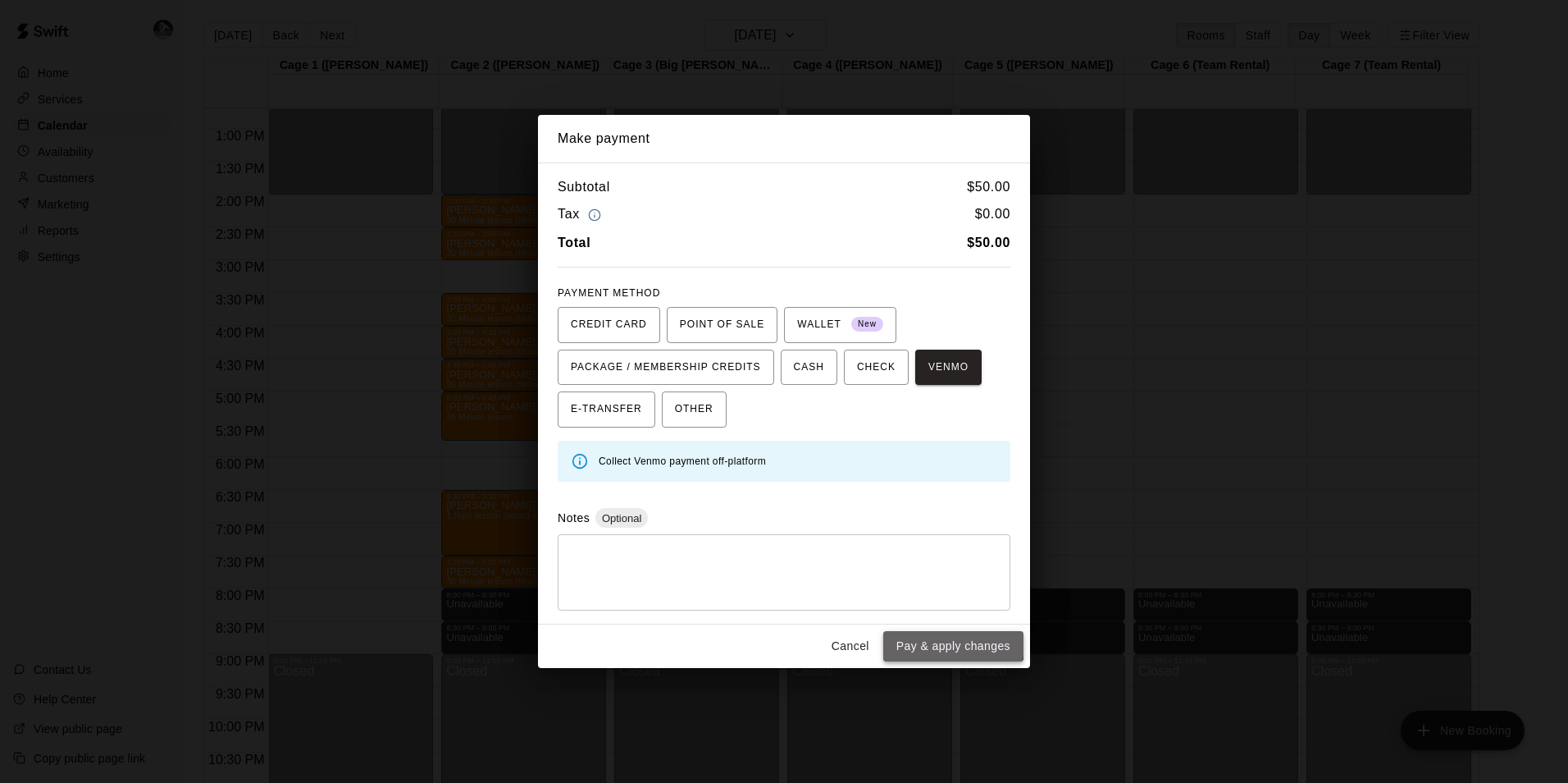
click at [951, 640] on button "Pay & apply changes" at bounding box center [953, 646] width 140 height 30
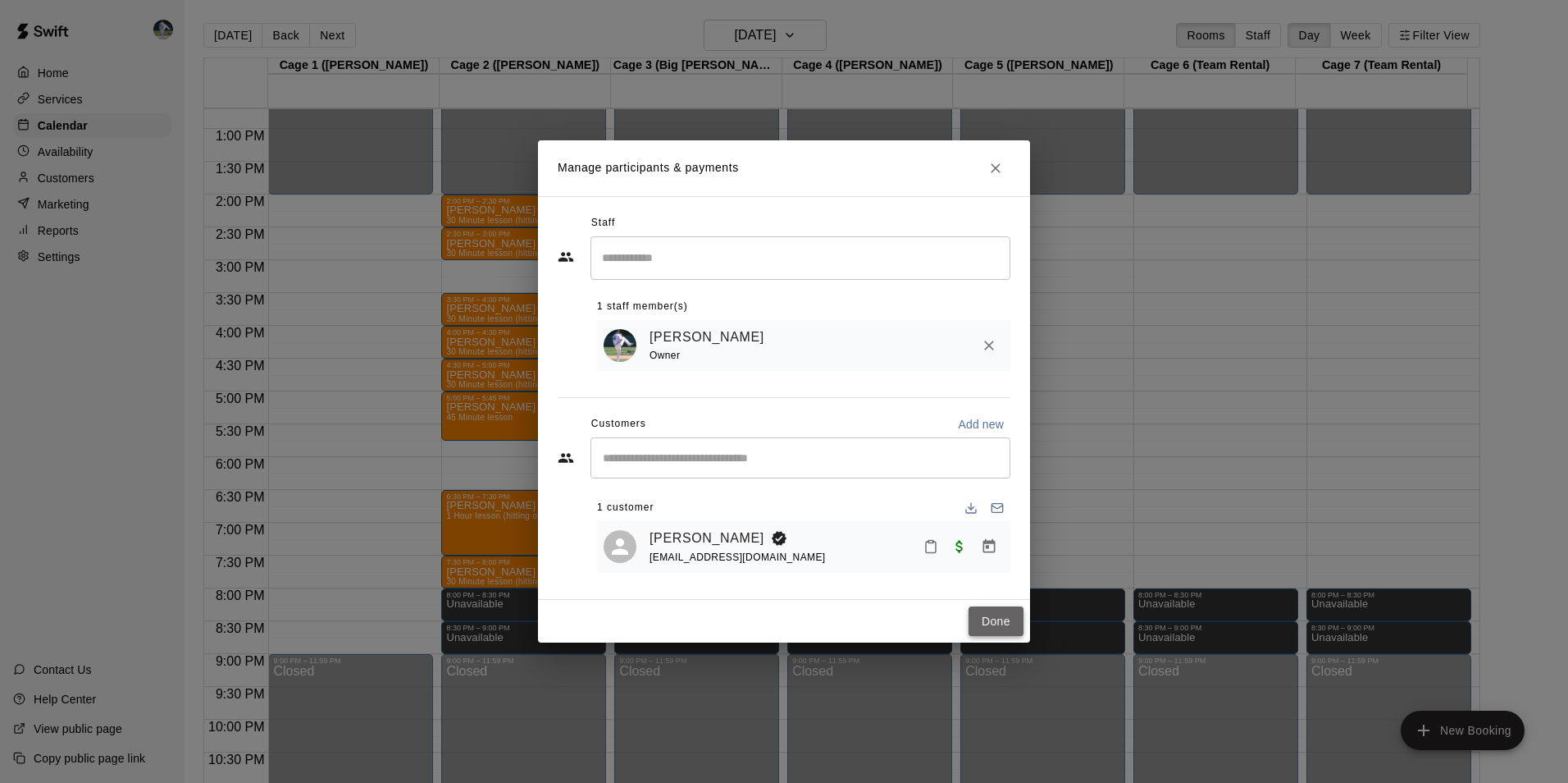
click at [988, 615] on button "Done" at bounding box center [996, 621] width 55 height 30
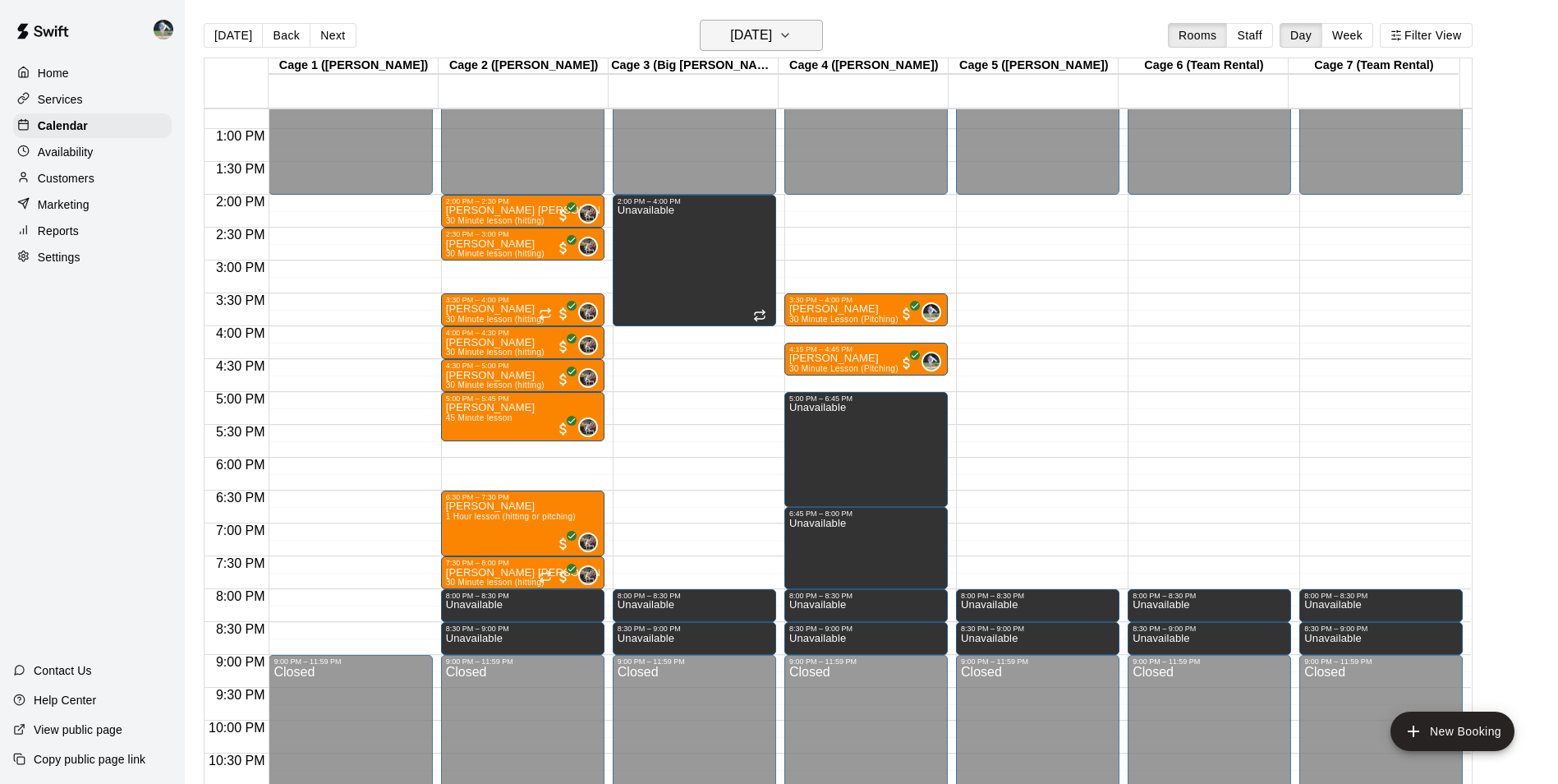
click at [757, 31] on h6 "[DATE]" at bounding box center [751, 35] width 42 height 23
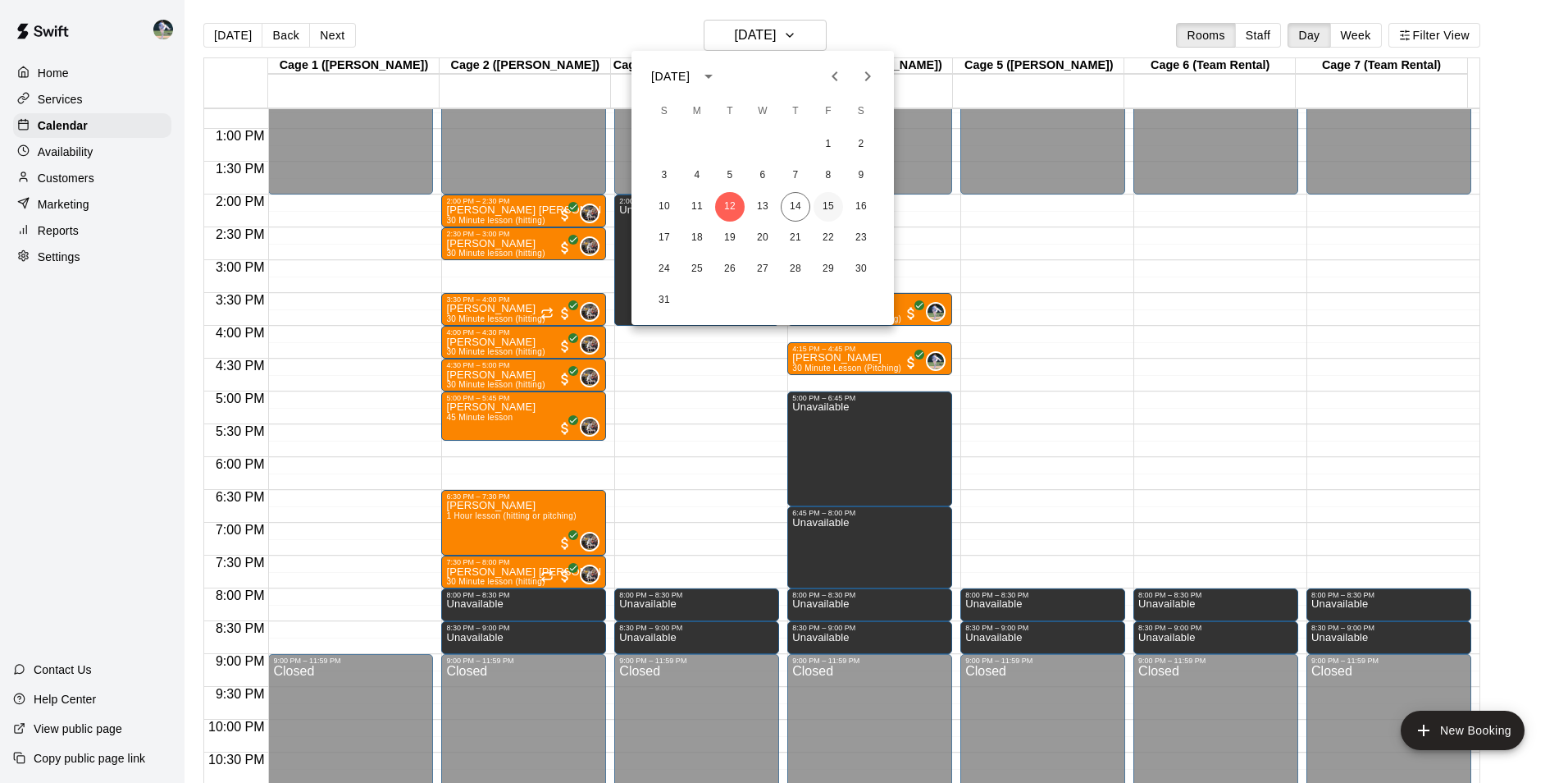
click at [831, 203] on button "15" at bounding box center [828, 207] width 29 height 30
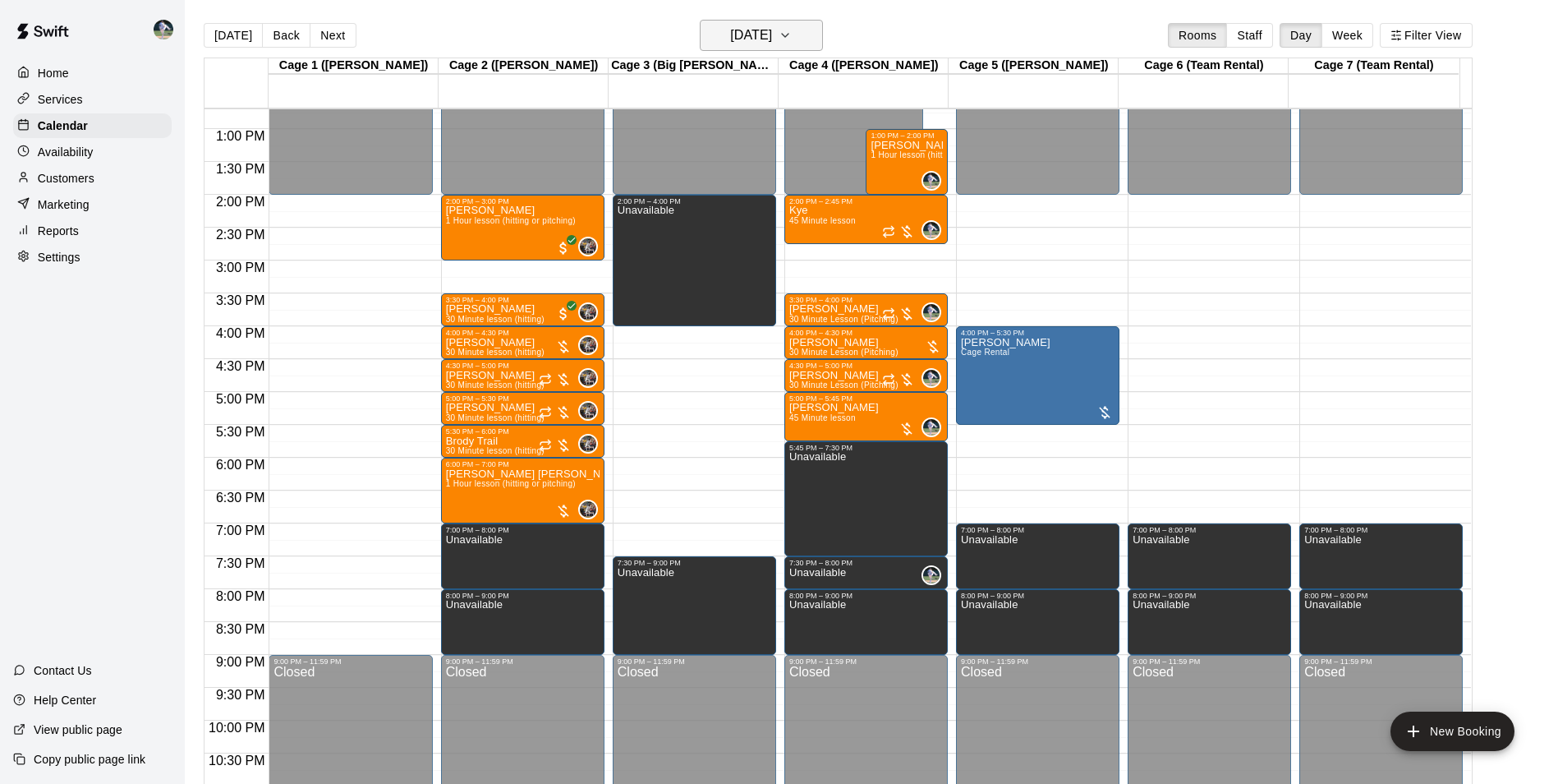
click at [753, 36] on h6 "[DATE]" at bounding box center [751, 35] width 42 height 23
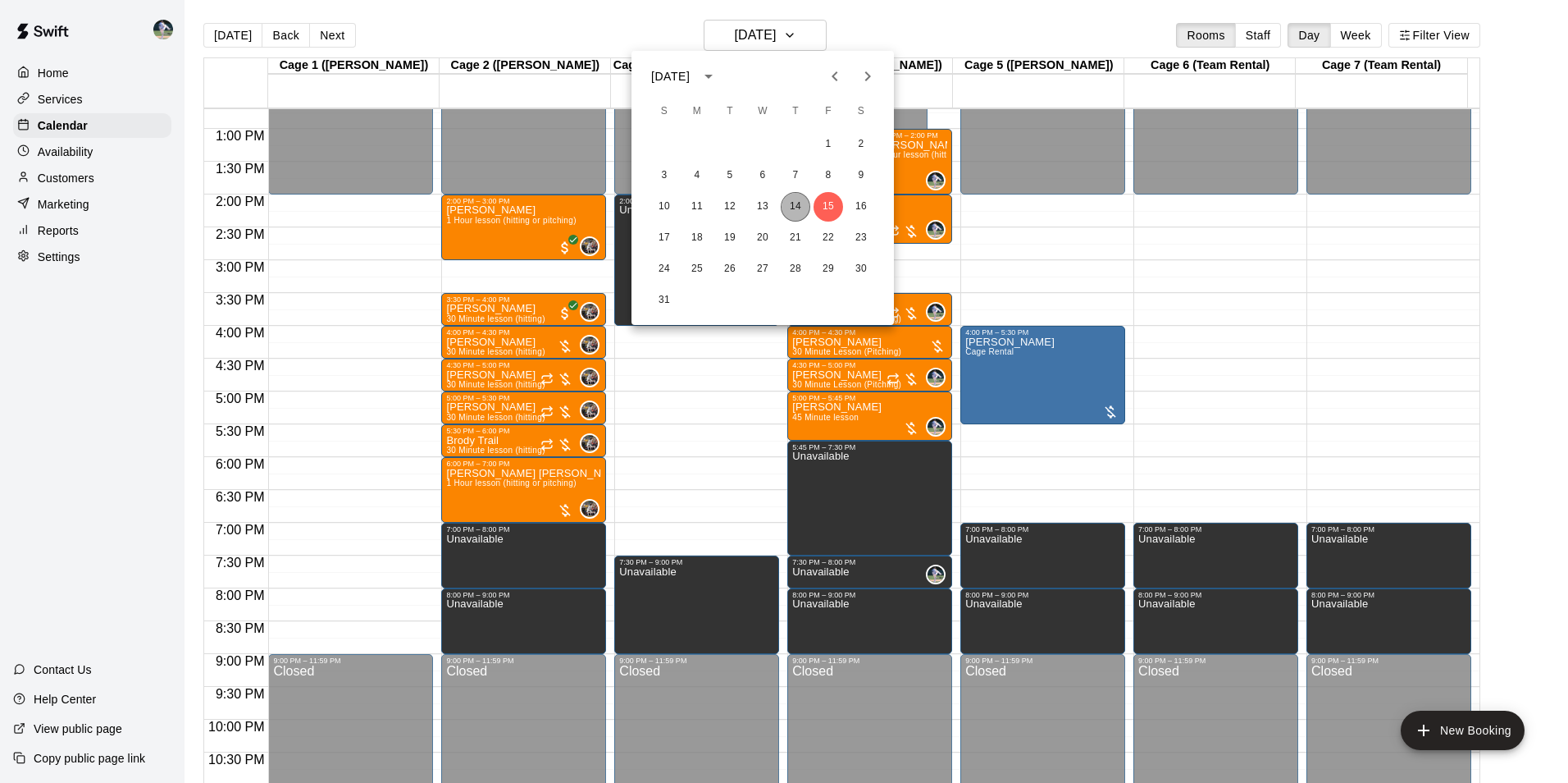
click at [802, 204] on button "14" at bounding box center [796, 207] width 29 height 30
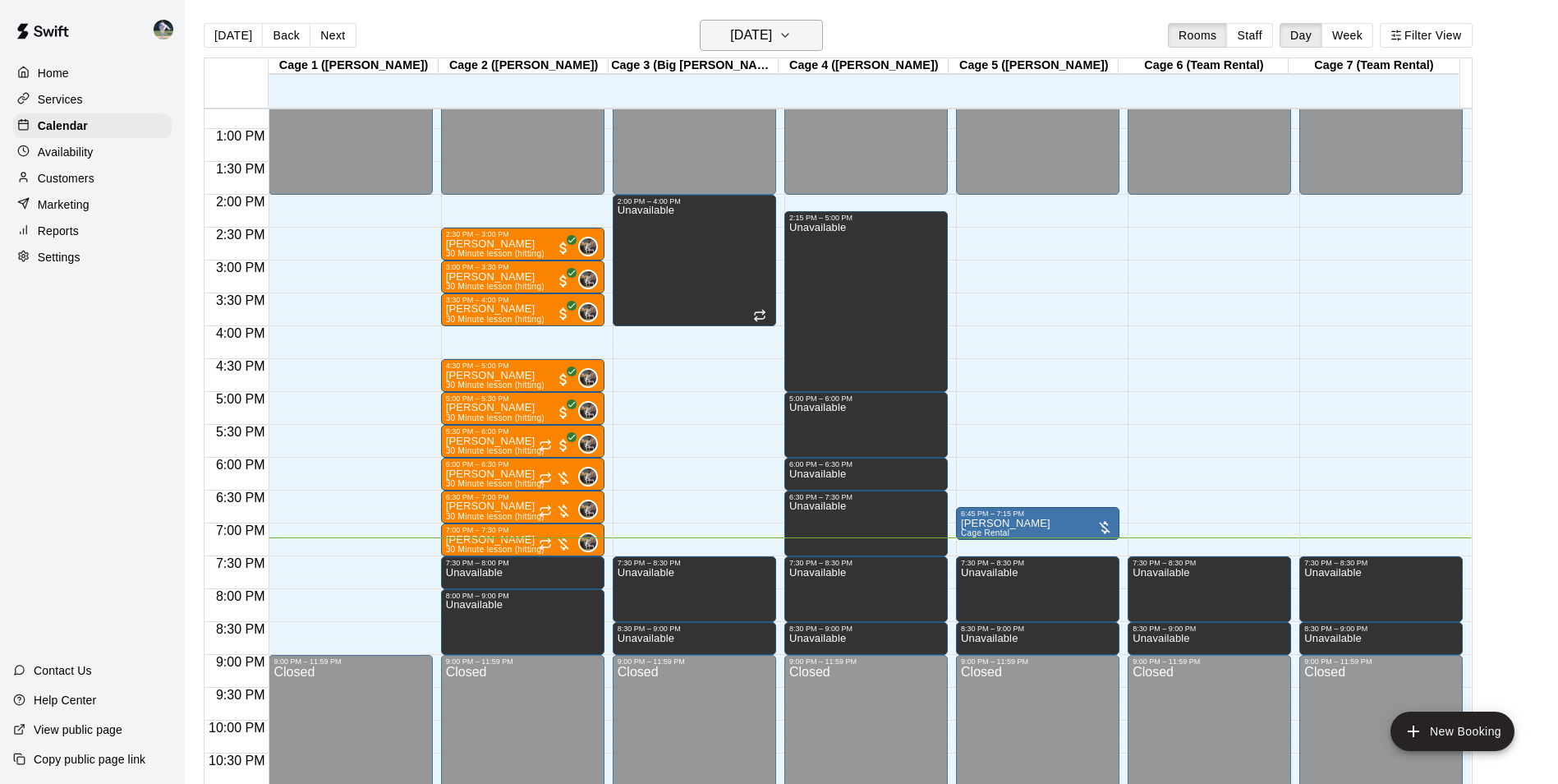
click at [762, 35] on h6 "[DATE]" at bounding box center [751, 35] width 42 height 23
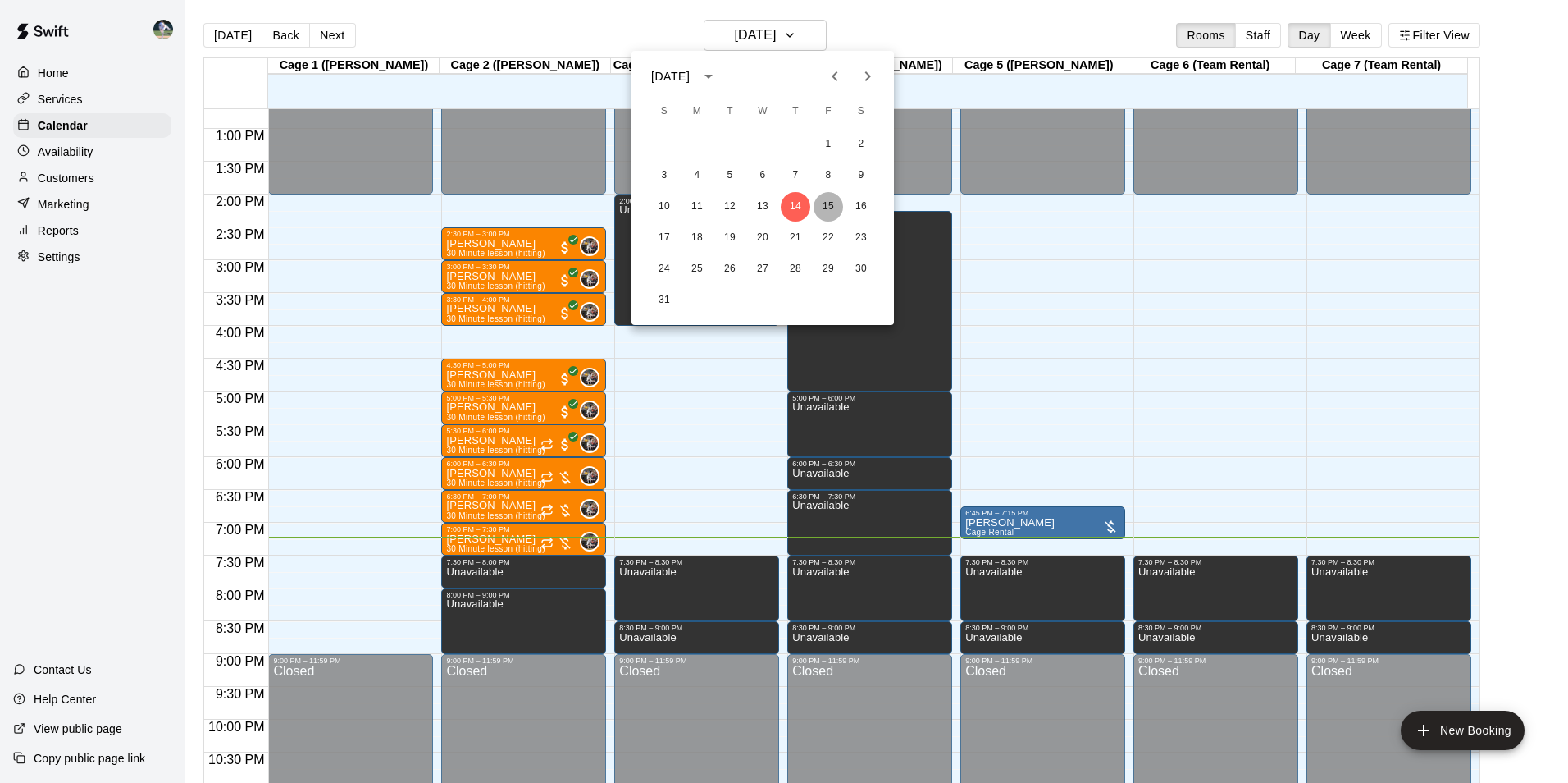
click at [826, 205] on button "15" at bounding box center [828, 207] width 29 height 30
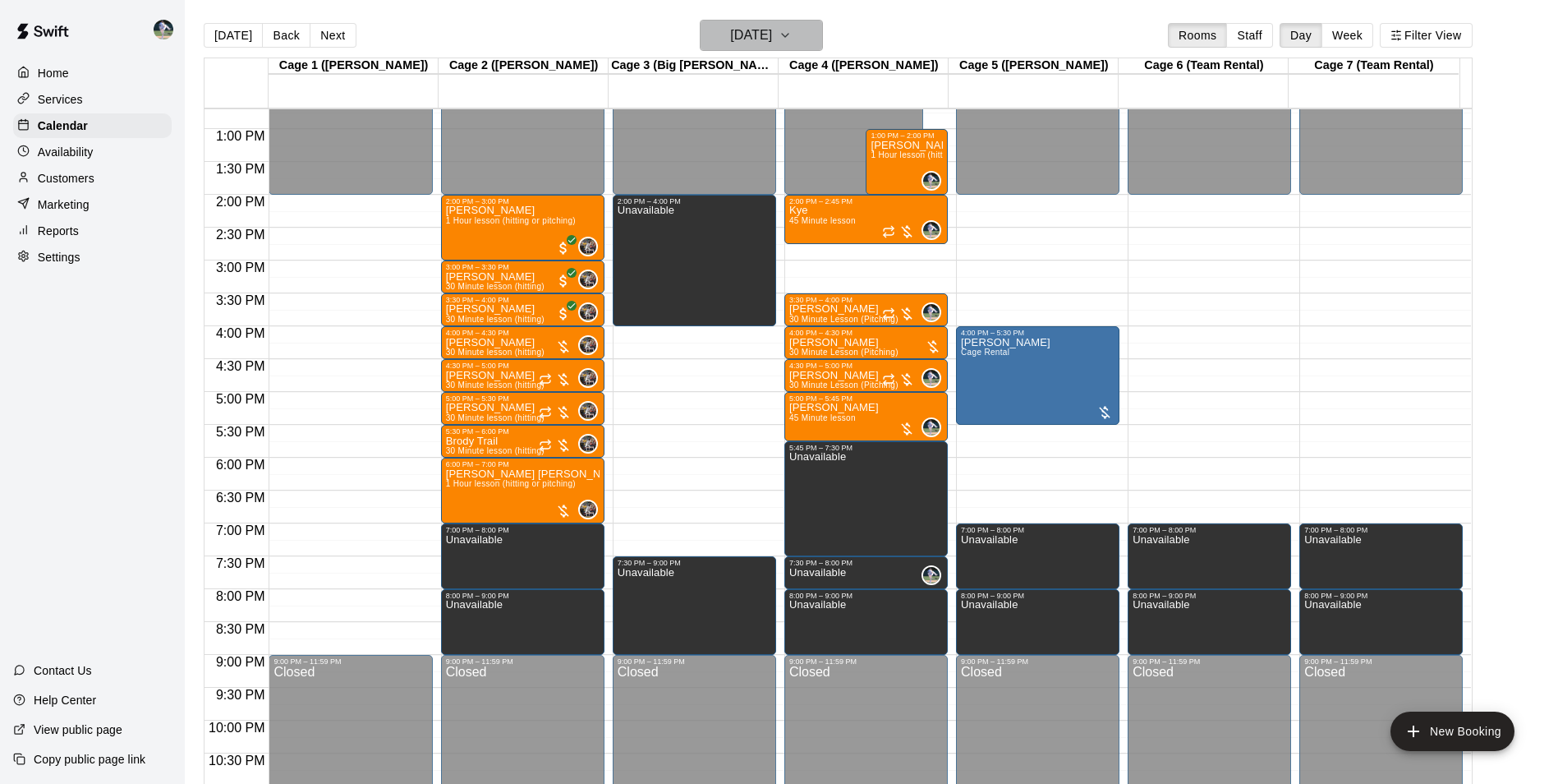
click at [739, 31] on h6 "[DATE]" at bounding box center [751, 35] width 42 height 23
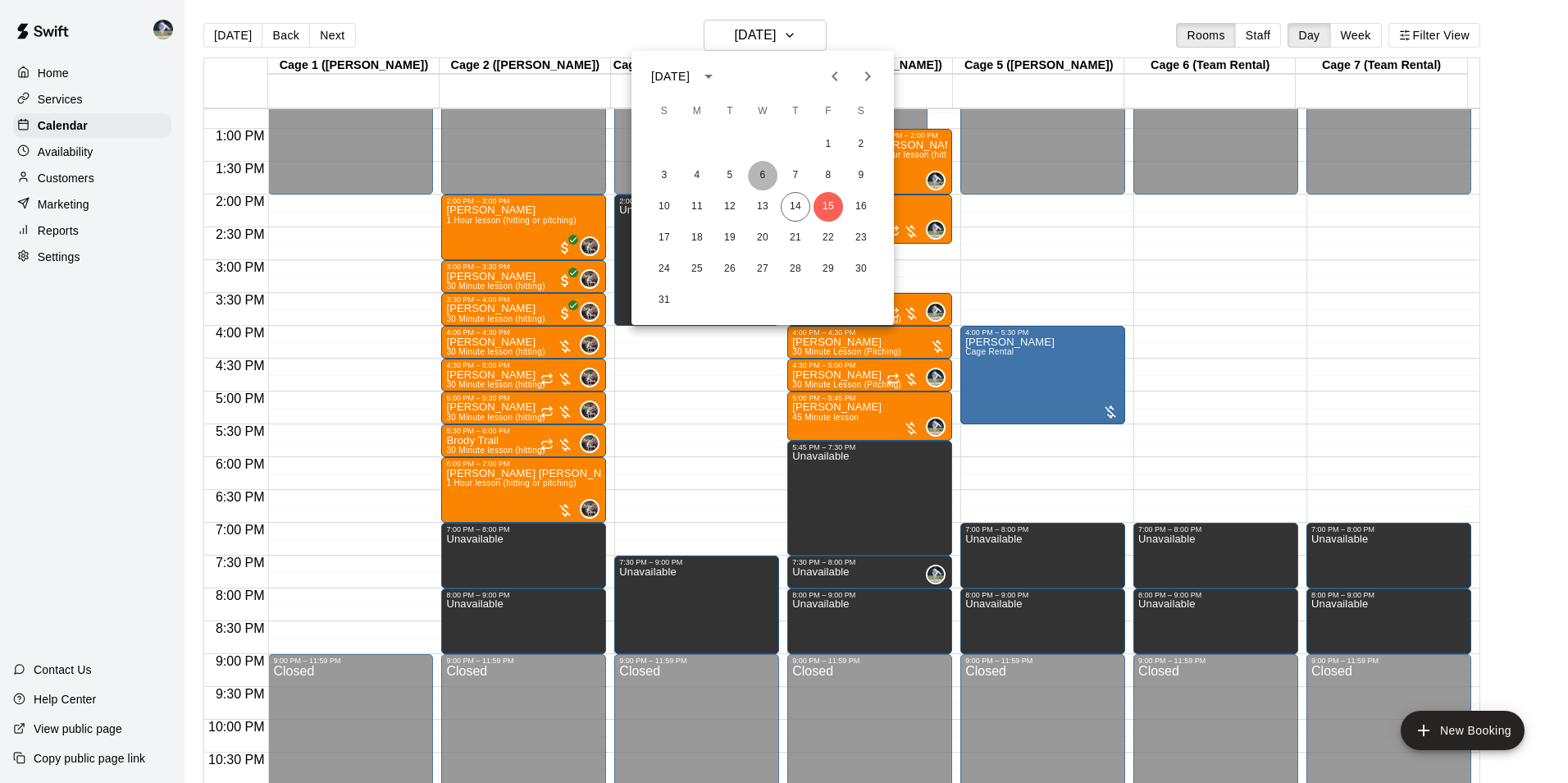
click at [760, 172] on button "6" at bounding box center [762, 175] width 29 height 30
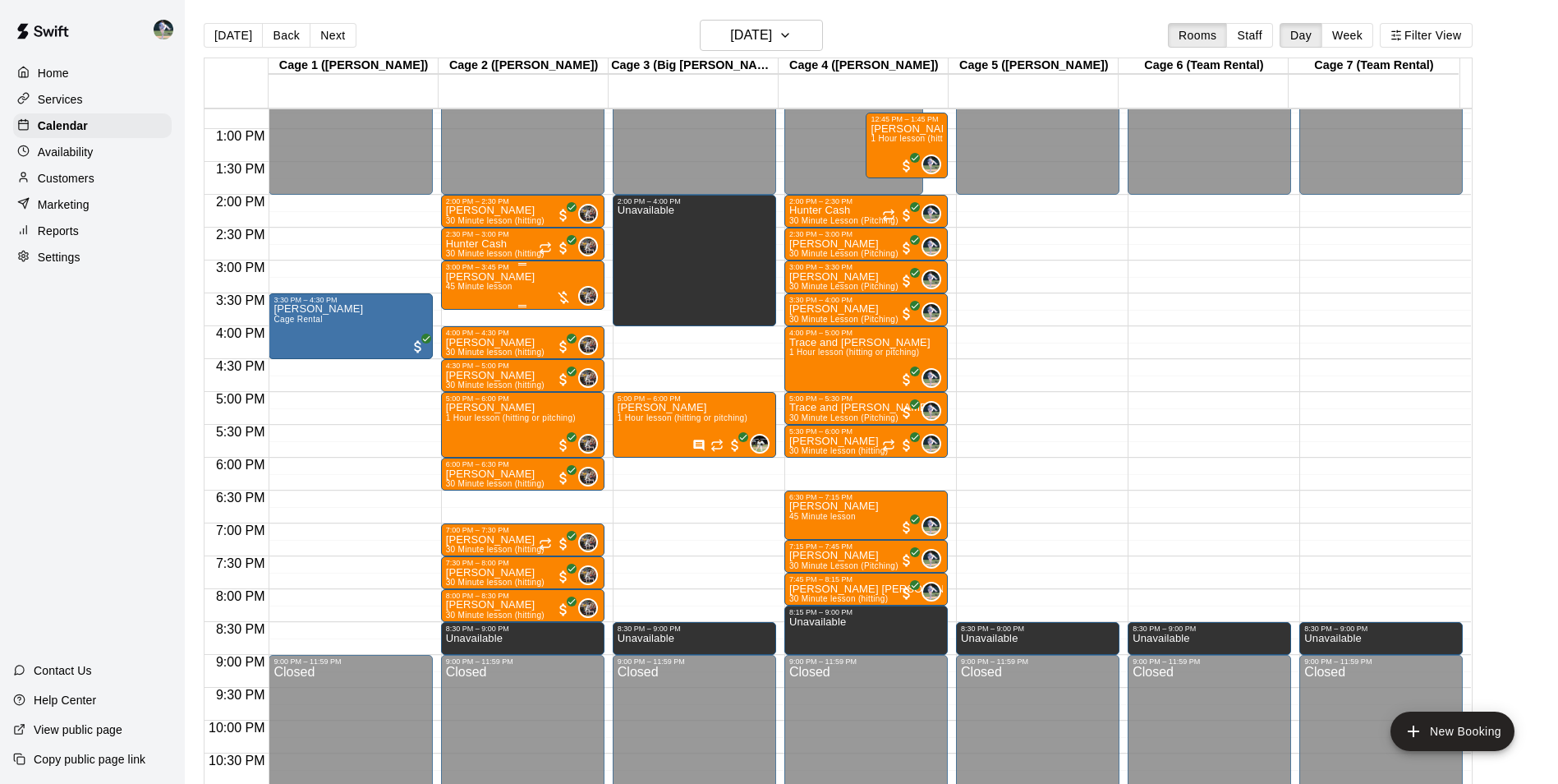
click at [525, 279] on div "[PERSON_NAME] 45 Minute lesson 0" at bounding box center [523, 663] width 153 height 784
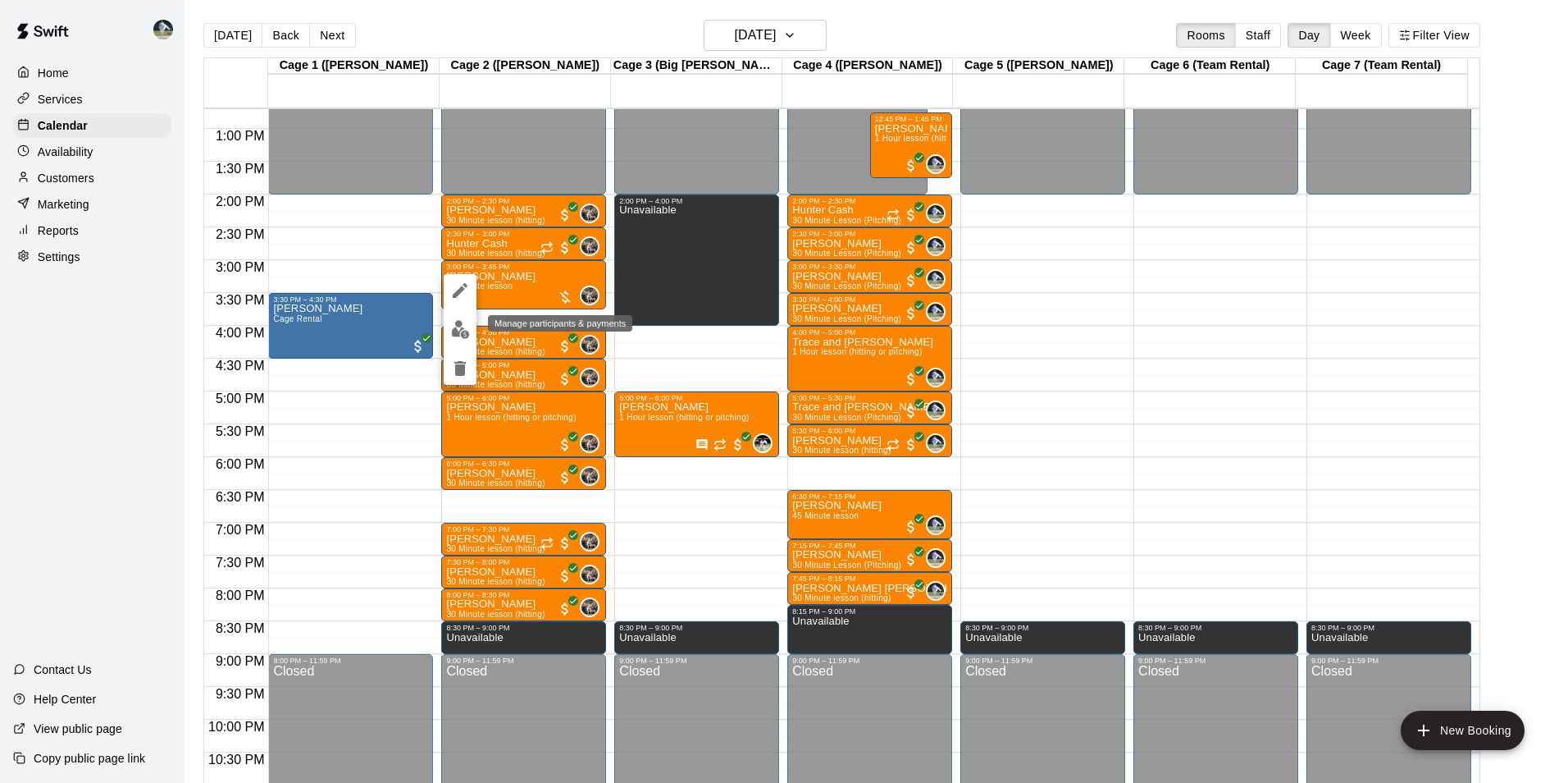
click at [459, 325] on img "edit" at bounding box center [460, 329] width 18 height 18
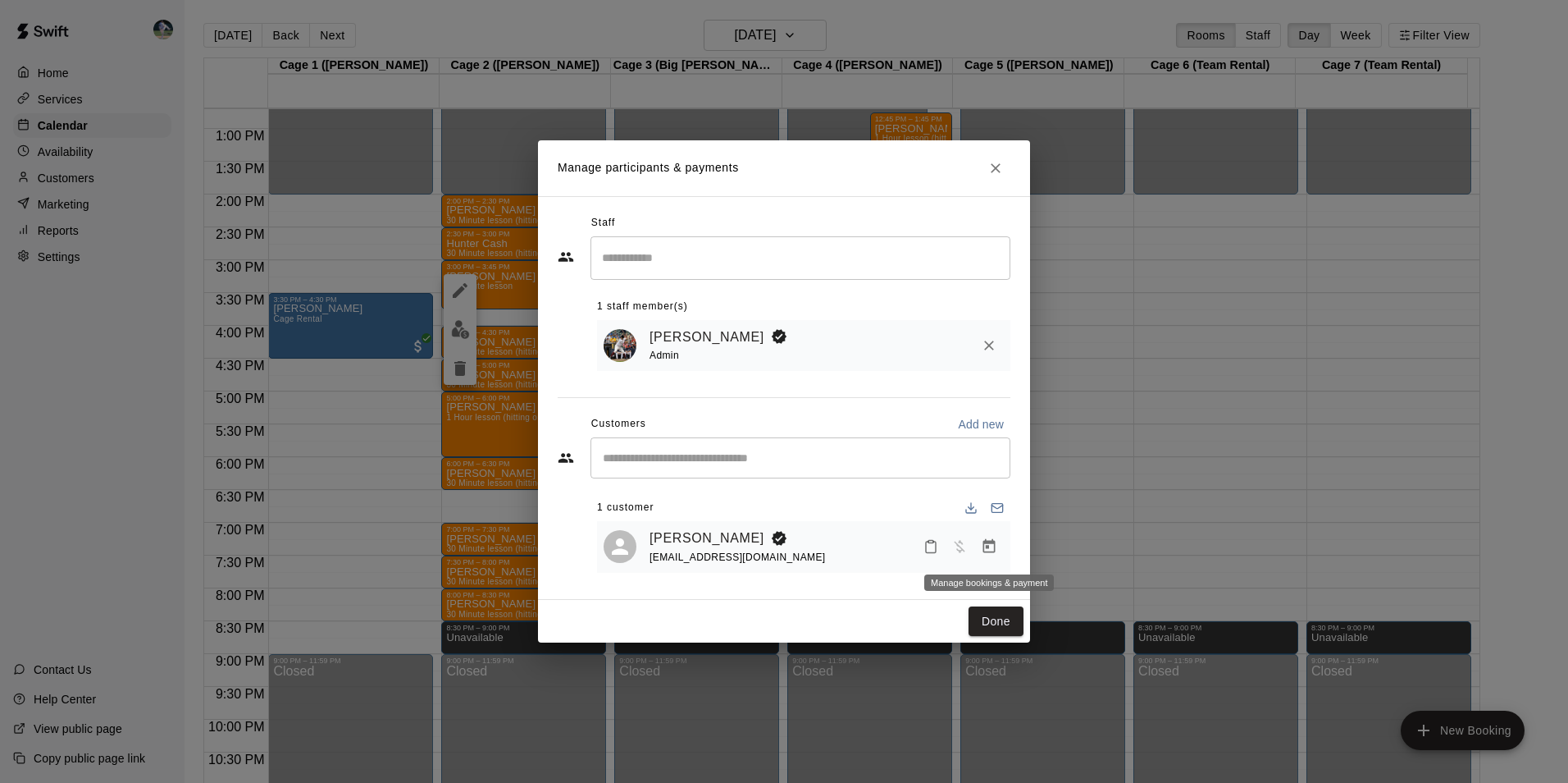
click at [989, 544] on icon "Manage bookings & payment" at bounding box center [989, 545] width 12 height 14
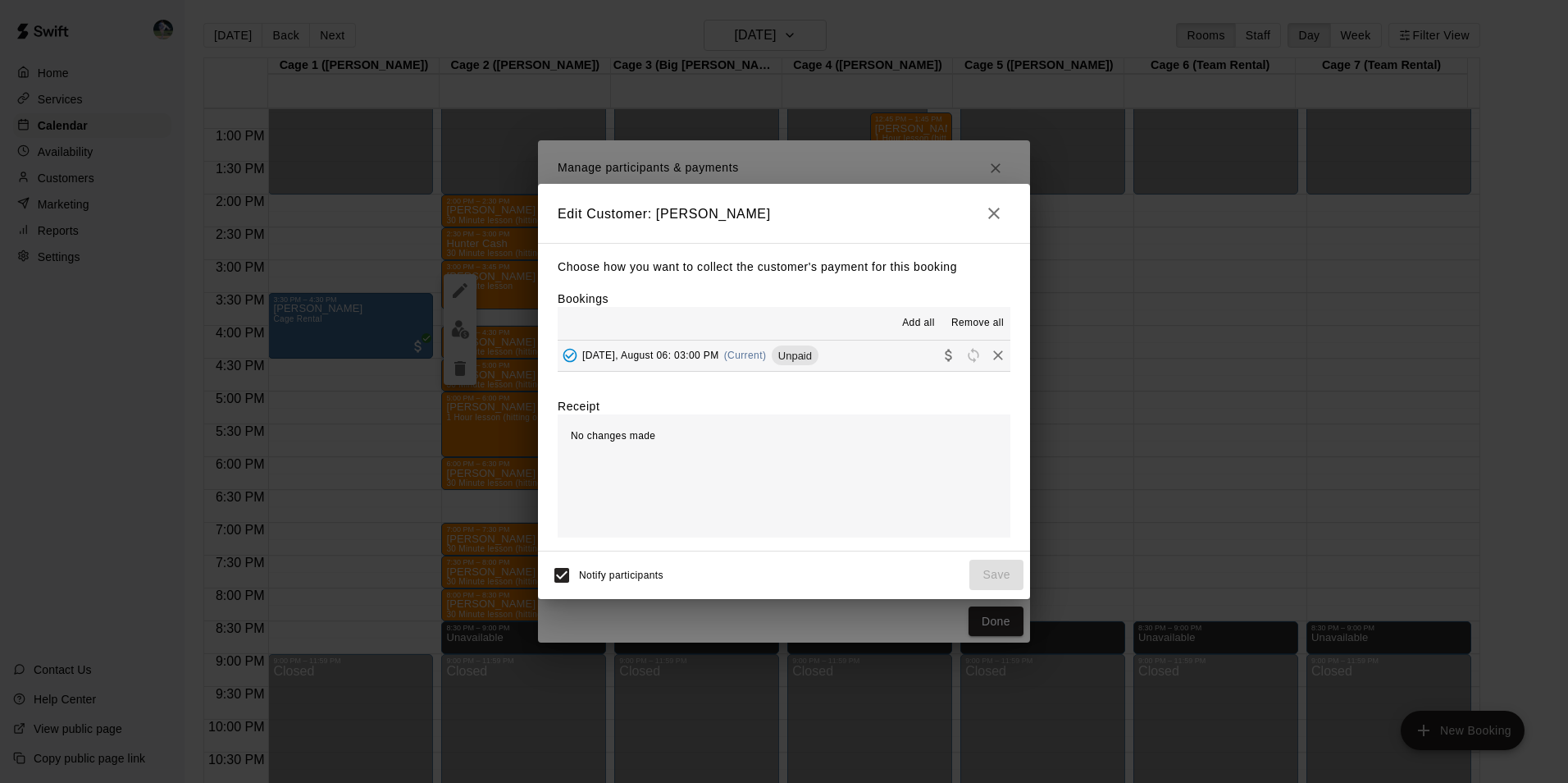
click at [864, 358] on button "[DATE], August 06: 03:00 PM (Current) Unpaid" at bounding box center [784, 355] width 453 height 30
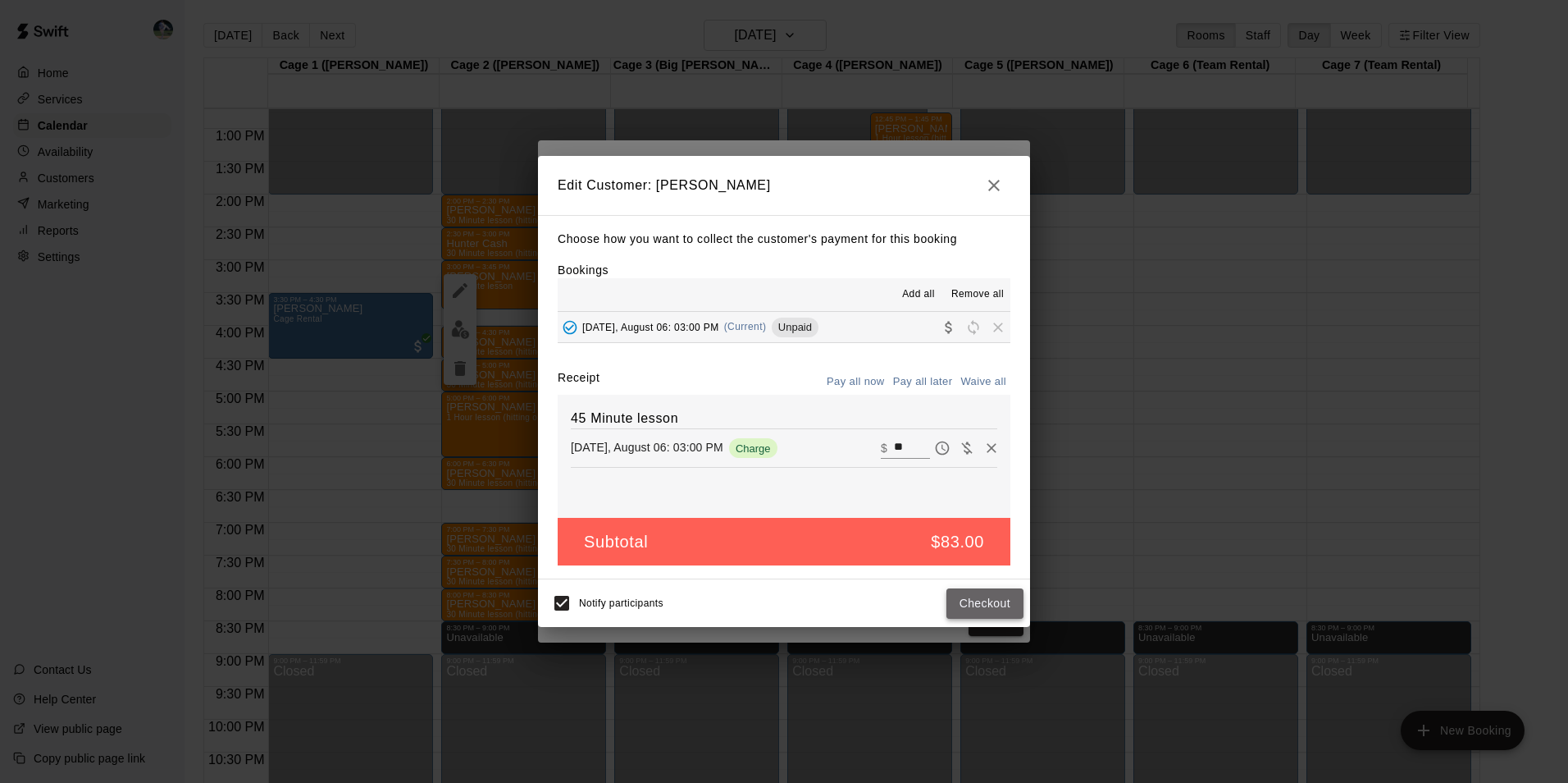
click at [968, 599] on button "Checkout" at bounding box center [984, 603] width 77 height 30
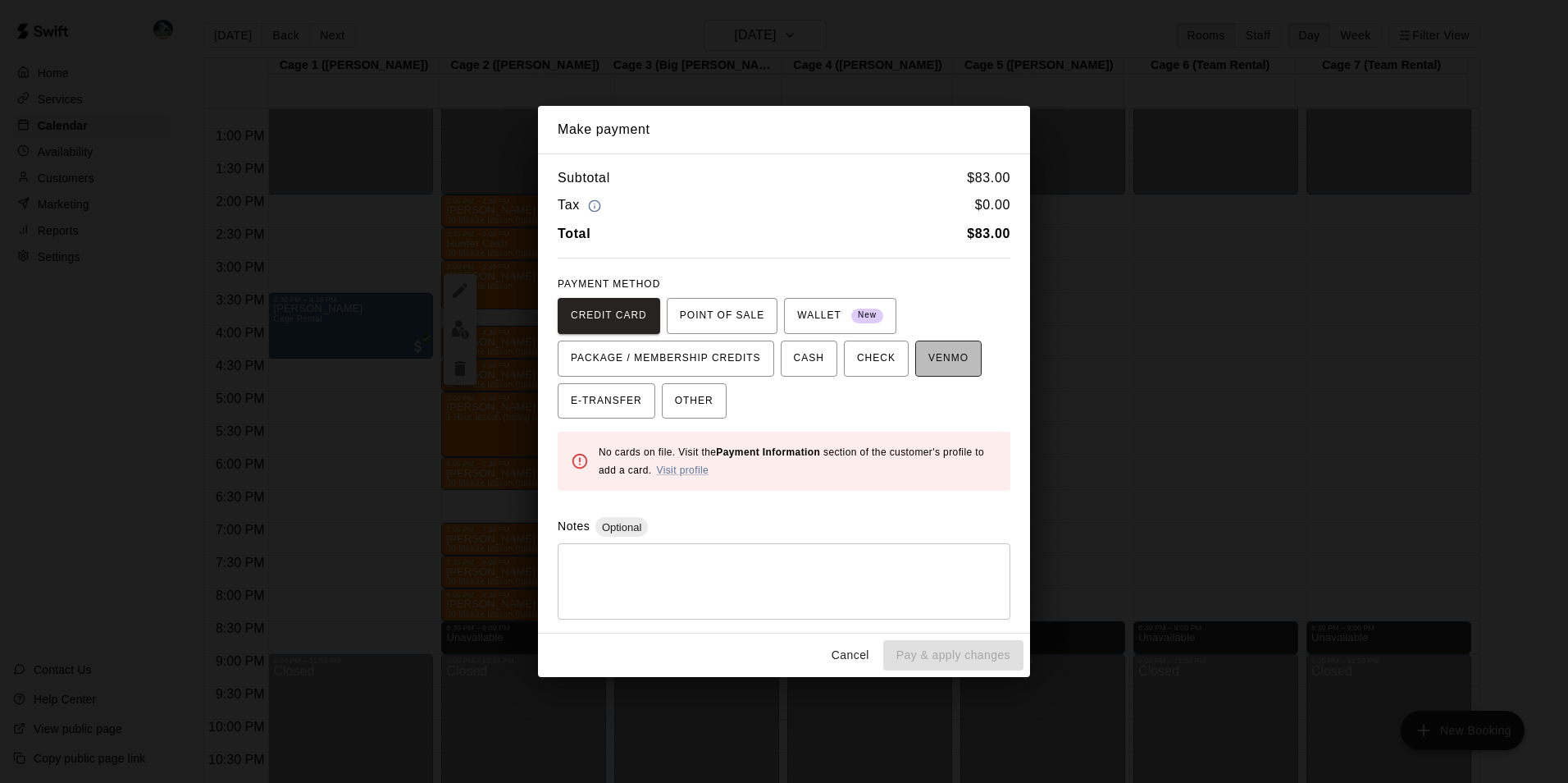
click at [928, 364] on span "VENMO" at bounding box center [949, 358] width 41 height 26
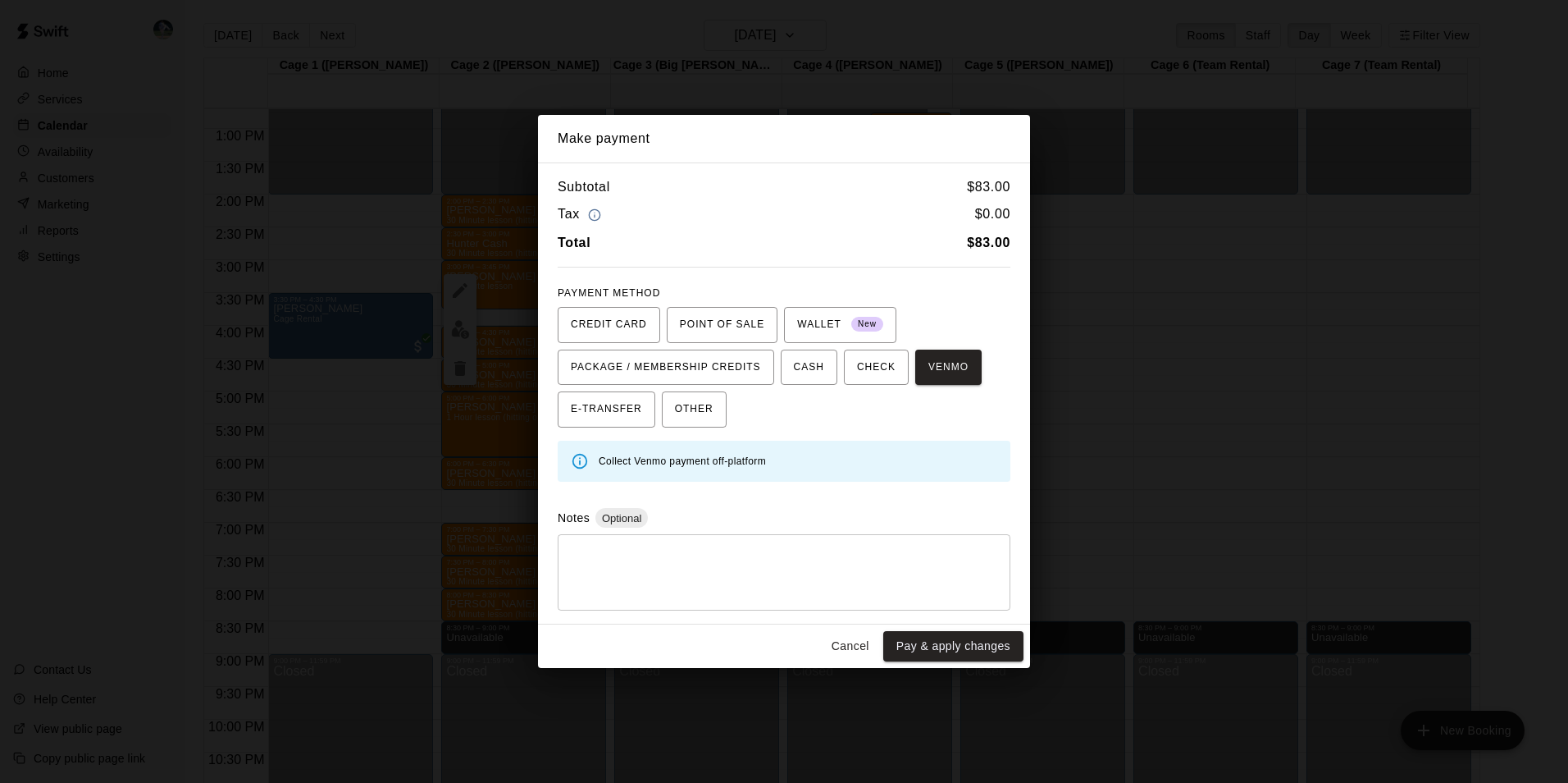
click at [867, 641] on button "Cancel" at bounding box center [850, 646] width 53 height 30
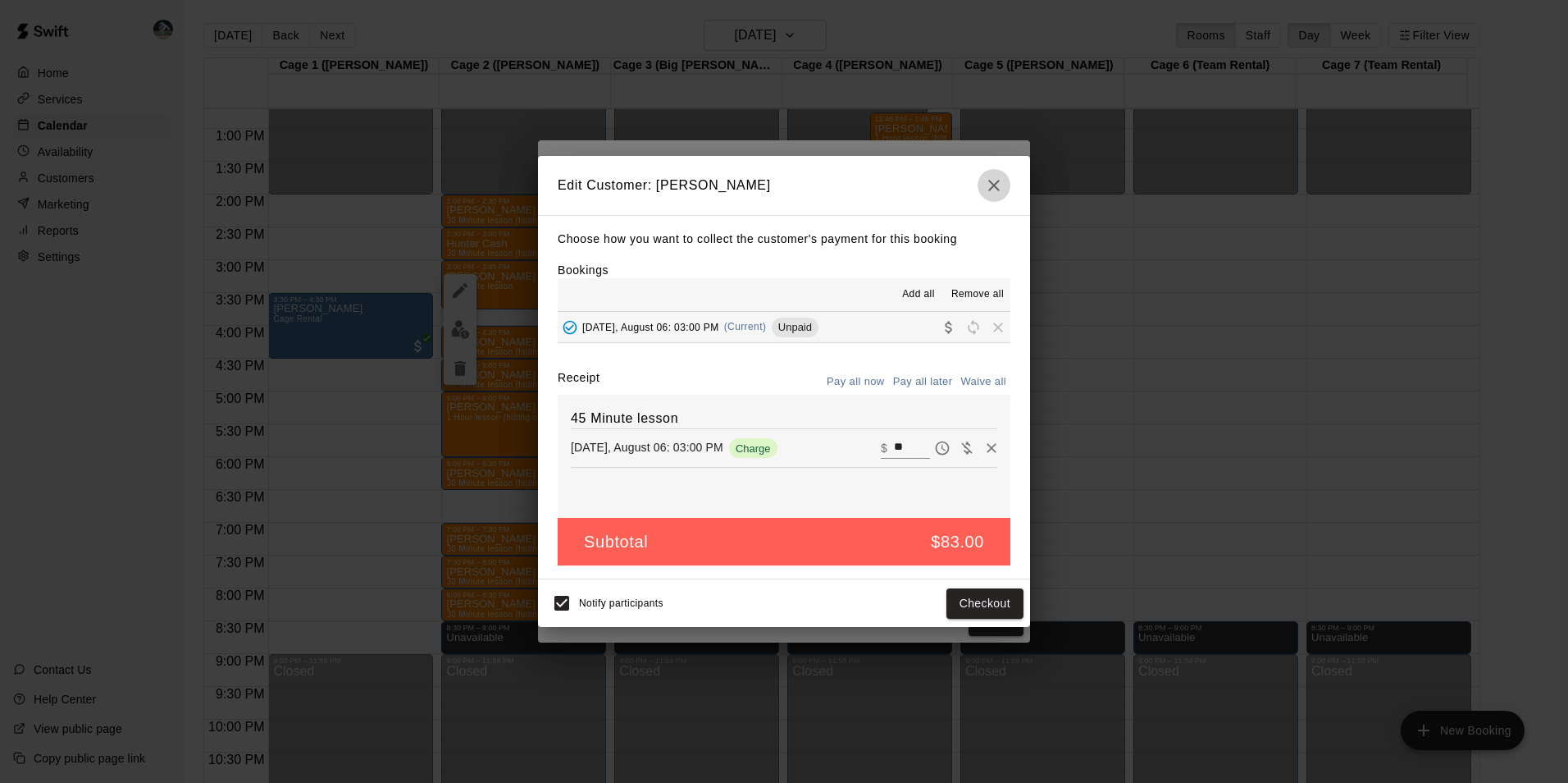
click at [991, 183] on icon "button" at bounding box center [993, 184] width 19 height 19
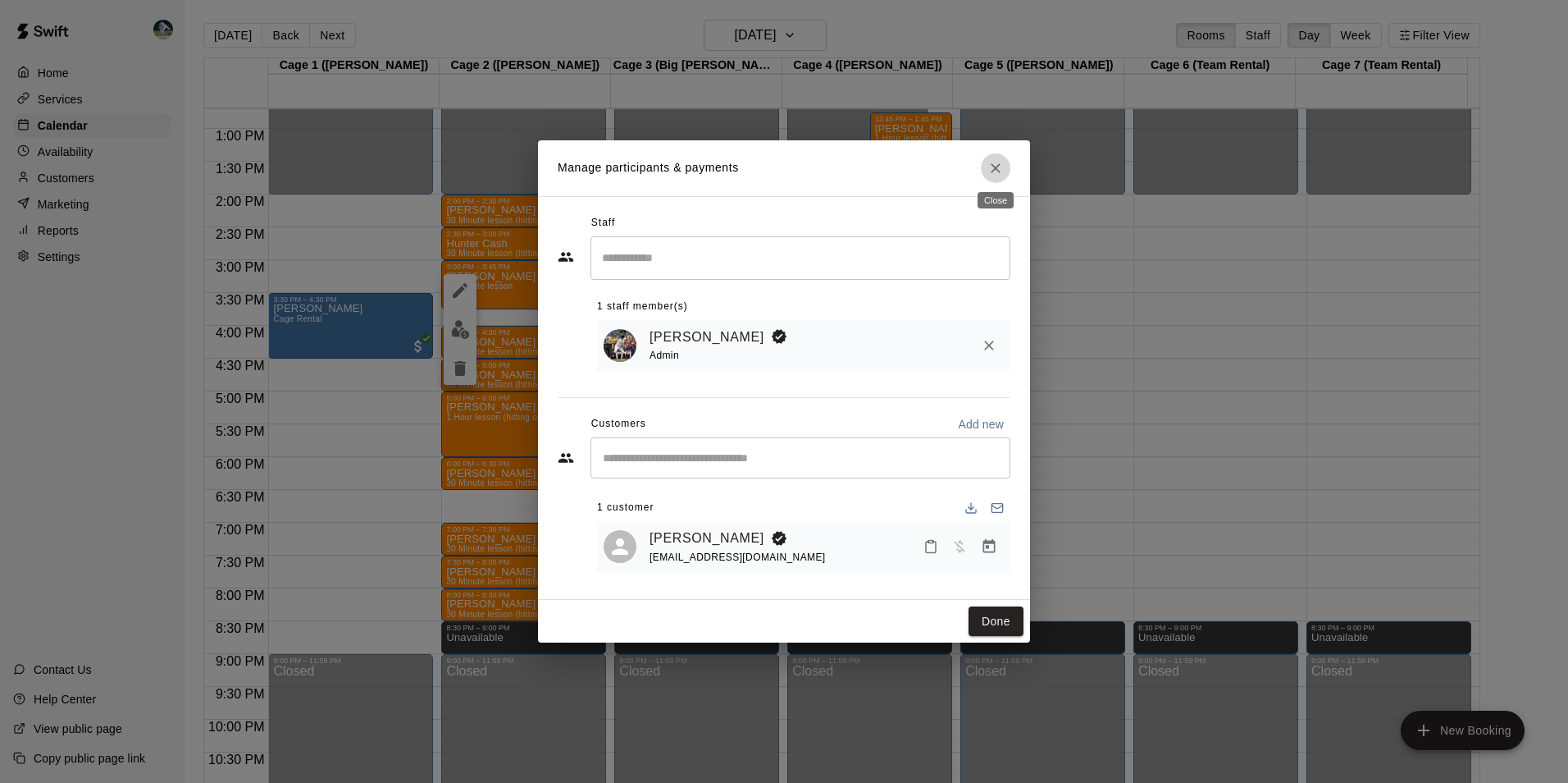
click at [993, 167] on icon "Close" at bounding box center [996, 168] width 10 height 10
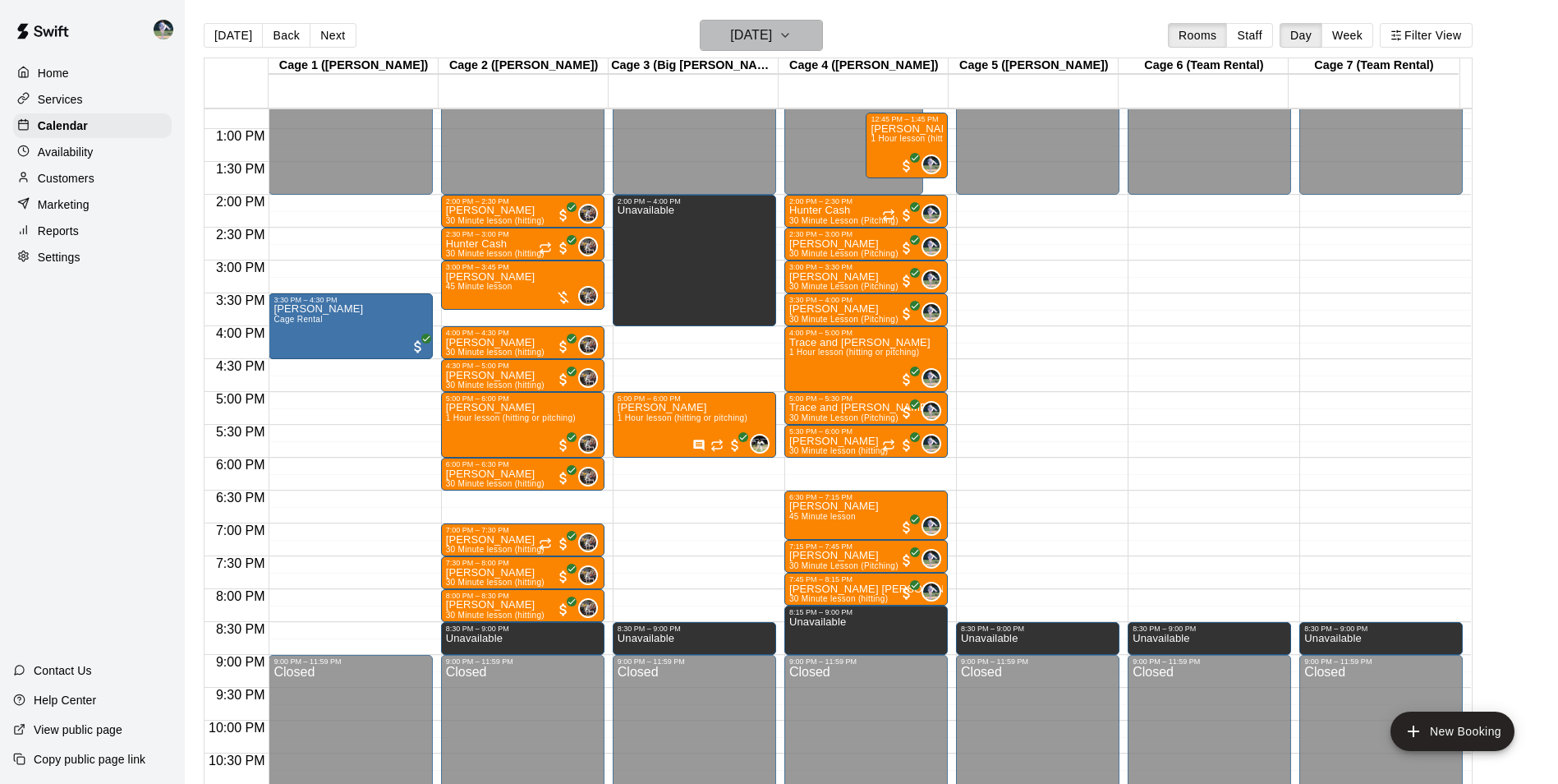
click at [746, 41] on h6 "[DATE]" at bounding box center [751, 35] width 42 height 23
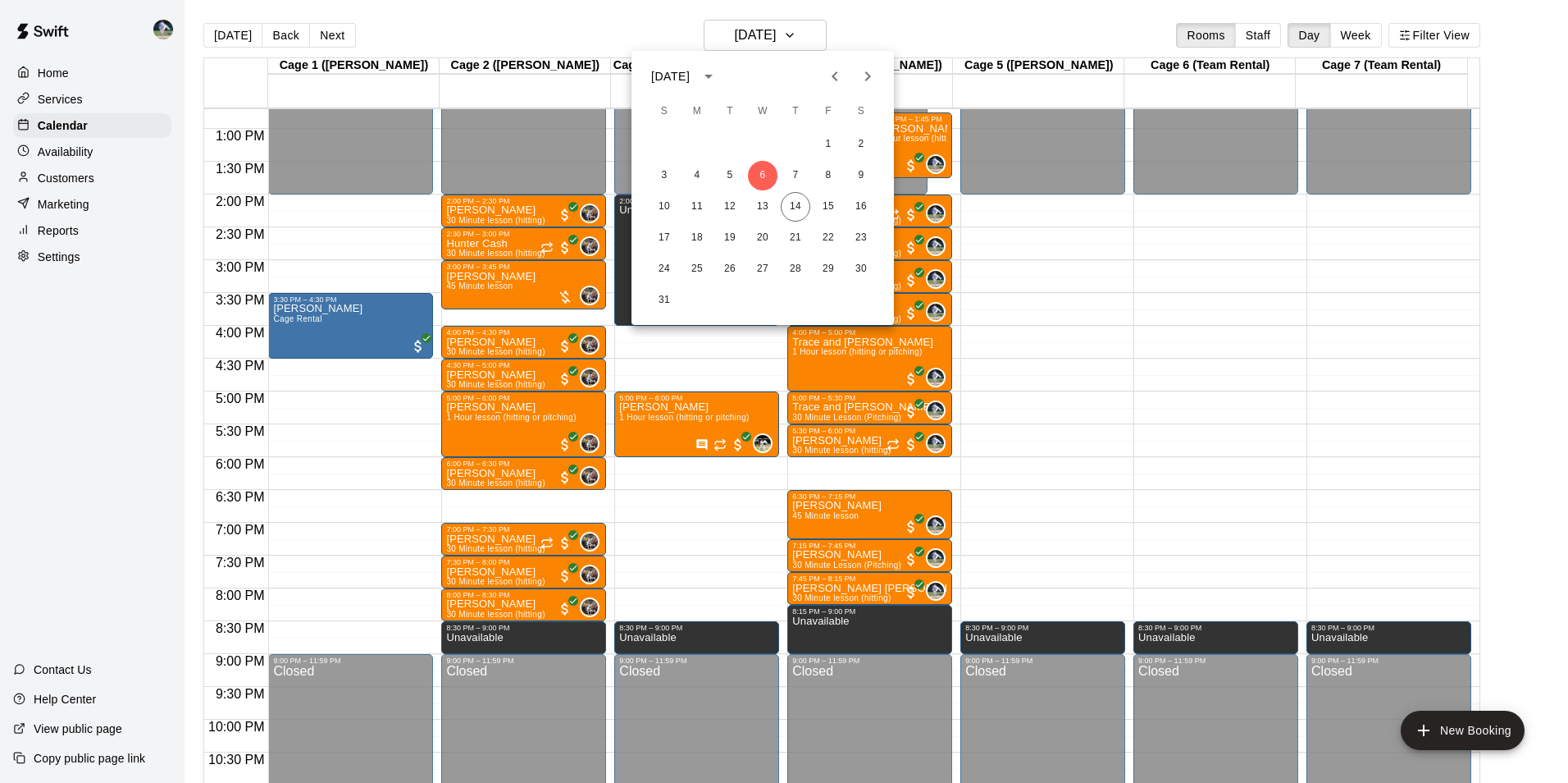
click at [610, 8] on div at bounding box center [784, 391] width 1568 height 783
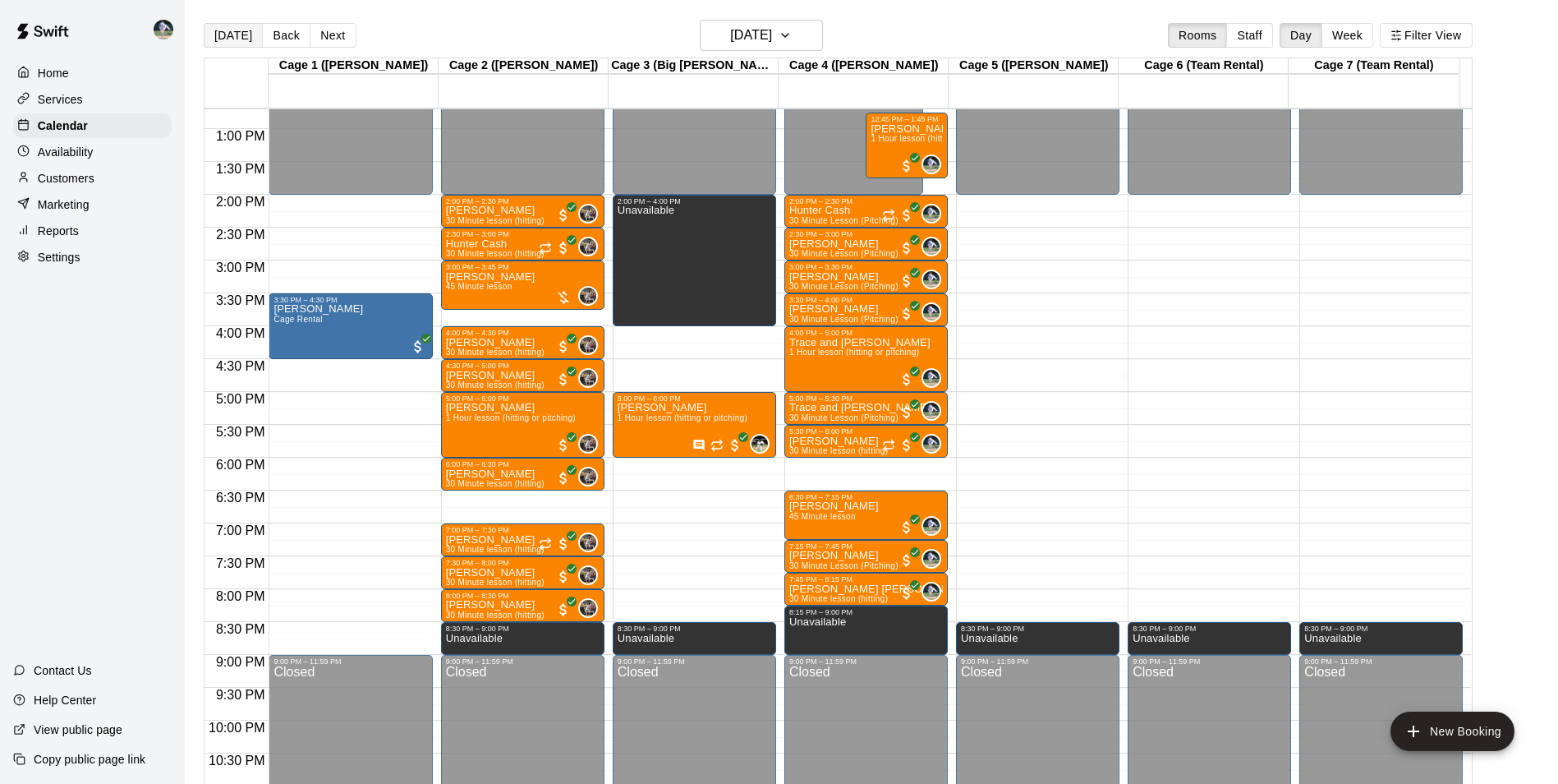
click at [228, 32] on button "[DATE]" at bounding box center [234, 35] width 59 height 25
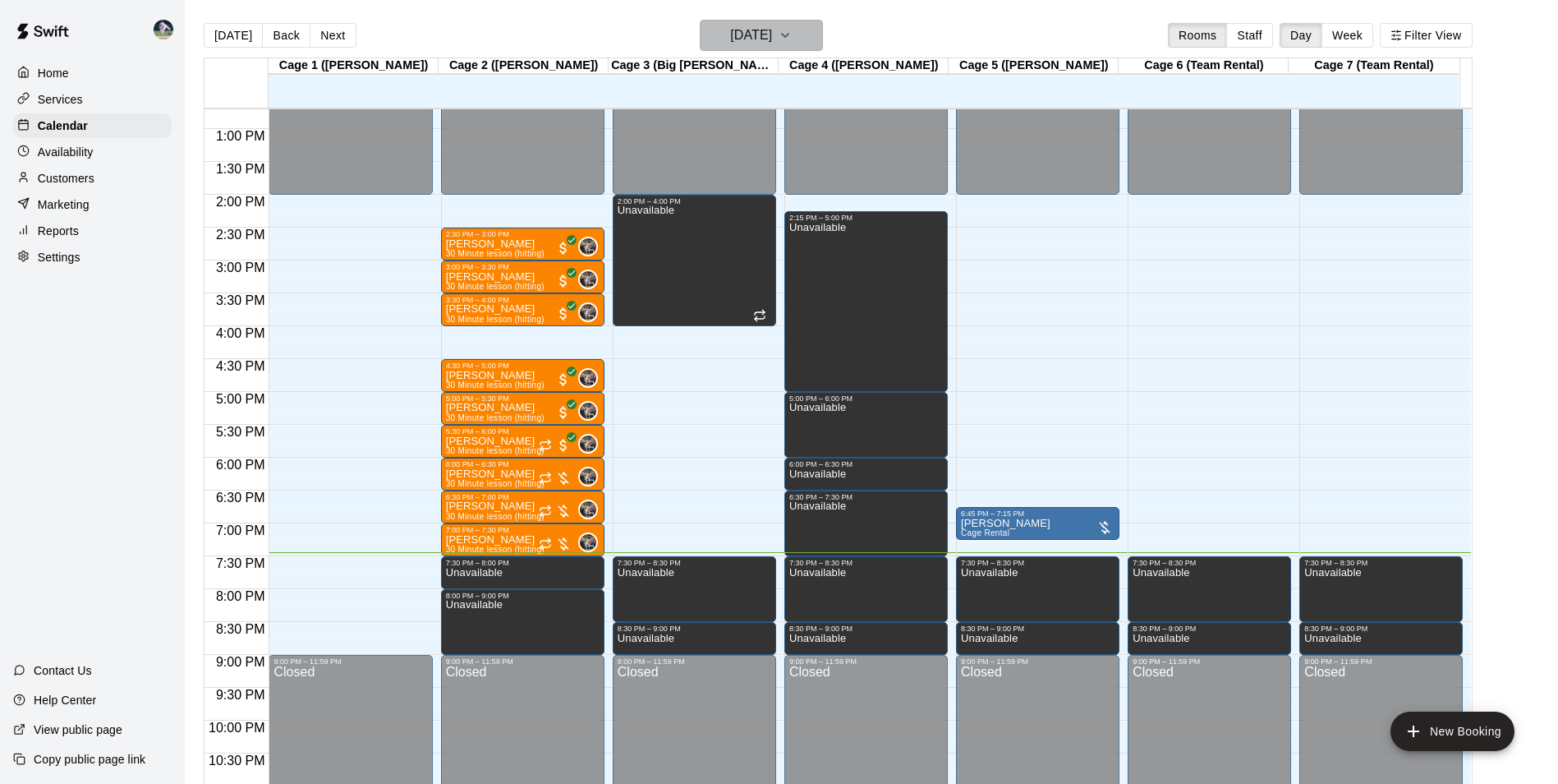
click at [740, 33] on h6 "[DATE]" at bounding box center [751, 35] width 42 height 23
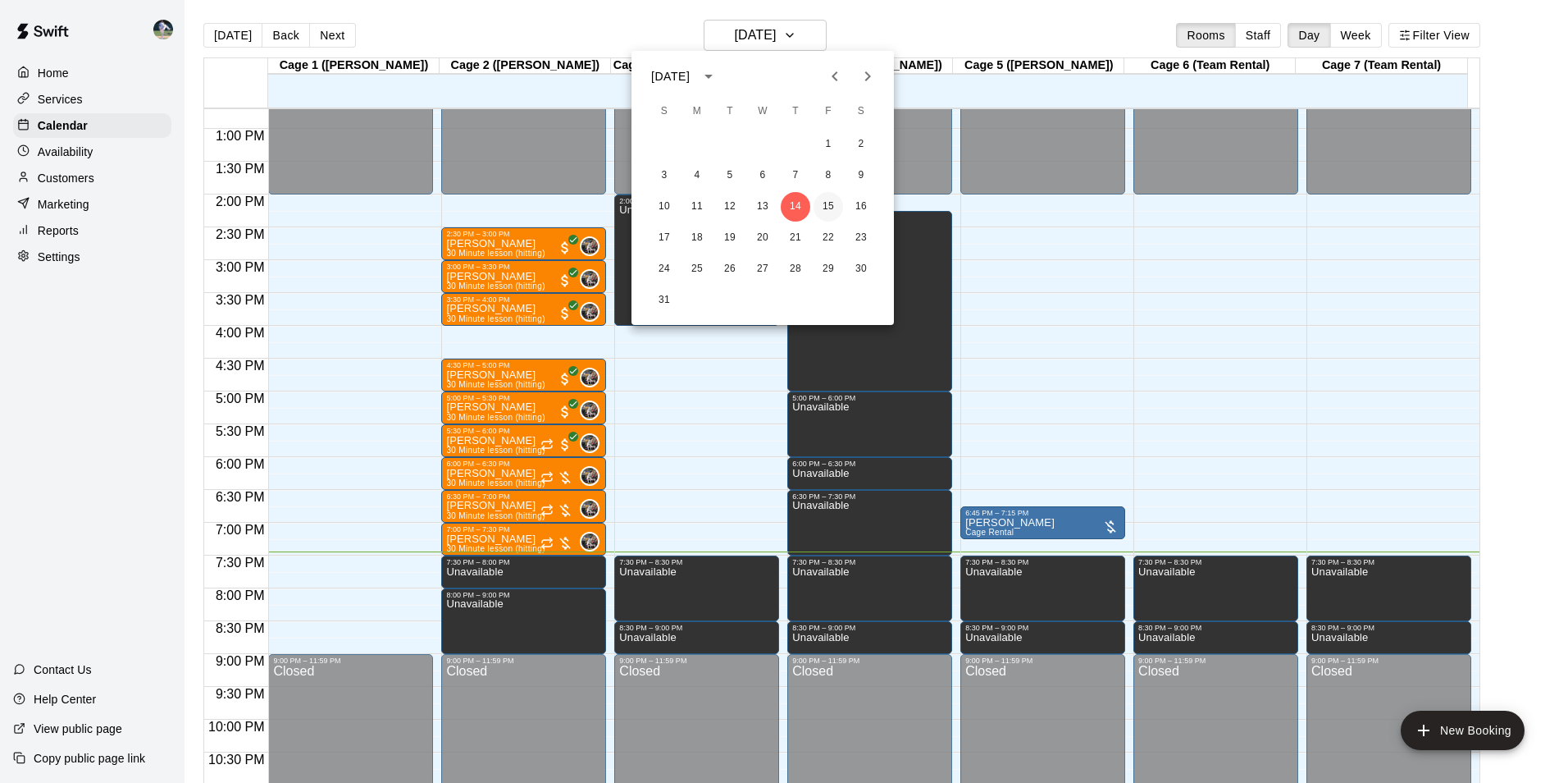
click at [831, 203] on button "15" at bounding box center [828, 207] width 29 height 30
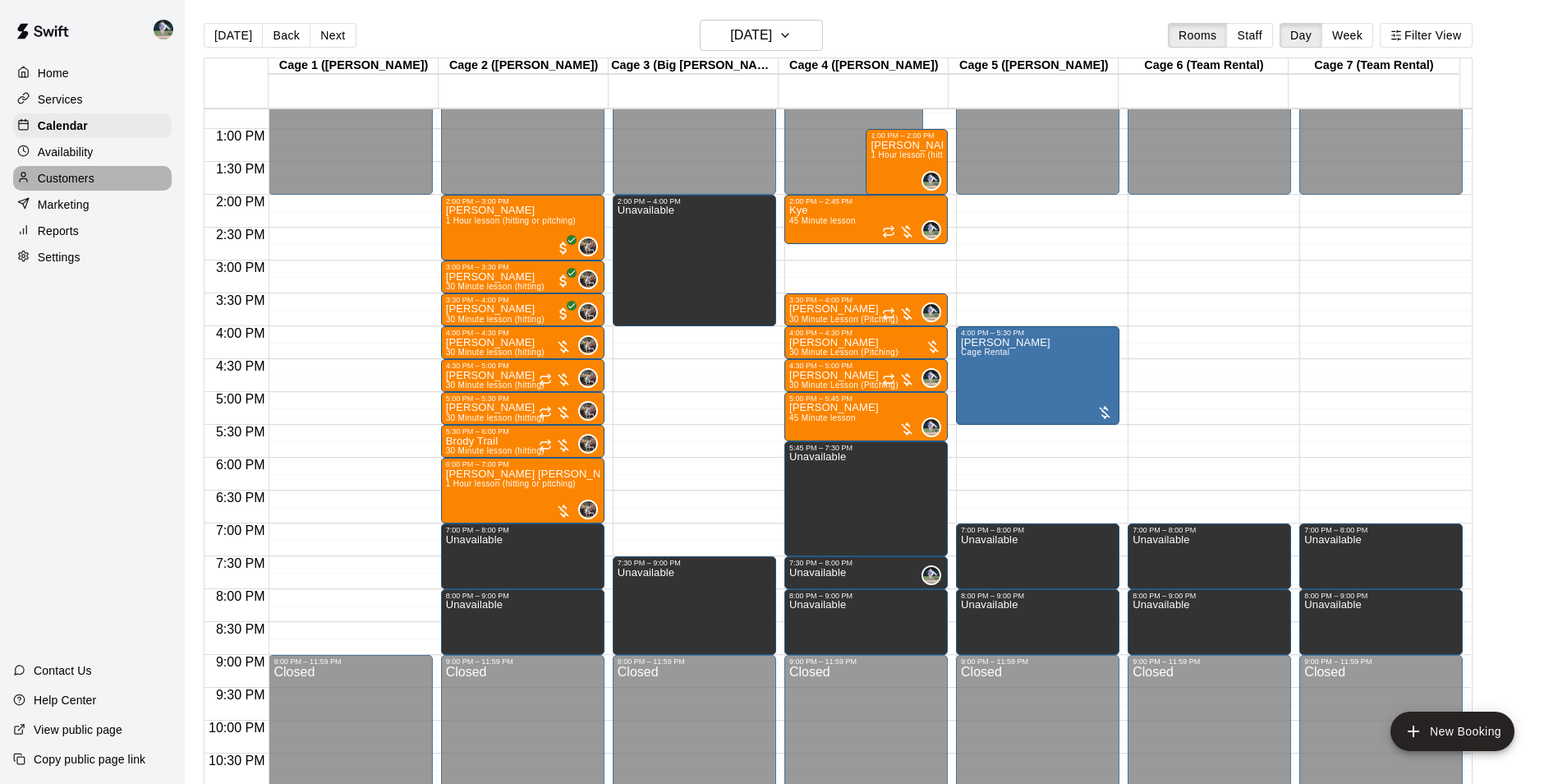
click at [114, 182] on div "Customers" at bounding box center [92, 178] width 159 height 25
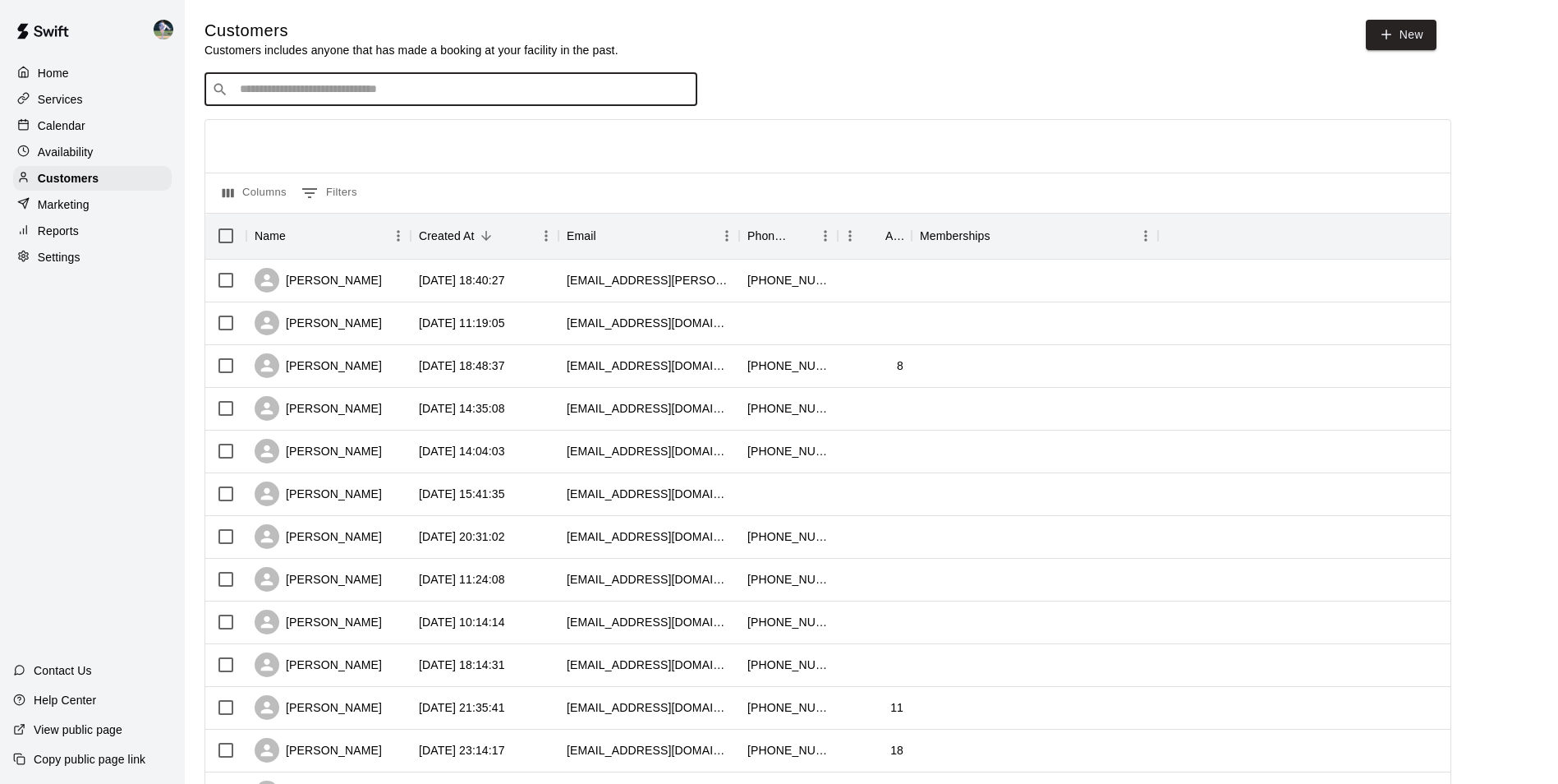
click at [316, 88] on input "Search customers by name or email" at bounding box center [462, 90] width 455 height 17
type input "*****"
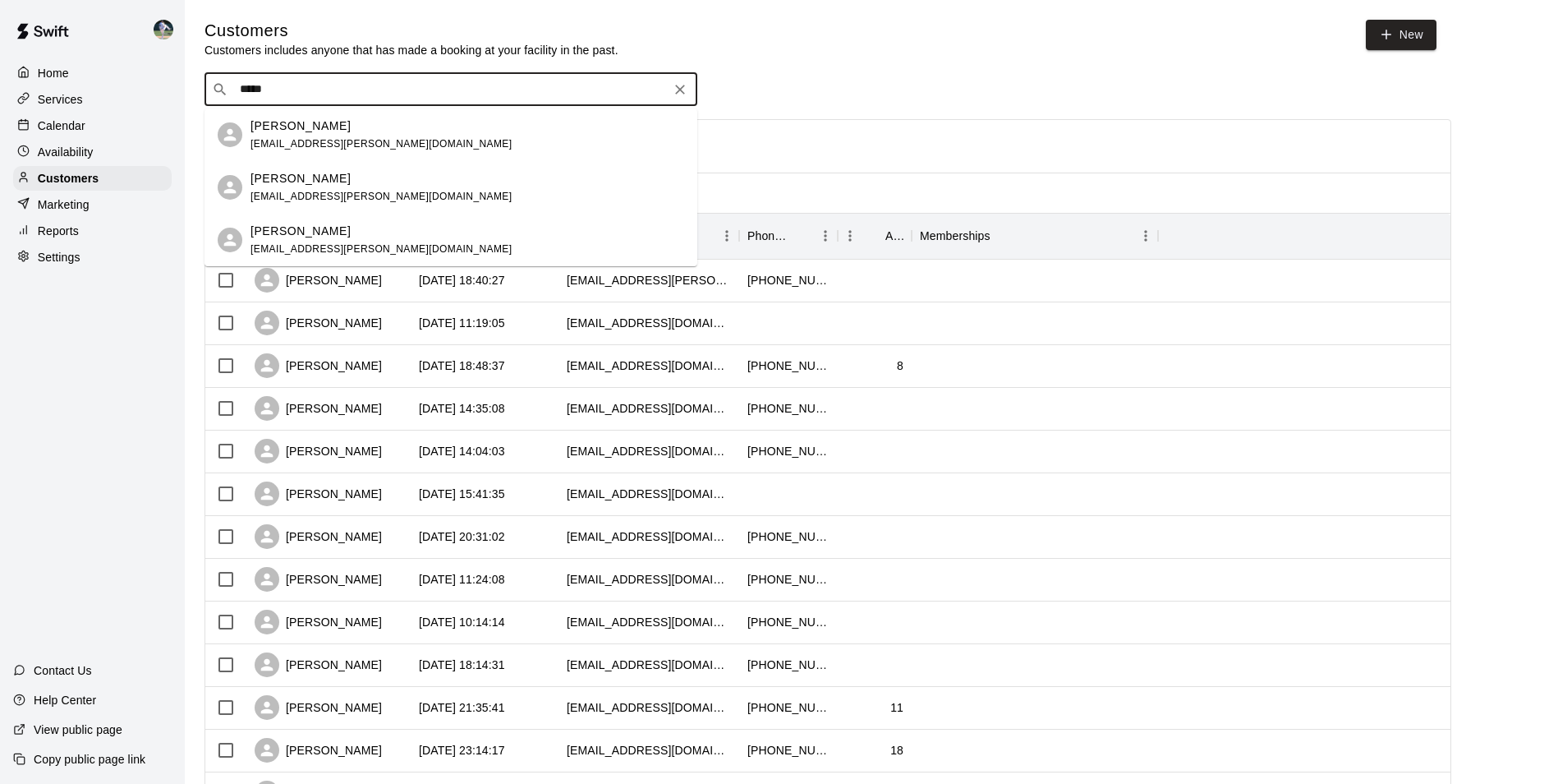
click at [292, 133] on p "[PERSON_NAME]" at bounding box center [300, 126] width 101 height 18
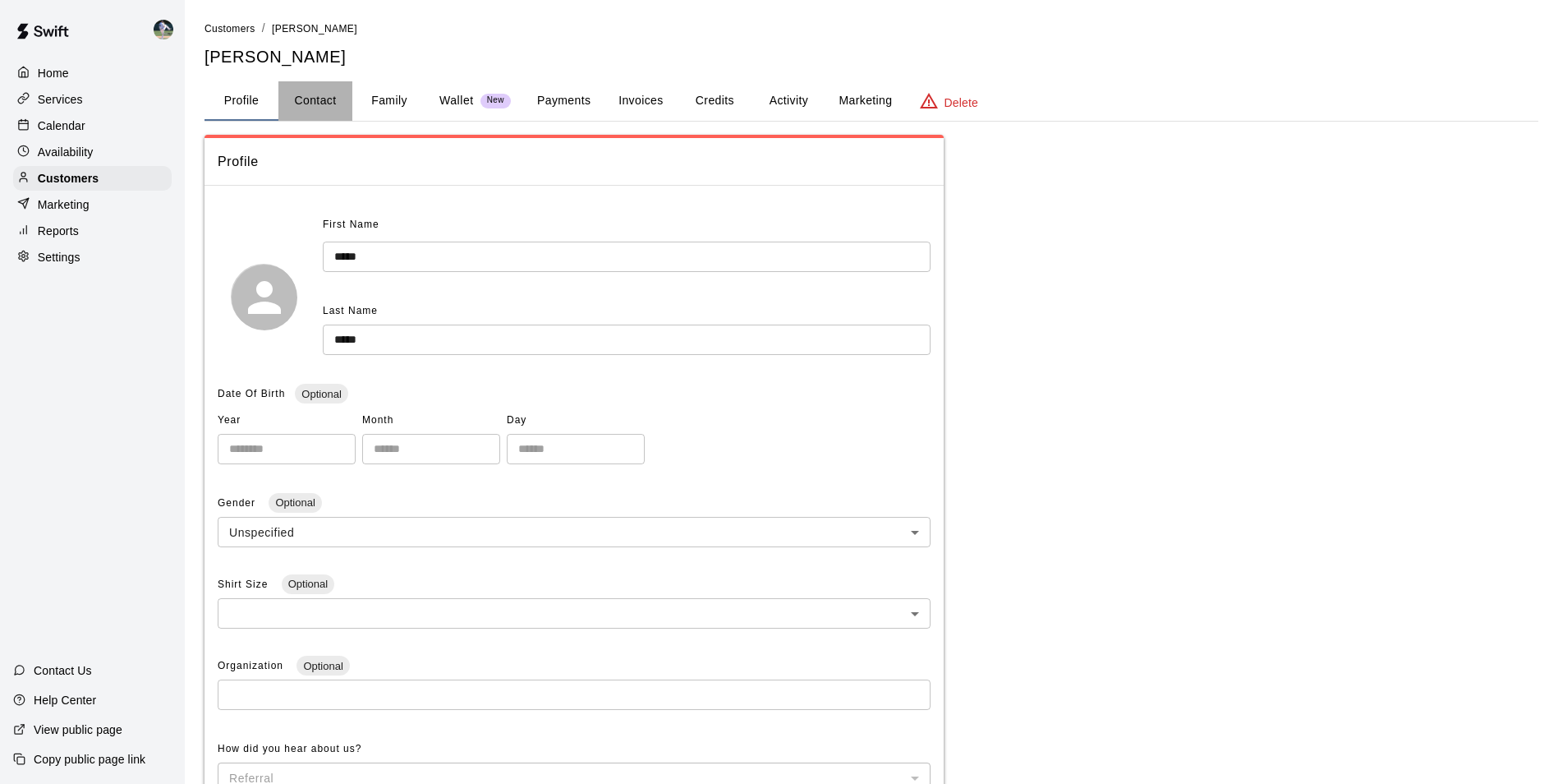
click at [310, 98] on button "Contact" at bounding box center [316, 101] width 74 height 40
select select "**"
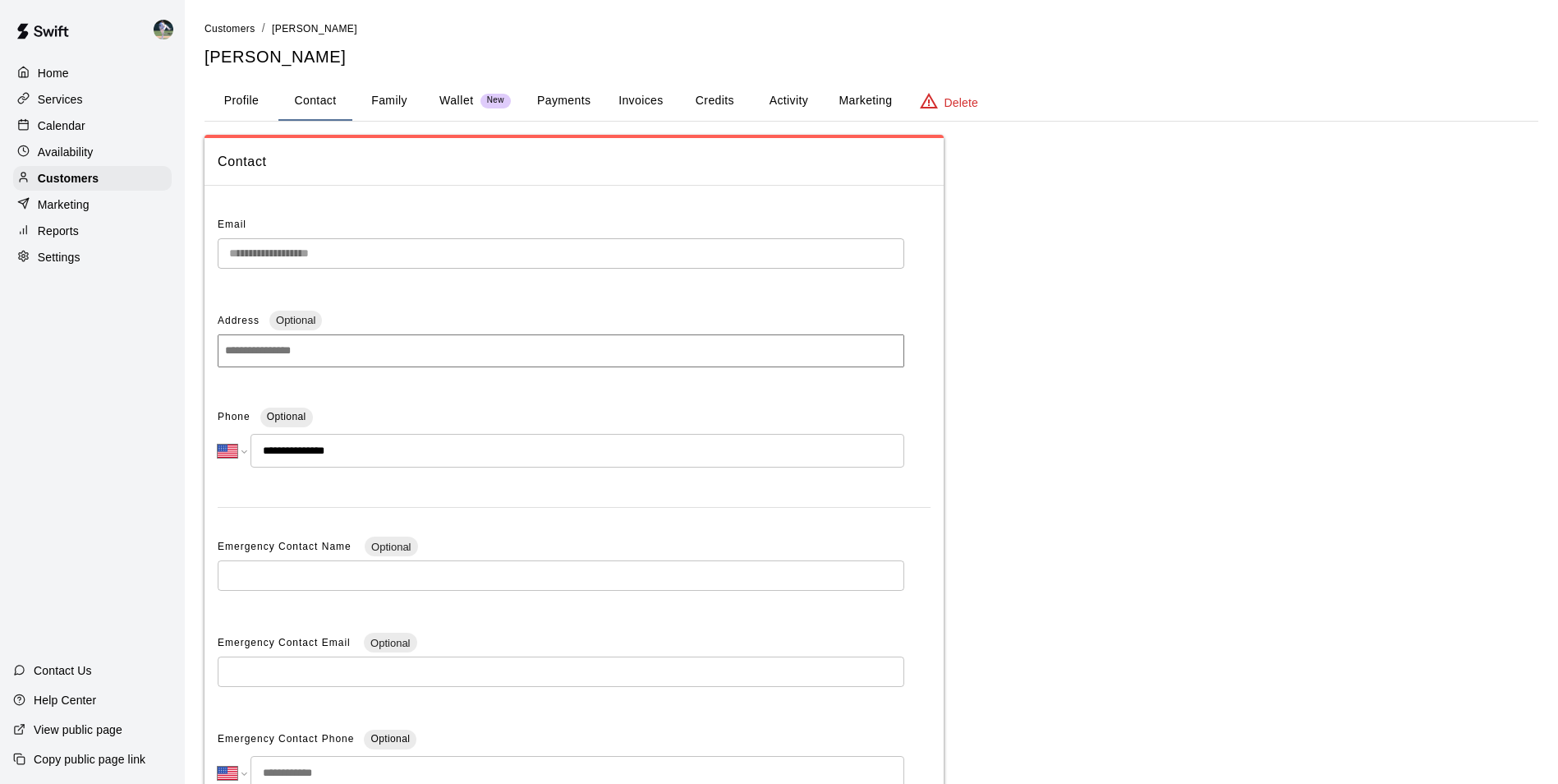
click at [386, 99] on button "Family" at bounding box center [390, 101] width 74 height 40
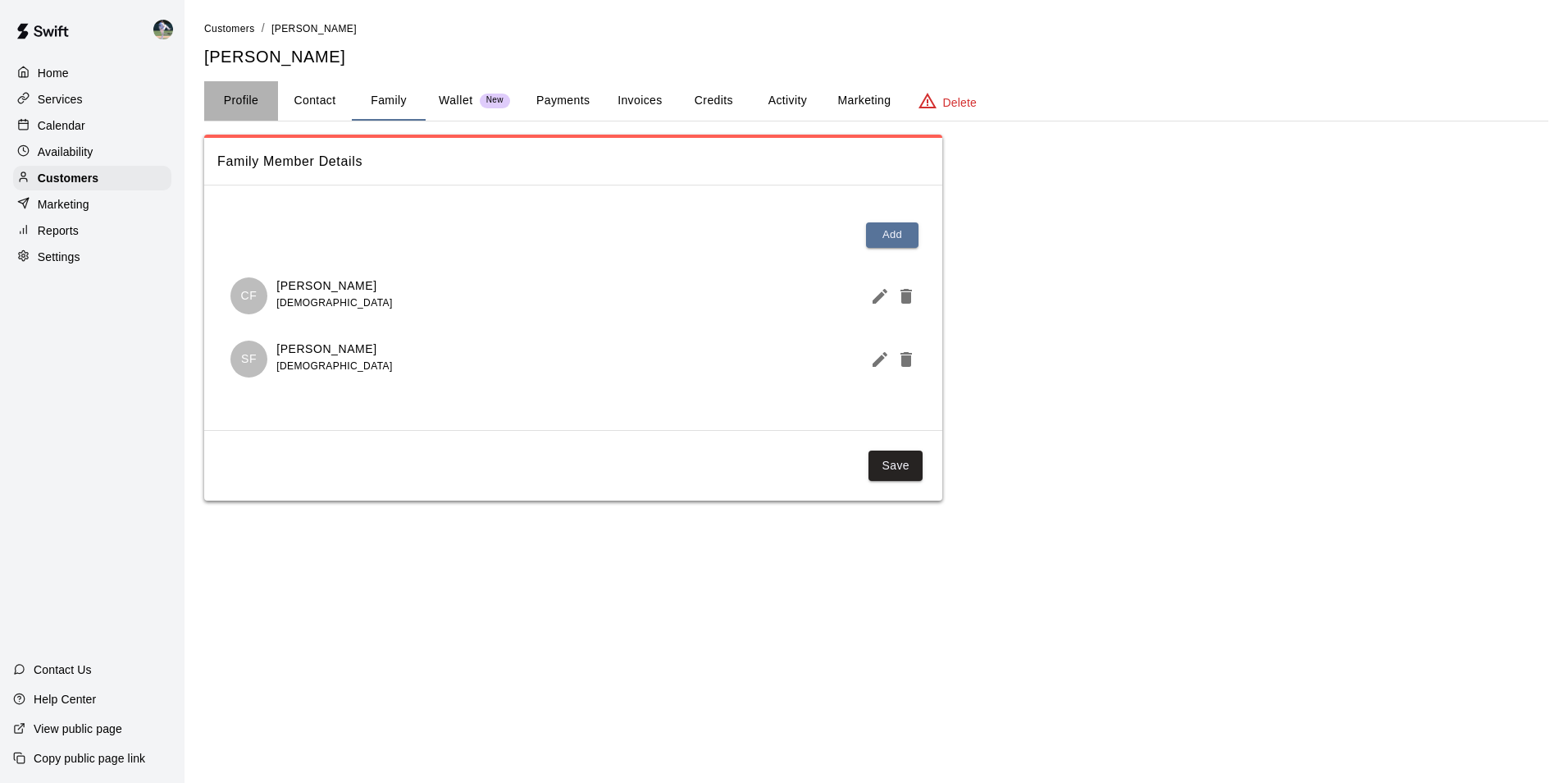
click at [232, 93] on button "Profile" at bounding box center [241, 101] width 74 height 40
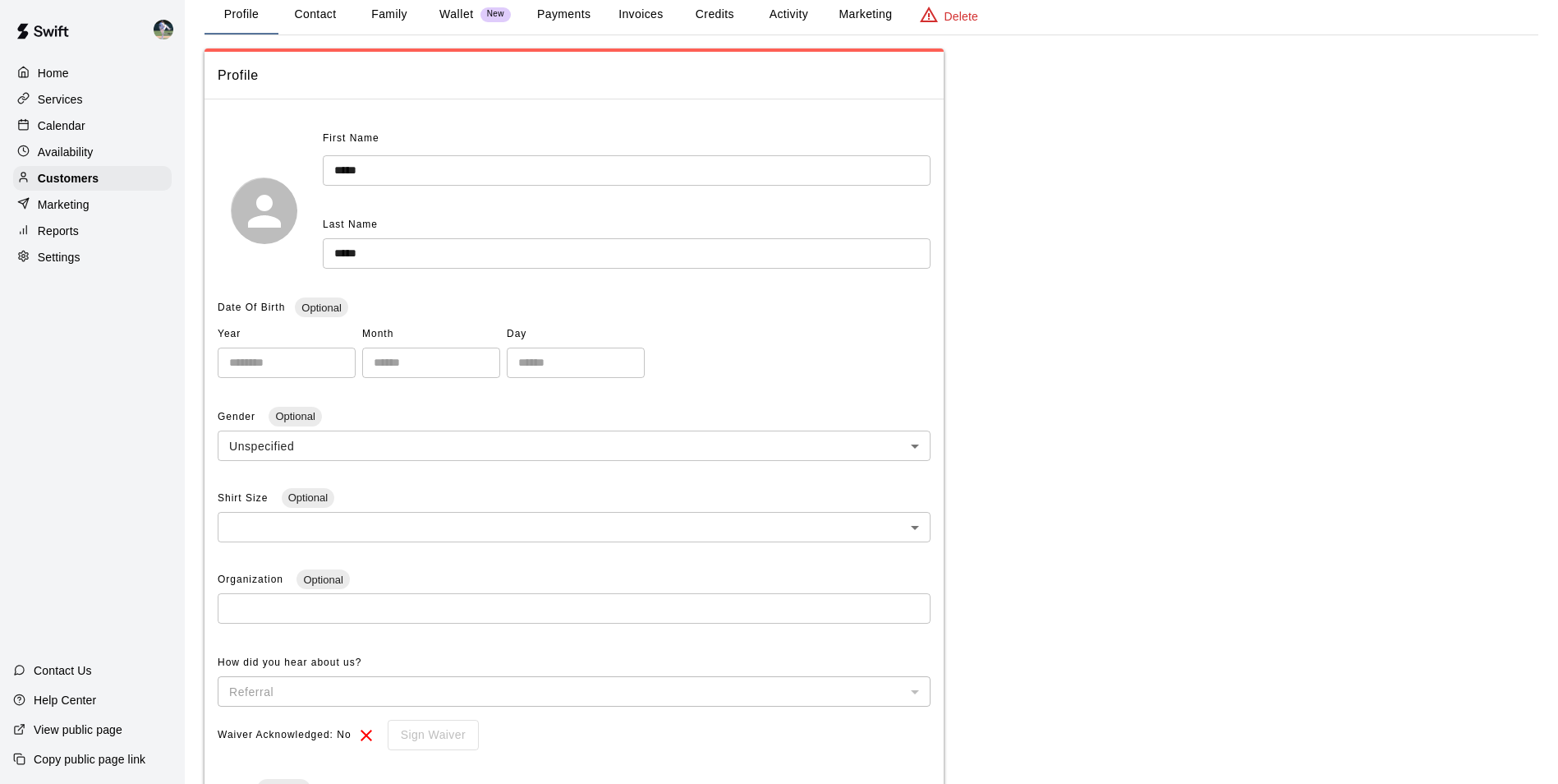
scroll to position [55, 0]
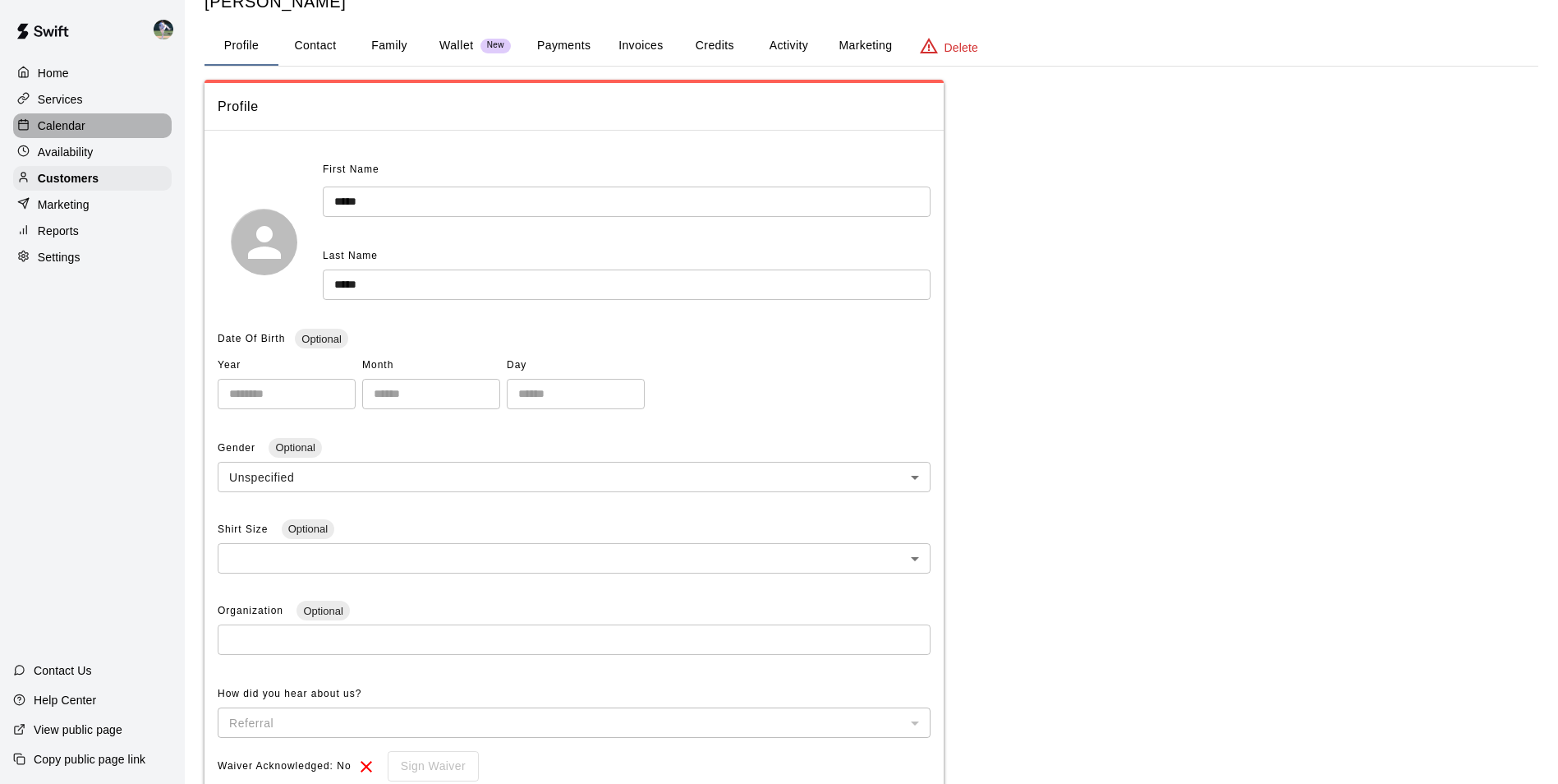
click at [105, 127] on div "Calendar" at bounding box center [92, 126] width 159 height 25
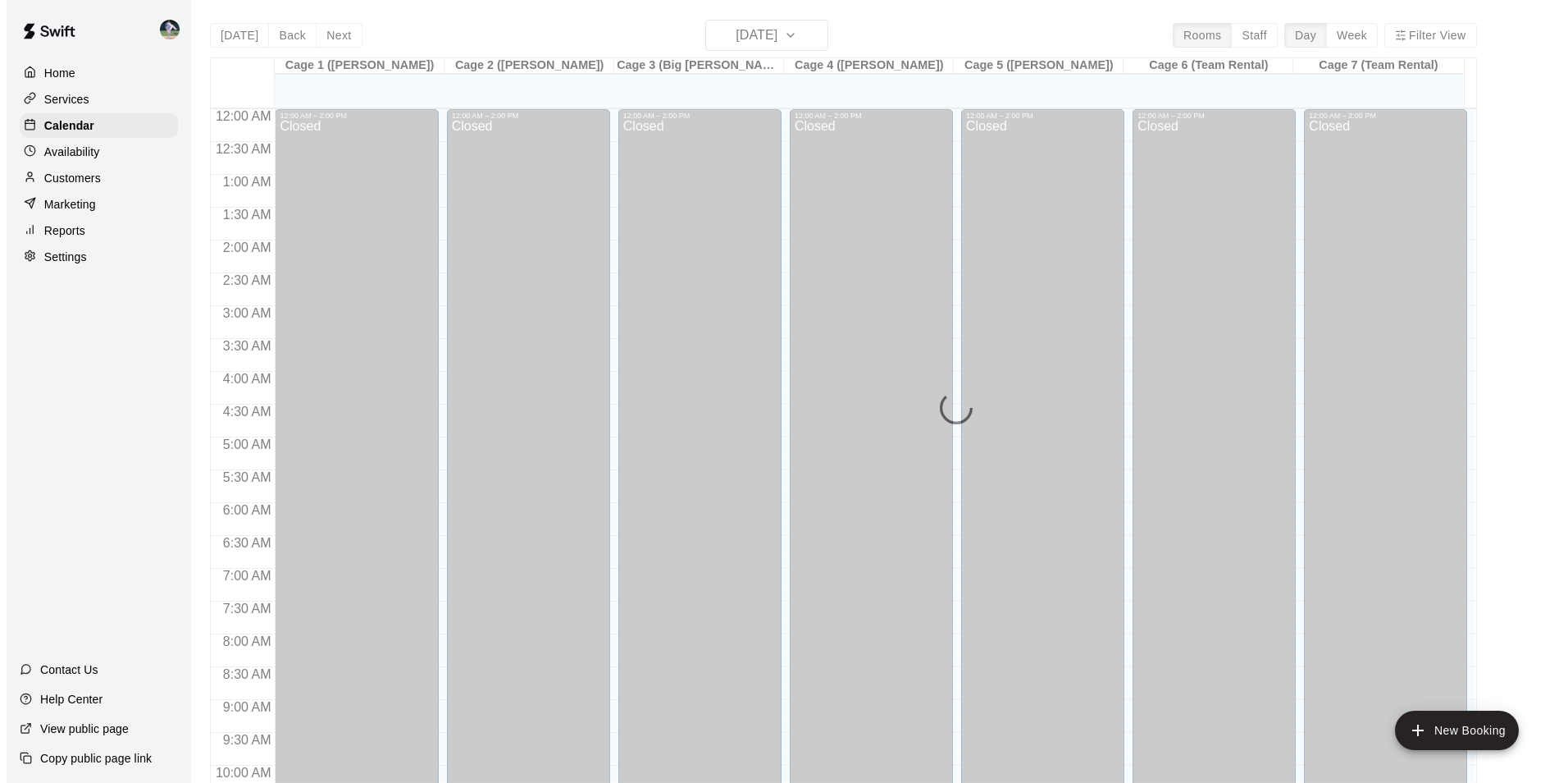
scroll to position [834, 0]
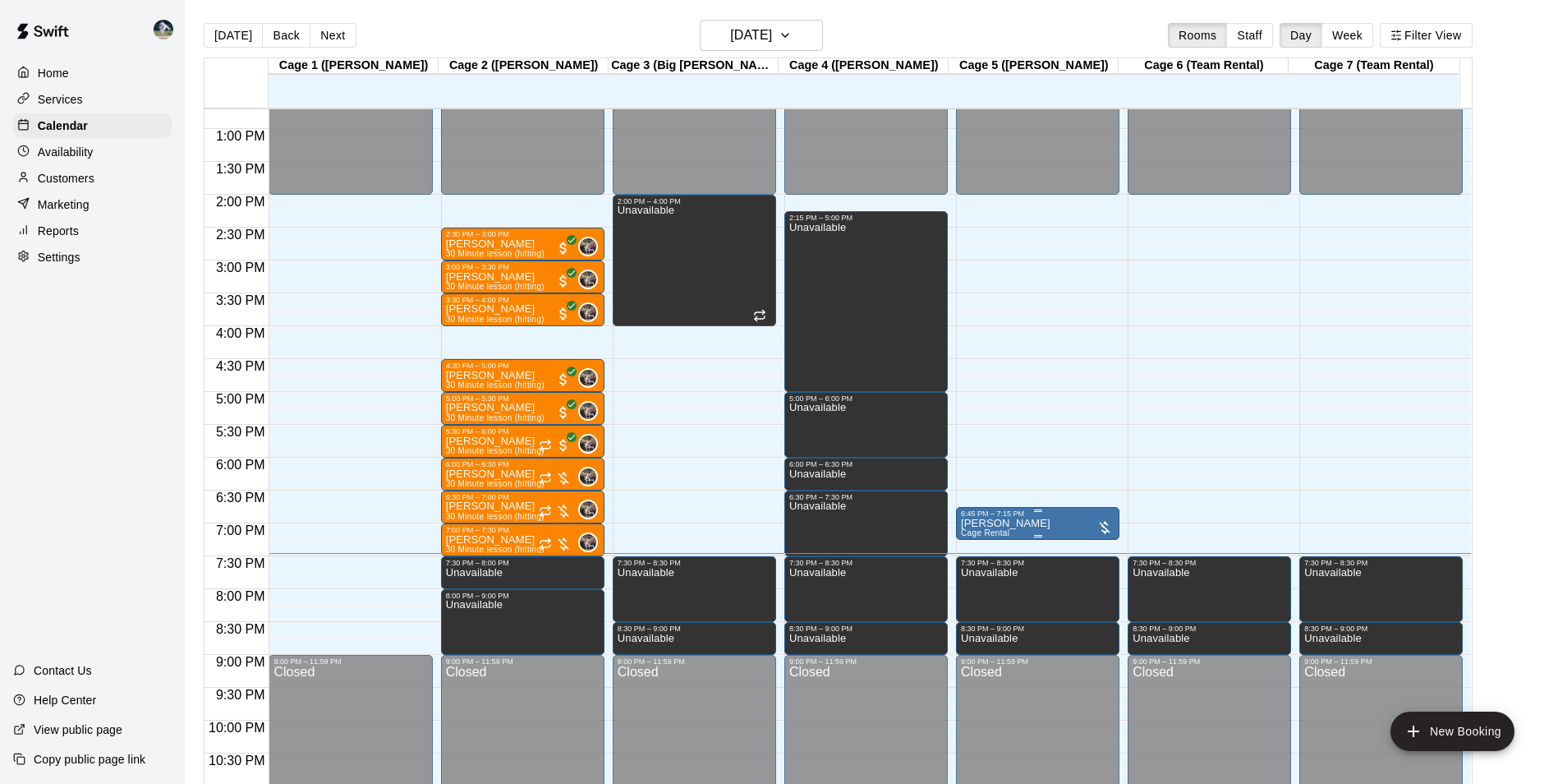
click at [1008, 524] on p "[PERSON_NAME]" at bounding box center [1006, 524] width 90 height 0
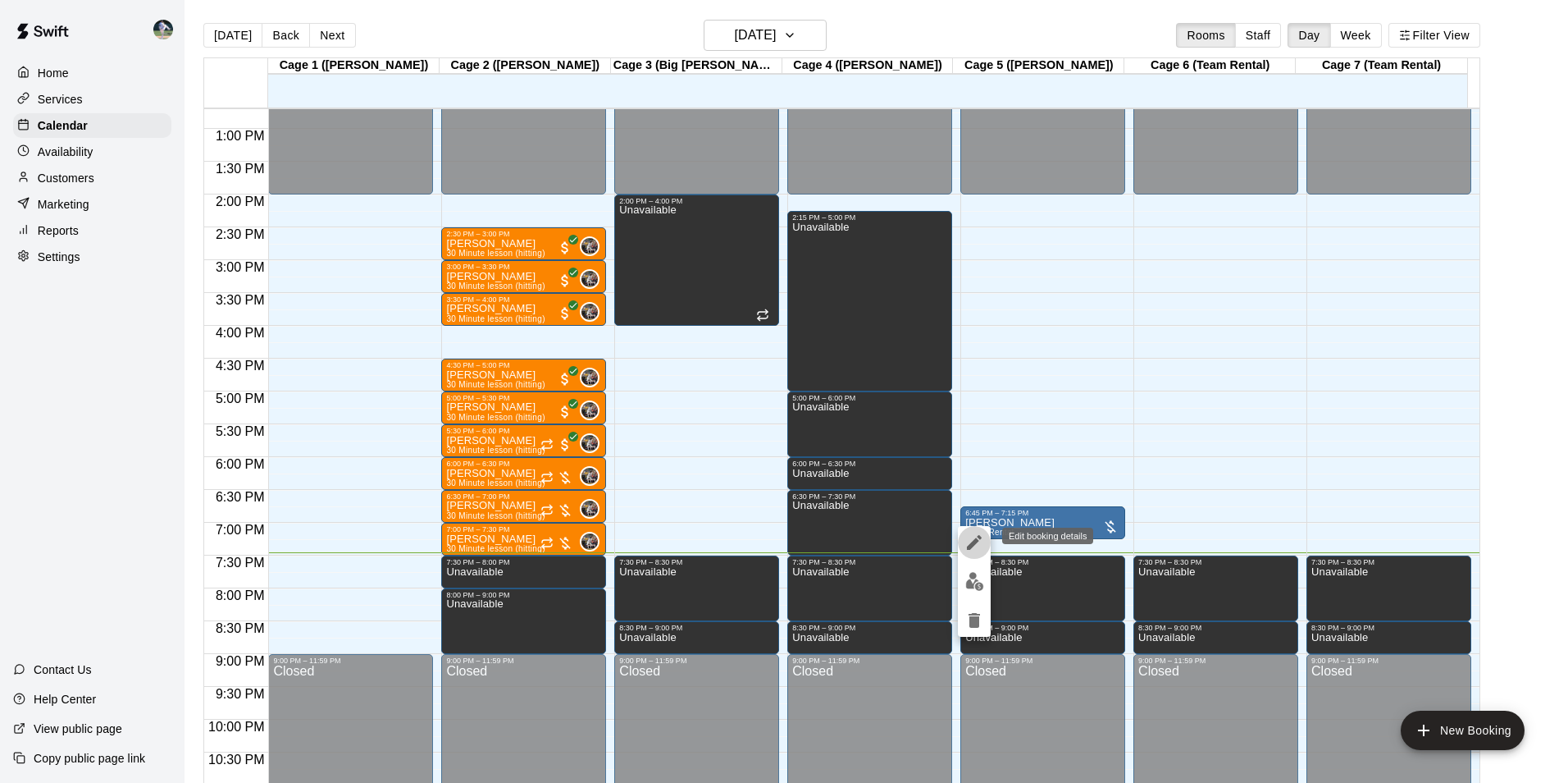
click at [970, 545] on icon "edit" at bounding box center [974, 542] width 15 height 15
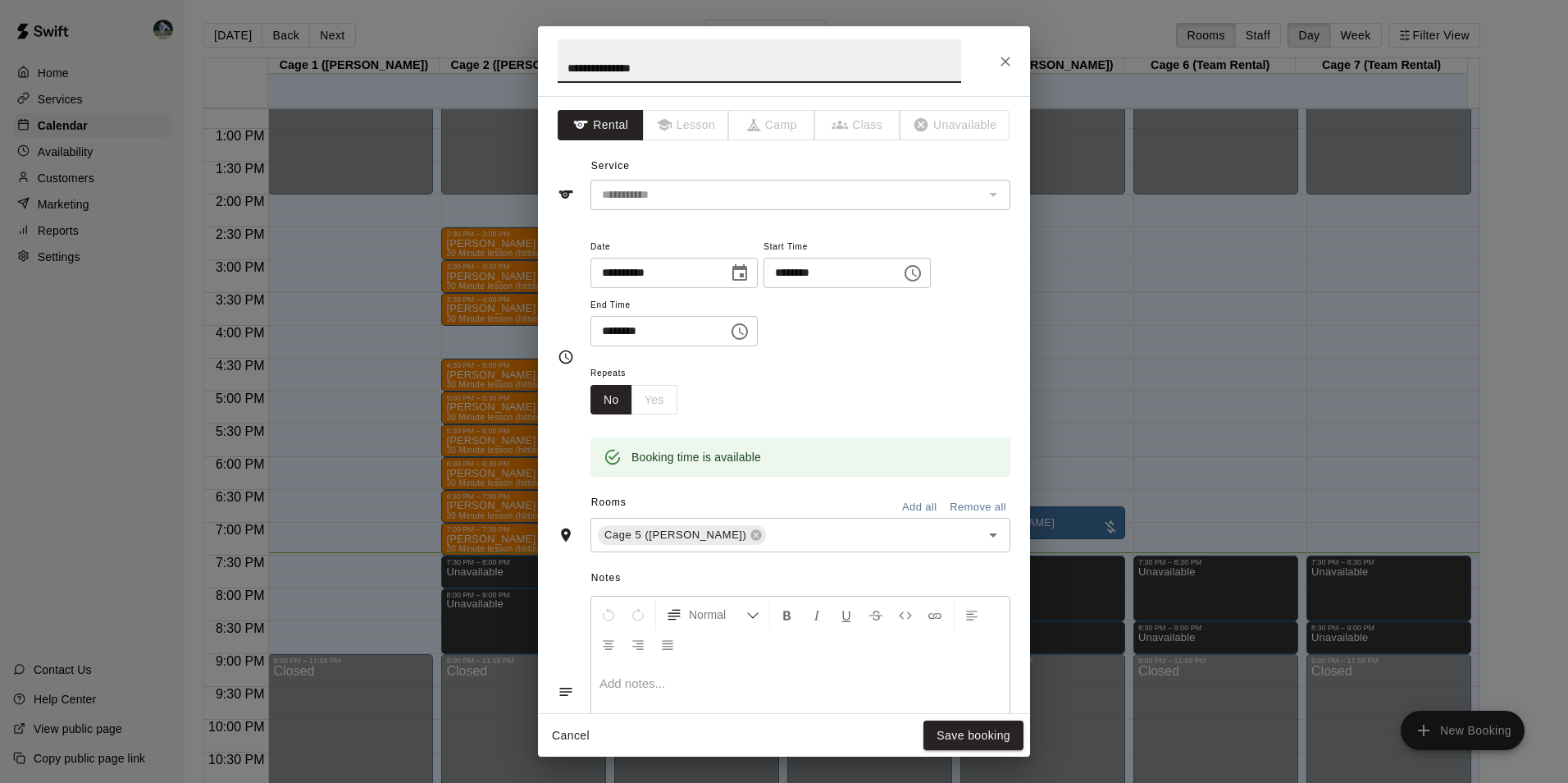
click at [749, 332] on icon "Choose time, selected time is 7:15 PM" at bounding box center [739, 331] width 19 height 19
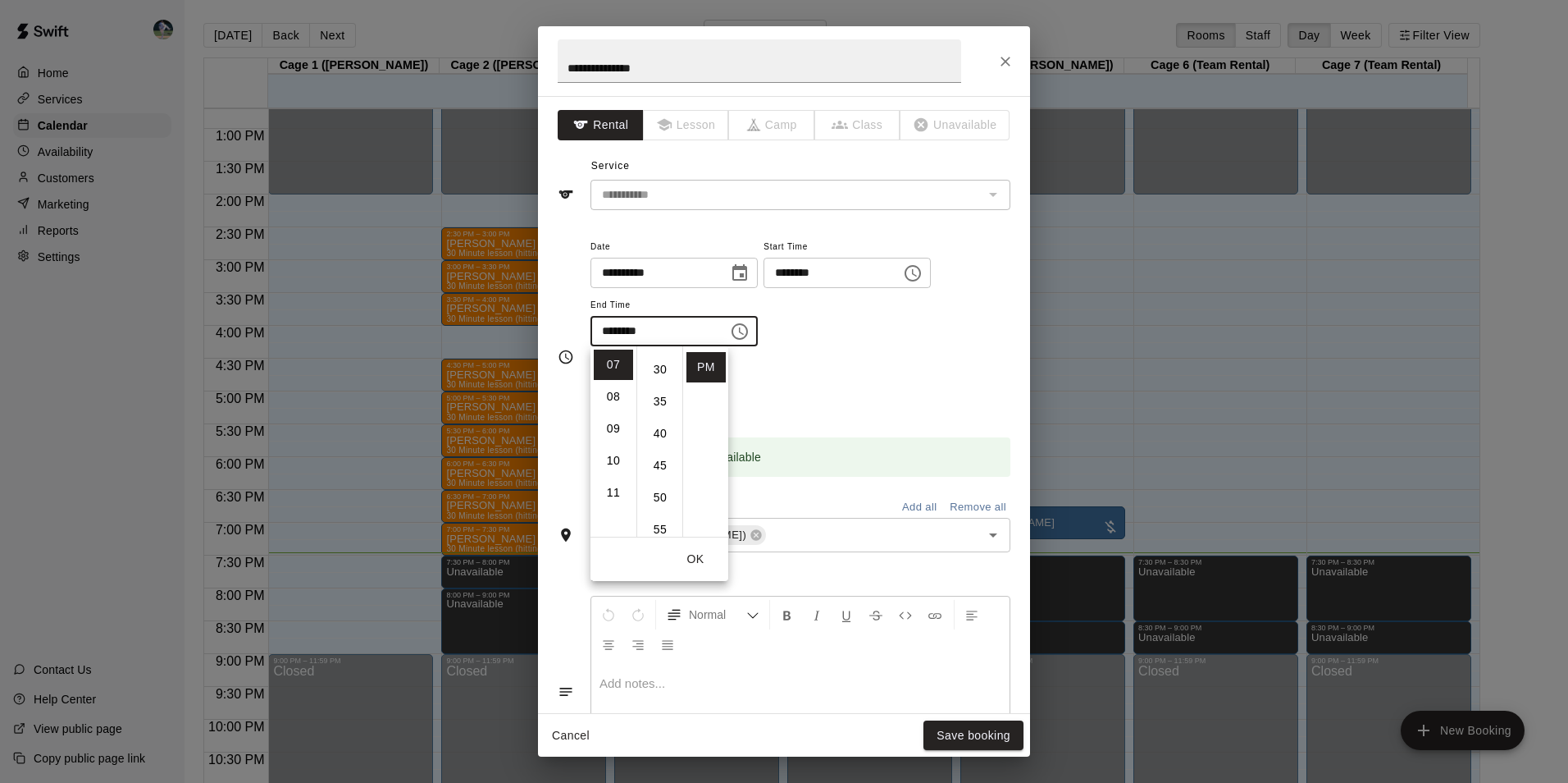
scroll to position [149, 0]
click at [666, 403] on li "30" at bounding box center [660, 407] width 40 height 30
type input "********"
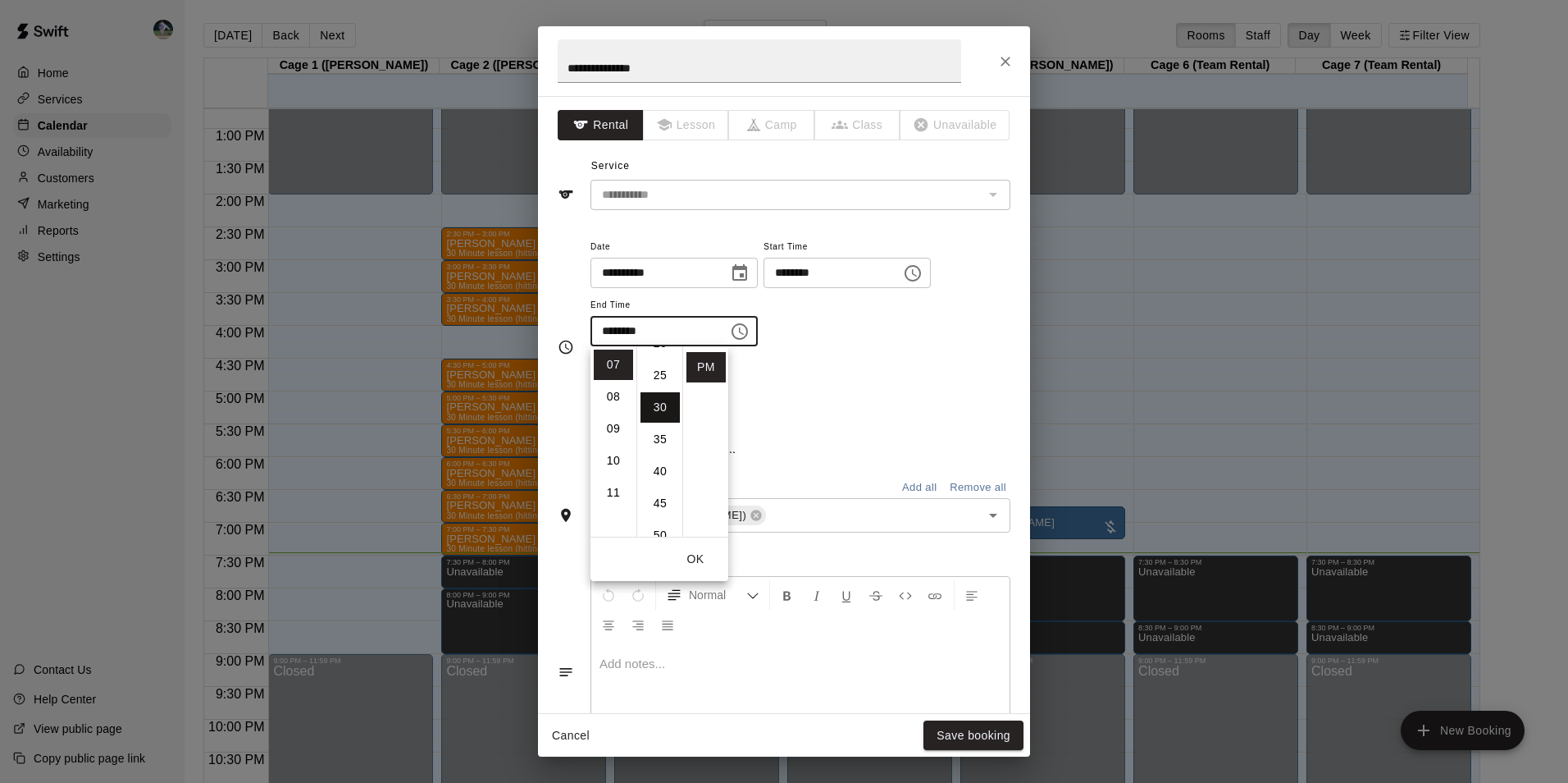
scroll to position [192, 0]
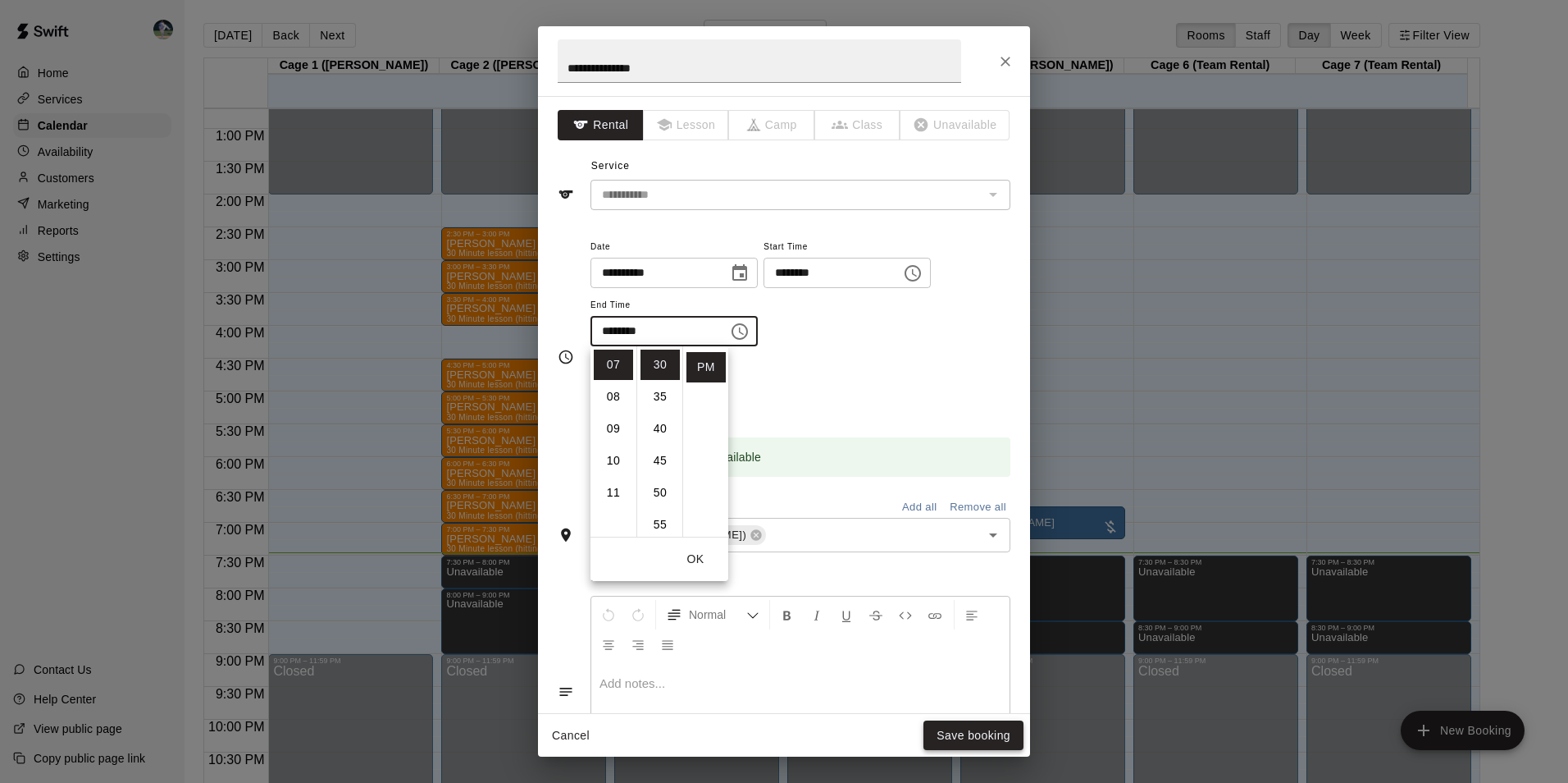
click at [972, 736] on button "Save booking" at bounding box center [973, 735] width 100 height 30
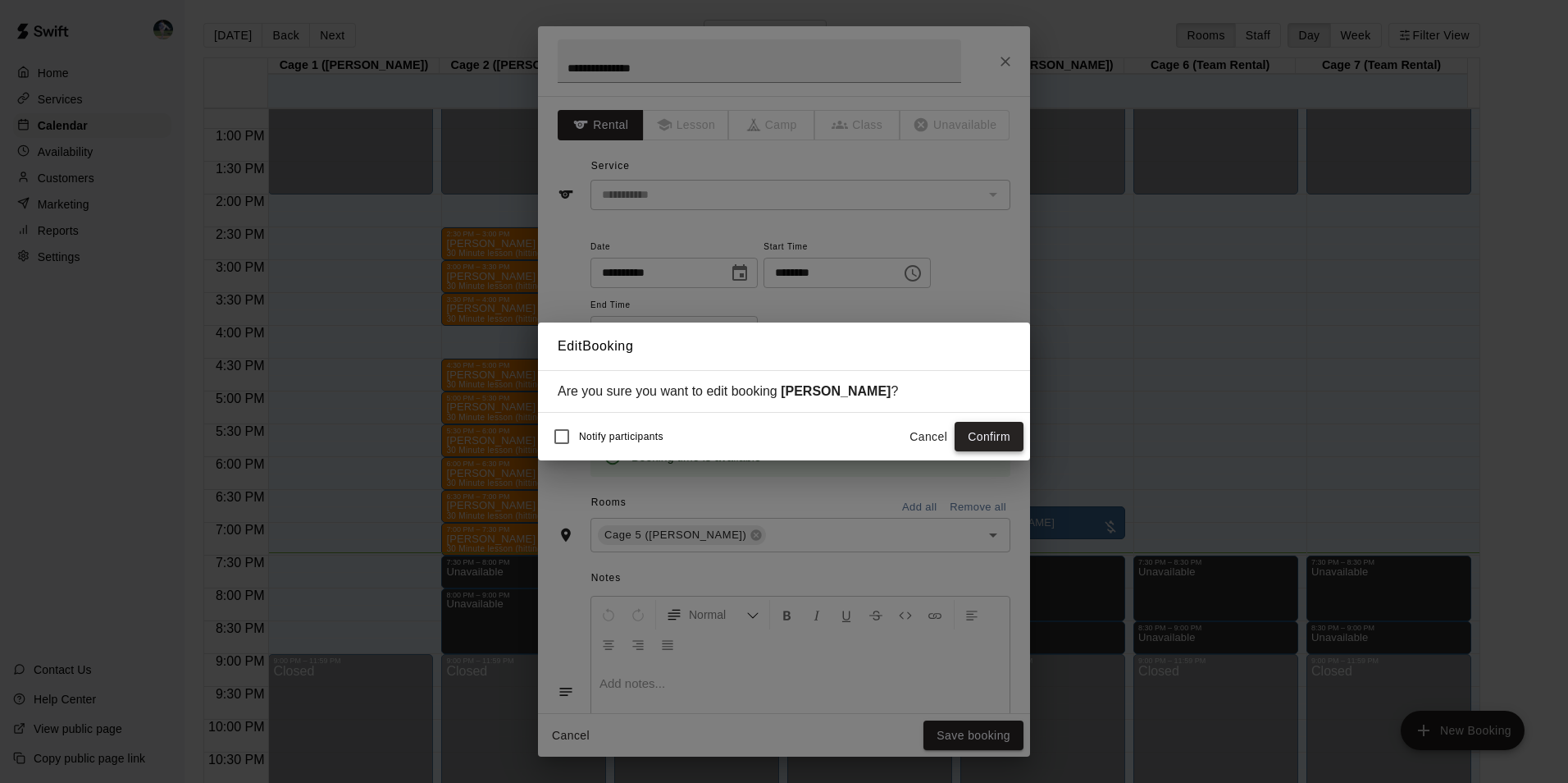
click at [989, 436] on button "Confirm" at bounding box center [988, 436] width 69 height 30
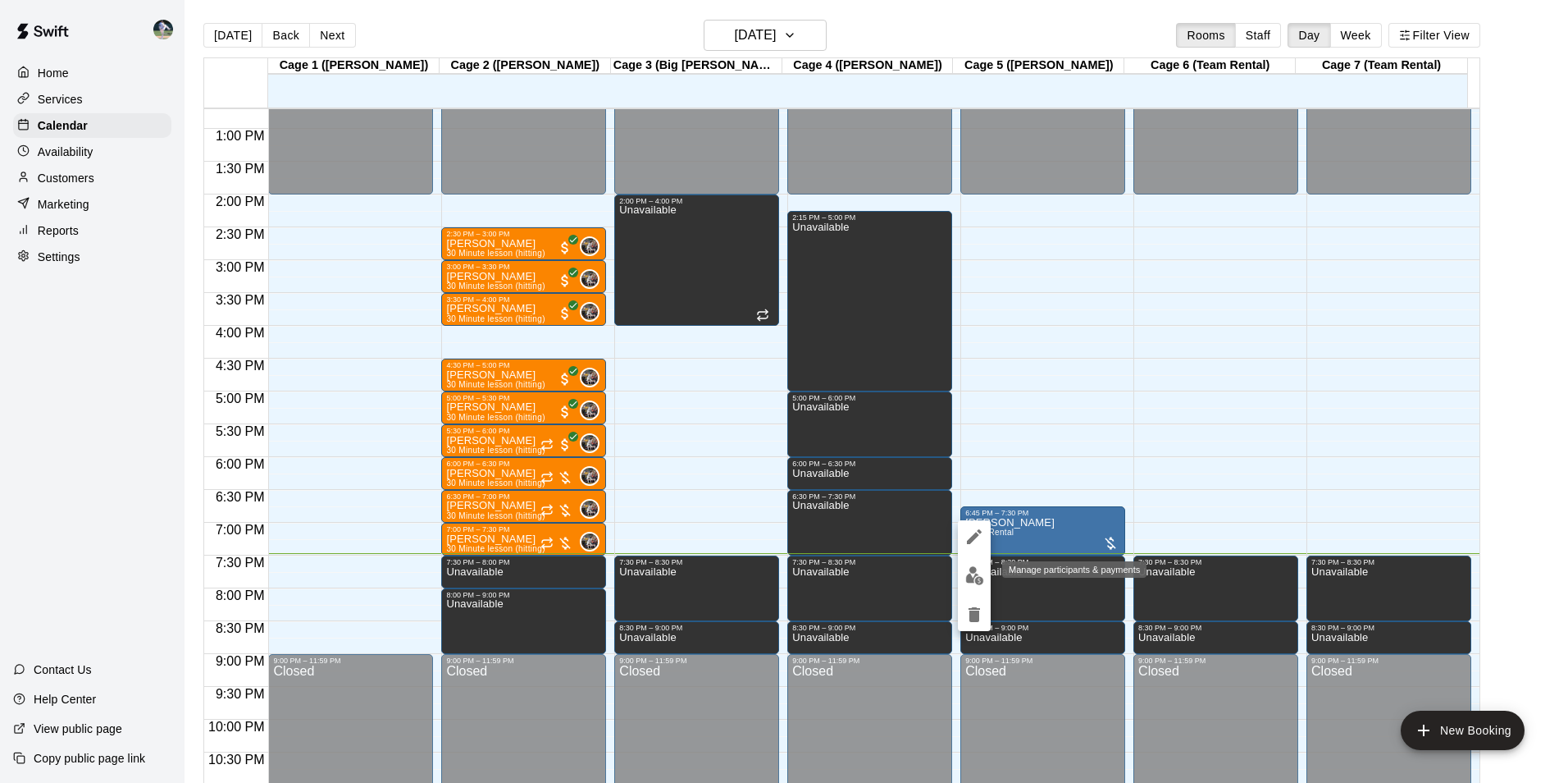
click at [978, 570] on img "edit" at bounding box center [974, 575] width 18 height 18
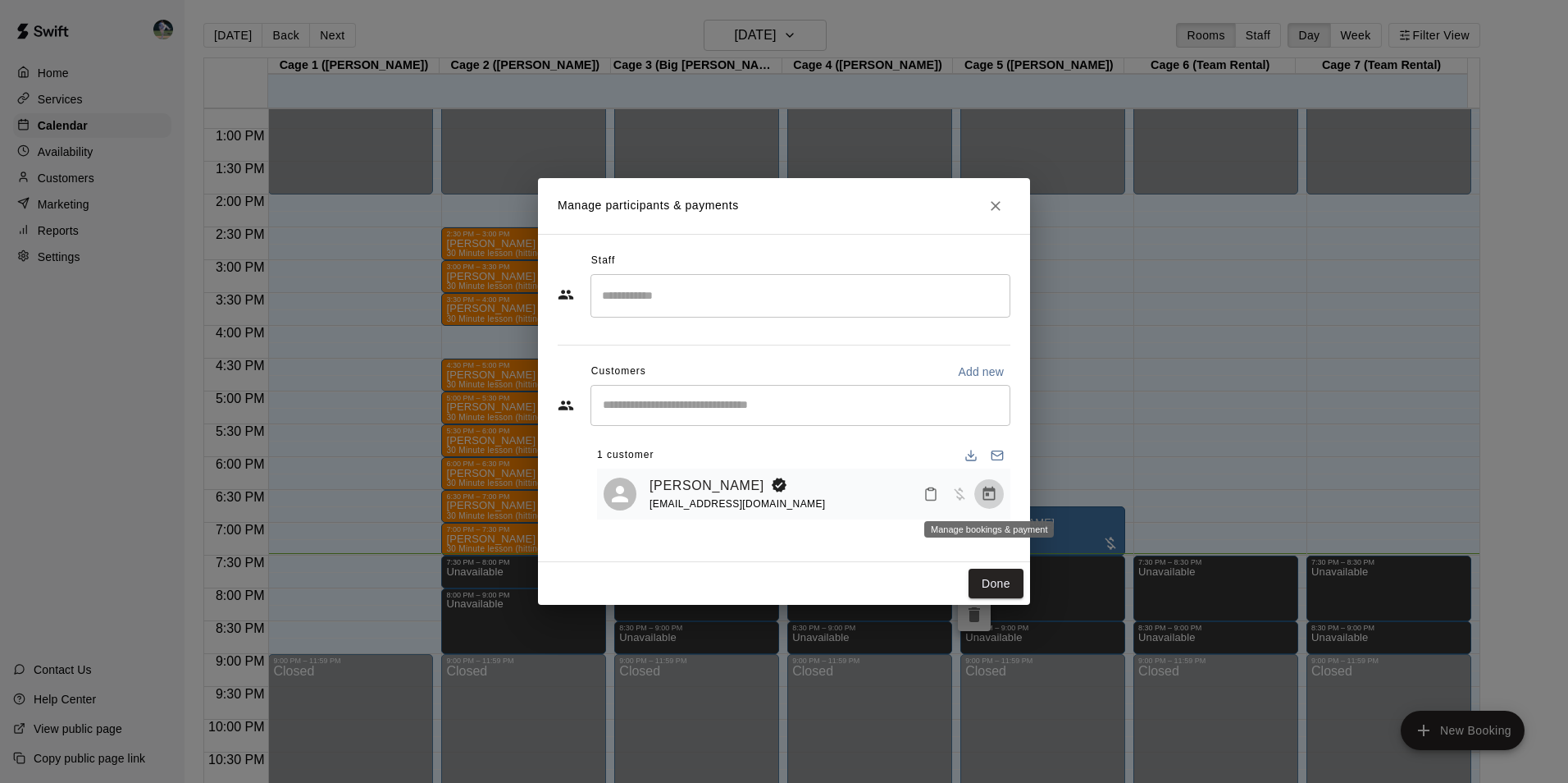
click at [991, 494] on icon "Manage bookings & payment" at bounding box center [989, 494] width 17 height 17
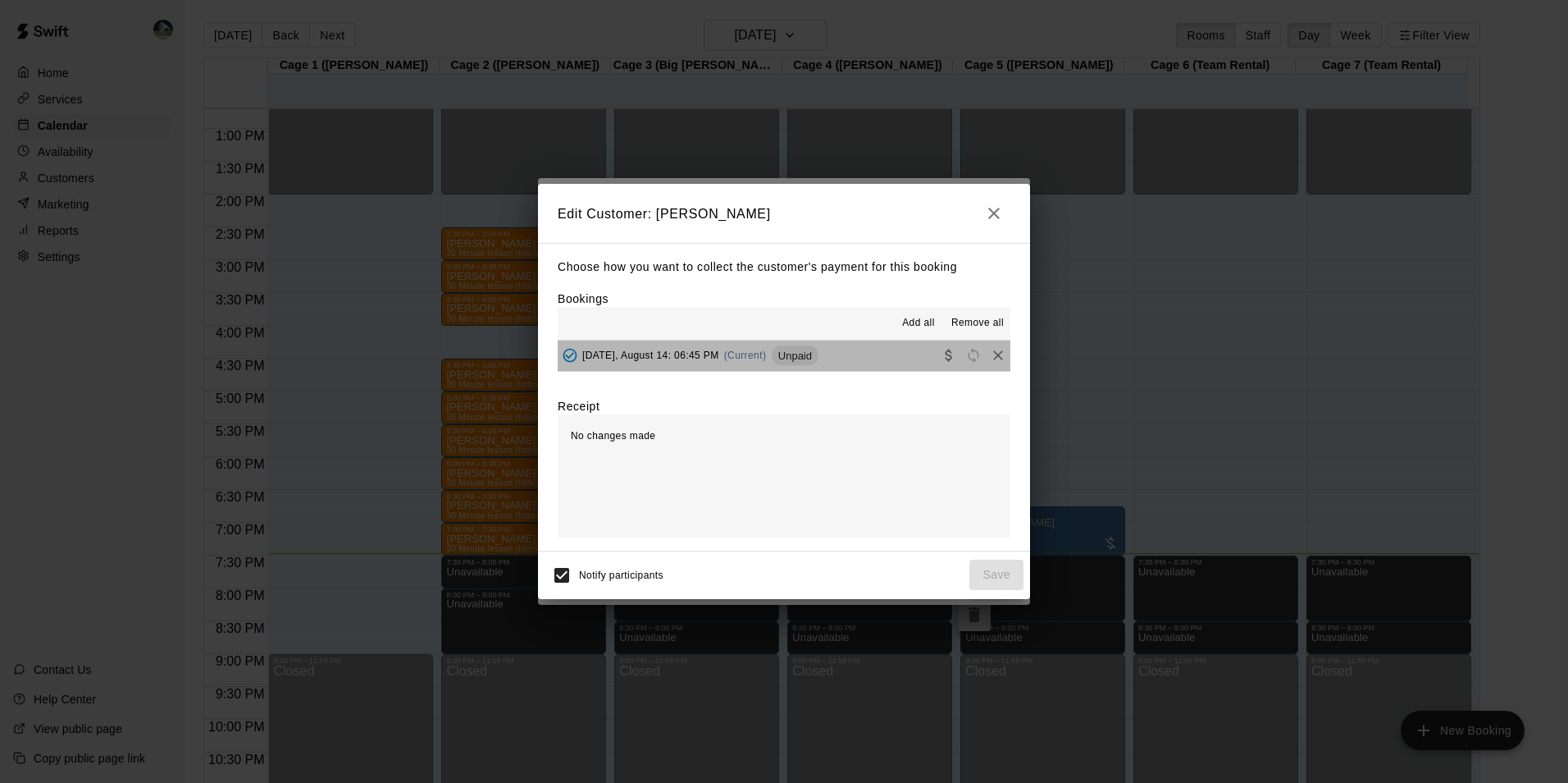
click at [879, 362] on button "[DATE], August 14: 06:45 PM (Current) Unpaid" at bounding box center [784, 355] width 453 height 30
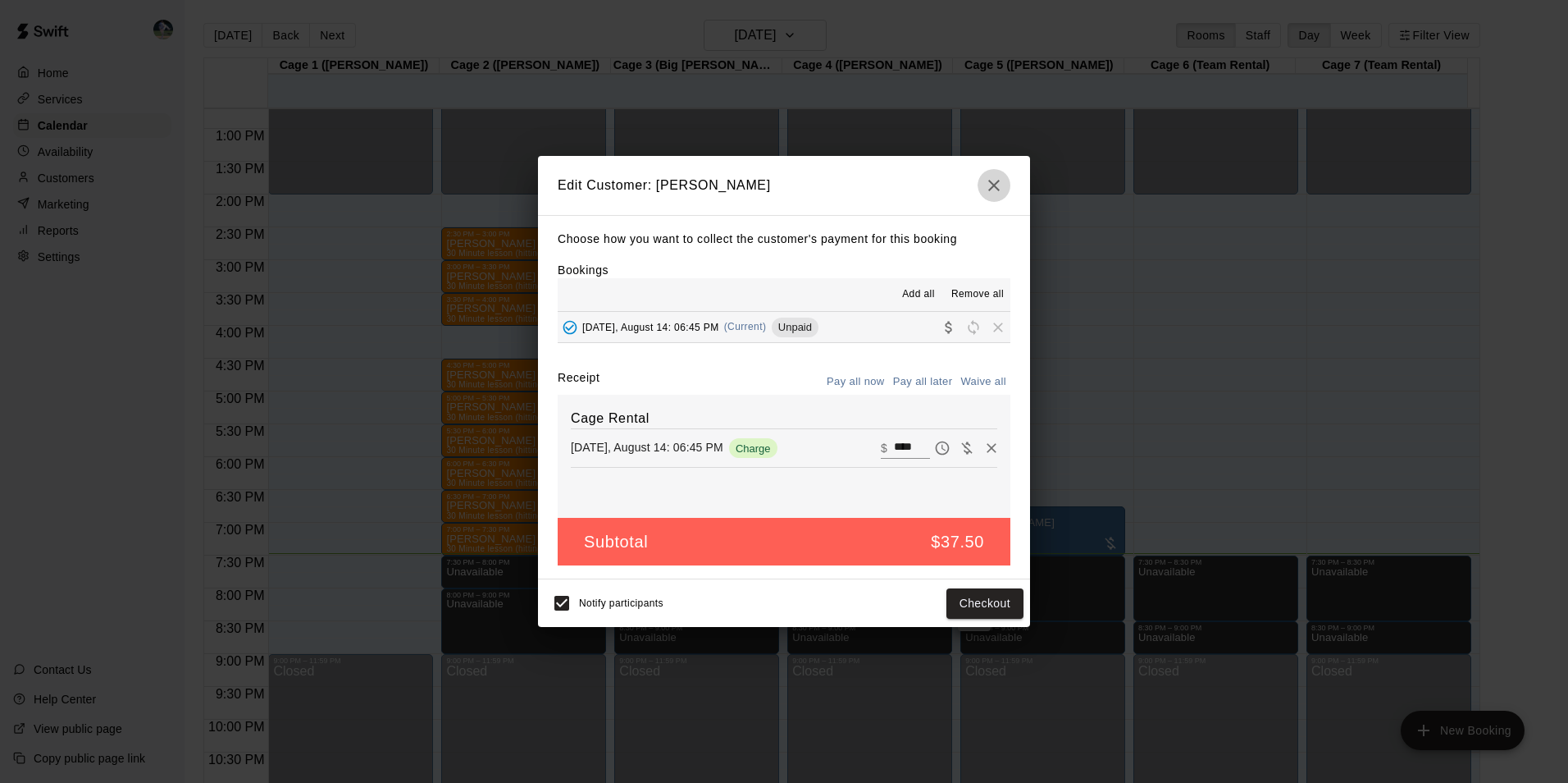
click at [996, 183] on icon "button" at bounding box center [993, 184] width 19 height 19
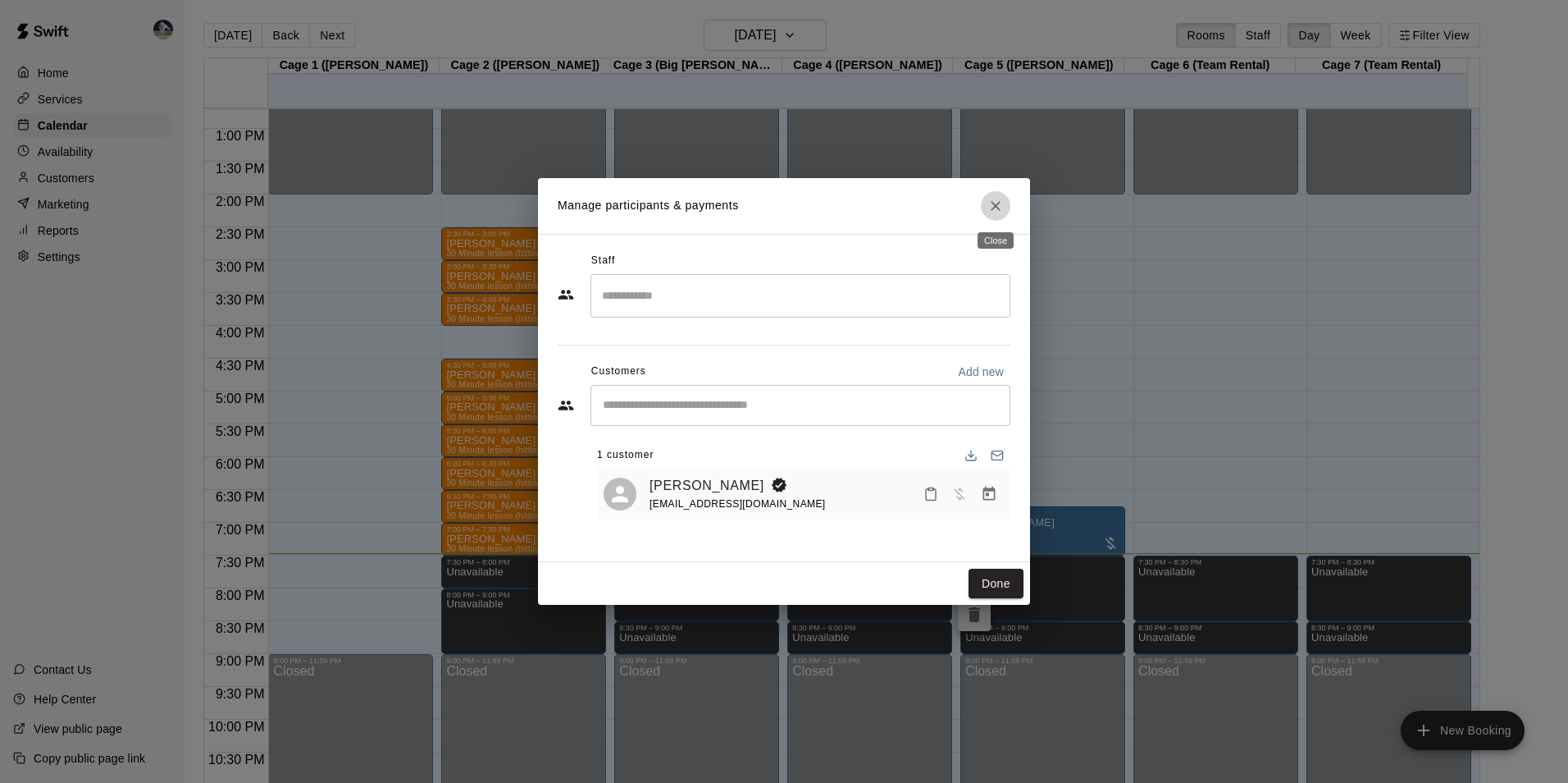
click at [994, 201] on icon "Close" at bounding box center [996, 206] width 17 height 17
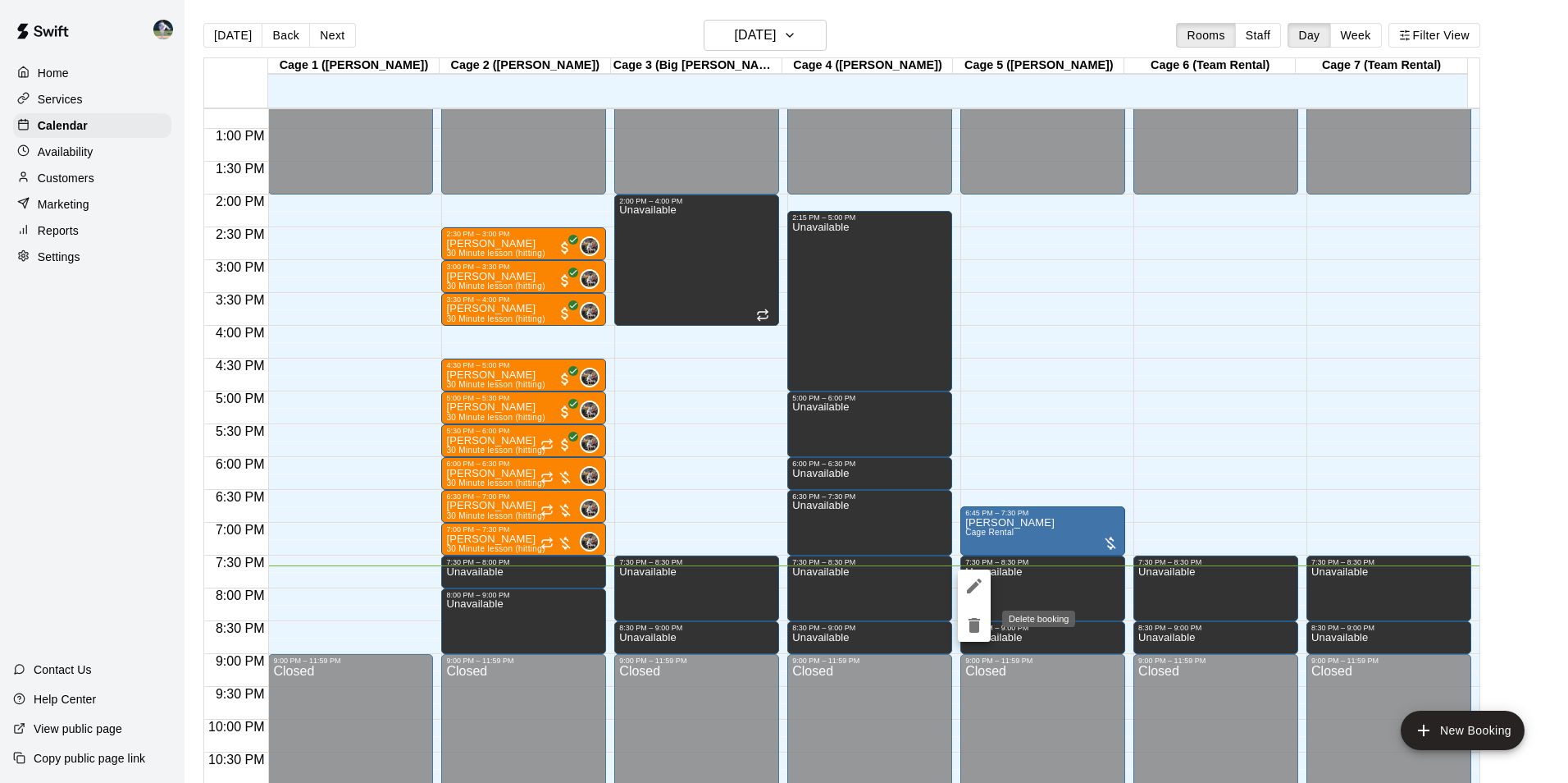
click at [975, 627] on icon "delete" at bounding box center [973, 625] width 11 height 15
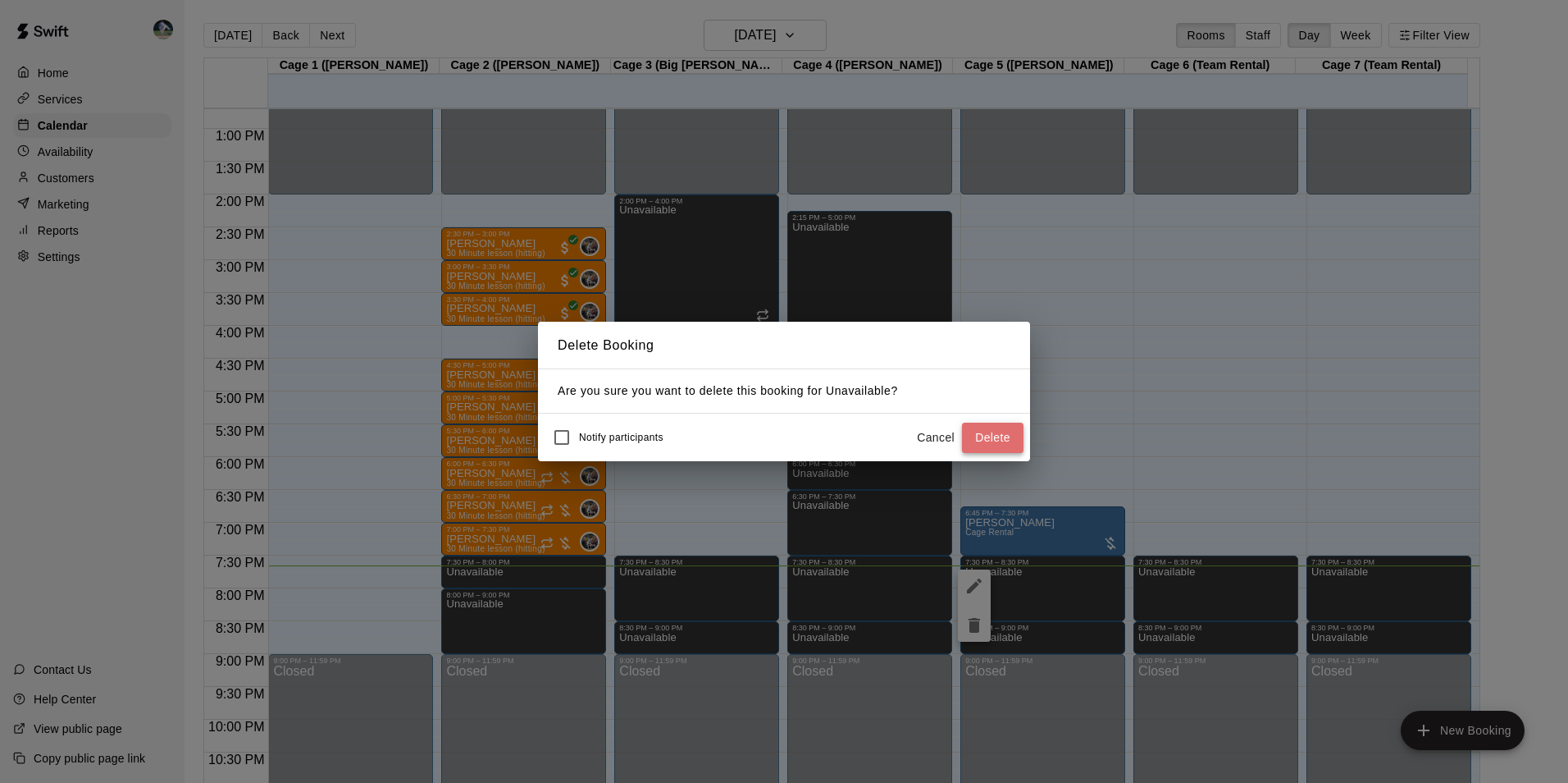
click at [988, 444] on button "Delete" at bounding box center [992, 437] width 62 height 30
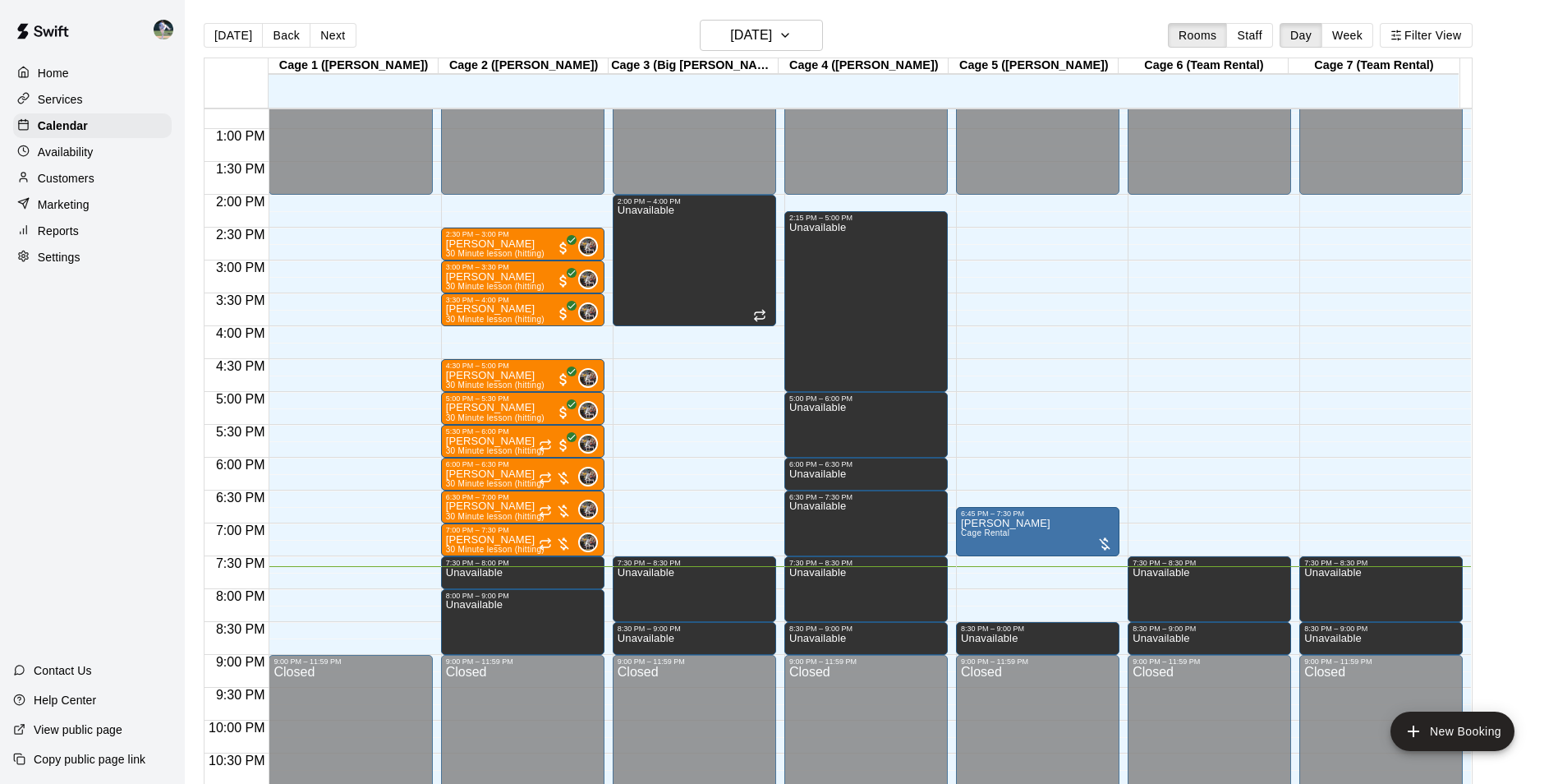
click at [1021, 590] on div "12:00 AM – 2:00 PM Closed 6:45 PM – 7:30 PM [PERSON_NAME] Cage Rental 8:30 PM –…" at bounding box center [1037, 64] width 163 height 1577
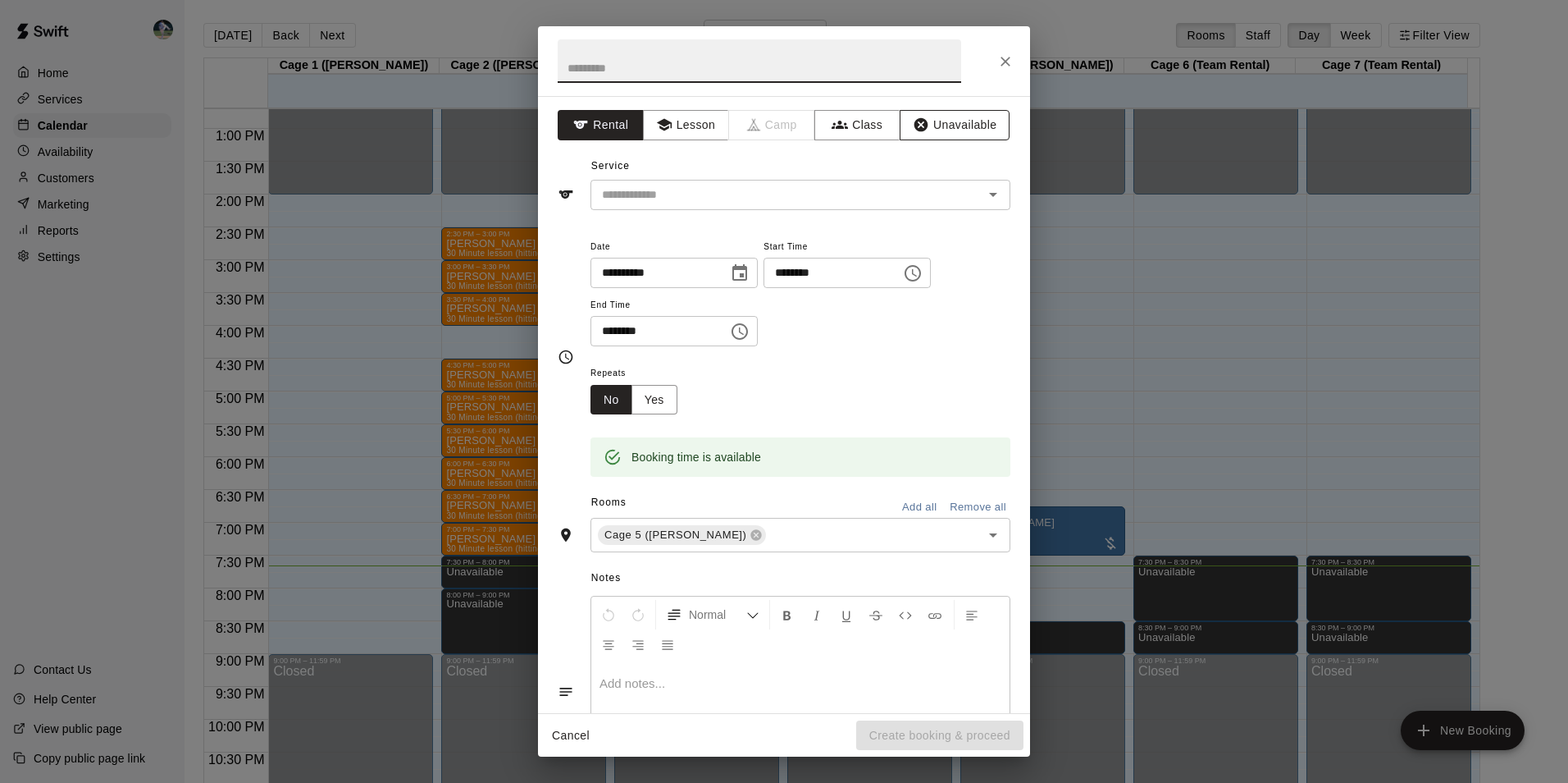
click at [956, 123] on button "Unavailable" at bounding box center [954, 125] width 110 height 30
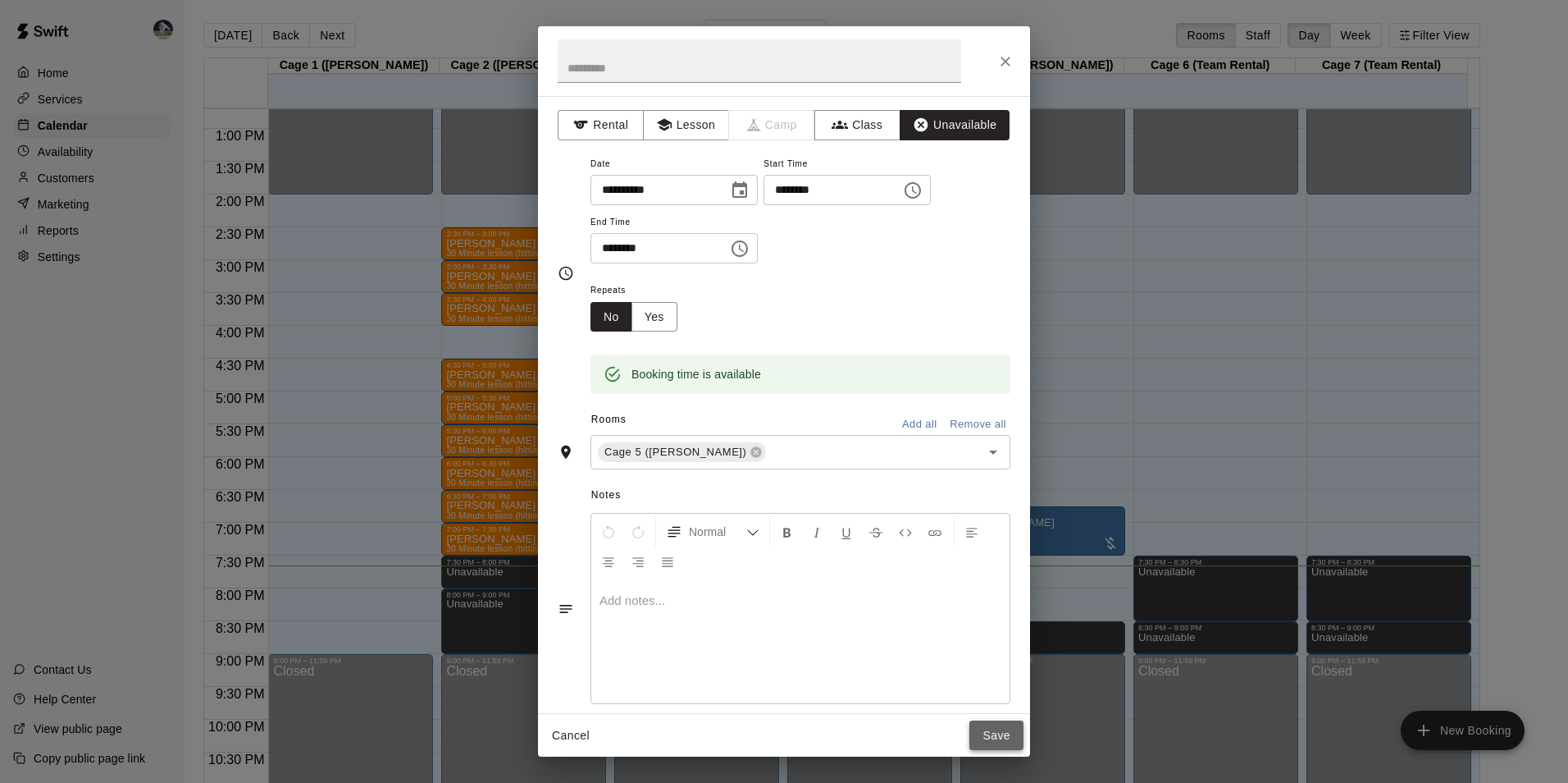
click at [987, 730] on button "Save" at bounding box center [996, 735] width 54 height 30
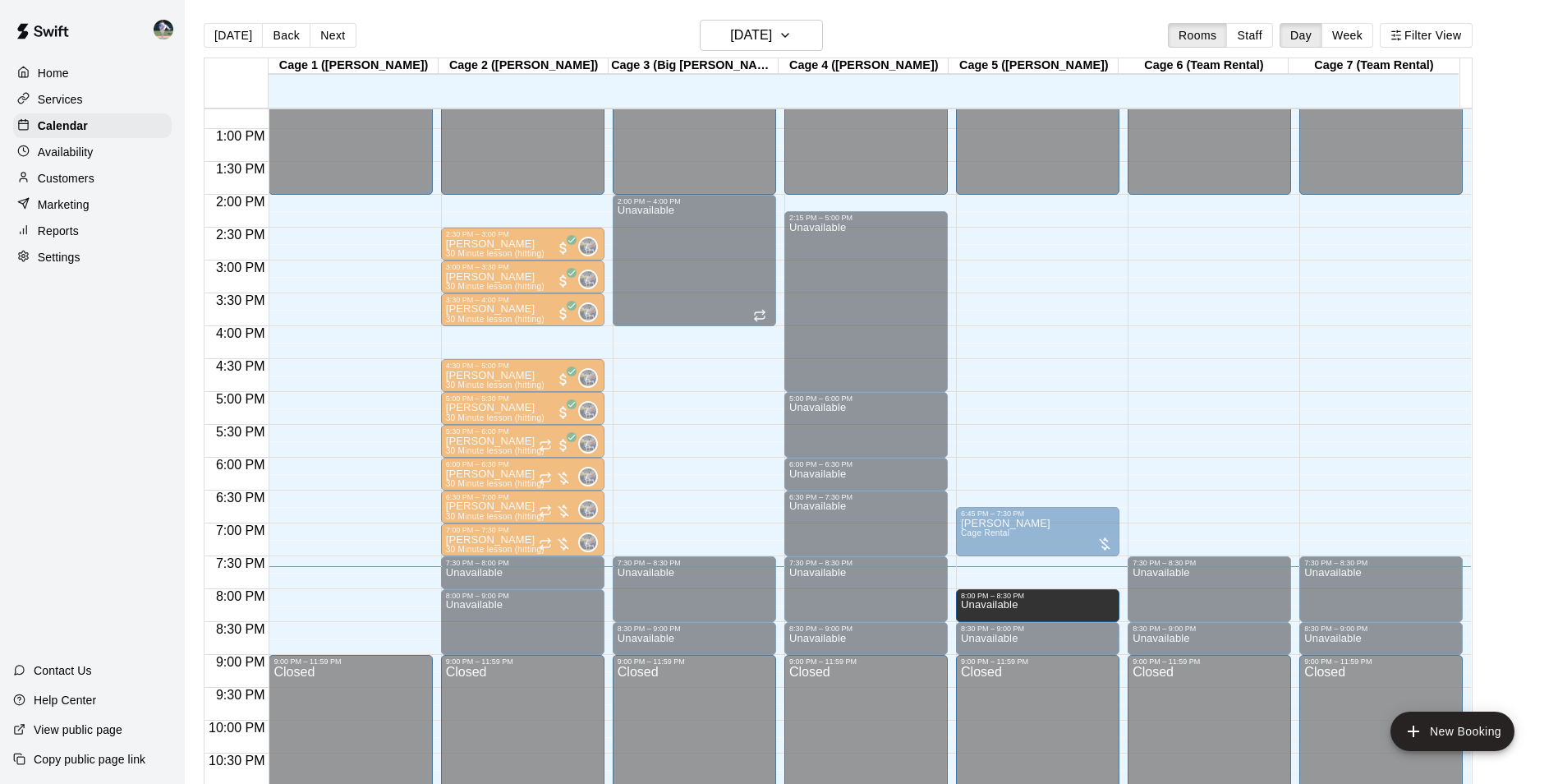
drag, startPoint x: 1022, startPoint y: 593, endPoint x: 1022, endPoint y: 612, distance: 19.0
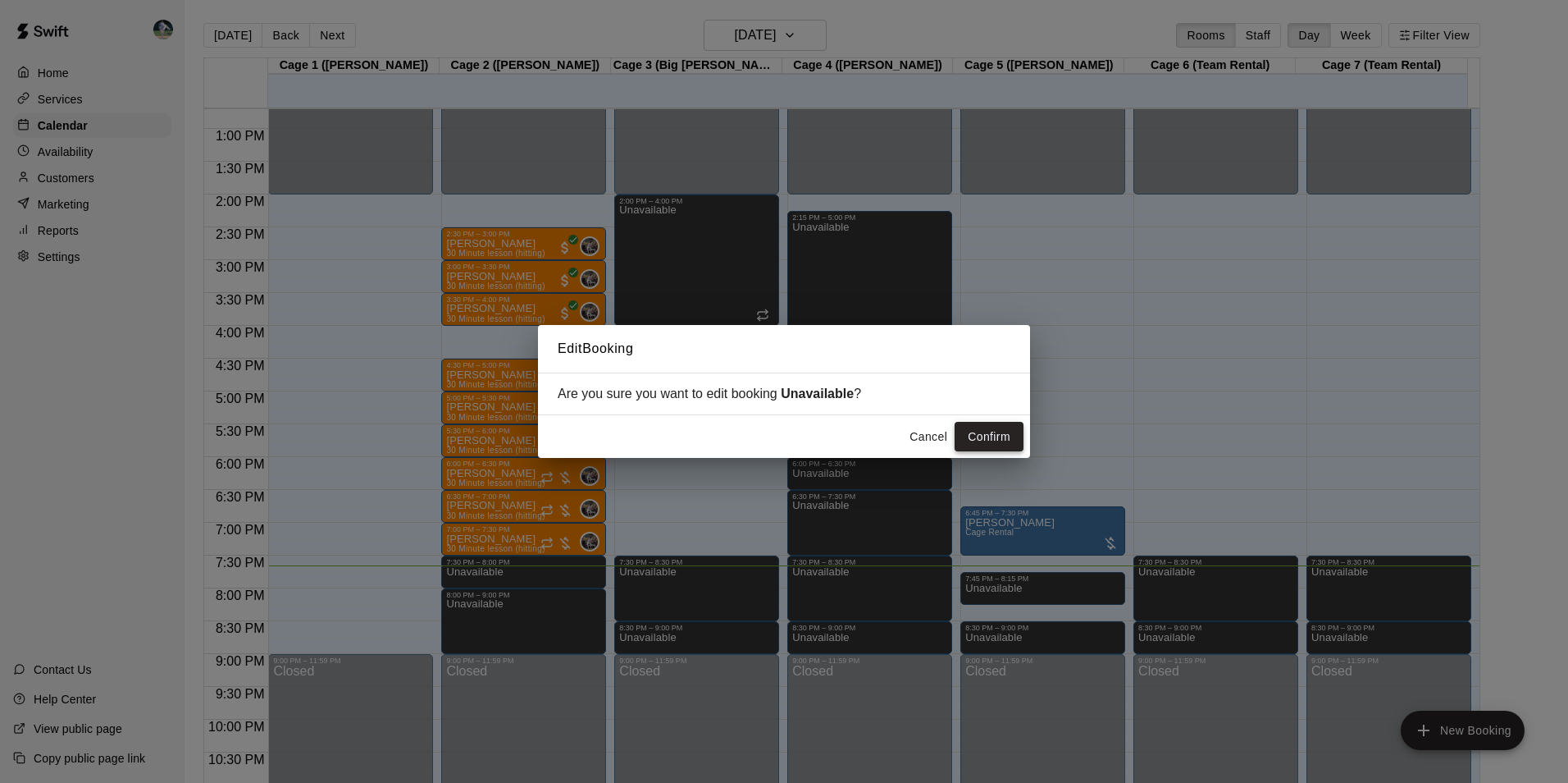
click at [984, 434] on button "Confirm" at bounding box center [988, 436] width 69 height 30
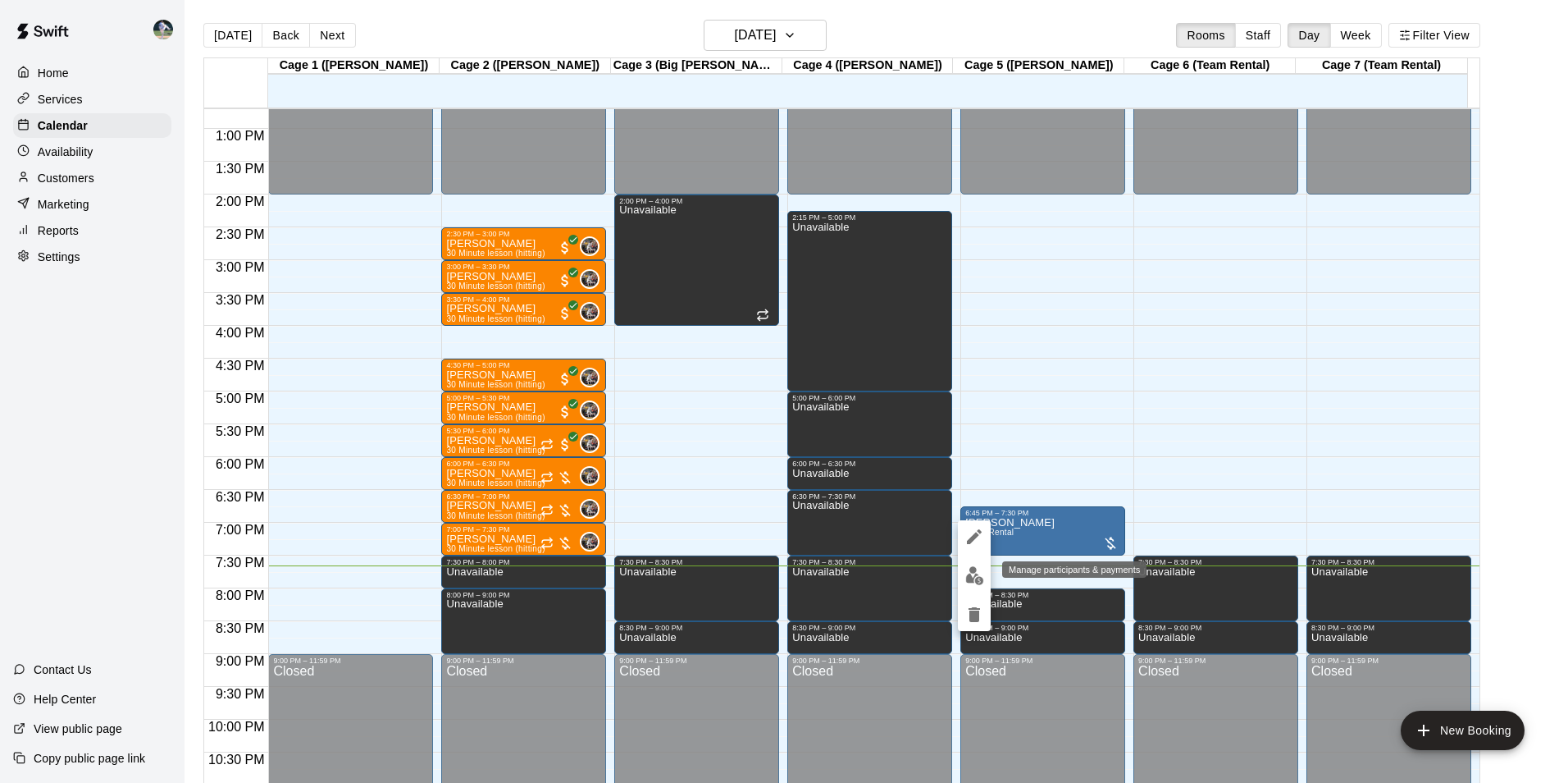
click at [975, 574] on img "edit" at bounding box center [974, 575] width 18 height 18
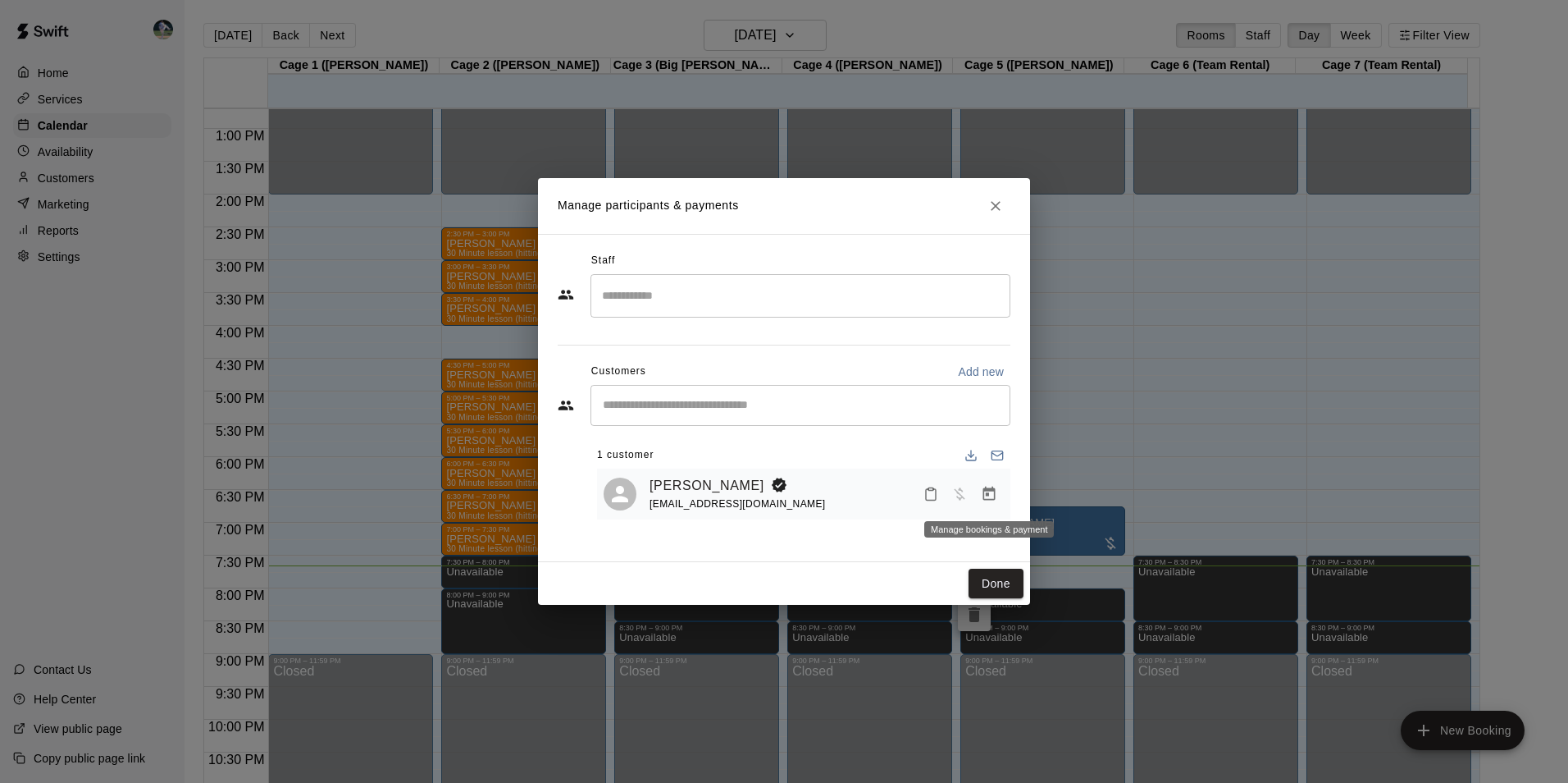
click at [989, 494] on icon "Manage bookings & payment" at bounding box center [989, 492] width 12 height 14
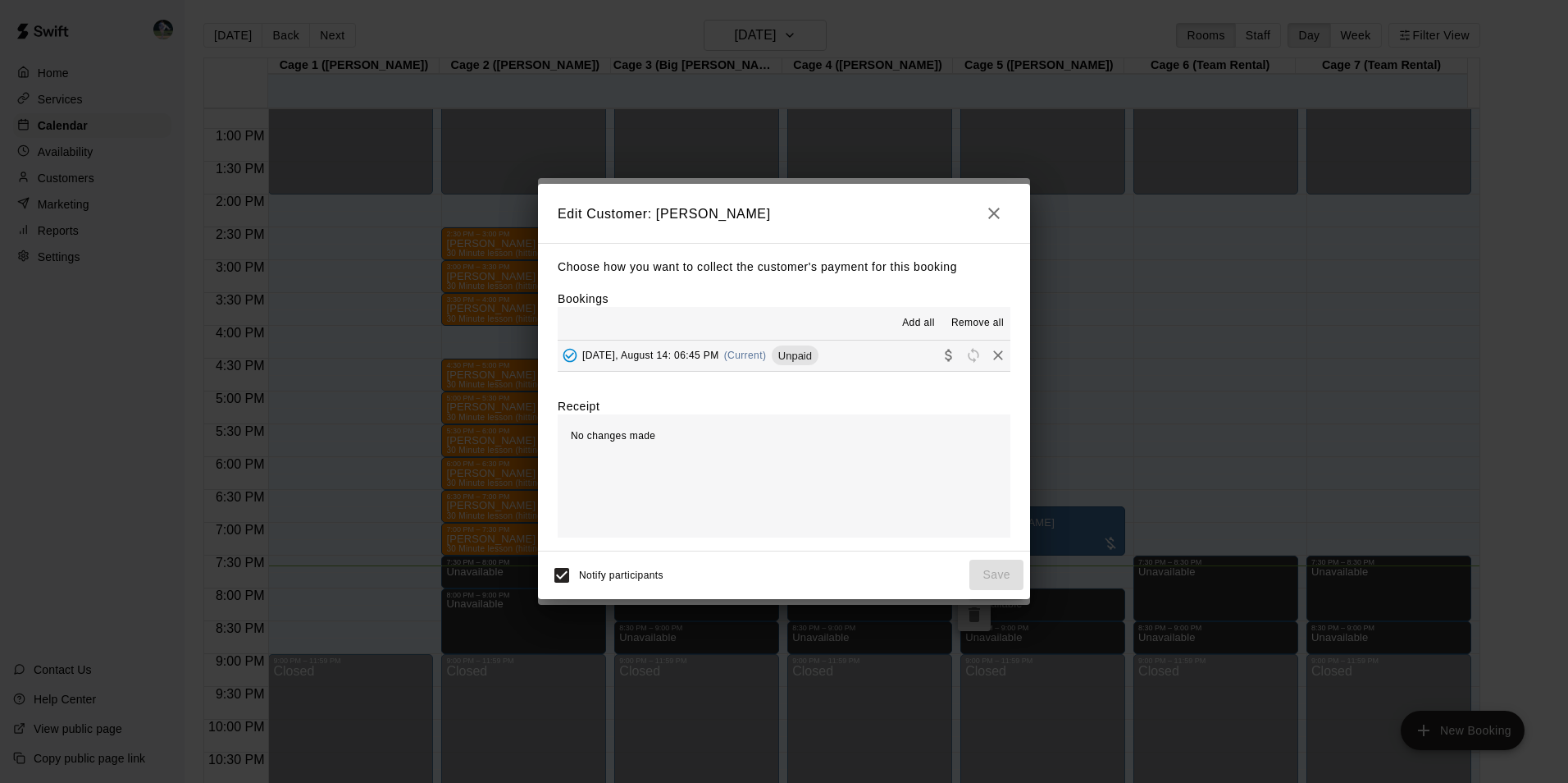
click at [881, 357] on button "[DATE], August 14: 06:45 PM (Current) Unpaid" at bounding box center [784, 355] width 453 height 30
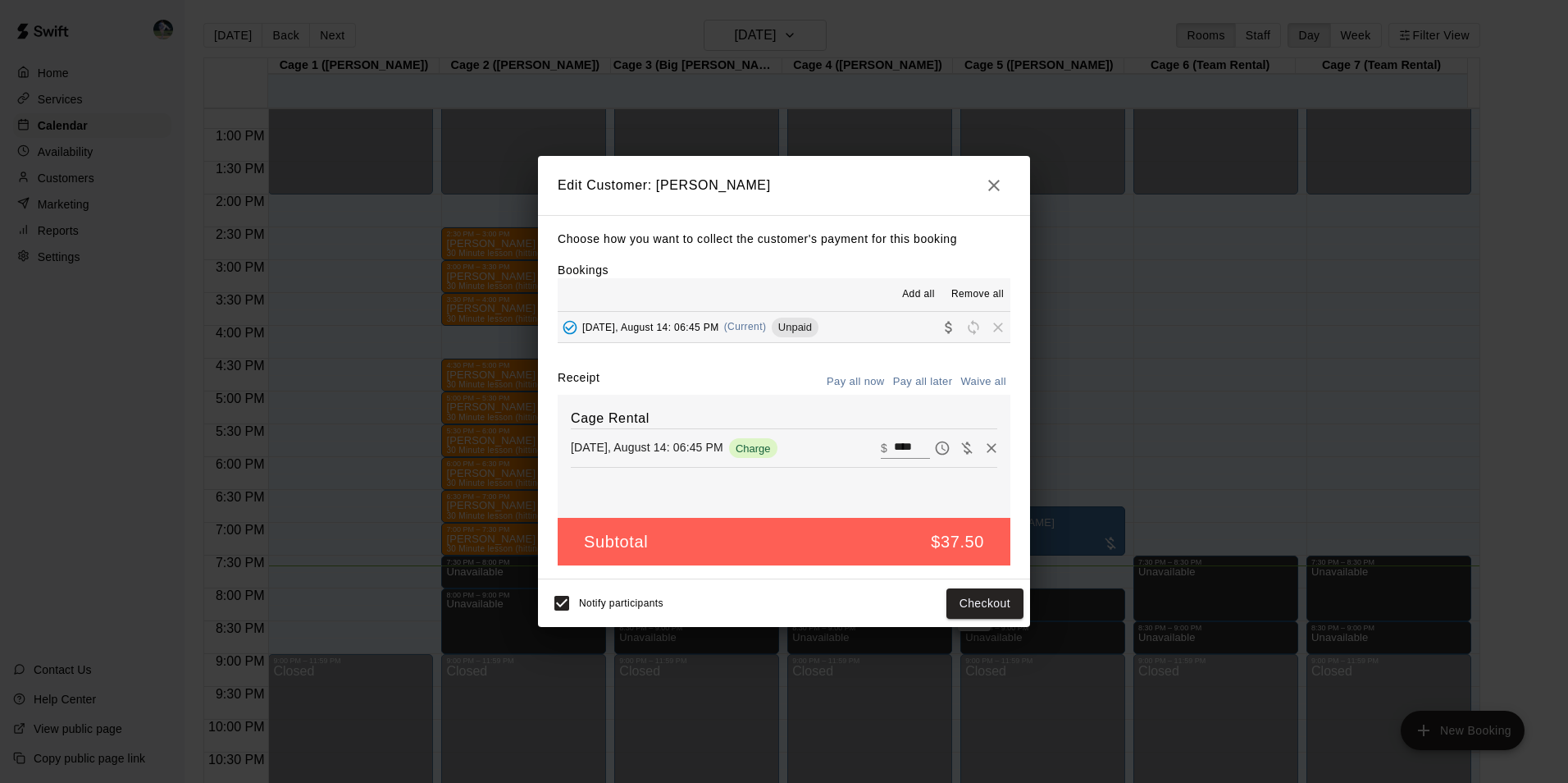
click at [990, 189] on icon "button" at bounding box center [993, 184] width 19 height 19
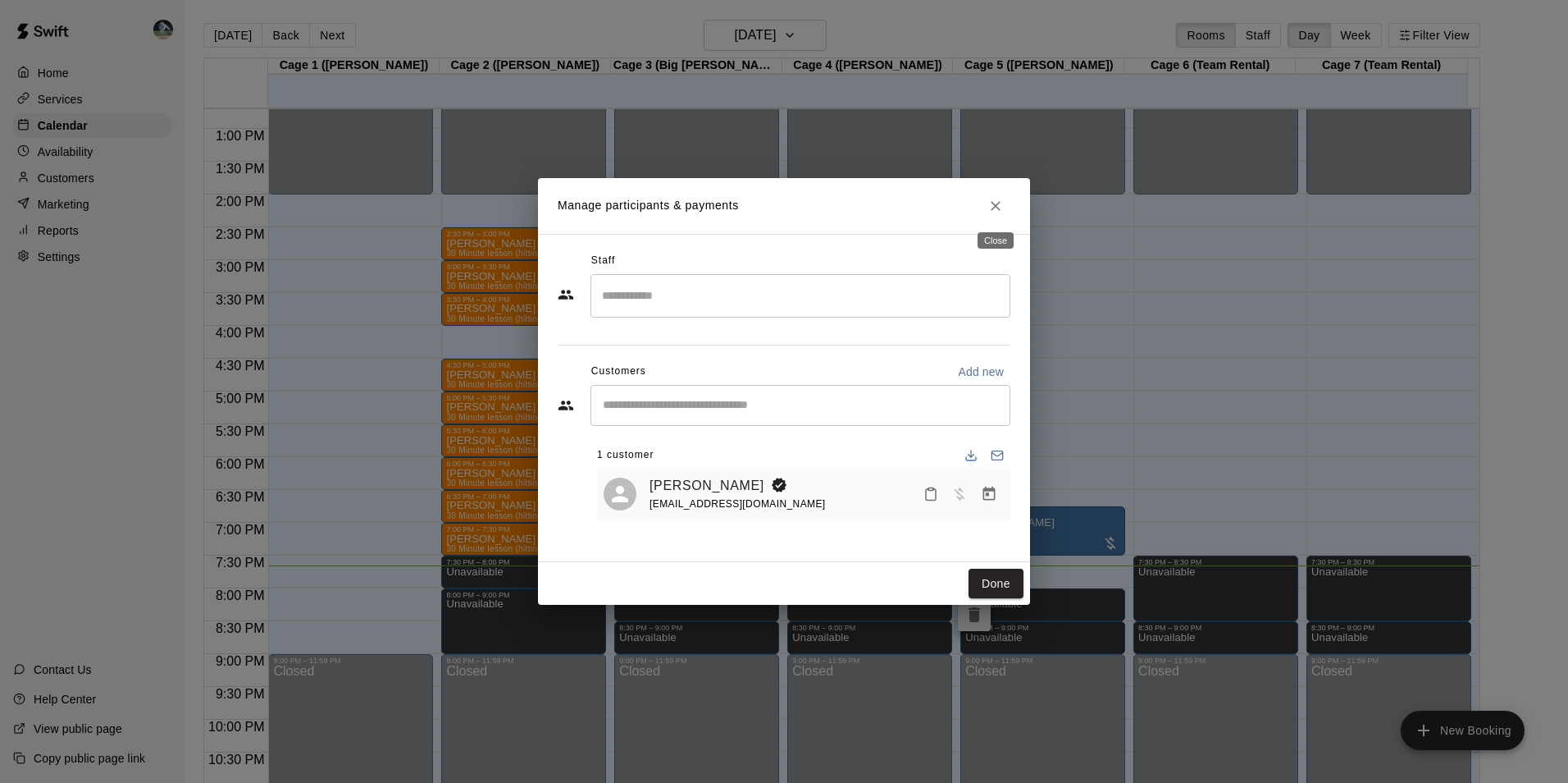
click at [995, 207] on icon "Close" at bounding box center [996, 206] width 10 height 10
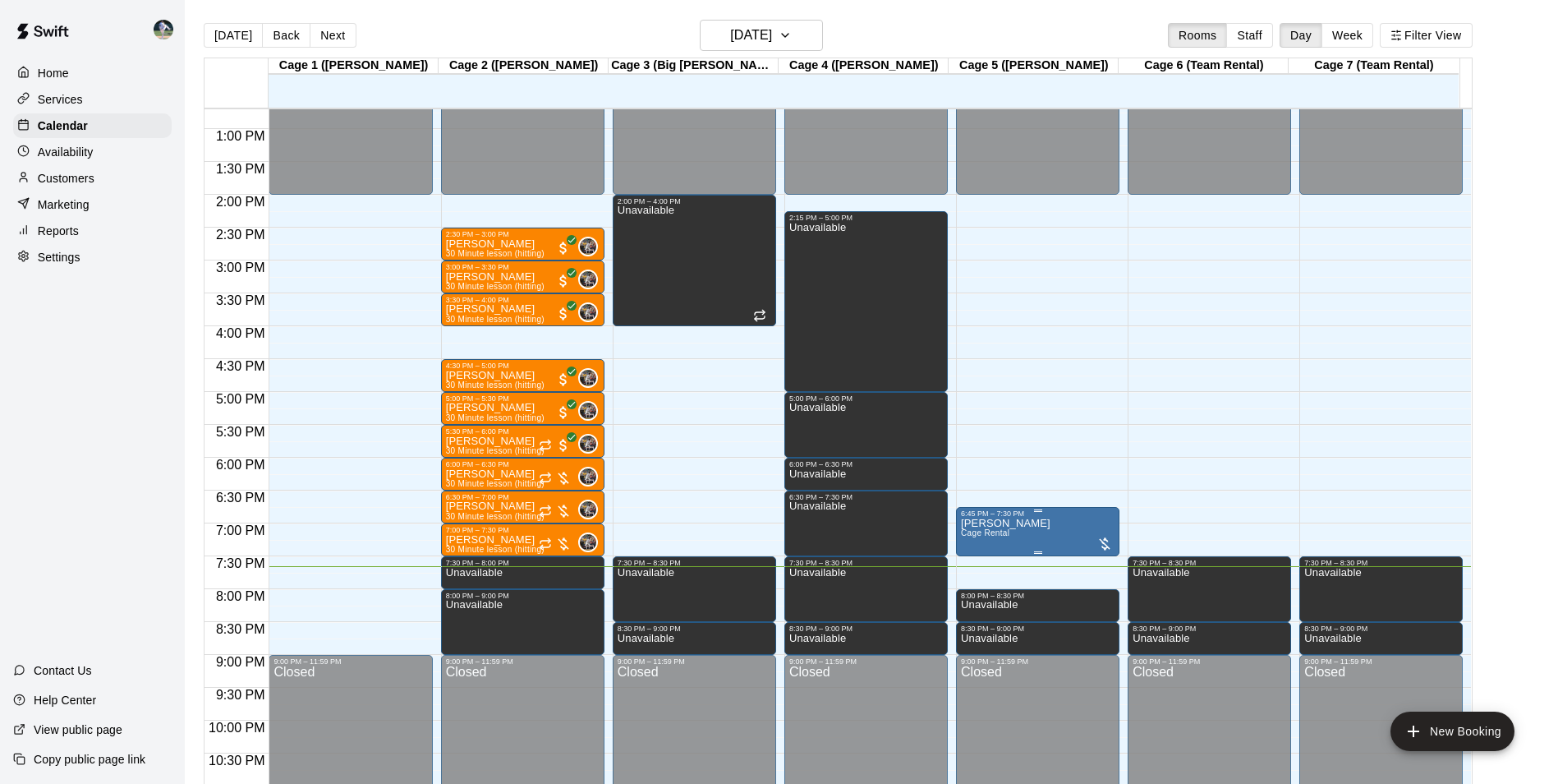
click at [1007, 535] on span "Cage Rental" at bounding box center [985, 533] width 48 height 9
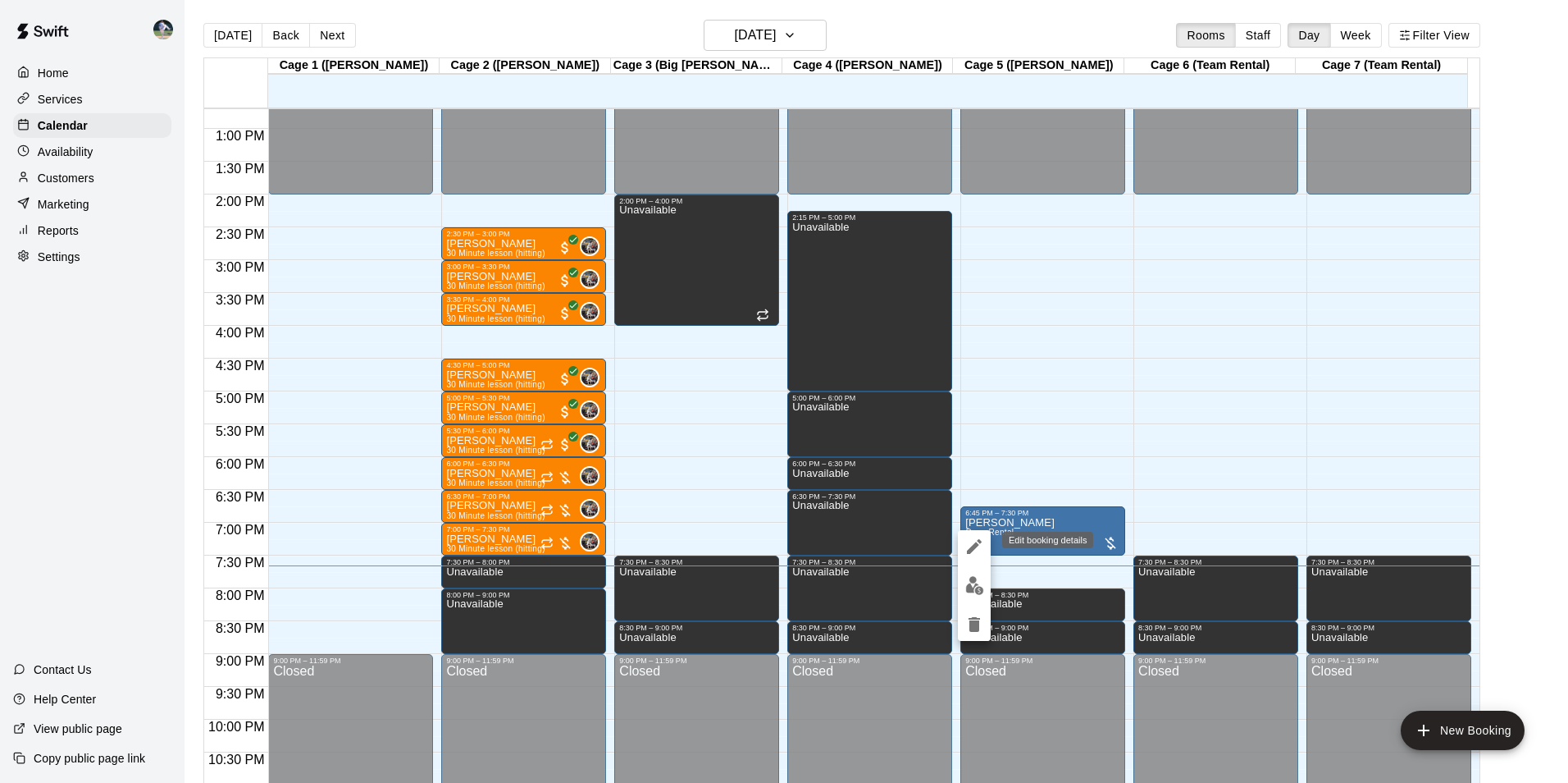
click at [975, 547] on icon "edit" at bounding box center [974, 546] width 15 height 15
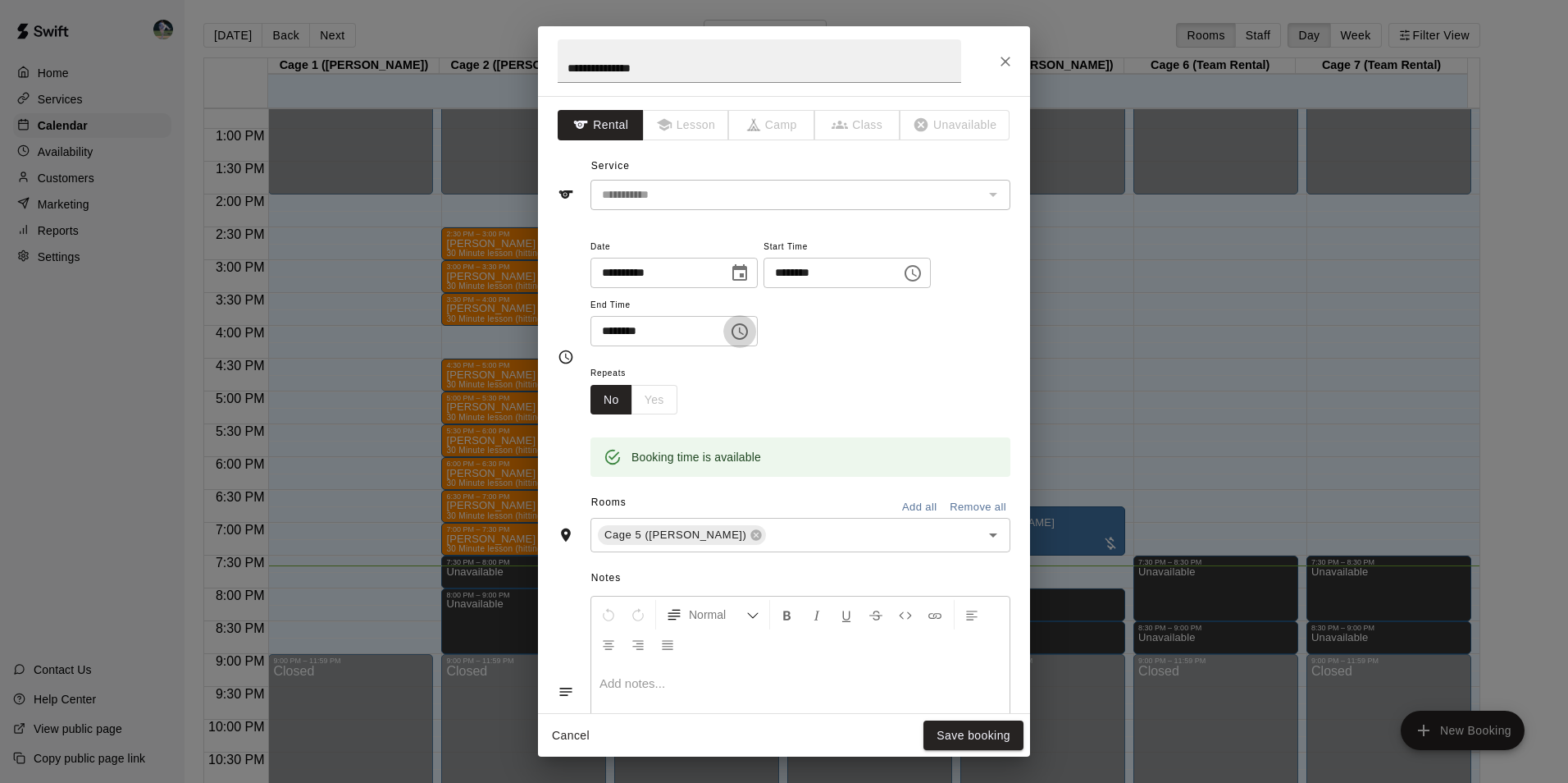
click at [749, 335] on icon "Choose time, selected time is 7:30 PM" at bounding box center [739, 331] width 19 height 19
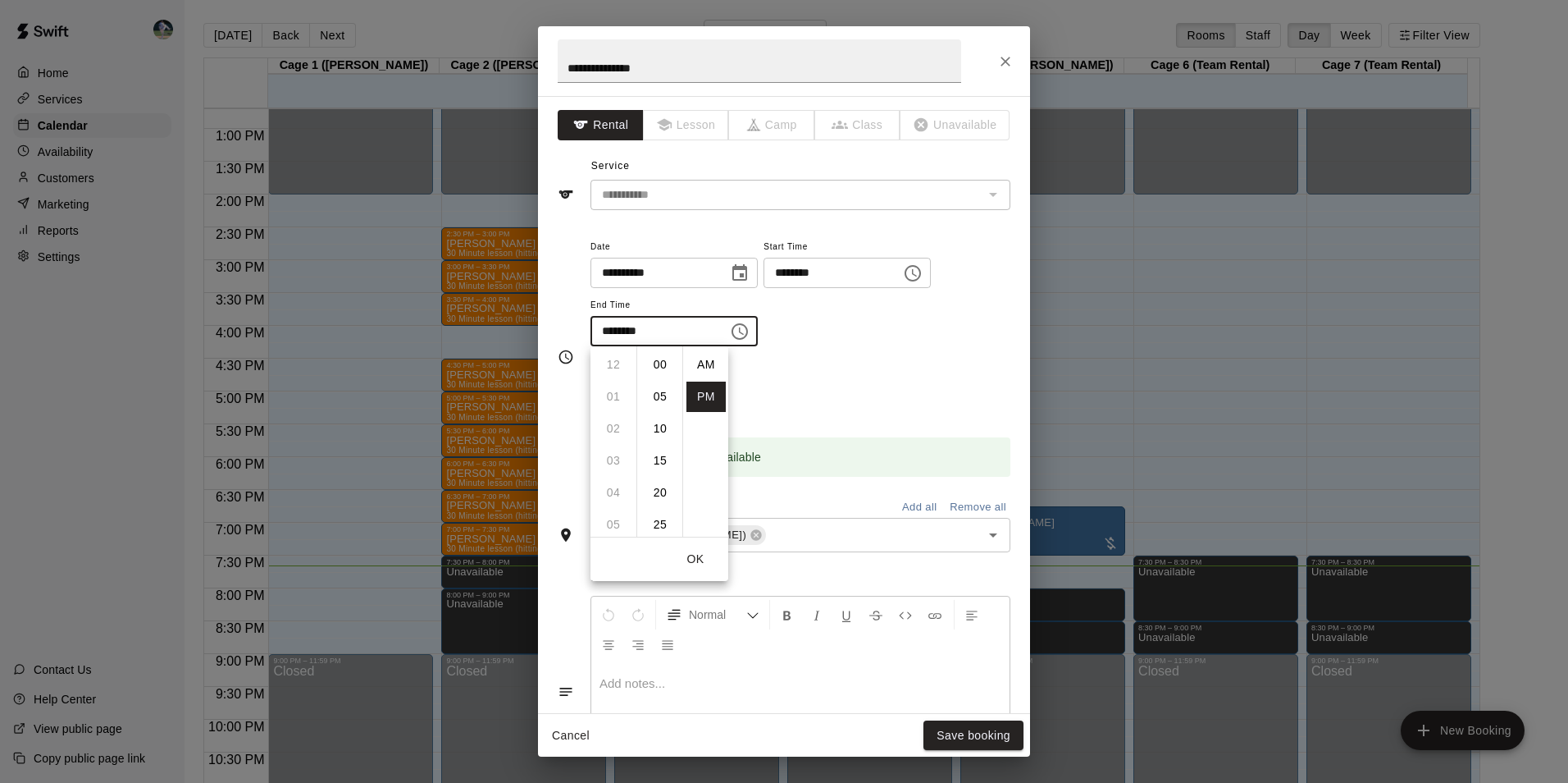
scroll to position [30, 0]
click at [664, 458] on li "45" at bounding box center [660, 460] width 40 height 30
type input "********"
click at [943, 732] on button "Save booking" at bounding box center [973, 735] width 100 height 30
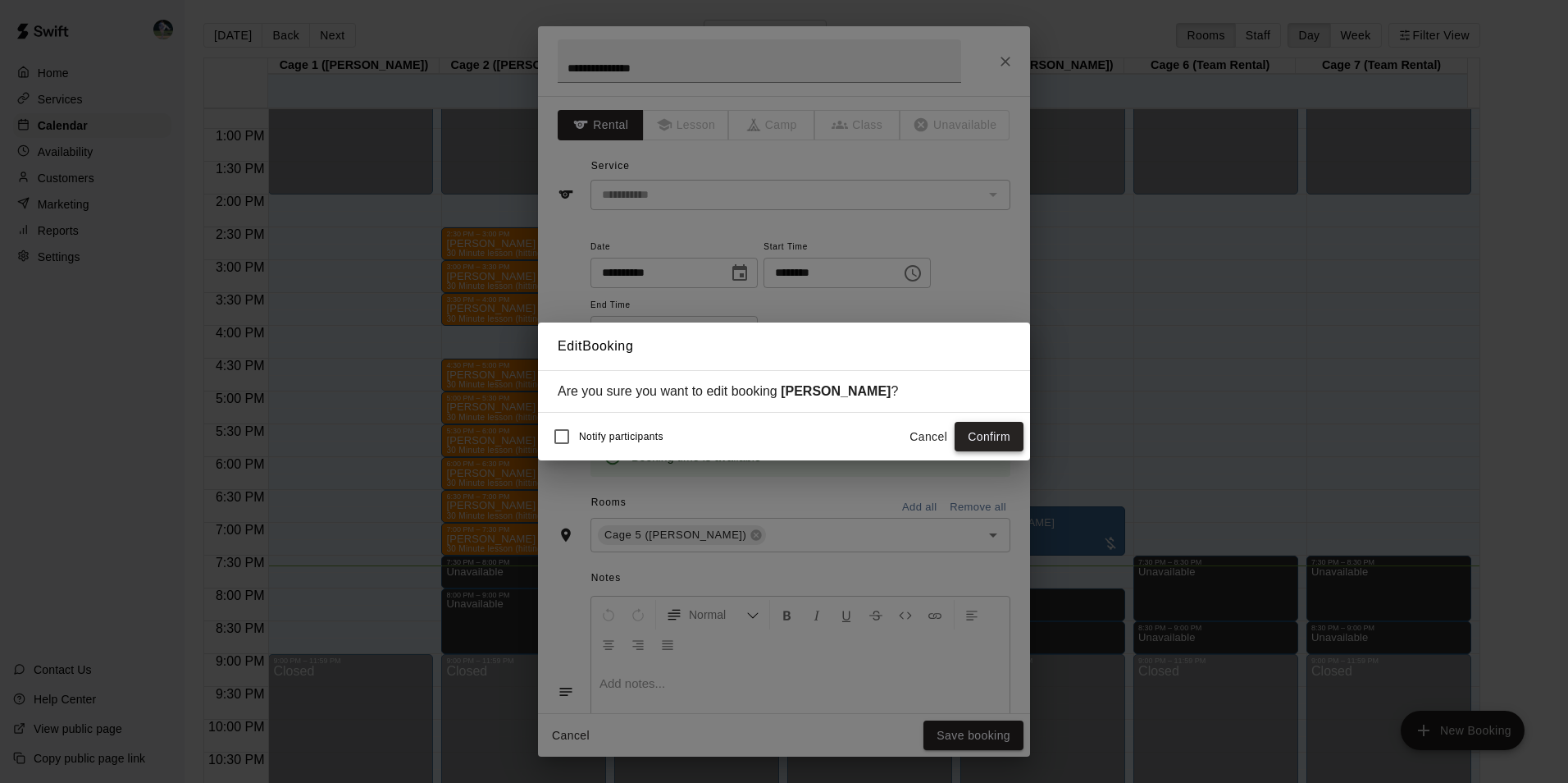
click at [974, 439] on button "Confirm" at bounding box center [988, 436] width 69 height 30
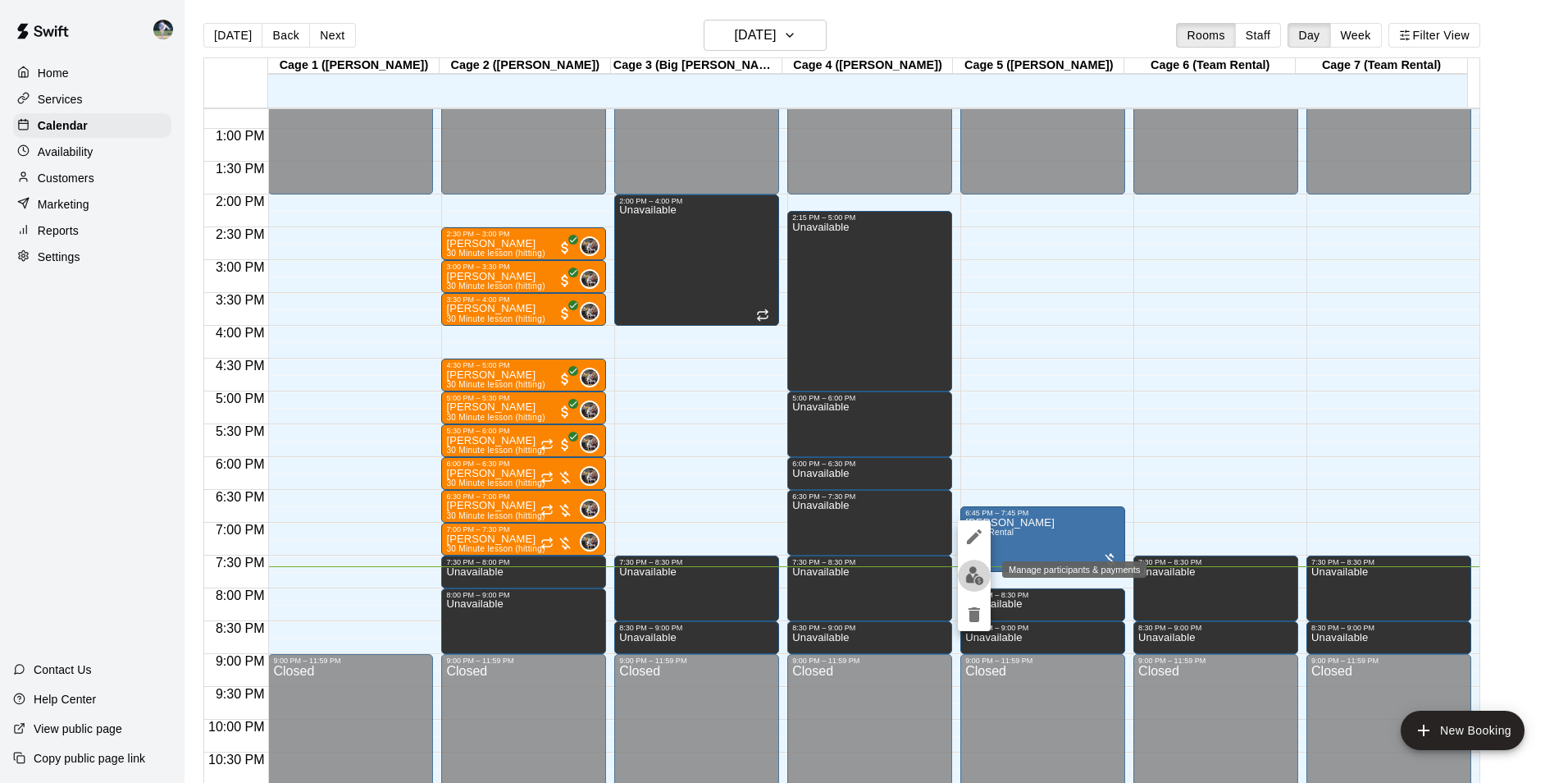
click at [971, 579] on img "edit" at bounding box center [974, 575] width 18 height 18
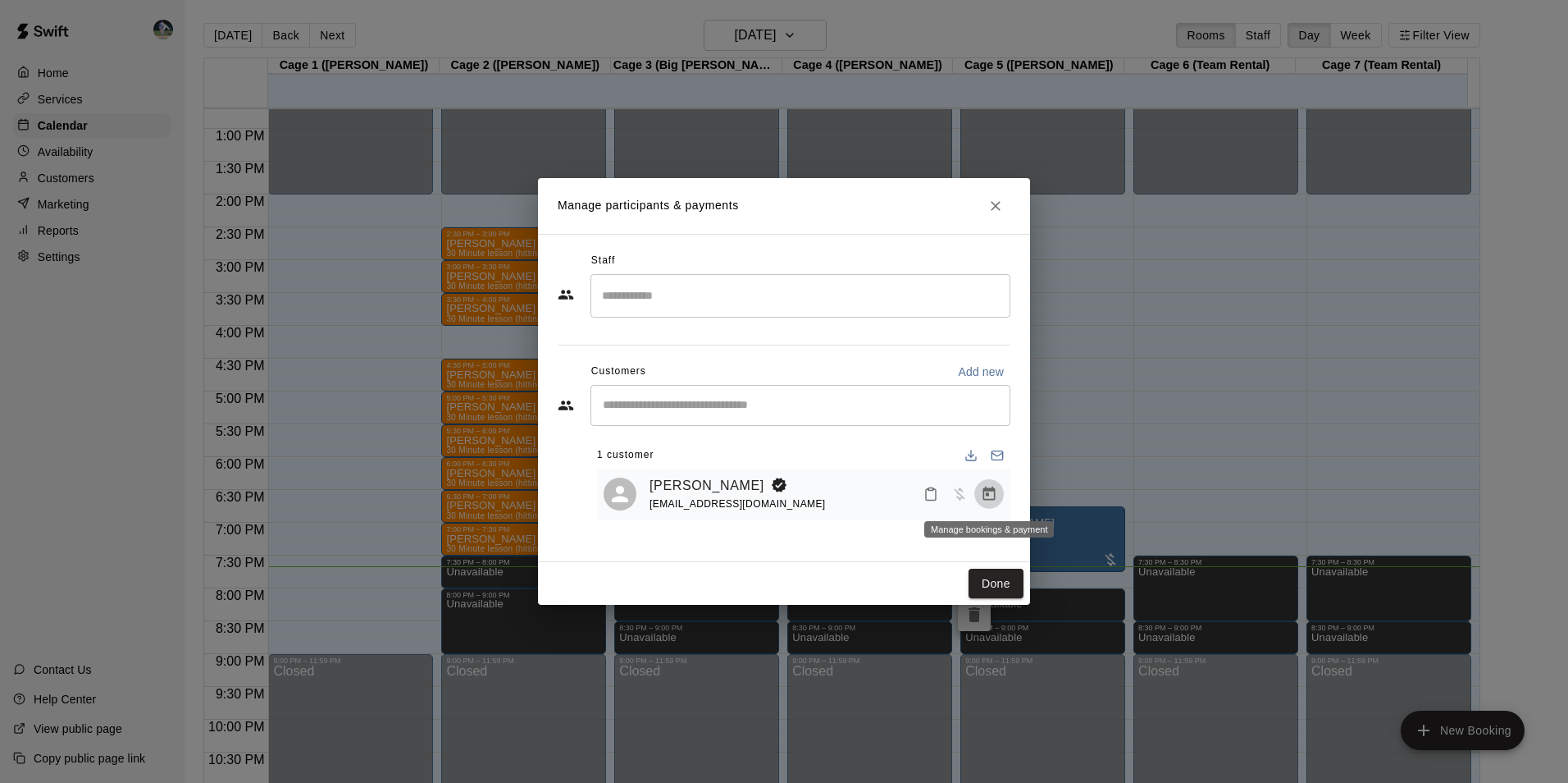
click at [994, 495] on icon "Manage bookings & payment" at bounding box center [989, 492] width 12 height 14
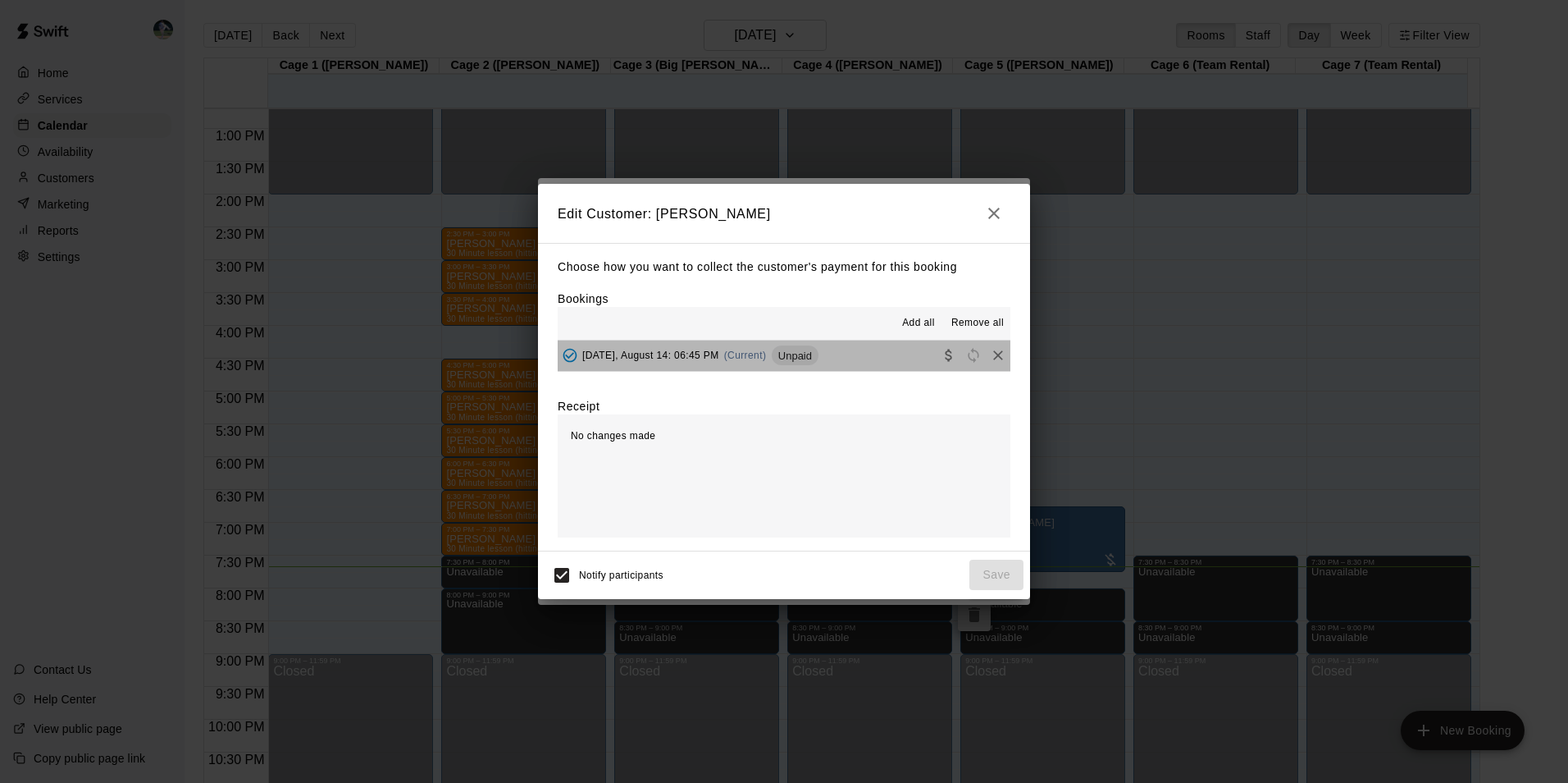
click at [887, 354] on button "[DATE], August 14: 06:45 PM (Current) Unpaid" at bounding box center [784, 355] width 453 height 30
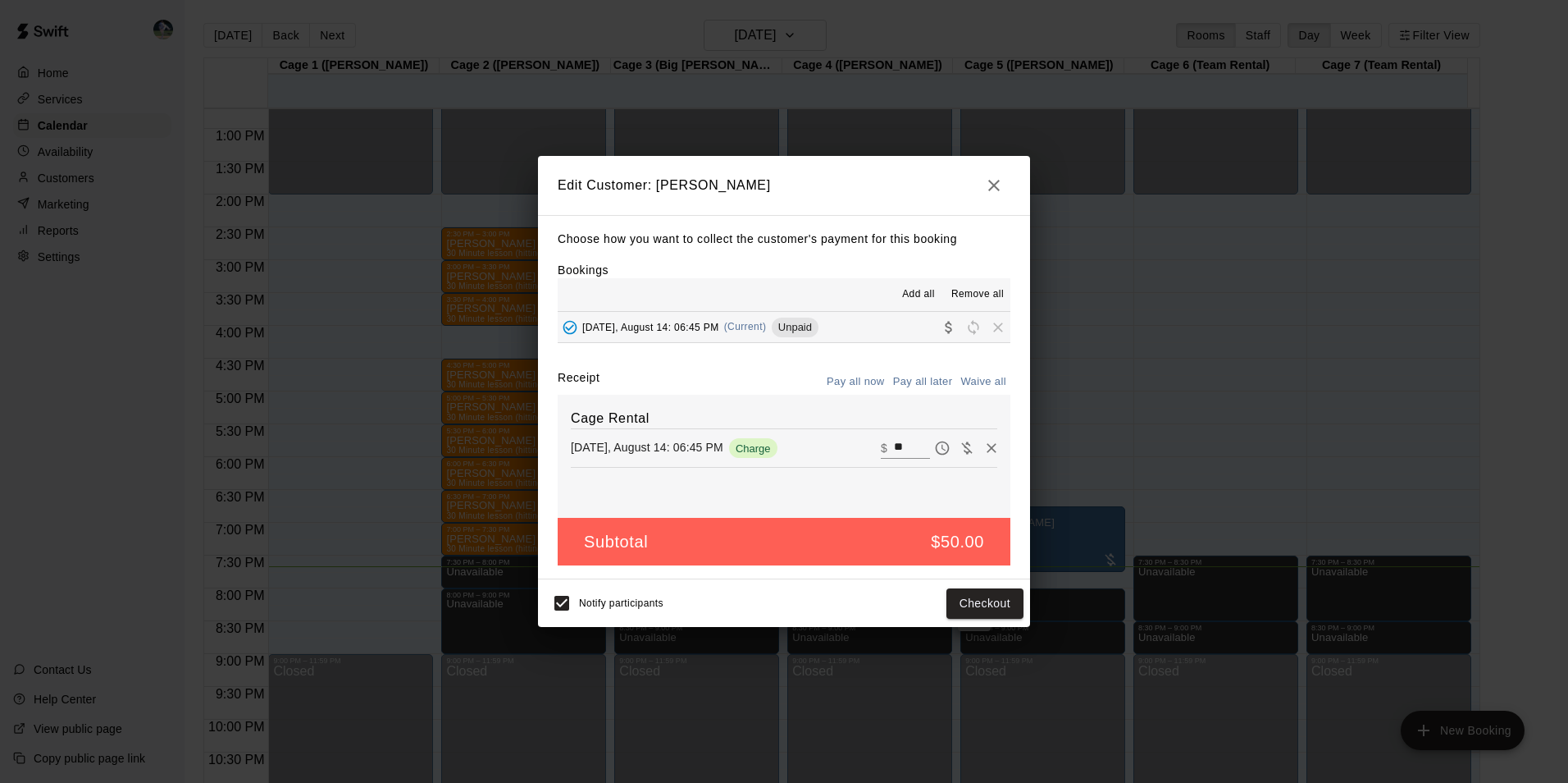
click at [990, 184] on icon "button" at bounding box center [993, 184] width 19 height 19
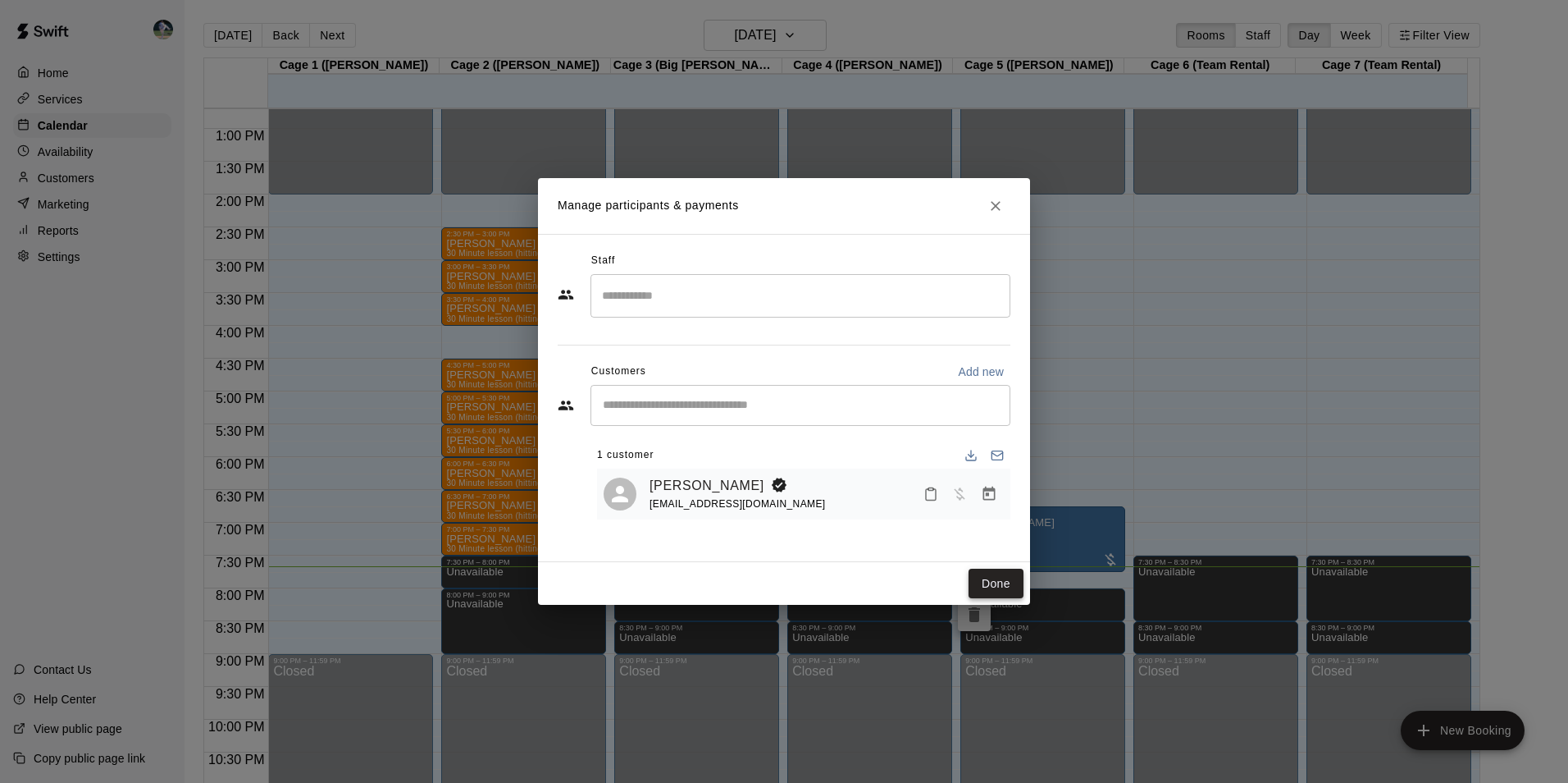
click at [982, 576] on button "Done" at bounding box center [996, 583] width 55 height 30
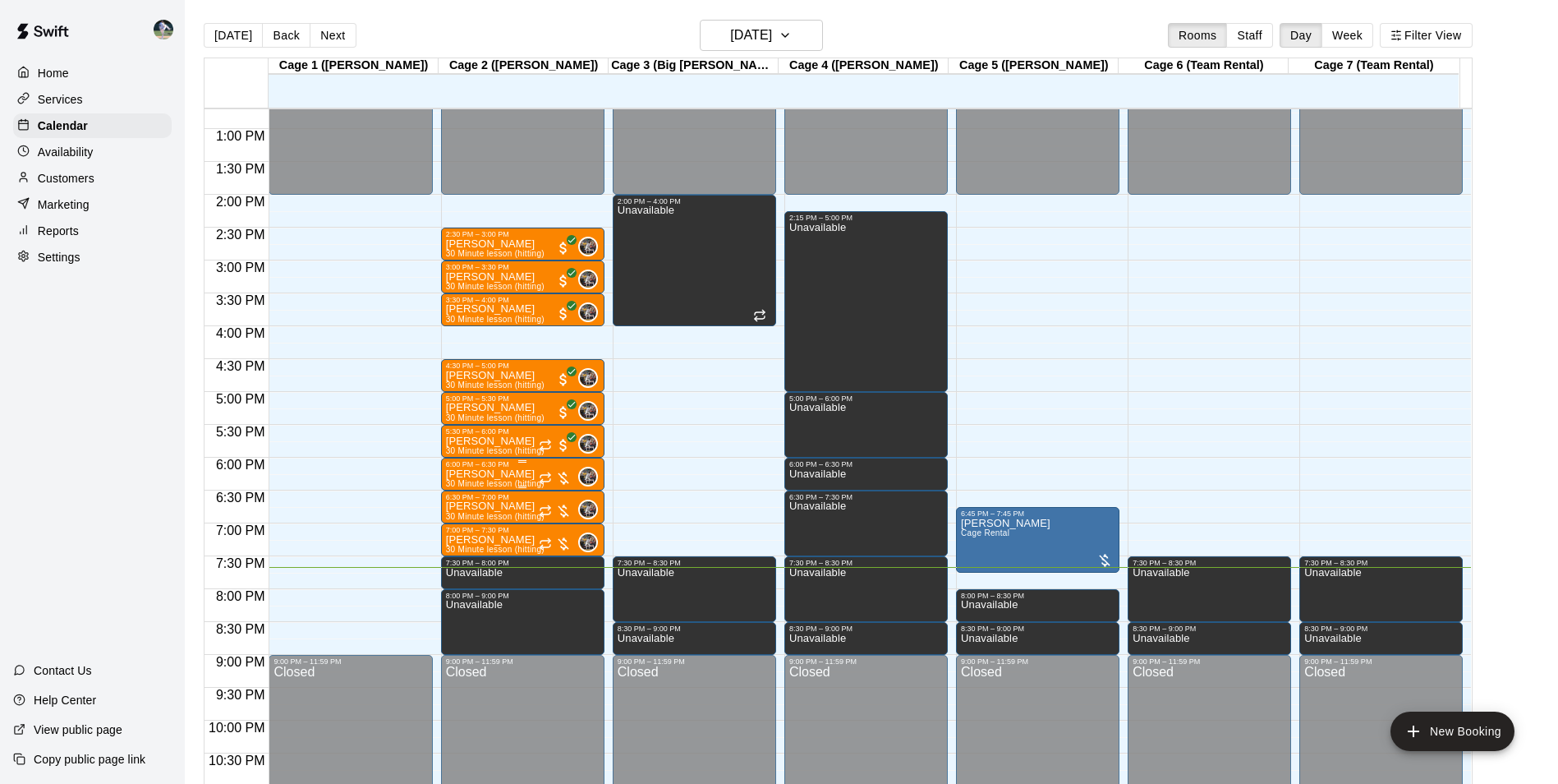
click at [512, 474] on p "[PERSON_NAME]" at bounding box center [495, 474] width 99 height 0
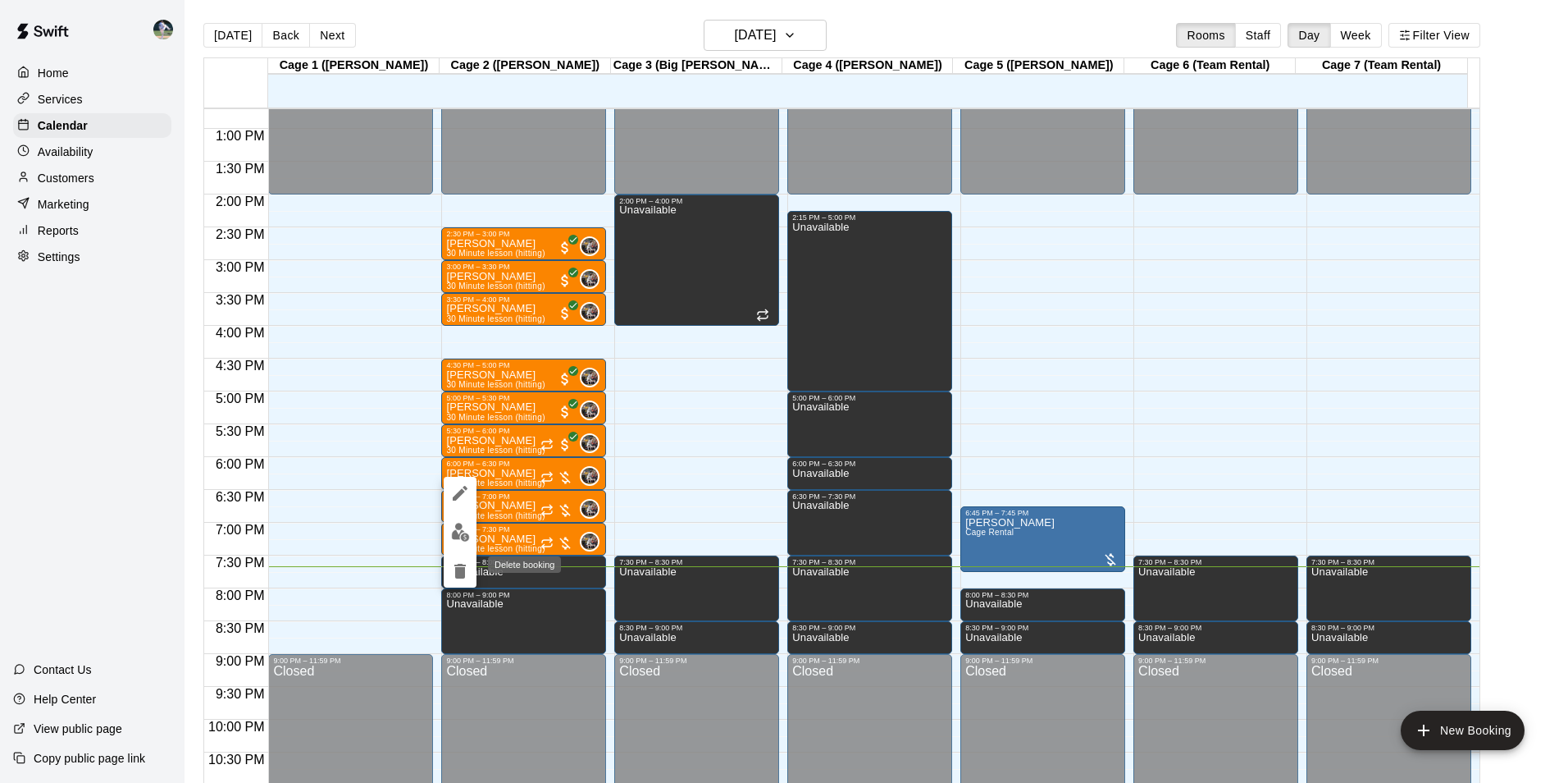
click at [455, 583] on button "delete" at bounding box center [460, 571] width 33 height 33
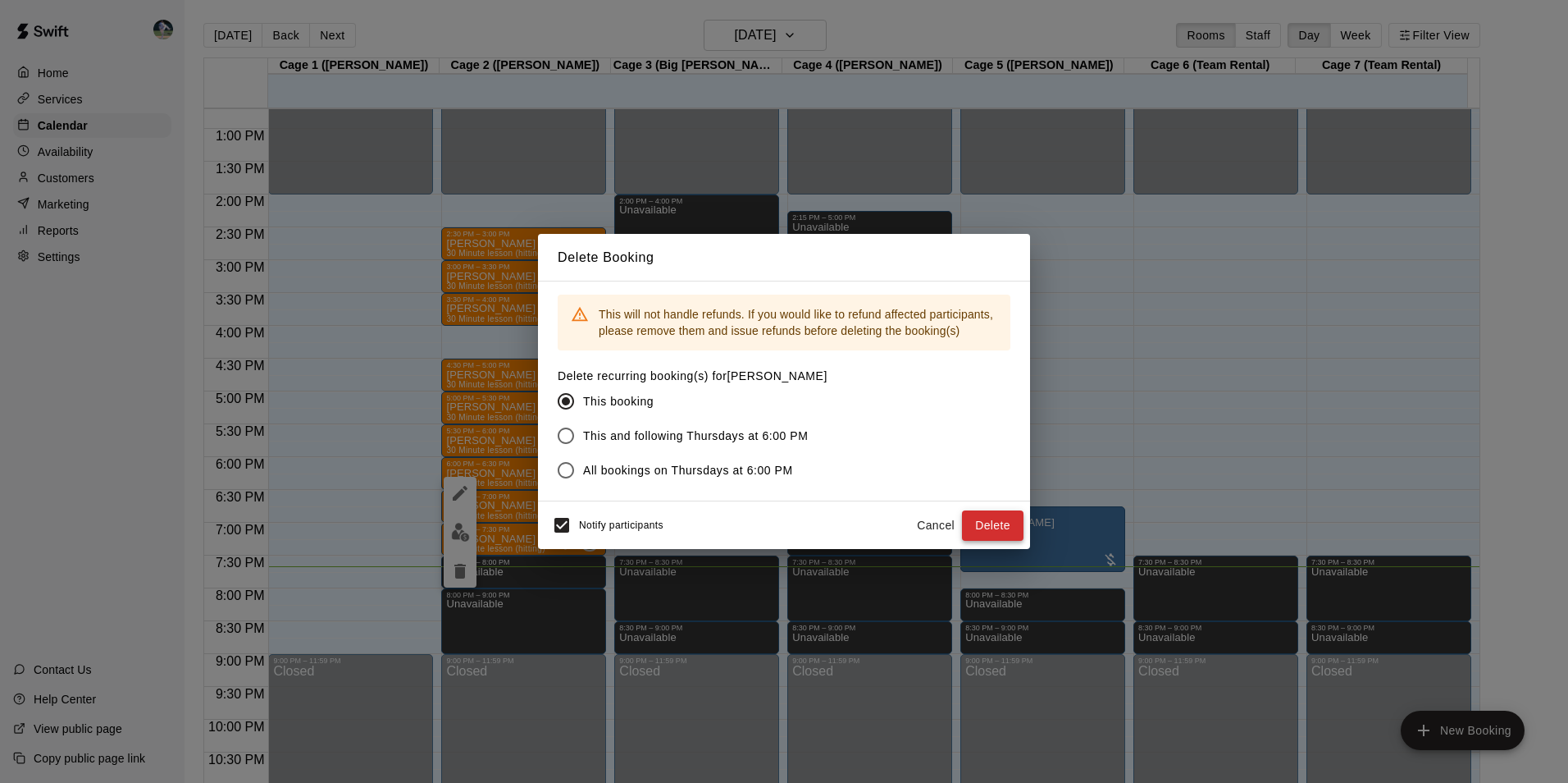
click at [974, 529] on button "Delete" at bounding box center [992, 525] width 62 height 30
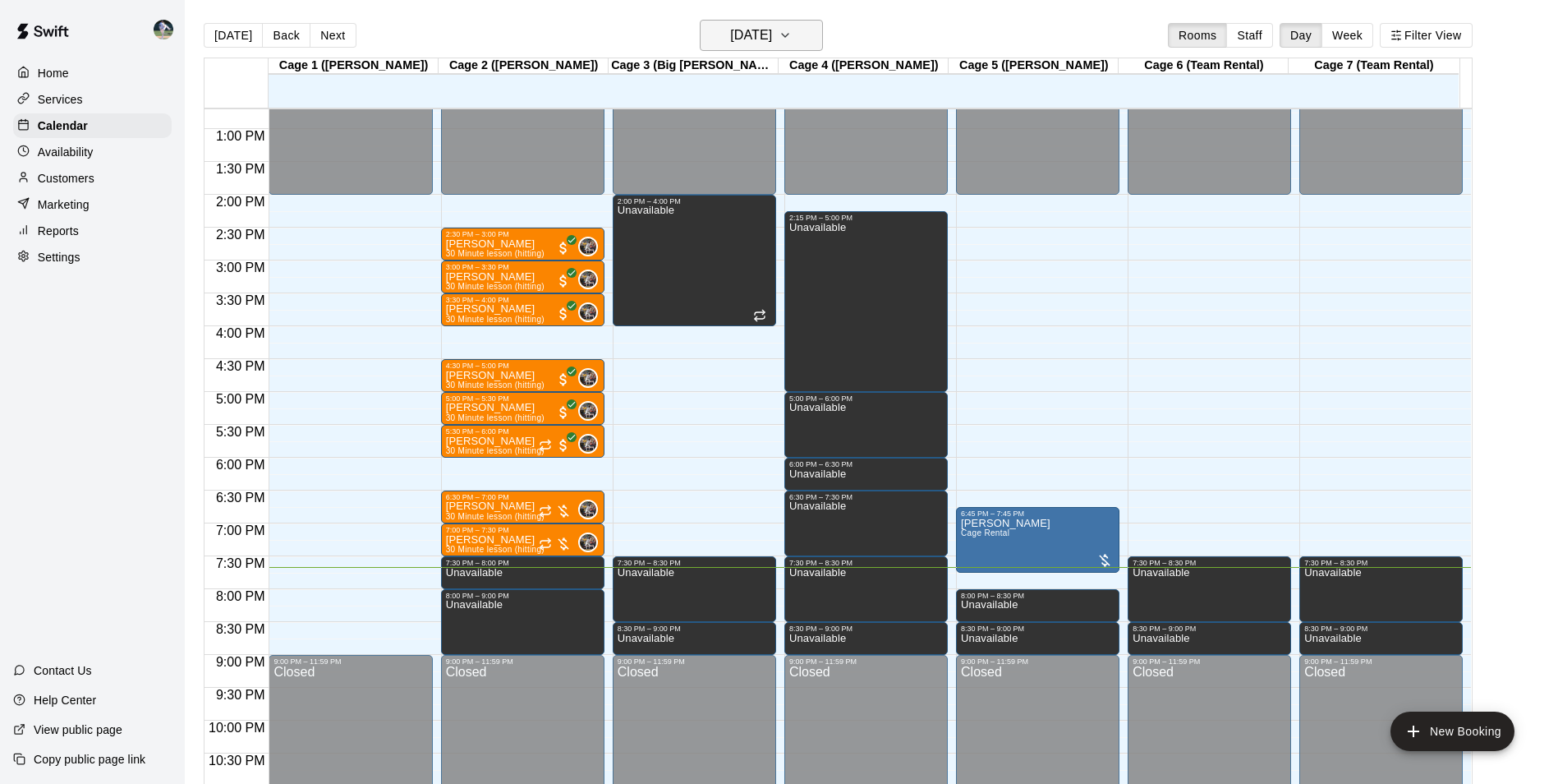
click at [750, 37] on h6 "[DATE]" at bounding box center [751, 35] width 42 height 23
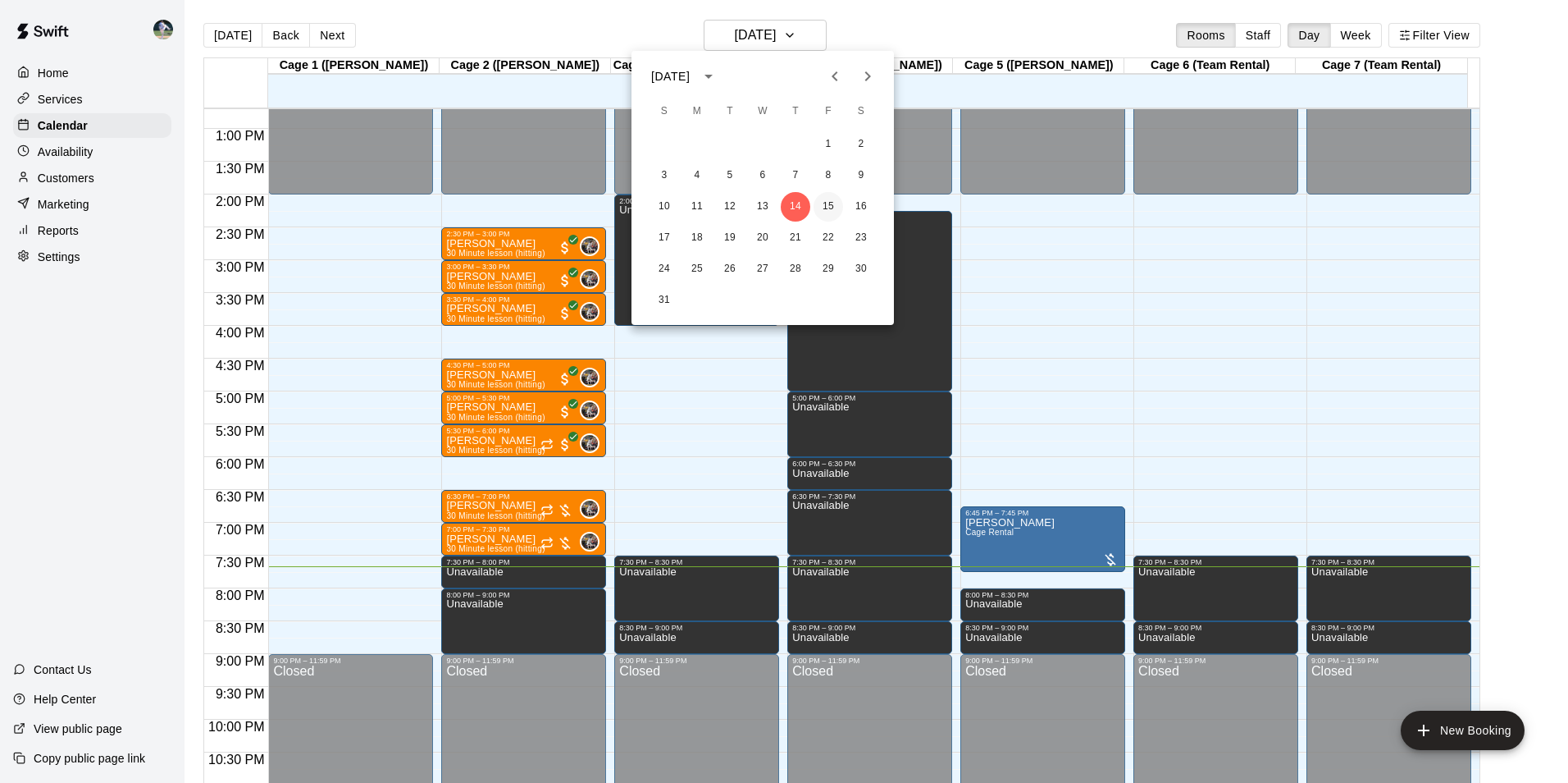
click at [833, 214] on button "15" at bounding box center [828, 207] width 29 height 30
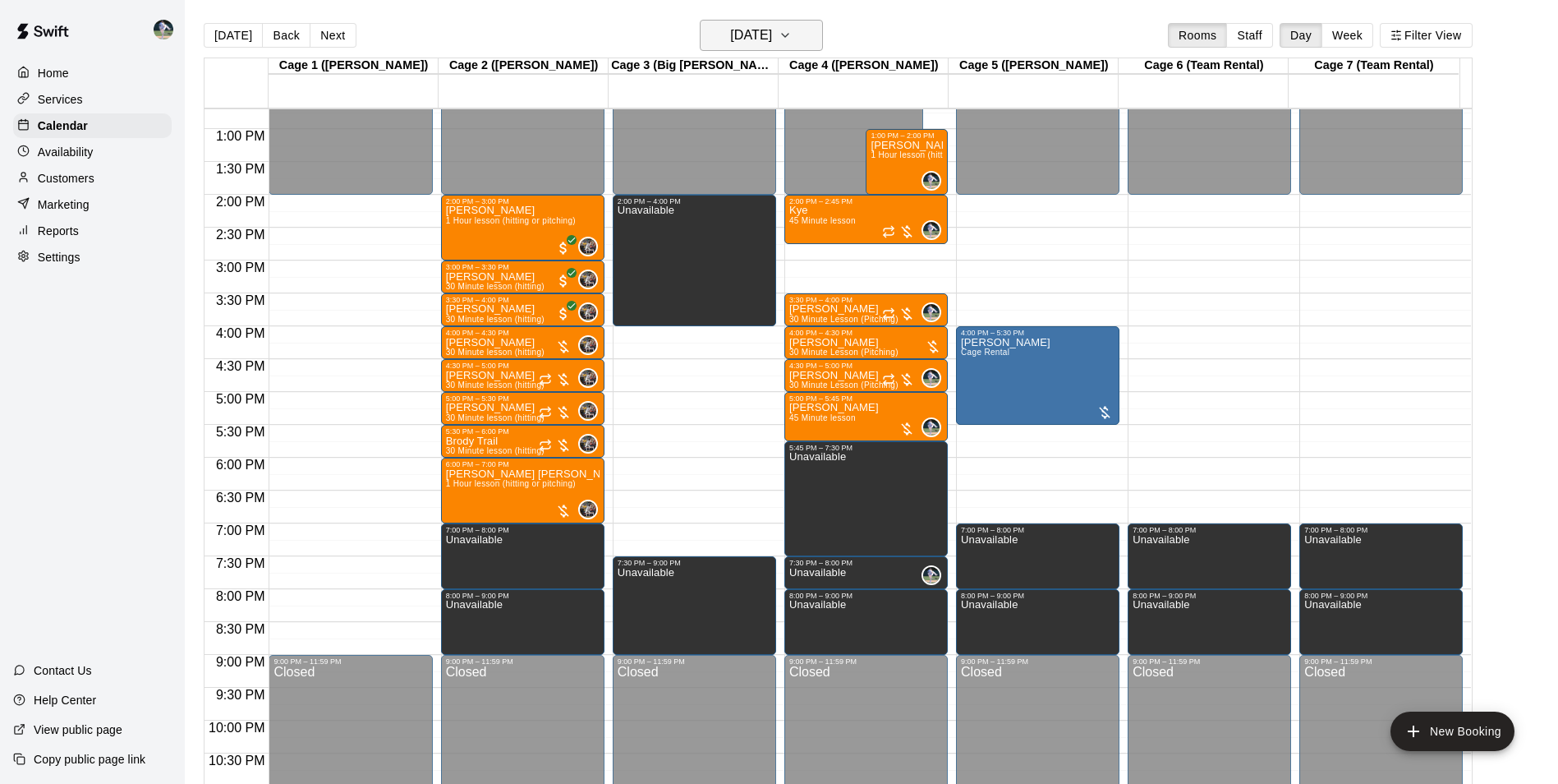
click at [731, 31] on h6 "[DATE]" at bounding box center [751, 35] width 42 height 23
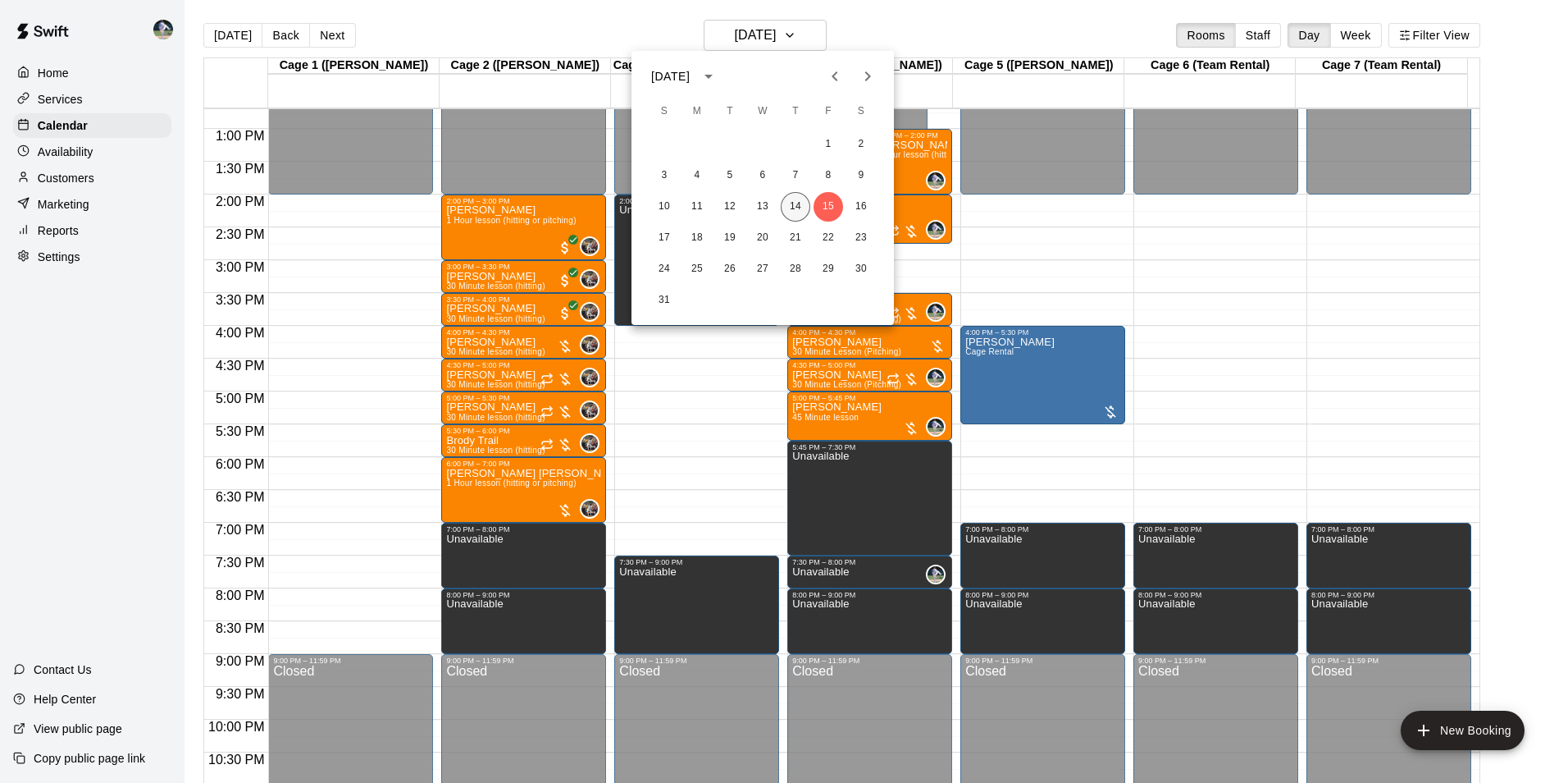
click at [798, 208] on button "14" at bounding box center [796, 207] width 29 height 30
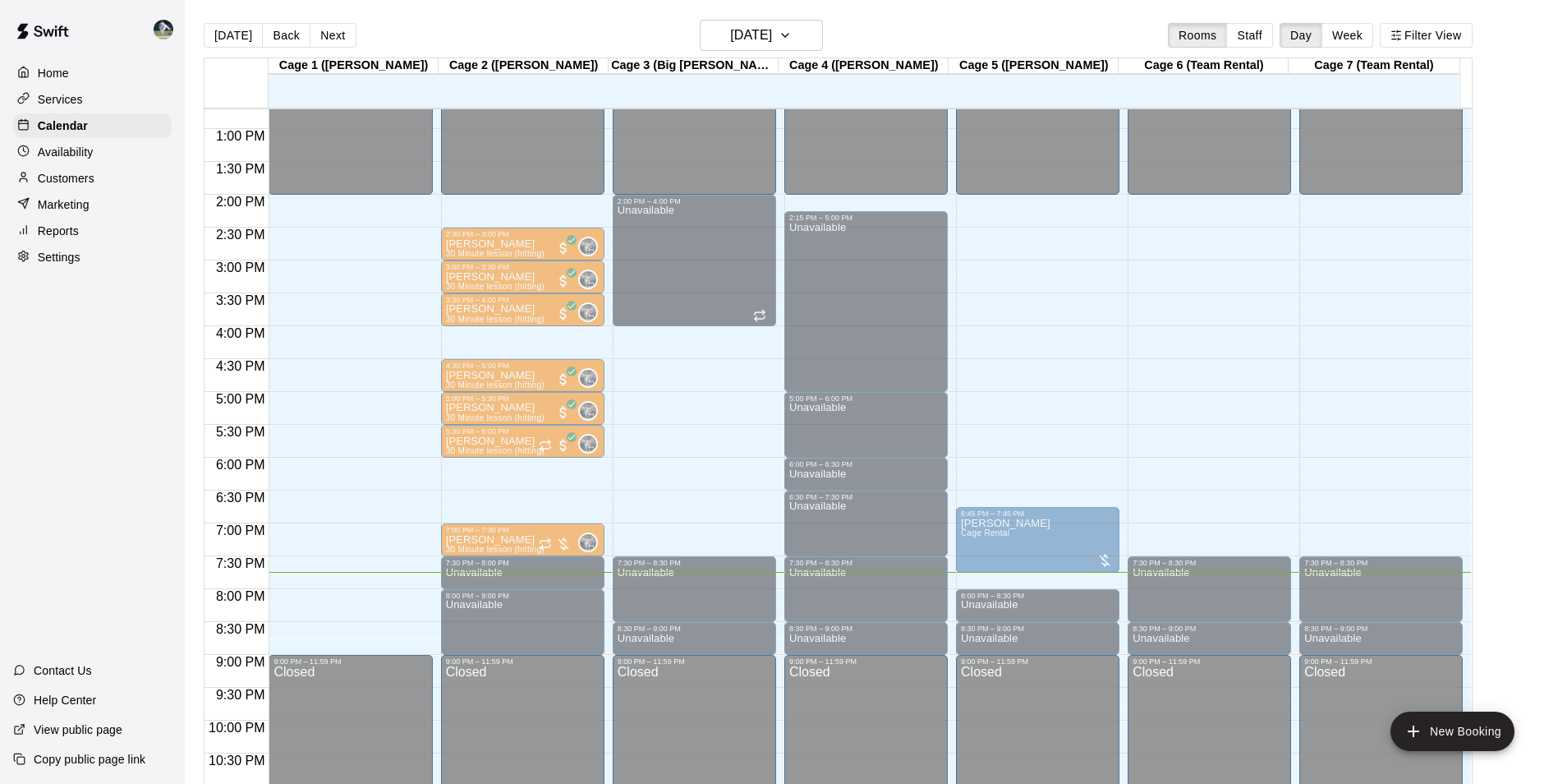
click at [483, 501] on div "6:30 PM – 7:00 PM" at bounding box center [523, 497] width 153 height 8
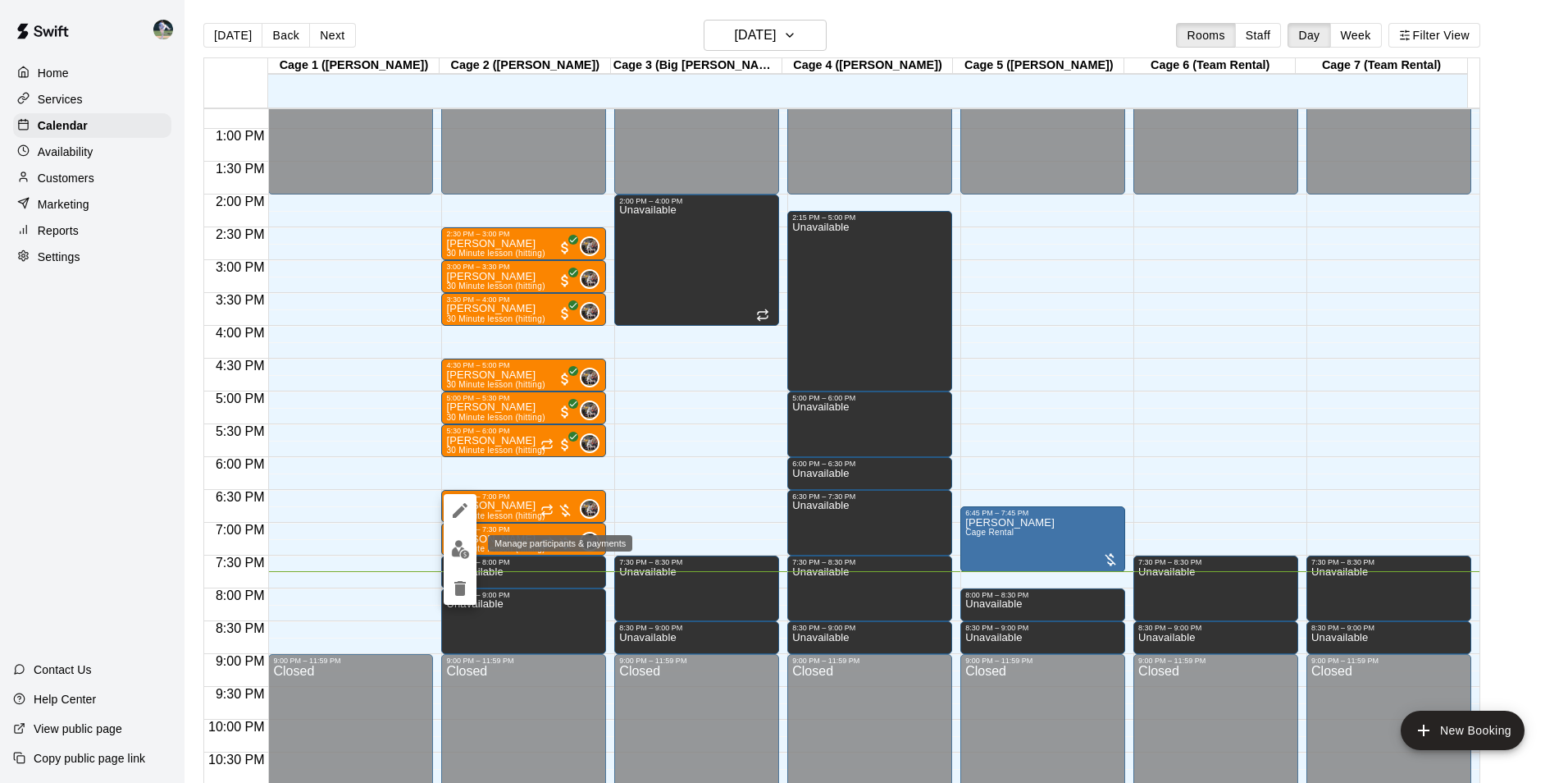
click at [456, 549] on img "edit" at bounding box center [460, 549] width 18 height 18
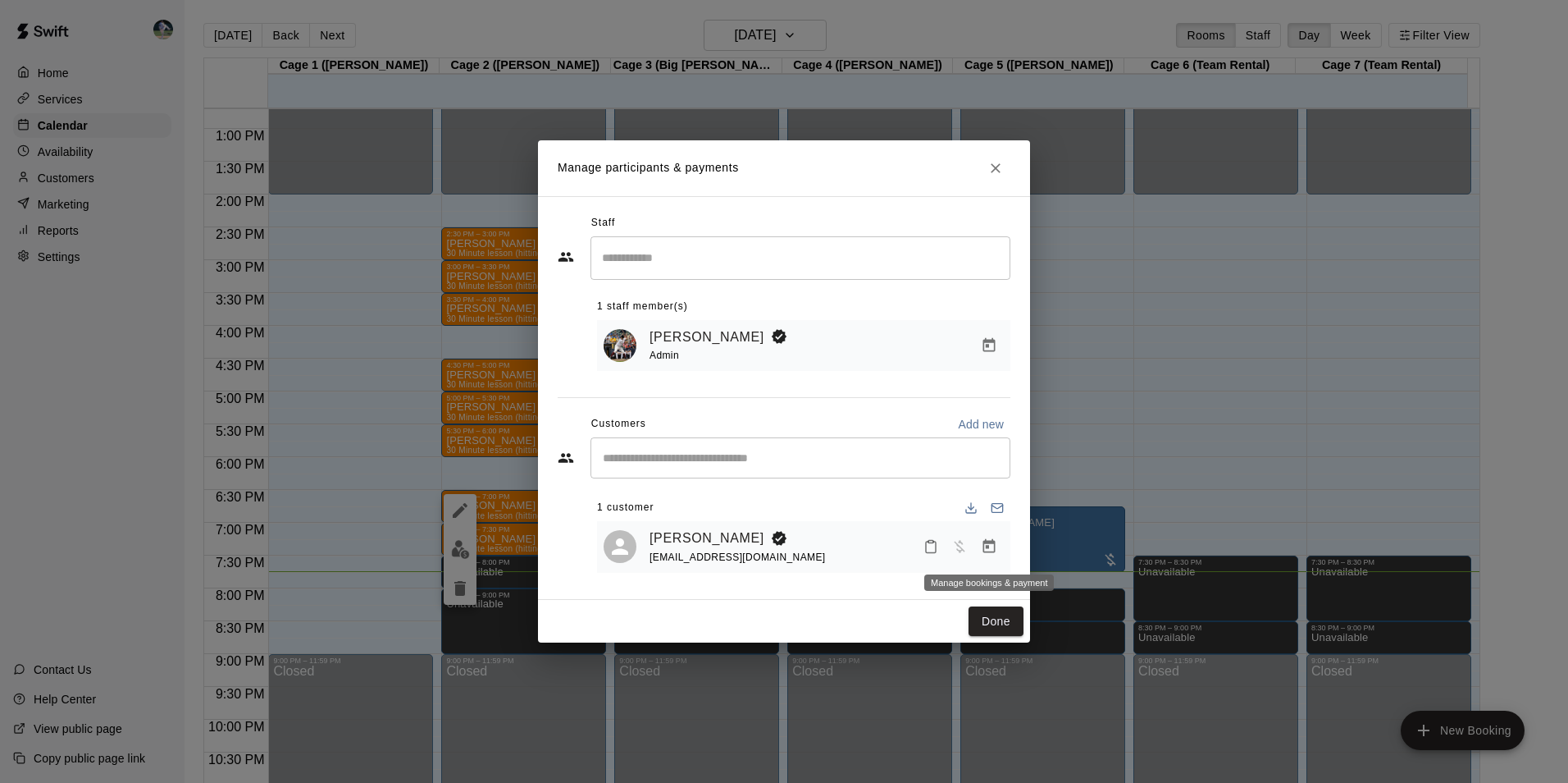
click at [991, 548] on icon "Manage bookings & payment" at bounding box center [989, 547] width 17 height 17
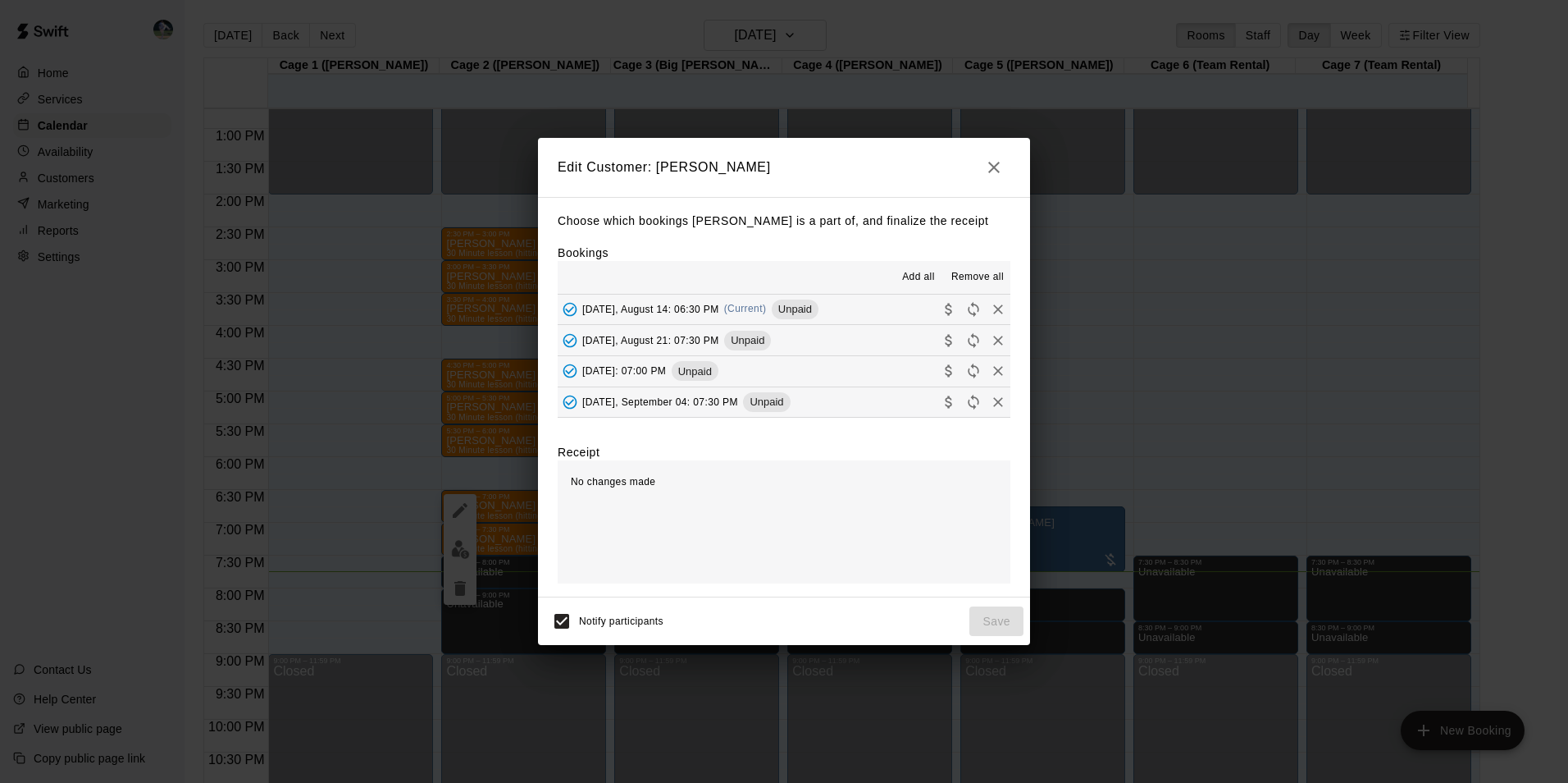
scroll to position [328, 0]
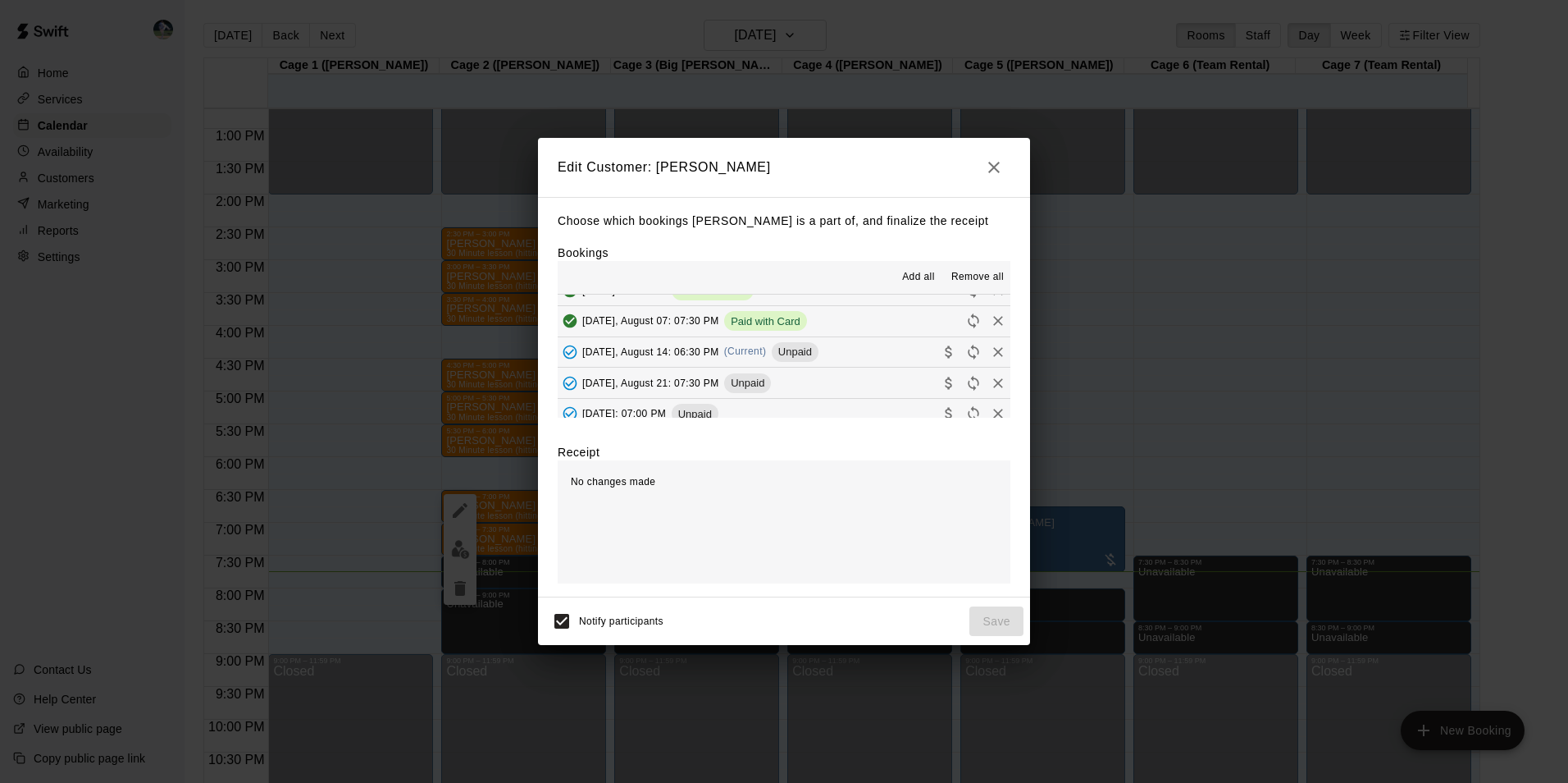
click at [880, 352] on button "[DATE], August 14: 06:30 PM (Current) Unpaid" at bounding box center [784, 352] width 453 height 30
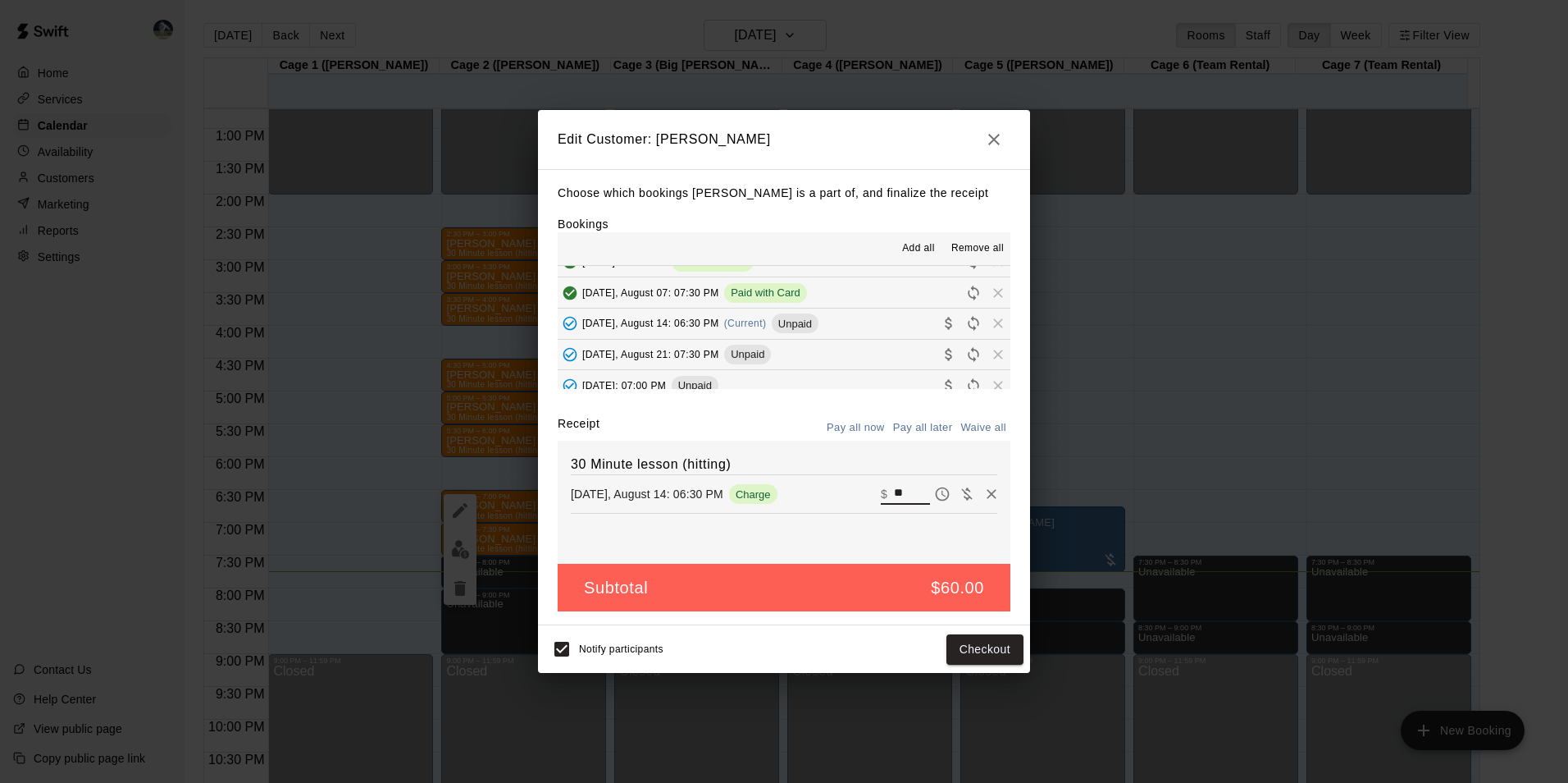
click at [895, 504] on input "**" at bounding box center [912, 493] width 36 height 21
type input "*"
type input "**"
click at [990, 649] on button "Checkout" at bounding box center [984, 649] width 77 height 30
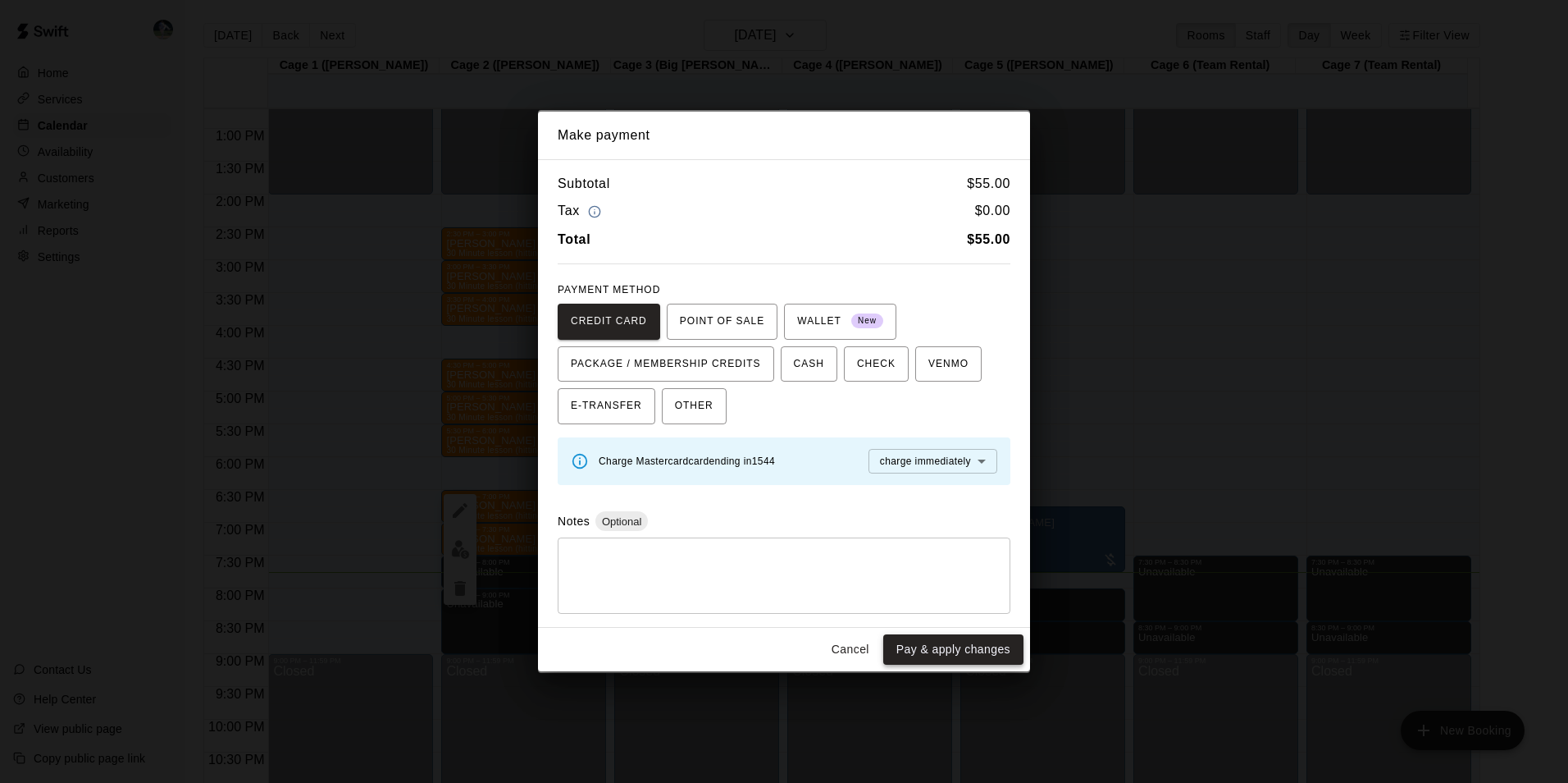
click at [973, 653] on button "Pay & apply changes" at bounding box center [953, 649] width 140 height 30
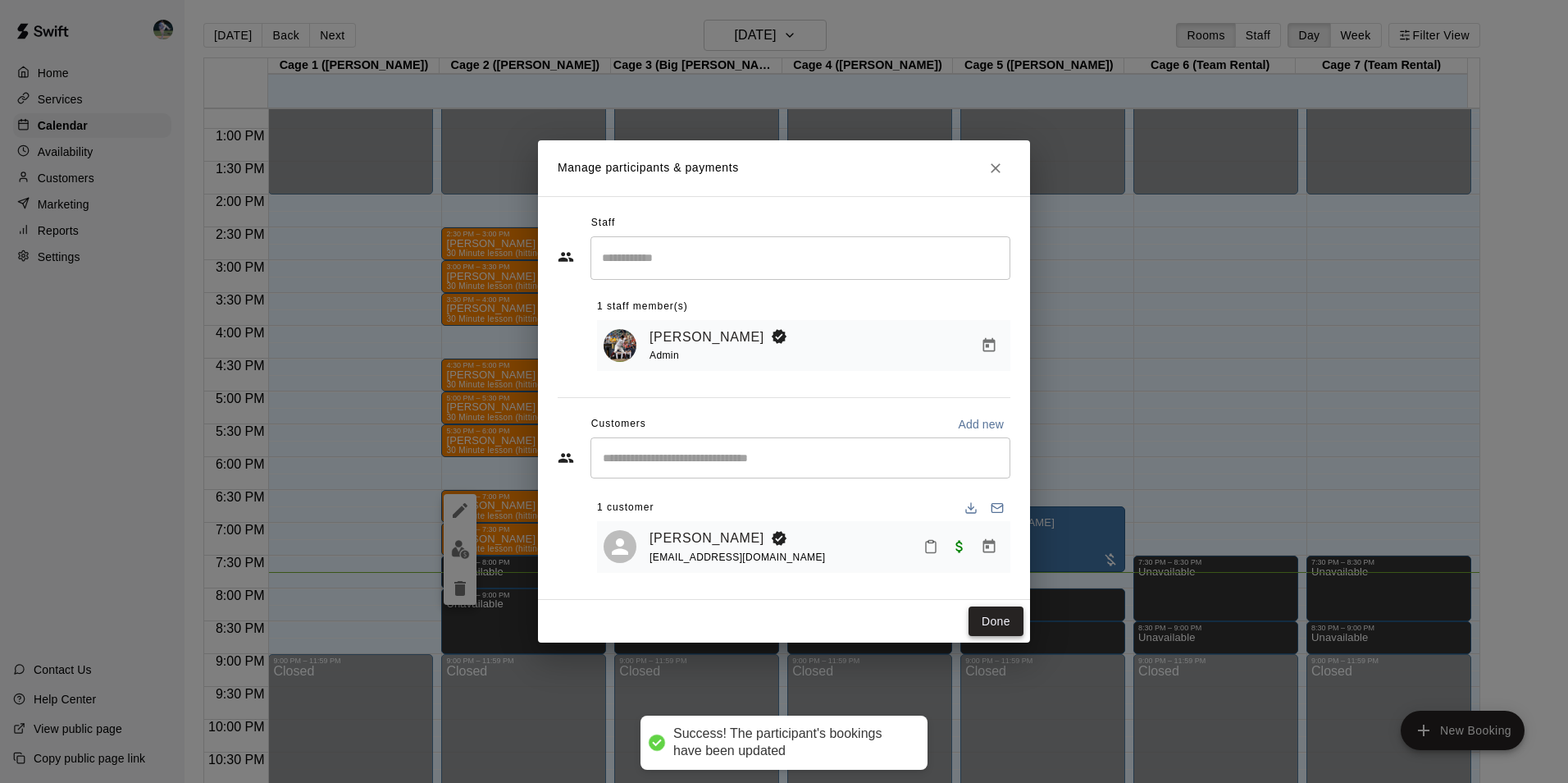
click at [975, 627] on button "Done" at bounding box center [996, 621] width 55 height 30
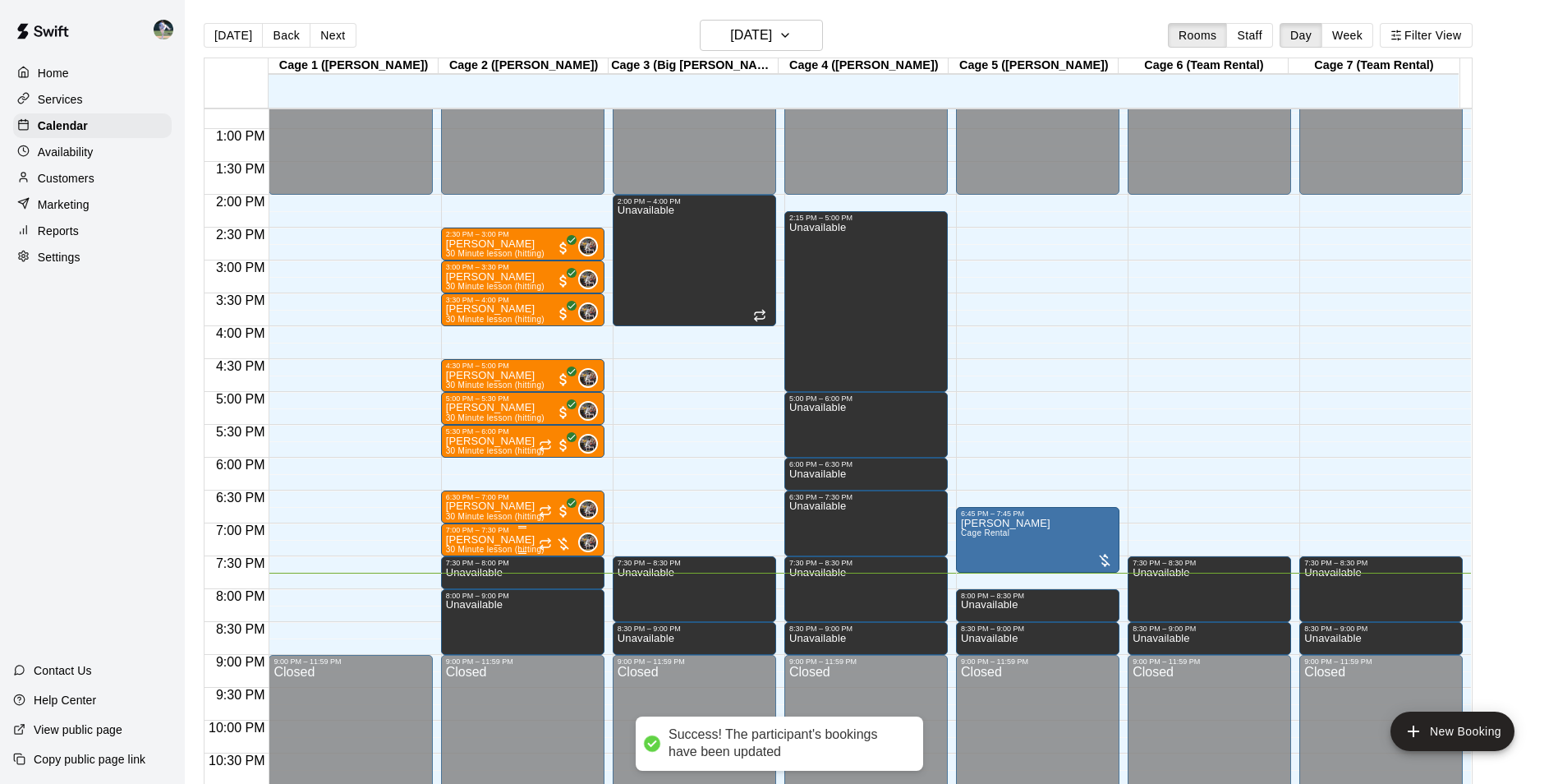
click at [562, 539] on div at bounding box center [556, 544] width 33 height 17
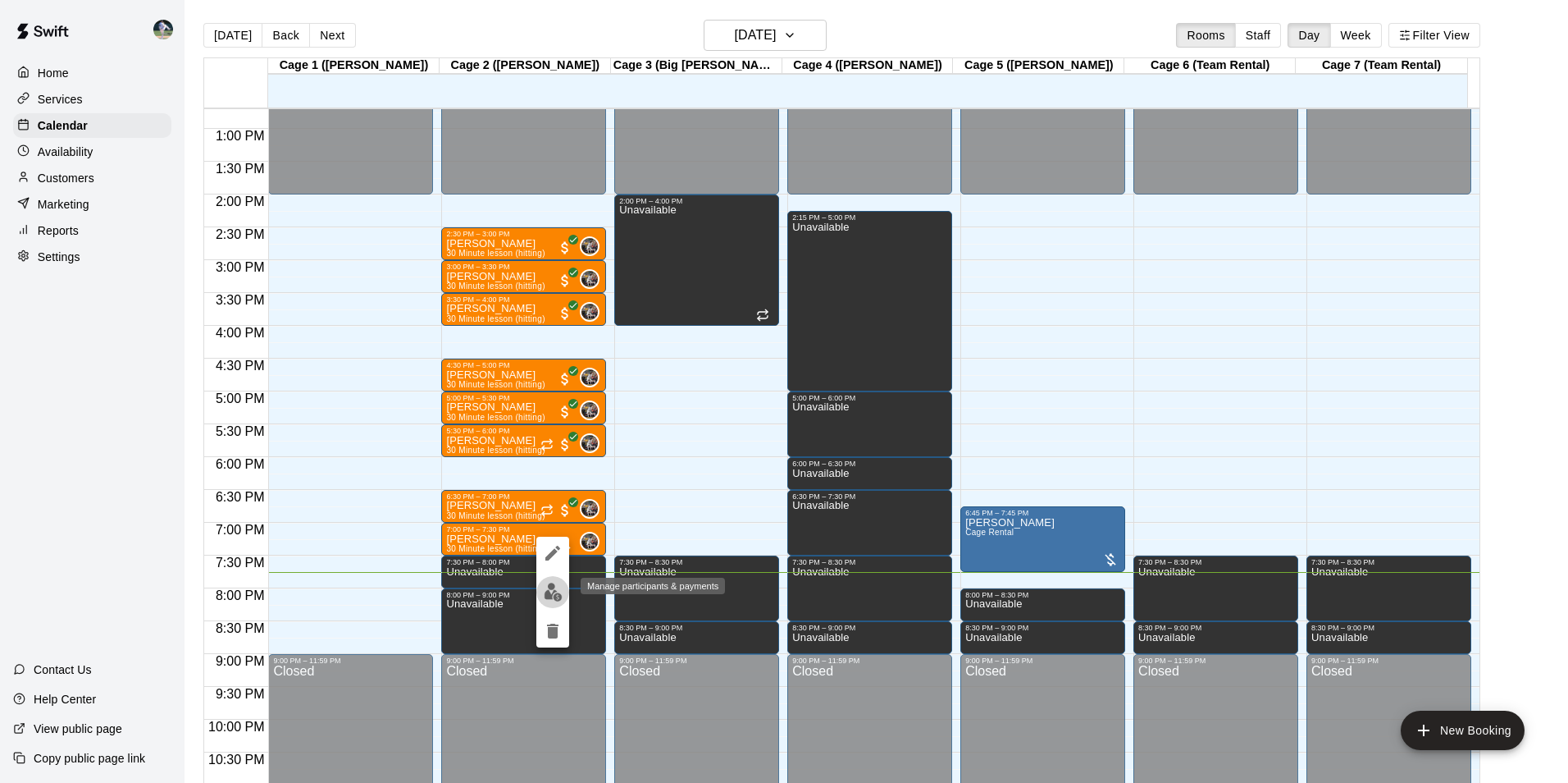
click at [554, 582] on button "edit" at bounding box center [553, 591] width 33 height 32
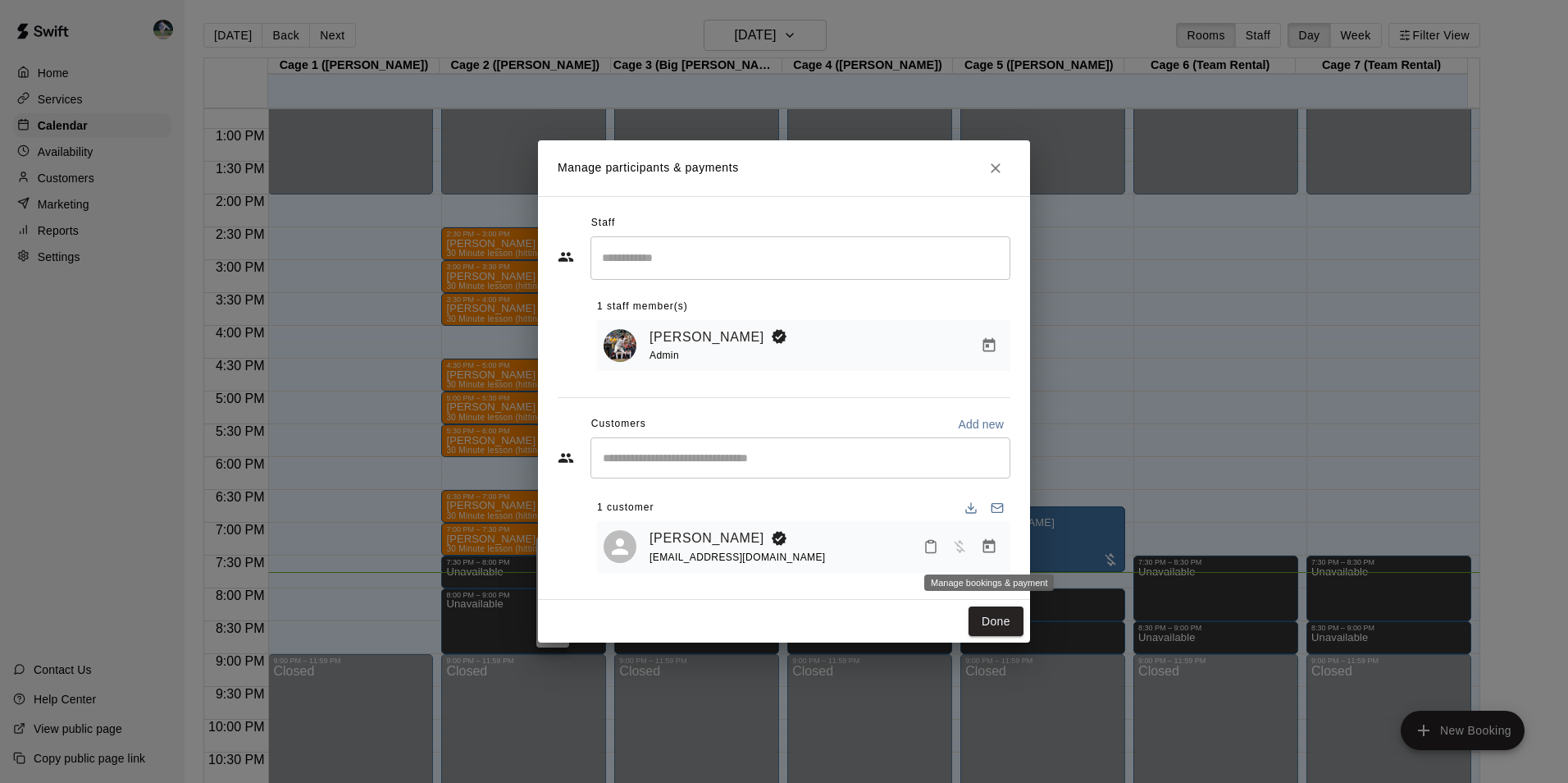
click at [984, 552] on icon "Manage bookings & payment" at bounding box center [989, 547] width 17 height 17
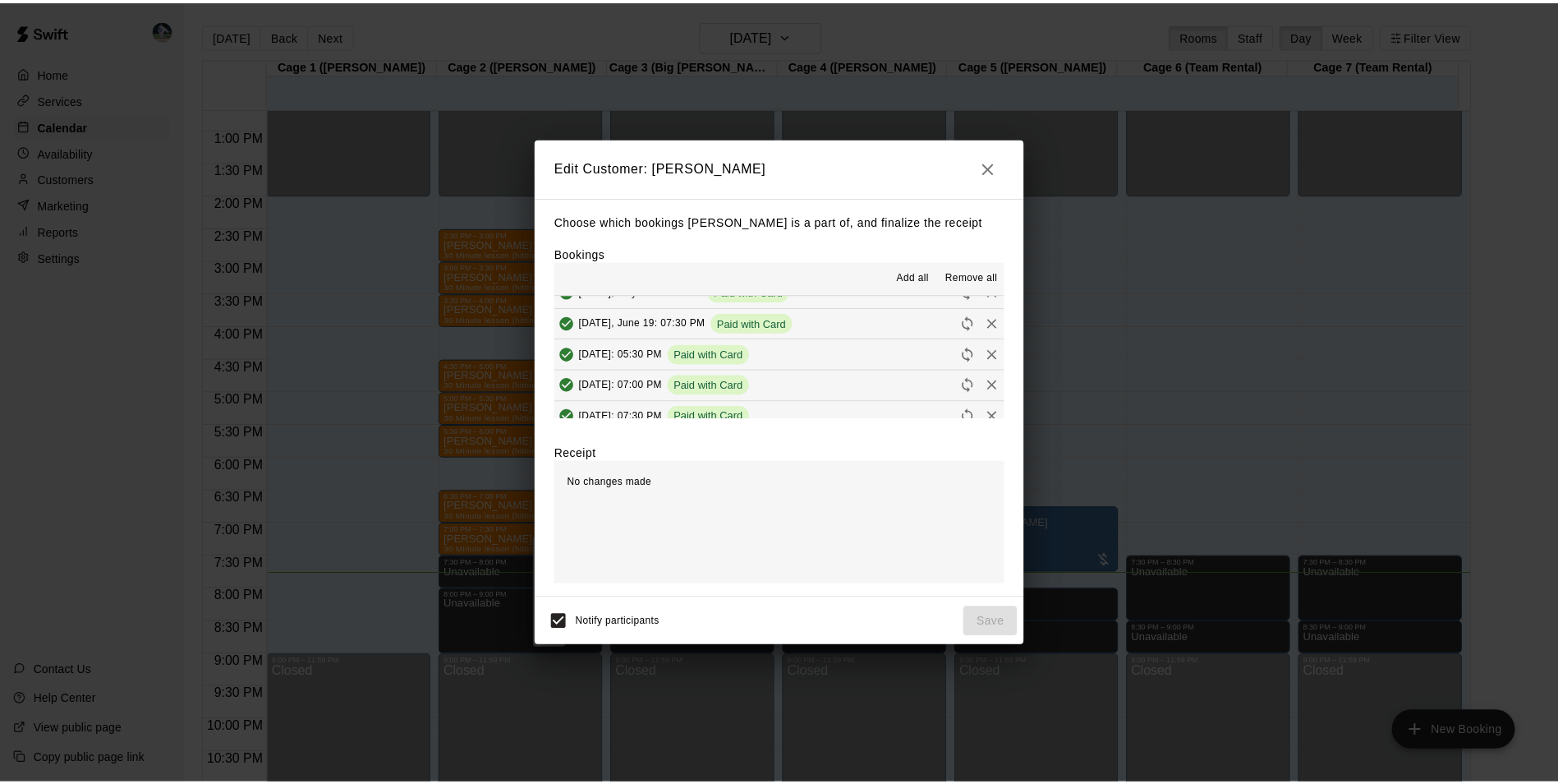
scroll to position [164, 0]
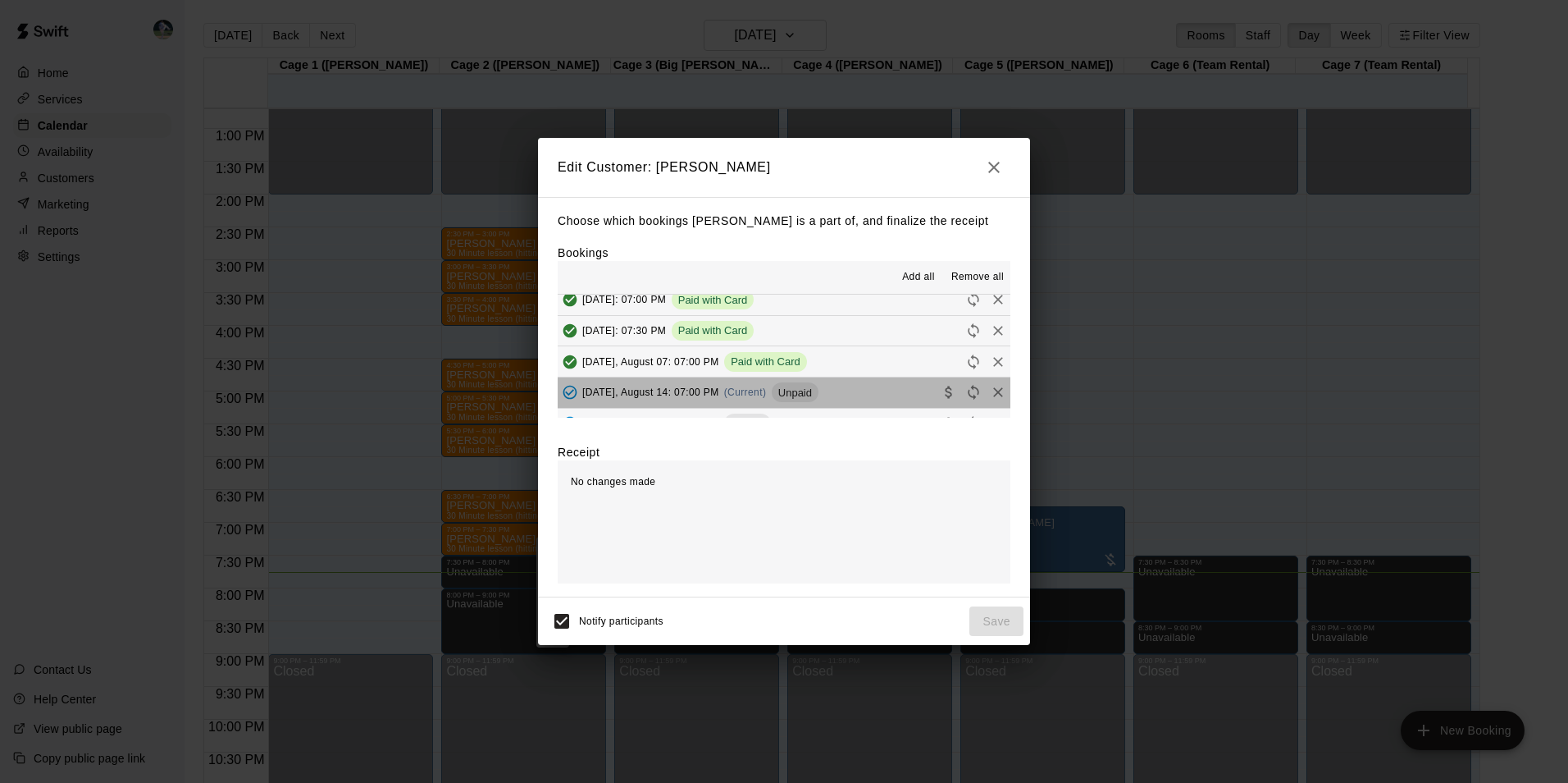
click at [843, 392] on button "[DATE], August 14: 07:00 PM (Current) Unpaid" at bounding box center [784, 392] width 453 height 30
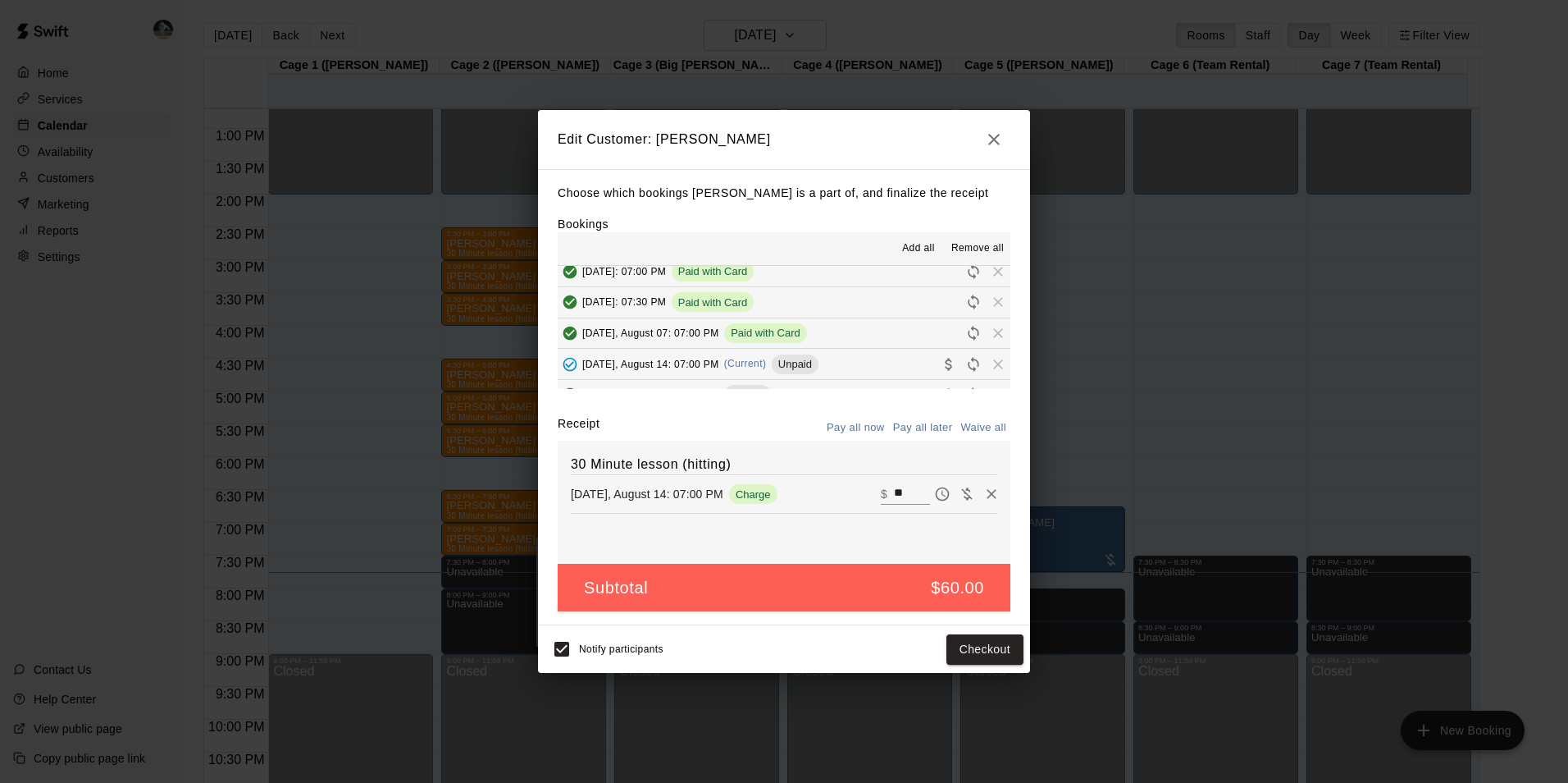
click at [896, 497] on input "**" at bounding box center [912, 493] width 36 height 21
type input "*"
type input "**"
click at [970, 645] on button "Checkout" at bounding box center [984, 649] width 77 height 30
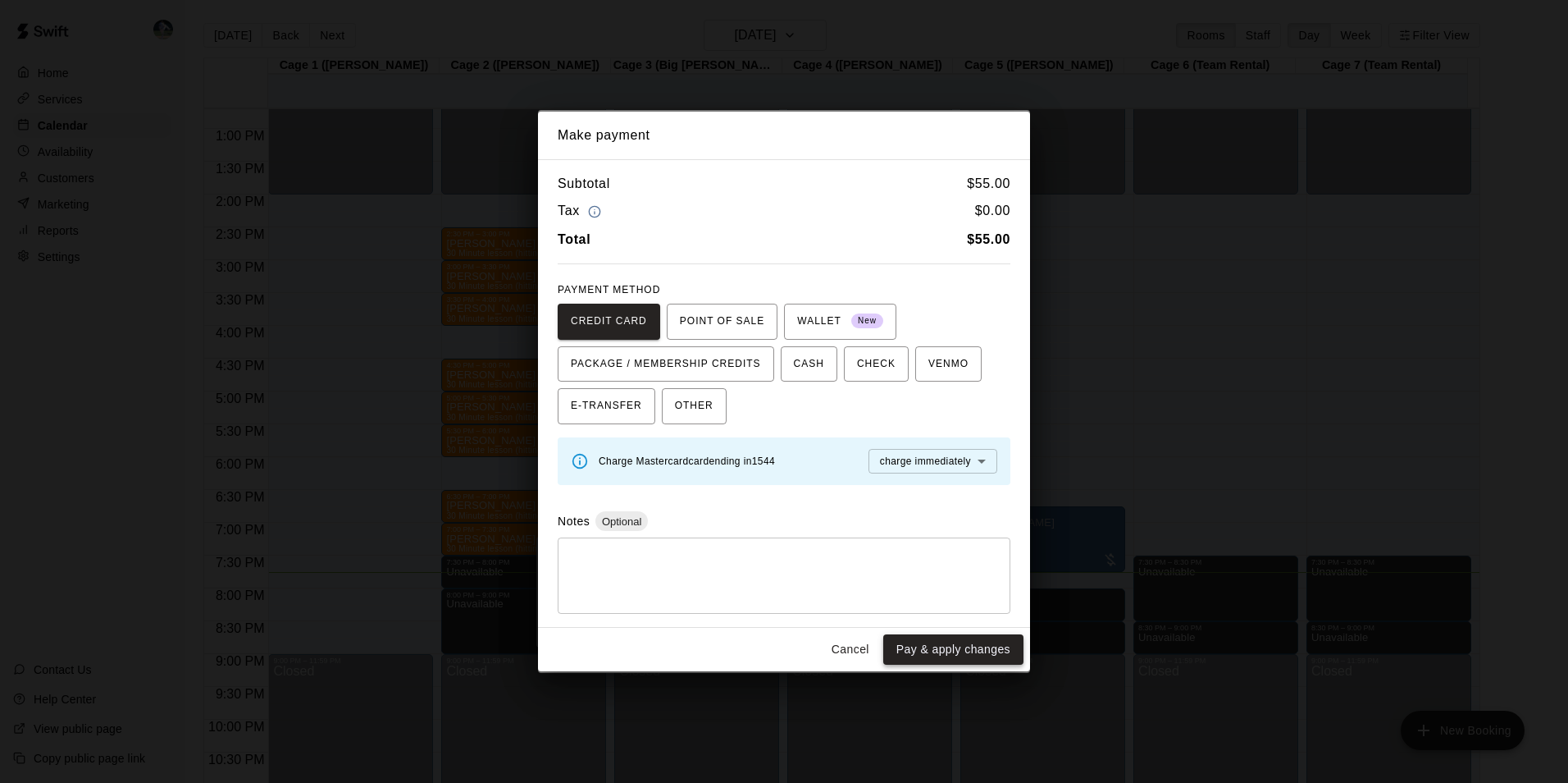
click at [926, 638] on button "Pay & apply changes" at bounding box center [953, 649] width 140 height 30
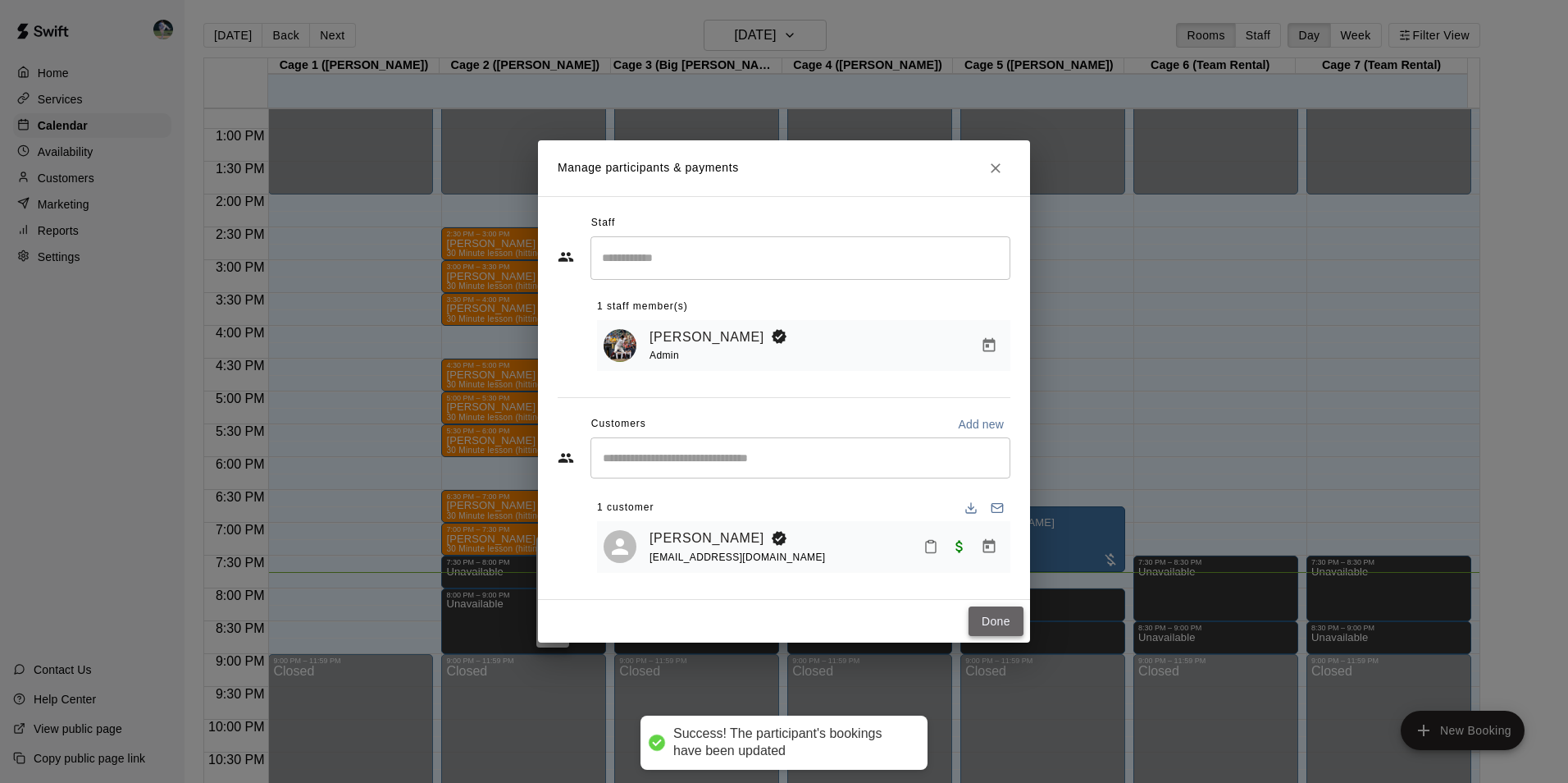
click at [973, 618] on button "Done" at bounding box center [996, 621] width 55 height 30
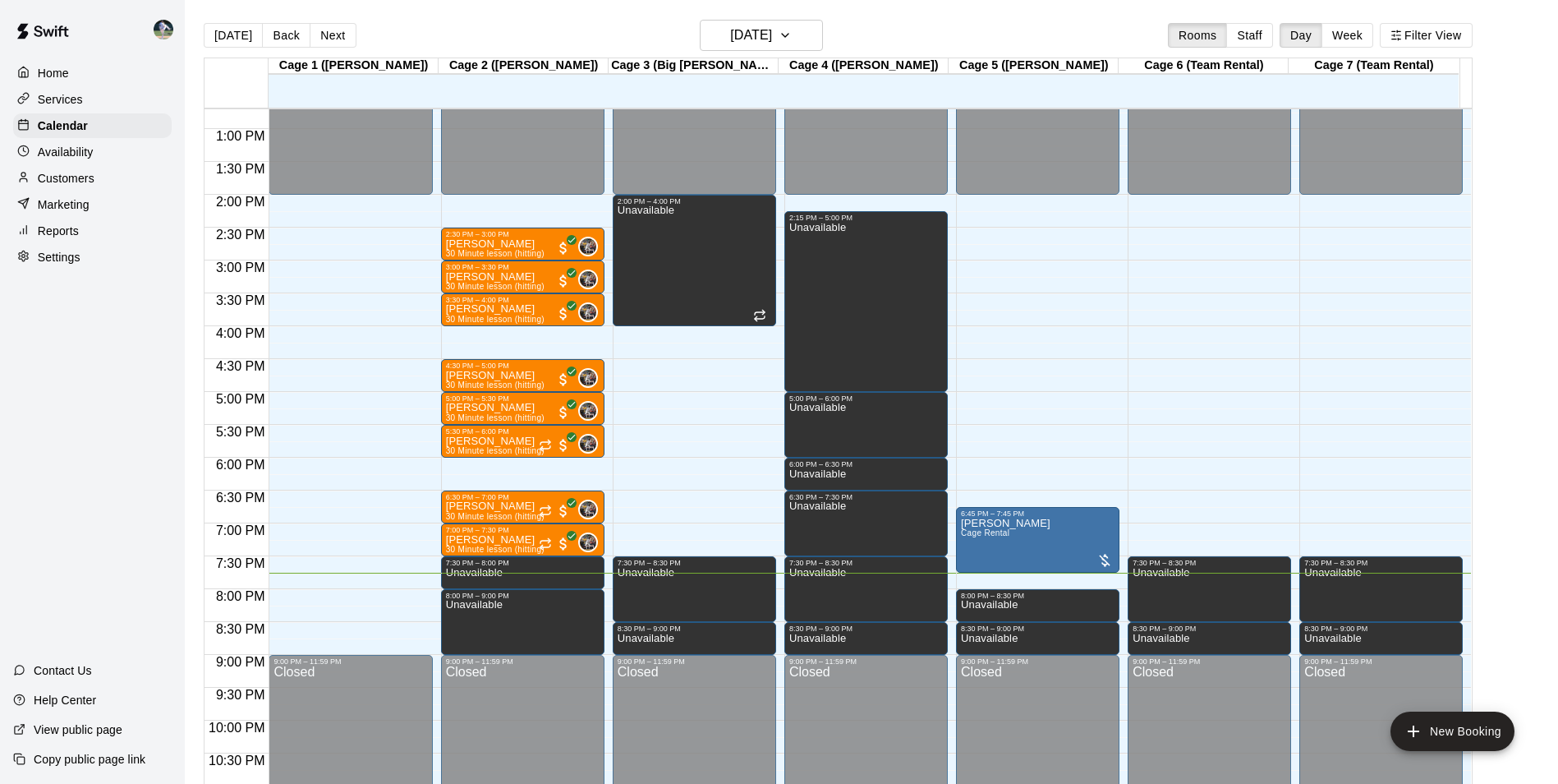
click at [803, 53] on div "[DATE] Back [DATE][DATE] Rooms Staff Day Week Filter View" at bounding box center [839, 38] width 1269 height 38
click at [772, 42] on h6 "[DATE]" at bounding box center [751, 35] width 42 height 23
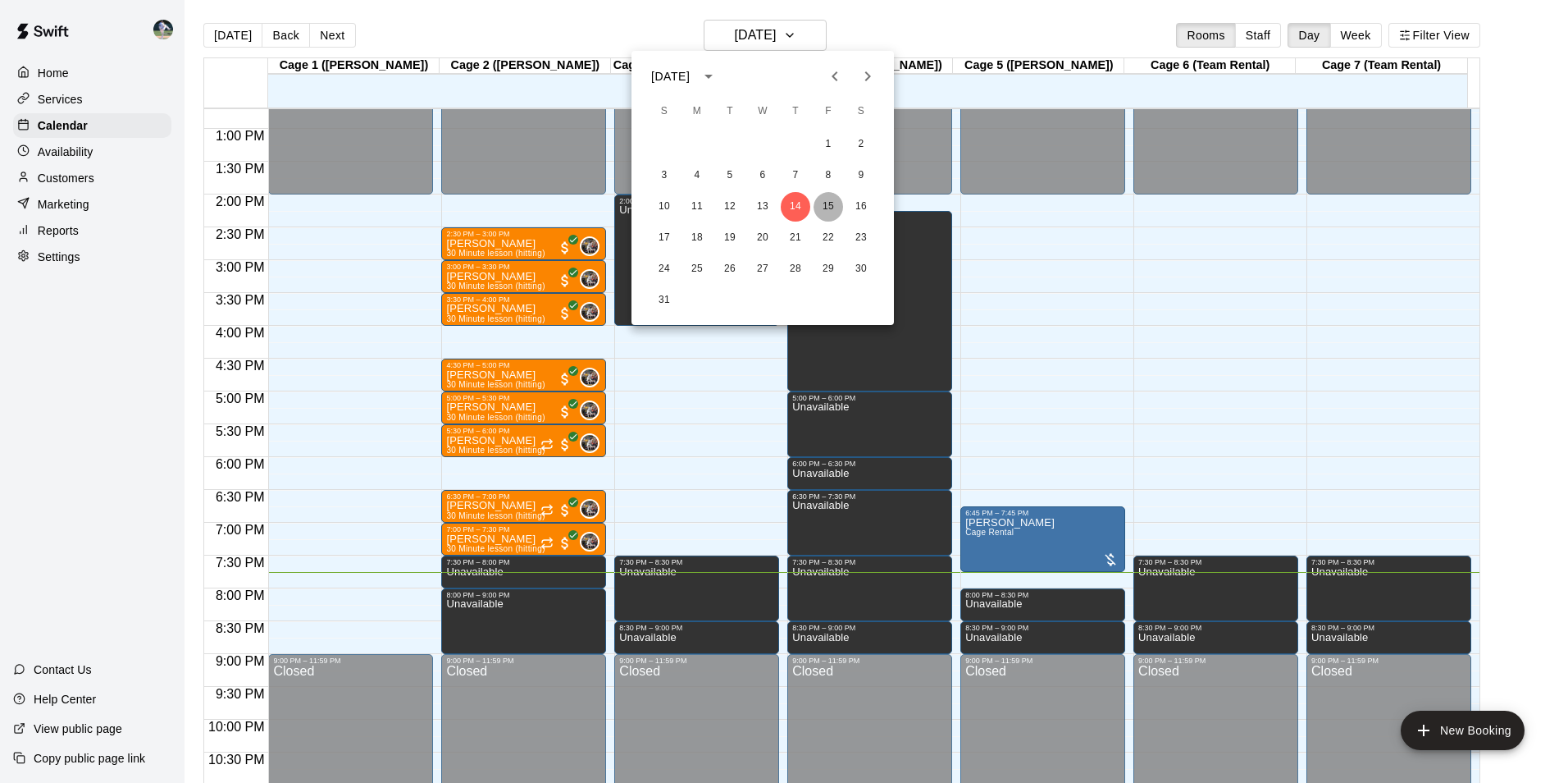
click at [824, 206] on button "15" at bounding box center [828, 207] width 29 height 30
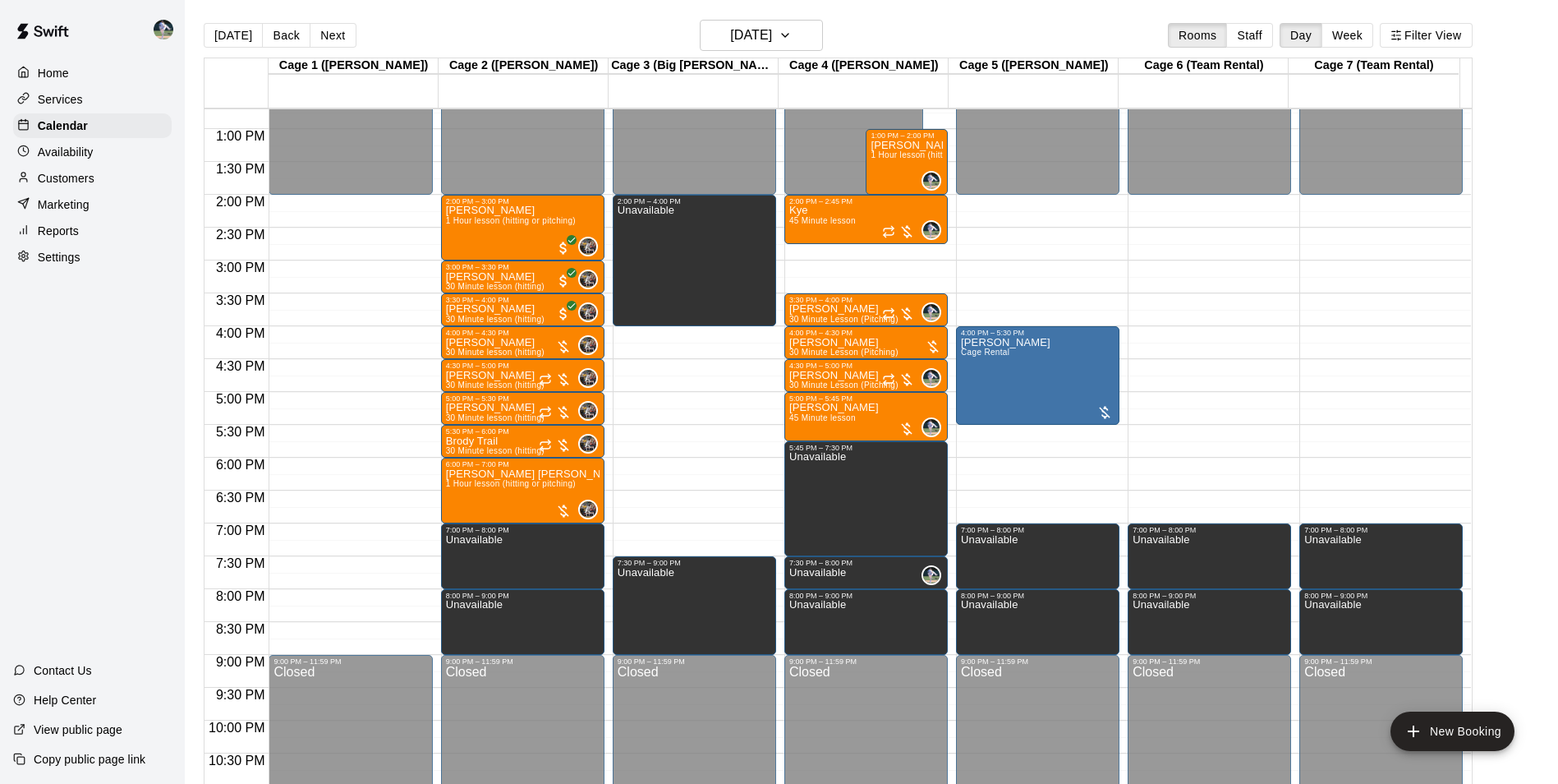
click at [778, 18] on main "[DATE] Back [DATE][DATE] Rooms Staff Day Week Filter View Cage 1 ([PERSON_NAME]…" at bounding box center [871, 404] width 1373 height 810
click at [785, 22] on button "[DATE]" at bounding box center [761, 35] width 123 height 31
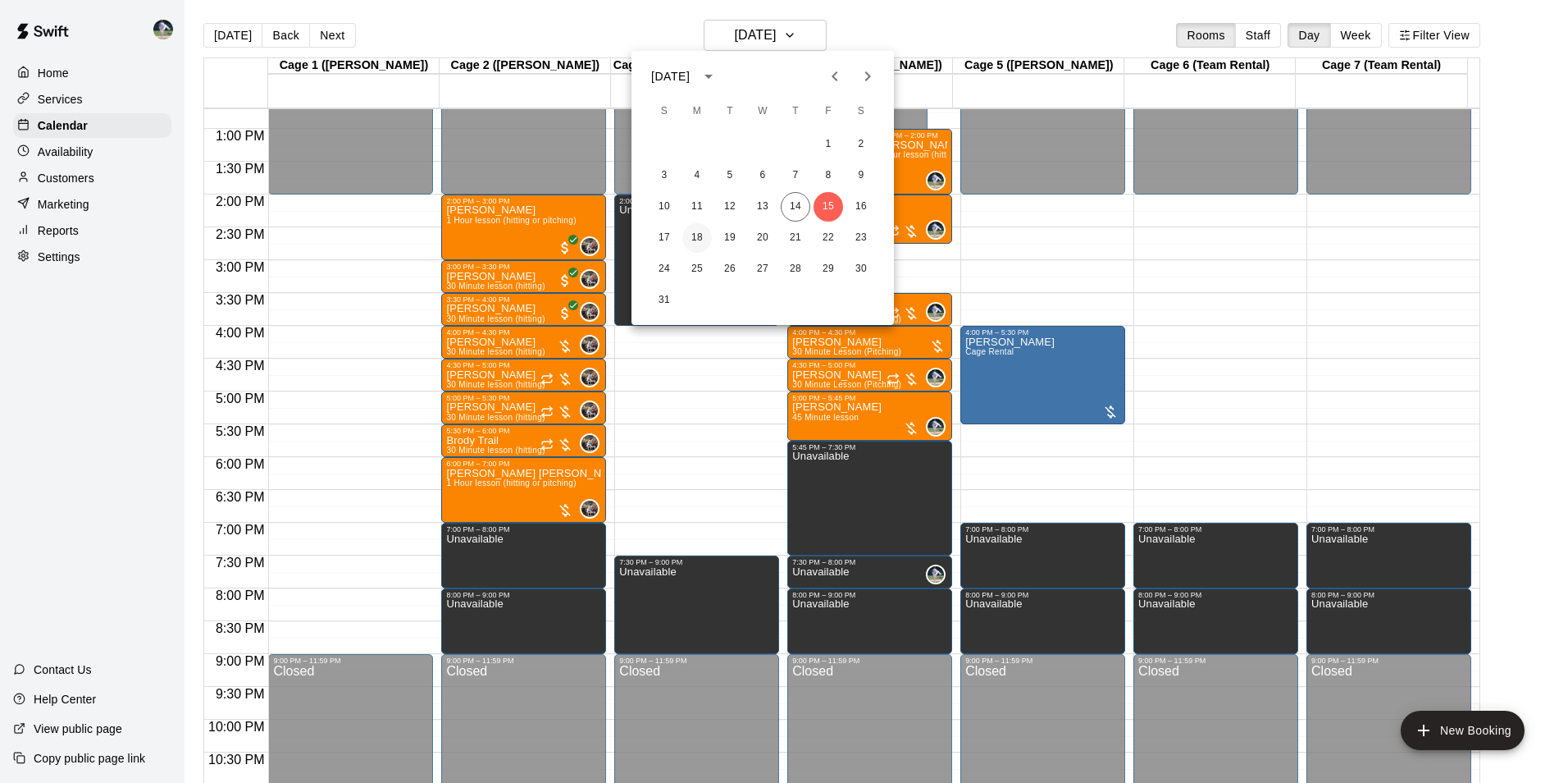
click at [704, 231] on button "18" at bounding box center [697, 238] width 29 height 30
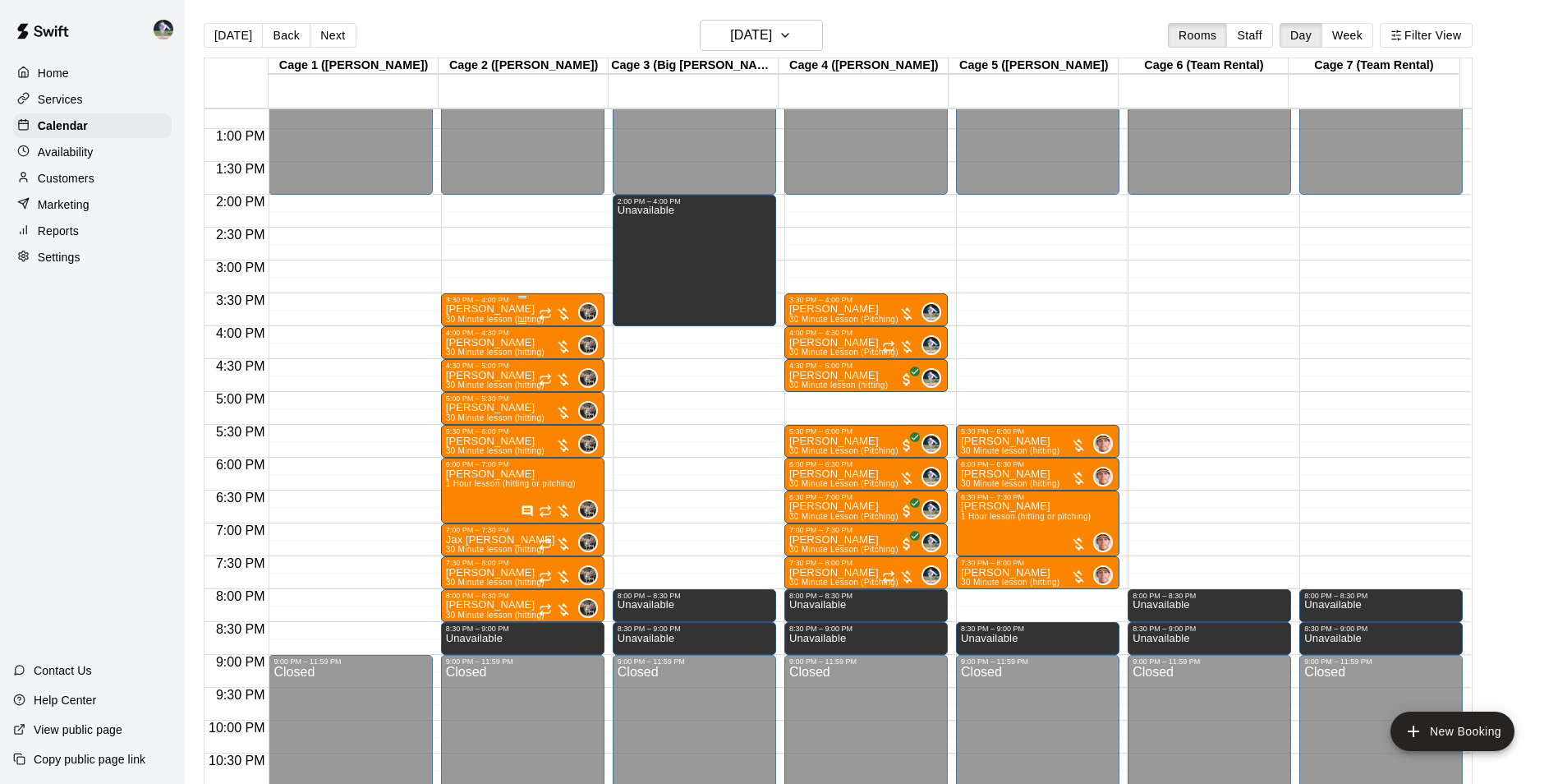
click at [485, 300] on div "3:30 PM – 4:00 PM" at bounding box center [523, 299] width 153 height 8
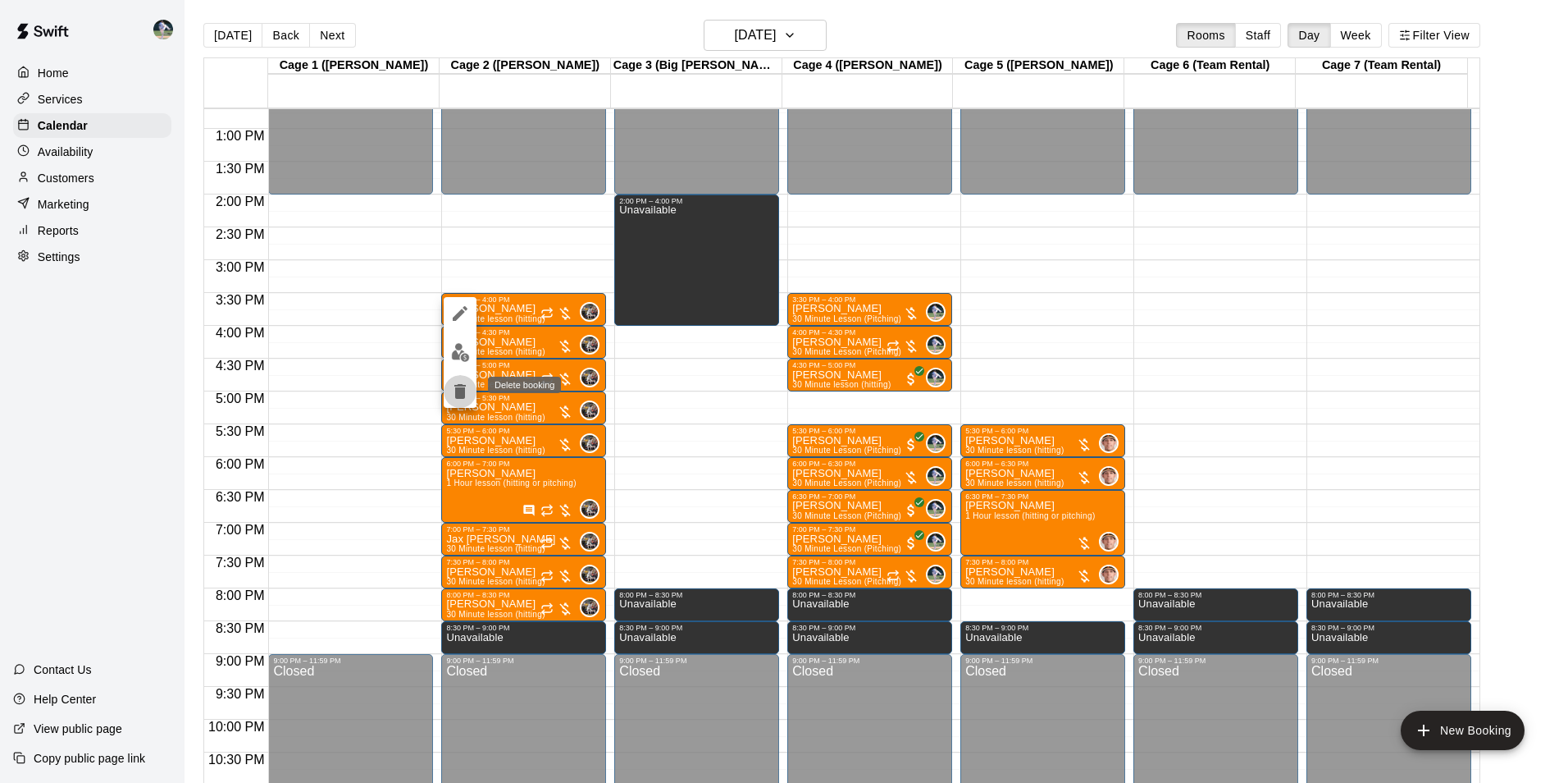
click at [458, 387] on icon "delete" at bounding box center [460, 391] width 11 height 15
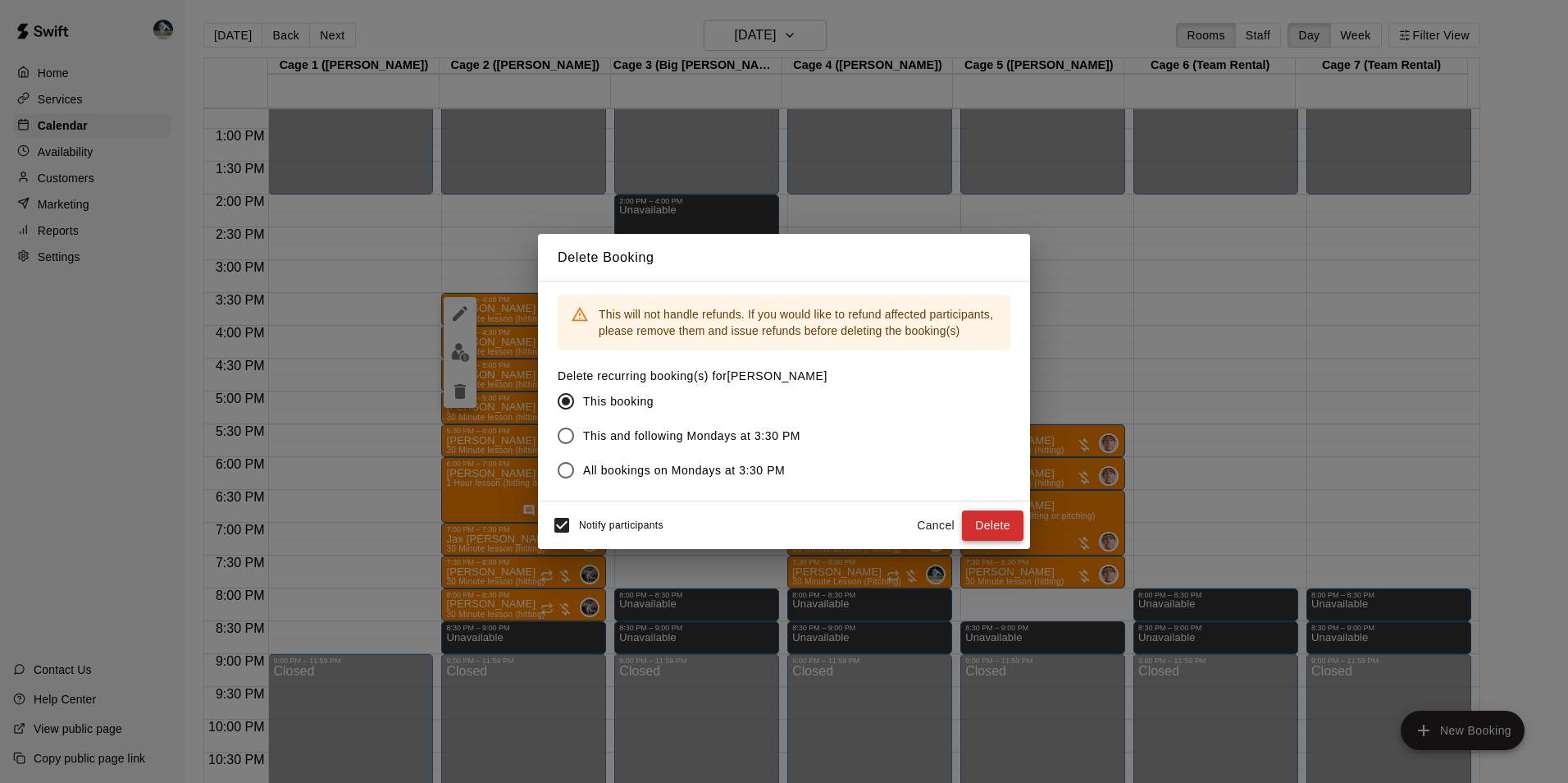
click at [990, 529] on button "Delete" at bounding box center [992, 525] width 62 height 30
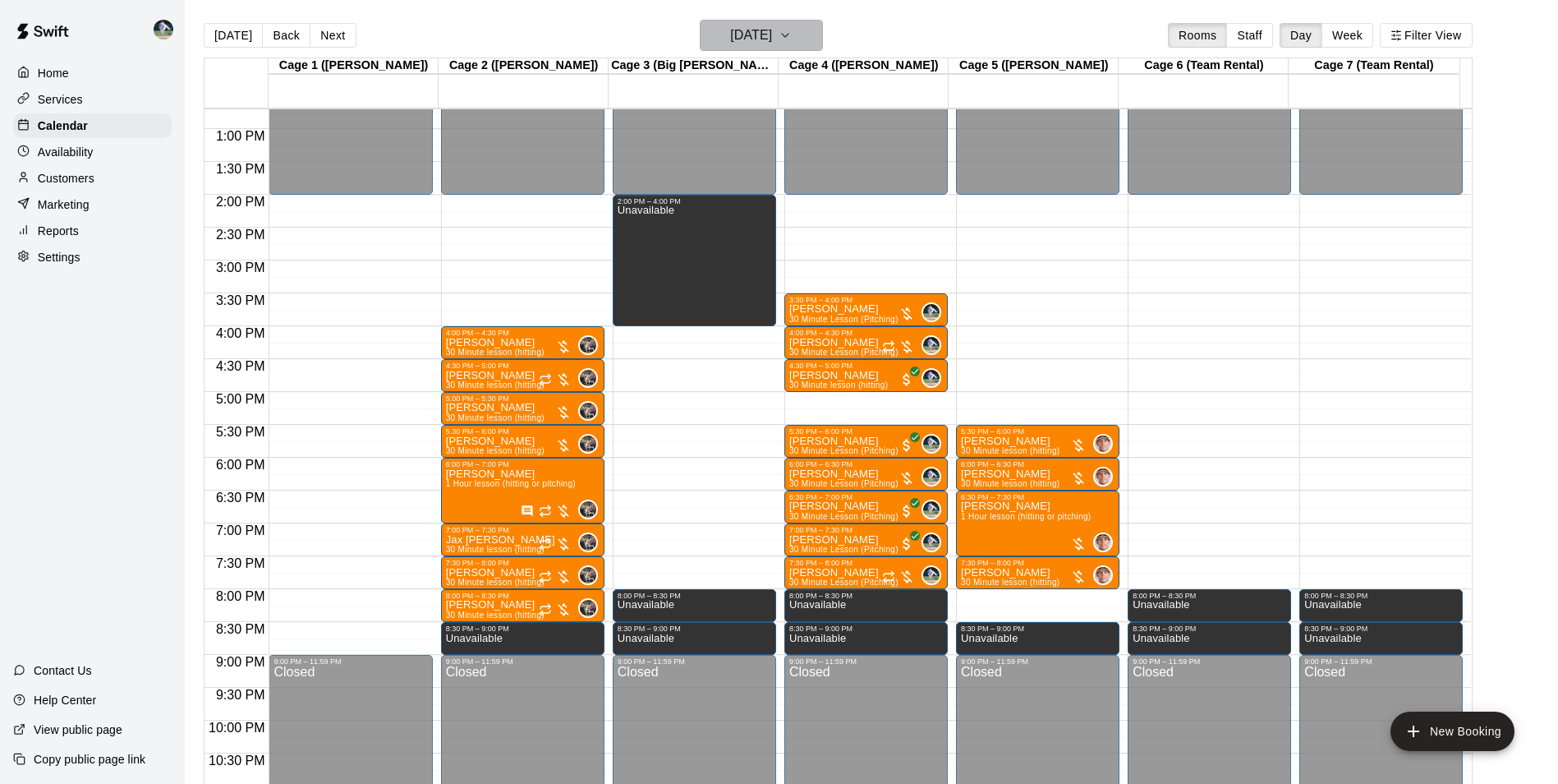
click at [731, 43] on h6 "[DATE]" at bounding box center [751, 35] width 42 height 23
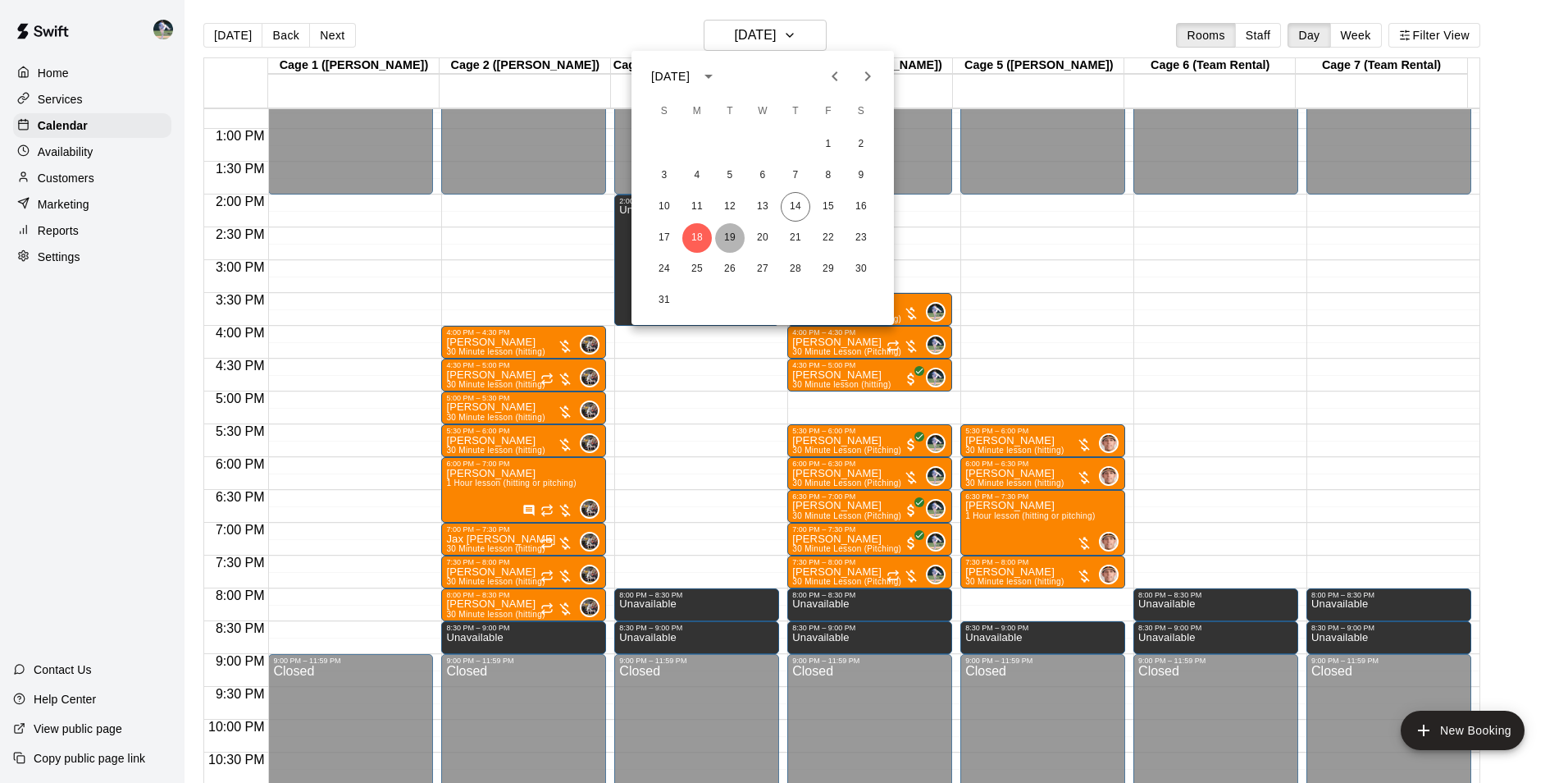
click at [734, 236] on button "19" at bounding box center [730, 238] width 29 height 30
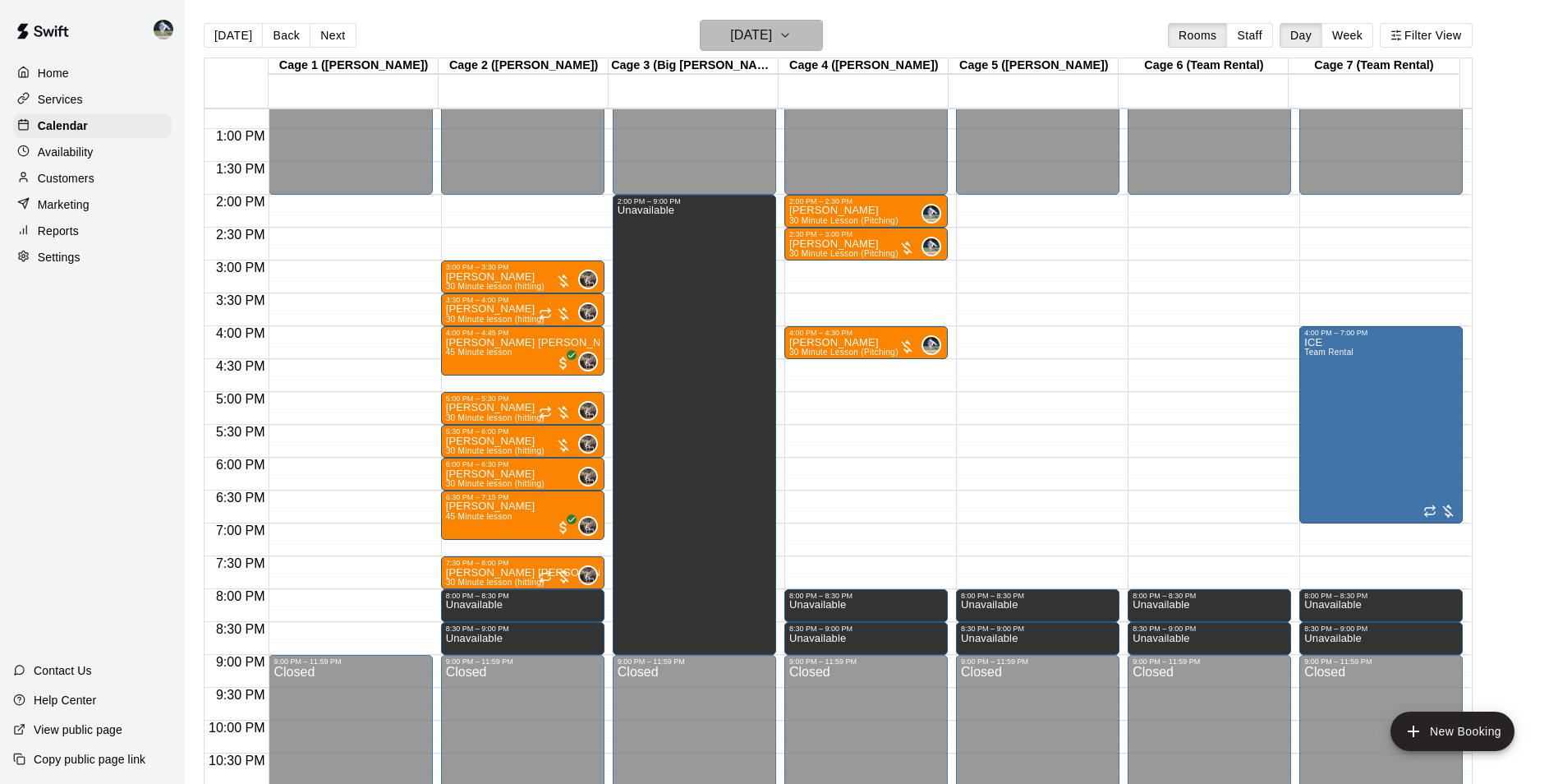
click at [770, 48] on button "[DATE]" at bounding box center [761, 35] width 123 height 31
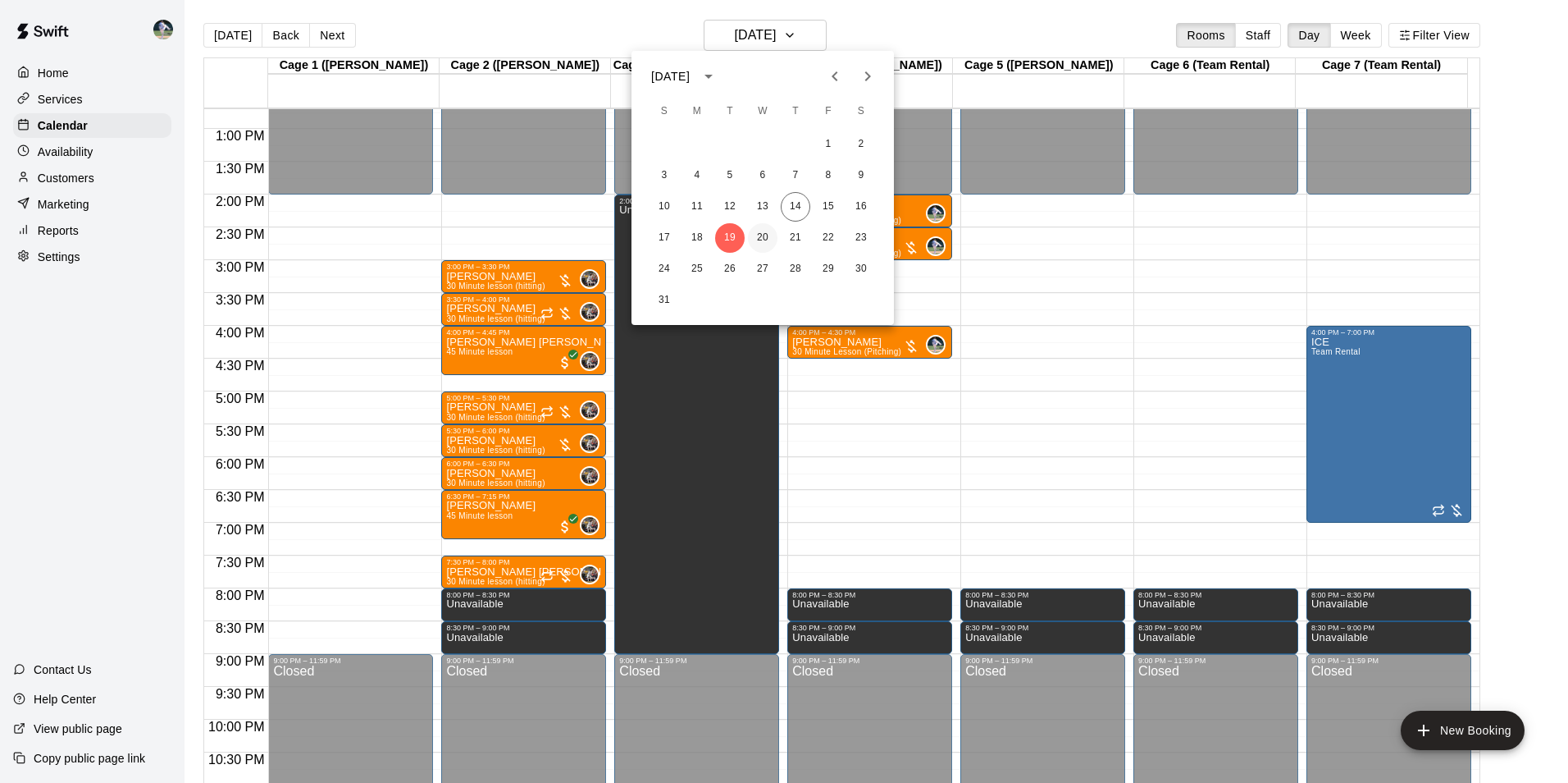
click at [768, 237] on button "20" at bounding box center [762, 238] width 29 height 30
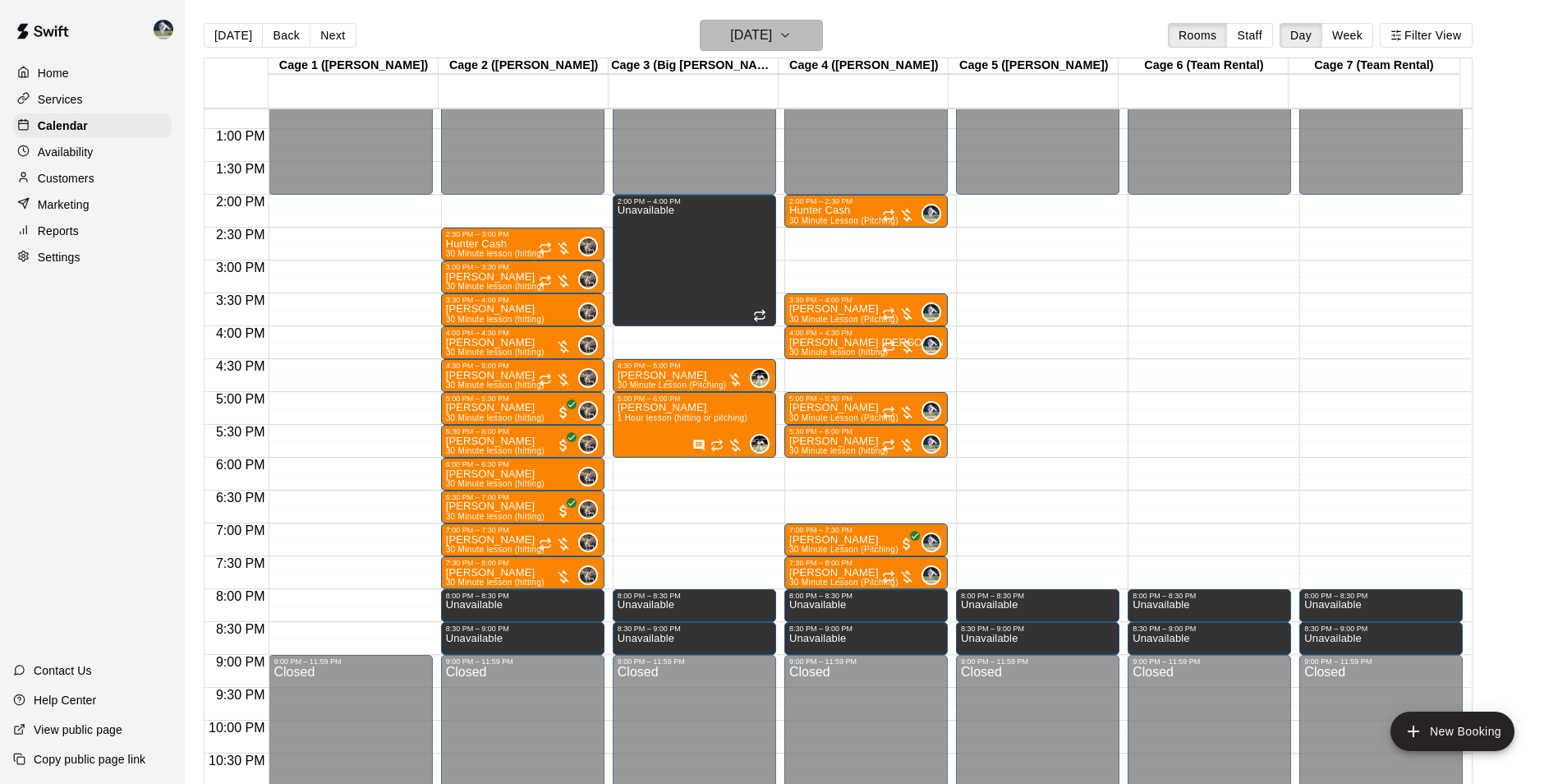
click at [754, 29] on h6 "[DATE]" at bounding box center [751, 35] width 42 height 23
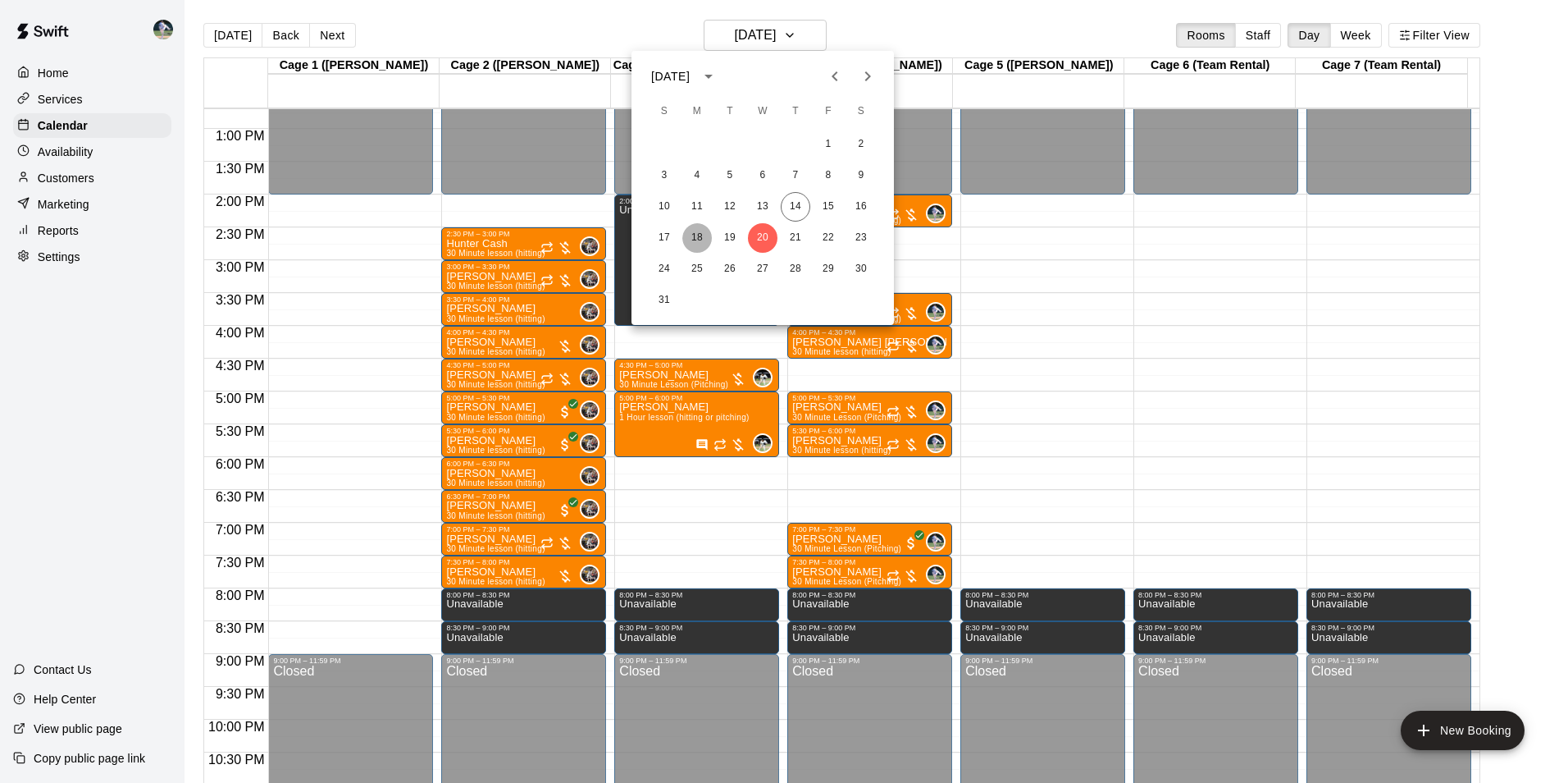
click at [699, 236] on button "18" at bounding box center [697, 238] width 29 height 30
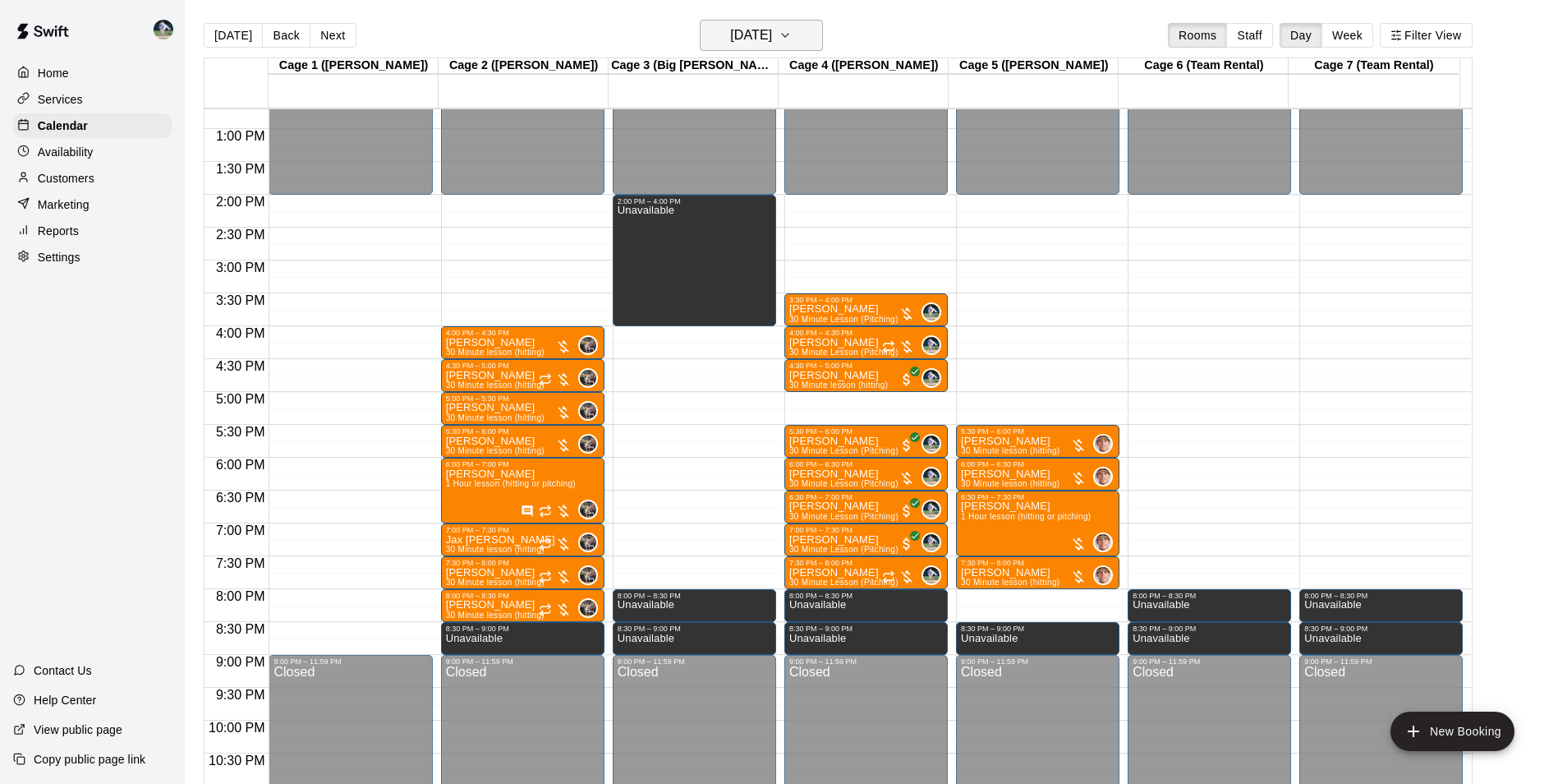
click at [756, 42] on h6 "[DATE]" at bounding box center [751, 35] width 42 height 23
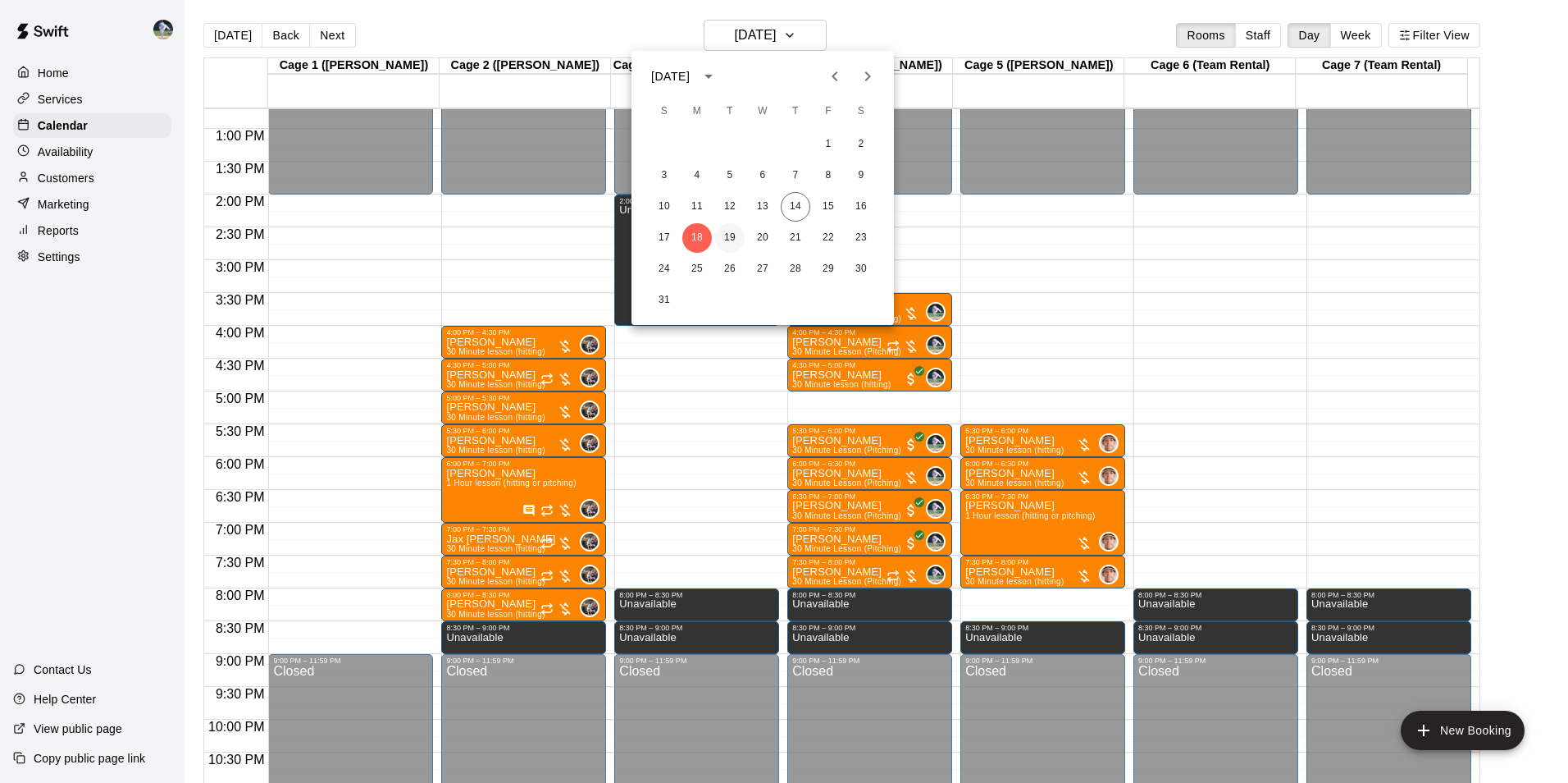
click at [732, 236] on button "19" at bounding box center [730, 238] width 29 height 30
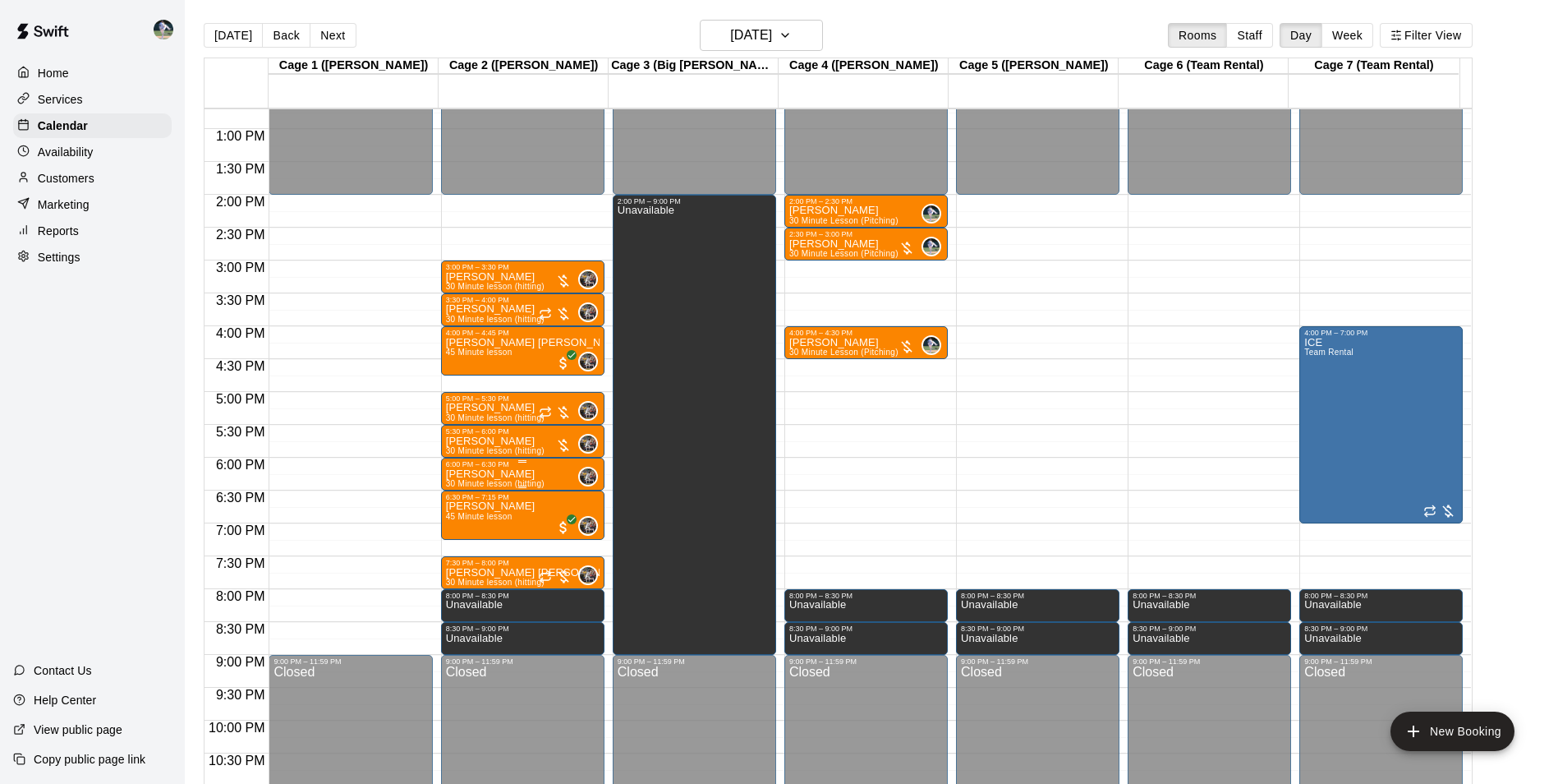
click at [511, 464] on div "6:00 PM – 6:30 PM" at bounding box center [523, 464] width 153 height 8
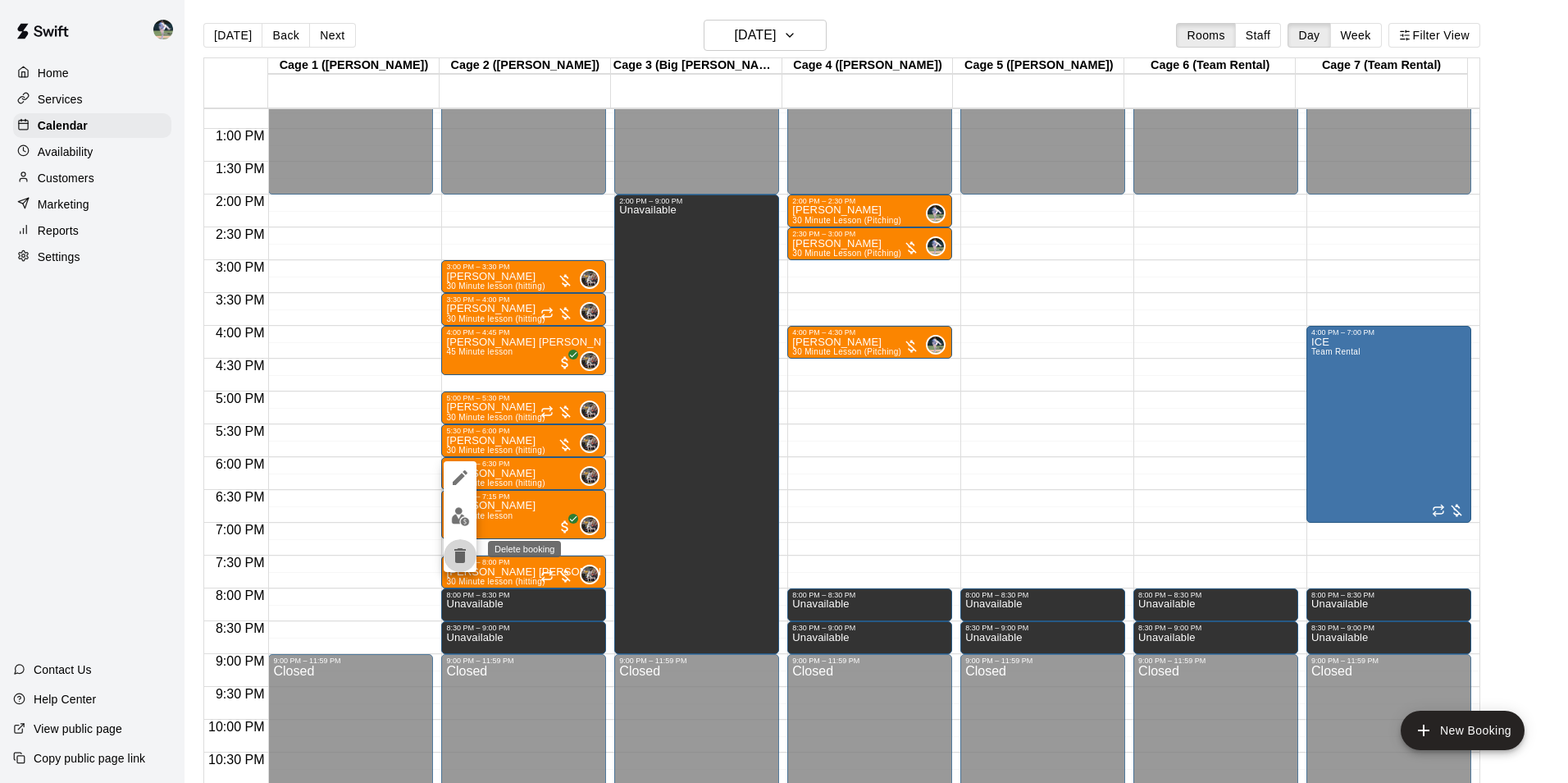
click at [463, 550] on icon "delete" at bounding box center [460, 555] width 11 height 15
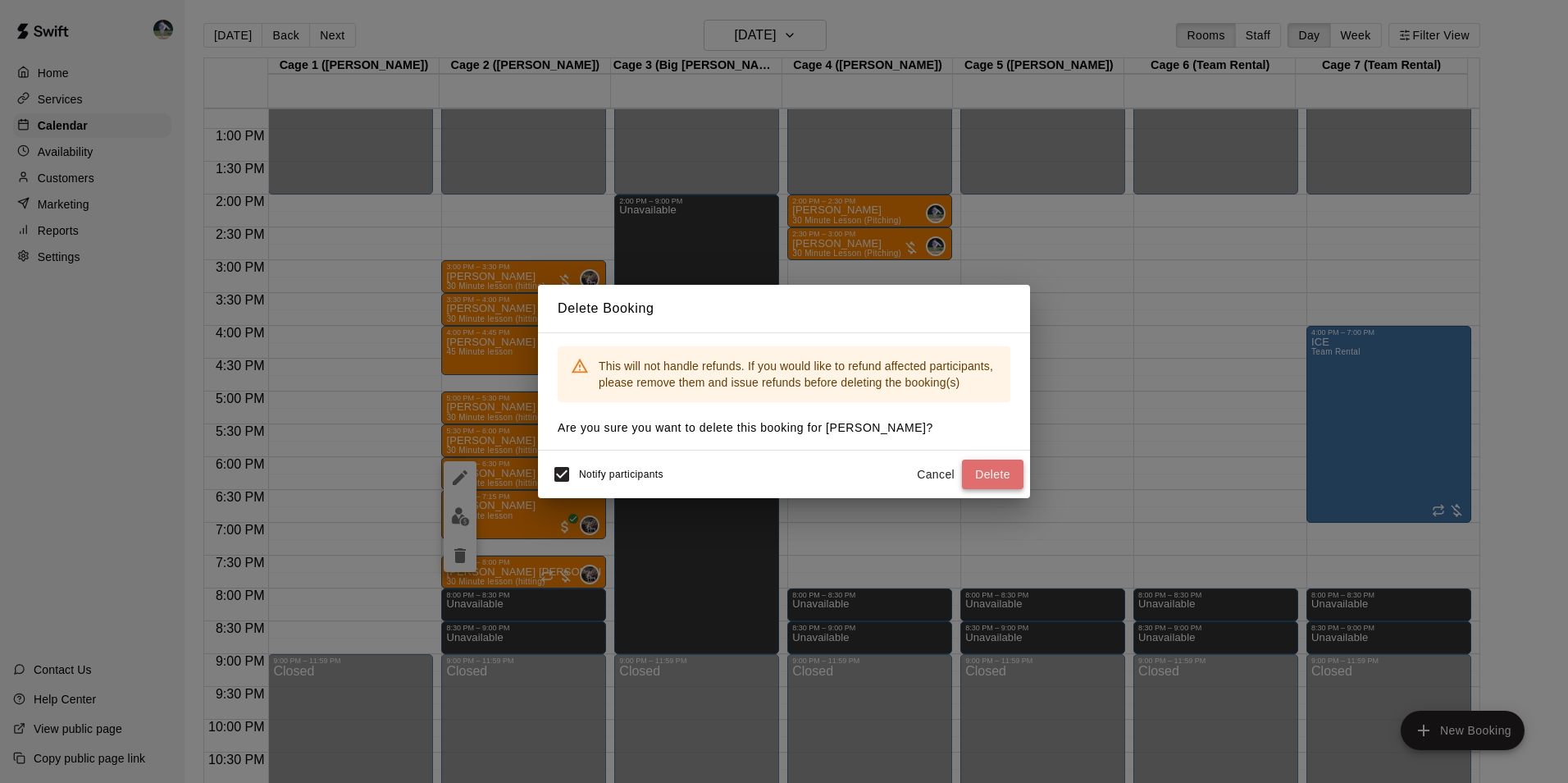
click at [994, 473] on button "Delete" at bounding box center [992, 474] width 62 height 30
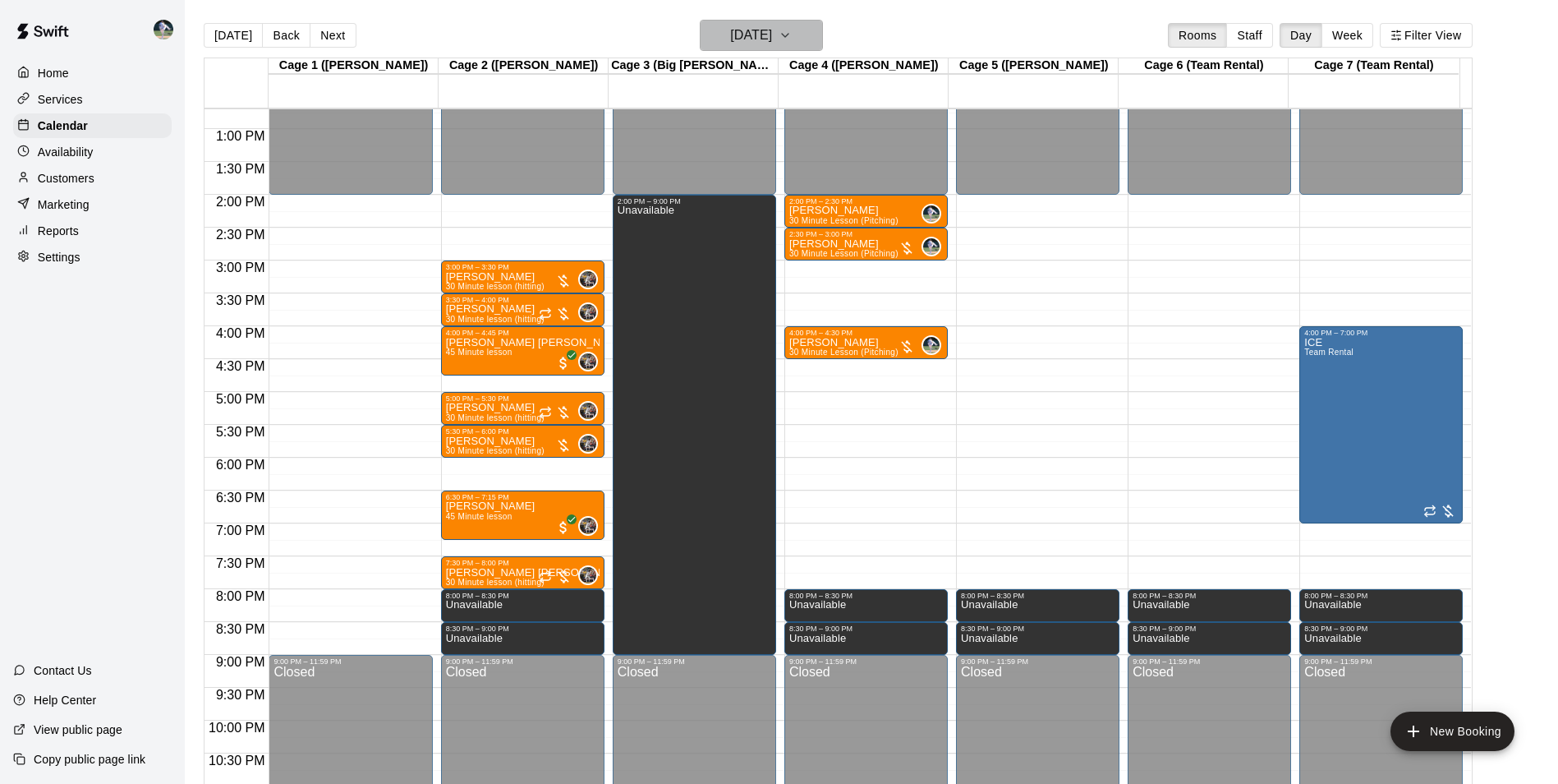
click at [772, 27] on h6 "[DATE]" at bounding box center [751, 35] width 42 height 23
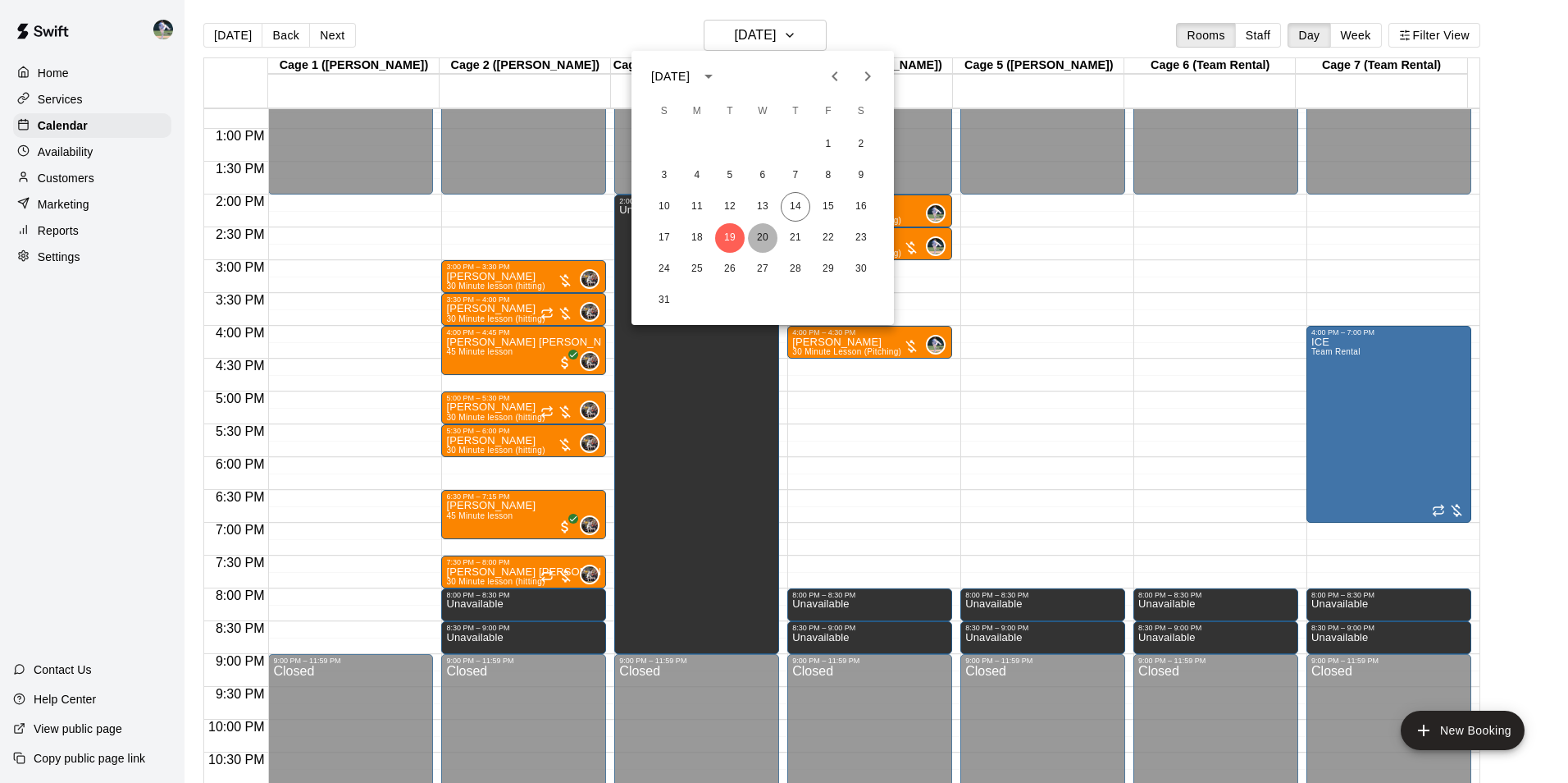
click at [767, 231] on button "20" at bounding box center [762, 238] width 29 height 30
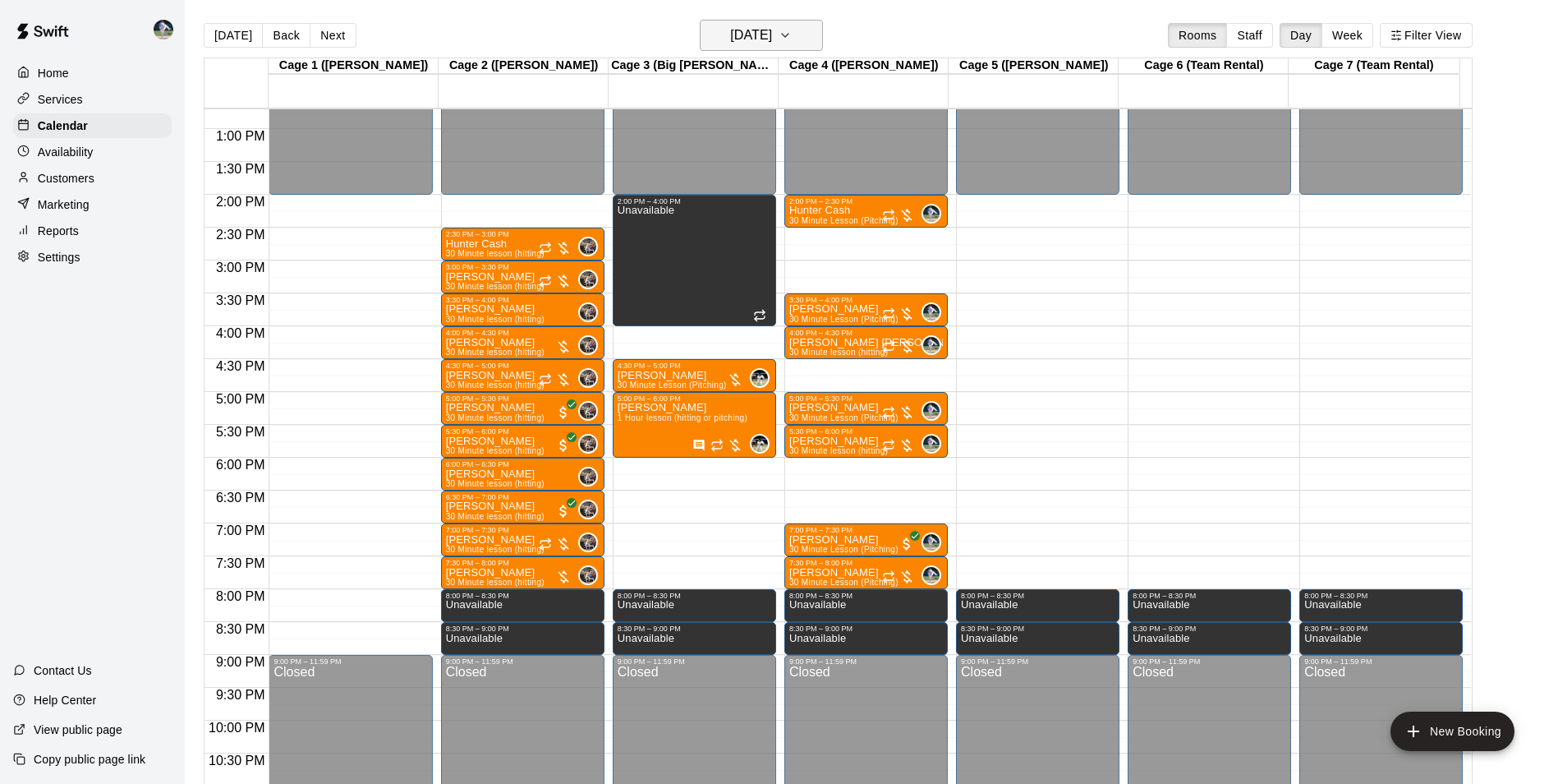
click at [760, 43] on h6 "[DATE]" at bounding box center [751, 35] width 42 height 23
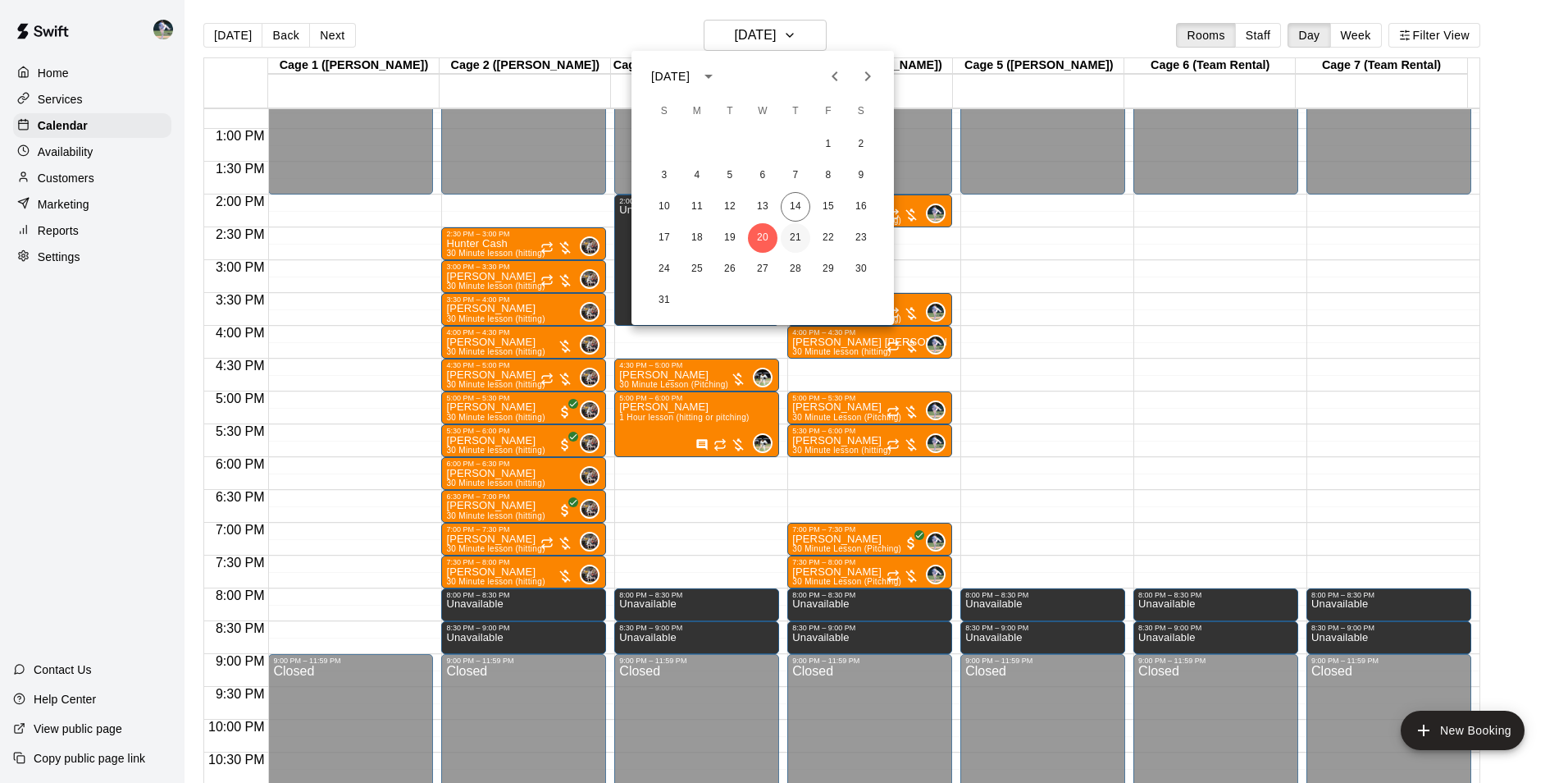
click at [801, 242] on button "21" at bounding box center [796, 238] width 29 height 30
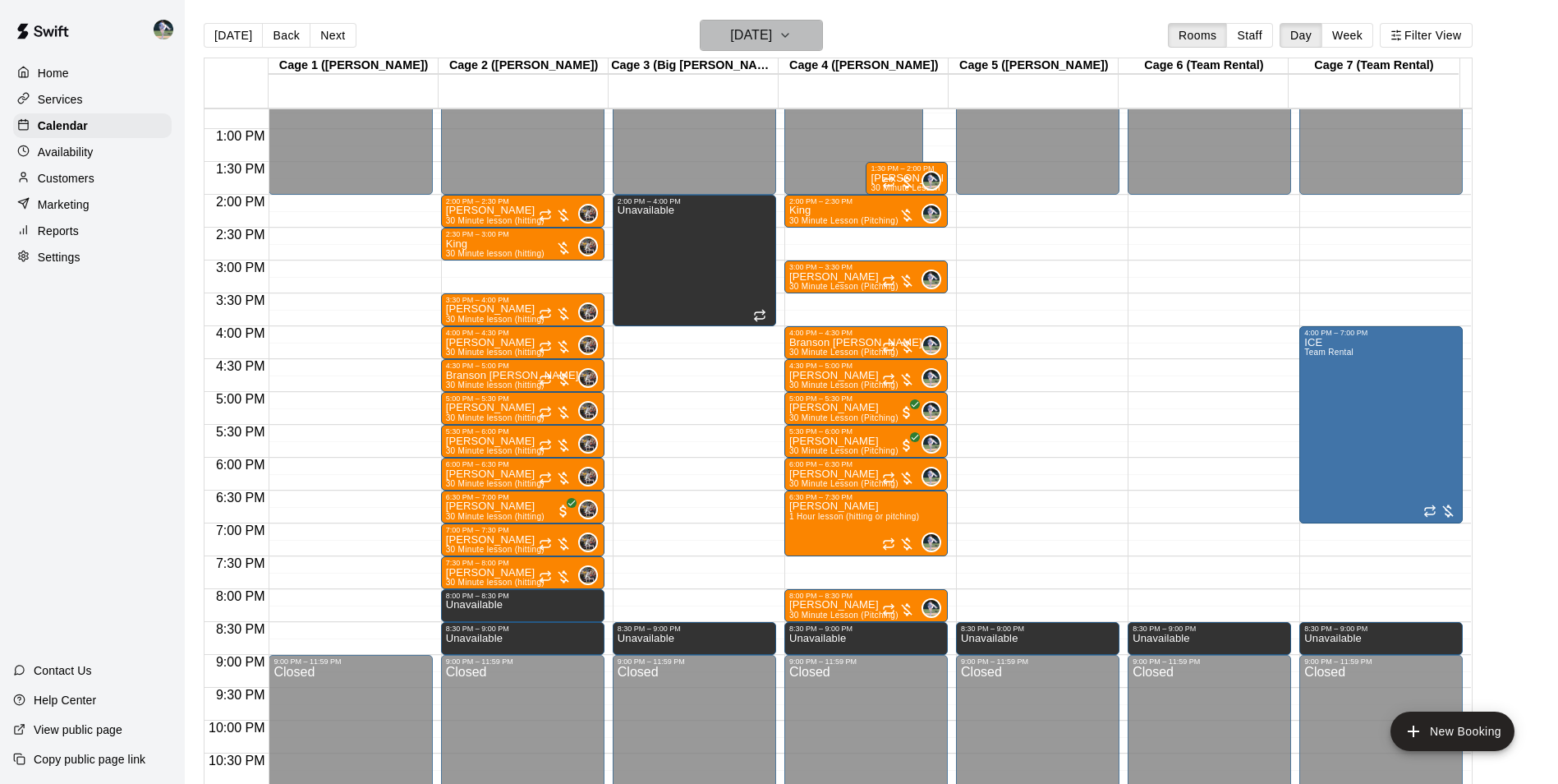
click at [757, 40] on h6 "[DATE]" at bounding box center [751, 35] width 42 height 23
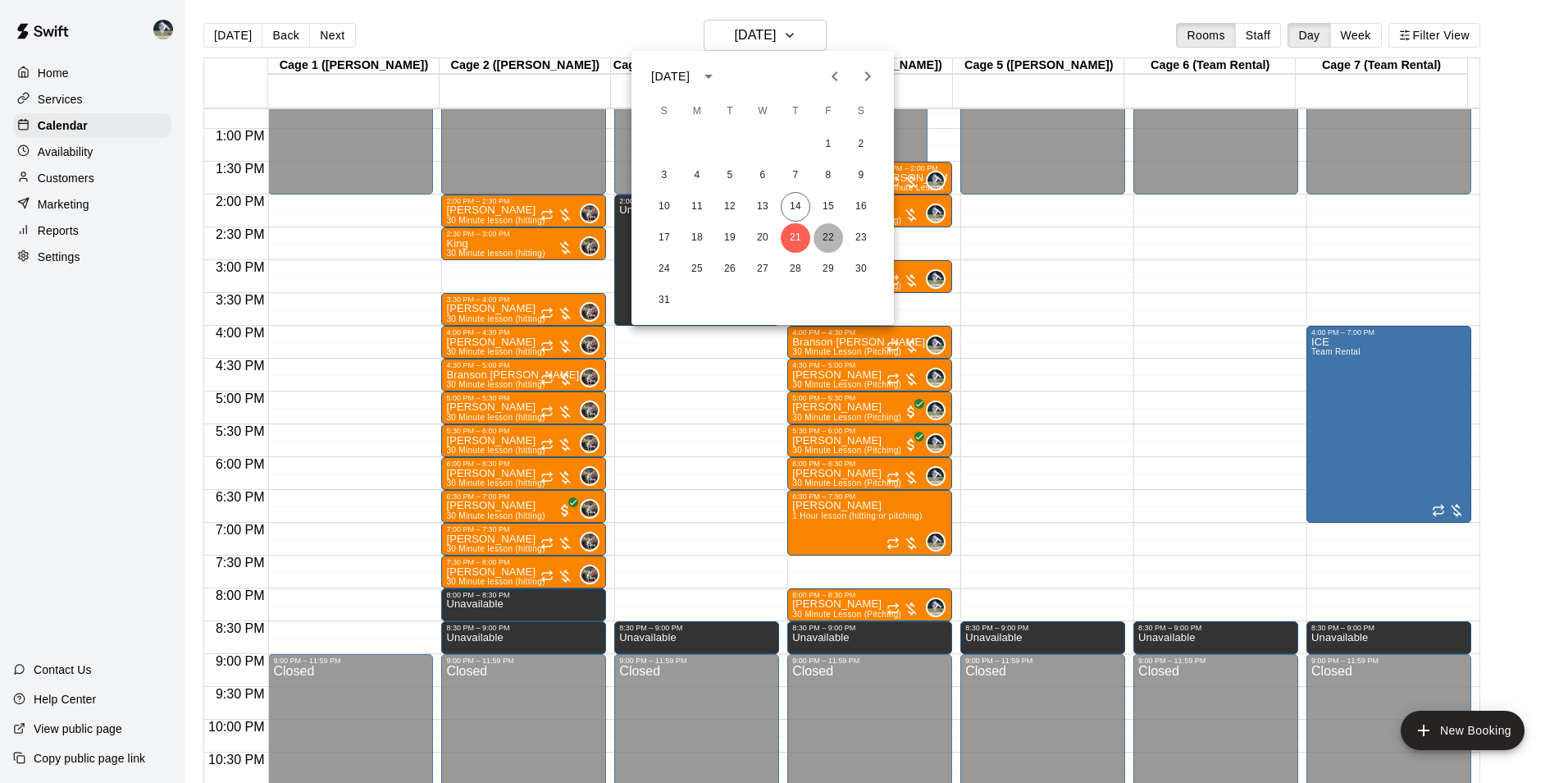
click at [826, 243] on button "22" at bounding box center [828, 238] width 29 height 30
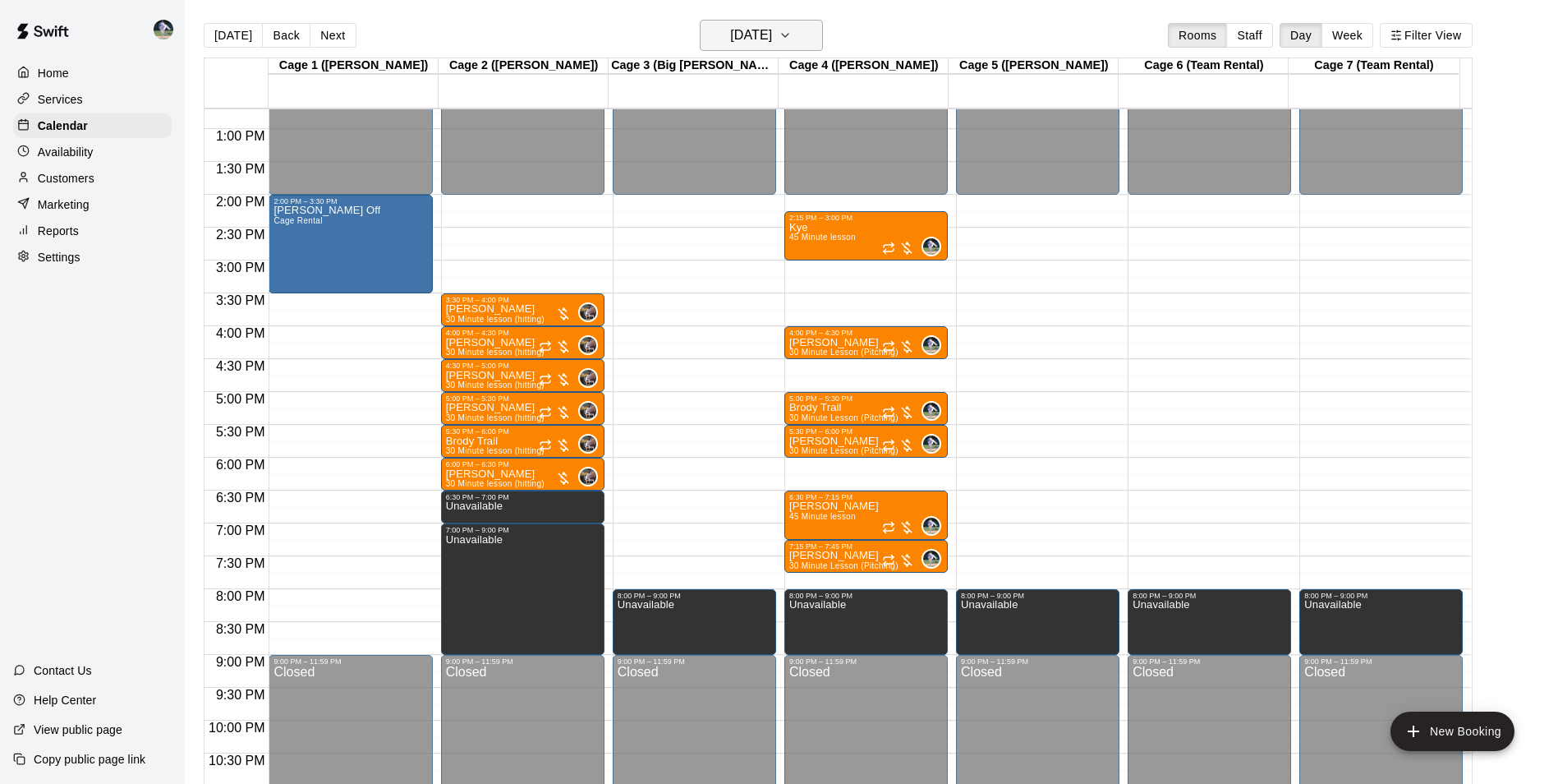
click at [731, 34] on h6 "[DATE]" at bounding box center [751, 35] width 42 height 23
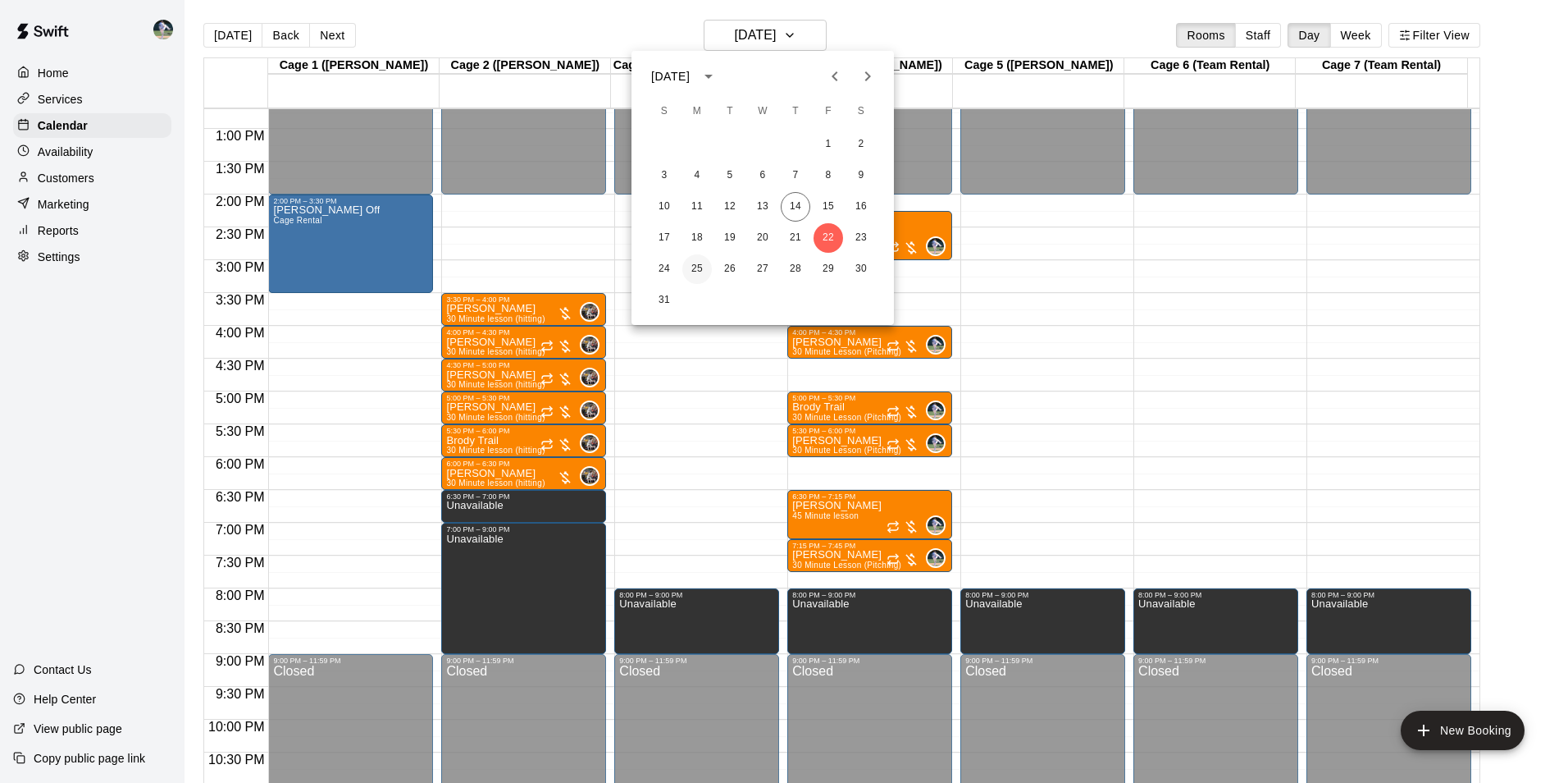
click at [698, 272] on button "25" at bounding box center [697, 269] width 29 height 30
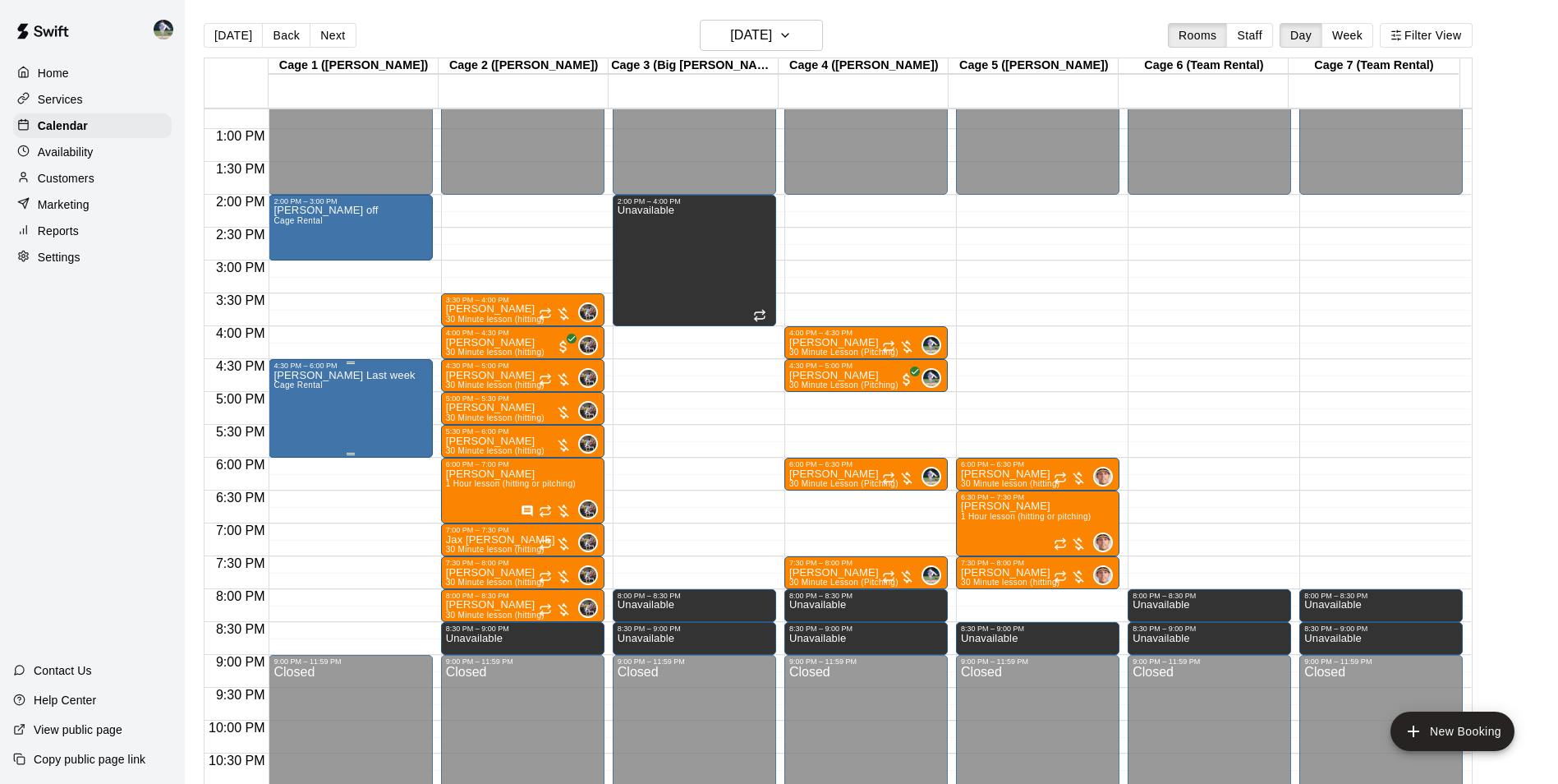
click at [412, 394] on div "[PERSON_NAME] Last week Cage Rental" at bounding box center [350, 761] width 153 height 784
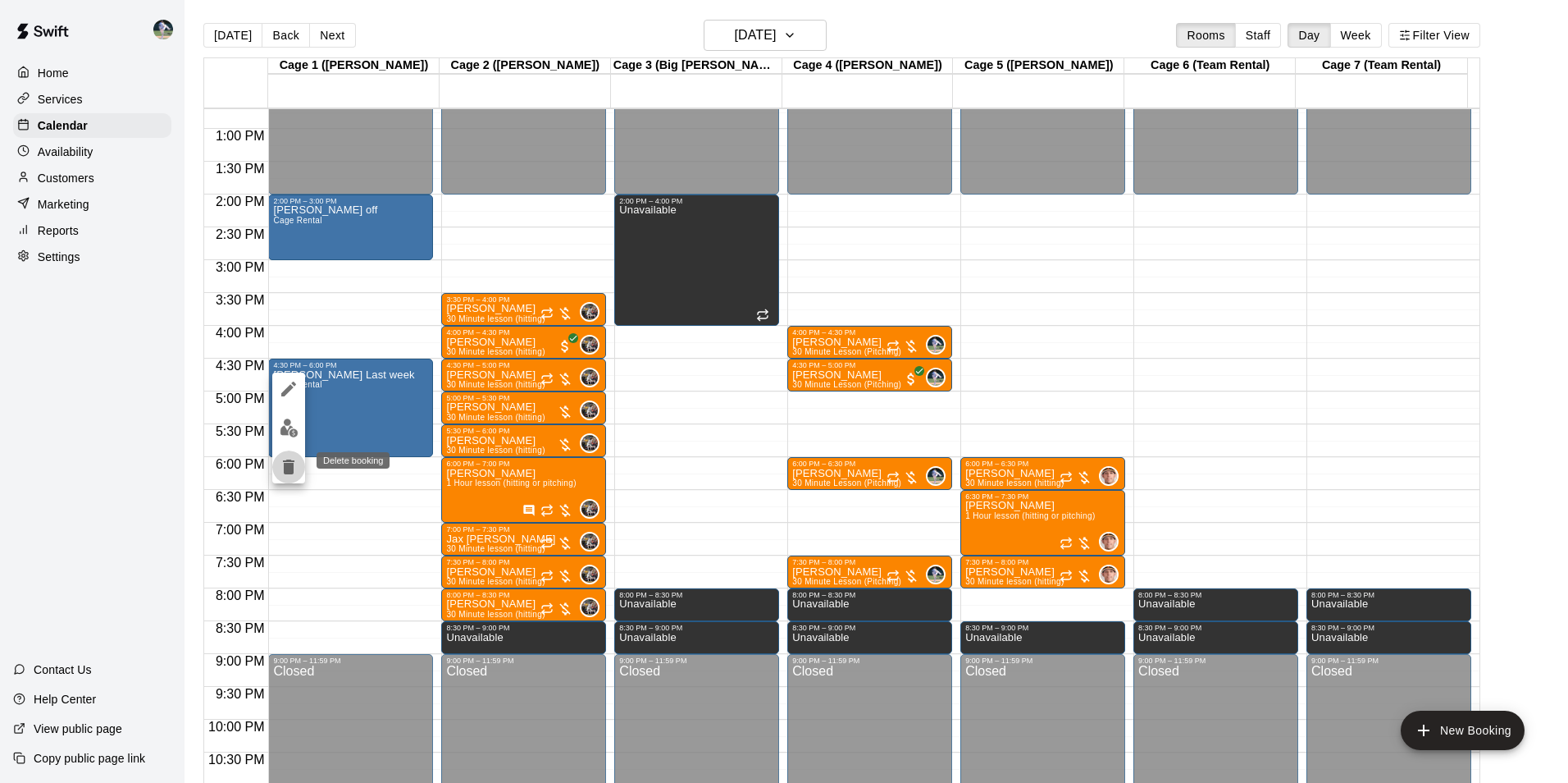
click at [278, 464] on button "delete" at bounding box center [289, 467] width 33 height 33
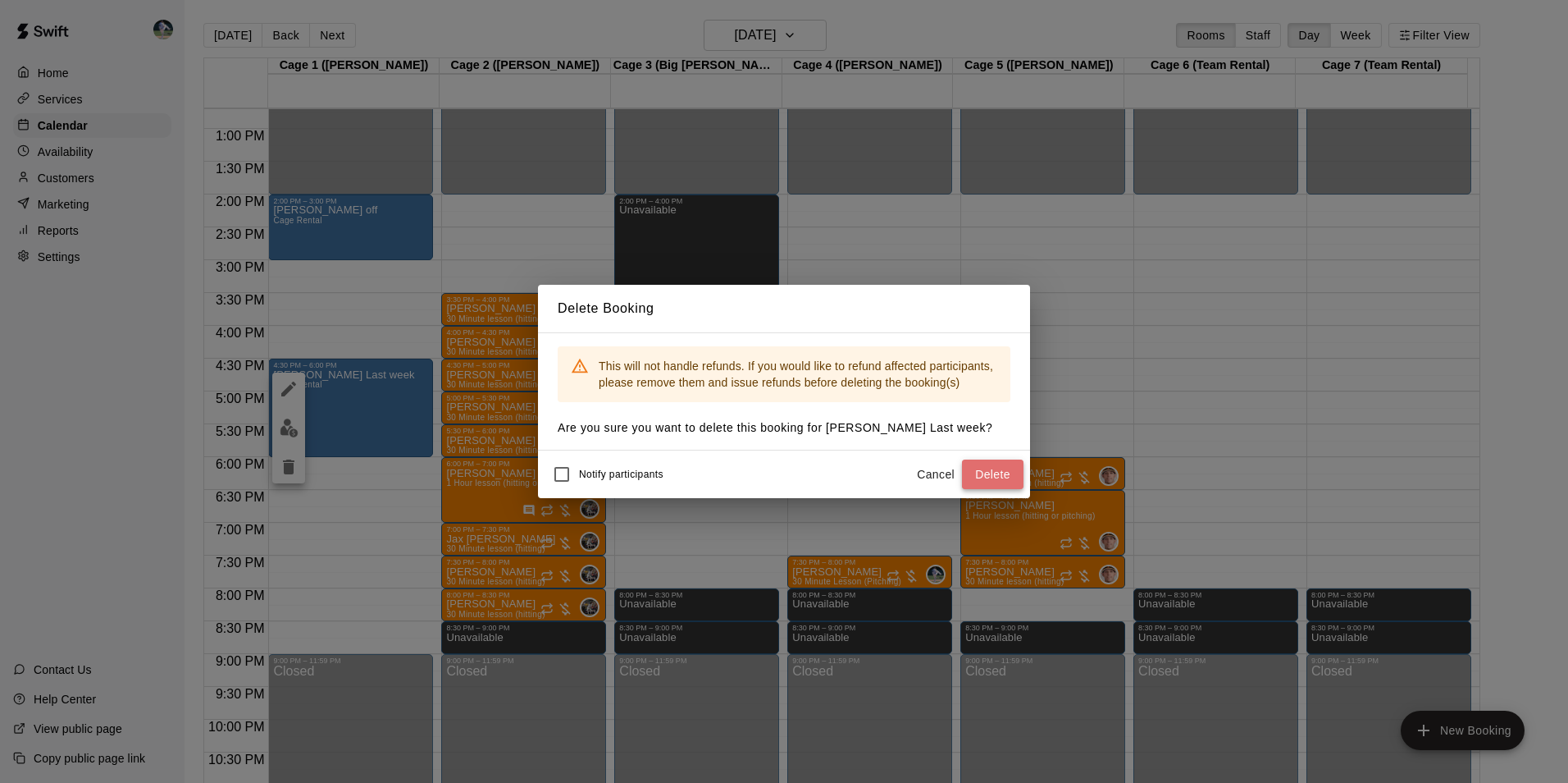
click at [967, 474] on button "Delete" at bounding box center [992, 474] width 62 height 30
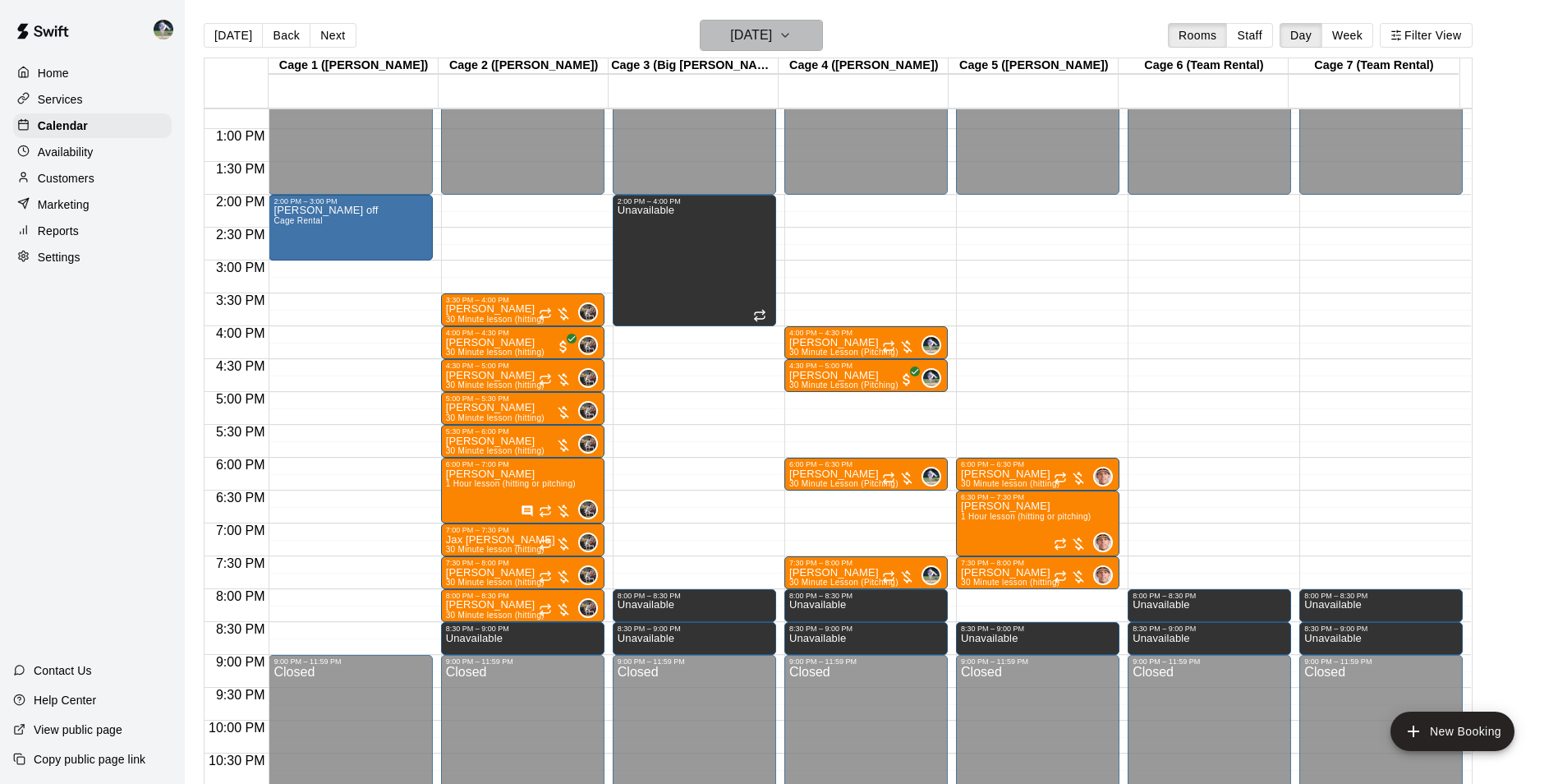
click at [767, 43] on h6 "[DATE]" at bounding box center [751, 35] width 42 height 23
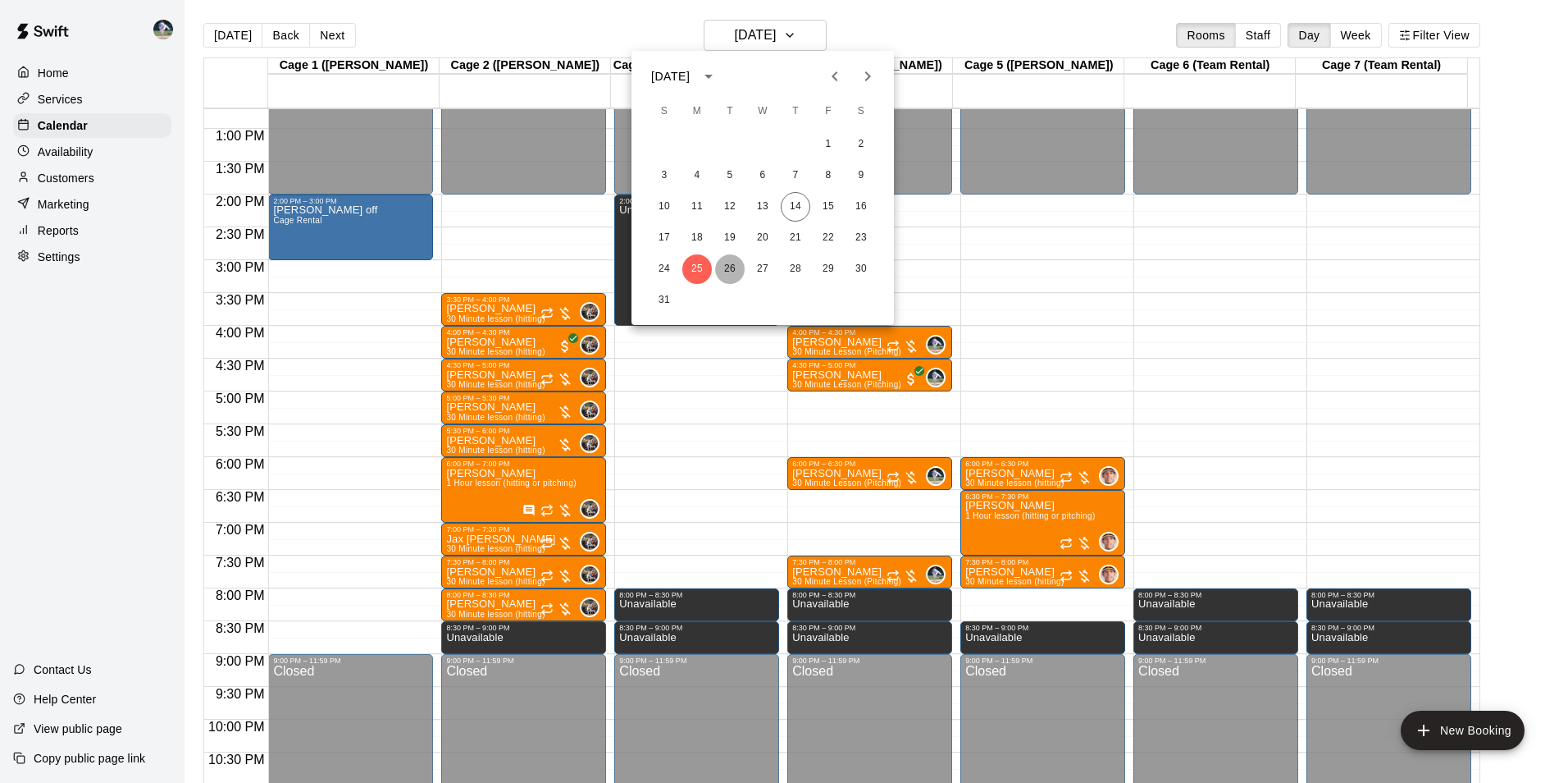
click at [731, 268] on button "26" at bounding box center [730, 269] width 29 height 30
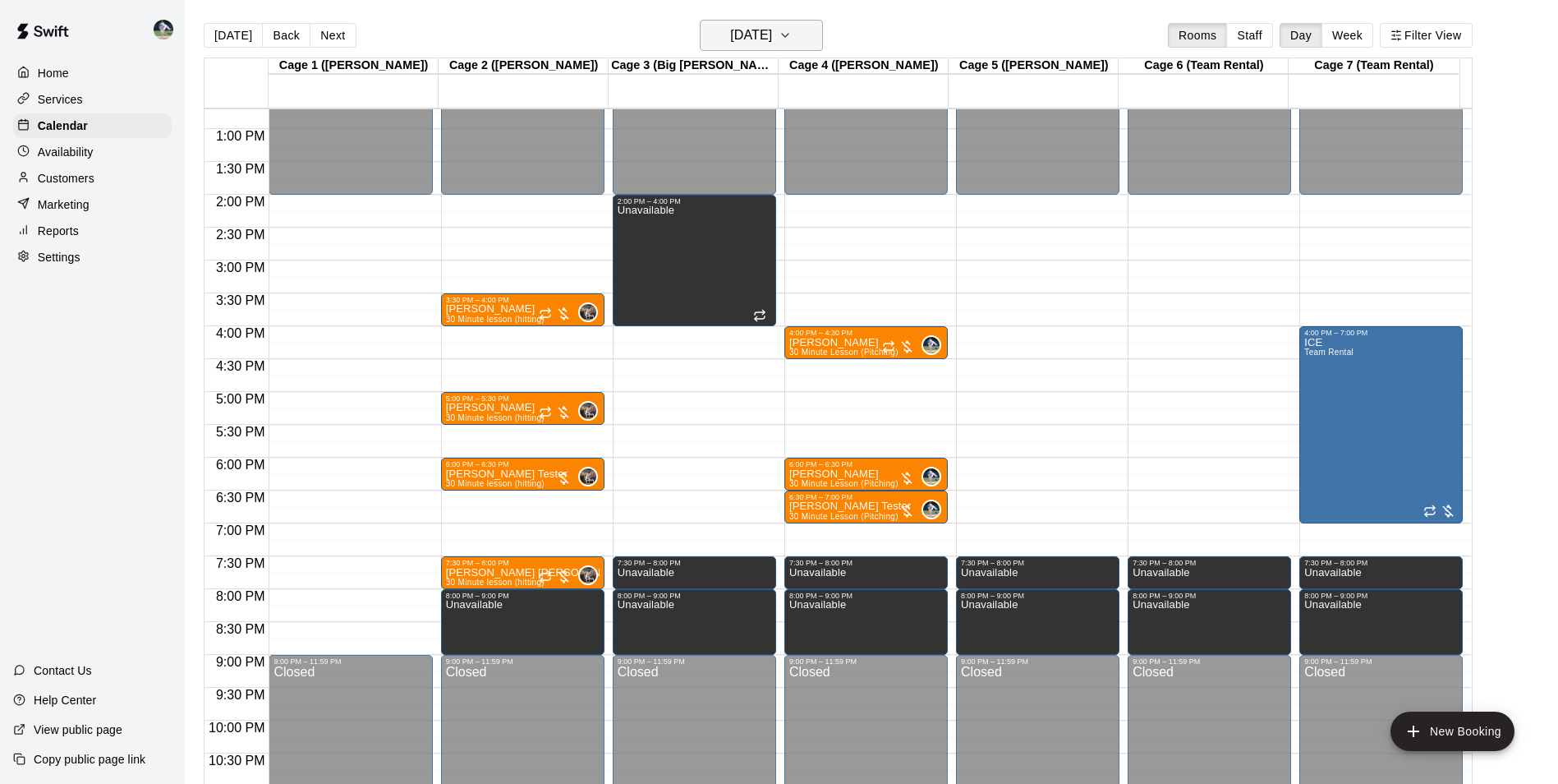
click at [791, 28] on icon "button" at bounding box center [785, 35] width 13 height 19
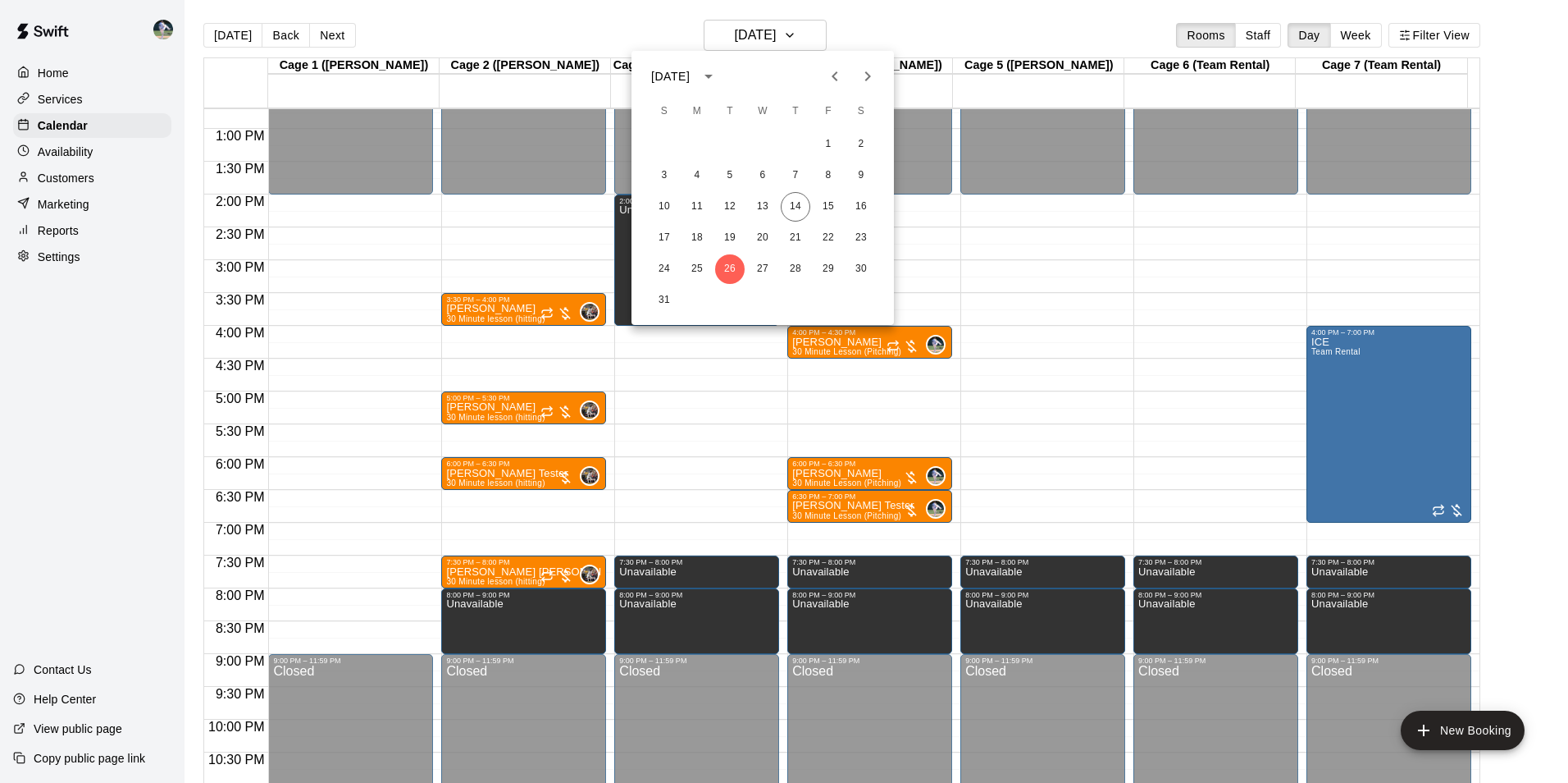
click at [772, 252] on div "17 18 19 20 21 22 23" at bounding box center [762, 238] width 263 height 30
click at [769, 267] on button "27" at bounding box center [762, 269] width 29 height 30
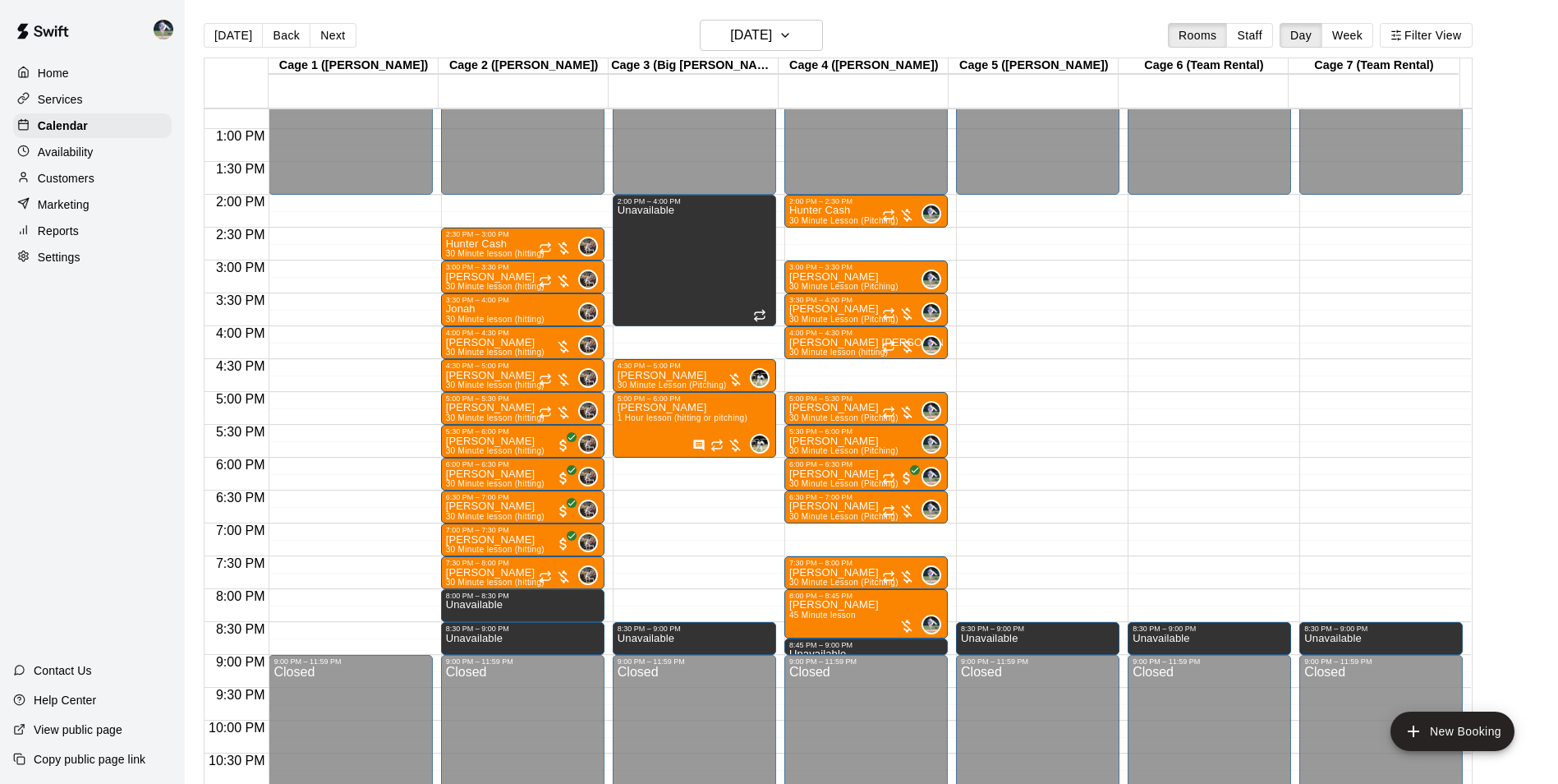
click at [750, 52] on div "[DATE] Back [DATE][DATE] Rooms Staff Day Week Filter View" at bounding box center [839, 38] width 1269 height 38
click at [748, 48] on button "[DATE]" at bounding box center [761, 35] width 123 height 31
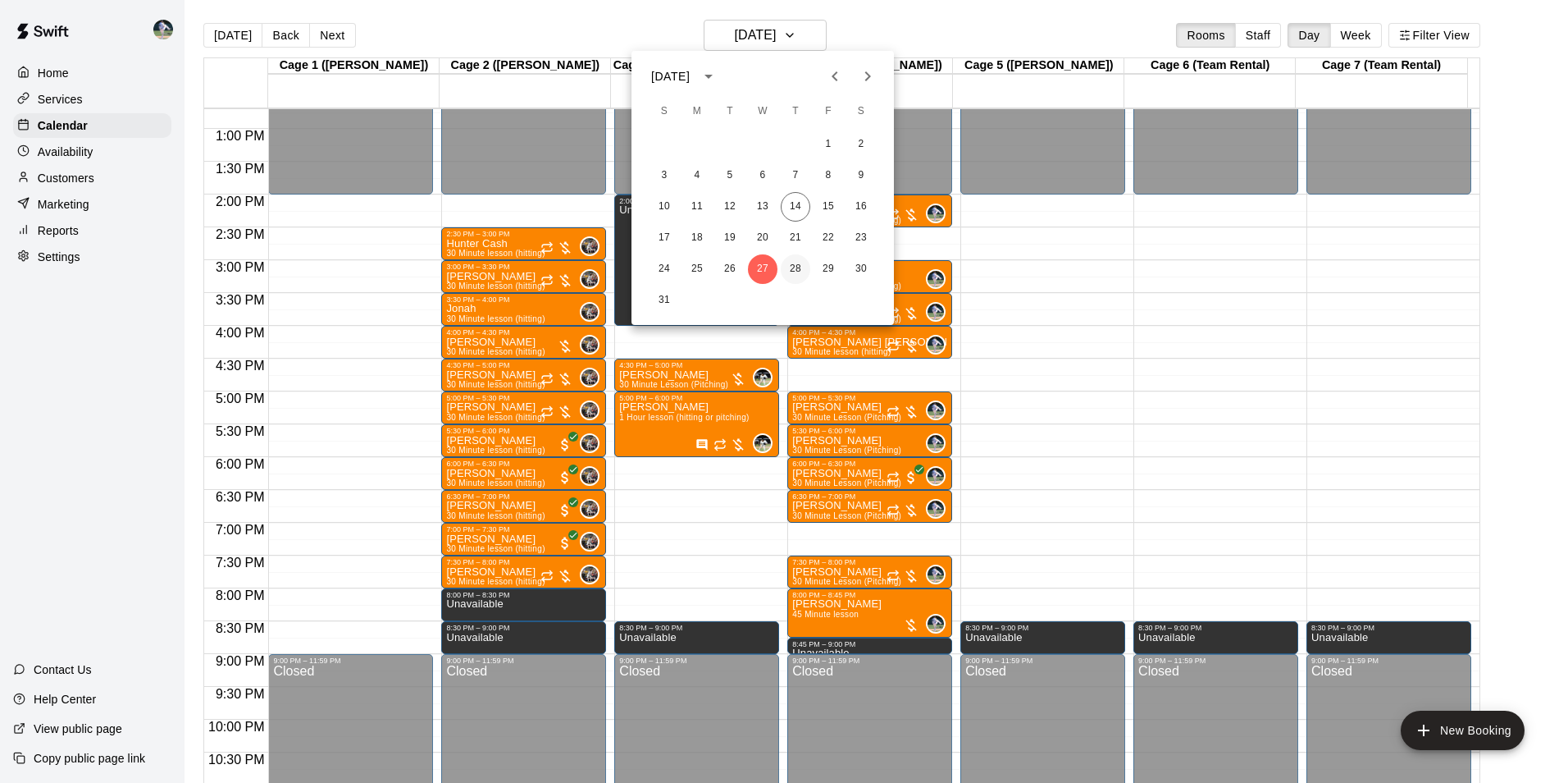
click at [802, 263] on button "28" at bounding box center [796, 269] width 29 height 30
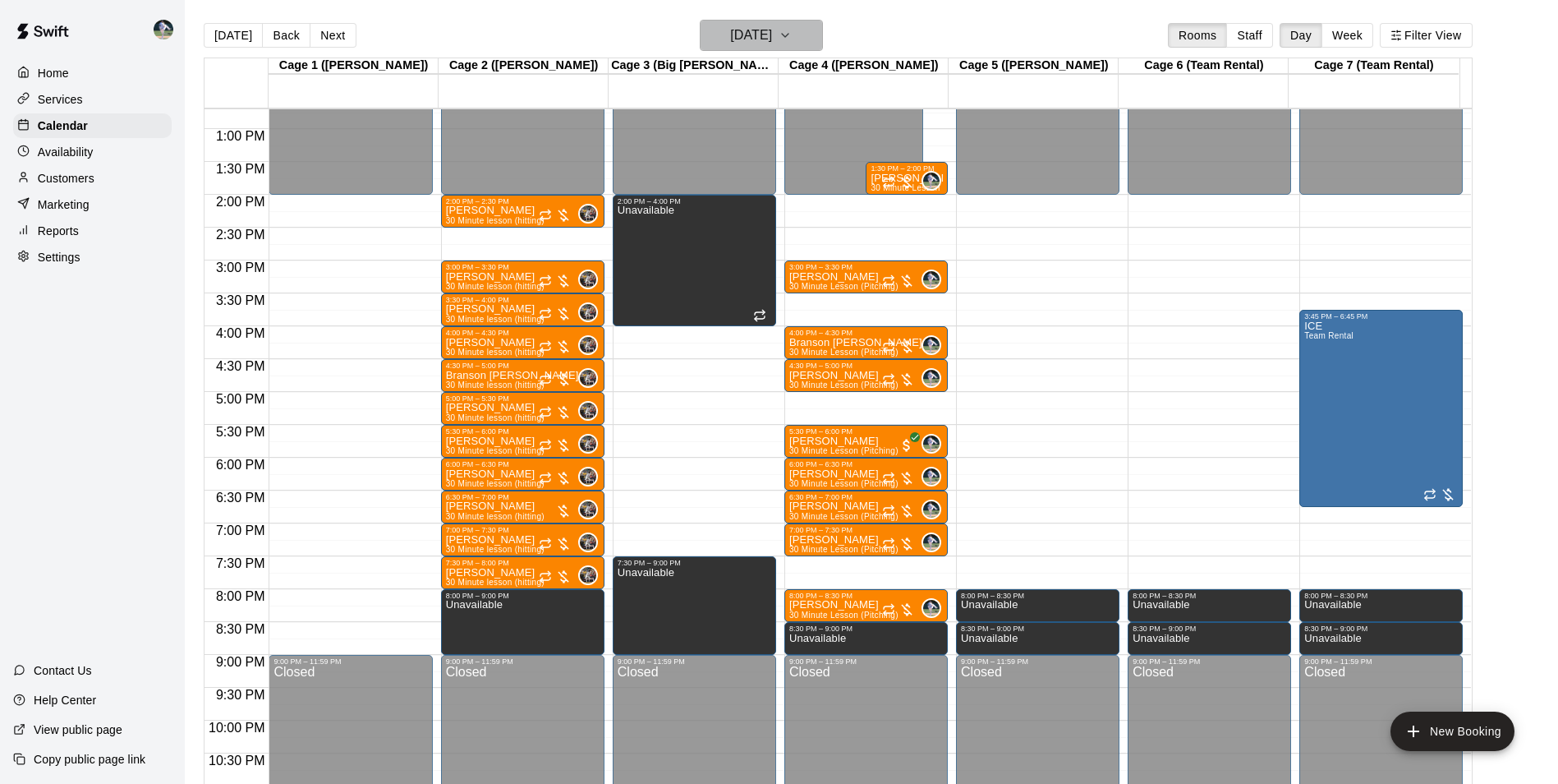
click at [749, 26] on h6 "[DATE]" at bounding box center [751, 35] width 42 height 23
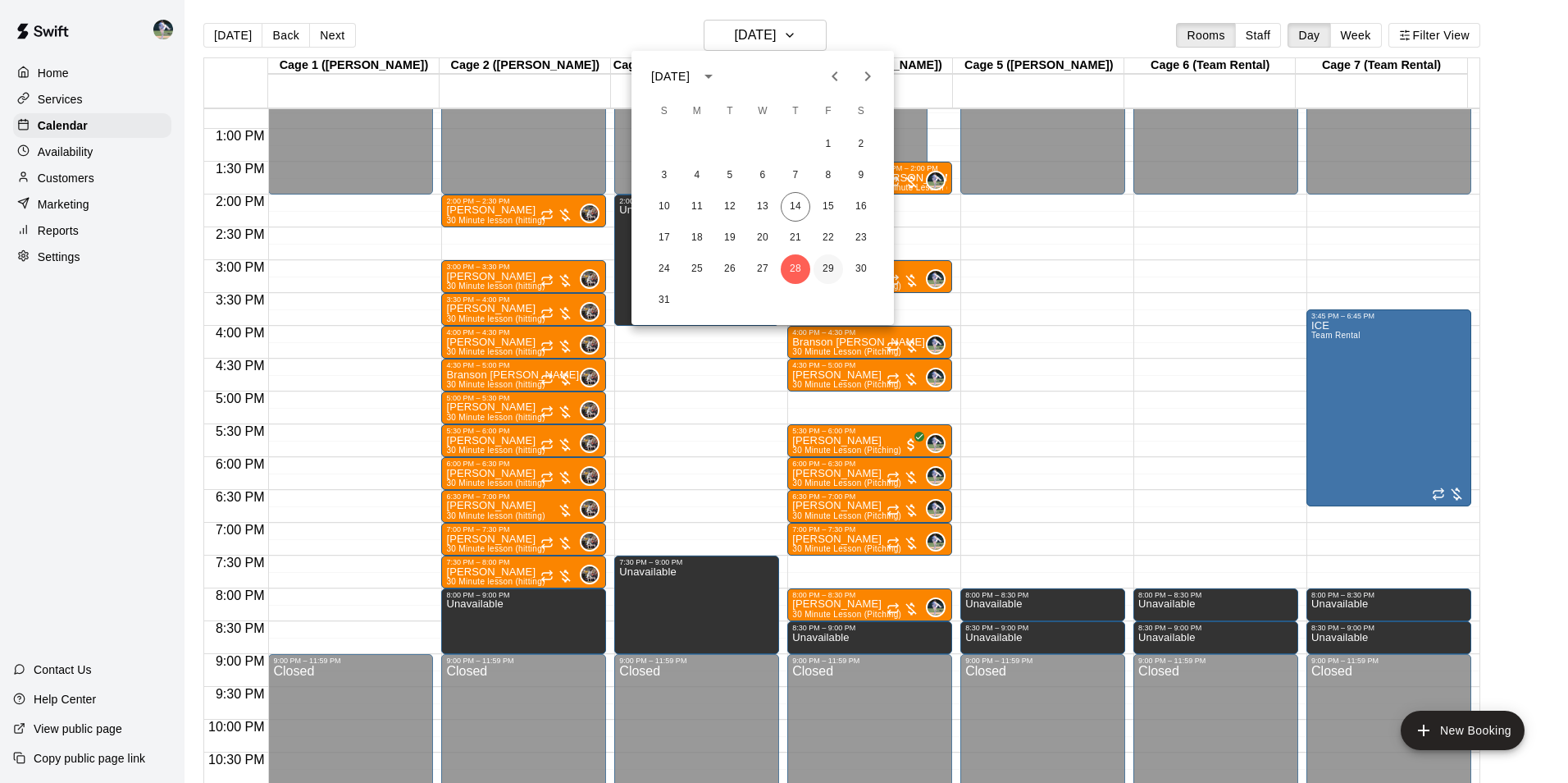
click at [829, 264] on button "29" at bounding box center [828, 269] width 29 height 30
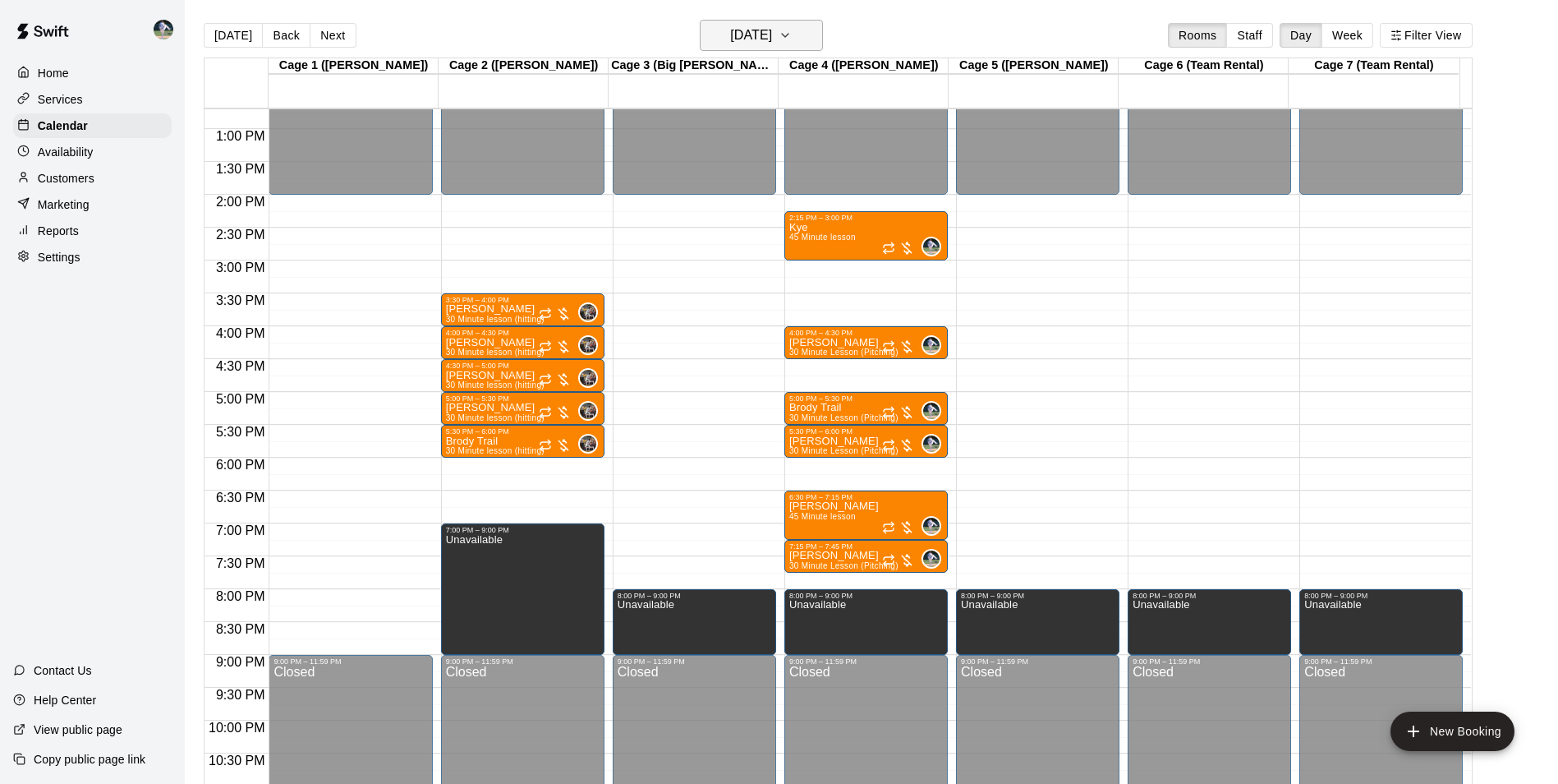
click at [771, 41] on h6 "[DATE]" at bounding box center [751, 35] width 42 height 23
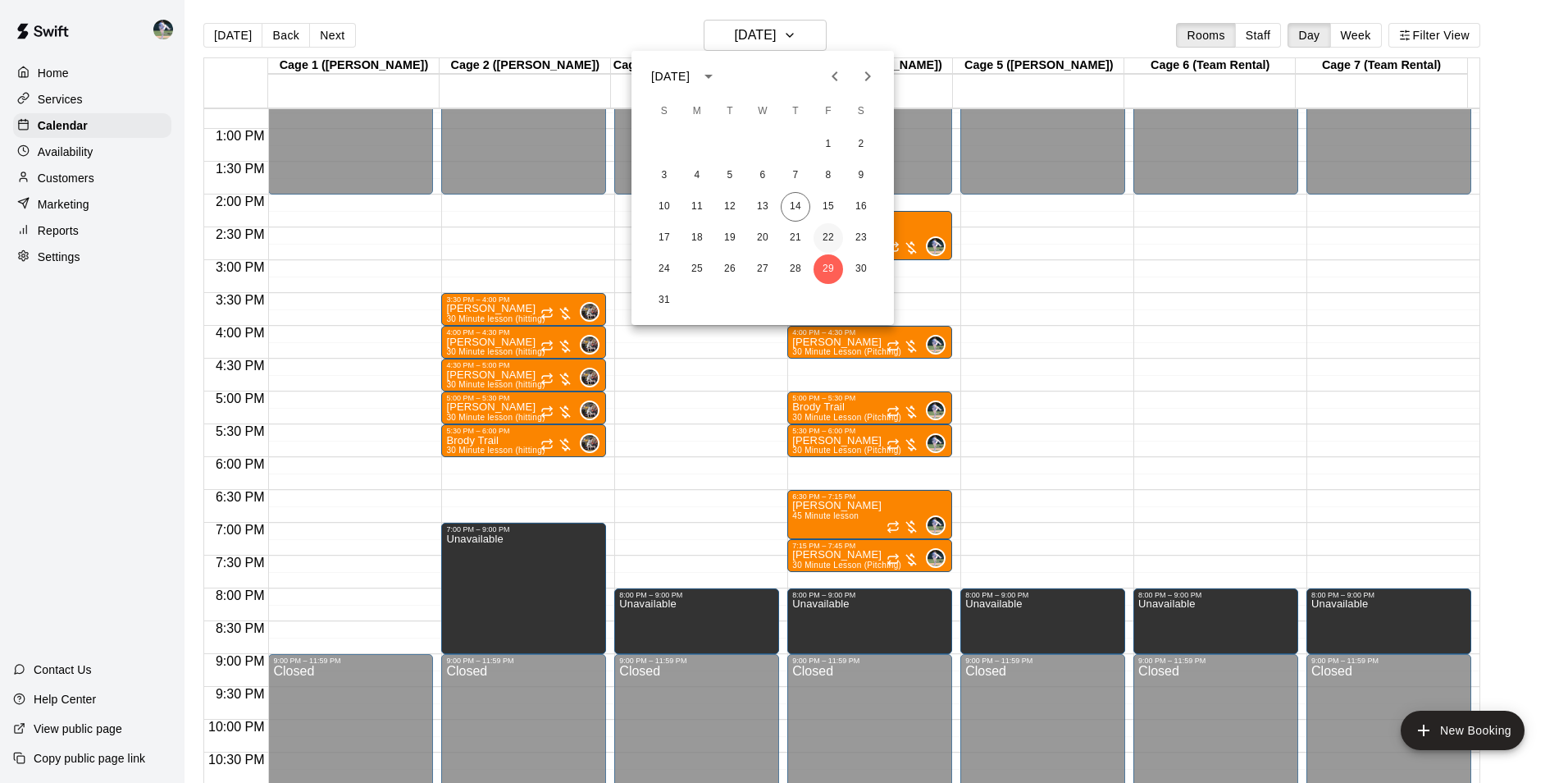
click at [828, 236] on button "22" at bounding box center [828, 238] width 29 height 30
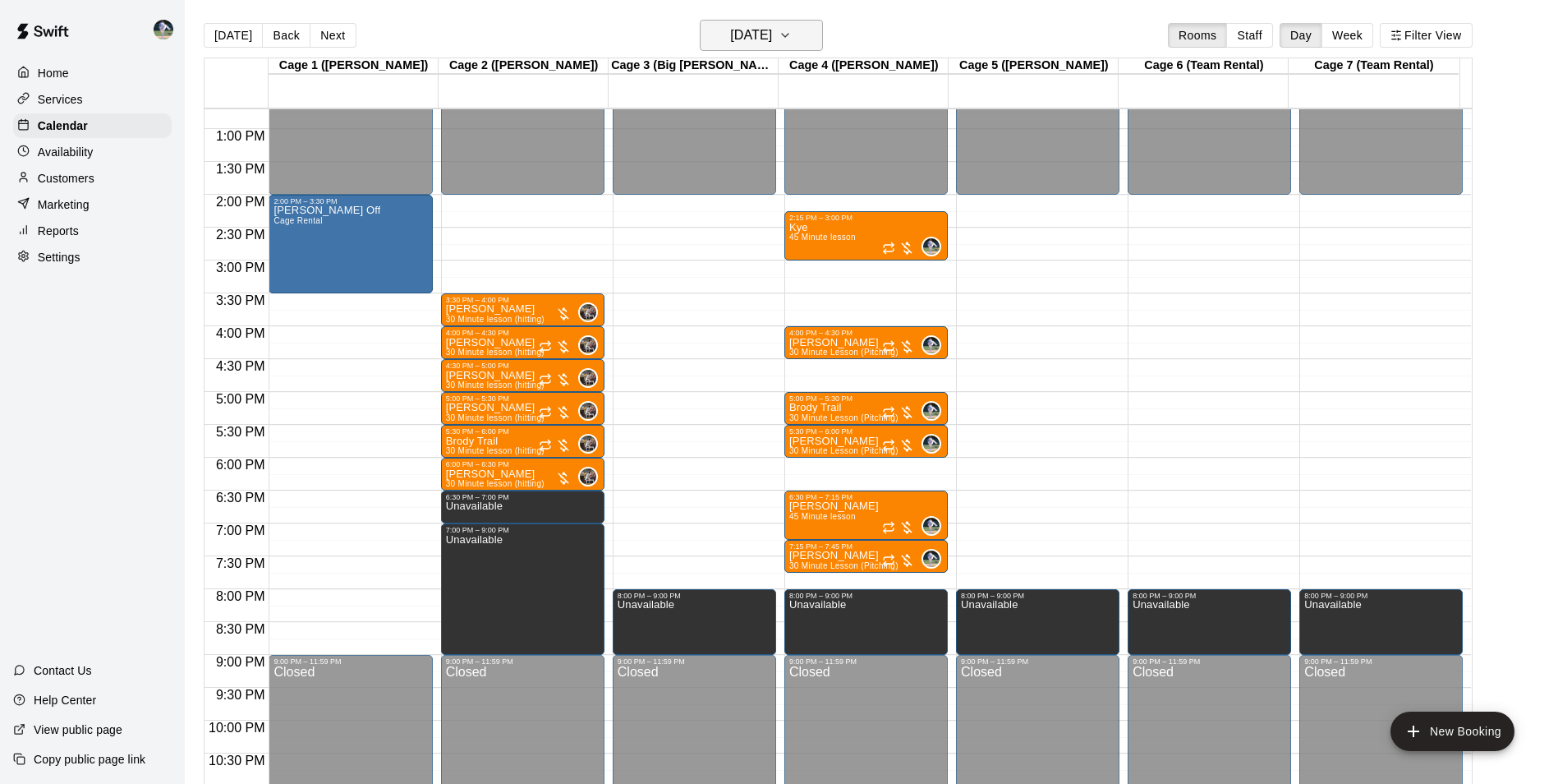
click at [750, 47] on button "[DATE]" at bounding box center [761, 35] width 123 height 31
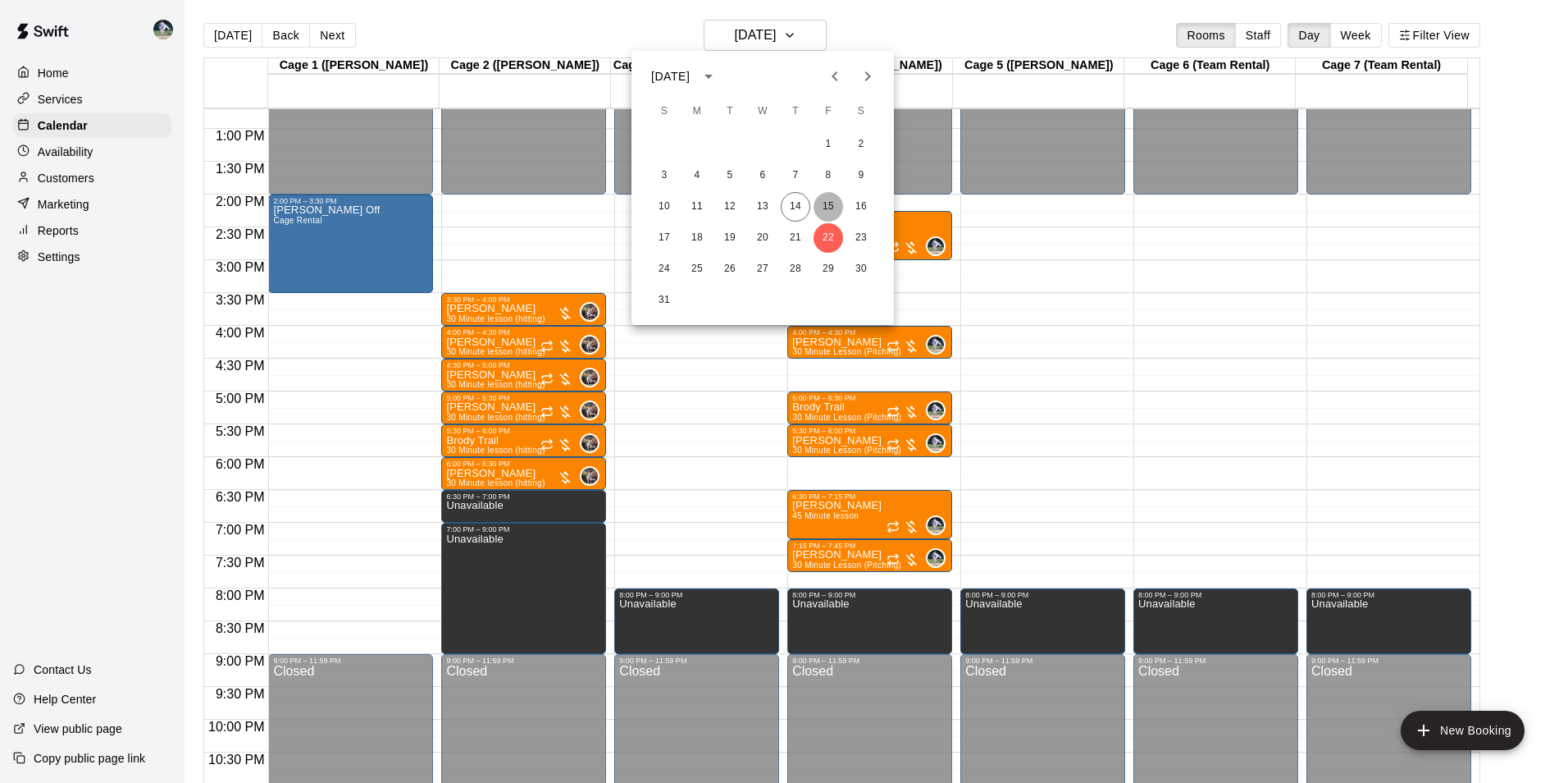
click at [832, 193] on button "15" at bounding box center [828, 207] width 29 height 30
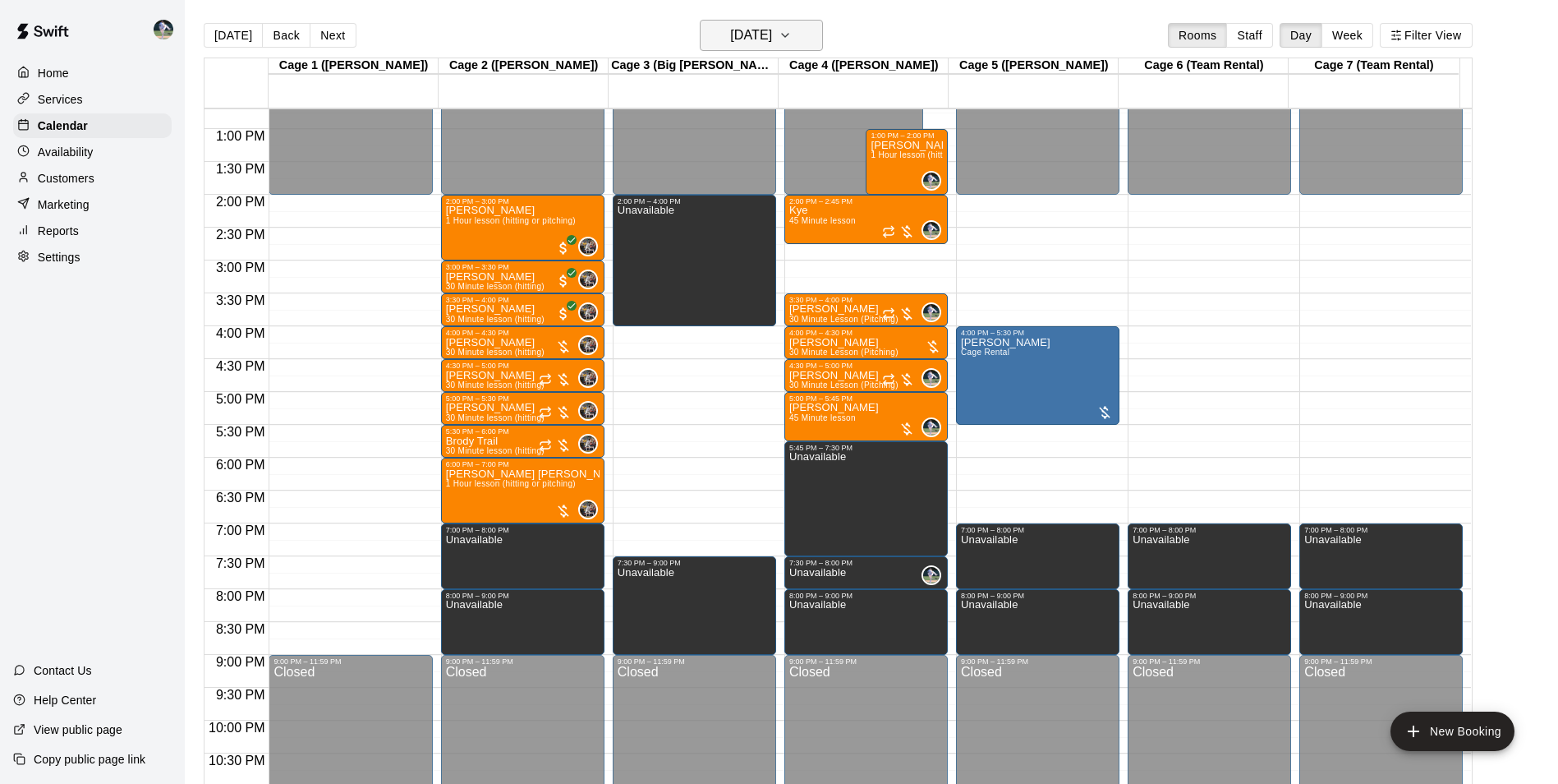
click at [772, 37] on h6 "[DATE]" at bounding box center [751, 35] width 42 height 23
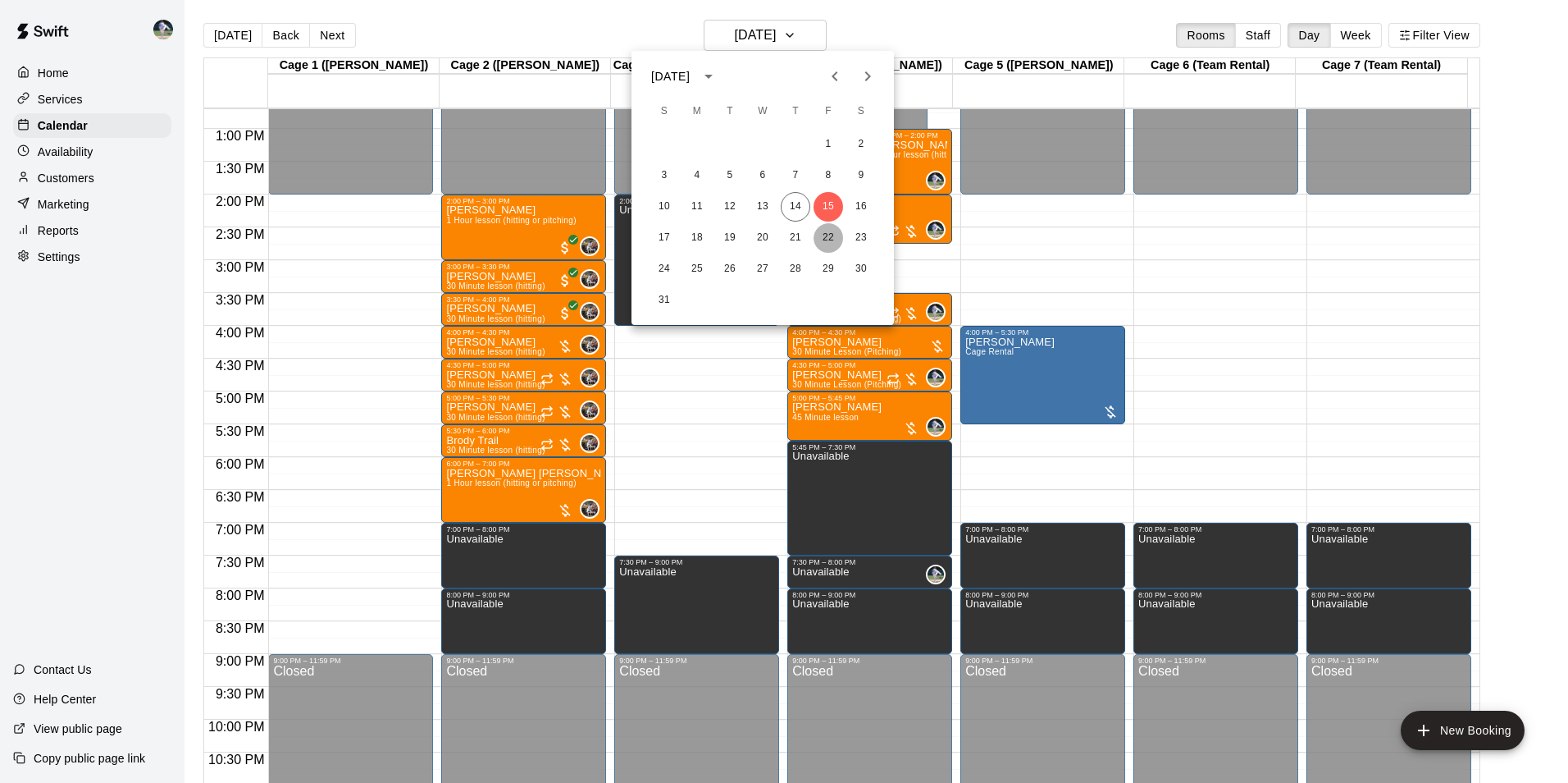
click at [833, 237] on button "22" at bounding box center [828, 238] width 29 height 30
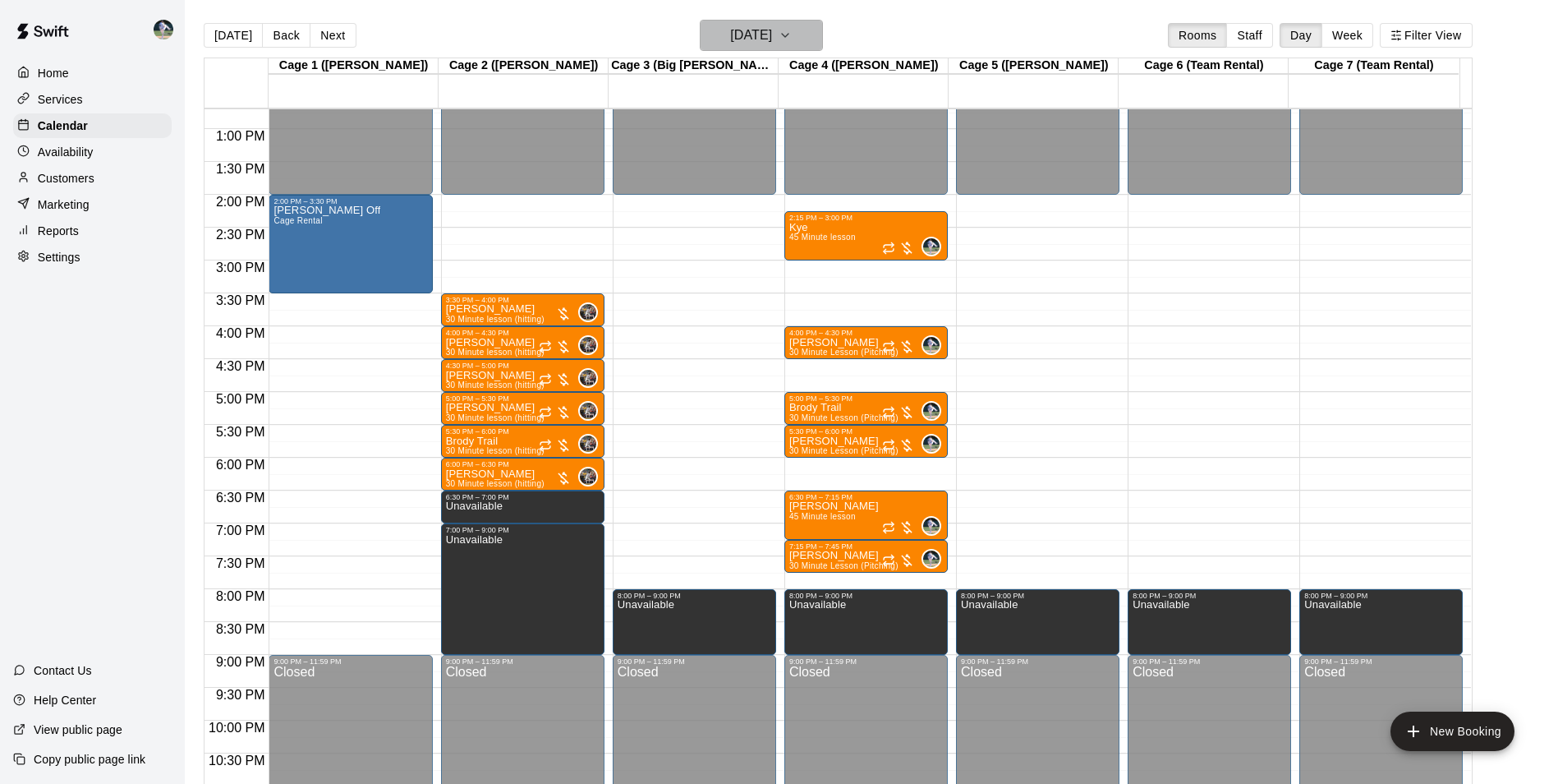
click at [791, 42] on icon "button" at bounding box center [785, 35] width 13 height 19
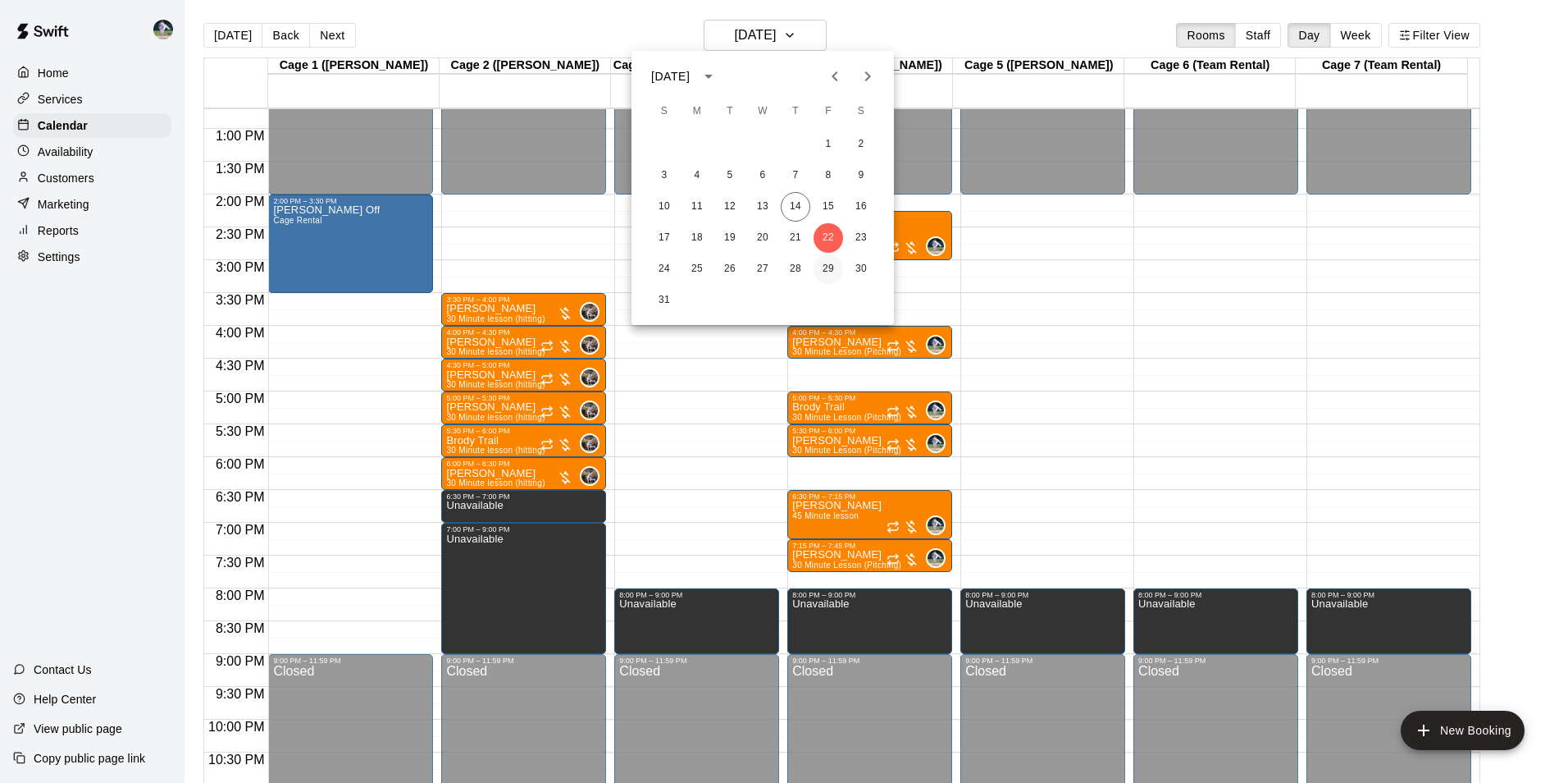
click at [836, 271] on button "29" at bounding box center [828, 269] width 29 height 30
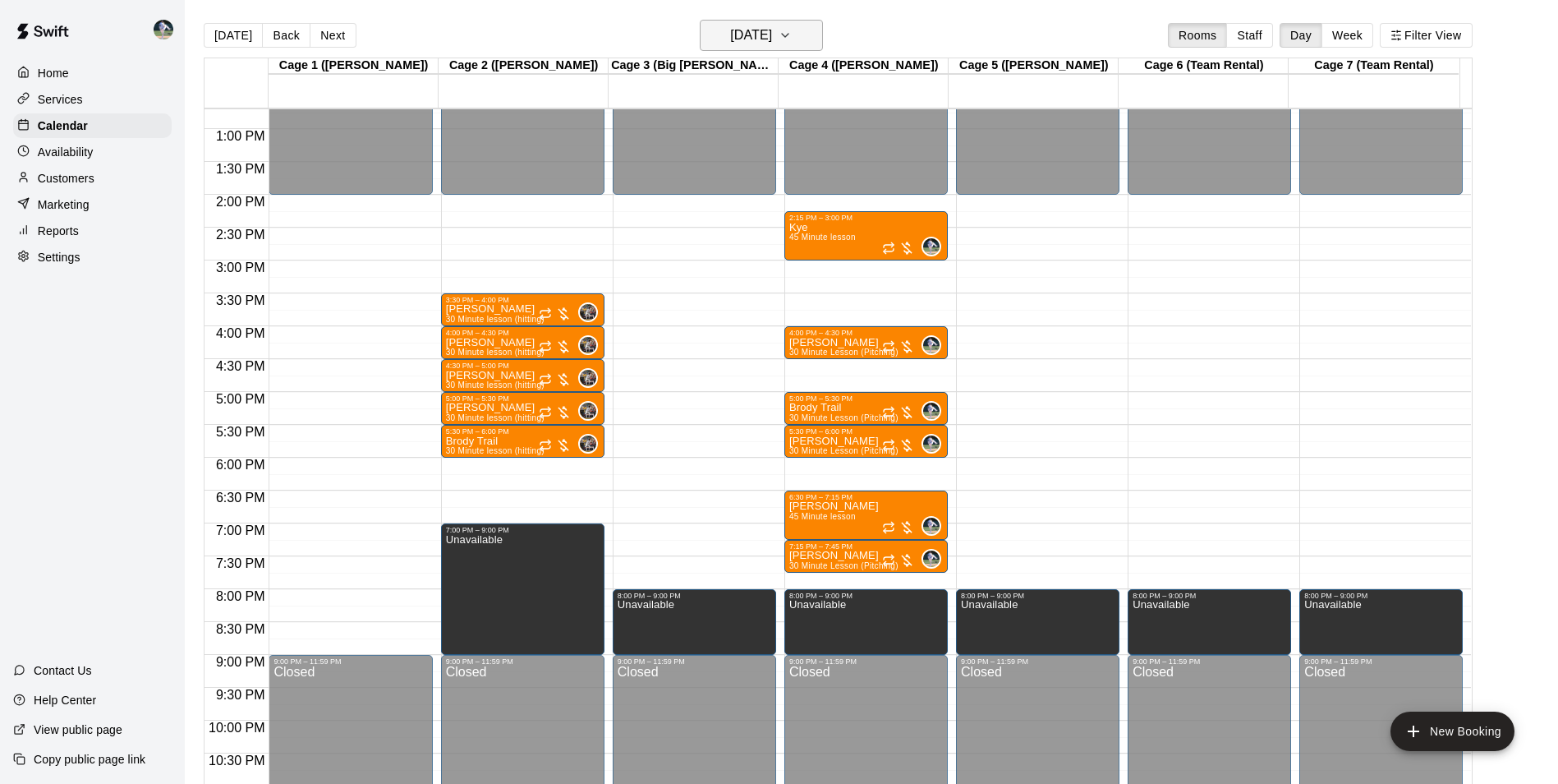
click at [767, 37] on h6 "[DATE]" at bounding box center [751, 35] width 42 height 23
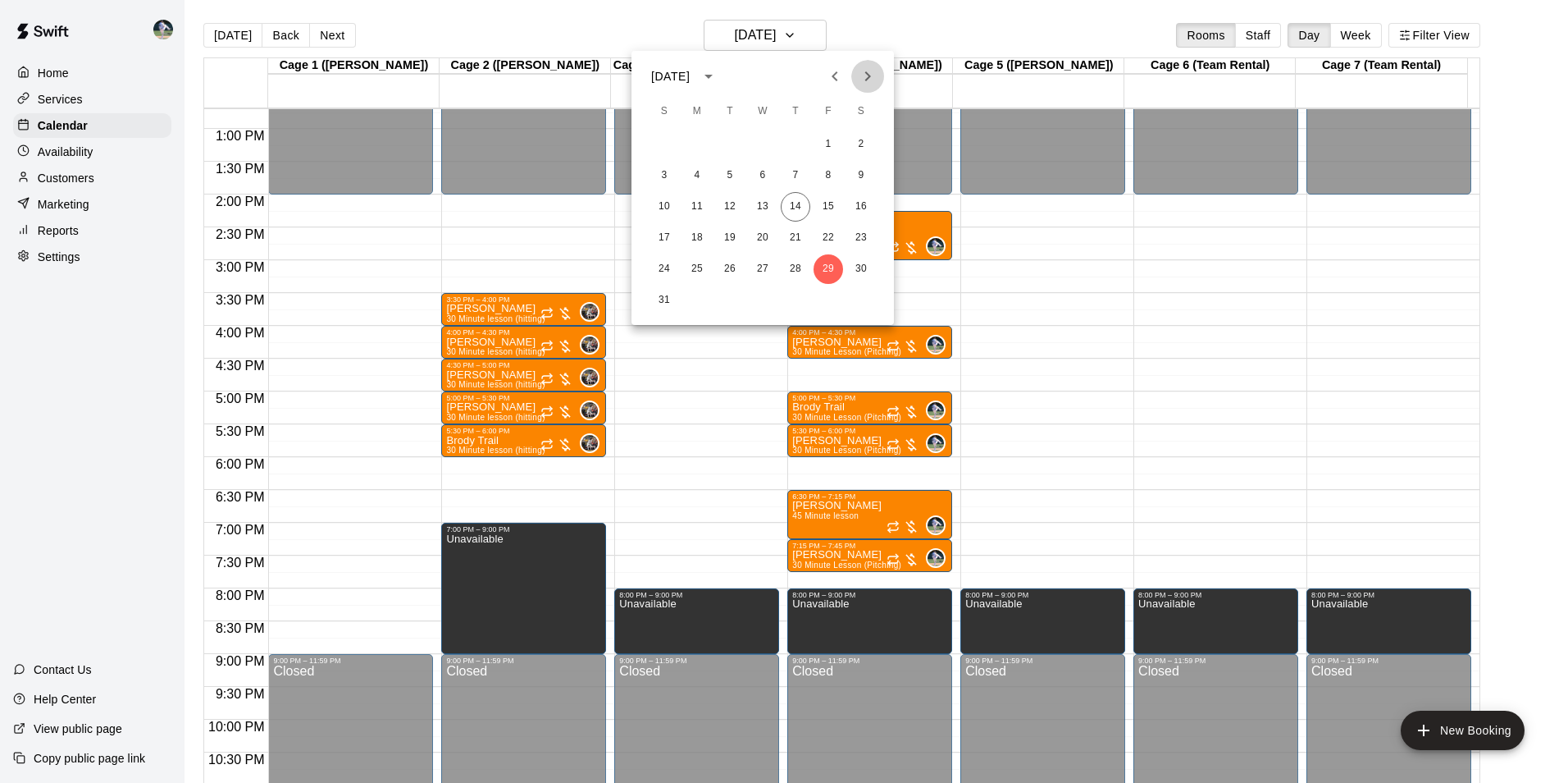
click at [865, 80] on icon "Next month" at bounding box center [867, 76] width 6 height 10
click at [832, 147] on button "5" at bounding box center [828, 145] width 29 height 30
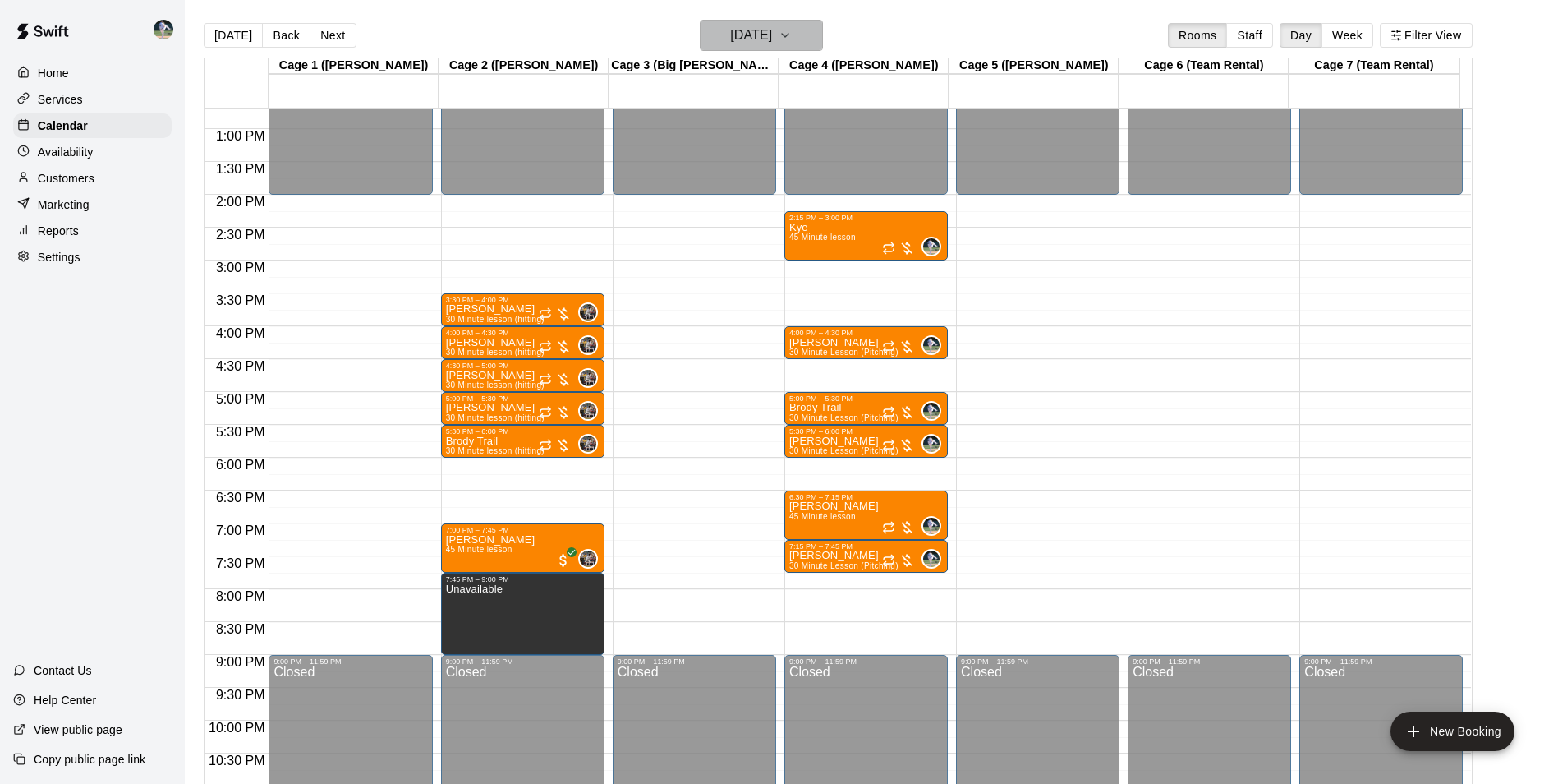
click at [772, 32] on h6 "[DATE]" at bounding box center [751, 35] width 42 height 23
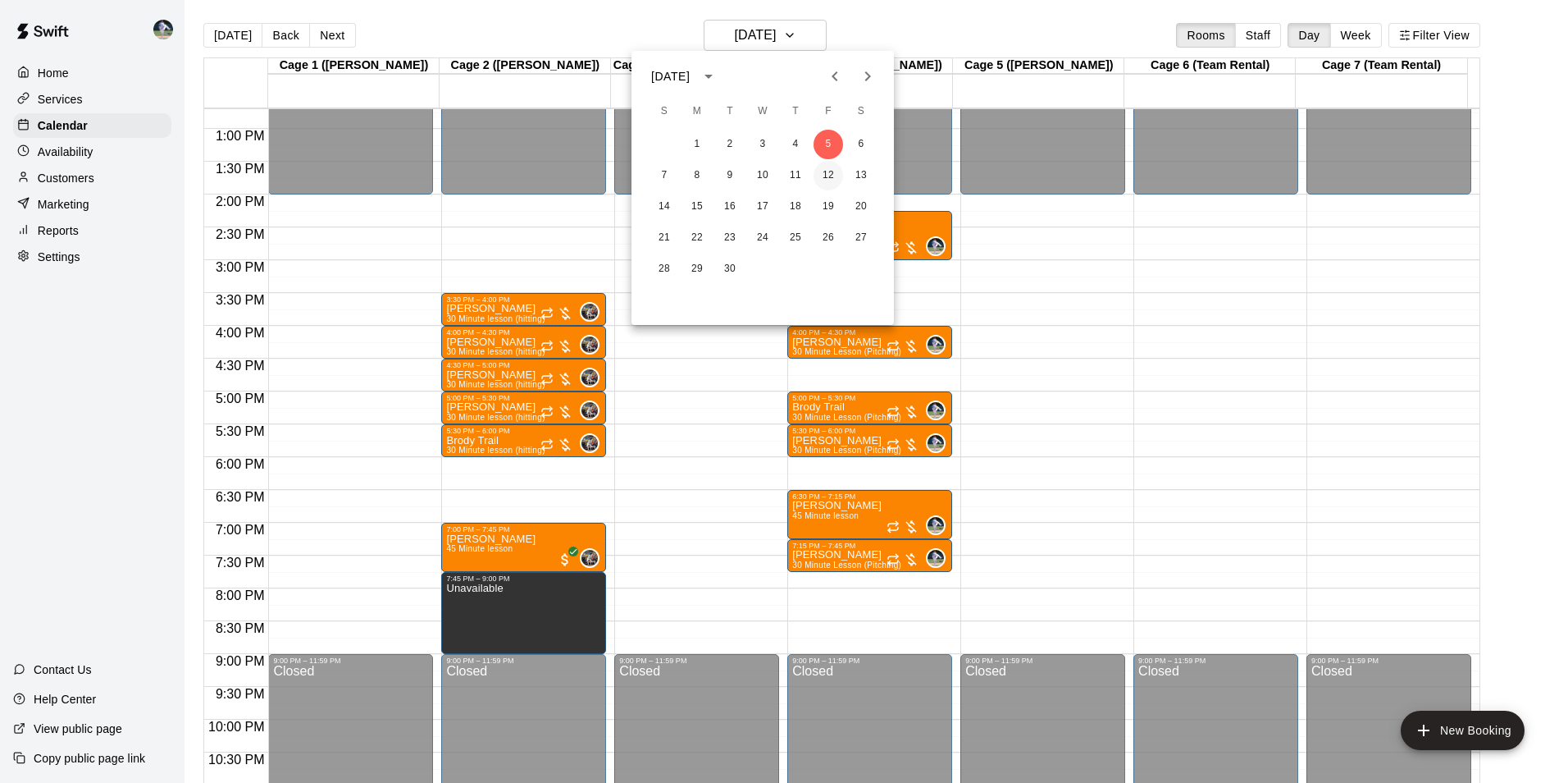
click at [831, 182] on button "12" at bounding box center [828, 175] width 29 height 30
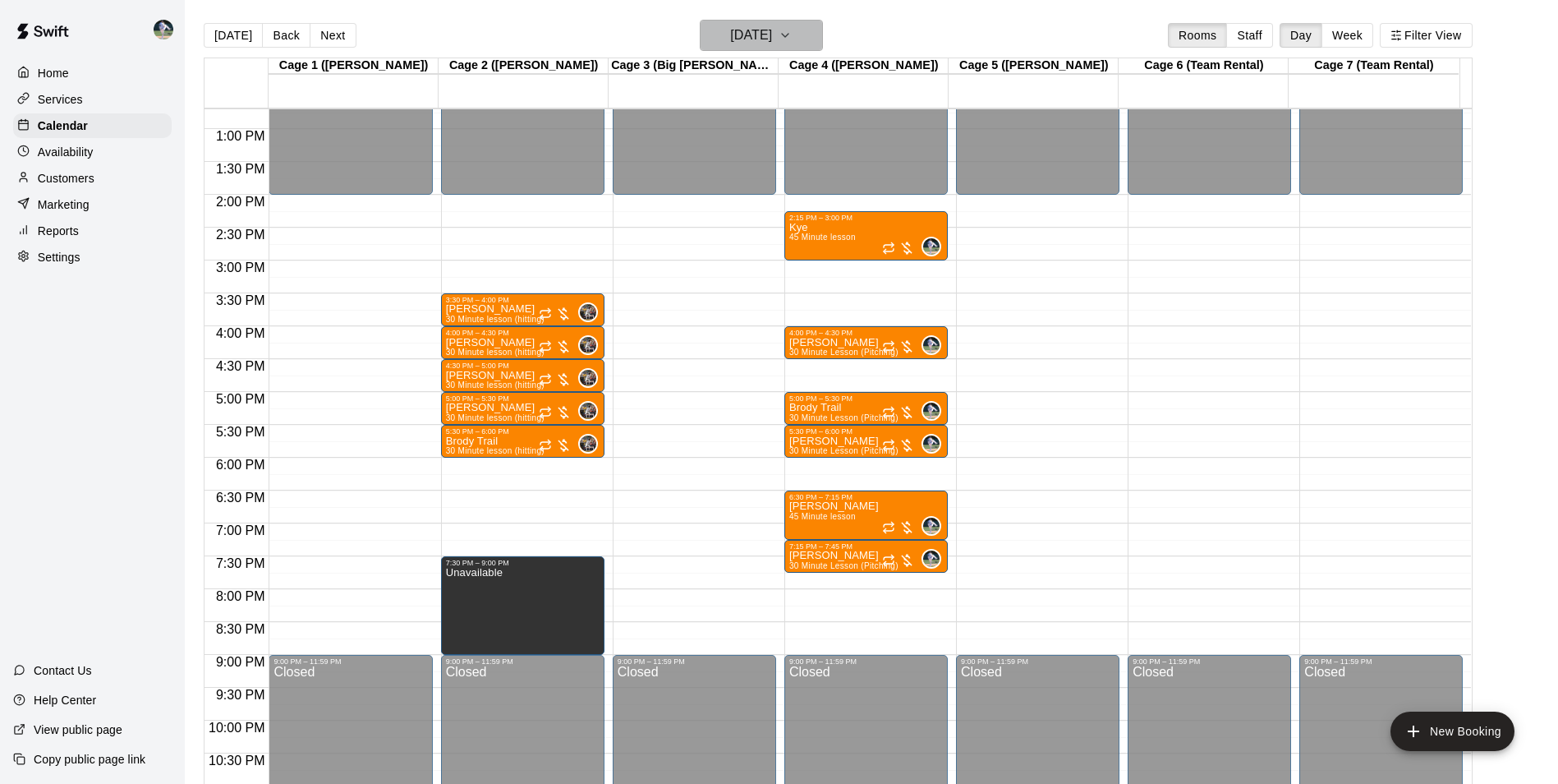
click at [796, 33] on button "[DATE]" at bounding box center [761, 35] width 123 height 31
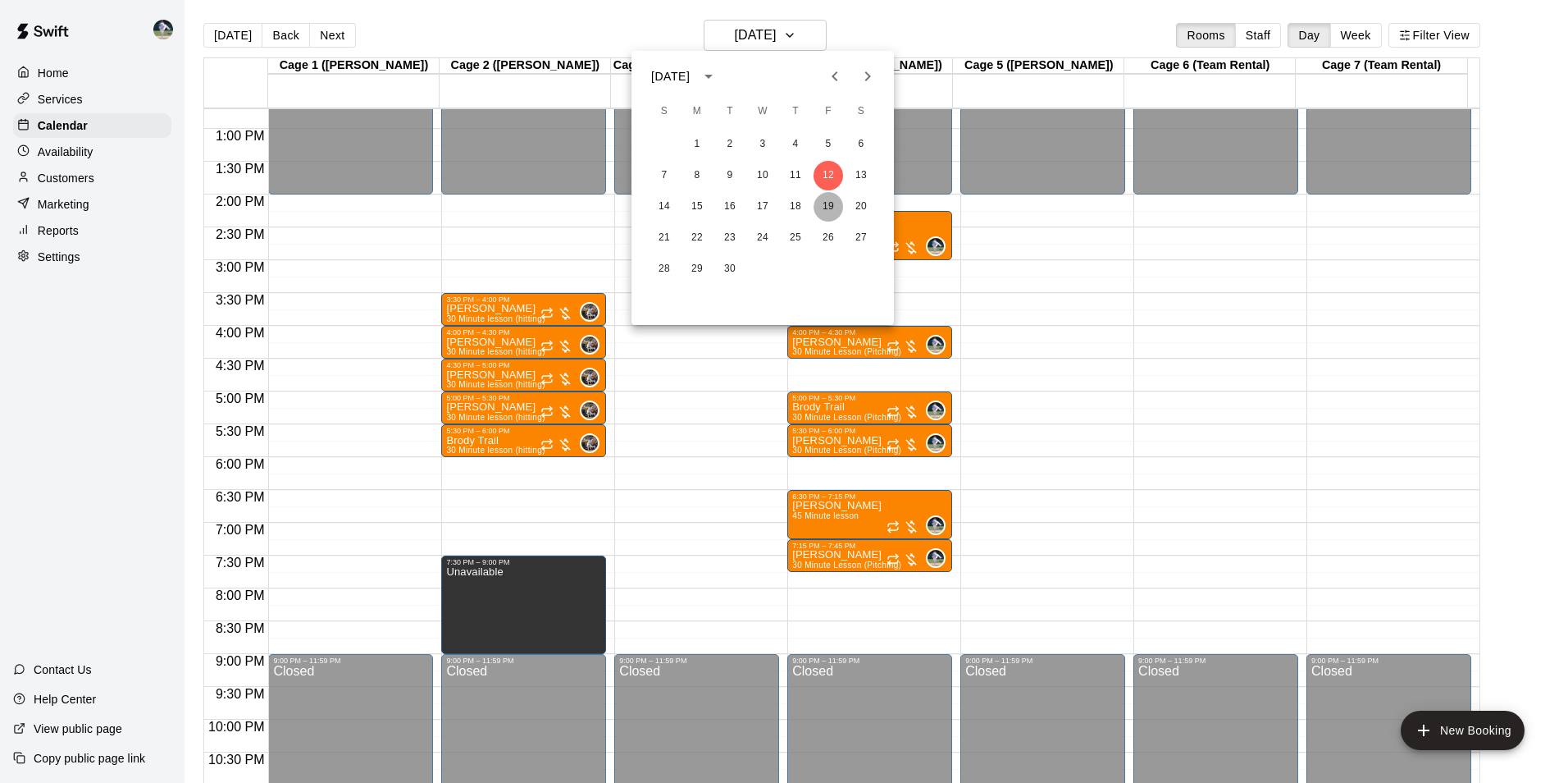
click at [828, 206] on button "19" at bounding box center [828, 207] width 29 height 30
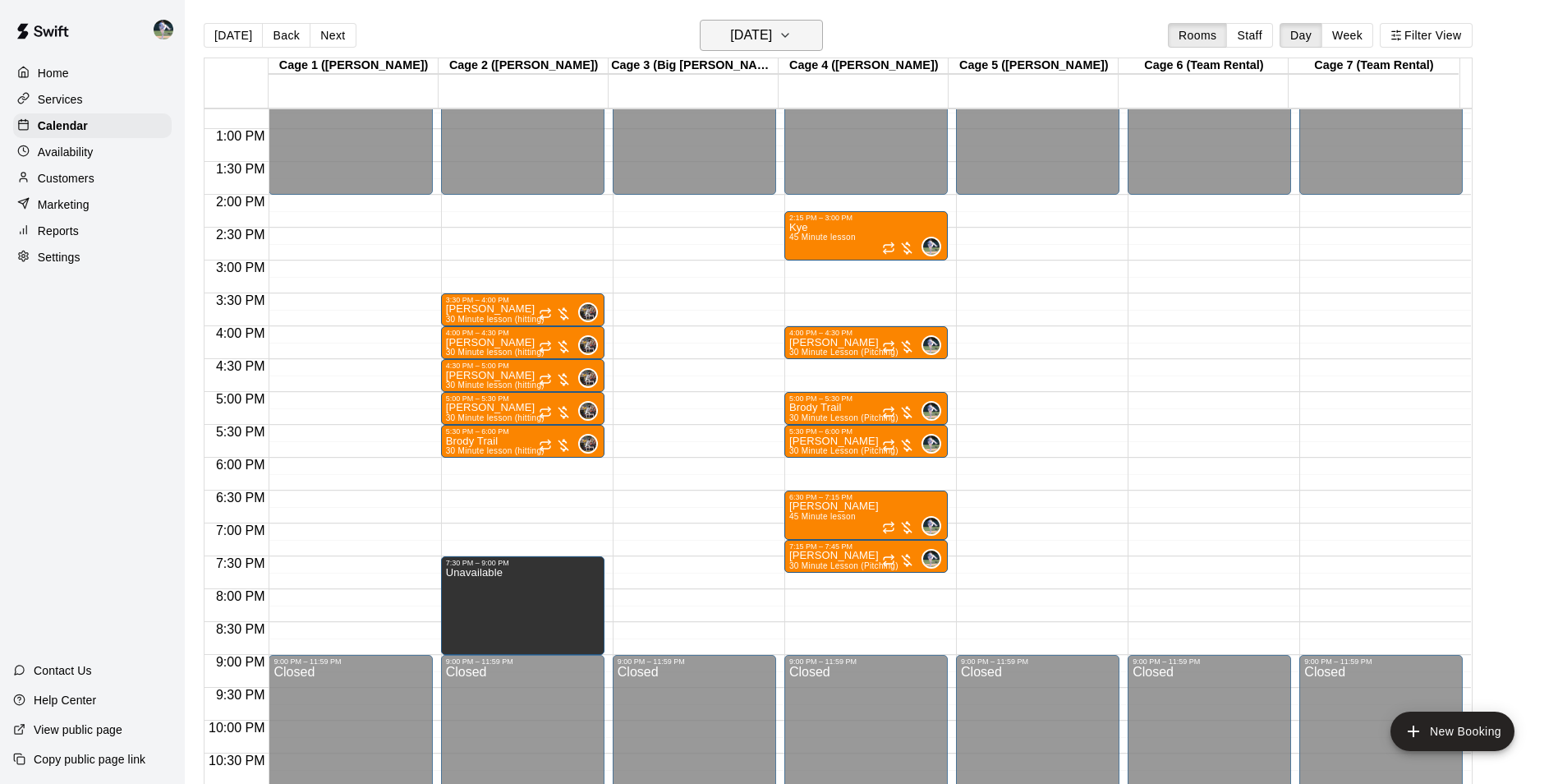
click at [772, 46] on h6 "[DATE]" at bounding box center [751, 35] width 42 height 23
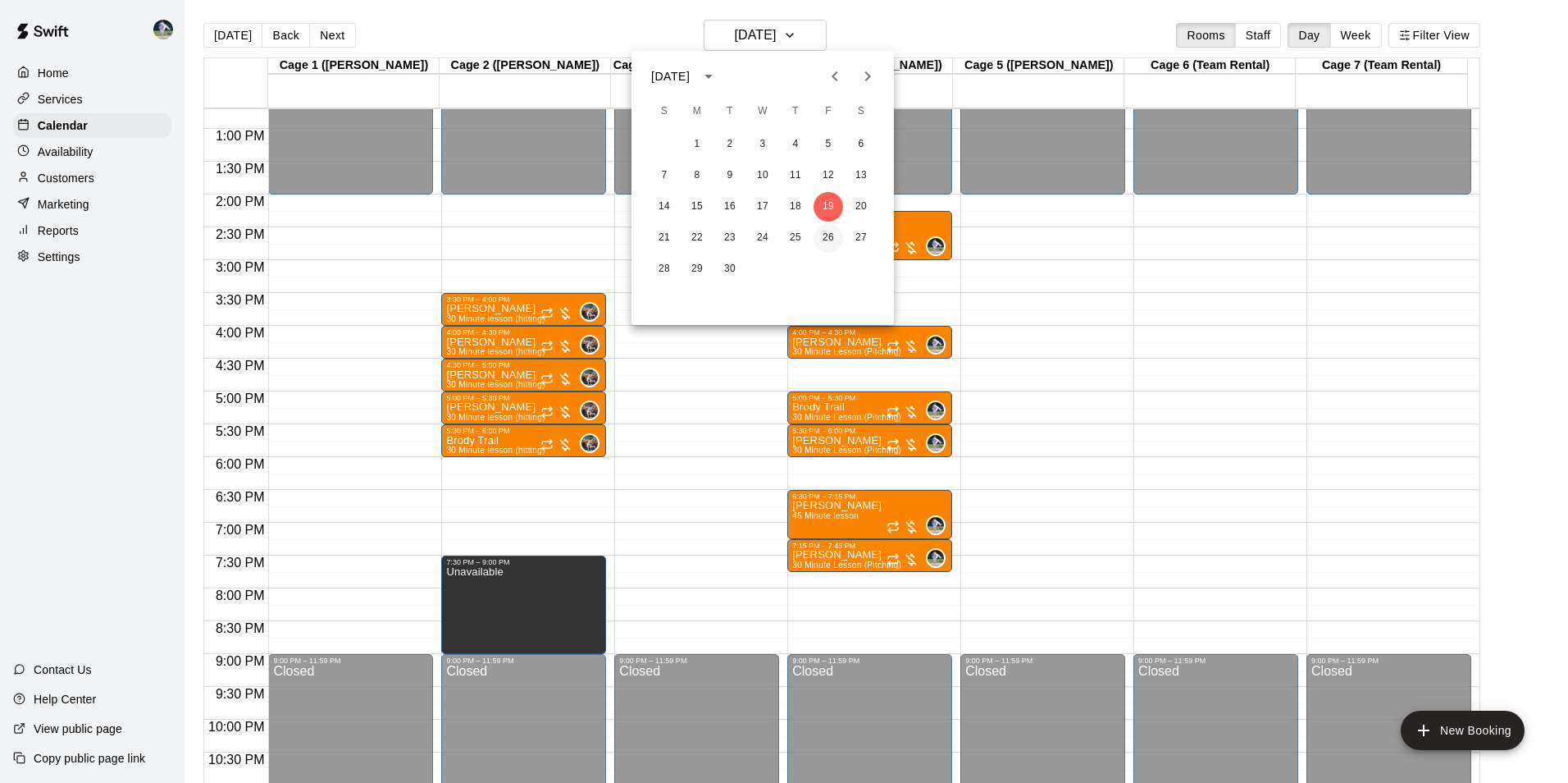
click at [833, 236] on button "26" at bounding box center [828, 238] width 29 height 30
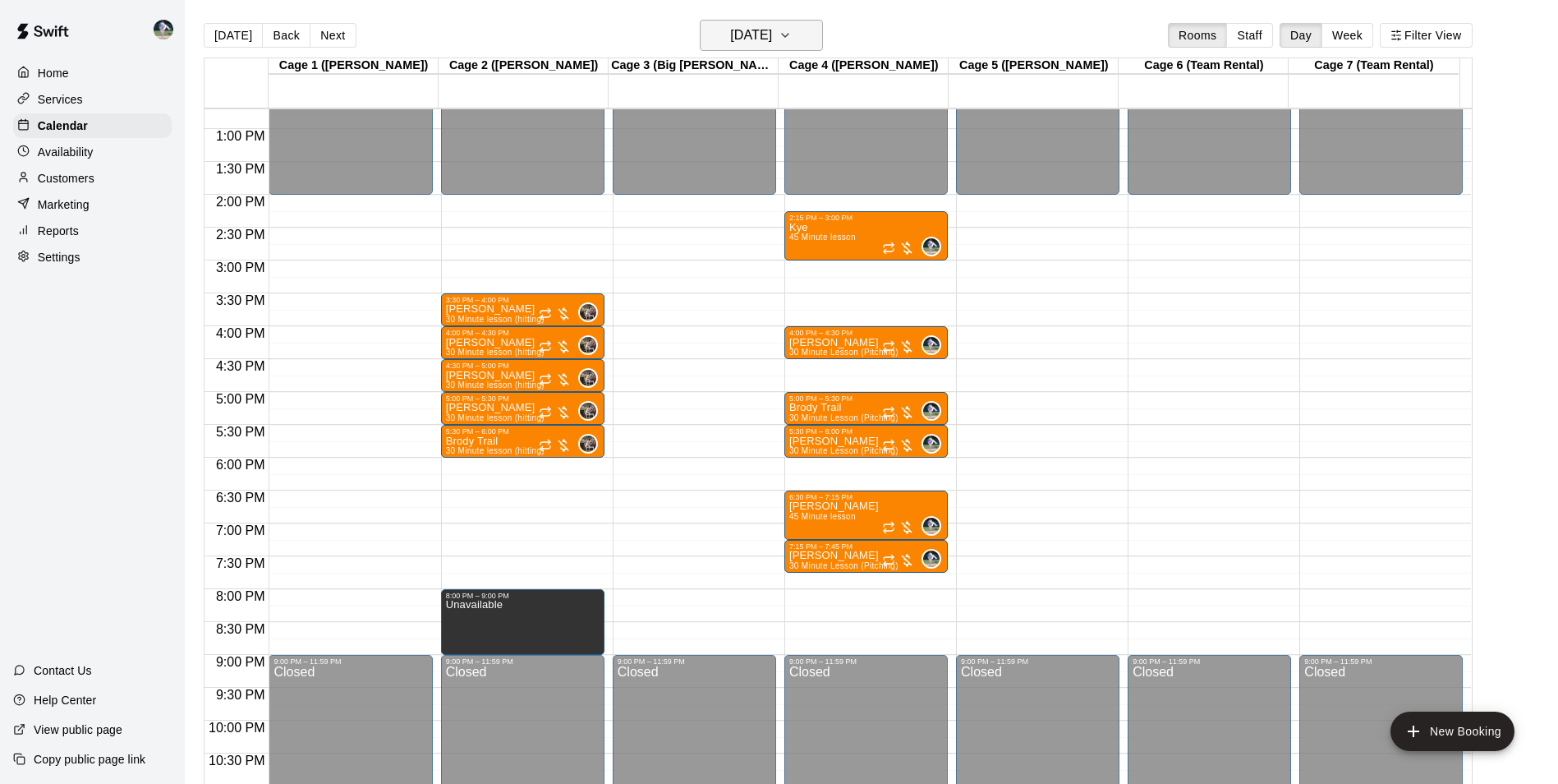
click at [753, 30] on h6 "[DATE]" at bounding box center [751, 35] width 42 height 23
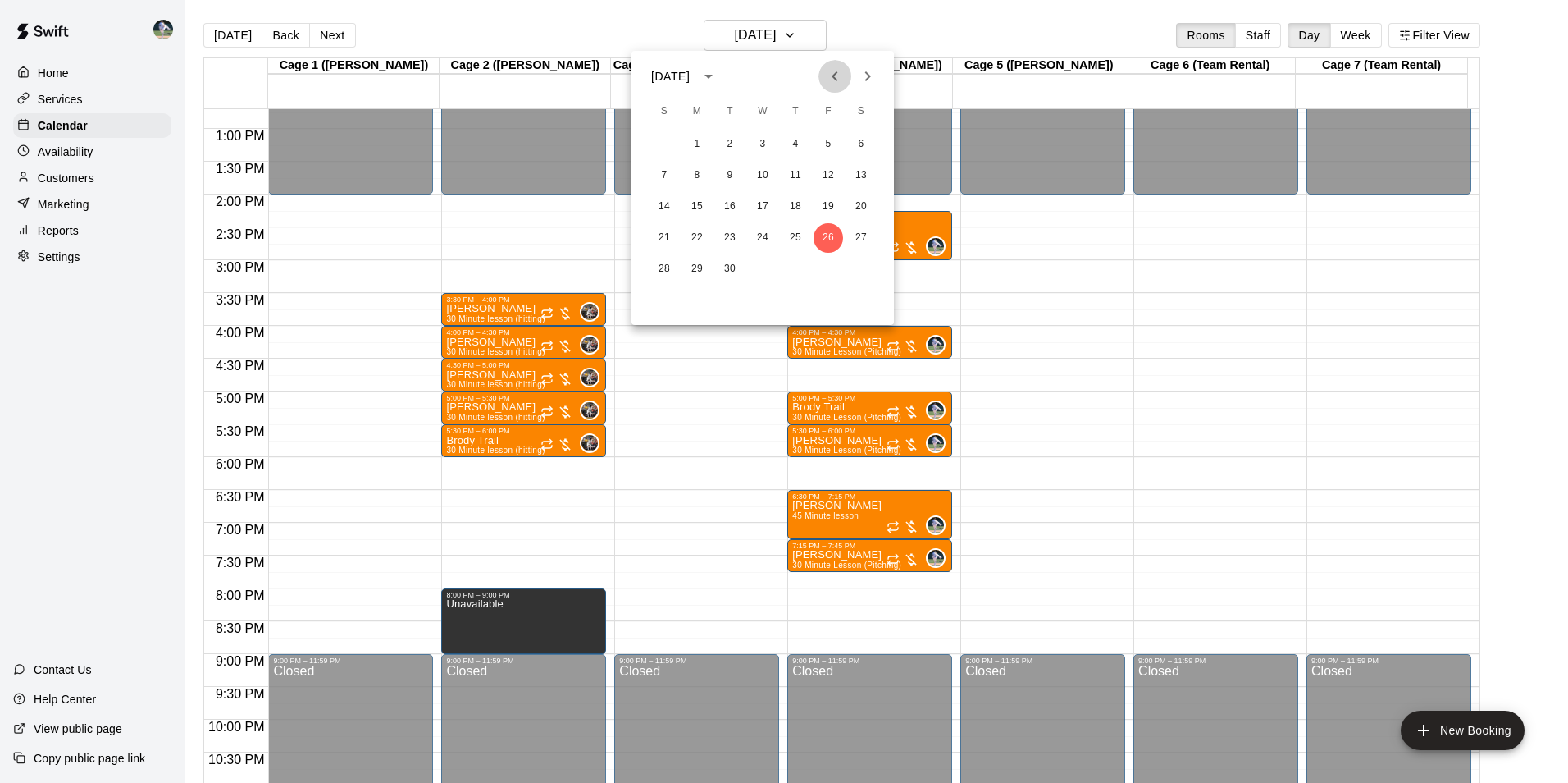
click at [836, 88] on button "Previous month" at bounding box center [835, 77] width 33 height 33
click at [781, 205] on button "14" at bounding box center [796, 207] width 29 height 30
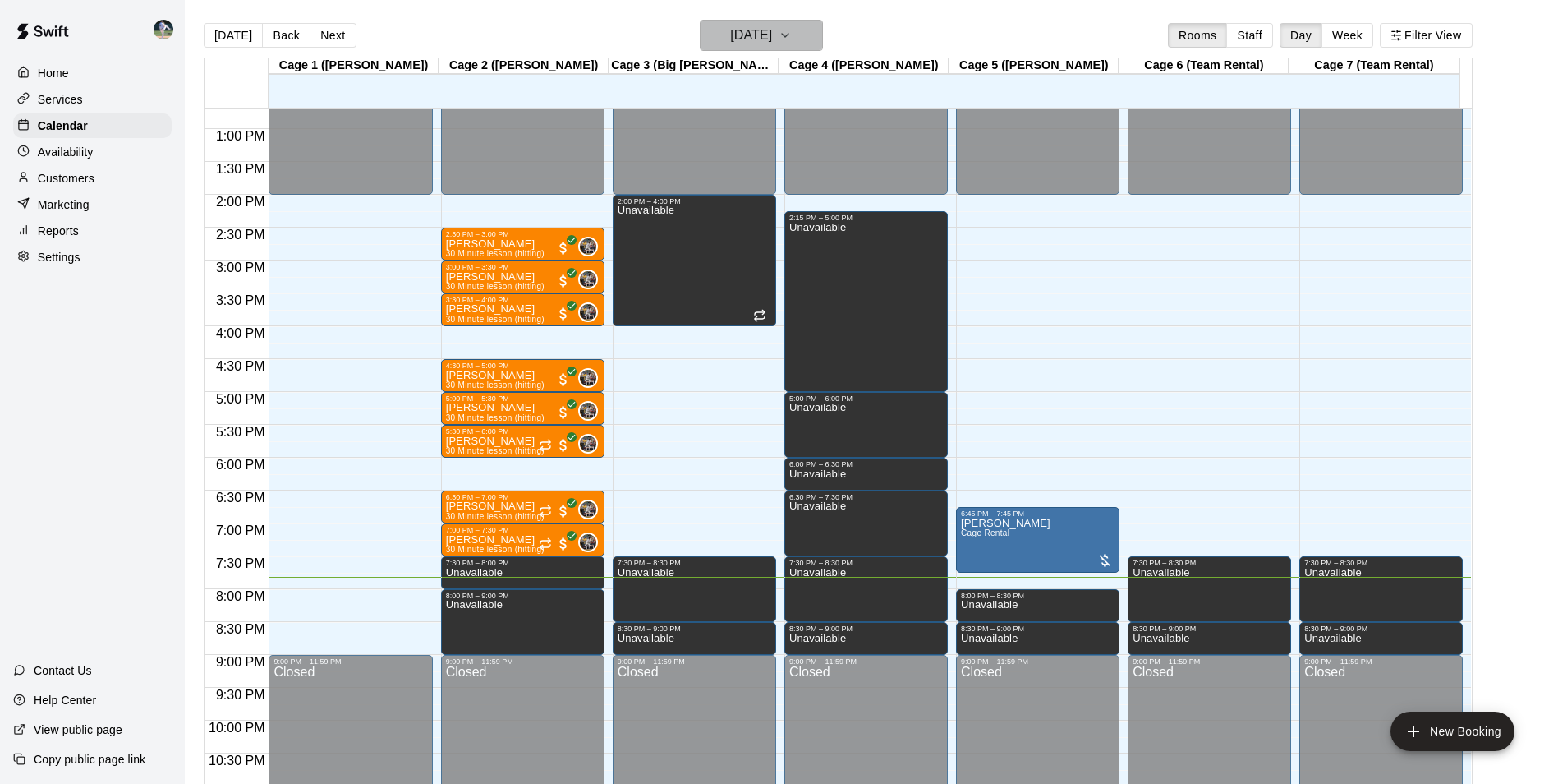
click at [766, 45] on h6 "[DATE]" at bounding box center [751, 35] width 42 height 23
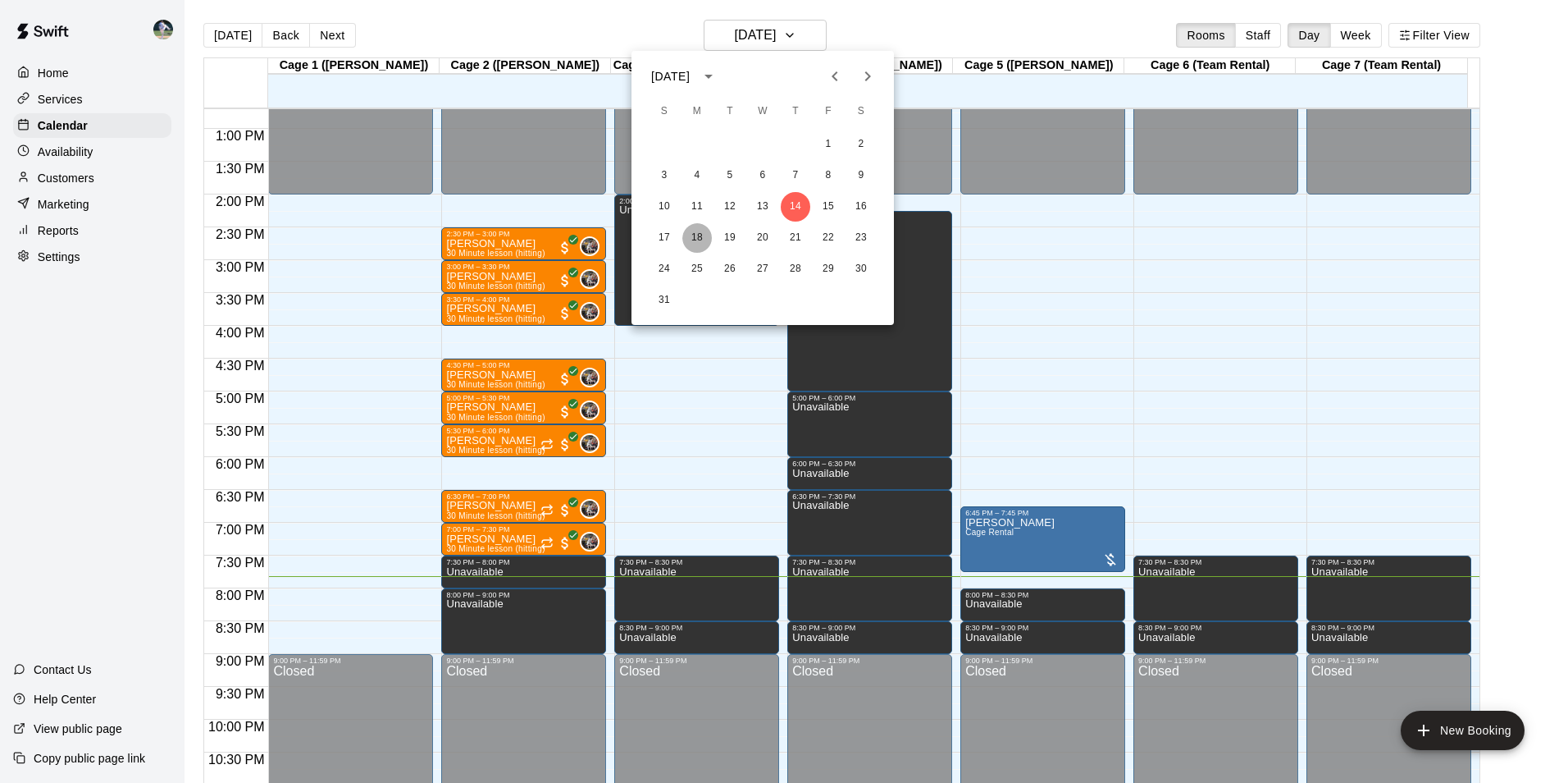
click at [709, 234] on button "18" at bounding box center [697, 238] width 29 height 30
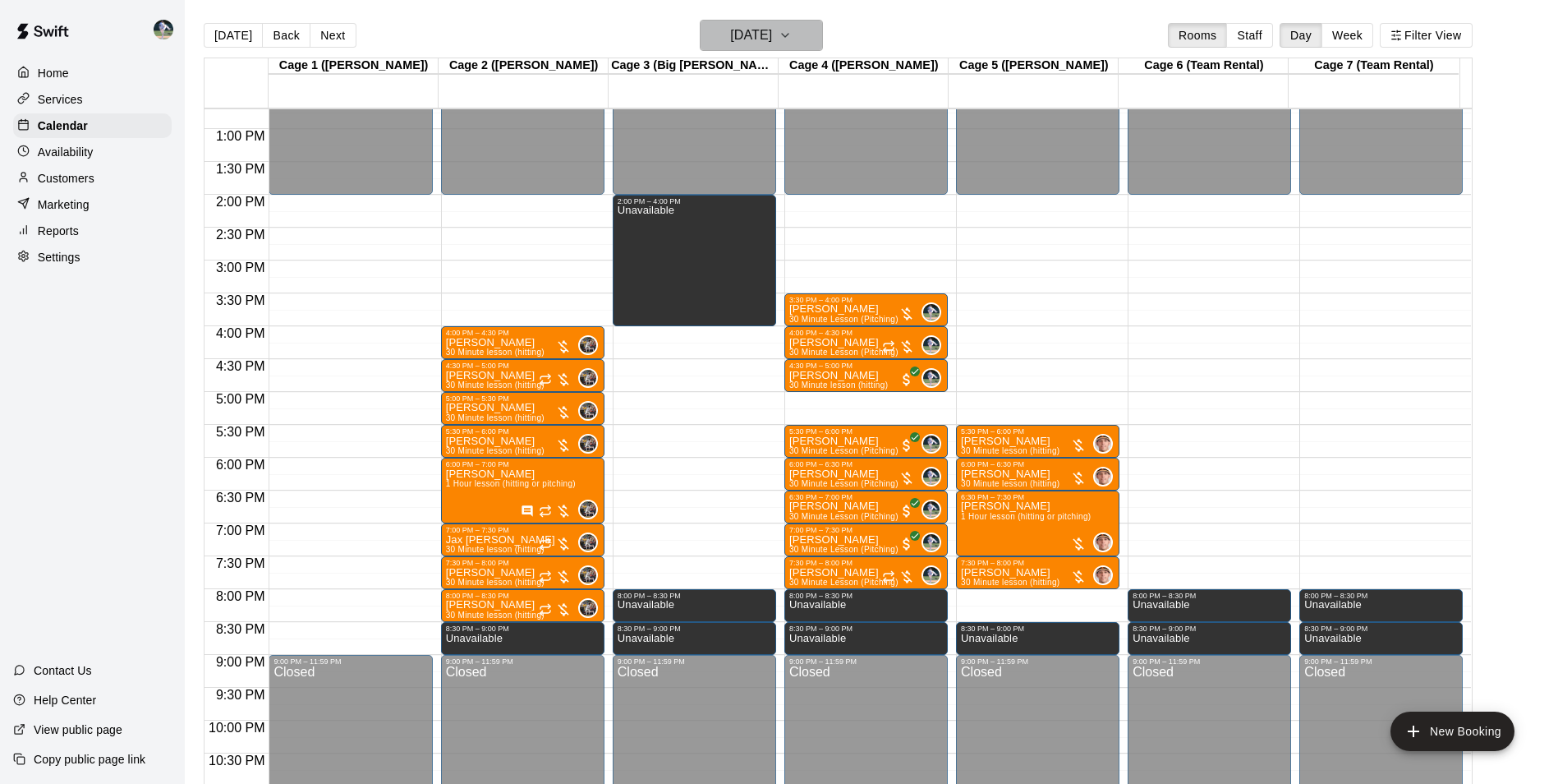
click at [764, 30] on h6 "[DATE]" at bounding box center [751, 35] width 42 height 23
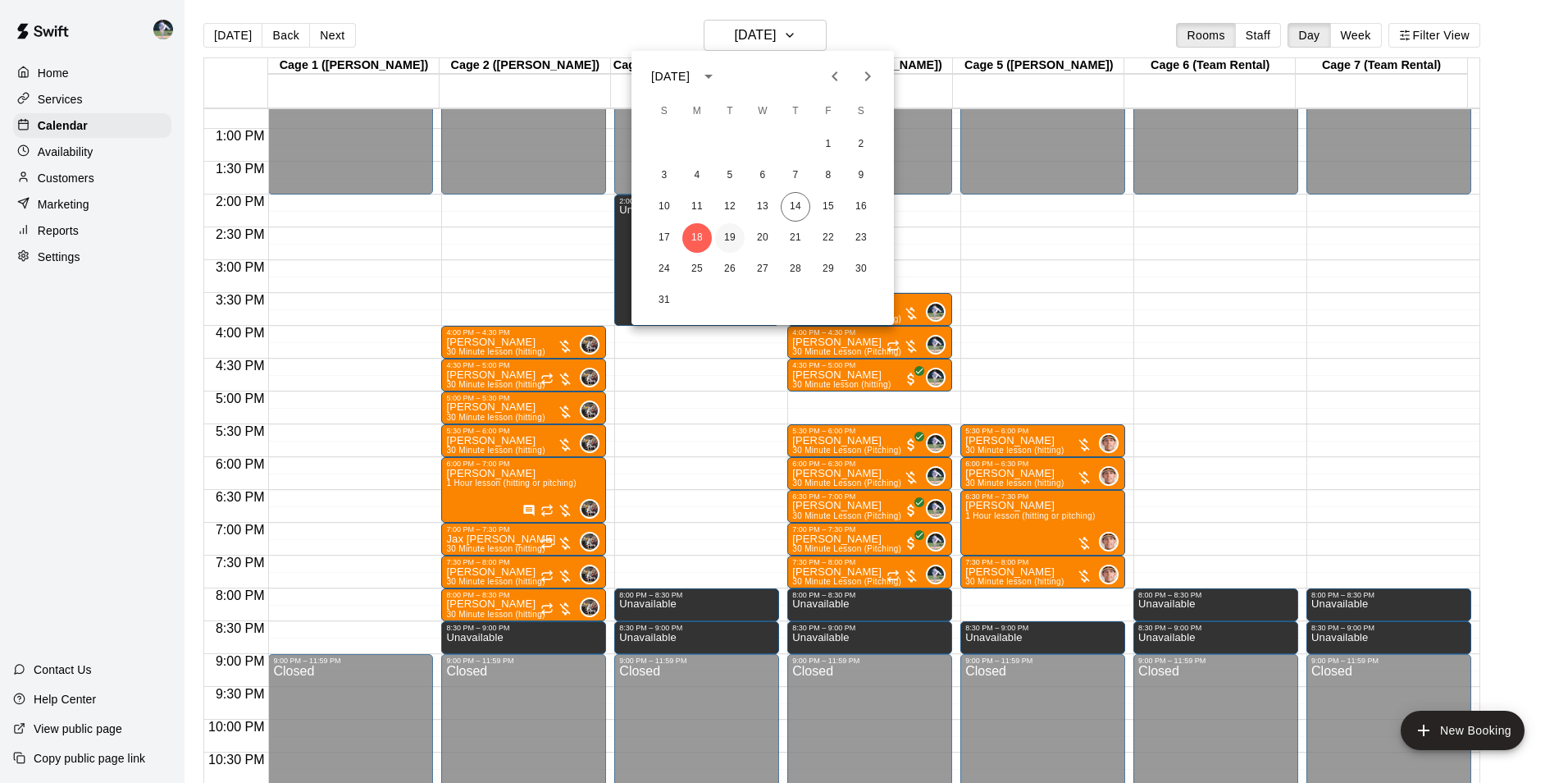
click at [731, 226] on button "19" at bounding box center [730, 238] width 29 height 30
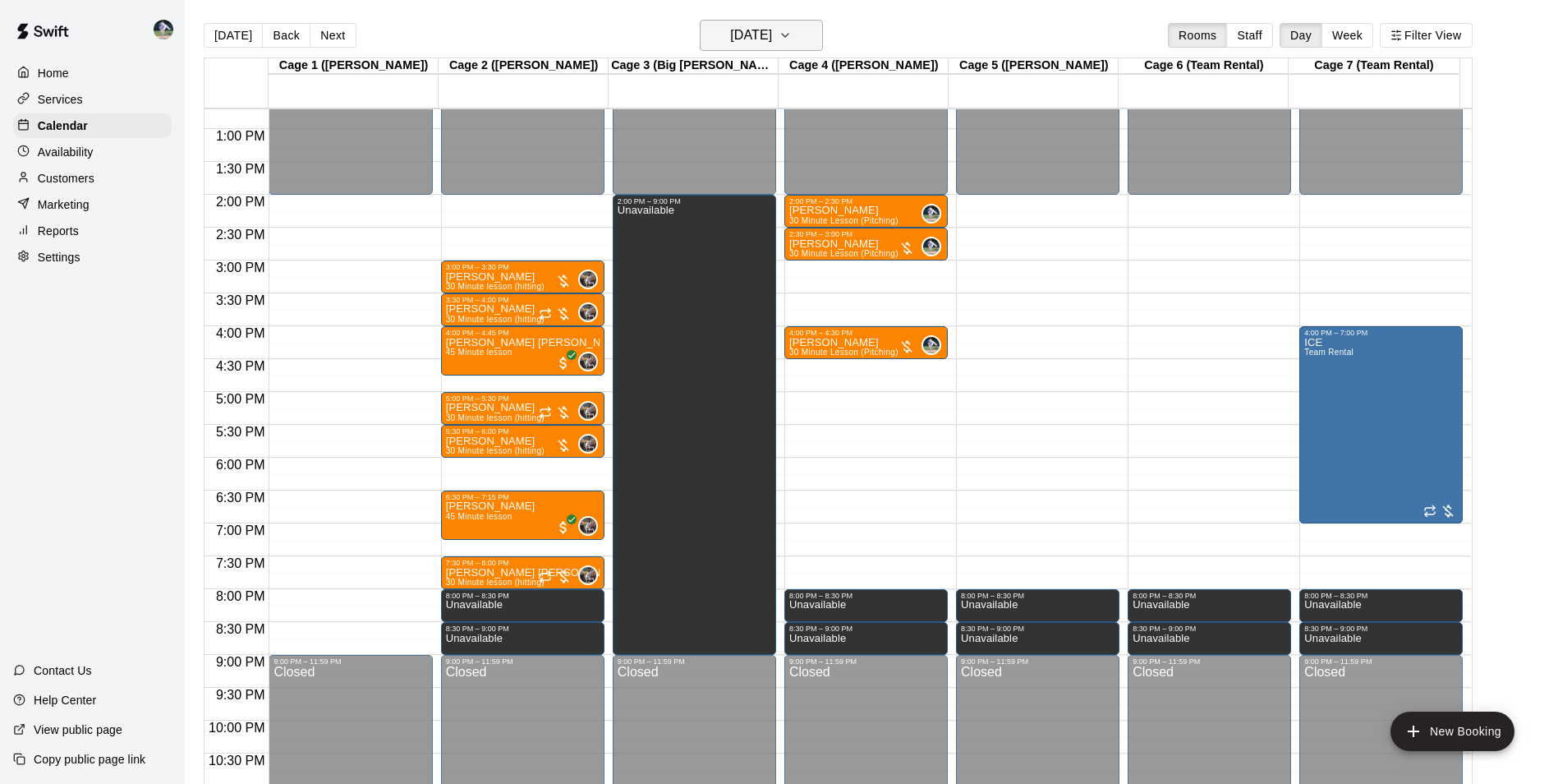
click at [767, 32] on h6 "[DATE]" at bounding box center [751, 35] width 42 height 23
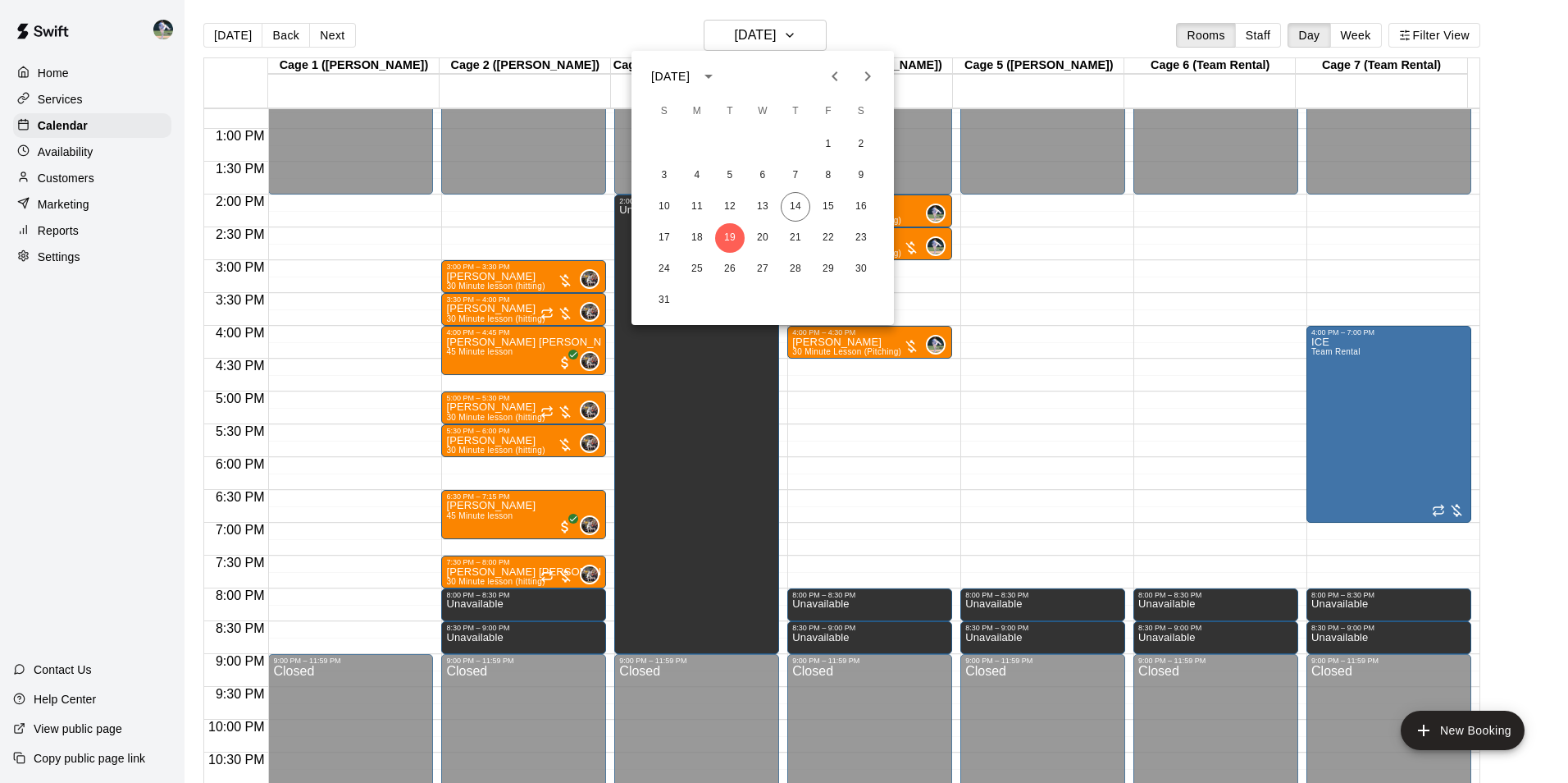
click at [873, 78] on icon "Next month" at bounding box center [867, 76] width 19 height 19
click at [734, 137] on button "2" at bounding box center [730, 145] width 29 height 30
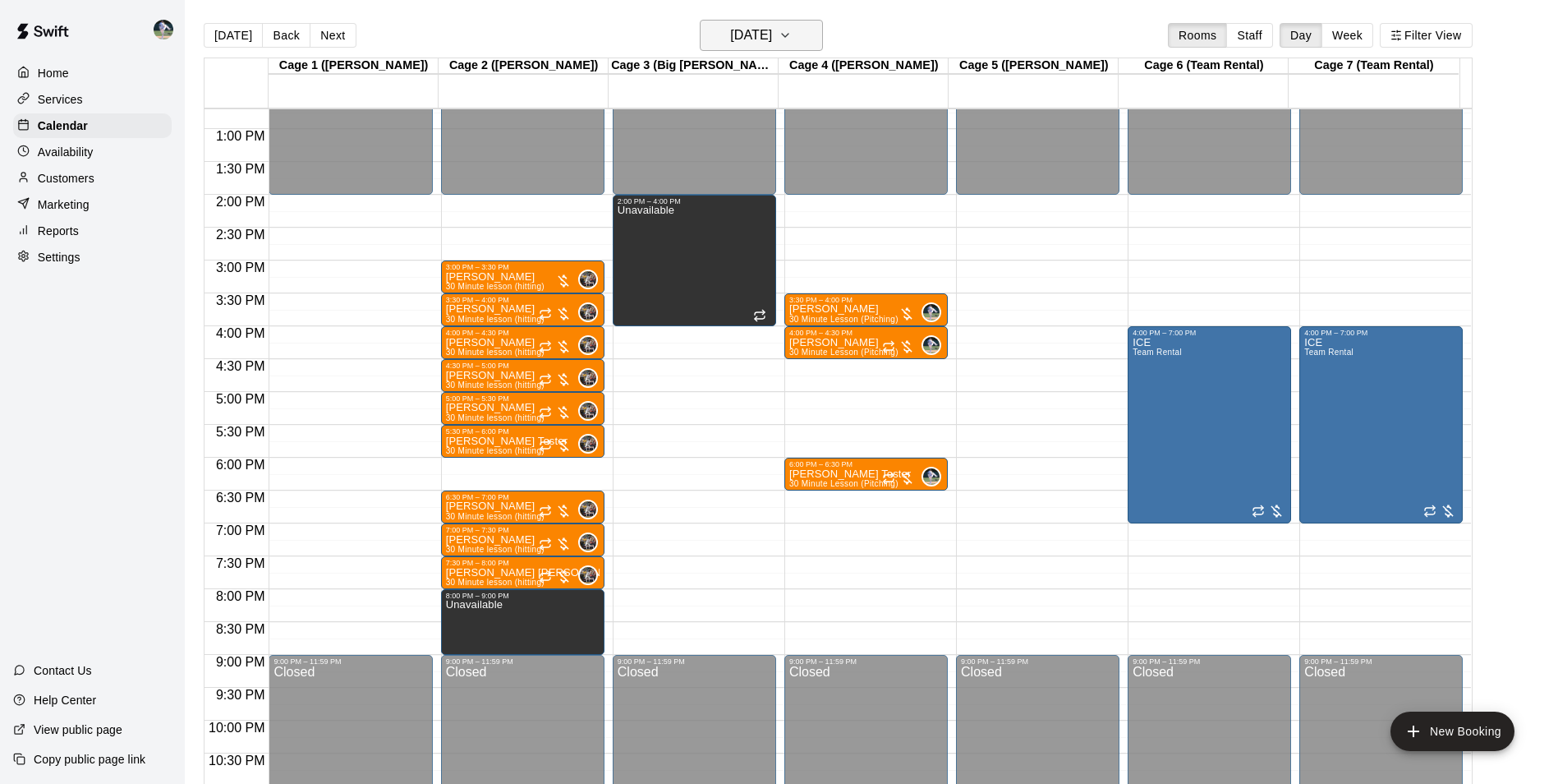
click at [746, 25] on h6 "[DATE]" at bounding box center [751, 35] width 42 height 23
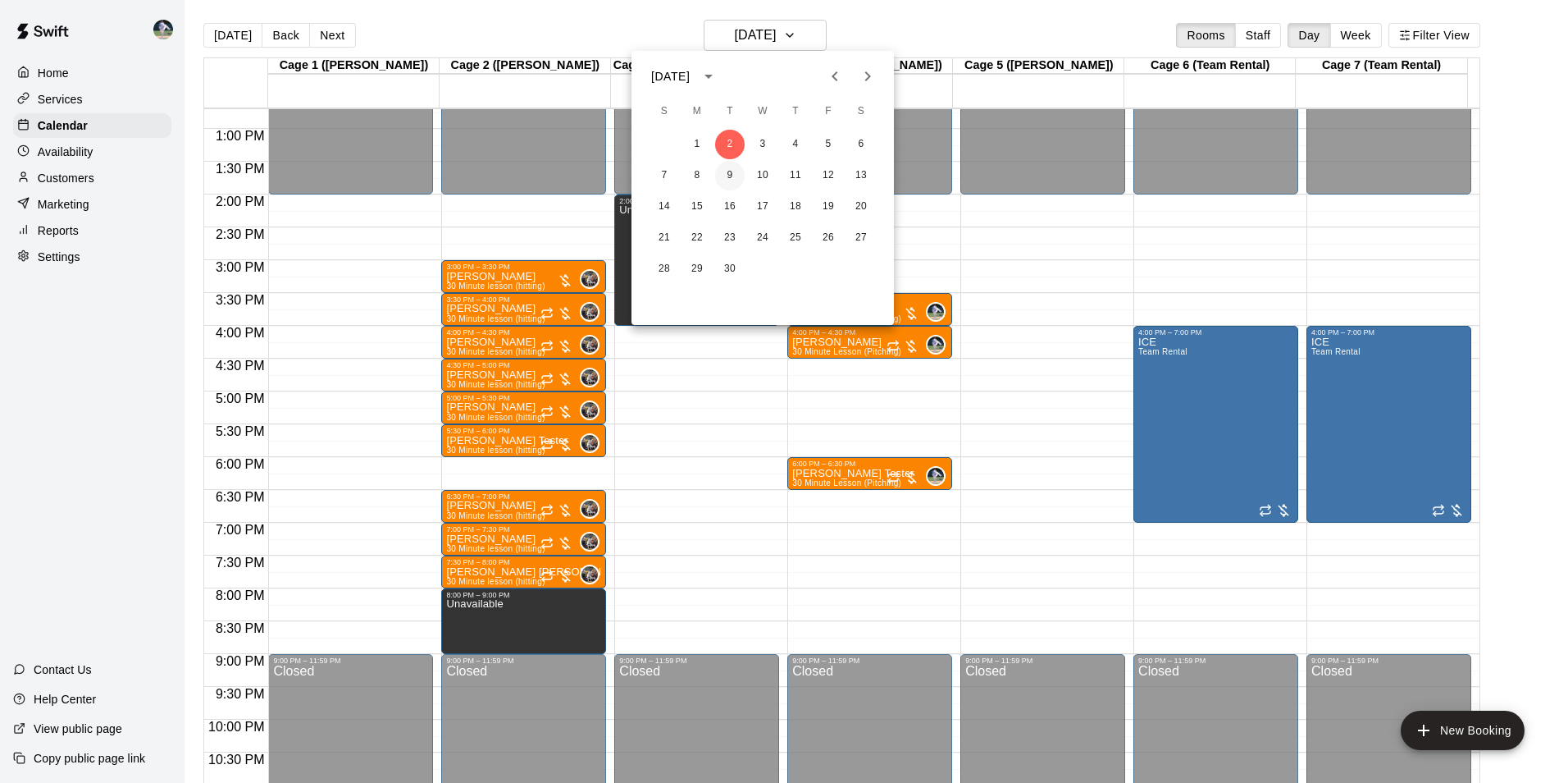
click at [720, 181] on button "9" at bounding box center [730, 175] width 29 height 30
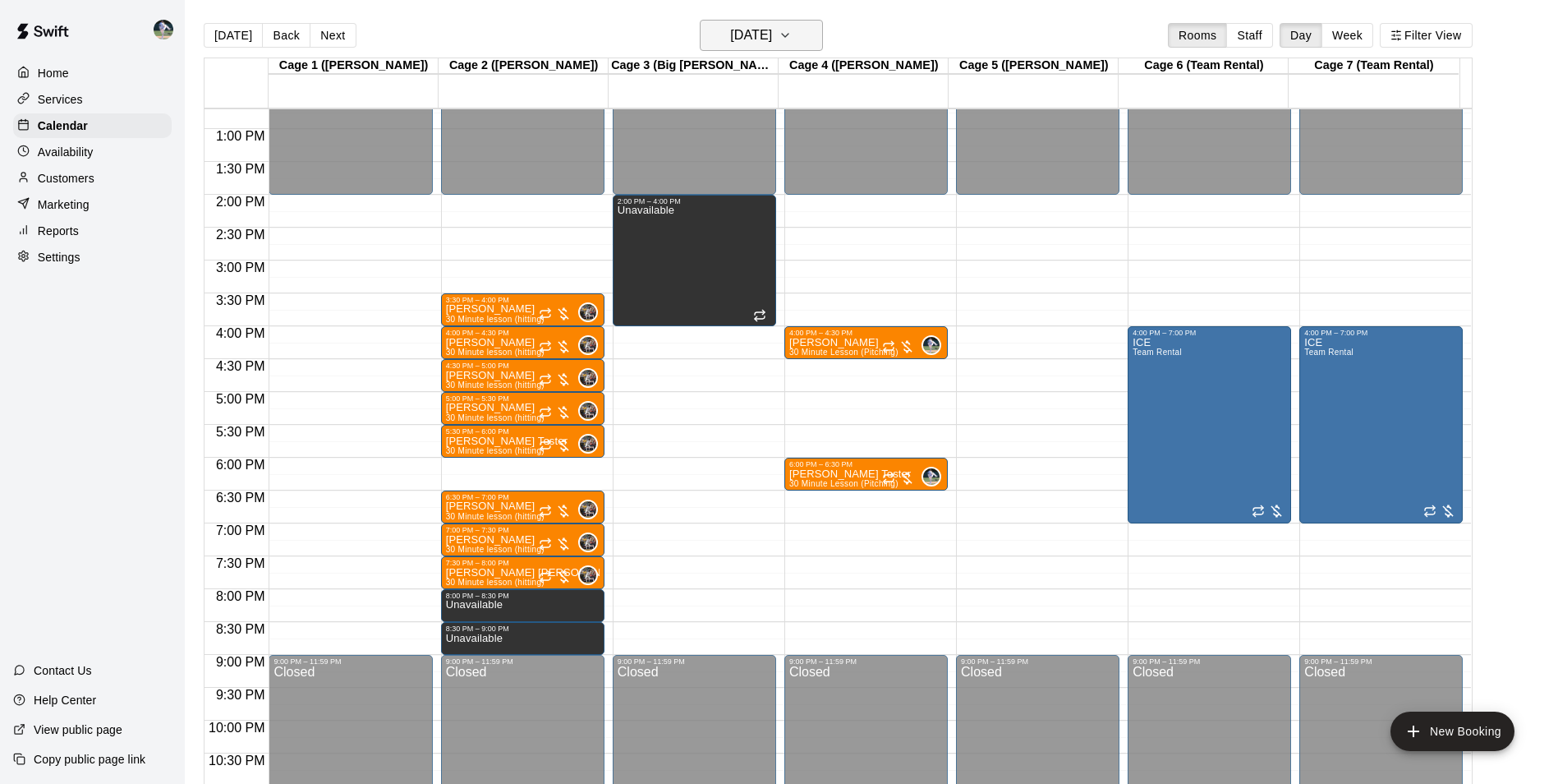
click at [752, 30] on h6 "[DATE]" at bounding box center [751, 35] width 42 height 23
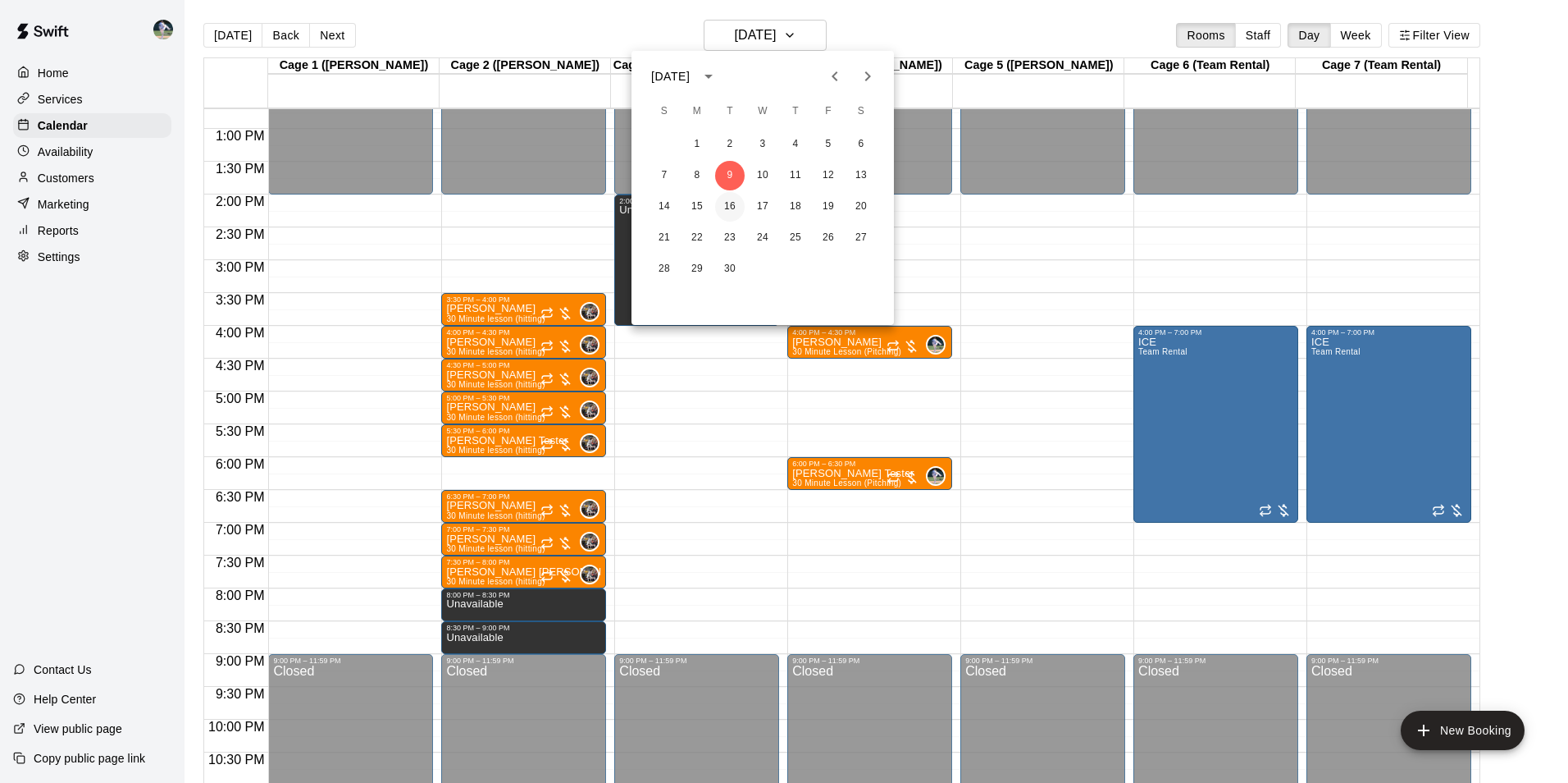
click at [728, 208] on button "16" at bounding box center [730, 207] width 29 height 30
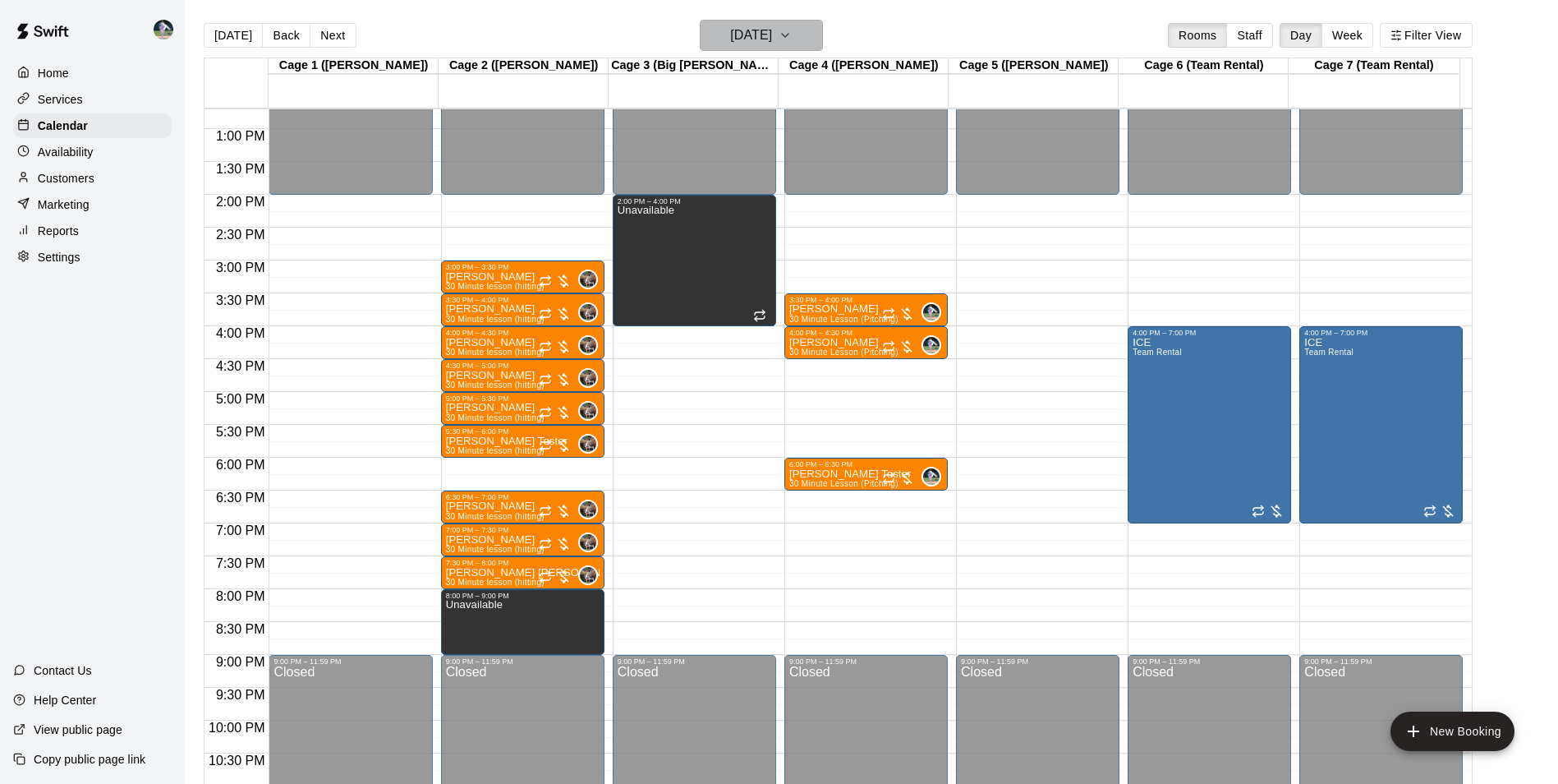
click at [789, 33] on icon "button" at bounding box center [785, 35] width 6 height 4
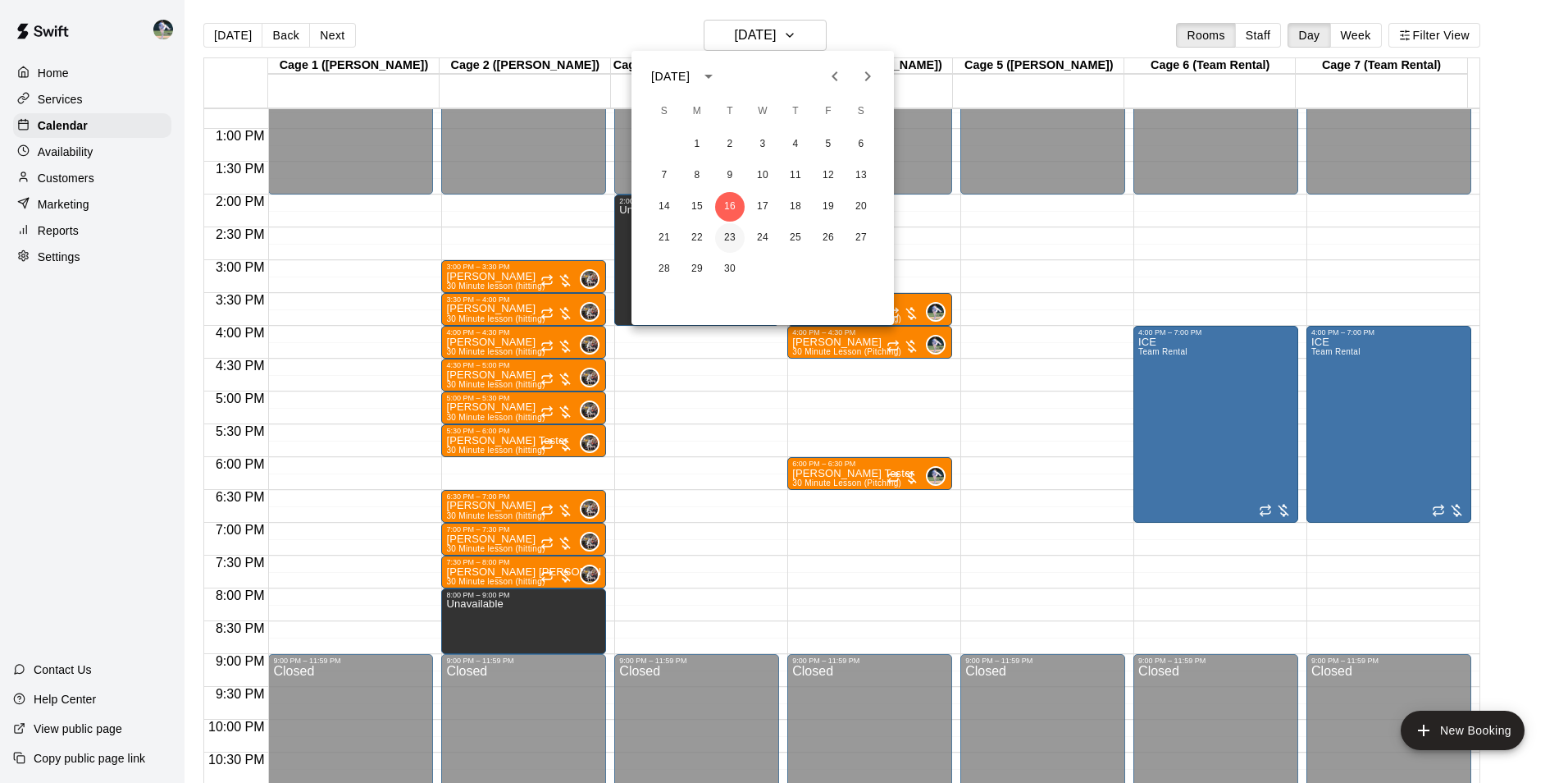
click at [738, 241] on button "23" at bounding box center [730, 238] width 29 height 30
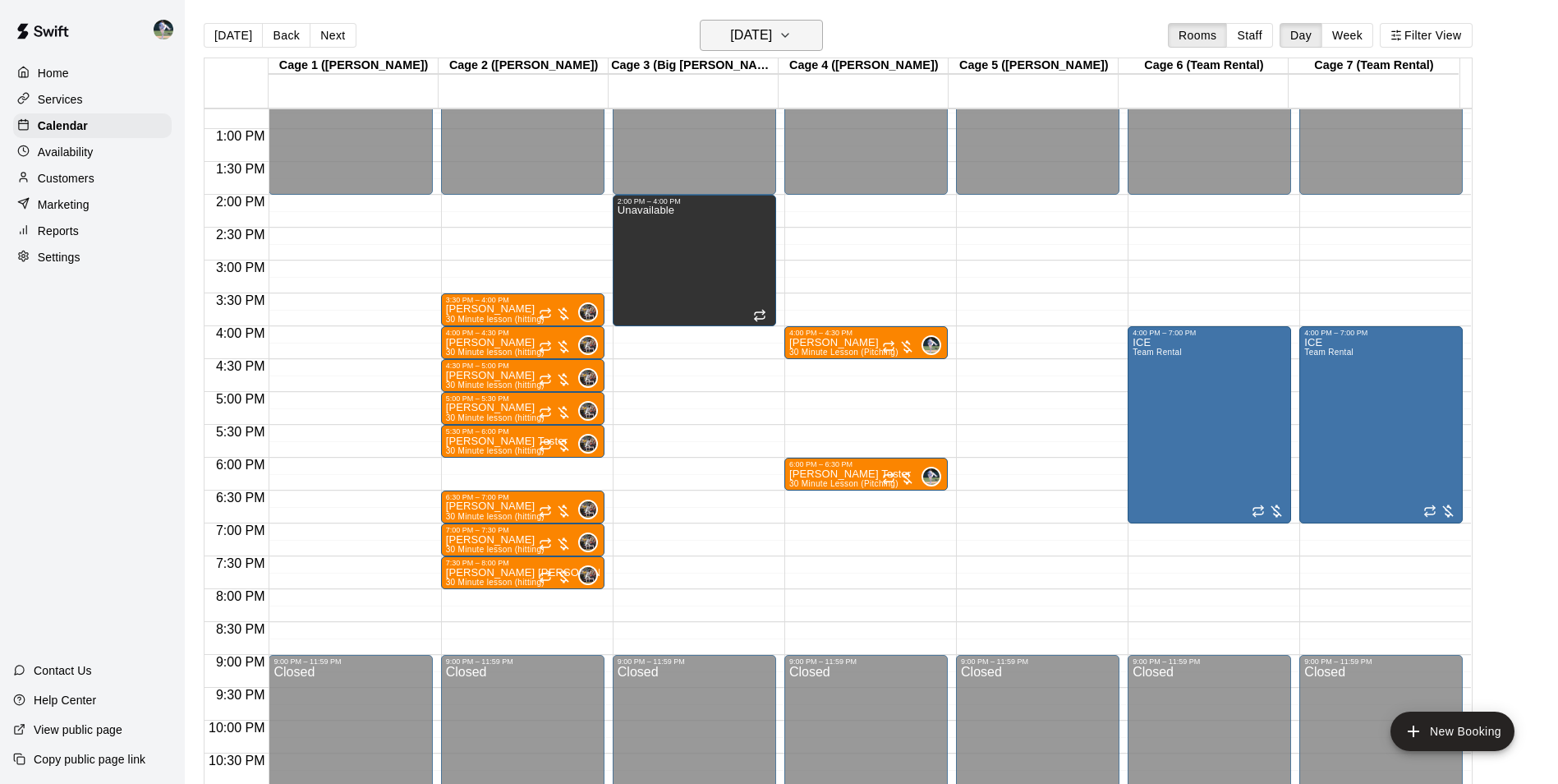
click at [762, 45] on h6 "[DATE]" at bounding box center [751, 35] width 42 height 23
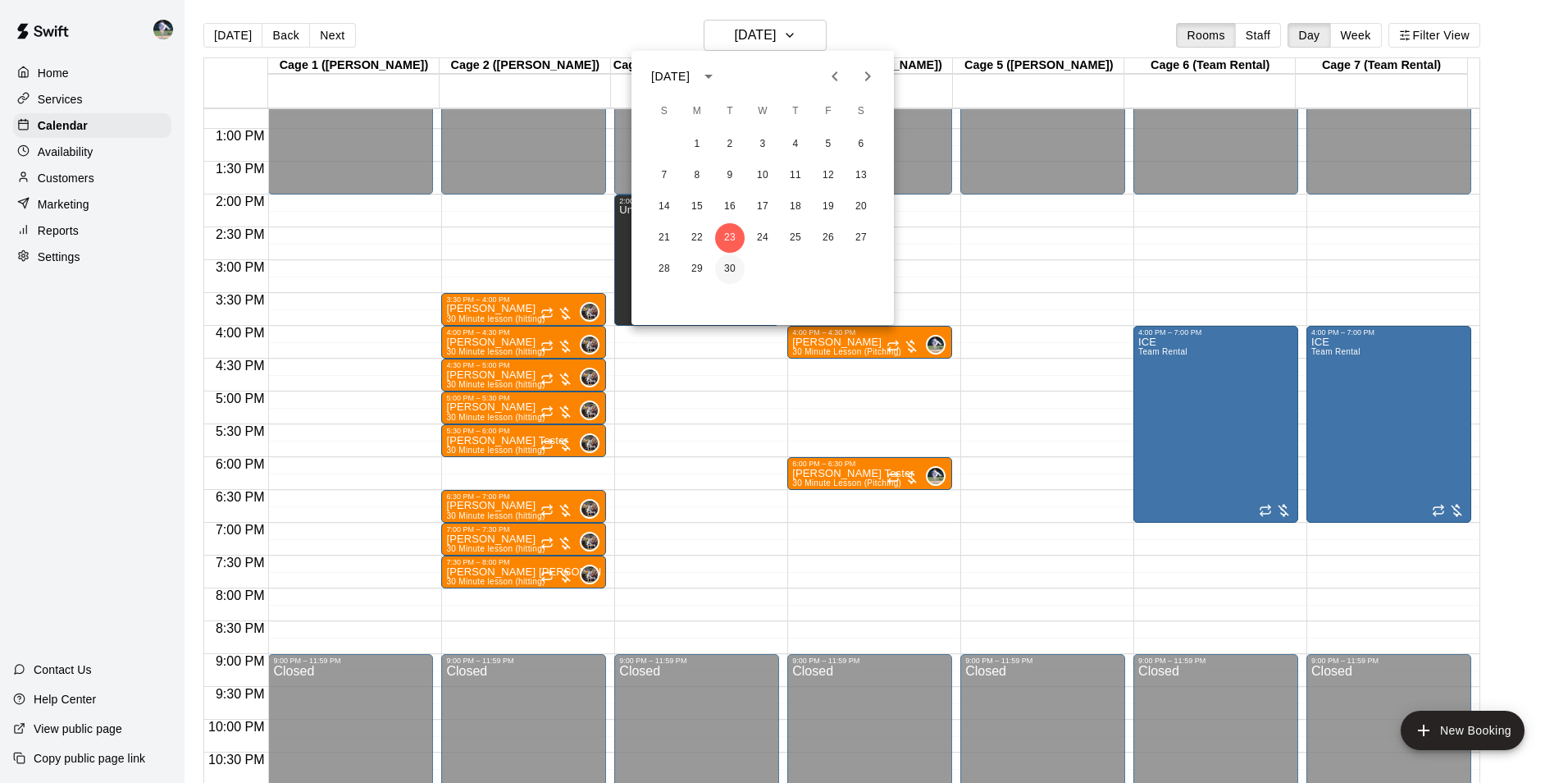
click at [719, 267] on button "30" at bounding box center [730, 269] width 29 height 30
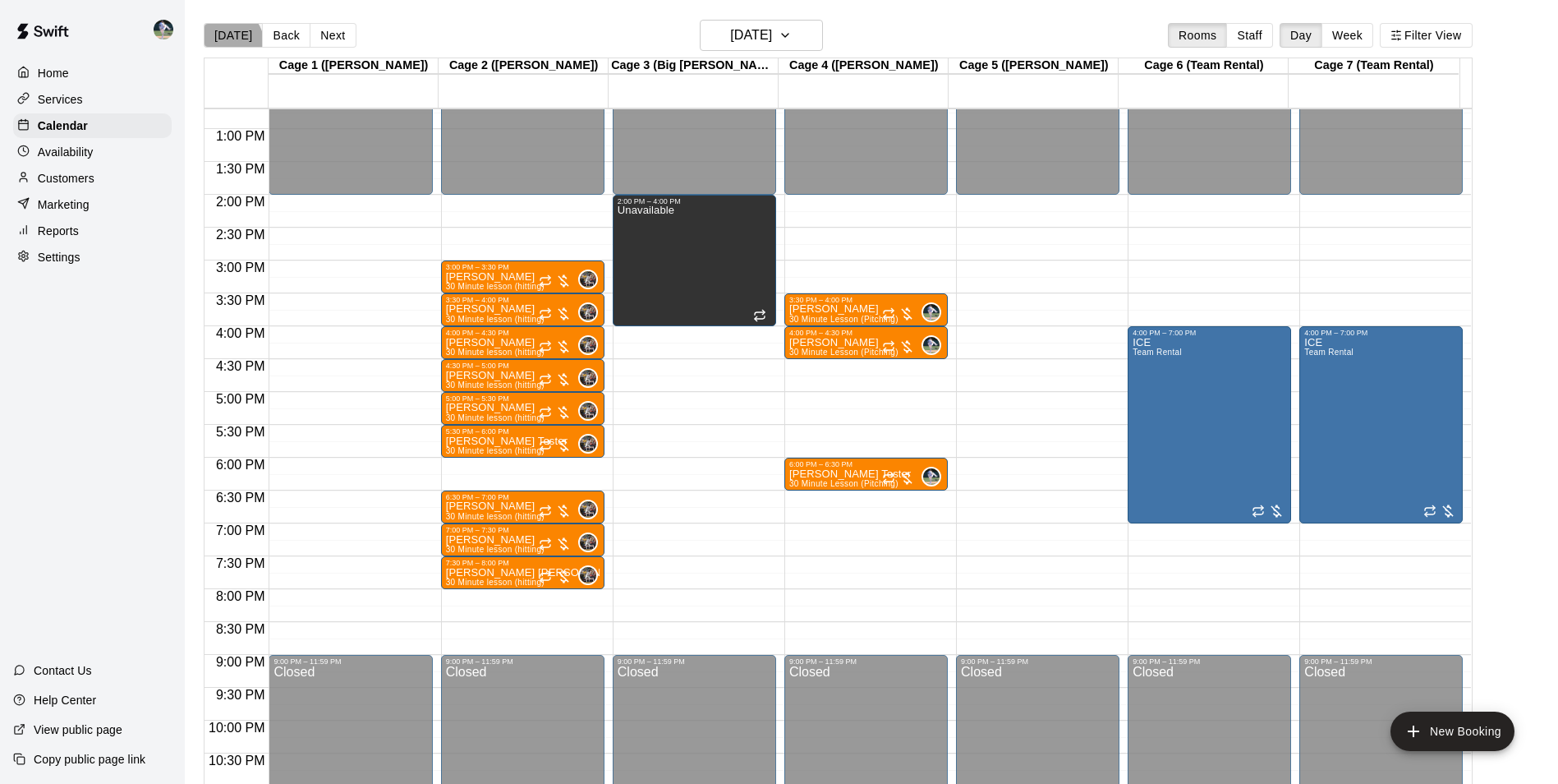
click at [220, 45] on button "[DATE]" at bounding box center [234, 35] width 59 height 25
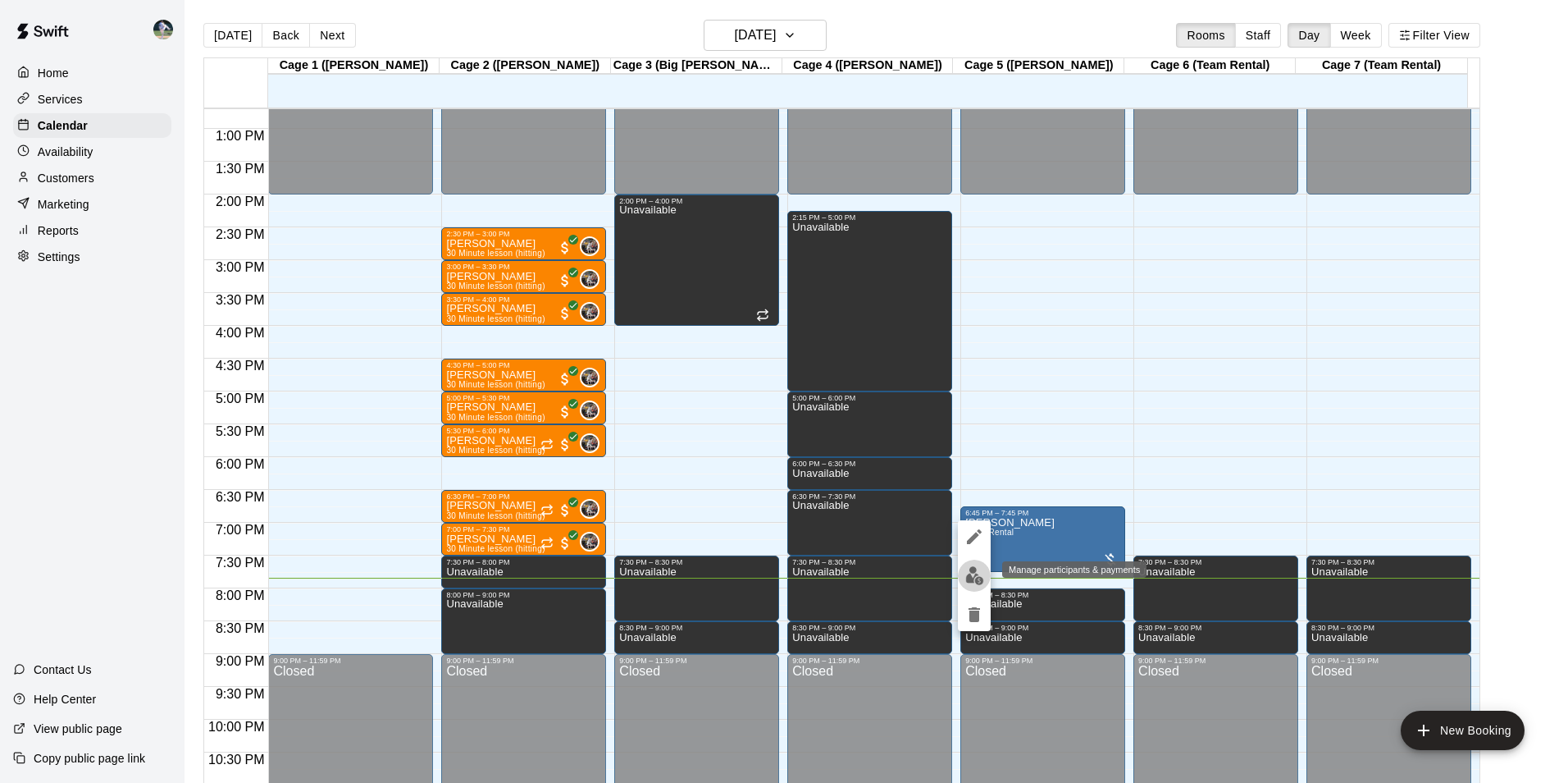
click at [975, 575] on img "edit" at bounding box center [974, 575] width 18 height 18
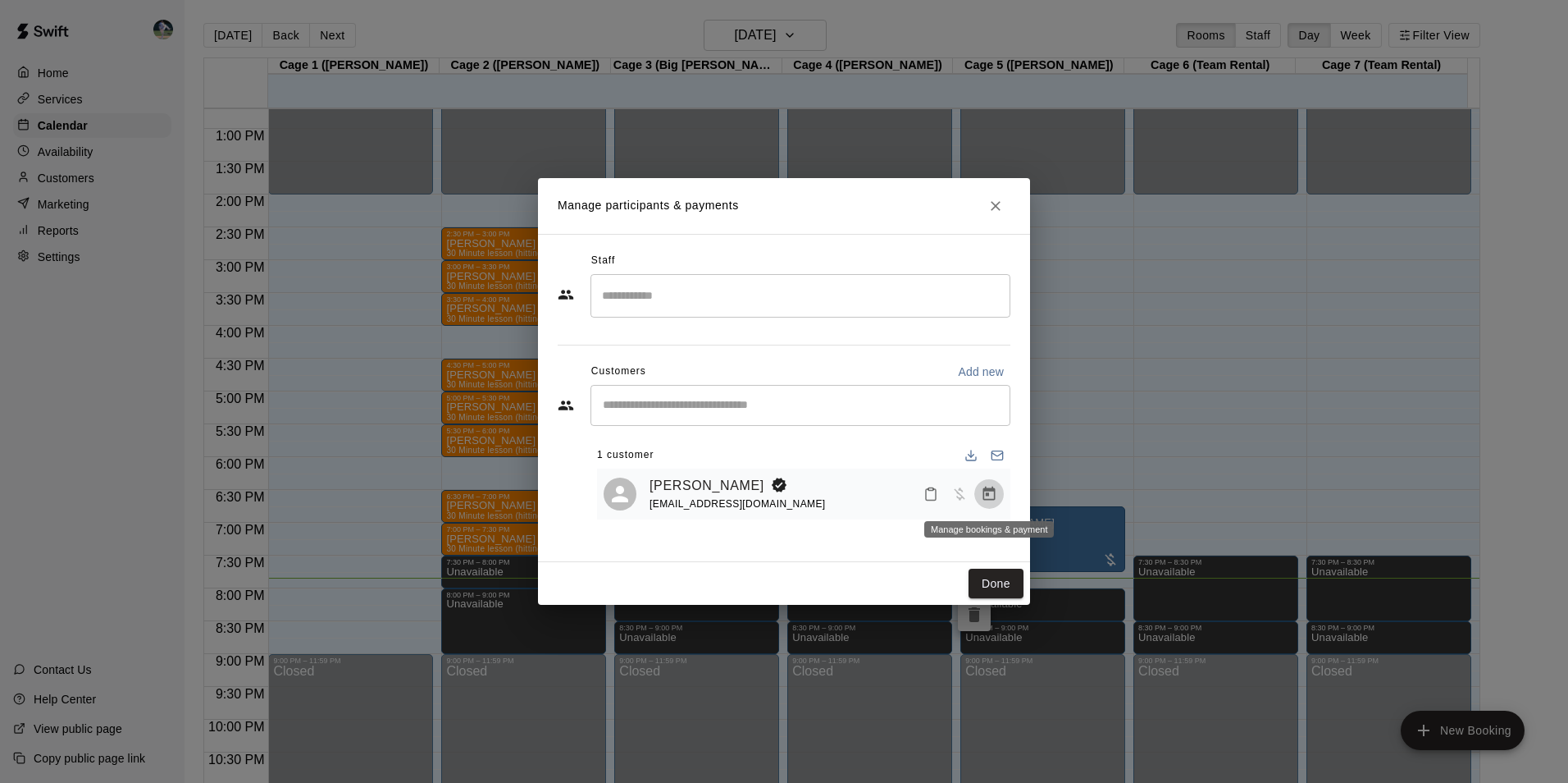
click at [995, 489] on icon "Manage bookings & payment" at bounding box center [989, 494] width 17 height 17
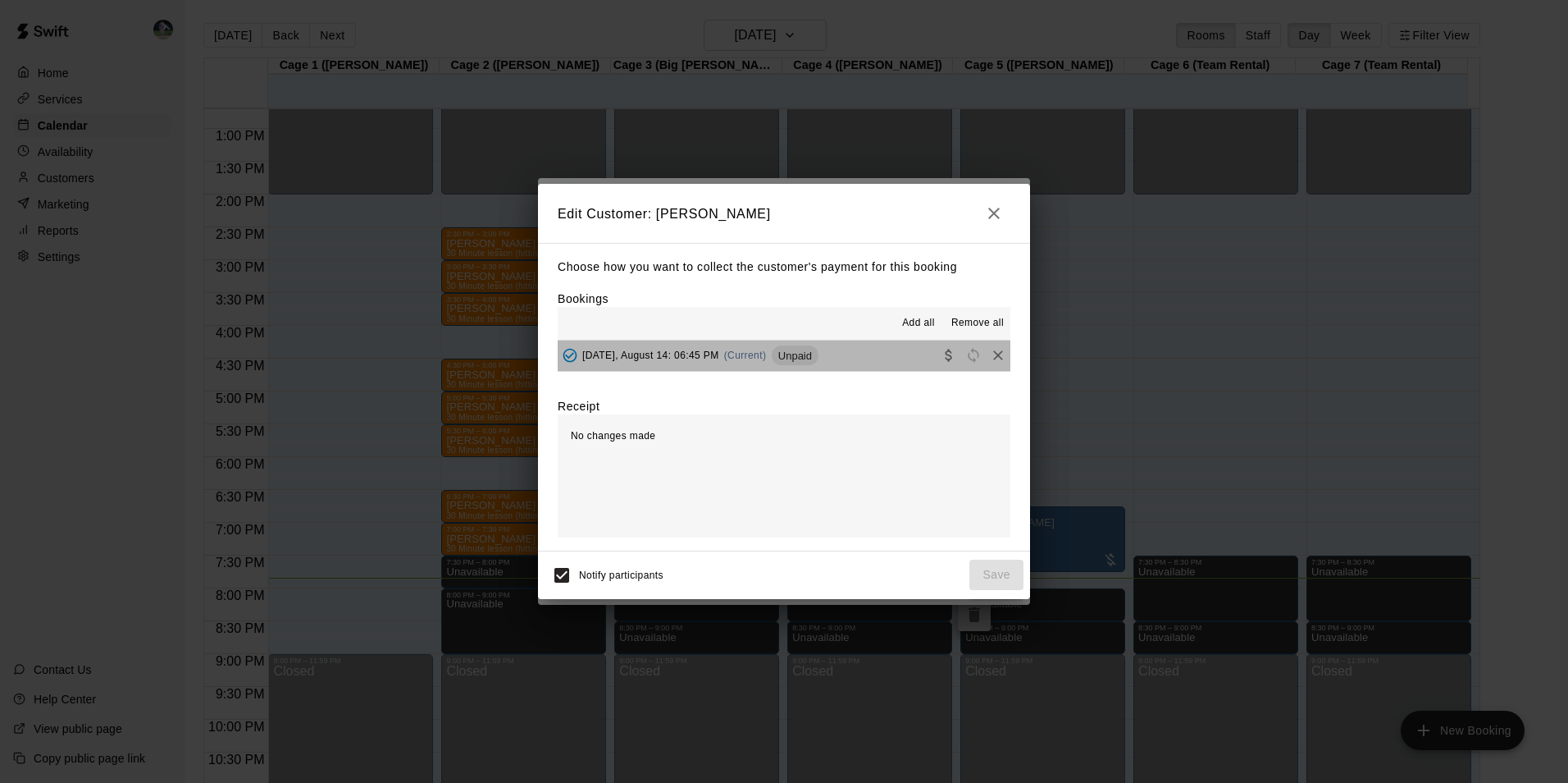
click at [851, 360] on button "[DATE], August 14: 06:45 PM (Current) Unpaid" at bounding box center [784, 355] width 453 height 30
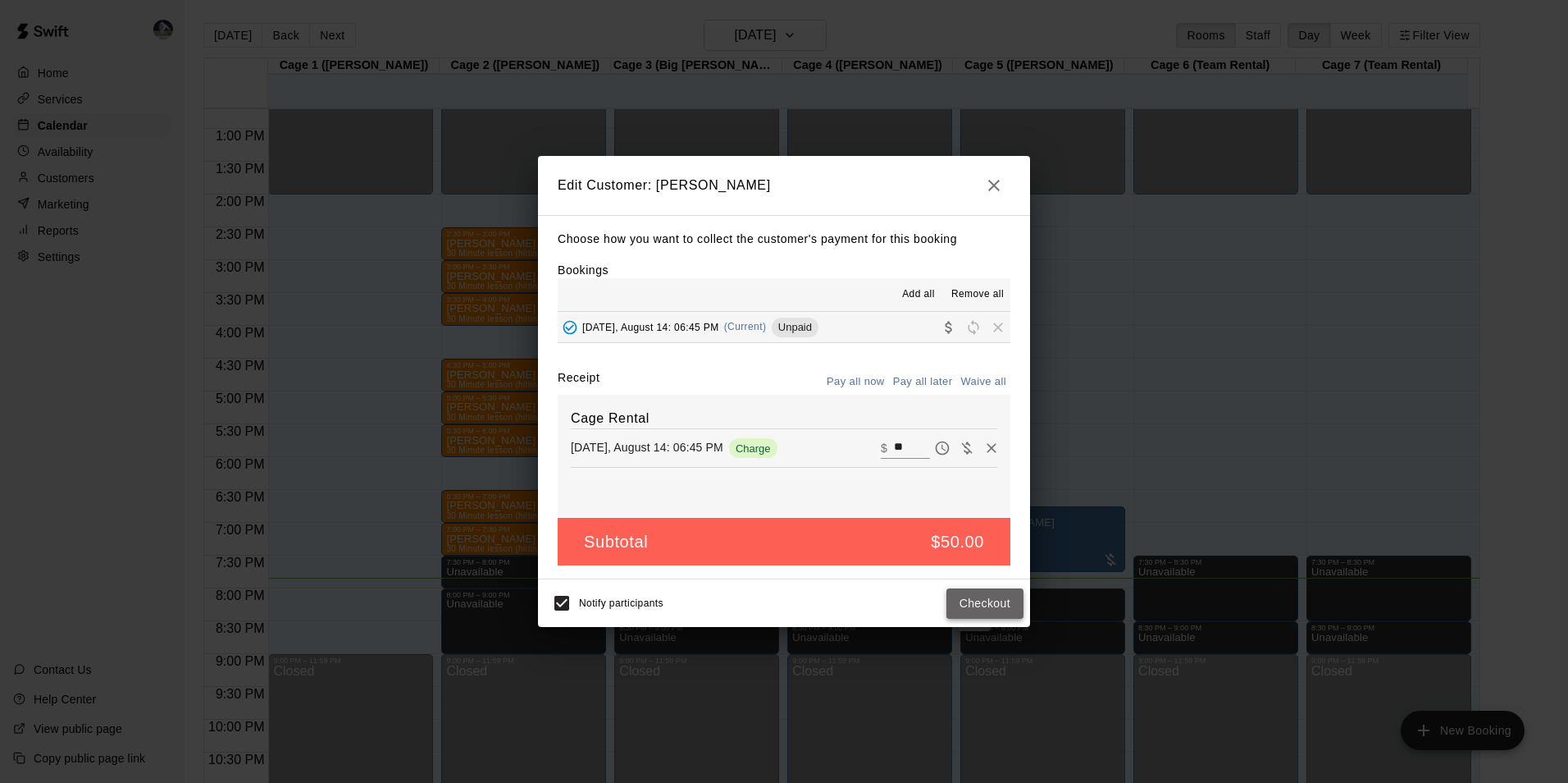
click at [973, 599] on button "Checkout" at bounding box center [984, 603] width 77 height 30
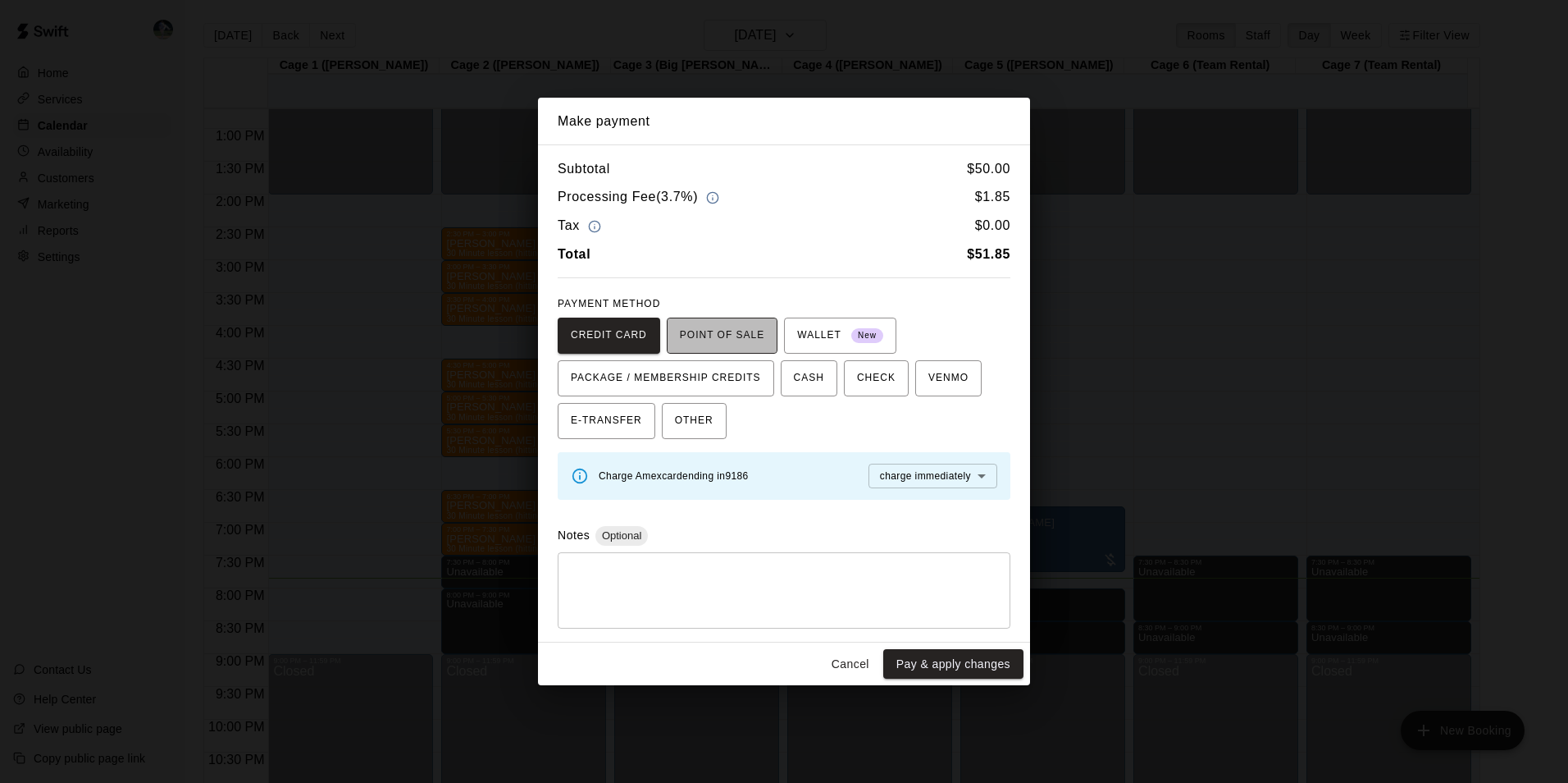
click at [715, 330] on span "POINT OF SALE" at bounding box center [722, 336] width 85 height 26
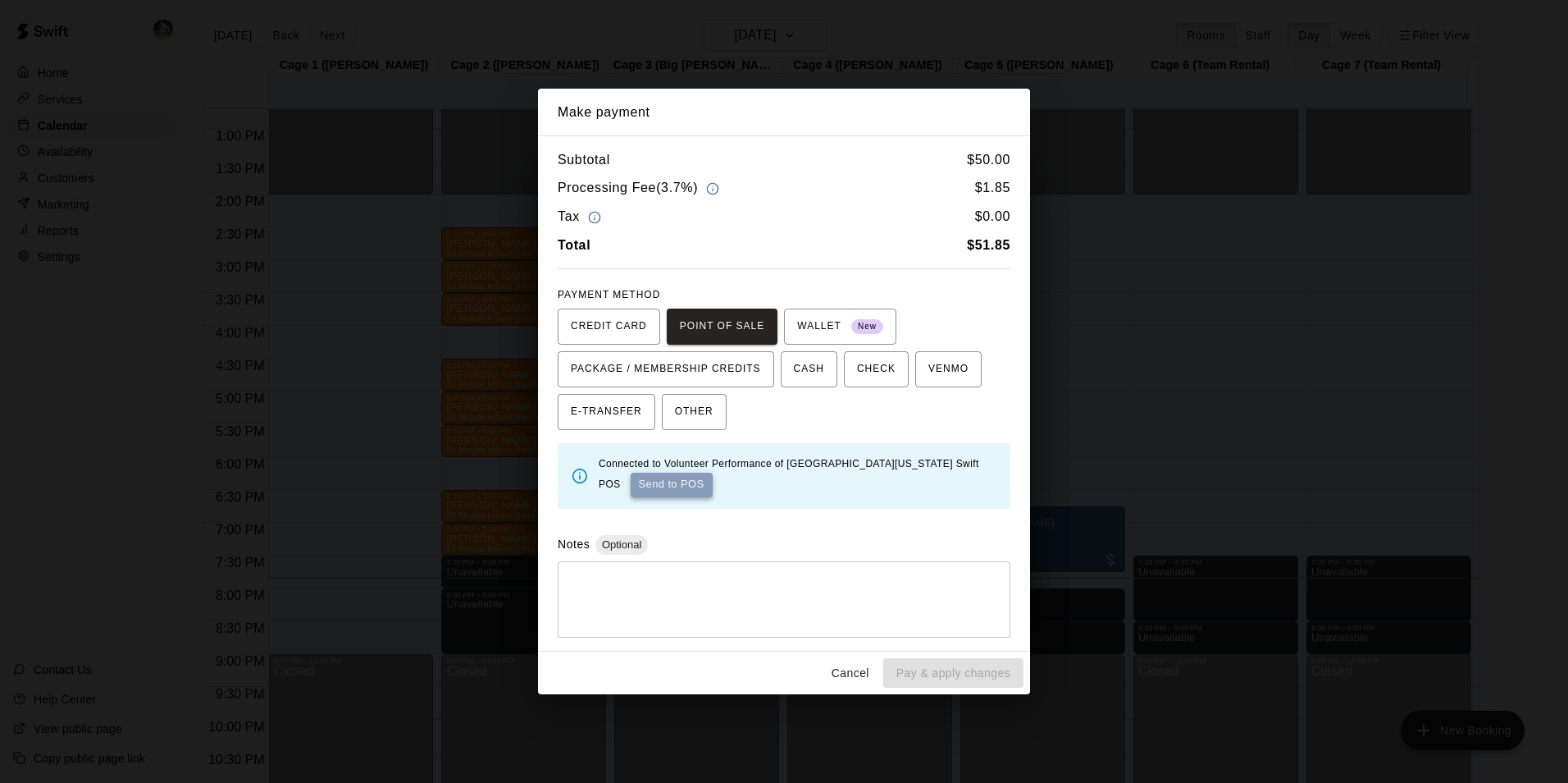
click at [655, 480] on button "Send to POS" at bounding box center [671, 484] width 82 height 25
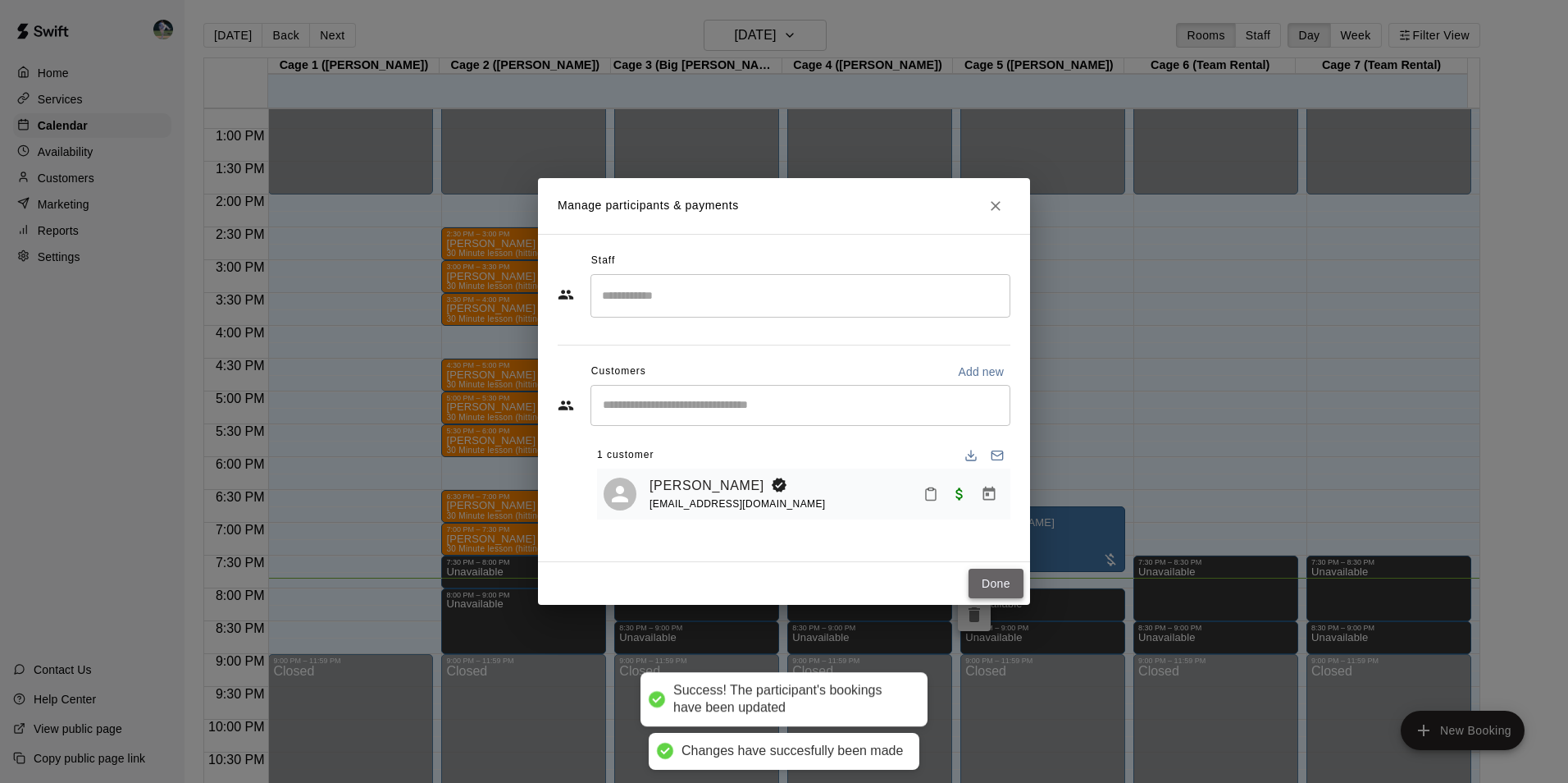
click at [992, 582] on button "Done" at bounding box center [996, 583] width 55 height 30
